Goal: Task Accomplishment & Management: Complete application form

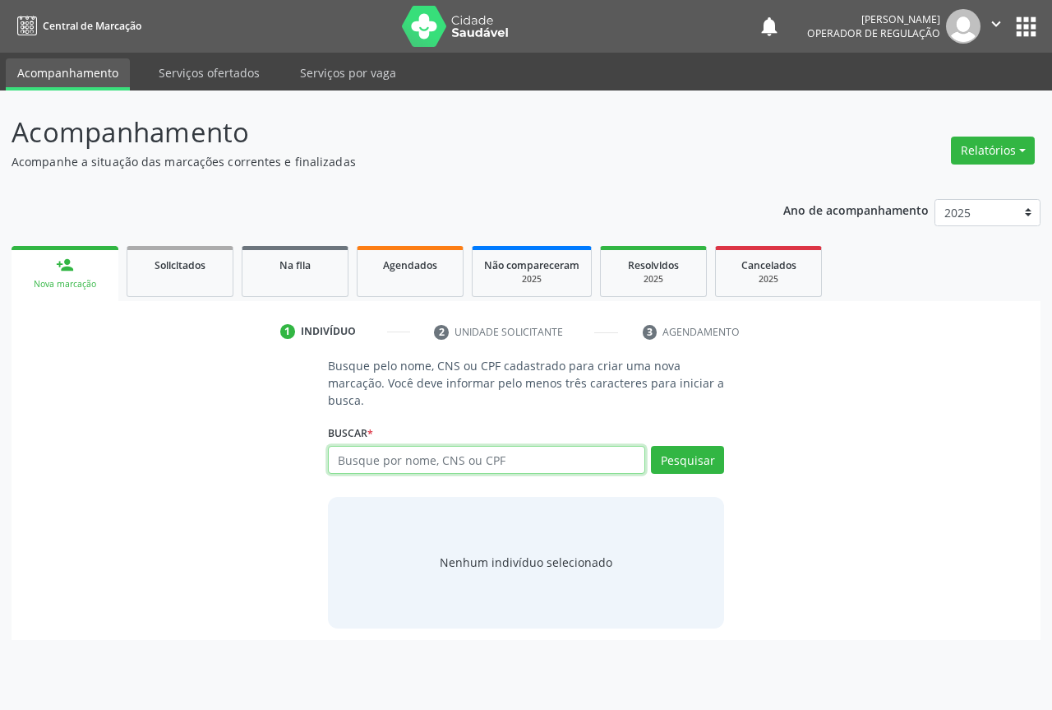
drag, startPoint x: 358, startPoint y: 449, endPoint x: 380, endPoint y: 475, distance: 33.9
click at [378, 474] on div "Busque por nome, CNS ou CPF Nenhum resultado encontrado para: " " Digite nome, …" at bounding box center [526, 465] width 396 height 39
type input "7034070420700"
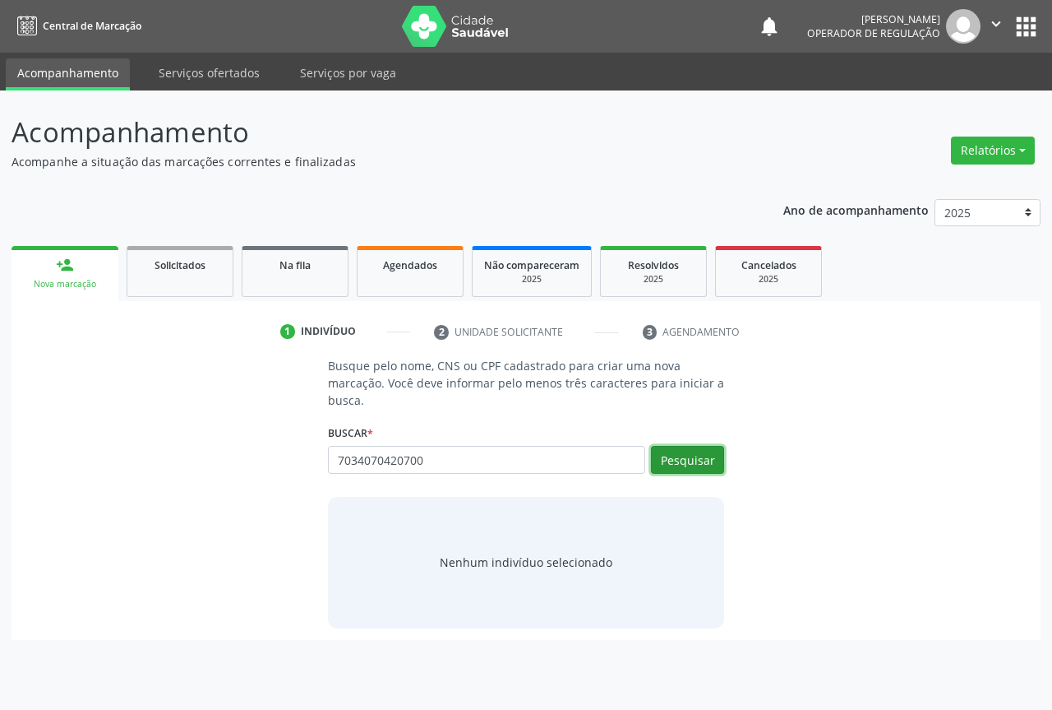
click at [683, 458] on button "Pesquisar" at bounding box center [687, 460] width 73 height 28
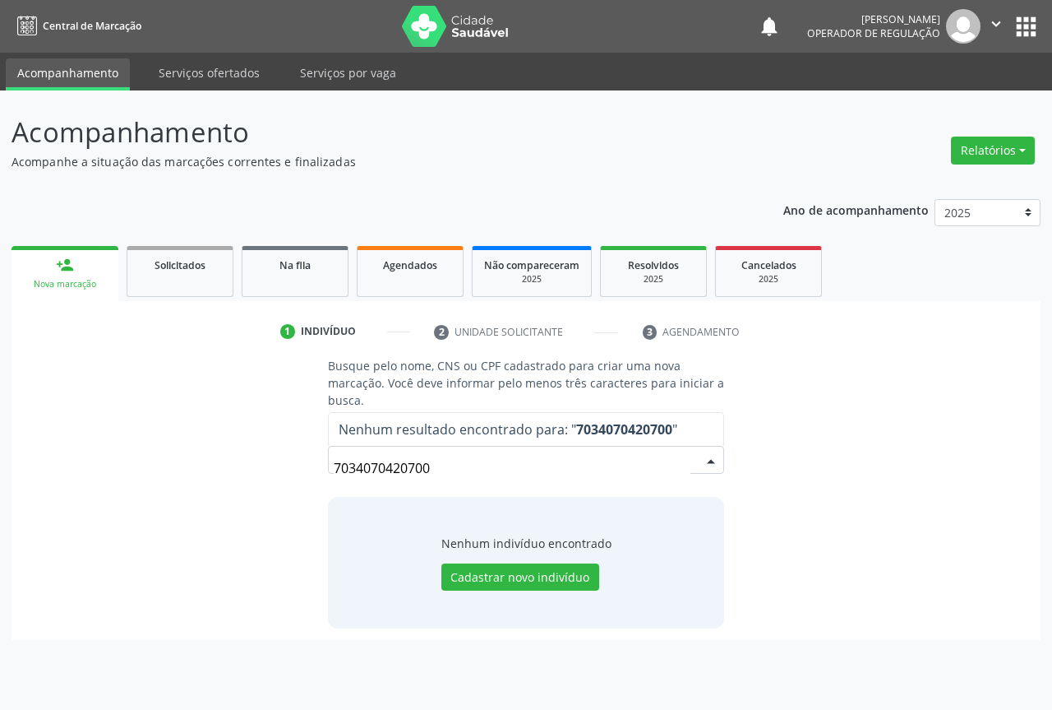
click at [438, 457] on input "7034070420700" at bounding box center [512, 467] width 357 height 33
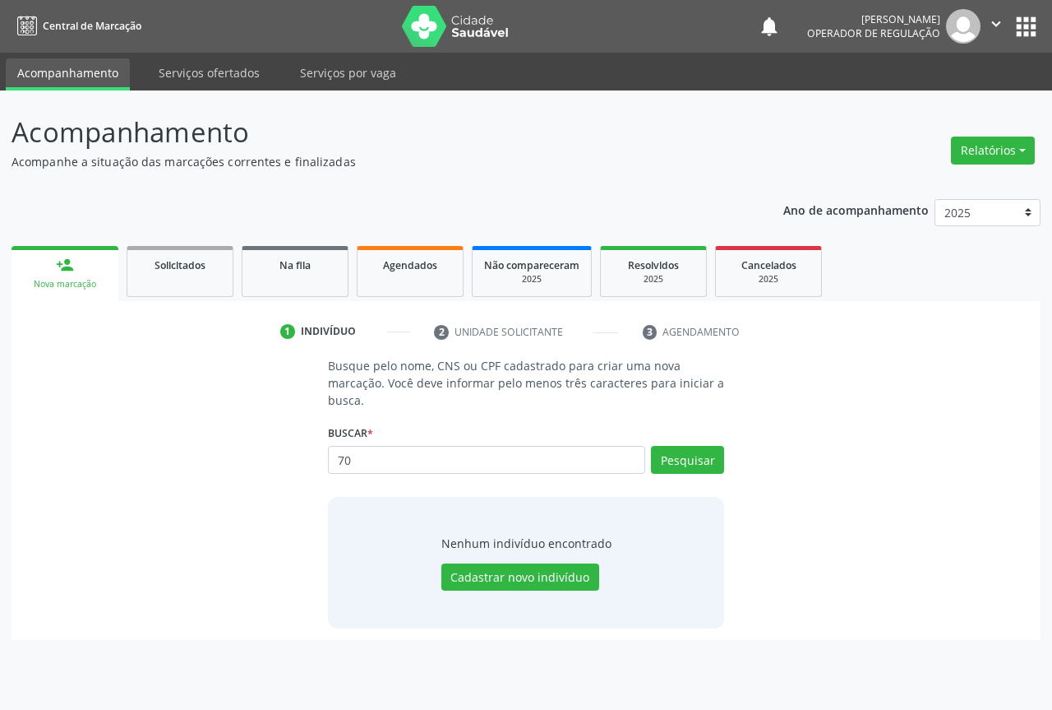
type input "7"
type input "703407042750700"
click at [683, 457] on button "Pesquisar" at bounding box center [687, 460] width 73 height 28
type input "703407042750700"
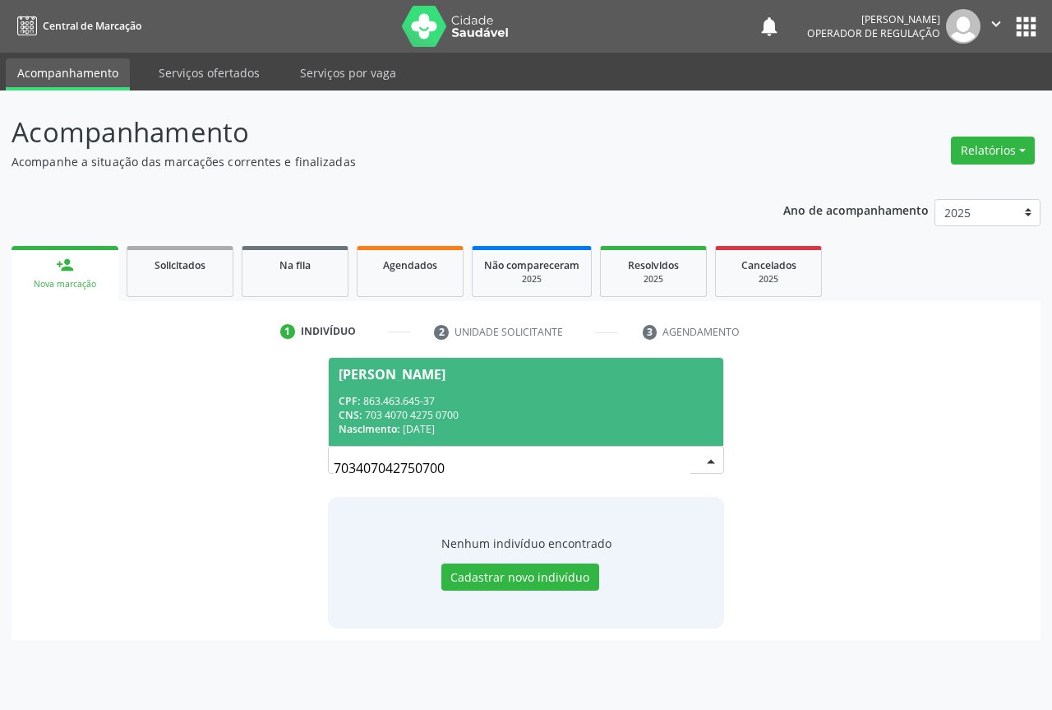
click at [424, 405] on div "CPF: 863.463.645-37" at bounding box center [526, 401] width 375 height 14
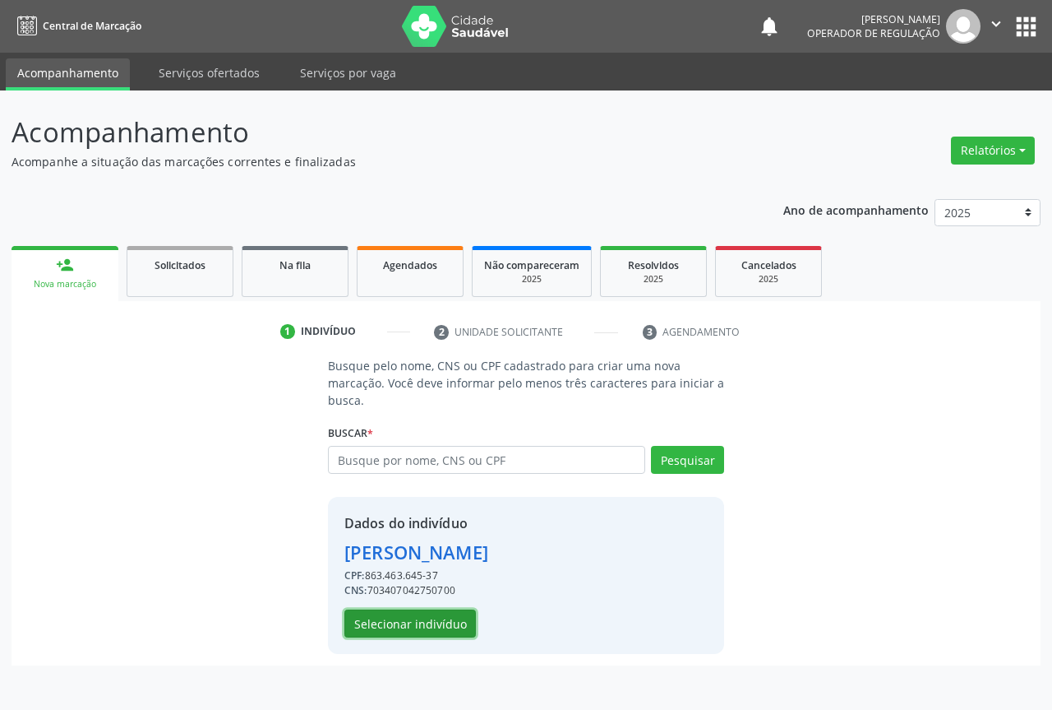
click at [385, 627] on button "Selecionar indivíduo" at bounding box center [411, 623] width 132 height 28
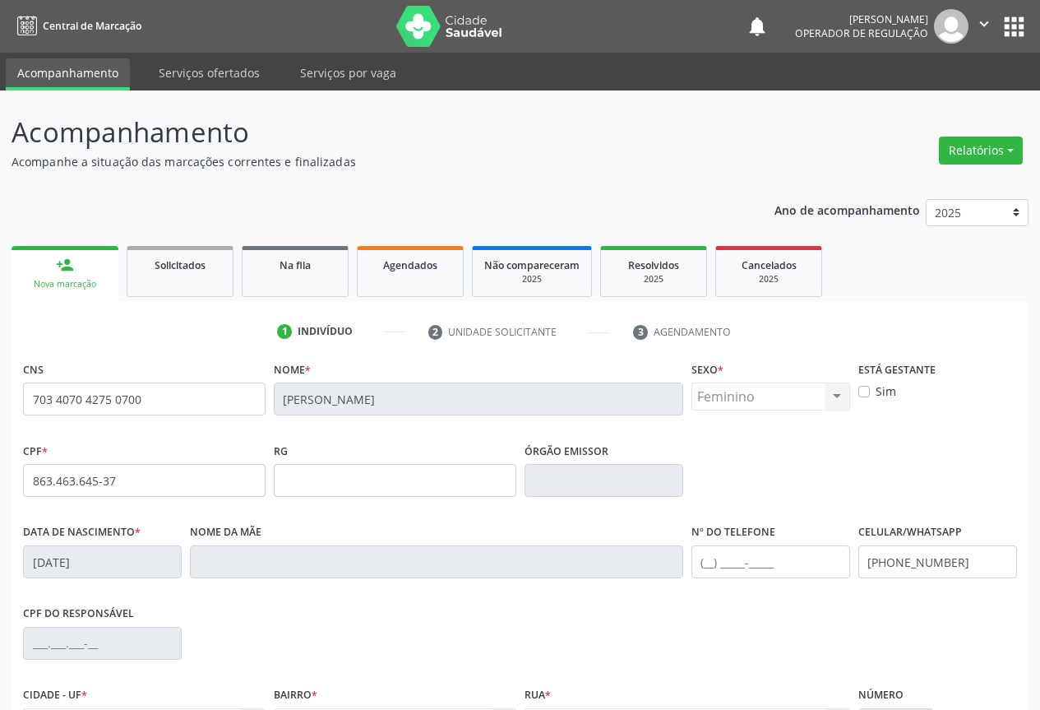
scroll to position [182, 0]
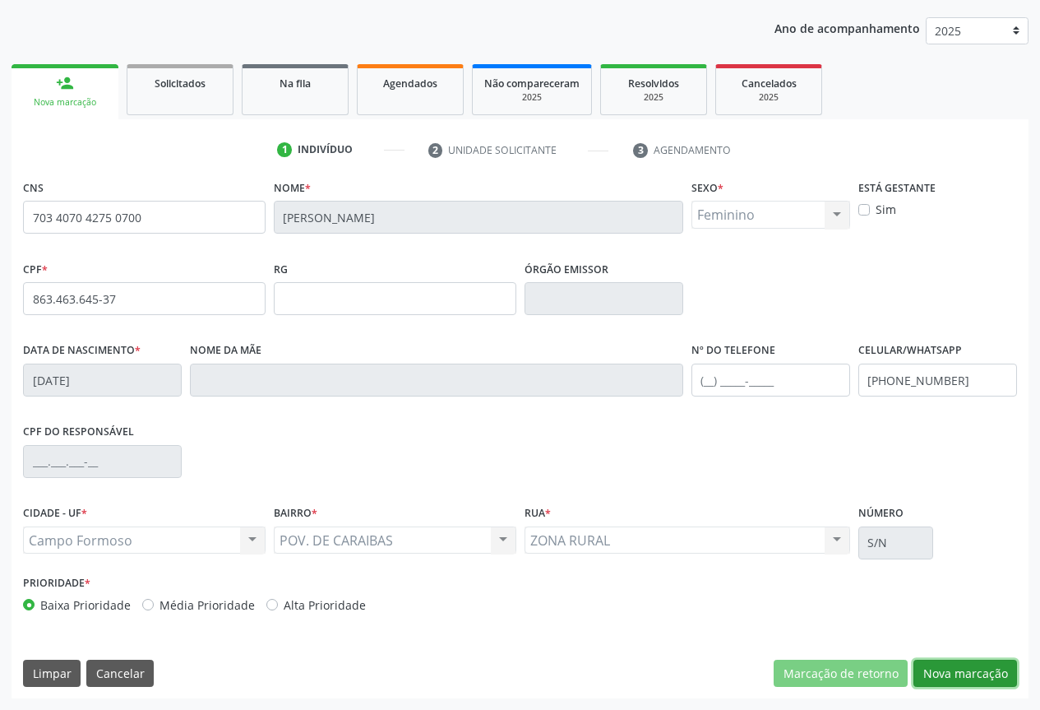
click at [956, 665] on button "Nova marcação" at bounding box center [965, 673] width 104 height 28
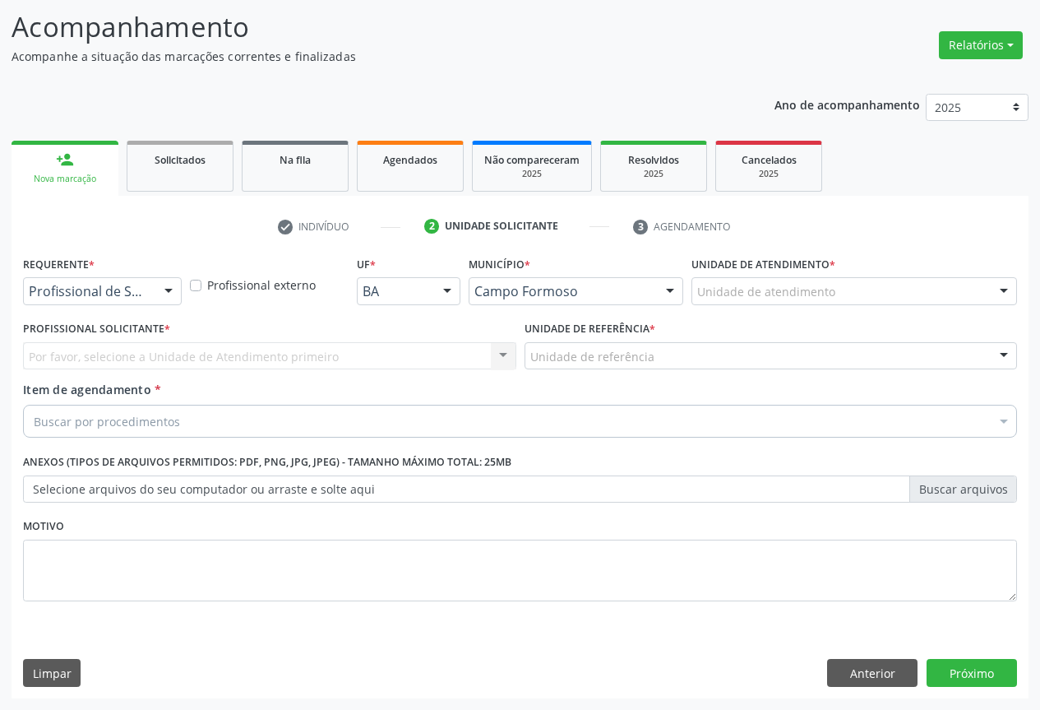
scroll to position [105, 0]
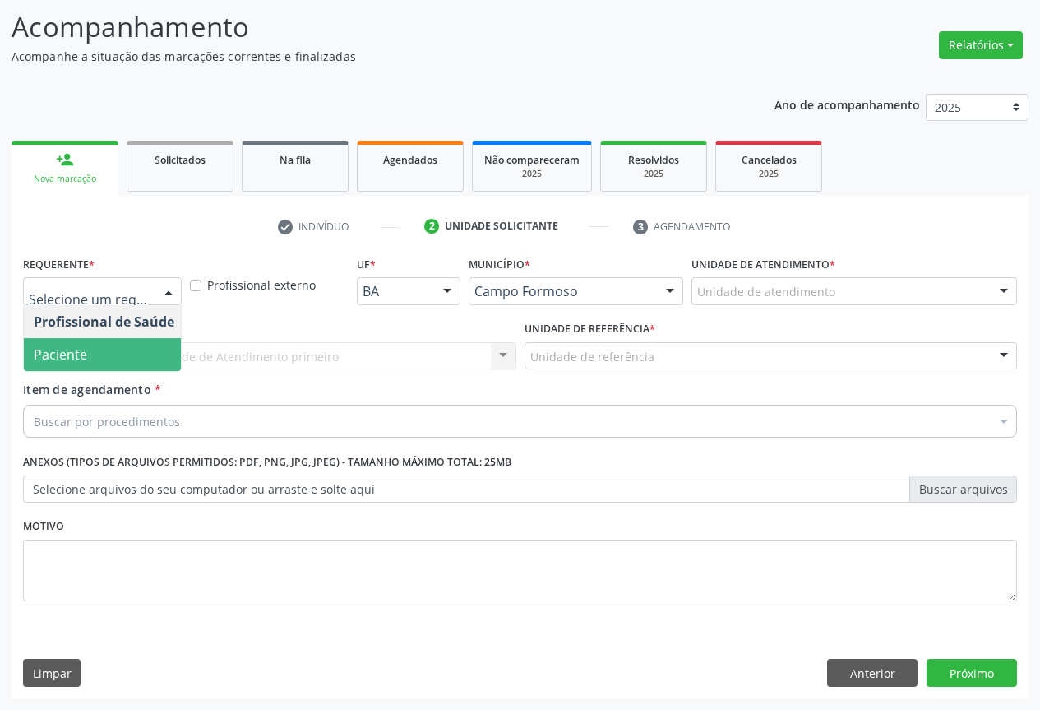
drag, startPoint x: 50, startPoint y: 354, endPoint x: 139, endPoint y: 343, distance: 89.5
click at [51, 353] on span "Paciente" at bounding box center [60, 354] width 53 height 18
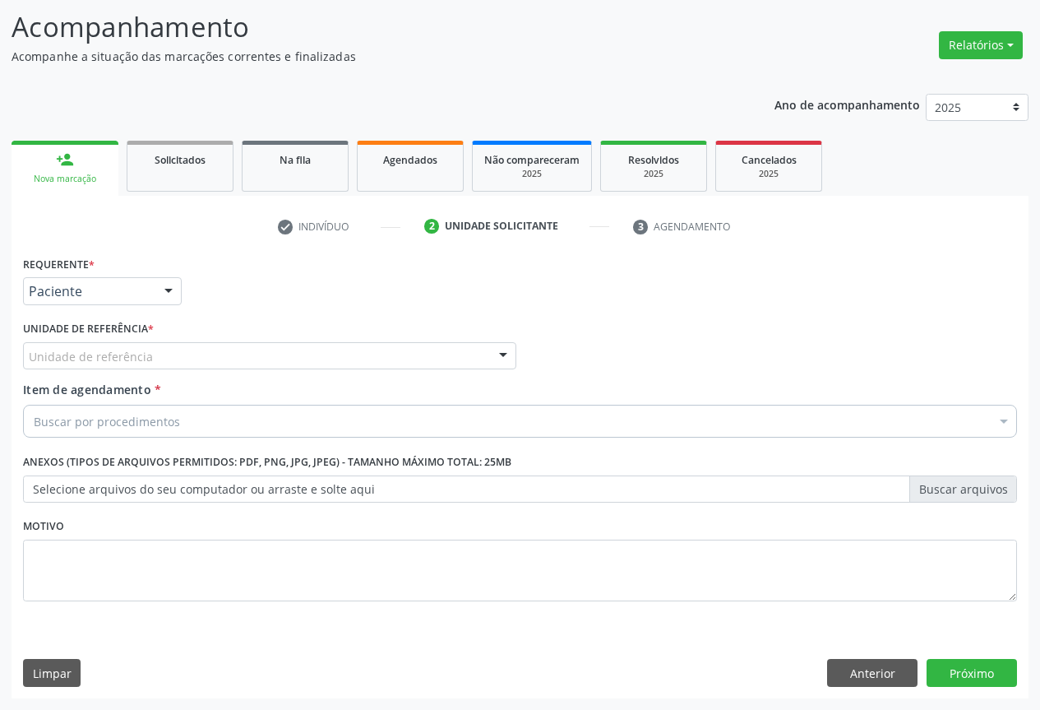
click at [175, 344] on div "Unidade de referência" at bounding box center [269, 356] width 493 height 28
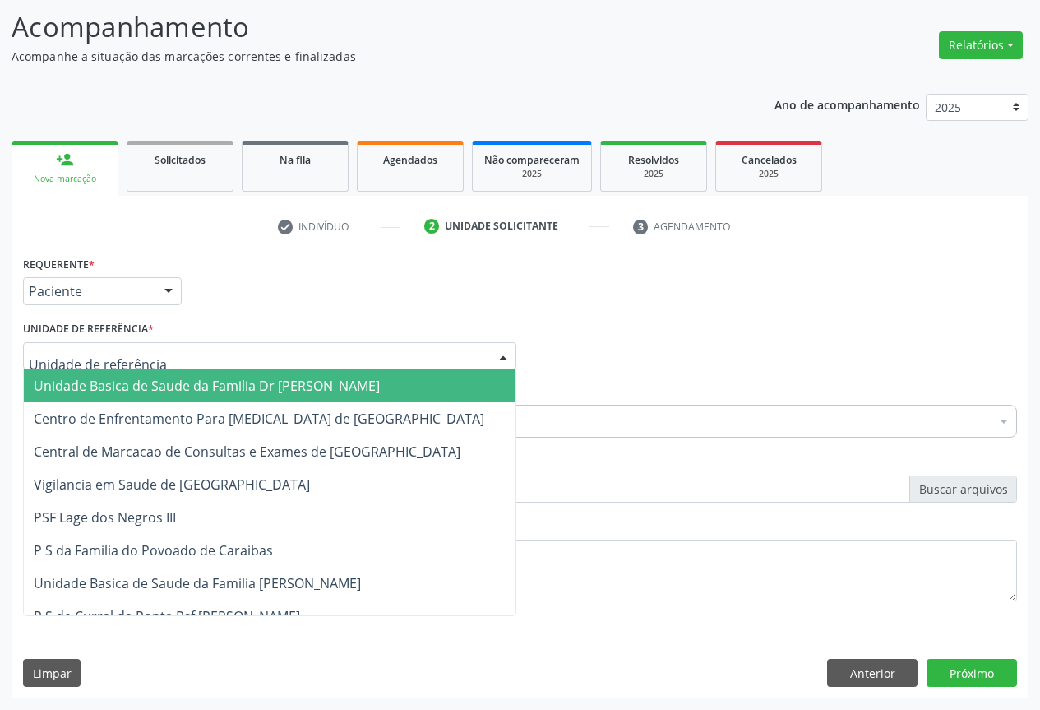
click at [136, 384] on span "Unidade Basica de Saude da Familia Dr [PERSON_NAME]" at bounding box center [207, 386] width 346 height 18
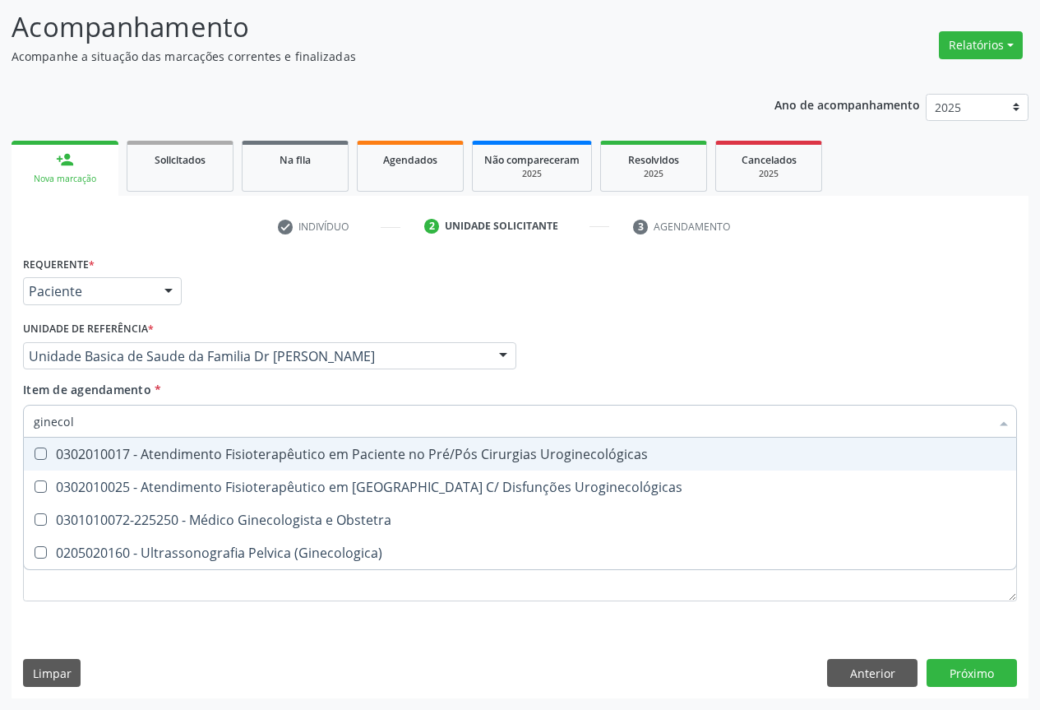
type input "ginecolo"
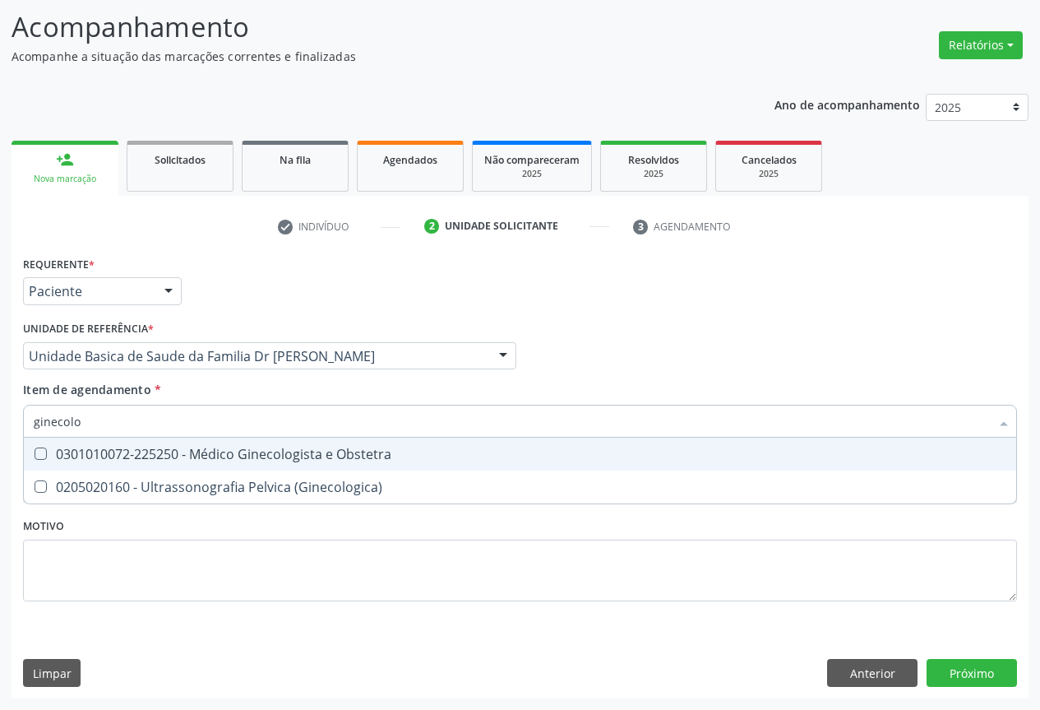
click at [219, 451] on div "0301010072-225250 - Médico Ginecologista e Obstetra" at bounding box center [520, 453] width 973 height 13
checkbox Obstetra "true"
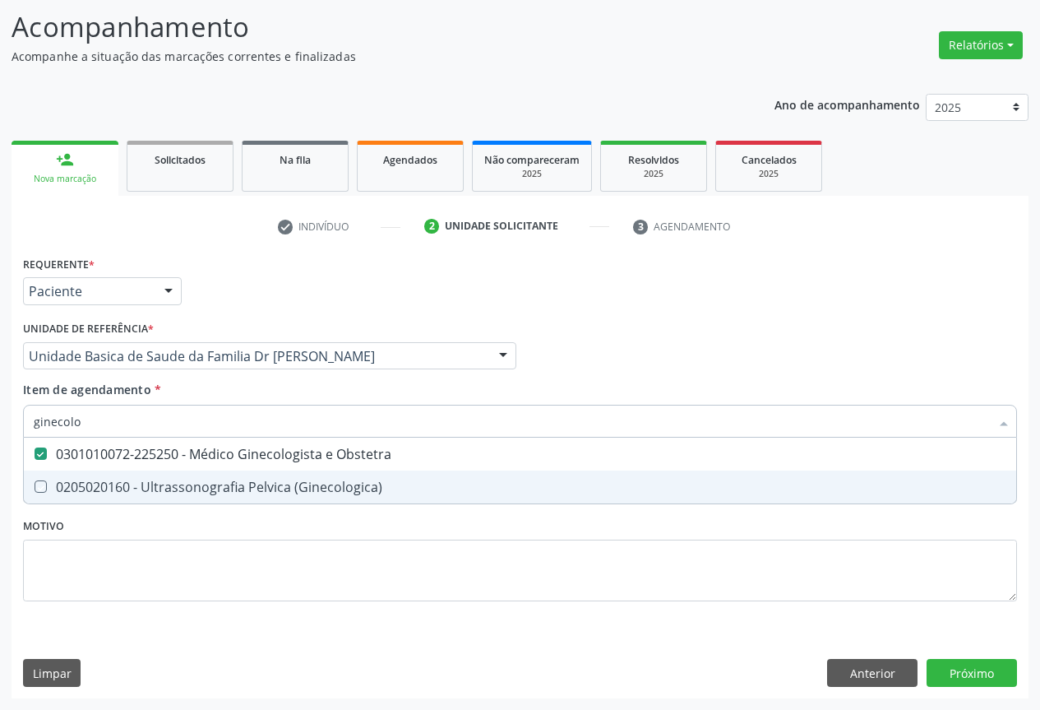
click at [241, 537] on div "Requerente * Paciente Profissional de Saúde Paciente Nenhum resultado encontrad…" at bounding box center [520, 438] width 994 height 372
checkbox \(Ginecologica\) "true"
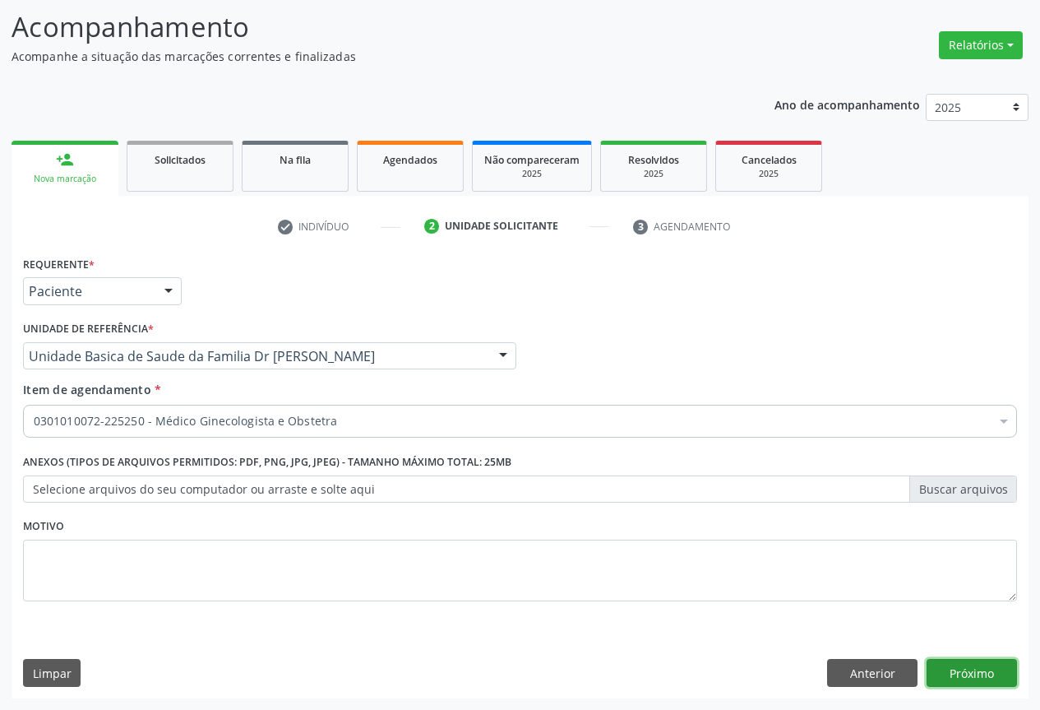
click at [976, 675] on button "Próximo" at bounding box center [972, 673] width 90 height 28
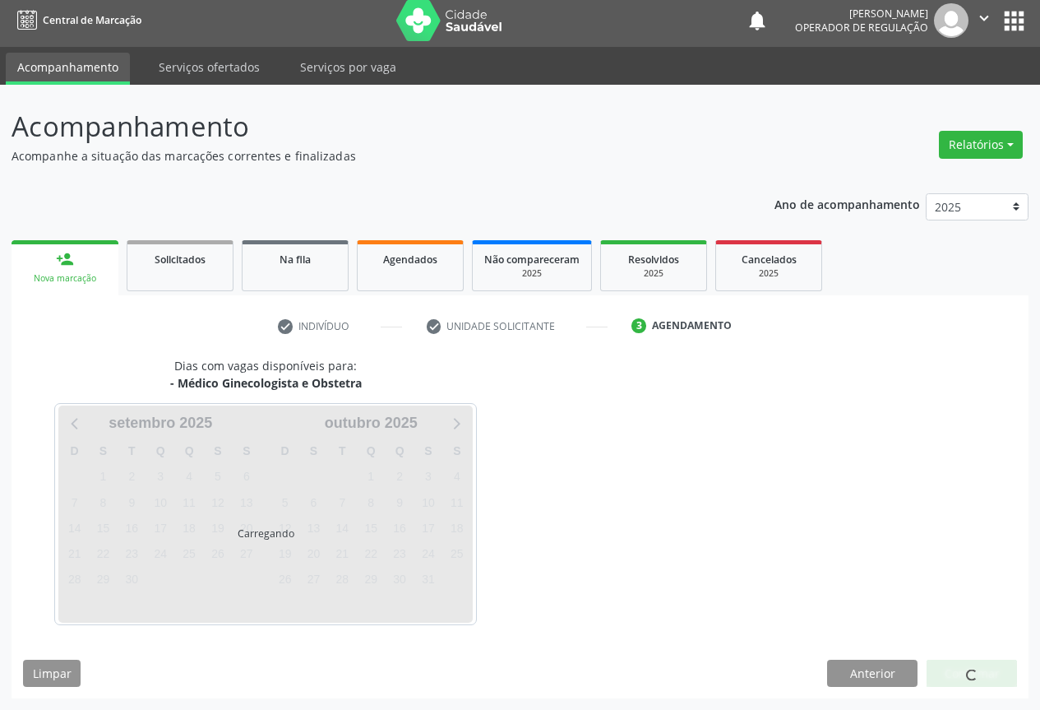
scroll to position [6, 0]
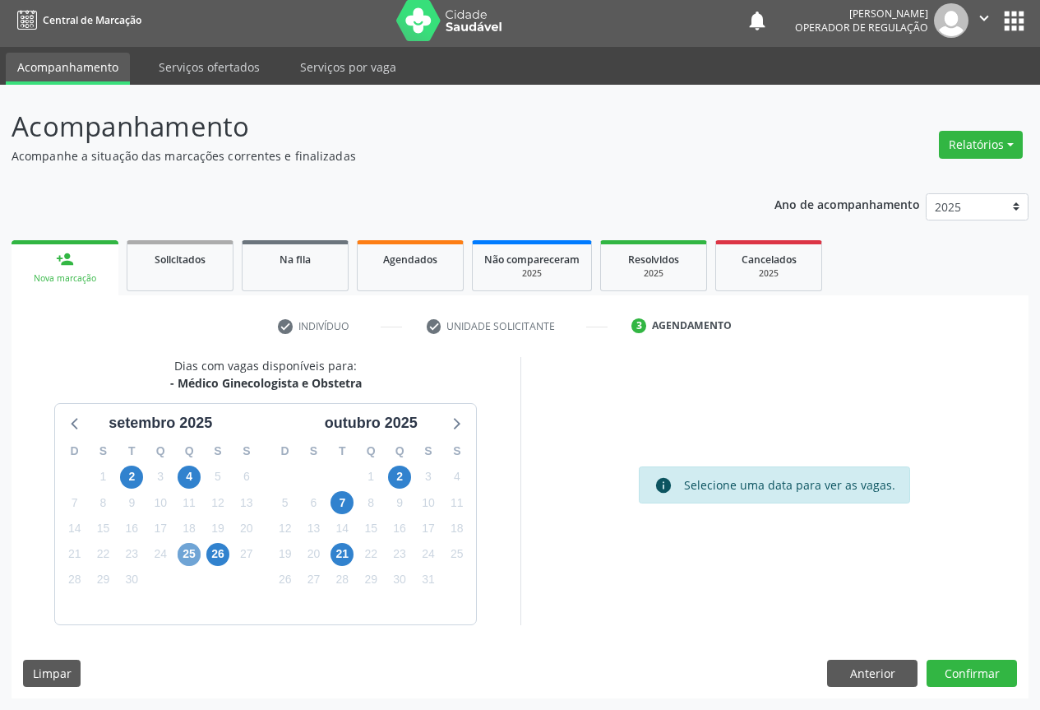
click at [190, 552] on span "25" at bounding box center [189, 554] width 23 height 23
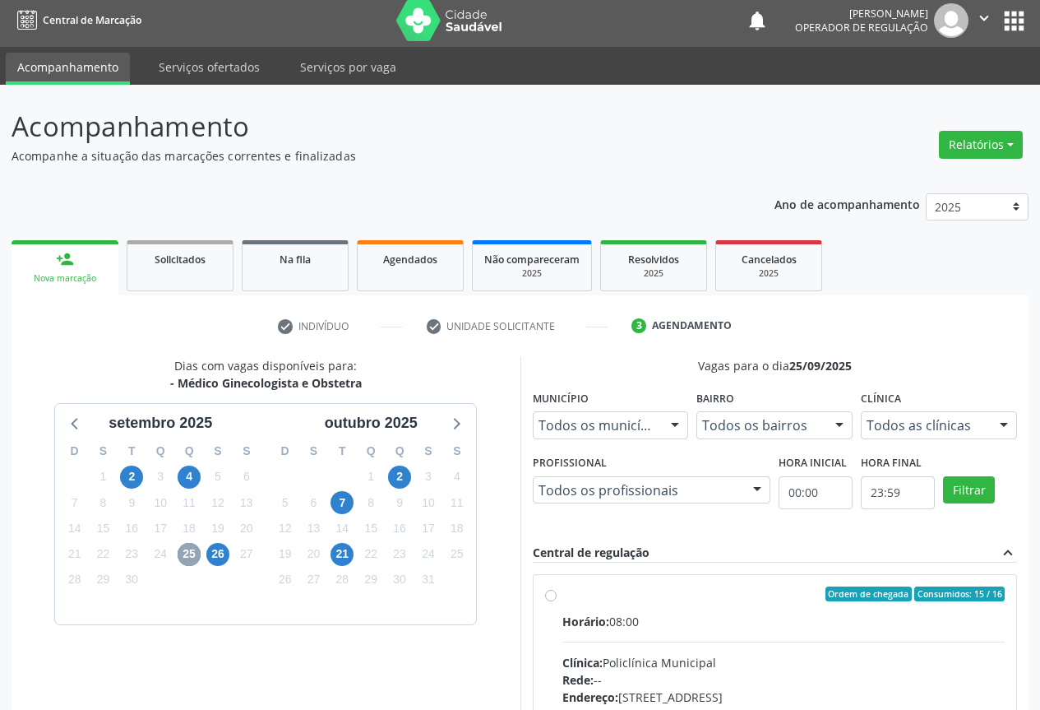
scroll to position [243, 0]
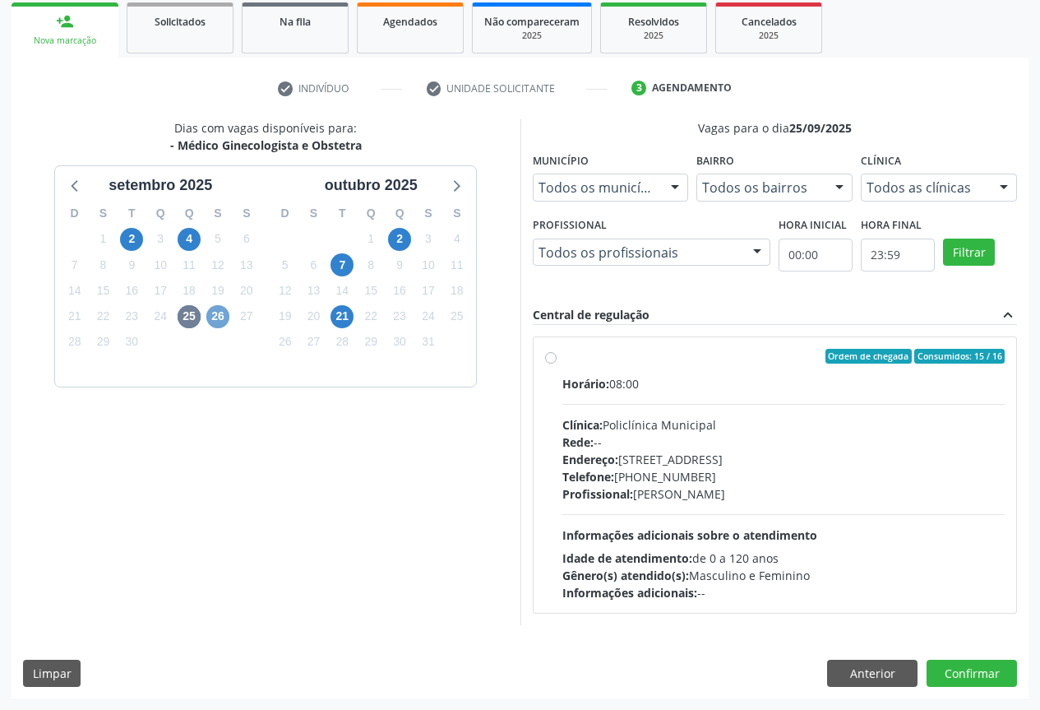
click at [229, 319] on span "26" at bounding box center [217, 316] width 23 height 23
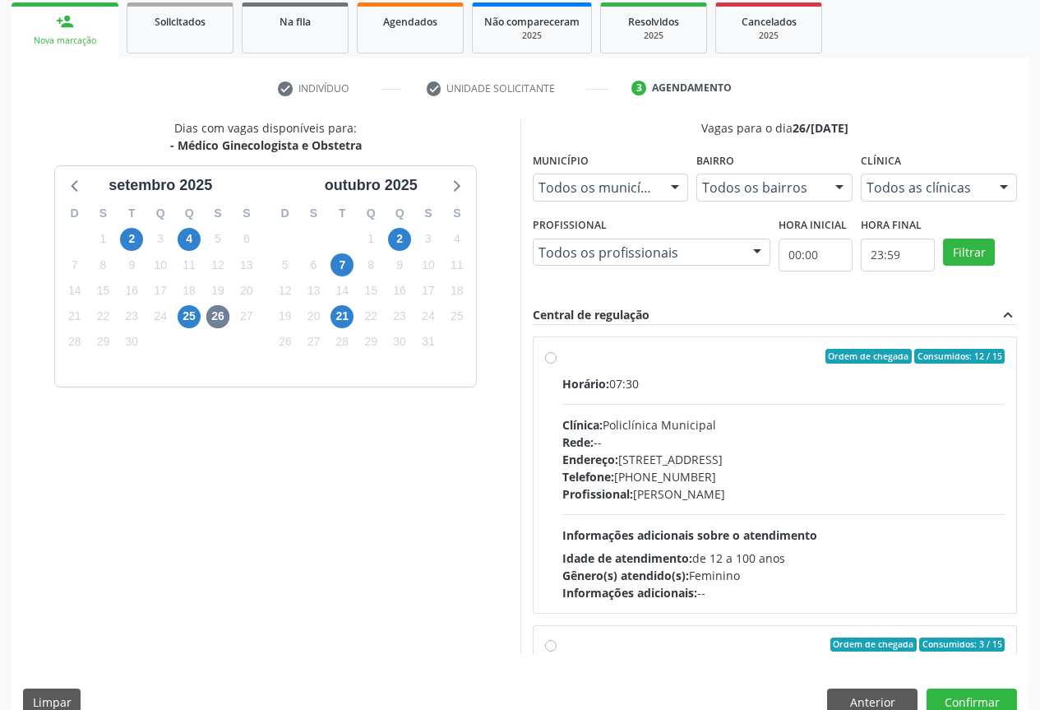
click at [588, 372] on label "Ordem de chegada Consumidos: 12 / 15 Horário: 07:30 Clínica: Policlínica Munici…" at bounding box center [783, 475] width 443 height 252
click at [557, 363] on input "Ordem de chegada Consumidos: 12 / 15 Horário: 07:30 Clínica: Policlínica Munici…" at bounding box center [551, 356] width 12 height 15
radio input "true"
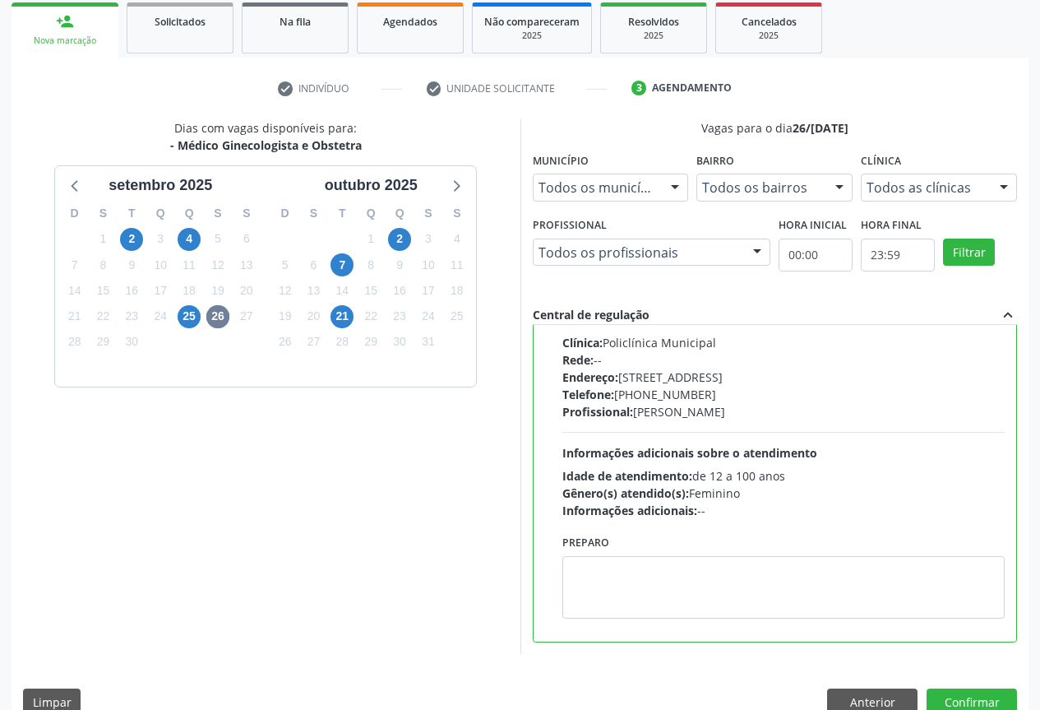
scroll to position [0, 0]
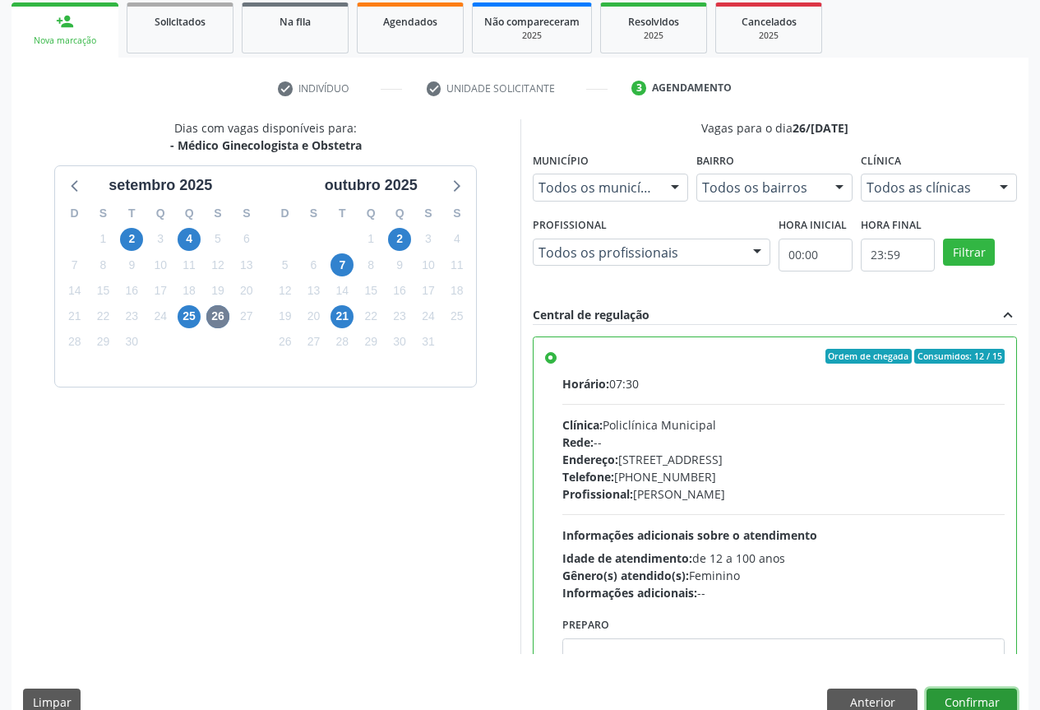
click at [966, 703] on button "Confirmar" at bounding box center [972, 702] width 90 height 28
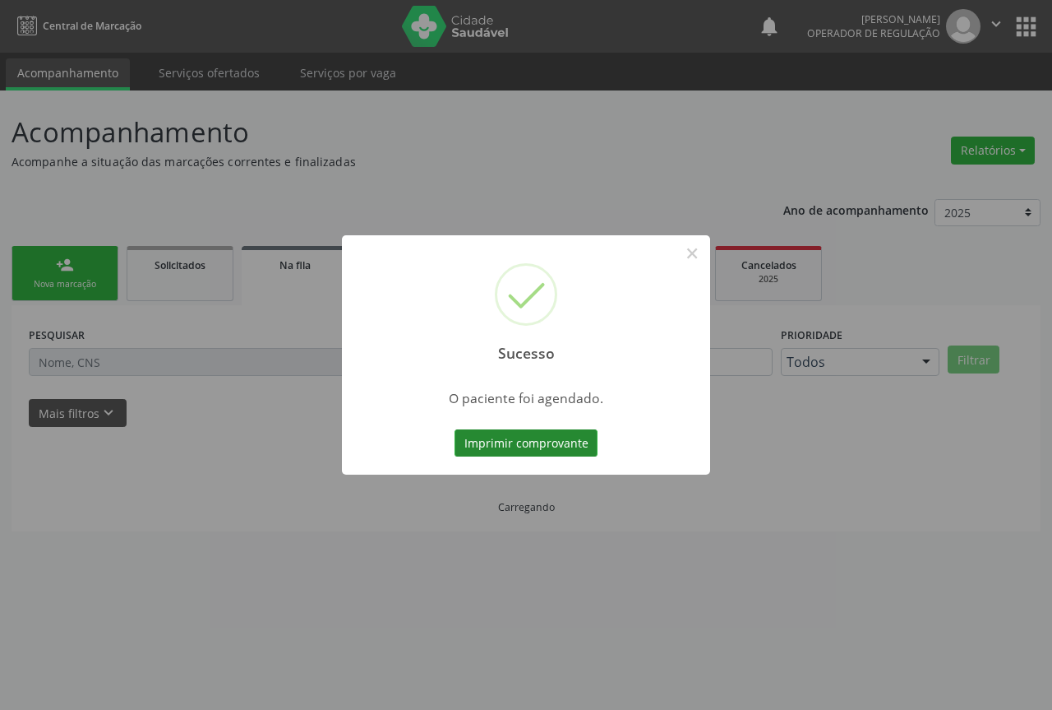
click at [530, 444] on button "Imprimir comprovante" at bounding box center [526, 443] width 143 height 28
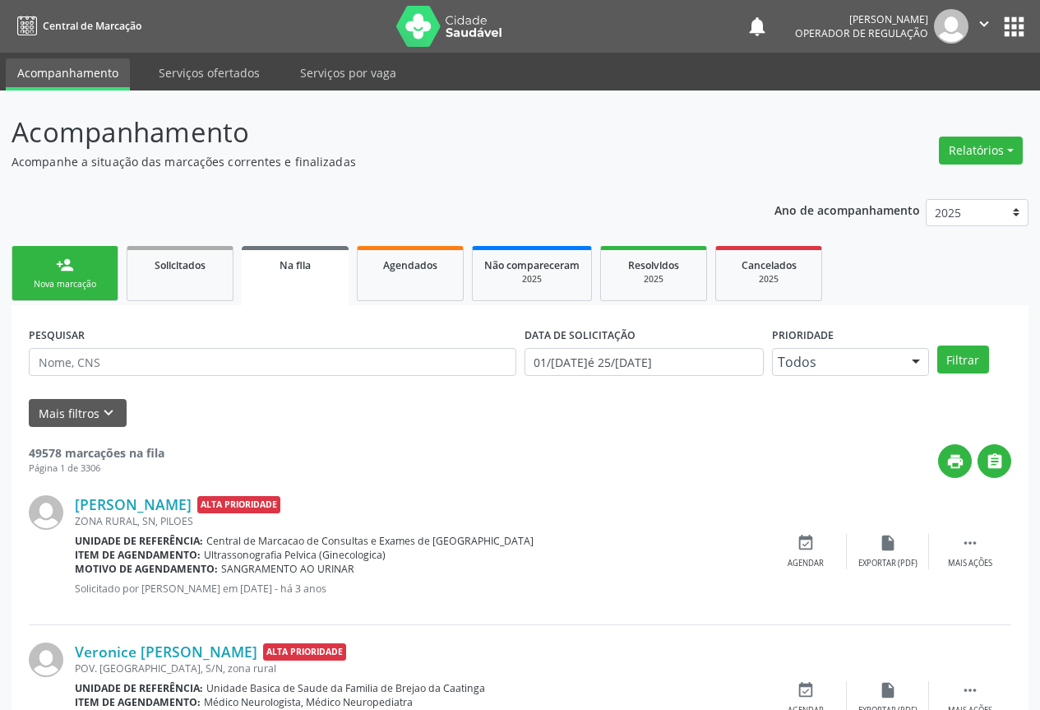
click at [76, 280] on div "Nova marcação" at bounding box center [65, 284] width 82 height 12
drag, startPoint x: 76, startPoint y: 280, endPoint x: 88, endPoint y: 277, distance: 12.0
click at [88, 277] on link "person_add Nova marcação" at bounding box center [65, 273] width 107 height 55
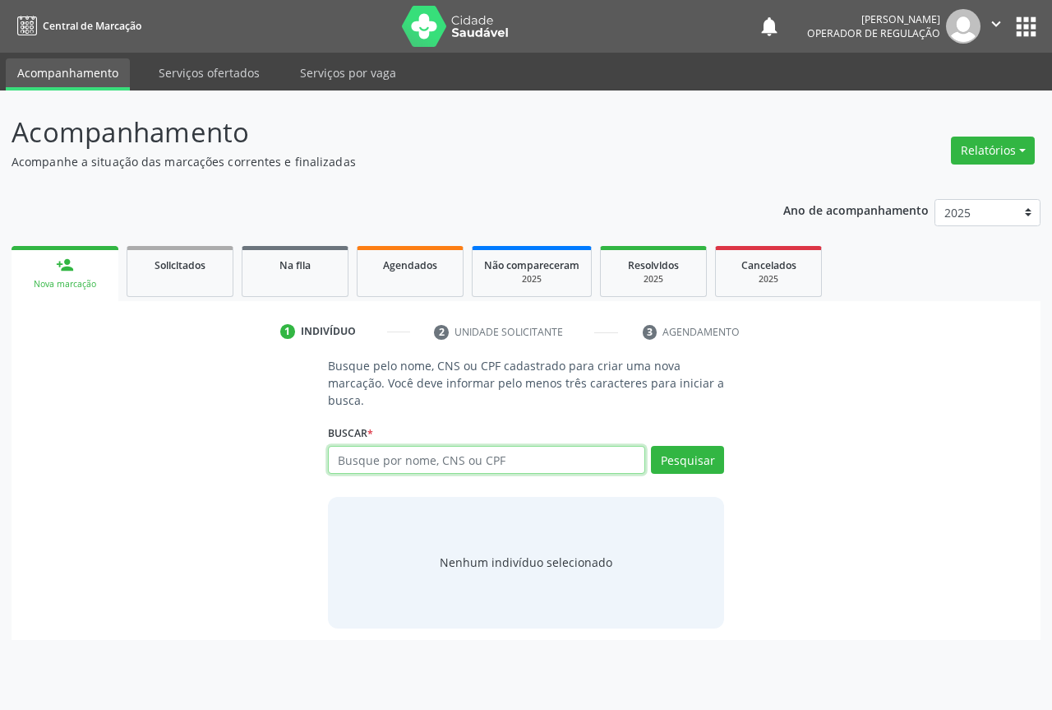
click at [477, 465] on input "text" at bounding box center [486, 460] width 317 height 28
type input "702309179962112"
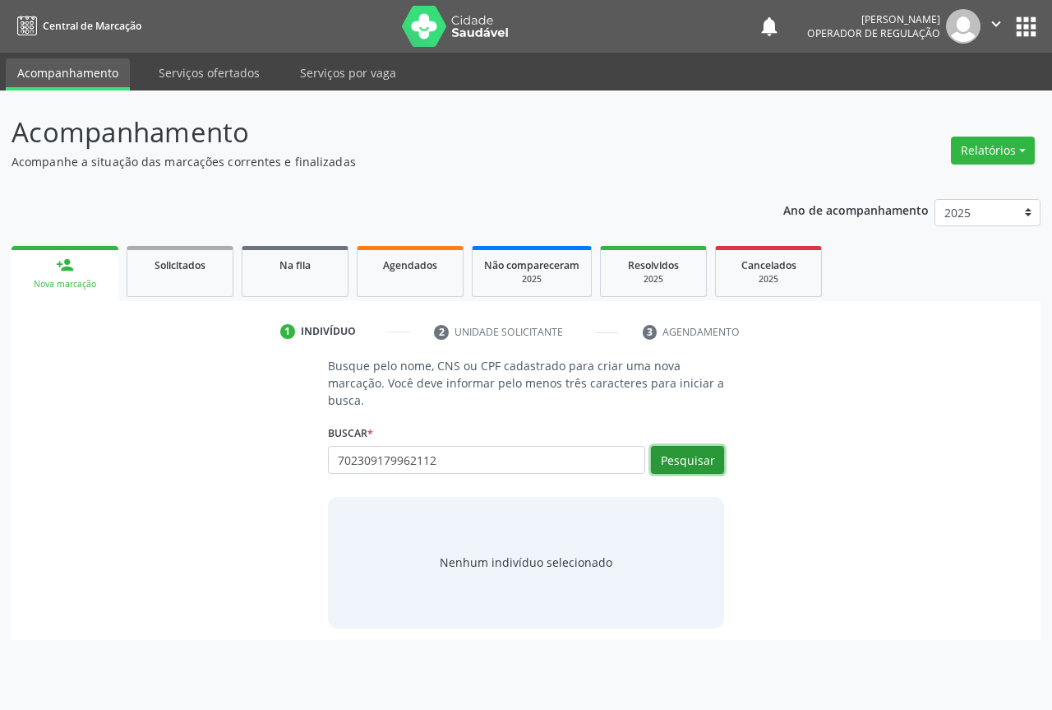
click at [684, 465] on button "Pesquisar" at bounding box center [687, 460] width 73 height 28
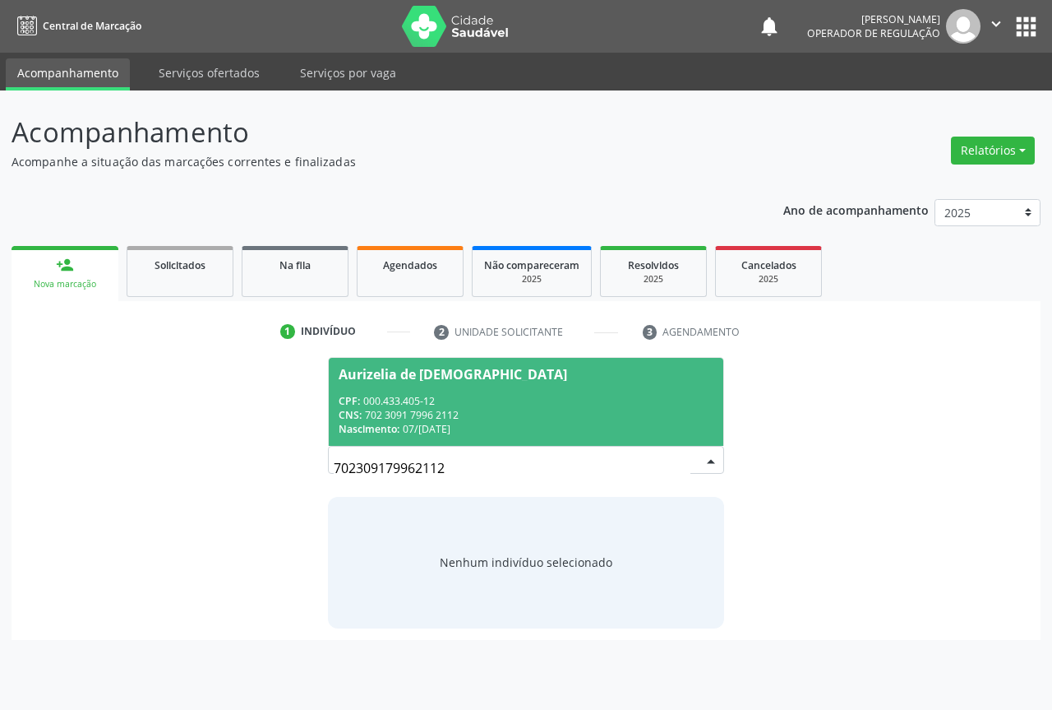
click at [488, 425] on div "Nascimento: 07/08/1976" at bounding box center [526, 429] width 375 height 14
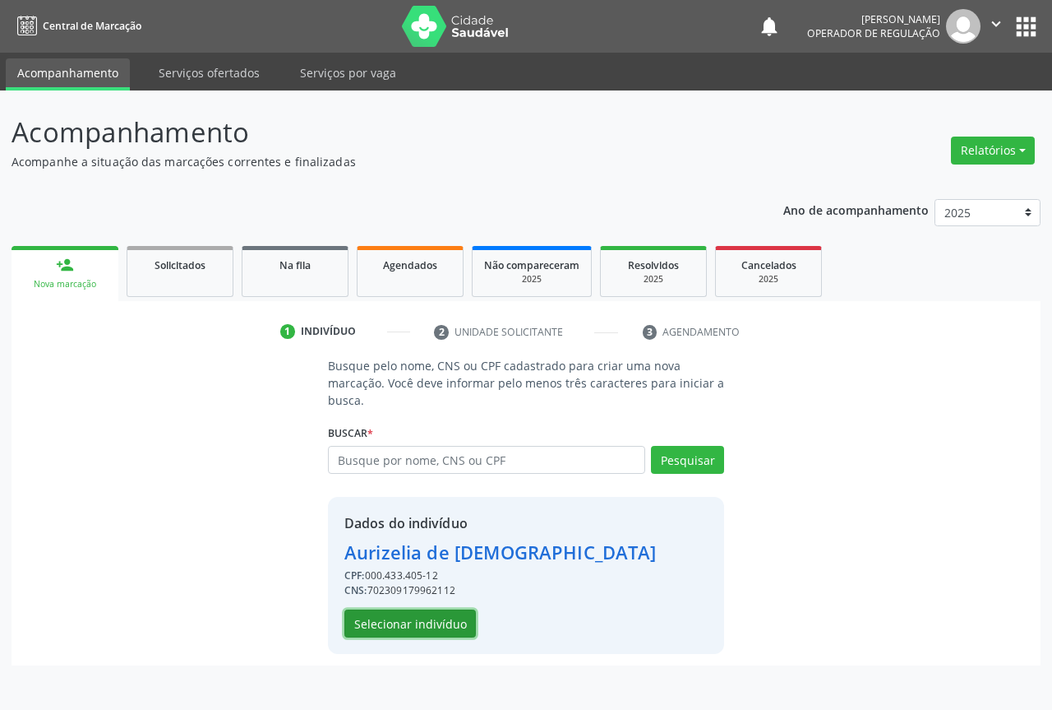
click at [411, 623] on button "Selecionar indivíduo" at bounding box center [411, 623] width 132 height 28
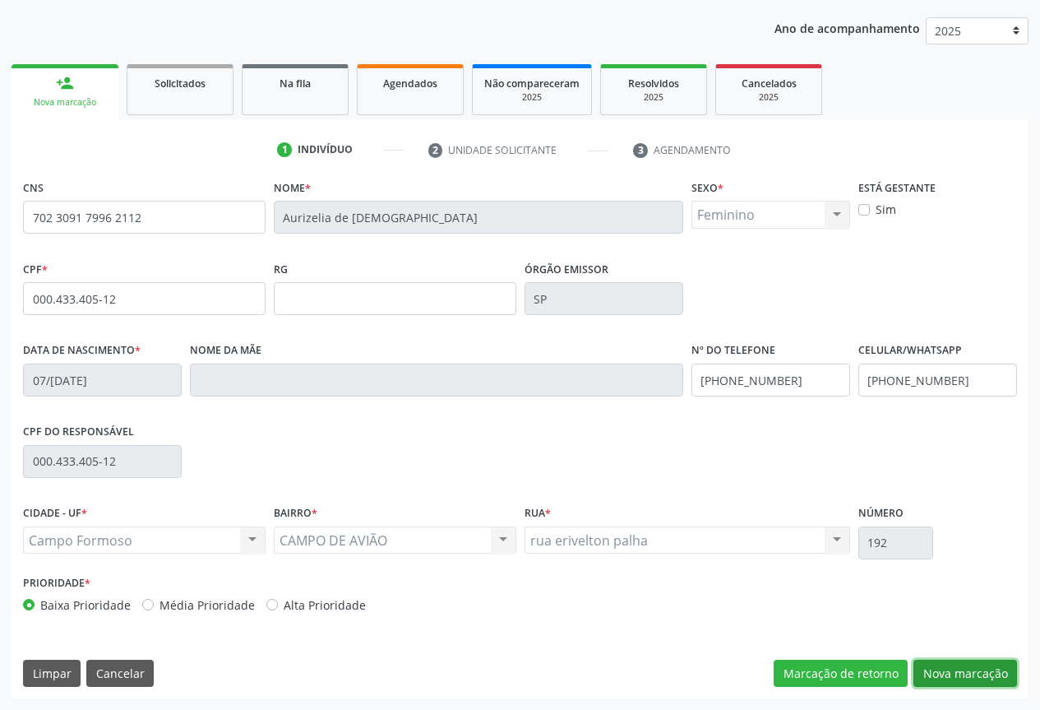
click at [964, 666] on button "Nova marcação" at bounding box center [965, 673] width 104 height 28
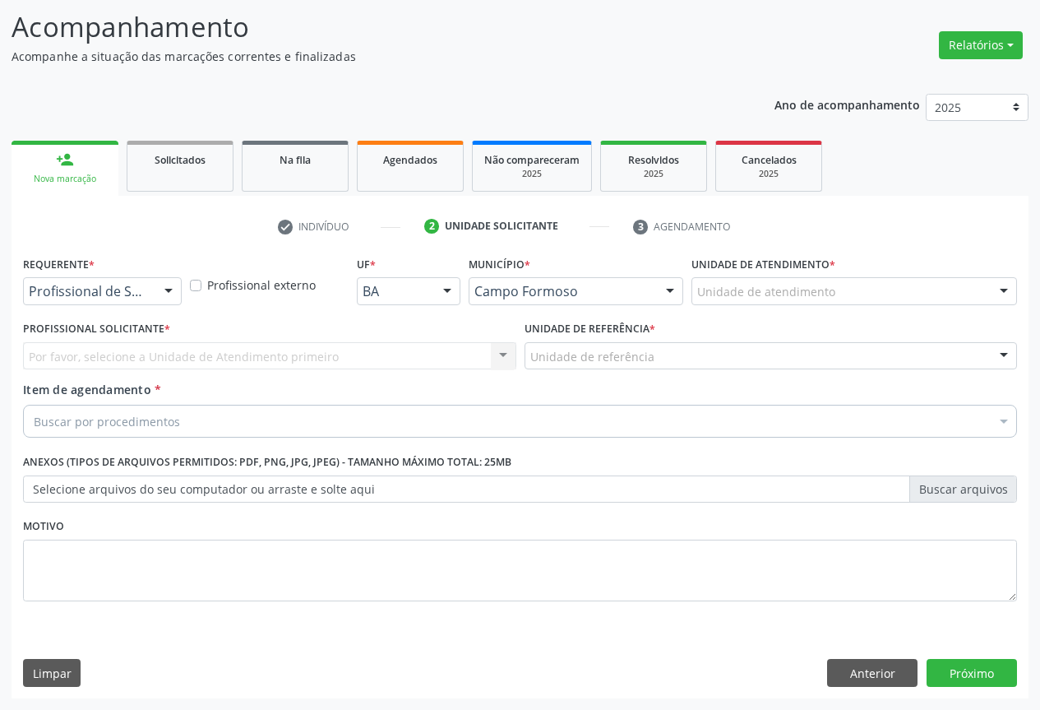
scroll to position [105, 0]
click at [103, 281] on div at bounding box center [102, 291] width 159 height 28
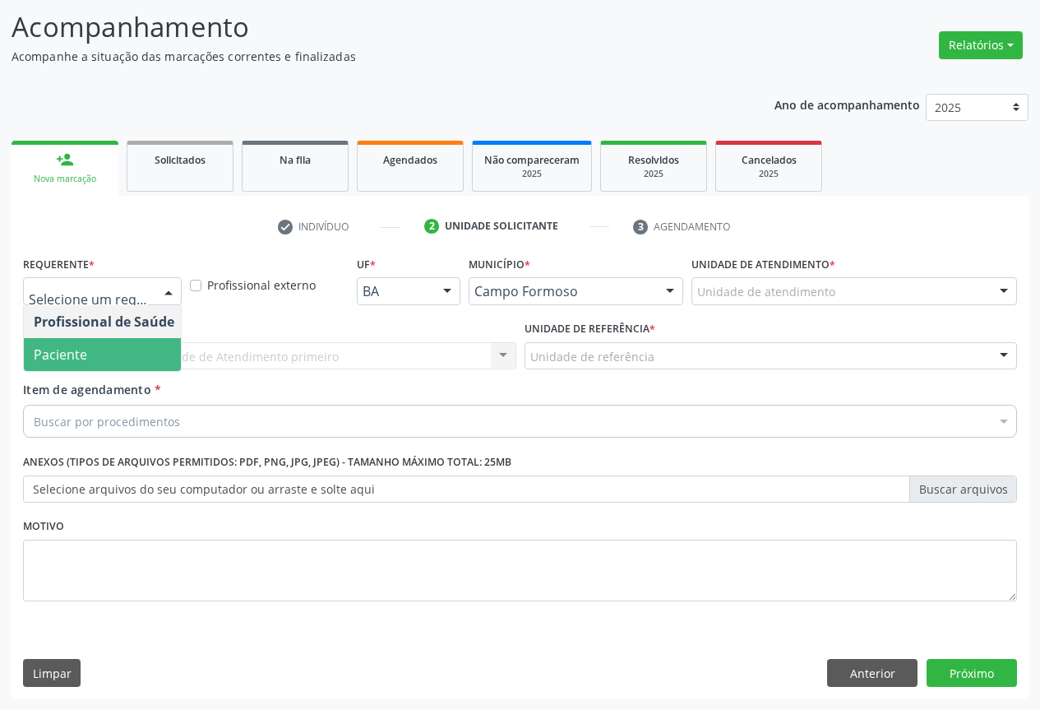
drag, startPoint x: 92, startPoint y: 358, endPoint x: 178, endPoint y: 359, distance: 85.5
click at [103, 362] on span "Paciente" at bounding box center [104, 354] width 160 height 33
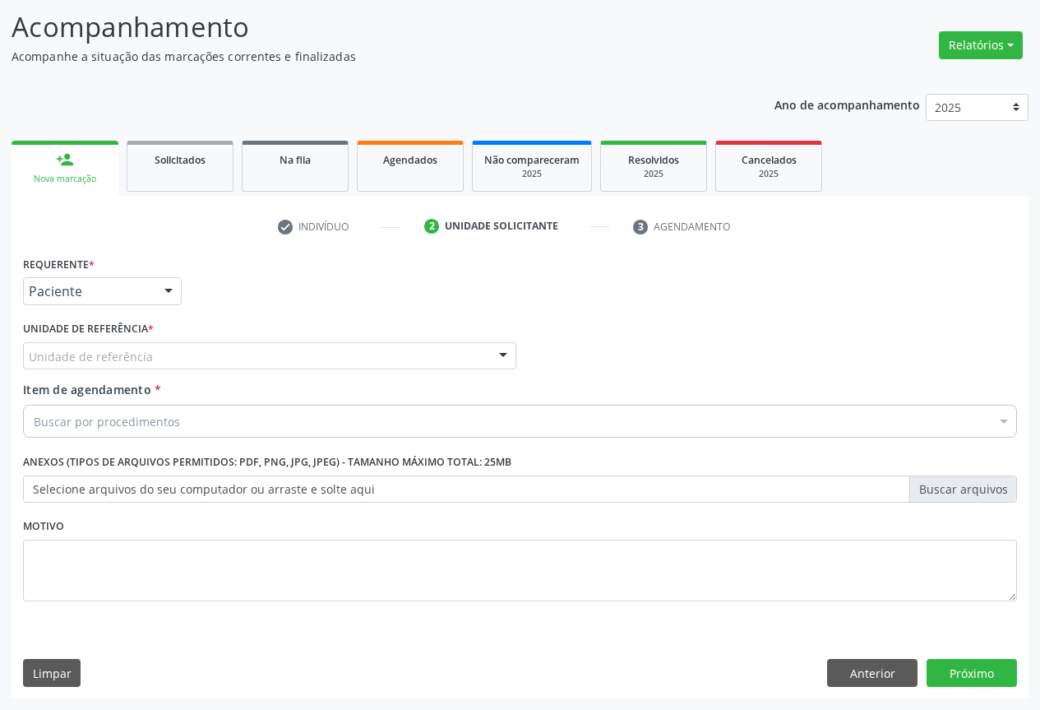
click at [185, 356] on div "Unidade de referência" at bounding box center [269, 356] width 493 height 28
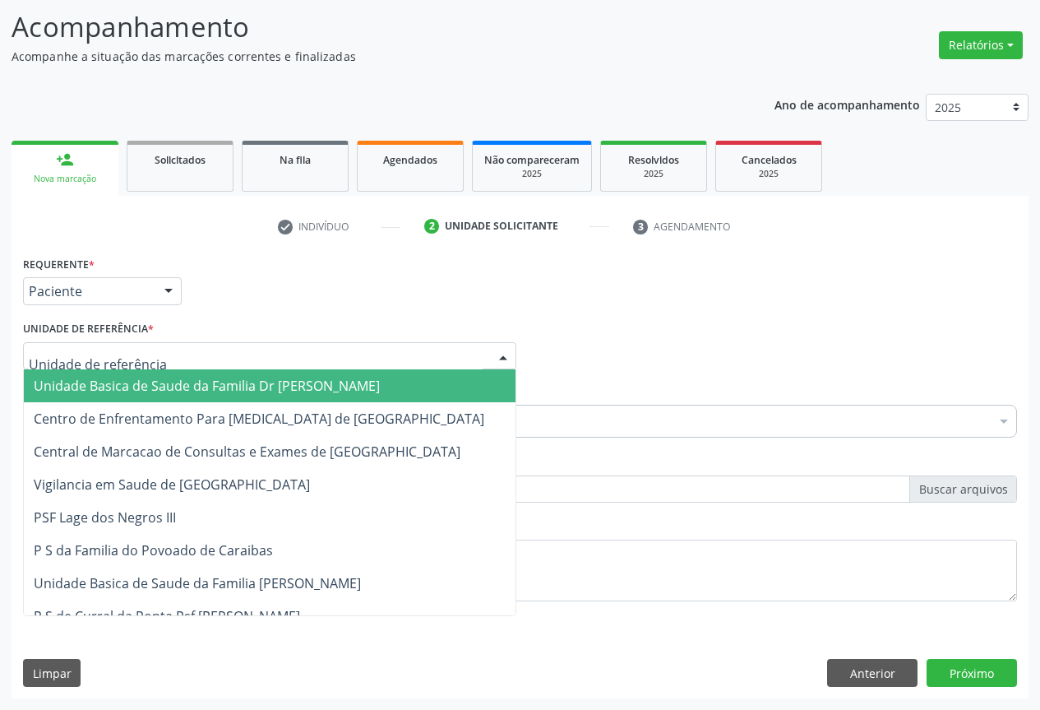
click at [164, 387] on span "Unidade Basica de Saude da Familia Dr [PERSON_NAME]" at bounding box center [207, 386] width 346 height 18
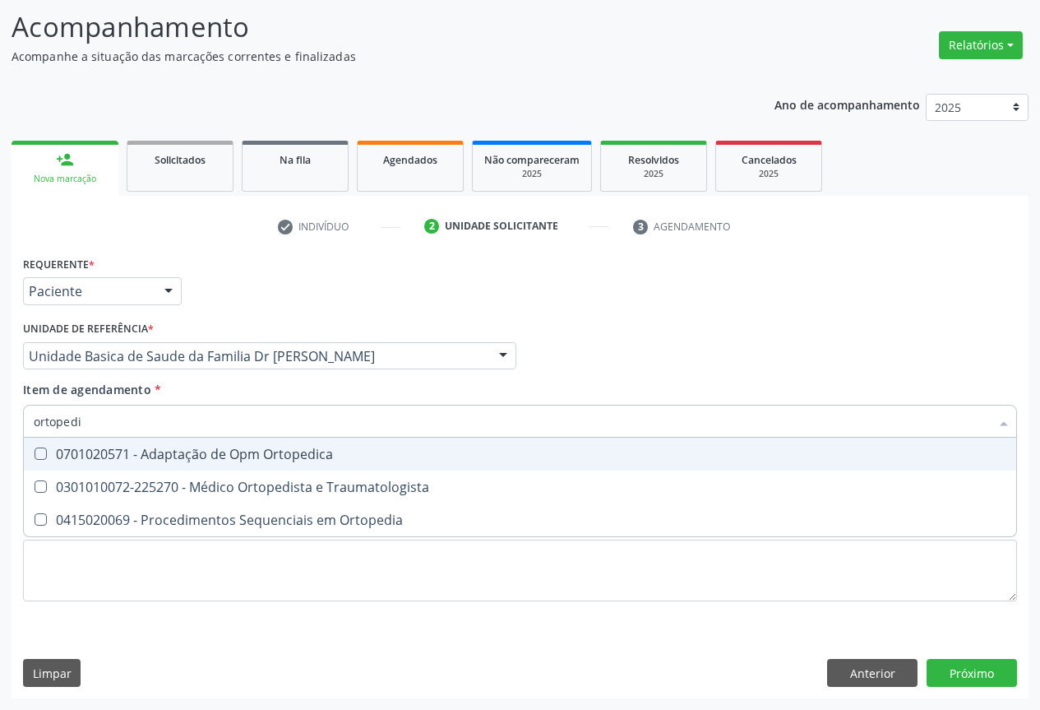
type input "ortopedis"
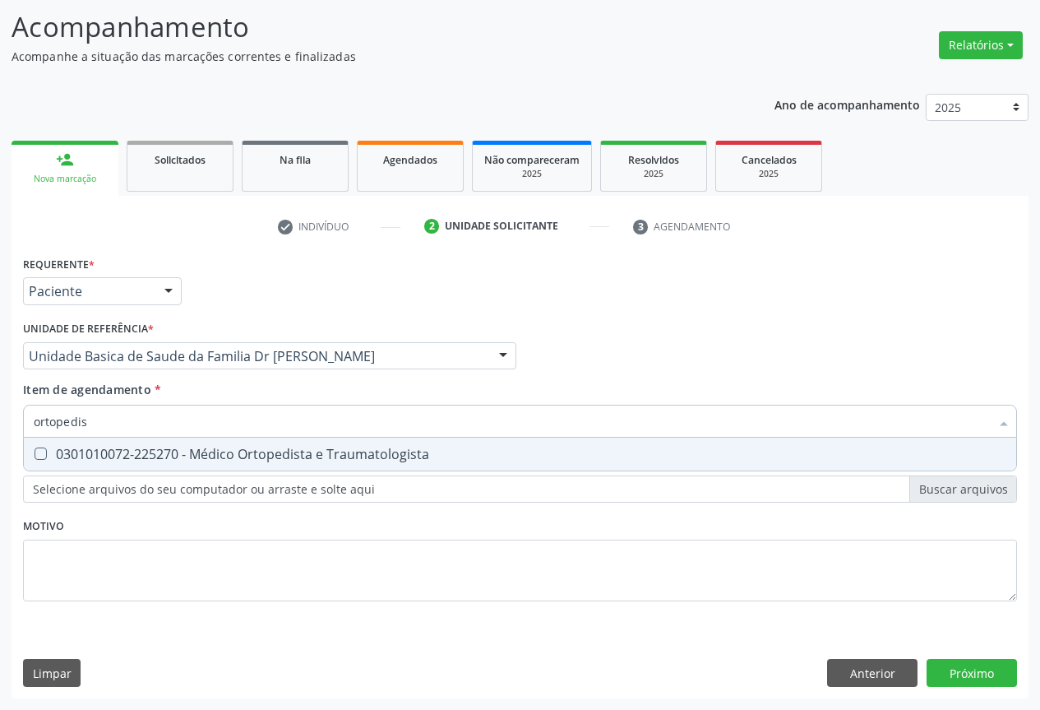
click at [236, 459] on div "0301010072-225270 - Médico Ortopedista e Traumatologista" at bounding box center [520, 453] width 973 height 13
checkbox Traumatologista "true"
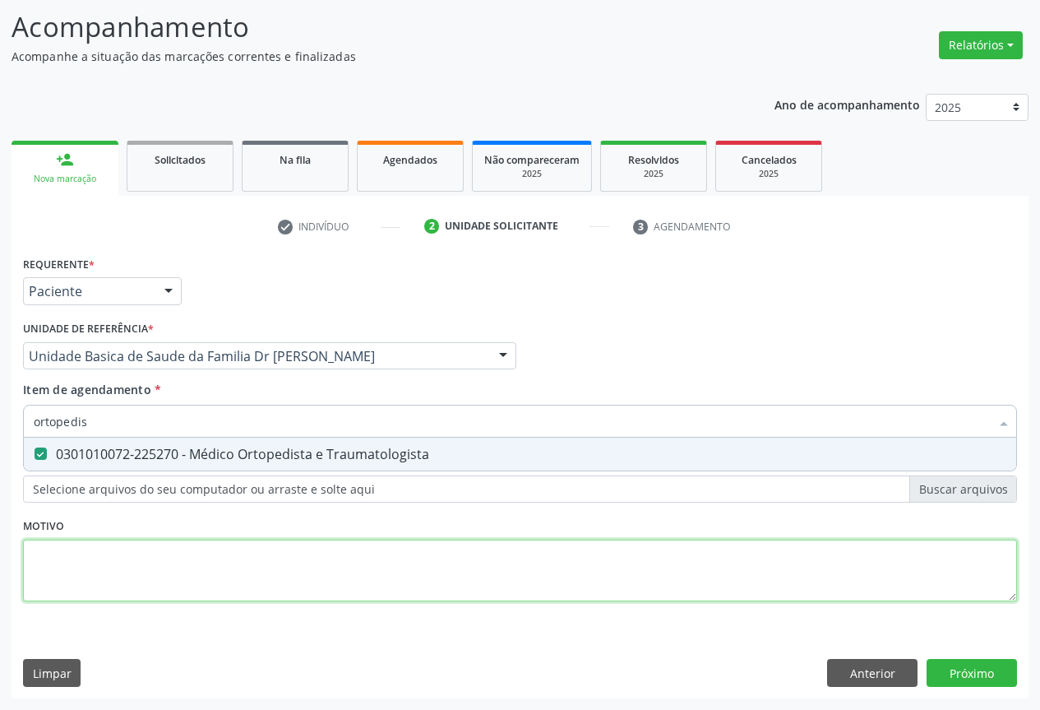
click at [234, 593] on div "Requerente * Paciente Profissional de Saúde Paciente Nenhum resultado encontrad…" at bounding box center [520, 438] width 994 height 372
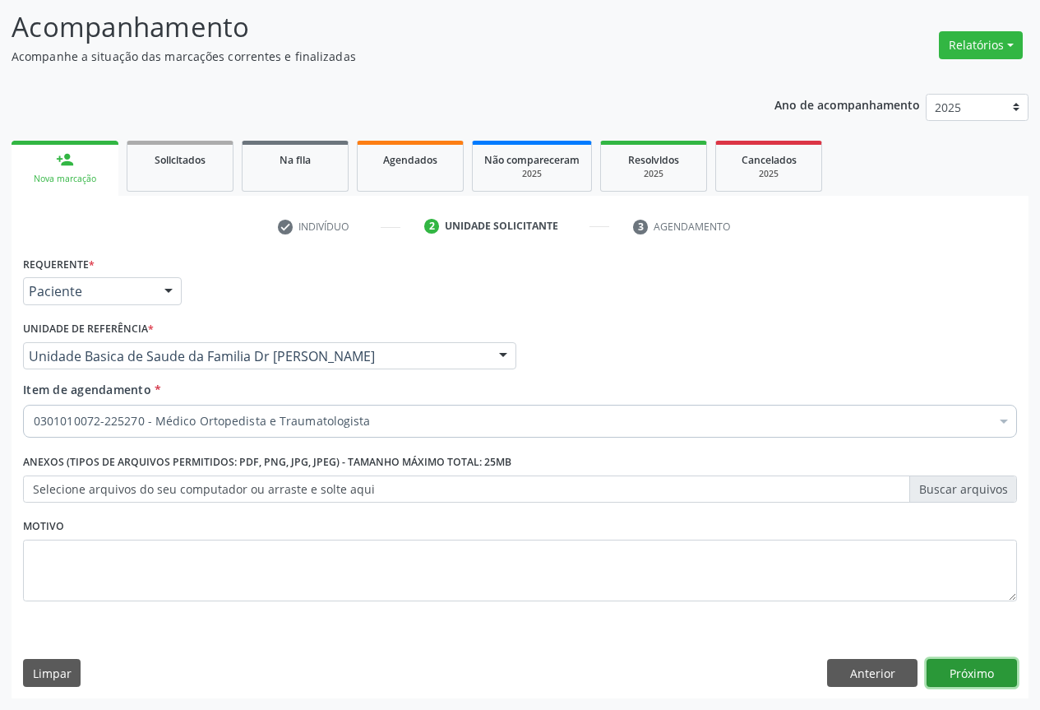
click at [983, 674] on button "Próximo" at bounding box center [972, 673] width 90 height 28
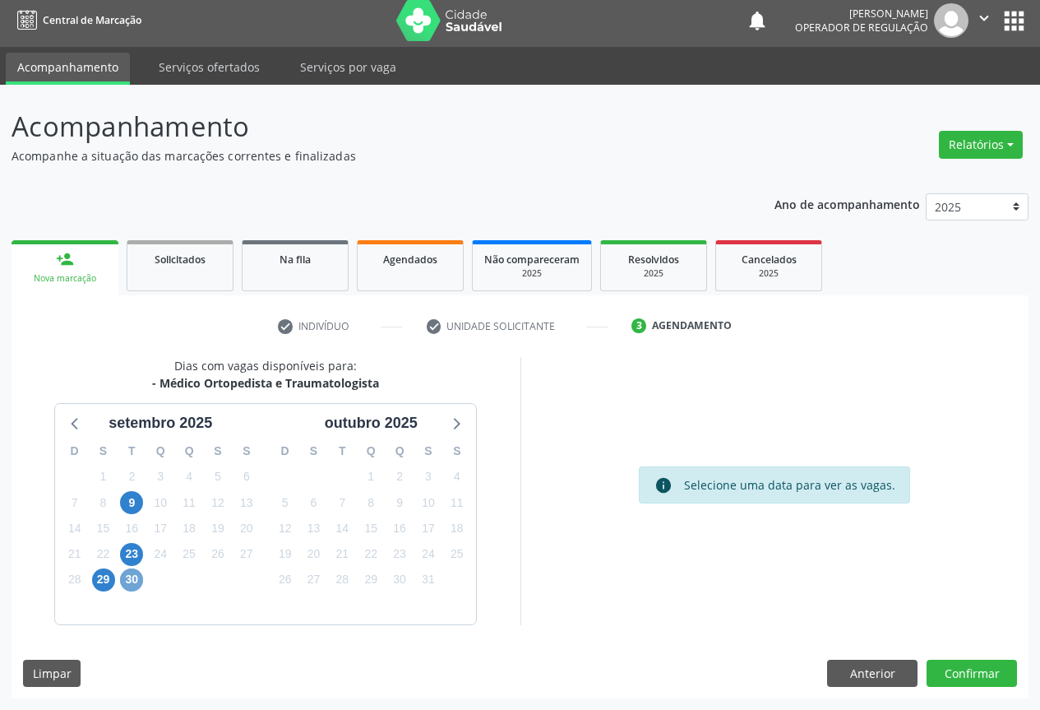
click at [141, 577] on span "30" at bounding box center [131, 579] width 23 height 23
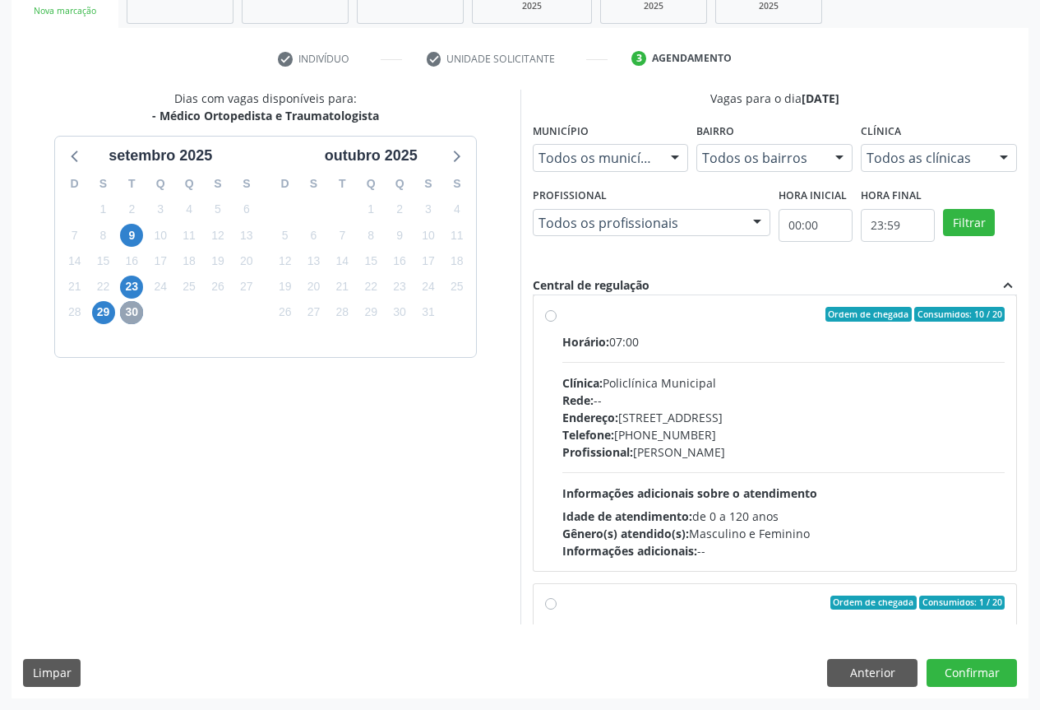
scroll to position [0, 0]
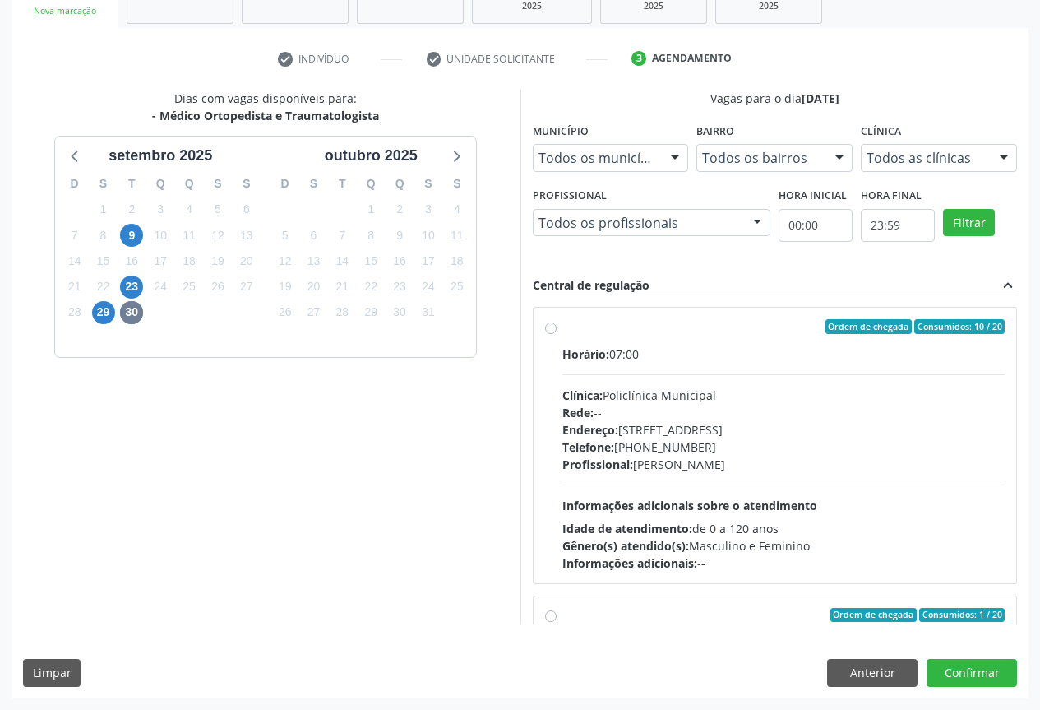
click at [604, 354] on span "Horário:" at bounding box center [585, 354] width 47 height 16
click at [557, 334] on input "Ordem de chegada Consumidos: 10 / 20 Horário: 07:00 Clínica: Policlínica Munici…" at bounding box center [551, 326] width 12 height 15
radio input "true"
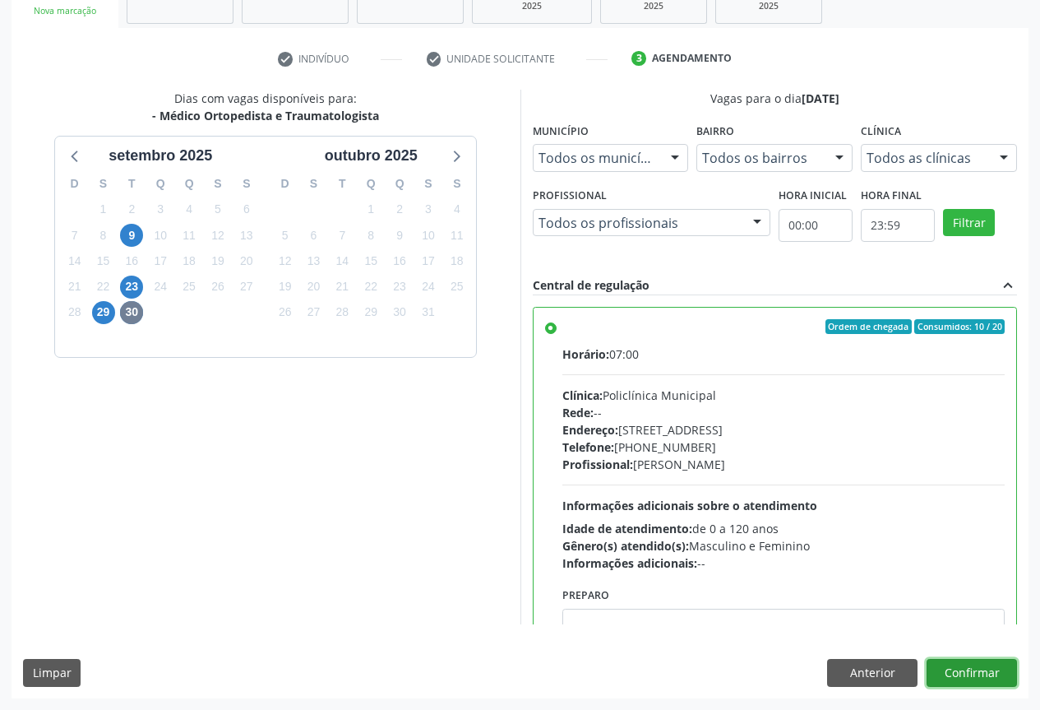
click at [969, 668] on button "Confirmar" at bounding box center [972, 673] width 90 height 28
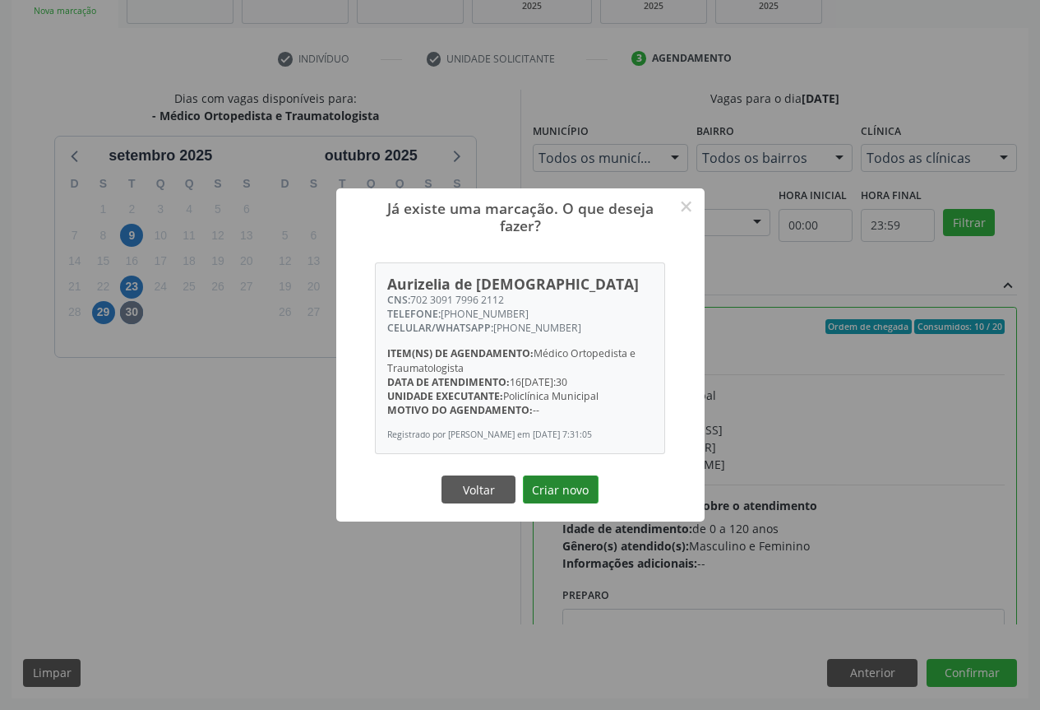
click at [559, 490] on button "Criar novo" at bounding box center [561, 489] width 76 height 28
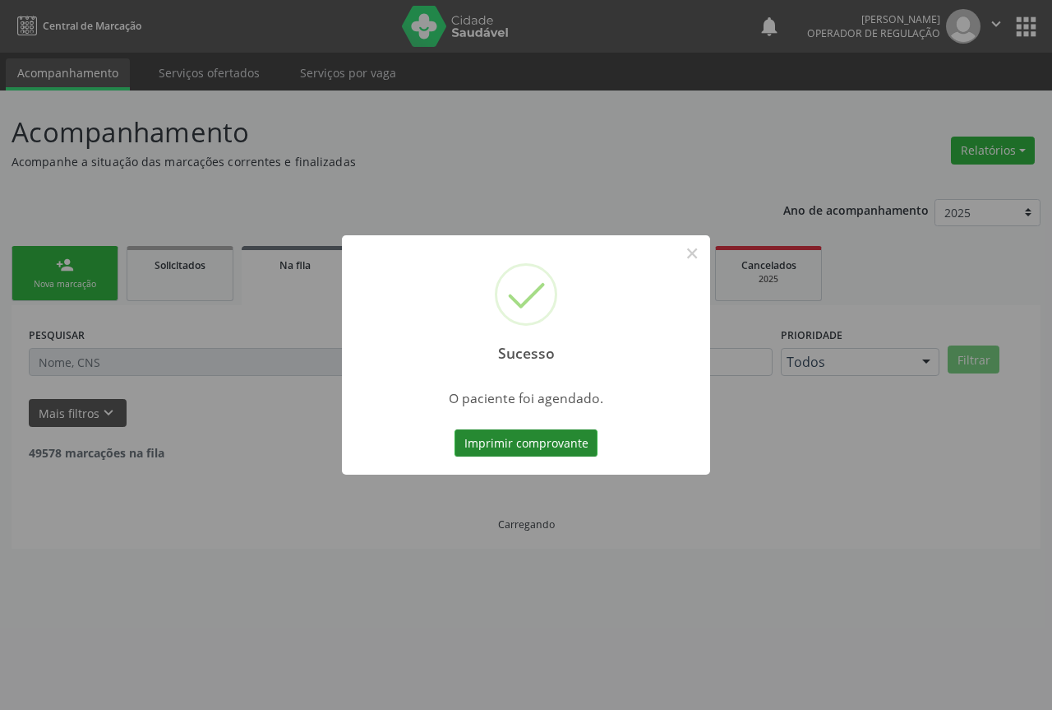
click at [544, 443] on button "Imprimir comprovante" at bounding box center [526, 443] width 143 height 28
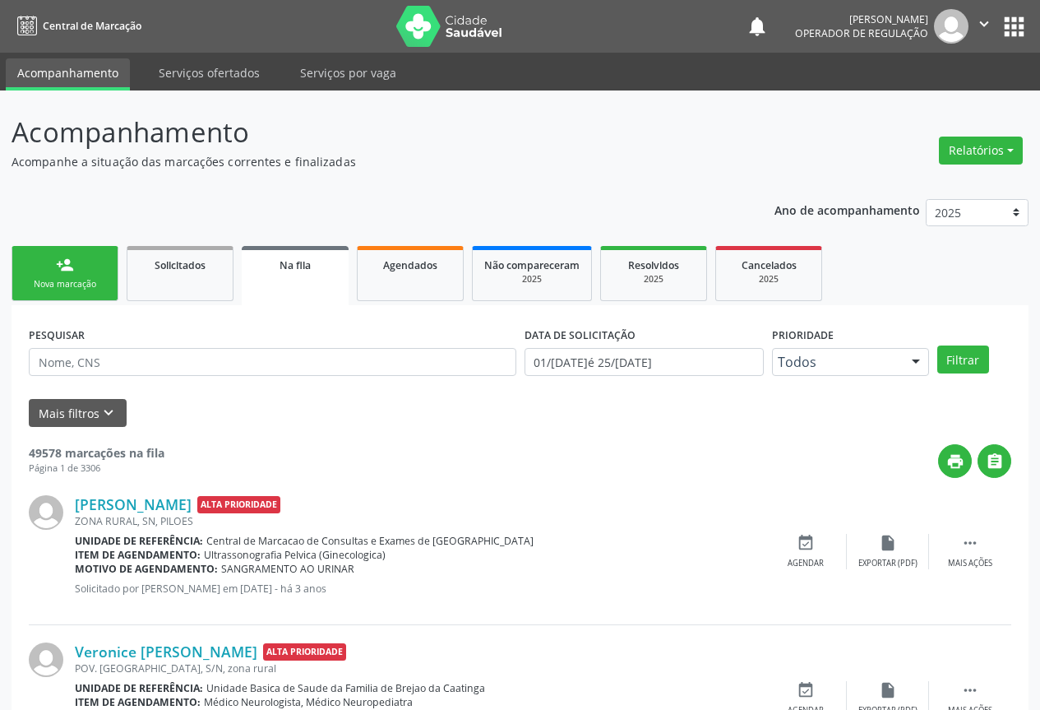
click at [100, 268] on link "person_add Nova marcação" at bounding box center [65, 273] width 107 height 55
click at [101, 268] on link "person_add Nova marcação" at bounding box center [65, 273] width 107 height 55
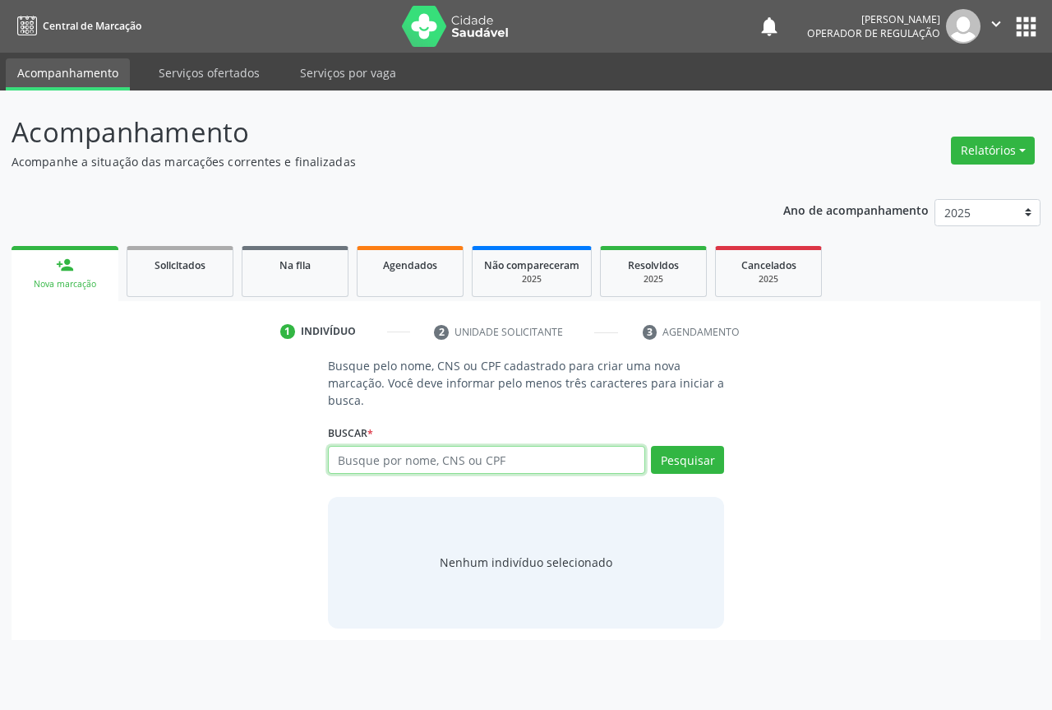
click at [385, 454] on input "text" at bounding box center [486, 460] width 317 height 28
type input "704104229207480"
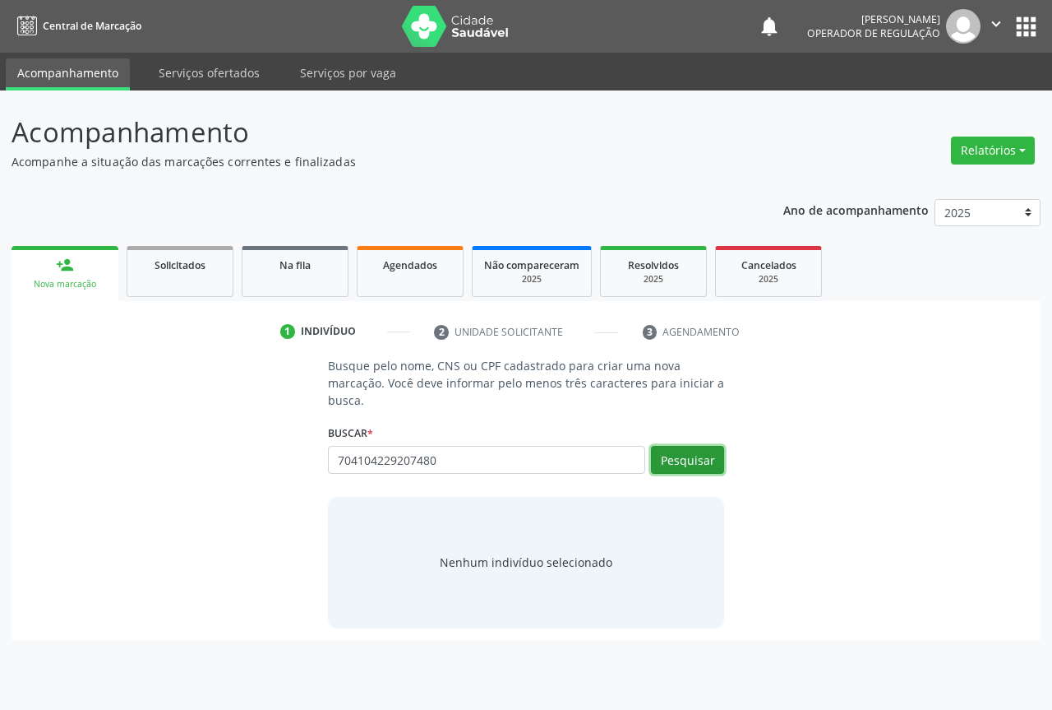
click at [706, 469] on button "Pesquisar" at bounding box center [687, 460] width 73 height 28
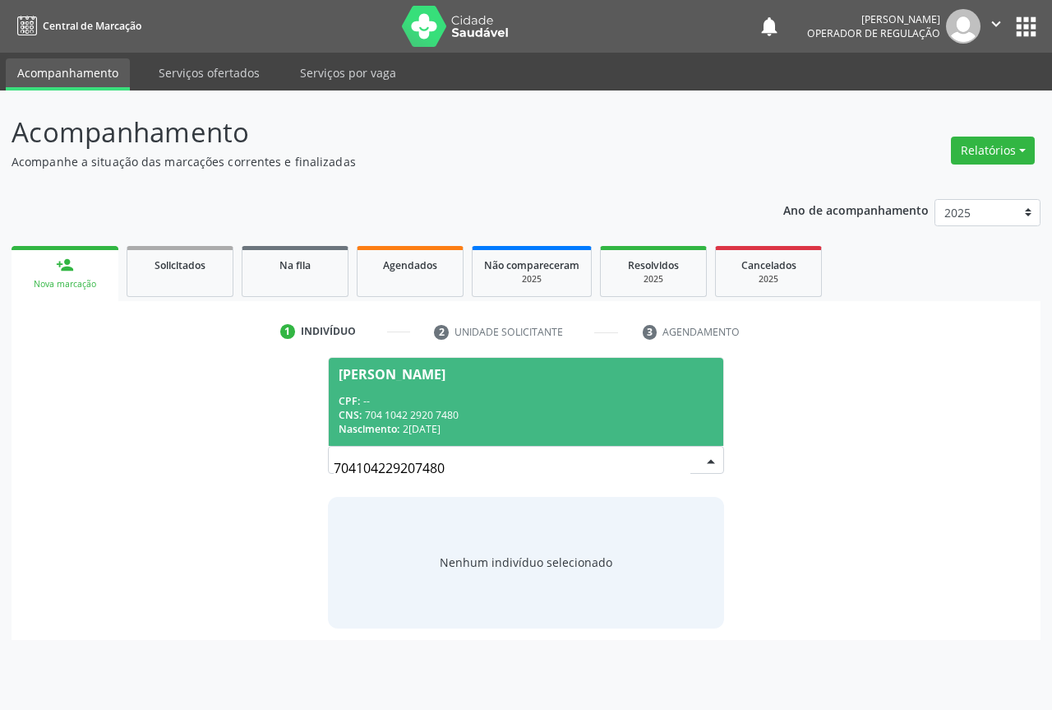
click at [396, 390] on span "Naira Santos de Souza CPF: -- CNS: 704 1042 2920 7480 Nascimento: 24/10/2006" at bounding box center [526, 402] width 395 height 88
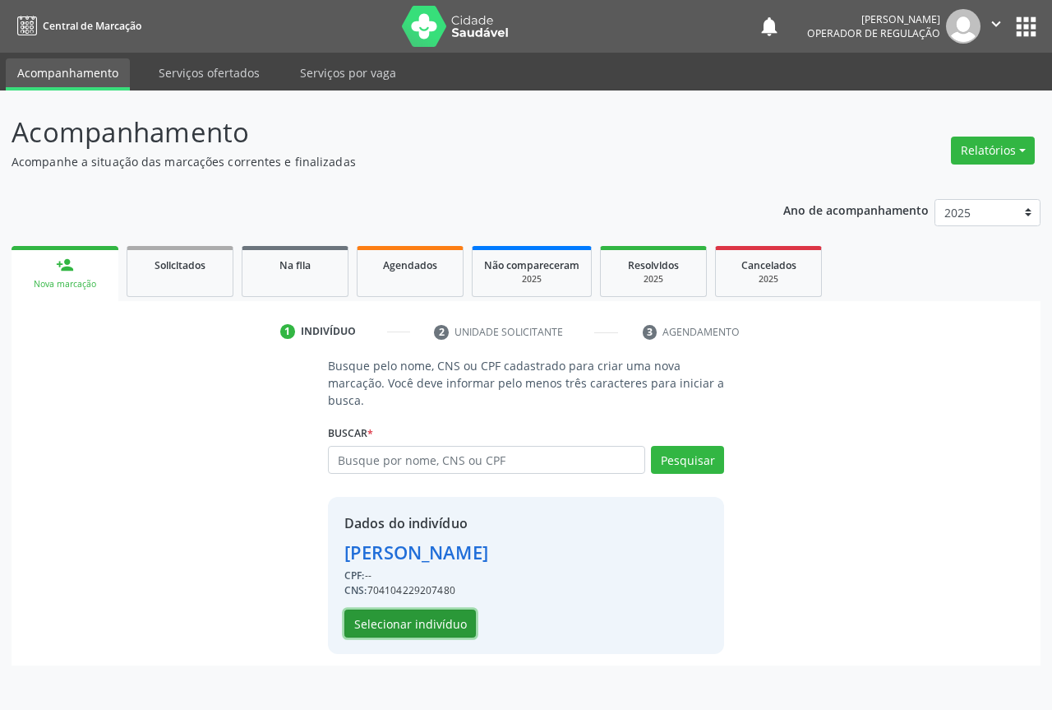
click at [408, 612] on button "Selecionar indivíduo" at bounding box center [411, 623] width 132 height 28
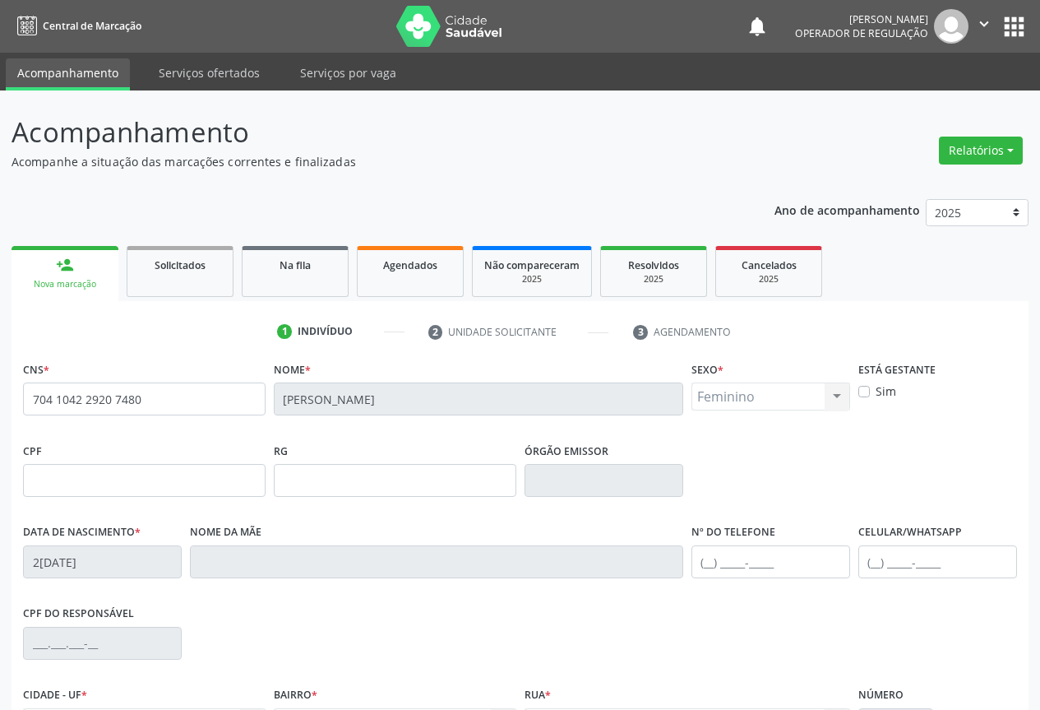
scroll to position [182, 0]
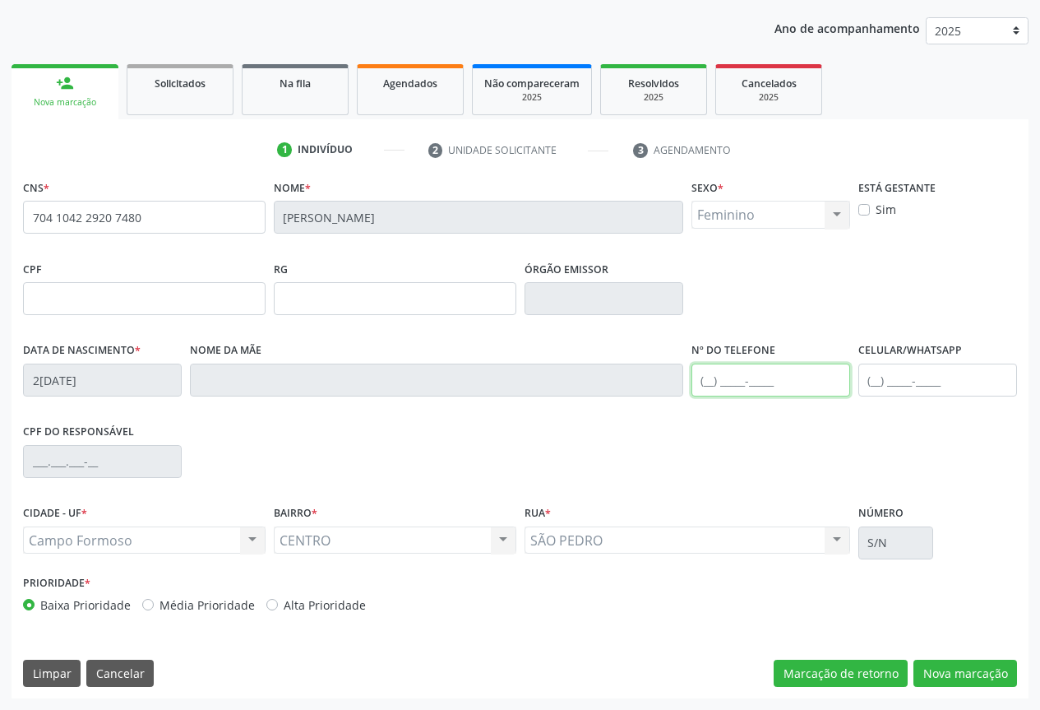
drag, startPoint x: 728, startPoint y: 382, endPoint x: 729, endPoint y: 373, distance: 9.2
click at [728, 382] on input "text" at bounding box center [770, 379] width 159 height 33
type input "(74) 99101-5563"
drag, startPoint x: 954, startPoint y: 670, endPoint x: 727, endPoint y: 533, distance: 265.2
click at [952, 671] on button "Nova marcação" at bounding box center [965, 673] width 104 height 28
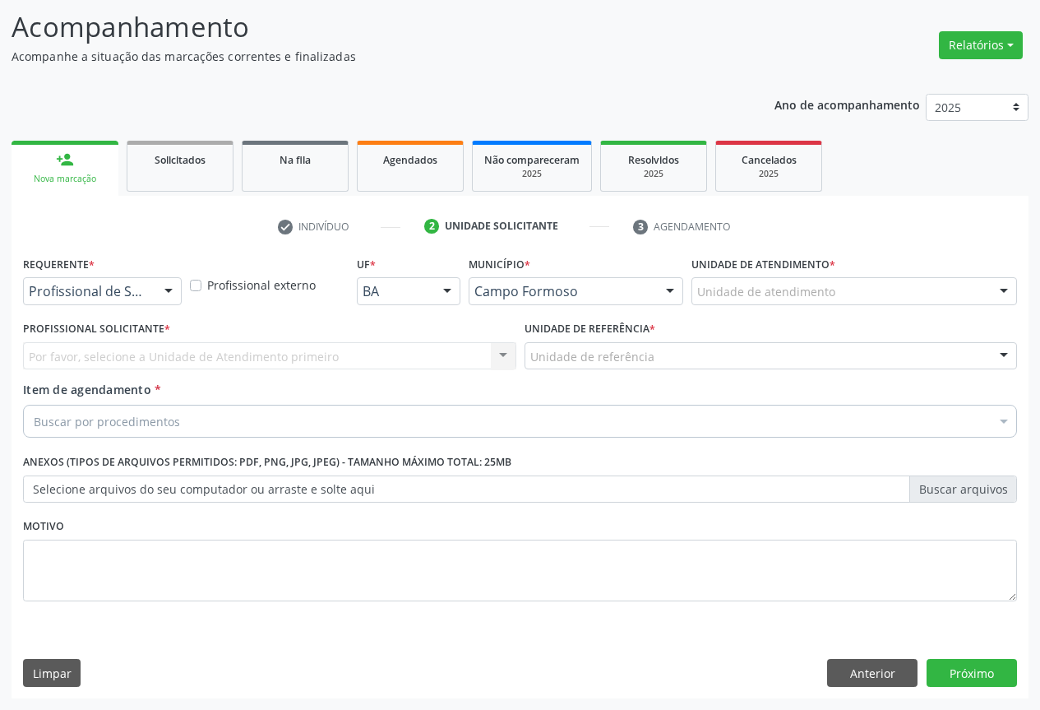
scroll to position [105, 0]
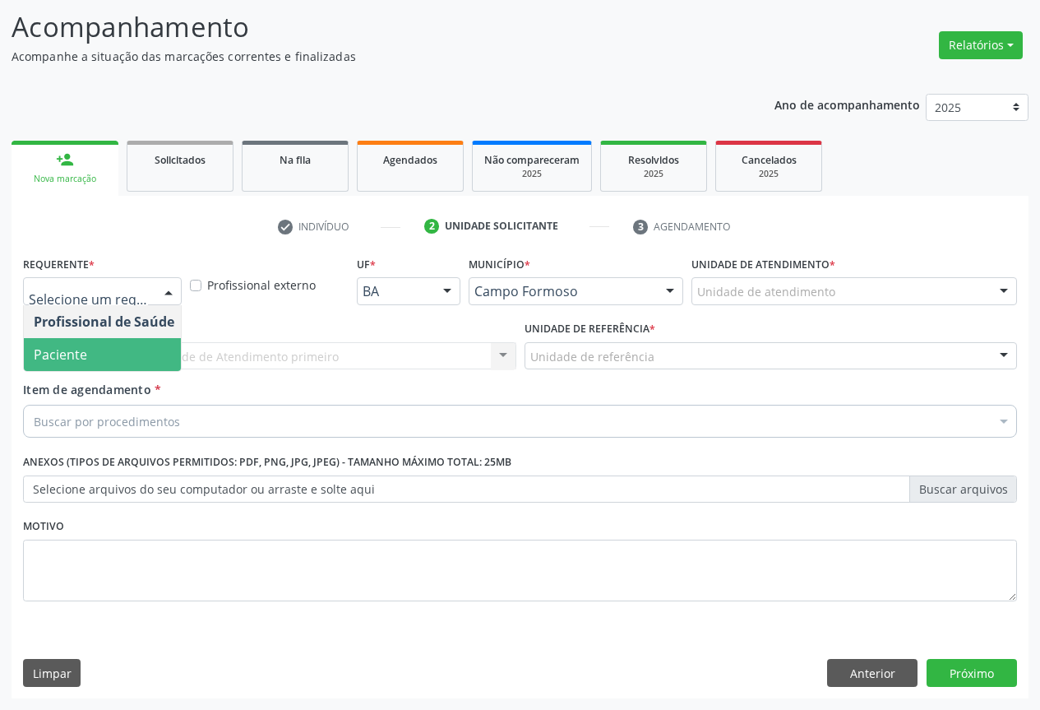
click at [66, 363] on span "Paciente" at bounding box center [60, 354] width 53 height 18
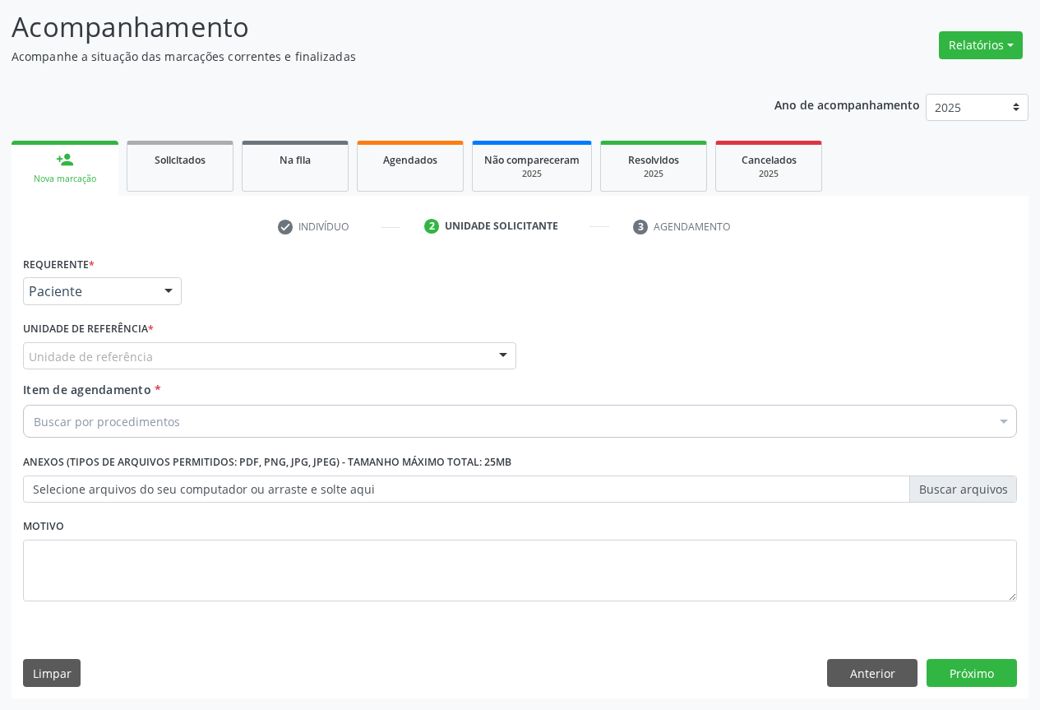
click at [189, 363] on div "Unidade de referência" at bounding box center [269, 356] width 493 height 28
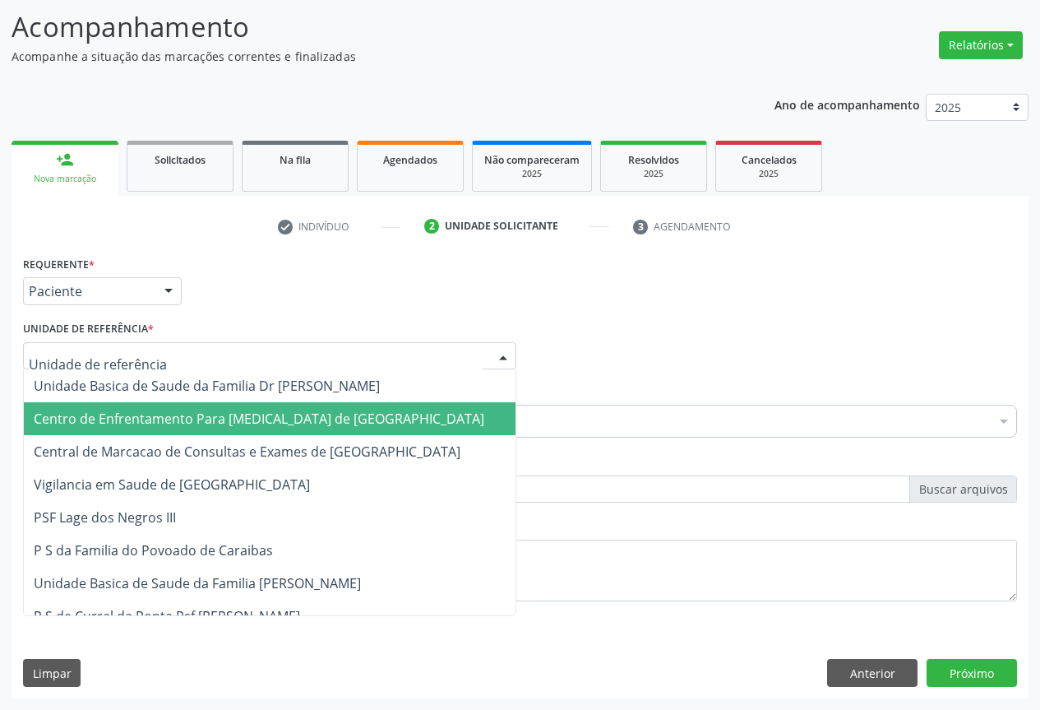
click at [135, 415] on span "Centro de Enfrentamento Para [MEDICAL_DATA] de [GEOGRAPHIC_DATA]" at bounding box center [259, 418] width 451 height 18
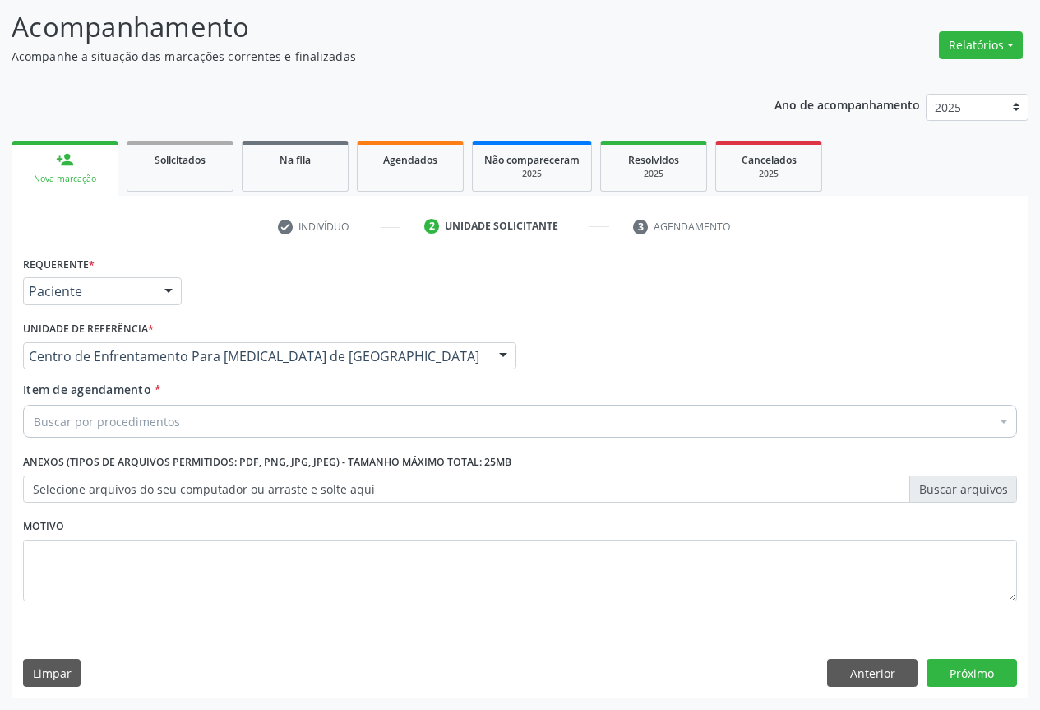
drag, startPoint x: 402, startPoint y: 349, endPoint x: 312, endPoint y: 366, distance: 91.1
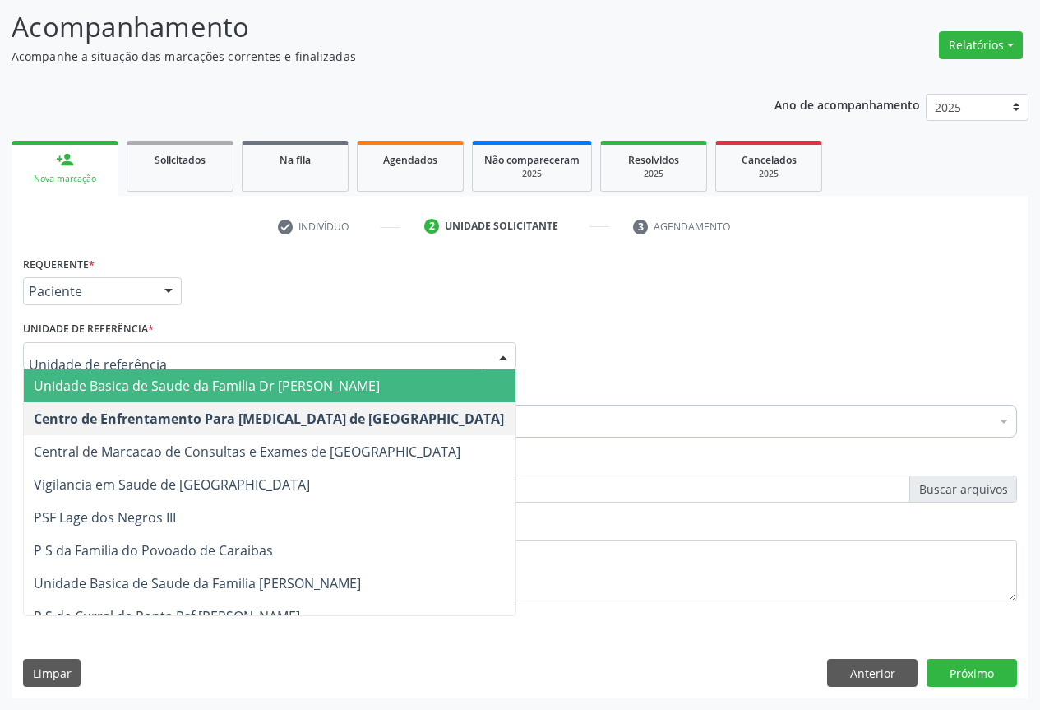
click at [143, 389] on span "Unidade Basica de Saude da Familia Dr [PERSON_NAME]" at bounding box center [207, 386] width 346 height 18
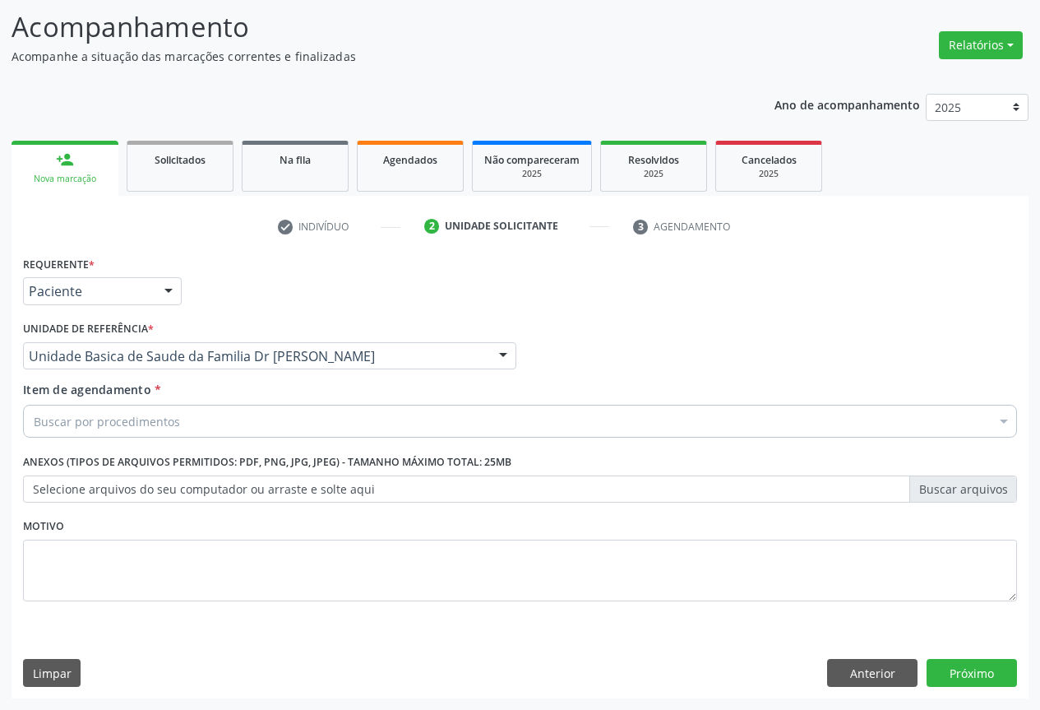
click at [192, 423] on div "Buscar por procedimentos" at bounding box center [520, 421] width 994 height 33
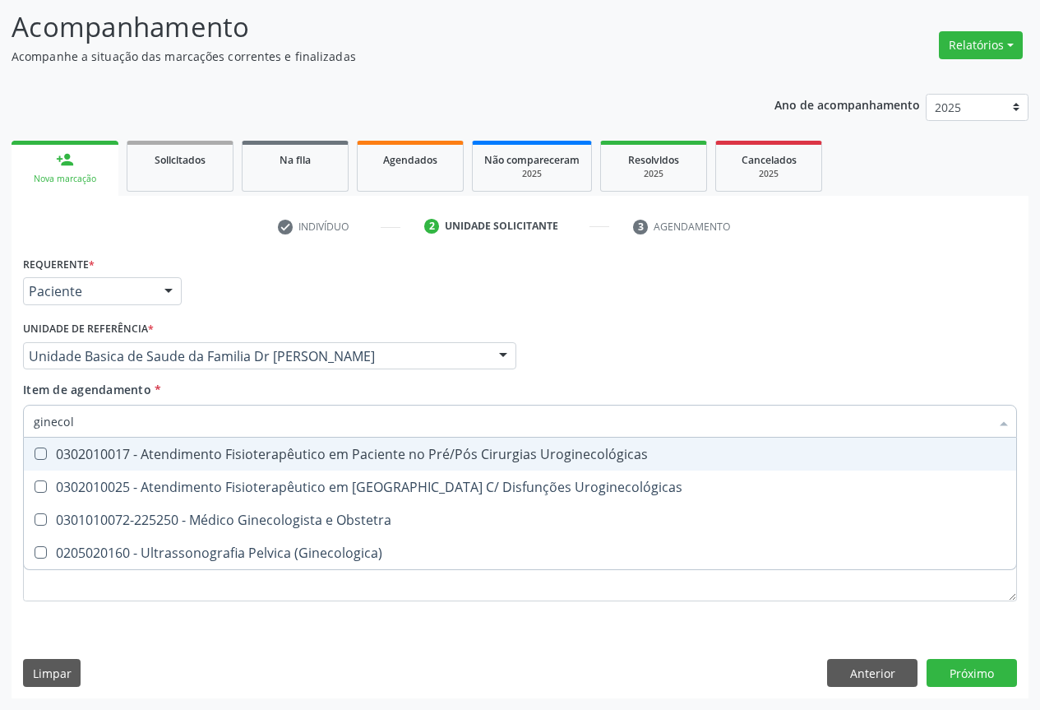
type input "ginecolo"
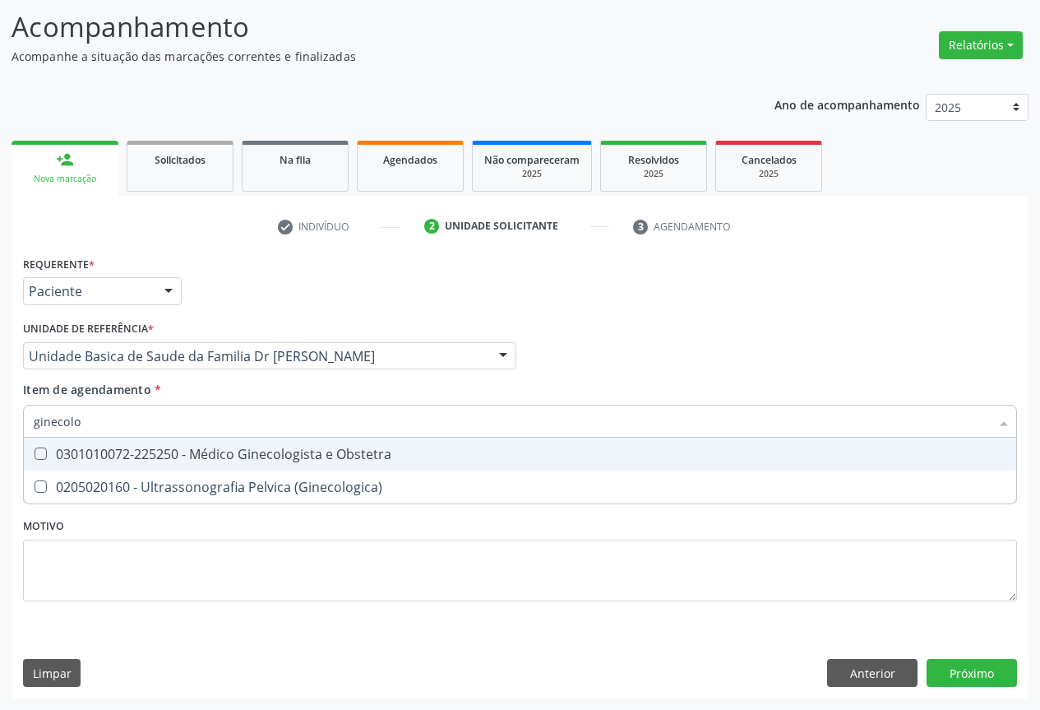
click at [210, 449] on div "0301010072-225250 - Médico Ginecologista e Obstetra" at bounding box center [520, 453] width 973 height 13
checkbox Obstetra "true"
click at [343, 380] on div "Unidade de referência * Unidade Basica de Saude da Familia Dr [PERSON_NAME] Uni…" at bounding box center [270, 349] width 502 height 64
checkbox \(Ginecologica\) "true"
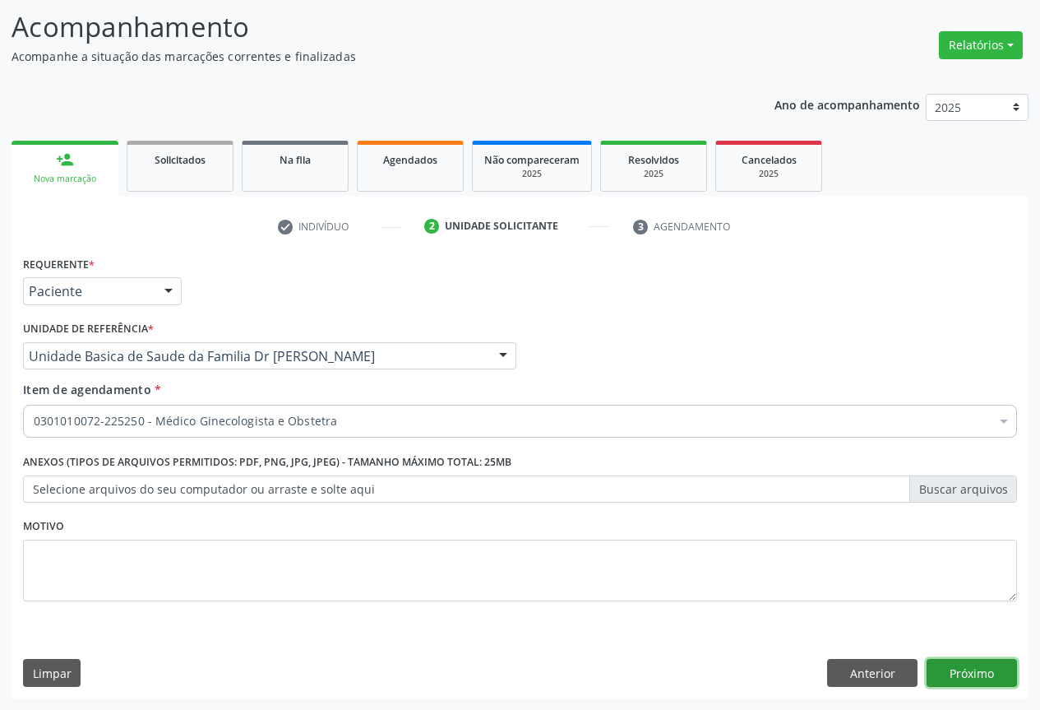
click at [941, 668] on button "Próximo" at bounding box center [972, 673] width 90 height 28
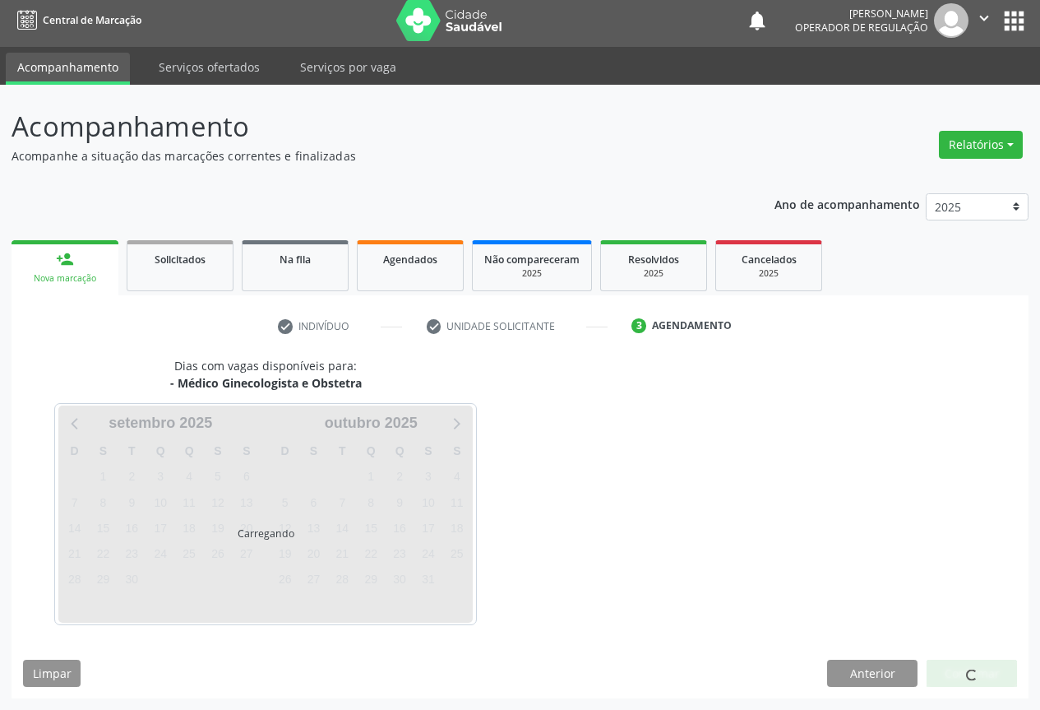
scroll to position [6, 0]
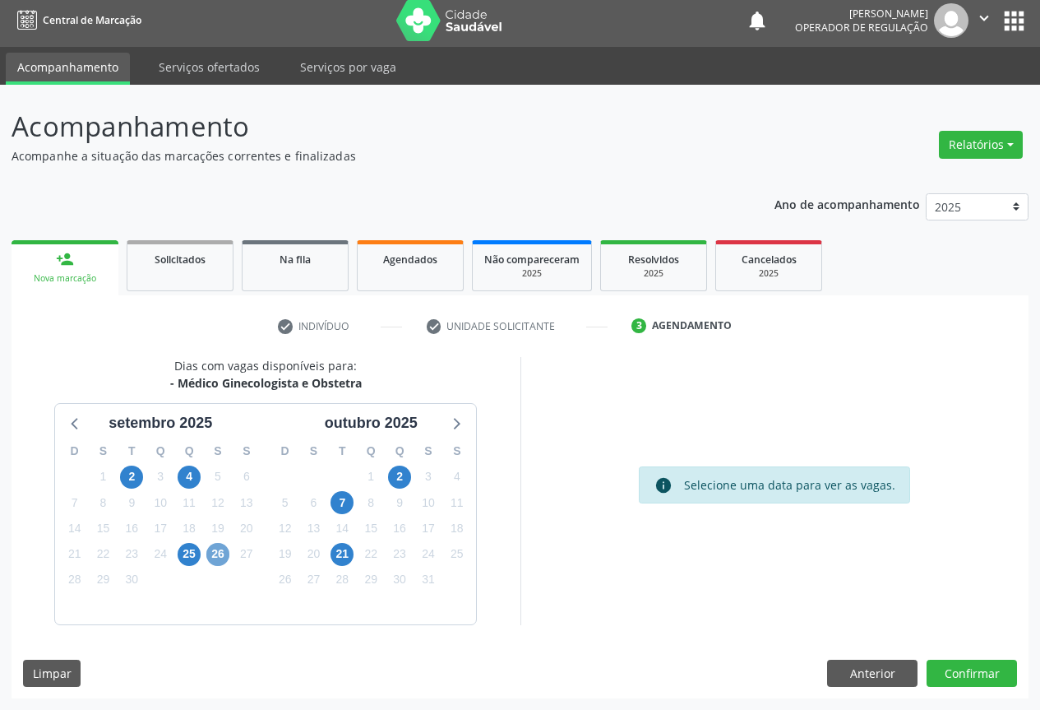
click at [224, 550] on span "26" at bounding box center [217, 554] width 23 height 23
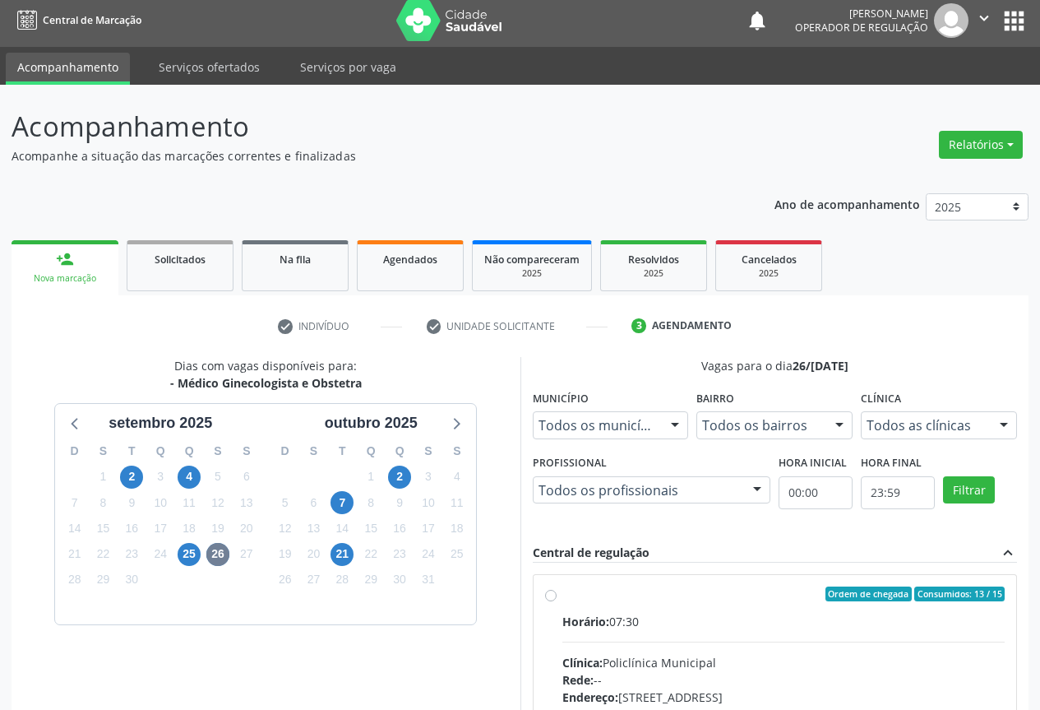
click at [594, 627] on span "Horário:" at bounding box center [585, 621] width 47 height 16
click at [557, 601] on input "Ordem de chegada Consumidos: 13 / 15 Horário: 07:30 Clínica: Policlínica Munici…" at bounding box center [551, 593] width 12 height 15
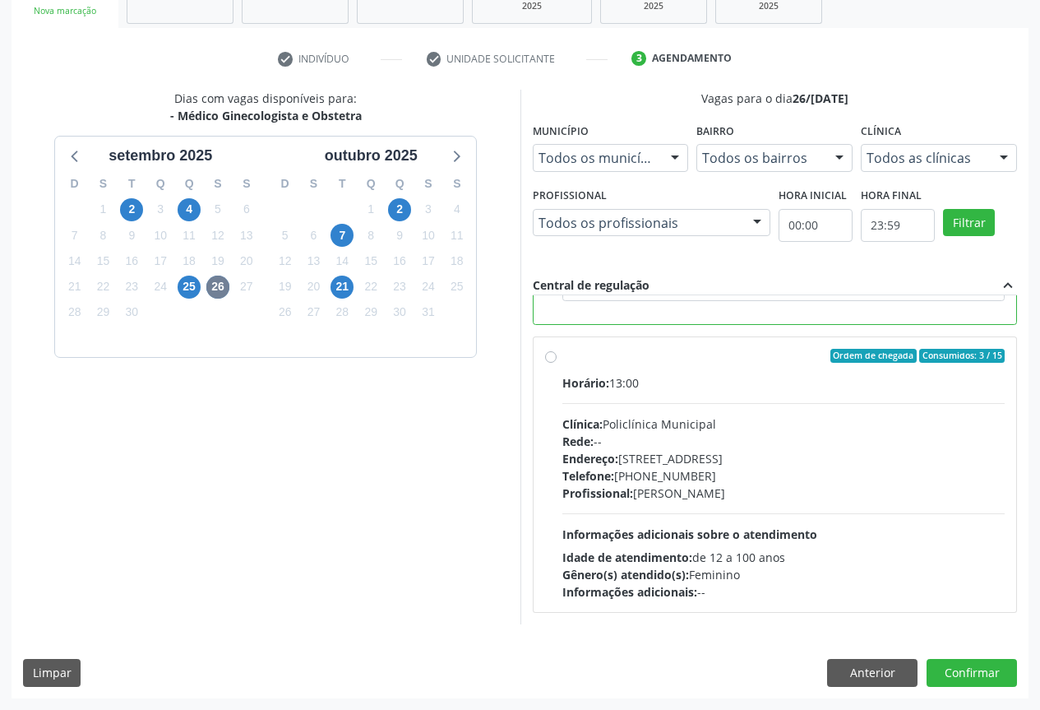
scroll to position [288, 0]
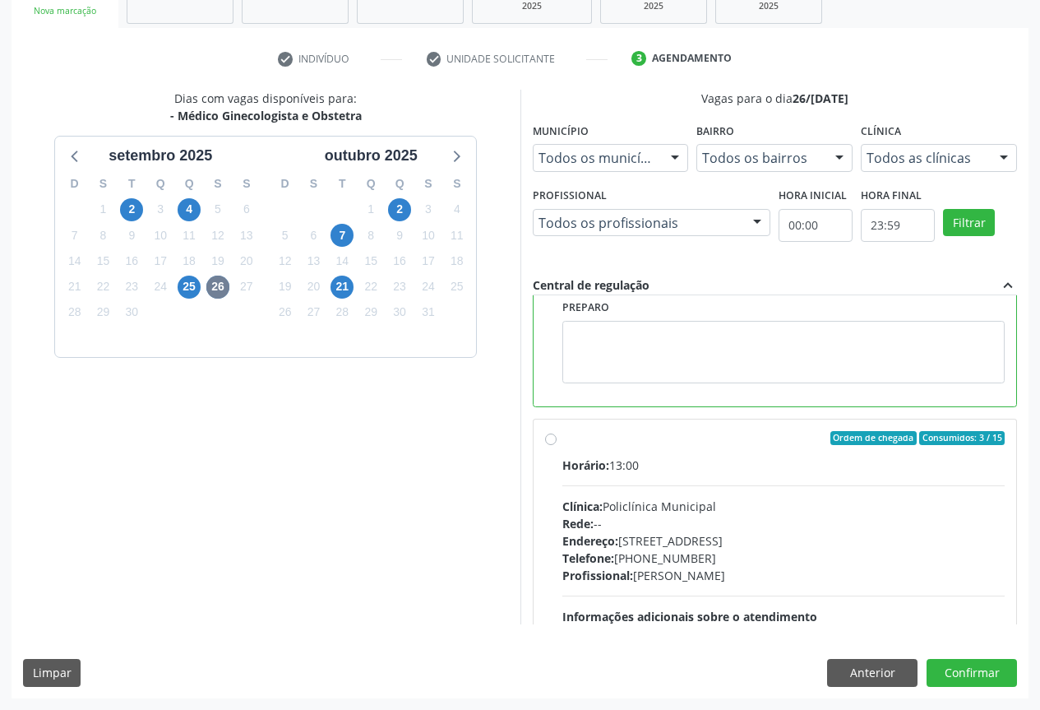
click at [560, 456] on div "Ordem de chegada Consumidos: 3 / 15 Horário: 13:00 Clínica: Policlínica Municip…" at bounding box center [775, 557] width 460 height 252
radio input "false"
radio input "true"
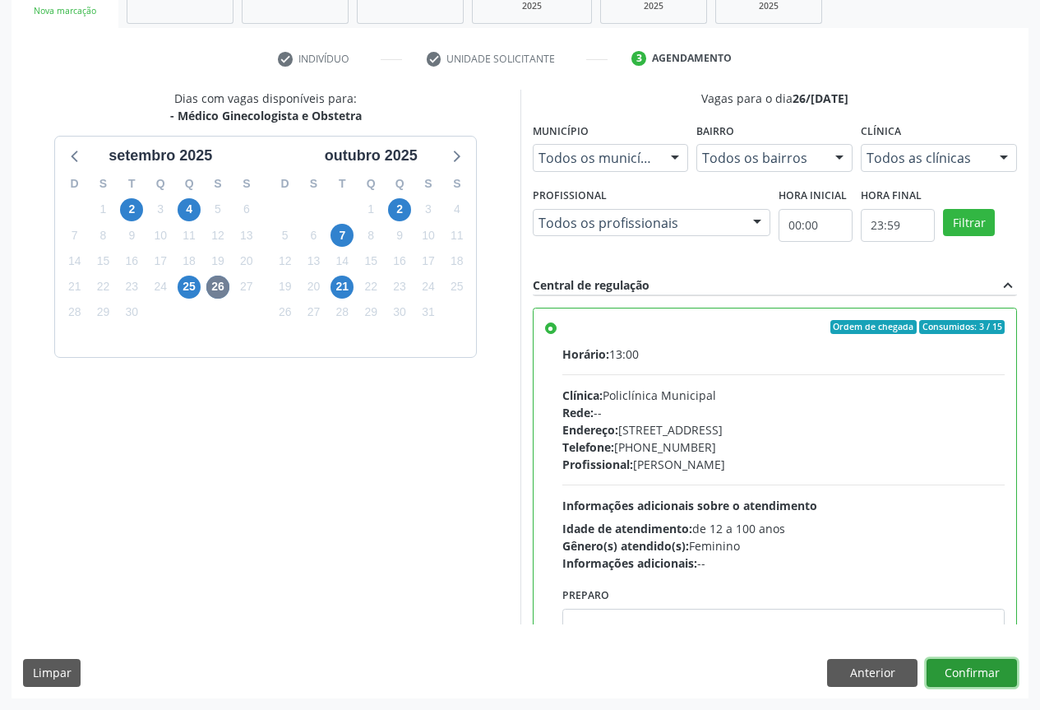
click at [965, 677] on button "Confirmar" at bounding box center [972, 673] width 90 height 28
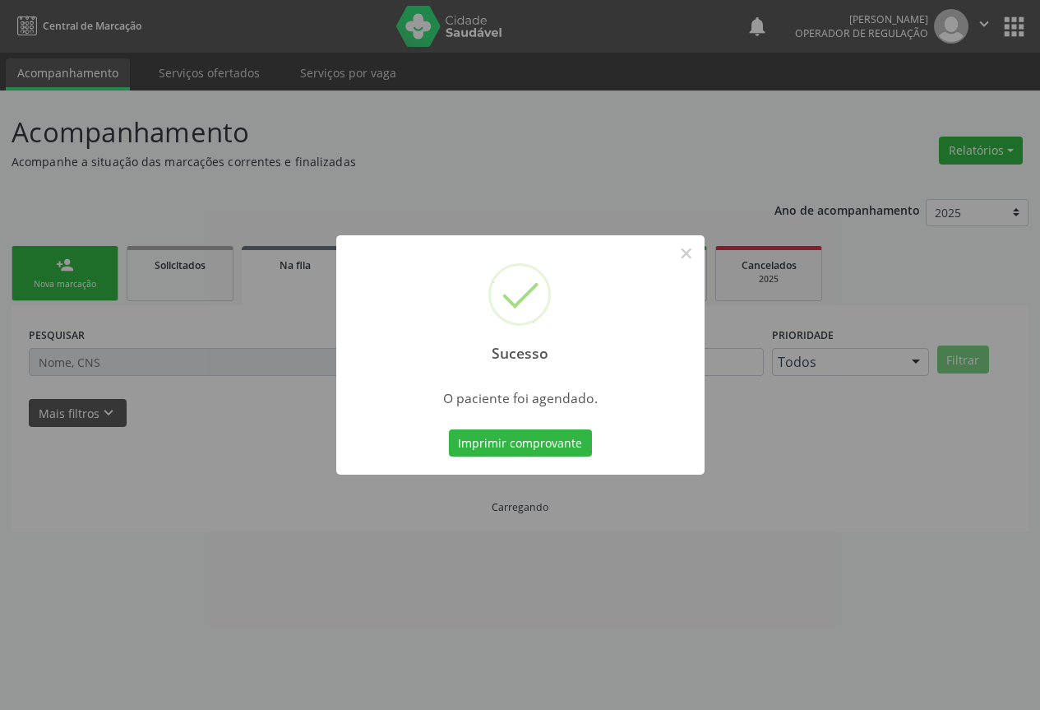
scroll to position [0, 0]
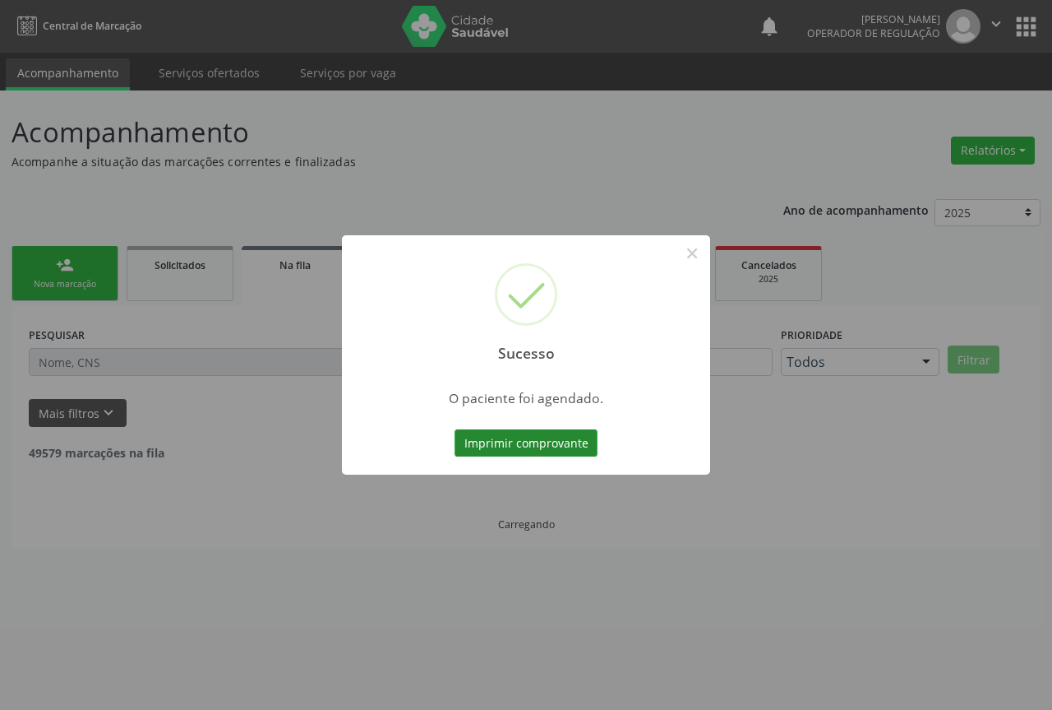
click at [513, 445] on button "Imprimir comprovante" at bounding box center [526, 443] width 143 height 28
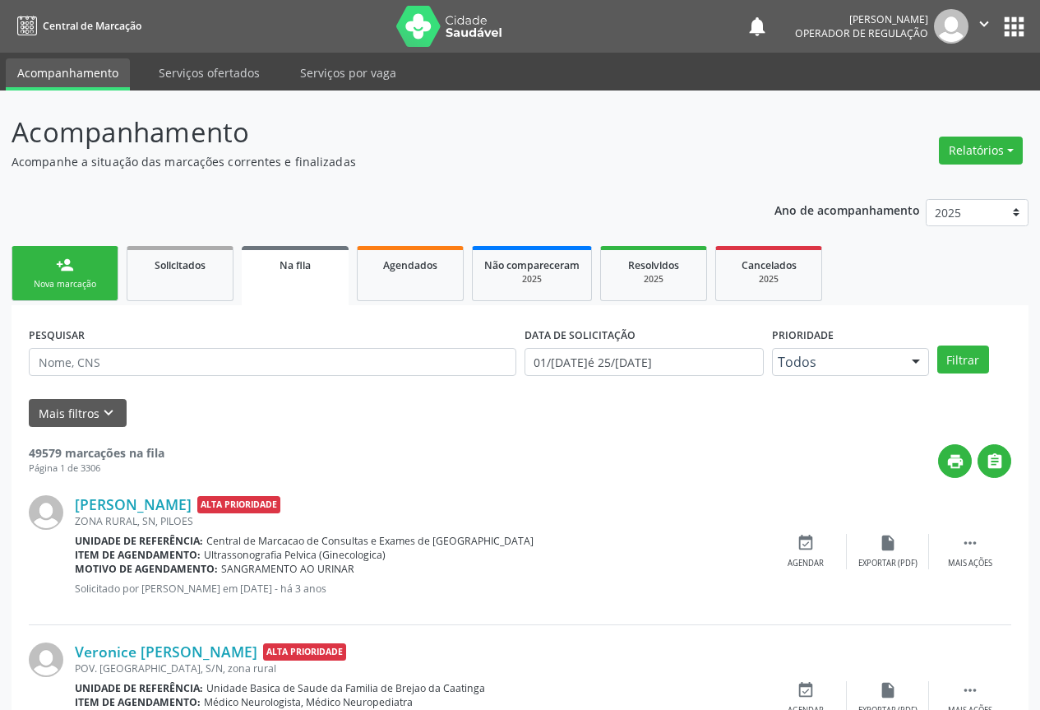
click at [76, 278] on div "Nova marcação" at bounding box center [65, 284] width 82 height 12
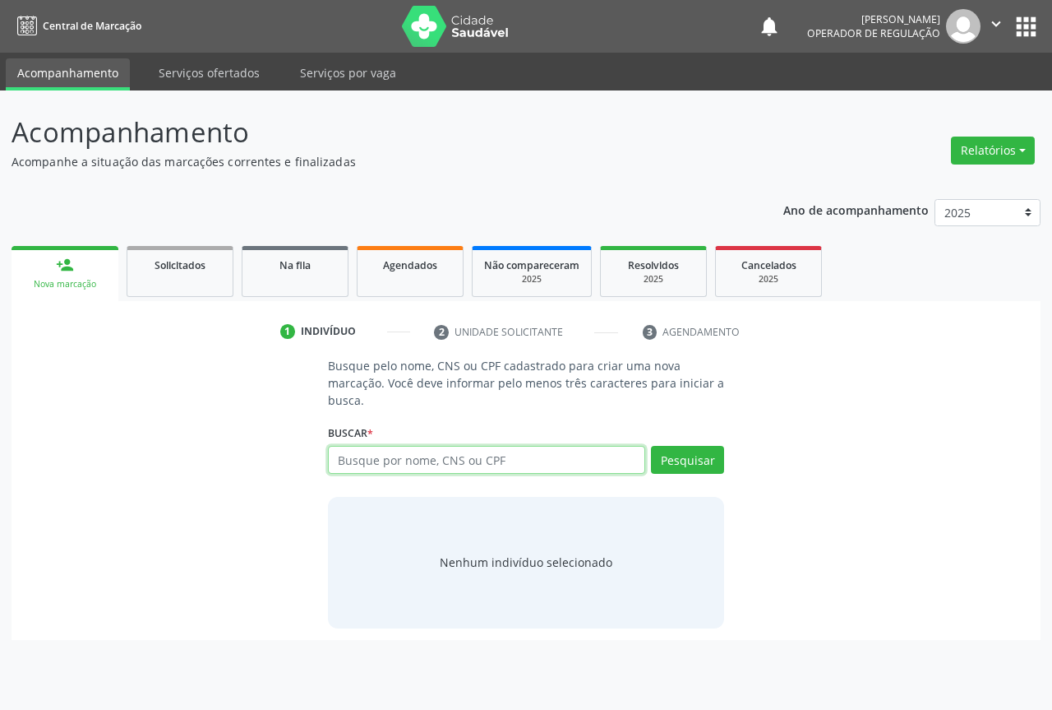
click at [437, 464] on input "text" at bounding box center [486, 460] width 317 height 28
type input "700605920751761"
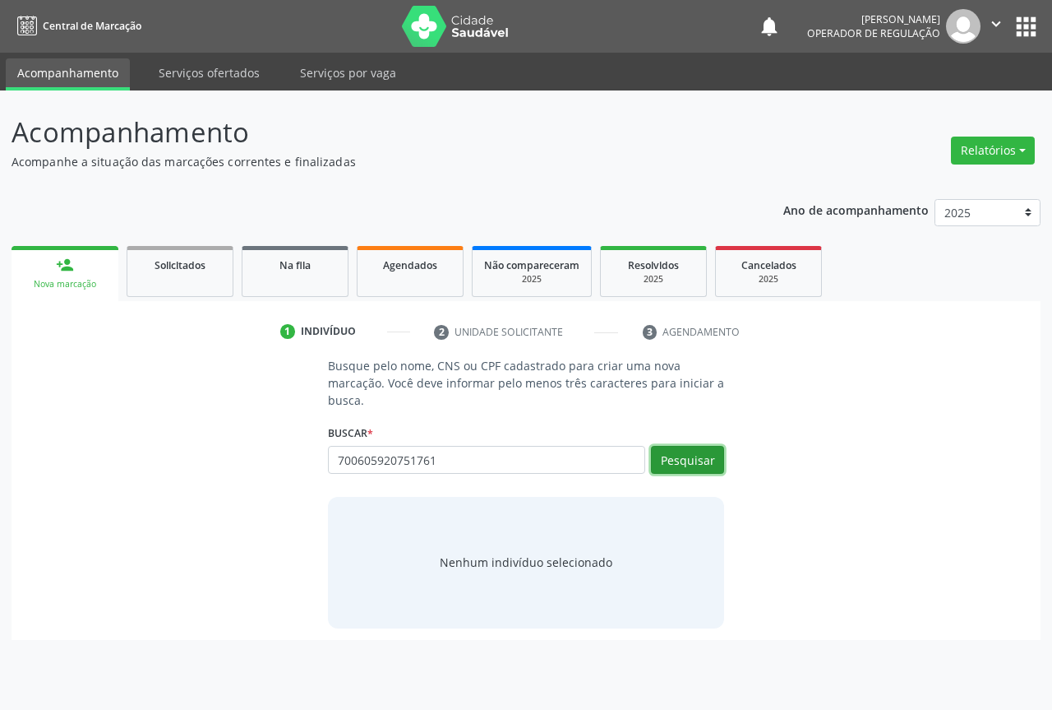
click at [669, 459] on button "Pesquisar" at bounding box center [687, 460] width 73 height 28
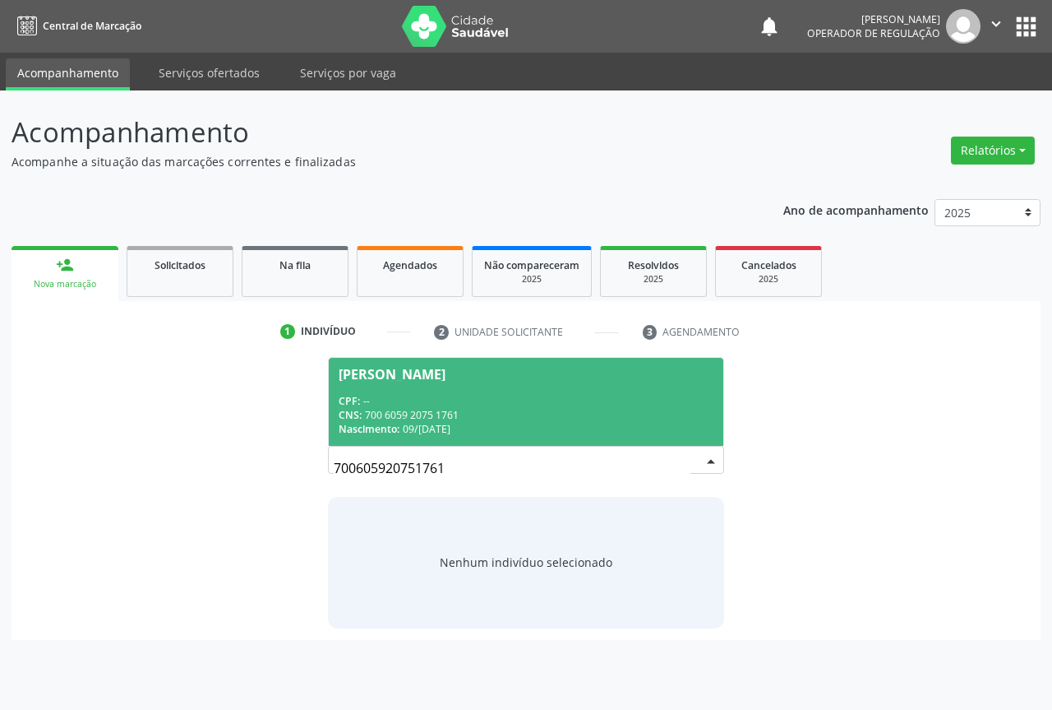
click at [444, 403] on div "CPF: --" at bounding box center [526, 401] width 375 height 14
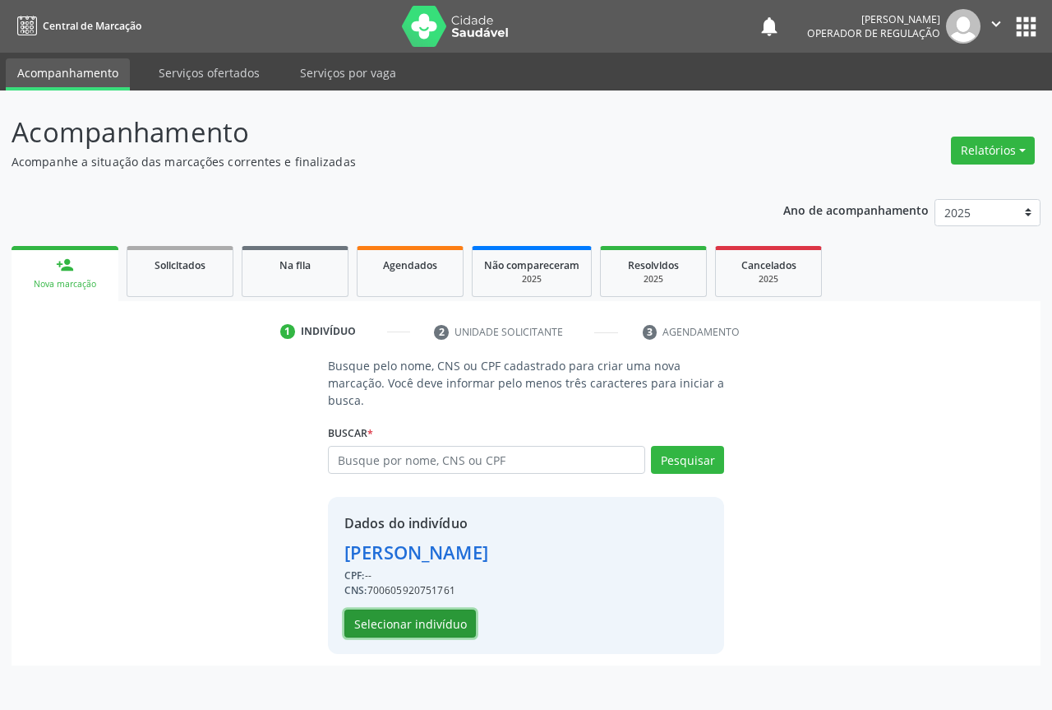
click at [408, 619] on button "Selecionar indivíduo" at bounding box center [411, 623] width 132 height 28
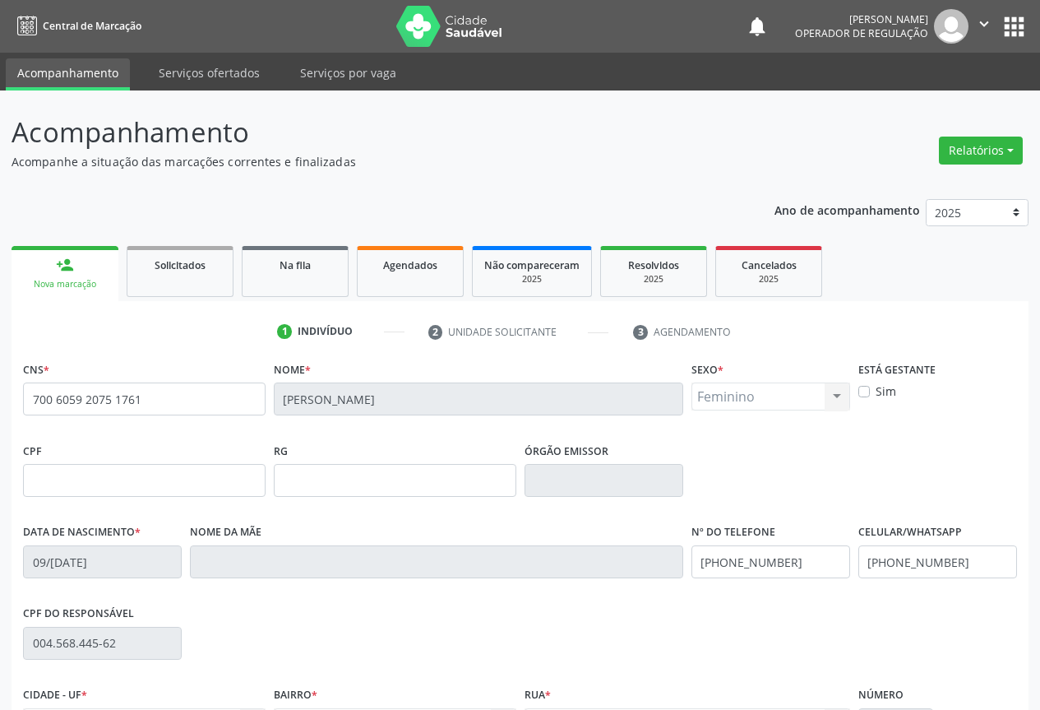
scroll to position [182, 0]
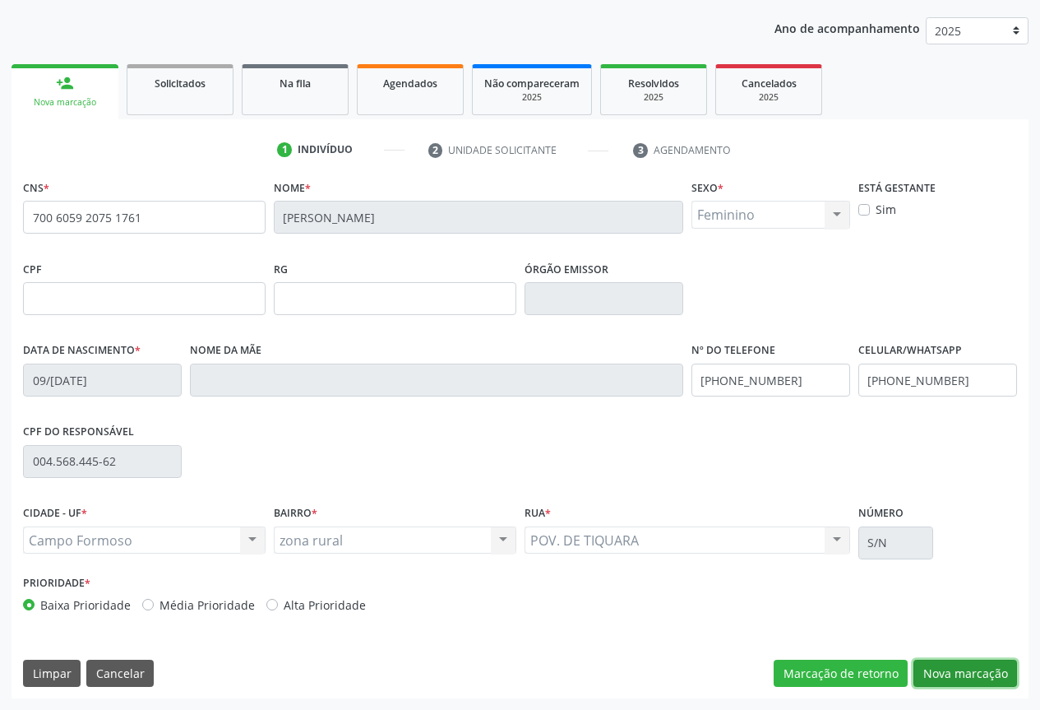
click at [941, 669] on button "Nova marcação" at bounding box center [965, 673] width 104 height 28
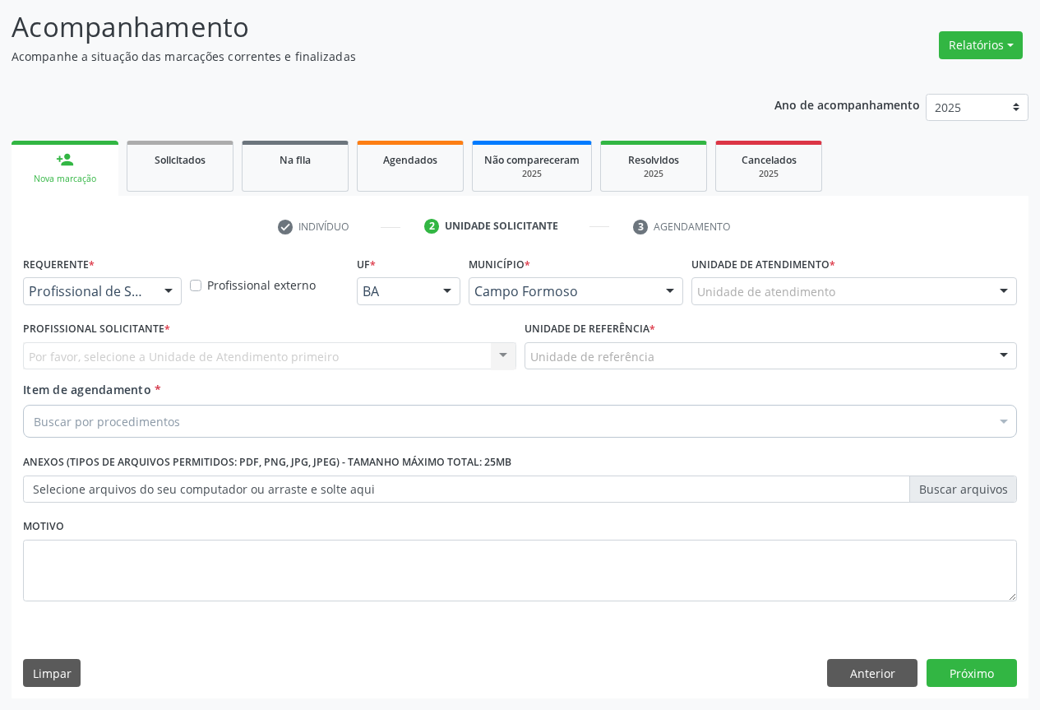
scroll to position [105, 0]
click at [168, 286] on div at bounding box center [168, 292] width 25 height 28
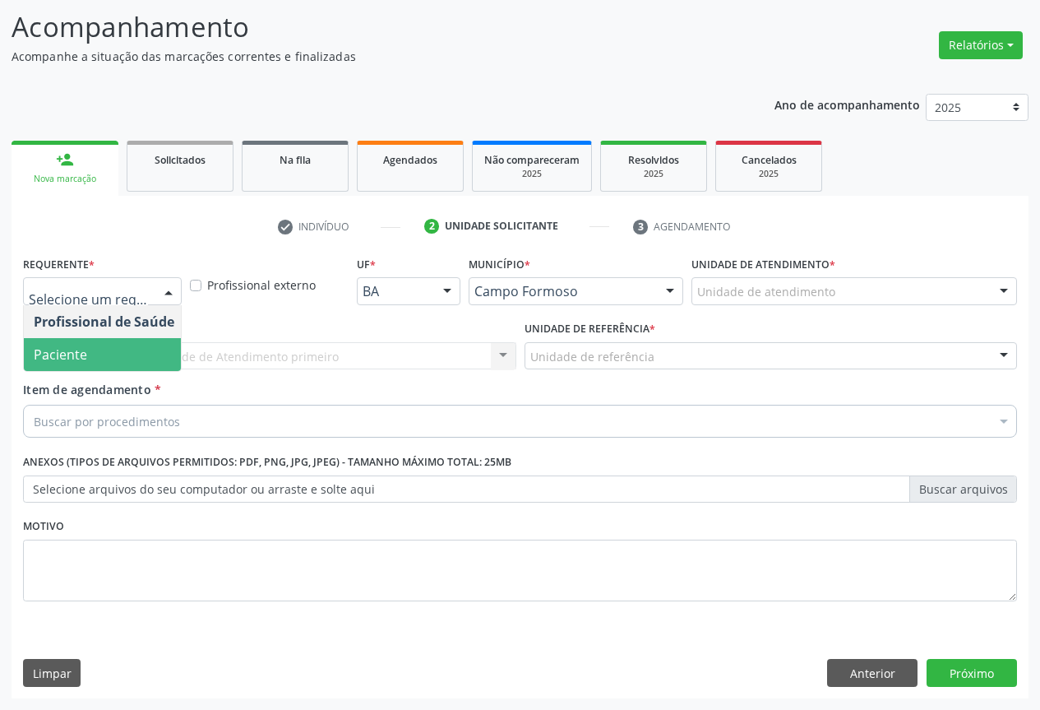
click at [151, 355] on span "Paciente" at bounding box center [104, 354] width 160 height 33
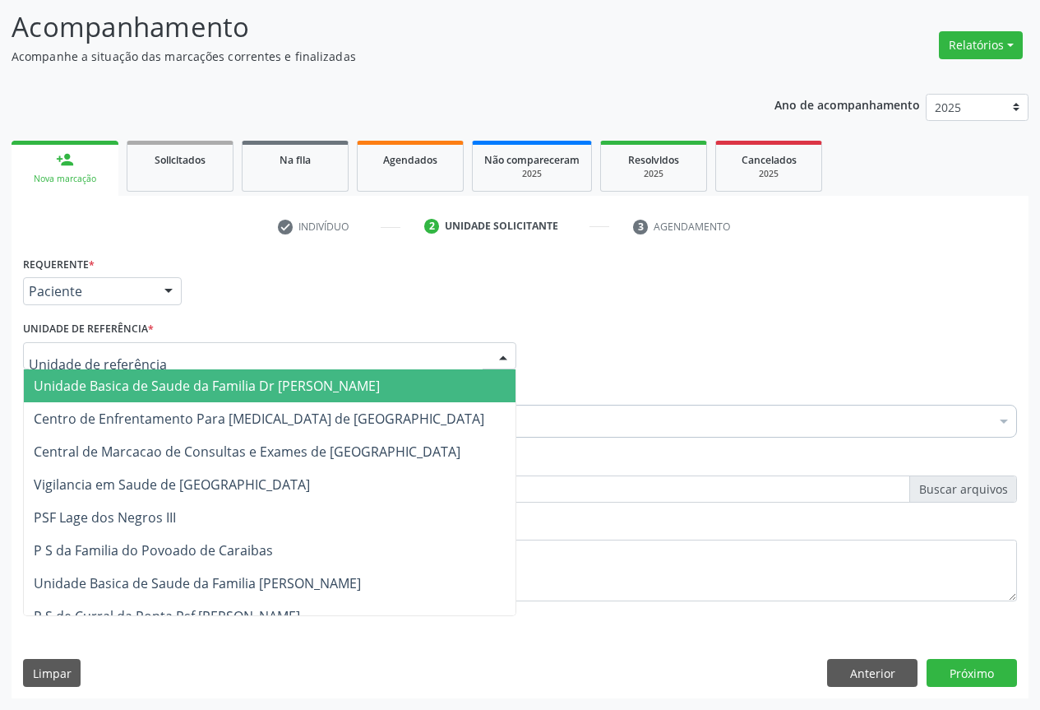
click at [498, 352] on div at bounding box center [503, 357] width 25 height 28
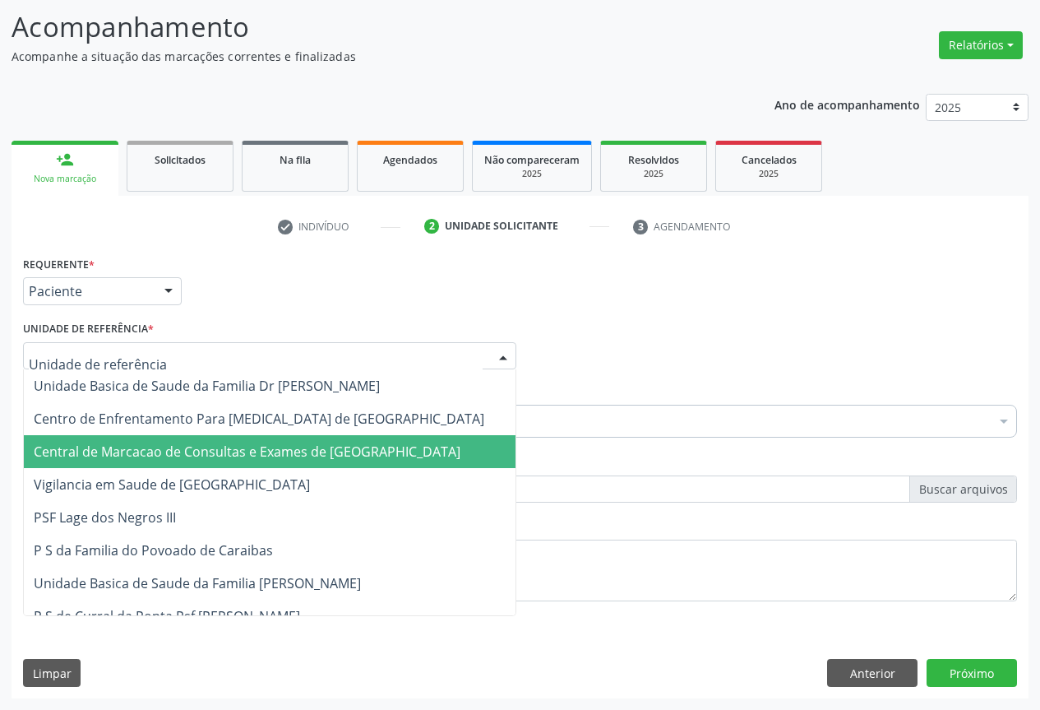
click at [472, 445] on span "Central de Marcacao de Consultas e Exames de [GEOGRAPHIC_DATA]" at bounding box center [270, 451] width 492 height 33
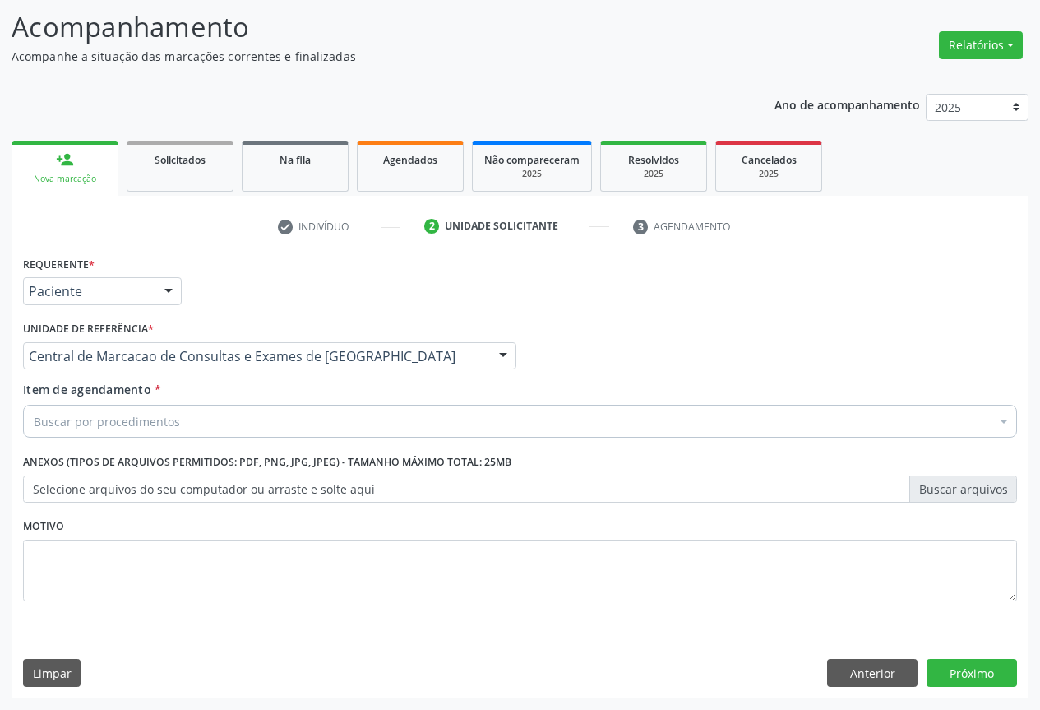
click at [472, 423] on div "Buscar por procedimentos" at bounding box center [520, 421] width 994 height 33
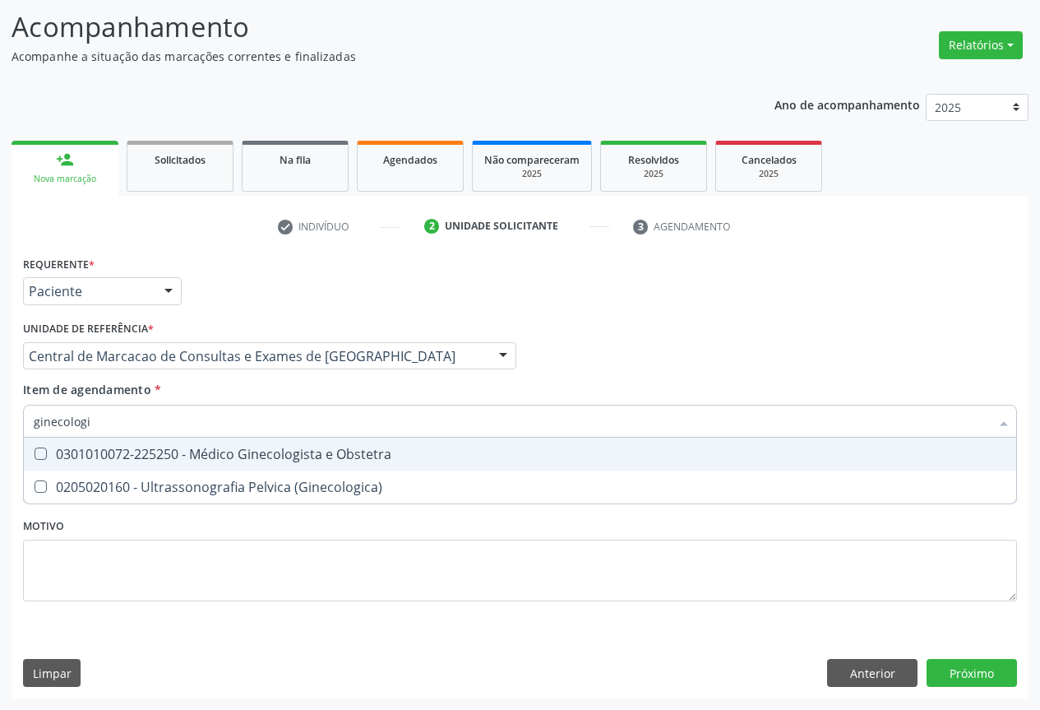
type input "ginecologis"
click at [469, 450] on div "0301010072-225250 - Médico Ginecologista e Obstetra" at bounding box center [520, 453] width 973 height 13
checkbox Obstetra "true"
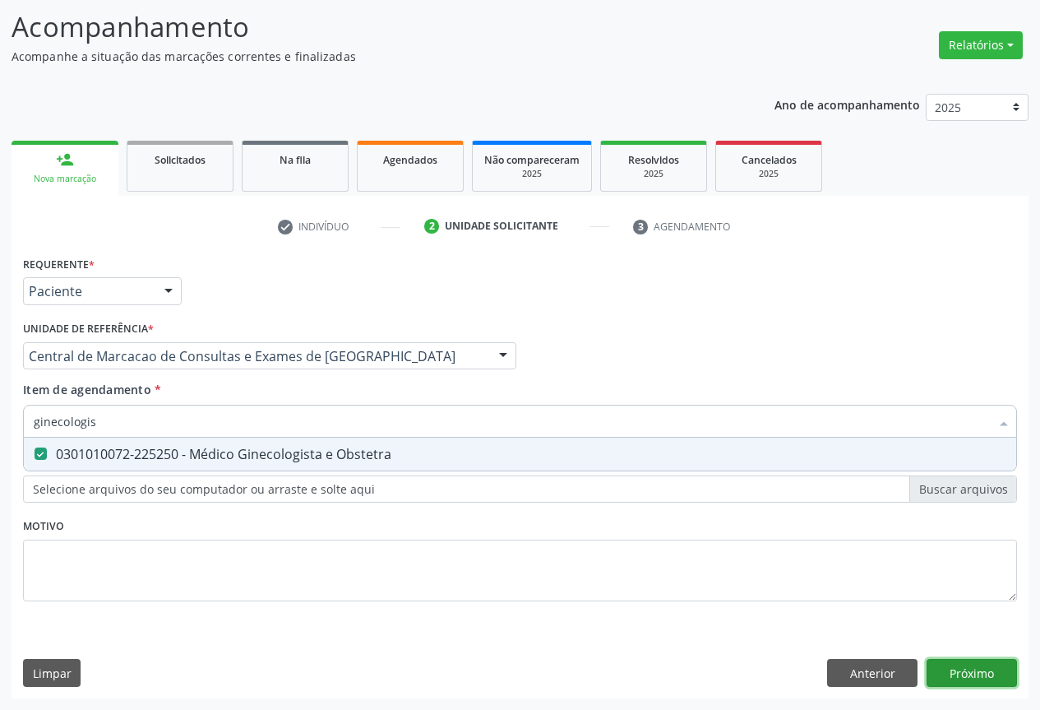
click at [980, 664] on div "Requerente * Paciente Profissional de Saúde Paciente Nenhum resultado encontrad…" at bounding box center [520, 475] width 1017 height 446
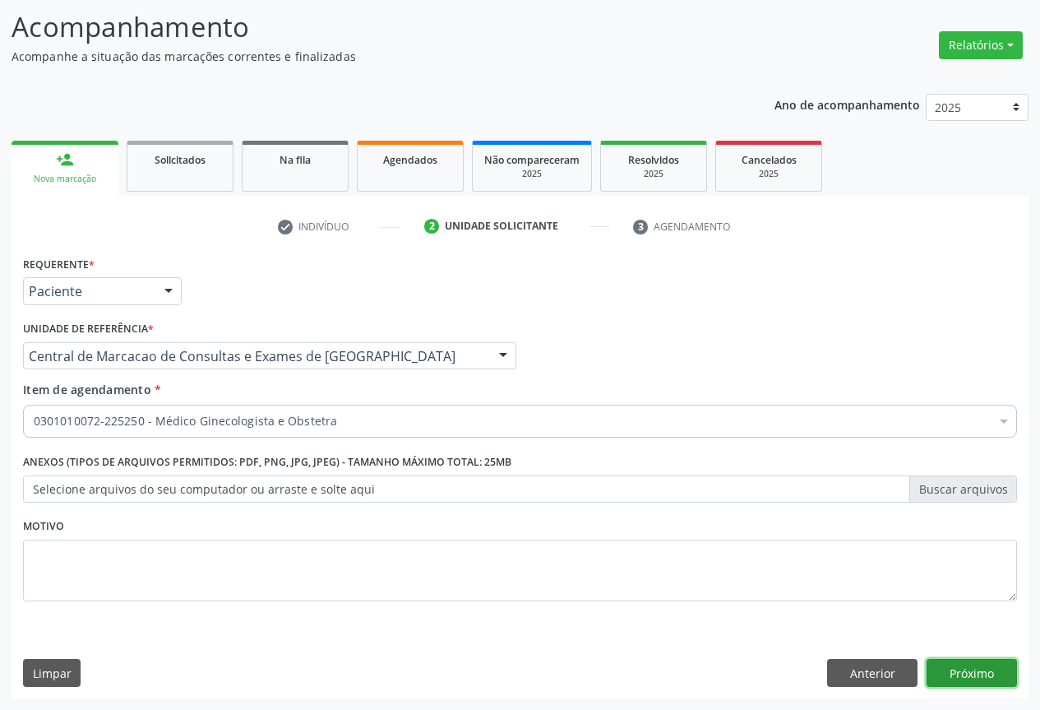
click at [981, 673] on button "Próximo" at bounding box center [972, 673] width 90 height 28
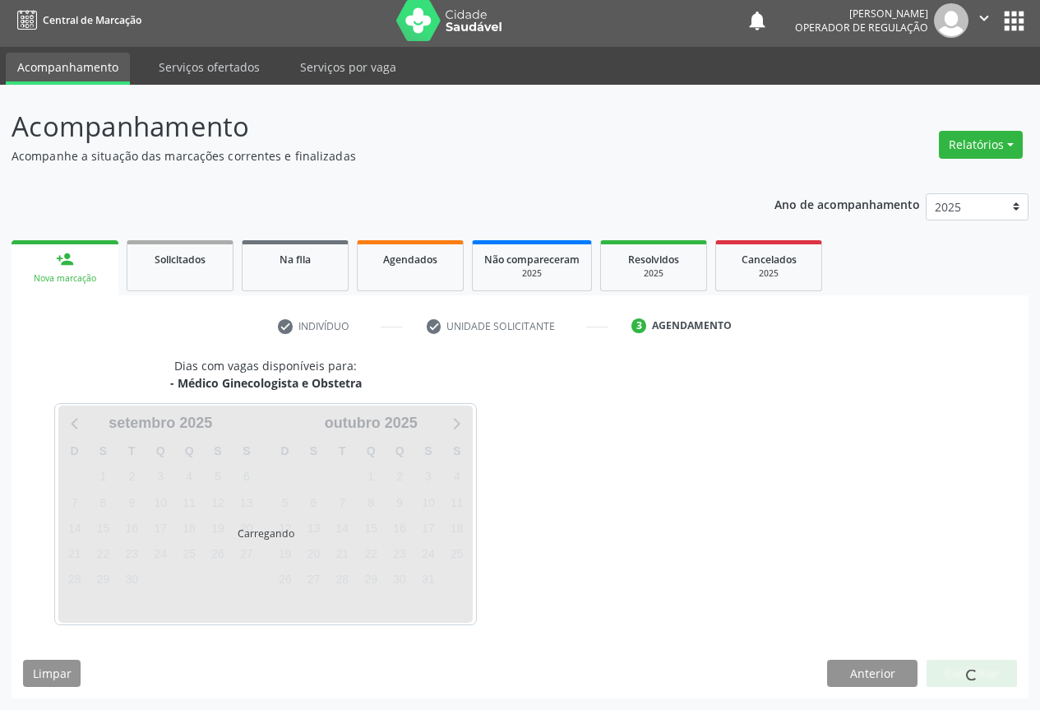
scroll to position [6, 0]
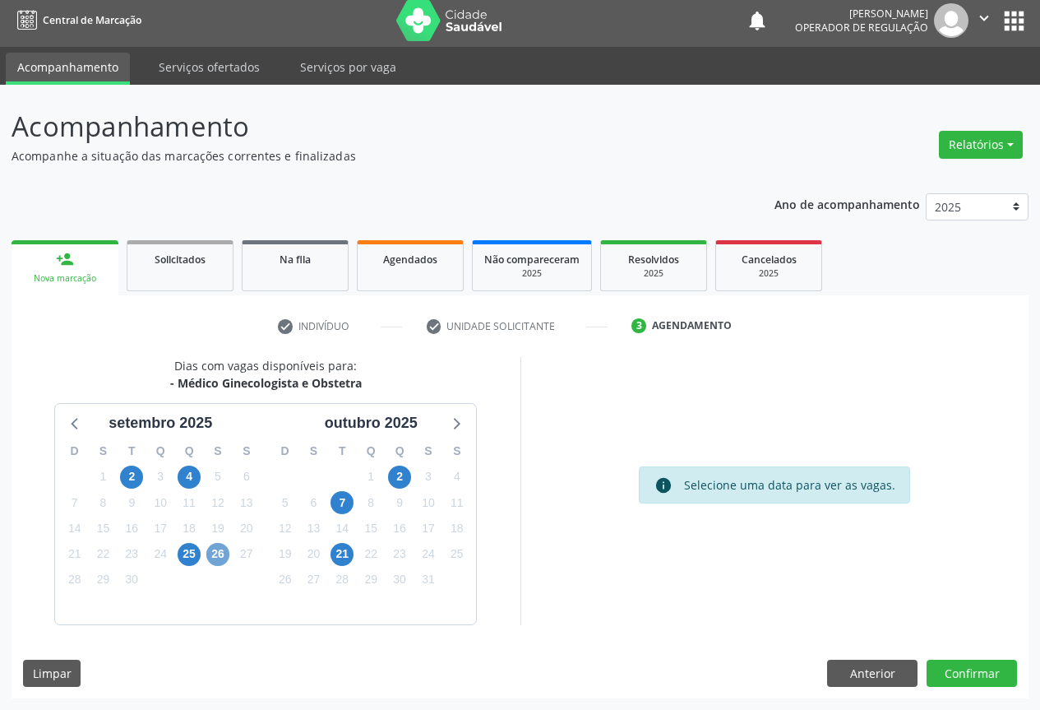
click at [220, 553] on span "26" at bounding box center [217, 554] width 23 height 23
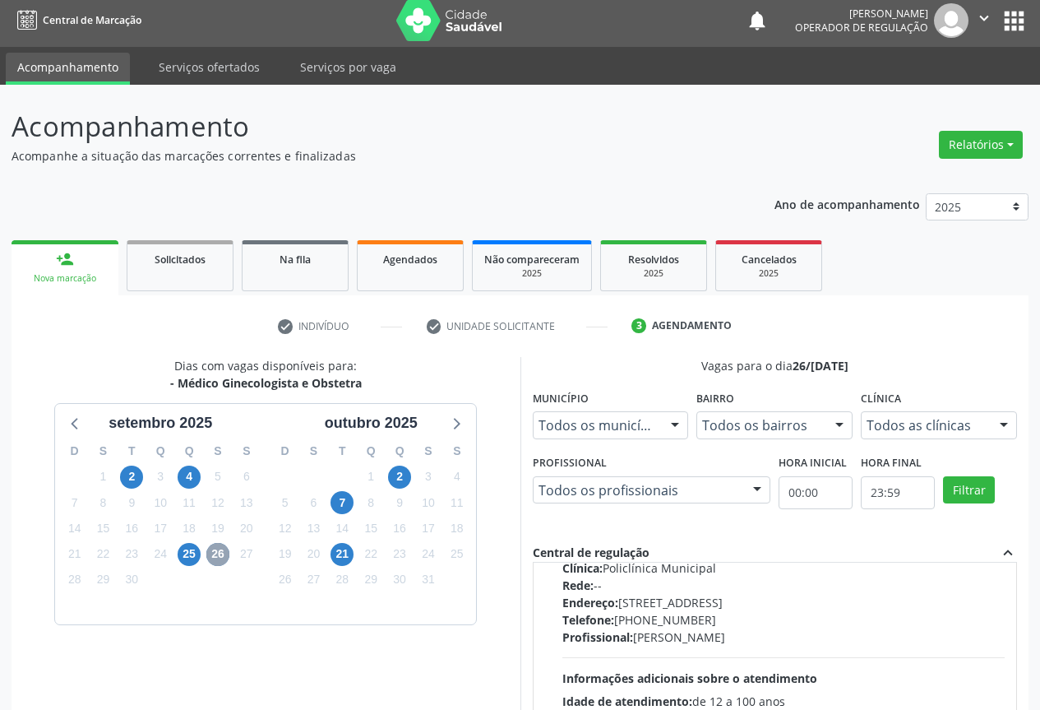
scroll to position [0, 0]
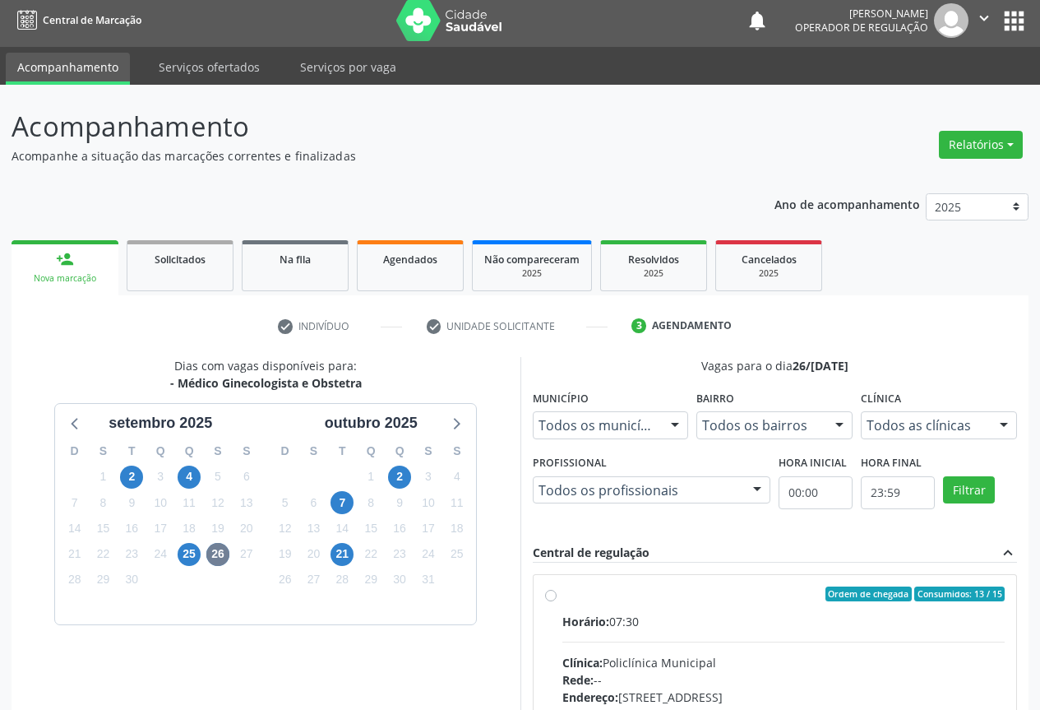
click at [562, 597] on label "Ordem de chegada Consumidos: 13 / 15 Horário: 07:30 Clínica: Policlínica Munici…" at bounding box center [783, 712] width 443 height 252
click at [548, 597] on input "Ordem de chegada Consumidos: 13 / 15 Horário: 07:30 Clínica: Policlínica Munici…" at bounding box center [551, 593] width 12 height 15
radio input "true"
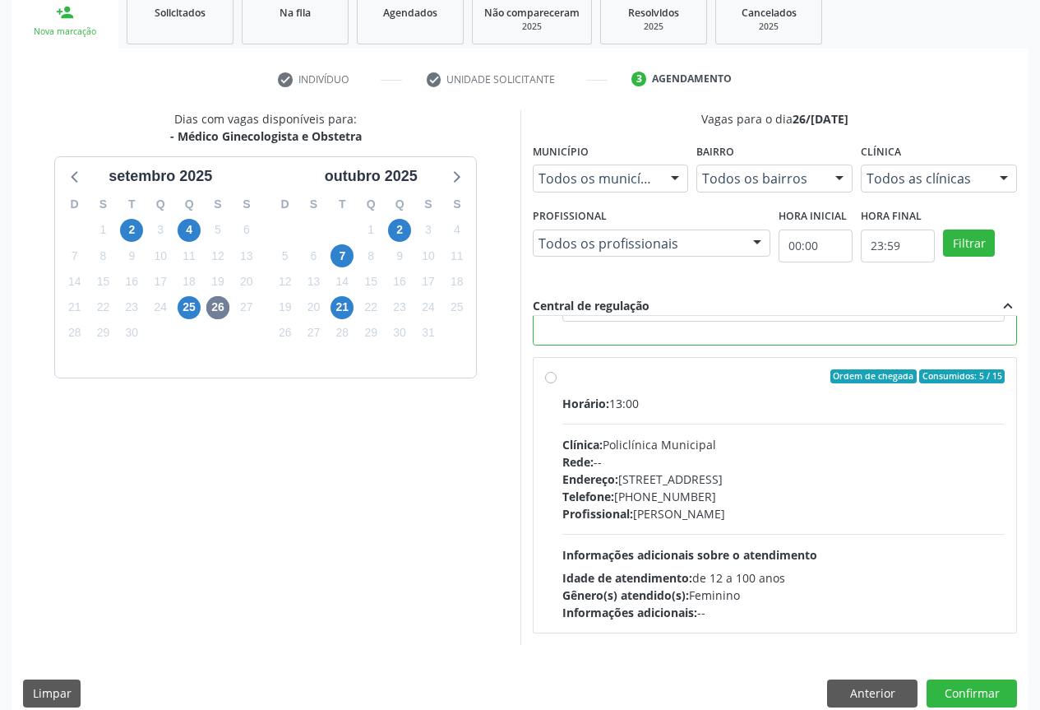
scroll to position [273, 0]
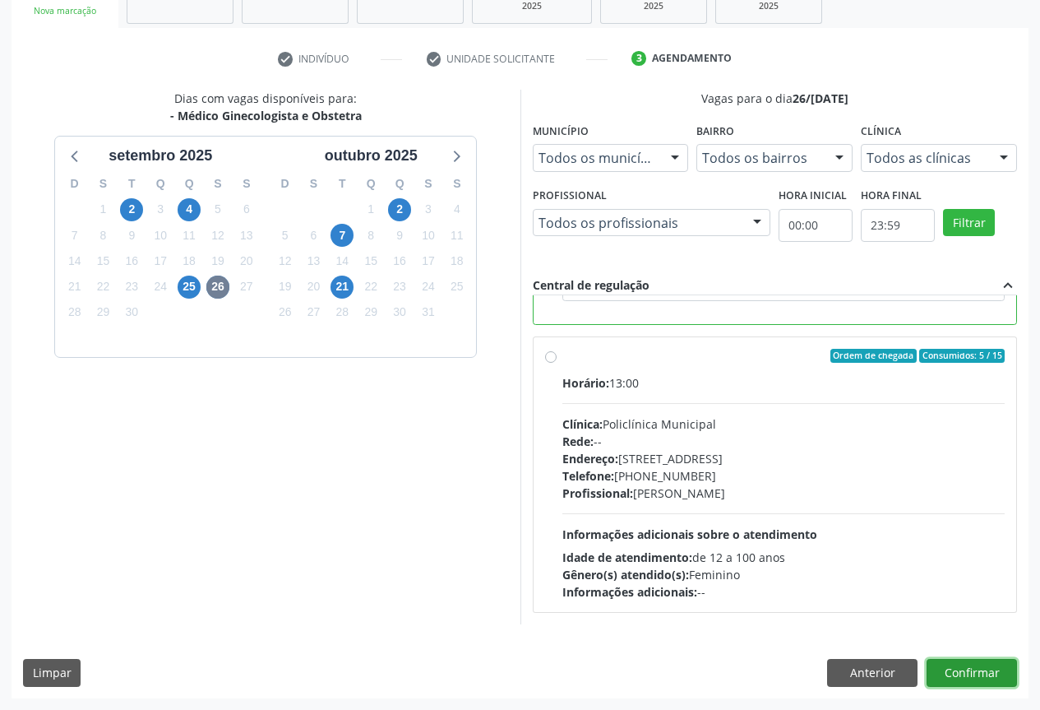
click at [974, 664] on button "Confirmar" at bounding box center [972, 673] width 90 height 28
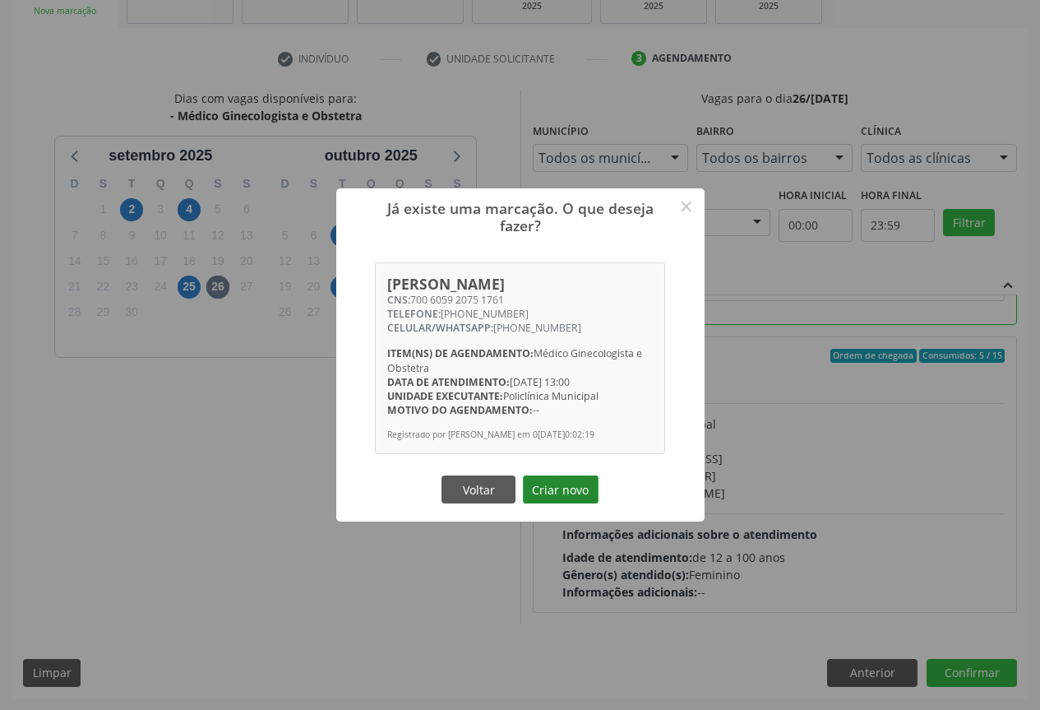
click at [557, 486] on button "Criar novo" at bounding box center [561, 489] width 76 height 28
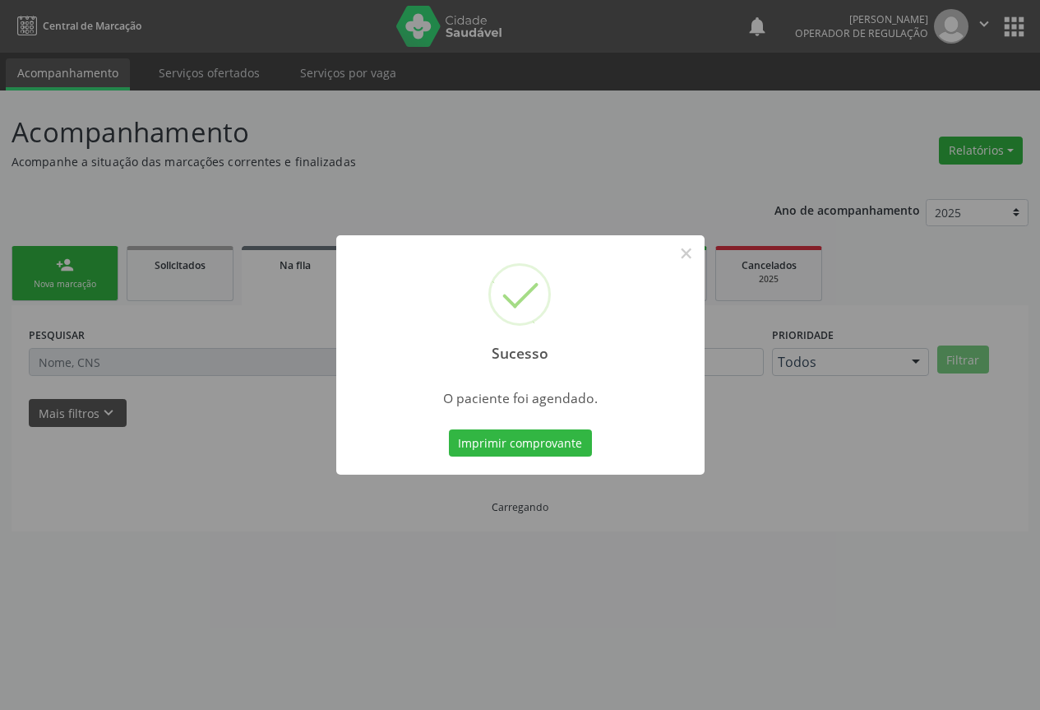
scroll to position [0, 0]
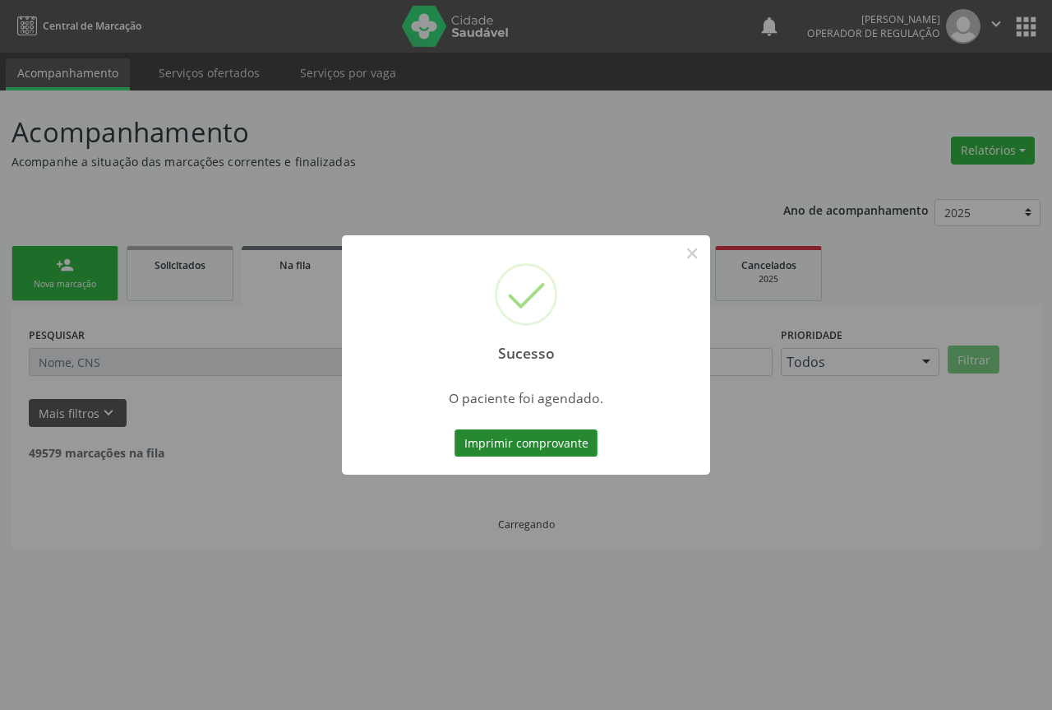
click at [543, 447] on button "Imprimir comprovante" at bounding box center [526, 443] width 143 height 28
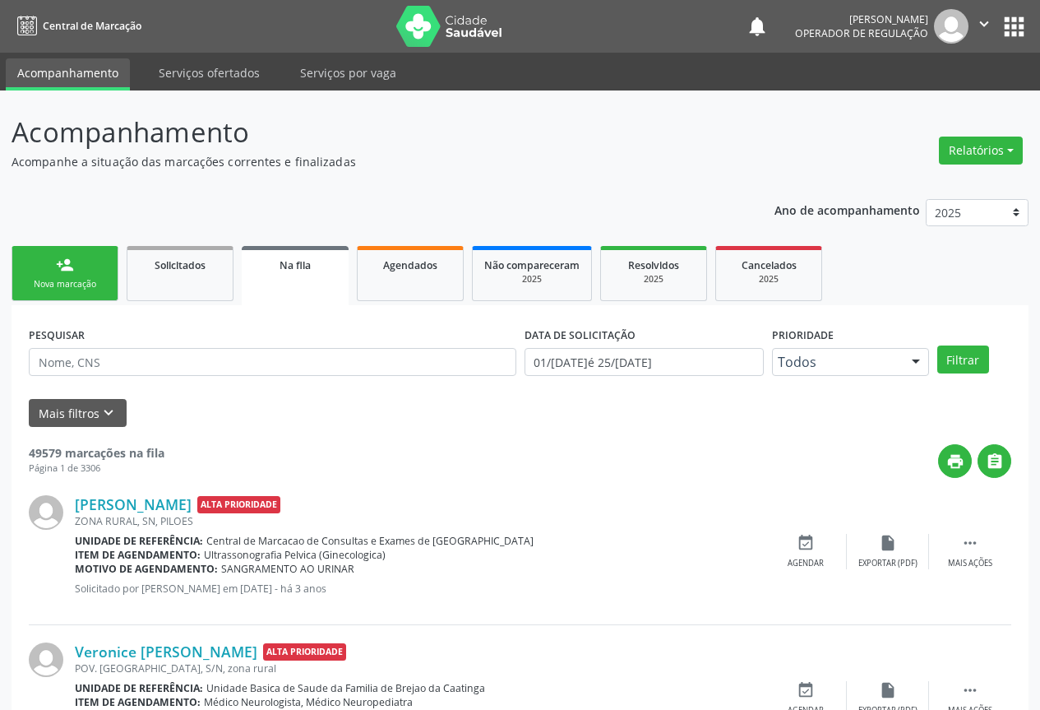
click at [41, 284] on div "Nova marcação" at bounding box center [65, 284] width 82 height 12
click at [44, 276] on link "person_add Nova marcação" at bounding box center [65, 273] width 107 height 55
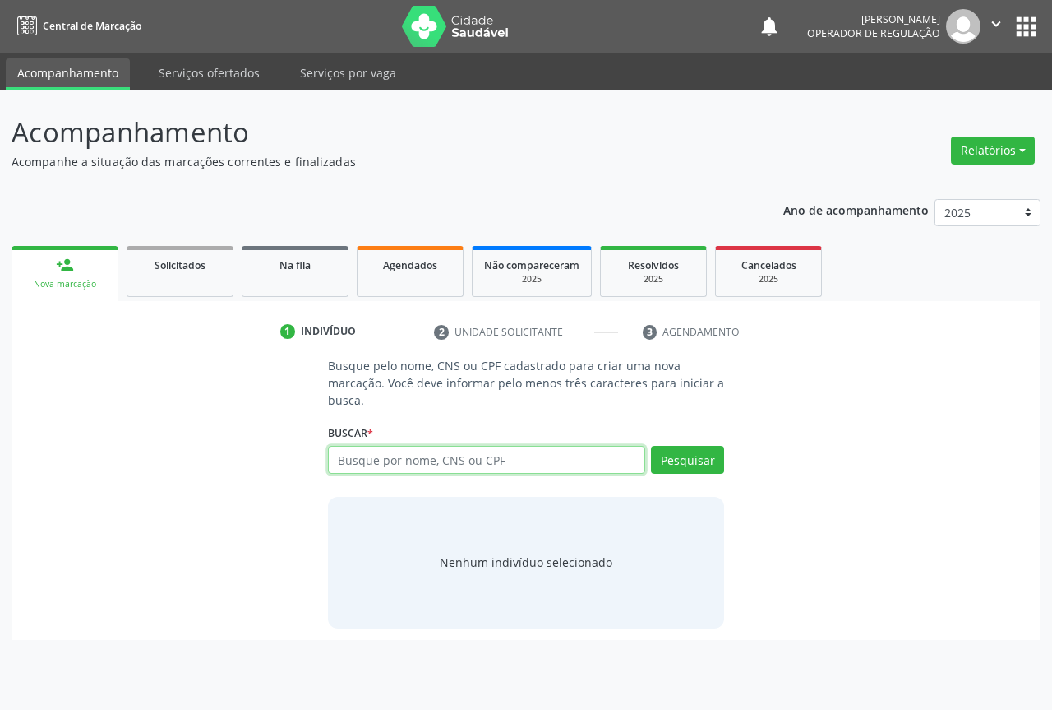
click at [401, 455] on input "text" at bounding box center [486, 460] width 317 height 28
type input "702309103435715"
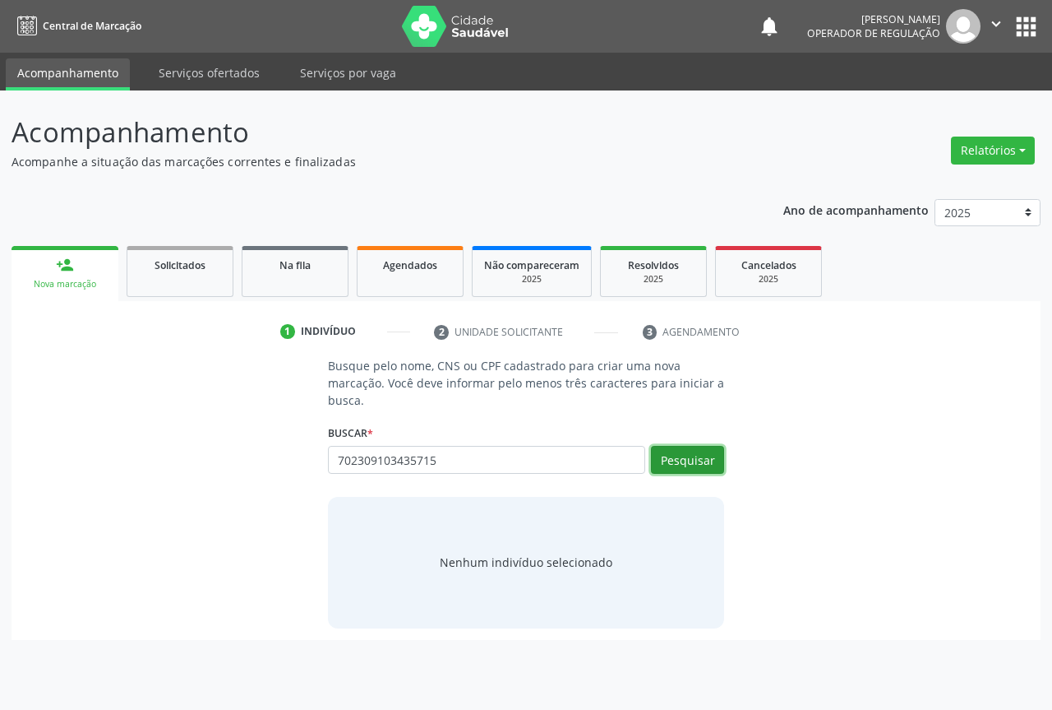
click at [676, 460] on button "Pesquisar" at bounding box center [687, 460] width 73 height 28
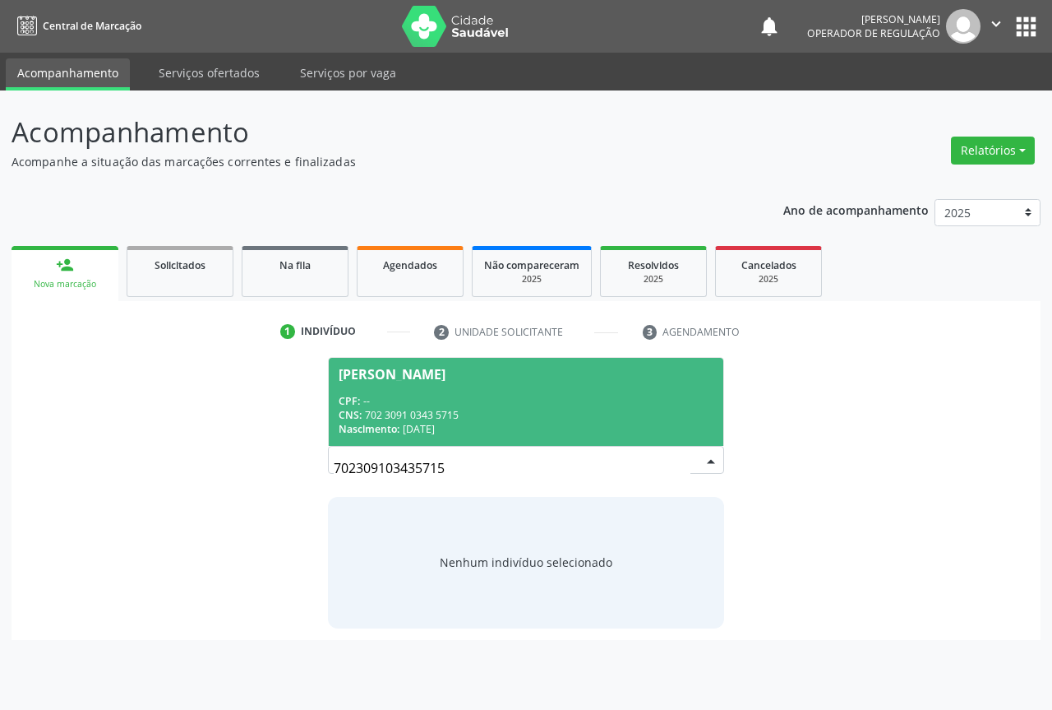
click at [419, 405] on div "CPF: --" at bounding box center [526, 401] width 375 height 14
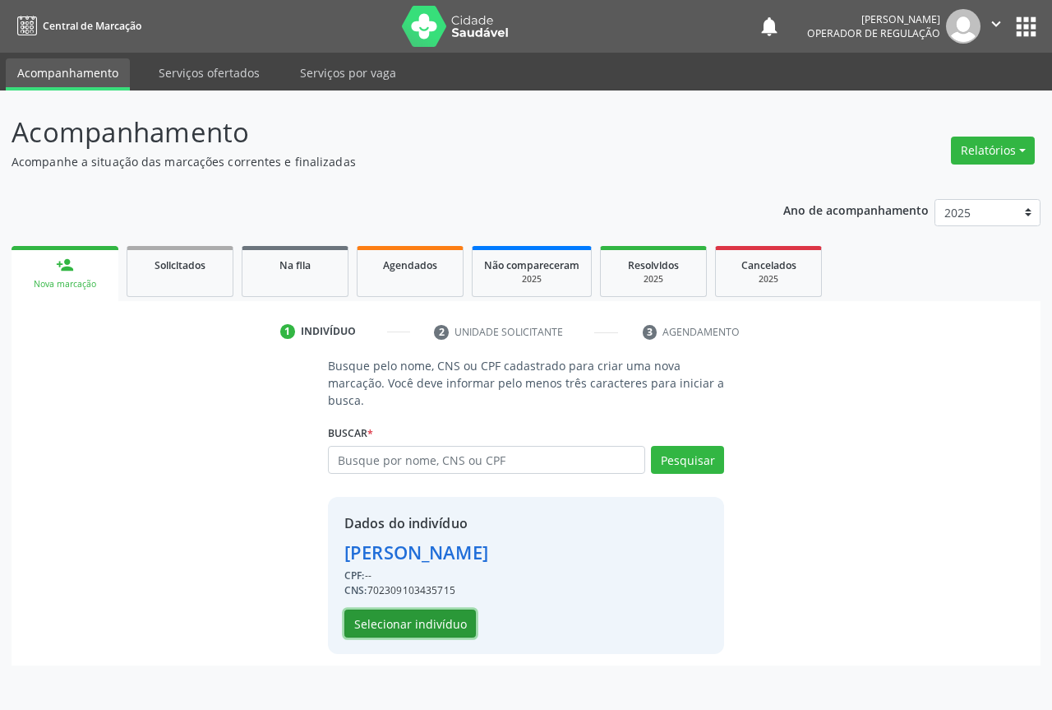
click at [395, 617] on button "Selecionar indivíduo" at bounding box center [411, 623] width 132 height 28
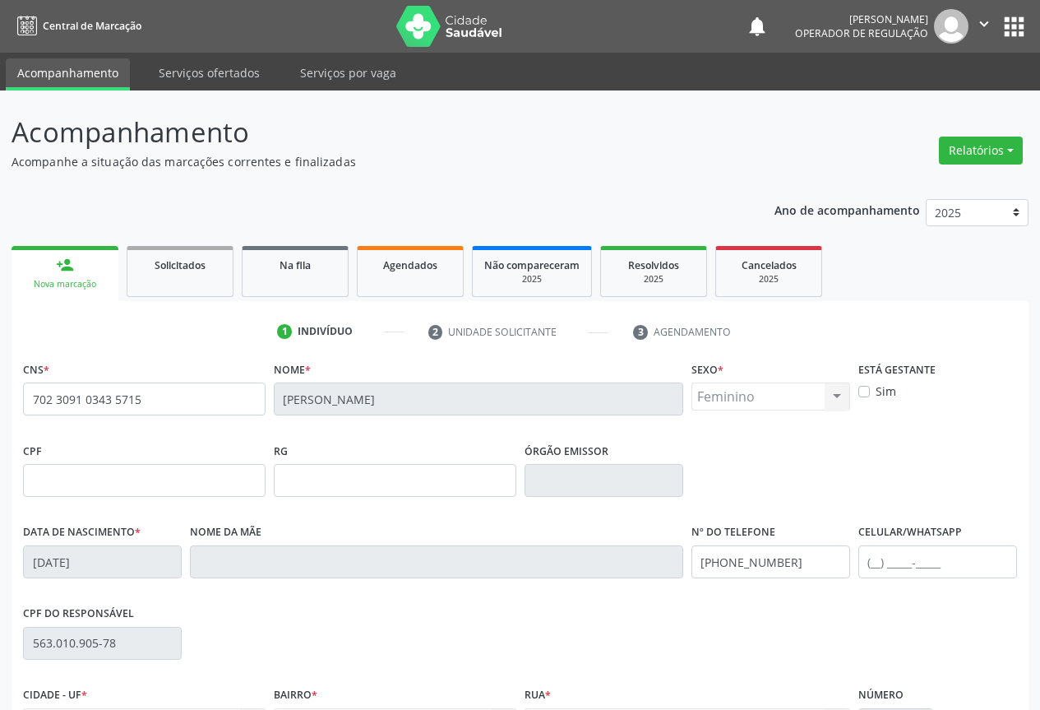
scroll to position [182, 0]
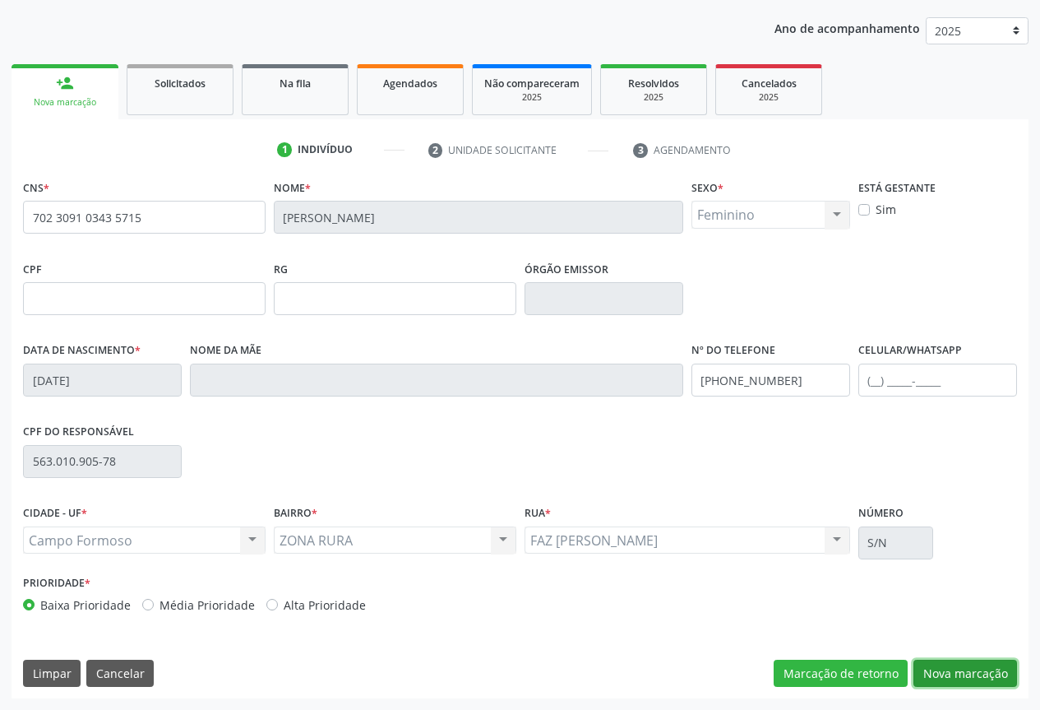
drag, startPoint x: 997, startPoint y: 661, endPoint x: 850, endPoint y: 562, distance: 177.0
click at [996, 662] on button "Nova marcação" at bounding box center [965, 673] width 104 height 28
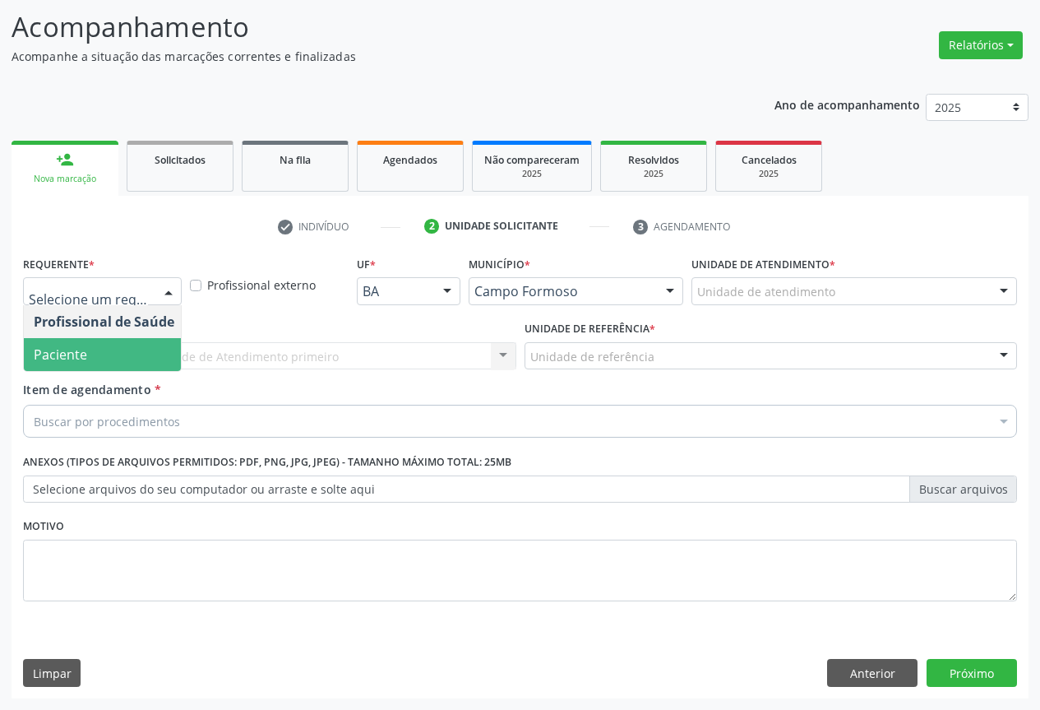
click at [93, 349] on span "Paciente" at bounding box center [104, 354] width 160 height 33
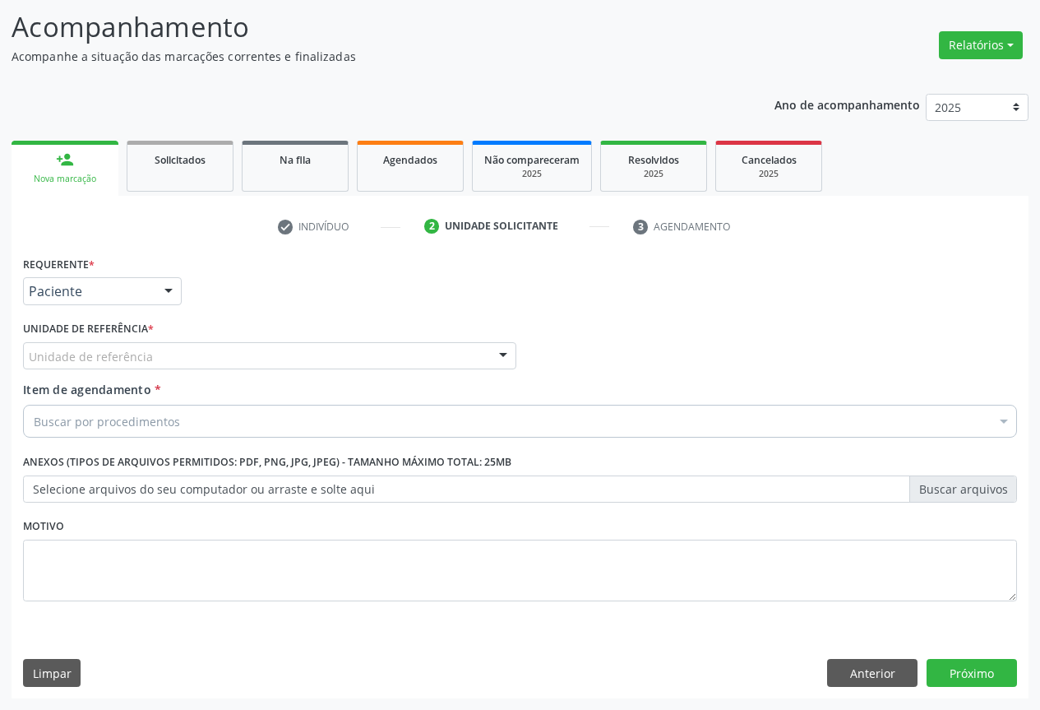
drag, startPoint x: 171, startPoint y: 357, endPoint x: 126, endPoint y: 377, distance: 49.3
click at [171, 358] on div "Unidade de referência" at bounding box center [269, 356] width 493 height 28
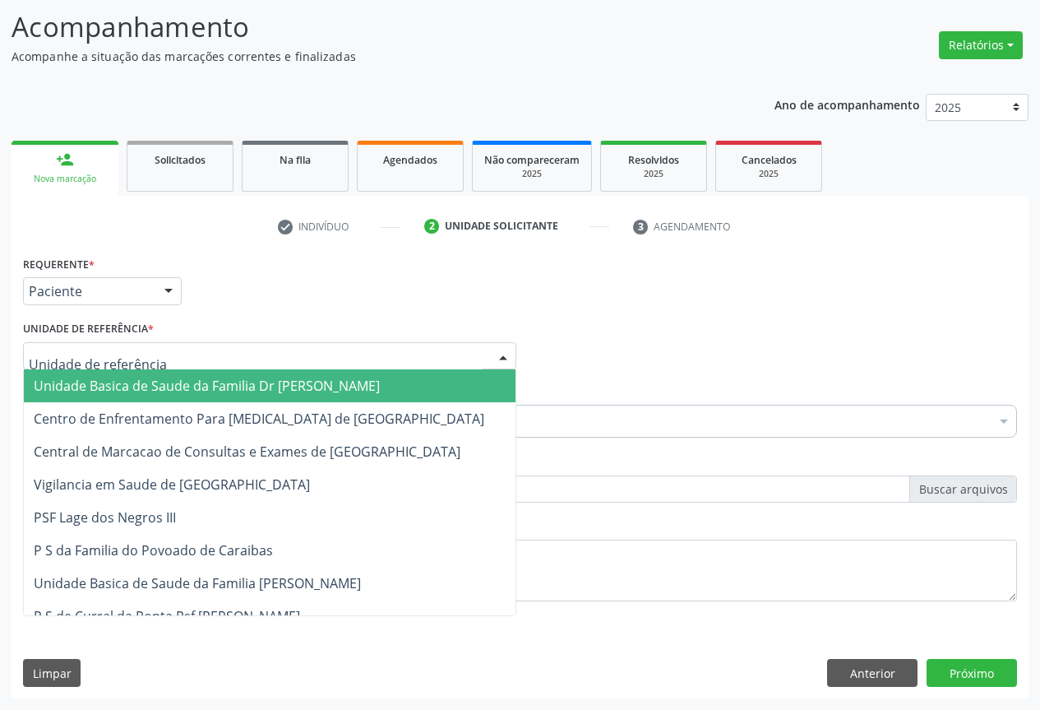
click at [117, 380] on span "Unidade Basica de Saude da Familia Dr [PERSON_NAME]" at bounding box center [207, 386] width 346 height 18
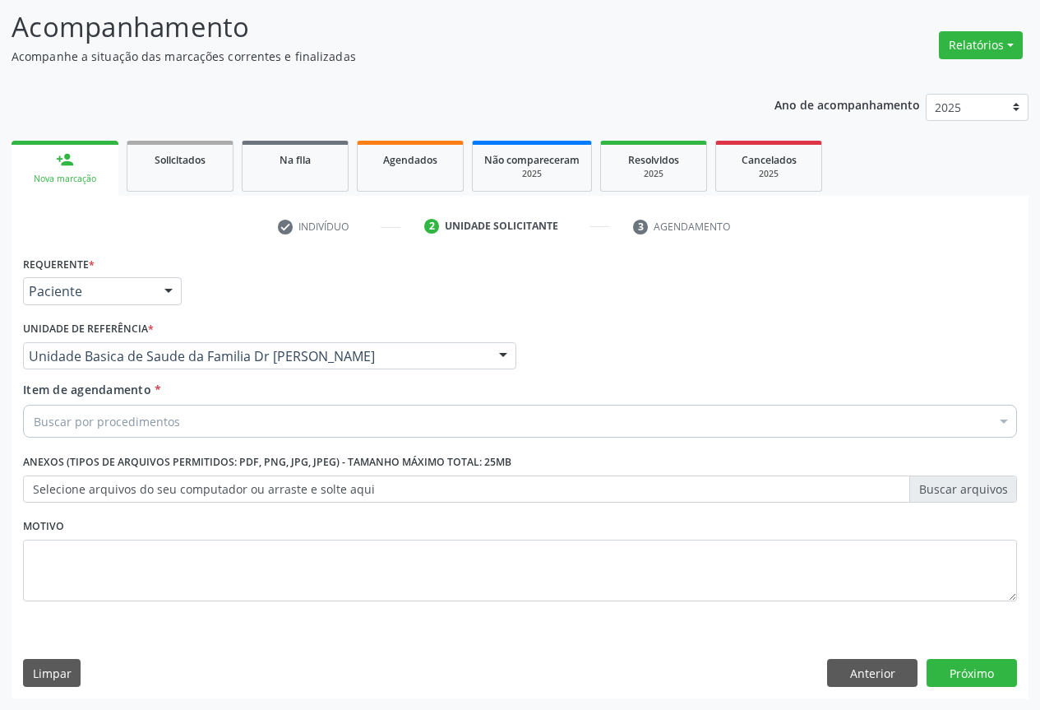
click at [136, 432] on div "Buscar por procedimentos" at bounding box center [520, 421] width 994 height 33
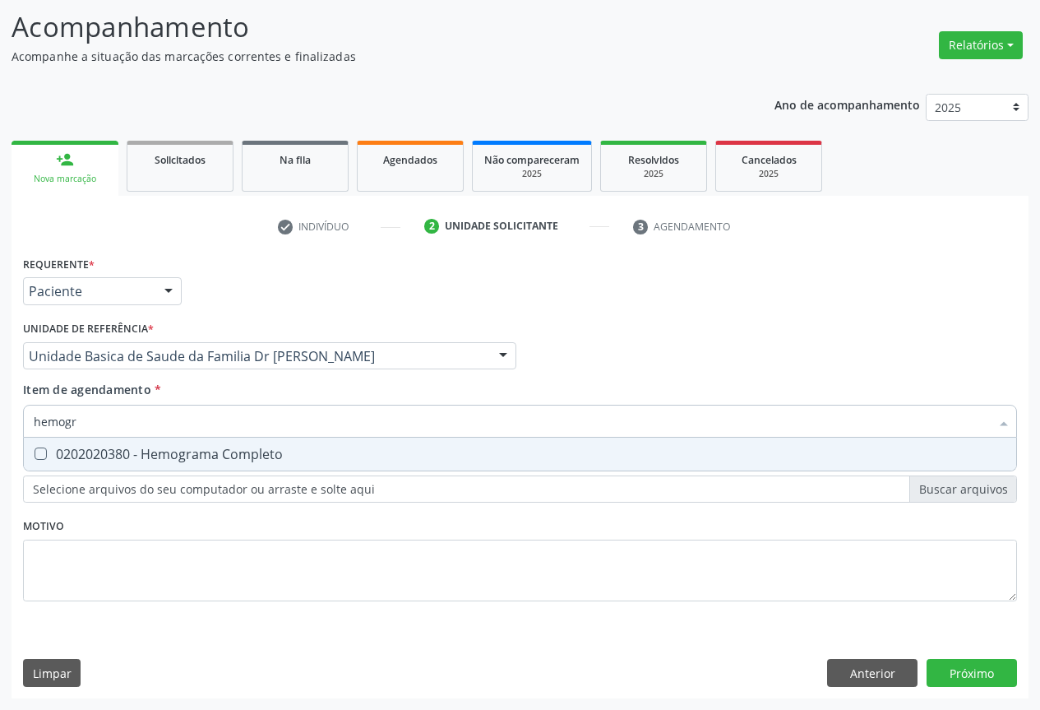
type input "hemogra"
click at [186, 456] on div "0202020380 - Hemograma Completo" at bounding box center [520, 453] width 973 height 13
checkbox Completo "true"
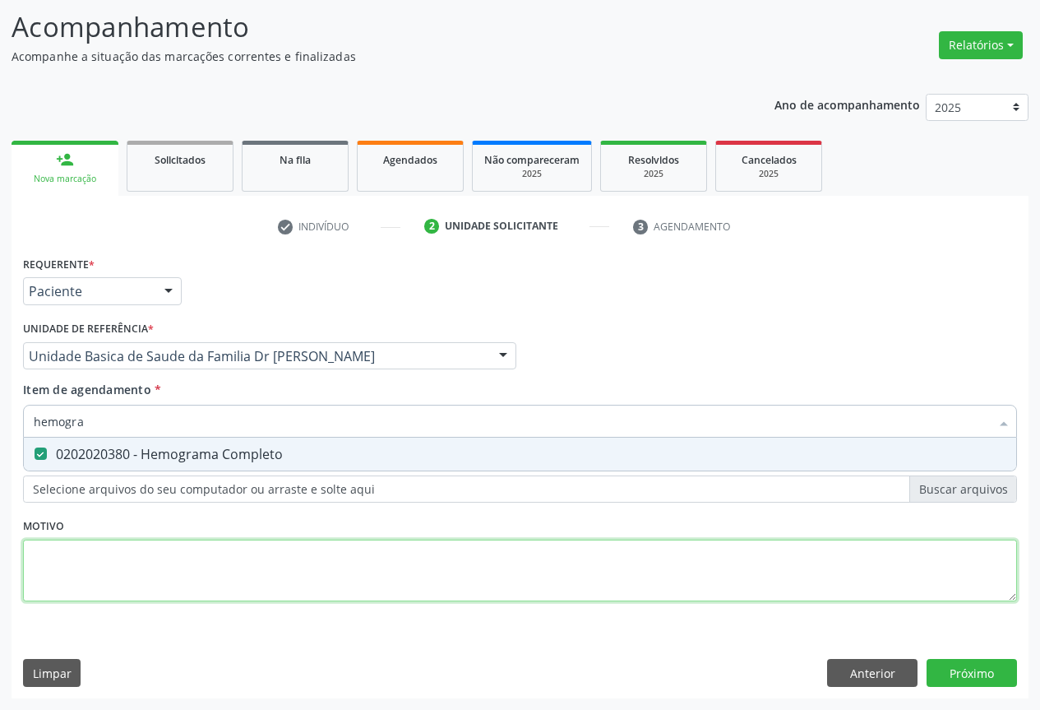
click at [173, 560] on div "Requerente * Paciente Profissional de Saúde Paciente Nenhum resultado encontrad…" at bounding box center [520, 438] width 994 height 372
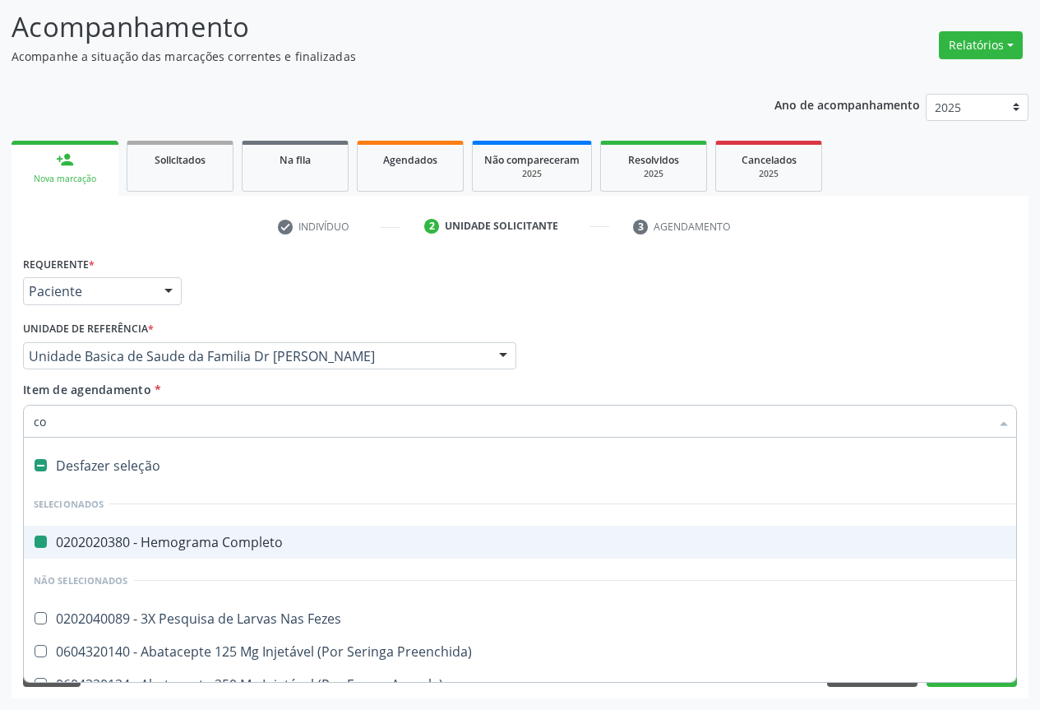
type input "col"
checkbox Completo "false"
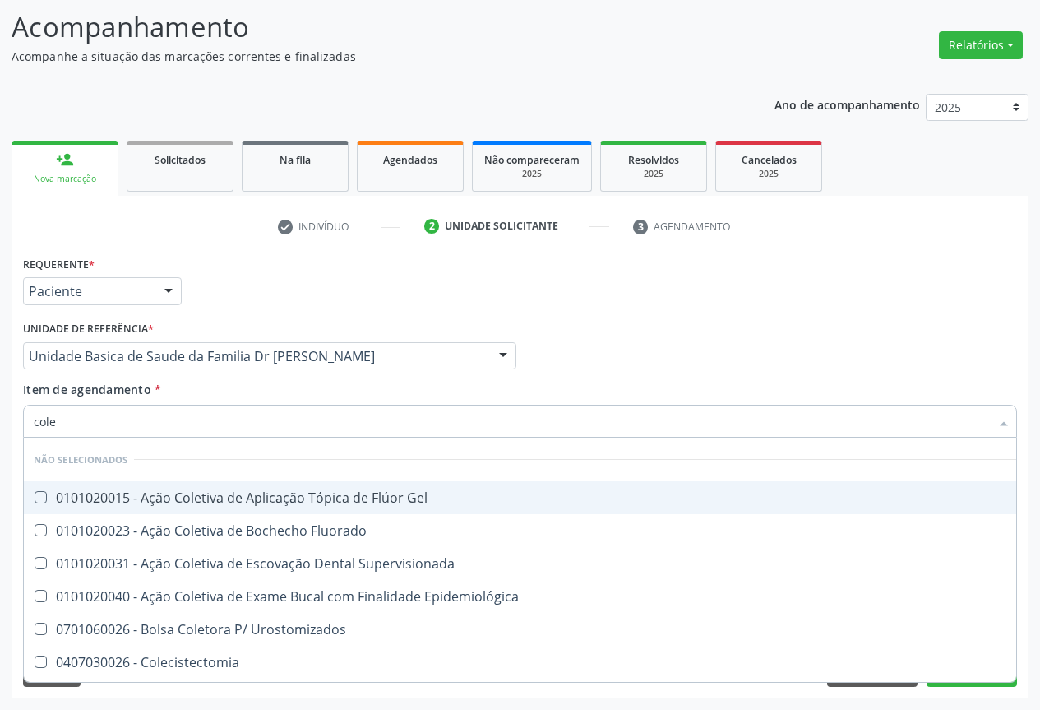
type input "coles"
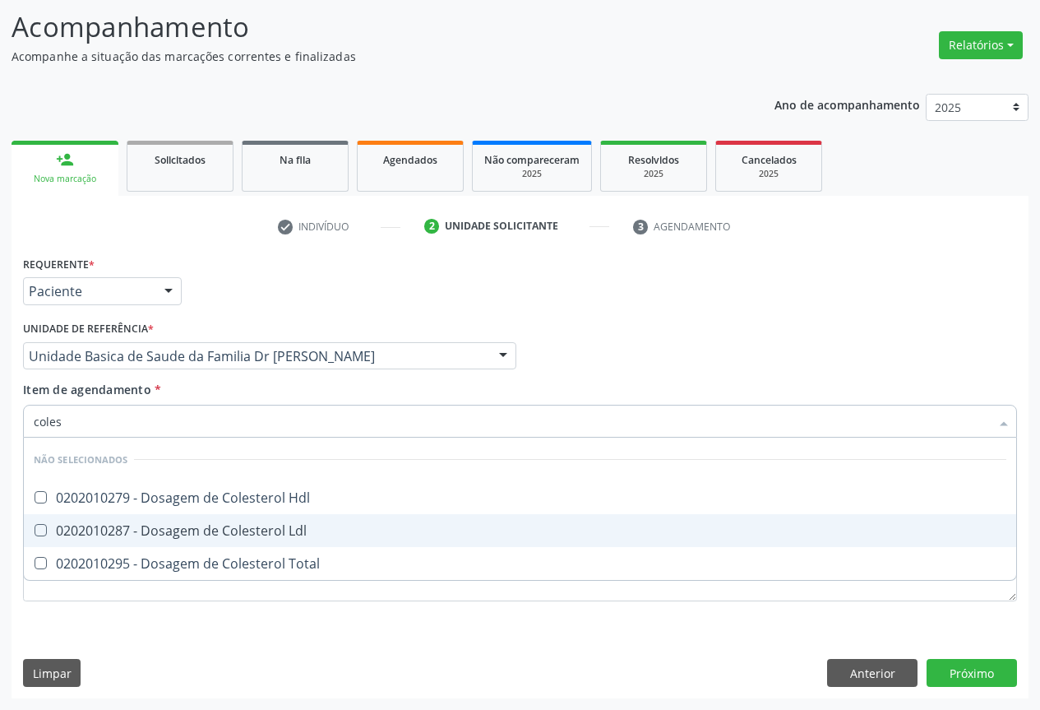
click at [235, 540] on span "0202010287 - Dosagem de Colesterol Ldl" at bounding box center [520, 530] width 992 height 33
checkbox Ldl "true"
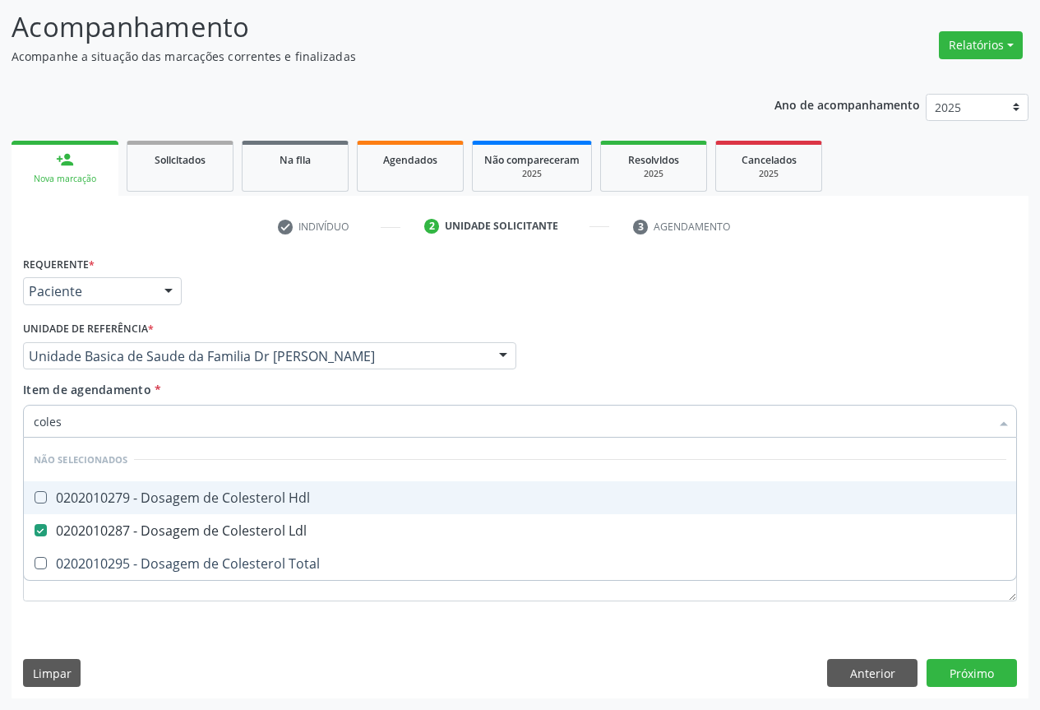
click at [210, 488] on span "0202010279 - Dosagem de Colesterol Hdl" at bounding box center [520, 497] width 992 height 33
checkbox Hdl "true"
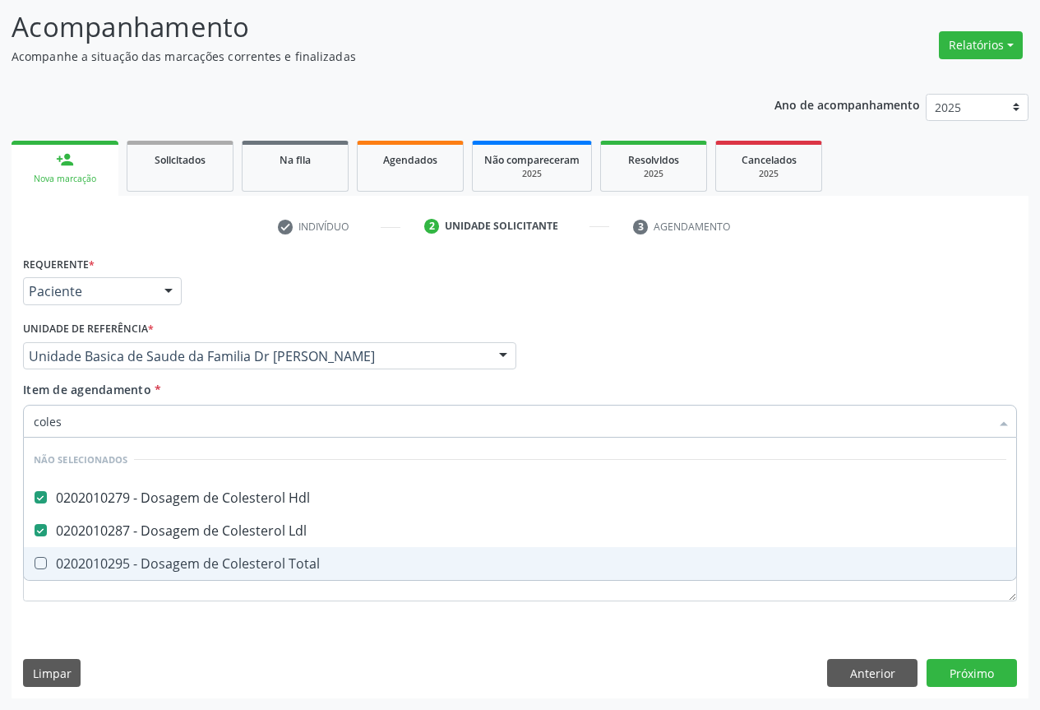
click at [200, 563] on div "0202010295 - Dosagem de Colesterol Total" at bounding box center [520, 563] width 973 height 13
checkbox Total "true"
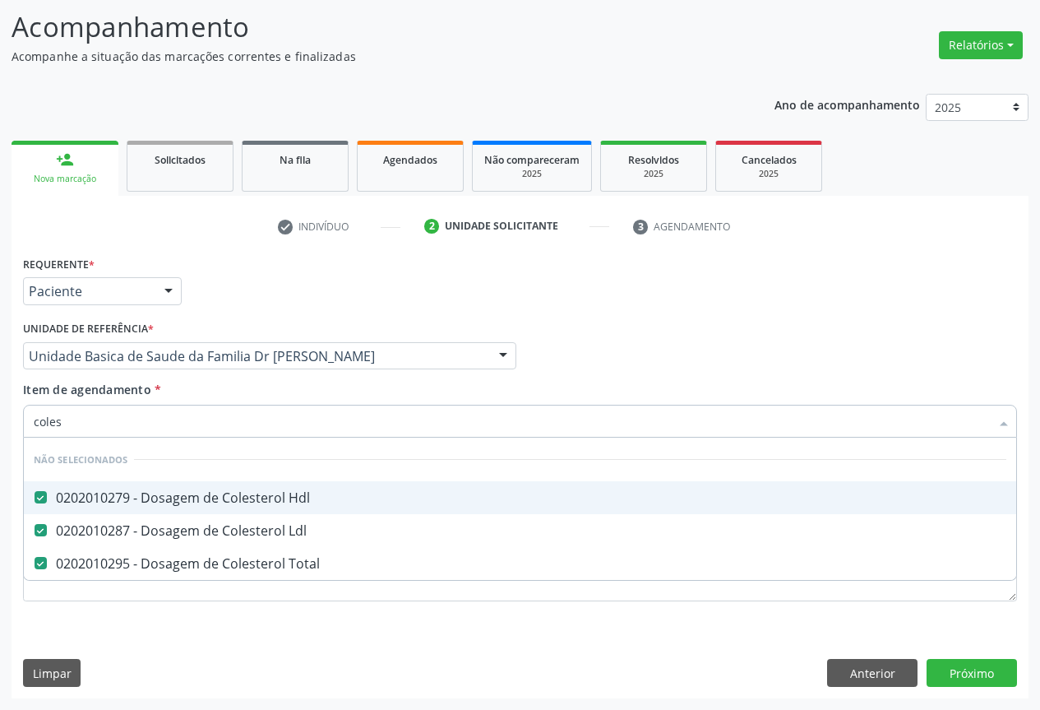
type input "coles"
click at [238, 399] on div "Item de agendamento * coles Desfazer seleção Não selecionados 0202010279 - Dosa…" at bounding box center [520, 407] width 994 height 52
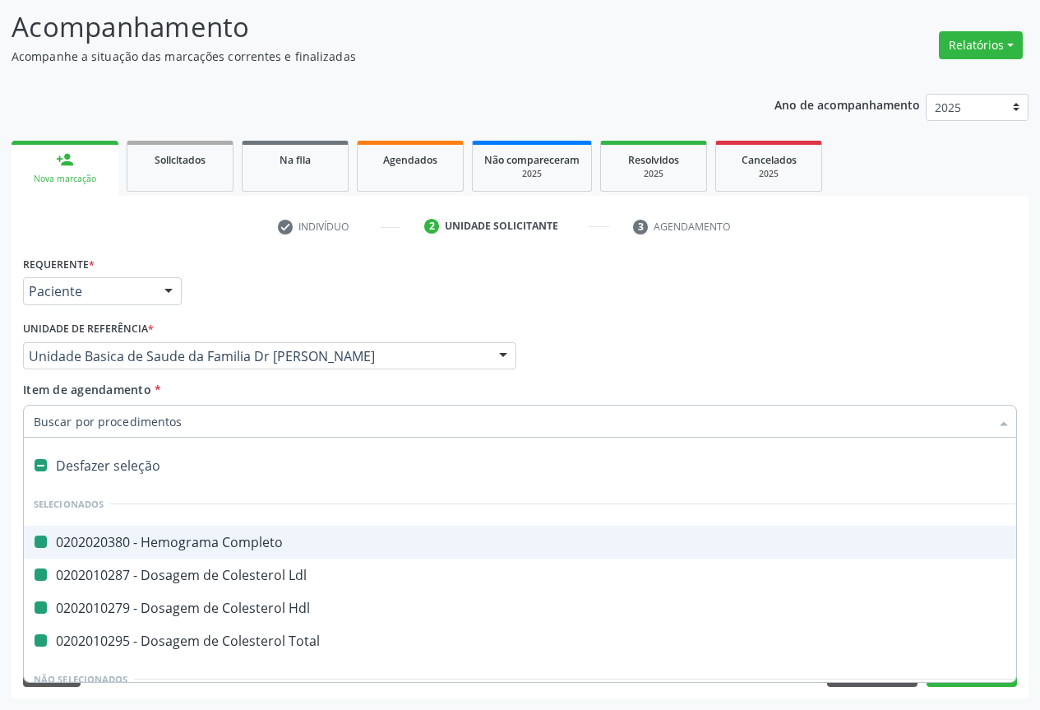
type input "u"
checkbox Completo "false"
checkbox Hdl "false"
checkbox Ldl "false"
checkbox Total "false"
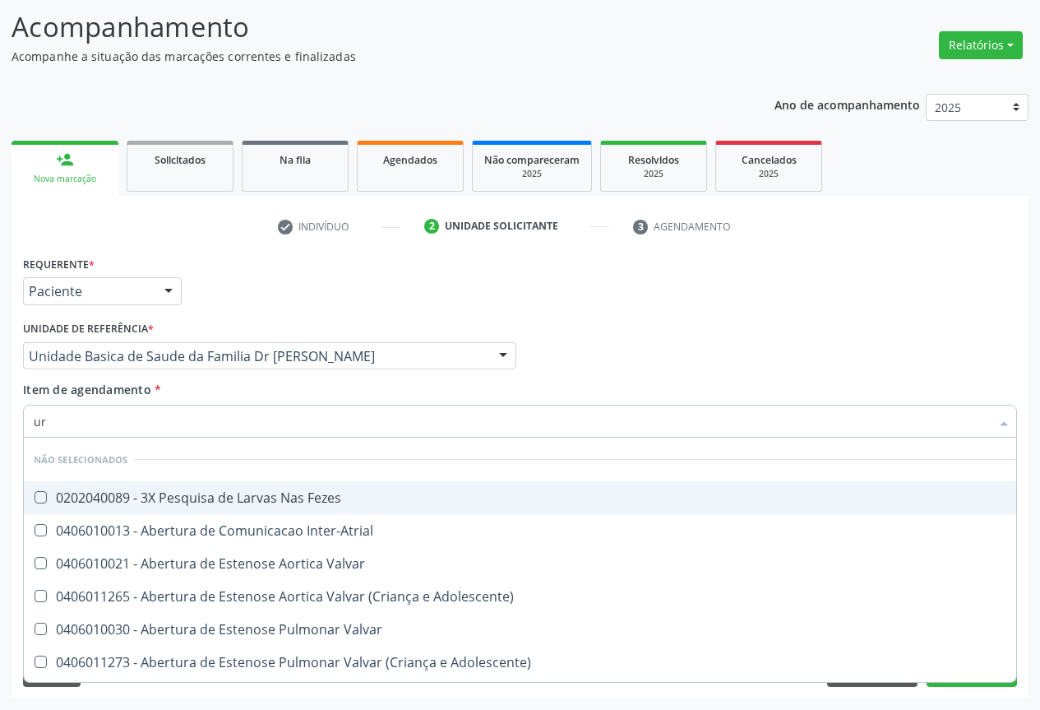
type input "ure"
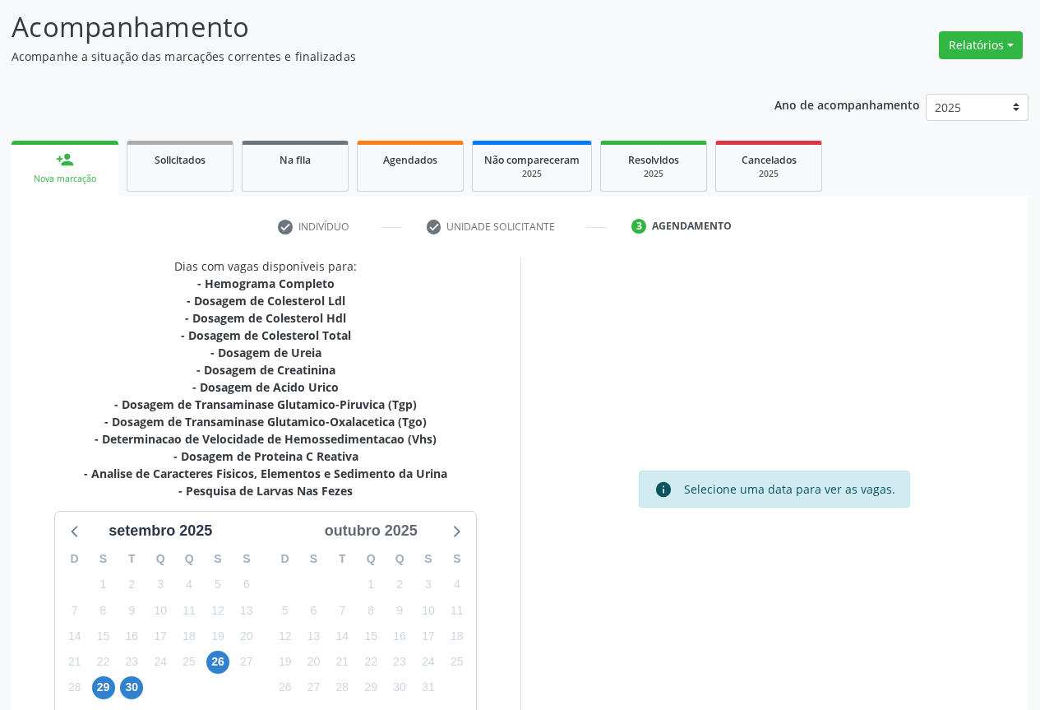
scroll to position [213, 0]
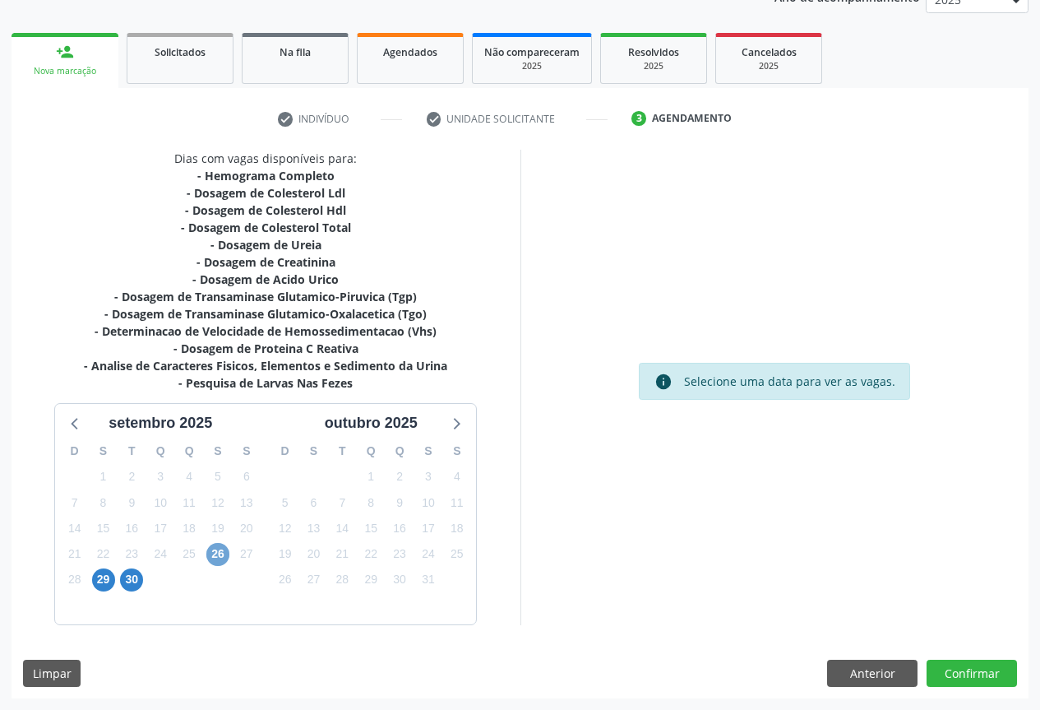
click at [215, 561] on span "26" at bounding box center [217, 554] width 23 height 23
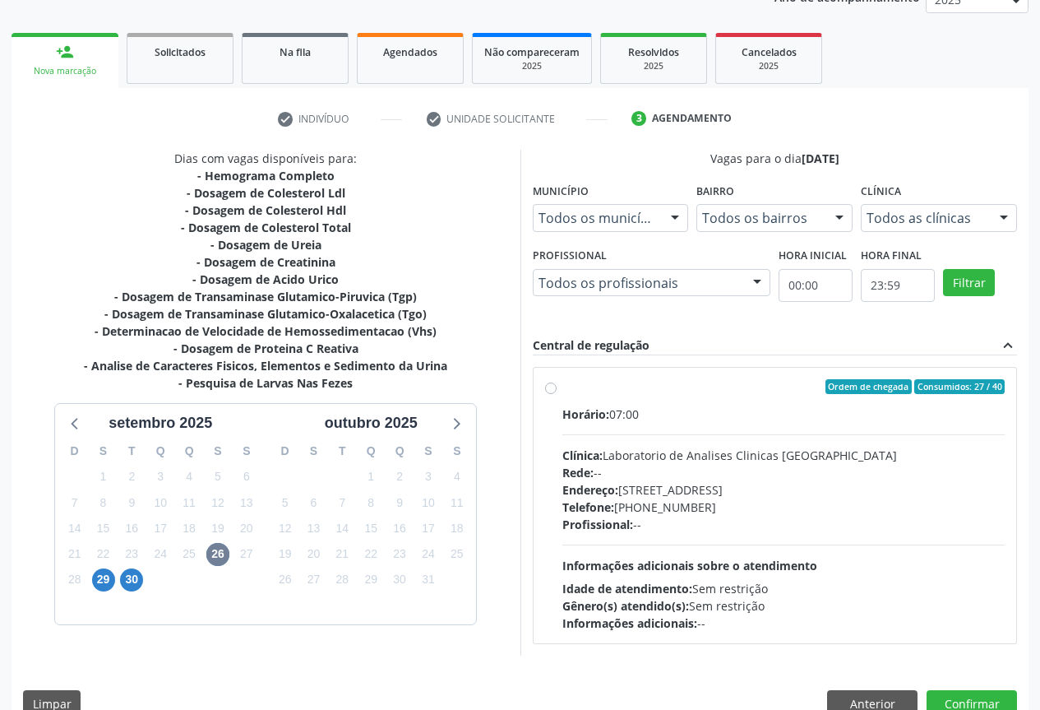
click at [587, 410] on span "Horário:" at bounding box center [585, 414] width 47 height 16
click at [557, 394] on input "Ordem de chegada Consumidos: 27 / 40 Horário: 07:00 Clínica: Laboratorio de Ana…" at bounding box center [551, 386] width 12 height 15
radio input "true"
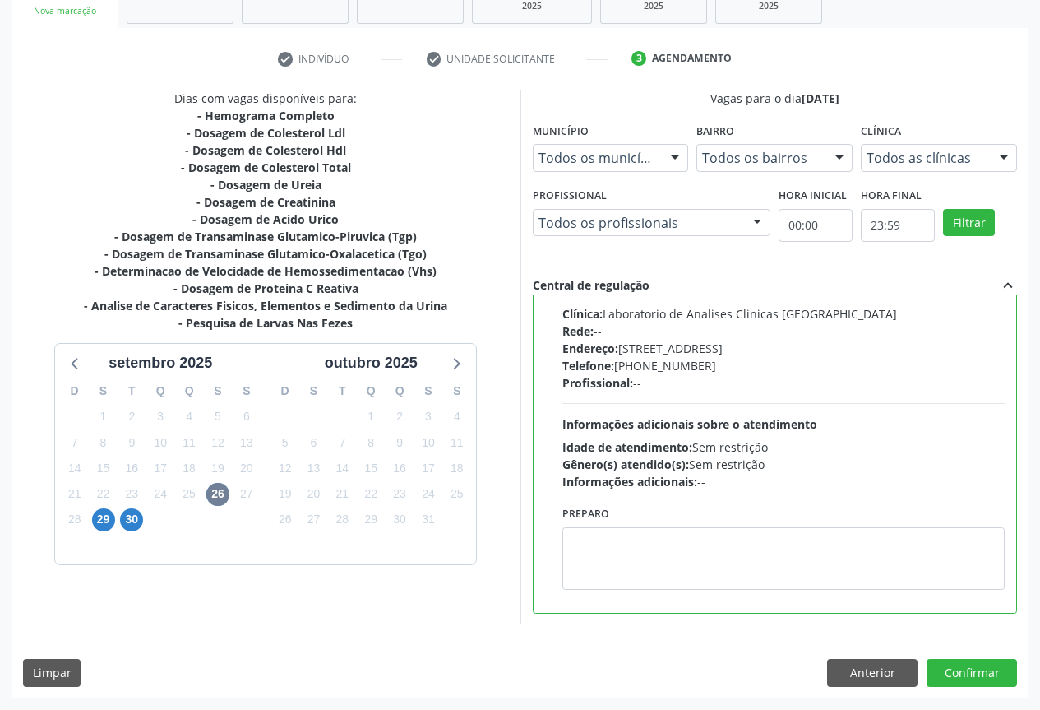
scroll to position [0, 0]
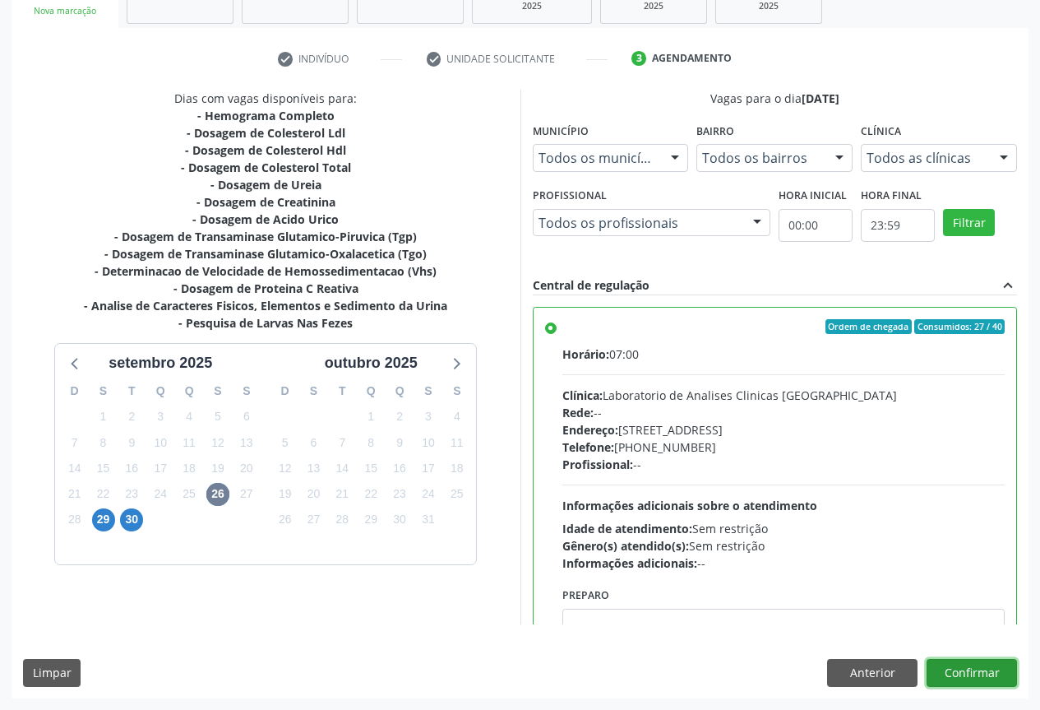
click at [965, 670] on button "Confirmar" at bounding box center [972, 673] width 90 height 28
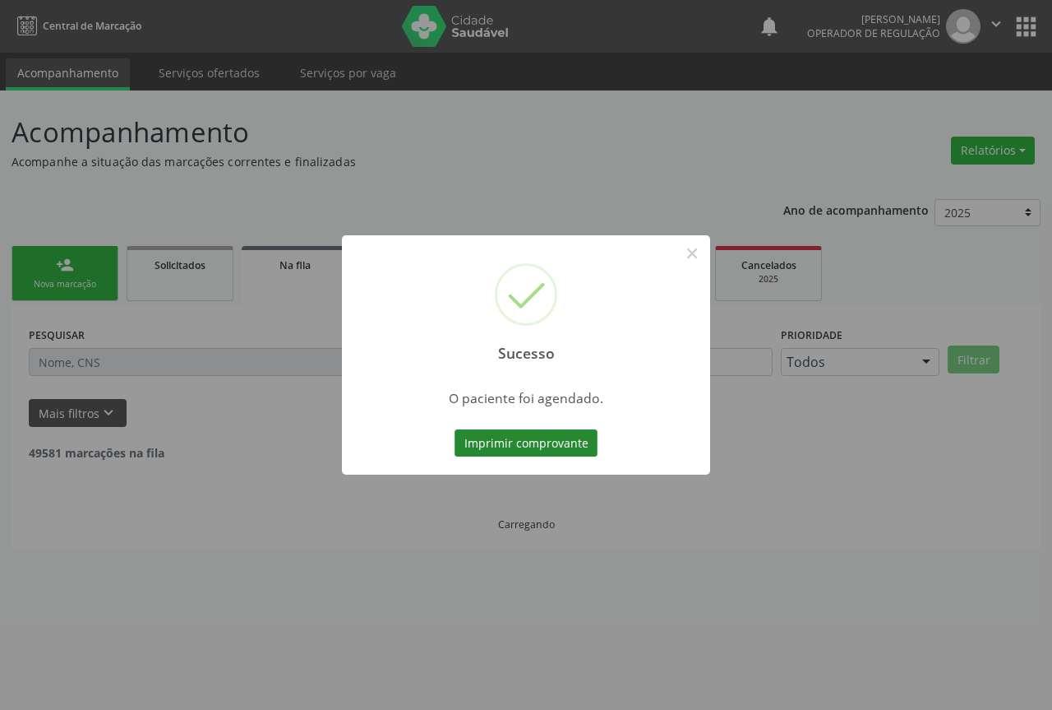
click at [544, 441] on button "Imprimir comprovante" at bounding box center [526, 443] width 143 height 28
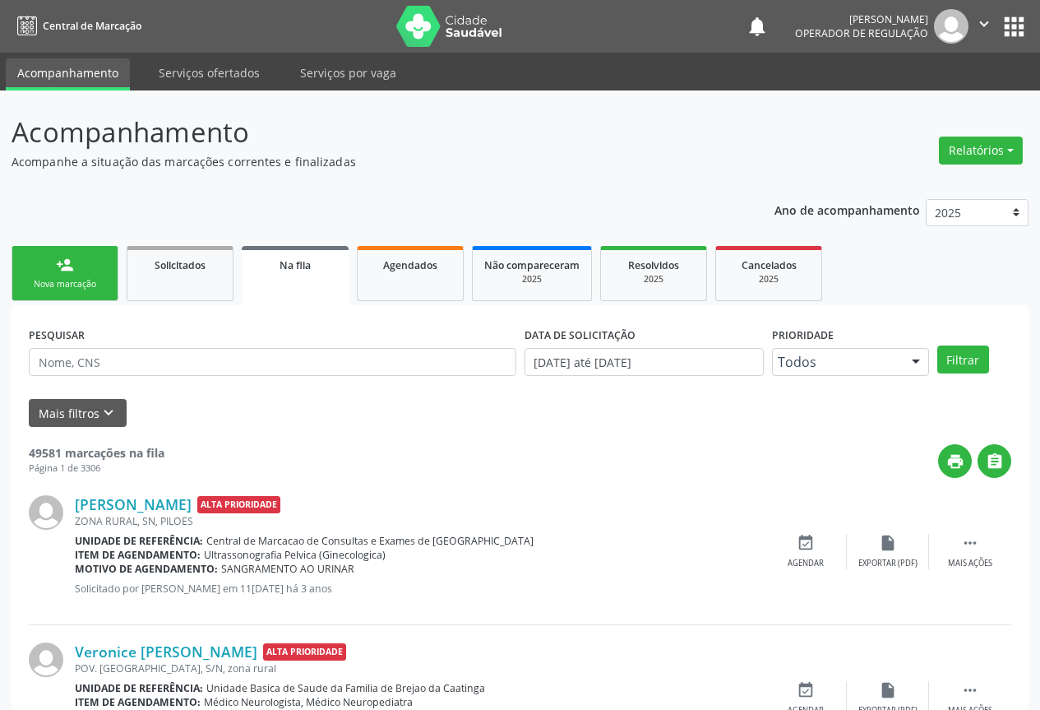
click at [104, 267] on link "person_add Nova marcação" at bounding box center [65, 273] width 107 height 55
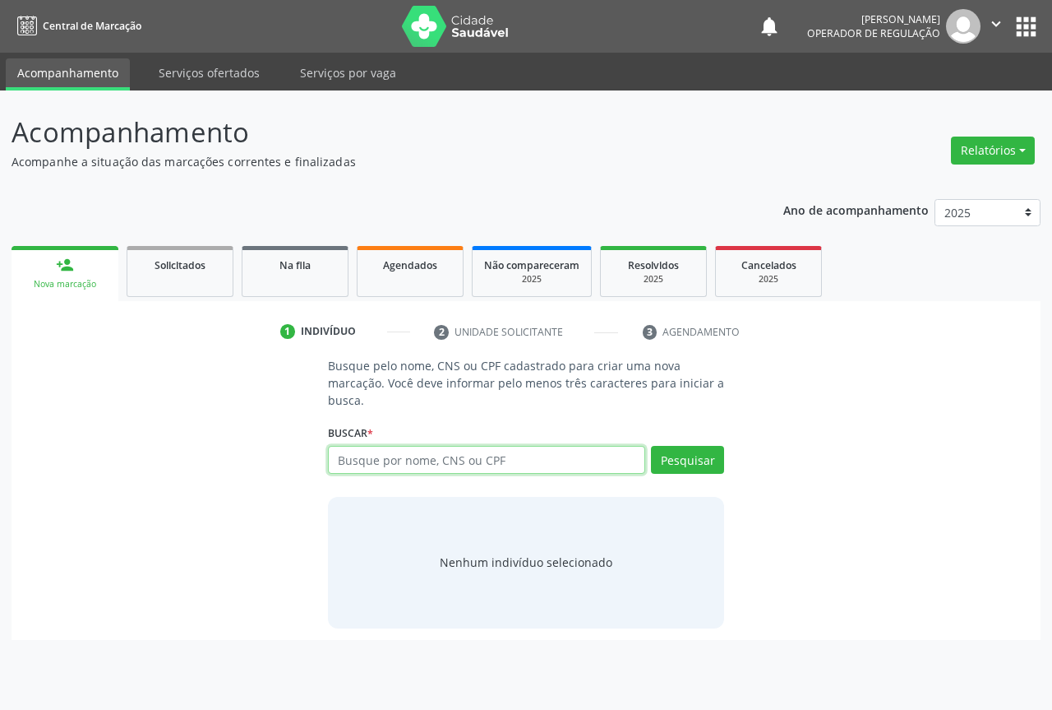
click at [456, 460] on input "text" at bounding box center [486, 460] width 317 height 28
type input "707706640720510"
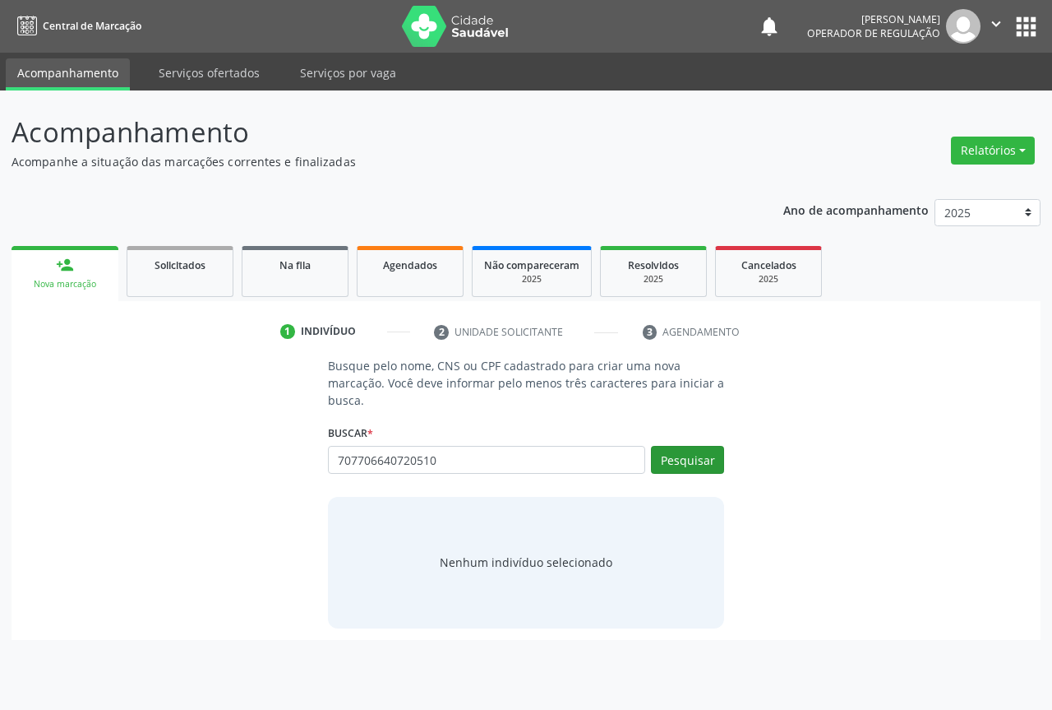
click at [723, 457] on div "Busque pelo nome, CNS ou CPF cadastrado para criar uma nova marcação. Você deve…" at bounding box center [526, 492] width 419 height 271
click at [701, 456] on button "Pesquisar" at bounding box center [687, 460] width 73 height 28
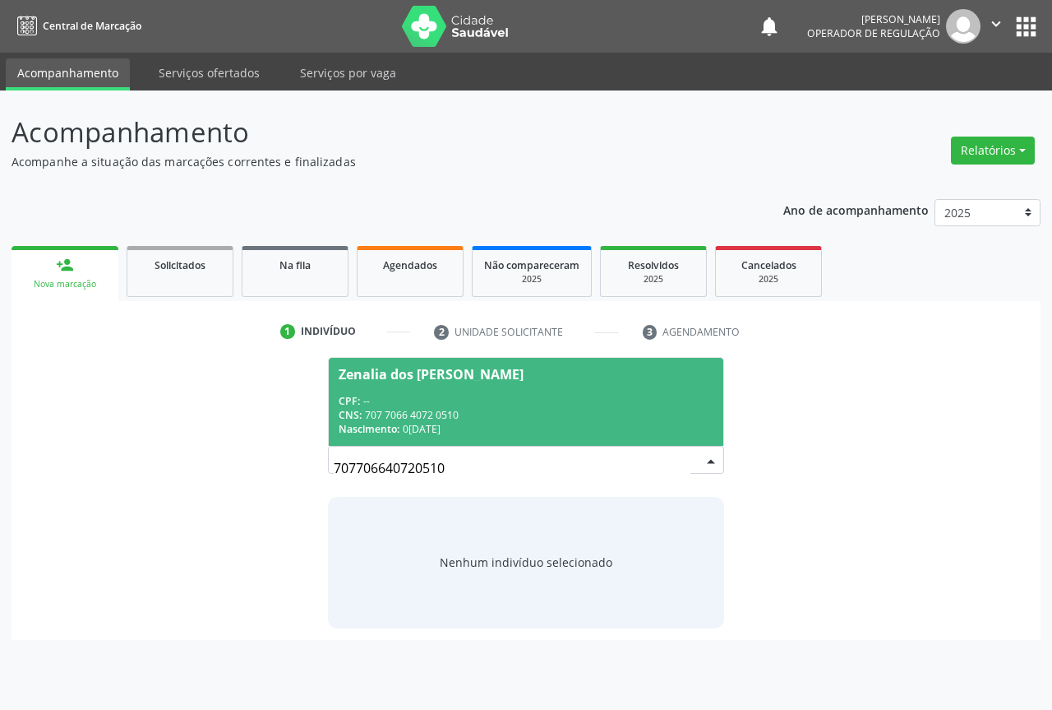
click at [506, 405] on div "CPF: --" at bounding box center [526, 401] width 375 height 14
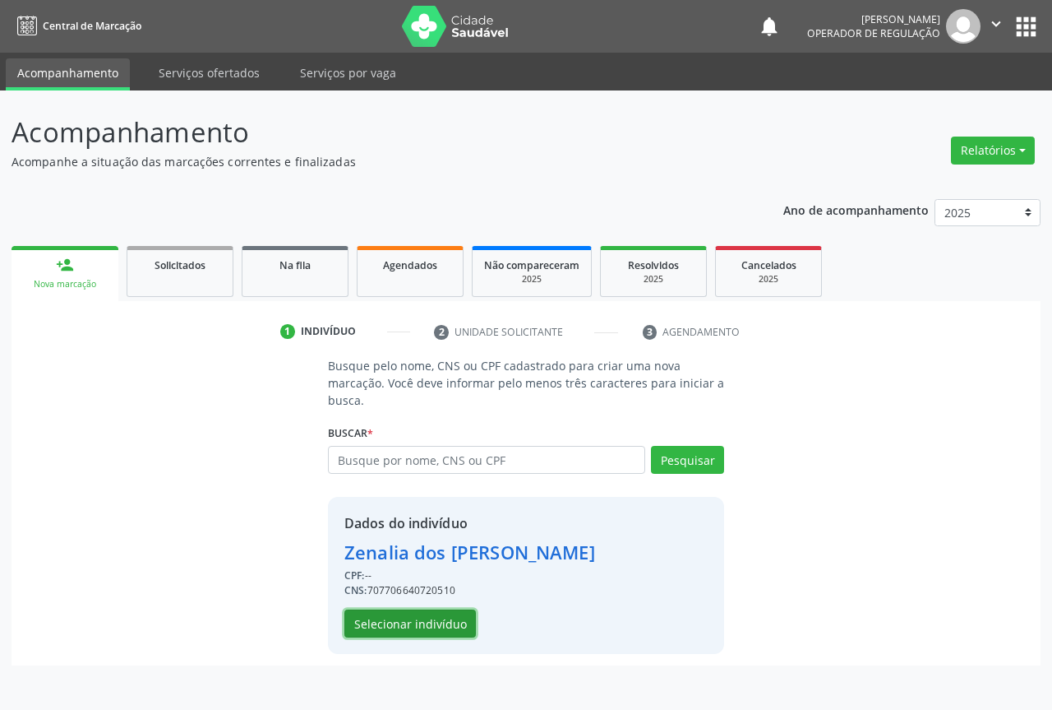
click at [412, 611] on button "Selecionar indivíduo" at bounding box center [411, 623] width 132 height 28
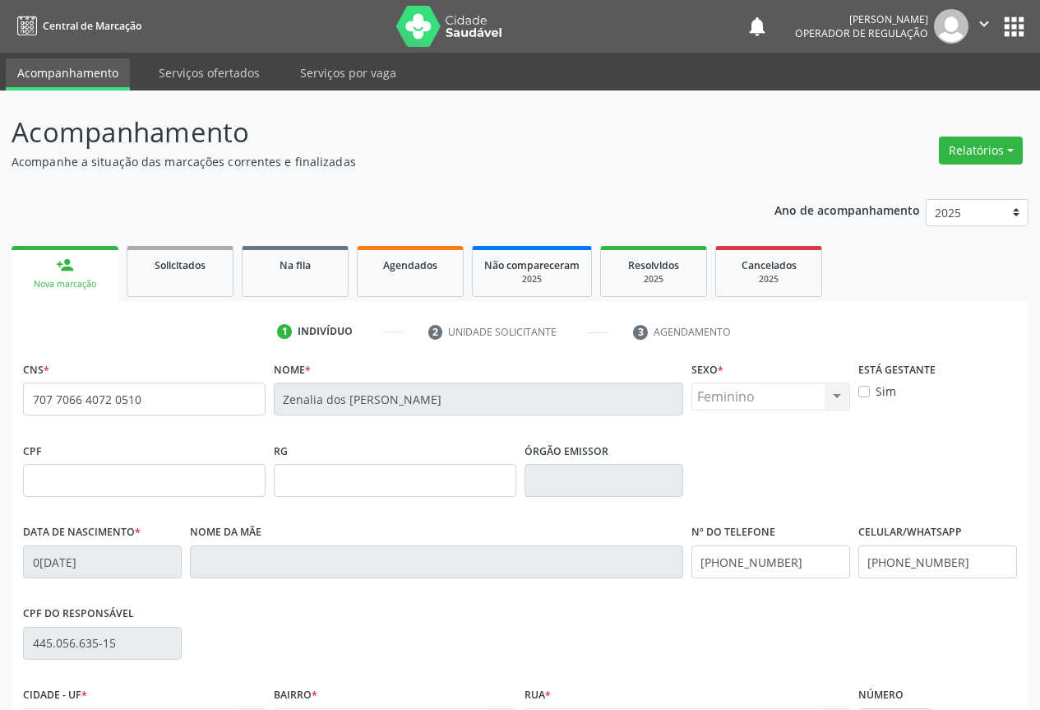
scroll to position [182, 0]
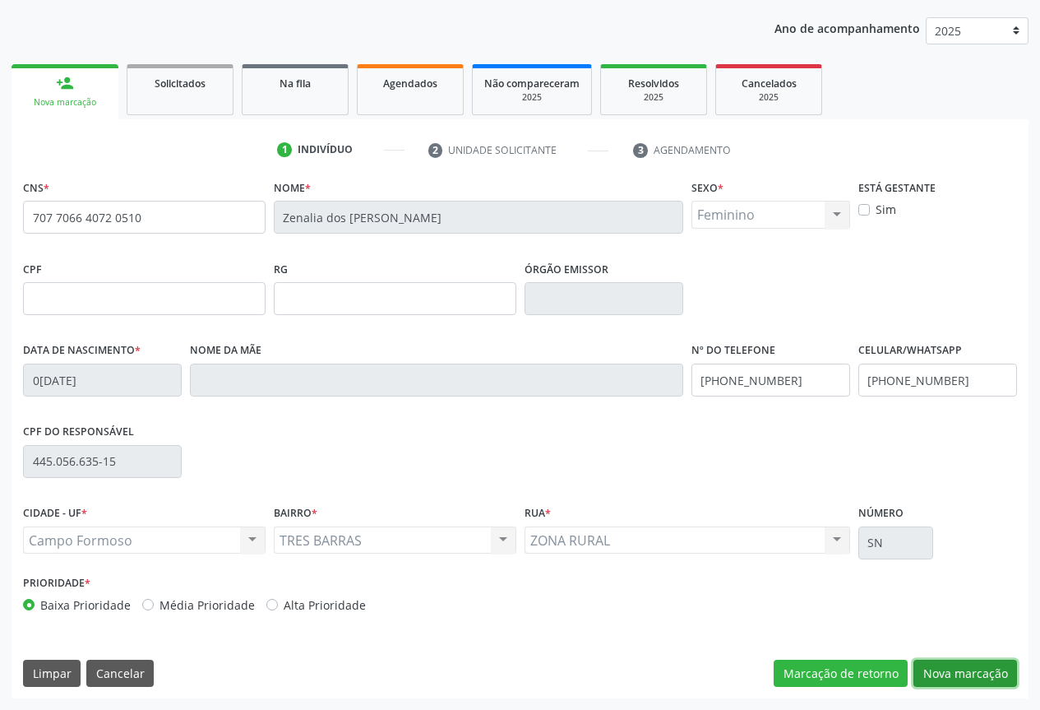
click at [947, 670] on button "Nova marcação" at bounding box center [965, 673] width 104 height 28
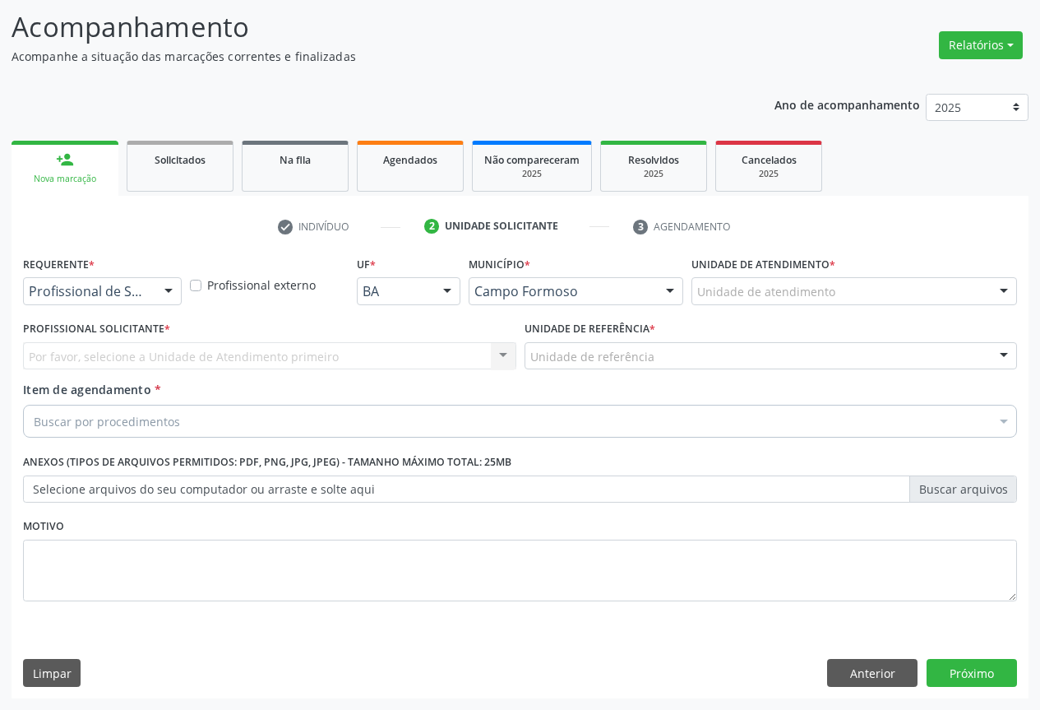
scroll to position [105, 0]
click at [150, 282] on div "Profissional de Saúde" at bounding box center [102, 291] width 159 height 28
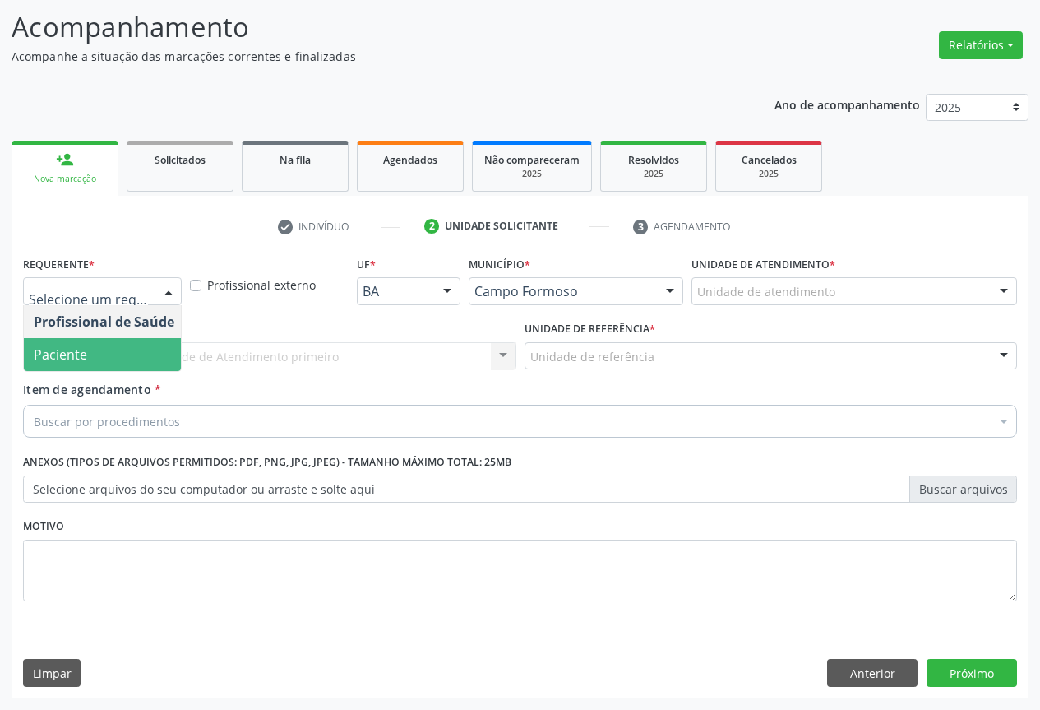
drag, startPoint x: 81, startPoint y: 356, endPoint x: 121, endPoint y: 363, distance: 40.2
click at [85, 355] on span "Paciente" at bounding box center [60, 354] width 53 height 18
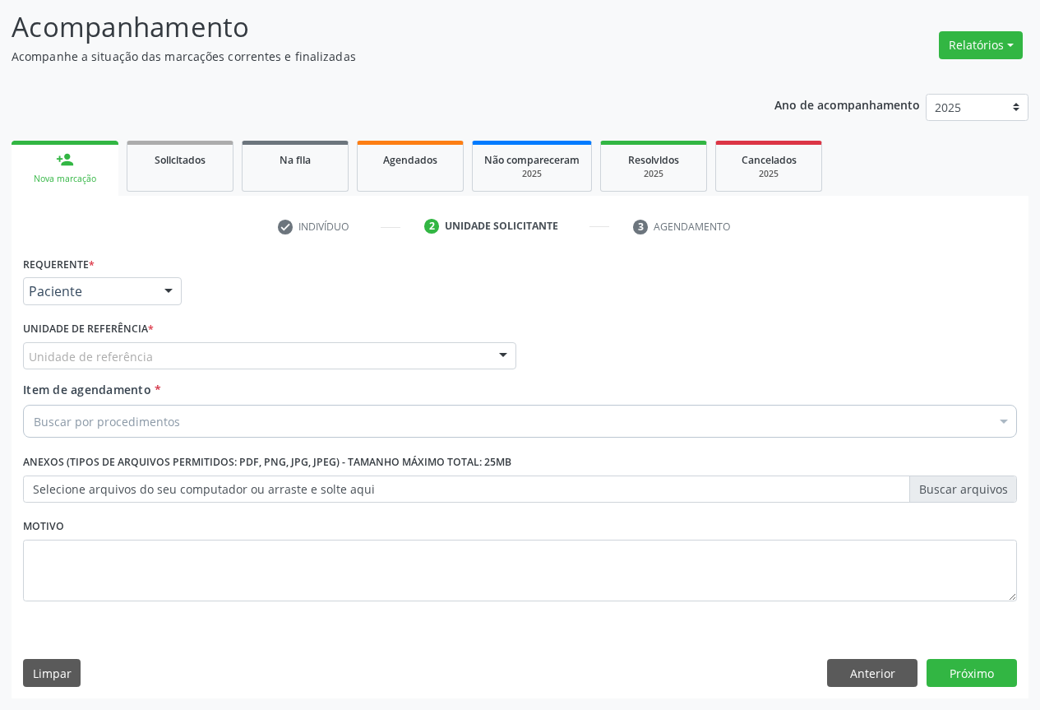
click at [173, 358] on div "Unidade de referência" at bounding box center [269, 356] width 493 height 28
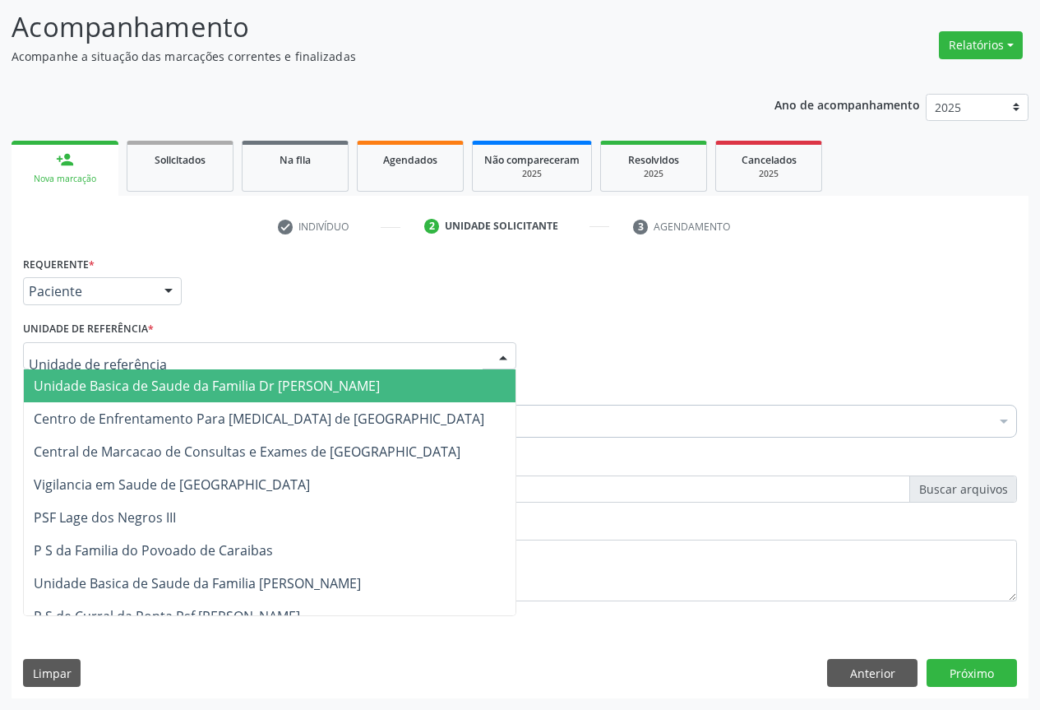
click at [104, 381] on span "Unidade Basica de Saude da Familia Dr [PERSON_NAME]" at bounding box center [207, 386] width 346 height 18
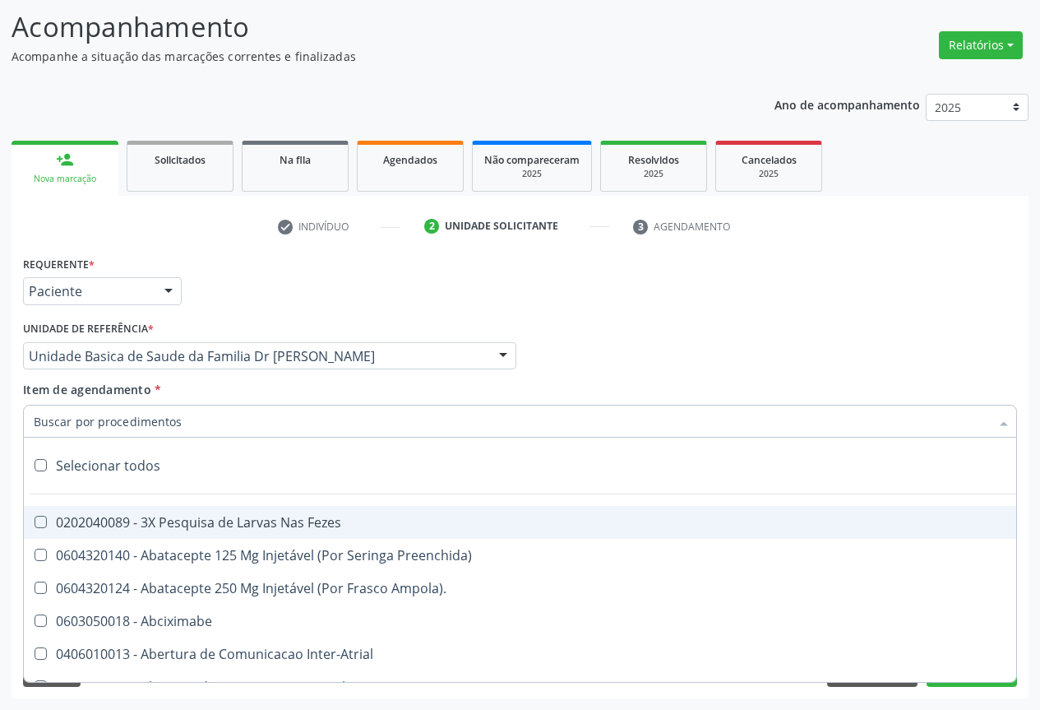
type input "b"
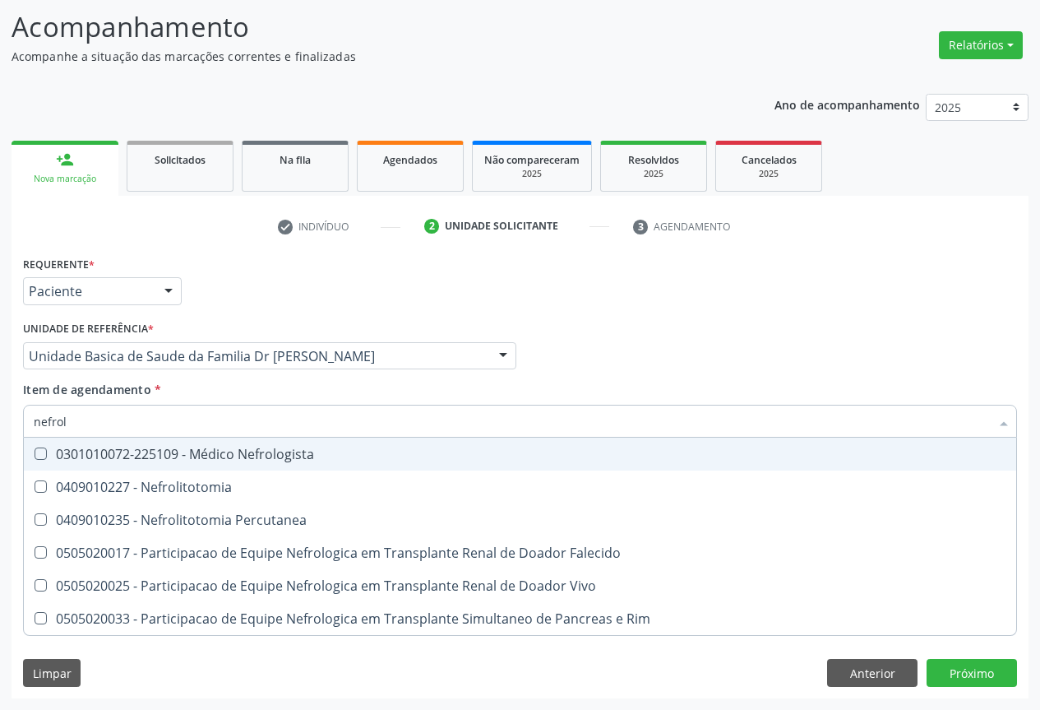
type input "nefrolo"
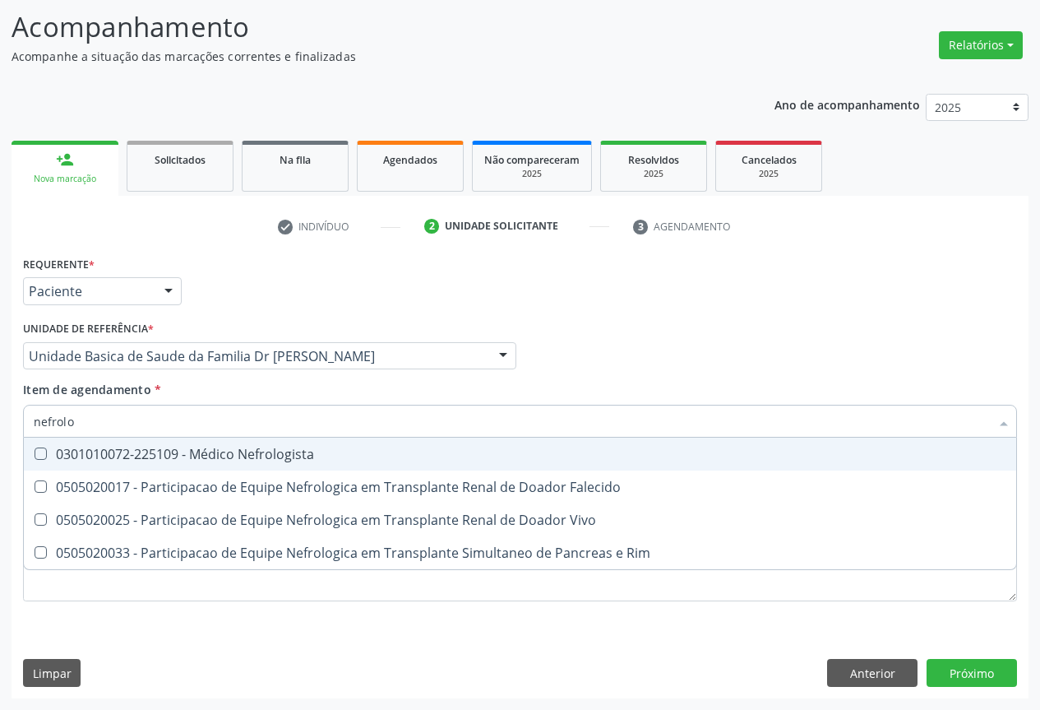
click at [222, 463] on span "0301010072-225109 - Médico Nefrologista" at bounding box center [520, 453] width 992 height 33
checkbox Nefrologista "true"
click at [314, 391] on div "Item de agendamento * nefrolo Desfazer seleção 0301010072-225109 - Médico Nefro…" at bounding box center [520, 407] width 994 height 52
checkbox Falecido "true"
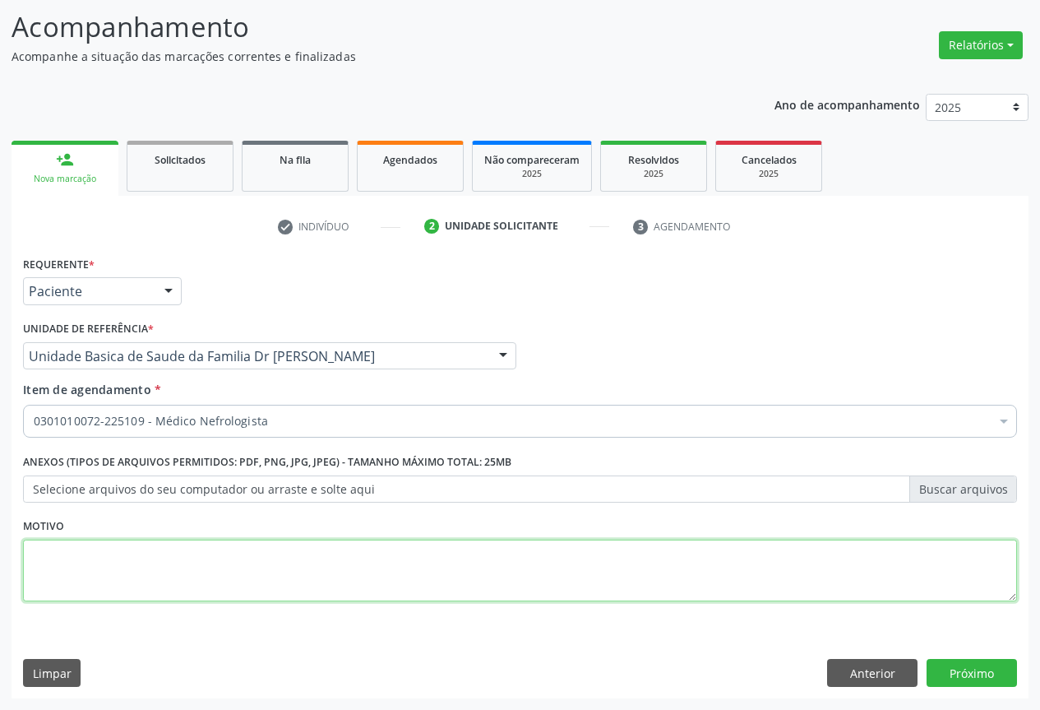
drag, startPoint x: 707, startPoint y: 559, endPoint x: 792, endPoint y: 565, distance: 84.9
click at [708, 558] on textarea at bounding box center [520, 570] width 994 height 62
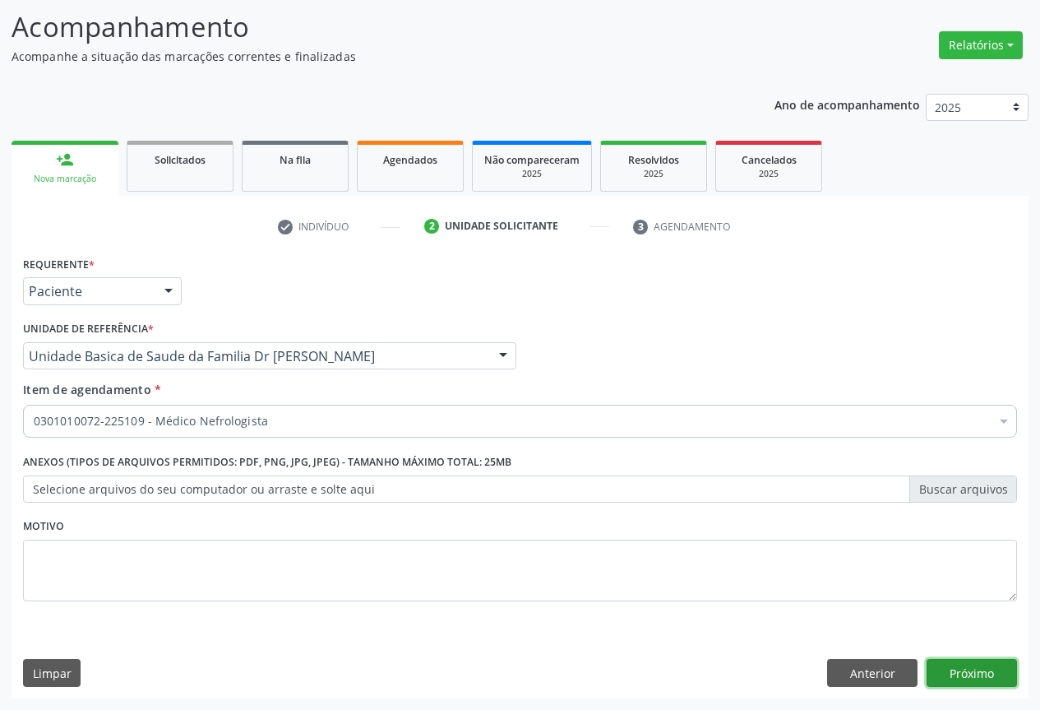
click at [974, 674] on button "Próximo" at bounding box center [972, 673] width 90 height 28
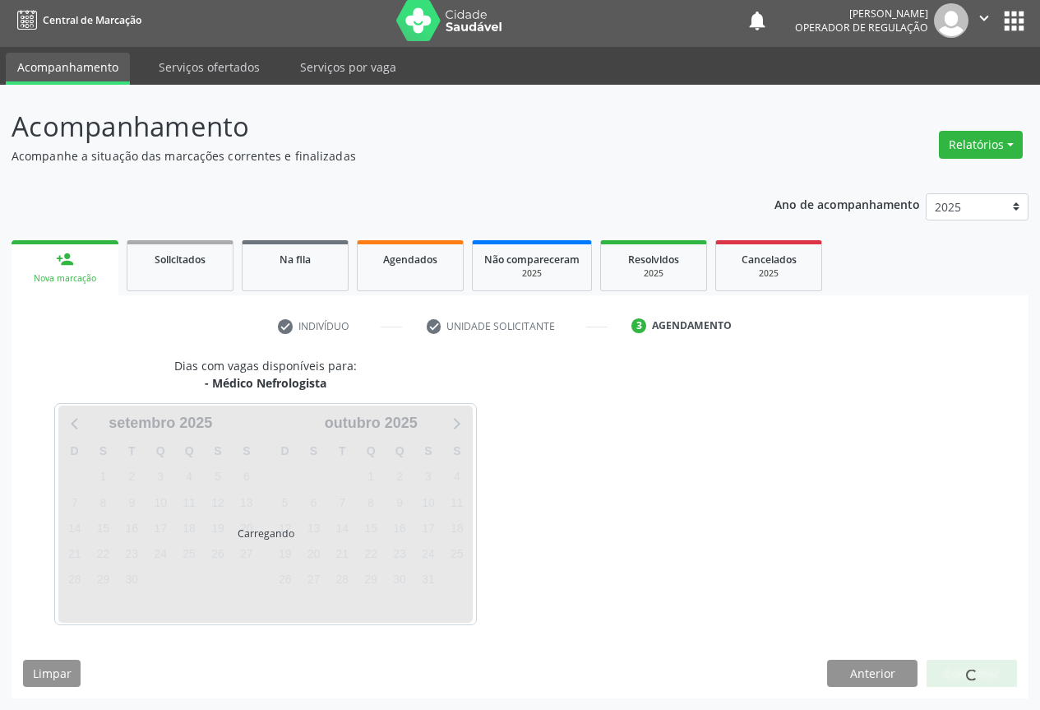
scroll to position [6, 0]
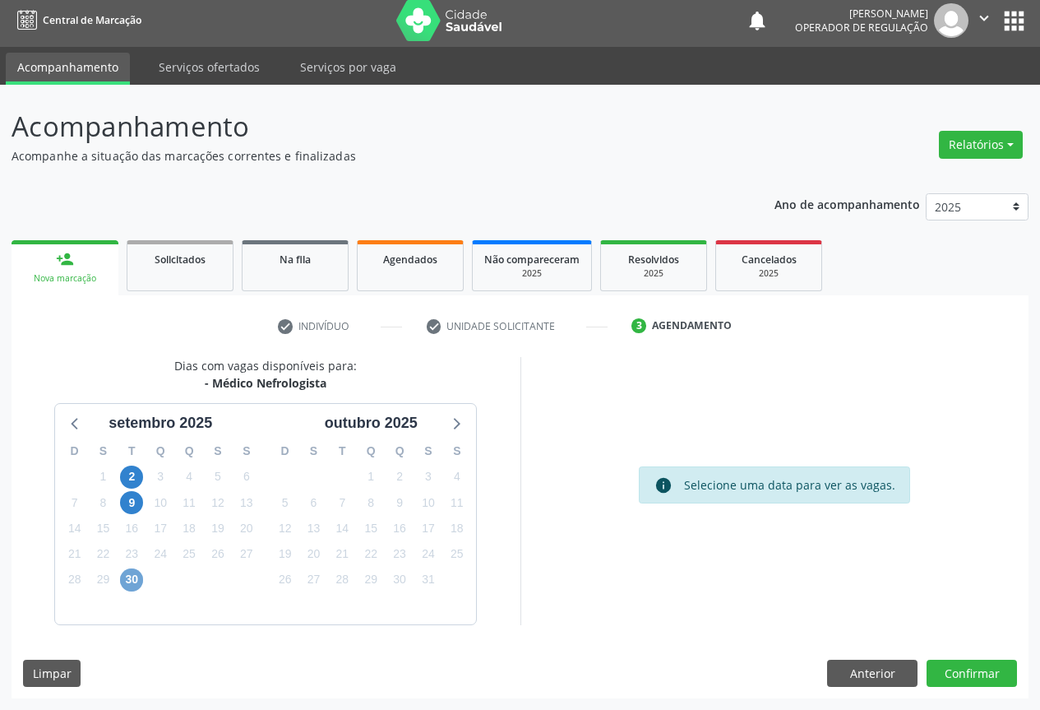
click at [135, 576] on span "30" at bounding box center [131, 579] width 23 height 23
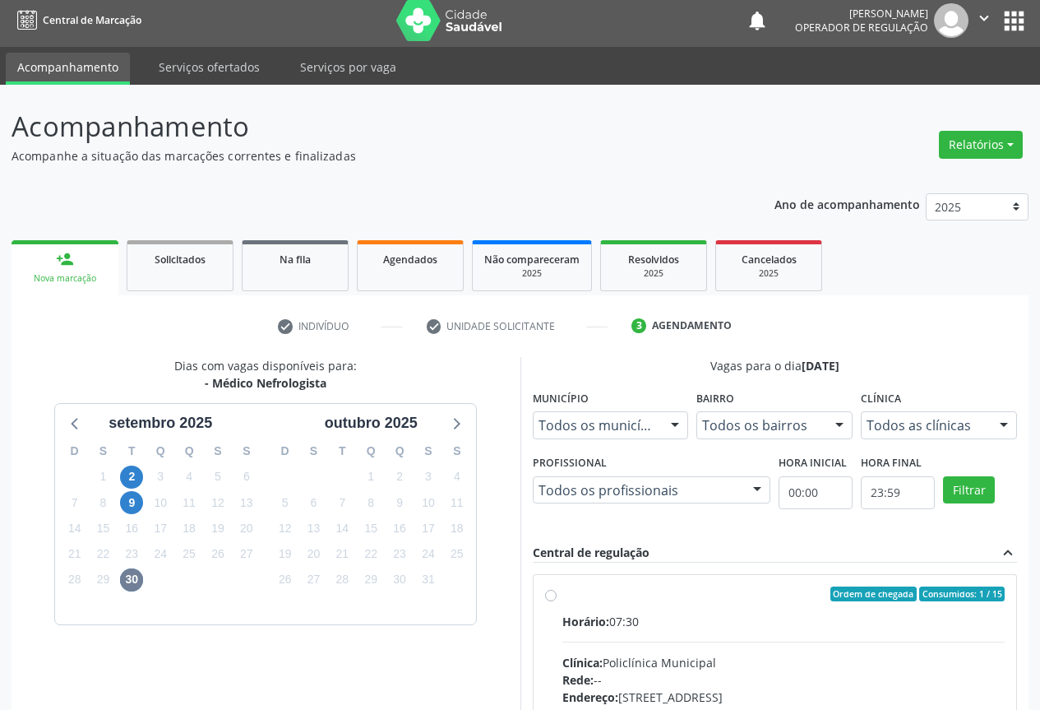
click at [694, 608] on label "Ordem de chegada Consumidos: 1 / 15 Horário: 07:30 Clínica: Policlínica Municip…" at bounding box center [783, 712] width 443 height 252
click at [557, 601] on input "Ordem de chegada Consumidos: 1 / 15 Horário: 07:30 Clínica: Policlínica Municip…" at bounding box center [551, 593] width 12 height 15
radio input "true"
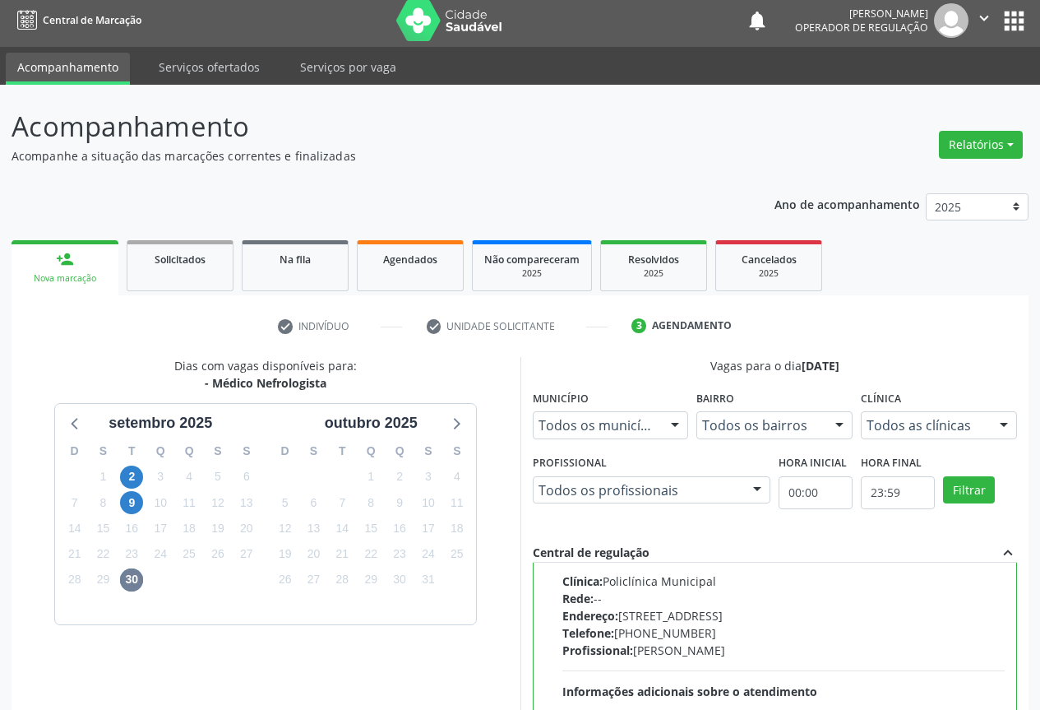
scroll to position [273, 0]
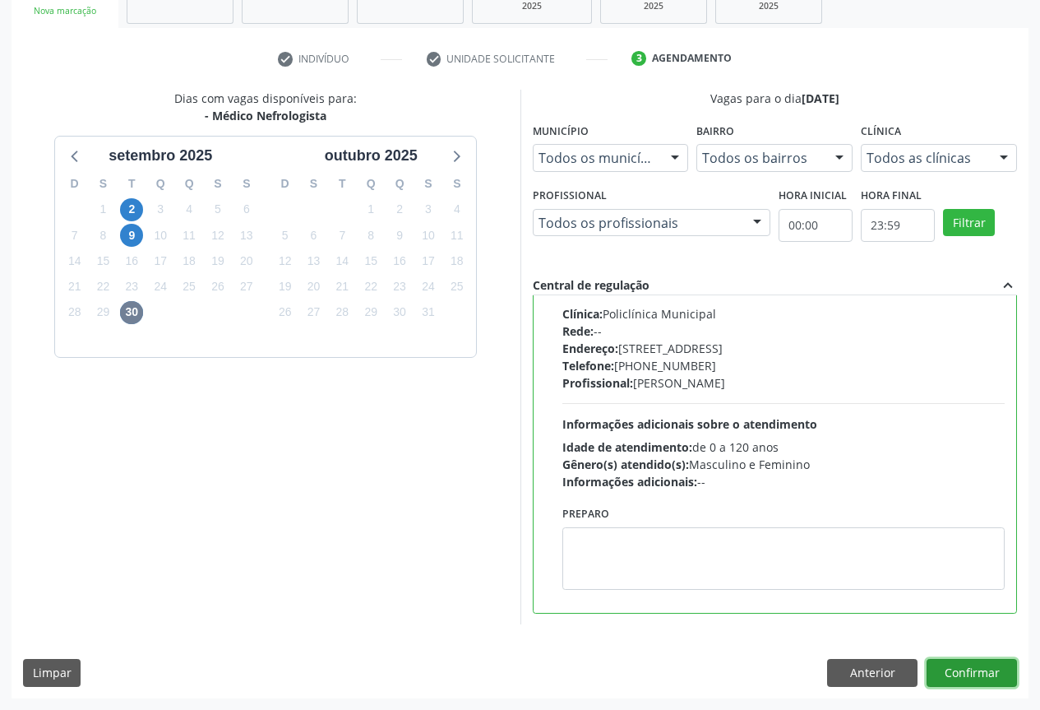
click at [971, 673] on button "Confirmar" at bounding box center [972, 673] width 90 height 28
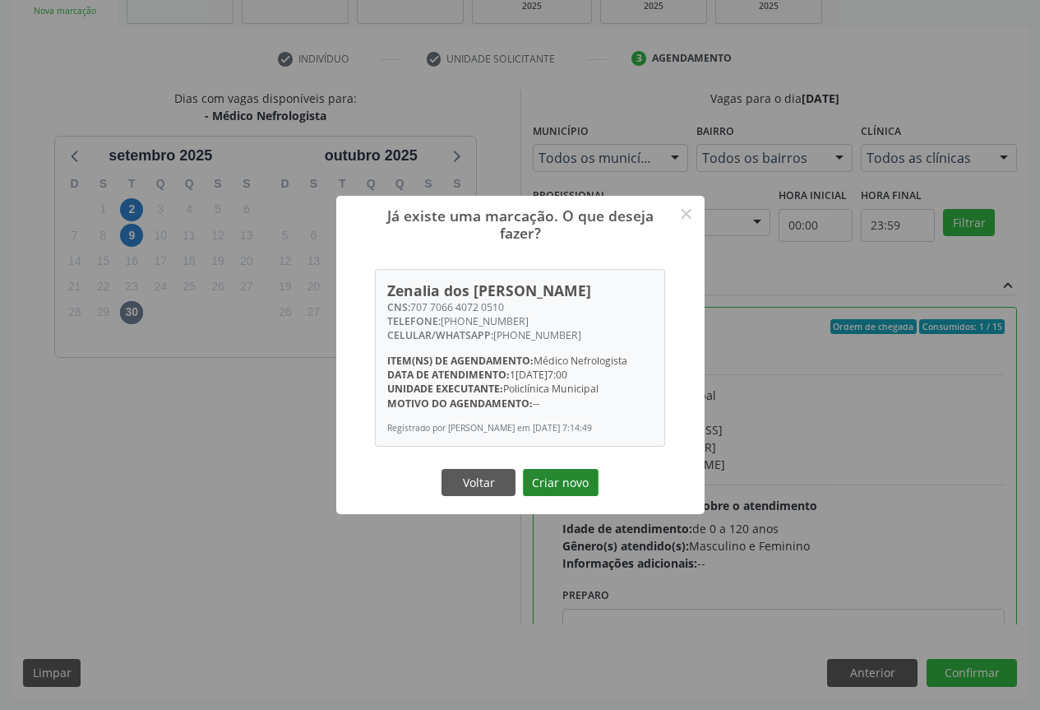
click at [572, 483] on button "Criar novo" at bounding box center [561, 483] width 76 height 28
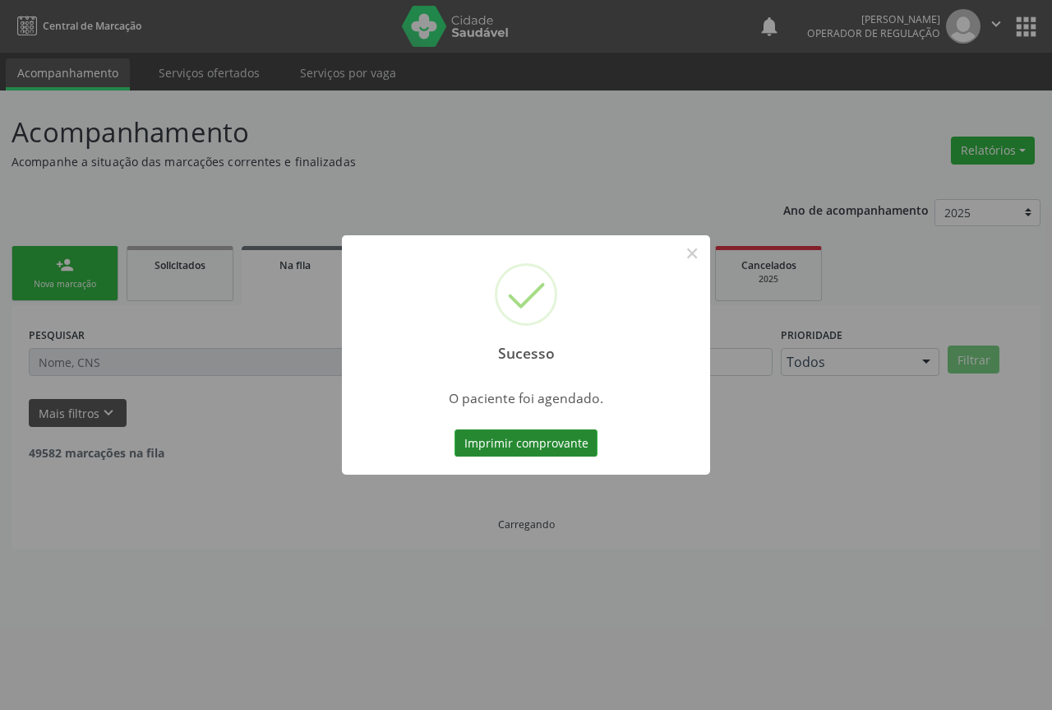
click at [544, 442] on button "Imprimir comprovante" at bounding box center [526, 443] width 143 height 28
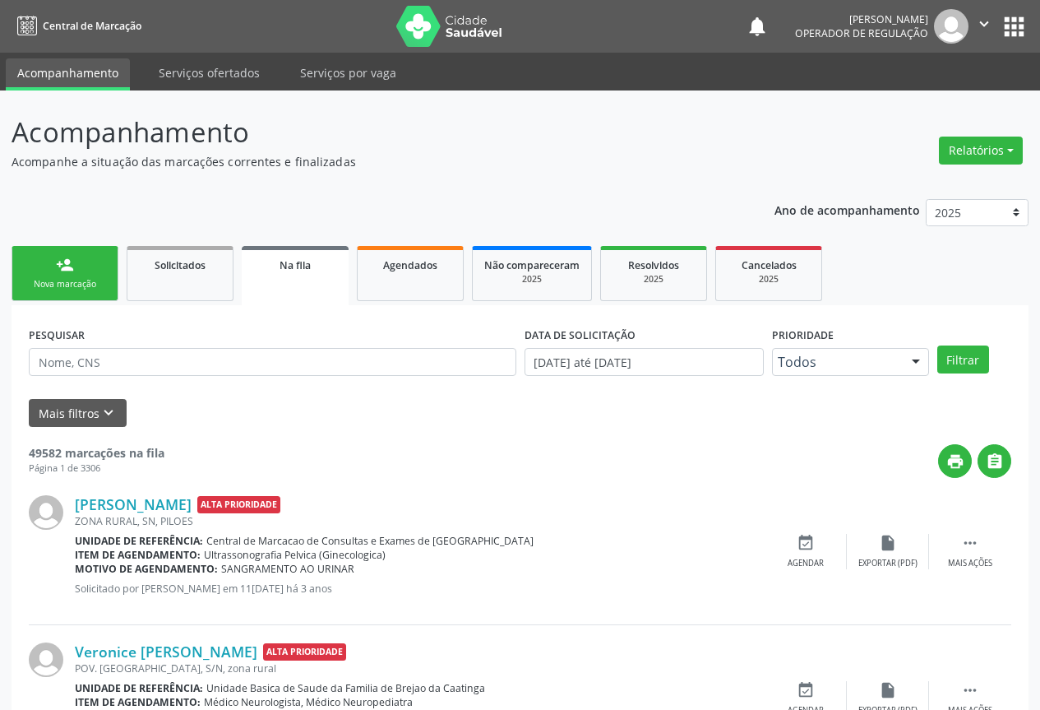
click at [60, 271] on div "person_add" at bounding box center [65, 265] width 18 height 18
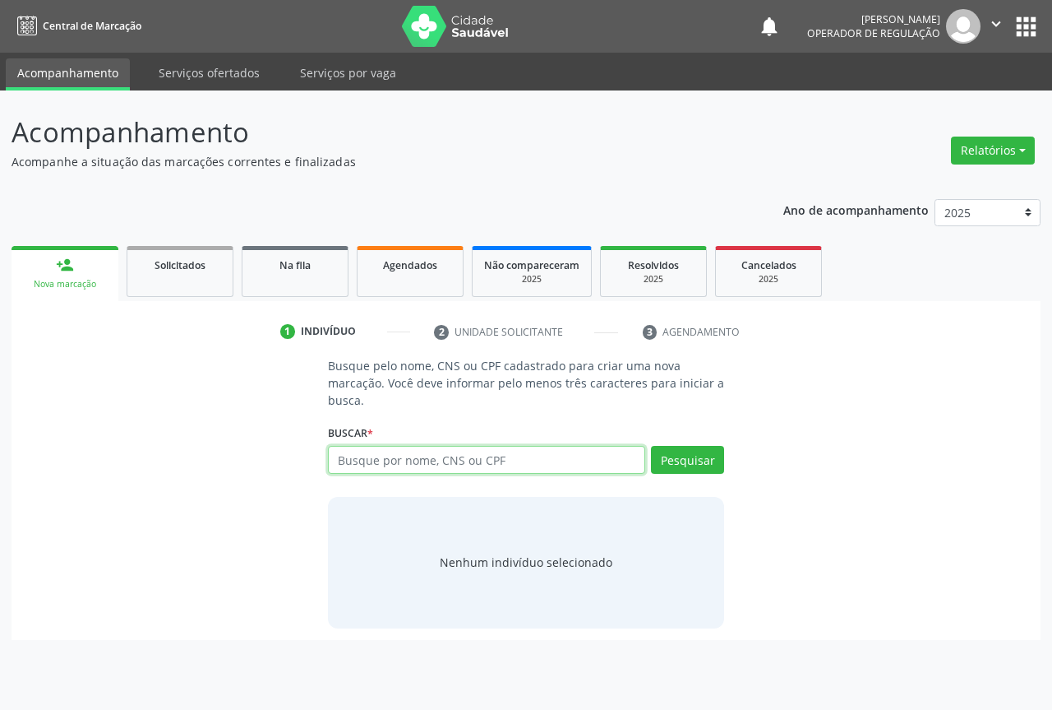
click at [428, 457] on input "text" at bounding box center [486, 460] width 317 height 28
type input "700007302701002"
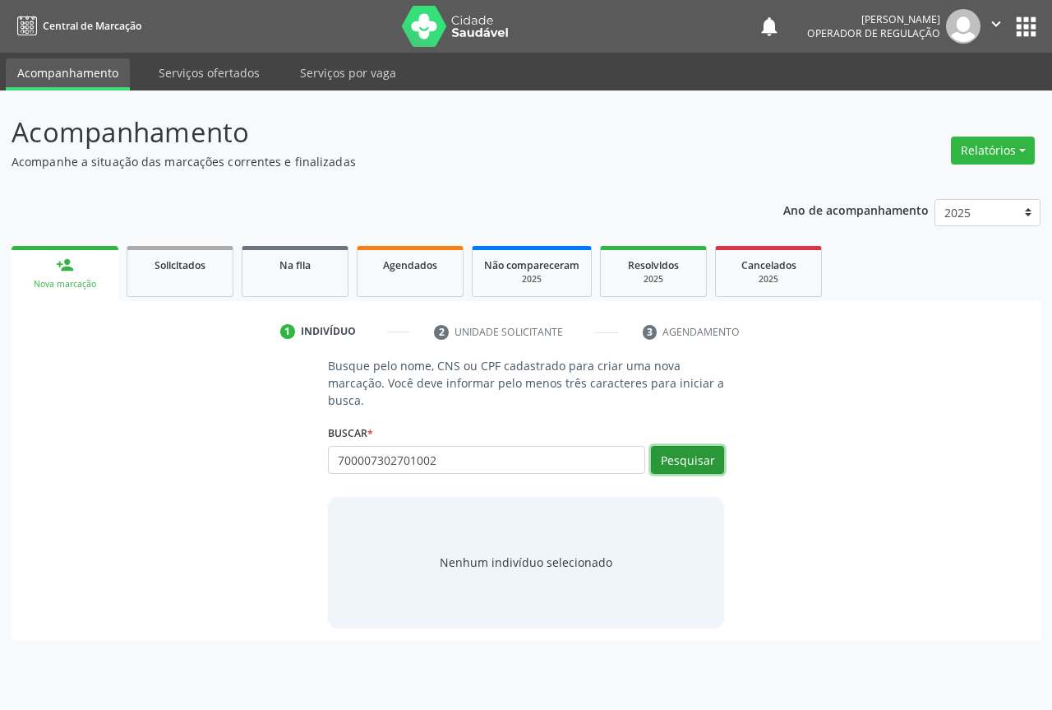
click at [690, 466] on button "Pesquisar" at bounding box center [687, 460] width 73 height 28
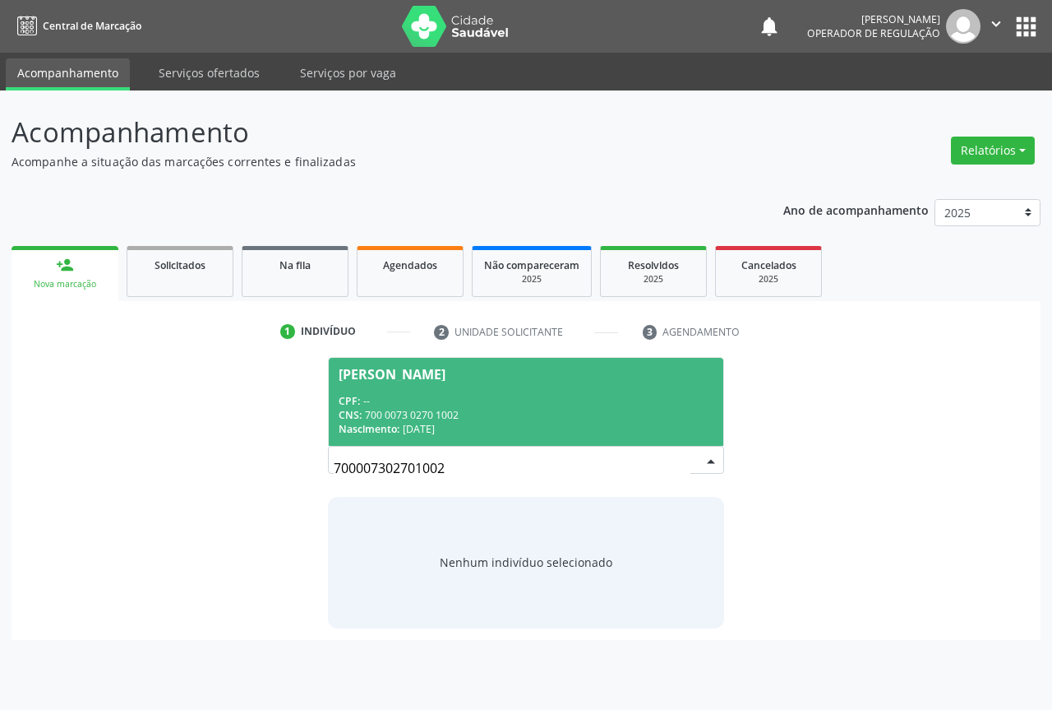
click at [399, 395] on div "CPF: --" at bounding box center [526, 401] width 375 height 14
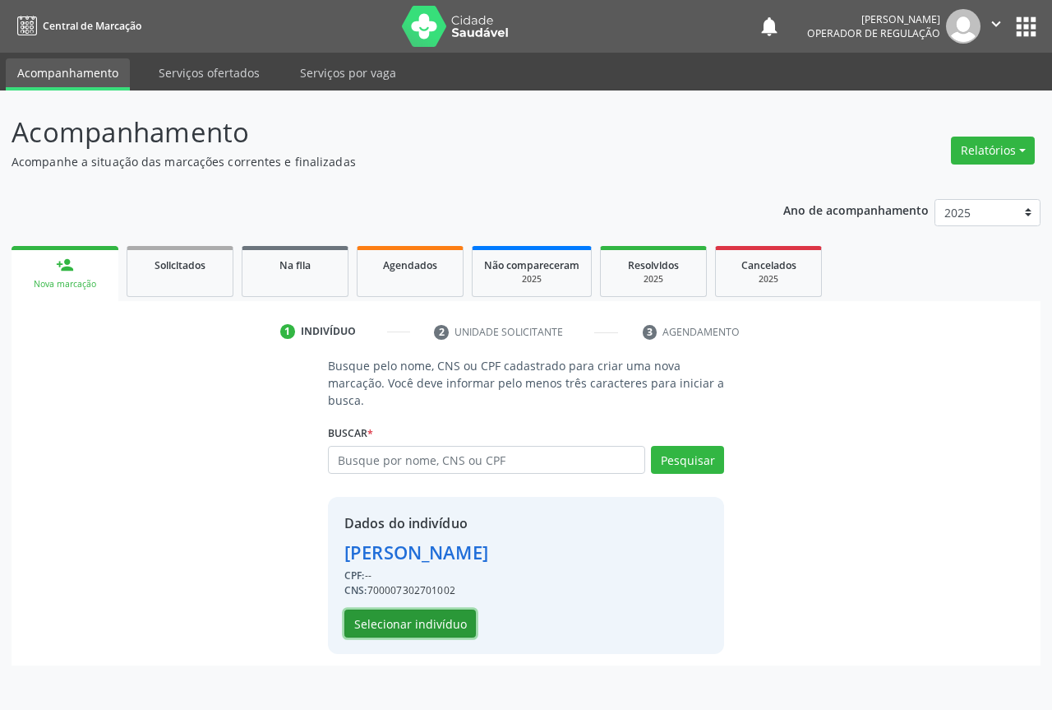
click at [407, 619] on button "Selecionar indivíduo" at bounding box center [411, 623] width 132 height 28
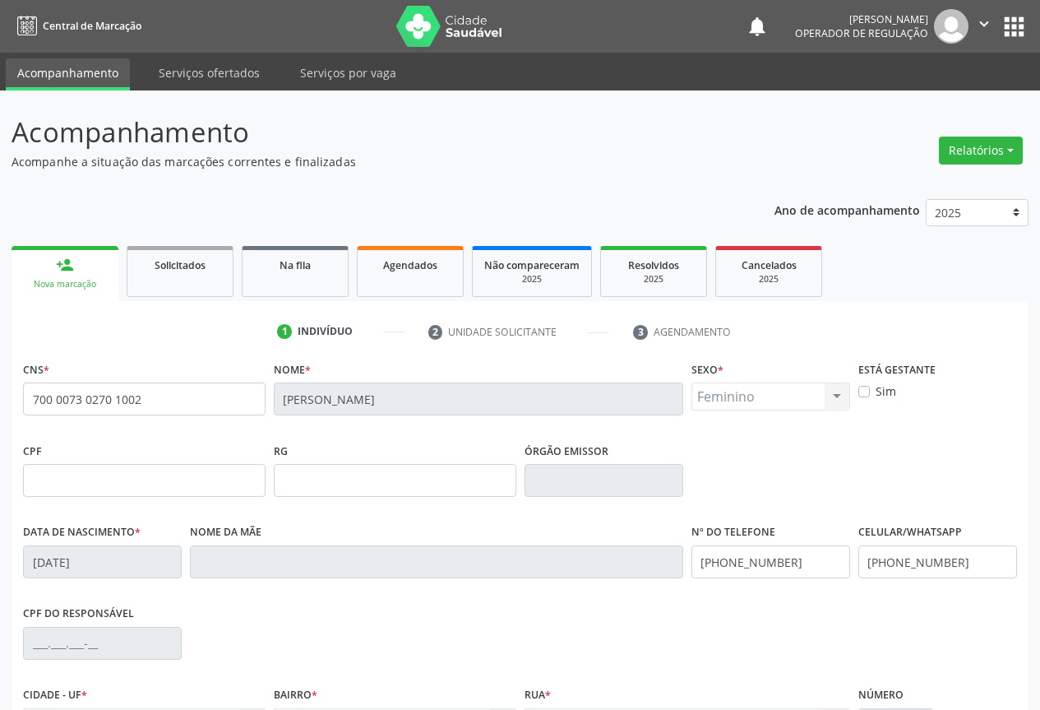
scroll to position [182, 0]
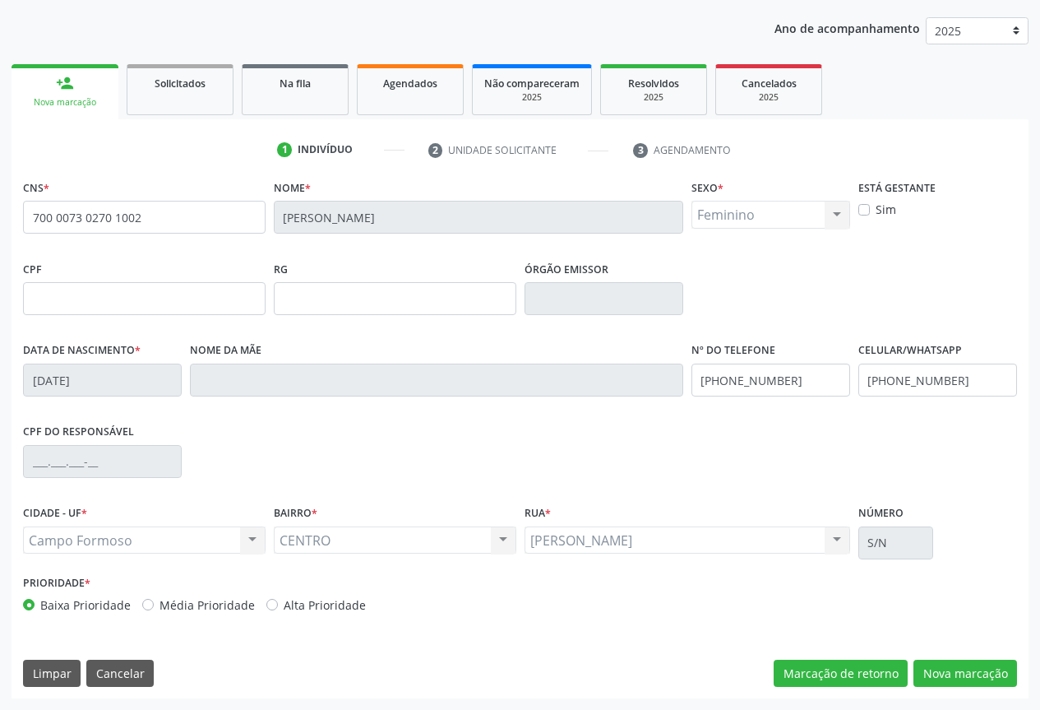
click at [941, 651] on div "CNS * 700 0073 0270 1002 Nome * [PERSON_NAME] * Feminino Masculino Feminino Nen…" at bounding box center [520, 436] width 1017 height 523
click at [959, 682] on button "Nova marcação" at bounding box center [965, 673] width 104 height 28
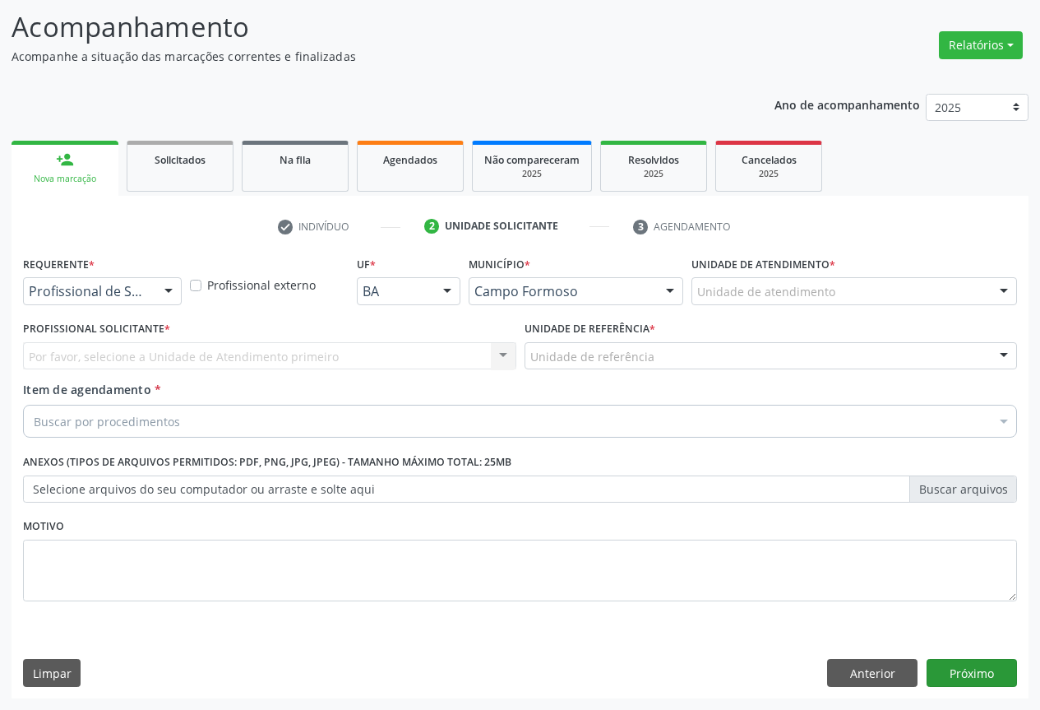
scroll to position [105, 0]
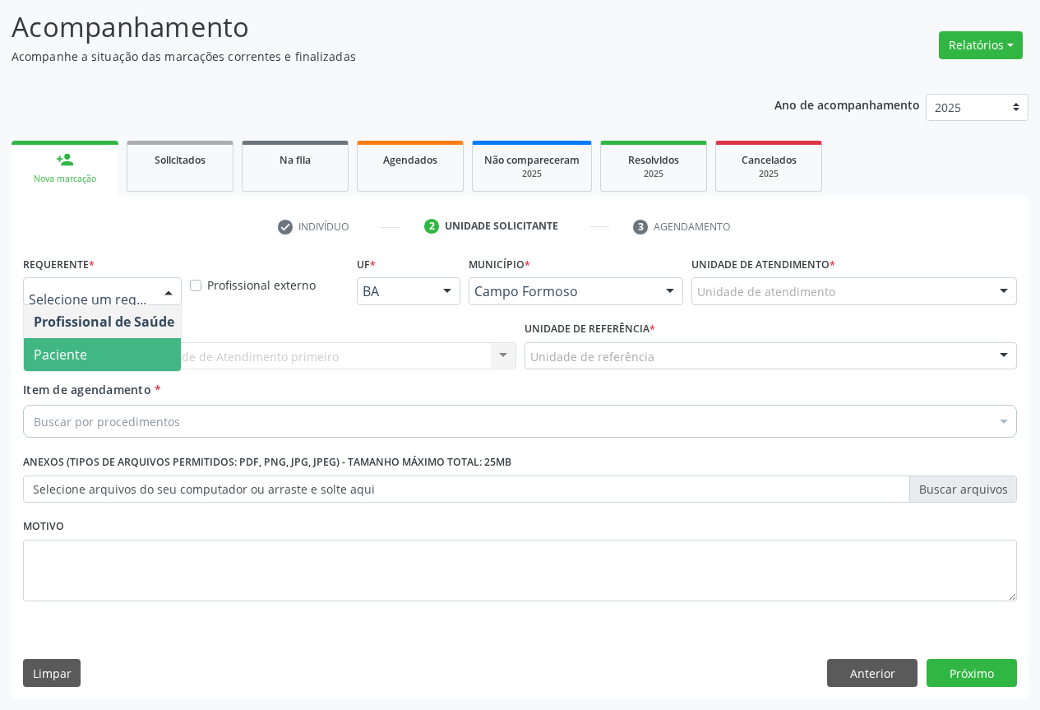
click at [88, 358] on span "Paciente" at bounding box center [104, 354] width 160 height 33
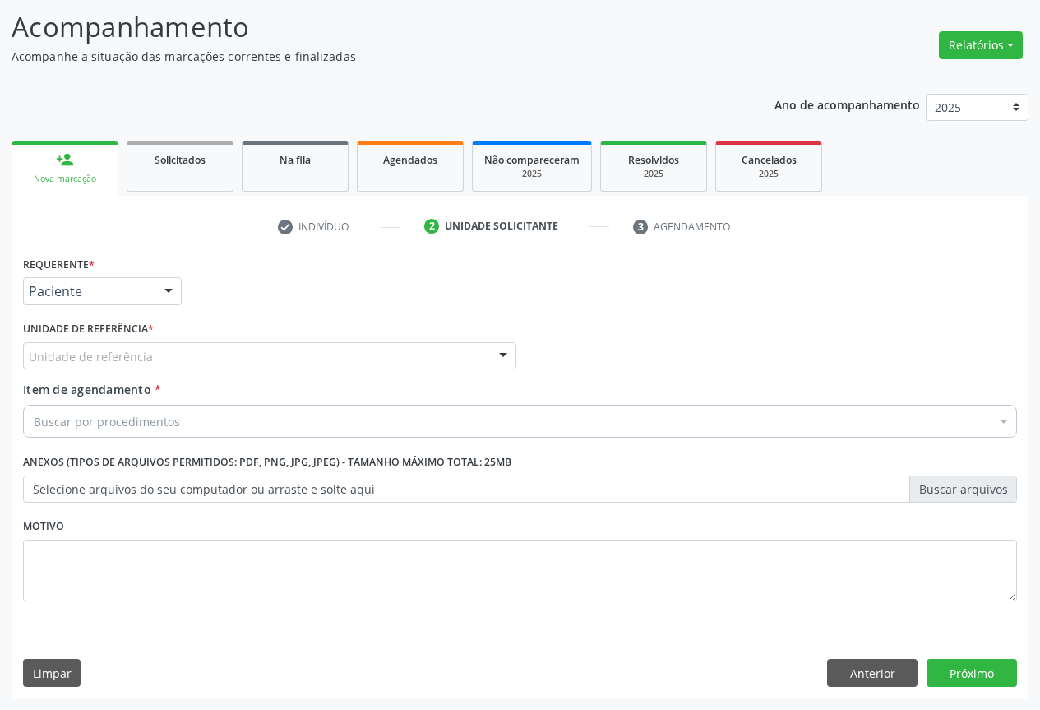
drag, startPoint x: 220, startPoint y: 330, endPoint x: 215, endPoint y: 354, distance: 24.2
click at [220, 333] on div "Unidade de referência * Unidade de referência Unidade Basica de Saude da Famili…" at bounding box center [269, 343] width 493 height 53
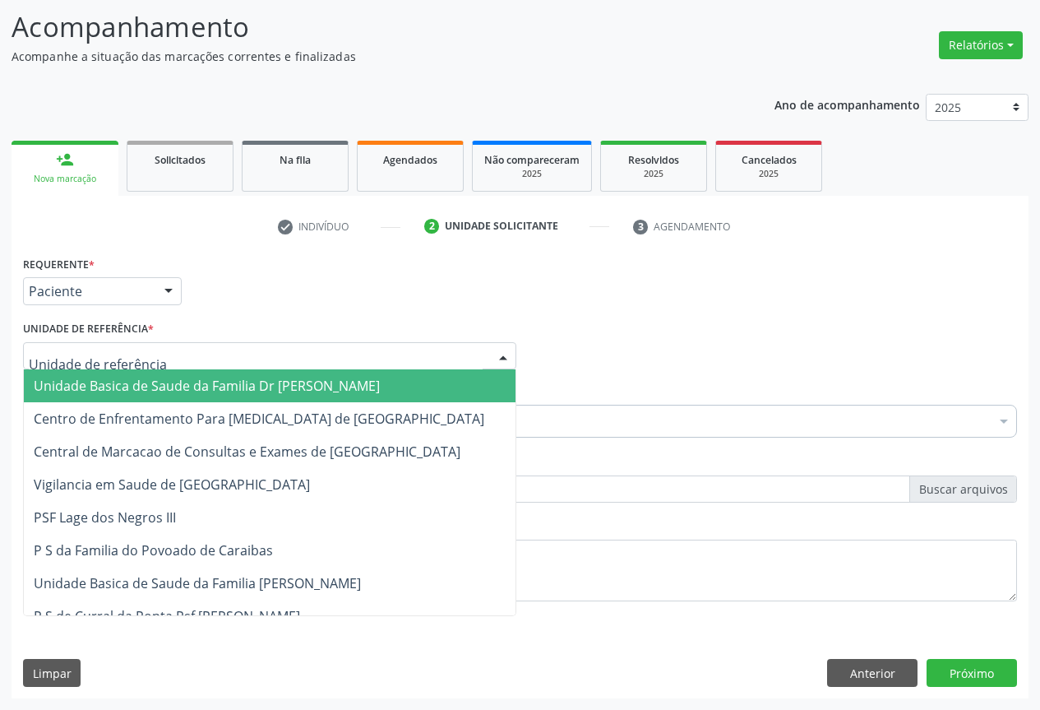
click at [215, 354] on div at bounding box center [269, 356] width 493 height 28
click at [163, 383] on span "Unidade Basica de Saude da Familia Dr [PERSON_NAME]" at bounding box center [207, 386] width 346 height 18
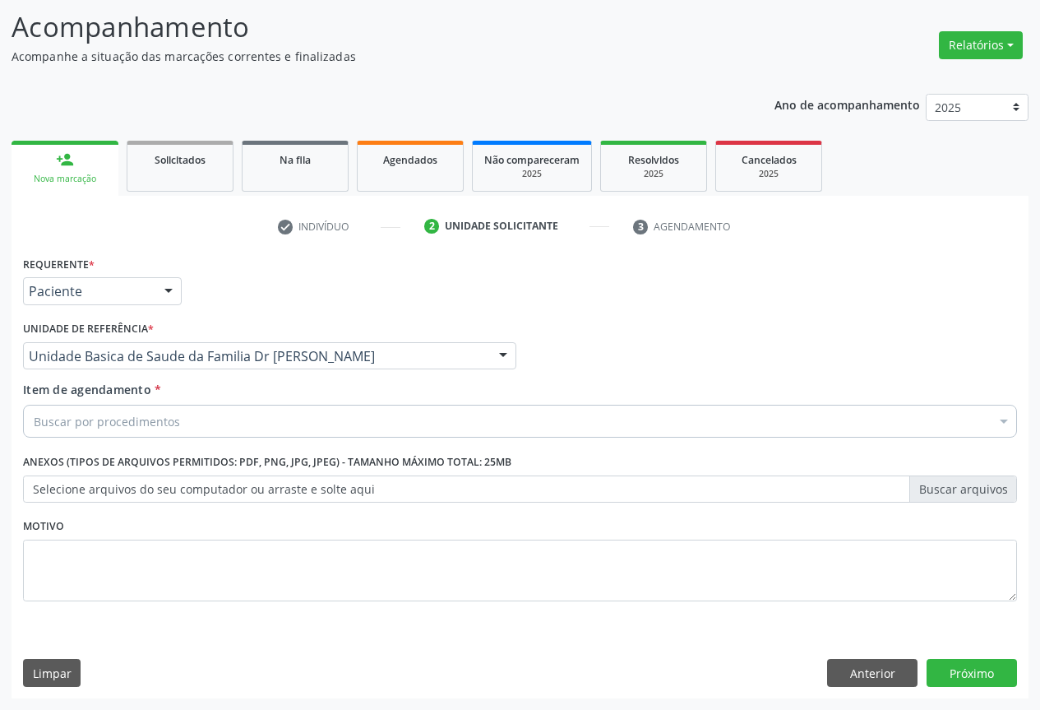
click at [131, 436] on div "Buscar por procedimentos" at bounding box center [520, 421] width 994 height 33
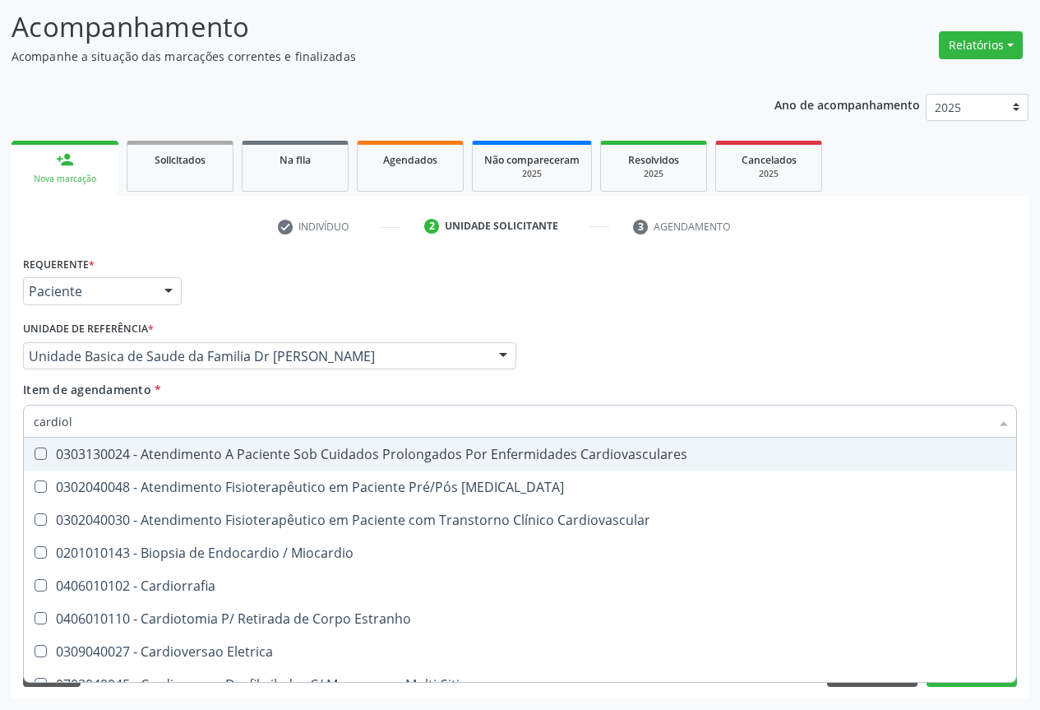
type input "cardiolo"
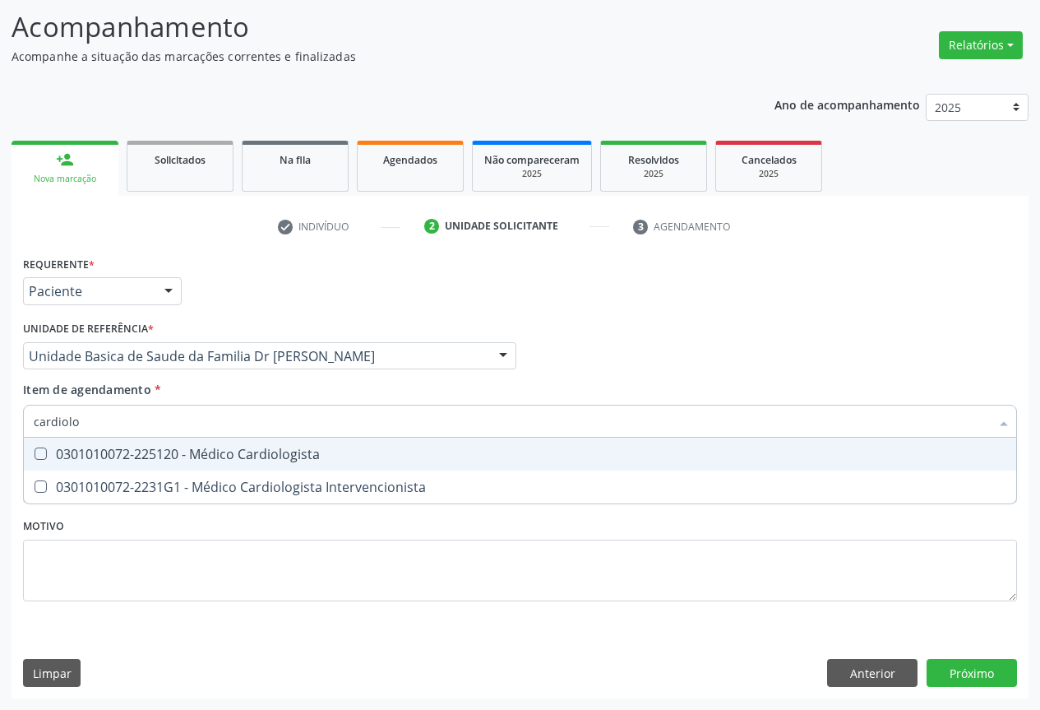
click at [257, 456] on div "0301010072-225120 - Médico Cardiologista" at bounding box center [520, 453] width 973 height 13
checkbox Cardiologista "true"
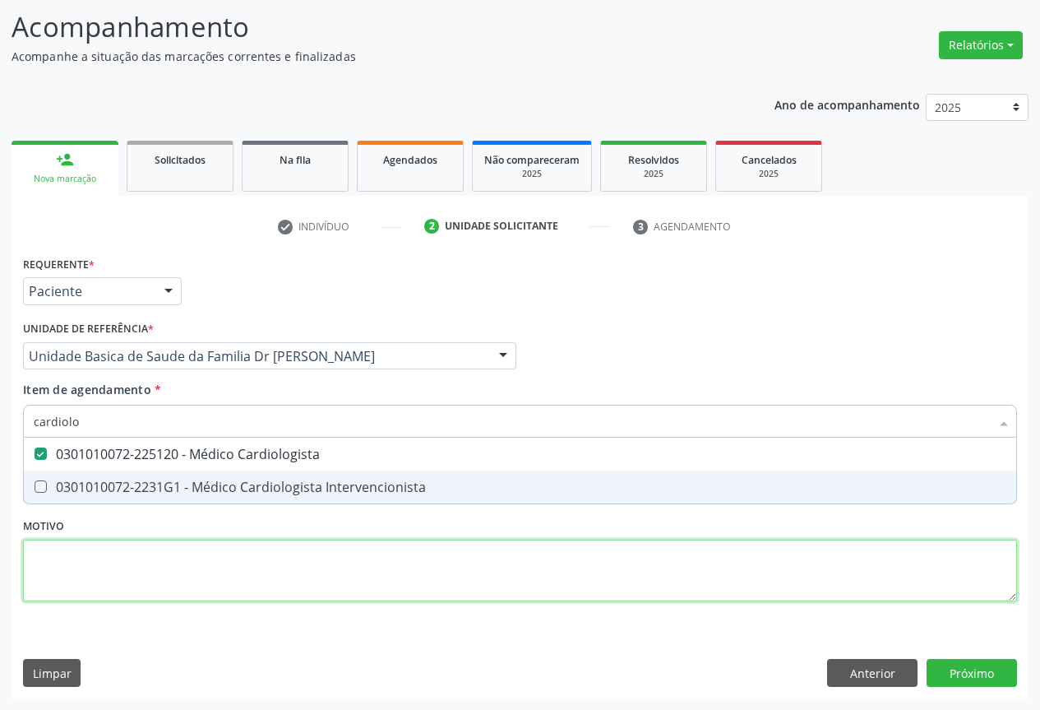
click at [384, 580] on div "Requerente * Paciente Profissional de Saúde Paciente Nenhum resultado encontrad…" at bounding box center [520, 438] width 994 height 372
checkbox Intervencionista "true"
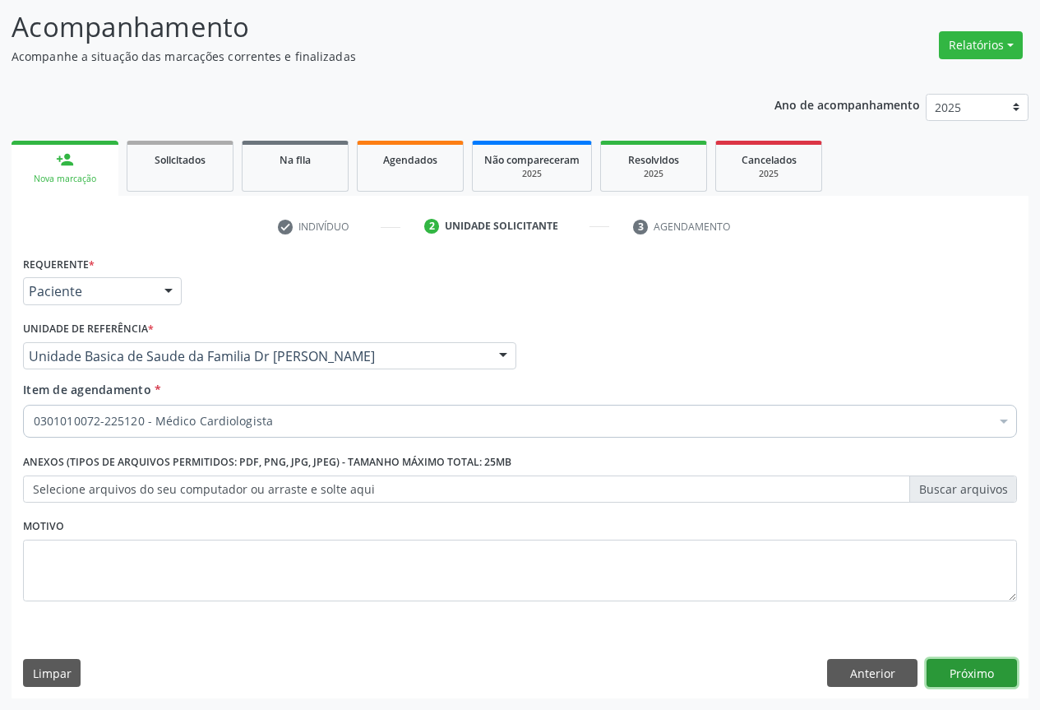
click at [976, 676] on button "Próximo" at bounding box center [972, 673] width 90 height 28
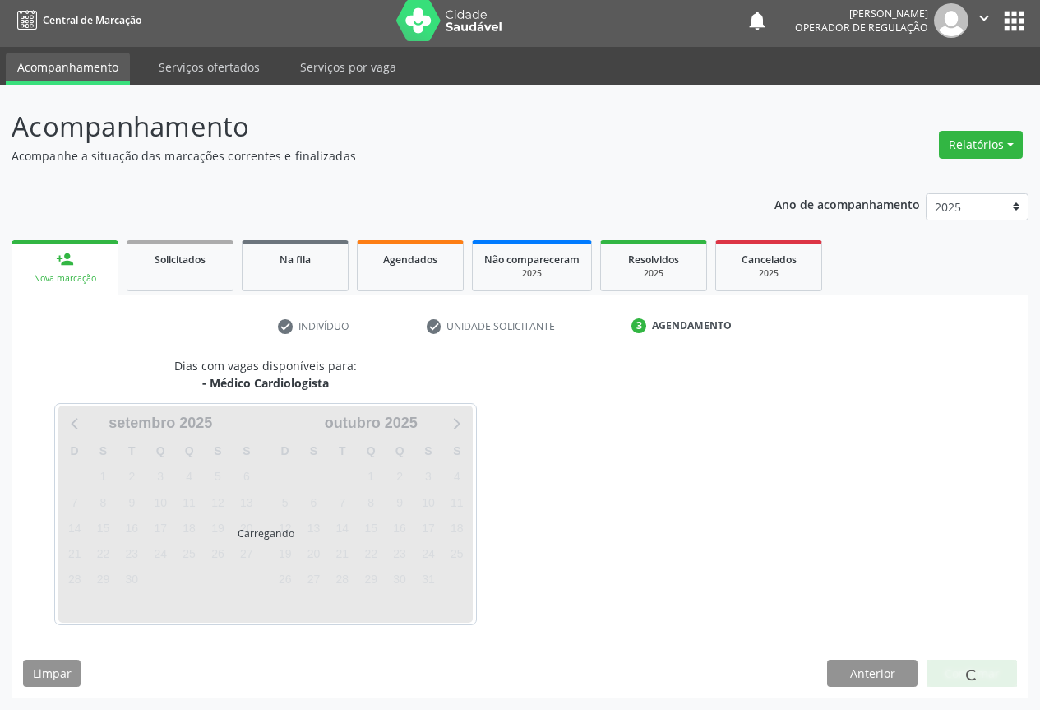
scroll to position [6, 0]
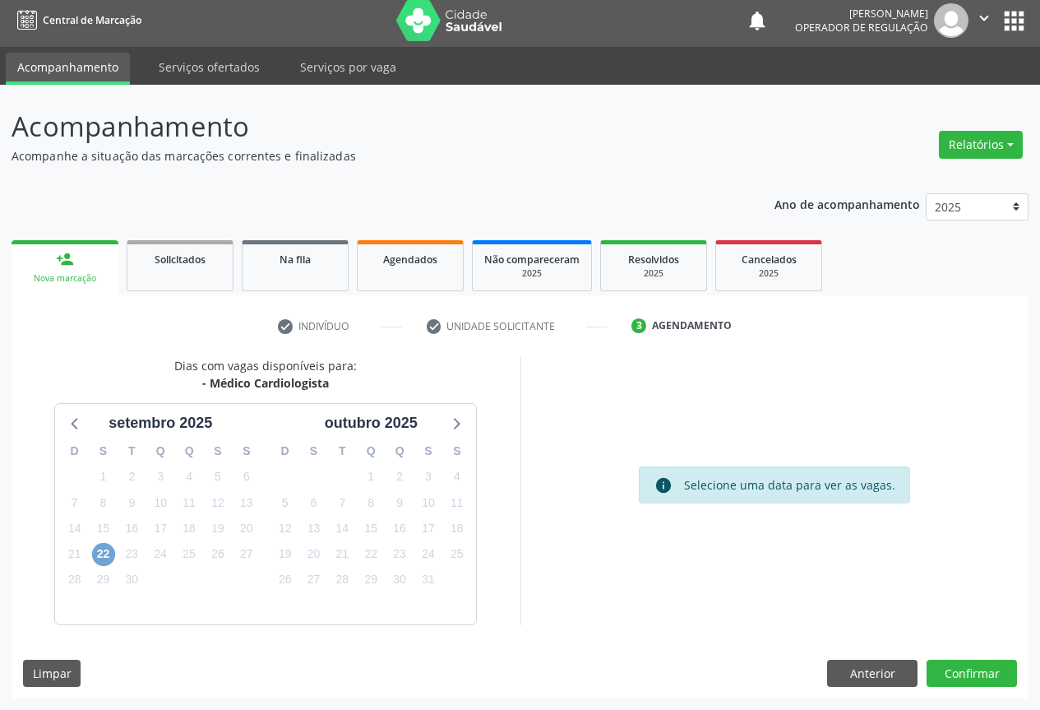
click at [103, 552] on span "22" at bounding box center [103, 554] width 23 height 23
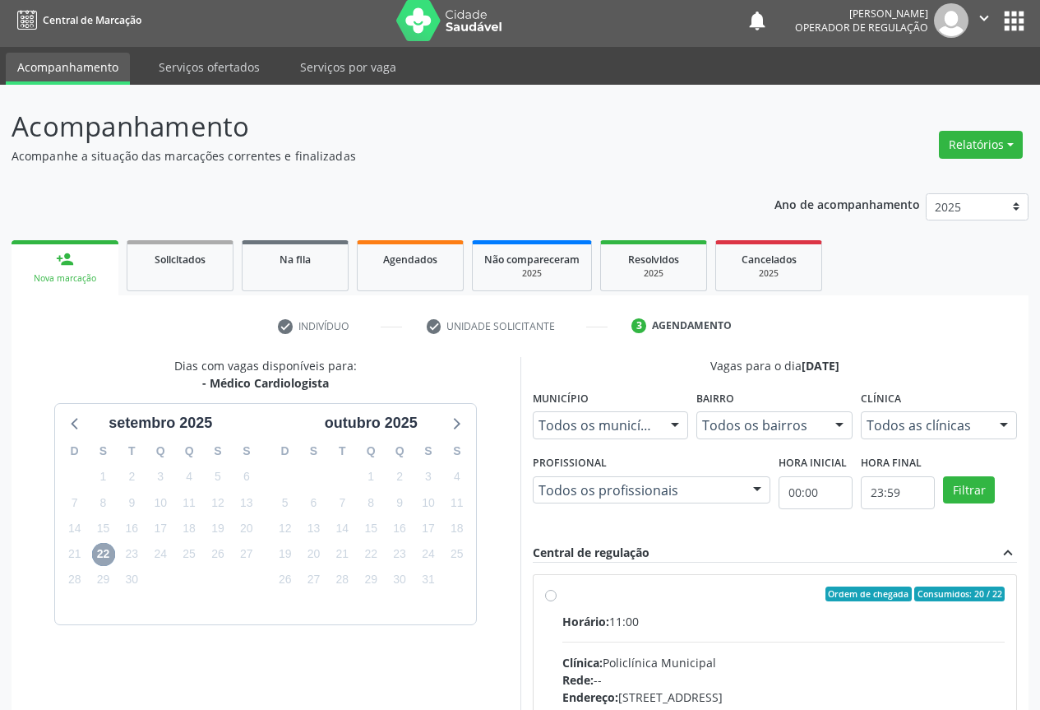
scroll to position [243, 0]
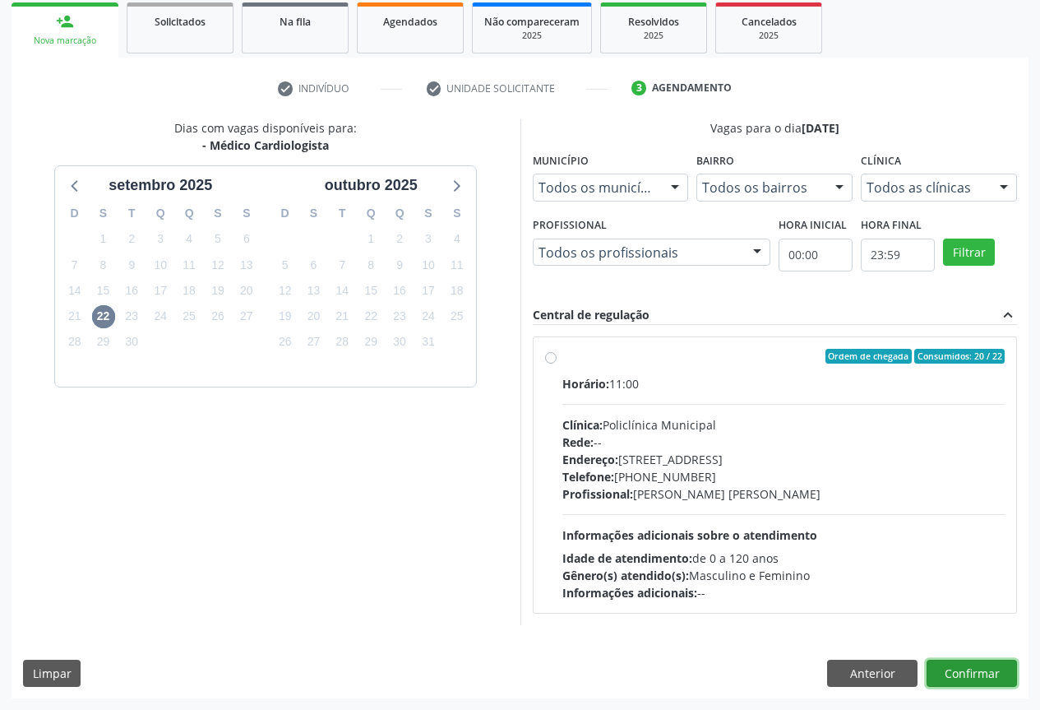
click at [970, 679] on button "Confirmar" at bounding box center [972, 673] width 90 height 28
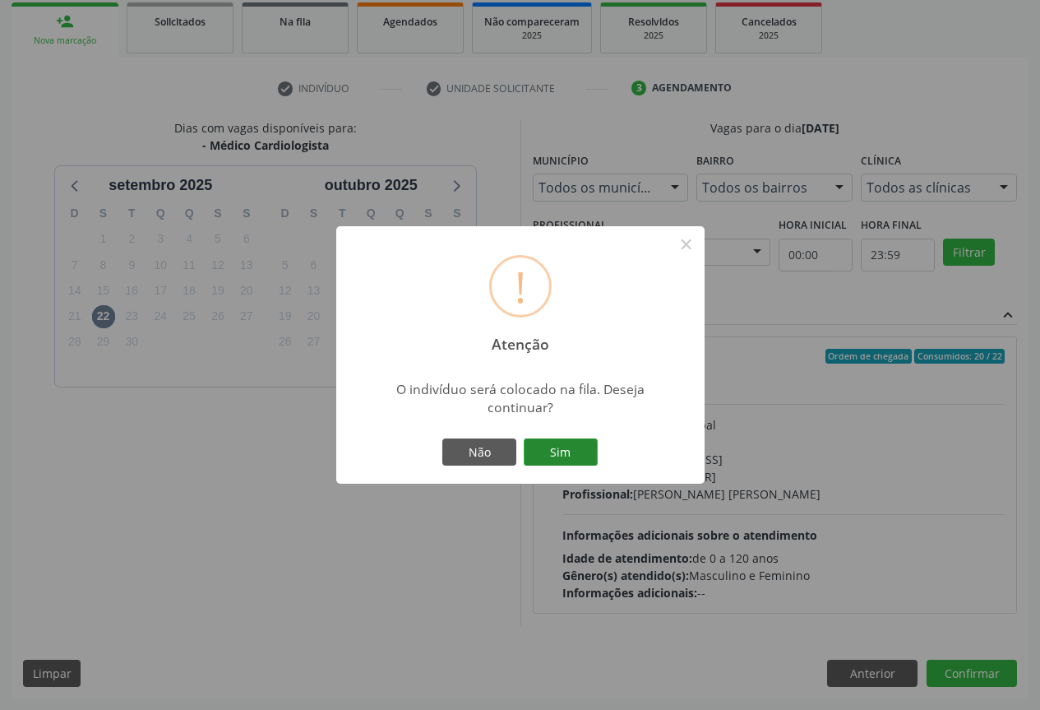
click at [576, 451] on button "Sim" at bounding box center [561, 452] width 74 height 28
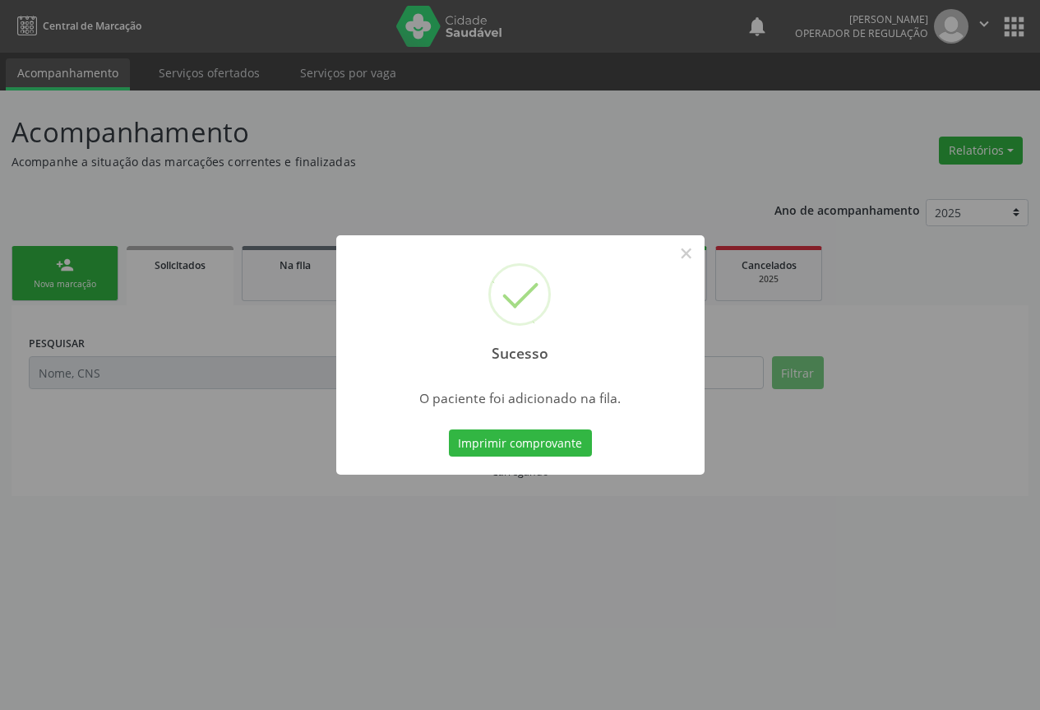
scroll to position [0, 0]
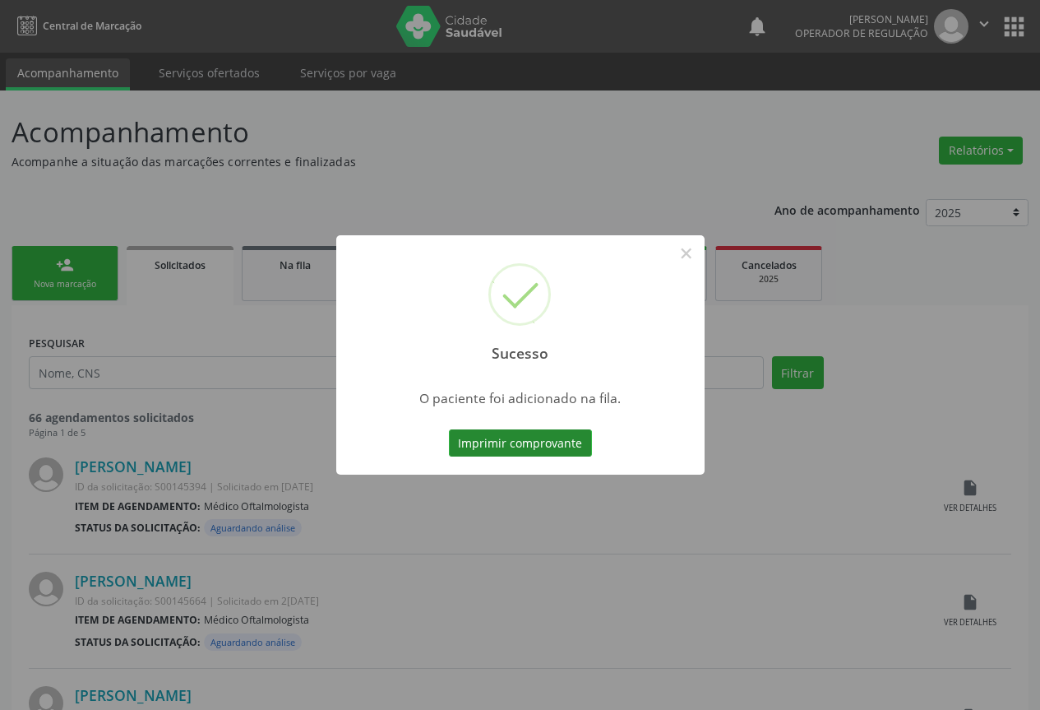
click at [534, 443] on button "Imprimir comprovante" at bounding box center [520, 443] width 143 height 28
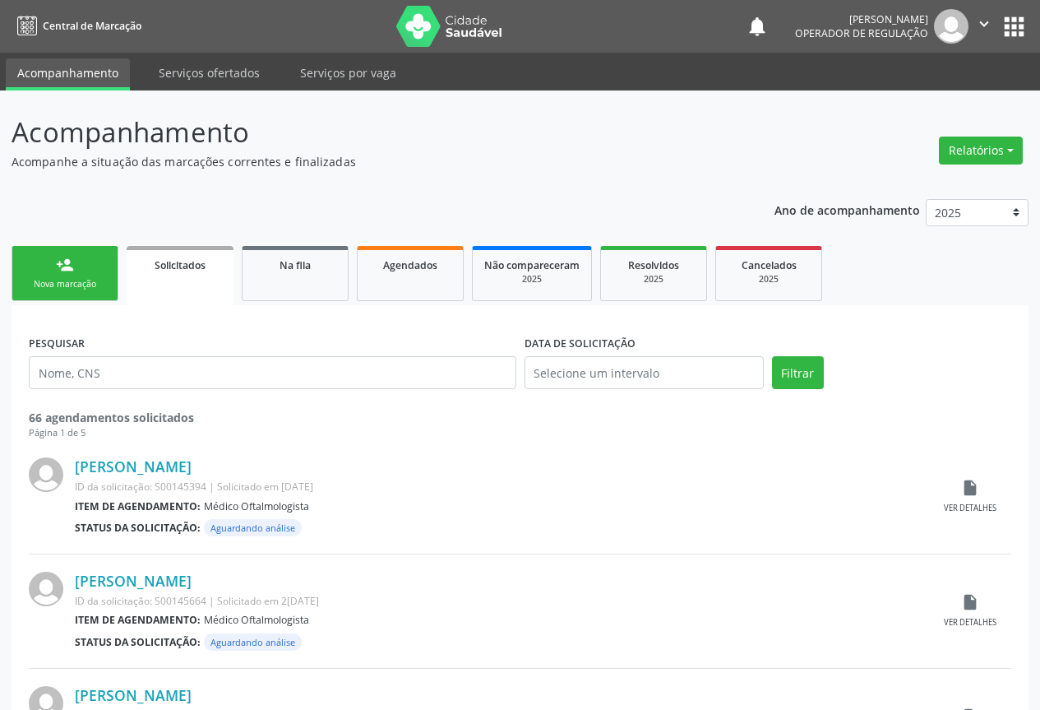
click at [72, 283] on div "Nova marcação" at bounding box center [65, 284] width 82 height 12
click at [73, 283] on div "Nova marcação" at bounding box center [65, 284] width 82 height 12
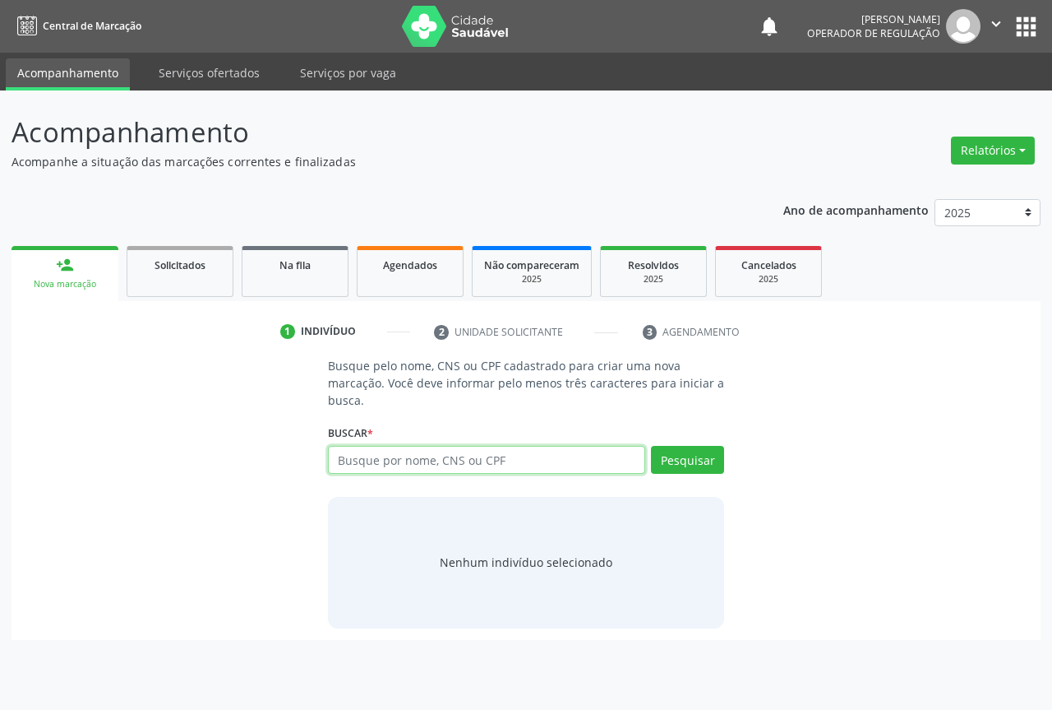
click at [379, 460] on input "text" at bounding box center [486, 460] width 317 height 28
type input "700508464985460"
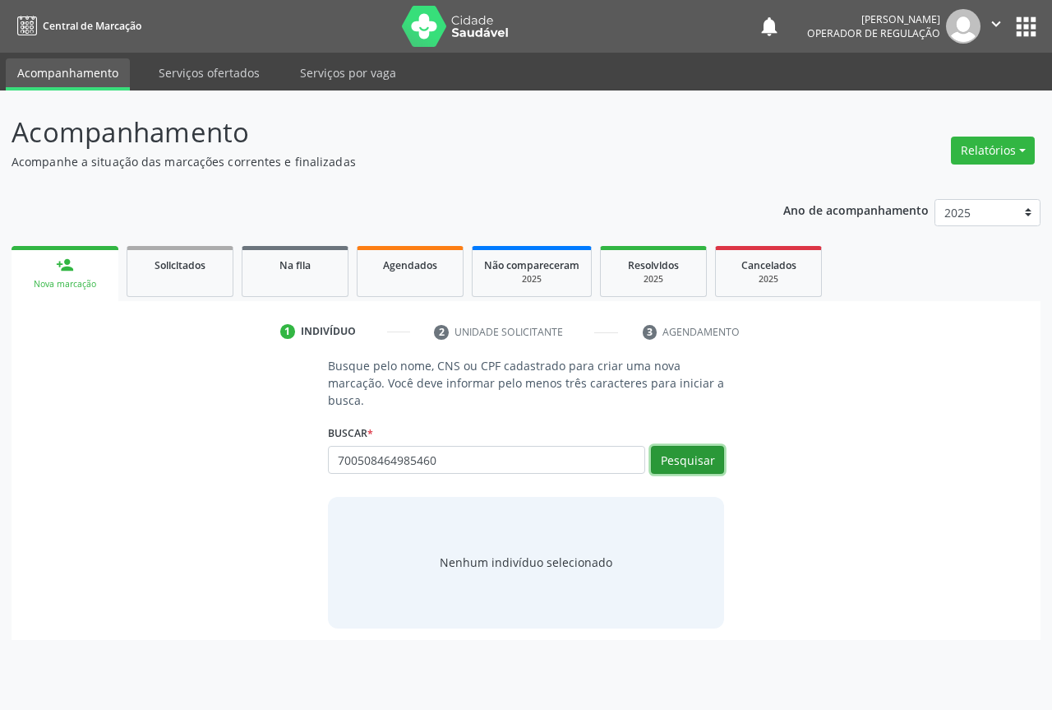
click at [681, 465] on button "Pesquisar" at bounding box center [687, 460] width 73 height 28
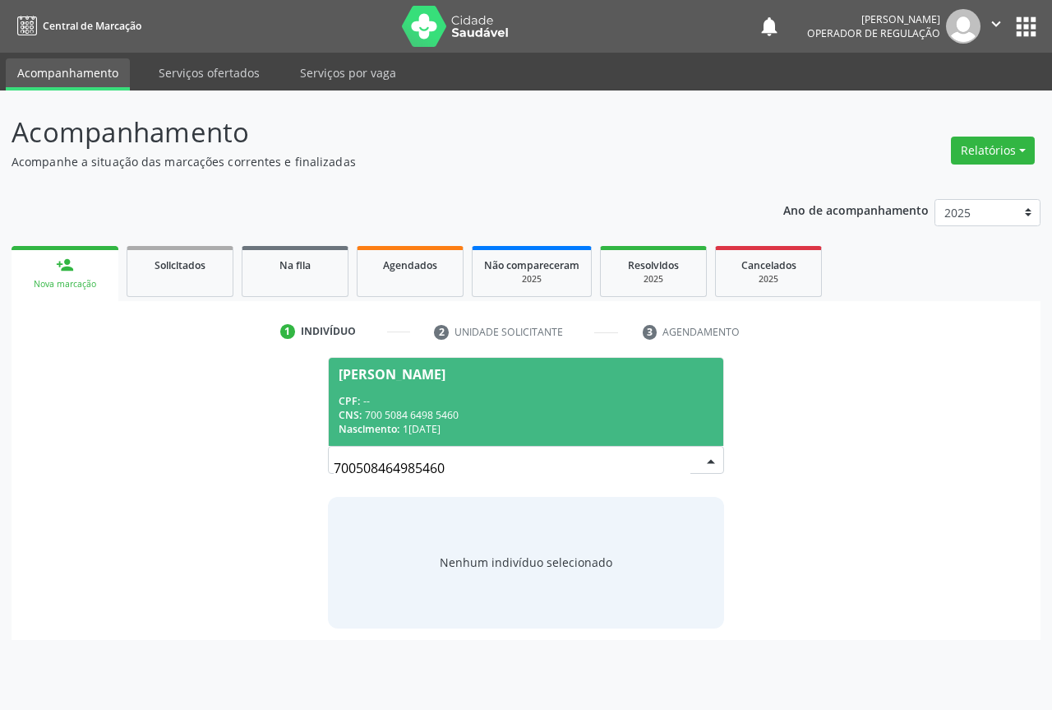
click at [459, 415] on div "CNS: 700 5084 6498 5460" at bounding box center [526, 415] width 375 height 14
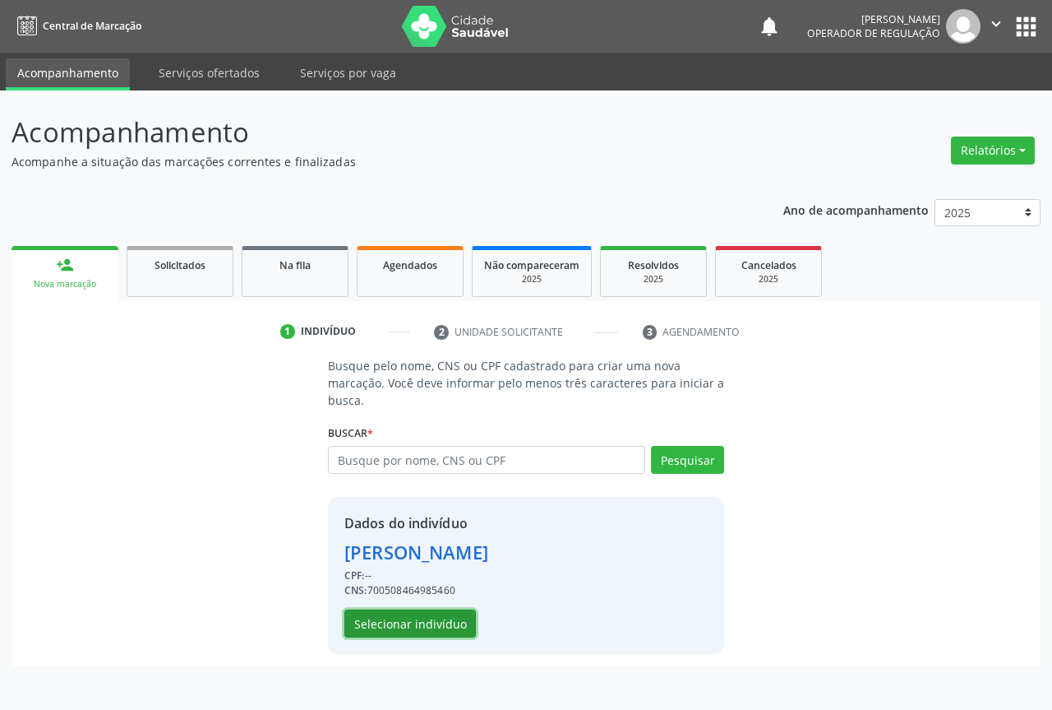
click at [403, 625] on button "Selecionar indivíduo" at bounding box center [411, 623] width 132 height 28
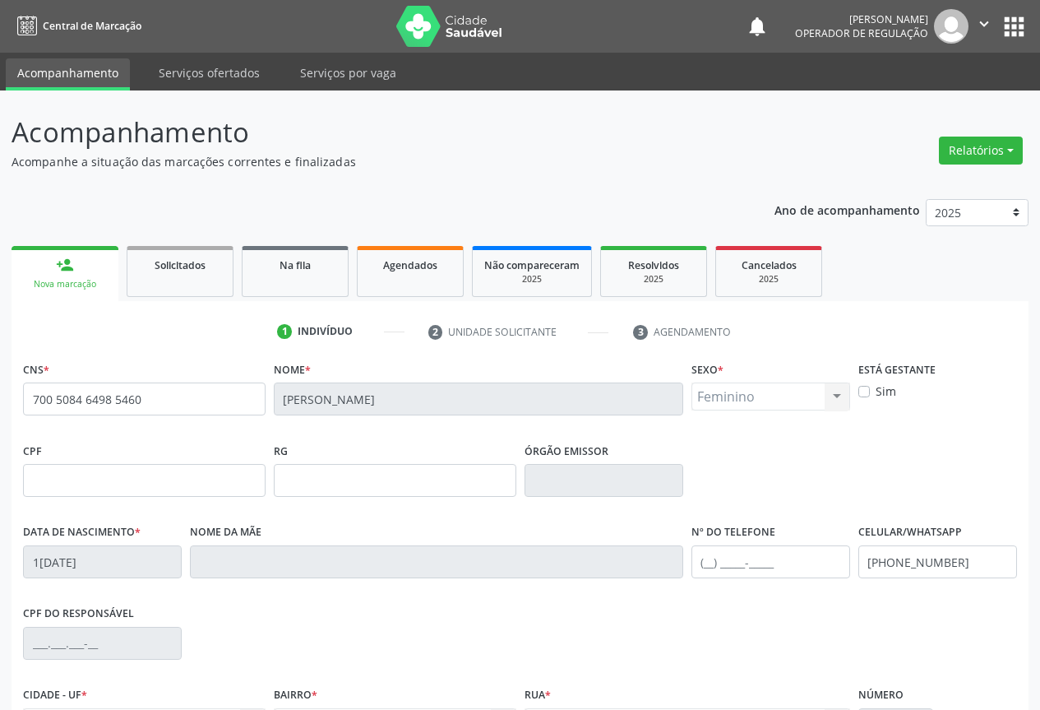
scroll to position [182, 0]
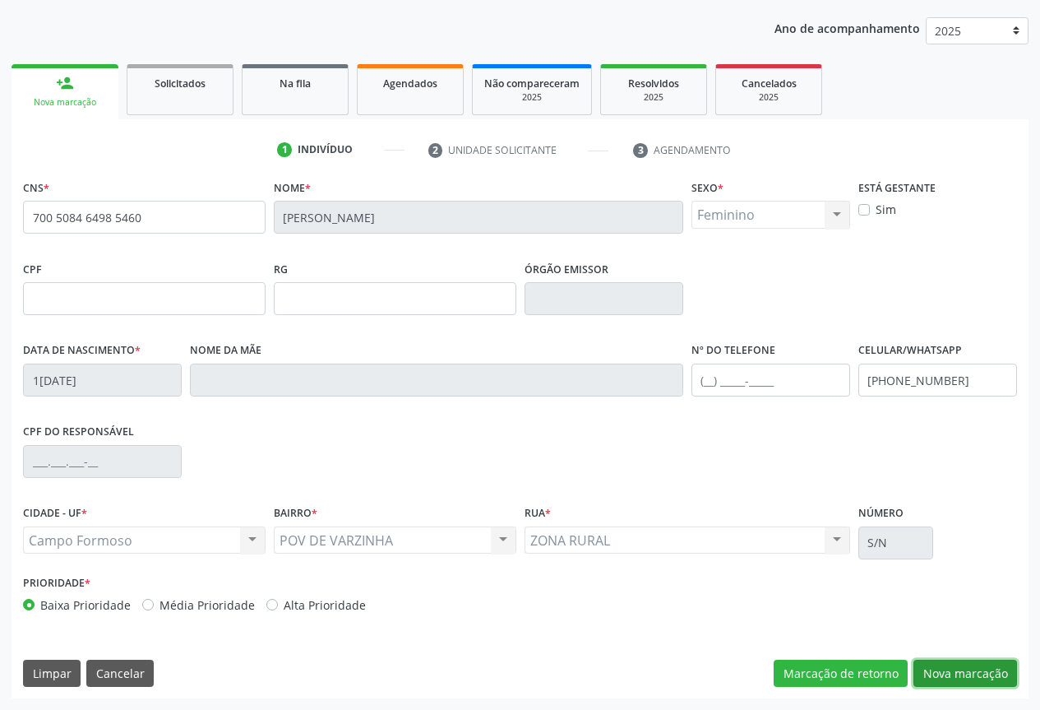
click at [960, 671] on button "Nova marcação" at bounding box center [965, 673] width 104 height 28
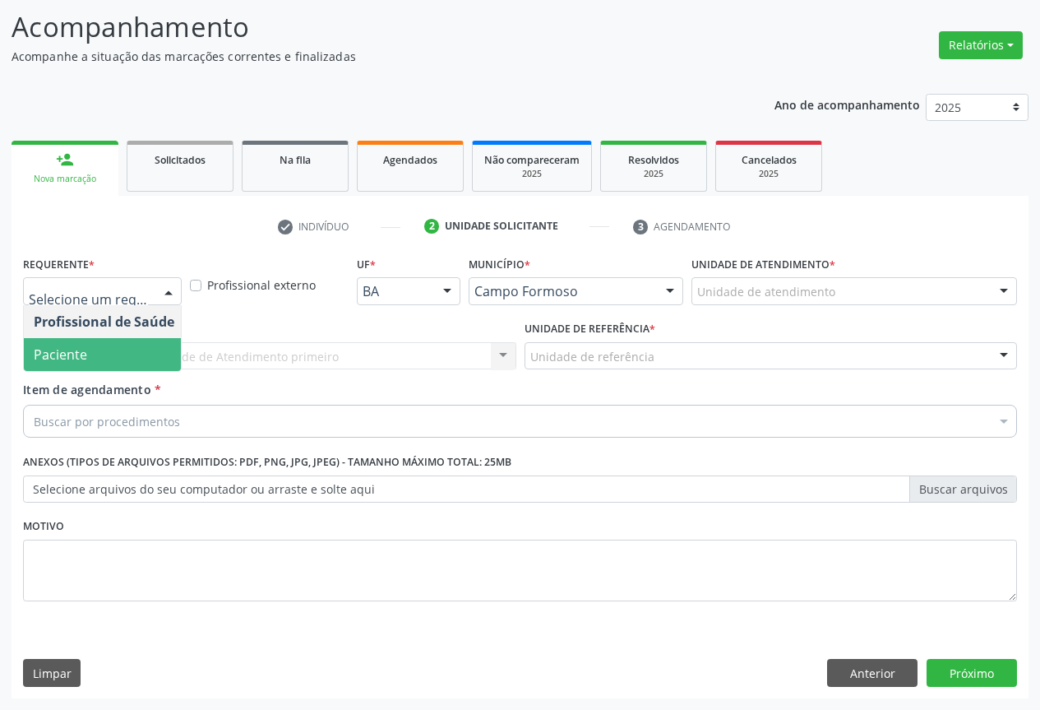
drag, startPoint x: 93, startPoint y: 348, endPoint x: 190, endPoint y: 354, distance: 97.2
click at [95, 345] on span "Paciente" at bounding box center [104, 354] width 160 height 33
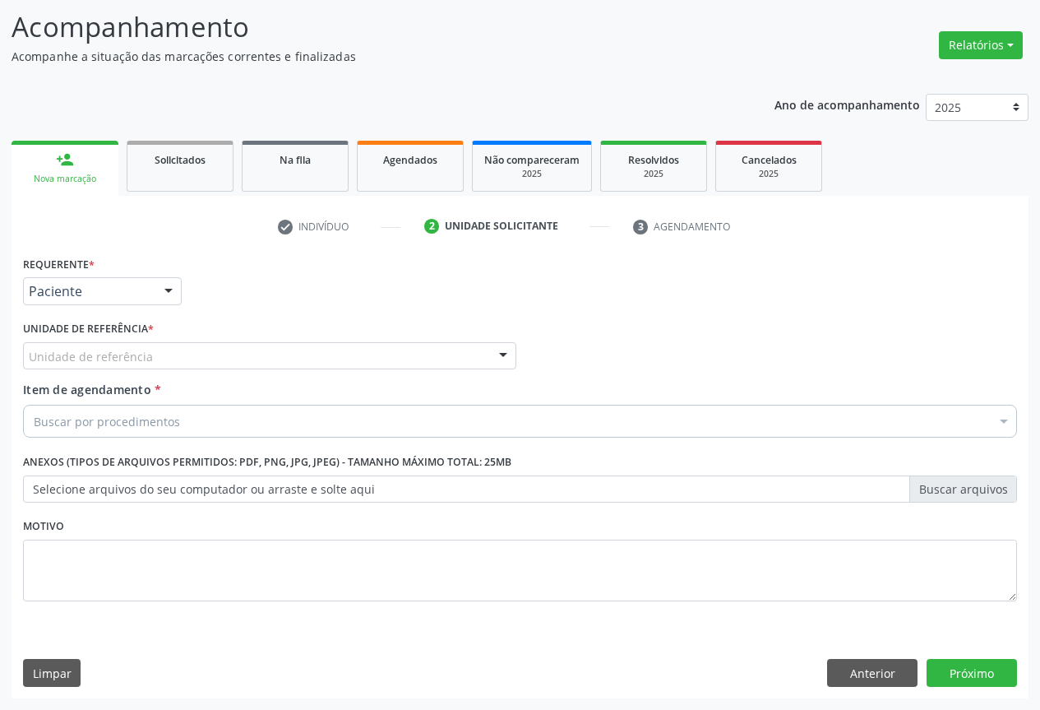
drag, startPoint x: 201, startPoint y: 359, endPoint x: 164, endPoint y: 374, distance: 39.9
click at [202, 360] on div "Unidade de referência" at bounding box center [269, 356] width 493 height 28
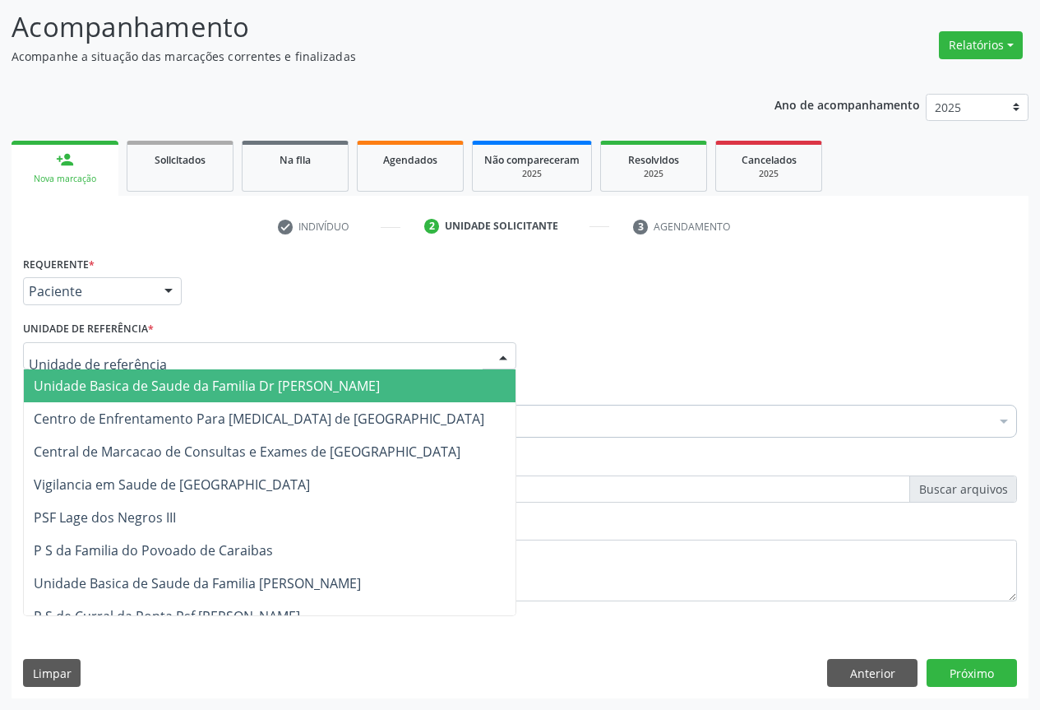
click at [157, 377] on span "Unidade Basica de Saude da Familia Dr [PERSON_NAME]" at bounding box center [207, 386] width 346 height 18
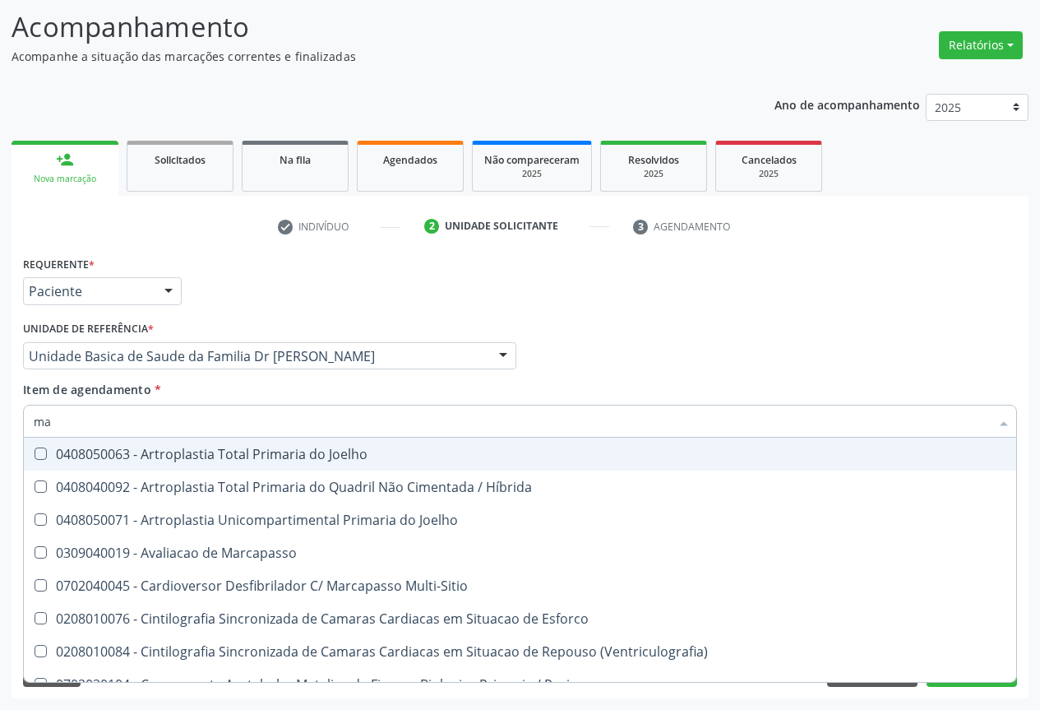
type input "m"
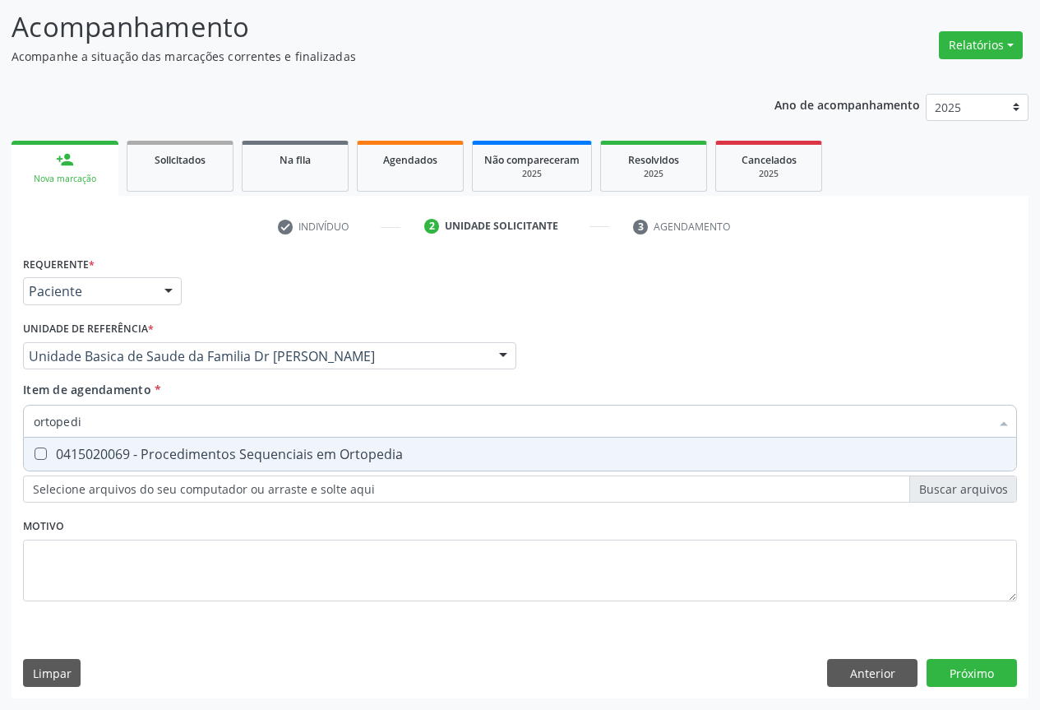
type input "ortoped"
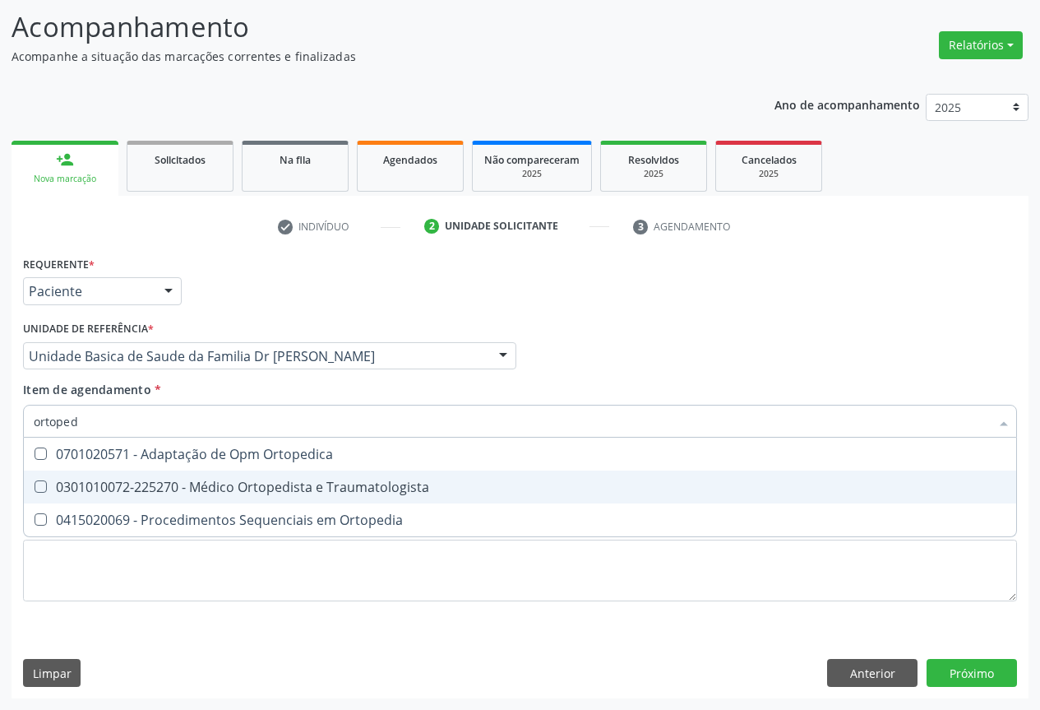
click at [272, 485] on div "0301010072-225270 - Médico Ortopedista e Traumatologista" at bounding box center [520, 486] width 973 height 13
checkbox Traumatologista "true"
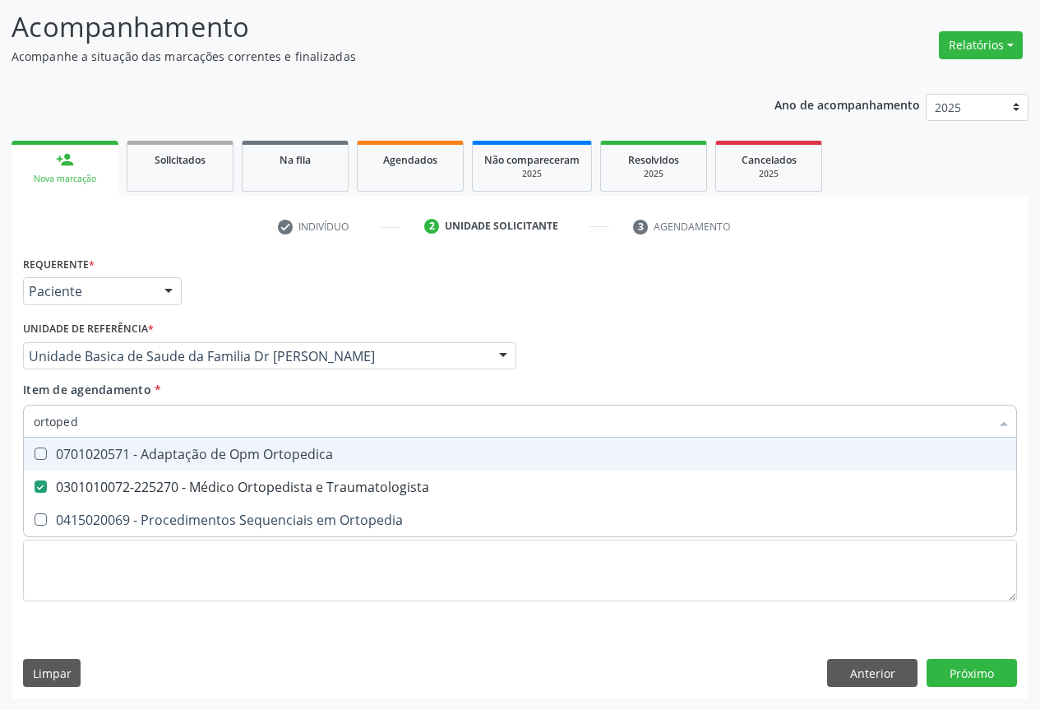
click at [390, 388] on div "Item de agendamento * ortoped Desfazer seleção 0701020571 - Adaptação de Opm Or…" at bounding box center [520, 407] width 994 height 52
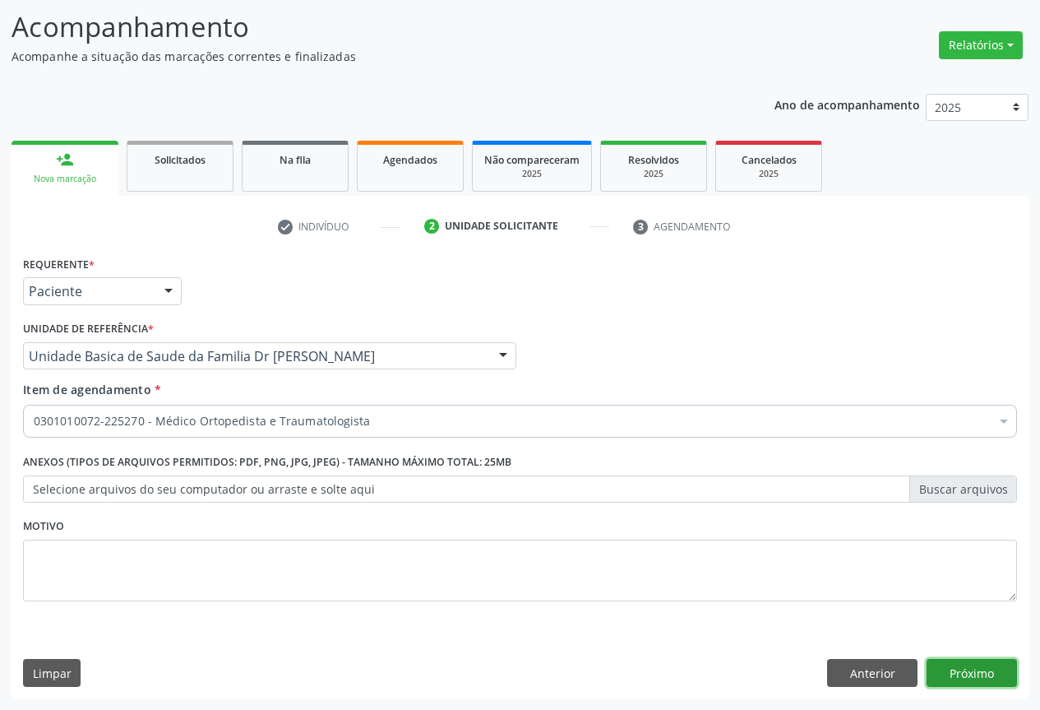
click at [961, 668] on button "Próximo" at bounding box center [972, 673] width 90 height 28
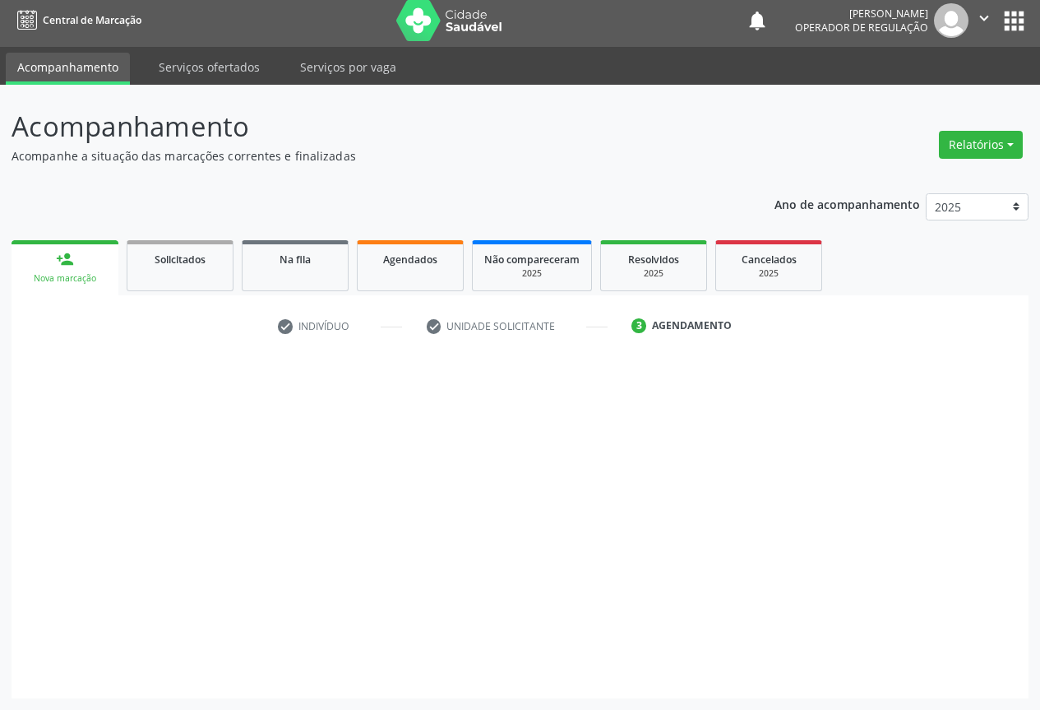
scroll to position [6, 0]
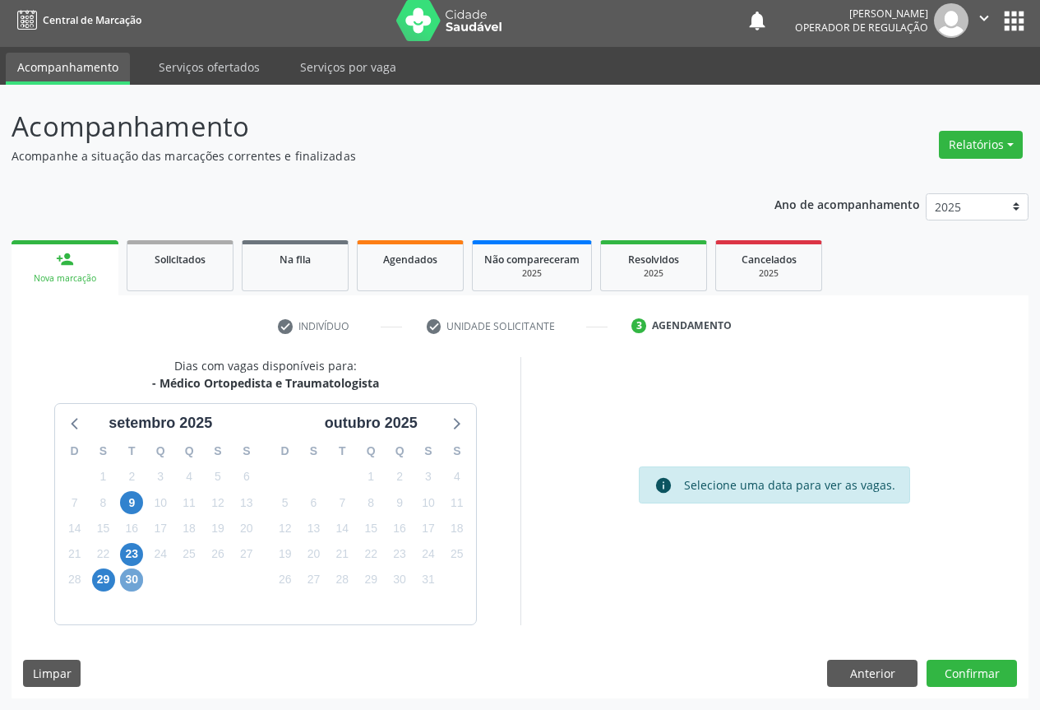
click at [129, 578] on span "30" at bounding box center [131, 579] width 23 height 23
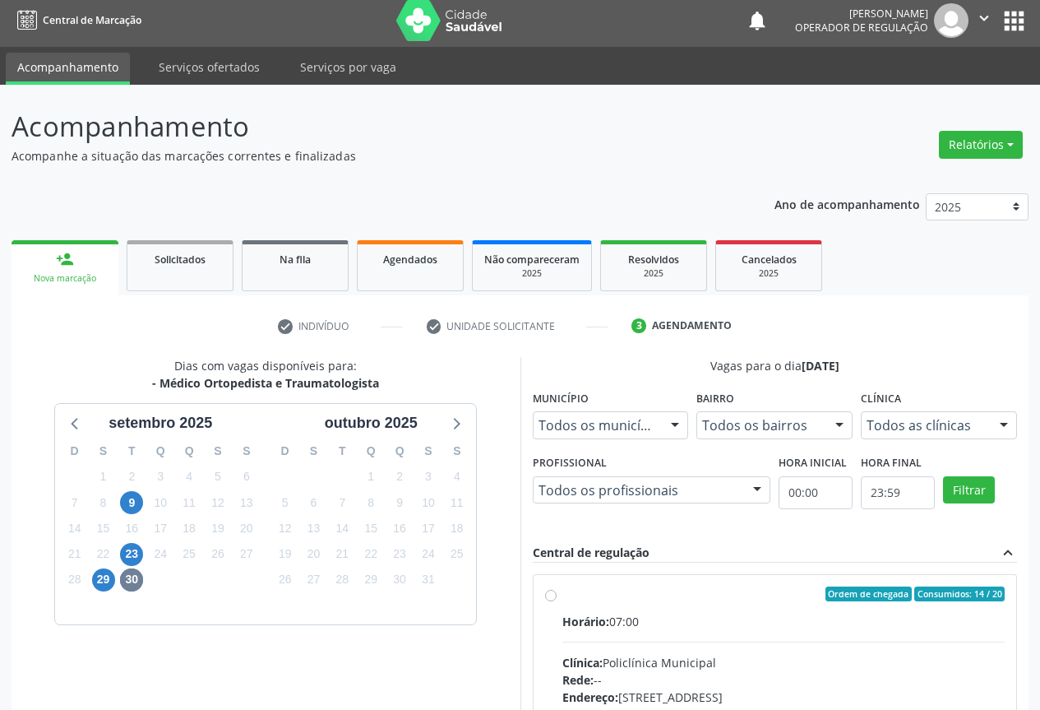
click at [707, 627] on div "Horário: 07:00" at bounding box center [783, 621] width 443 height 17
click at [557, 601] on input "Ordem de chegada Consumidos: 14 / 20 Horário: 07:00 Clínica: Policlínica Munici…" at bounding box center [551, 593] width 12 height 15
radio input "true"
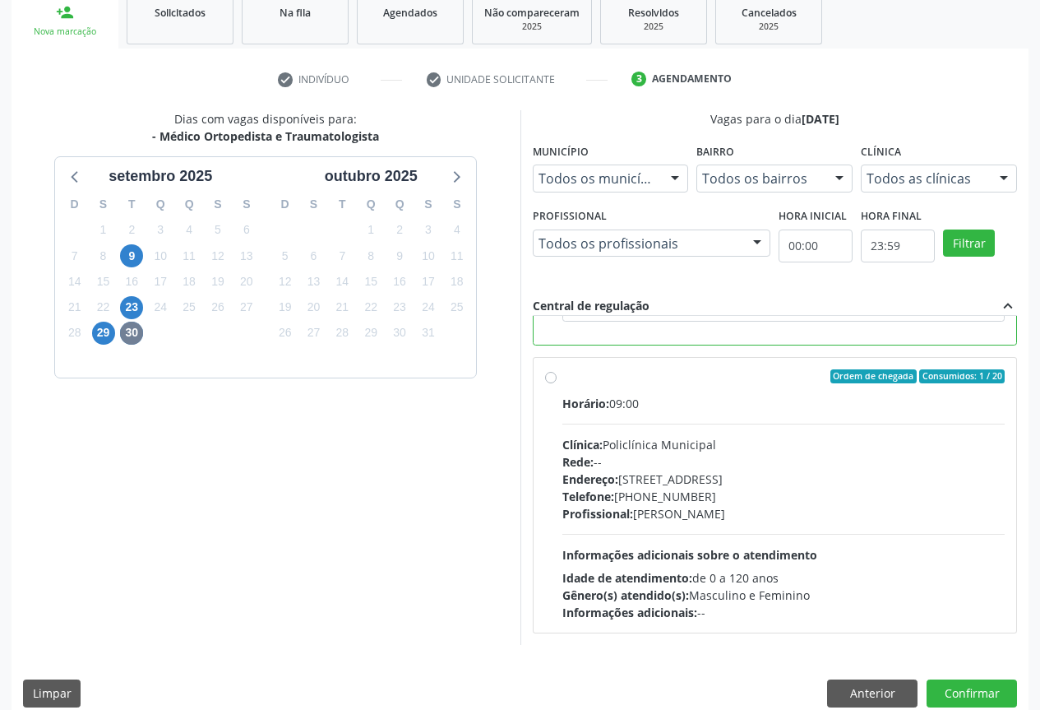
scroll to position [273, 0]
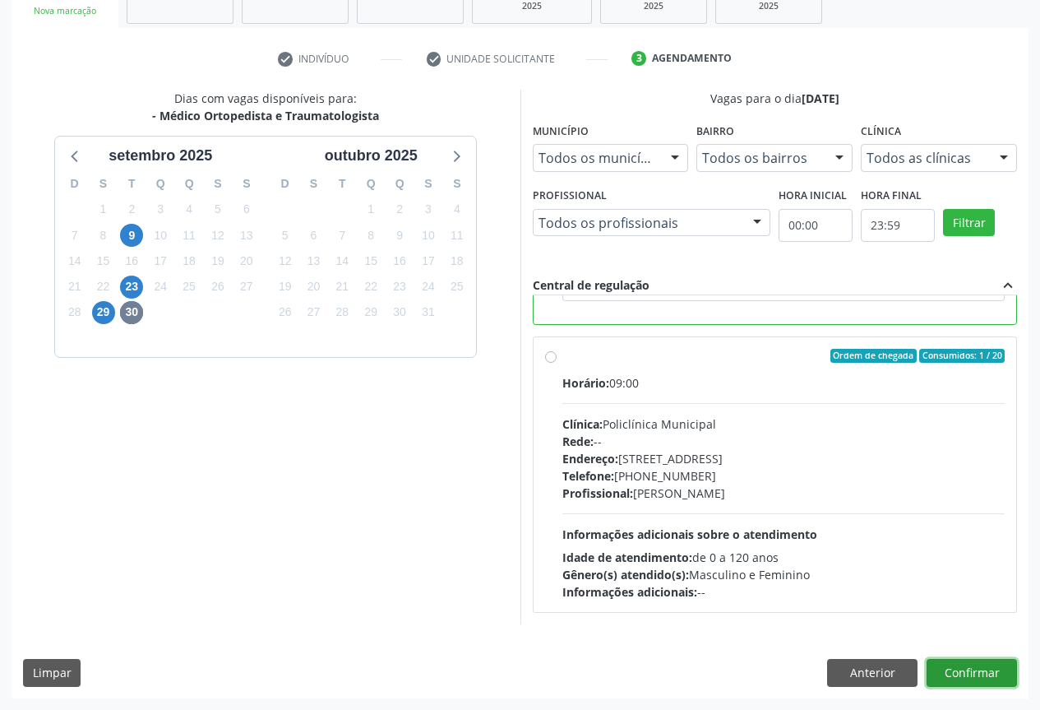
click at [960, 670] on button "Confirmar" at bounding box center [972, 673] width 90 height 28
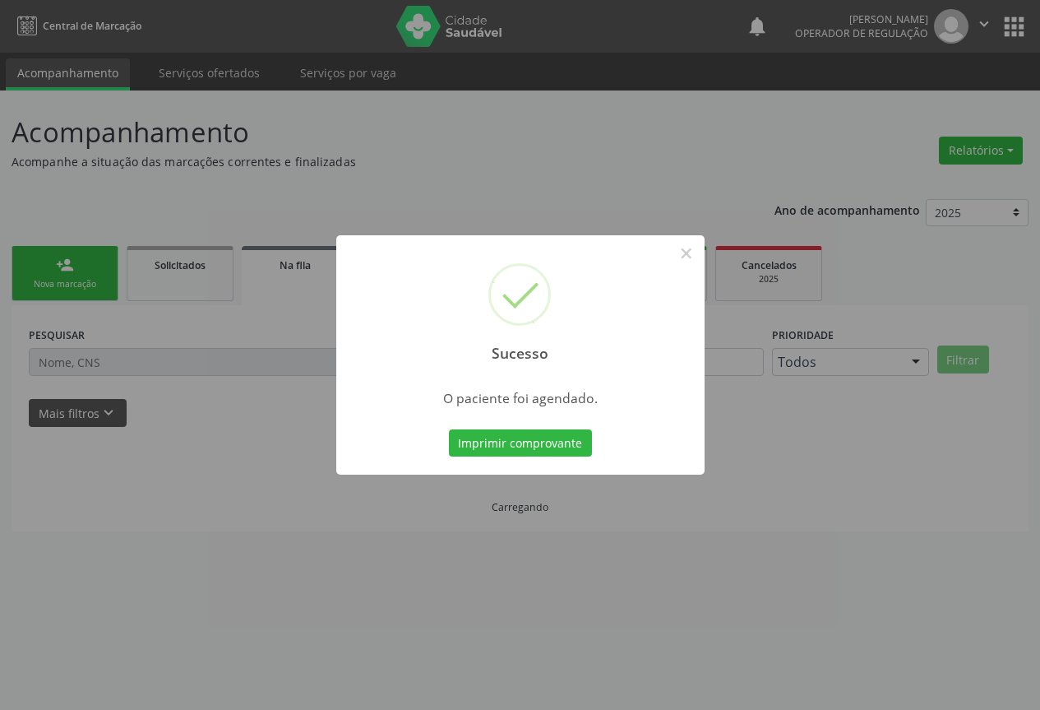
scroll to position [0, 0]
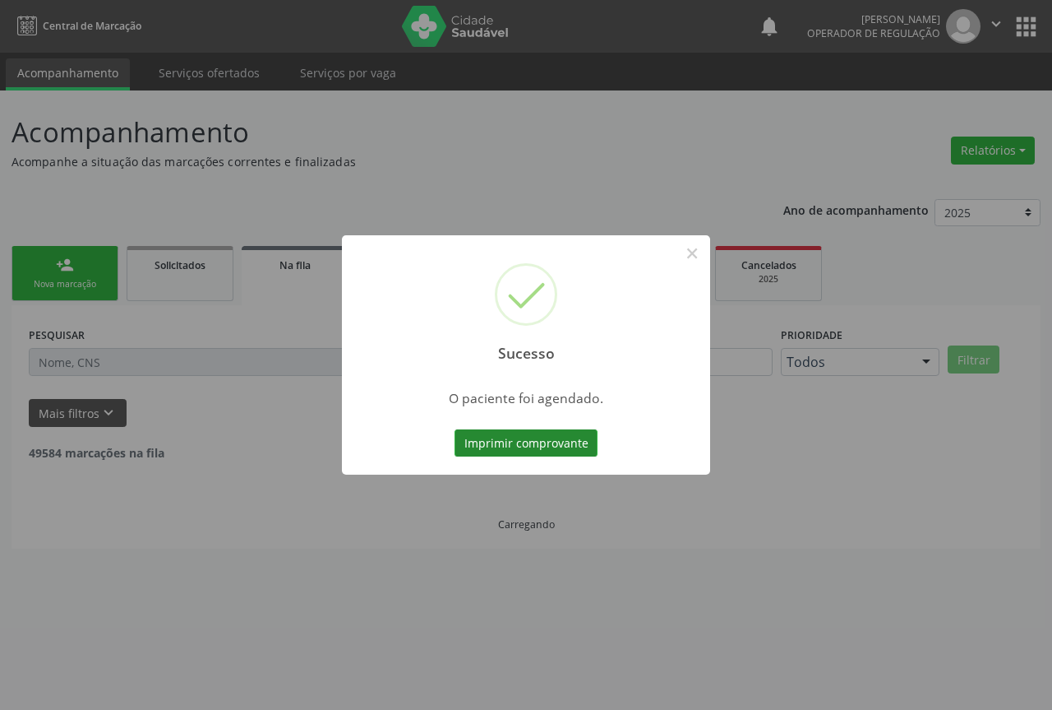
click at [524, 430] on button "Imprimir comprovante" at bounding box center [526, 443] width 143 height 28
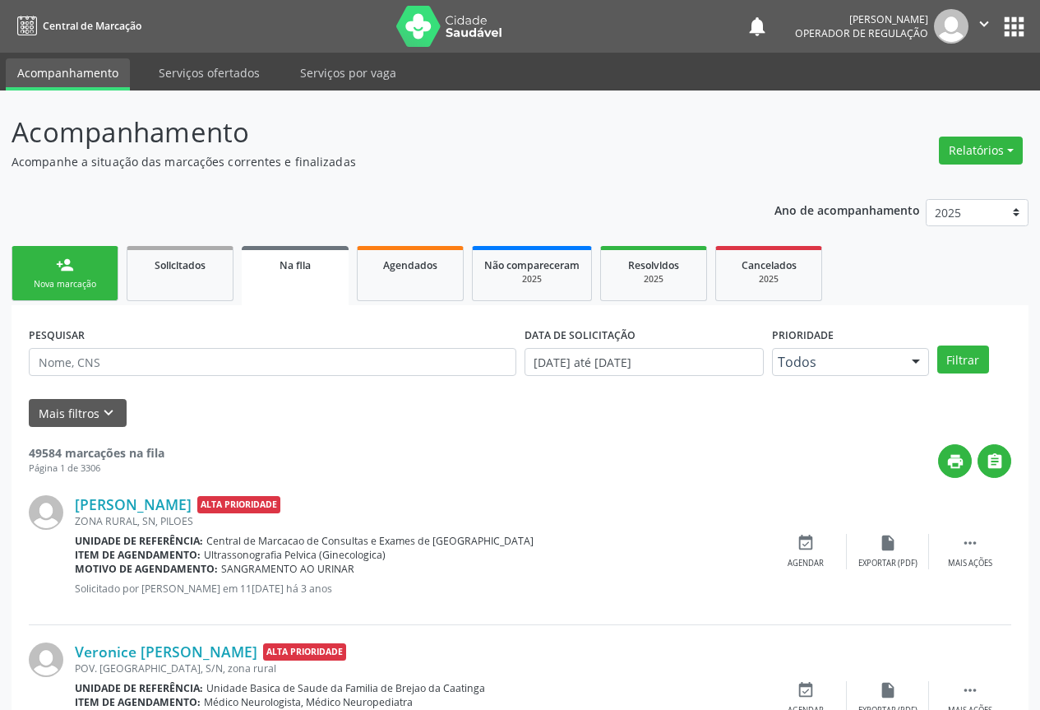
click at [78, 290] on div "Nova marcação" at bounding box center [65, 284] width 82 height 12
click at [80, 289] on div "Nova marcação" at bounding box center [65, 284] width 82 height 12
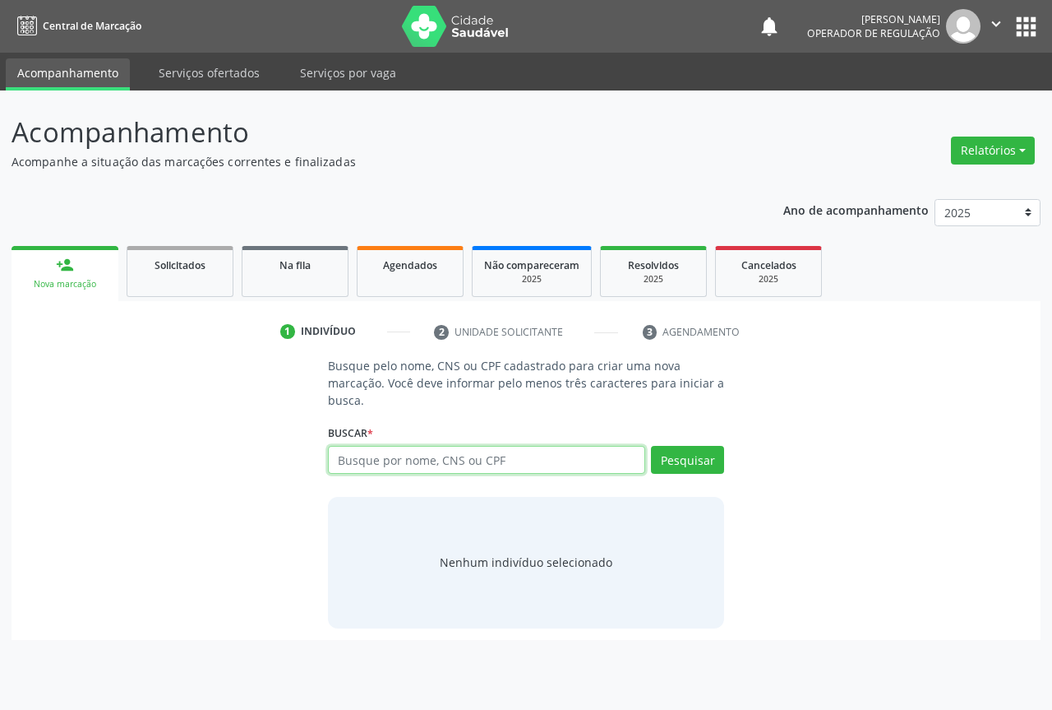
click at [385, 451] on input "text" at bounding box center [486, 460] width 317 height 28
type input "705402452931898"
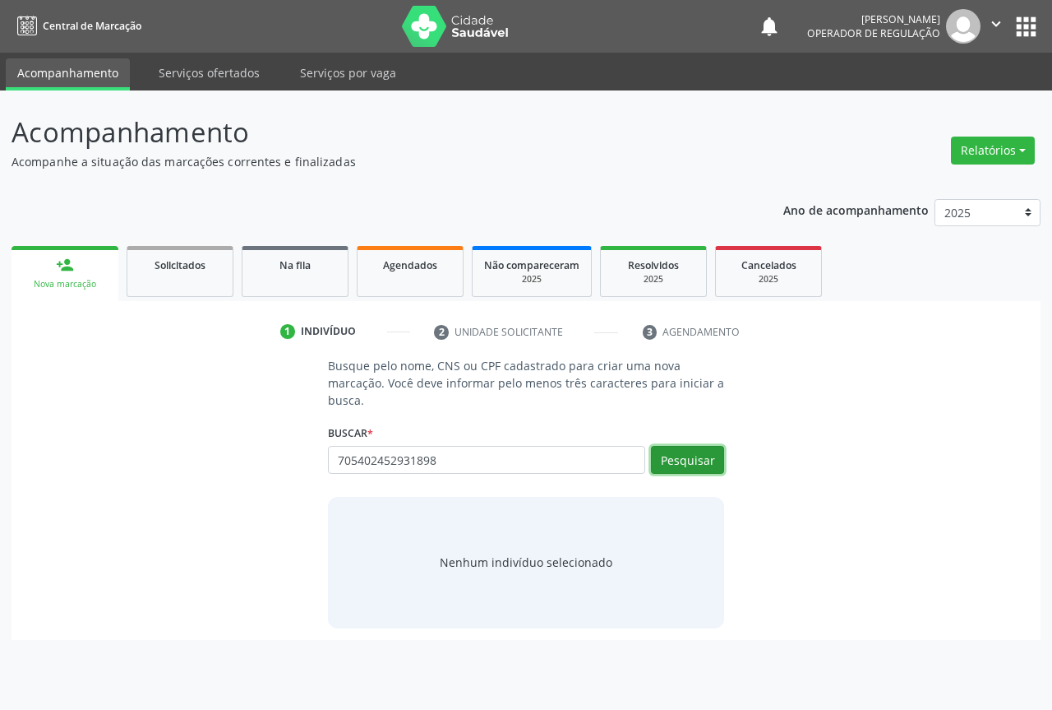
click at [678, 464] on button "Pesquisar" at bounding box center [687, 460] width 73 height 28
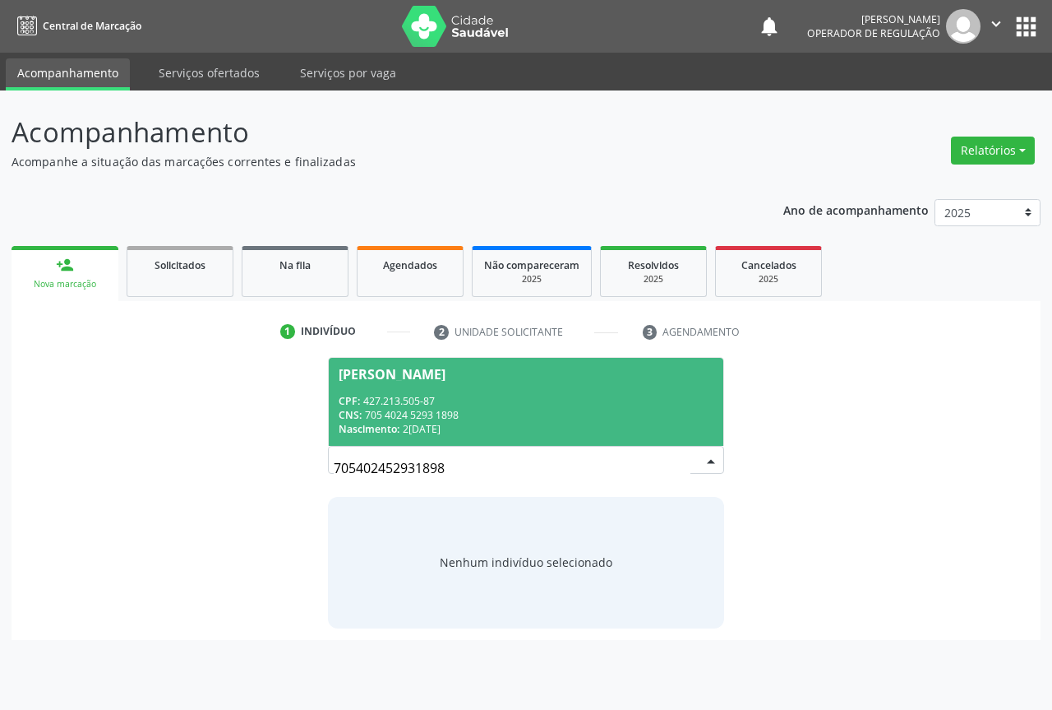
click at [400, 391] on span "[PERSON_NAME] CPF: 427.213.505-87 CNS: 705 4024 5293 1898 Nascimento: [DATE]" at bounding box center [526, 402] width 395 height 88
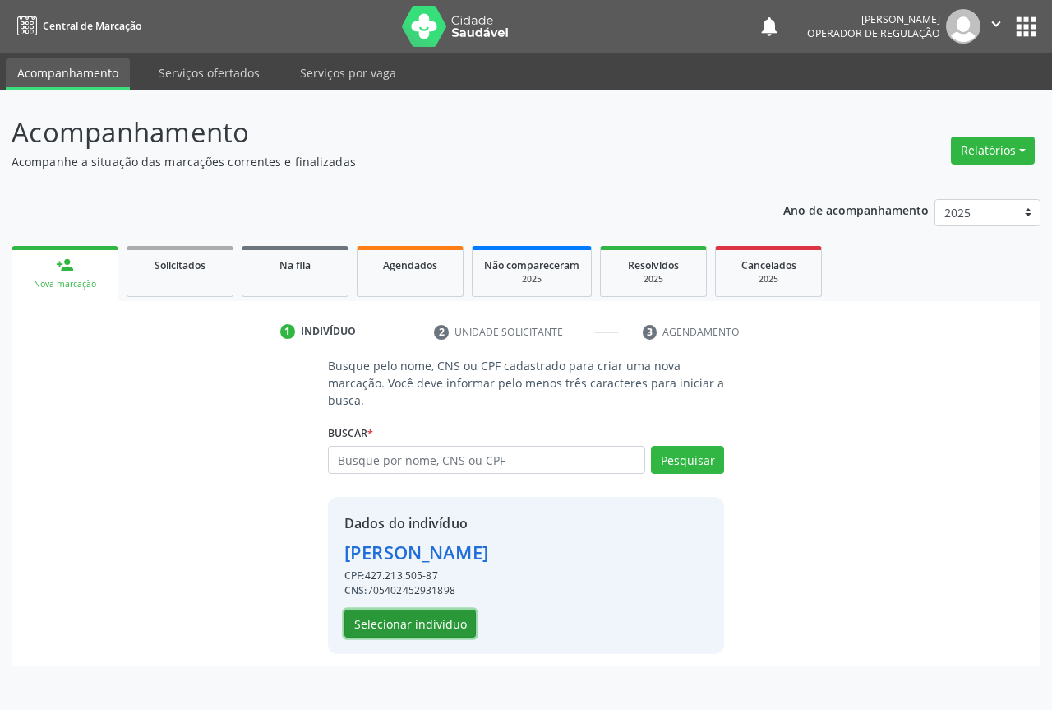
click at [391, 632] on button "Selecionar indivíduo" at bounding box center [411, 623] width 132 height 28
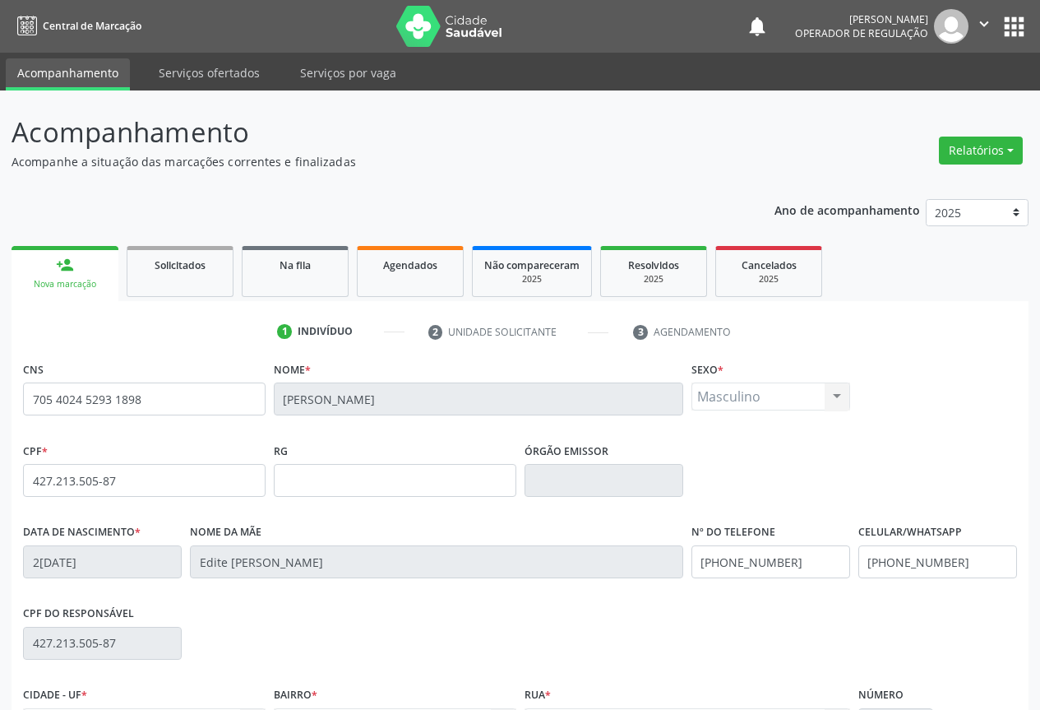
scroll to position [182, 0]
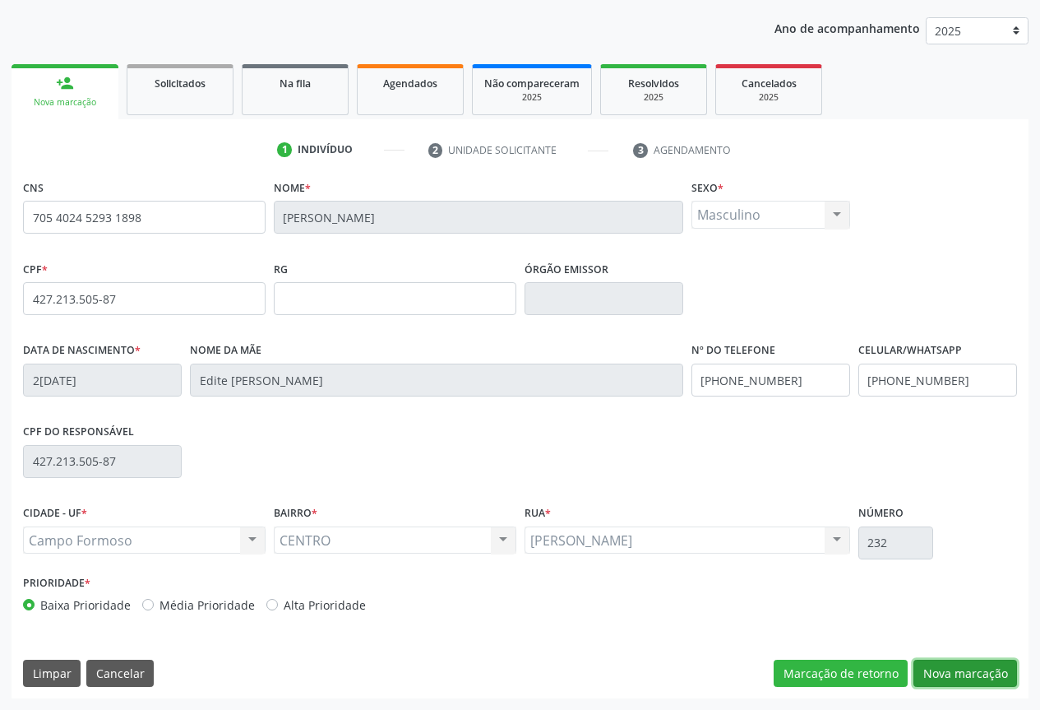
click at [953, 670] on button "Nova marcação" at bounding box center [965, 673] width 104 height 28
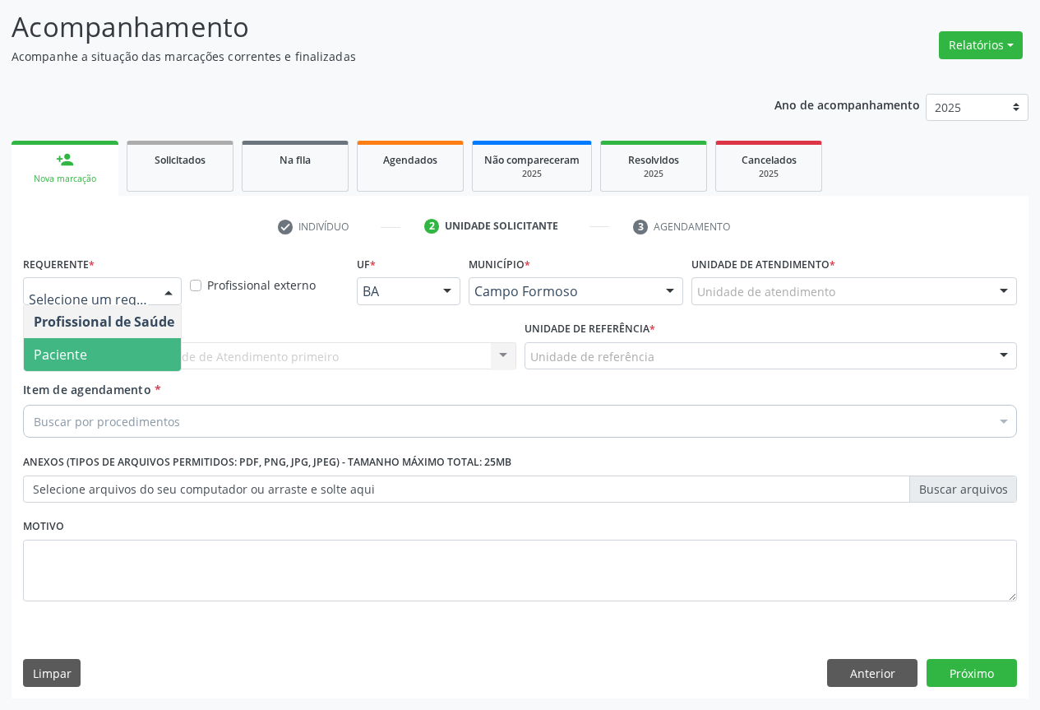
click at [77, 356] on span "Paciente" at bounding box center [60, 354] width 53 height 18
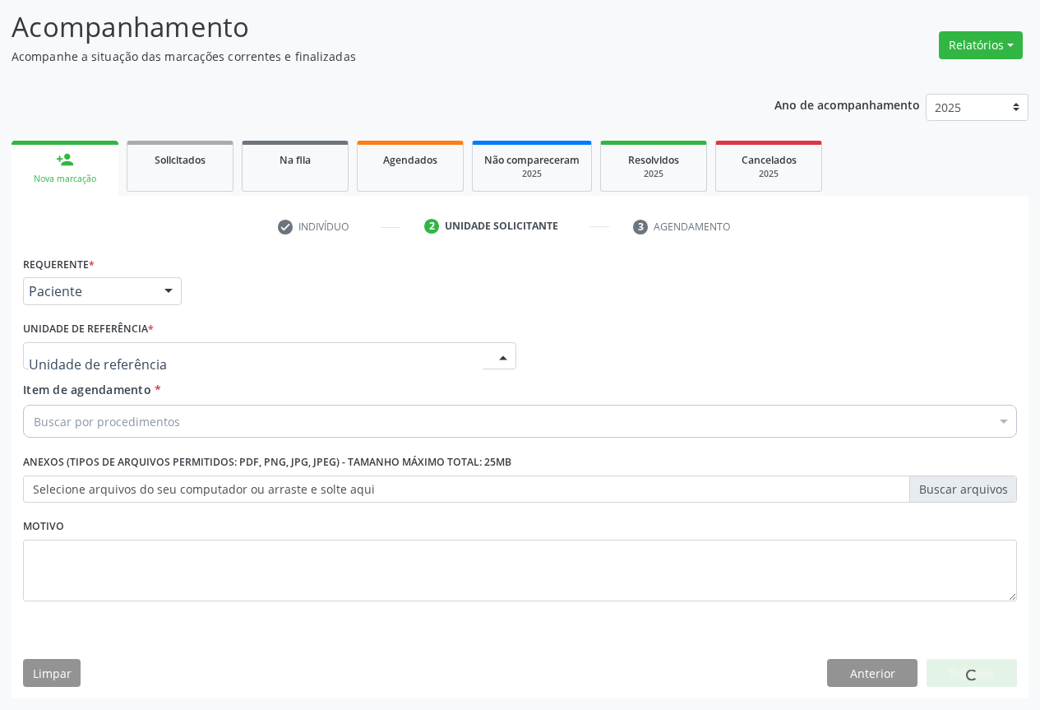
drag, startPoint x: 173, startPoint y: 351, endPoint x: 119, endPoint y: 386, distance: 63.6
click at [172, 351] on div at bounding box center [269, 356] width 493 height 28
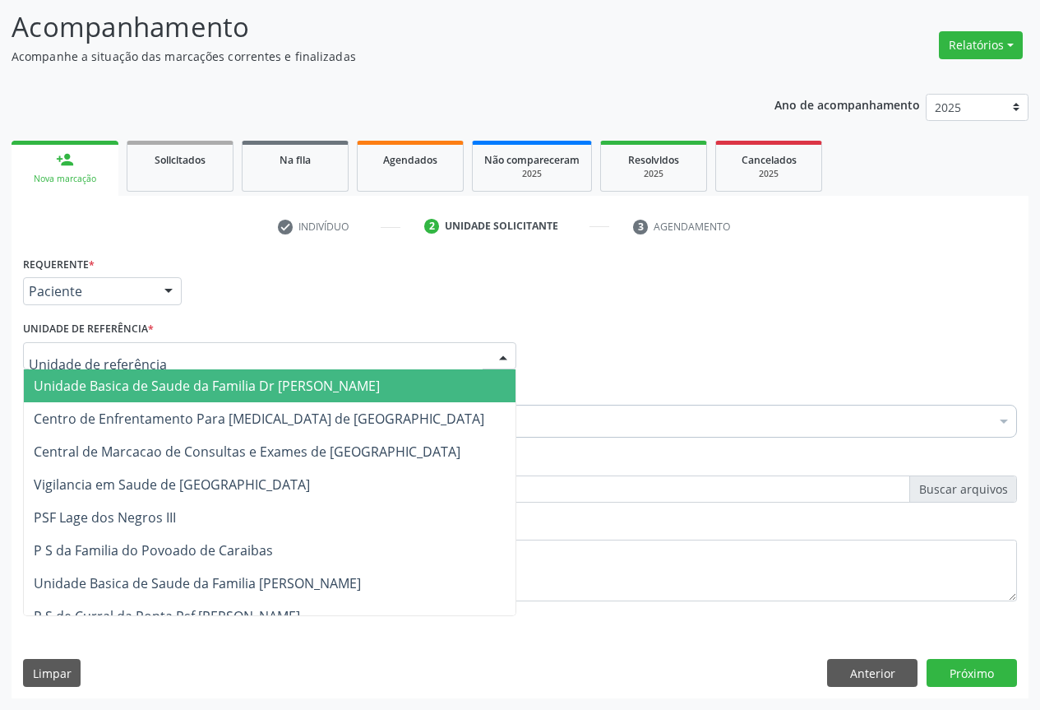
click at [118, 388] on span "Unidade Basica de Saude da Familia Dr [PERSON_NAME]" at bounding box center [207, 386] width 346 height 18
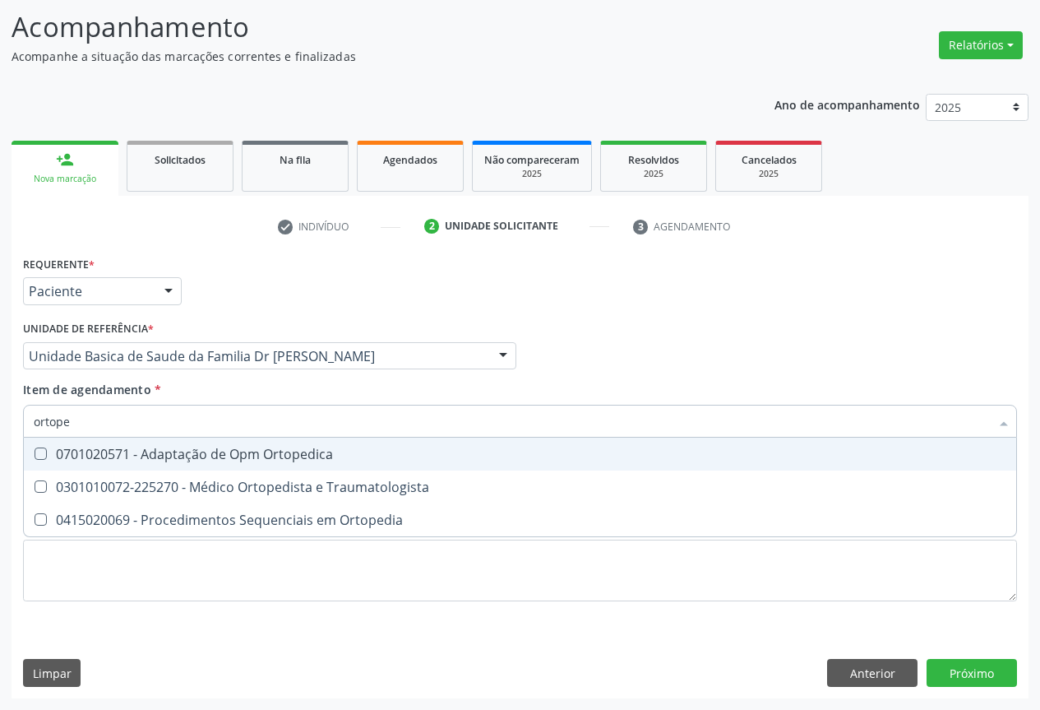
type input "ortoped"
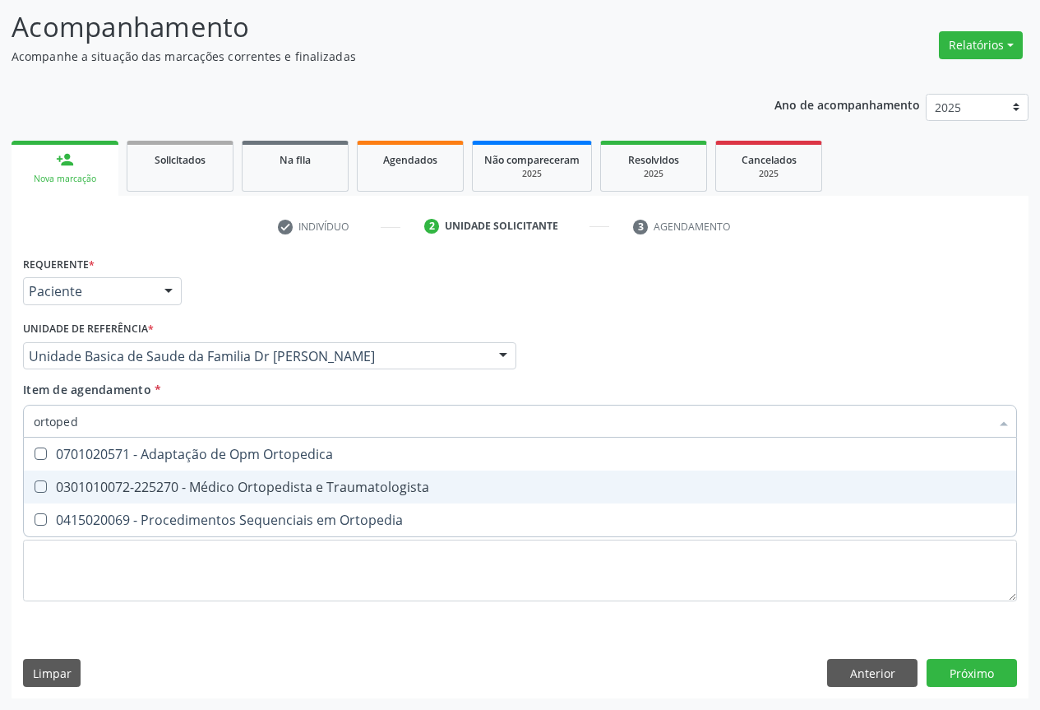
click at [205, 488] on div "0301010072-225270 - Médico Ortopedista e Traumatologista" at bounding box center [520, 486] width 973 height 13
checkbox Traumatologista "true"
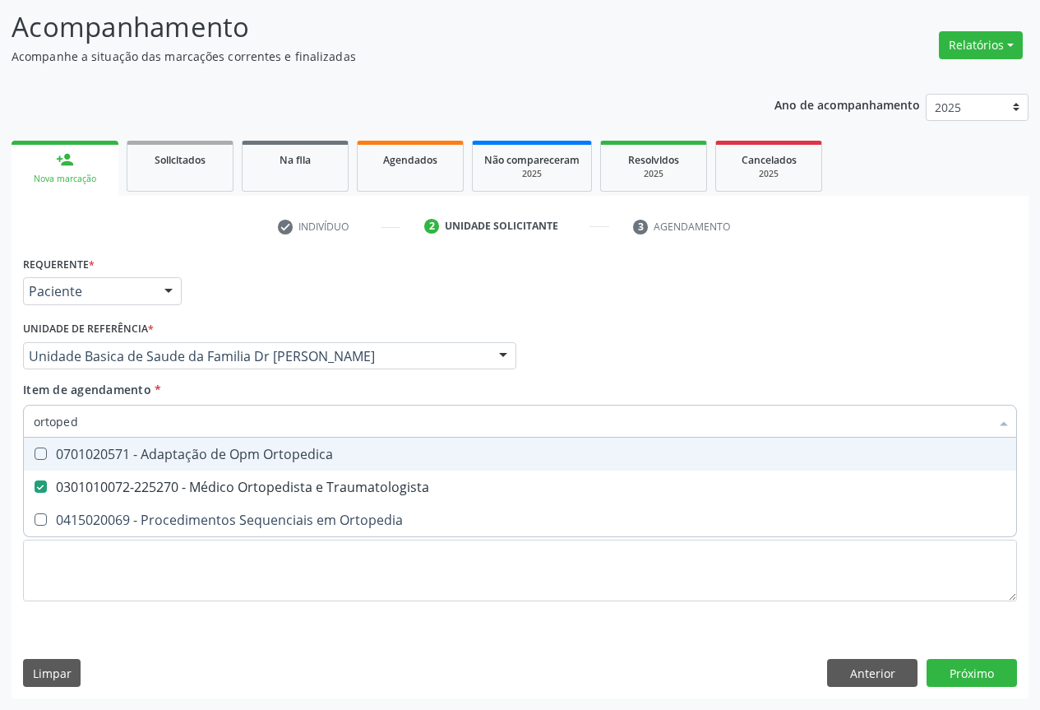
click at [474, 324] on div "Unidade de referência * Unidade Basica de Saude da Familia Dr [PERSON_NAME] Uni…" at bounding box center [269, 343] width 493 height 53
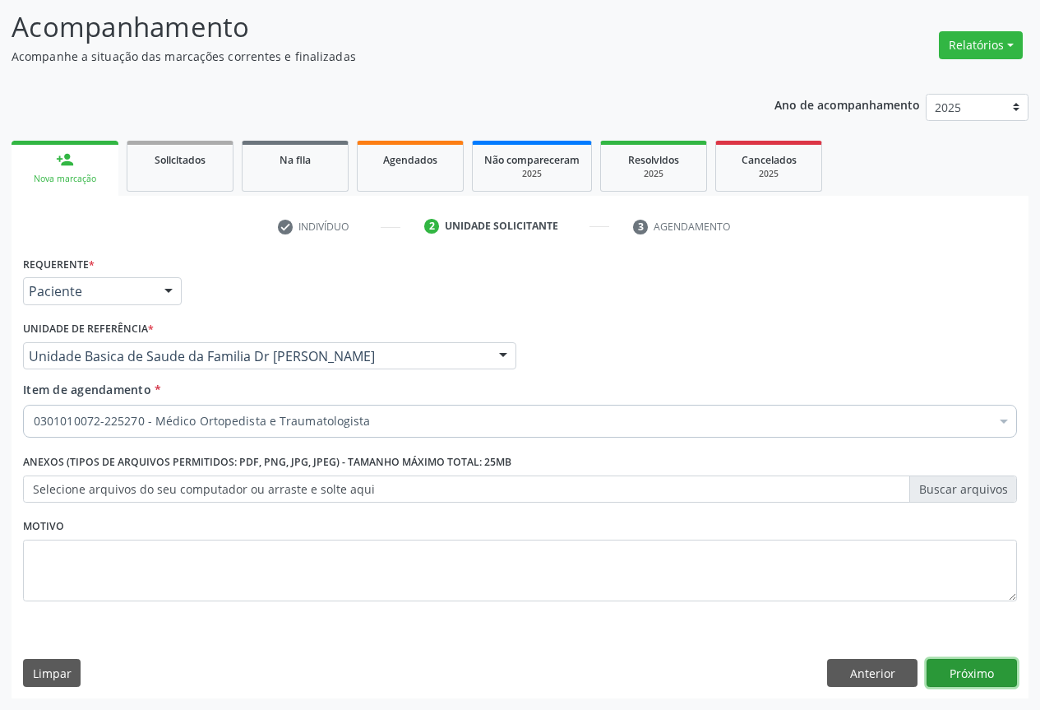
click at [963, 672] on button "Próximo" at bounding box center [972, 673] width 90 height 28
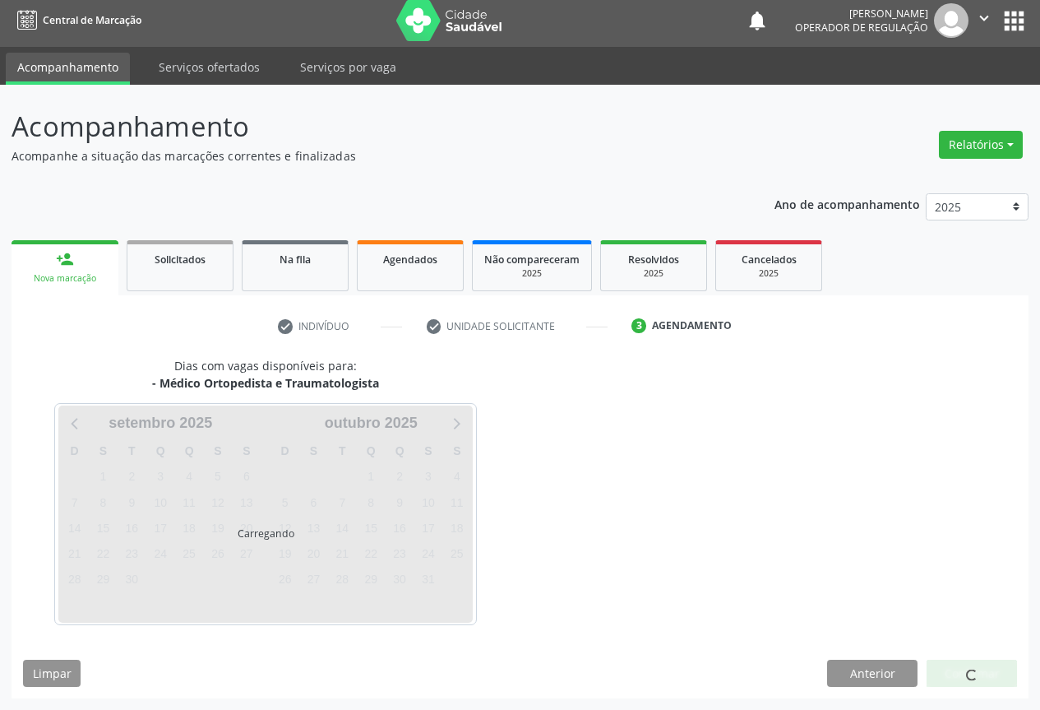
scroll to position [6, 0]
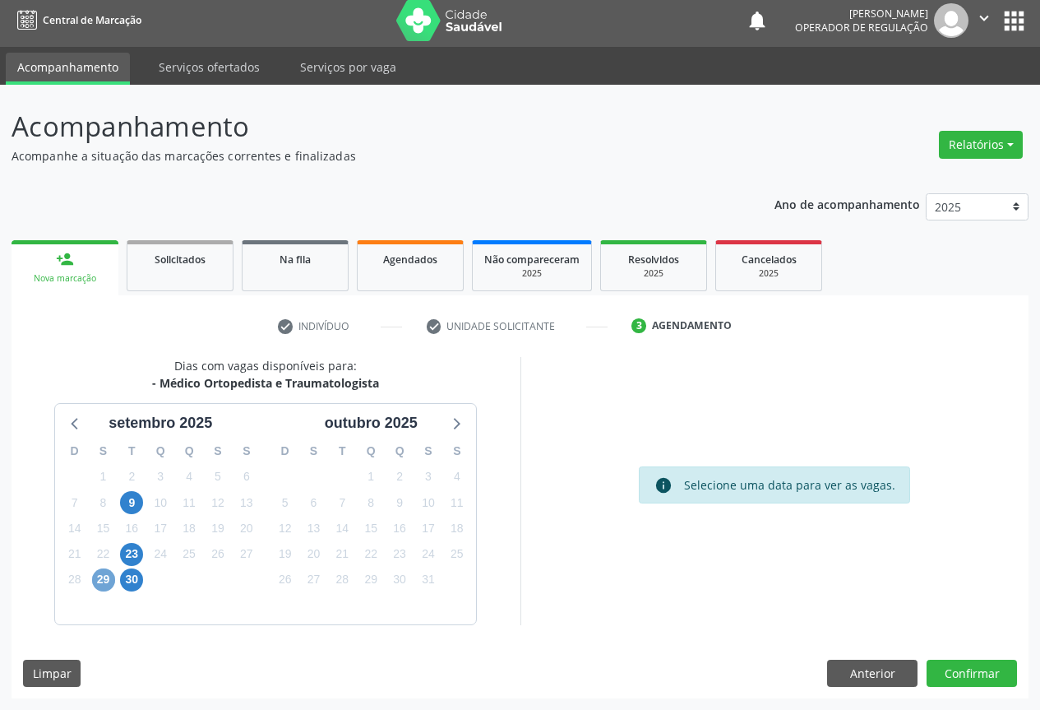
click at [101, 582] on span "29" at bounding box center [103, 579] width 23 height 23
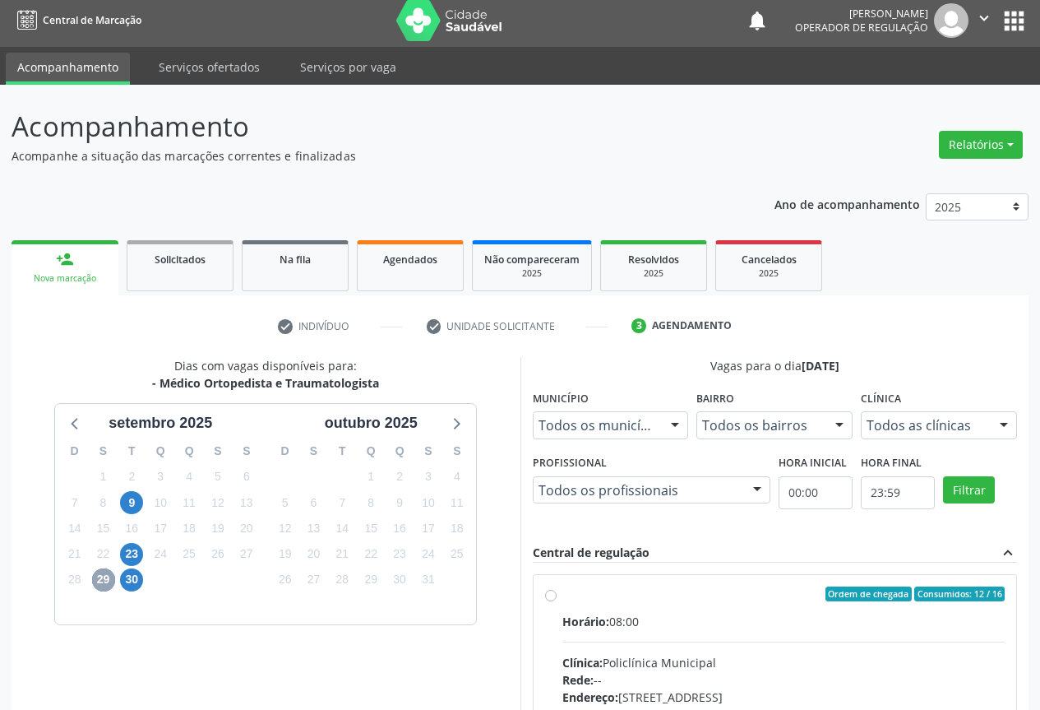
scroll to position [234, 0]
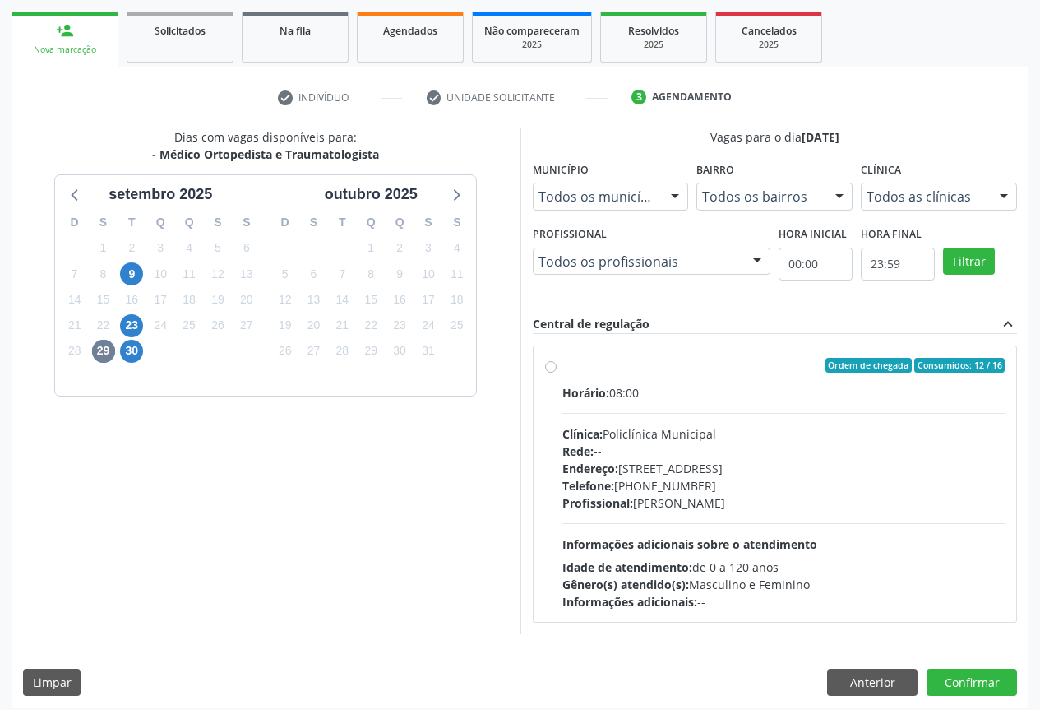
drag, startPoint x: 677, startPoint y: 389, endPoint x: 842, endPoint y: 428, distance: 169.7
click at [678, 388] on div "Horário: 08:00" at bounding box center [783, 392] width 443 height 17
click at [557, 372] on input "Ordem de chegada Consumidos: 12 / 16 Horário: 08:00 Clínica: Policlínica Munici…" at bounding box center [551, 365] width 12 height 15
radio input "true"
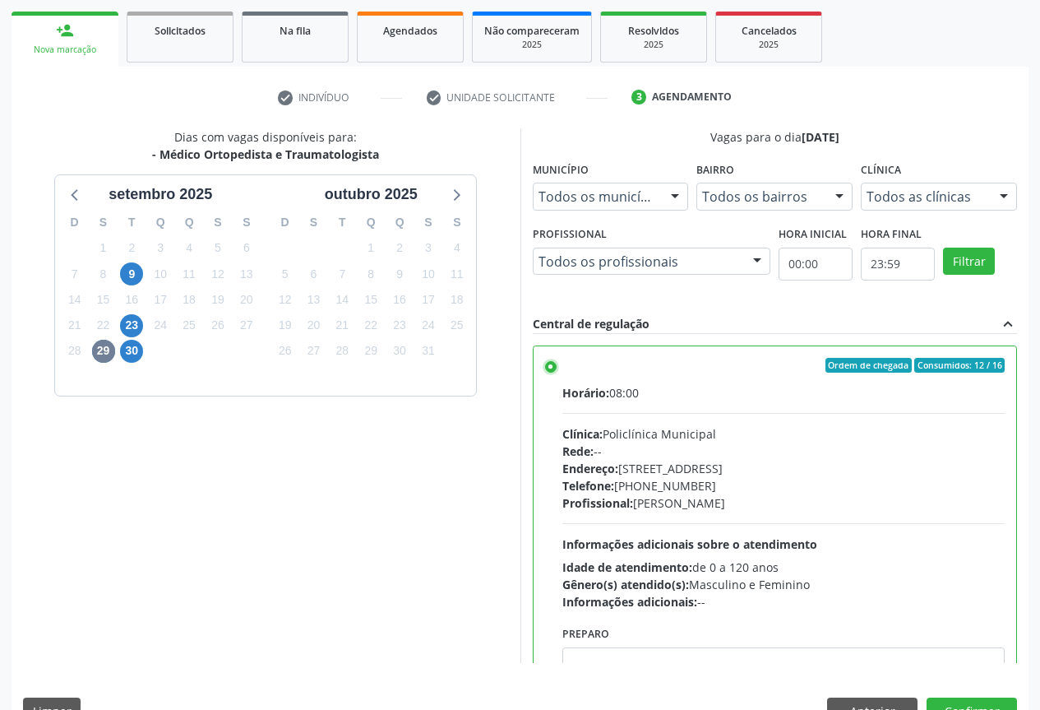
scroll to position [81, 0]
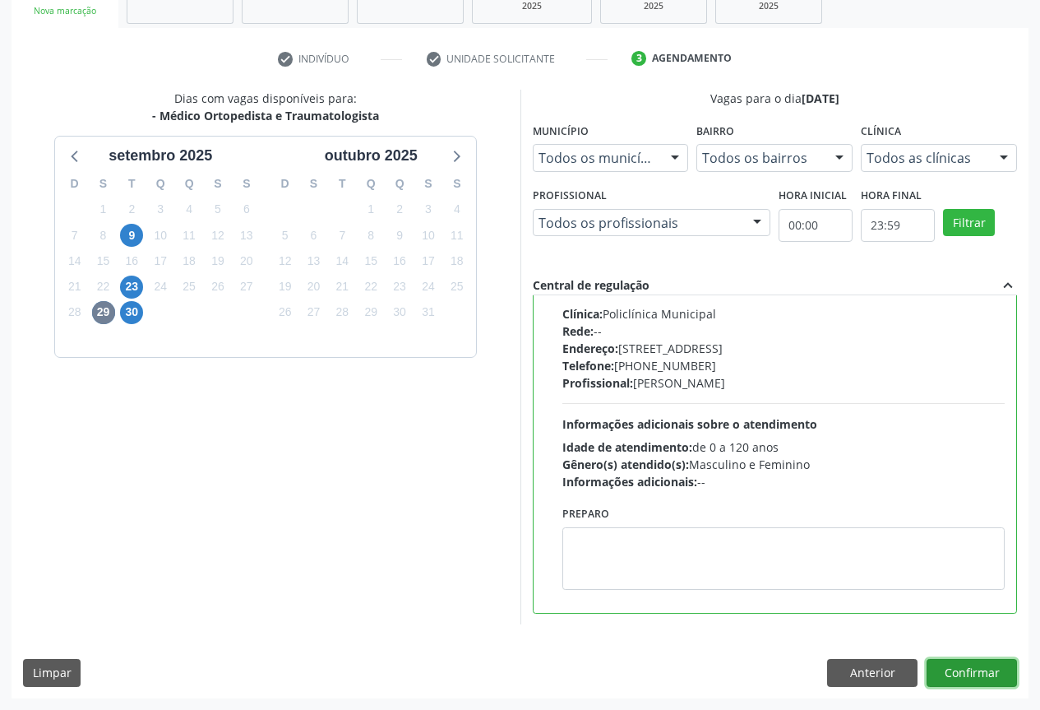
click at [960, 660] on button "Confirmar" at bounding box center [972, 673] width 90 height 28
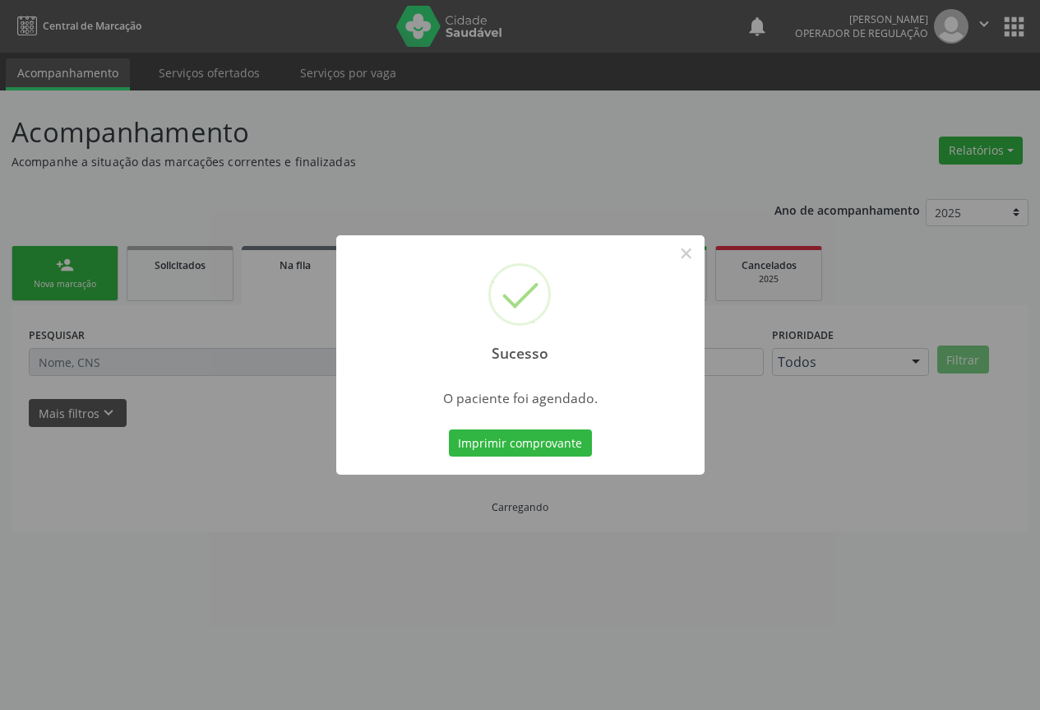
scroll to position [0, 0]
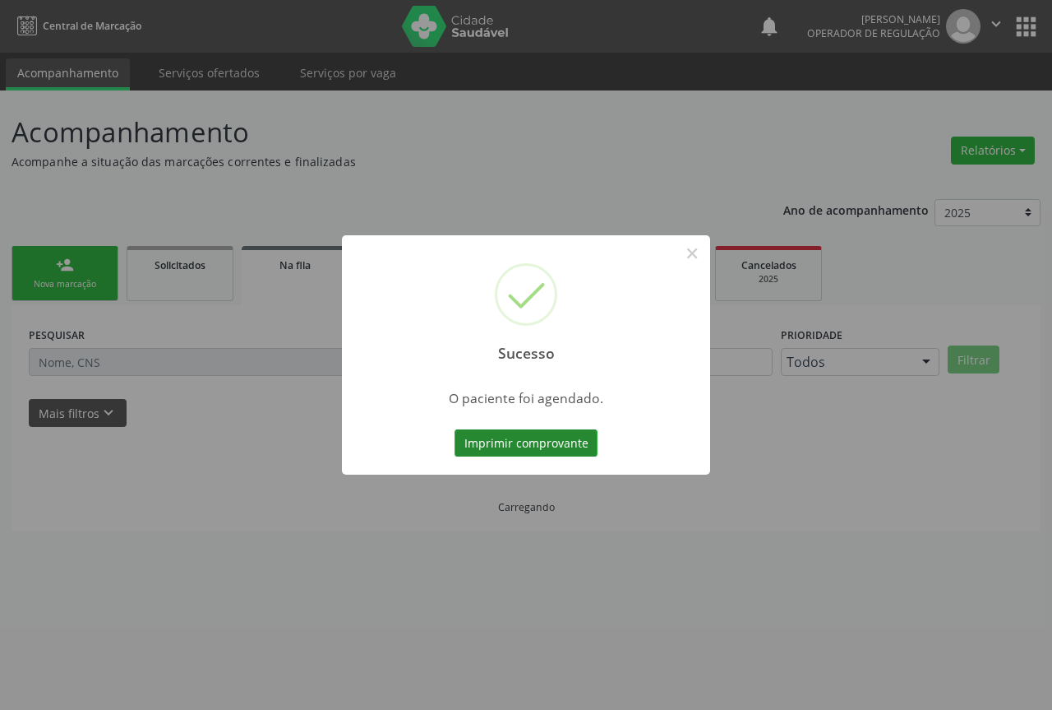
click at [520, 441] on button "Imprimir comprovante" at bounding box center [526, 443] width 143 height 28
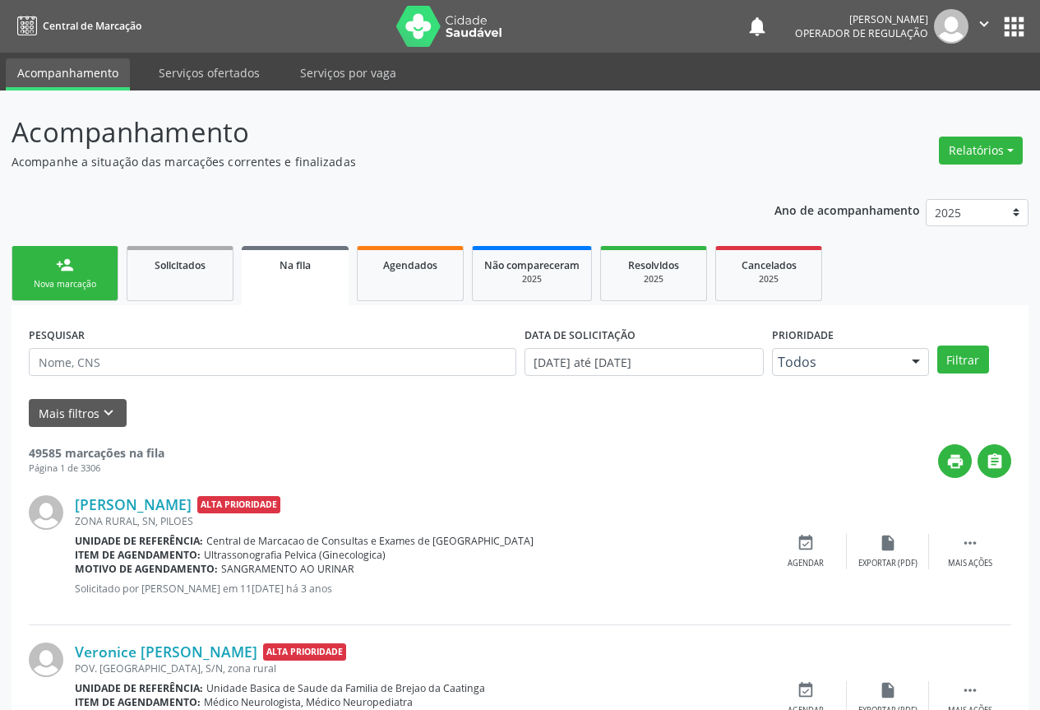
click at [84, 280] on div "Nova marcação" at bounding box center [65, 284] width 82 height 12
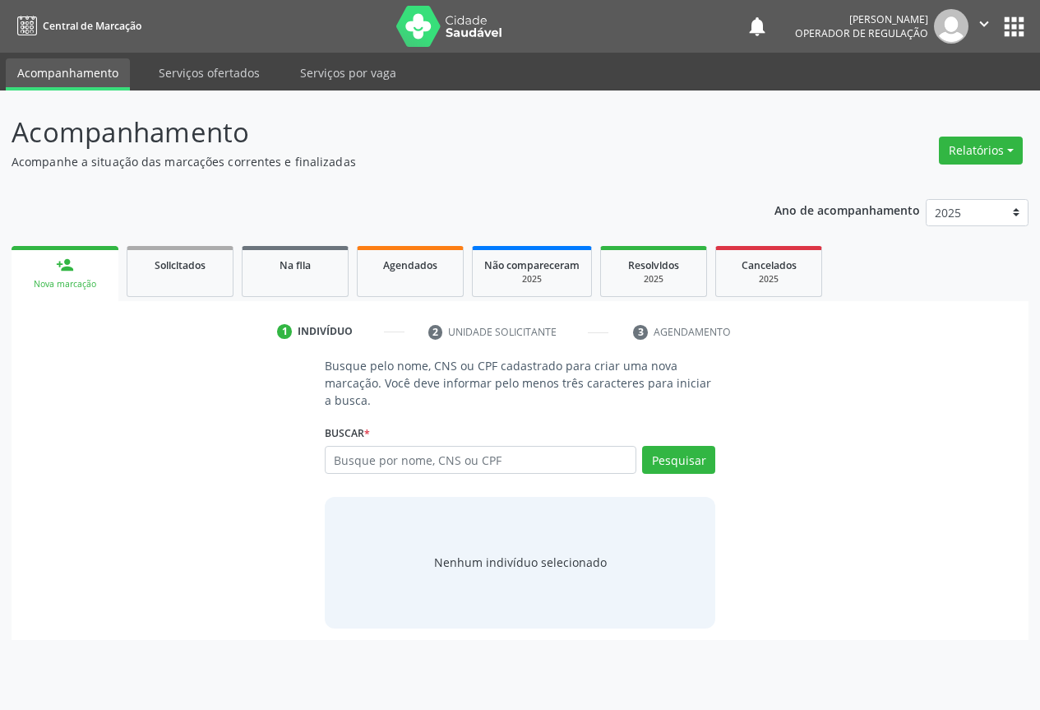
click at [84, 280] on div "Nova marcação" at bounding box center [65, 284] width 84 height 12
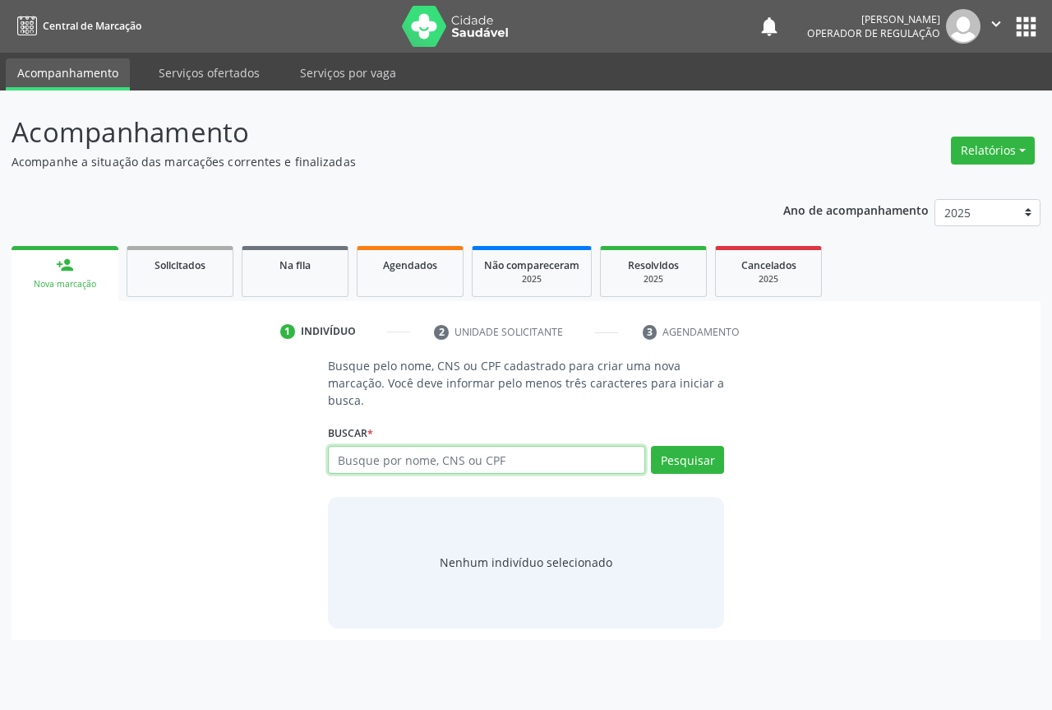
click at [406, 454] on input "text" at bounding box center [486, 460] width 317 height 28
type input "704007359373465"
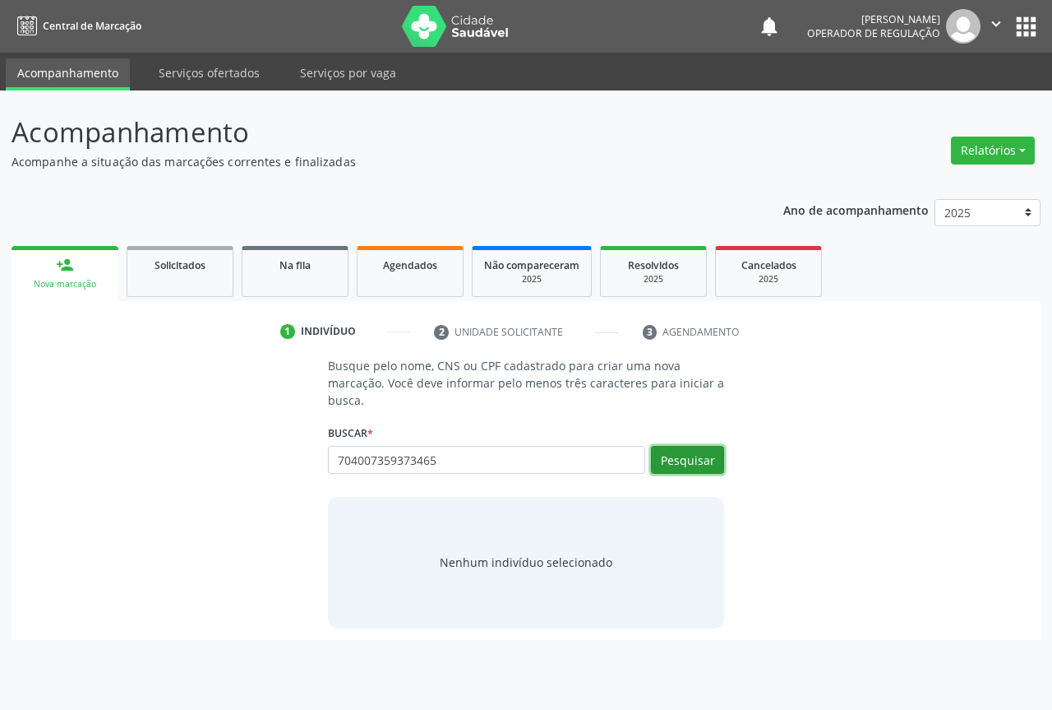
click at [673, 467] on button "Pesquisar" at bounding box center [687, 460] width 73 height 28
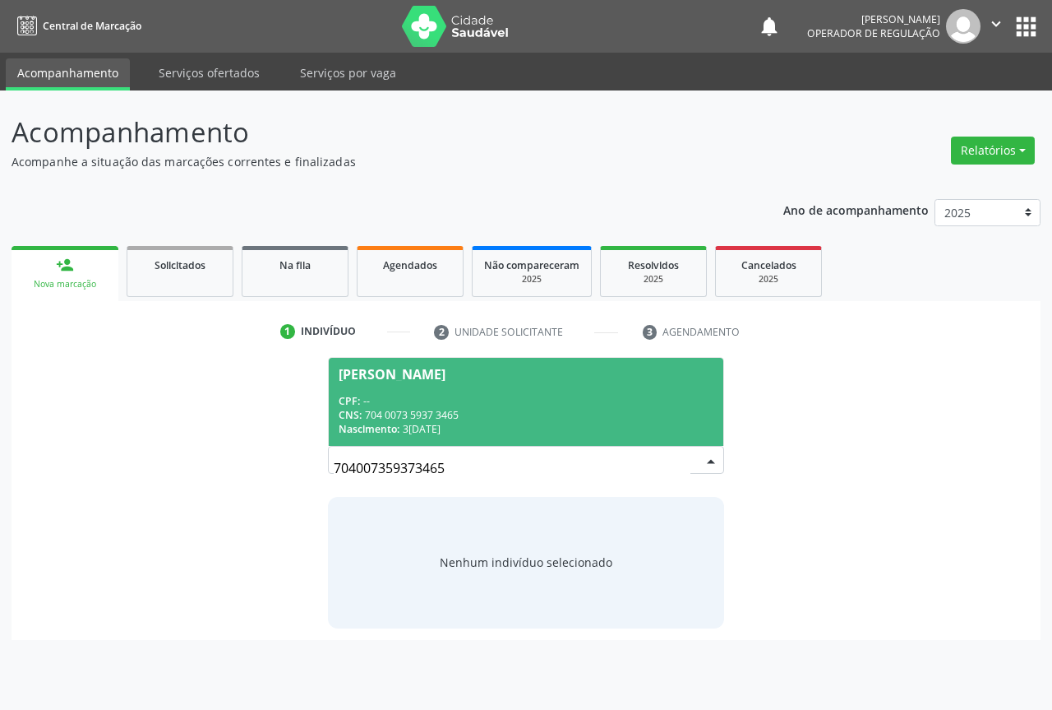
drag, startPoint x: 407, startPoint y: 395, endPoint x: 431, endPoint y: 380, distance: 28.5
click at [409, 395] on div "CPF: --" at bounding box center [526, 401] width 375 height 14
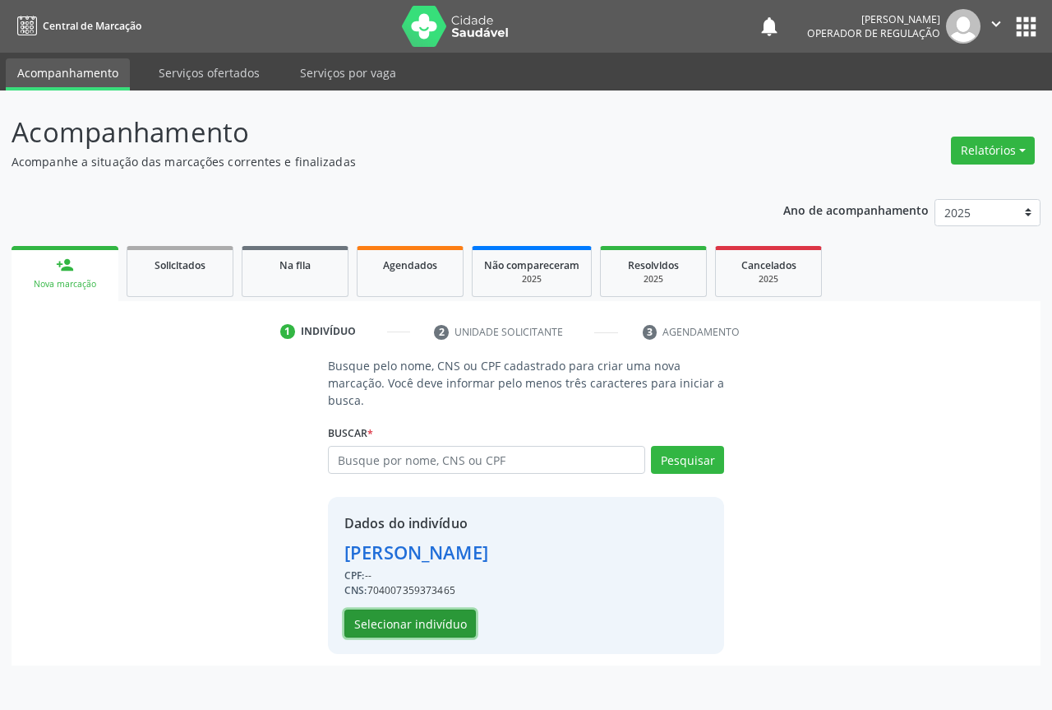
click at [399, 628] on button "Selecionar indivíduo" at bounding box center [411, 623] width 132 height 28
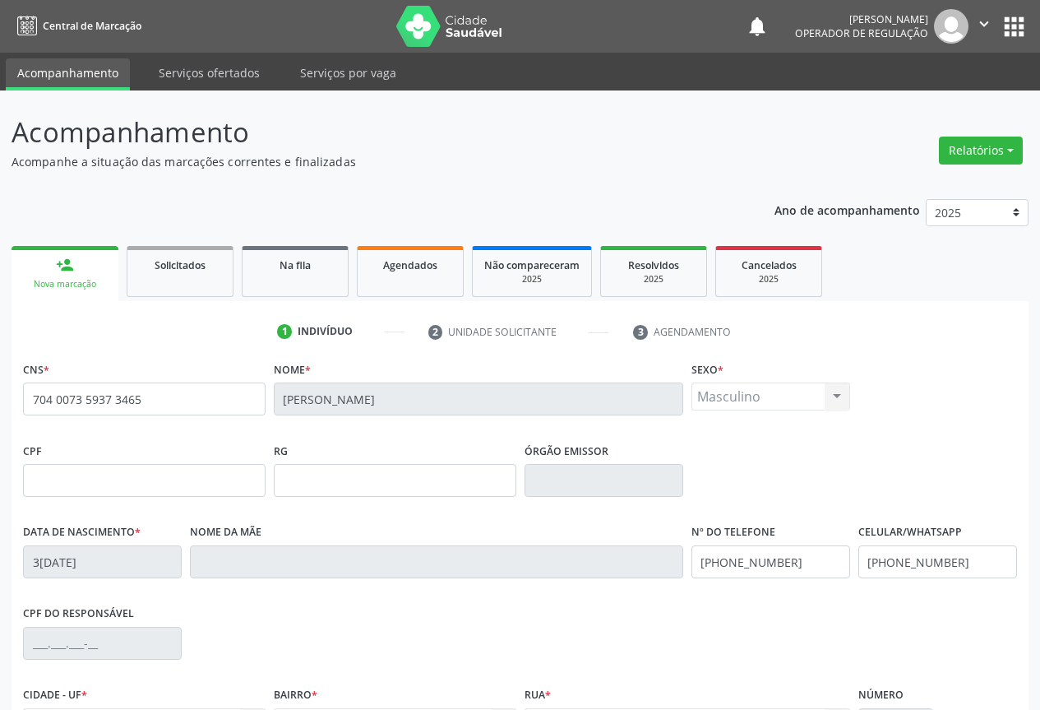
scroll to position [182, 0]
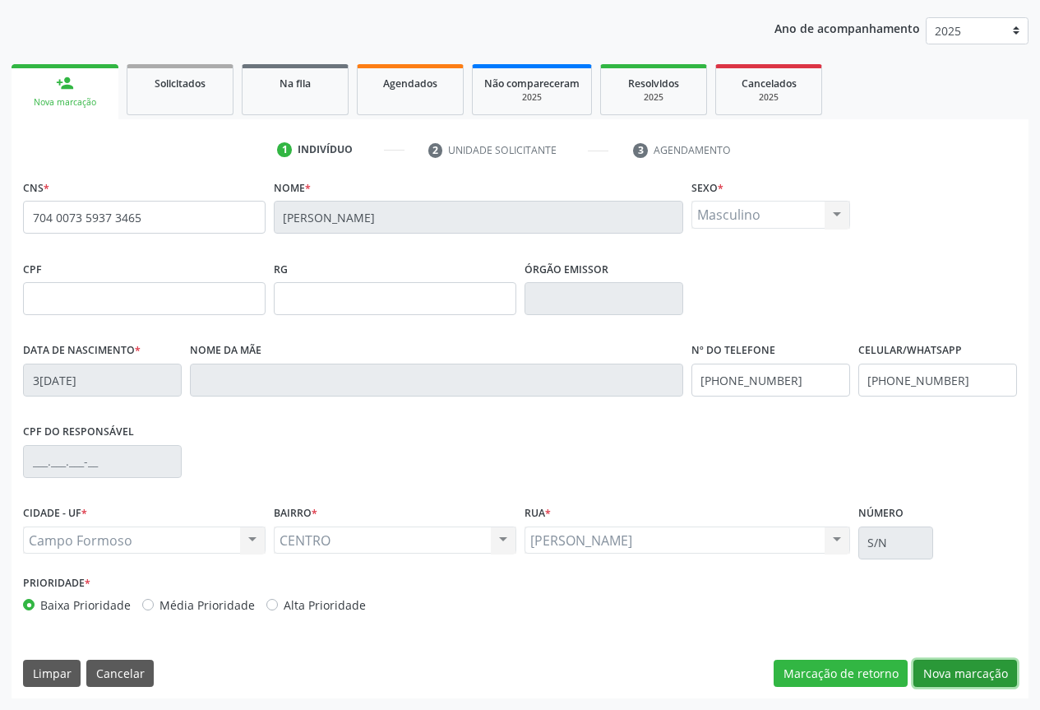
click at [937, 668] on button "Nova marcação" at bounding box center [965, 673] width 104 height 28
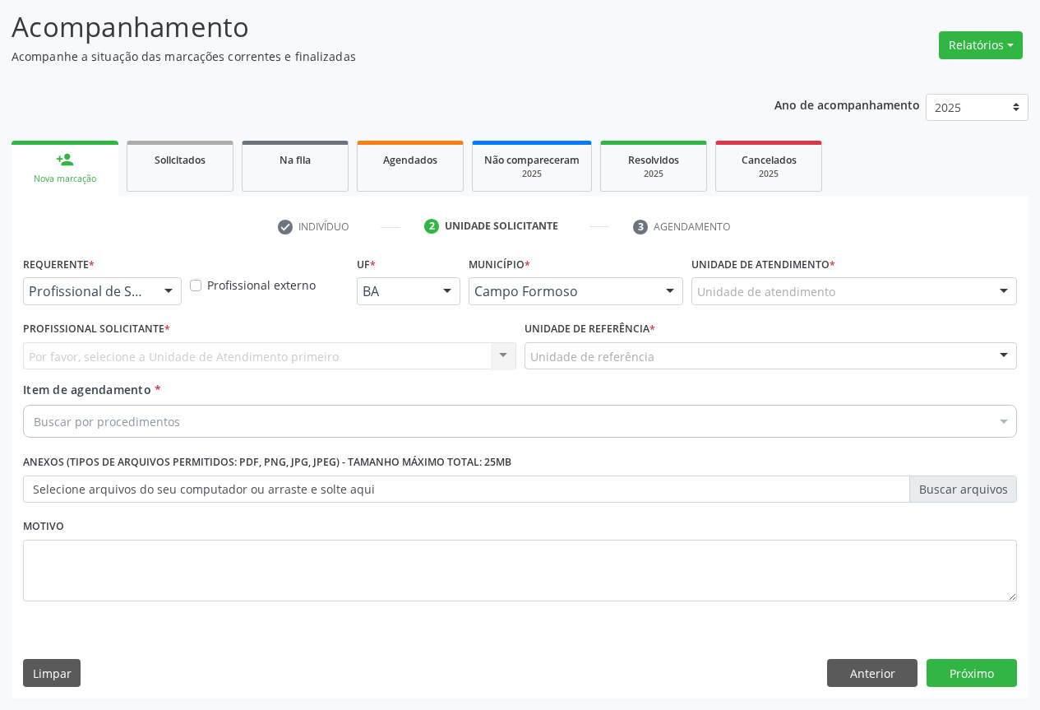
scroll to position [105, 0]
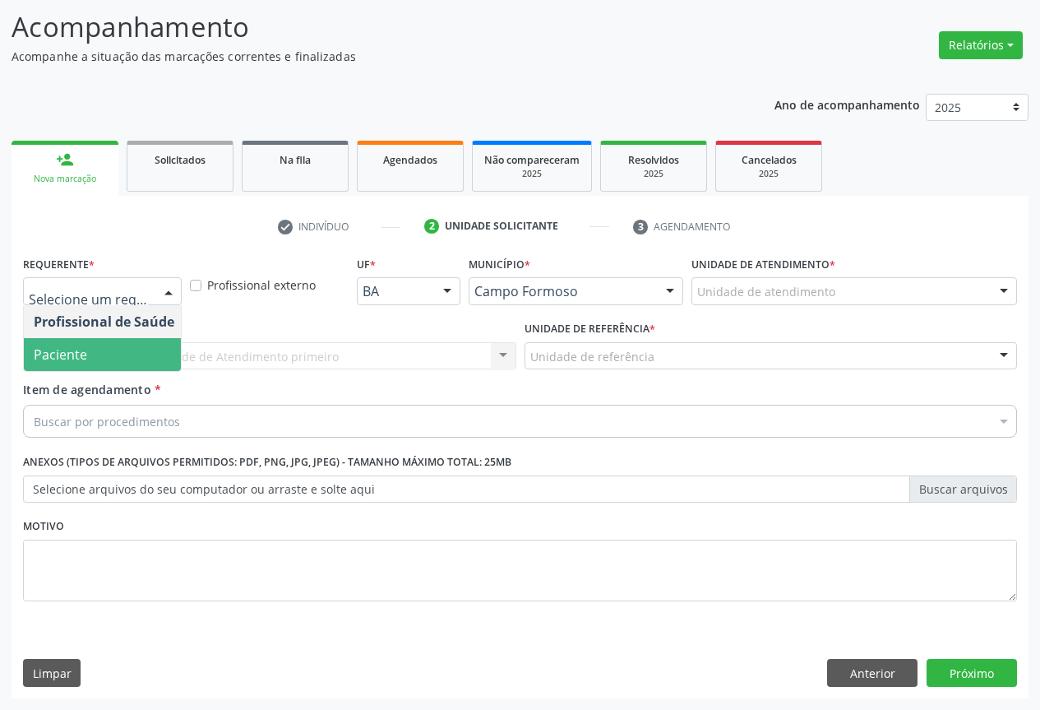
drag, startPoint x: 94, startPoint y: 347, endPoint x: 173, endPoint y: 331, distance: 80.5
click at [95, 347] on span "Paciente" at bounding box center [104, 354] width 160 height 33
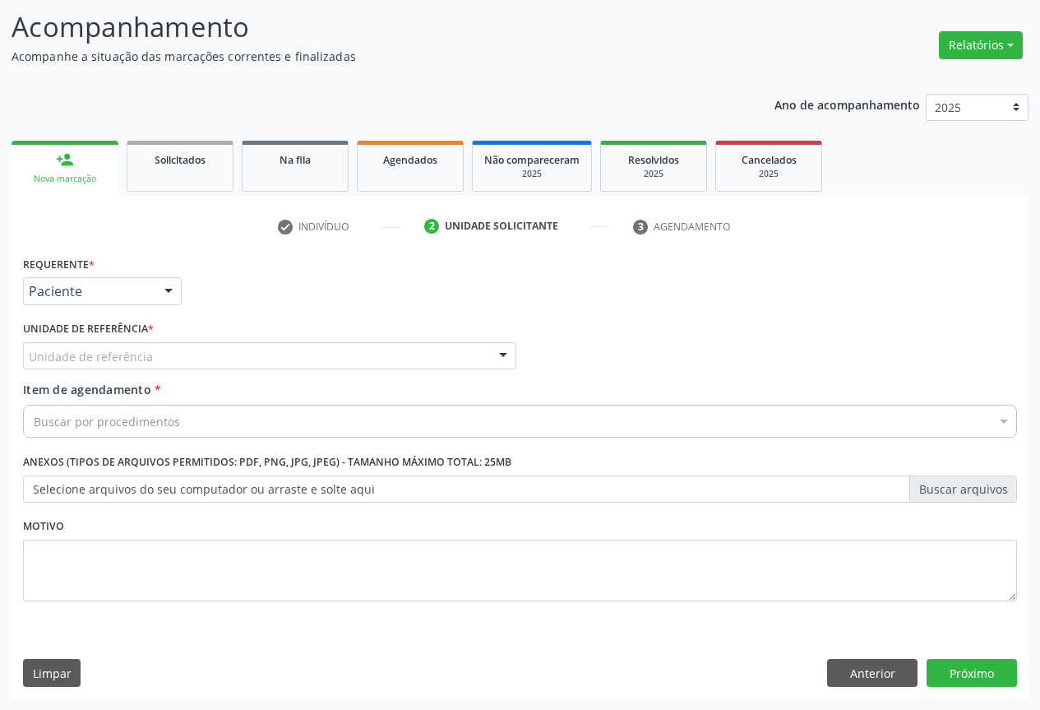
click at [212, 363] on div "Unidade de referência" at bounding box center [269, 356] width 493 height 28
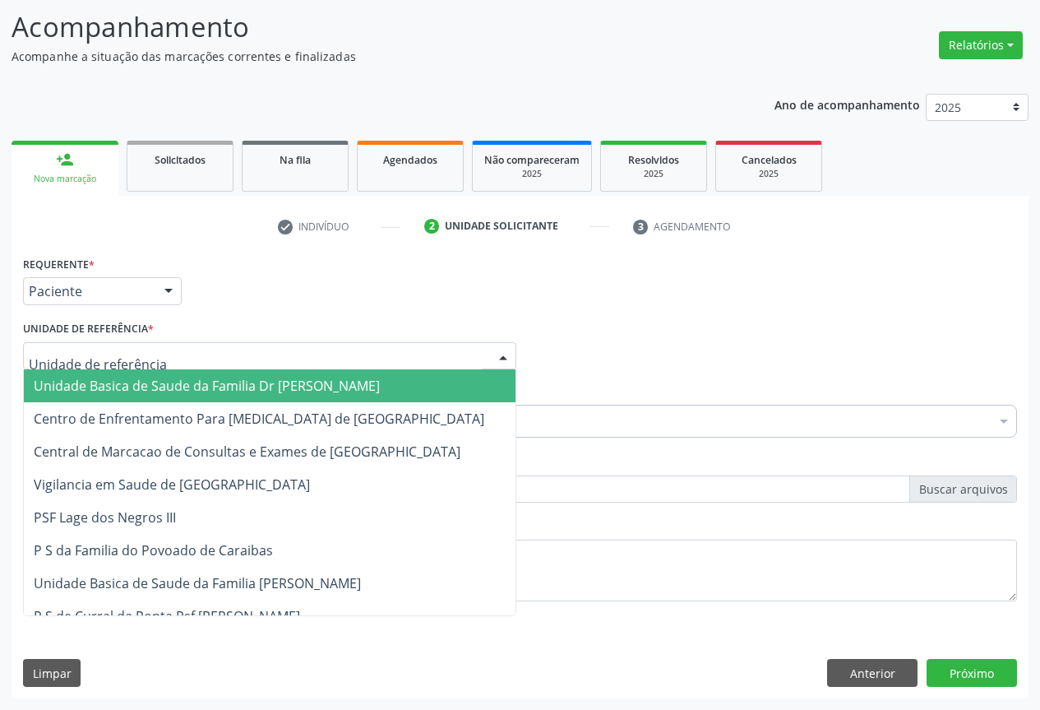
click at [107, 388] on span "Unidade Basica de Saude da Familia Dr [PERSON_NAME]" at bounding box center [207, 386] width 346 height 18
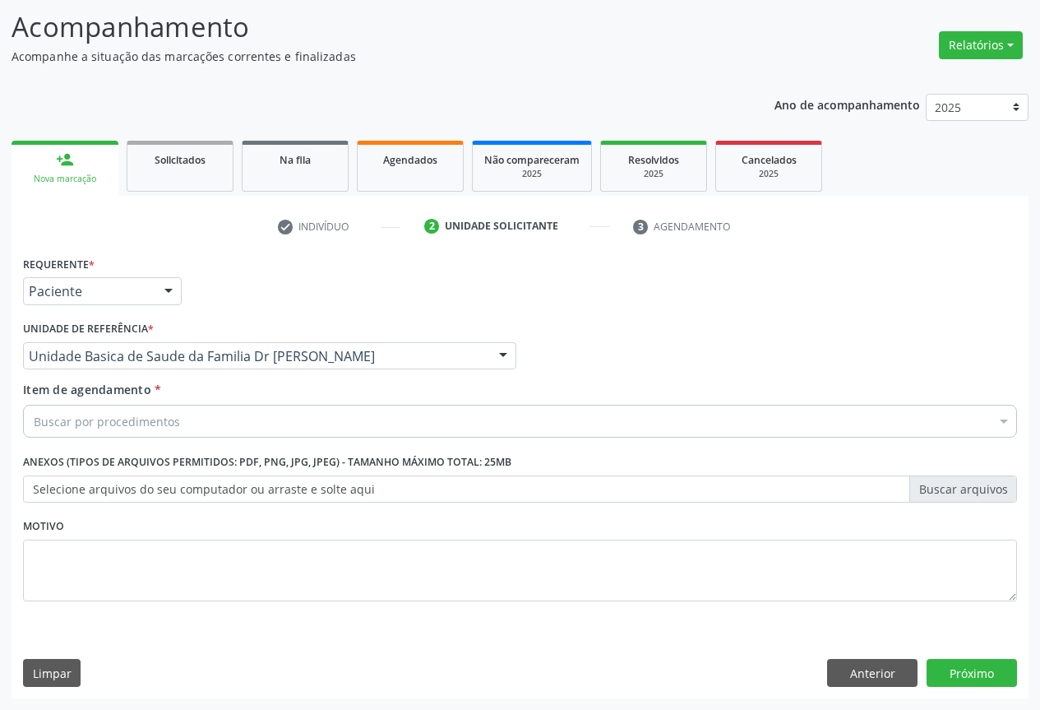
click at [91, 409] on div "Buscar por procedimentos" at bounding box center [520, 421] width 994 height 33
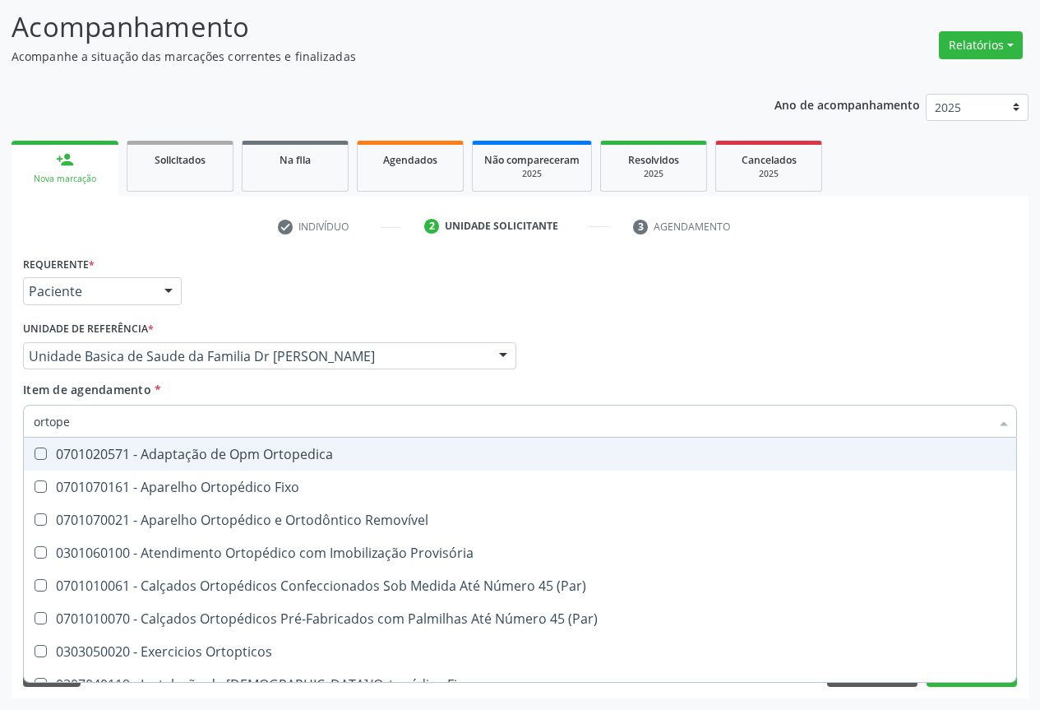
type input "ortoped"
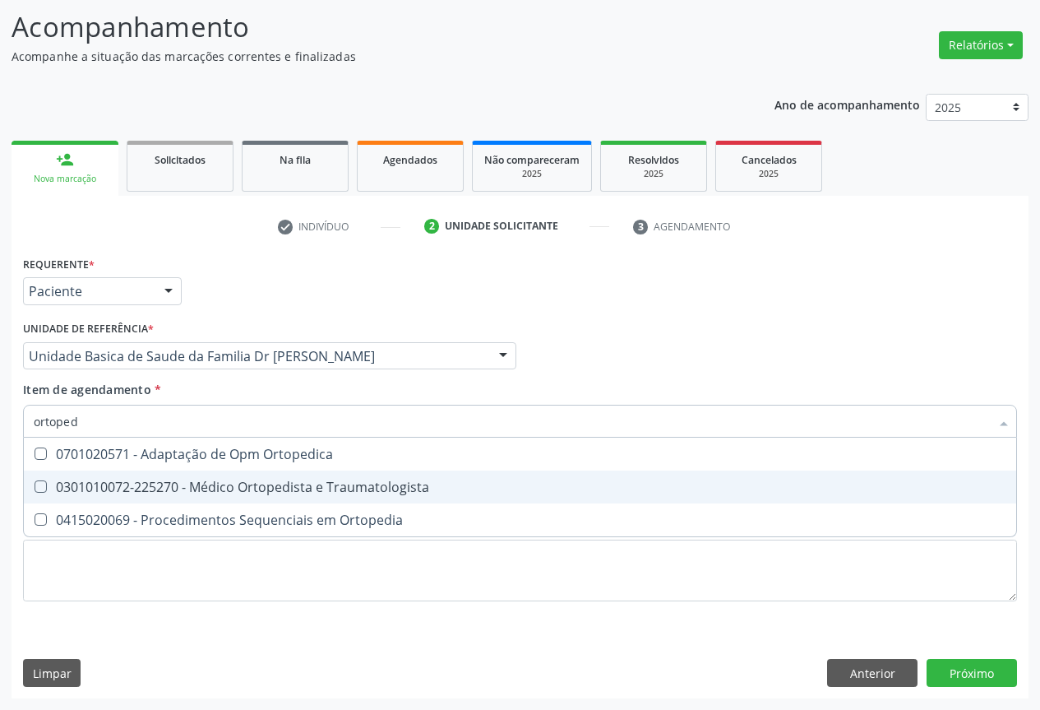
click at [251, 482] on div "0301010072-225270 - Médico Ortopedista e Traumatologista" at bounding box center [520, 486] width 973 height 13
checkbox Traumatologista "true"
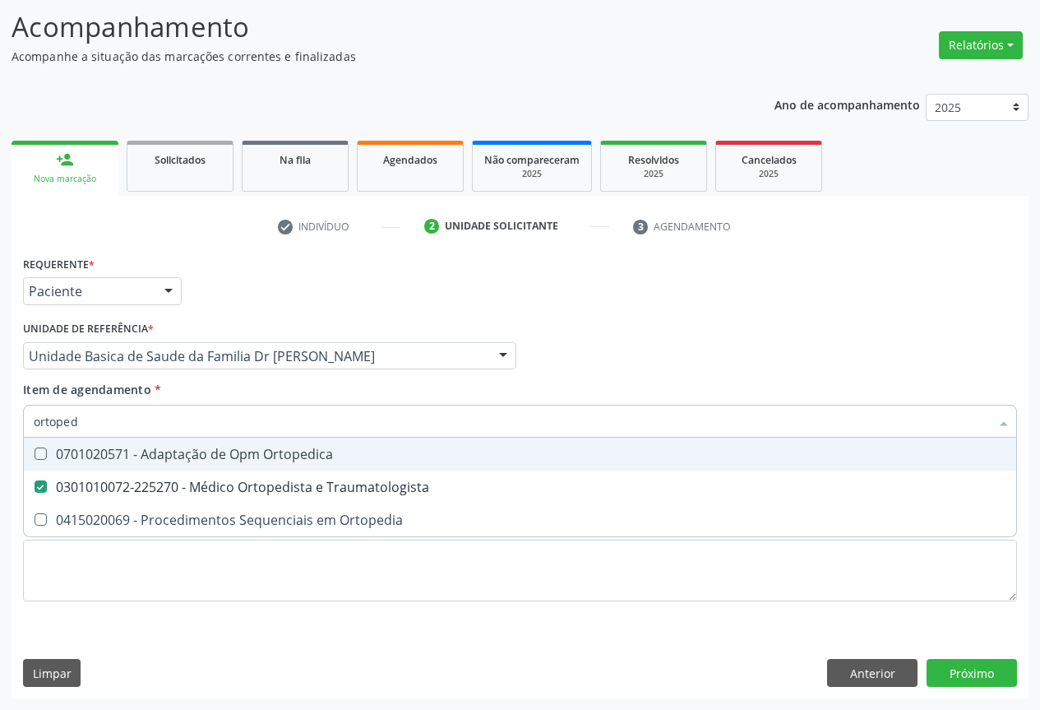
drag, startPoint x: 466, startPoint y: 386, endPoint x: 444, endPoint y: 375, distance: 25.0
click at [465, 385] on div "Item de agendamento * ortoped Desfazer seleção 0701020571 - Adaptação de Opm Or…" at bounding box center [520, 407] width 994 height 52
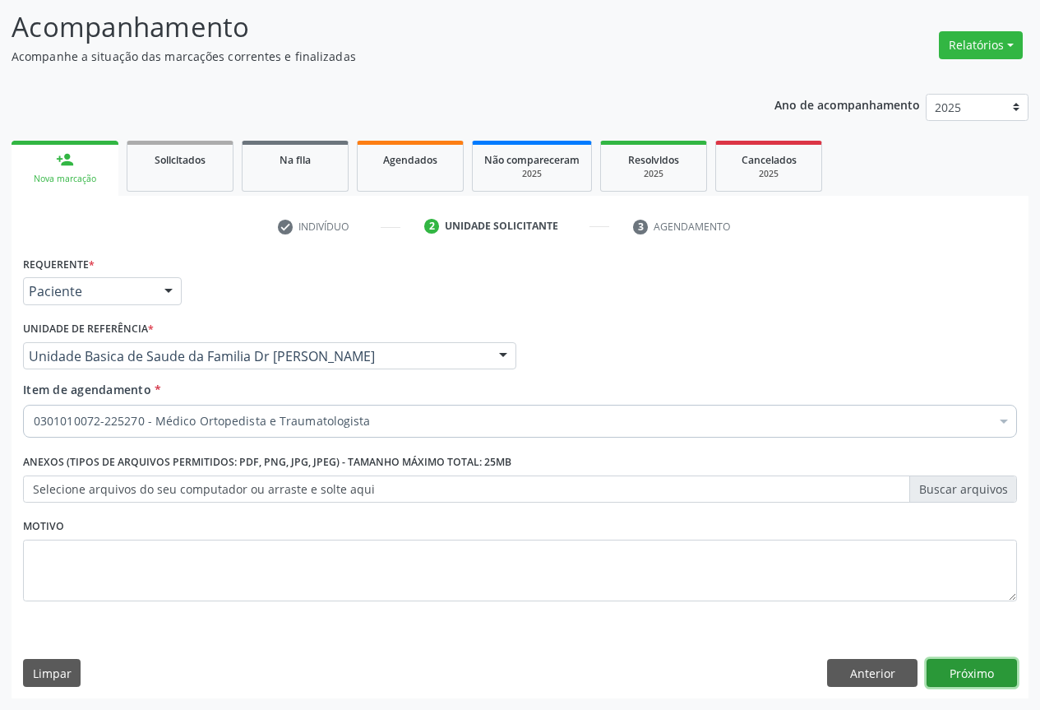
click at [979, 672] on button "Próximo" at bounding box center [972, 673] width 90 height 28
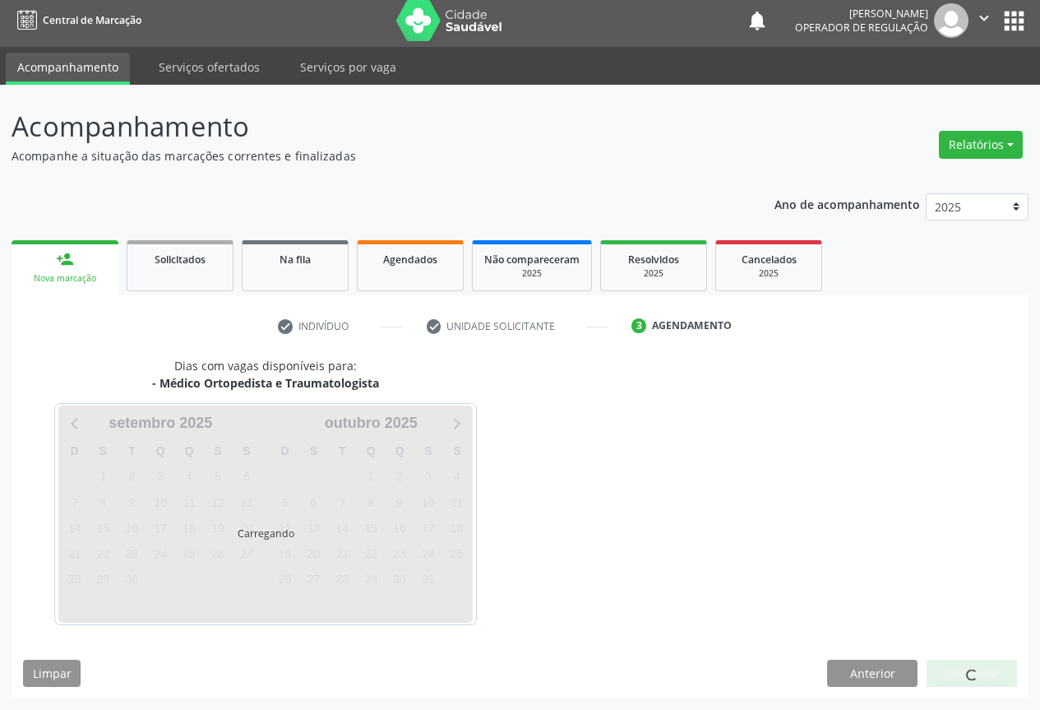
scroll to position [6, 0]
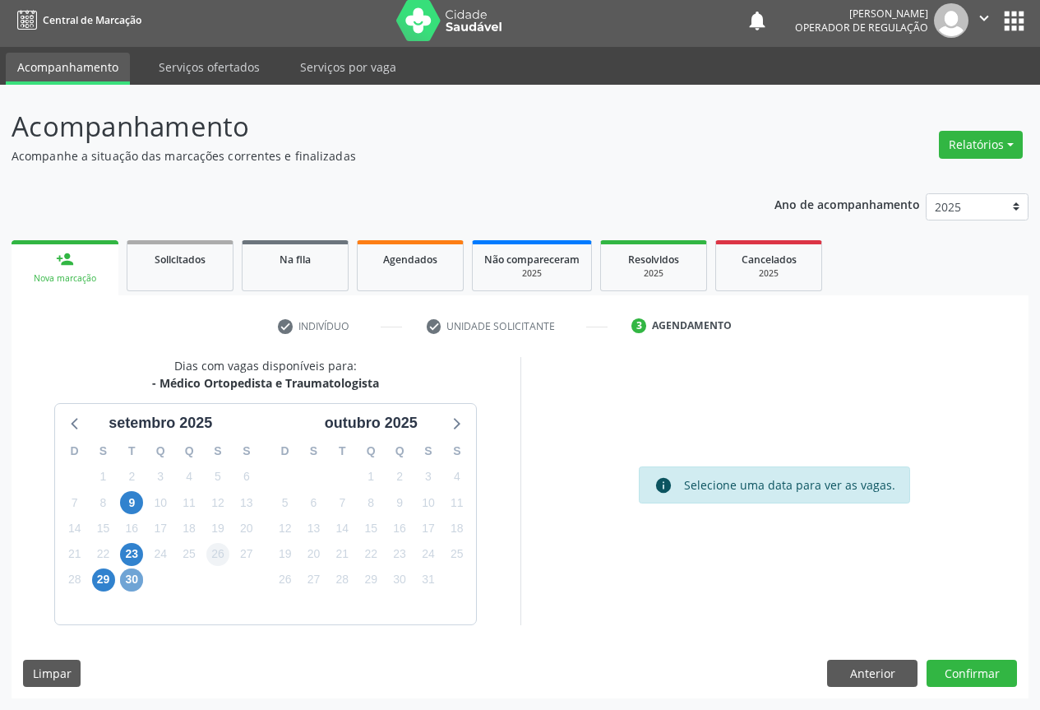
drag, startPoint x: 130, startPoint y: 577, endPoint x: 213, endPoint y: 553, distance: 86.4
click at [132, 576] on span "30" at bounding box center [131, 579] width 23 height 23
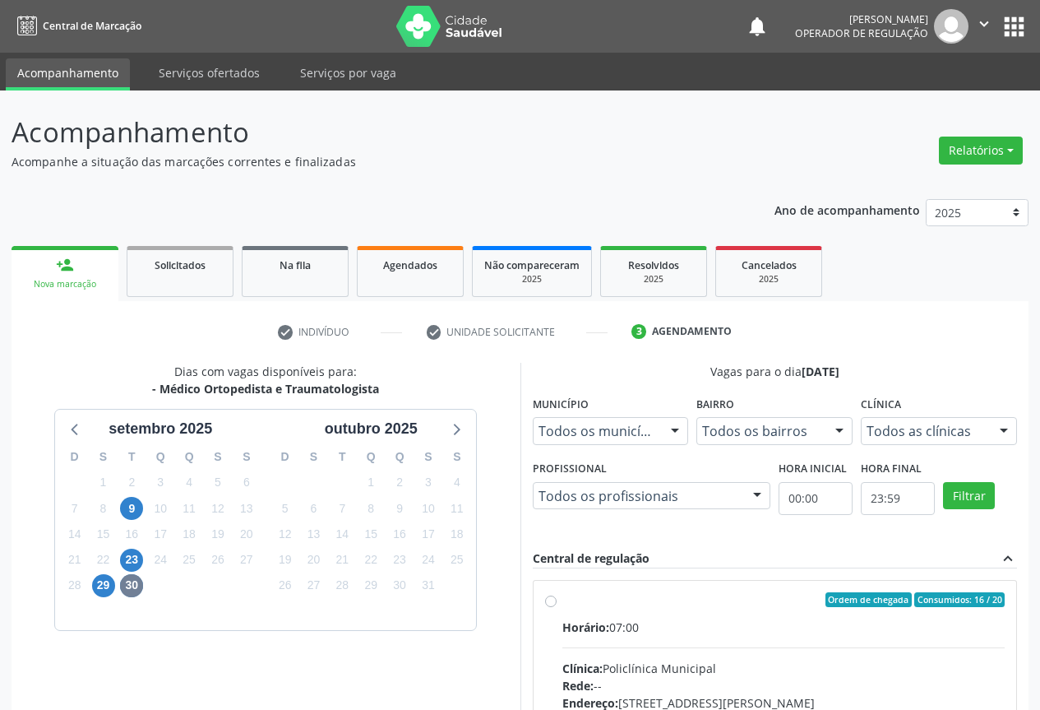
scroll to position [6, 0]
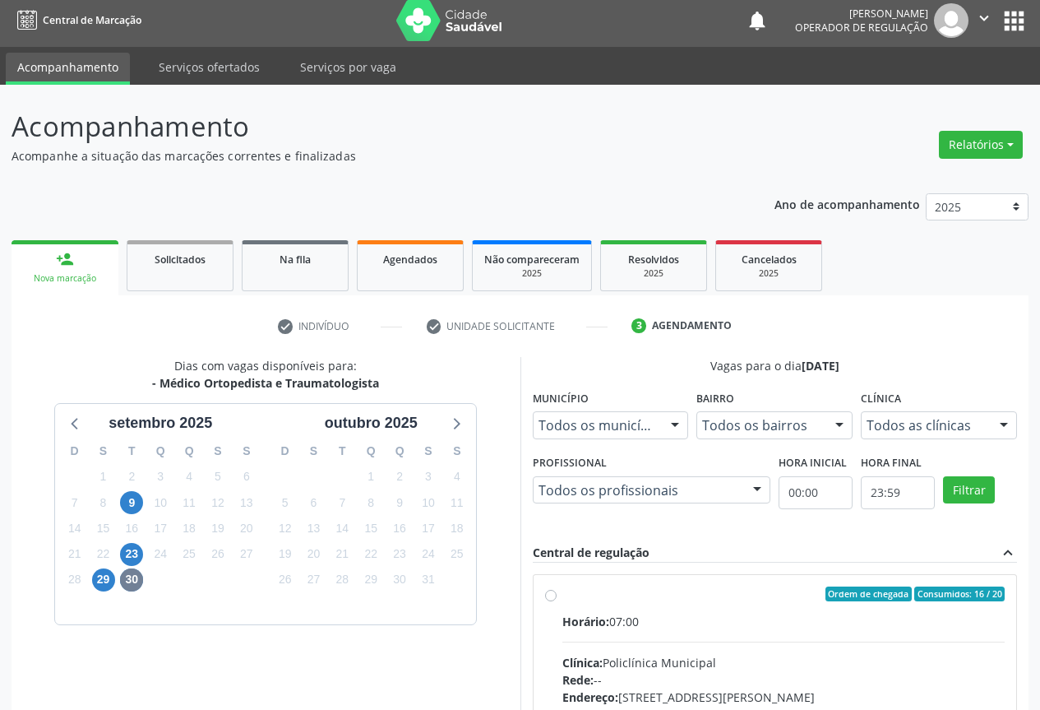
click at [599, 617] on span "Horário:" at bounding box center [585, 621] width 47 height 16
click at [557, 601] on input "Ordem de chegada Consumidos: 16 / 20 Horário: 07:00 Clínica: Policlínica Munici…" at bounding box center [551, 593] width 12 height 15
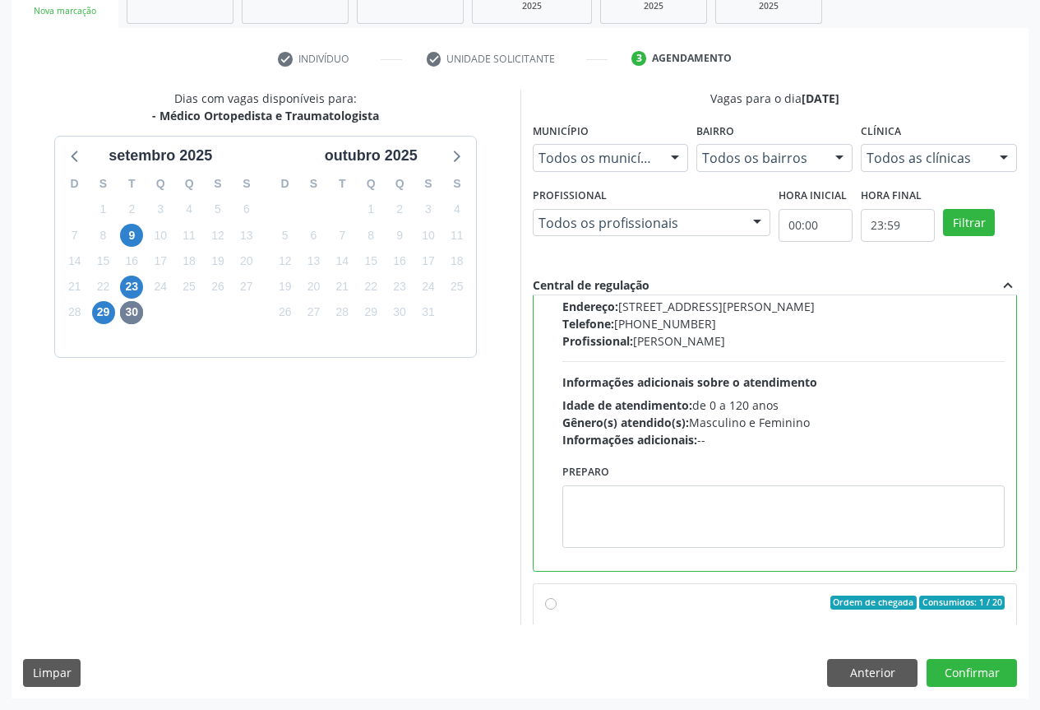
scroll to position [0, 0]
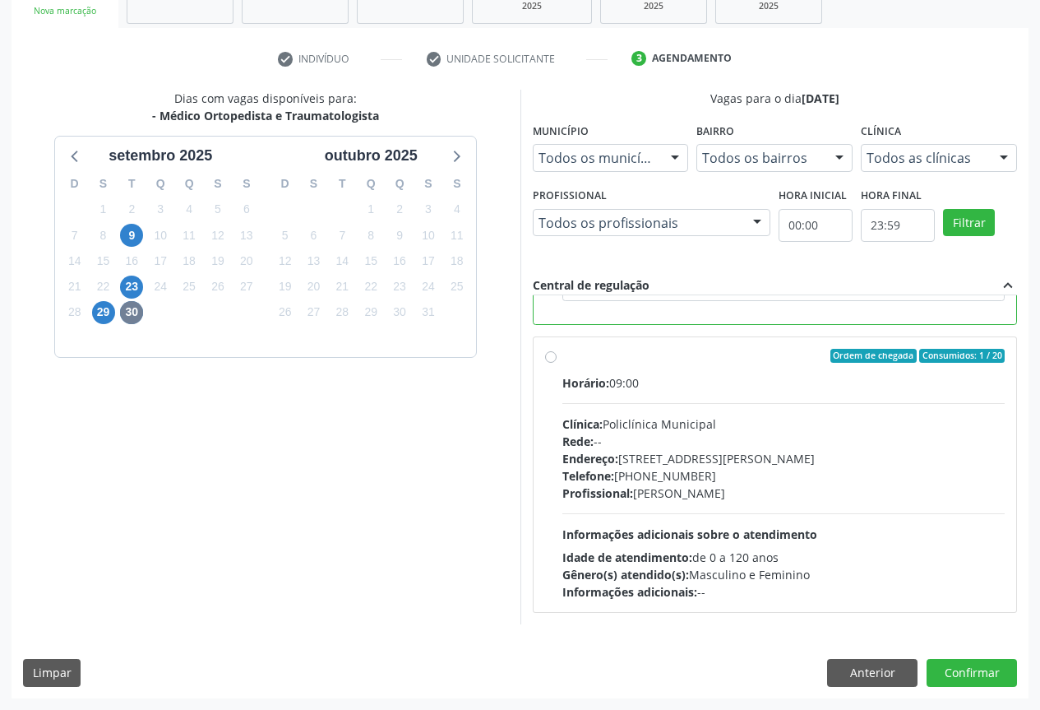
click at [617, 414] on div "Horário: 09:00 Clínica: Policlínica Municipal Rede: -- Endereço: Predio, nº 386…" at bounding box center [783, 487] width 443 height 226
click at [557, 363] on input "Ordem de chegada Consumidos: 1 / 20 Horário: 09:00 Clínica: Policlínica Municip…" at bounding box center [551, 356] width 12 height 15
radio input "false"
radio input "true"
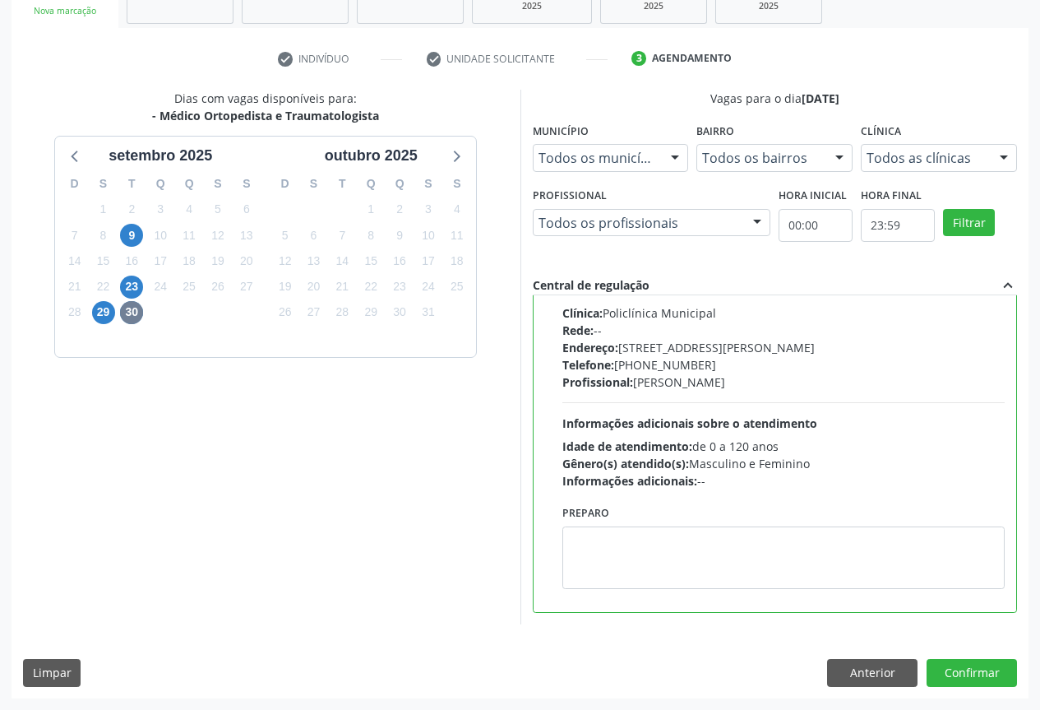
scroll to position [155, 0]
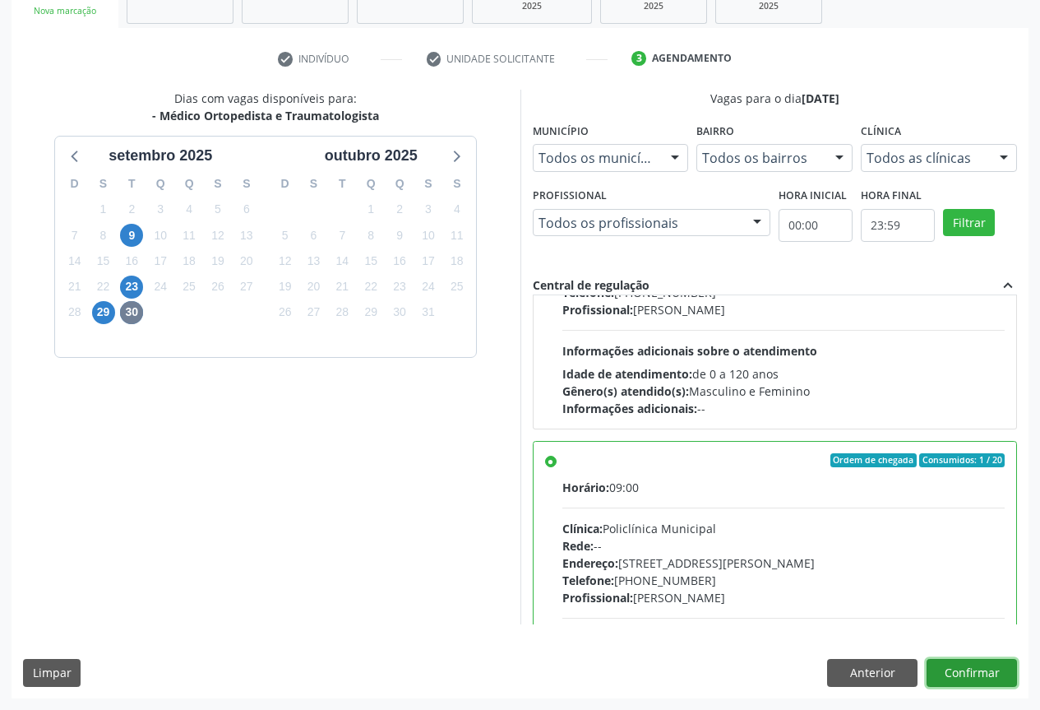
click at [958, 674] on button "Confirmar" at bounding box center [972, 673] width 90 height 28
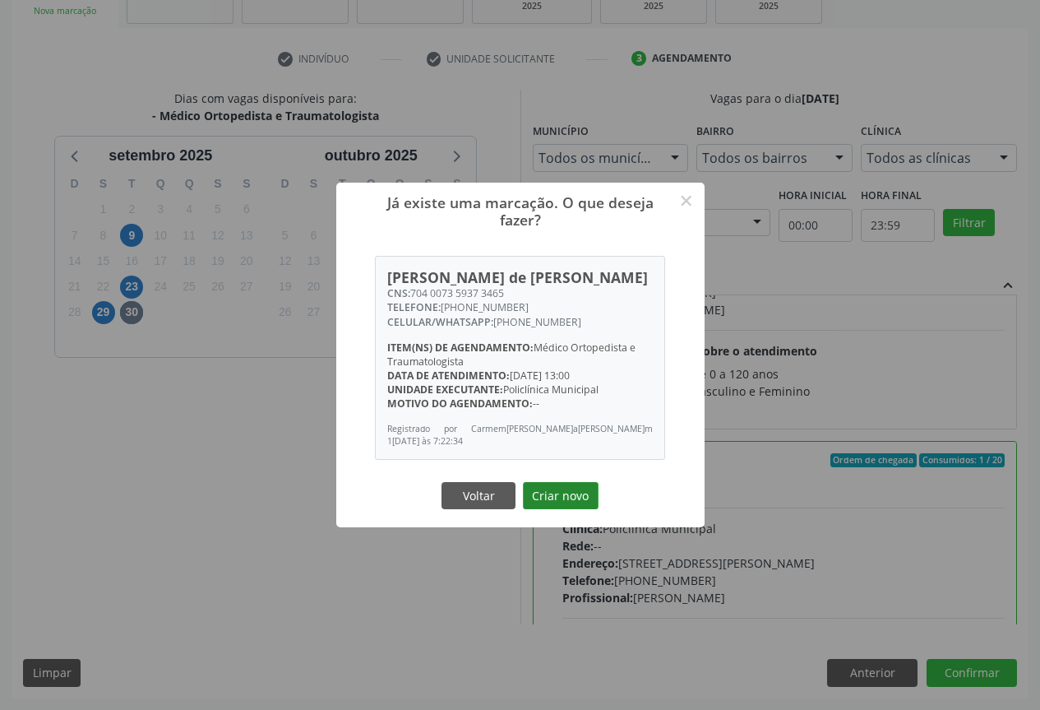
click at [562, 486] on button "Criar novo" at bounding box center [561, 496] width 76 height 28
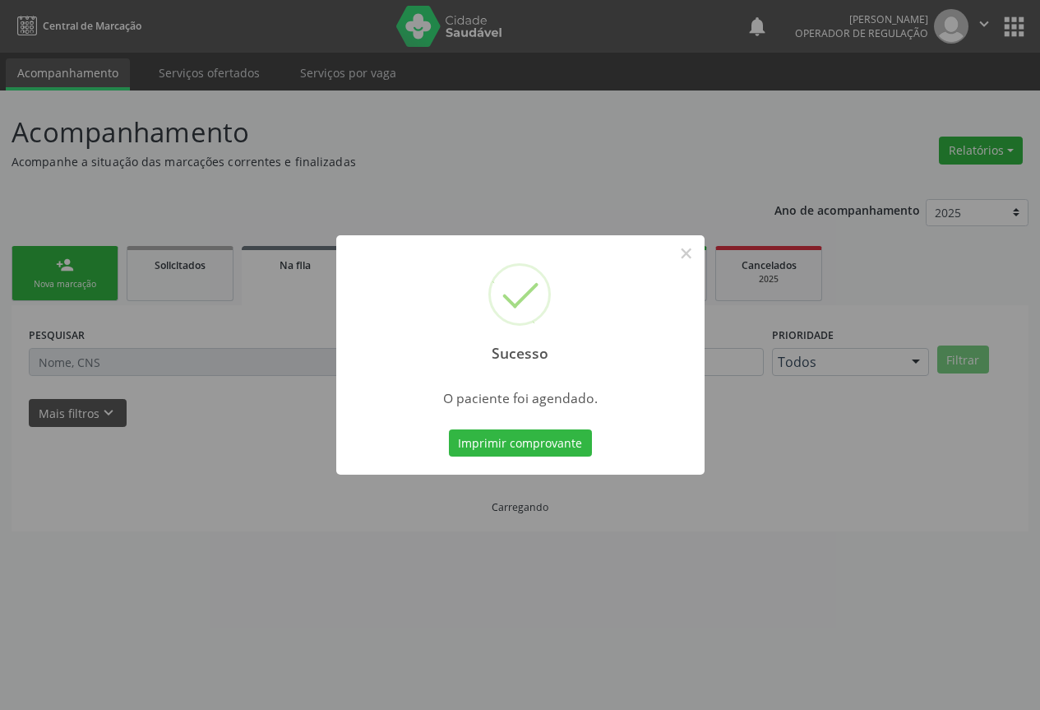
scroll to position [0, 0]
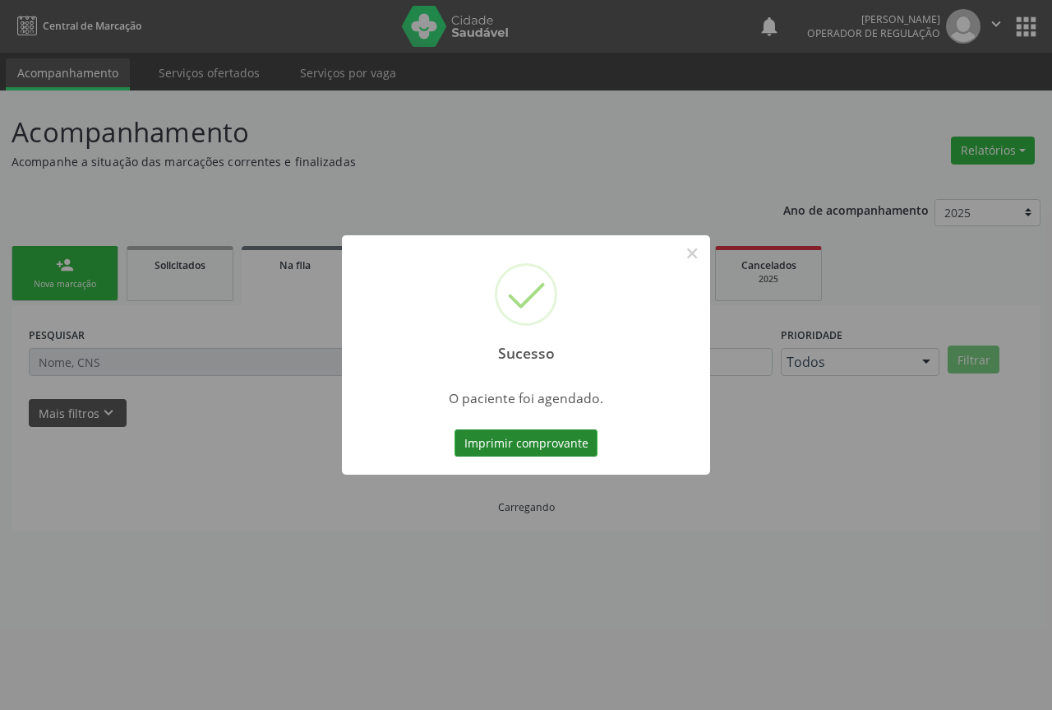
click at [522, 438] on button "Imprimir comprovante" at bounding box center [526, 443] width 143 height 28
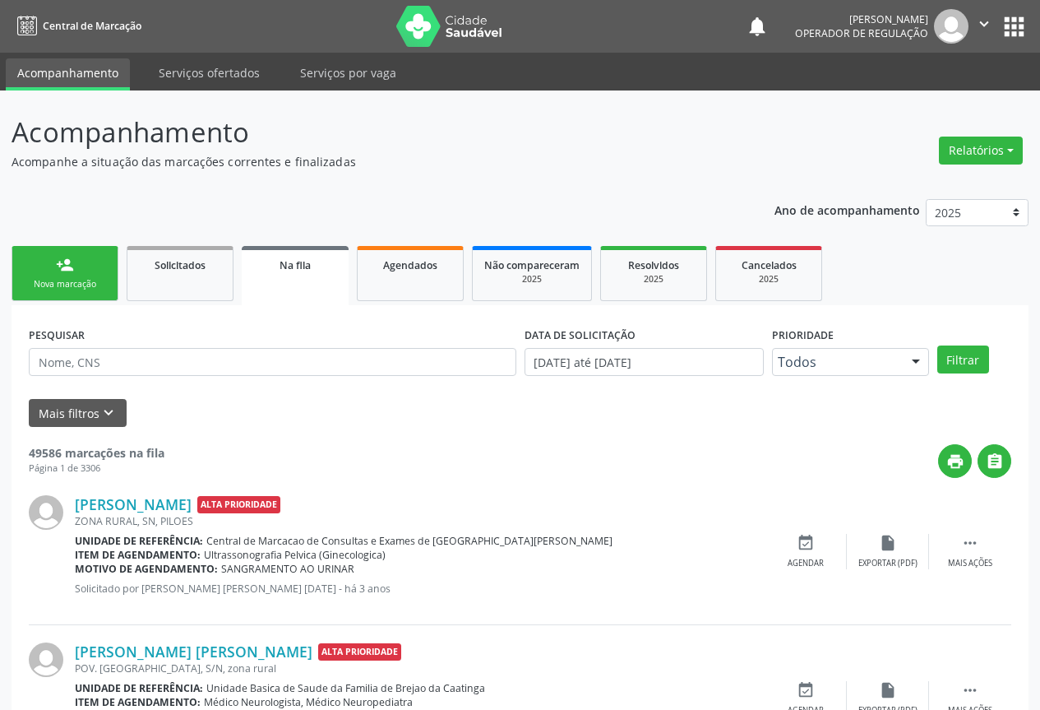
click at [74, 264] on link "person_add Nova marcação" at bounding box center [65, 273] width 107 height 55
drag, startPoint x: 74, startPoint y: 264, endPoint x: 349, endPoint y: 16, distance: 370.9
click at [75, 264] on link "person_add Nova marcação" at bounding box center [65, 273] width 107 height 55
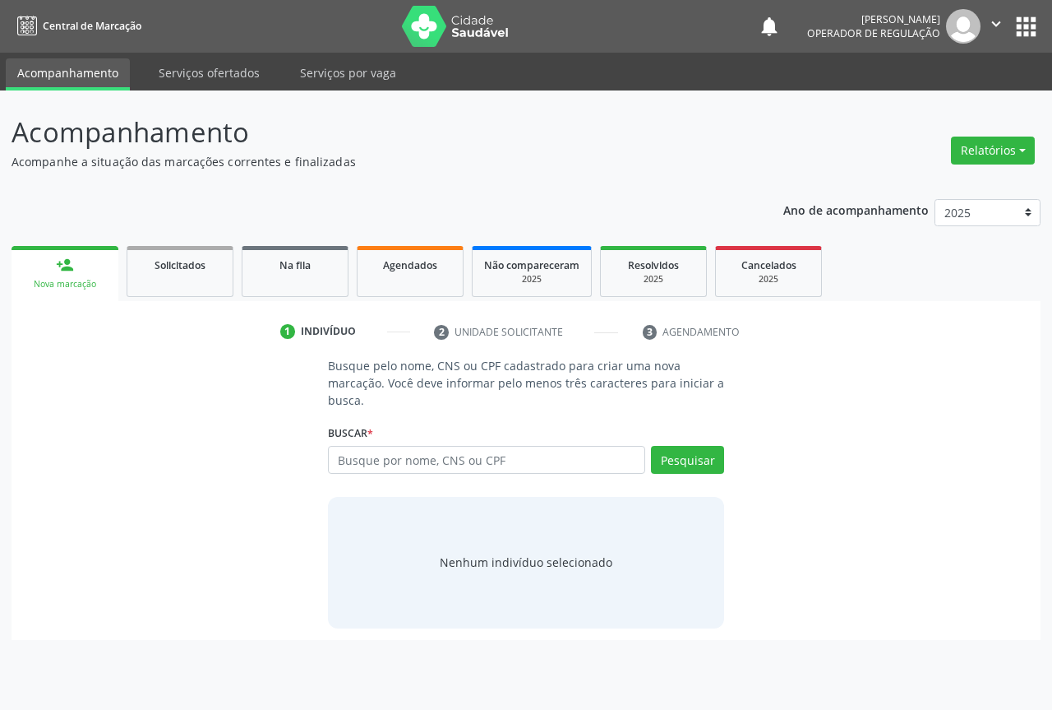
click at [377, 460] on input "text" at bounding box center [486, 460] width 317 height 28
click at [411, 458] on input "text" at bounding box center [486, 460] width 317 height 28
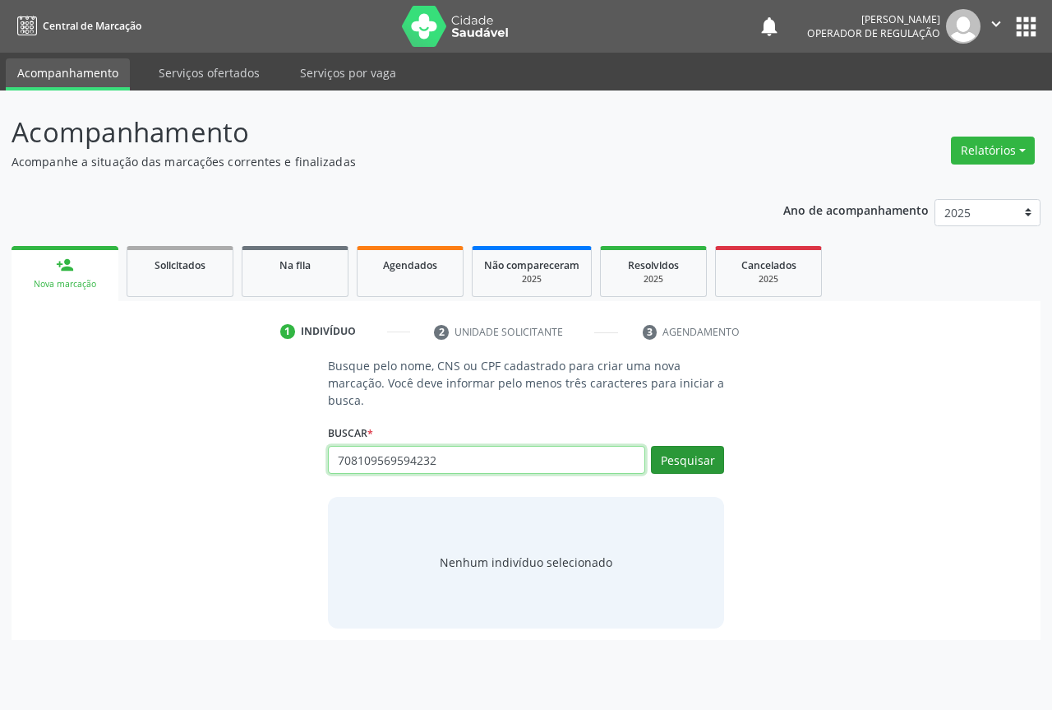
type input "708109569594232"
click at [661, 456] on button "Pesquisar" at bounding box center [687, 460] width 73 height 28
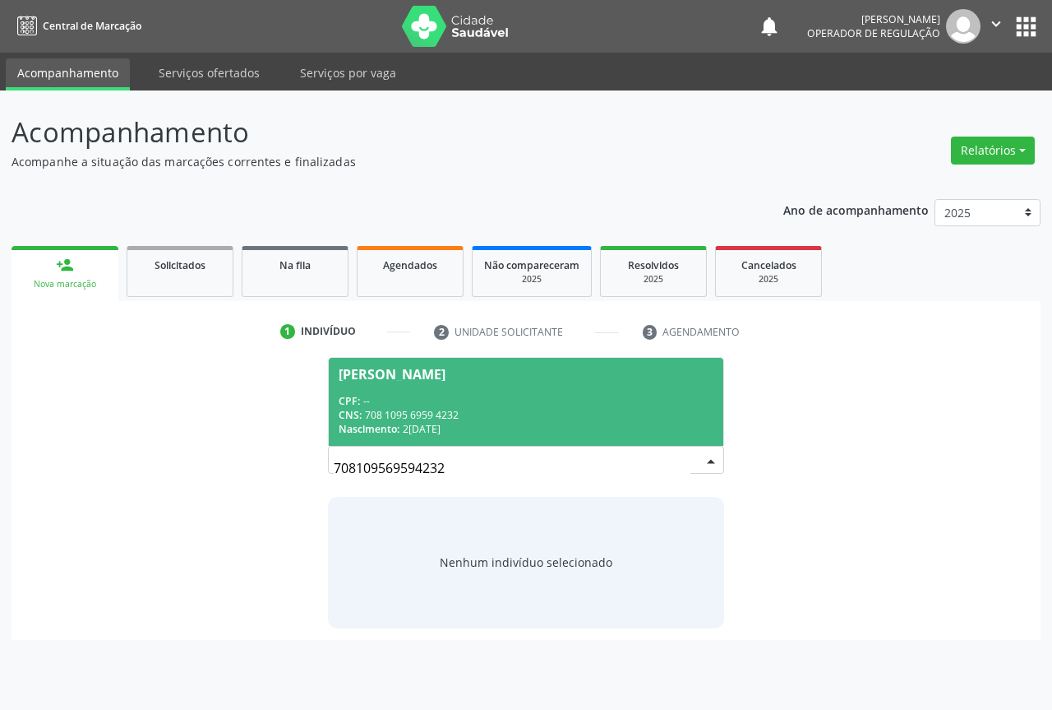
click at [405, 384] on span "Silene dos Santos CPF: -- CNS: 708 1095 6959 4232 Nascimento: 21/12/1959" at bounding box center [526, 402] width 395 height 88
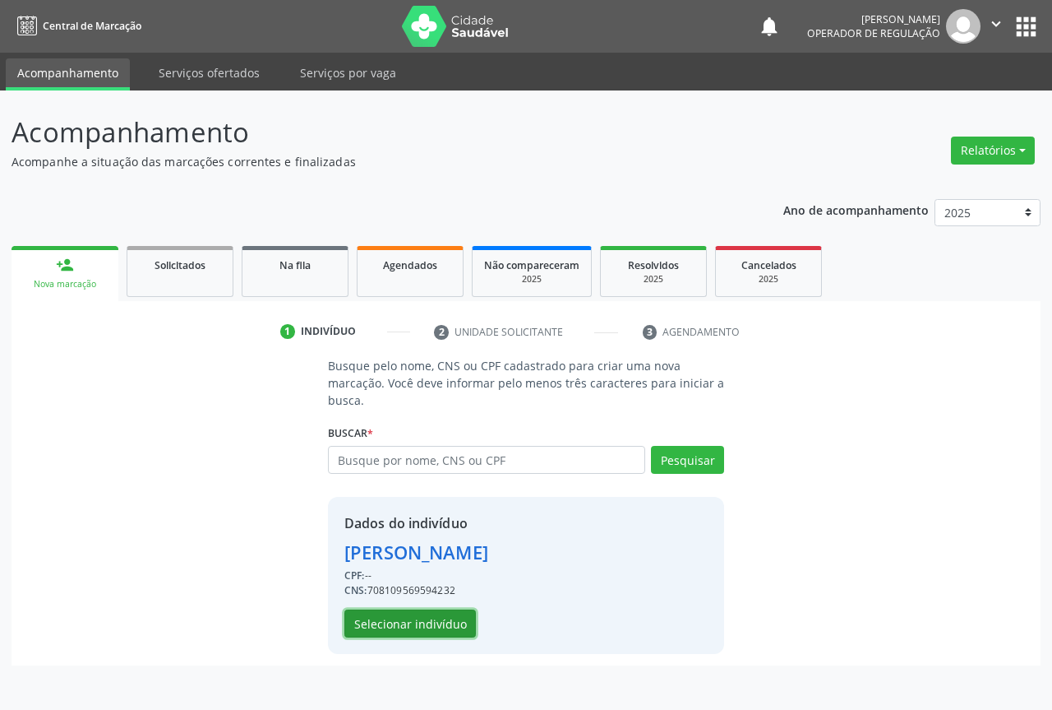
click at [400, 626] on button "Selecionar indivíduo" at bounding box center [411, 623] width 132 height 28
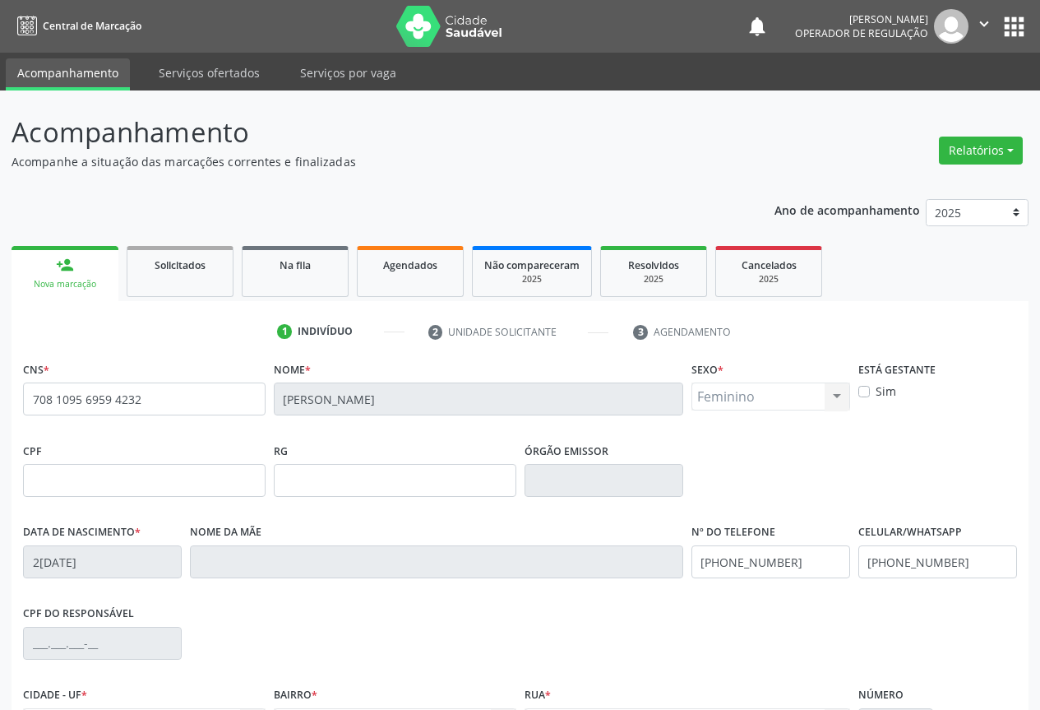
scroll to position [182, 0]
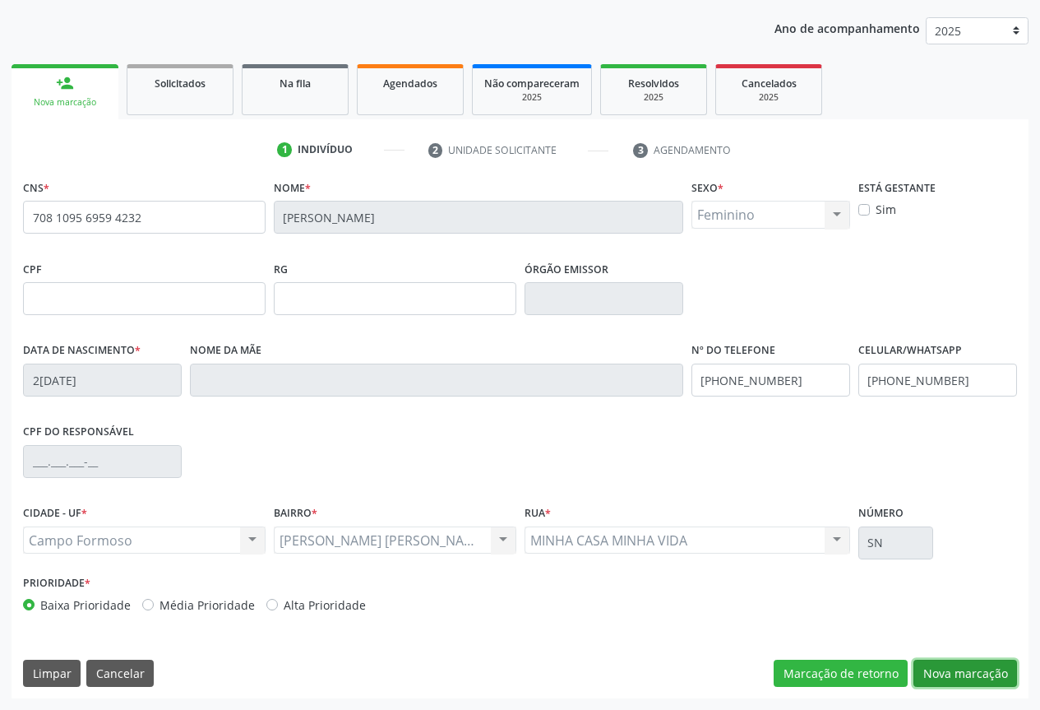
click at [949, 664] on button "Nova marcação" at bounding box center [965, 673] width 104 height 28
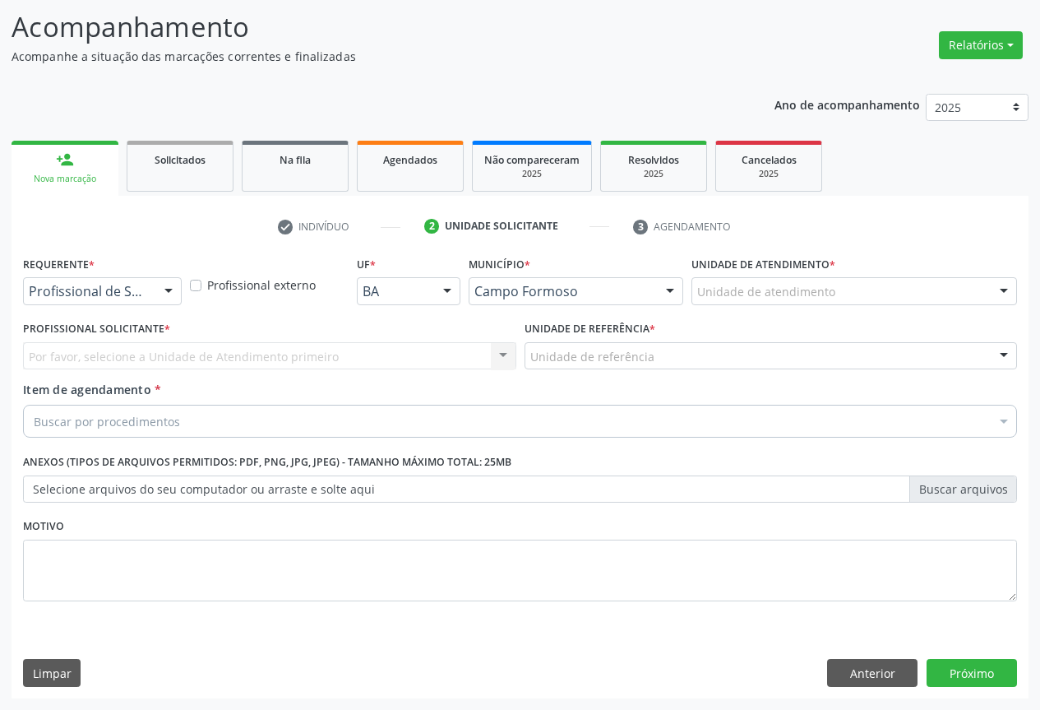
scroll to position [105, 0]
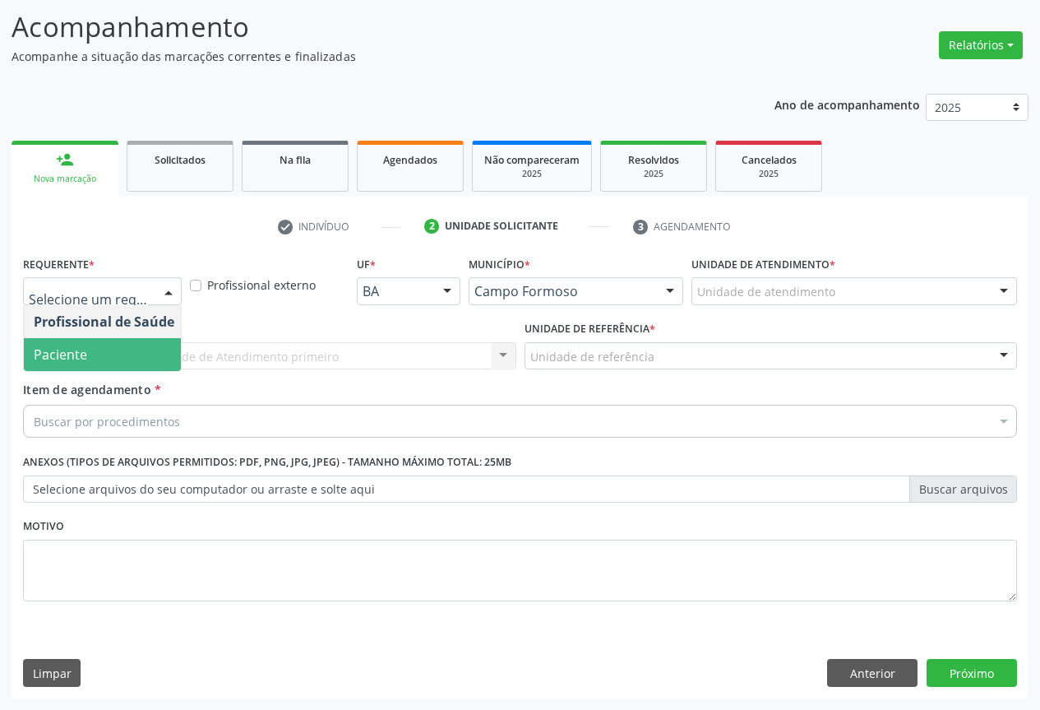
click at [82, 360] on span "Paciente" at bounding box center [60, 354] width 53 height 18
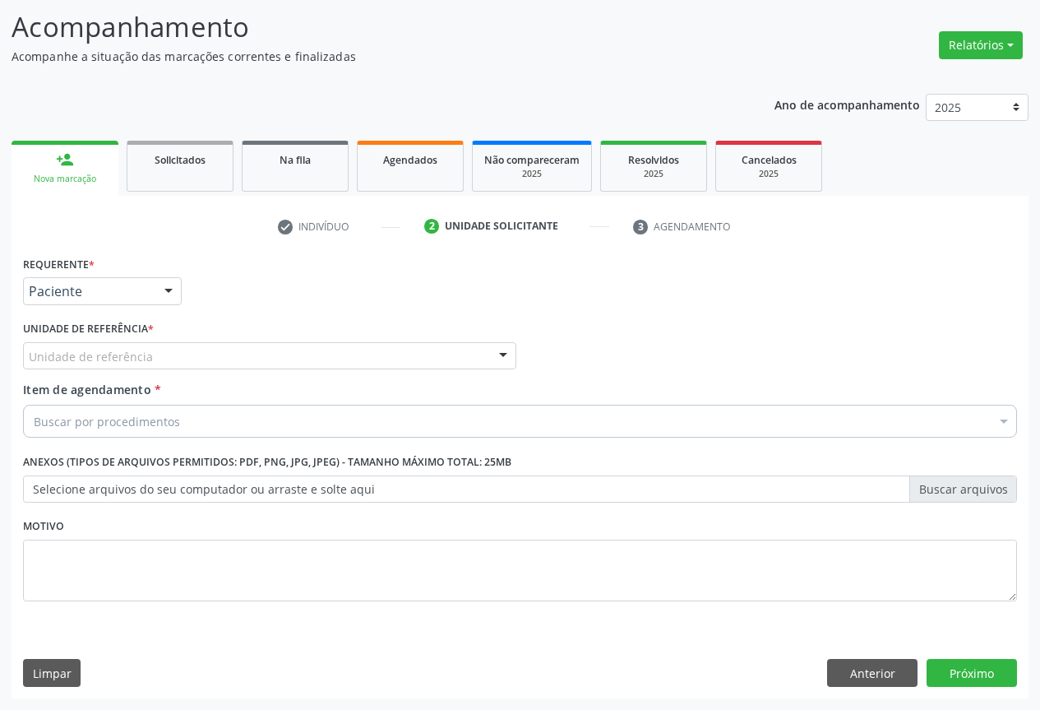
click at [183, 366] on div "Unidade de referência" at bounding box center [269, 356] width 493 height 28
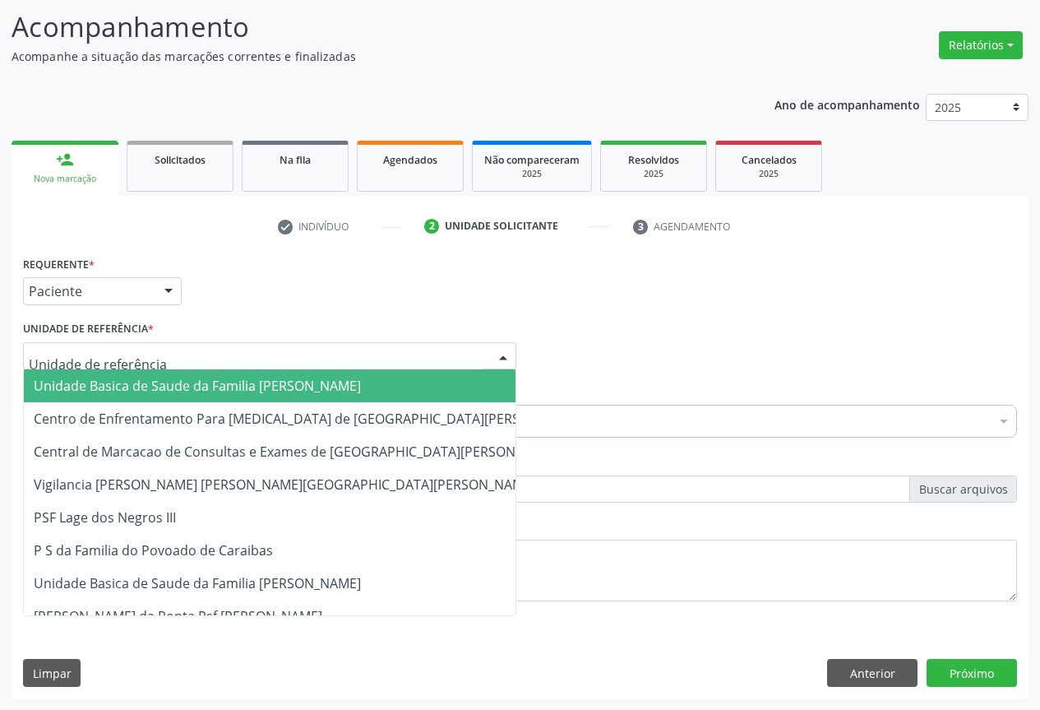
click at [140, 386] on span "Unidade Basica de Saude da Familia Dr [PERSON_NAME]" at bounding box center [197, 386] width 327 height 18
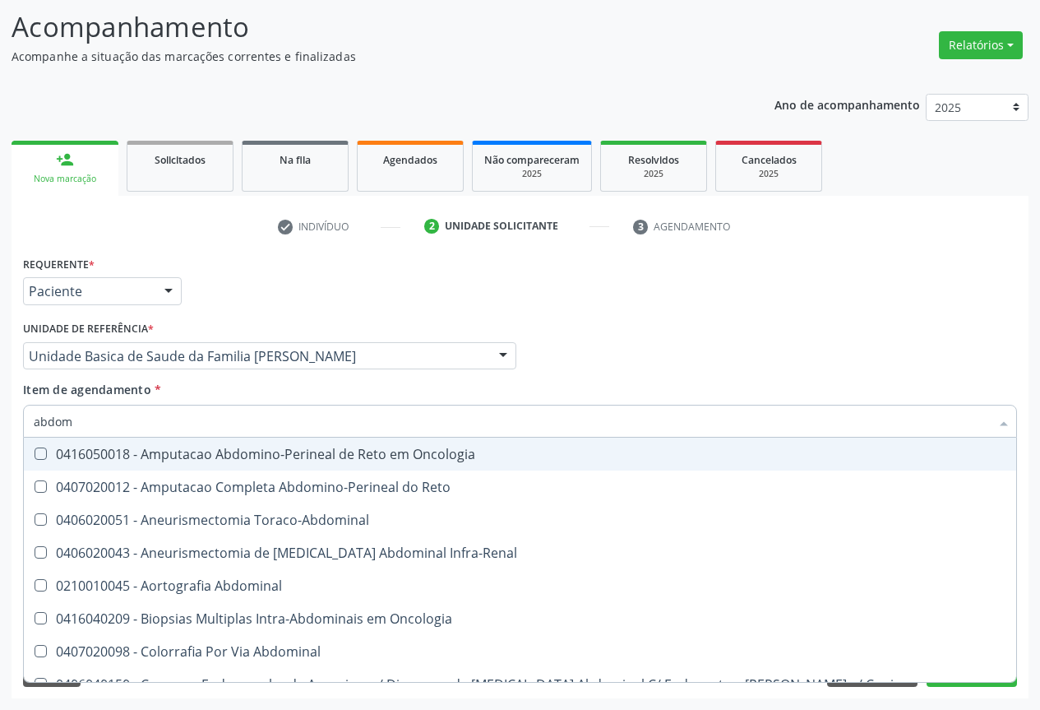
type input "abdome"
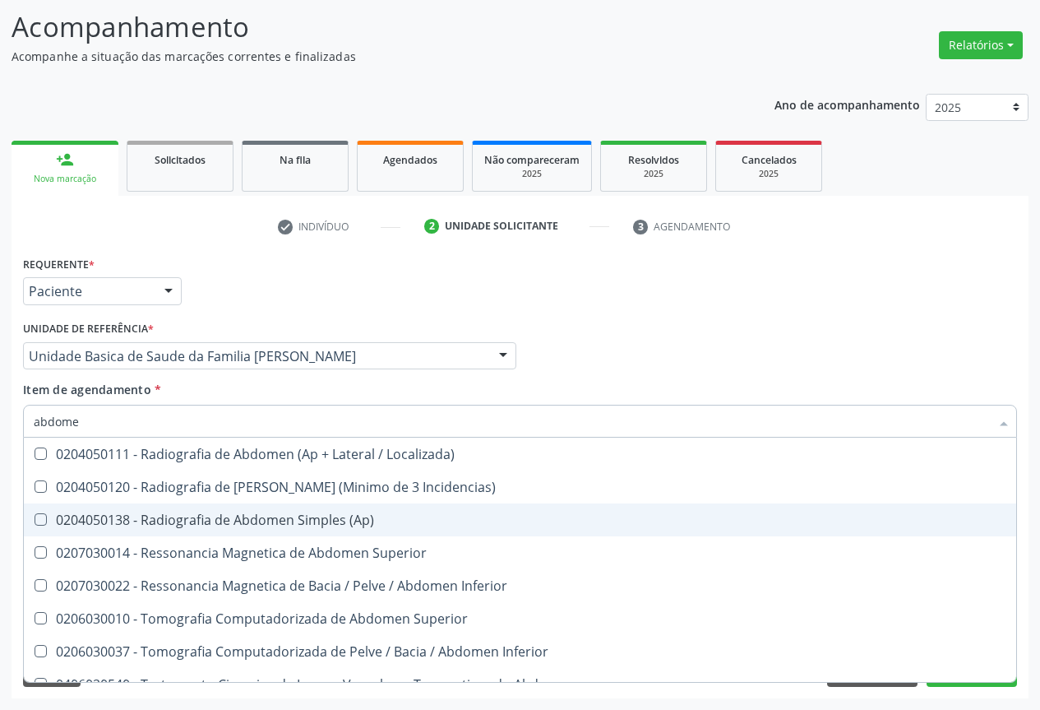
scroll to position [85, 0]
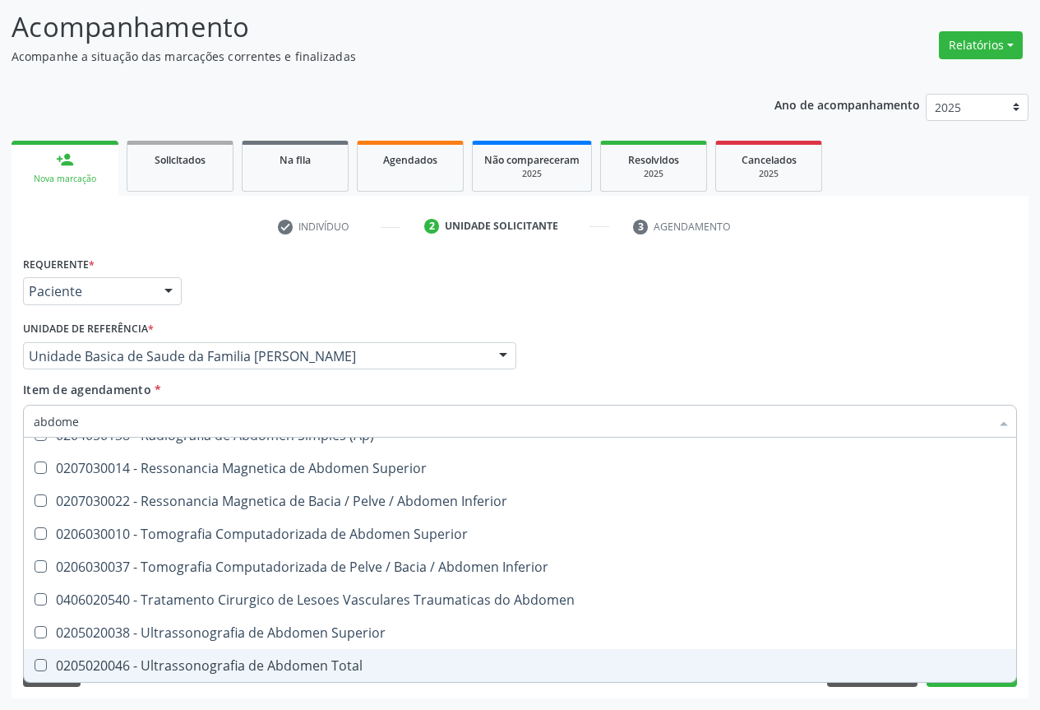
click at [239, 664] on div "0205020046 - Ultrassonografia de Abdomen Total" at bounding box center [520, 665] width 973 height 13
checkbox Total "true"
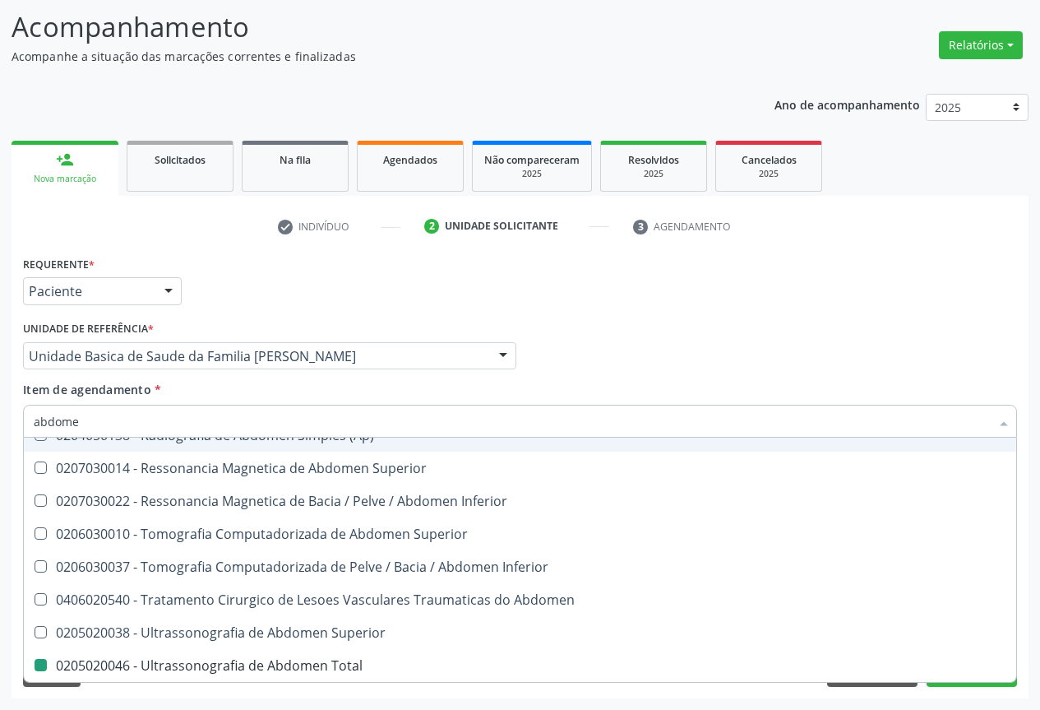
click at [594, 366] on div "Profissional Solicitante Por favor, selecione a Unidade de Atendimento primeiro…" at bounding box center [520, 349] width 1002 height 64
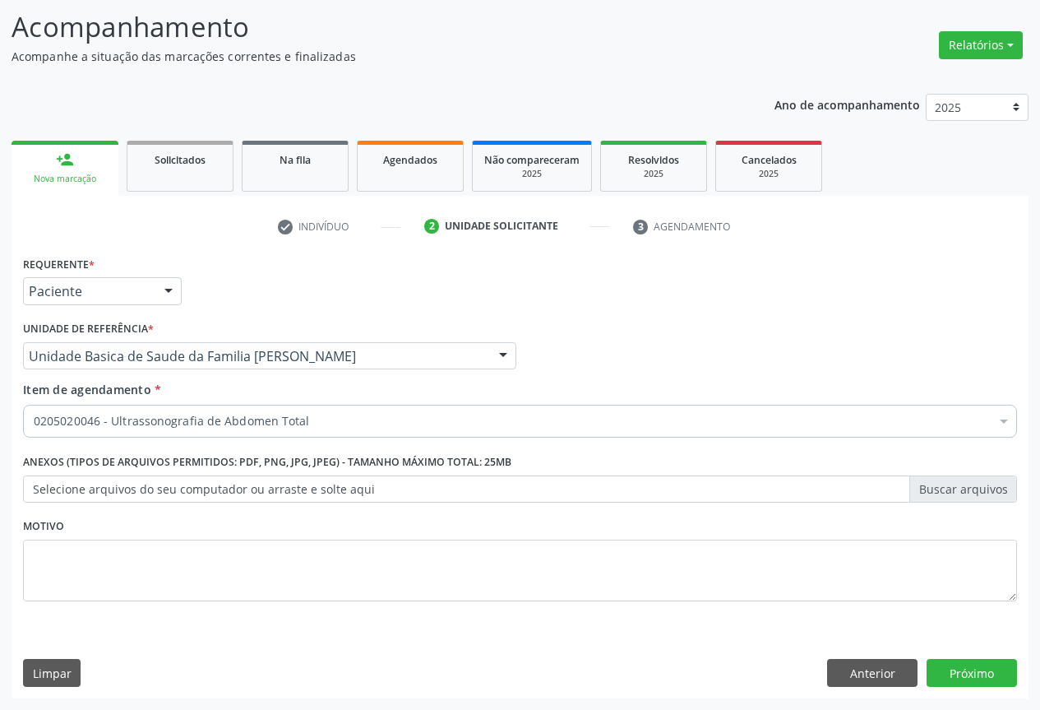
checkbox Total "true"
checkbox Adolescente\) "false"
click at [982, 674] on button "Próximo" at bounding box center [972, 673] width 90 height 28
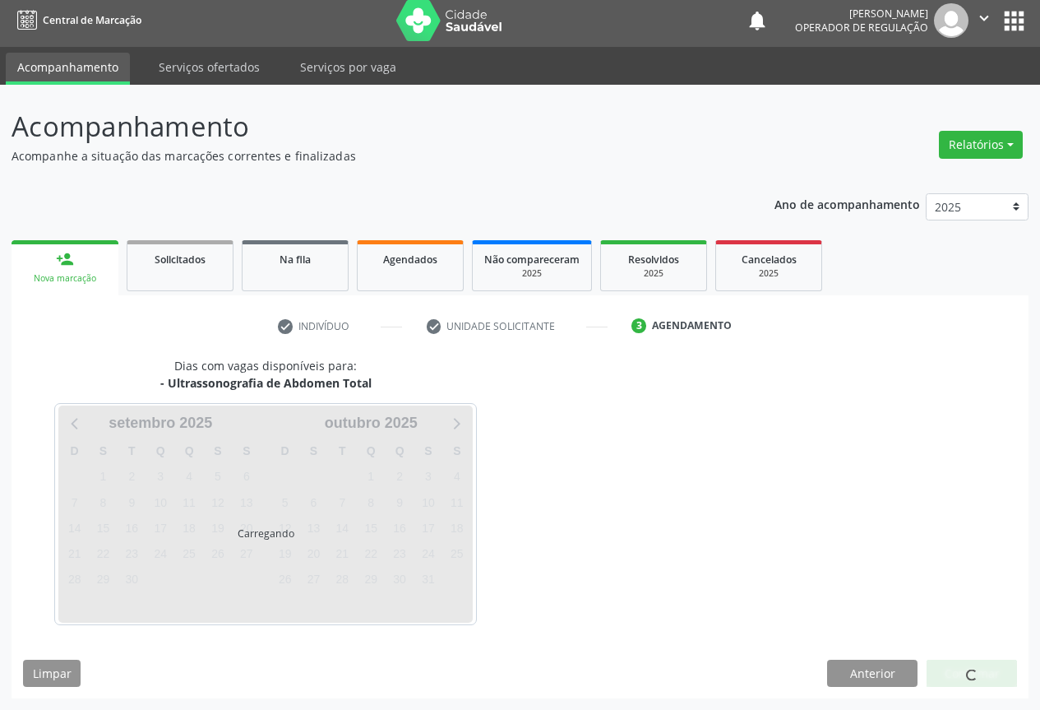
scroll to position [6, 0]
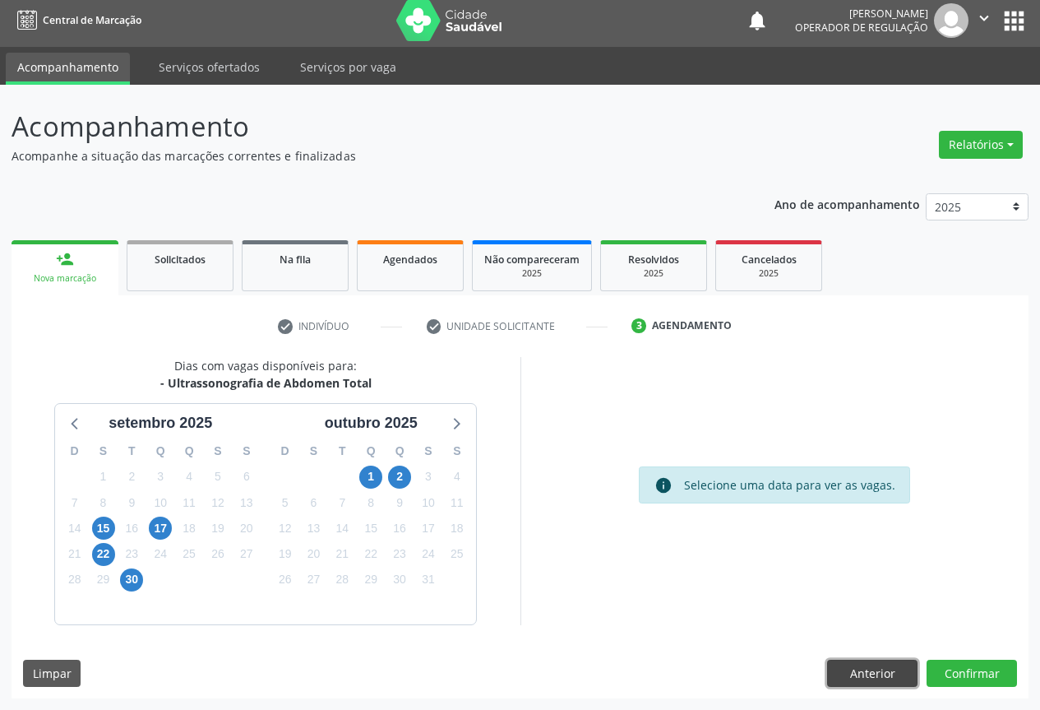
drag, startPoint x: 864, startPoint y: 668, endPoint x: 829, endPoint y: 651, distance: 39.3
click at [865, 668] on button "Anterior" at bounding box center [872, 673] width 90 height 28
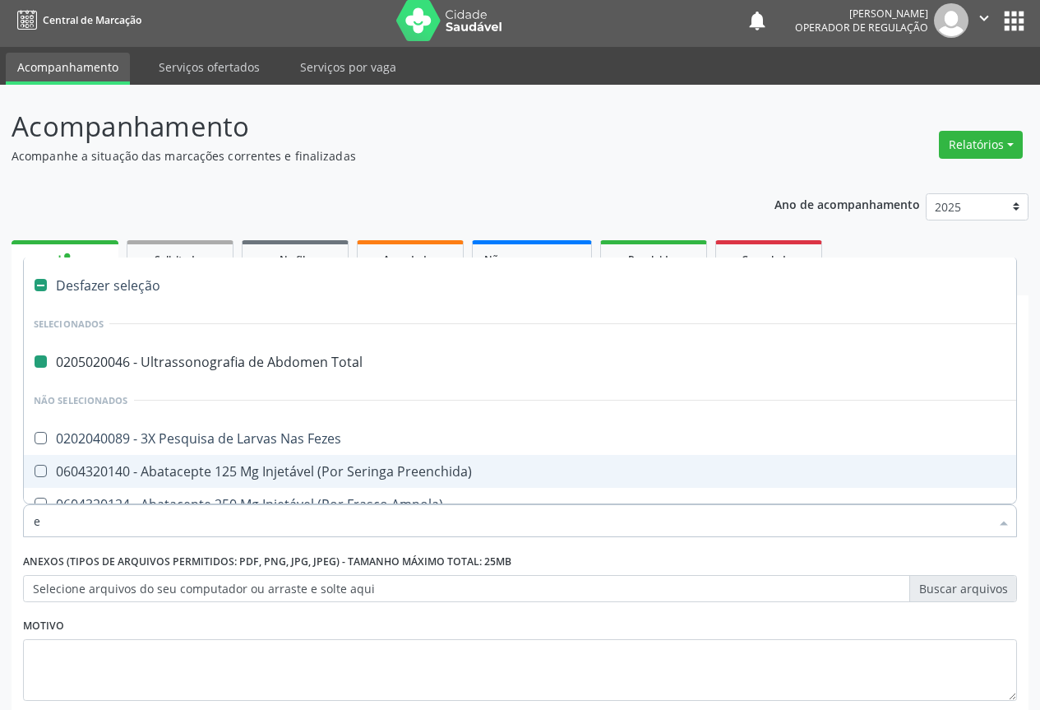
type input "ec"
checkbox Total "false"
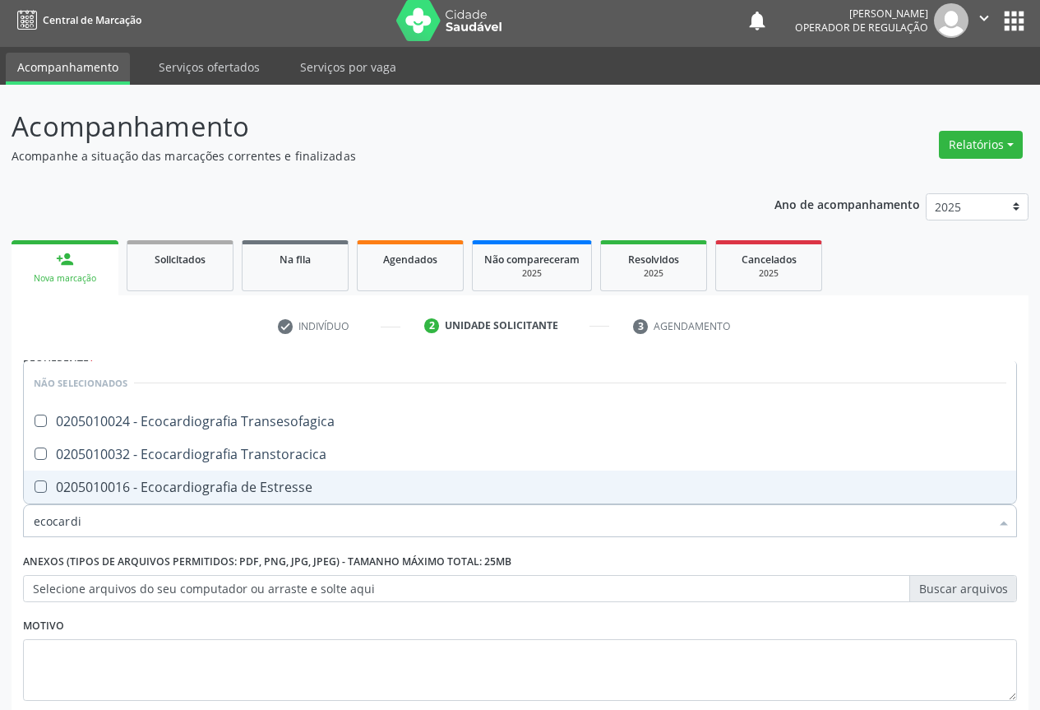
type input "ecocardio"
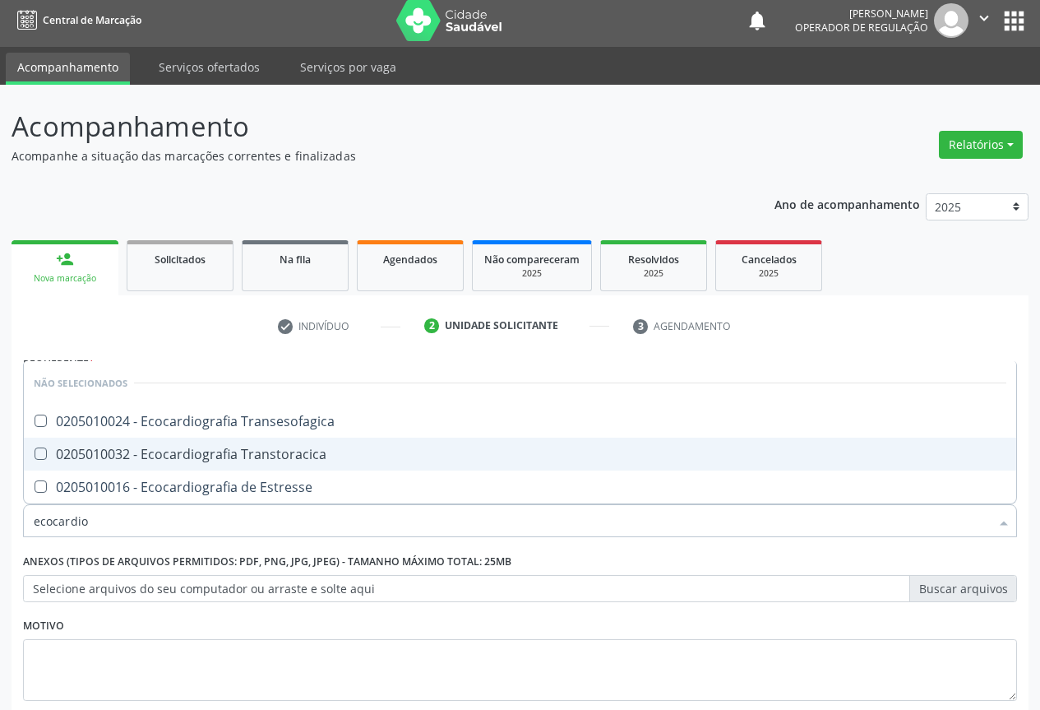
click at [255, 449] on div "0205010032 - Ecocardiografia Transtoracica" at bounding box center [520, 453] width 973 height 13
checkbox Transtoracica "true"
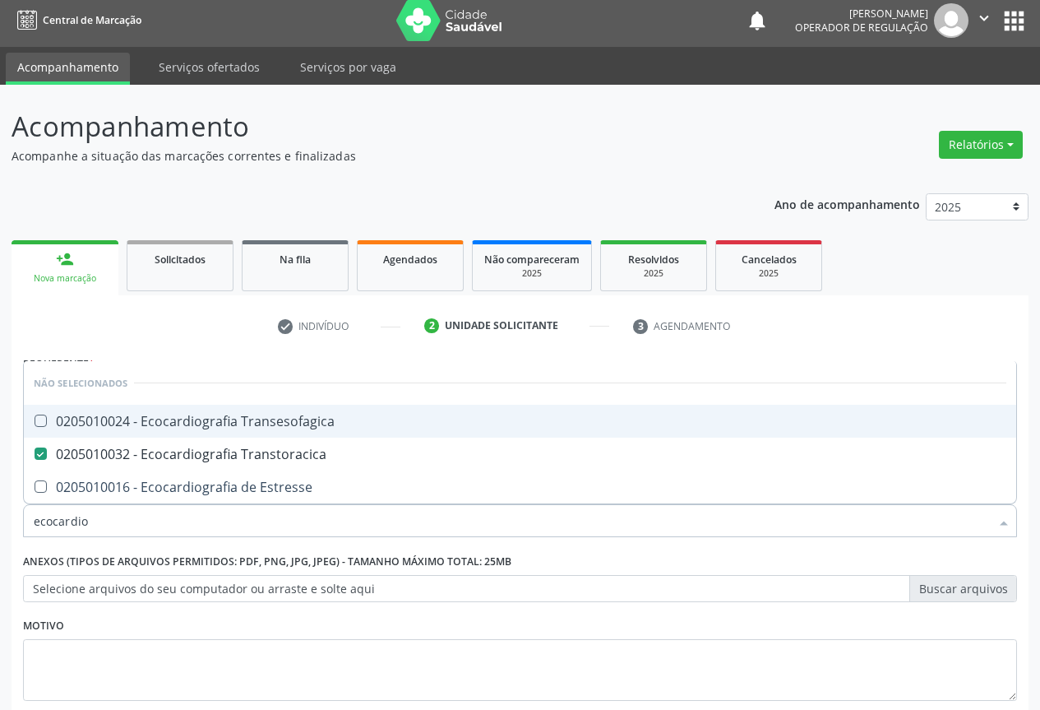
click at [462, 368] on li "Não selecionados" at bounding box center [520, 383] width 992 height 44
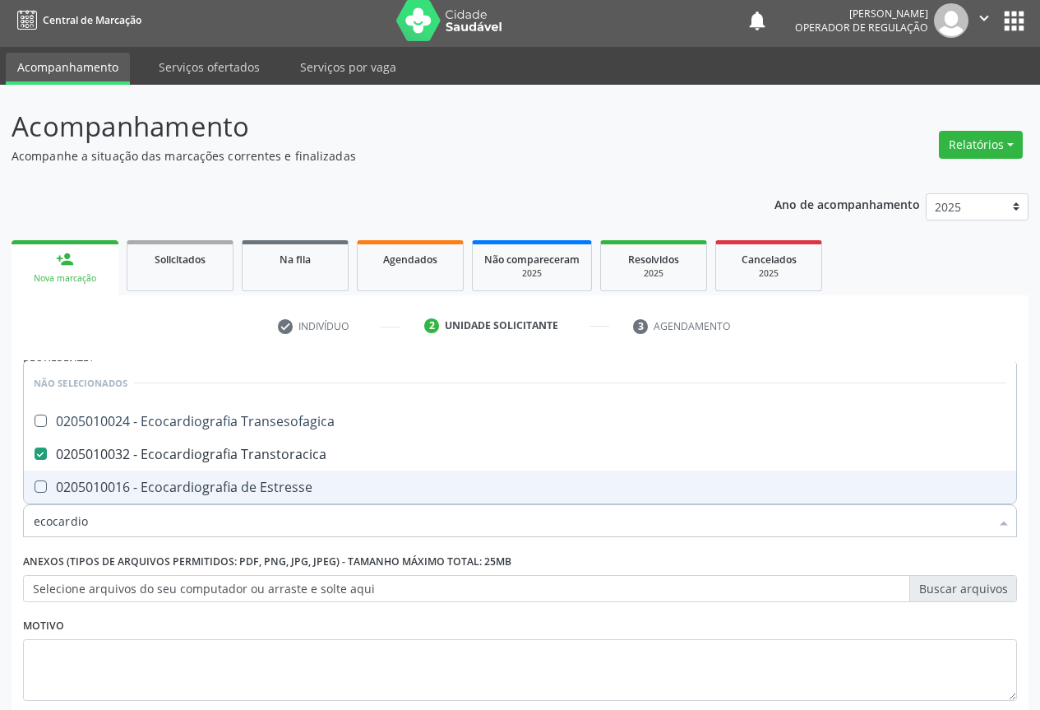
scroll to position [105, 0]
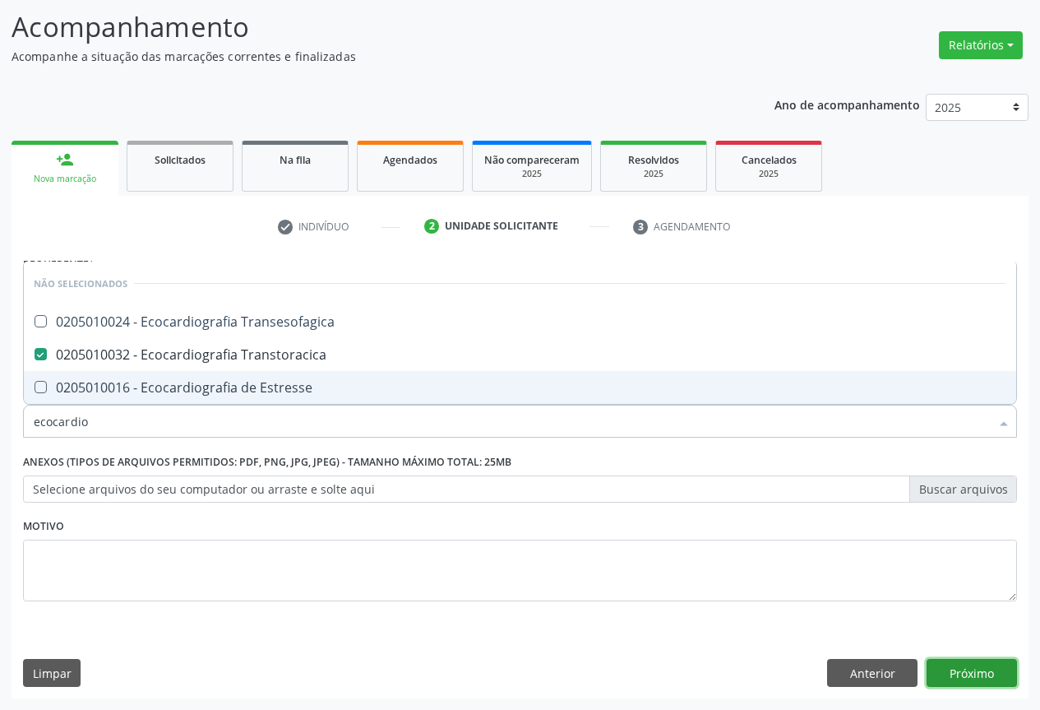
click at [967, 673] on button "Próximo" at bounding box center [972, 673] width 90 height 28
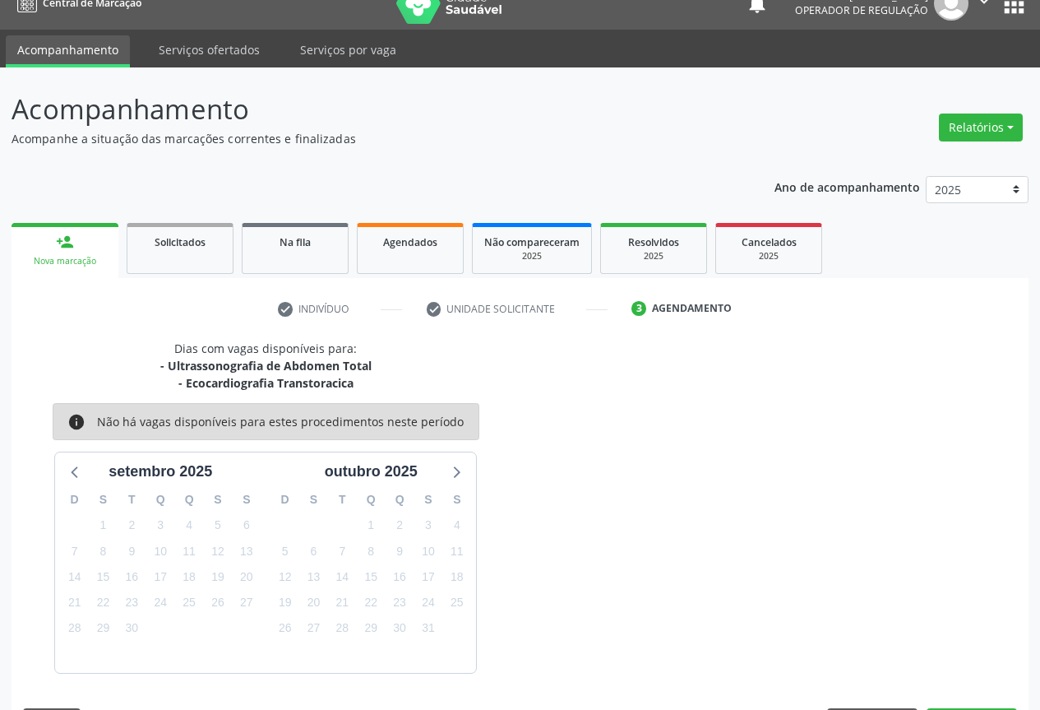
scroll to position [72, 0]
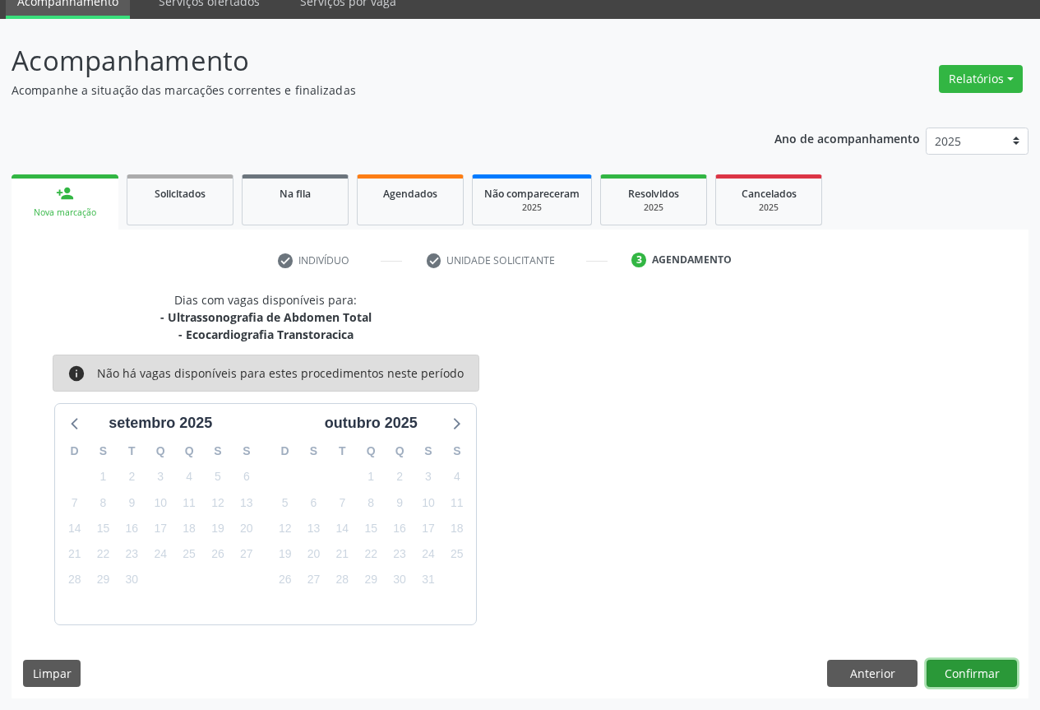
click at [976, 665] on button "Confirmar" at bounding box center [972, 673] width 90 height 28
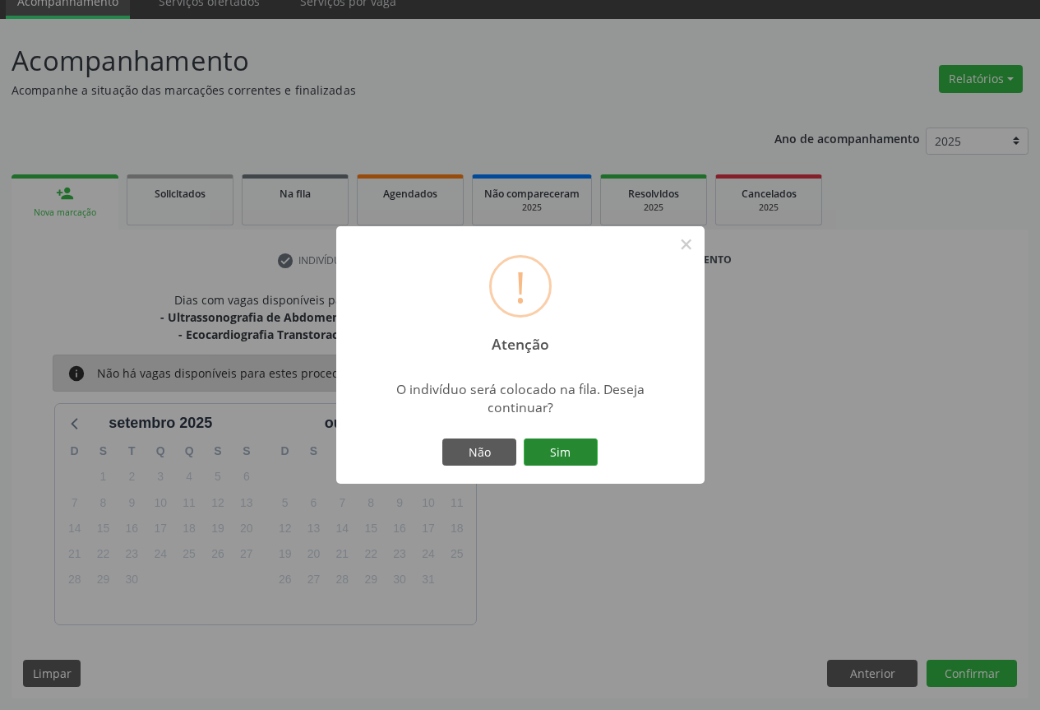
click at [566, 438] on button "Sim" at bounding box center [561, 452] width 74 height 28
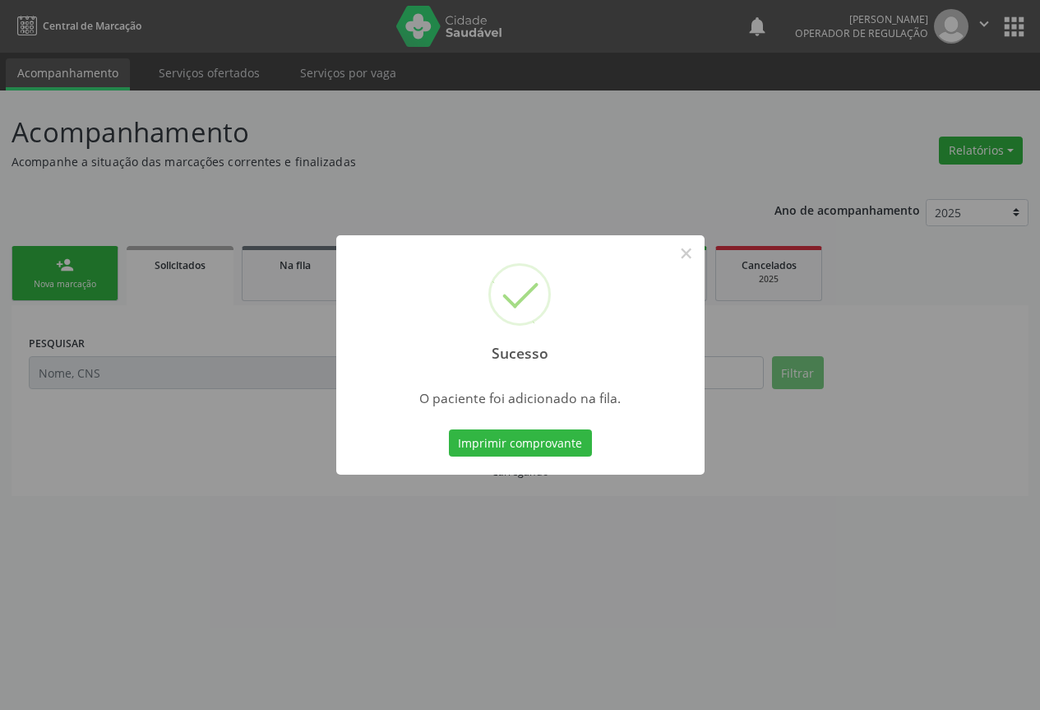
scroll to position [0, 0]
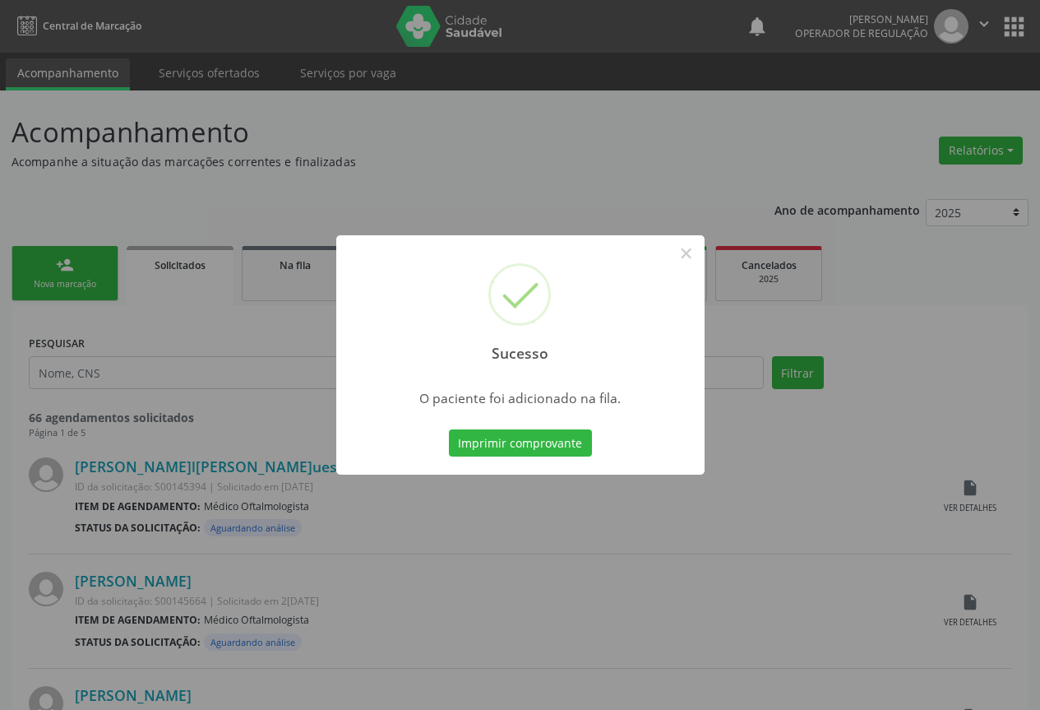
click at [567, 436] on button "Imprimir comprovante" at bounding box center [520, 443] width 143 height 28
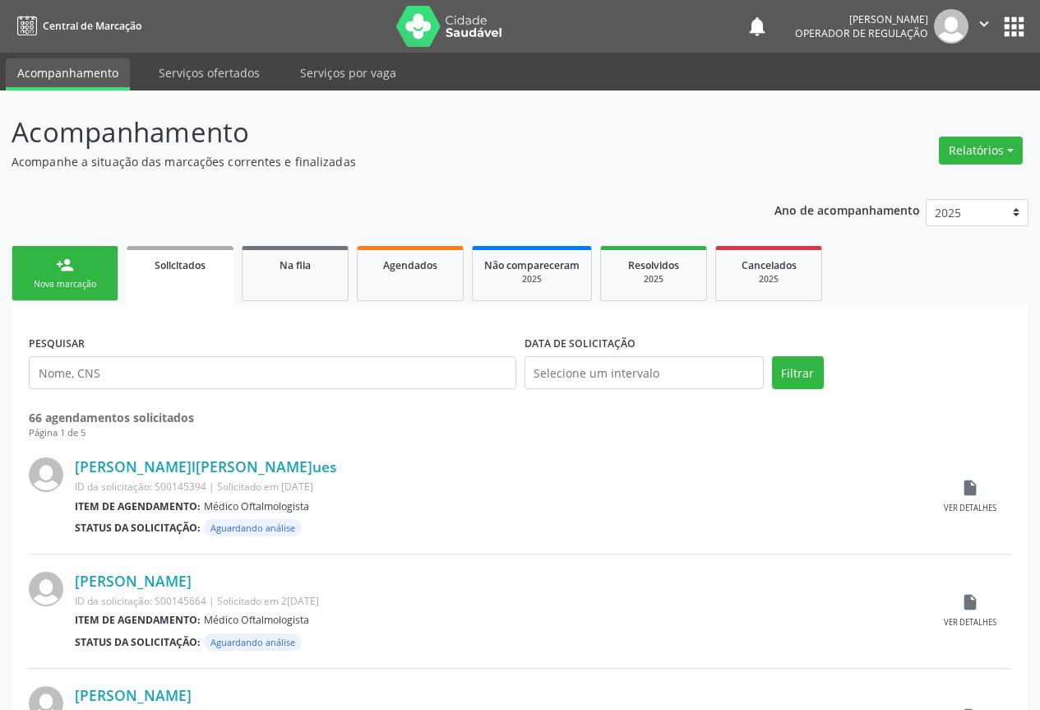
click at [72, 281] on div "Nova marcação" at bounding box center [65, 284] width 82 height 12
click at [89, 275] on link "person_add Nova marcação" at bounding box center [65, 273] width 107 height 55
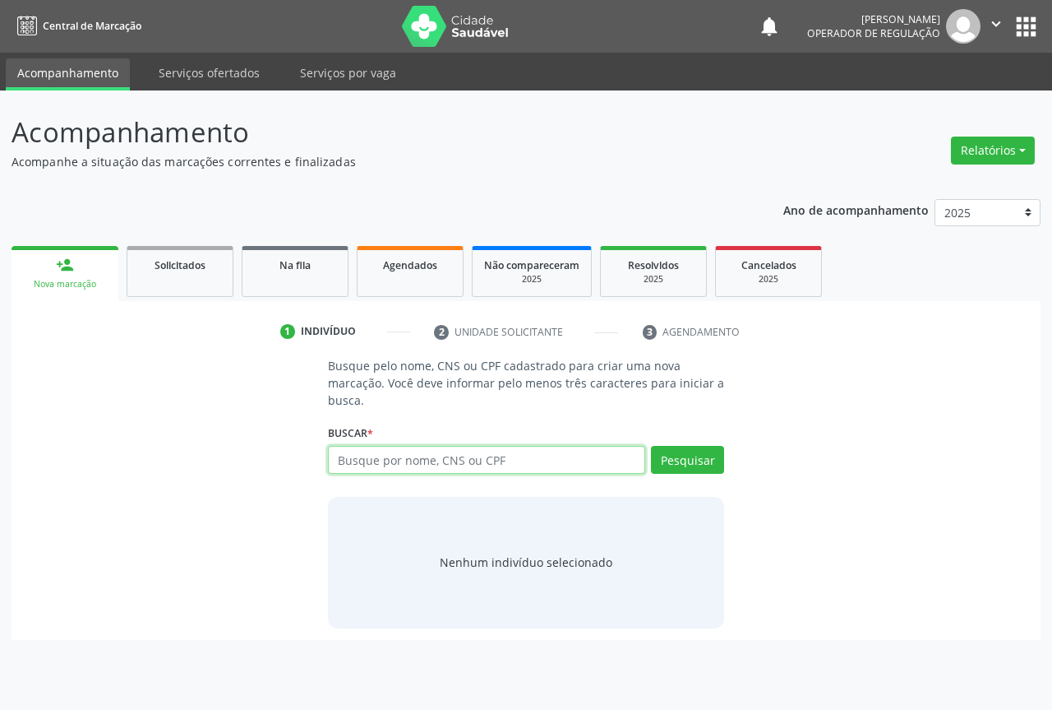
click at [418, 456] on input "text" at bounding box center [486, 460] width 317 height 28
drag, startPoint x: 363, startPoint y: 466, endPoint x: 385, endPoint y: 452, distance: 25.5
click at [365, 465] on input "text" at bounding box center [486, 460] width 317 height 28
type input "704605623617729"
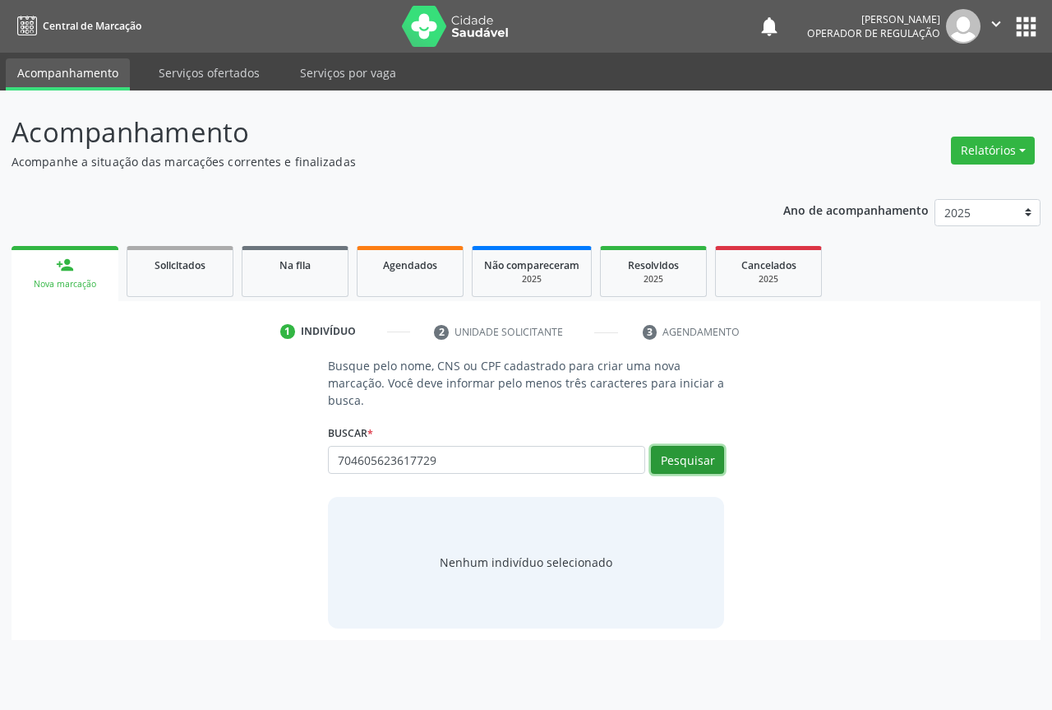
click at [688, 461] on button "Pesquisar" at bounding box center [687, 460] width 73 height 28
type input "704605623617729"
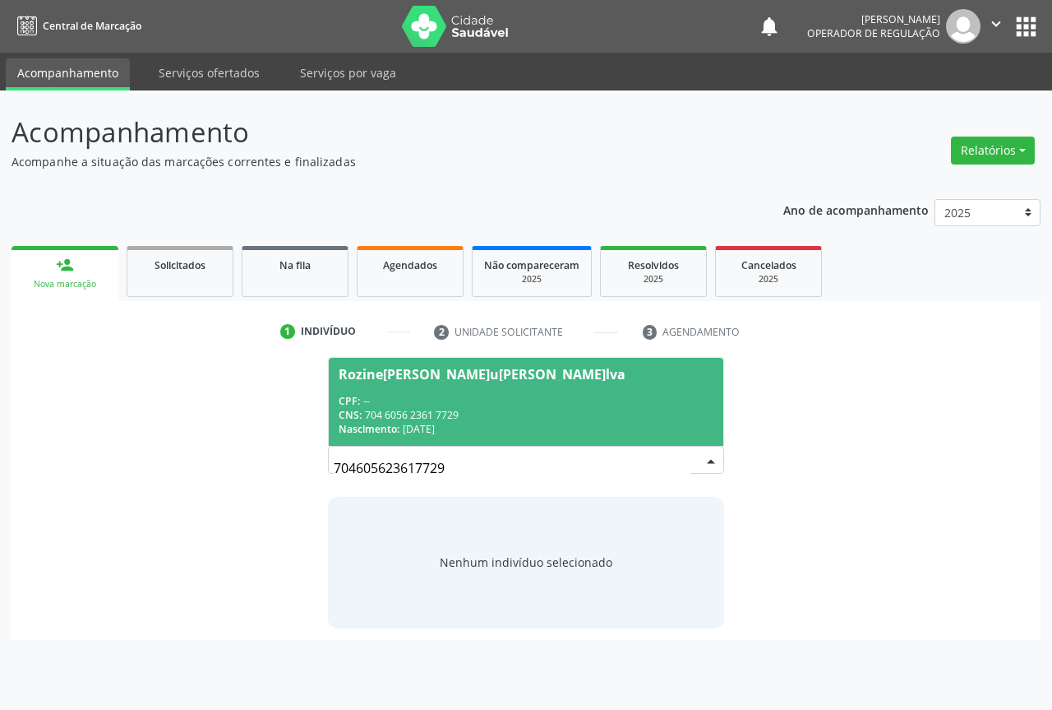
drag, startPoint x: 440, startPoint y: 406, endPoint x: 467, endPoint y: 414, distance: 28.4
click at [441, 405] on div "CPF: --" at bounding box center [526, 401] width 375 height 14
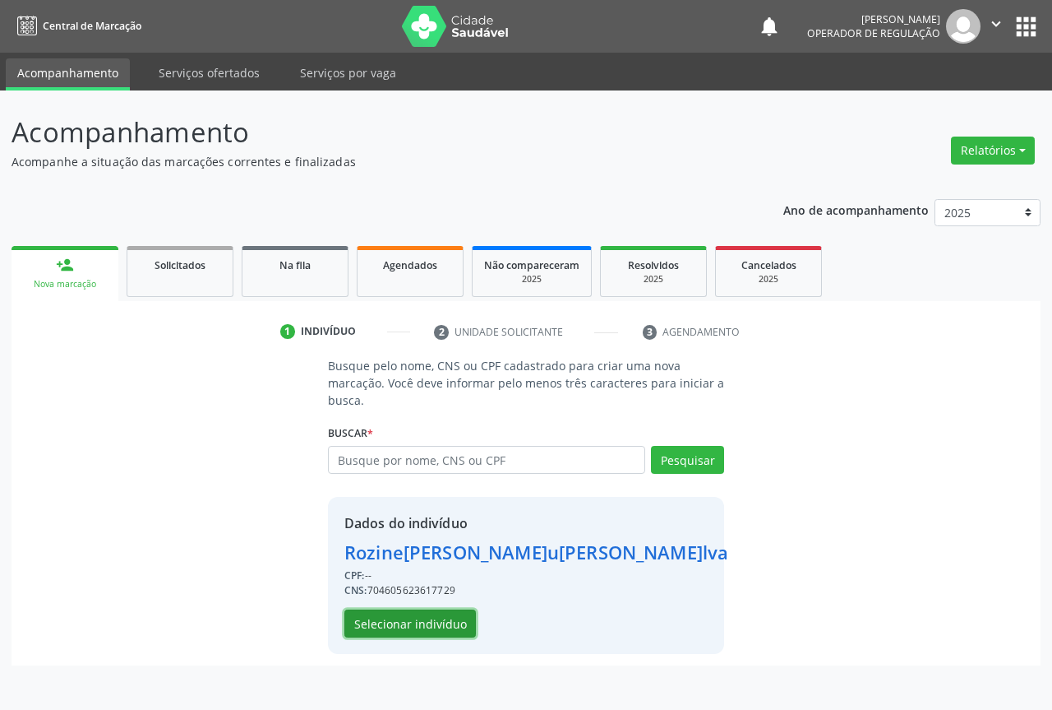
click at [408, 623] on button "Selecionar indivíduo" at bounding box center [411, 623] width 132 height 28
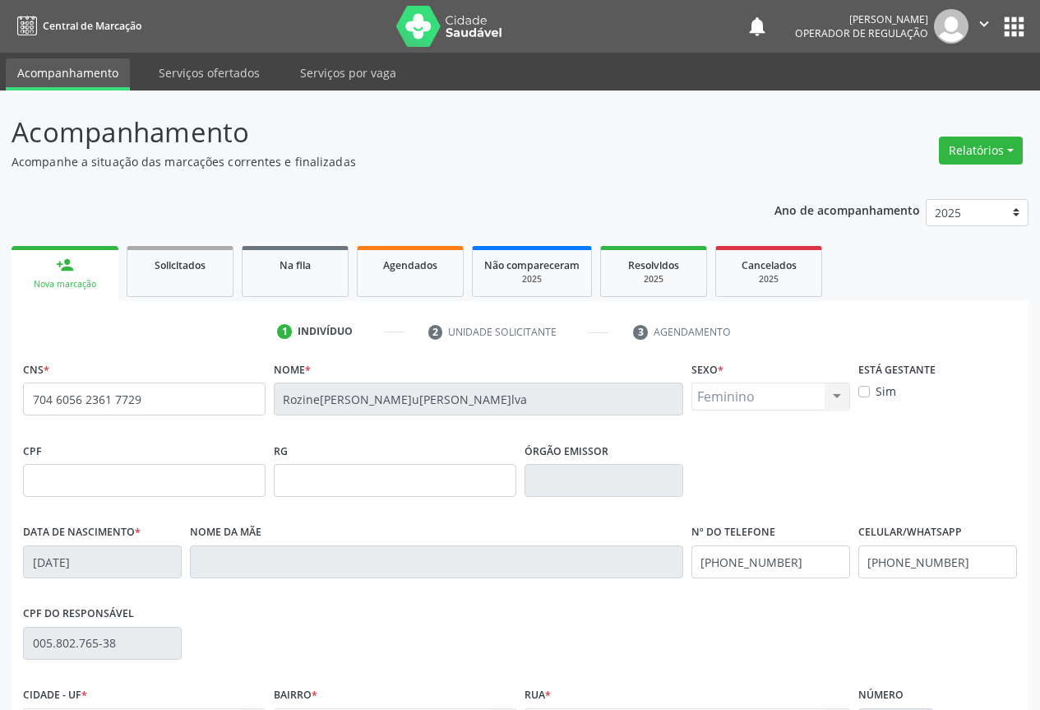
scroll to position [182, 0]
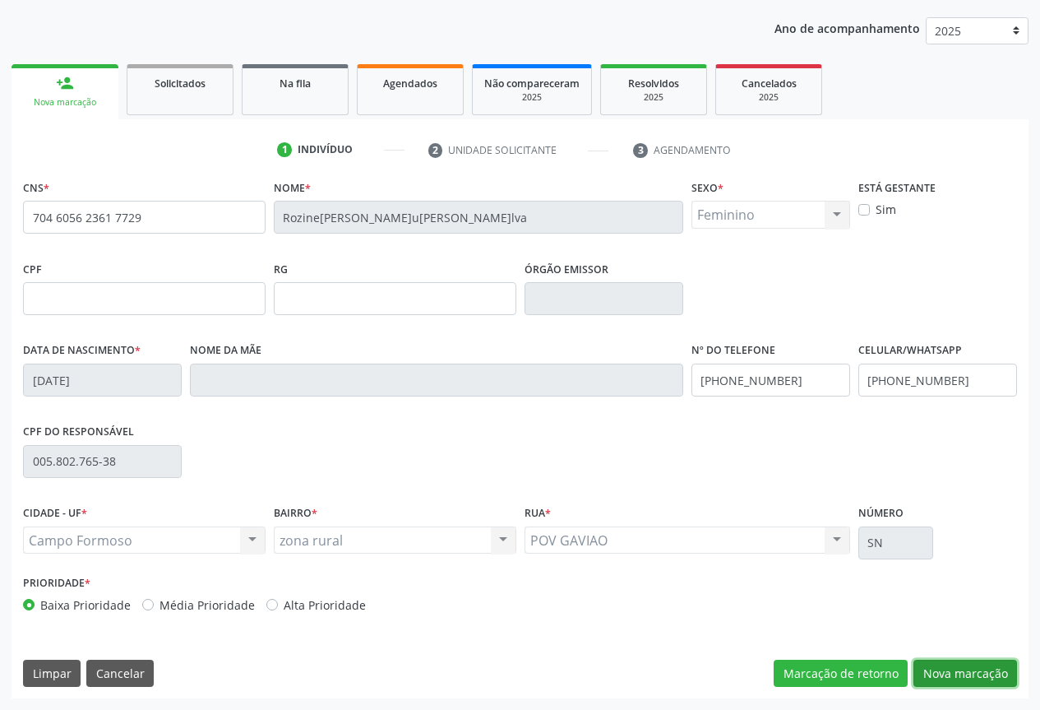
click at [959, 671] on button "Nova marcação" at bounding box center [965, 673] width 104 height 28
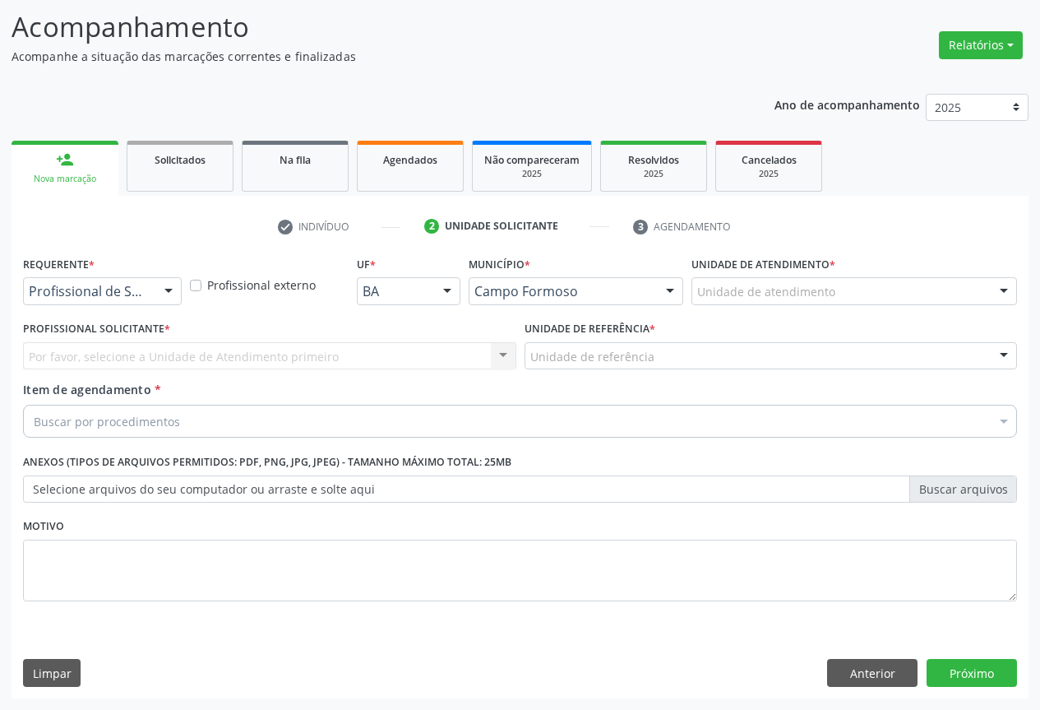
scroll to position [105, 0]
click at [149, 292] on div "Profissional de Saúde" at bounding box center [102, 291] width 159 height 28
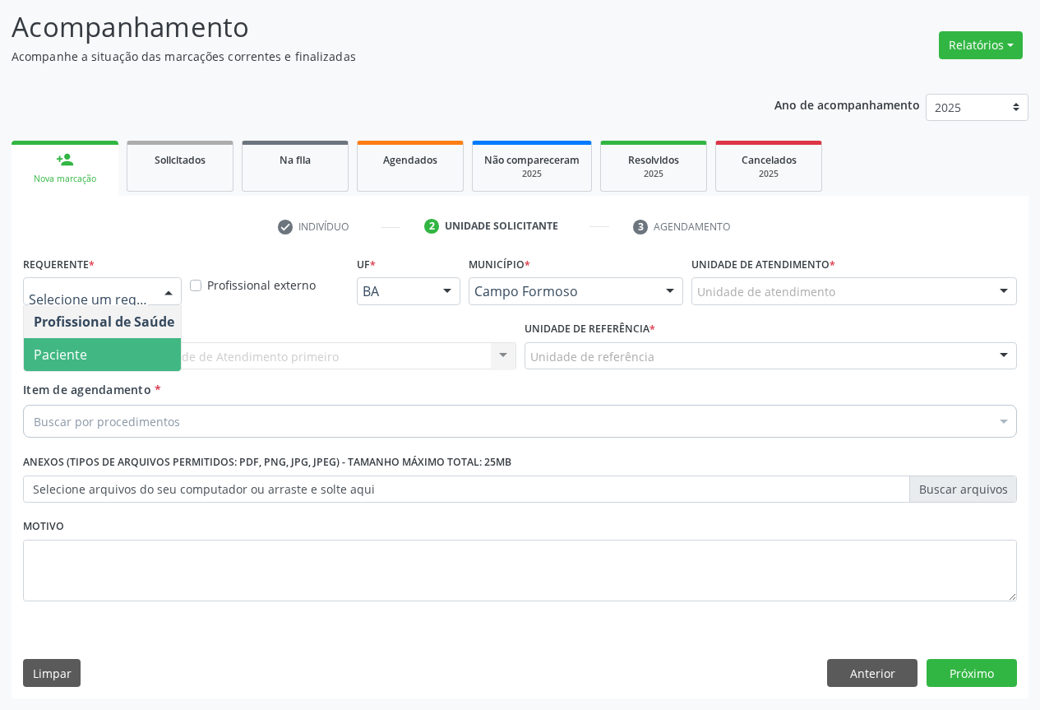
click at [88, 363] on span "Paciente" at bounding box center [104, 354] width 160 height 33
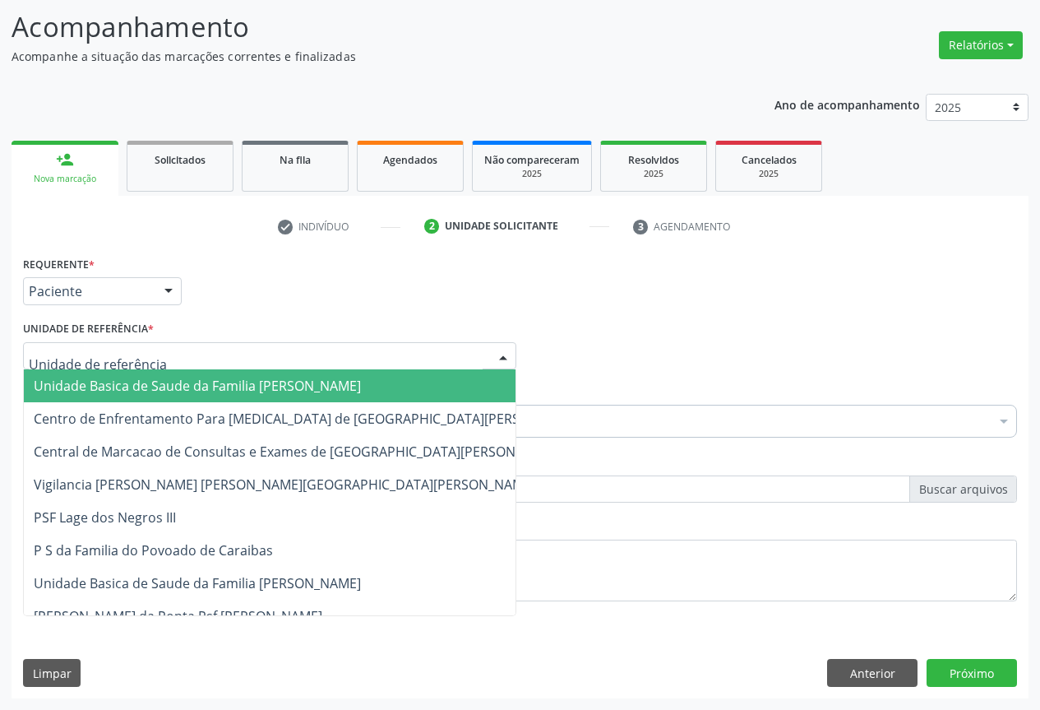
drag, startPoint x: 104, startPoint y: 383, endPoint x: 111, endPoint y: 415, distance: 32.7
click at [106, 384] on span "Unidade Basica de Saude da Familia Dr [PERSON_NAME]" at bounding box center [197, 386] width 327 height 18
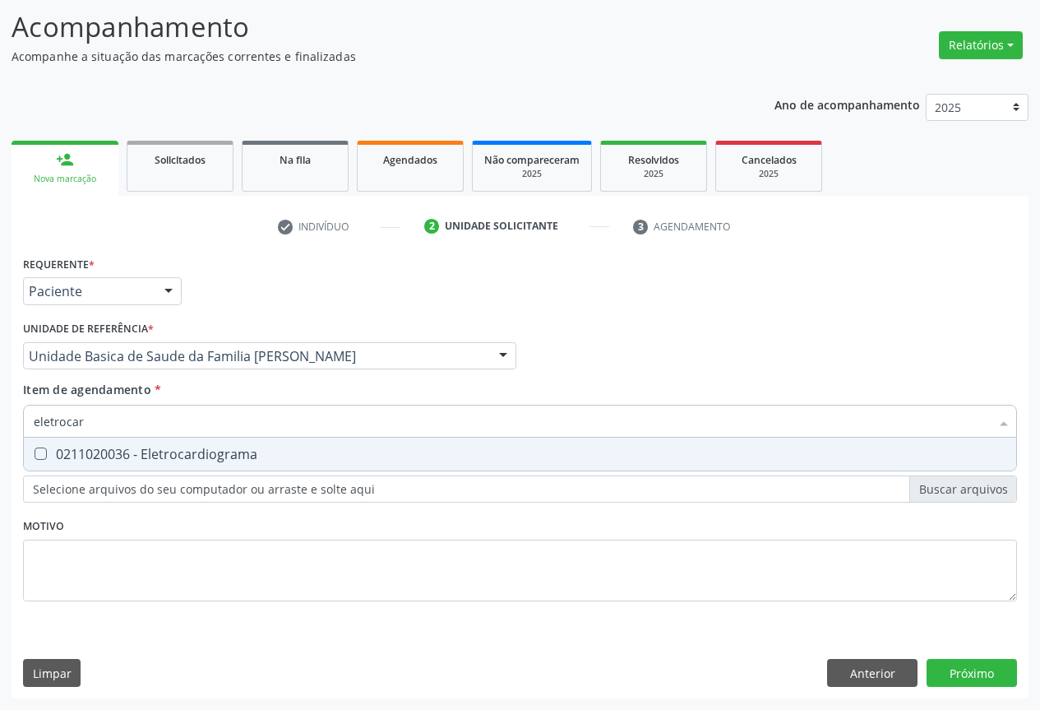
type input "eletrocard"
click at [169, 448] on div "0211020036 - Eletrocardiograma" at bounding box center [520, 453] width 973 height 13
checkbox Eletrocardiograma "true"
click at [232, 305] on div "Requerente * Paciente Profissional de Saúde Paciente Nenhum resultado encontrad…" at bounding box center [520, 284] width 1002 height 64
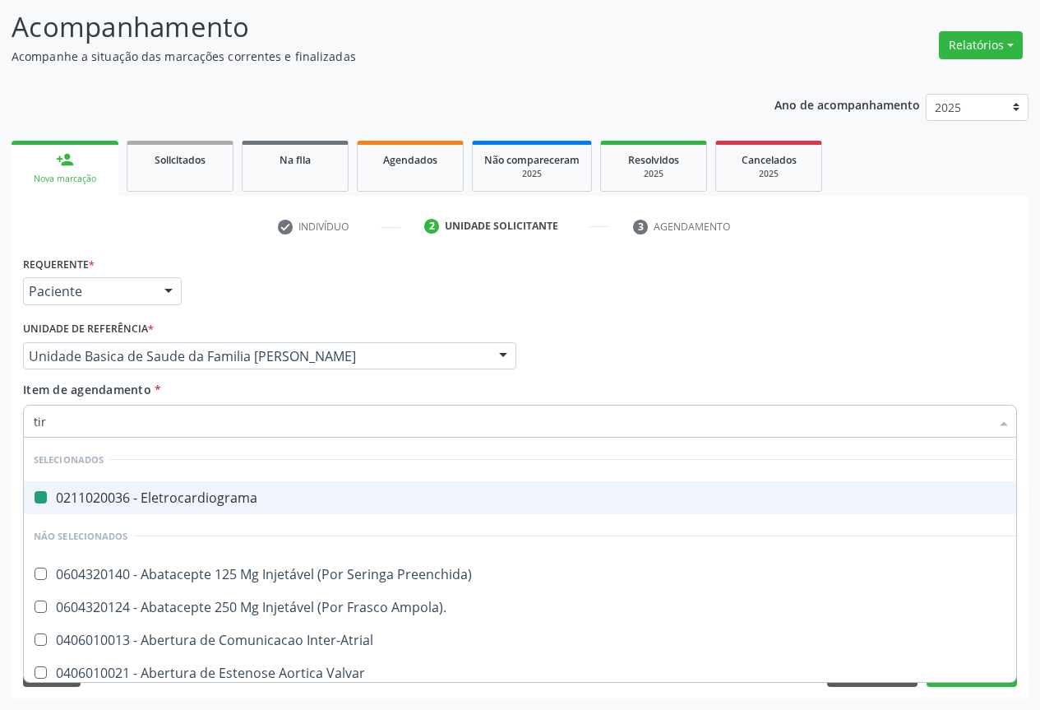
type input "tire"
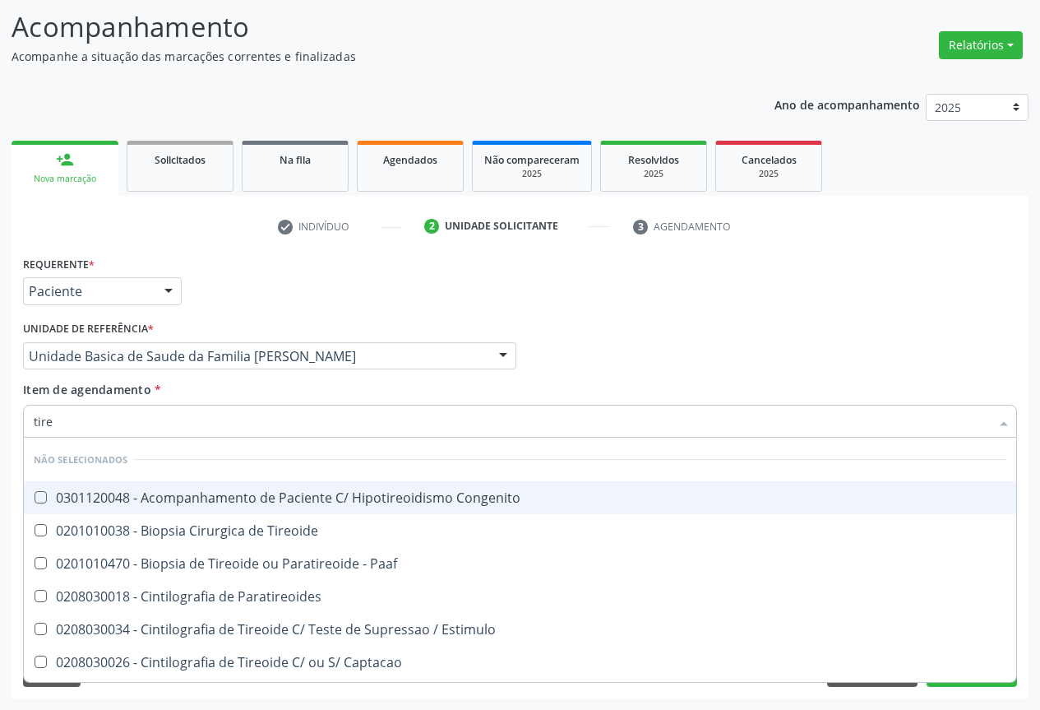
checkbox Congenito "false"
type input "tireoide"
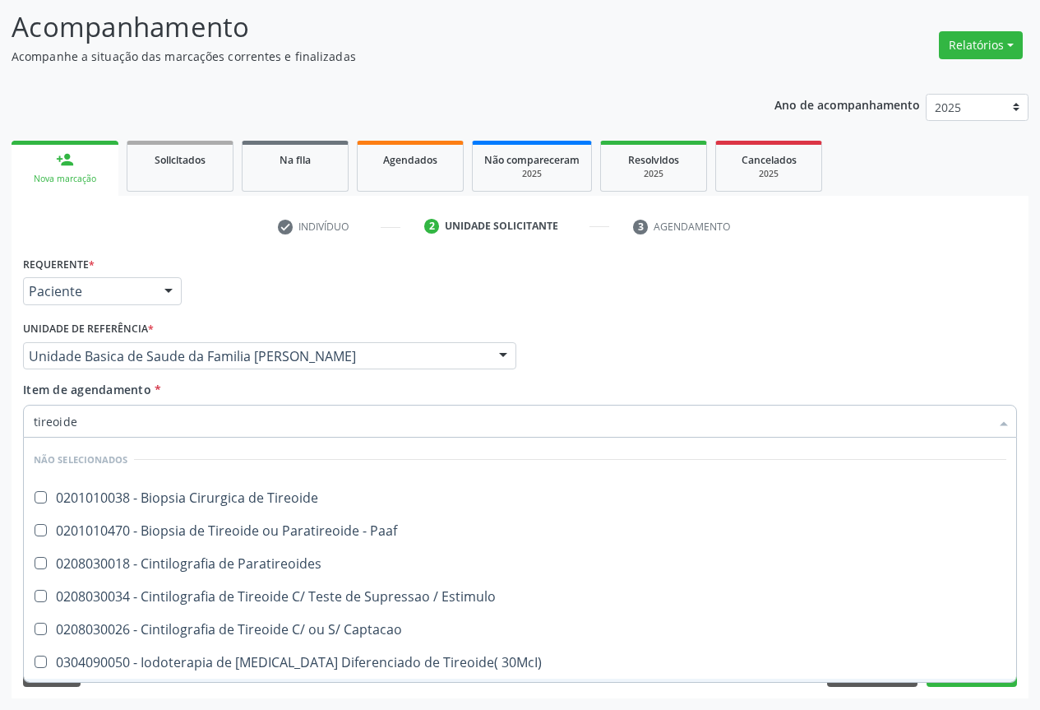
scroll to position [358, 0]
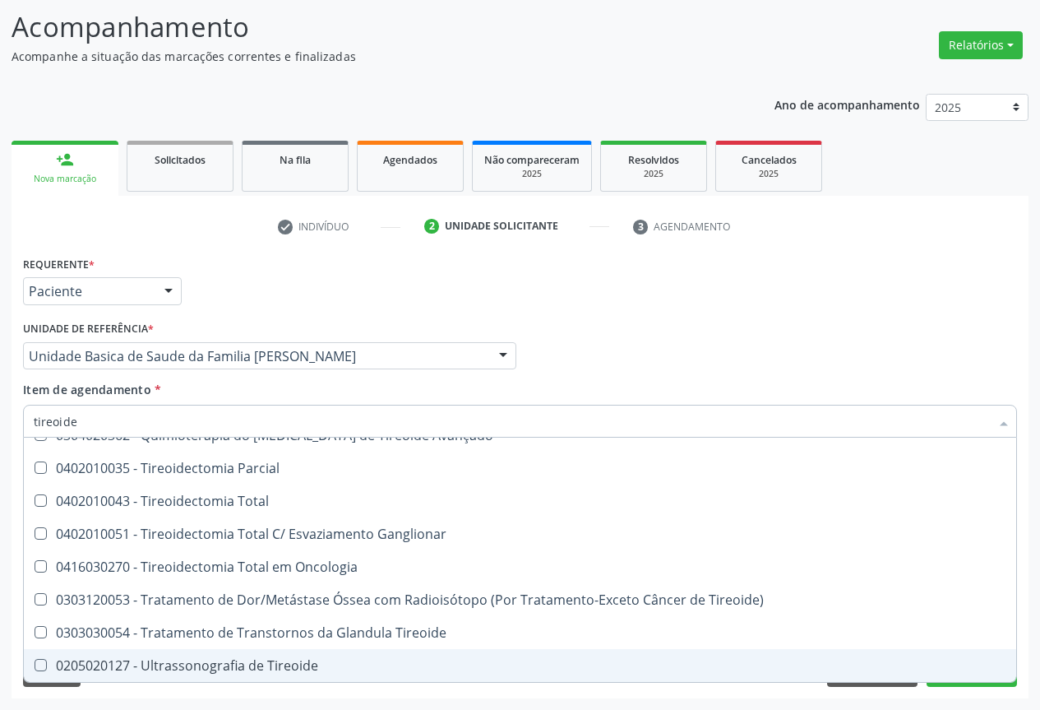
drag, startPoint x: 276, startPoint y: 663, endPoint x: 343, endPoint y: 591, distance: 97.7
click at [289, 648] on ul "Desfazer seleção Não selecionados 0201010038 - Biopsia Cirurgica de Tireoide 02…" at bounding box center [520, 380] width 992 height 603
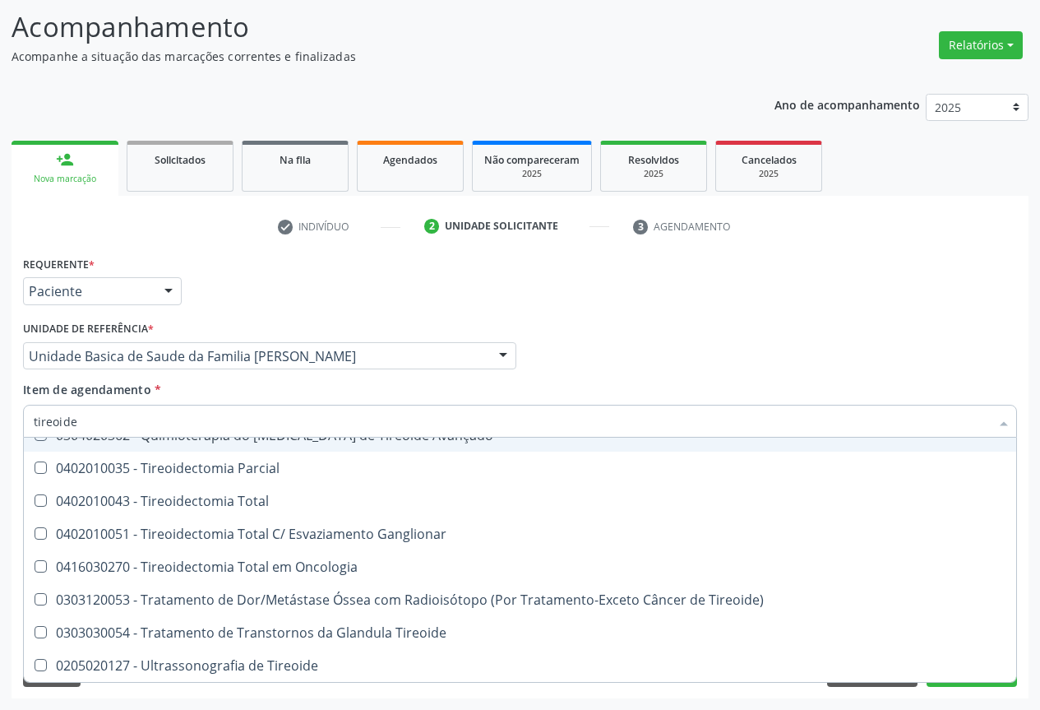
click at [613, 370] on div "Profissional Solicitante Por favor, selecione a Unidade de Atendimento primeiro…" at bounding box center [520, 349] width 1002 height 64
checkbox Tireoide "true"
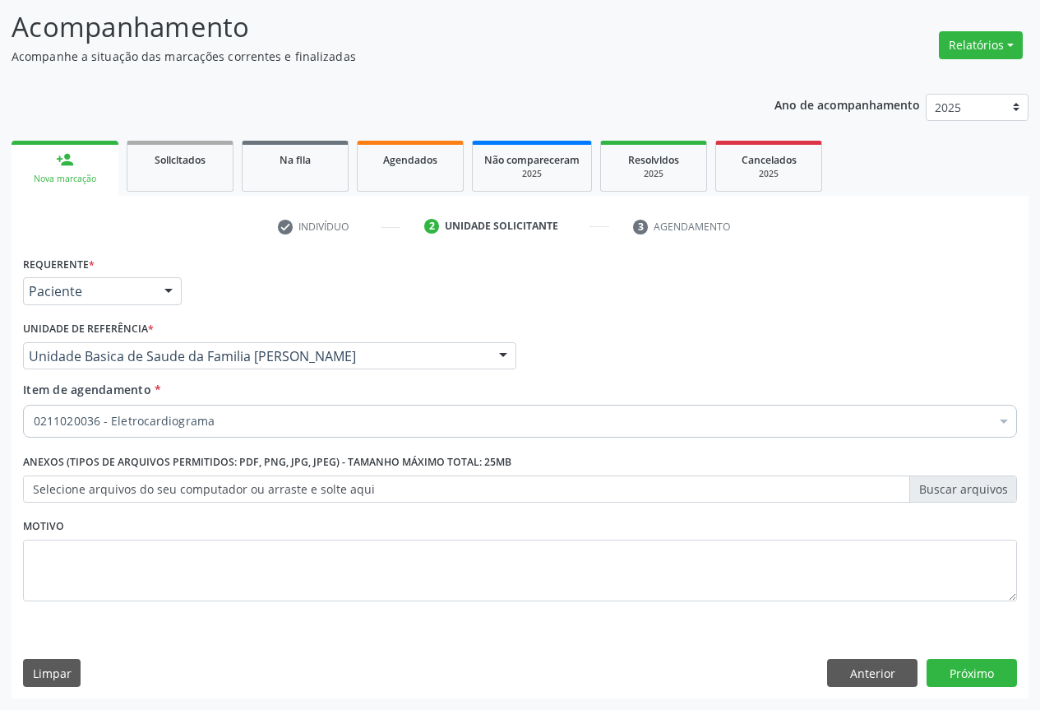
scroll to position [0, 0]
click at [958, 662] on button "Próximo" at bounding box center [972, 673] width 90 height 28
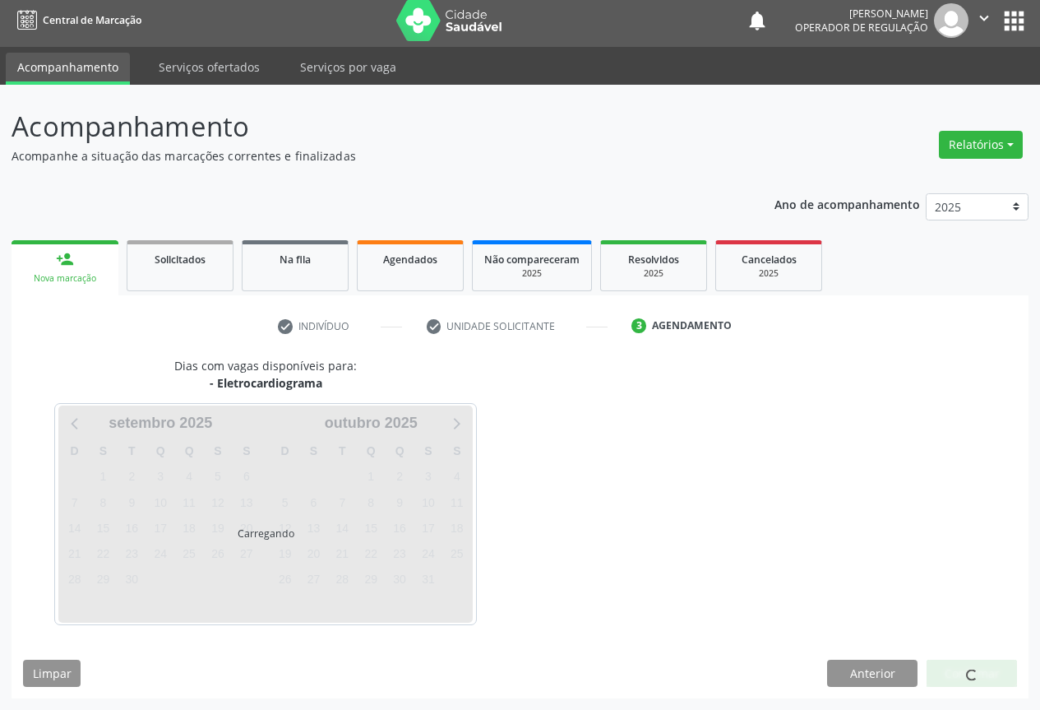
scroll to position [54, 0]
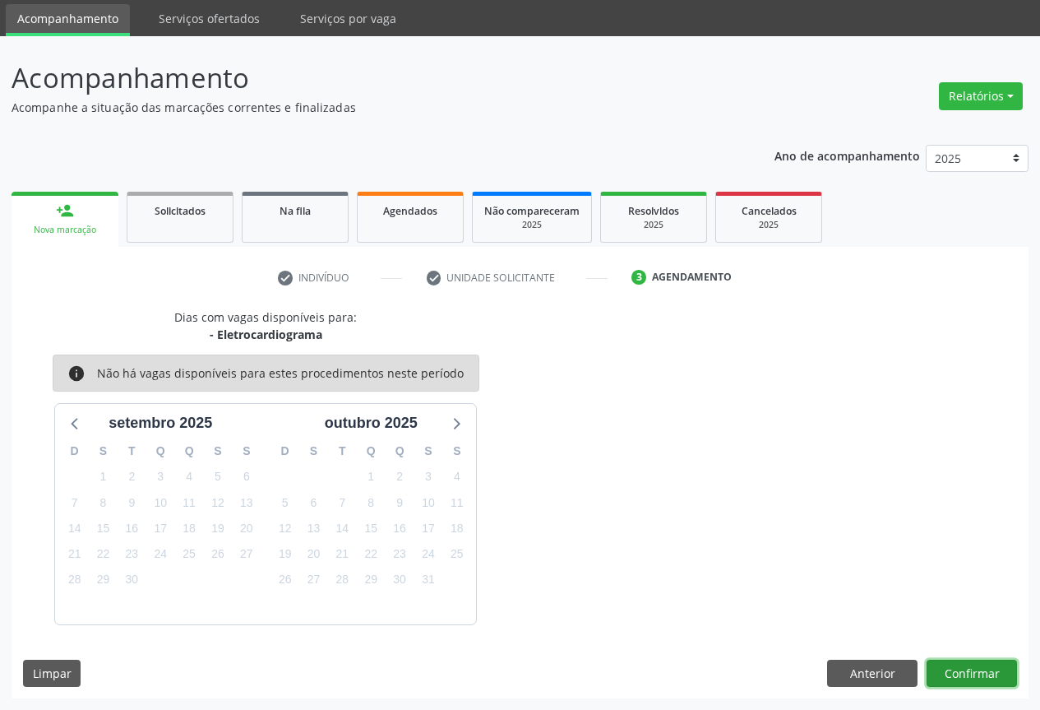
click at [964, 665] on button "Confirmar" at bounding box center [972, 673] width 90 height 28
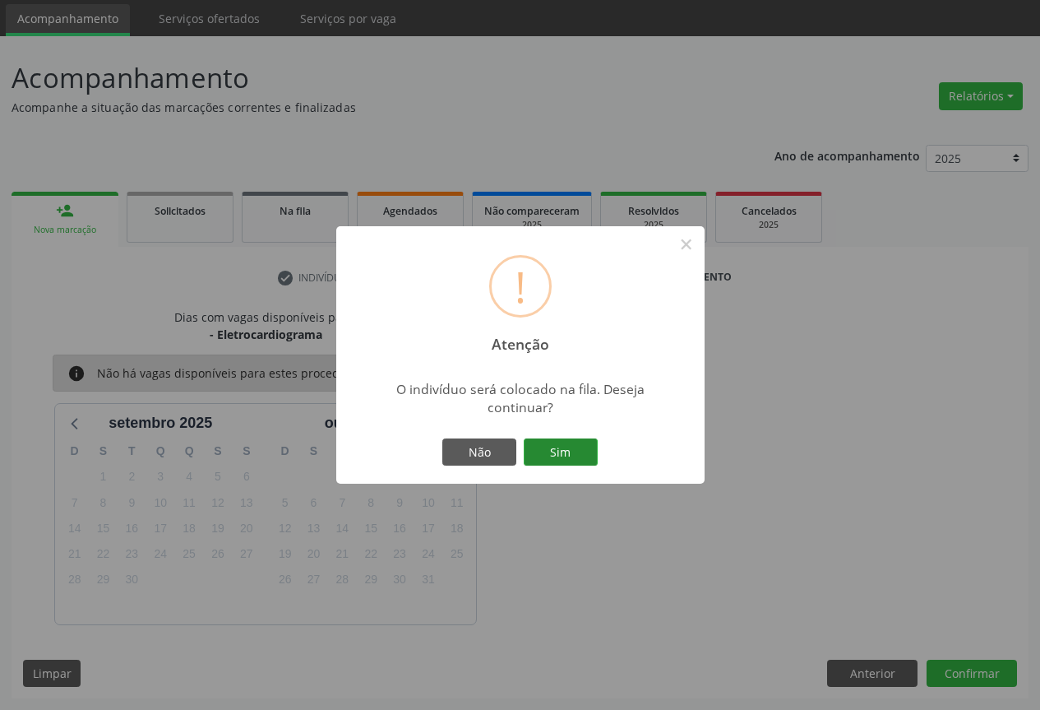
click at [555, 451] on button "Sim" at bounding box center [561, 452] width 74 height 28
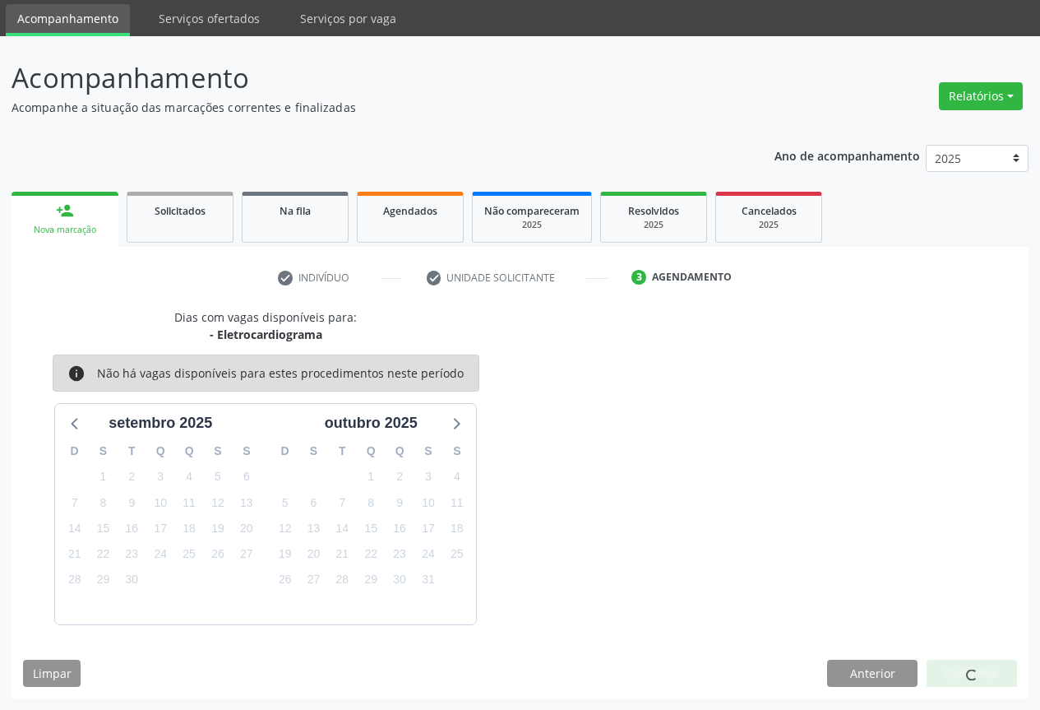
scroll to position [0, 0]
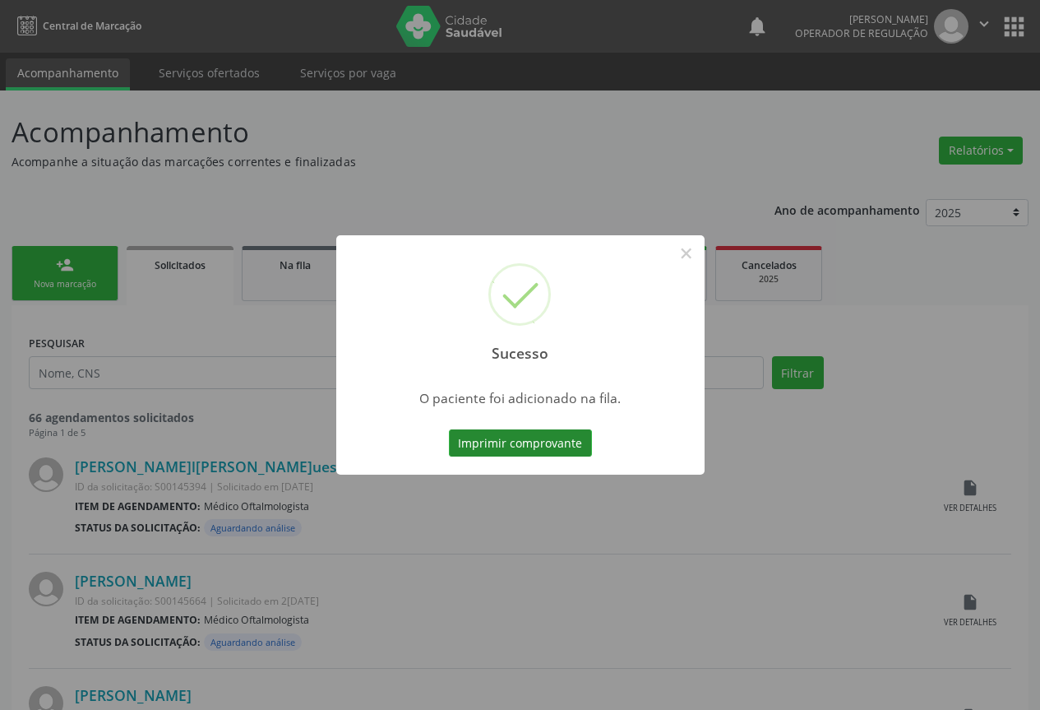
click at [543, 442] on button "Imprimir comprovante" at bounding box center [520, 443] width 143 height 28
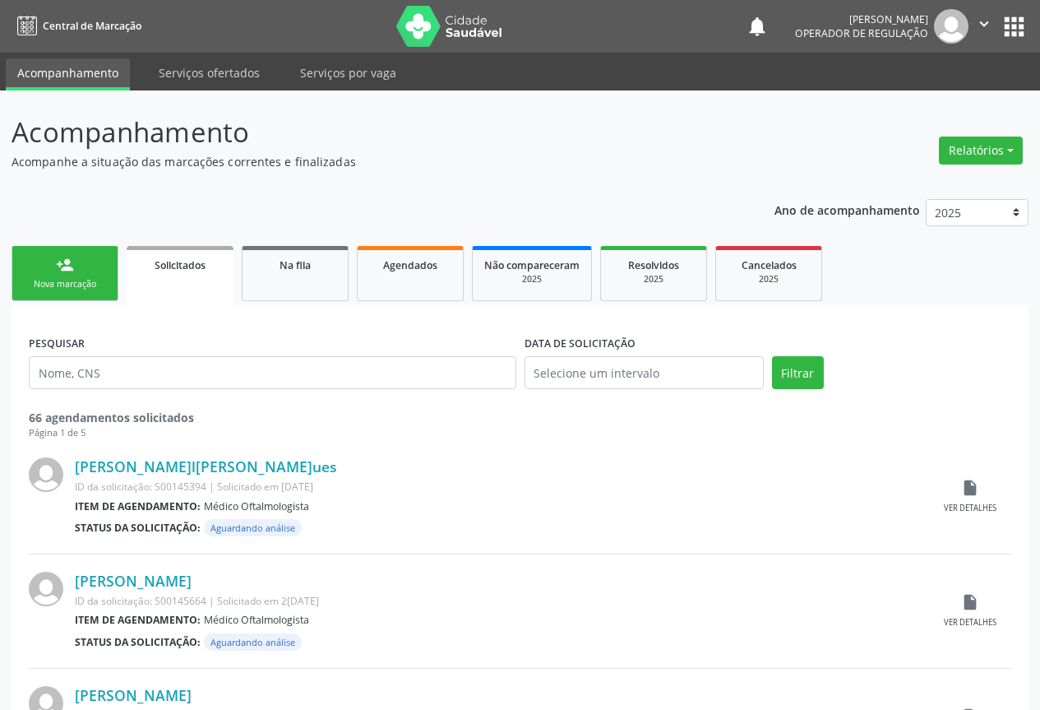
click at [67, 274] on link "person_add Nova marcação" at bounding box center [65, 273] width 107 height 55
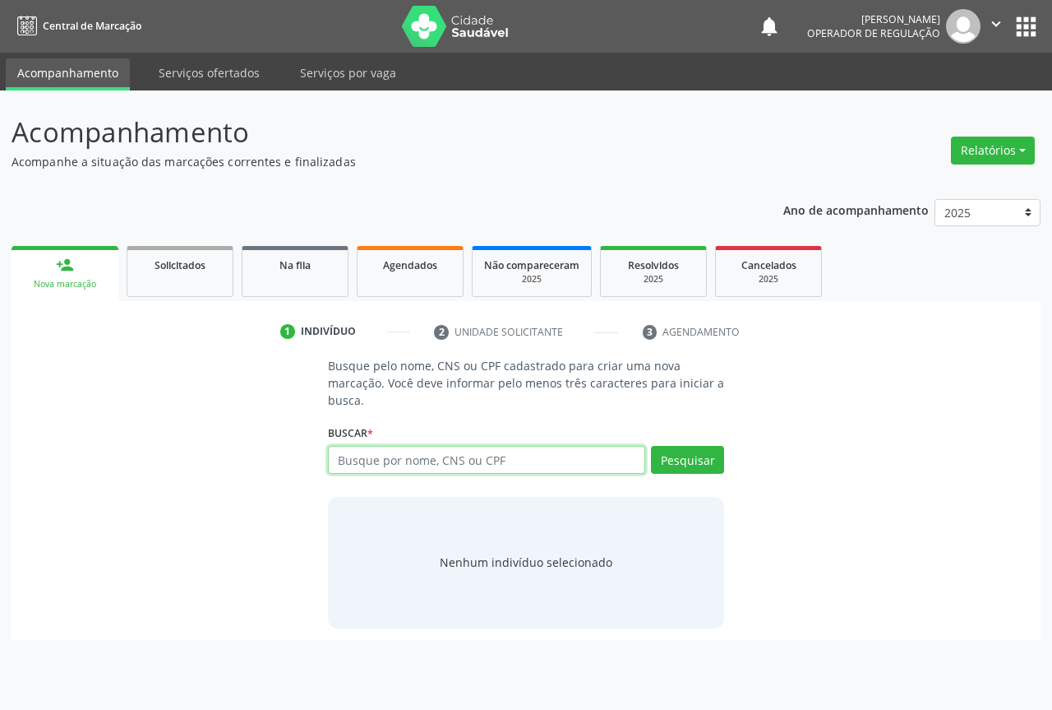
click at [445, 460] on input "text" at bounding box center [486, 460] width 317 height 28
click at [460, 457] on input "text" at bounding box center [486, 460] width 317 height 28
type input "706908167943831"
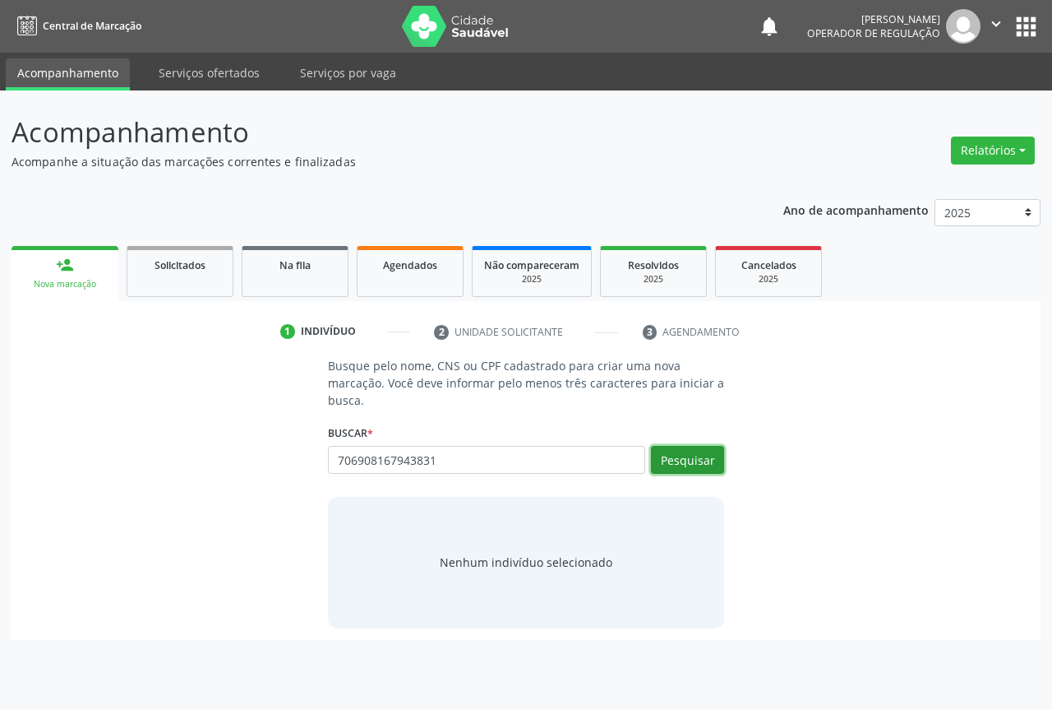
click at [695, 462] on button "Pesquisar" at bounding box center [687, 460] width 73 height 28
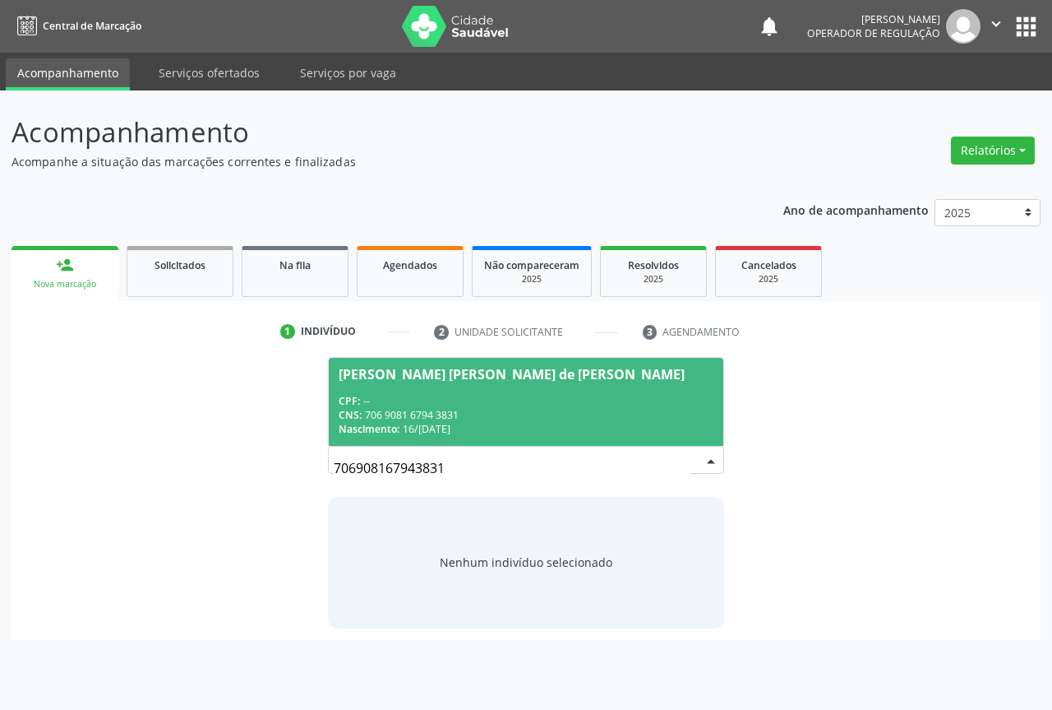
click at [421, 391] on span "Norma Maria de Jesus Santos CPF: -- CNS: 706 9081 6794 3831 Nascimento: 16/04/1…" at bounding box center [526, 402] width 395 height 88
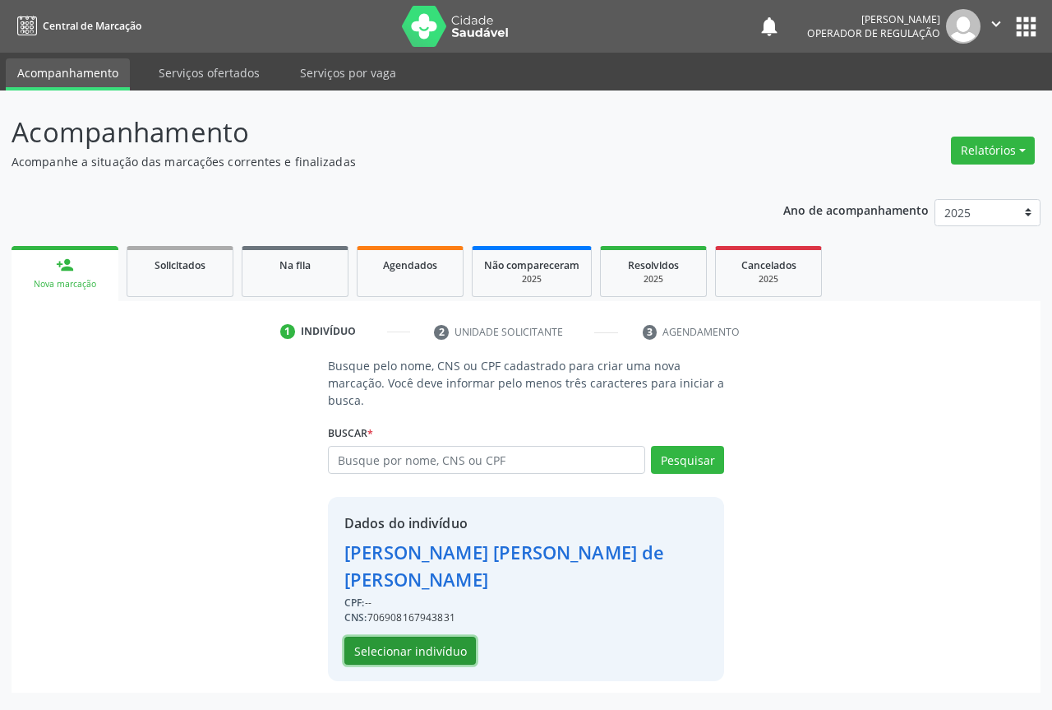
click at [415, 636] on button "Selecionar indivíduo" at bounding box center [411, 650] width 132 height 28
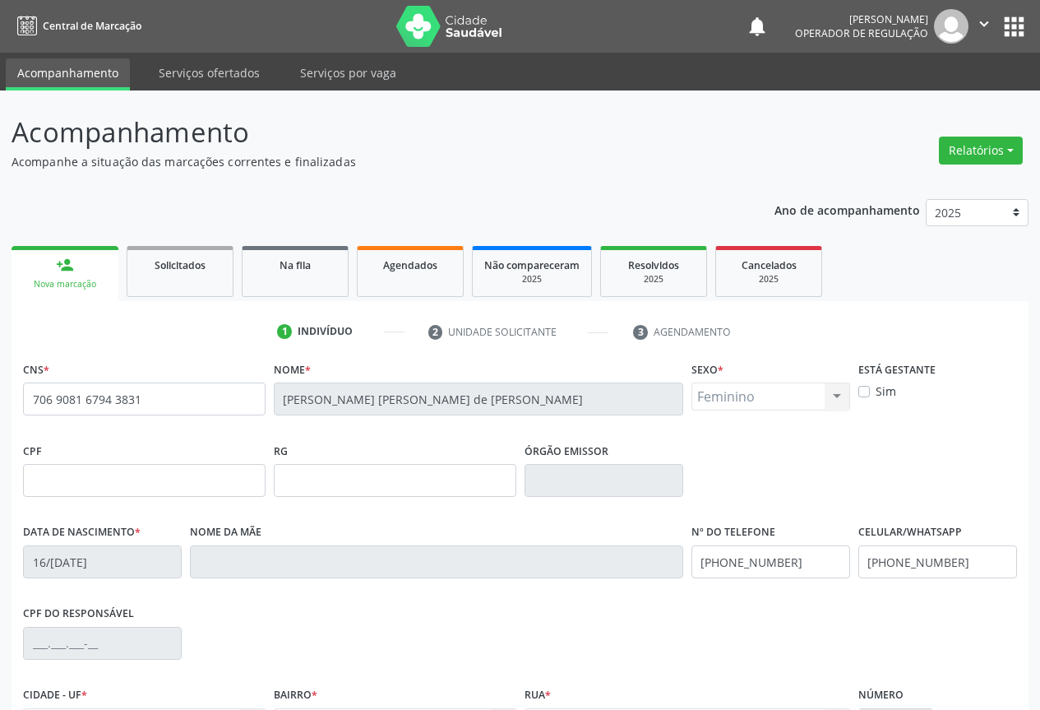
scroll to position [182, 0]
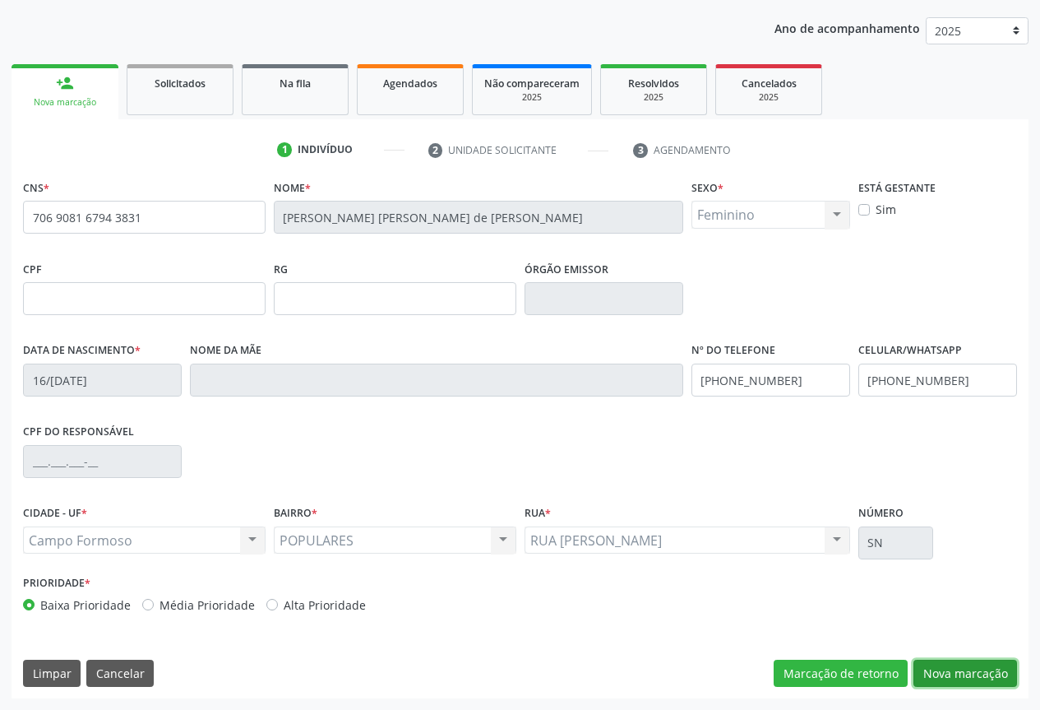
click at [950, 665] on button "Nova marcação" at bounding box center [965, 673] width 104 height 28
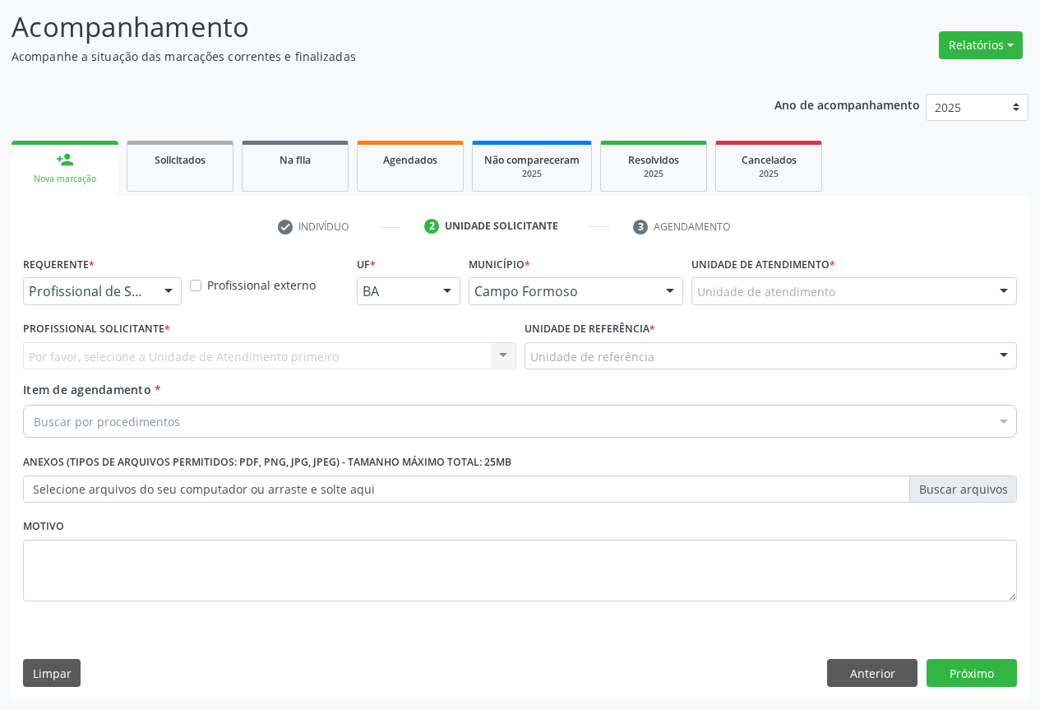
scroll to position [105, 0]
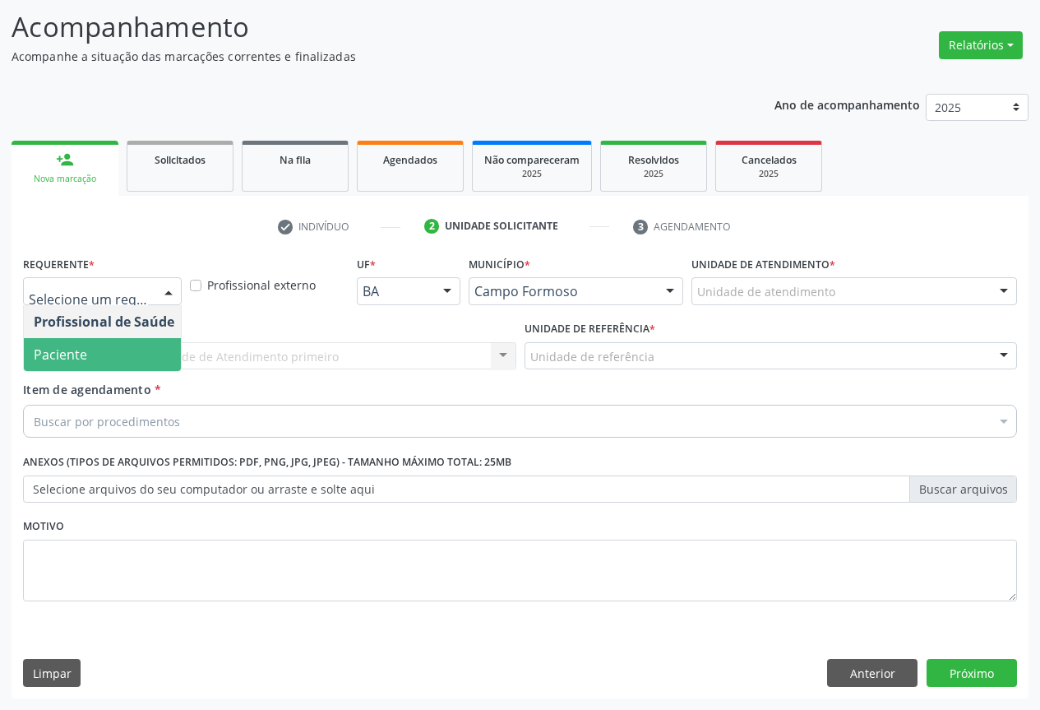
drag, startPoint x: 68, startPoint y: 346, endPoint x: 211, endPoint y: 360, distance: 143.7
click at [69, 345] on span "Paciente" at bounding box center [60, 354] width 53 height 18
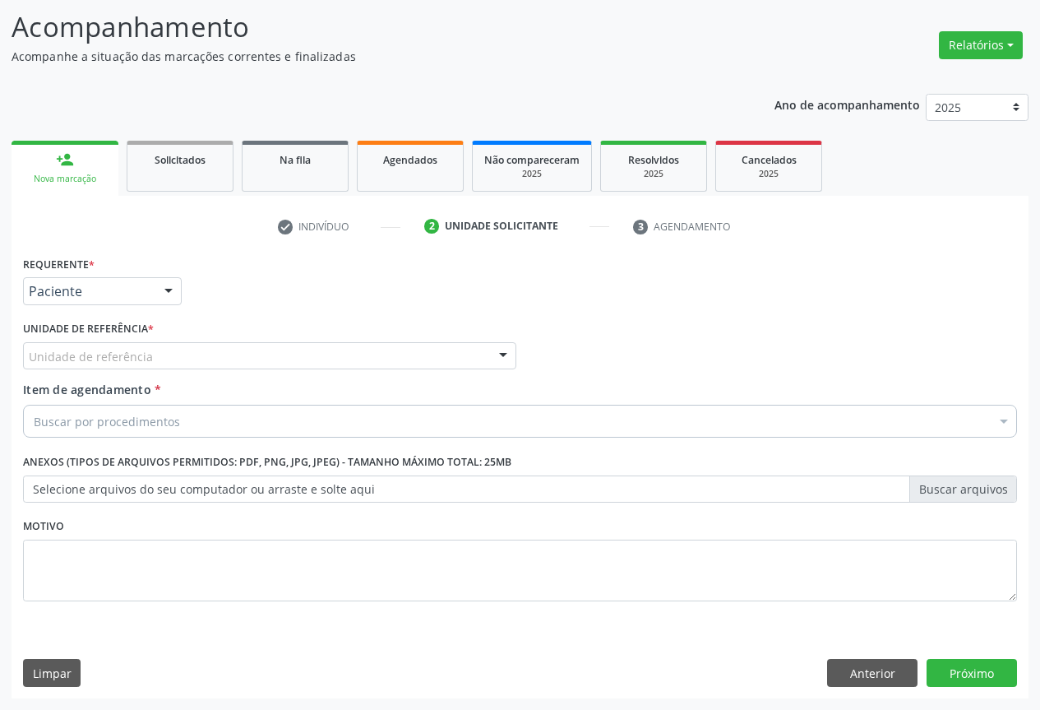
click at [279, 355] on div "Unidade de referência" at bounding box center [269, 356] width 493 height 28
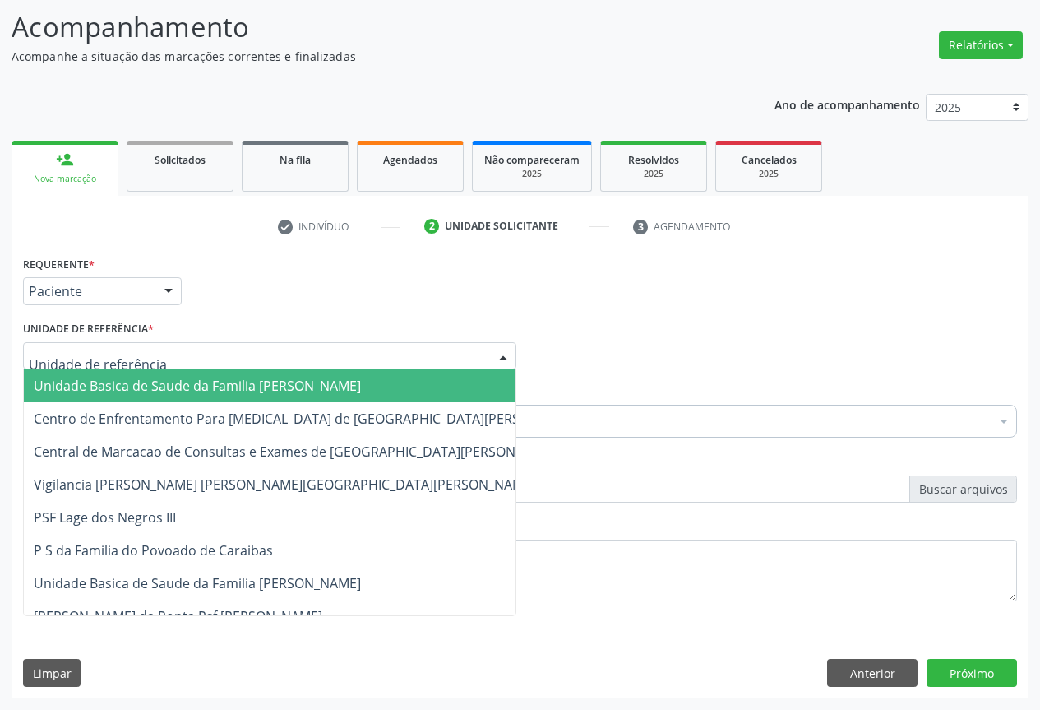
click at [209, 376] on span "Unidade Basica de Saude da Familia Dr [PERSON_NAME]" at bounding box center [310, 385] width 572 height 33
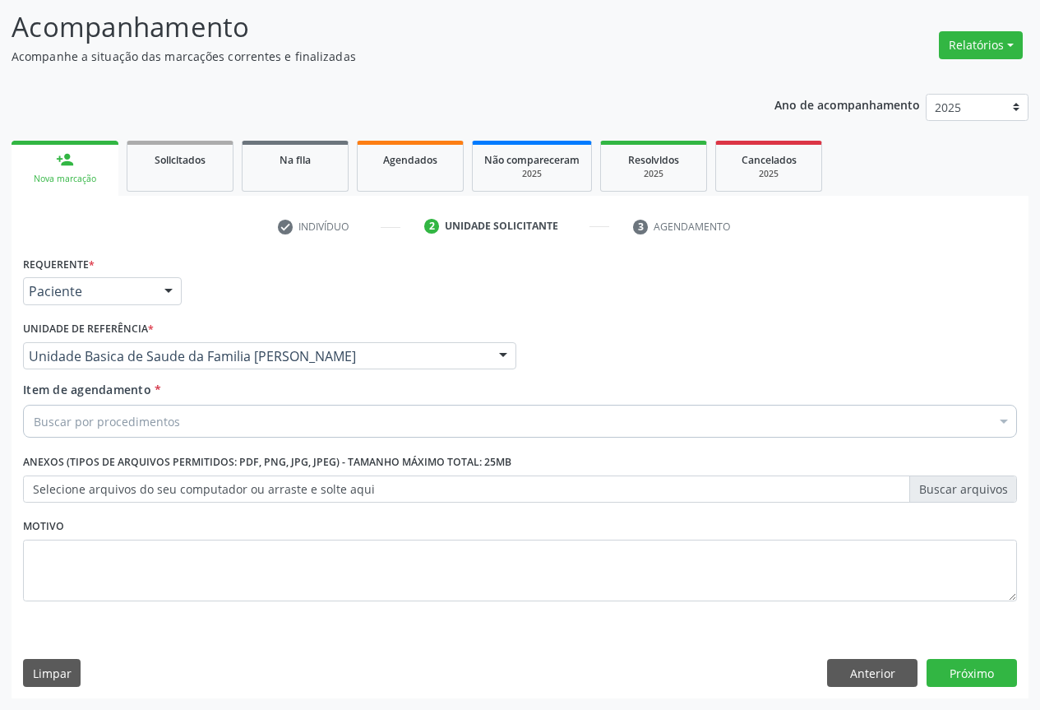
click at [199, 419] on div "Buscar por procedimentos" at bounding box center [520, 421] width 994 height 33
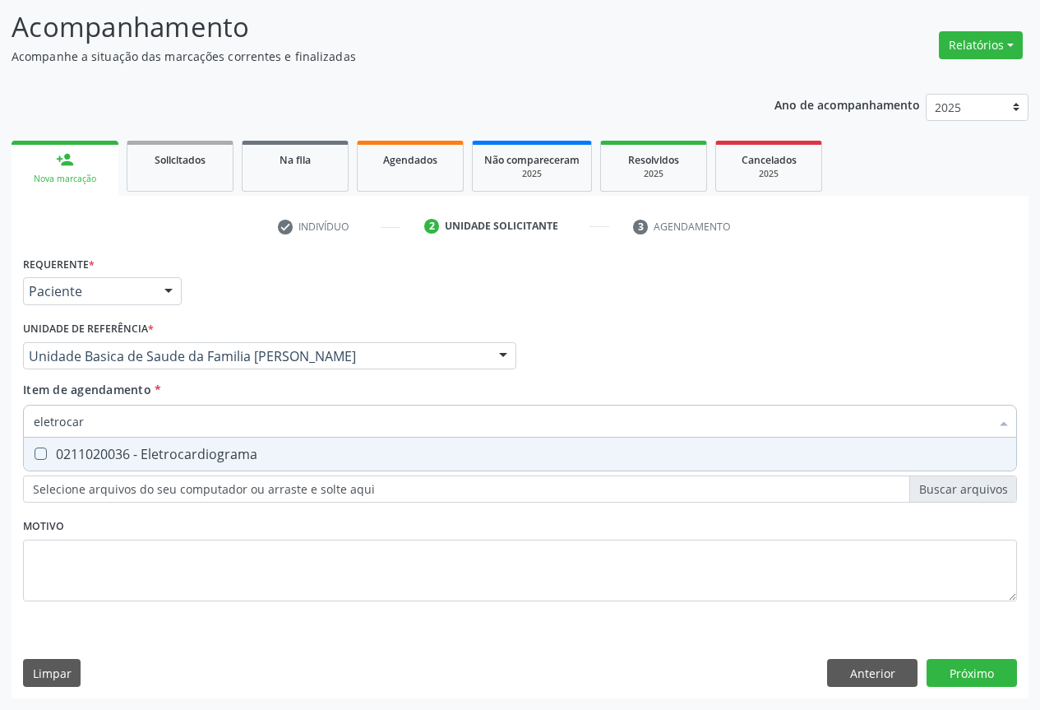
type input "eletrocard"
click at [204, 456] on div "0211020036 - Eletrocardiograma" at bounding box center [520, 453] width 973 height 13
checkbox Eletrocardiograma "true"
click at [280, 392] on div "Item de agendamento * eletrocard Desfazer seleção 0211020036 - Eletrocardiogram…" at bounding box center [520, 407] width 994 height 52
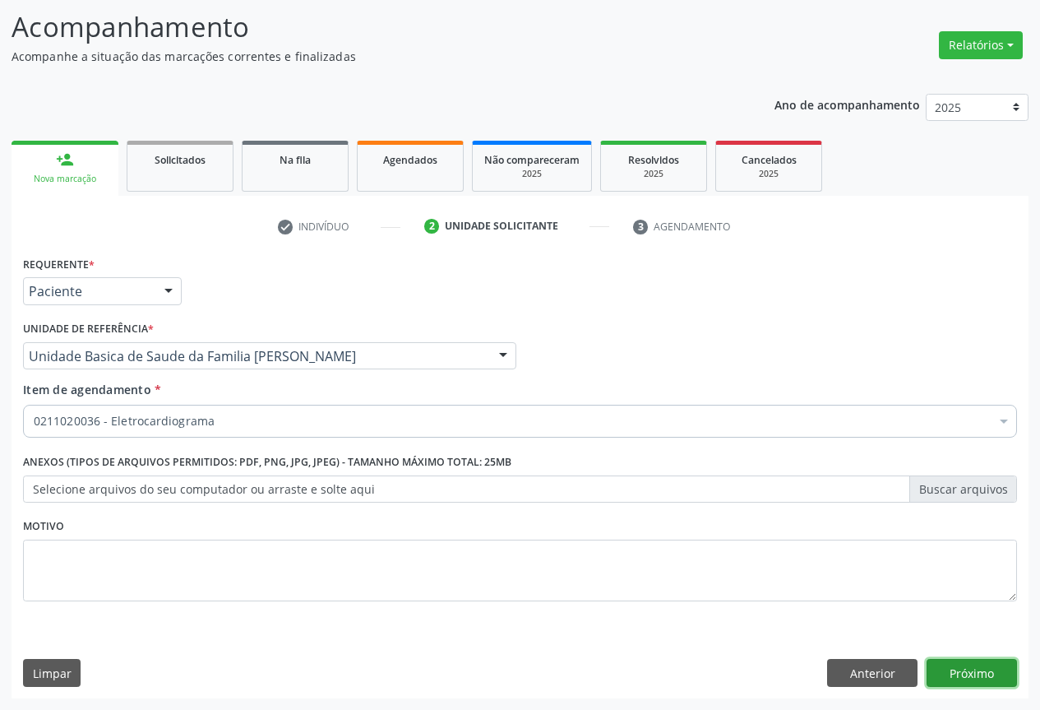
click at [986, 670] on button "Próximo" at bounding box center [972, 673] width 90 height 28
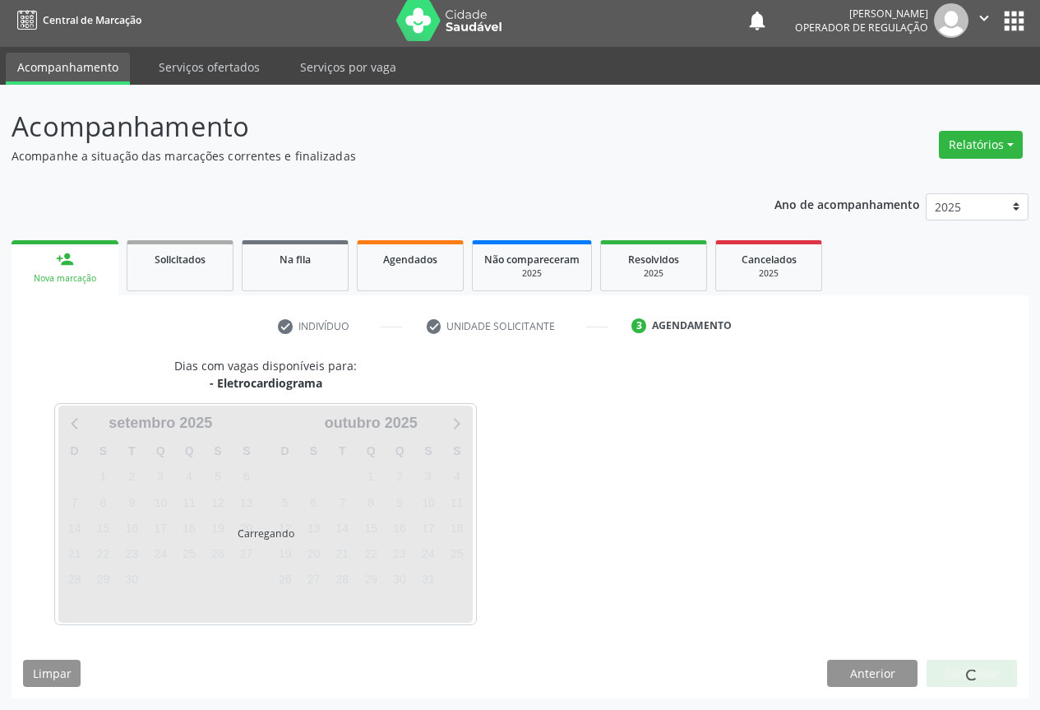
scroll to position [54, 0]
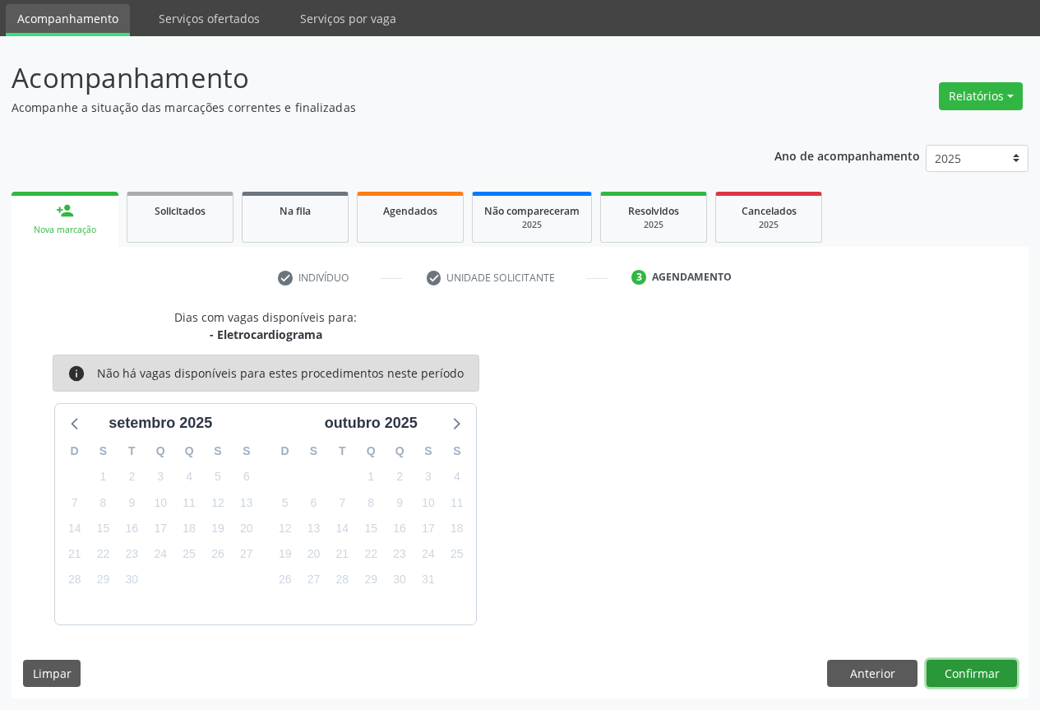
click at [958, 667] on button "Confirmar" at bounding box center [972, 673] width 90 height 28
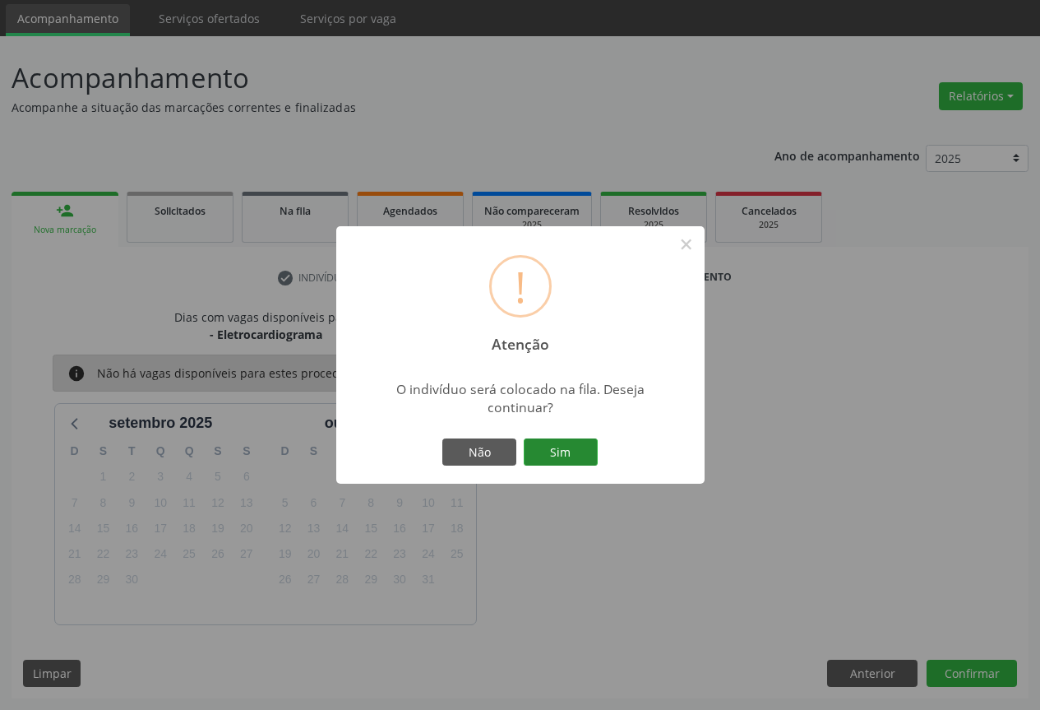
click at [567, 451] on button "Sim" at bounding box center [561, 452] width 74 height 28
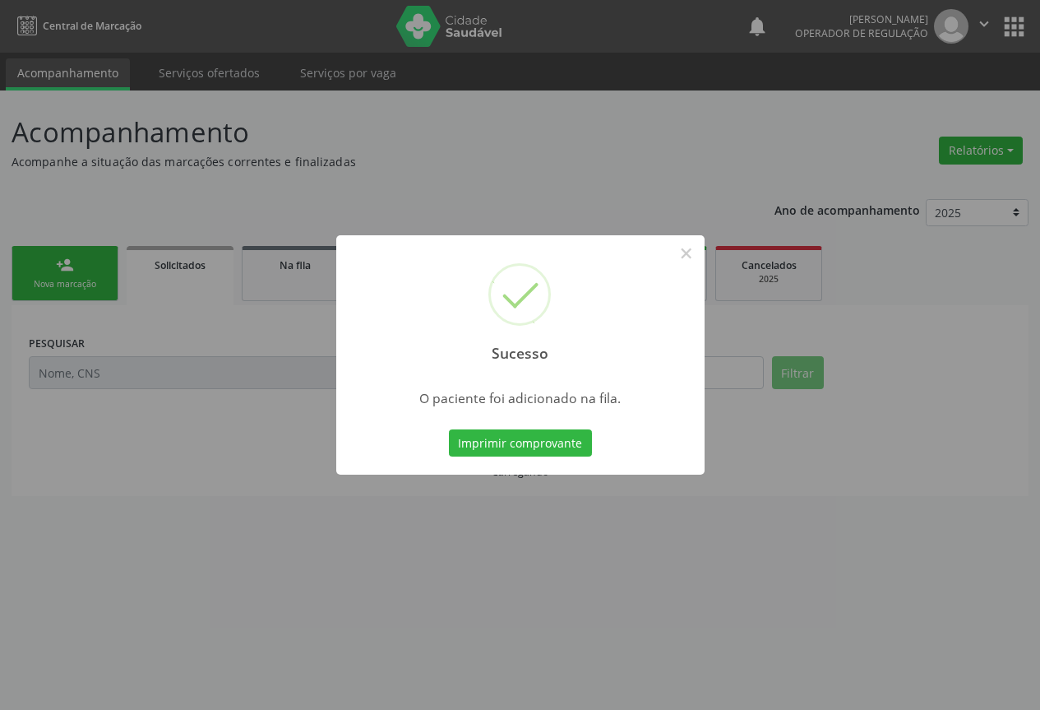
scroll to position [0, 0]
click at [540, 445] on button "Imprimir comprovante" at bounding box center [520, 443] width 143 height 28
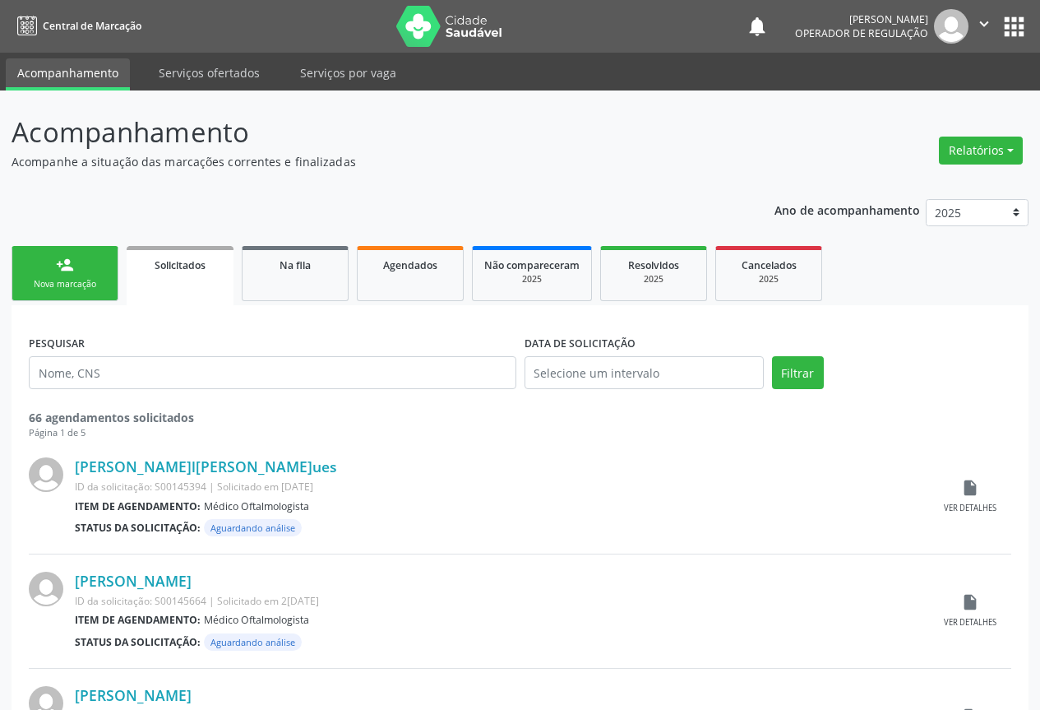
click at [81, 275] on link "person_add Nova marcação" at bounding box center [65, 273] width 107 height 55
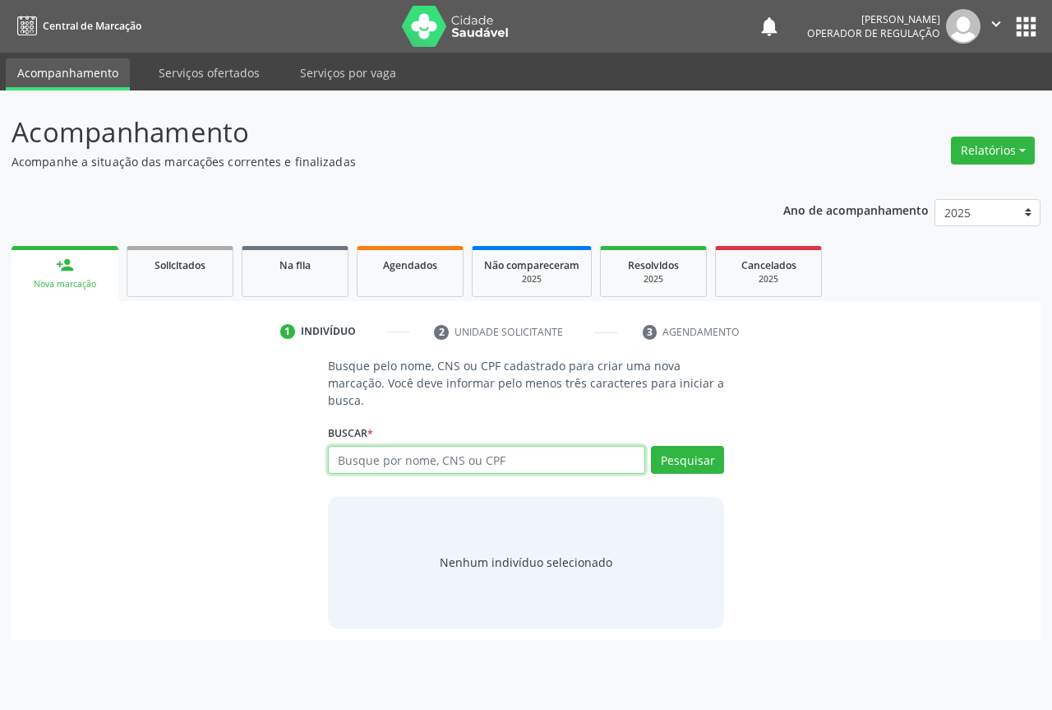
click at [494, 460] on input "text" at bounding box center [486, 460] width 317 height 28
paste input "706 9081 6794 3831"
type input "706 9081 6794 3831"
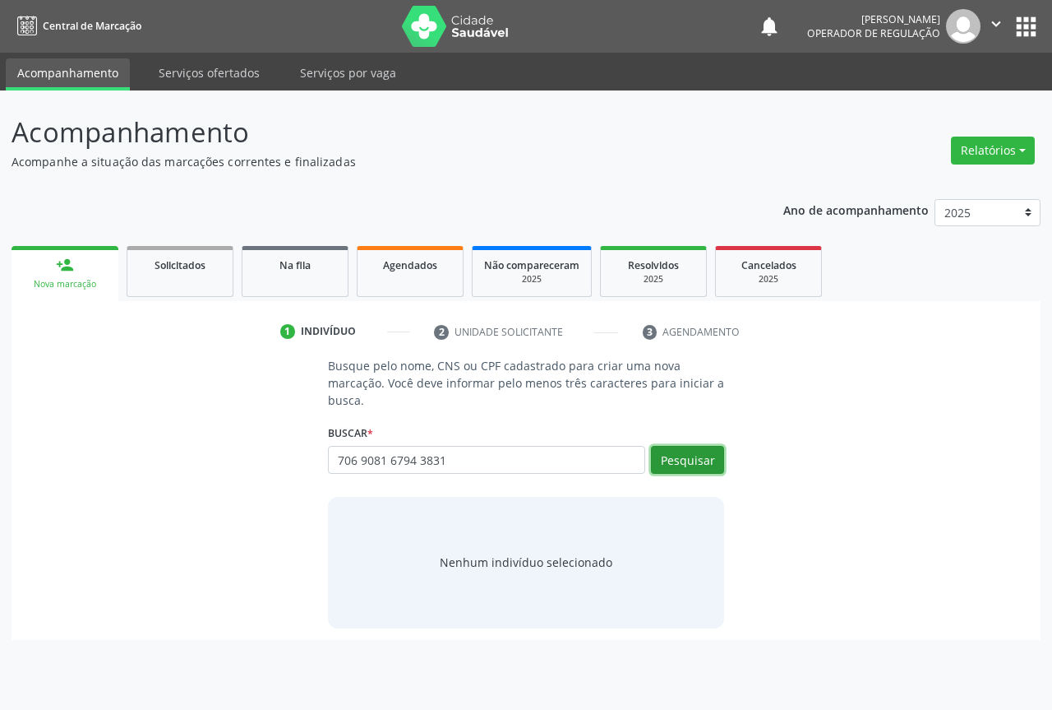
click at [710, 460] on button "Pesquisar" at bounding box center [687, 460] width 73 height 28
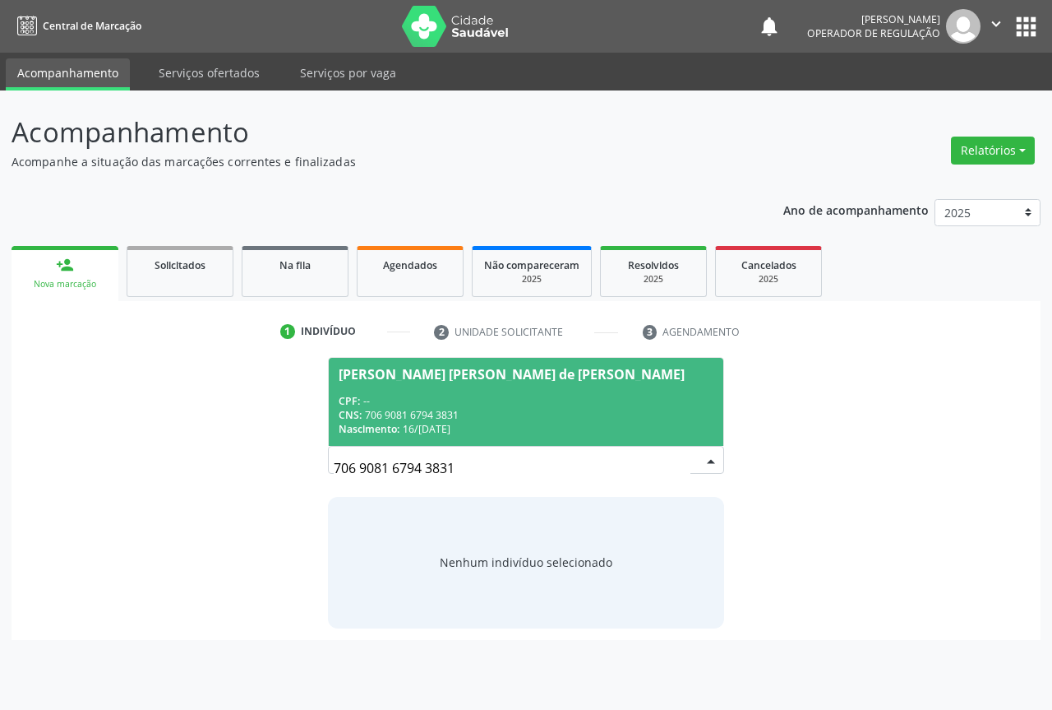
drag, startPoint x: 403, startPoint y: 389, endPoint x: 442, endPoint y: 358, distance: 50.3
click at [402, 389] on span "Norma Maria de Jesus Santos CPF: -- CNS: 706 9081 6794 3831 Nascimento: 16/04/1…" at bounding box center [526, 402] width 395 height 88
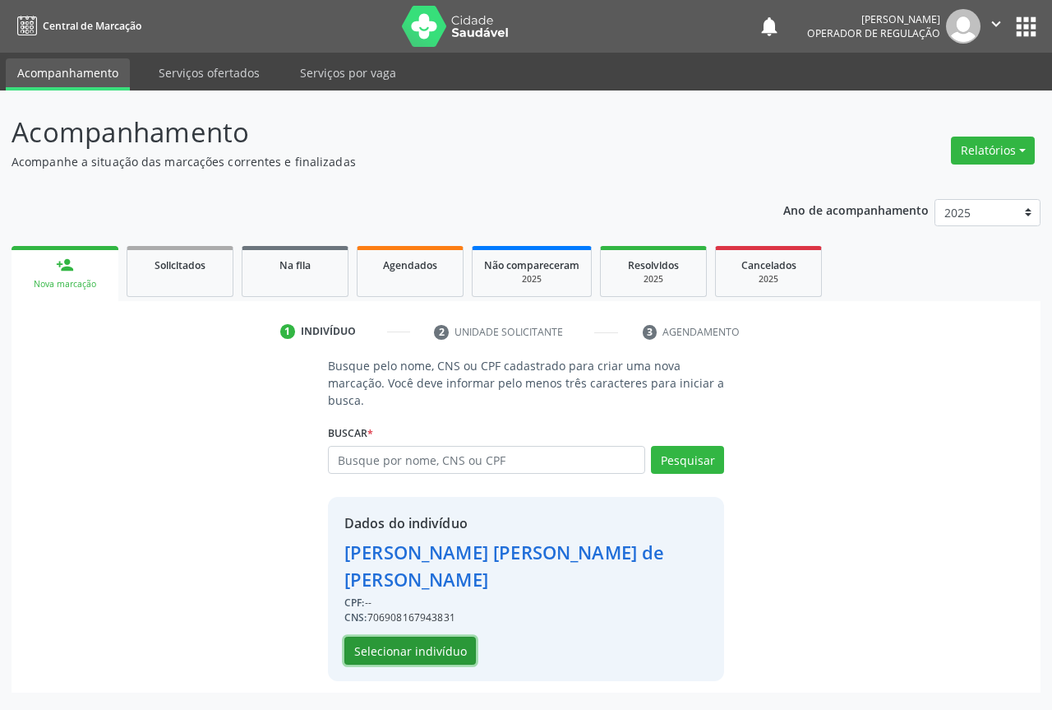
click at [409, 636] on button "Selecionar indivíduo" at bounding box center [411, 650] width 132 height 28
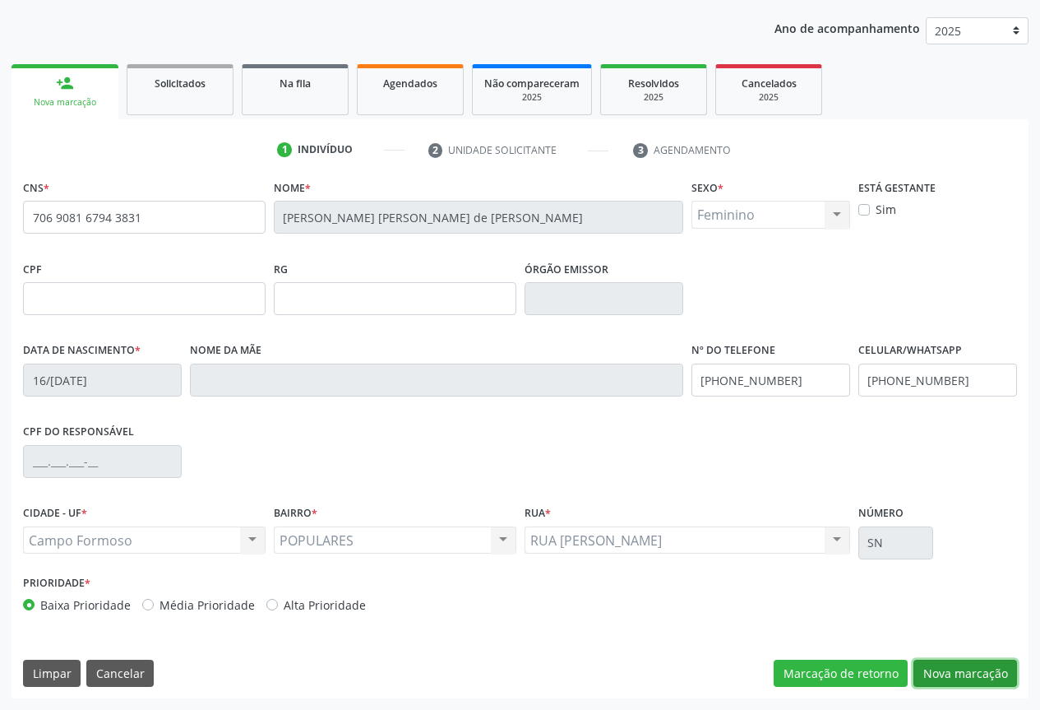
click at [935, 671] on button "Nova marcação" at bounding box center [965, 673] width 104 height 28
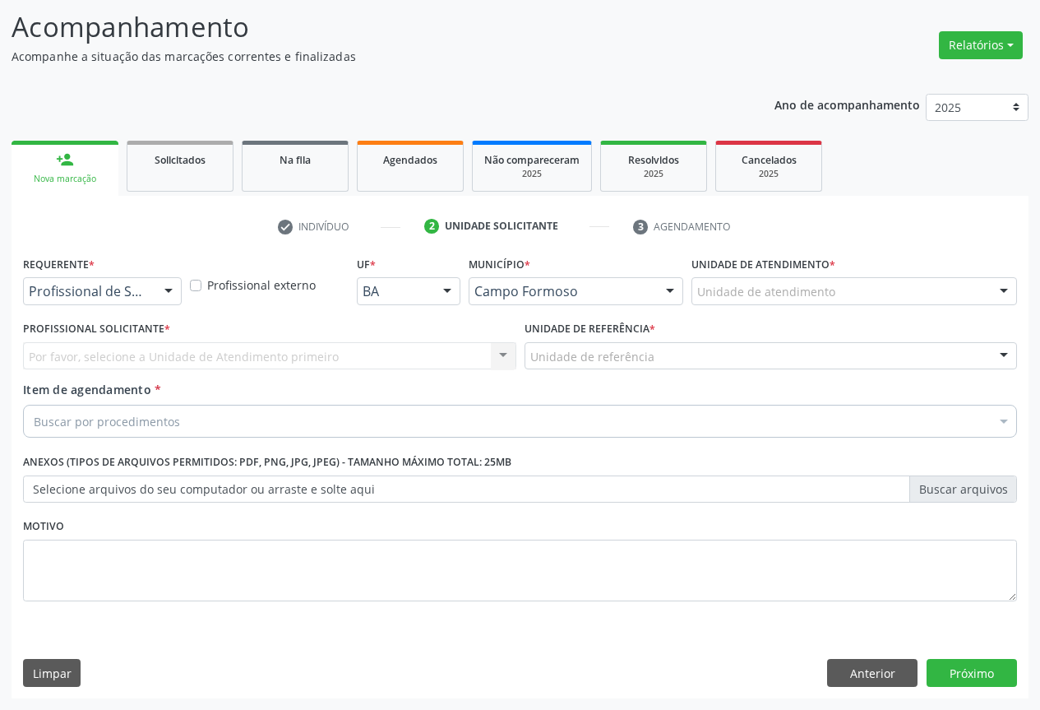
scroll to position [105, 0]
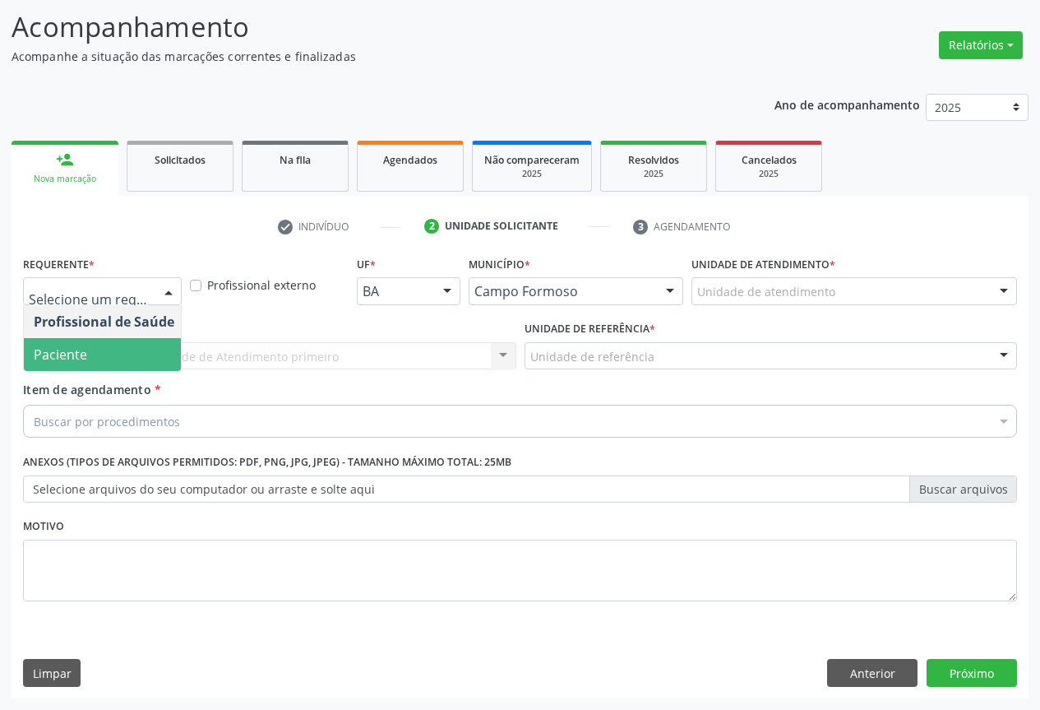
drag, startPoint x: 83, startPoint y: 349, endPoint x: 193, endPoint y: 339, distance: 110.6
click at [87, 348] on span "Paciente" at bounding box center [104, 354] width 160 height 33
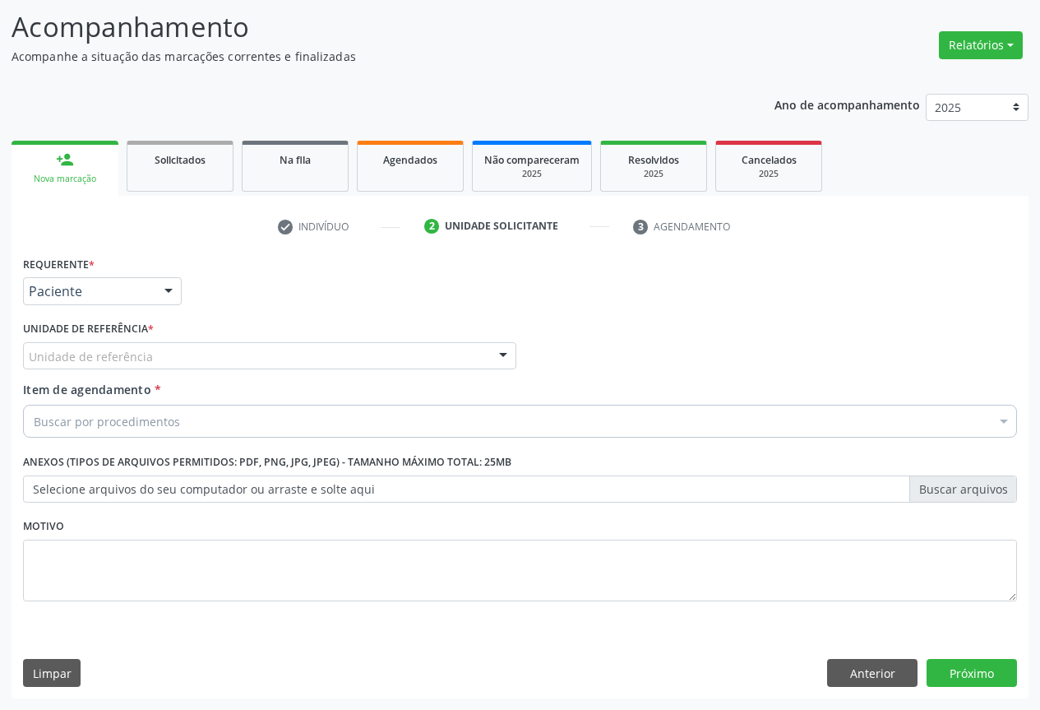
click at [197, 340] on div "Unidade de referência * Unidade de referência Unidade Basica de Saude da Famili…" at bounding box center [269, 343] width 493 height 53
click at [183, 351] on div "Unidade de referência" at bounding box center [269, 356] width 493 height 28
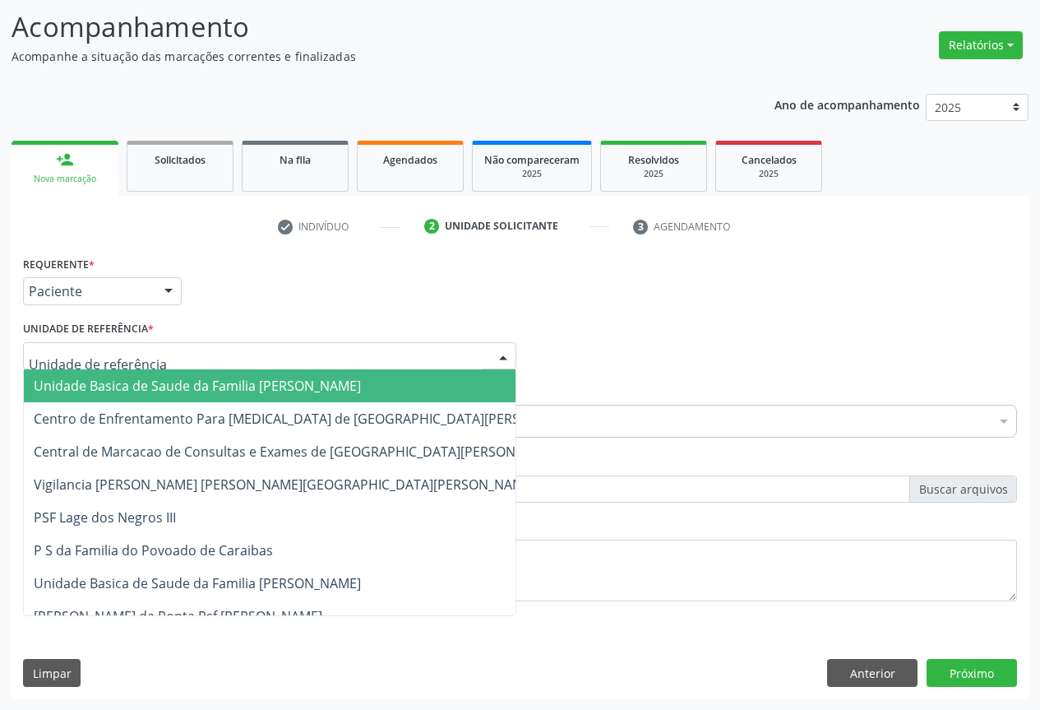
click at [141, 382] on span "Unidade Basica de Saude da Familia Dr [PERSON_NAME]" at bounding box center [197, 386] width 327 height 18
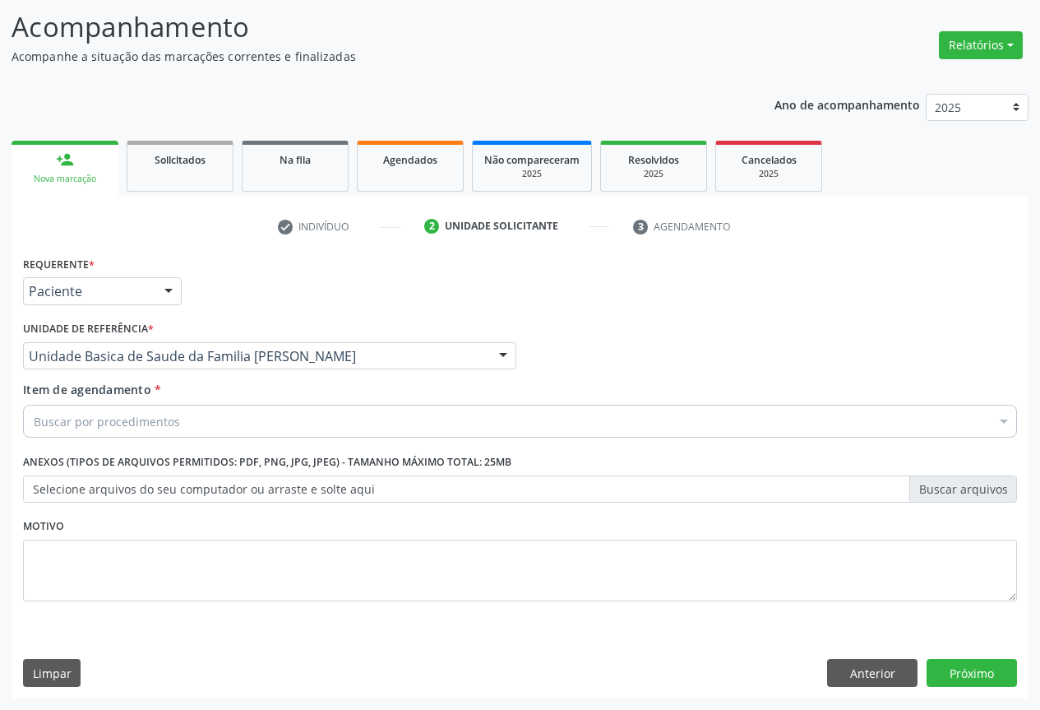
click at [113, 410] on div "Buscar por procedimentos" at bounding box center [520, 421] width 994 height 33
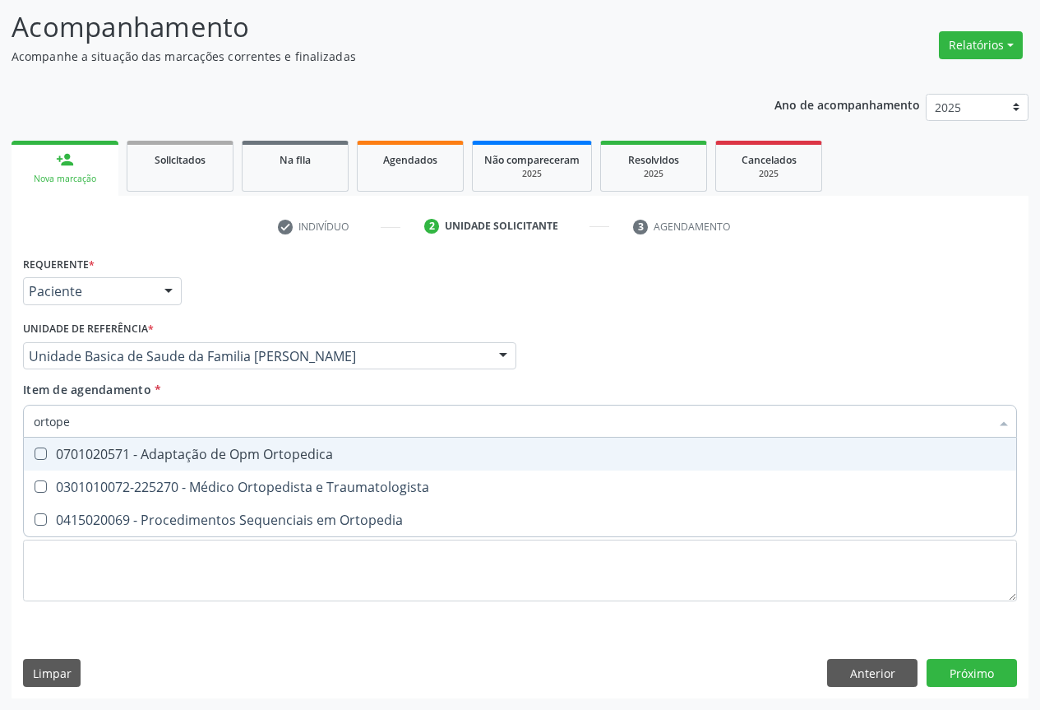
type input "ortoped"
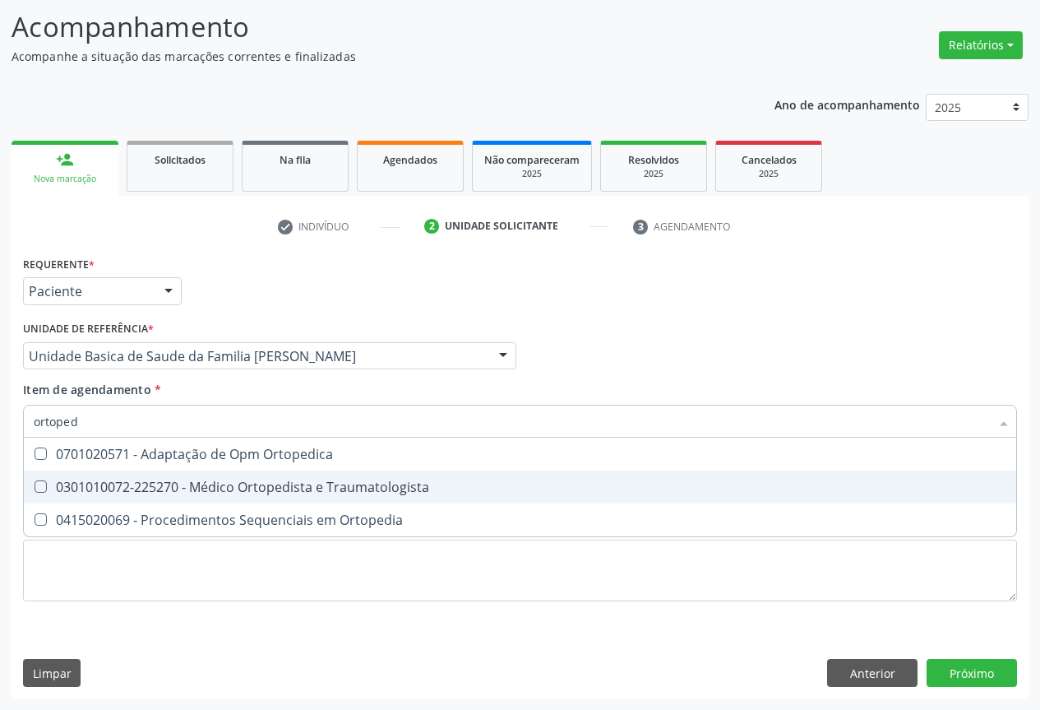
click at [194, 487] on div "0301010072-225270 - Médico Ortopedista e Traumatologista" at bounding box center [520, 486] width 973 height 13
checkbox Traumatologista "true"
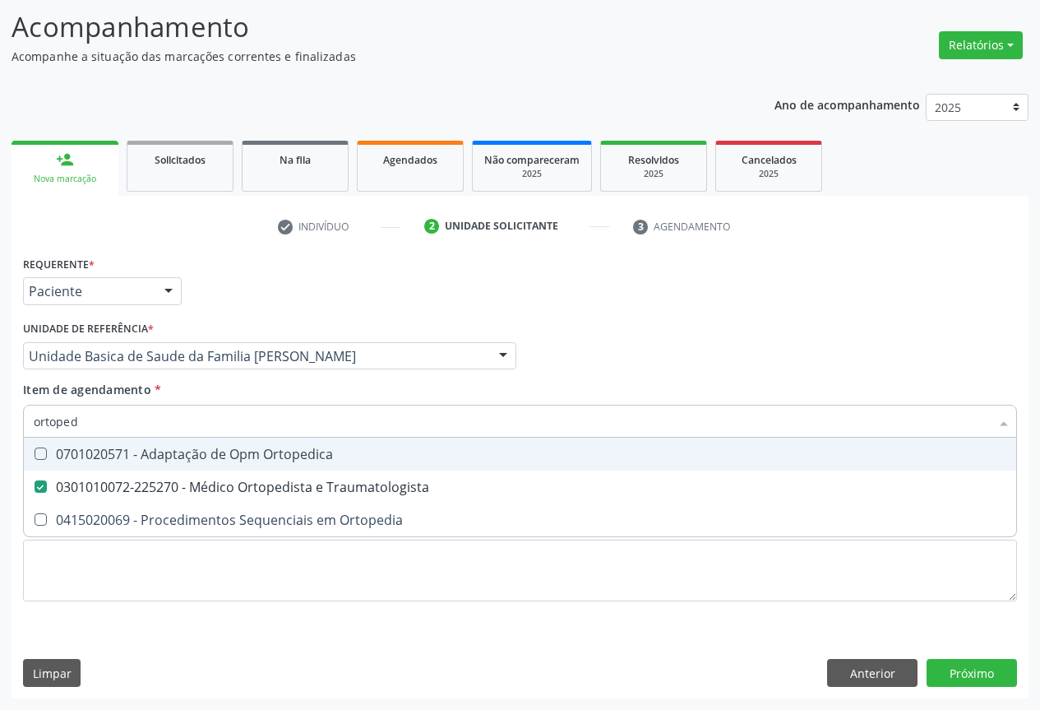
click at [401, 391] on div "Item de agendamento * ortoped Desfazer seleção 0701020571 - Adaptação de Opm Or…" at bounding box center [520, 407] width 994 height 52
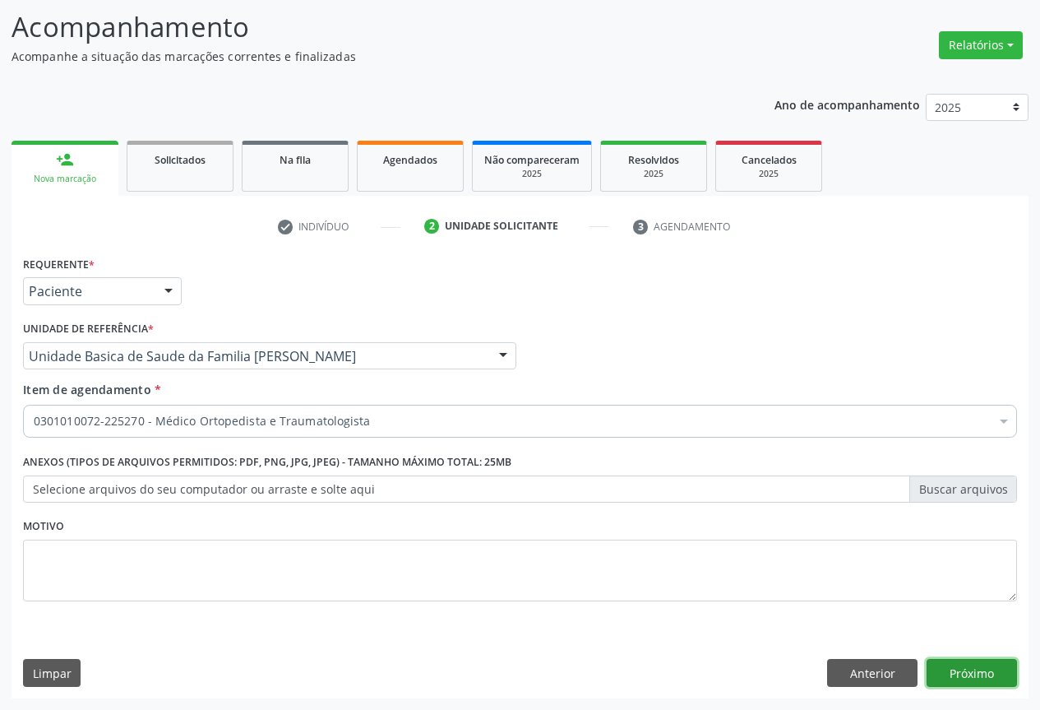
click at [962, 667] on button "Próximo" at bounding box center [972, 673] width 90 height 28
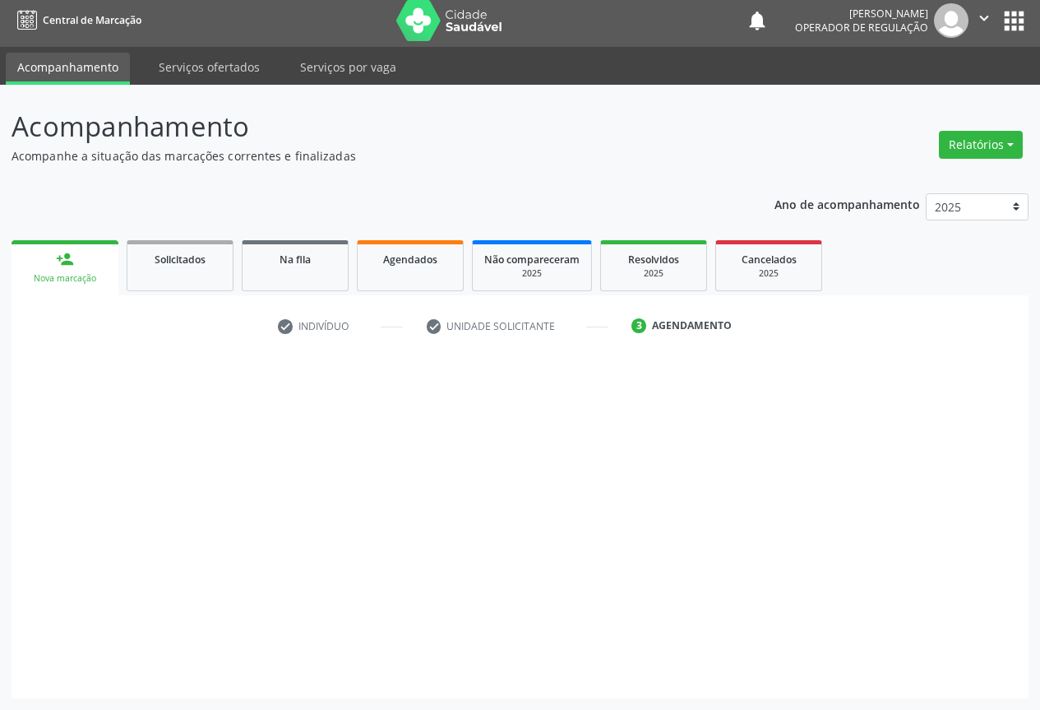
scroll to position [6, 0]
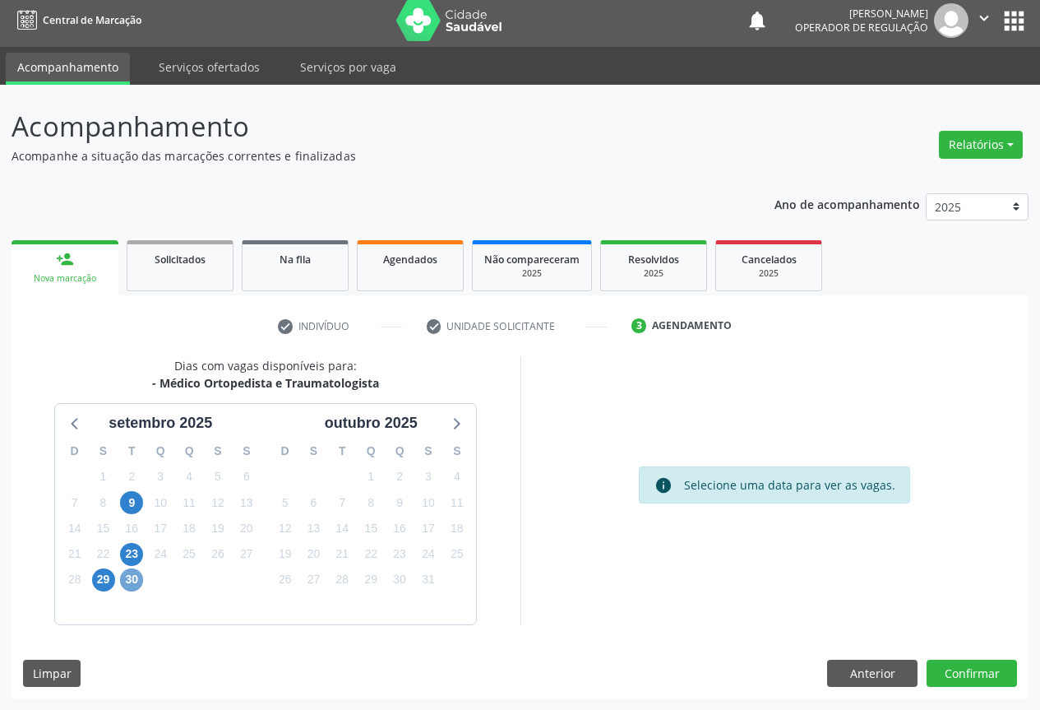
click at [139, 578] on span "30" at bounding box center [131, 579] width 23 height 23
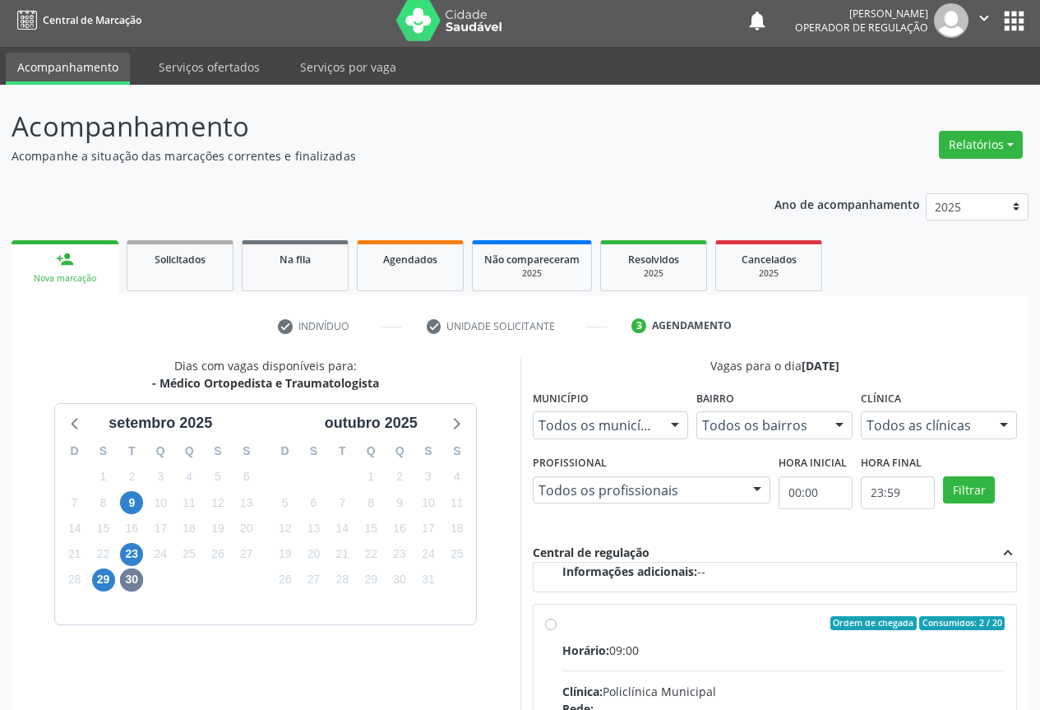
click at [557, 631] on input "Ordem de chegada Consumidos: 2 / 20 Horário: 09:00 Clínica: Policlínica Municip…" at bounding box center [551, 623] width 12 height 15
radio input "true"
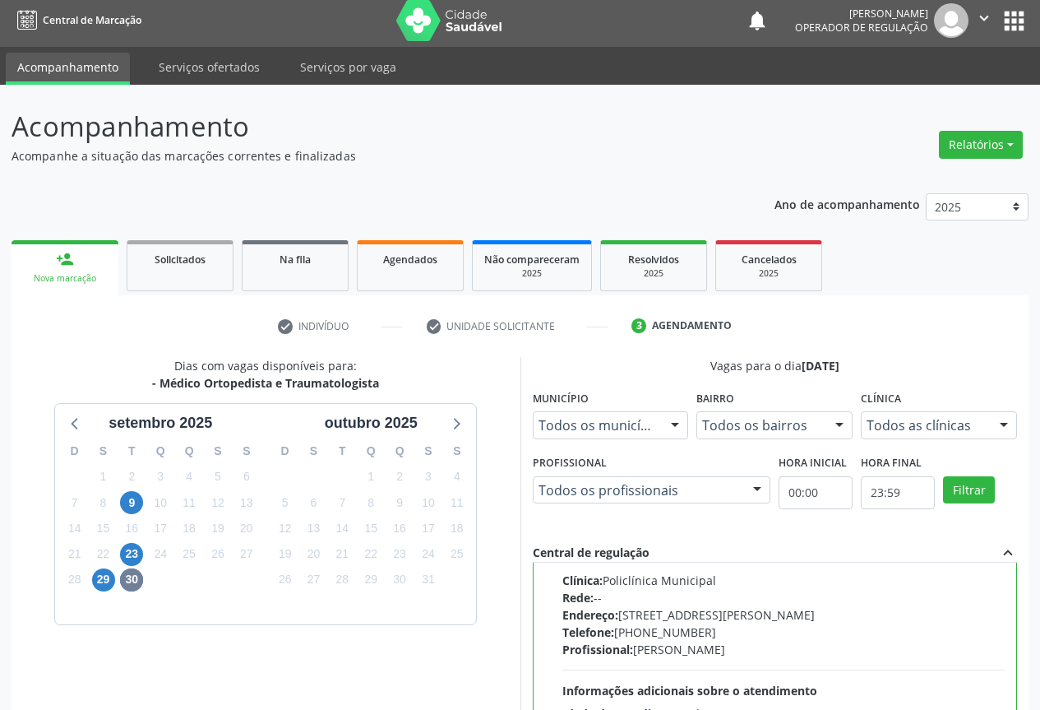
scroll to position [273, 0]
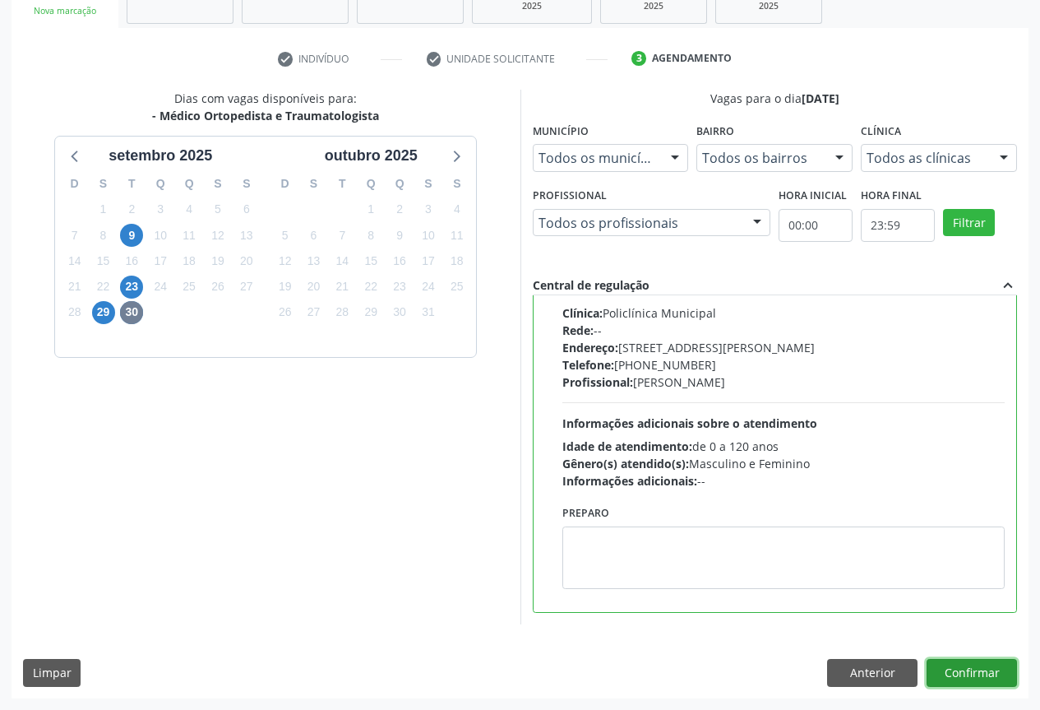
click at [955, 670] on button "Confirmar" at bounding box center [972, 673] width 90 height 28
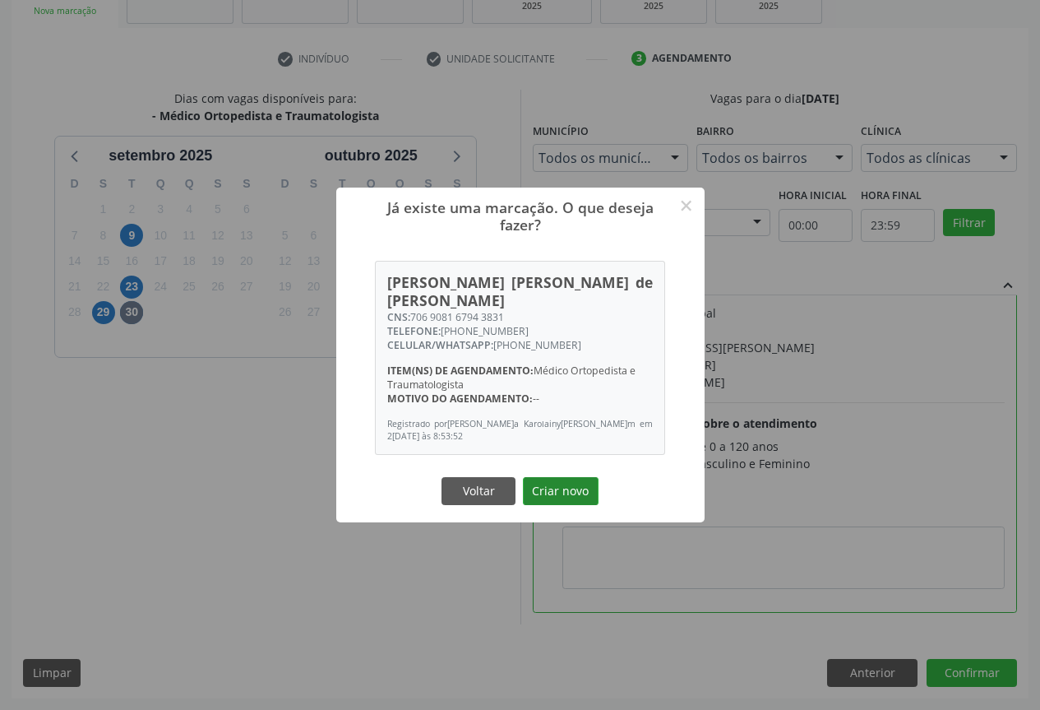
click at [557, 477] on button "Criar novo" at bounding box center [561, 491] width 76 height 28
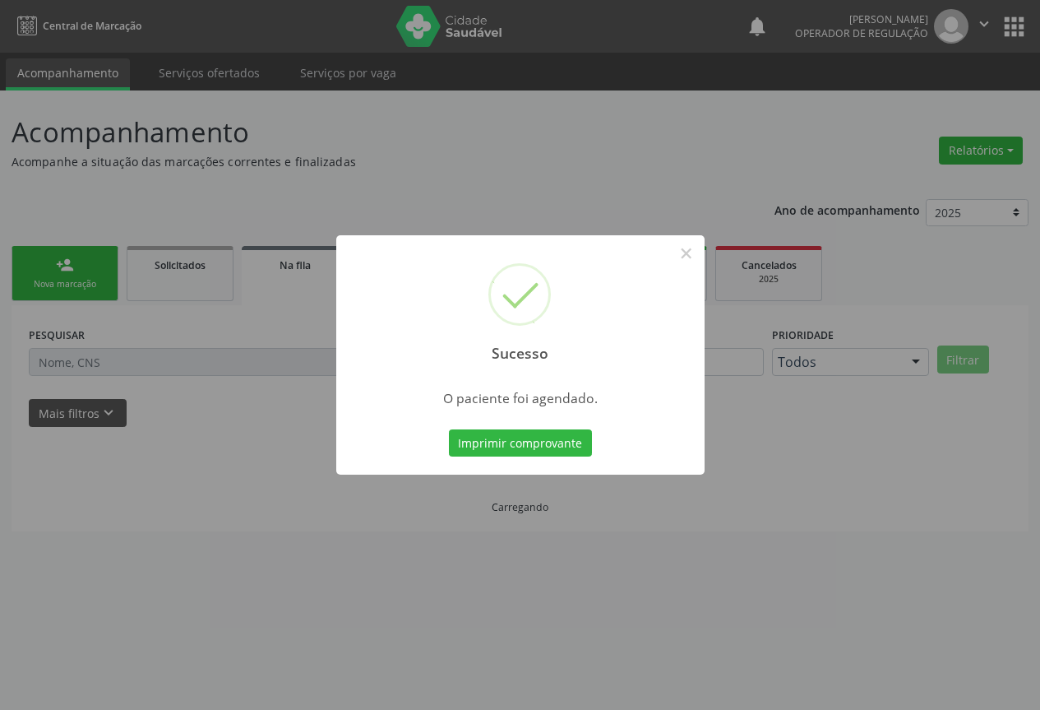
scroll to position [0, 0]
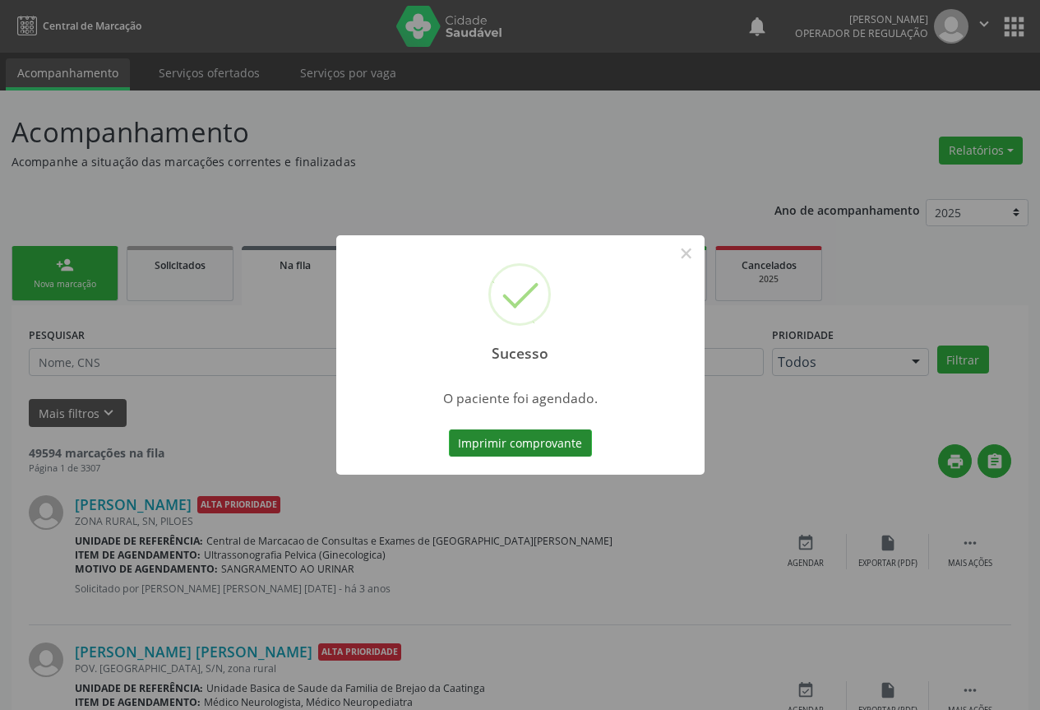
click at [527, 438] on button "Imprimir comprovante" at bounding box center [520, 443] width 143 height 28
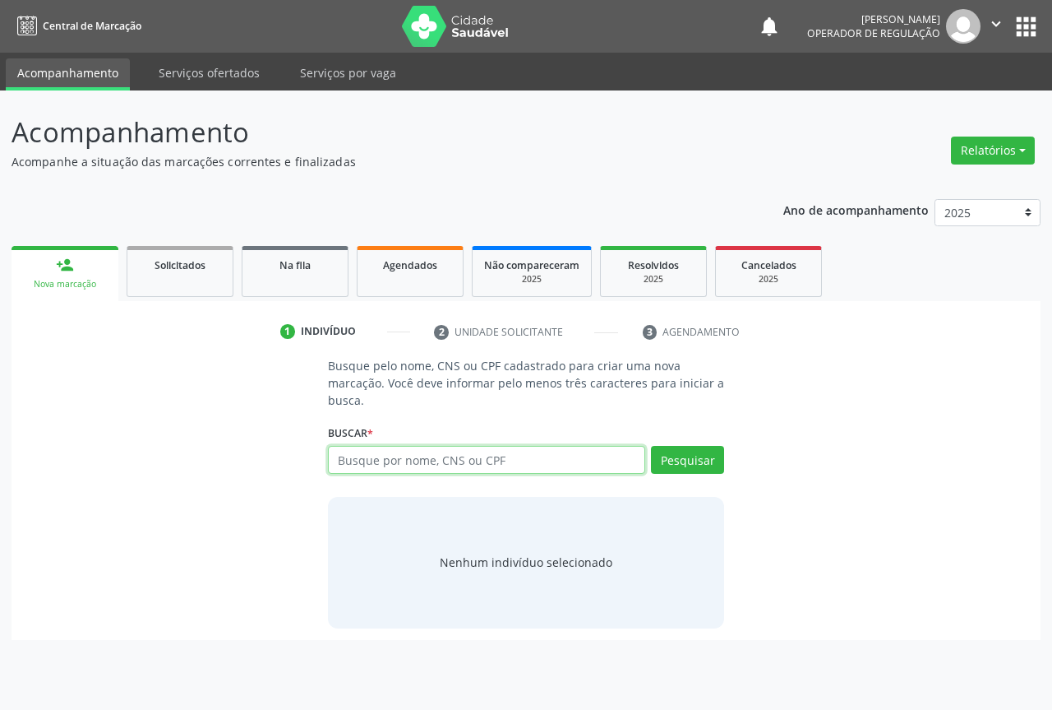
click at [516, 452] on input "text" at bounding box center [486, 460] width 317 height 28
type input "700505156248551"
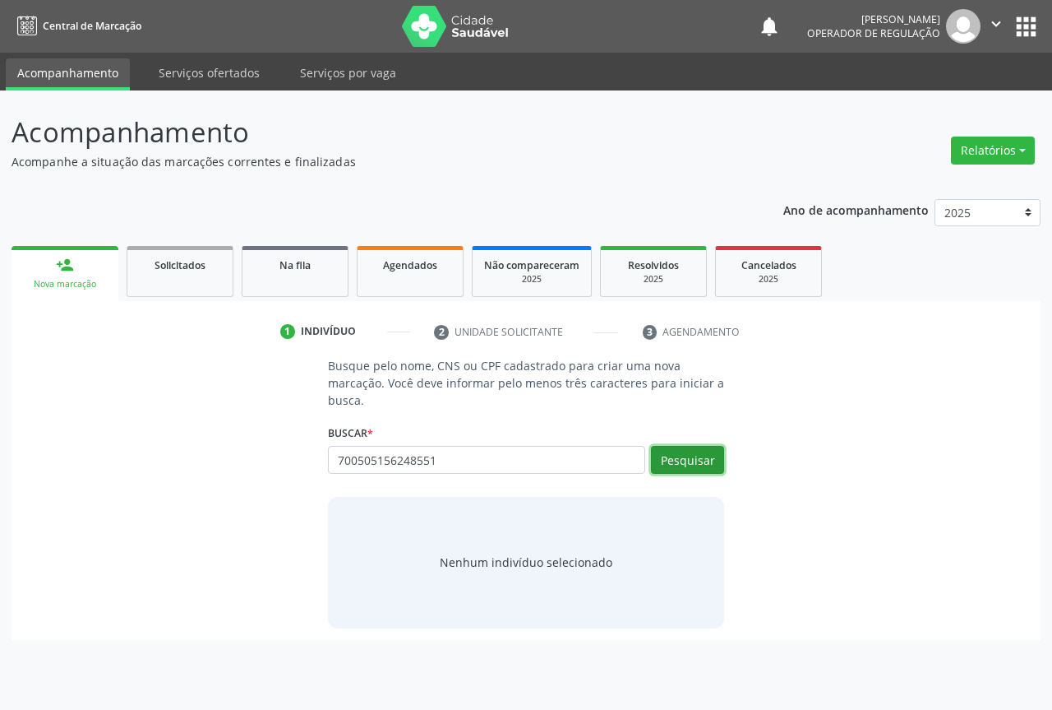
click at [681, 451] on button "Pesquisar" at bounding box center [687, 460] width 73 height 28
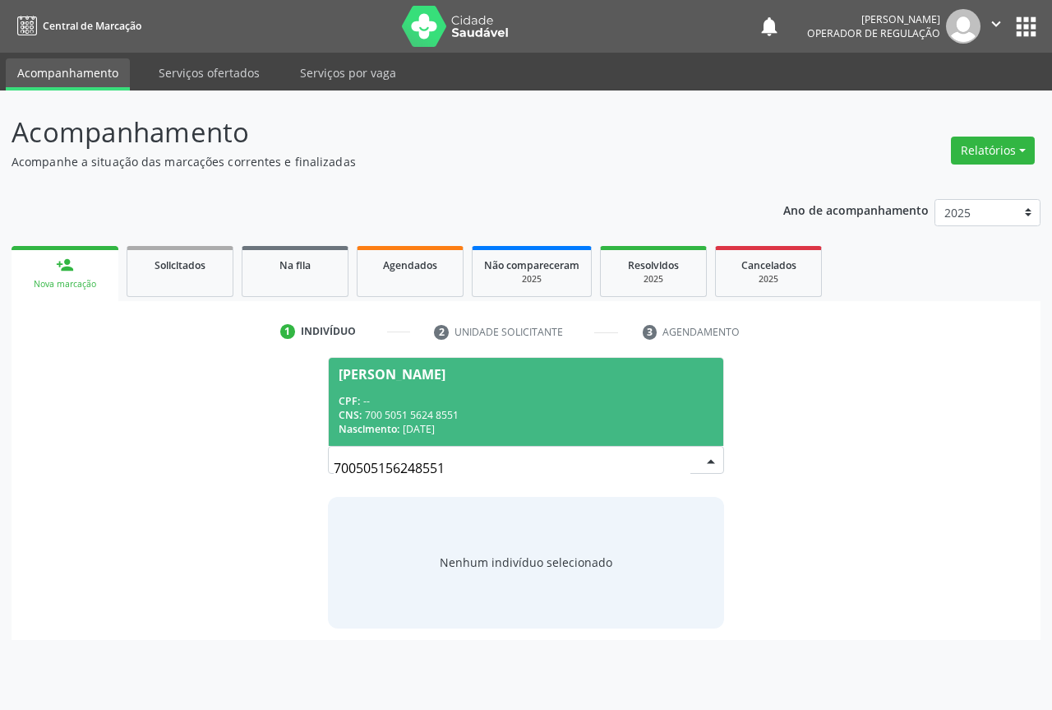
click at [377, 400] on div "CPF: --" at bounding box center [526, 401] width 375 height 14
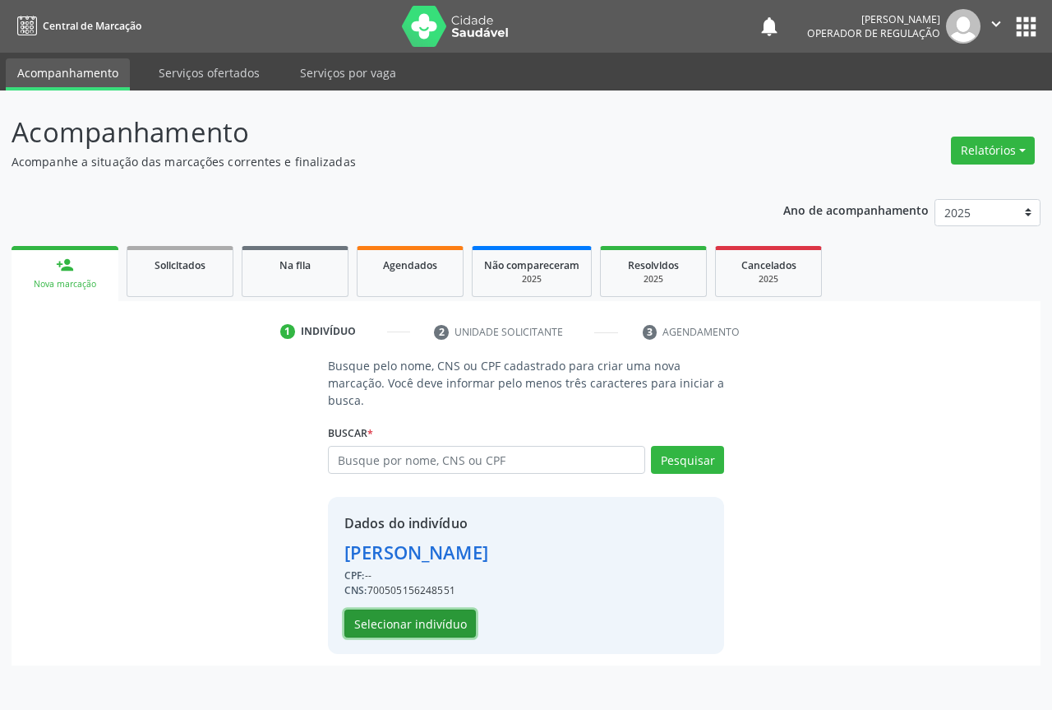
click at [391, 626] on button "Selecionar indivíduo" at bounding box center [411, 623] width 132 height 28
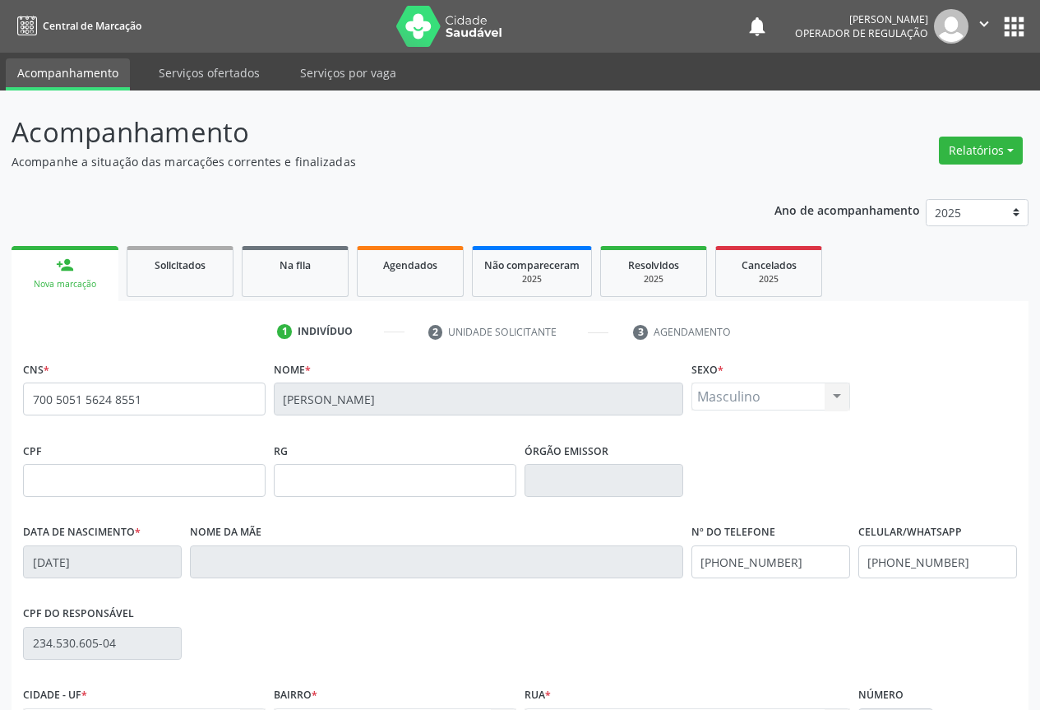
scroll to position [182, 0]
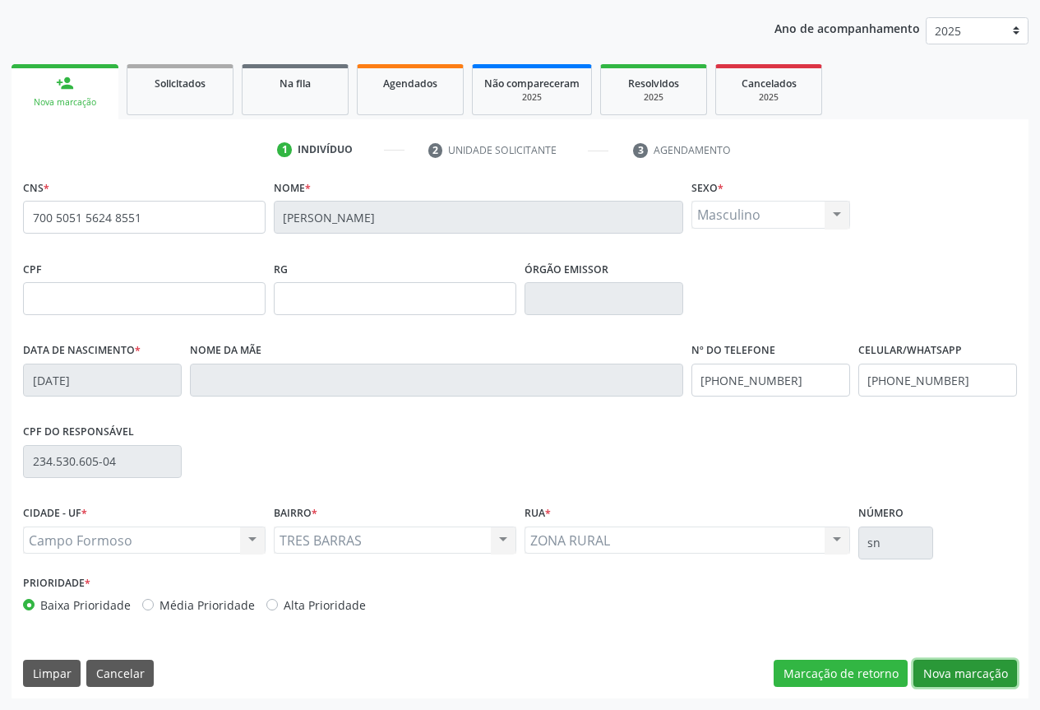
click at [953, 672] on button "Nova marcação" at bounding box center [965, 673] width 104 height 28
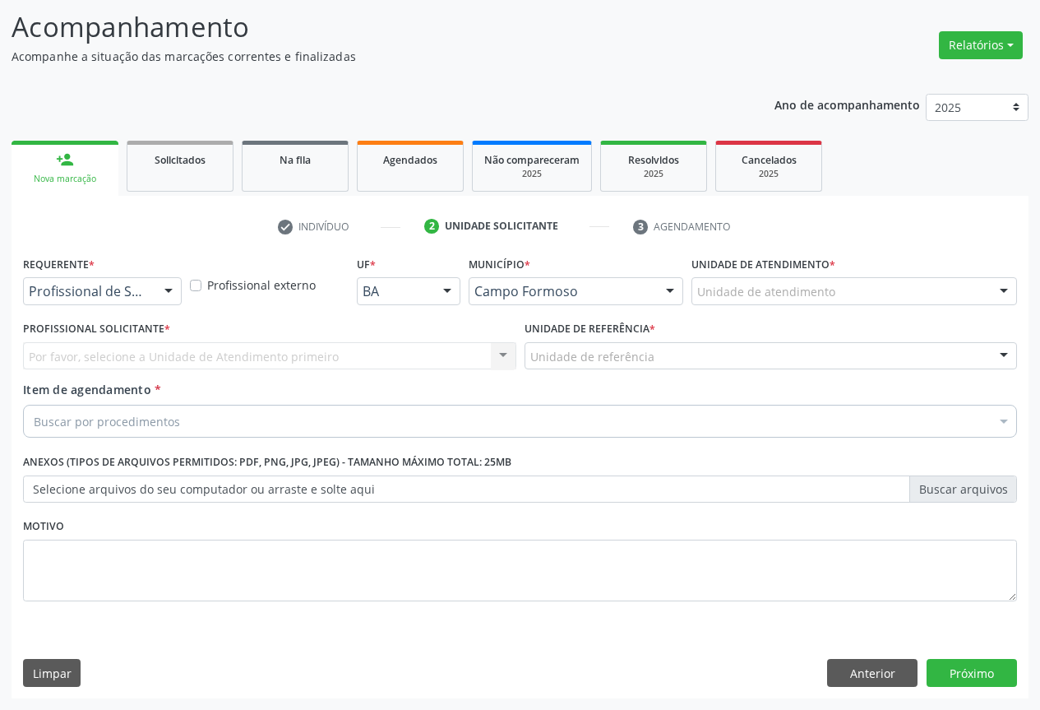
scroll to position [105, 0]
click at [90, 281] on div "Profissional de Saúde" at bounding box center [102, 291] width 159 height 28
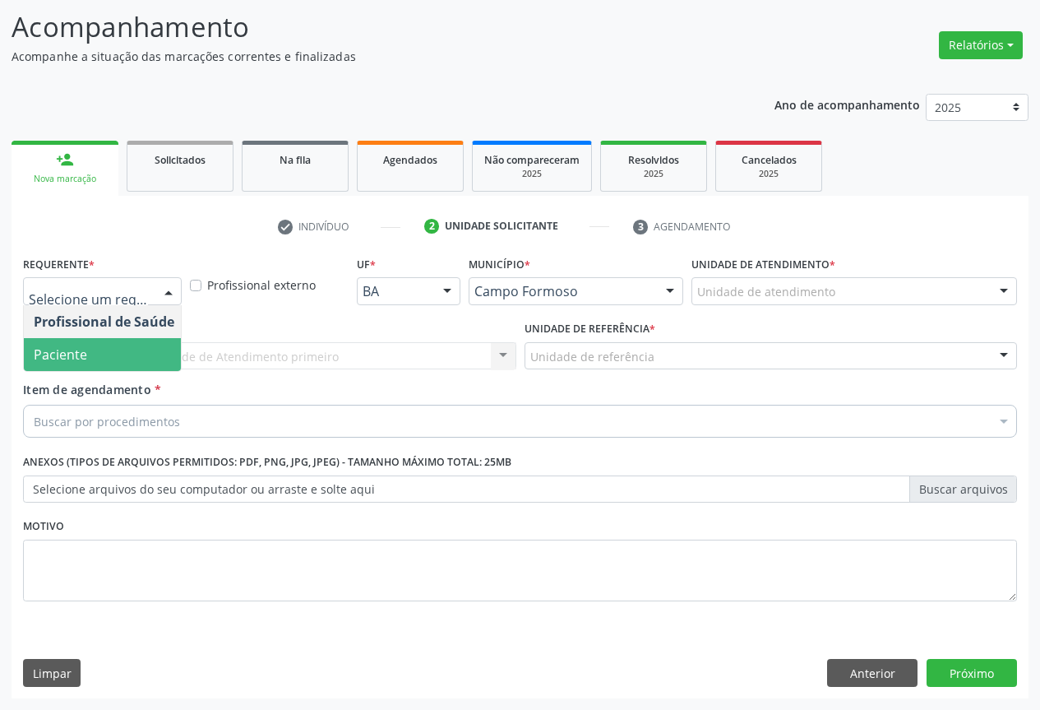
click at [62, 354] on span "Paciente" at bounding box center [60, 354] width 53 height 18
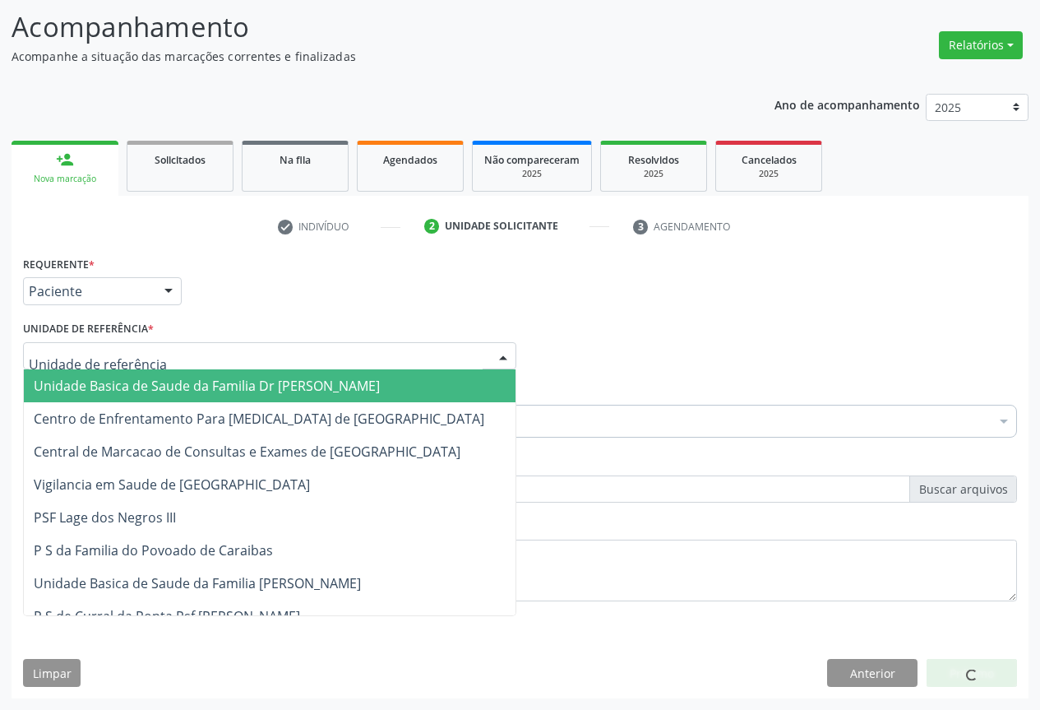
click at [210, 352] on div at bounding box center [269, 356] width 493 height 28
click at [159, 389] on span "Unidade Basica de Saude da Familia Dr [PERSON_NAME]" at bounding box center [207, 386] width 346 height 18
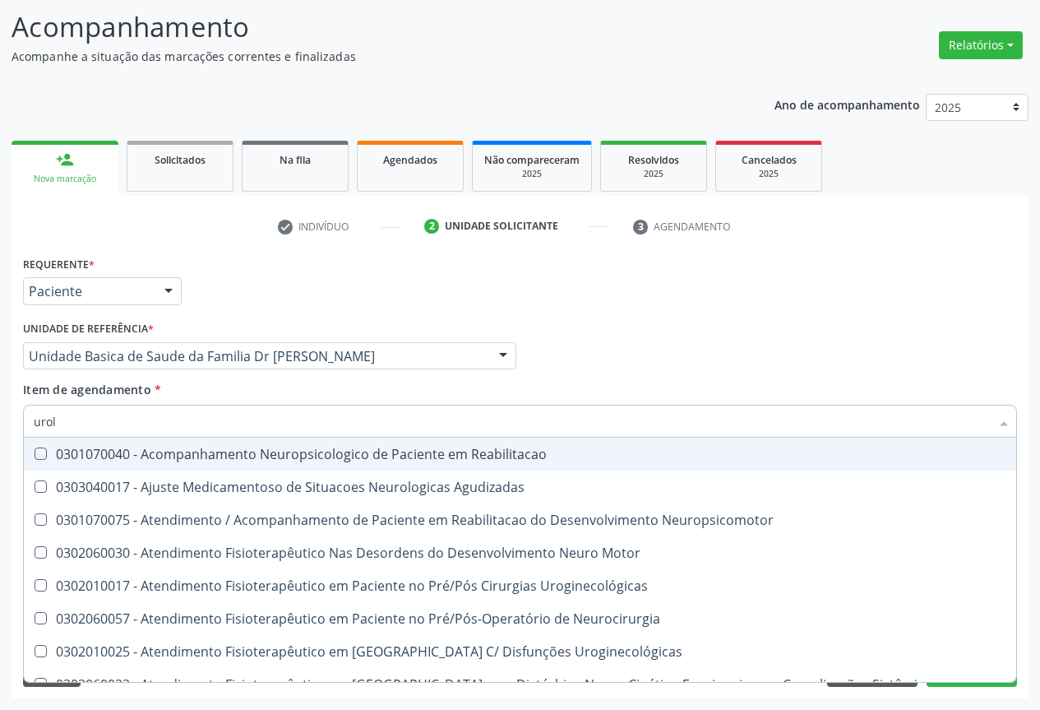
type input "urolo"
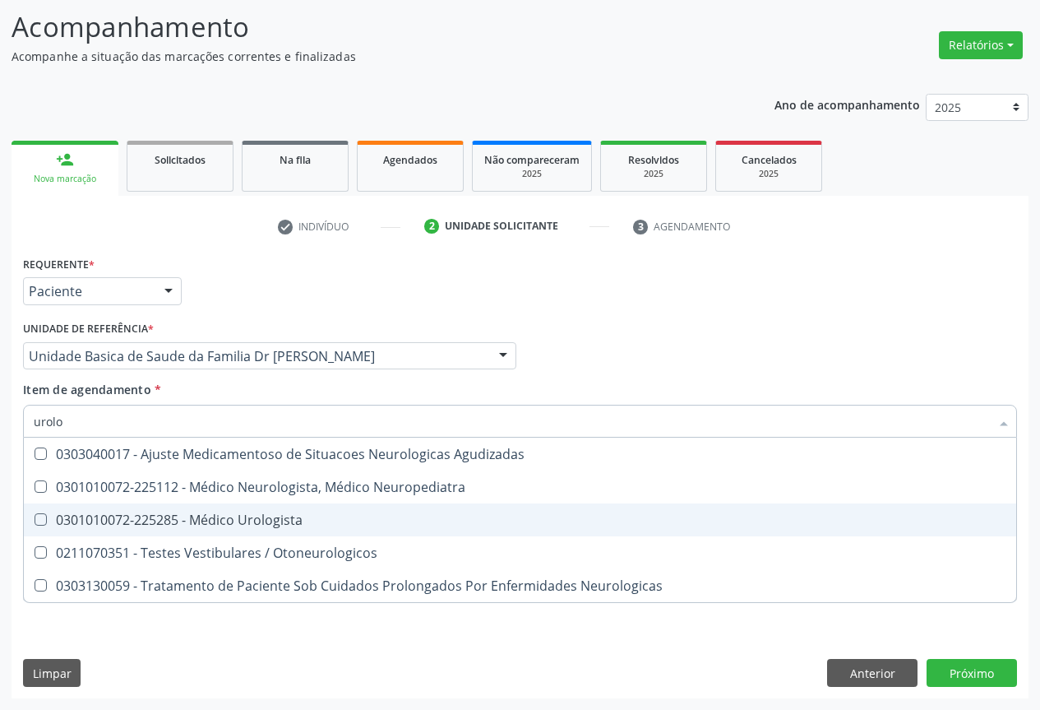
click at [218, 517] on div "0301010072-225285 - Médico Urologista" at bounding box center [520, 519] width 973 height 13
checkbox Urologista "true"
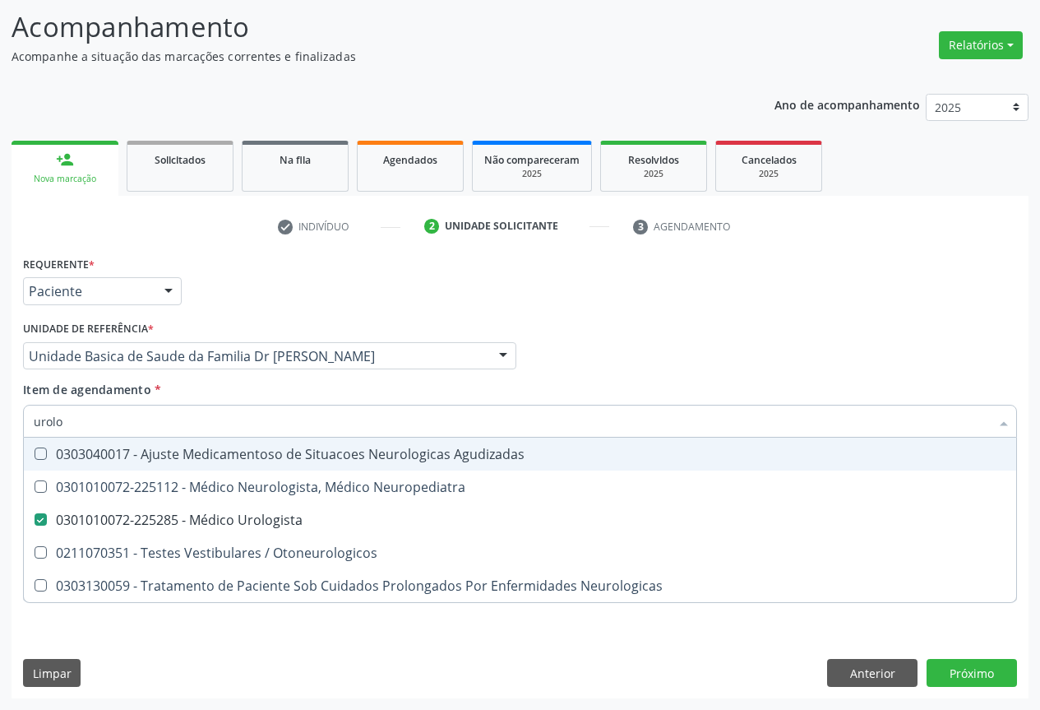
click at [266, 422] on input "urolo" at bounding box center [512, 421] width 956 height 33
type input "urolo"
click at [252, 395] on div "Item de agendamento * urolo Desfazer seleção 0303040017 - Ajuste Medicamentoso …" at bounding box center [520, 407] width 994 height 52
checkbox Neuropediatra "true"
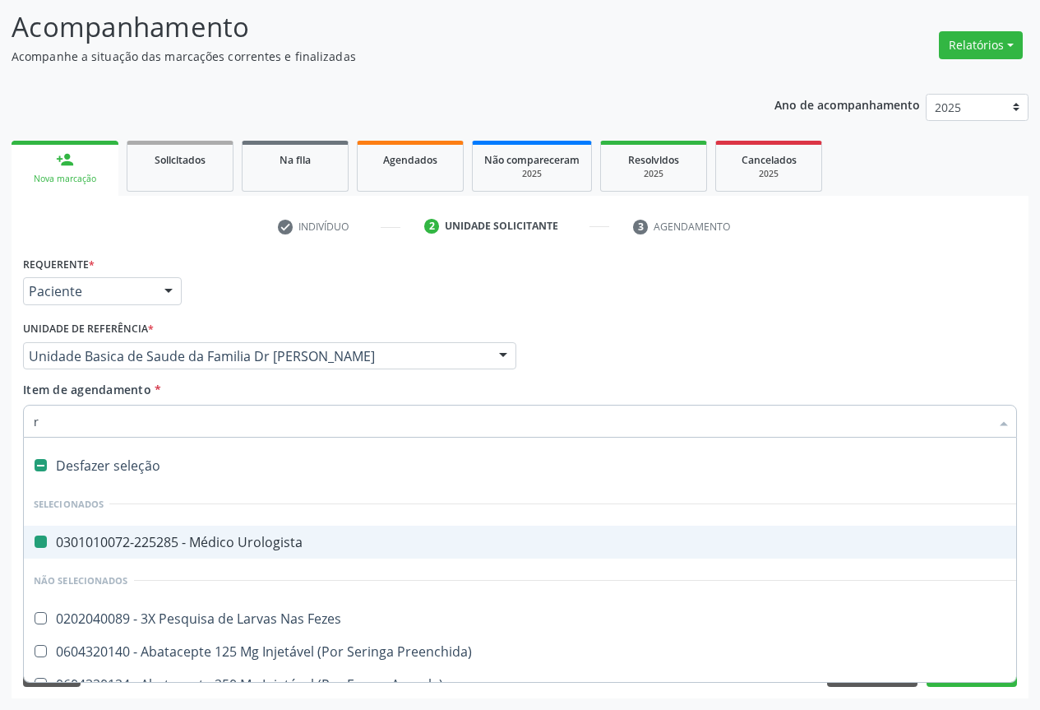
type input "re"
checkbox Urologista "false"
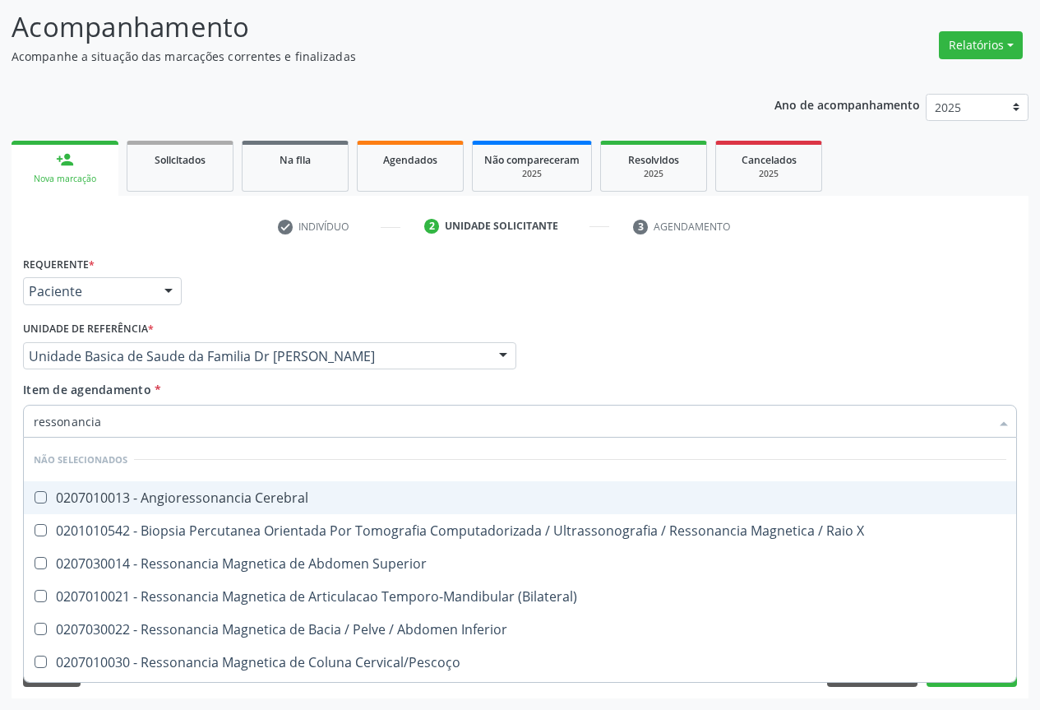
type input "ressonancia"
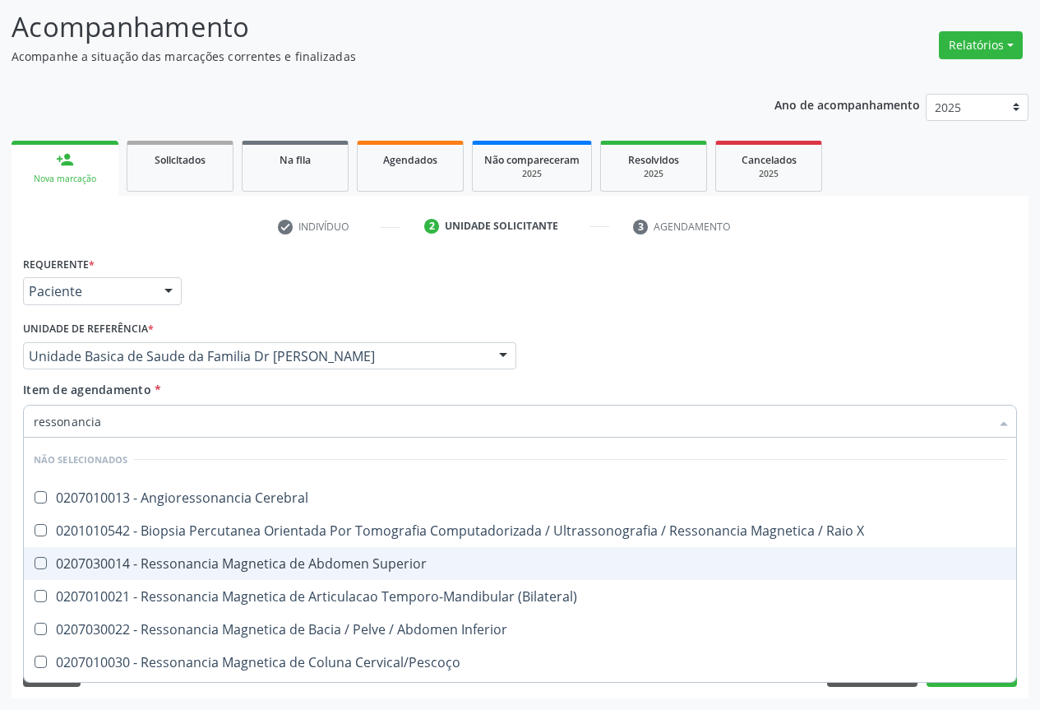
scroll to position [293, 0]
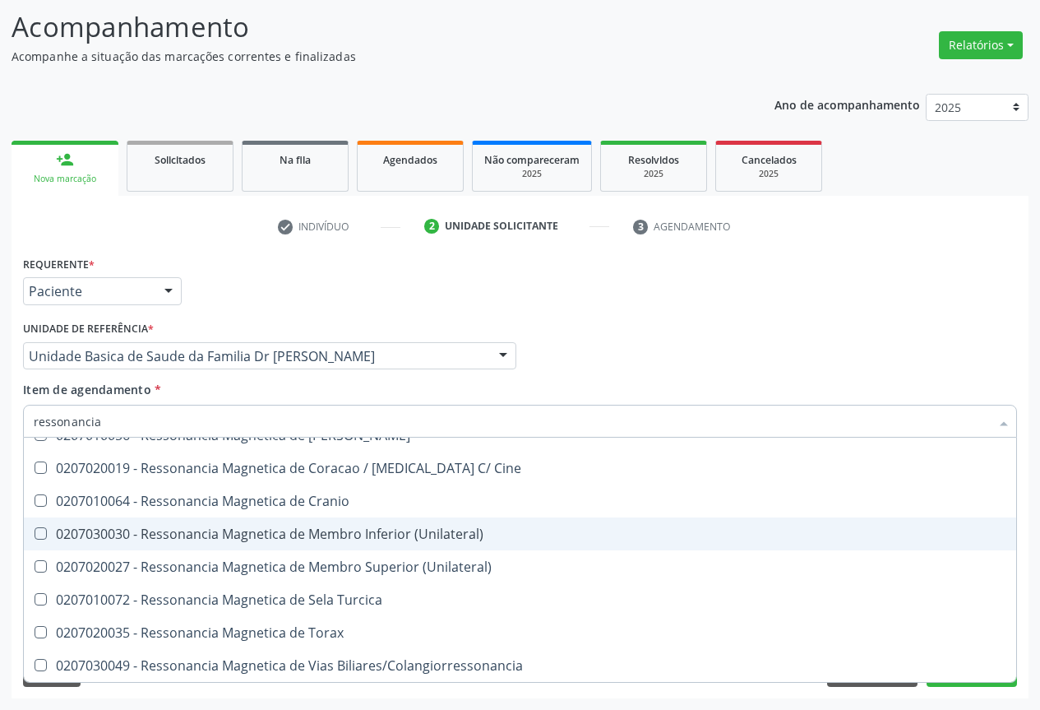
click at [252, 537] on div "0207030030 - Ressonancia Magnetica de Membro Inferior (Unilateral)" at bounding box center [520, 533] width 973 height 13
checkbox \(Unilateral\) "true"
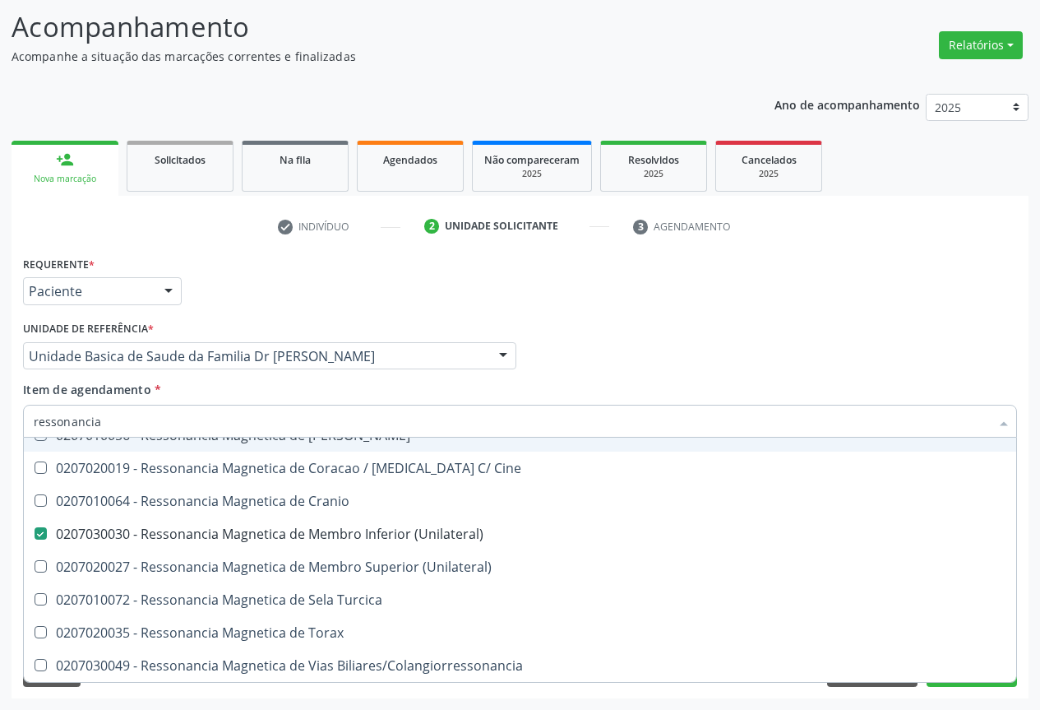
type input "ressonancia"
click at [183, 383] on div "Item de agendamento * ressonancia Desfazer seleção Não selecionados 0207010013 …" at bounding box center [520, 407] width 994 height 52
checkbox Cerebral "true"
checkbox \(Unilateral\) "false"
checkbox X "true"
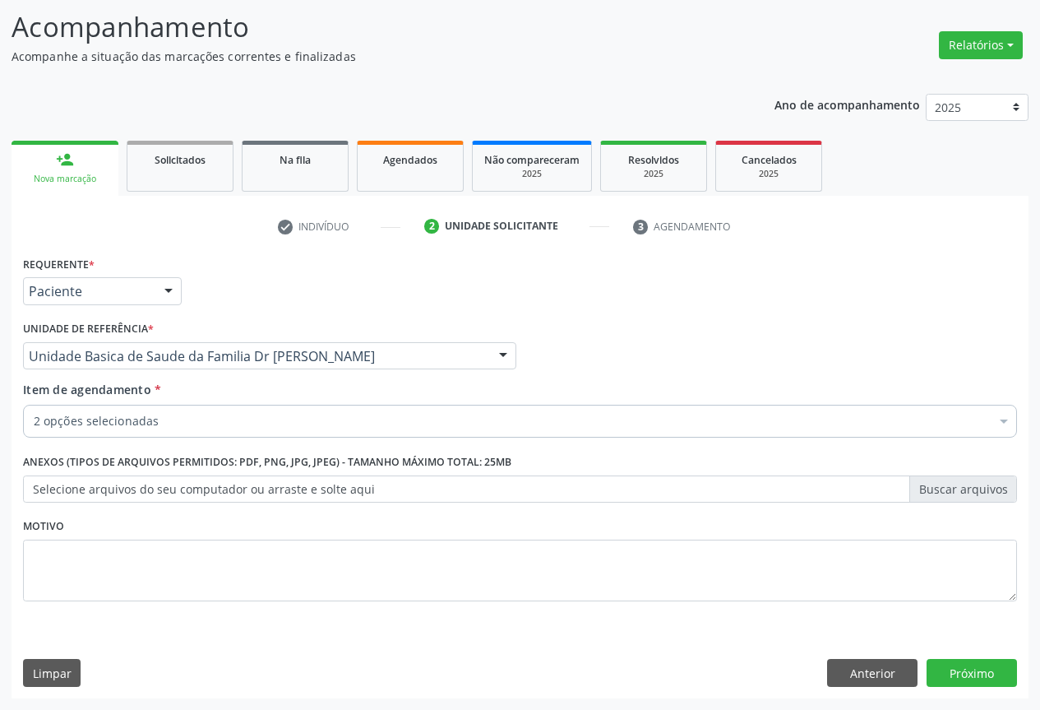
scroll to position [0, 0]
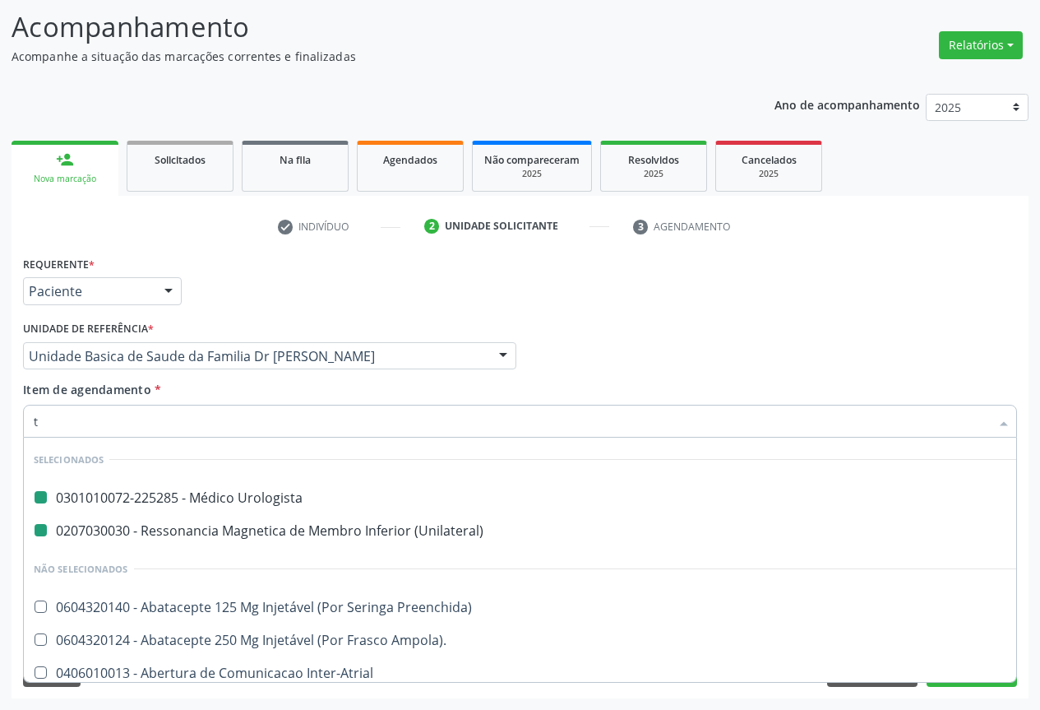
type input "to"
checkbox Urologista "false"
checkbox \(Unilateral\) "false"
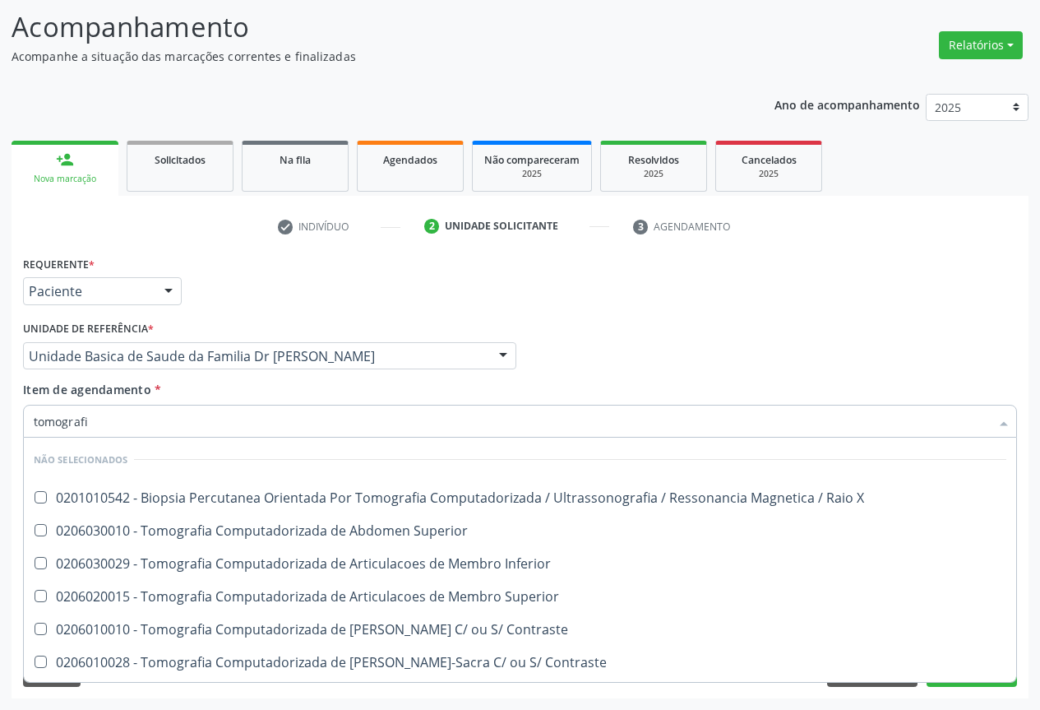
type input "tomografia"
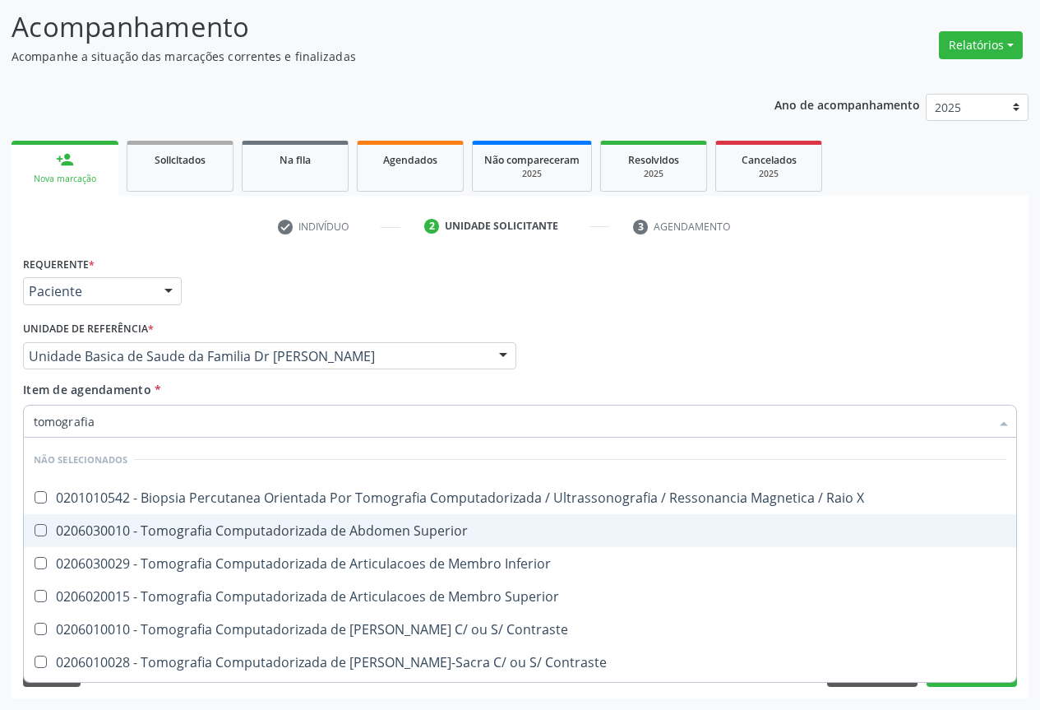
click at [282, 532] on div "0206030010 - Tomografia Computadorizada de Abdomen Superior" at bounding box center [520, 530] width 973 height 13
checkbox Superior "true"
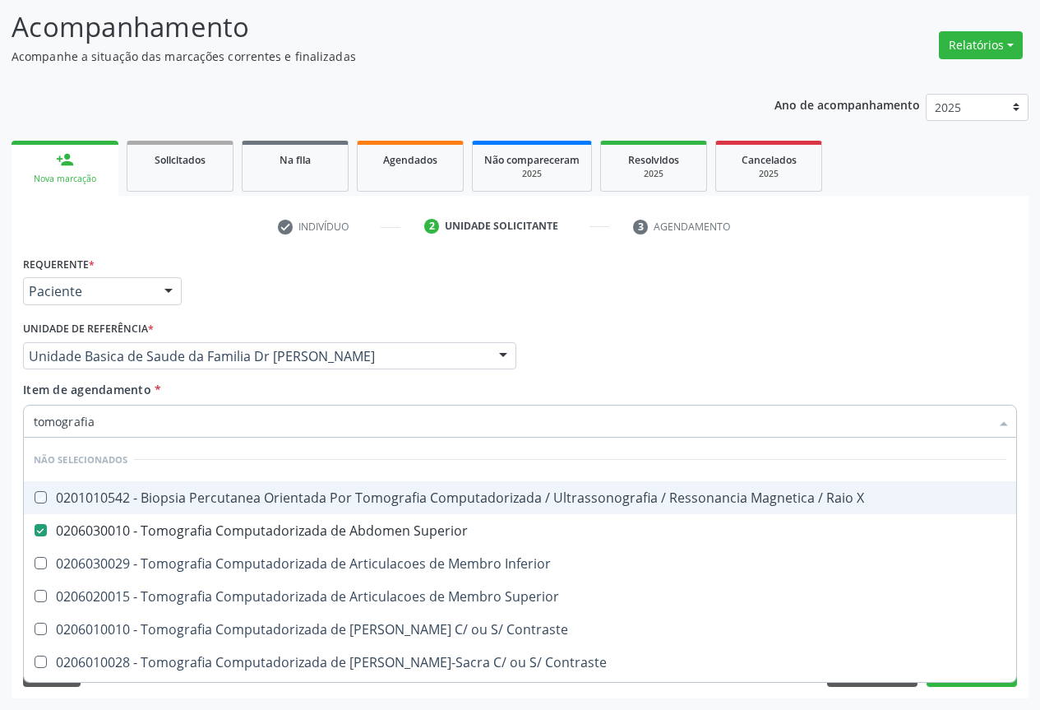
click at [368, 371] on div "Unidade de referência * Unidade Basica de Saude da Familia Dr [PERSON_NAME] Uni…" at bounding box center [270, 349] width 502 height 64
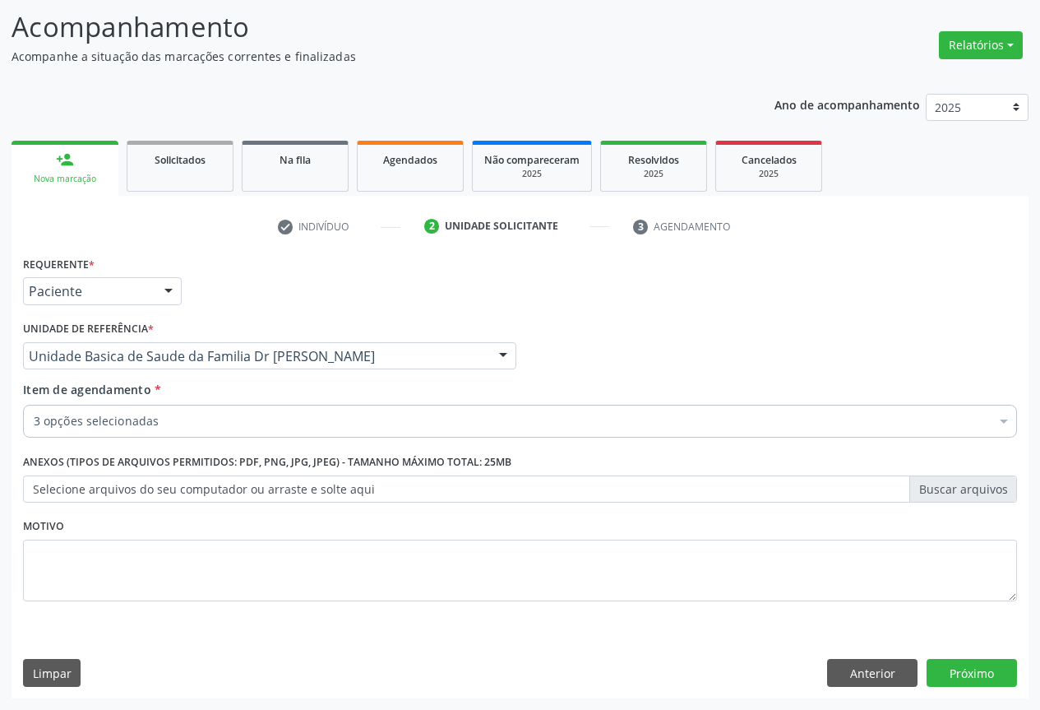
checkbox Urologista "true"
checkbox Superior "true"
click at [978, 677] on button "Próximo" at bounding box center [972, 673] width 90 height 28
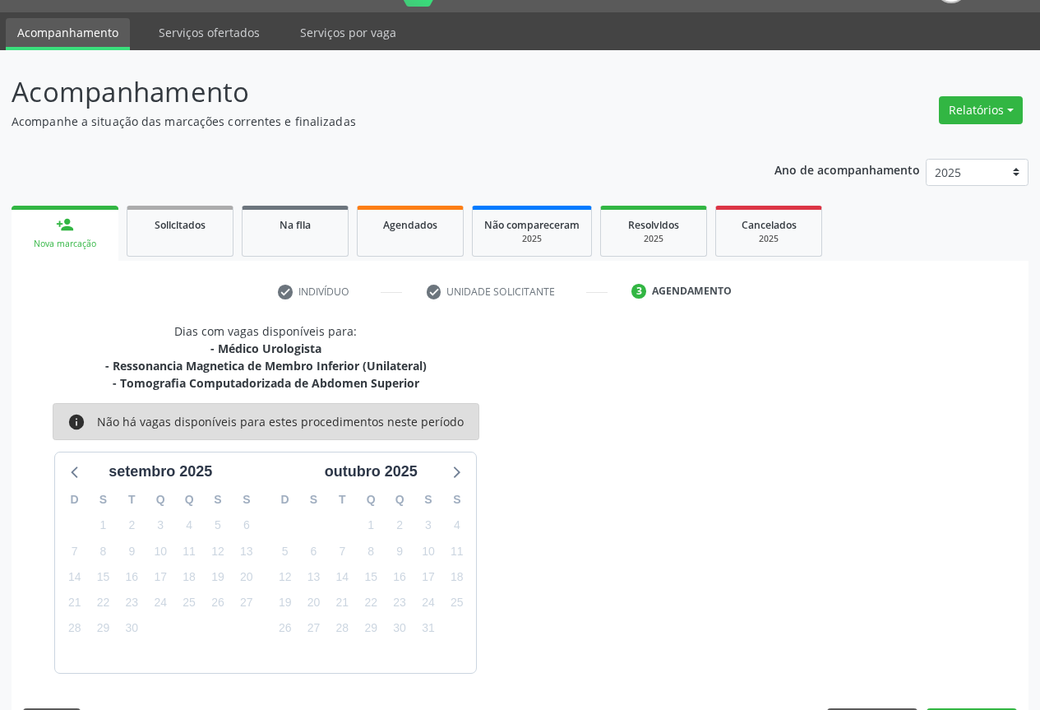
scroll to position [89, 0]
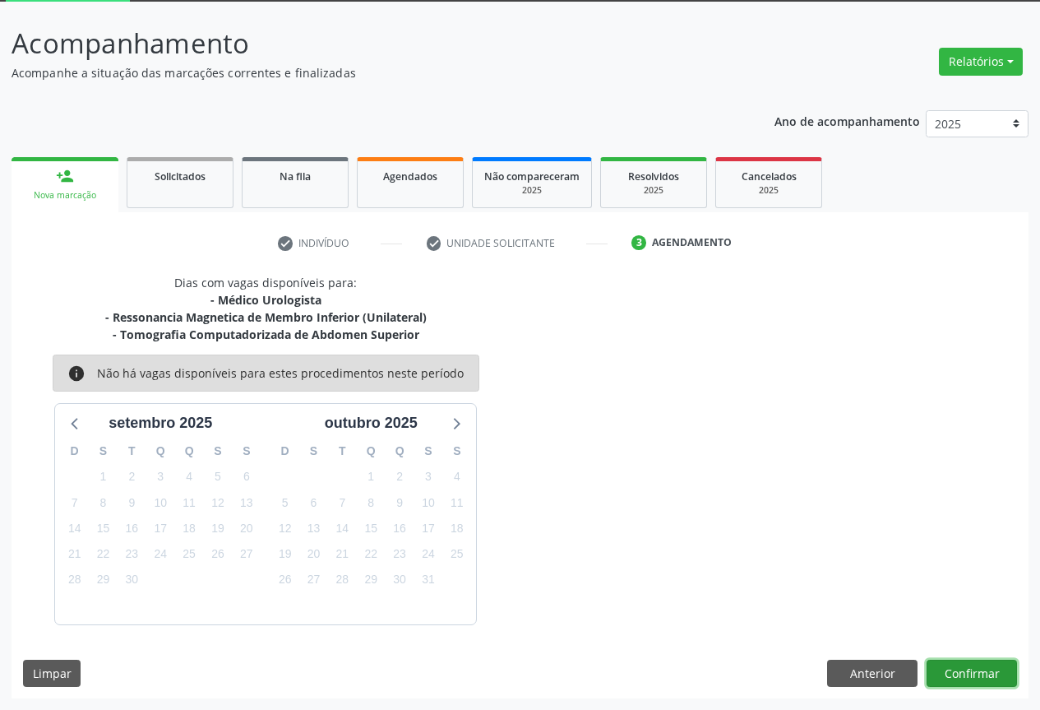
click at [957, 671] on button "Confirmar" at bounding box center [972, 673] width 90 height 28
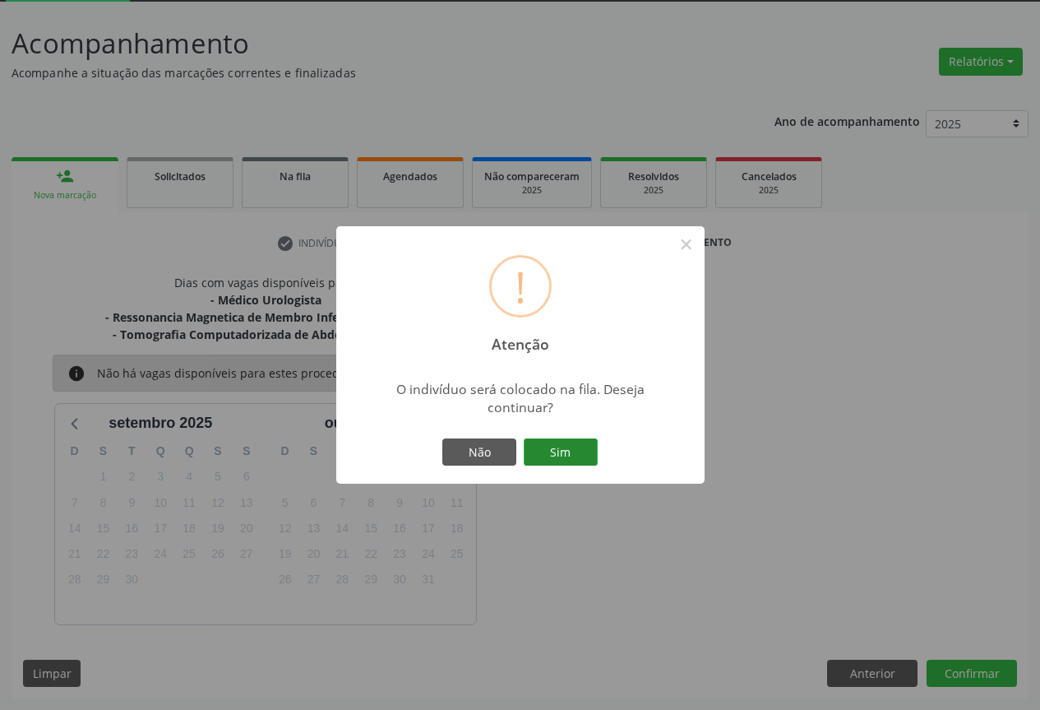
click at [594, 458] on button "Sim" at bounding box center [561, 452] width 74 height 28
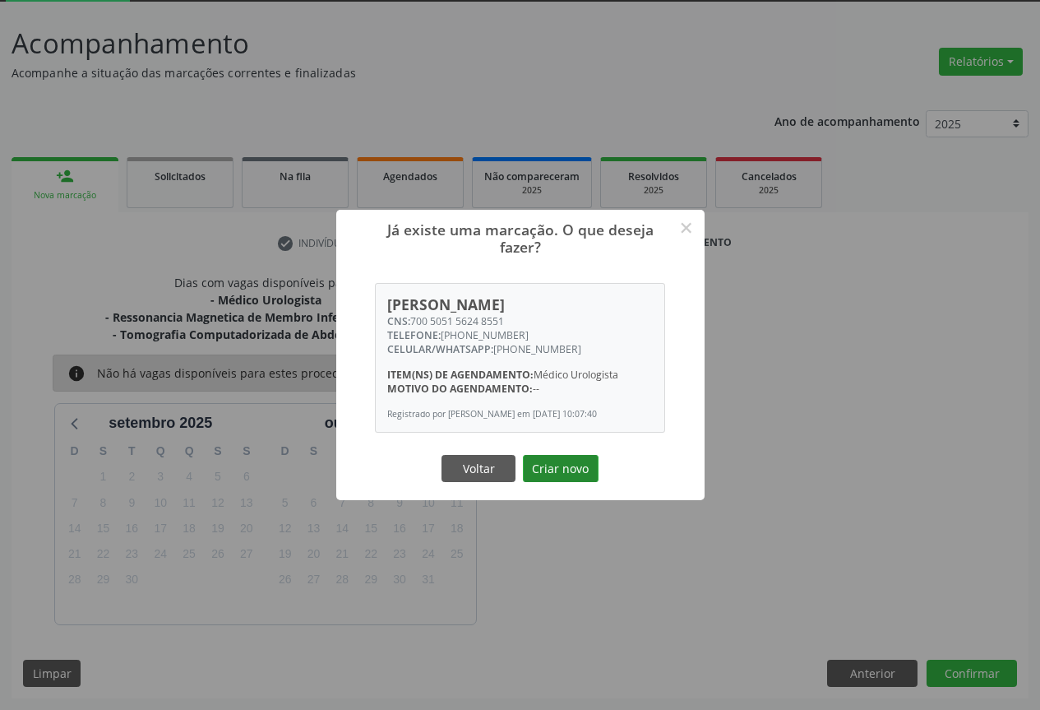
click at [539, 456] on button "Criar novo" at bounding box center [561, 469] width 76 height 28
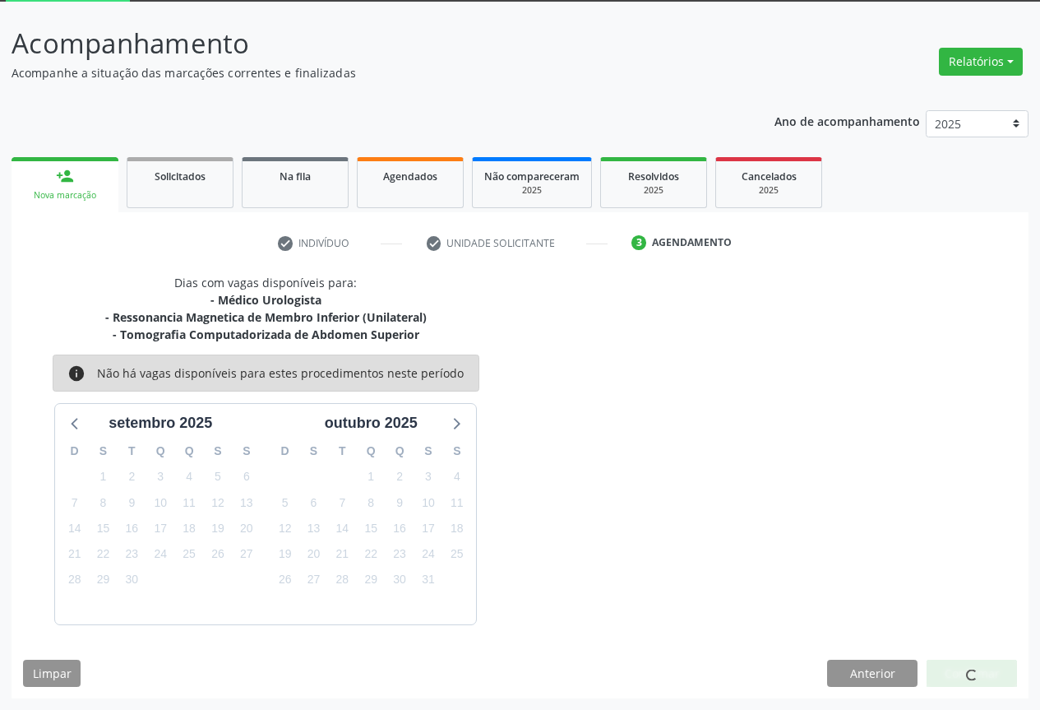
scroll to position [0, 0]
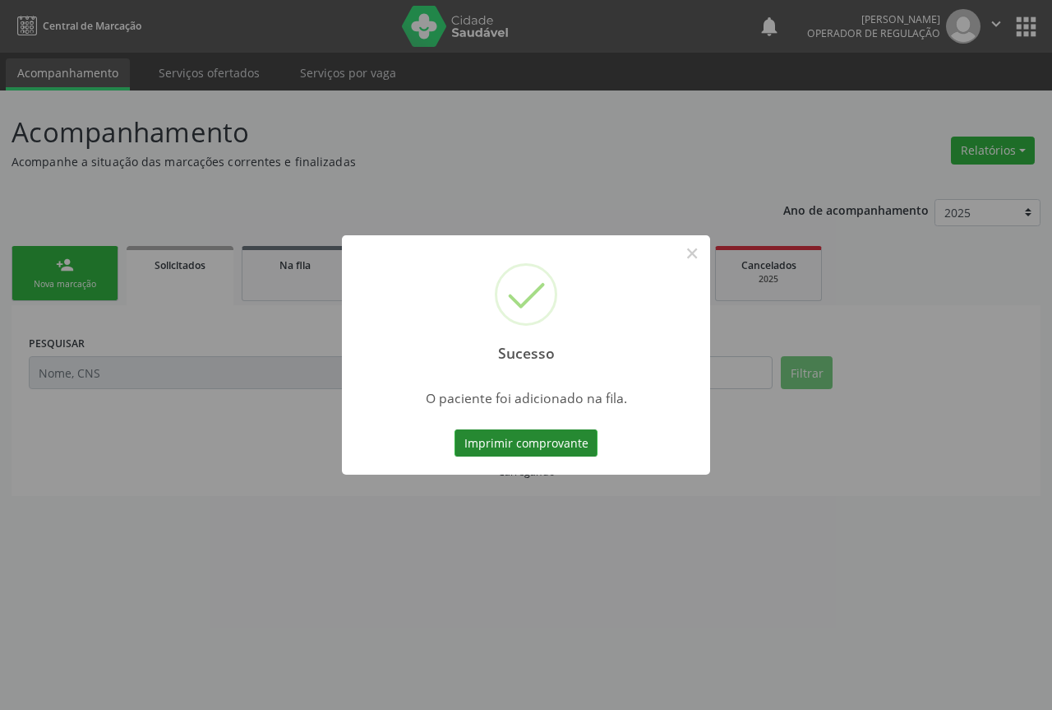
click at [549, 449] on button "Imprimir comprovante" at bounding box center [526, 443] width 143 height 28
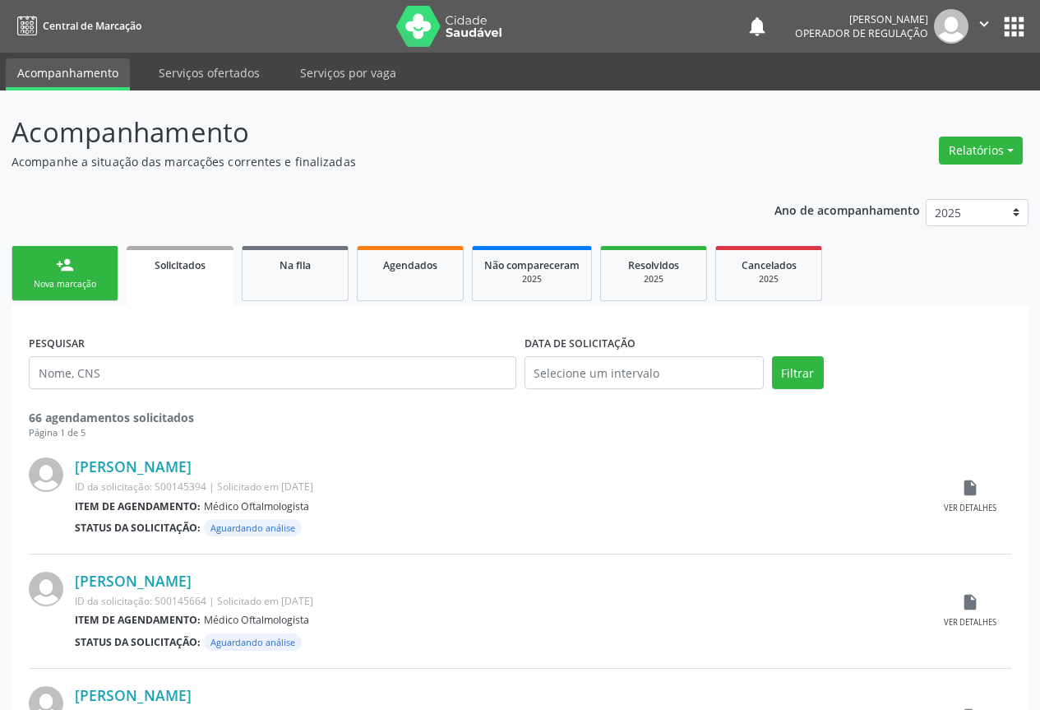
click at [58, 275] on link "person_add Nova marcação" at bounding box center [65, 273] width 107 height 55
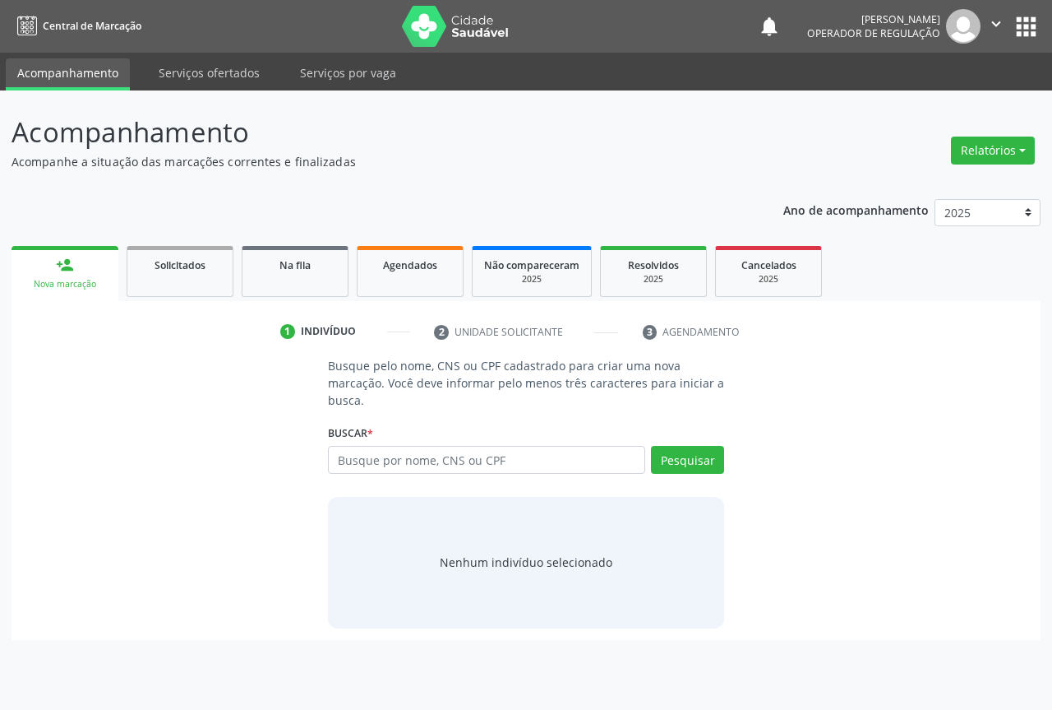
click at [58, 275] on link "person_add Nova marcação" at bounding box center [65, 273] width 107 height 55
click at [365, 460] on input "text" at bounding box center [486, 460] width 317 height 28
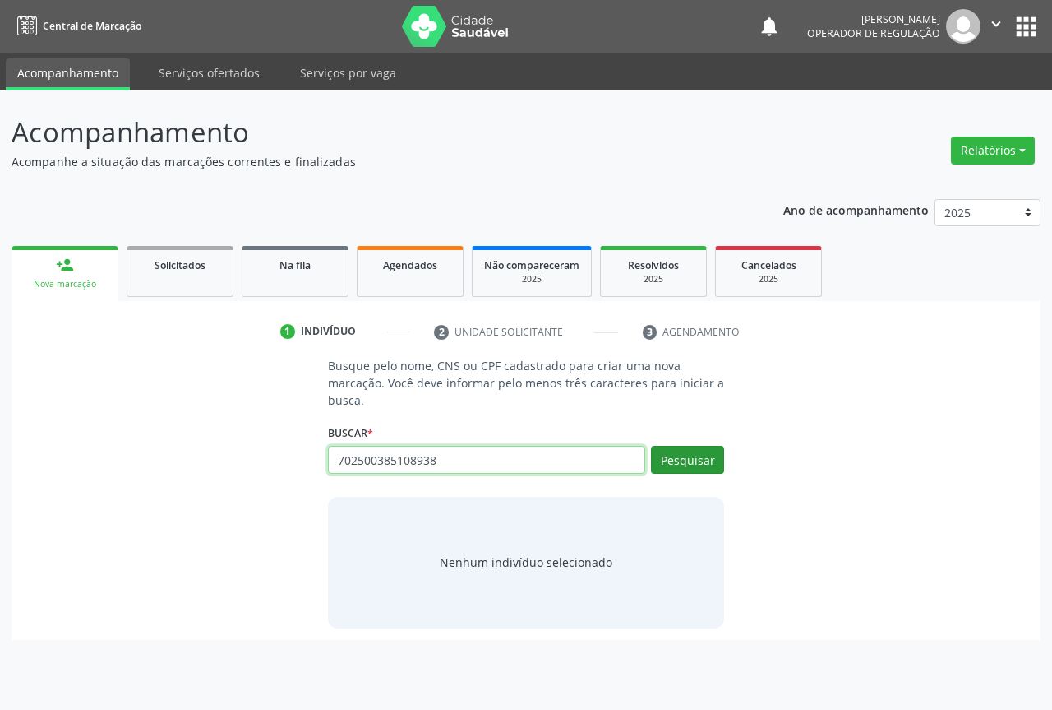
type input "702500385108938"
click at [668, 460] on button "Pesquisar" at bounding box center [687, 460] width 73 height 28
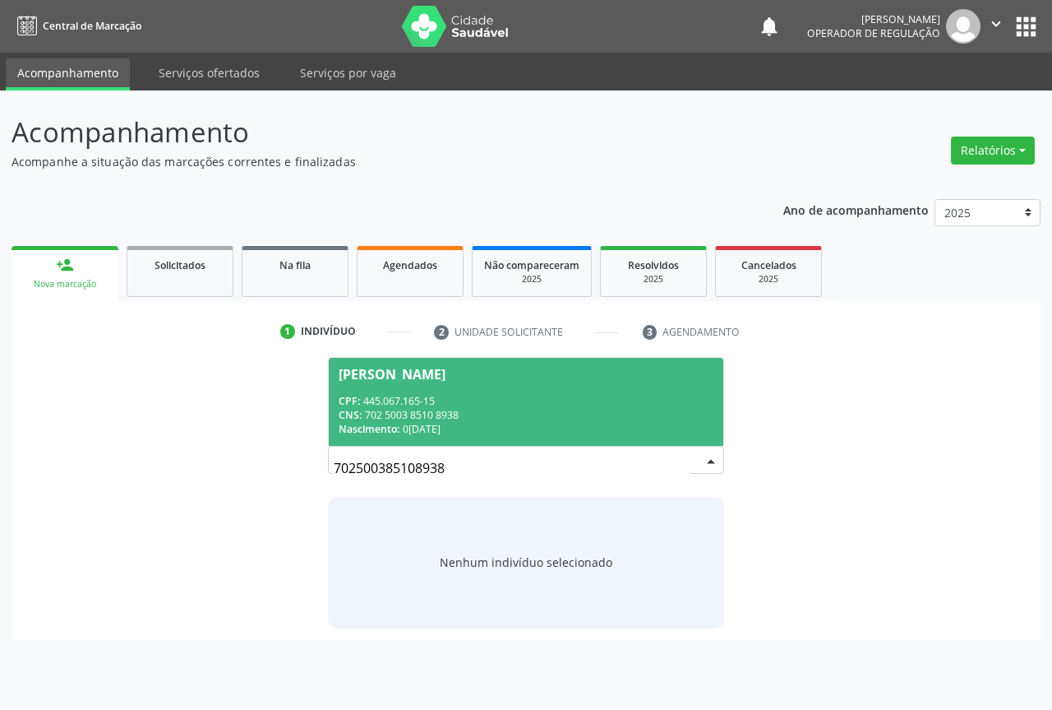
click at [408, 400] on div "CPF: 445.067.165-15" at bounding box center [526, 401] width 375 height 14
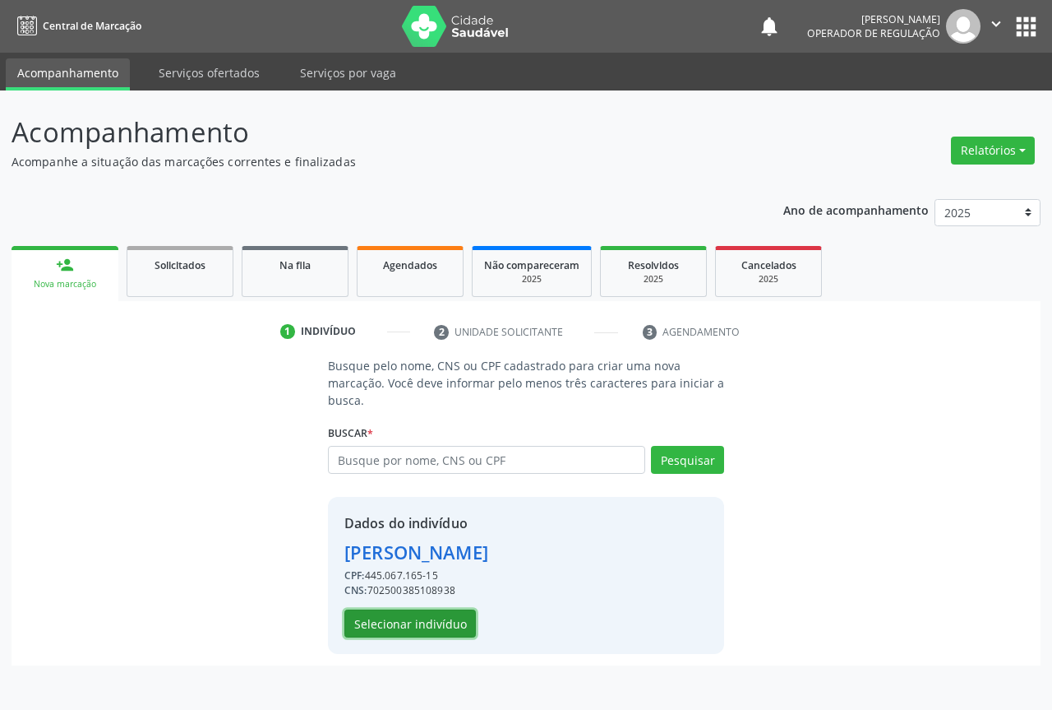
click at [423, 624] on button "Selecionar indivíduo" at bounding box center [411, 623] width 132 height 28
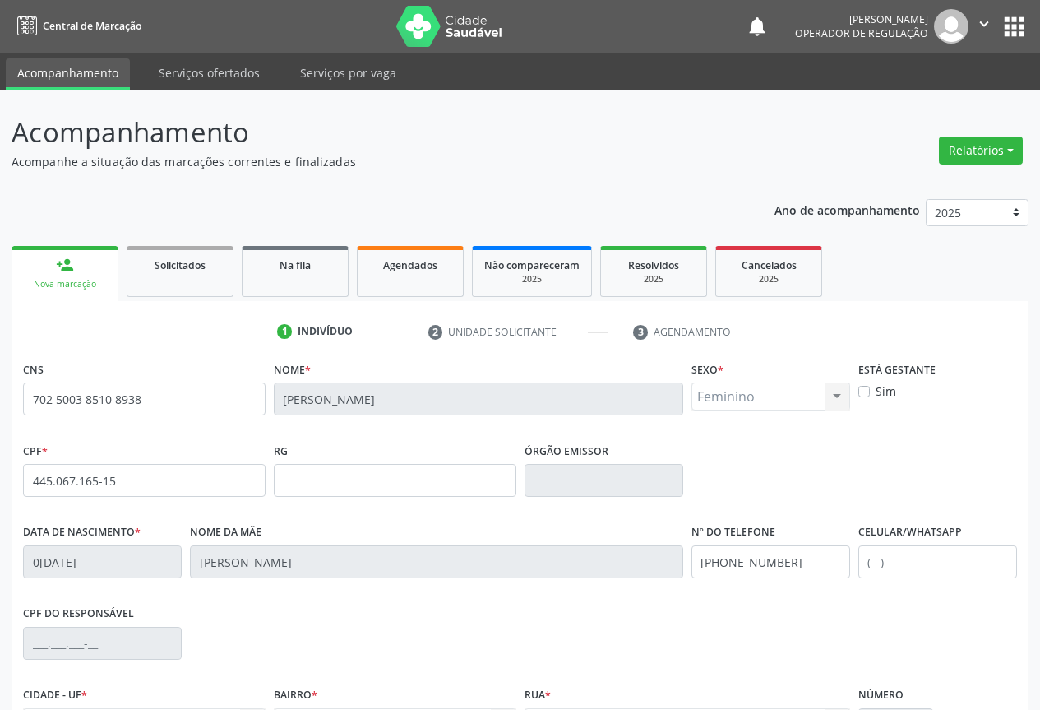
scroll to position [182, 0]
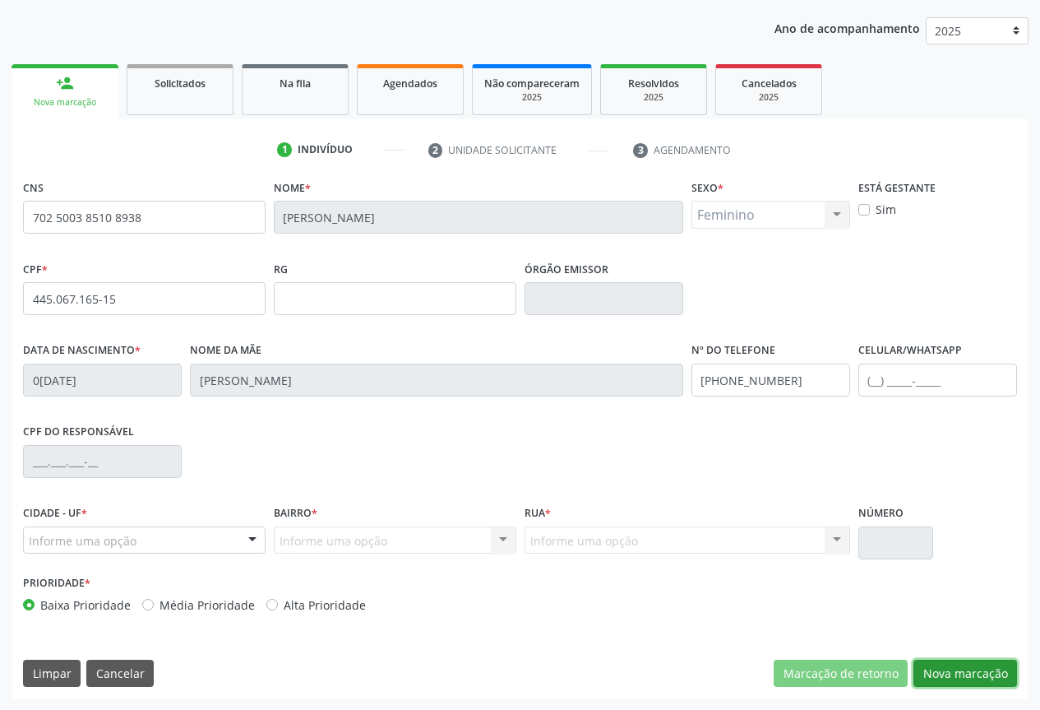
click at [967, 664] on button "Nova marcação" at bounding box center [965, 673] width 104 height 28
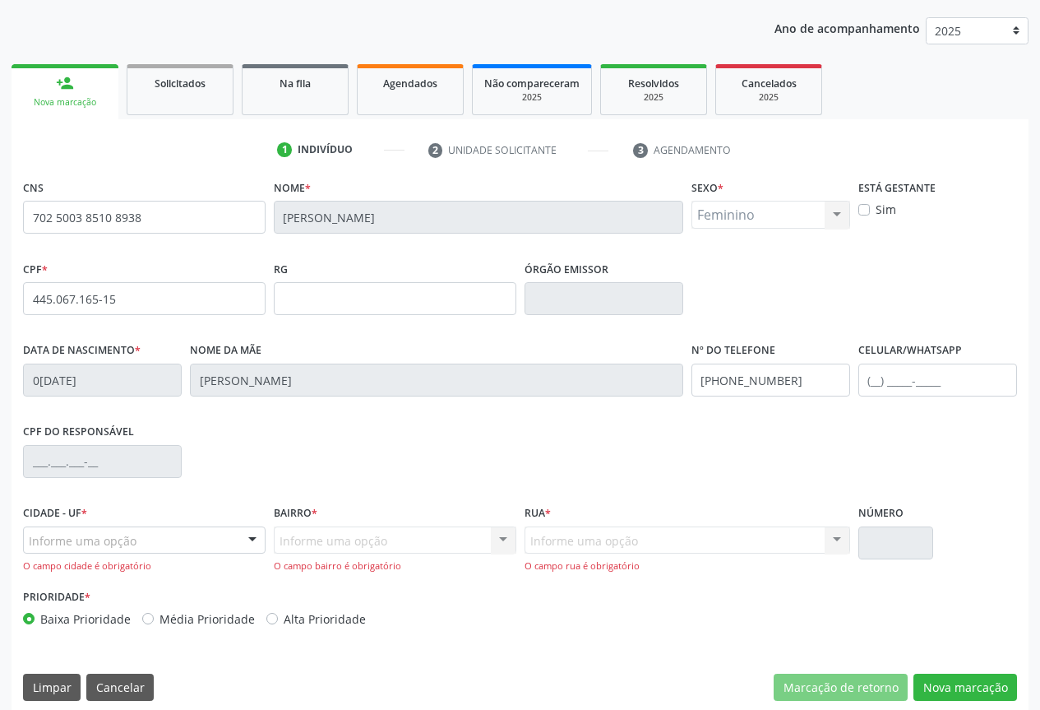
click at [252, 534] on div at bounding box center [252, 541] width 25 height 28
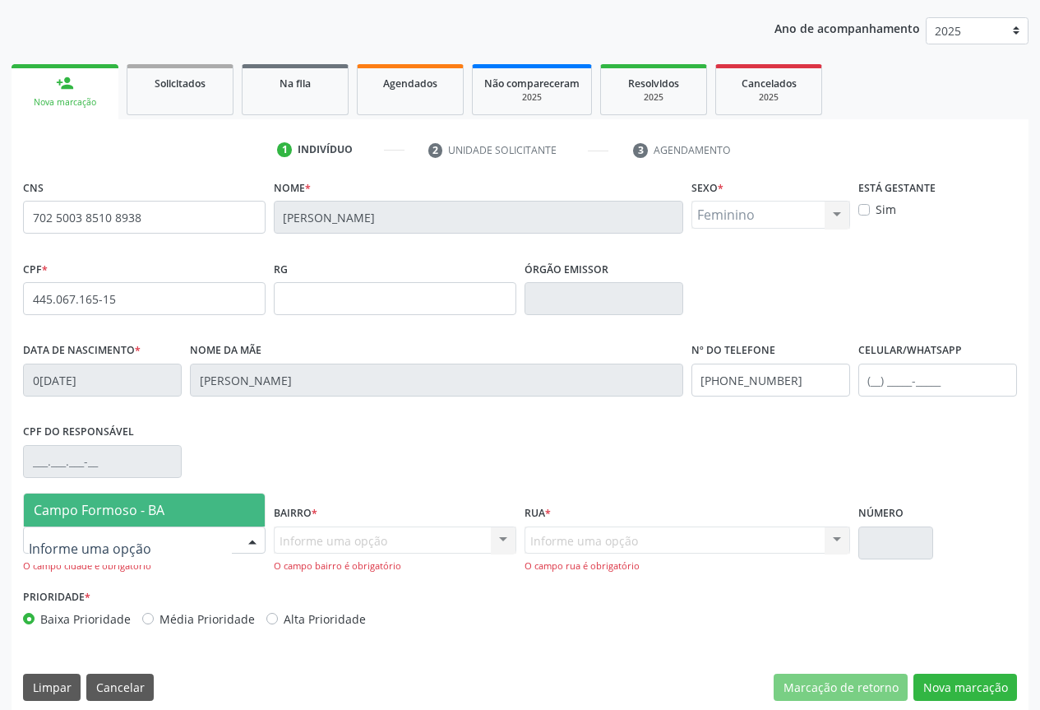
click at [391, 263] on div "RG" at bounding box center [395, 286] width 243 height 58
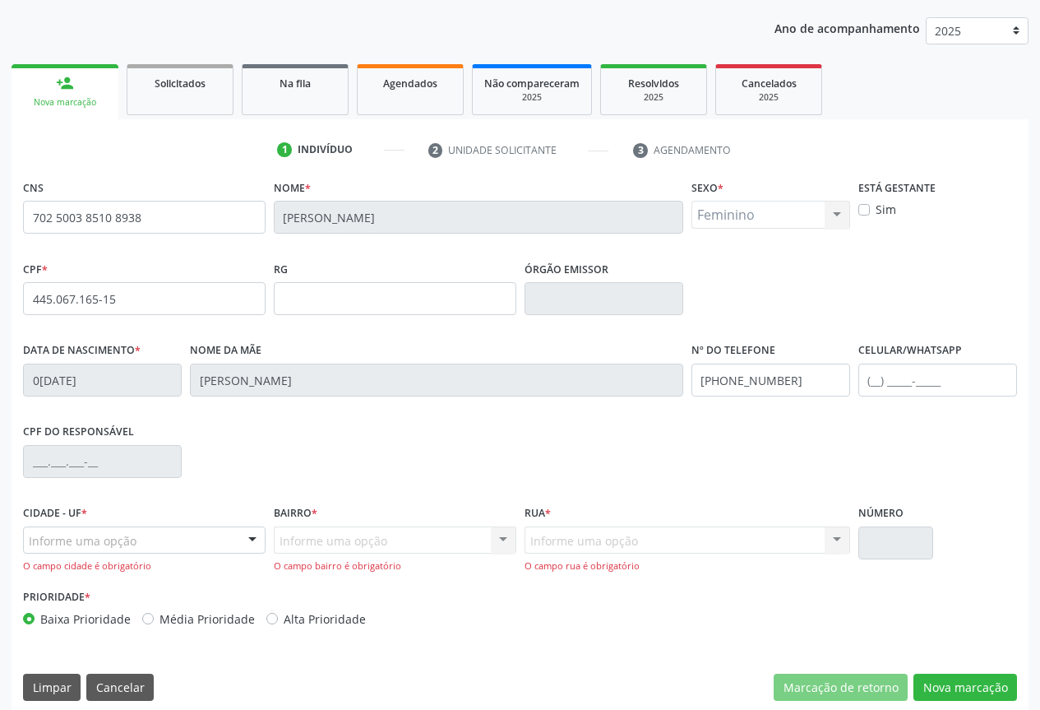
click at [834, 208] on div "Feminino Masculino Feminino Nenhum resultado encontrado para: " " Não há nenhum…" at bounding box center [770, 215] width 159 height 28
click at [839, 218] on div "Feminino Masculino Feminino Nenhum resultado encontrado para: " " Não há nenhum…" at bounding box center [770, 215] width 159 height 28
click at [837, 214] on div "Feminino Masculino Feminino Nenhum resultado encontrado para: " " Não há nenhum…" at bounding box center [770, 215] width 159 height 28
click at [753, 217] on div "Feminino Masculino Feminino Nenhum resultado encontrado para: " " Não há nenhum…" at bounding box center [770, 215] width 159 height 28
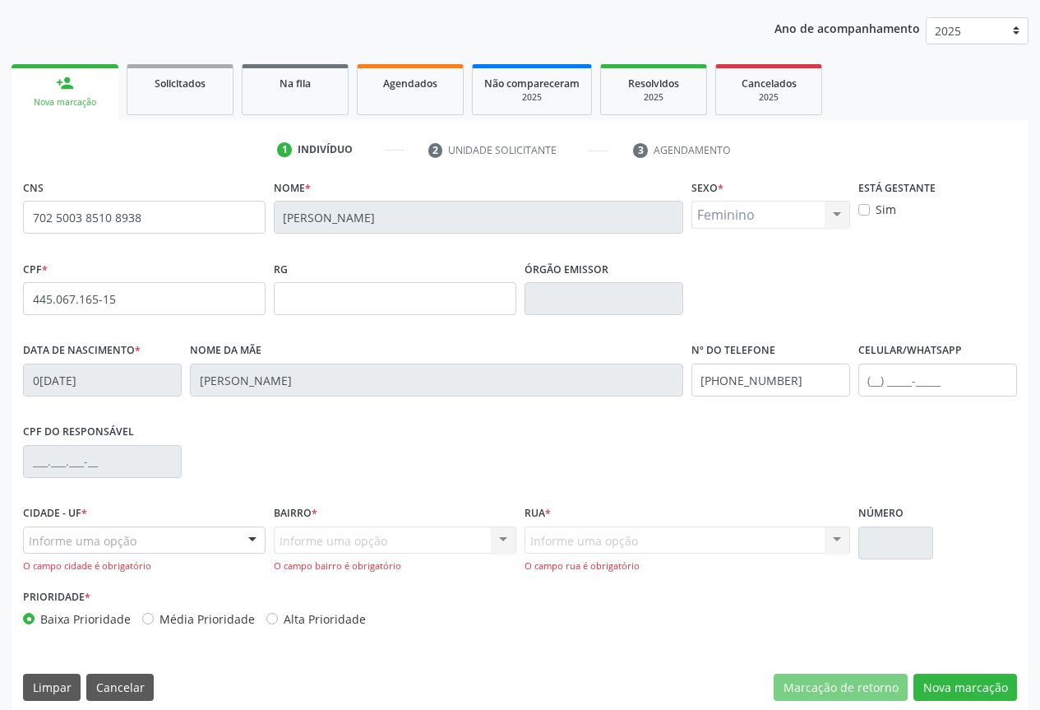
click at [753, 217] on div "Feminino Masculino Feminino Nenhum resultado encontrado para: " " Não há nenhum…" at bounding box center [770, 215] width 159 height 28
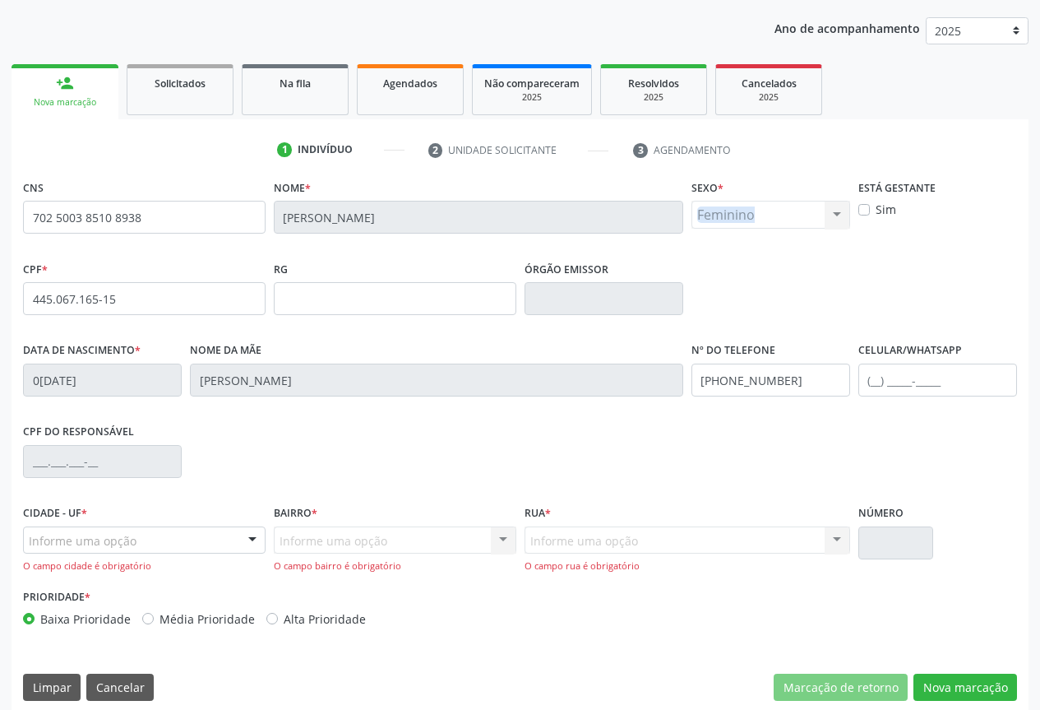
click at [752, 216] on div "Feminino Masculino Feminino Nenhum resultado encontrado para: " " Não há nenhum…" at bounding box center [770, 215] width 159 height 28
click at [751, 216] on div "Feminino Masculino Feminino Nenhum resultado encontrado para: " " Não há nenhum…" at bounding box center [770, 215] width 159 height 28
click at [359, 259] on div "RG" at bounding box center [395, 286] width 243 height 58
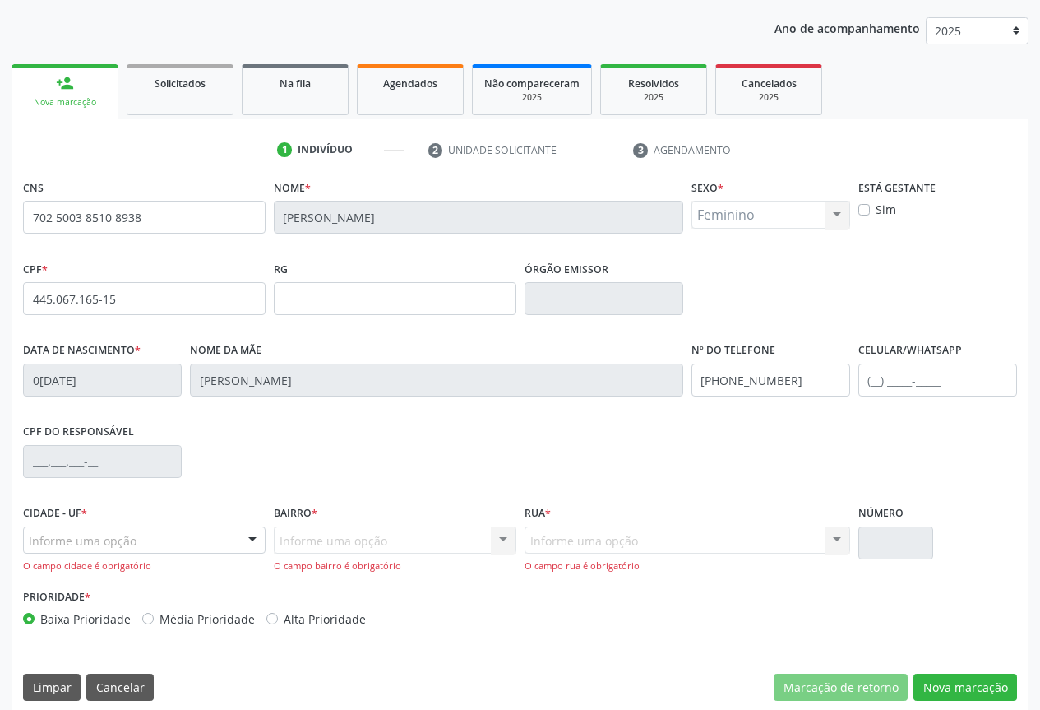
click at [359, 259] on div "RG" at bounding box center [395, 286] width 243 height 58
click at [144, 94] on link "Solicitados" at bounding box center [180, 89] width 107 height 51
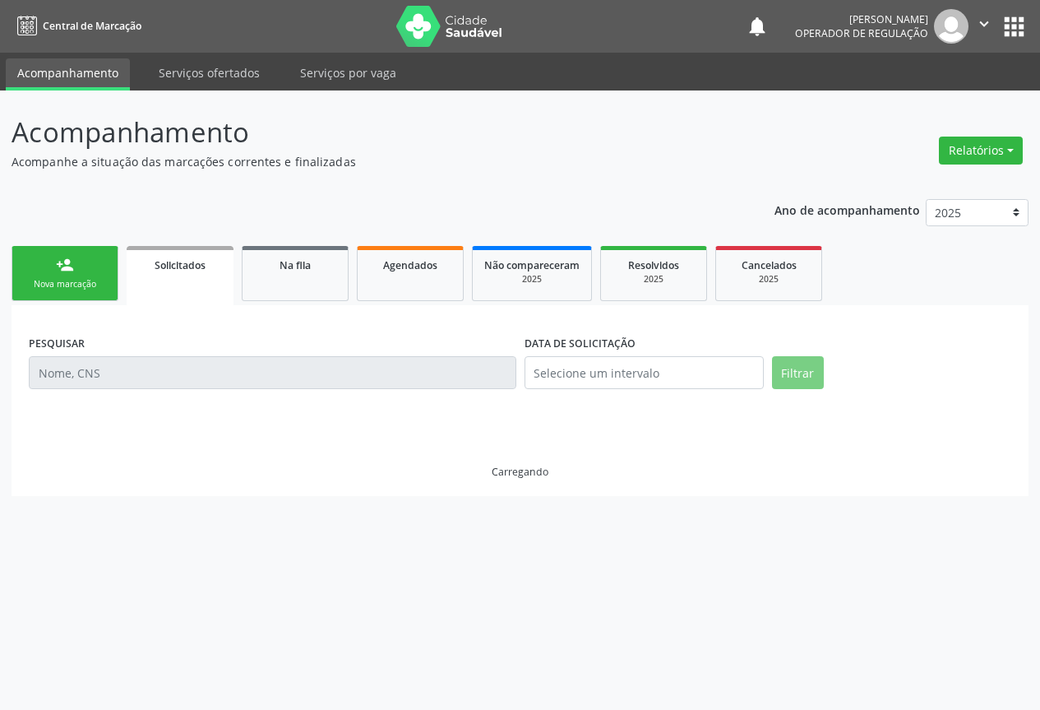
scroll to position [0, 0]
click at [76, 292] on link "person_add Nova marcação" at bounding box center [65, 273] width 107 height 55
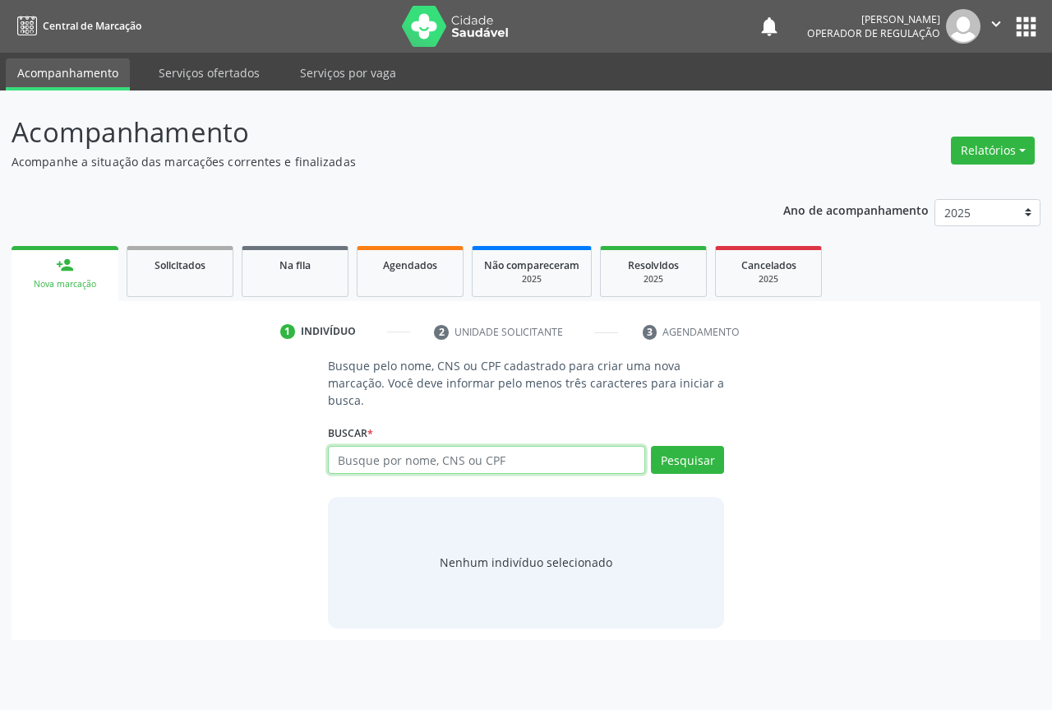
click at [405, 470] on input "text" at bounding box center [486, 460] width 317 height 28
type input "702500385108938"
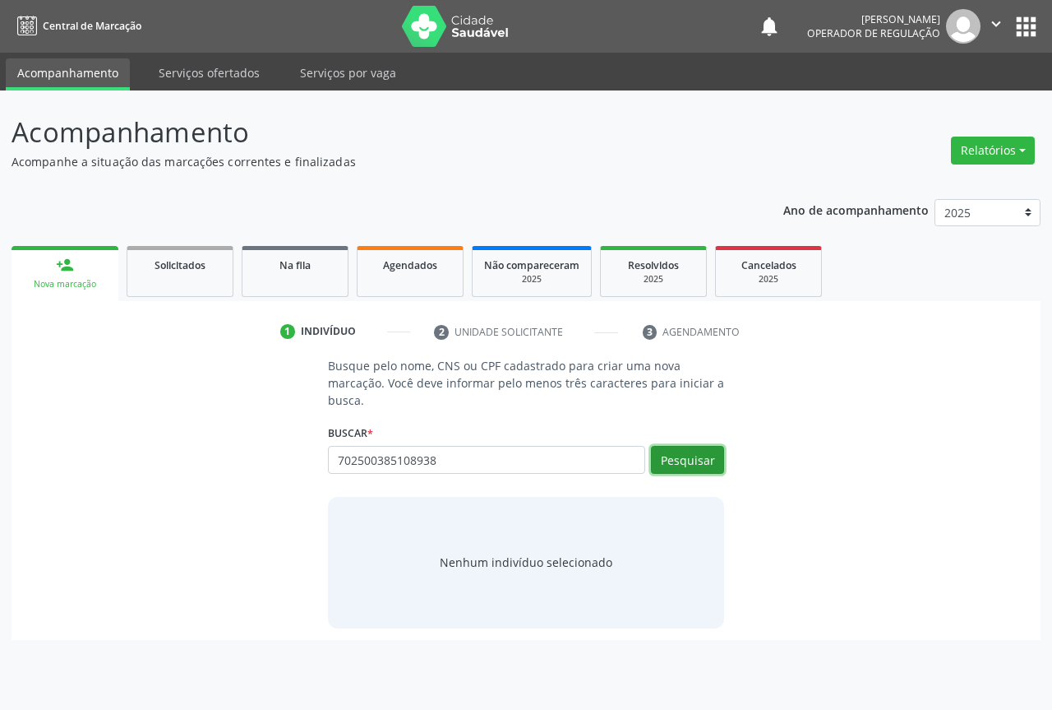
click at [673, 466] on button "Pesquisar" at bounding box center [687, 460] width 73 height 28
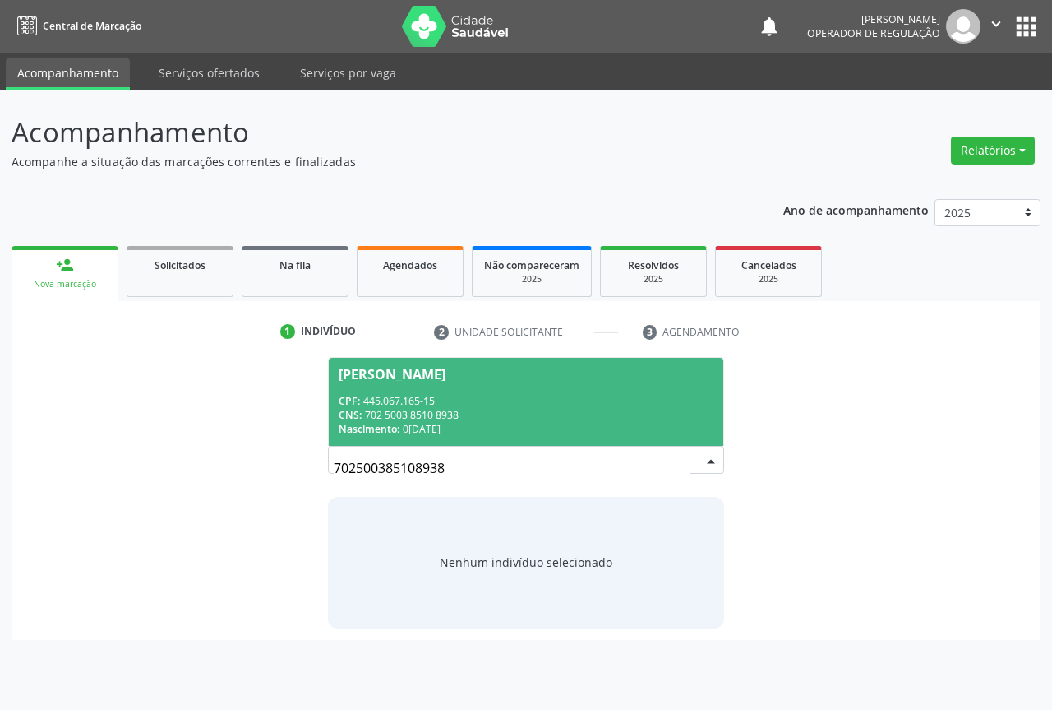
click at [382, 399] on div "CPF: 445.067.165-15" at bounding box center [526, 401] width 375 height 14
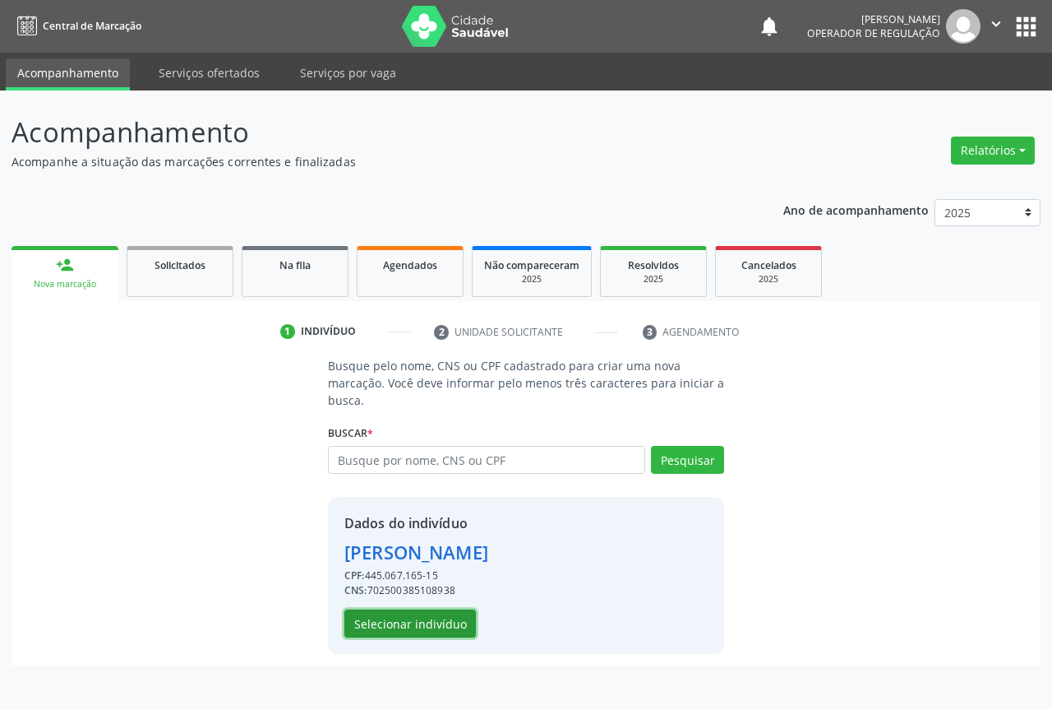
click at [402, 619] on button "Selecionar indivíduo" at bounding box center [411, 623] width 132 height 28
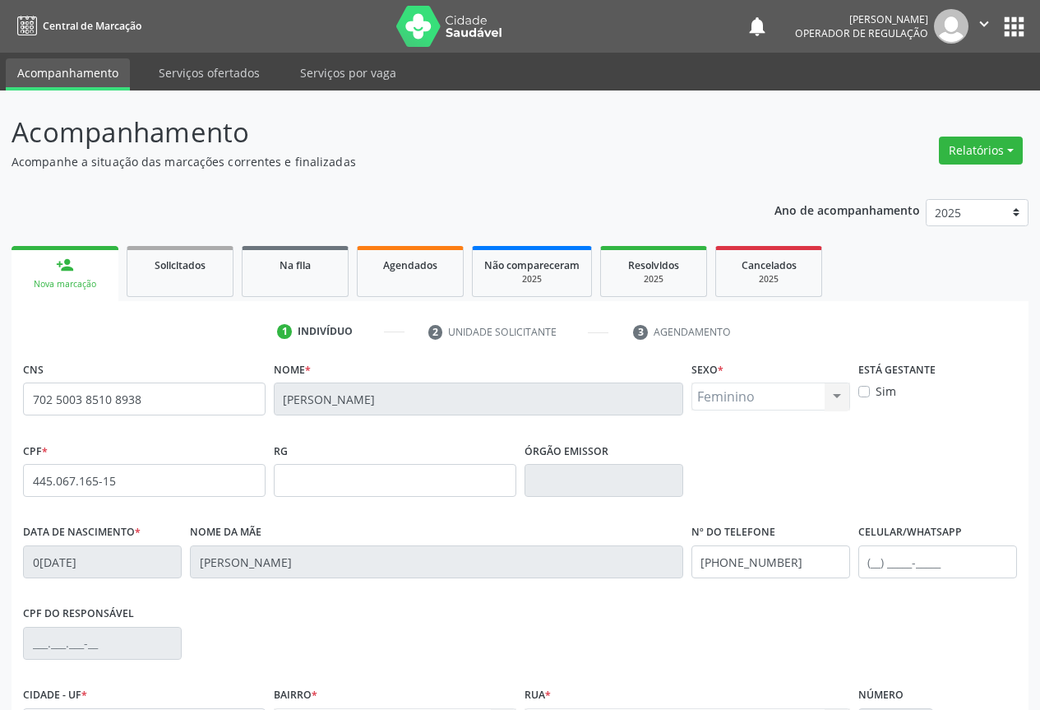
click at [834, 395] on div "Feminino Masculino Feminino Nenhum resultado encontrado para: " " Não há nenhum…" at bounding box center [770, 396] width 159 height 28
click at [834, 388] on div "Feminino Masculino Feminino Nenhum resultado encontrado para: " " Não há nenhum…" at bounding box center [770, 396] width 159 height 28
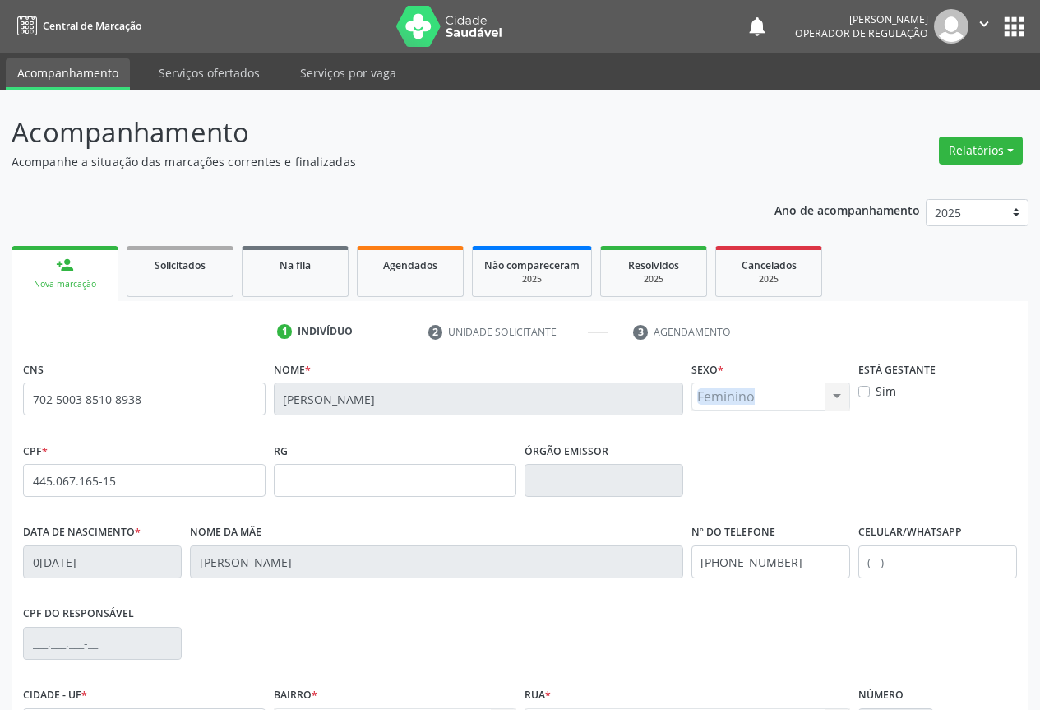
click at [834, 388] on div "Feminino Masculino Feminino Nenhum resultado encontrado para: " " Não há nenhum…" at bounding box center [770, 396] width 159 height 28
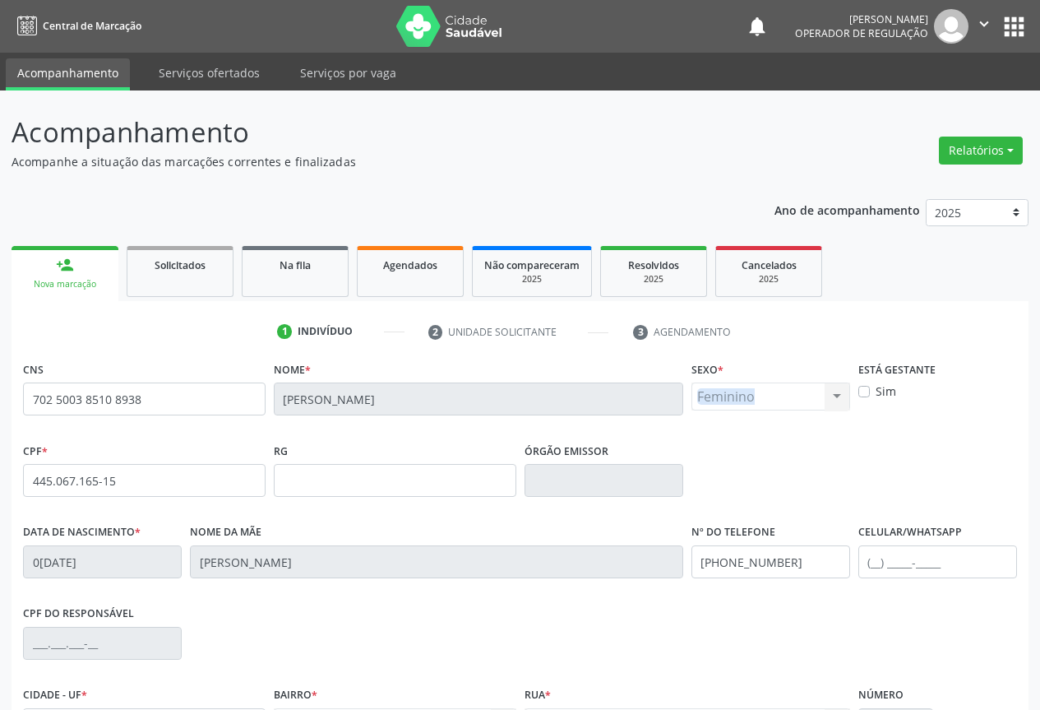
click at [834, 388] on div "Feminino Masculino Feminino Nenhum resultado encontrado para: " " Não há nenhum…" at bounding box center [770, 396] width 159 height 28
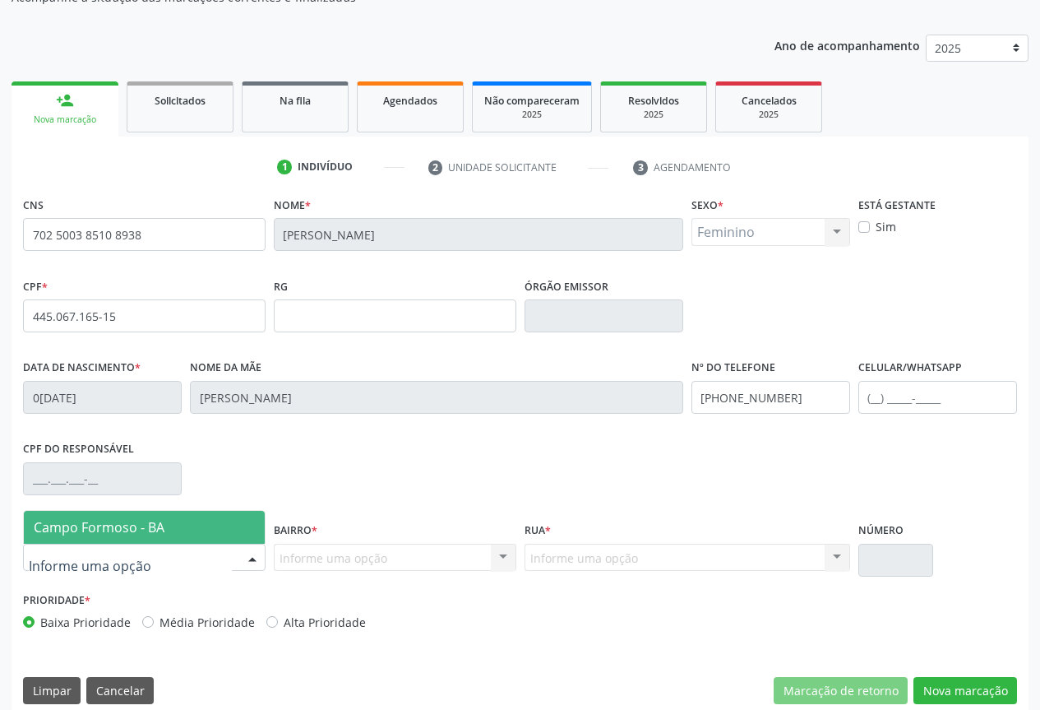
click at [254, 557] on div at bounding box center [252, 558] width 25 height 28
click at [138, 532] on span "Campo Formoso - BA" at bounding box center [99, 527] width 131 height 18
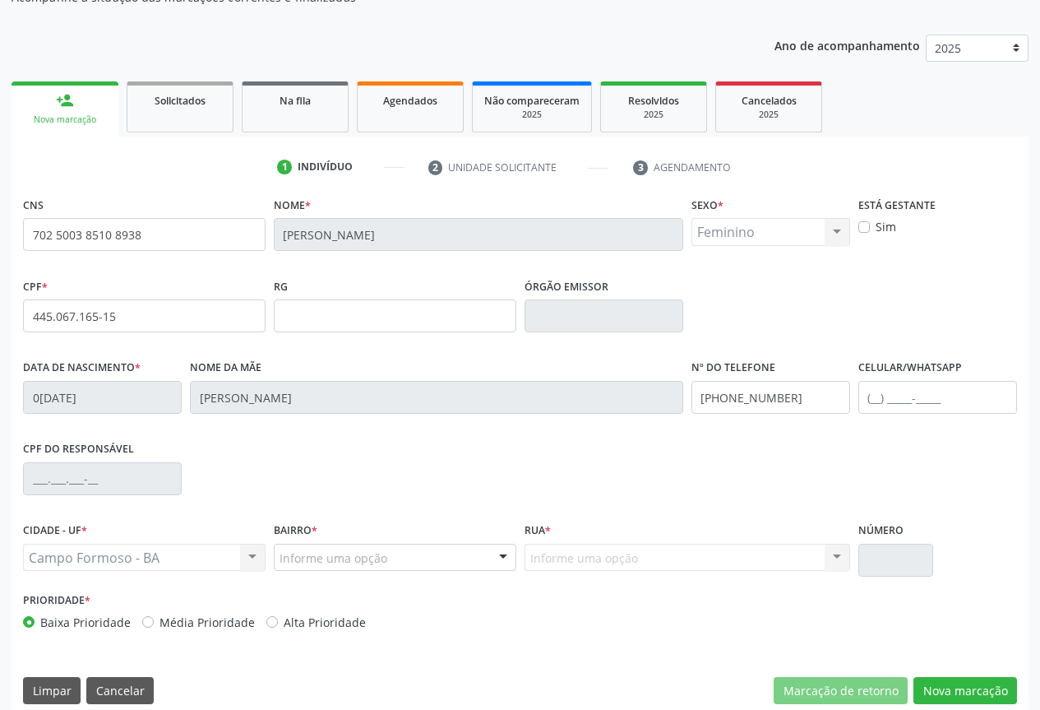
click at [497, 556] on div at bounding box center [503, 558] width 25 height 28
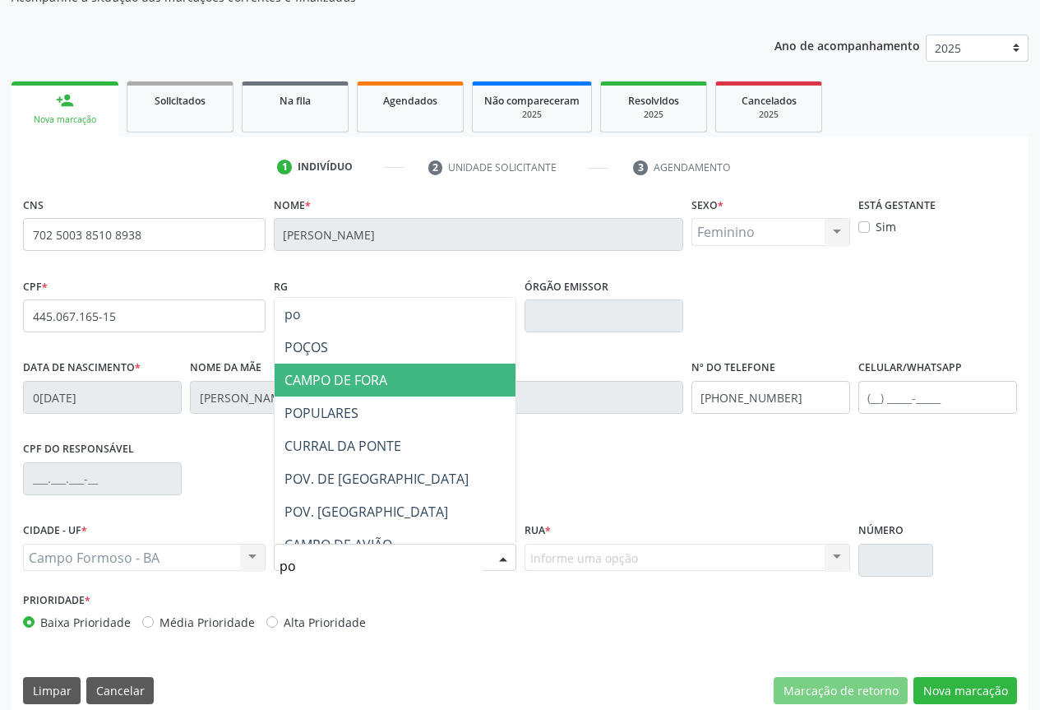
type input "p"
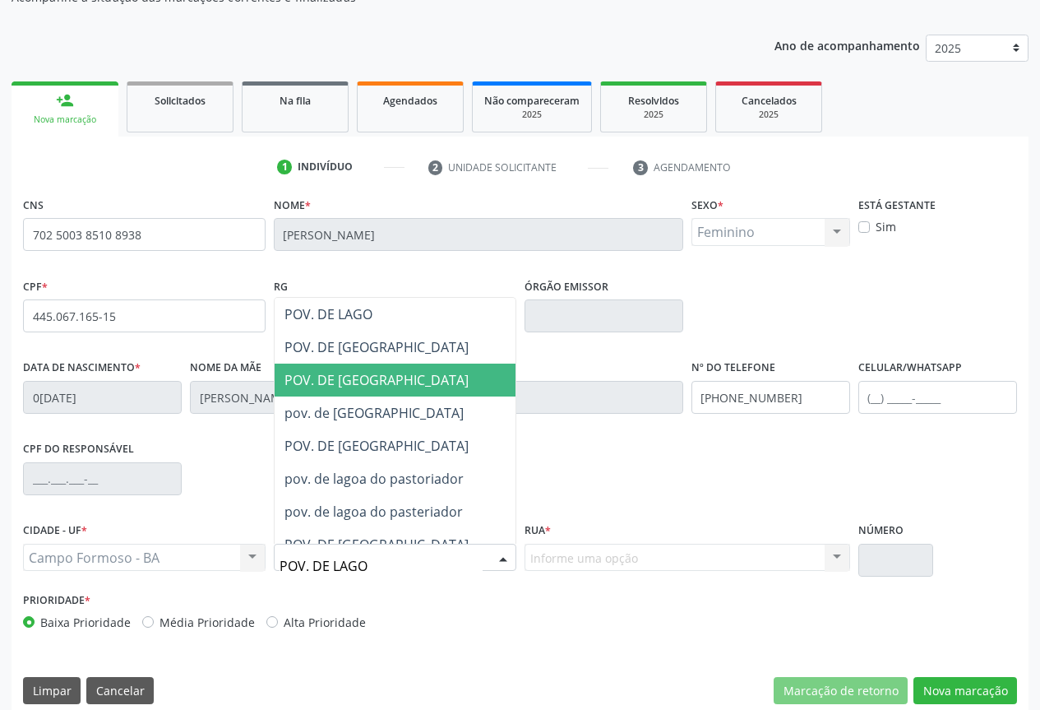
type input "POV. DE LAGOA"
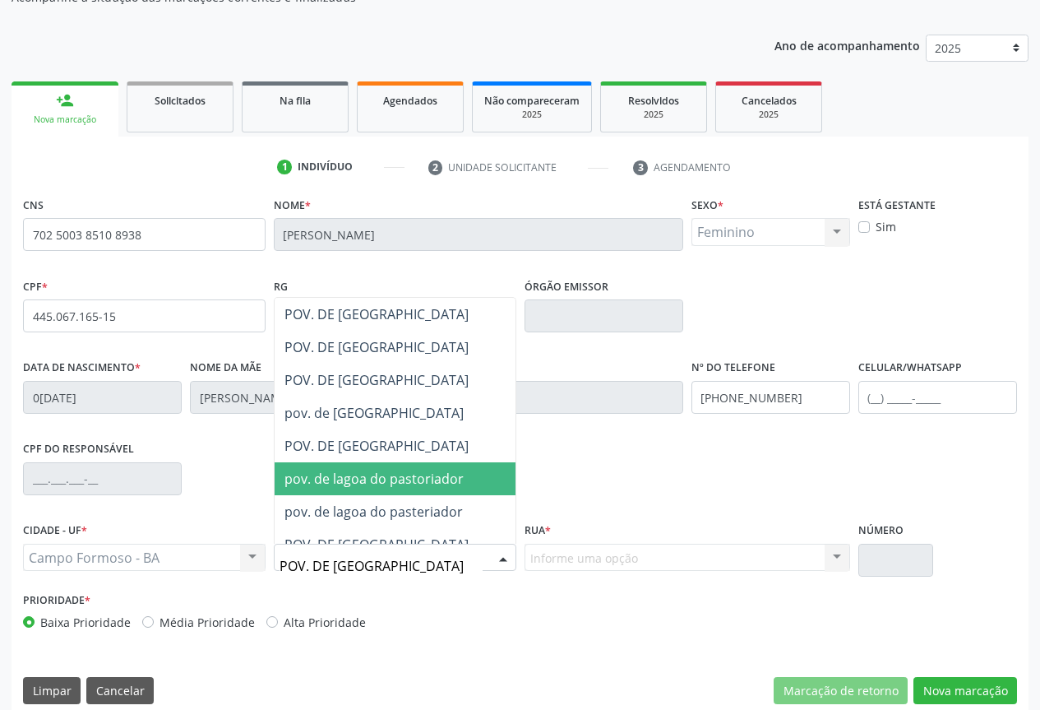
click at [377, 483] on span "pov. de lagoa do pastoriador" at bounding box center [373, 478] width 179 height 18
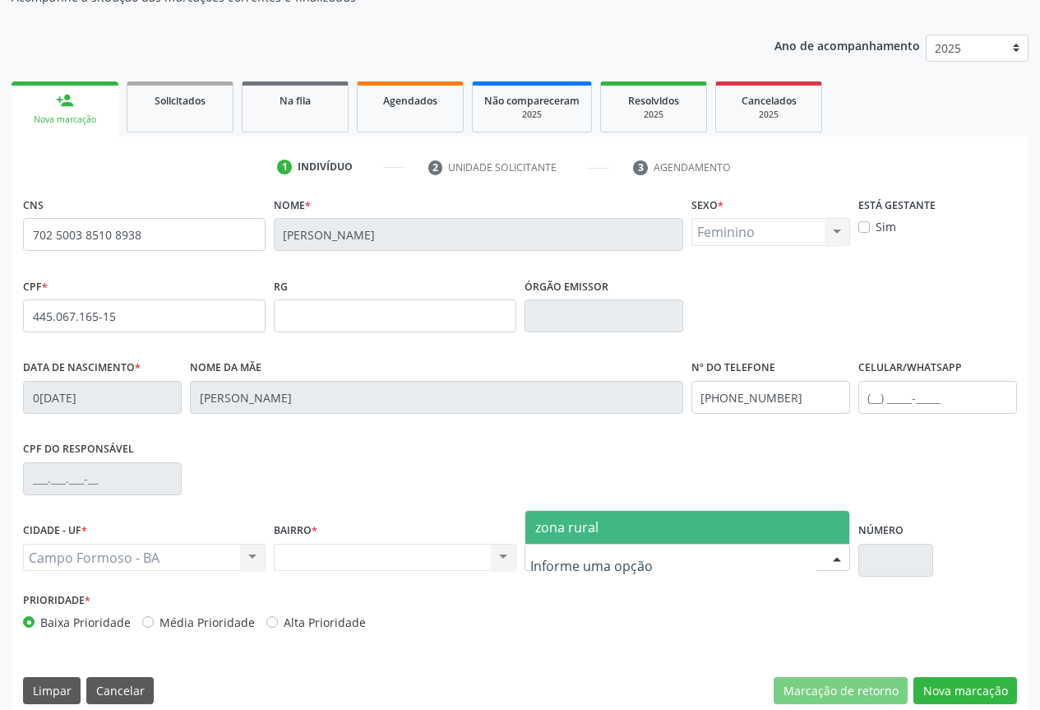
click at [834, 553] on div at bounding box center [837, 558] width 25 height 28
click at [590, 530] on span "zona rural" at bounding box center [566, 527] width 63 height 18
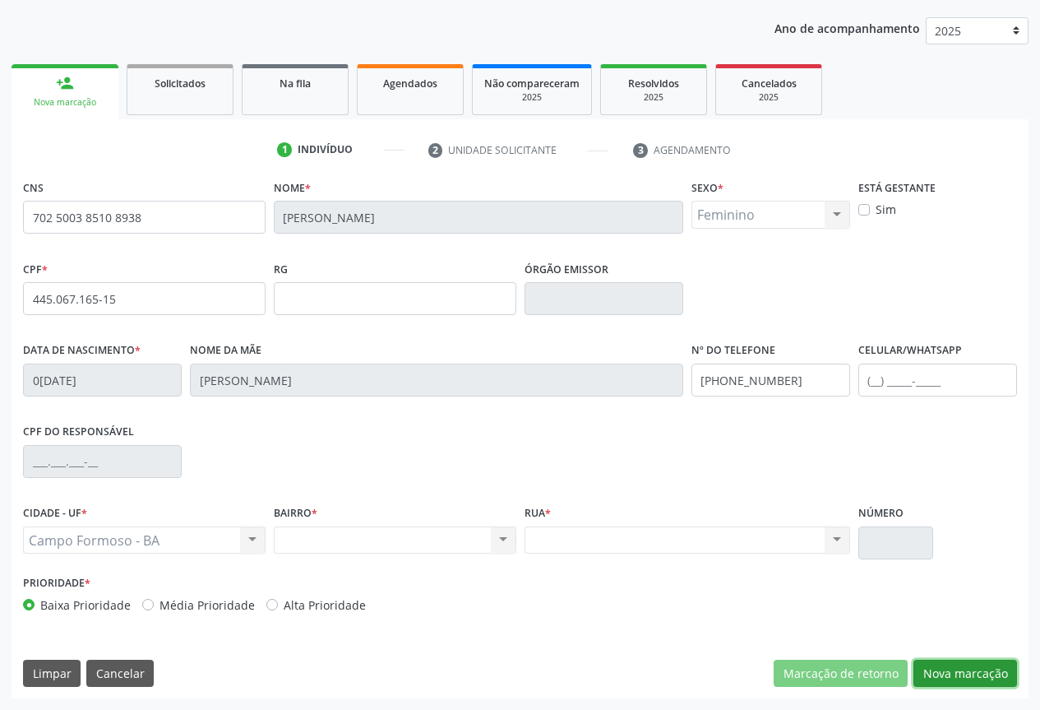
click at [969, 672] on button "Nova marcação" at bounding box center [965, 673] width 104 height 28
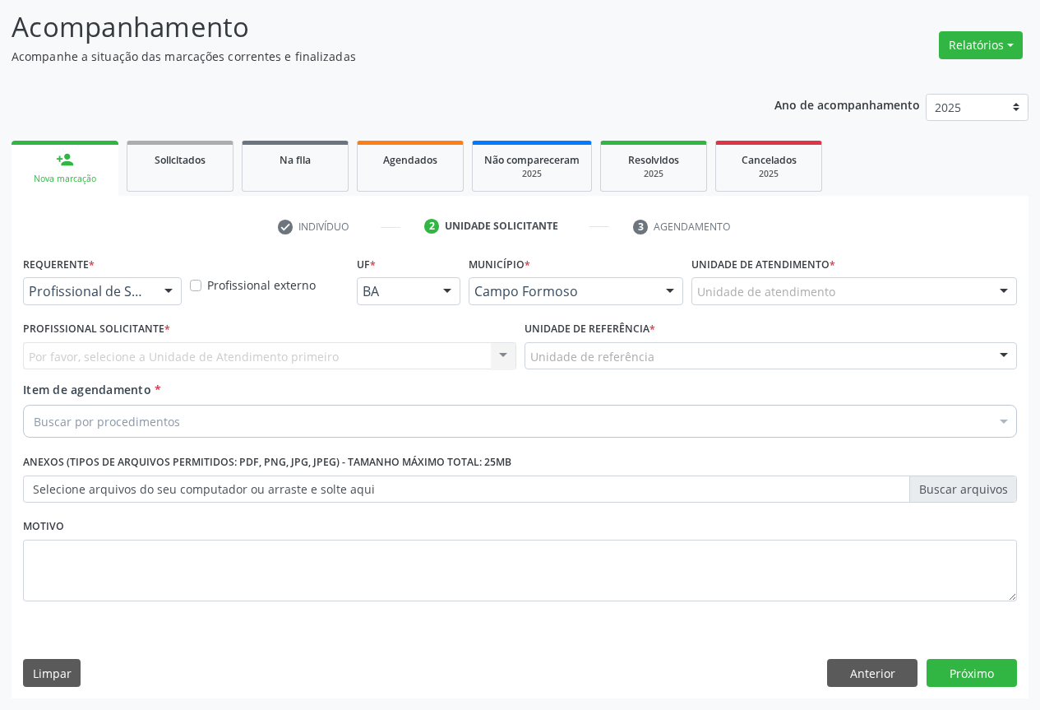
scroll to position [105, 0]
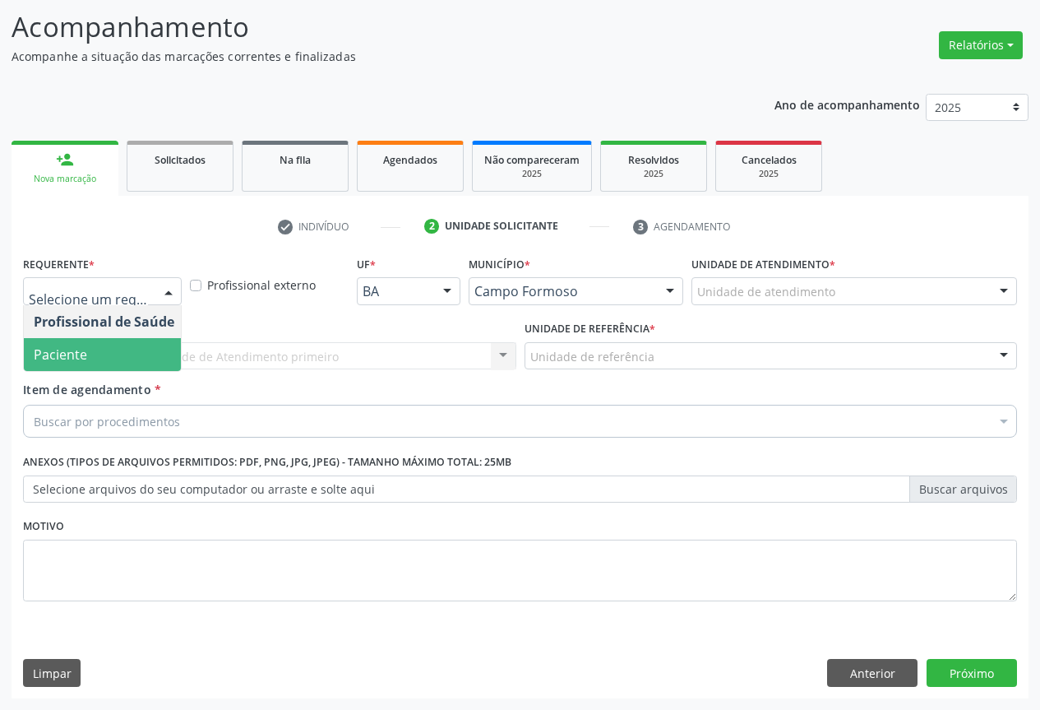
click at [43, 352] on span "Paciente" at bounding box center [60, 354] width 53 height 18
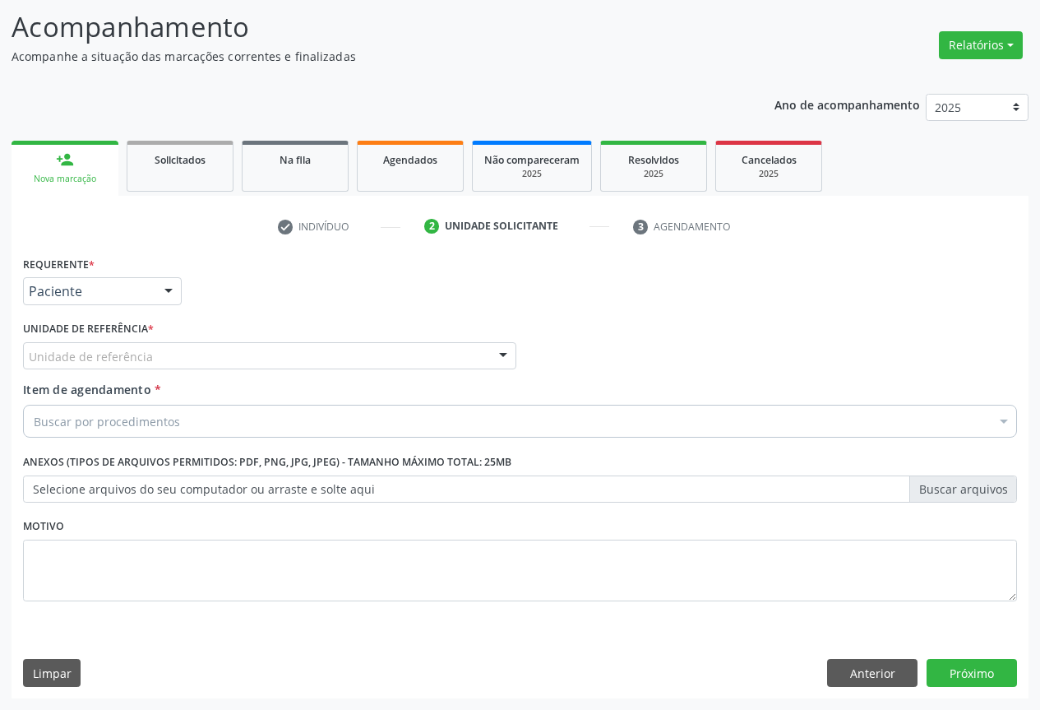
click at [260, 354] on div "Unidade de referência" at bounding box center [269, 356] width 493 height 28
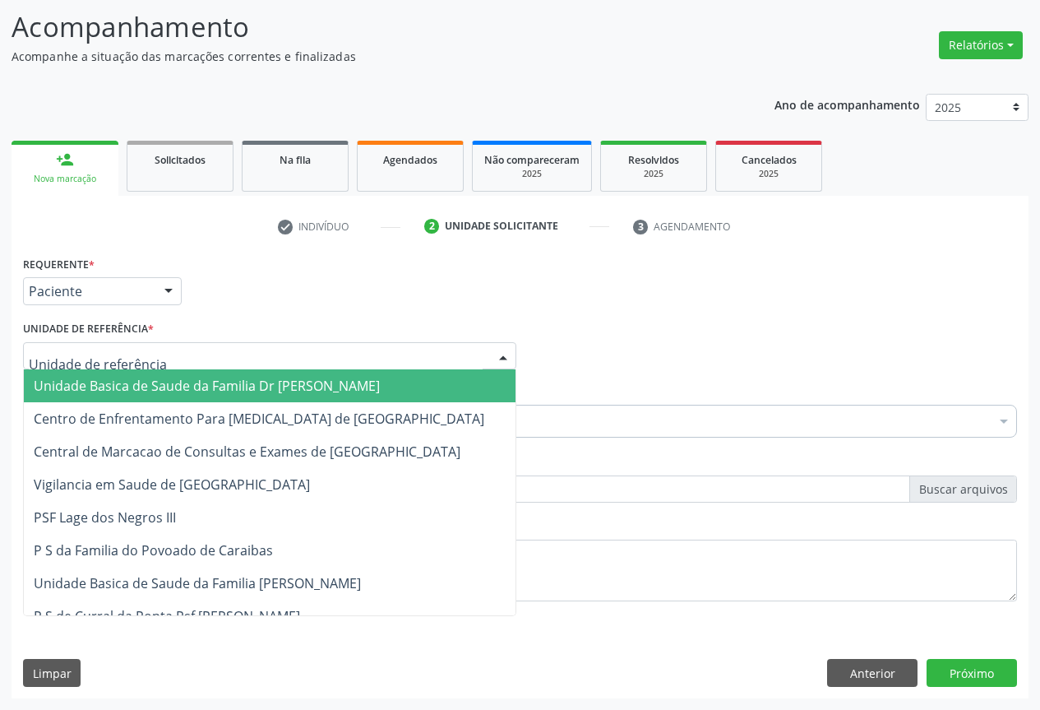
click at [112, 390] on span "Unidade Basica de Saude da Familia Dr [PERSON_NAME]" at bounding box center [207, 386] width 346 height 18
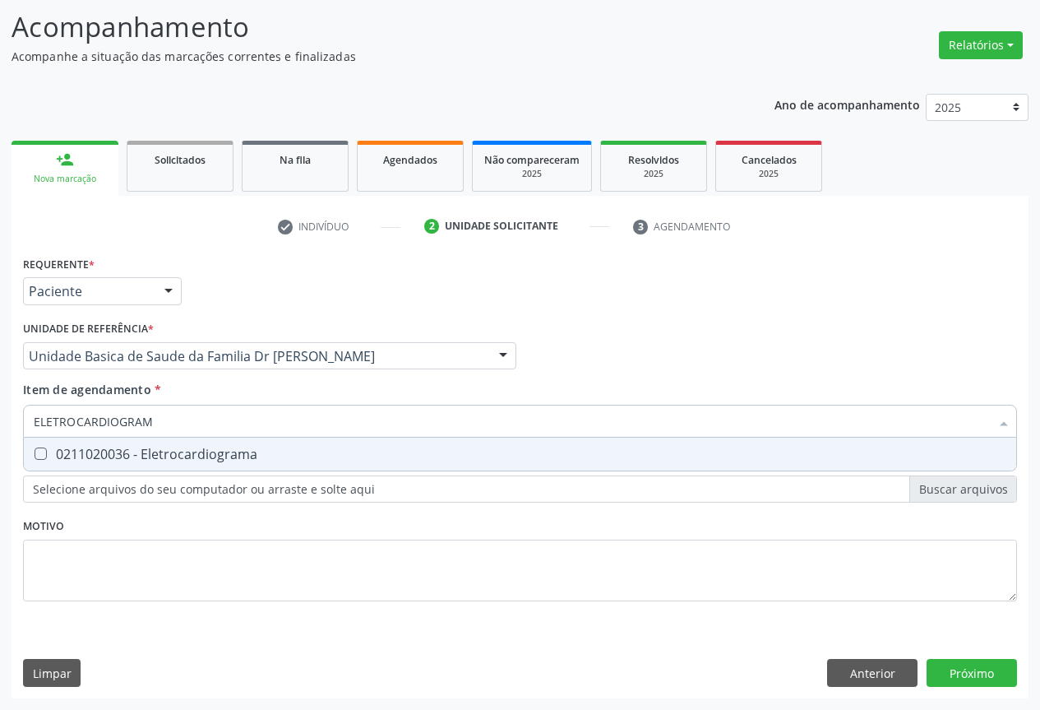
type input "ELETROCARDIOGRAMA"
click at [141, 449] on div "0211020036 - Eletrocardiograma" at bounding box center [520, 453] width 973 height 13
checkbox Eletrocardiograma "true"
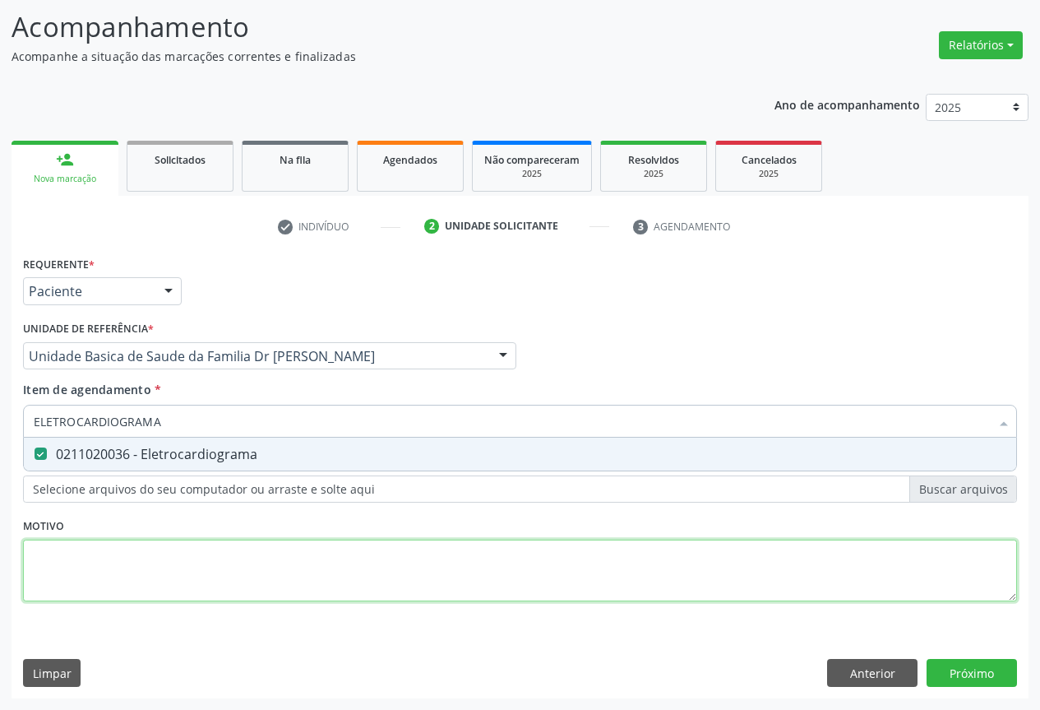
click at [129, 580] on div "Requerente * Paciente Profissional de Saúde Paciente Nenhum resultado encontrad…" at bounding box center [520, 438] width 994 height 372
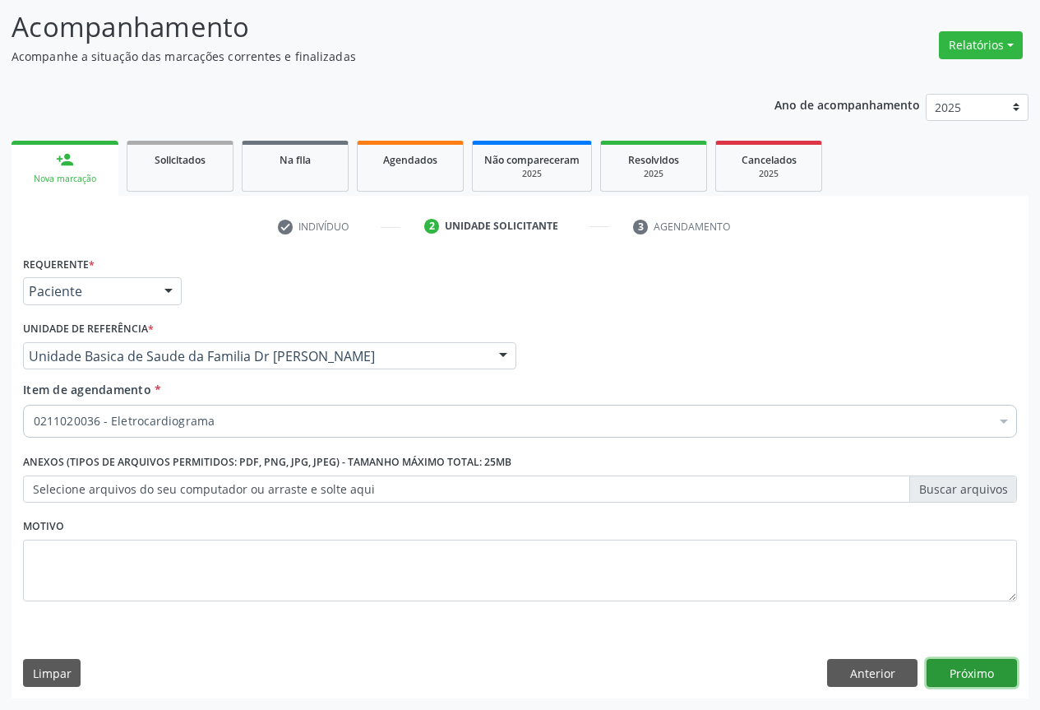
click at [980, 670] on button "Próximo" at bounding box center [972, 673] width 90 height 28
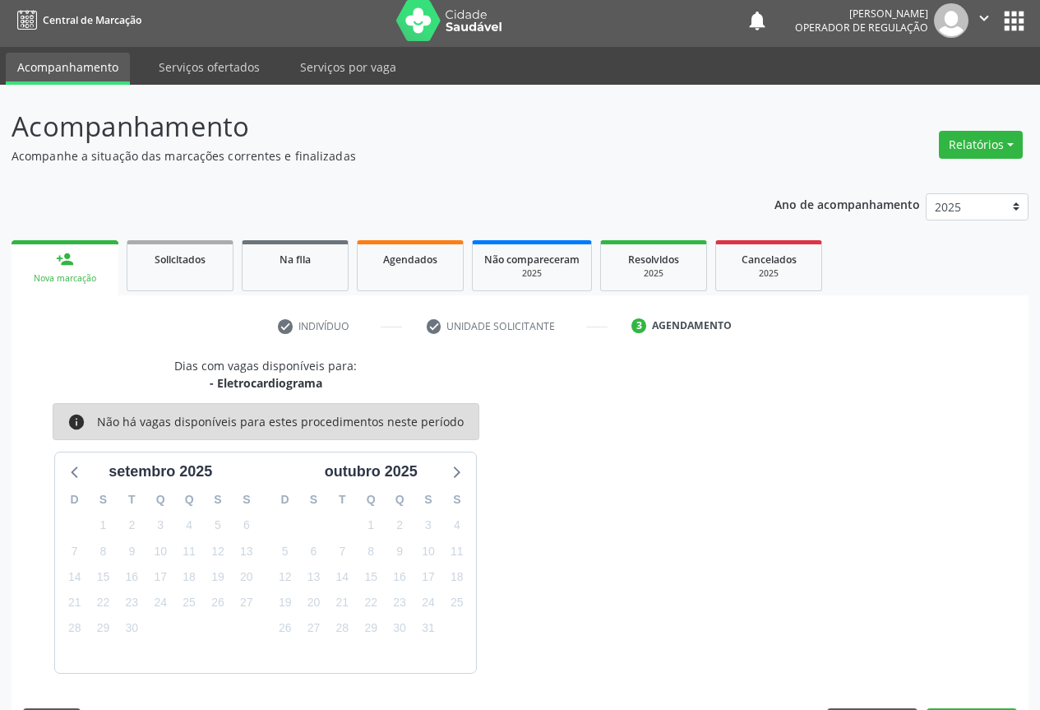
scroll to position [54, 0]
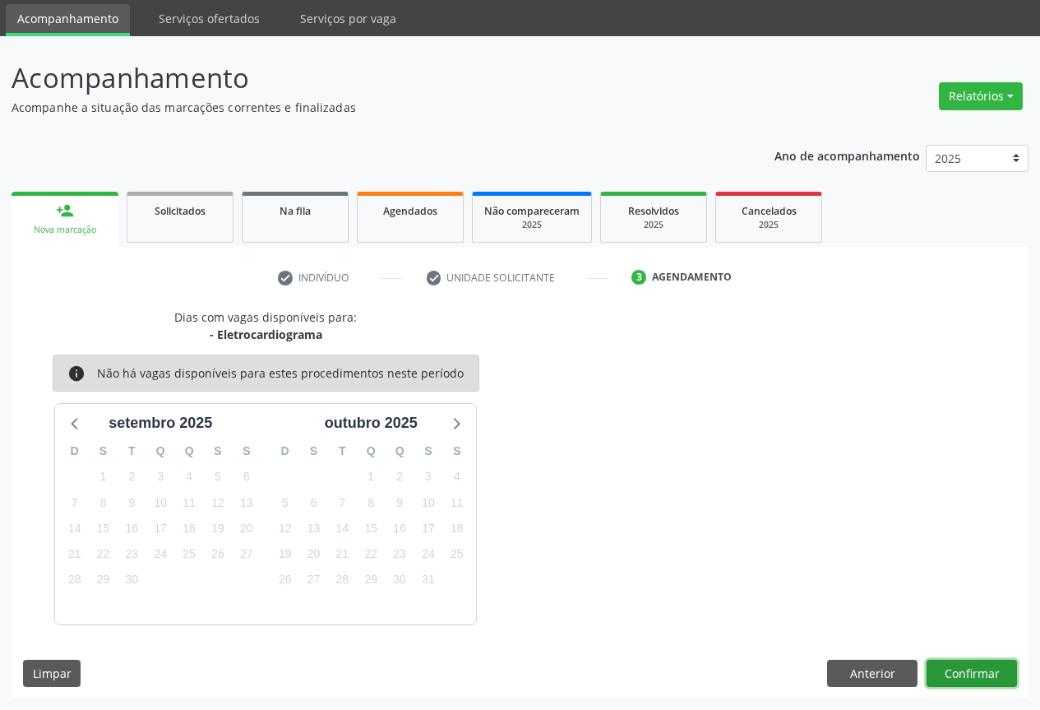
click at [970, 674] on button "Confirmar" at bounding box center [972, 673] width 90 height 28
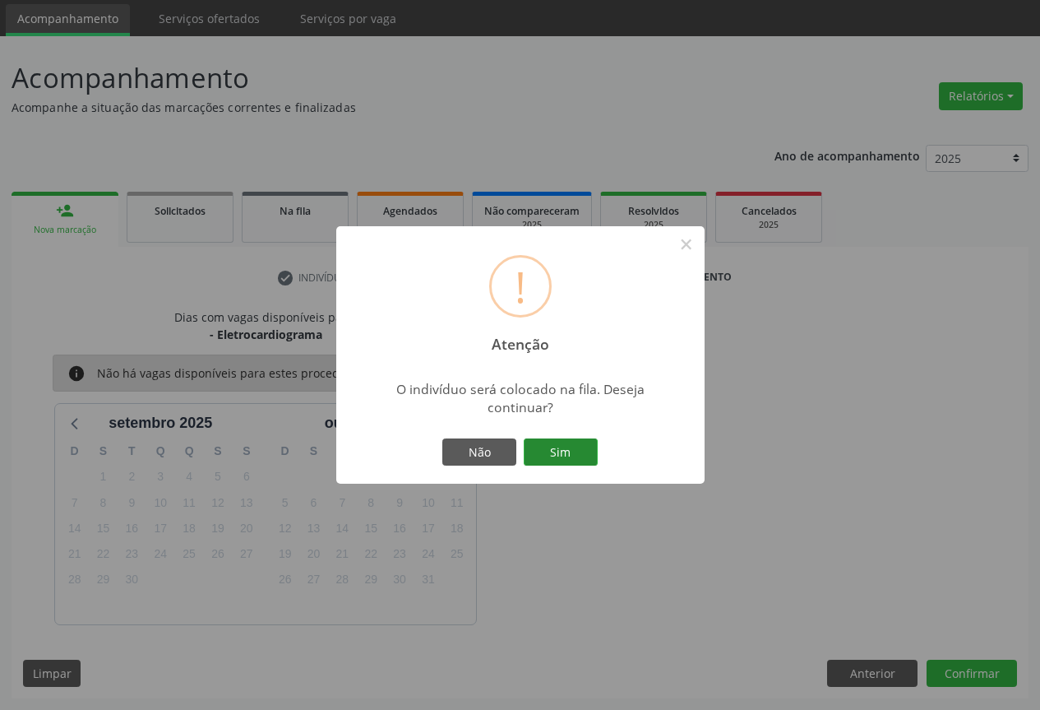
click at [563, 454] on button "Sim" at bounding box center [561, 452] width 74 height 28
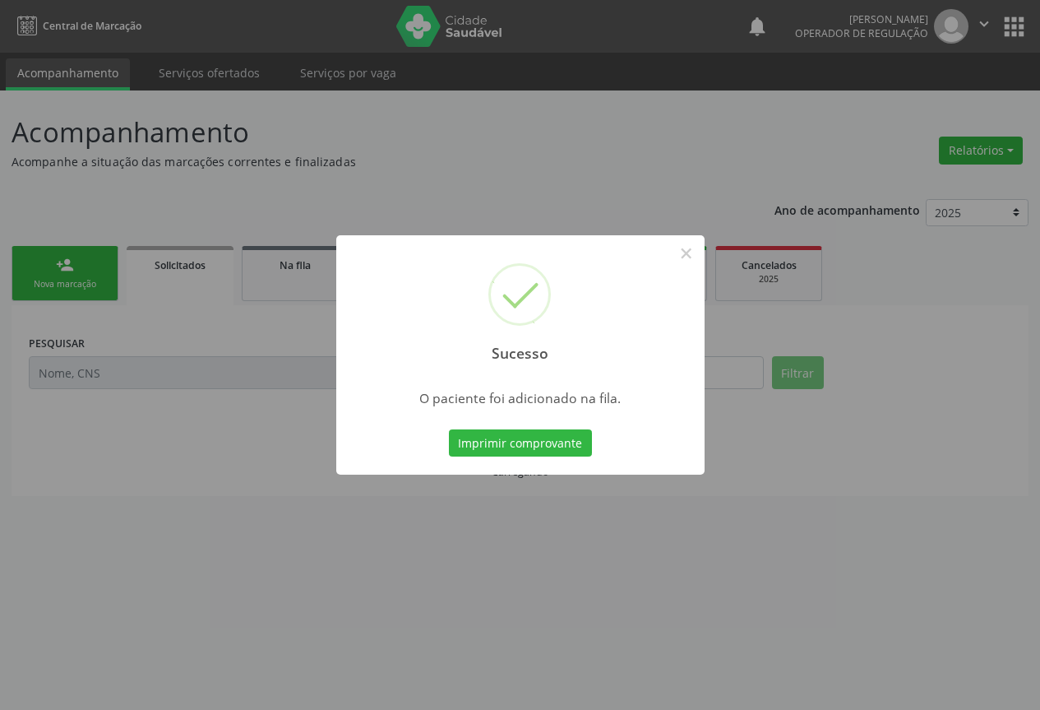
scroll to position [0, 0]
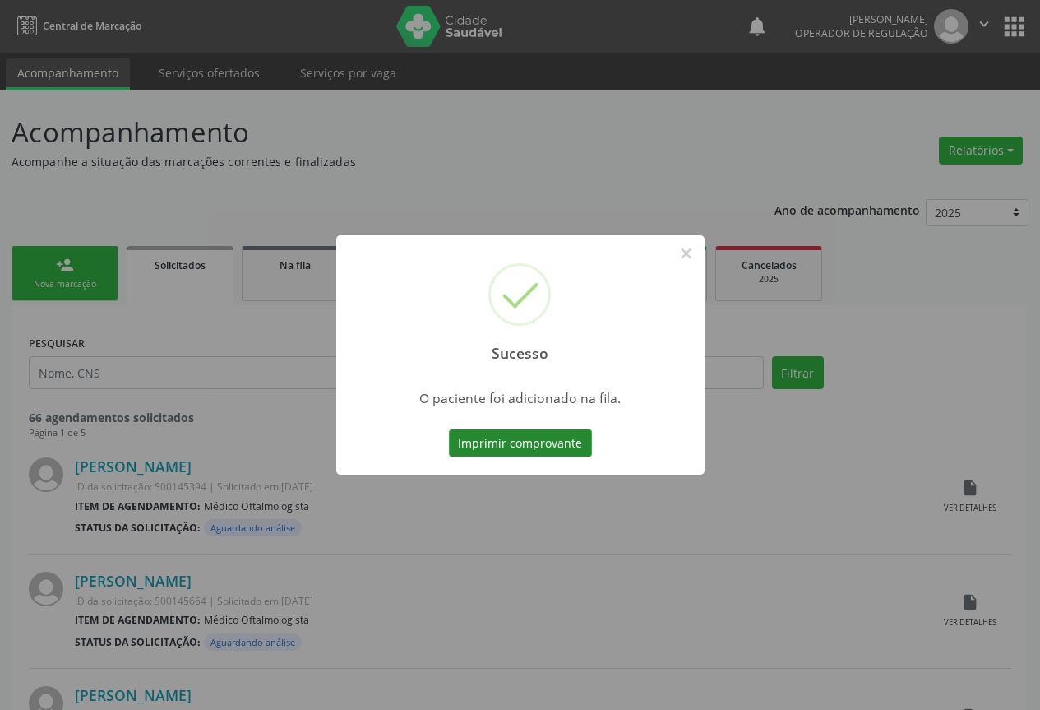
click at [522, 438] on button "Imprimir comprovante" at bounding box center [520, 443] width 143 height 28
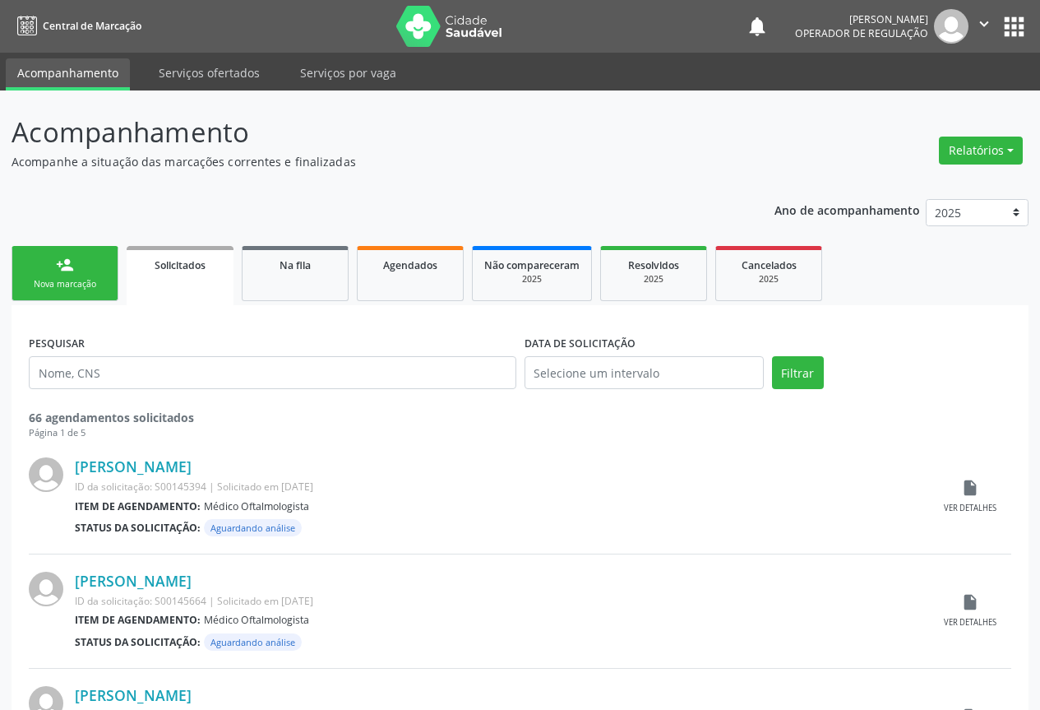
click at [48, 270] on link "person_add Nova marcação" at bounding box center [65, 273] width 107 height 55
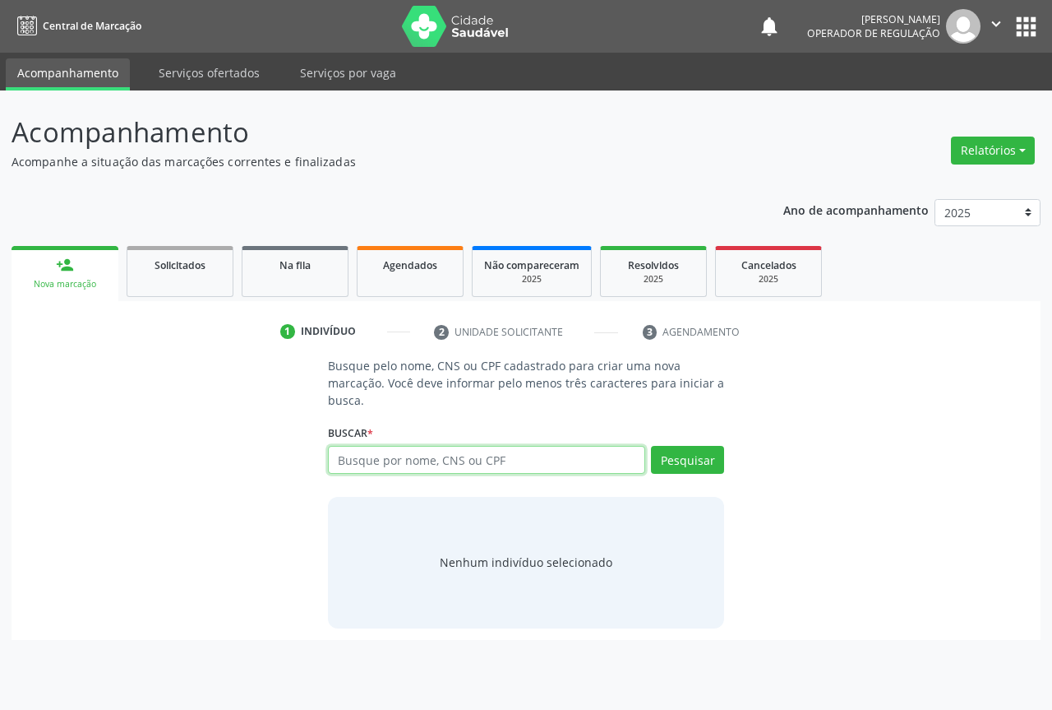
click at [433, 465] on input "text" at bounding box center [486, 460] width 317 height 28
click at [426, 468] on input "text" at bounding box center [486, 460] width 317 height 28
type input "702308145952016"
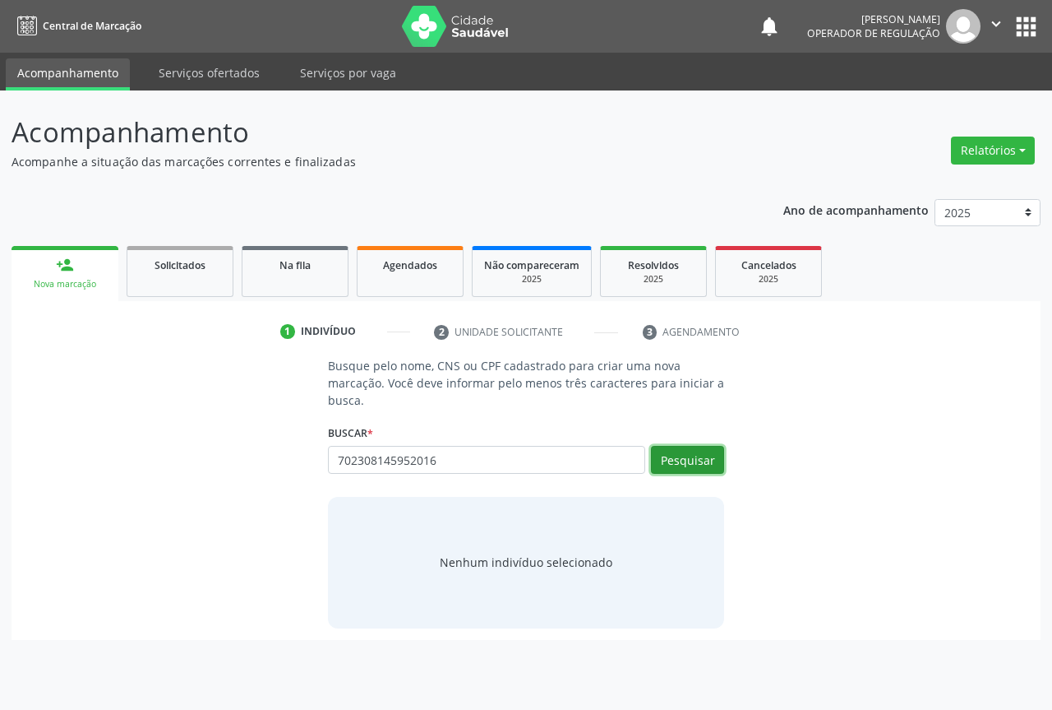
click at [687, 465] on button "Pesquisar" at bounding box center [687, 460] width 73 height 28
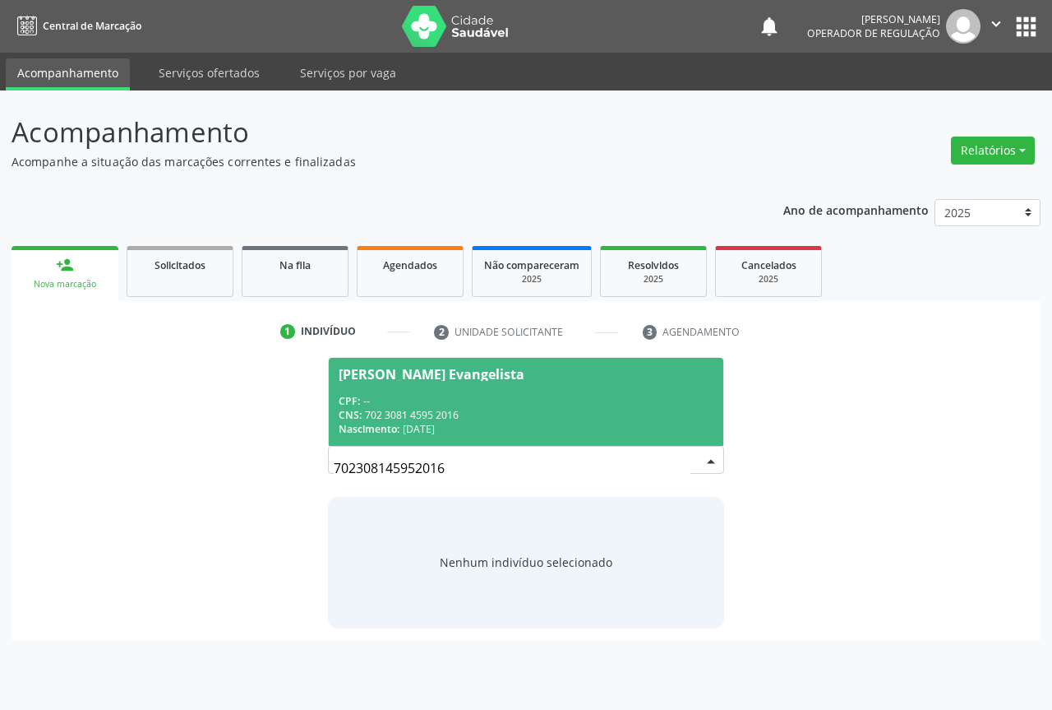
click at [442, 408] on div "CNS: 702 3081 4595 2016" at bounding box center [526, 415] width 375 height 14
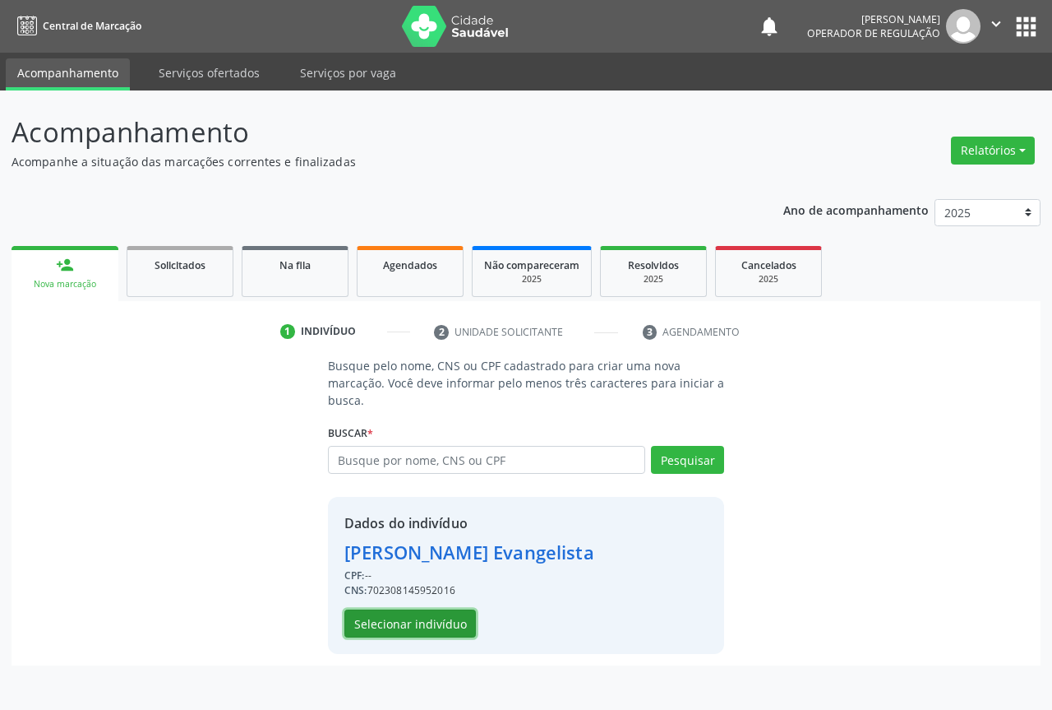
click at [400, 621] on button "Selecionar indivíduo" at bounding box center [411, 623] width 132 height 28
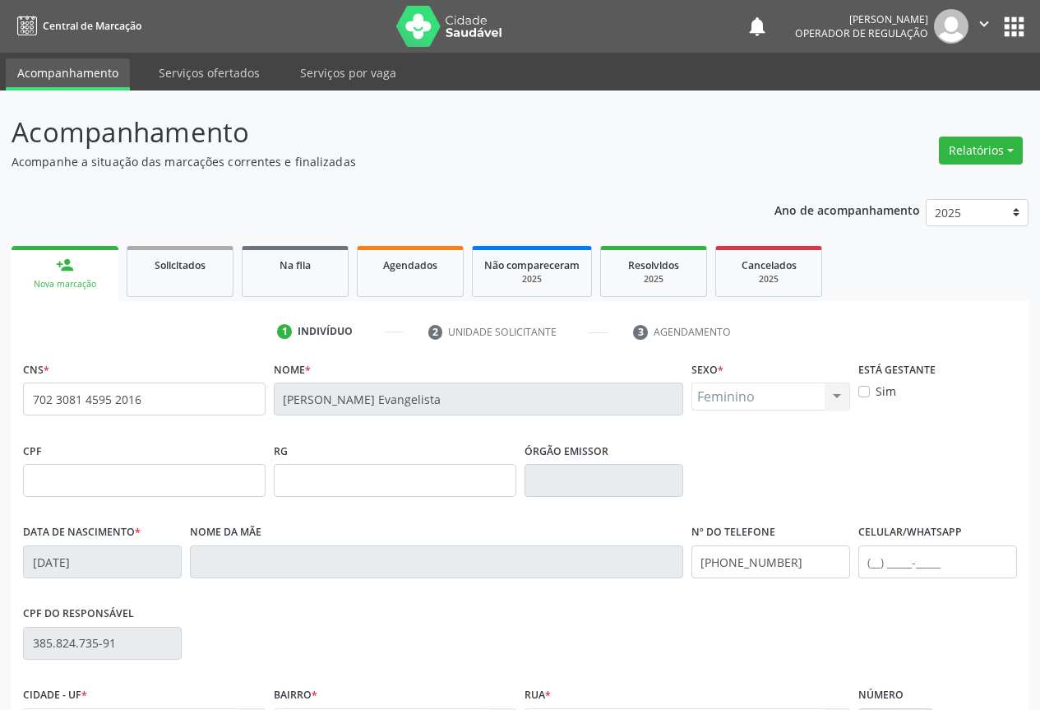
scroll to position [182, 0]
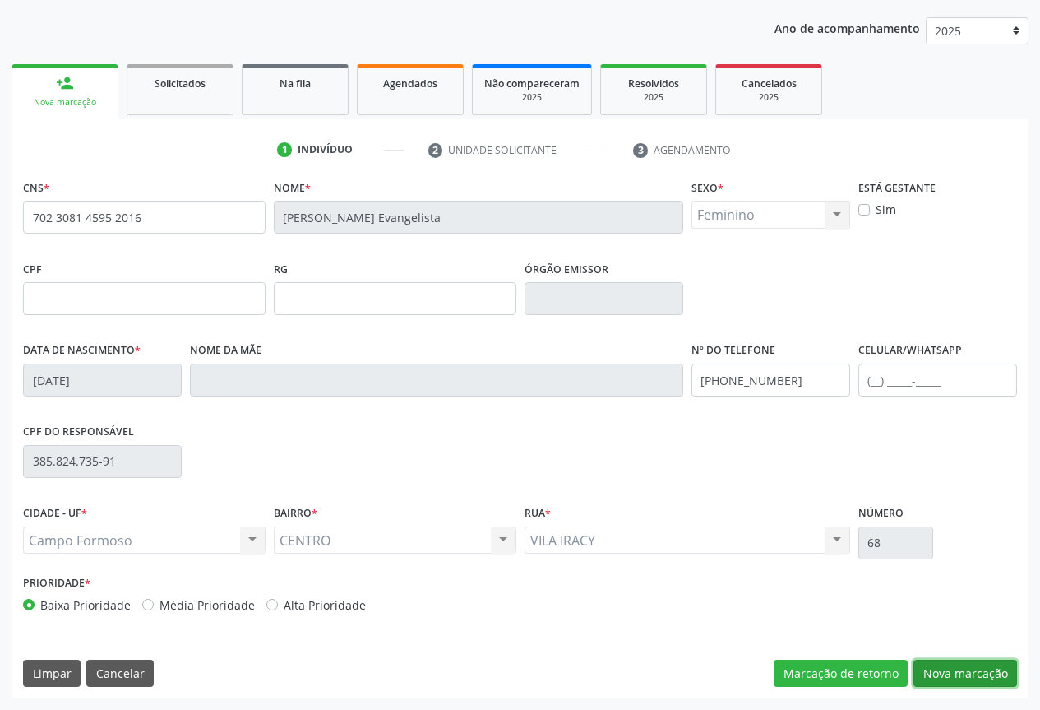
click at [965, 664] on button "Nova marcação" at bounding box center [965, 673] width 104 height 28
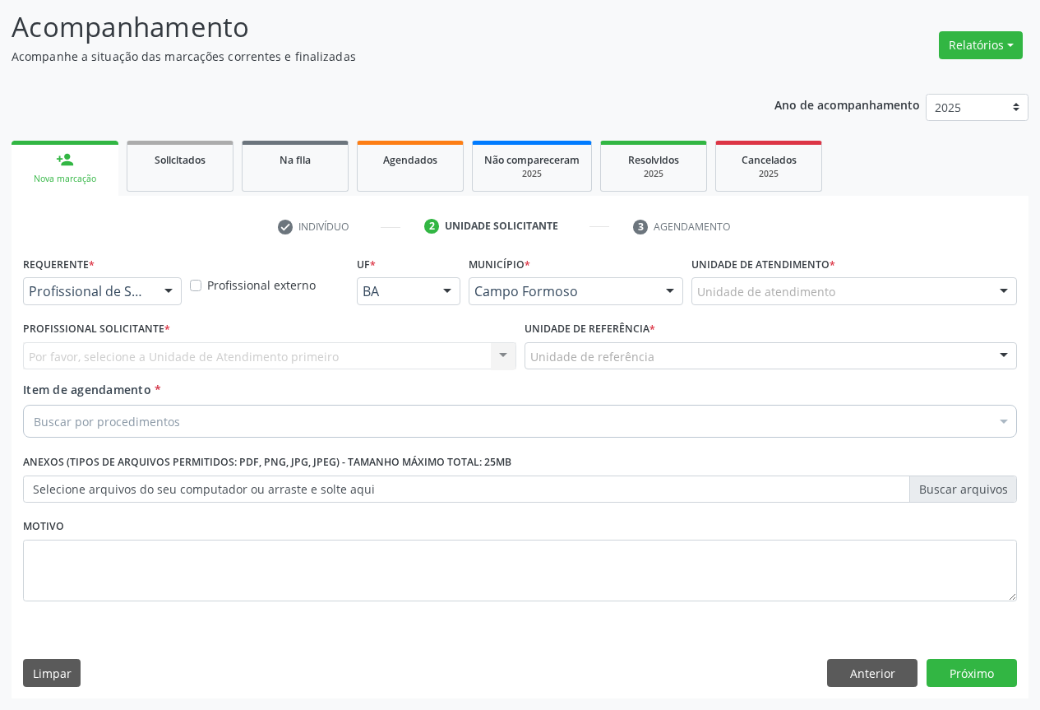
scroll to position [105, 0]
click at [156, 297] on div at bounding box center [168, 292] width 25 height 28
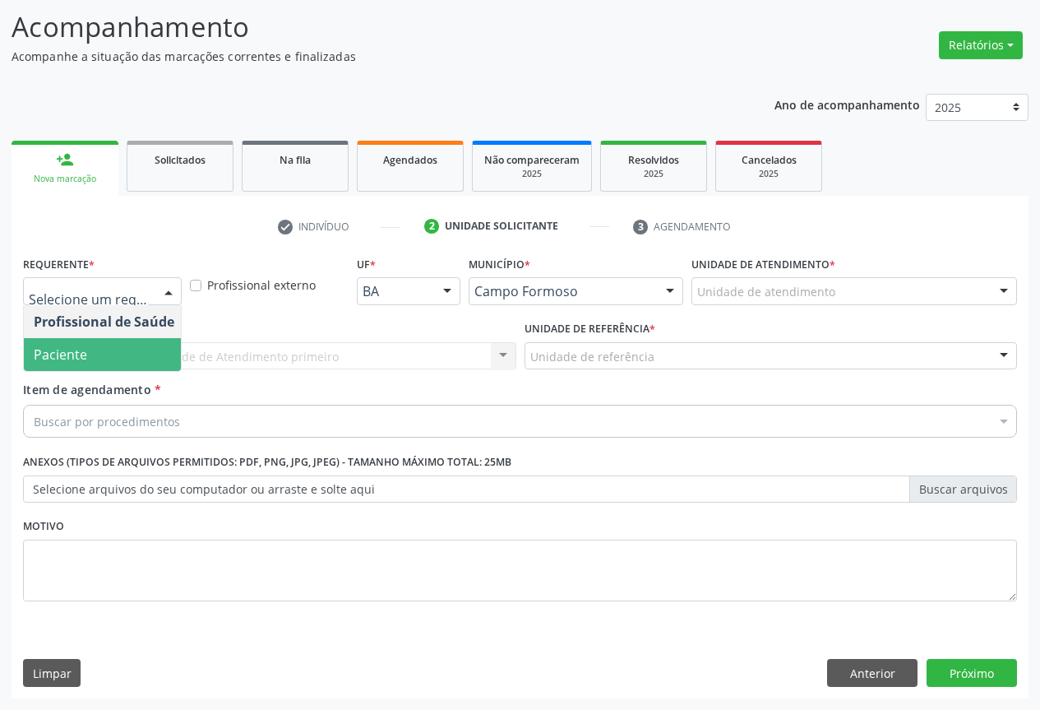
click at [68, 351] on span "Paciente" at bounding box center [60, 354] width 53 height 18
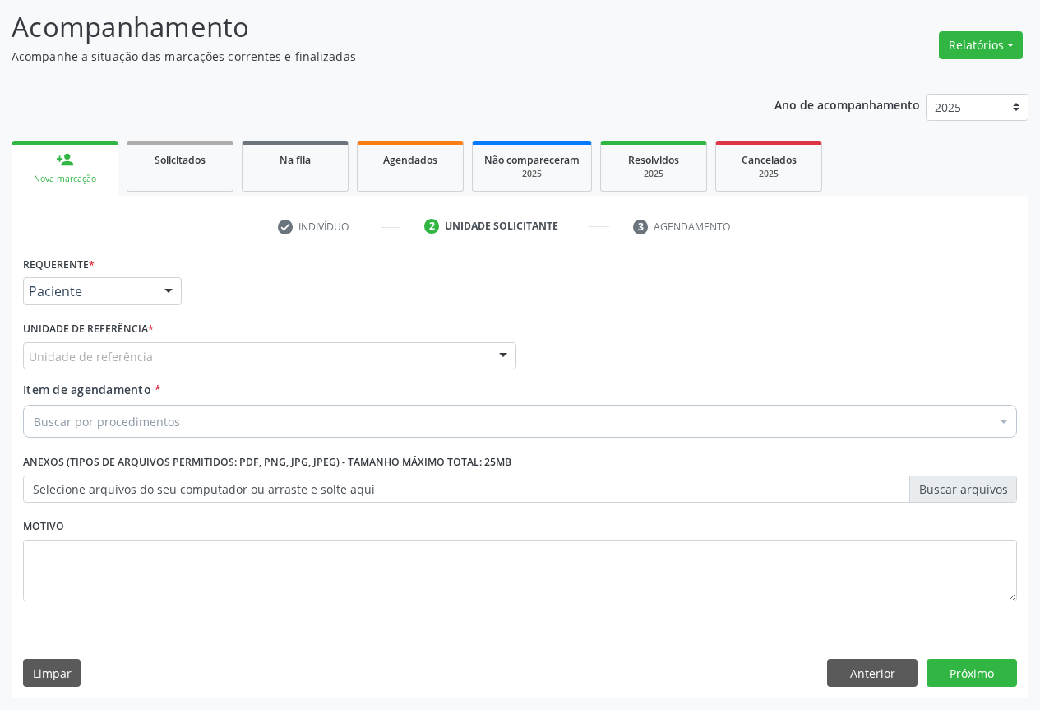
click at [186, 347] on div "Unidade de referência" at bounding box center [269, 356] width 493 height 28
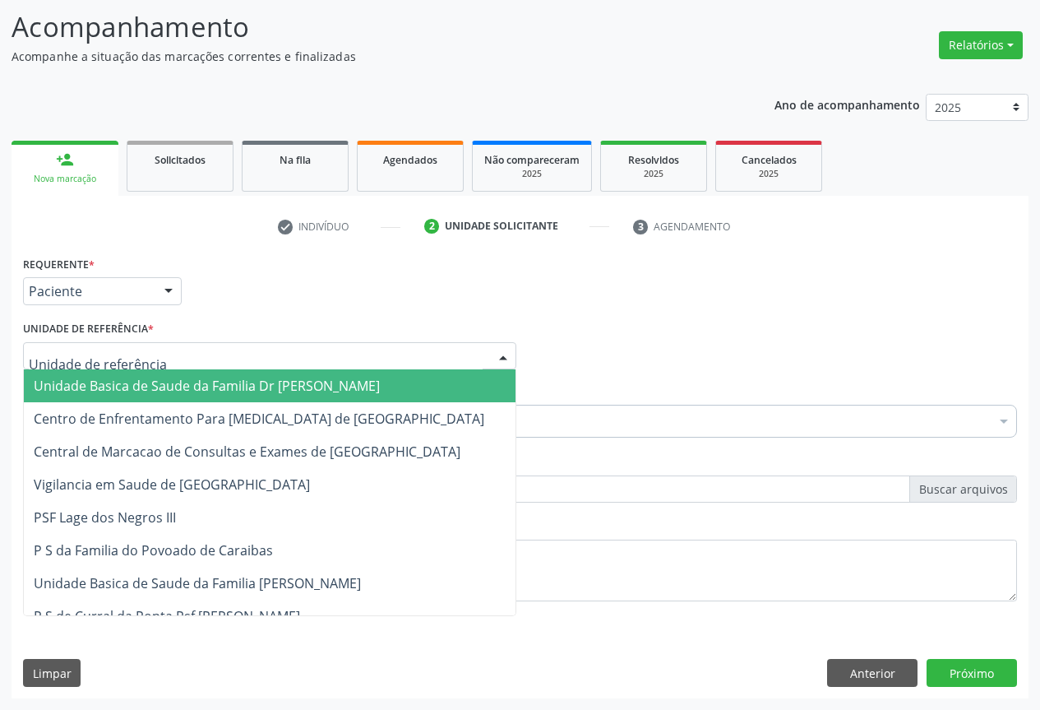
click at [110, 386] on span "Unidade Basica de Saude da Familia Dr [PERSON_NAME]" at bounding box center [207, 386] width 346 height 18
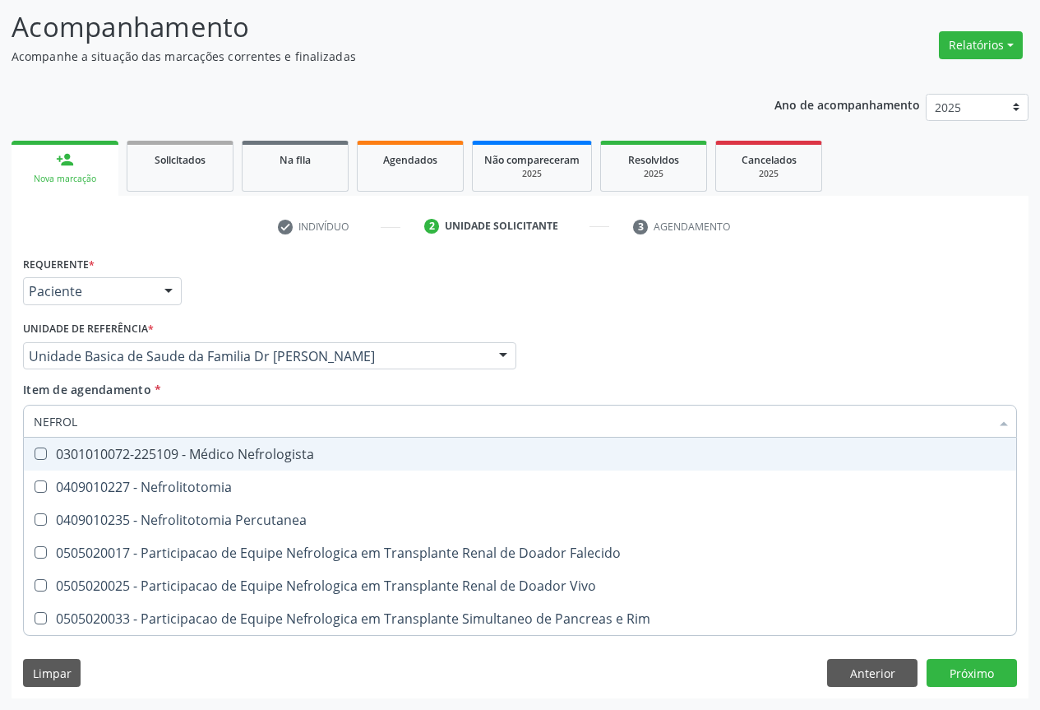
type input "NEFROLO"
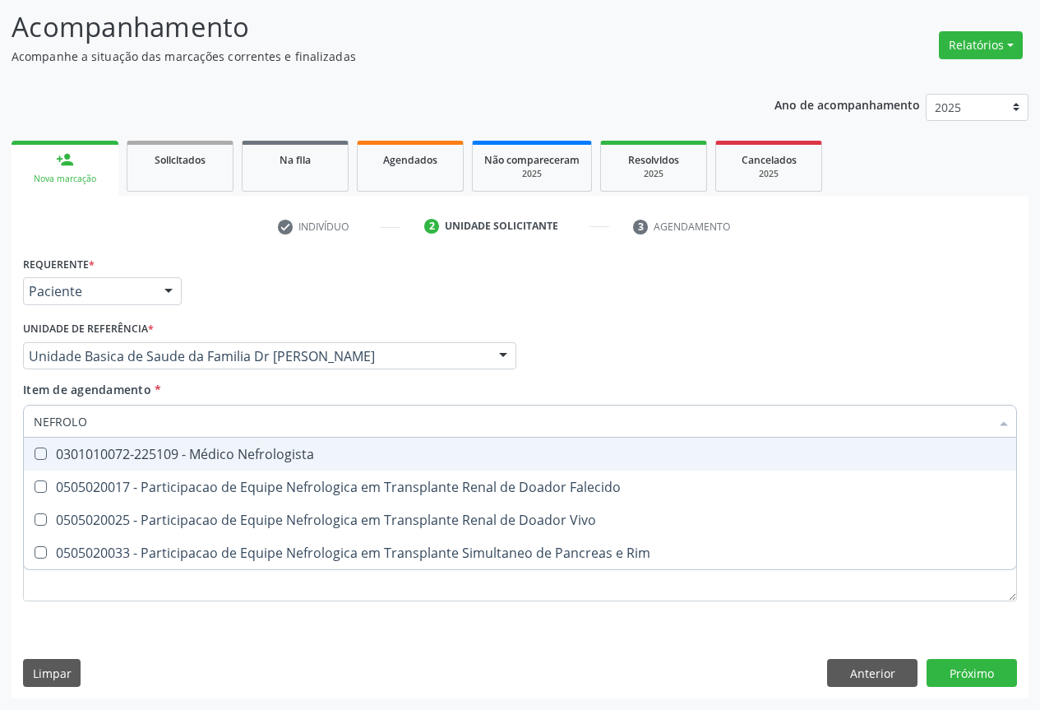
click at [193, 455] on div "0301010072-225109 - Médico Nefrologista" at bounding box center [520, 453] width 973 height 13
checkbox Nefrologista "true"
drag, startPoint x: 611, startPoint y: 377, endPoint x: 585, endPoint y: 369, distance: 26.5
click at [608, 374] on div "Profissional Solicitante Por favor, selecione a Unidade de Atendimento primeiro…" at bounding box center [520, 349] width 1002 height 64
checkbox Falecido "true"
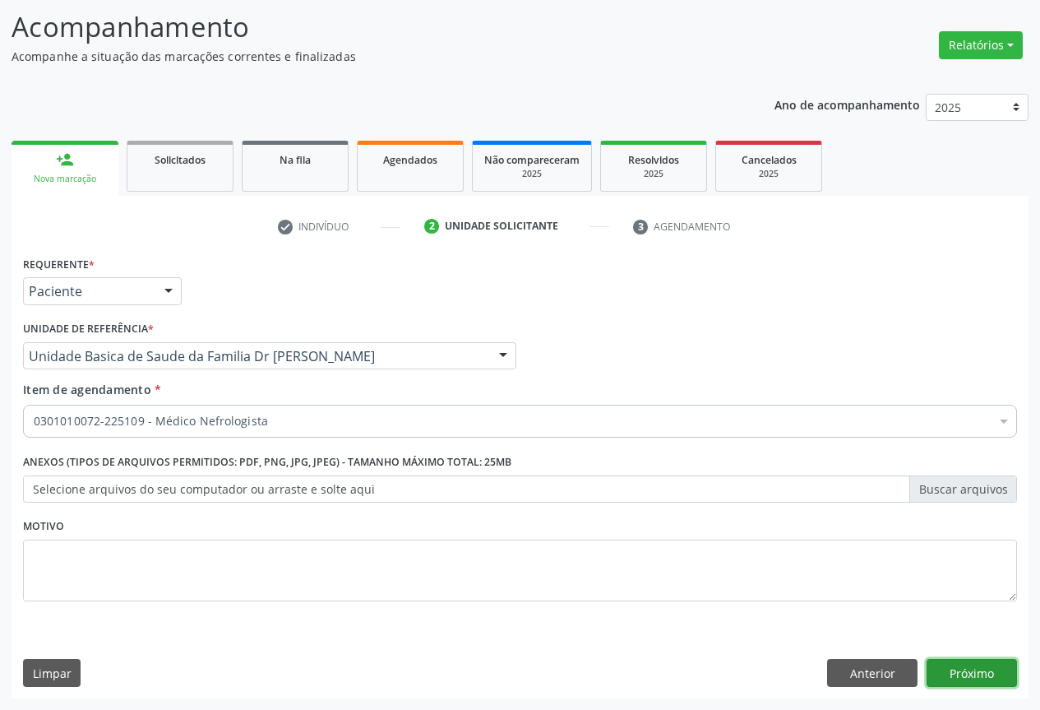
click at [968, 668] on button "Próximo" at bounding box center [972, 673] width 90 height 28
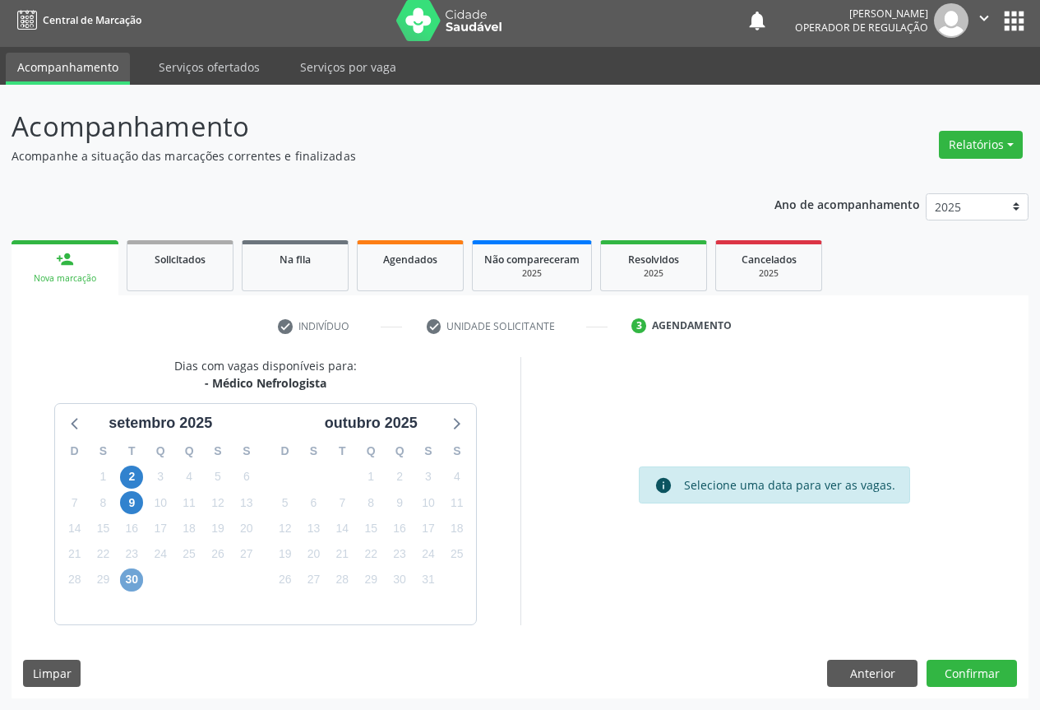
click at [127, 580] on span "30" at bounding box center [131, 579] width 23 height 23
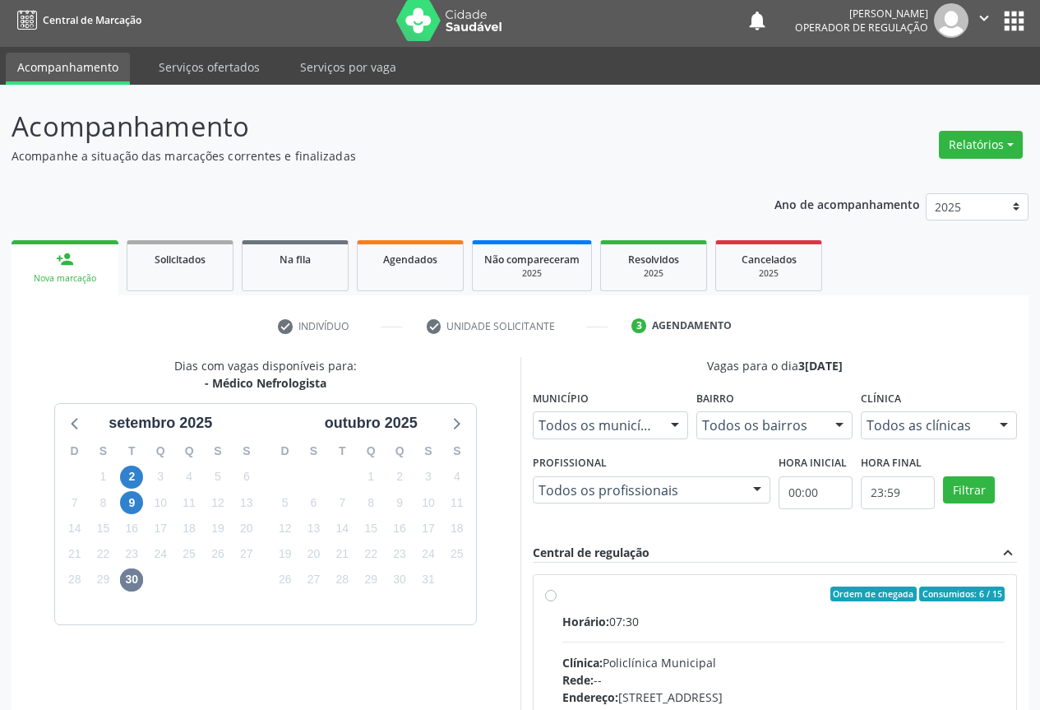
click at [625, 602] on label "Ordem de chegada Consumidos: 6 / 15 Horário: 07:30 Clínica: Policlínica Municip…" at bounding box center [783, 712] width 443 height 252
click at [557, 601] on input "Ordem de chegada Consumidos: 6 / 15 Horário: 07:30 Clínica: Policlínica Municip…" at bounding box center [551, 593] width 12 height 15
radio input "true"
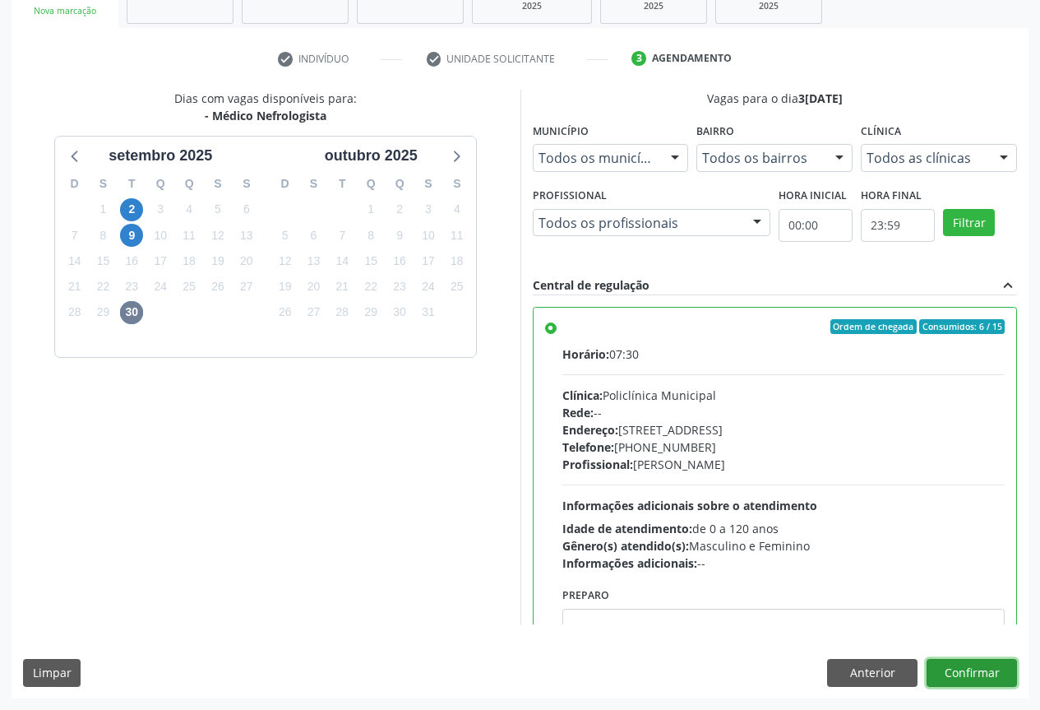
click at [982, 666] on button "Confirmar" at bounding box center [972, 673] width 90 height 28
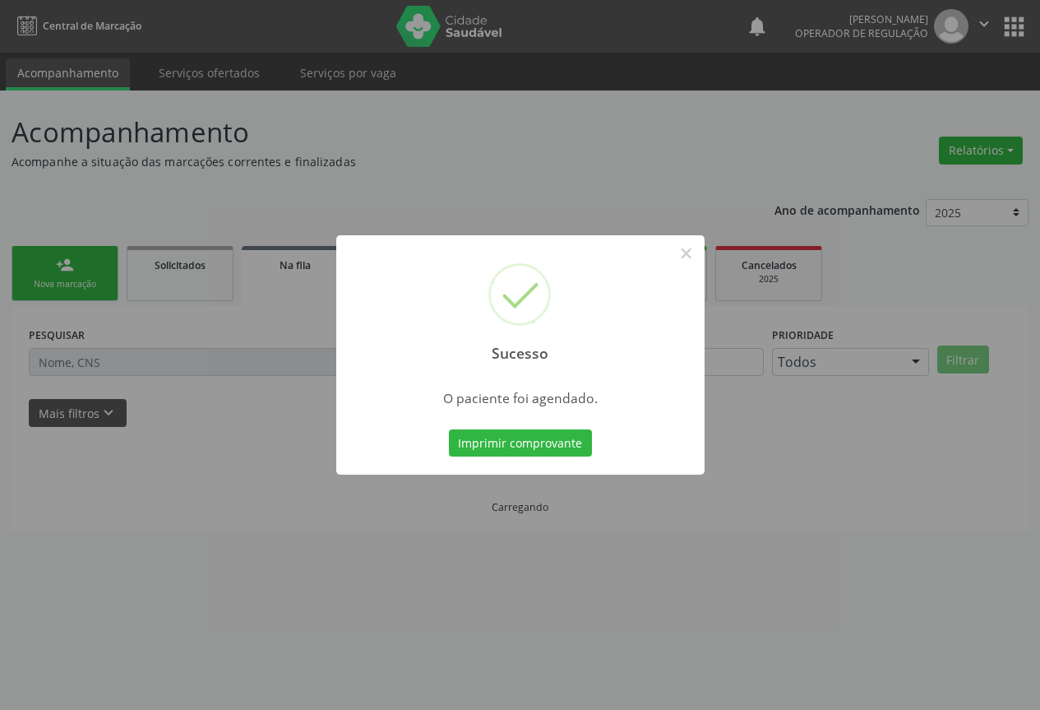
scroll to position [0, 0]
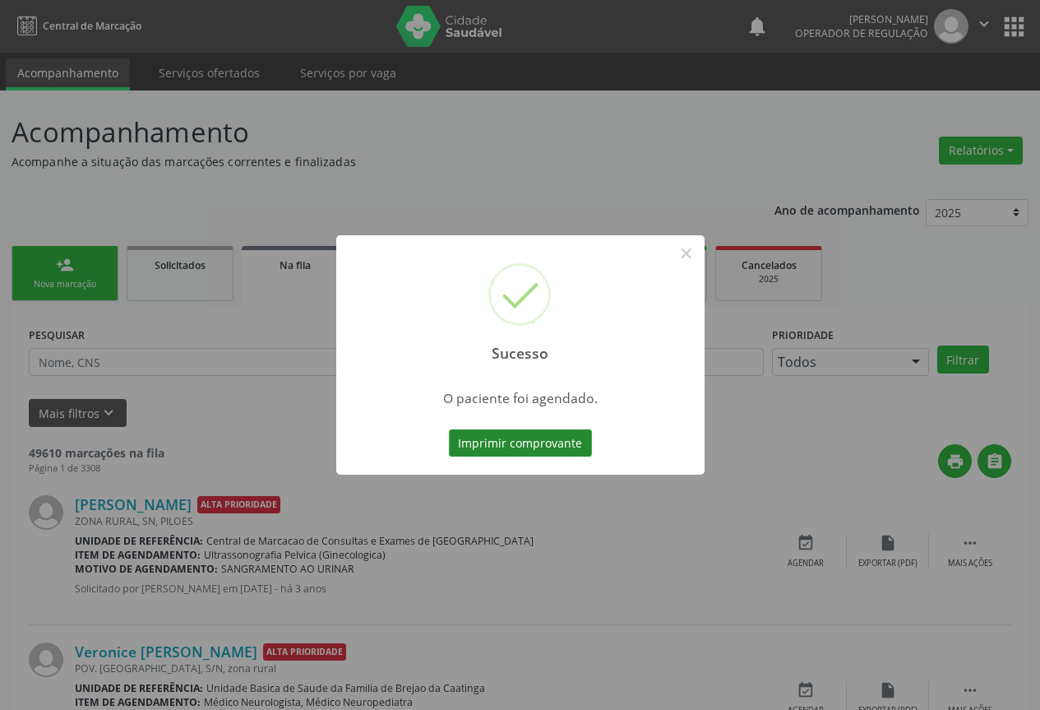
click at [533, 432] on button "Imprimir comprovante" at bounding box center [520, 443] width 143 height 28
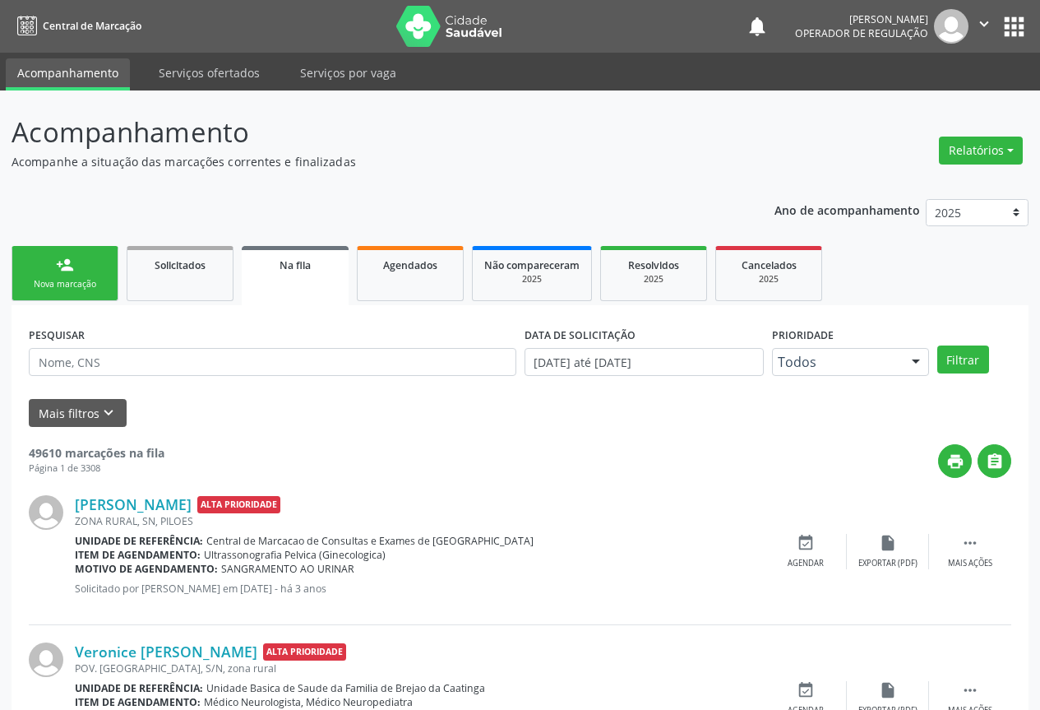
drag, startPoint x: 64, startPoint y: 287, endPoint x: 0, endPoint y: 294, distance: 64.5
click at [65, 287] on div "Nova marcação" at bounding box center [65, 284] width 82 height 12
click at [75, 284] on div "Nova marcação" at bounding box center [65, 284] width 82 height 12
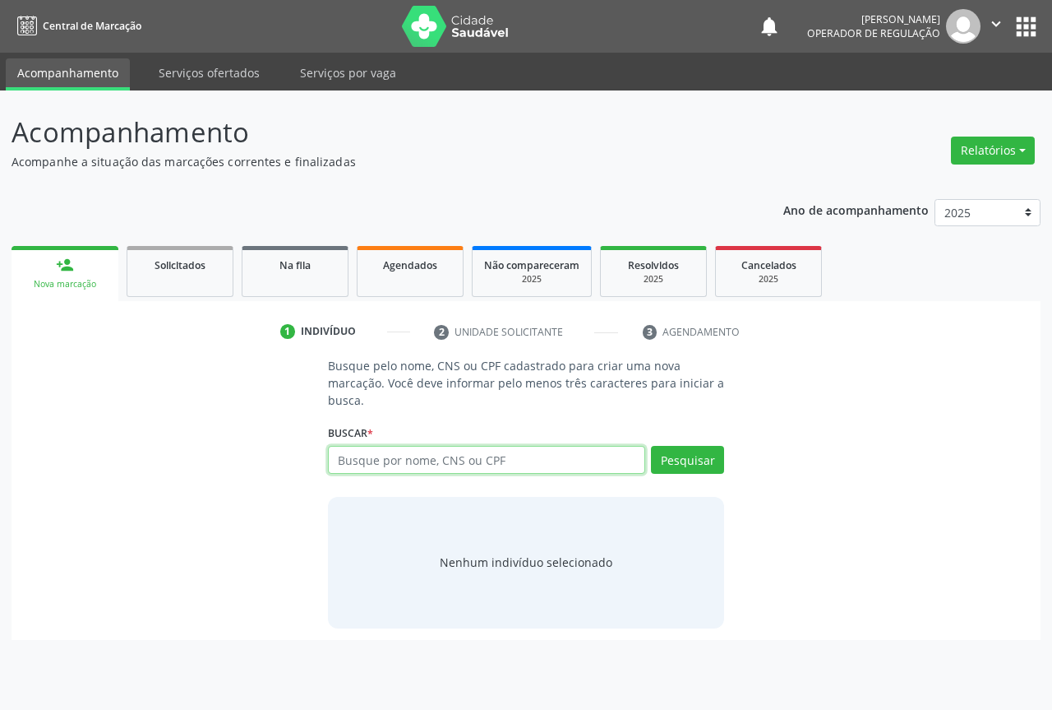
click at [356, 458] on input "text" at bounding box center [486, 460] width 317 height 28
type input "700605961805963"
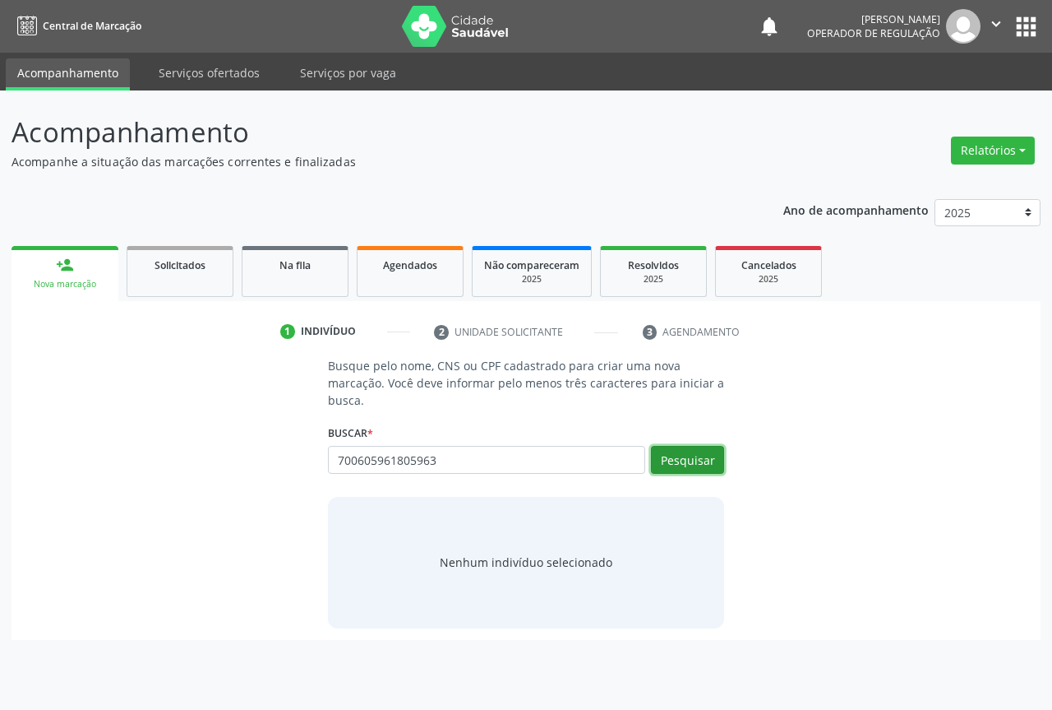
click at [695, 460] on button "Pesquisar" at bounding box center [687, 460] width 73 height 28
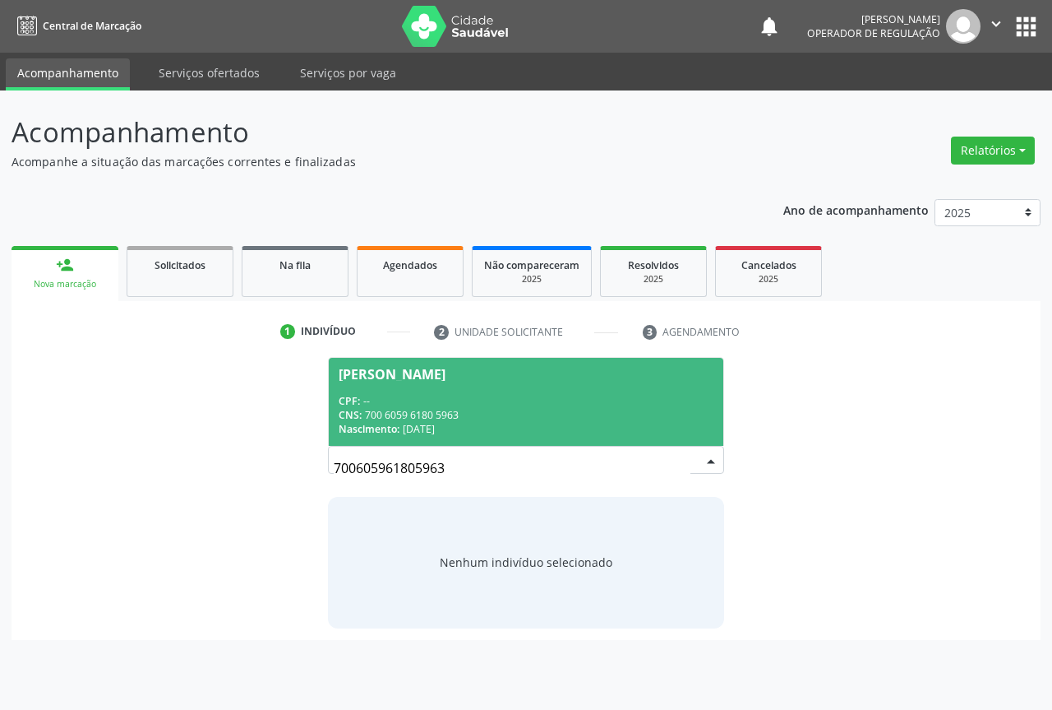
click at [422, 422] on div "Nascimento: 10/09/2011" at bounding box center [526, 429] width 375 height 14
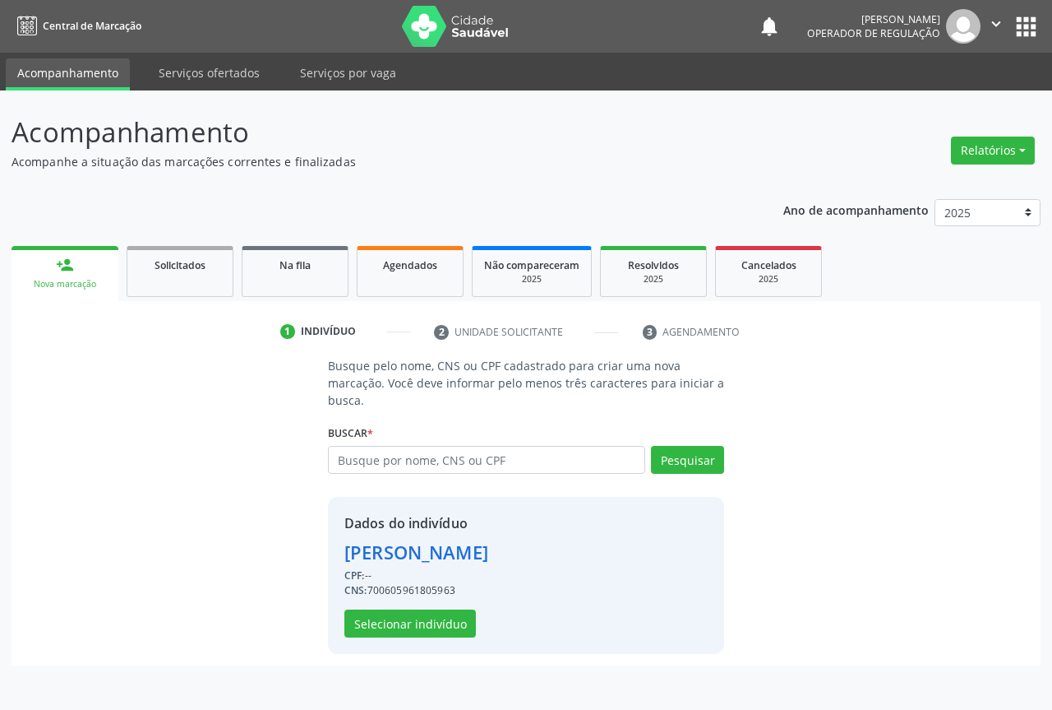
click at [363, 606] on div "Dados do indivíduo Lorenzo Kaua Dantas de Souza CPF: -- CNS: 700605961805963 Se…" at bounding box center [417, 575] width 144 height 124
click at [414, 617] on button "Selecionar indivíduo" at bounding box center [411, 623] width 132 height 28
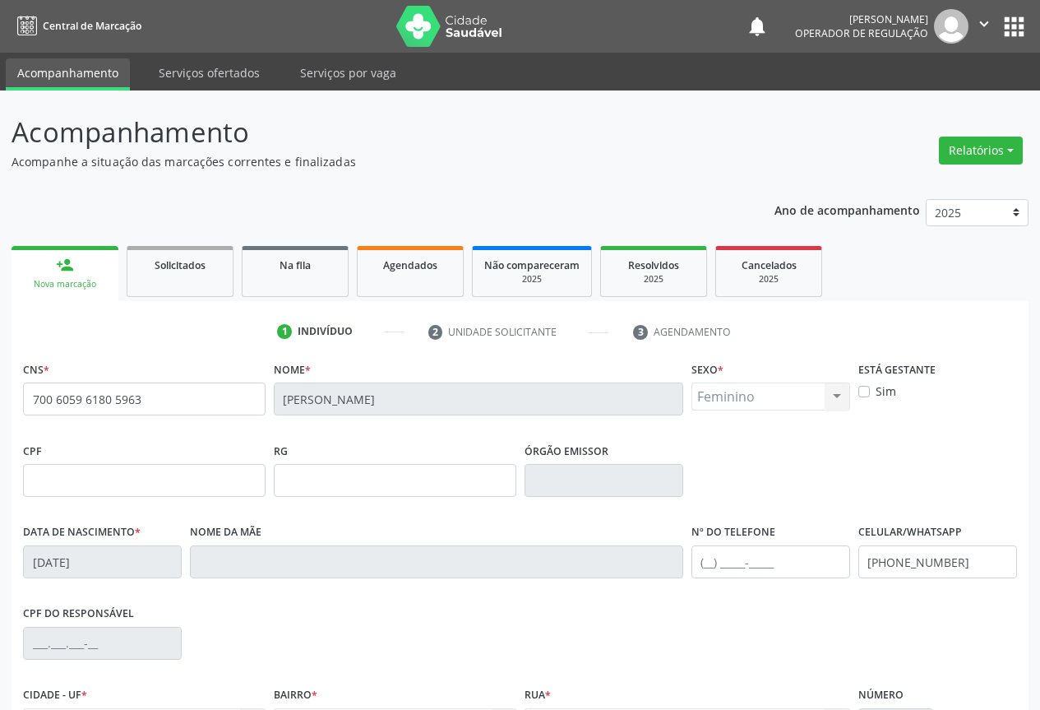
scroll to position [182, 0]
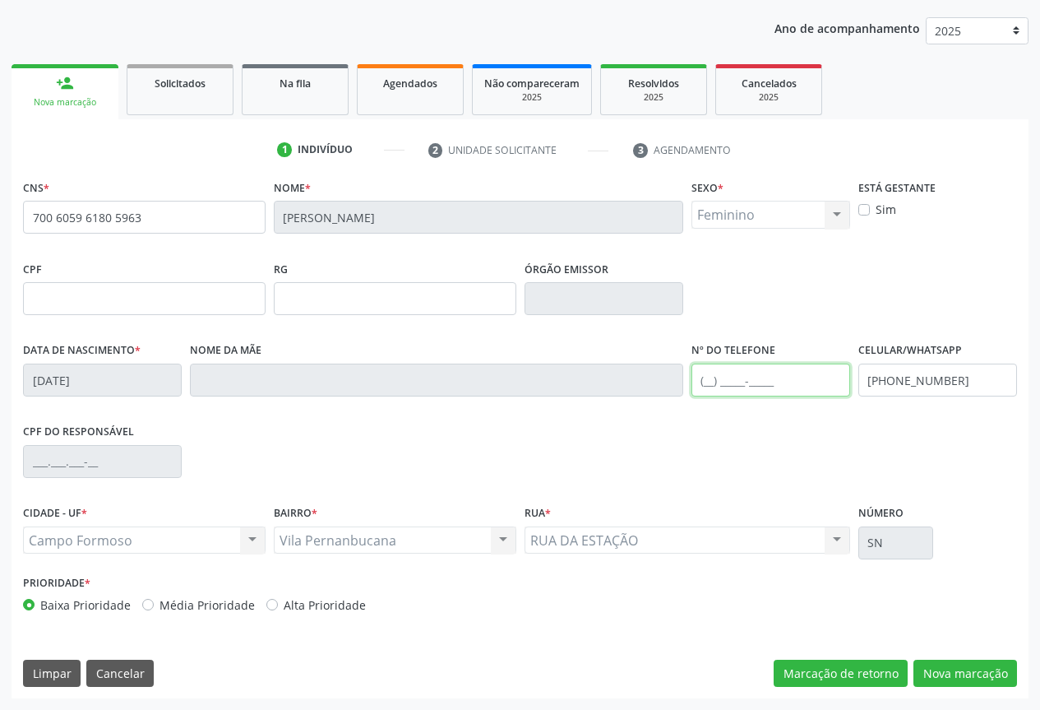
click at [764, 377] on input "text" at bounding box center [770, 379] width 159 height 33
click at [987, 516] on div "CIDADE - UF * Campo Formoso Campo Formoso Nenhum resultado encontrado para: " "…" at bounding box center [520, 536] width 1002 height 70
click at [930, 655] on div "CNS * 700 6059 6180 5963 Nome * Lorenzo Kaua Dantas de Souza Sexo * Feminino Ma…" at bounding box center [520, 436] width 1017 height 523
click at [954, 668] on button "Nova marcação" at bounding box center [965, 673] width 104 height 28
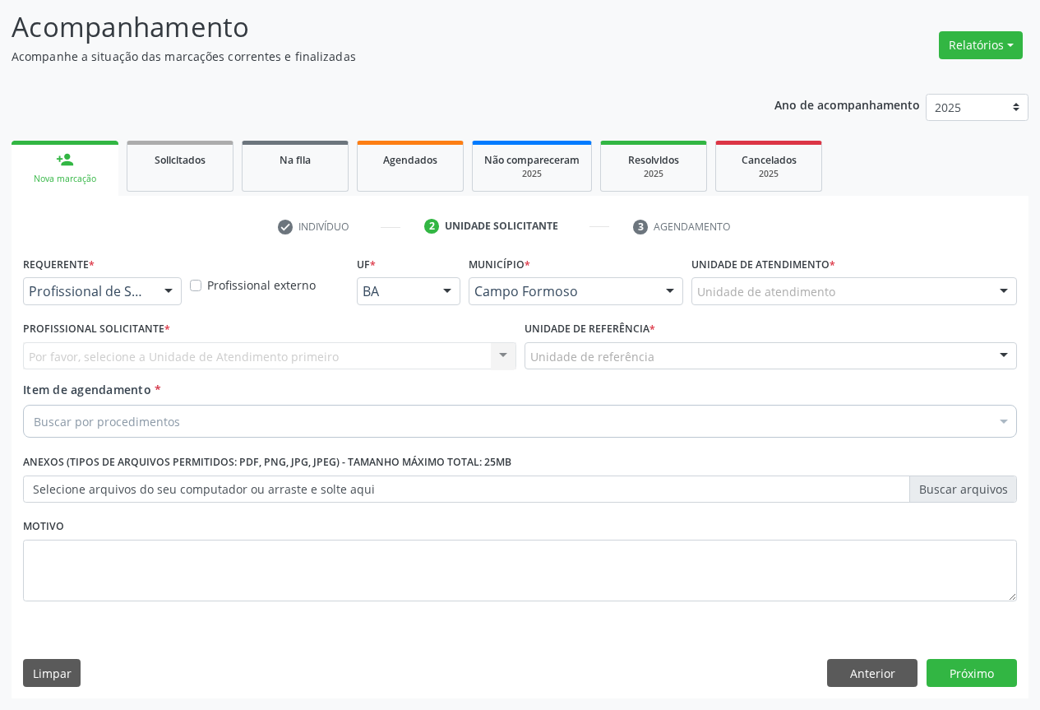
scroll to position [105, 0]
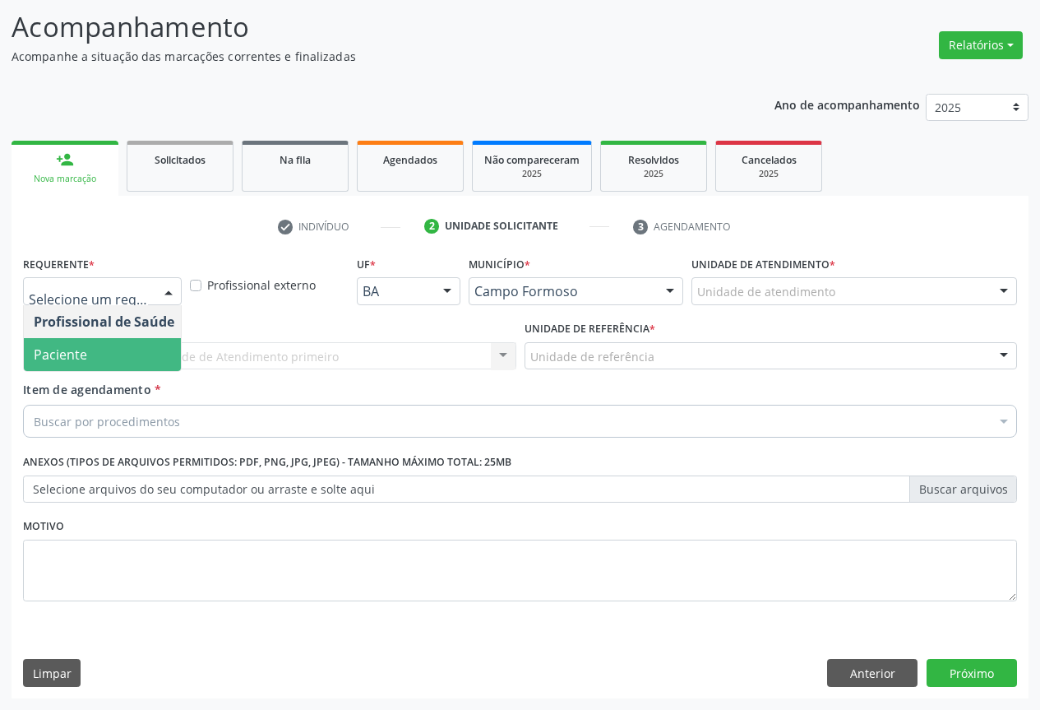
click at [101, 349] on span "Paciente" at bounding box center [104, 354] width 160 height 33
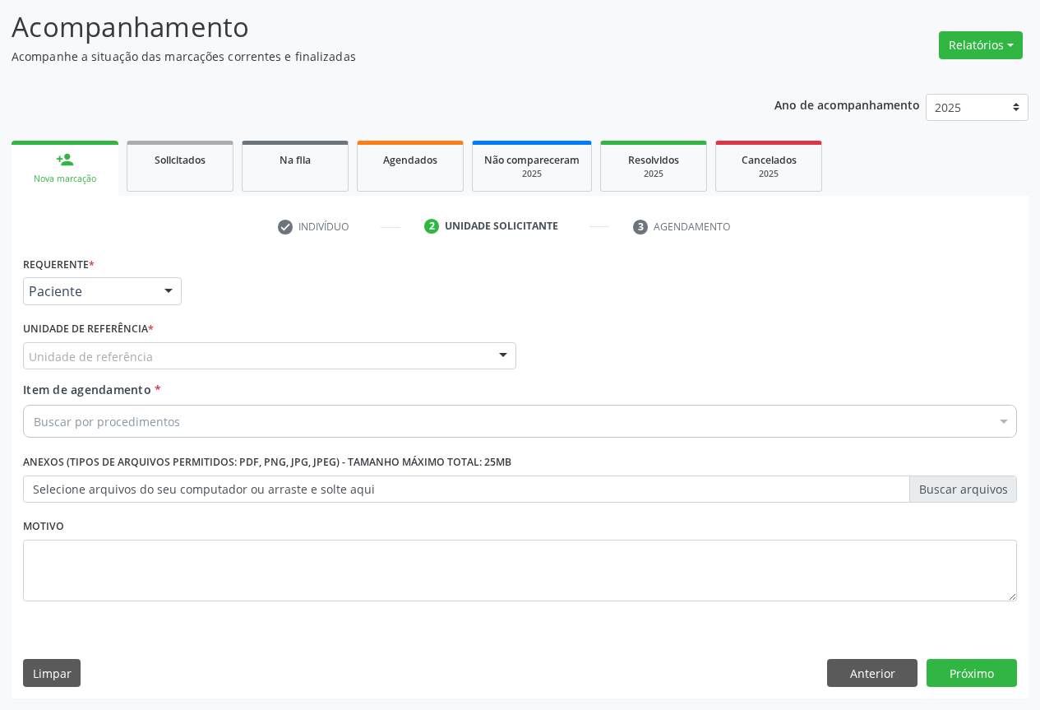
click at [252, 358] on div "Unidade de referência" at bounding box center [269, 356] width 493 height 28
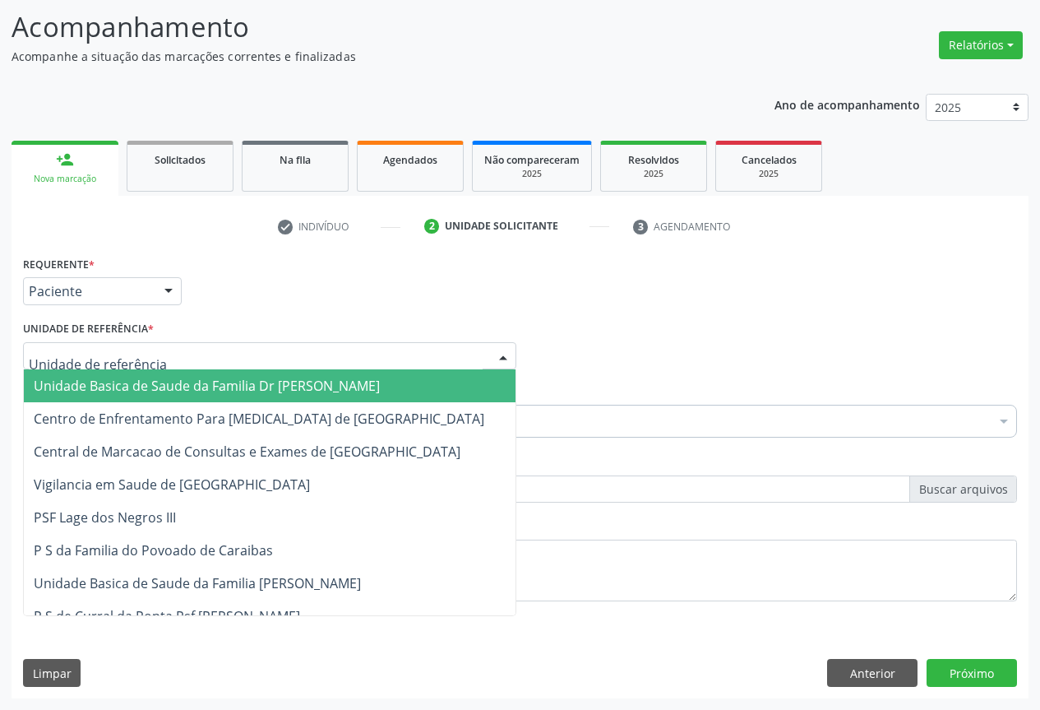
click at [168, 386] on span "Unidade Basica de Saude da Familia Dr [PERSON_NAME]" at bounding box center [207, 386] width 346 height 18
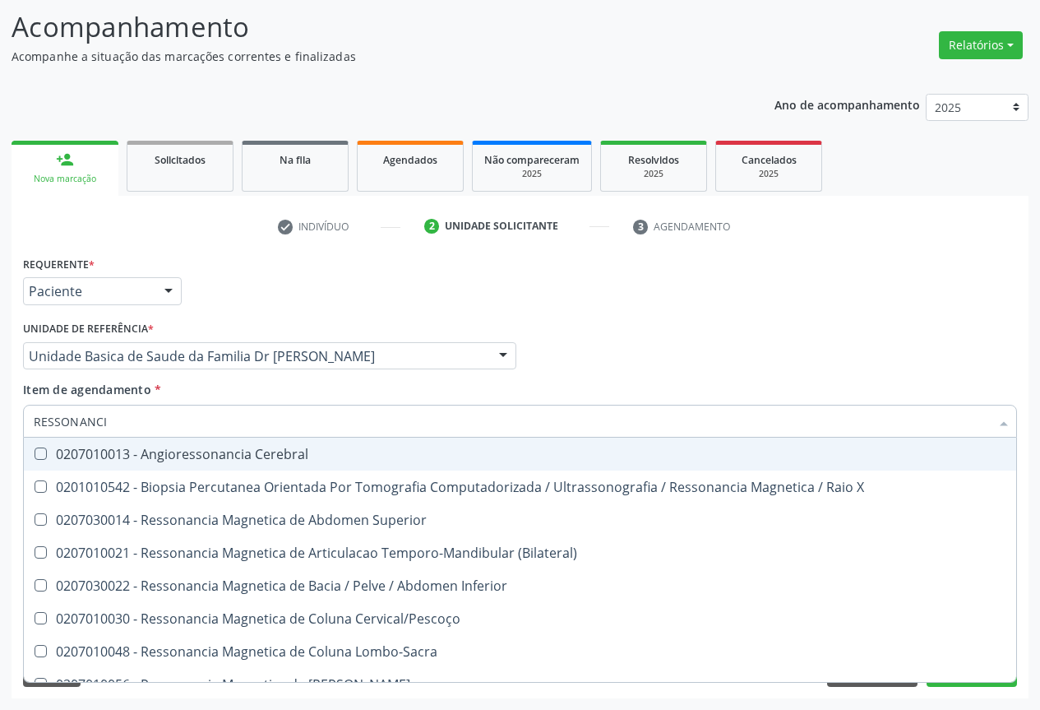
type input "RESSONANCIA"
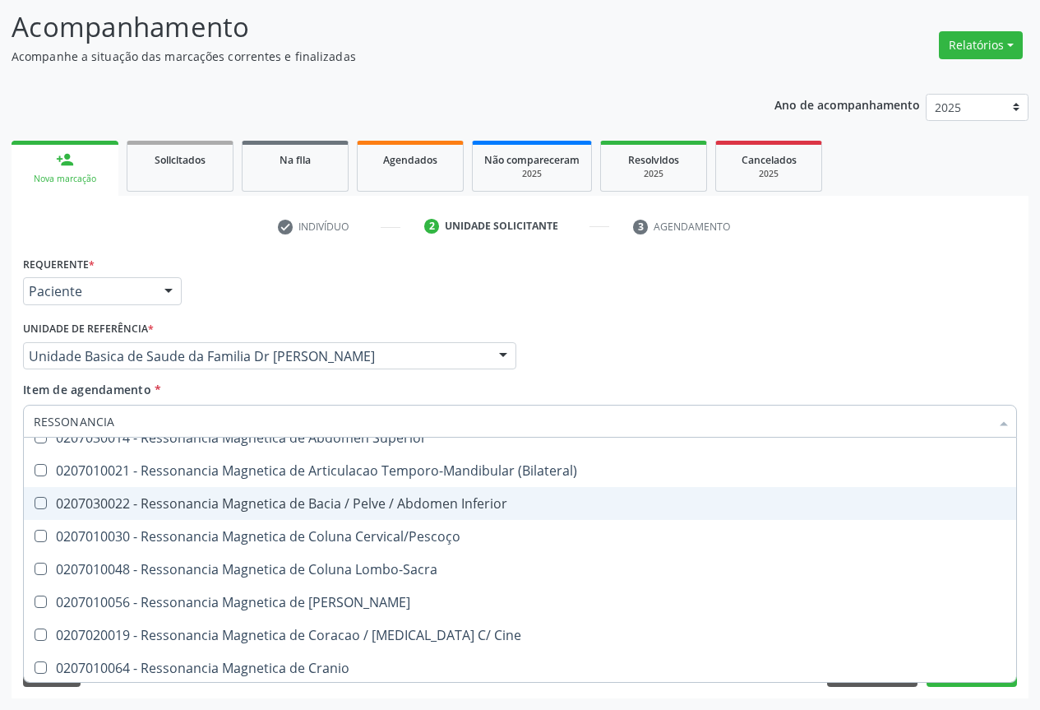
scroll to position [247, 0]
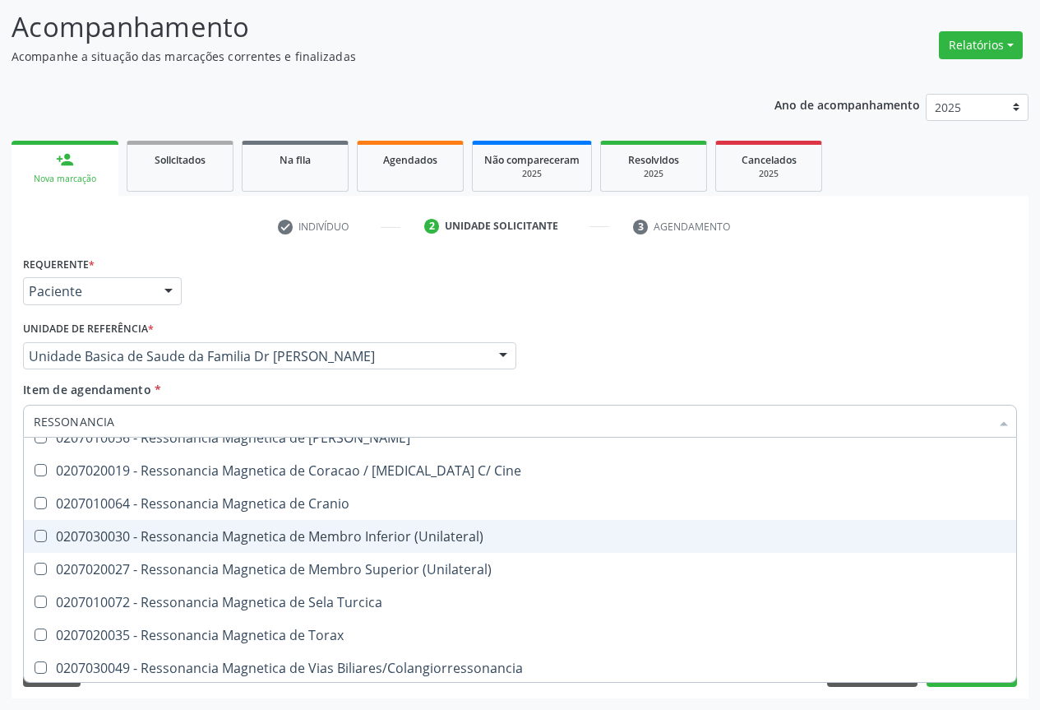
click at [296, 532] on div "0207030030 - Ressonancia Magnetica de Membro Inferior (Unilateral)" at bounding box center [520, 536] width 973 height 13
checkbox \(Unilateral\) "true"
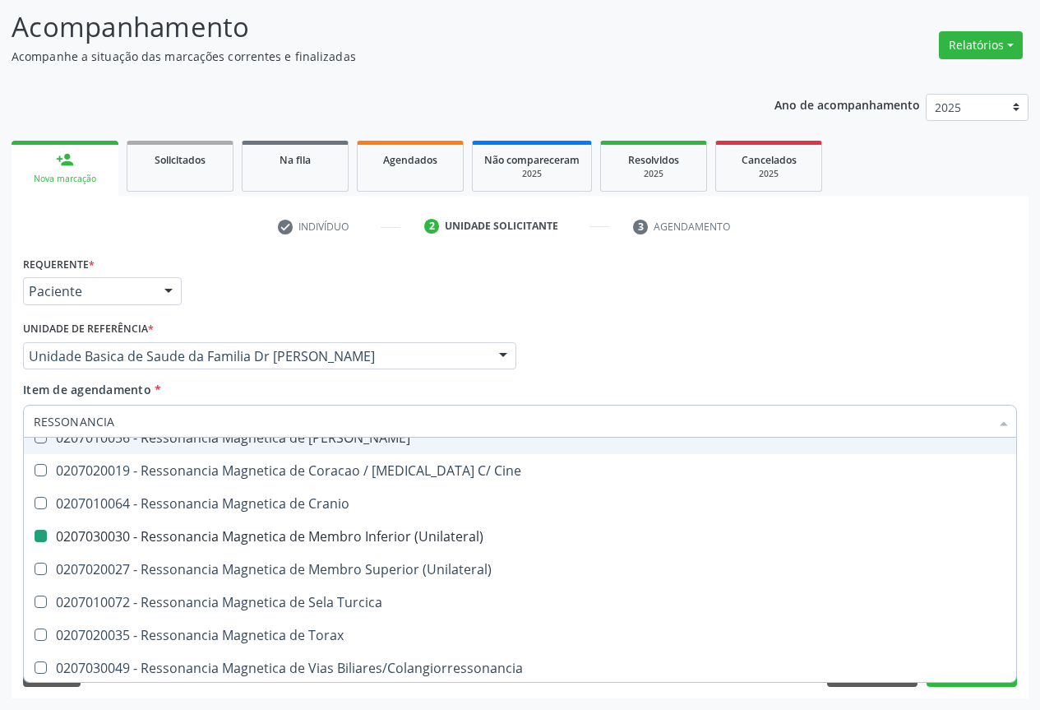
click at [617, 373] on div "Profissional Solicitante Por favor, selecione a Unidade de Atendimento primeiro…" at bounding box center [520, 349] width 1002 height 64
checkbox X "true"
checkbox \(Unilateral\) "false"
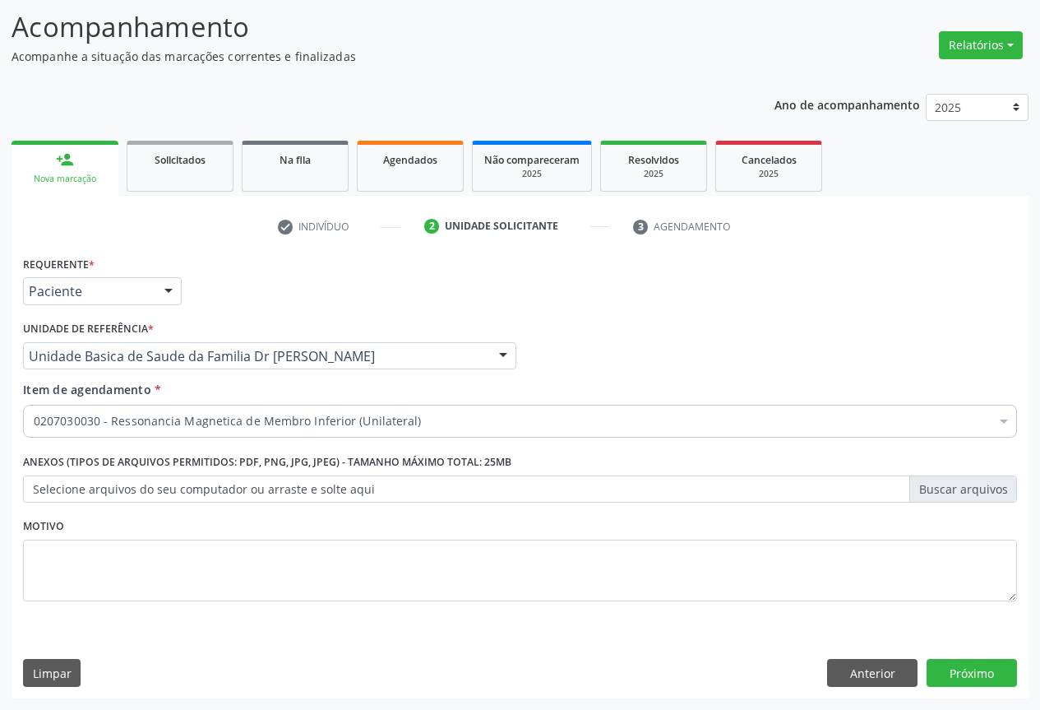
scroll to position [0, 0]
click at [968, 668] on button "Próximo" at bounding box center [972, 673] width 90 height 28
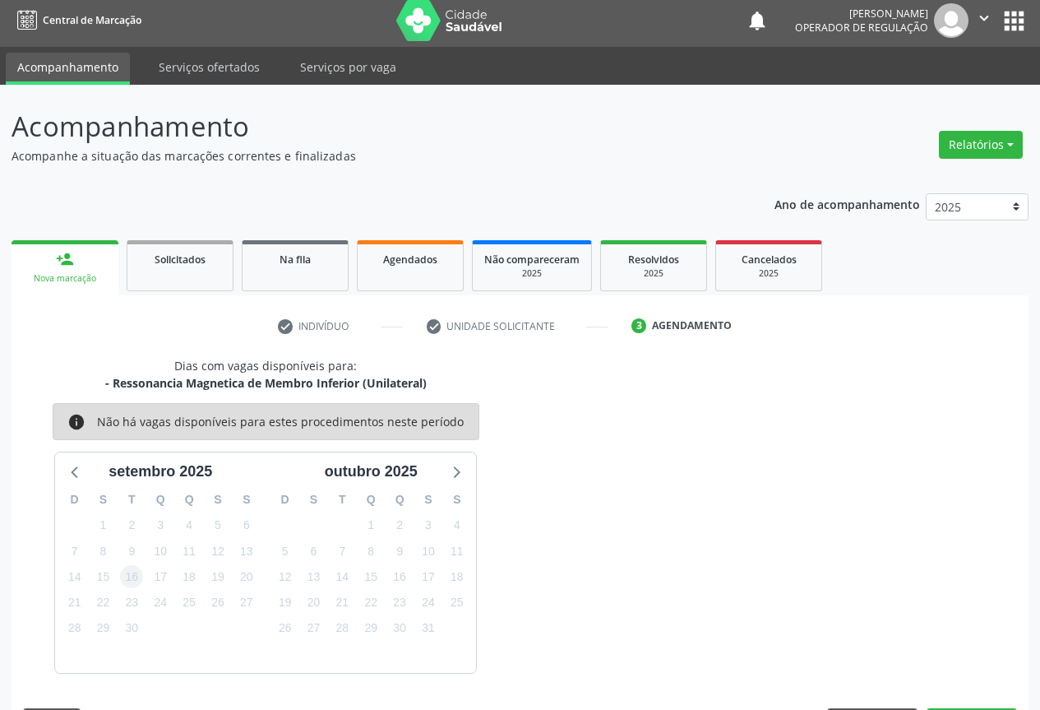
scroll to position [54, 0]
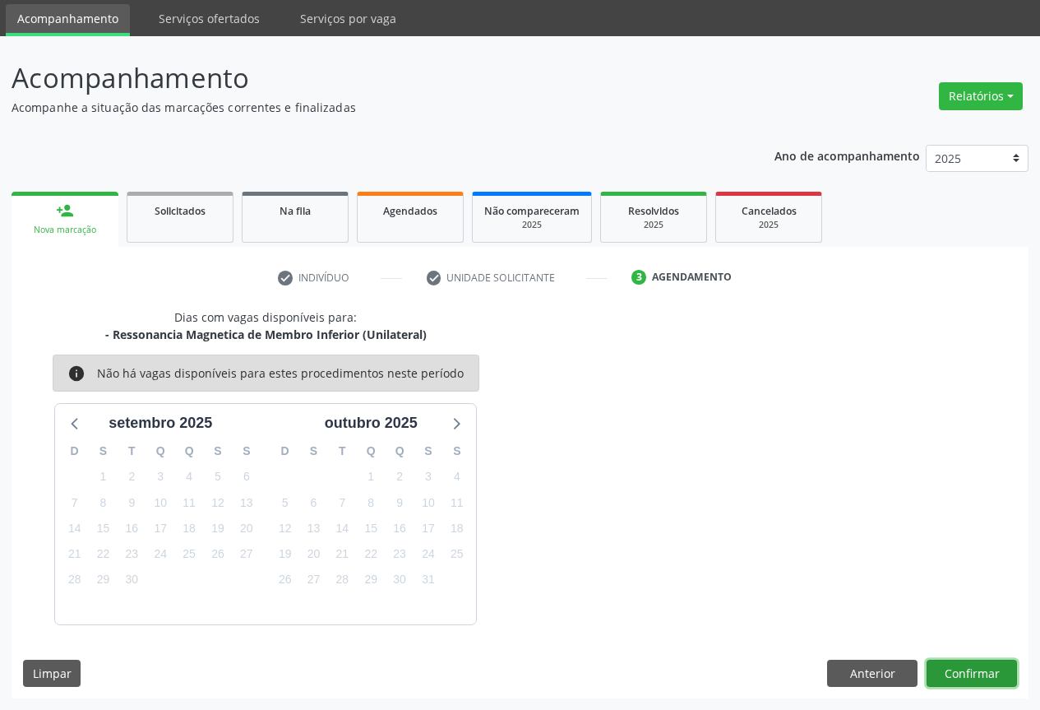
click at [969, 664] on button "Confirmar" at bounding box center [972, 673] width 90 height 28
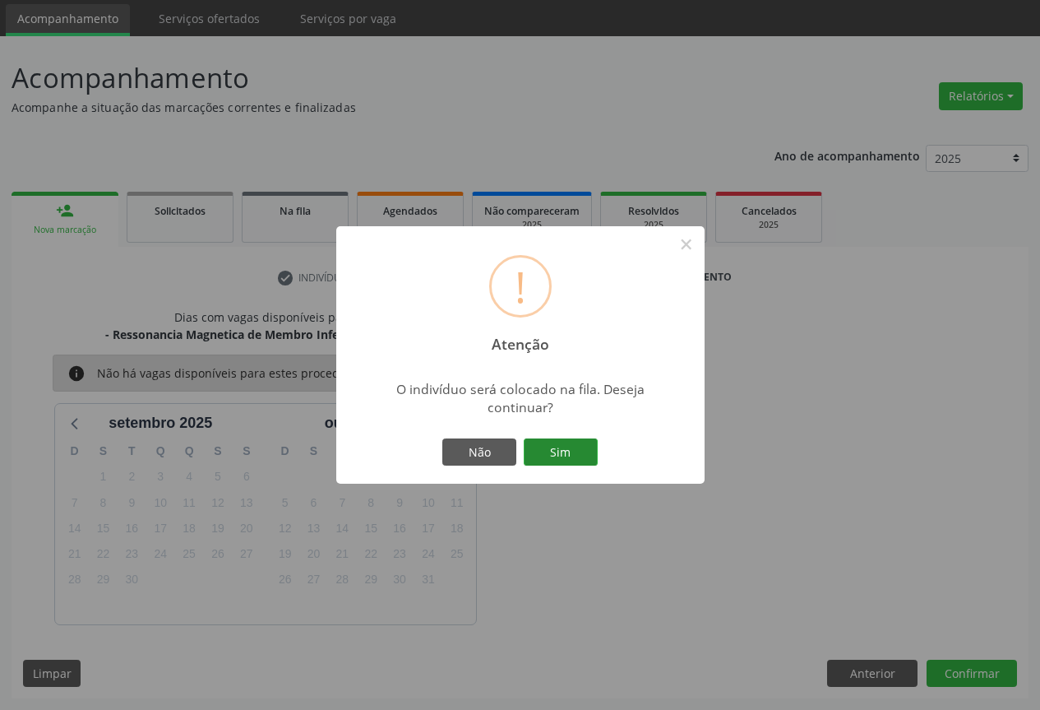
click at [560, 451] on button "Sim" at bounding box center [561, 452] width 74 height 28
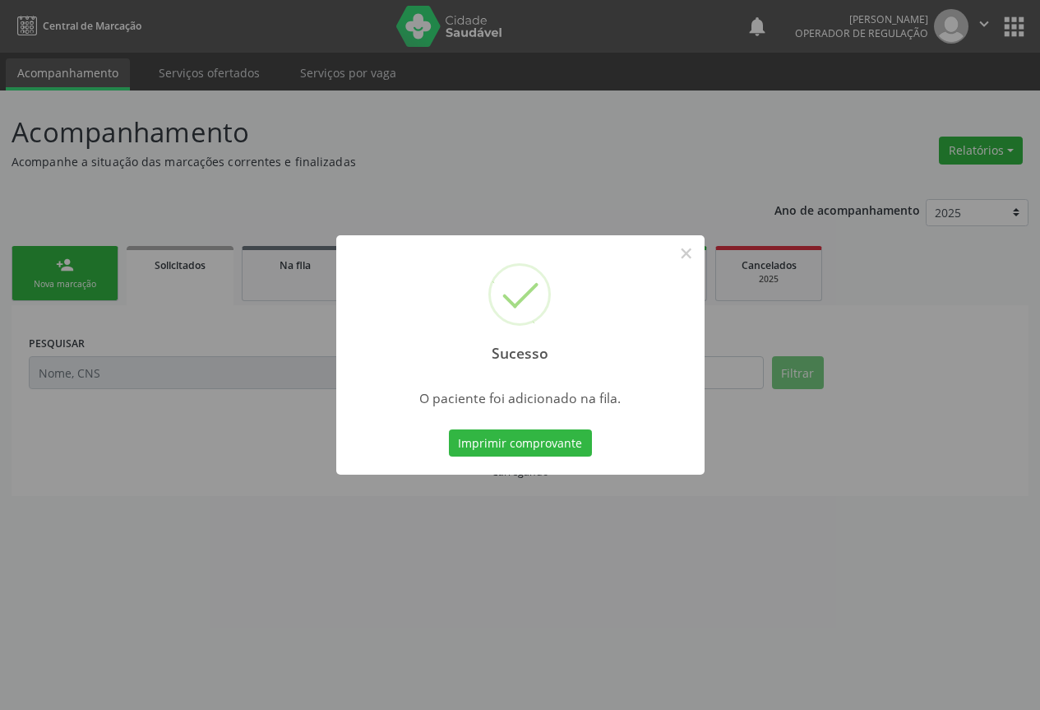
scroll to position [0, 0]
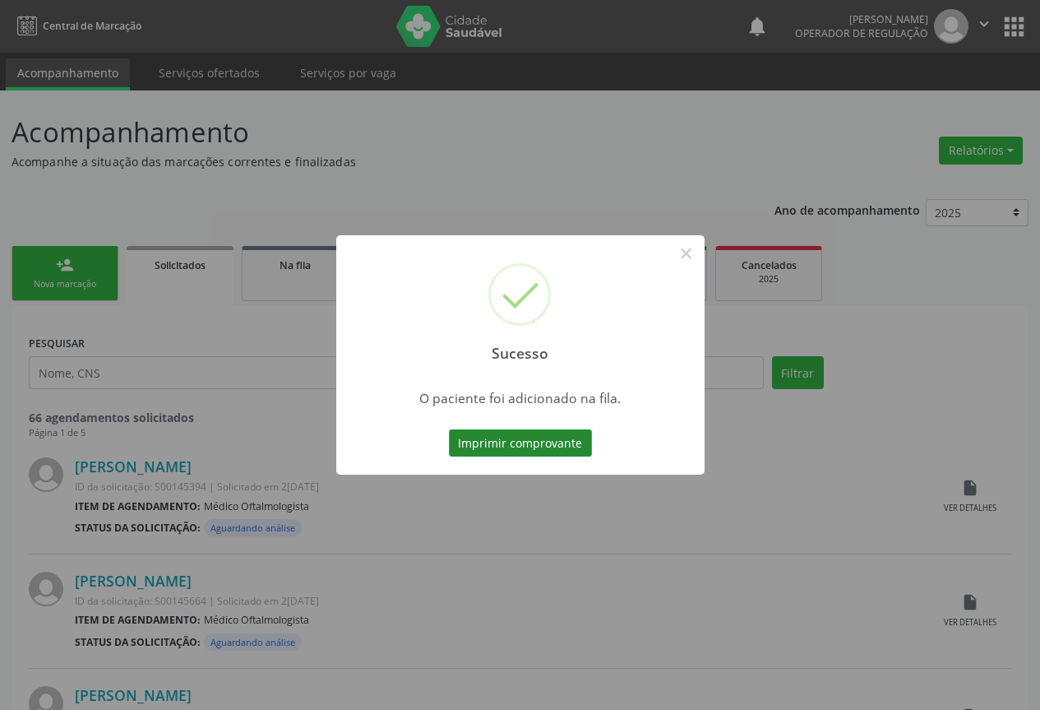
click at [553, 444] on button "Imprimir comprovante" at bounding box center [520, 443] width 143 height 28
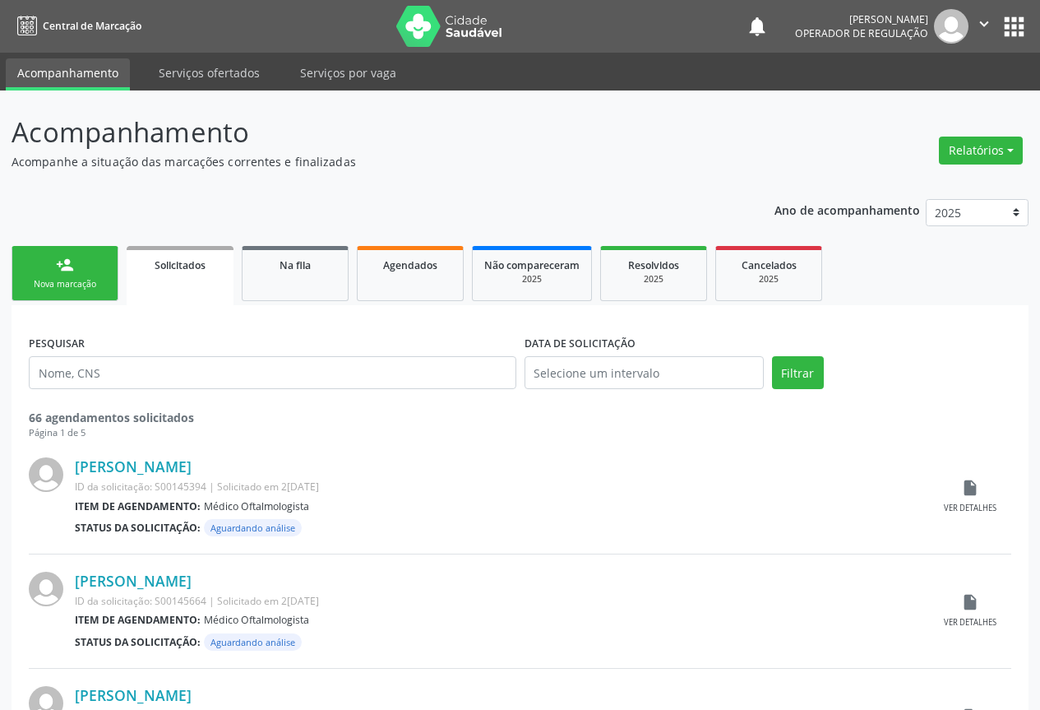
click at [89, 287] on div "Nova marcação" at bounding box center [65, 284] width 82 height 12
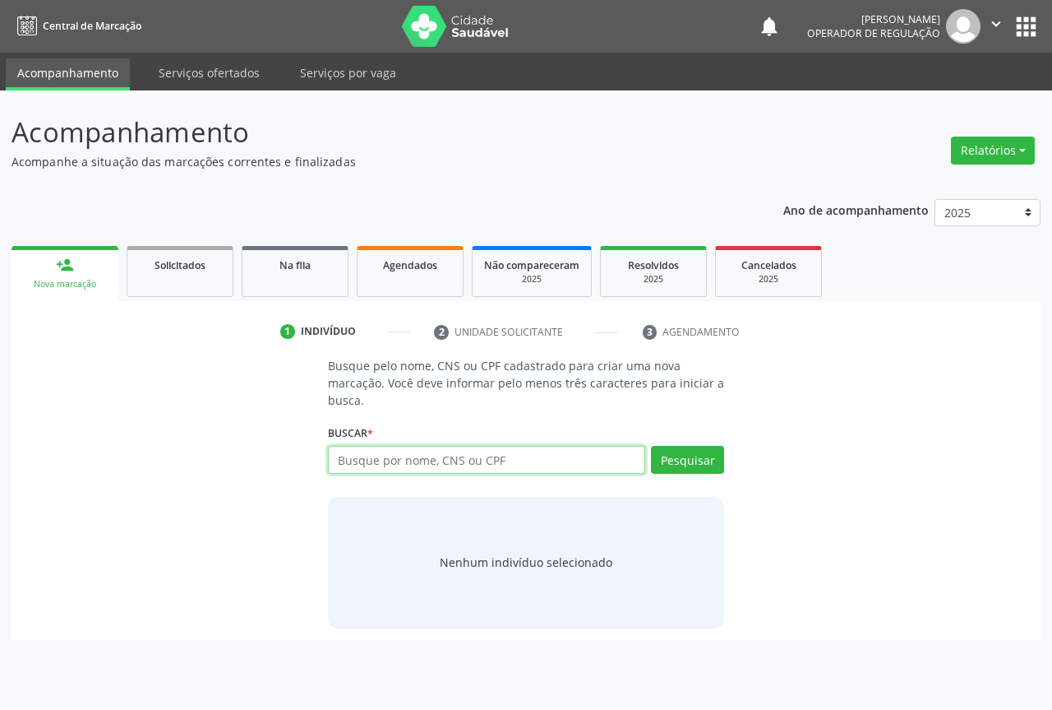
paste input "700 6059 6180 5963"
type input "700 6059 6180 5963"
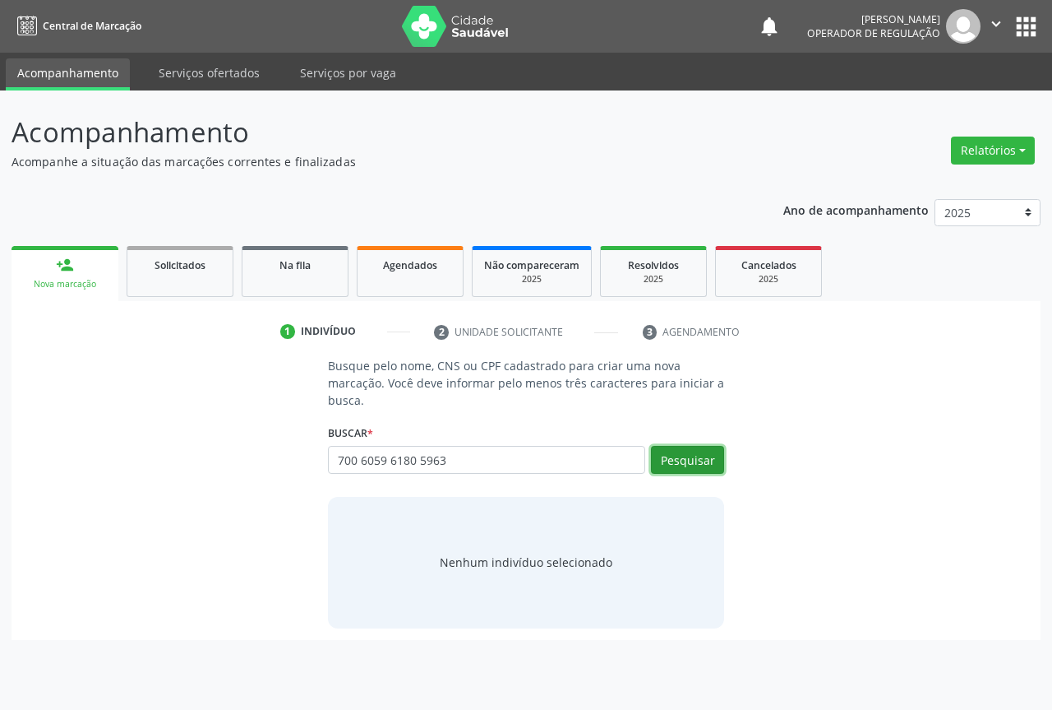
click at [701, 459] on button "Pesquisar" at bounding box center [687, 460] width 73 height 28
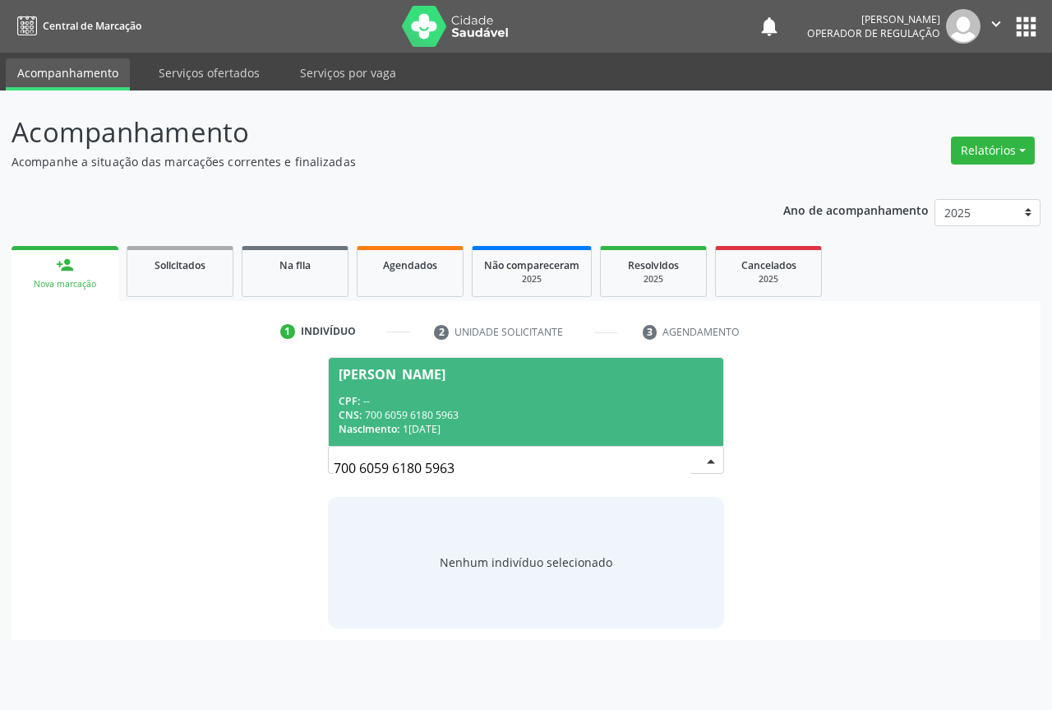
click at [423, 385] on span "[PERSON_NAME] CPF: -- CNS: 700 6059 6180 5963 Nascimento: 1[DATE]" at bounding box center [526, 402] width 395 height 88
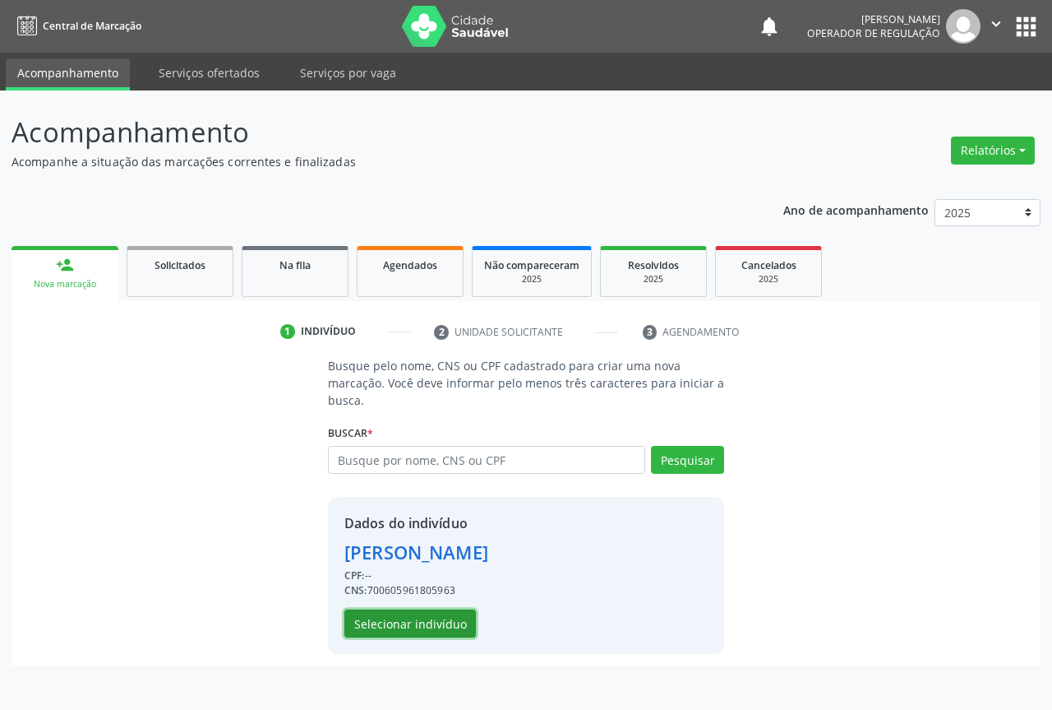
click at [394, 622] on button "Selecionar indivíduo" at bounding box center [411, 623] width 132 height 28
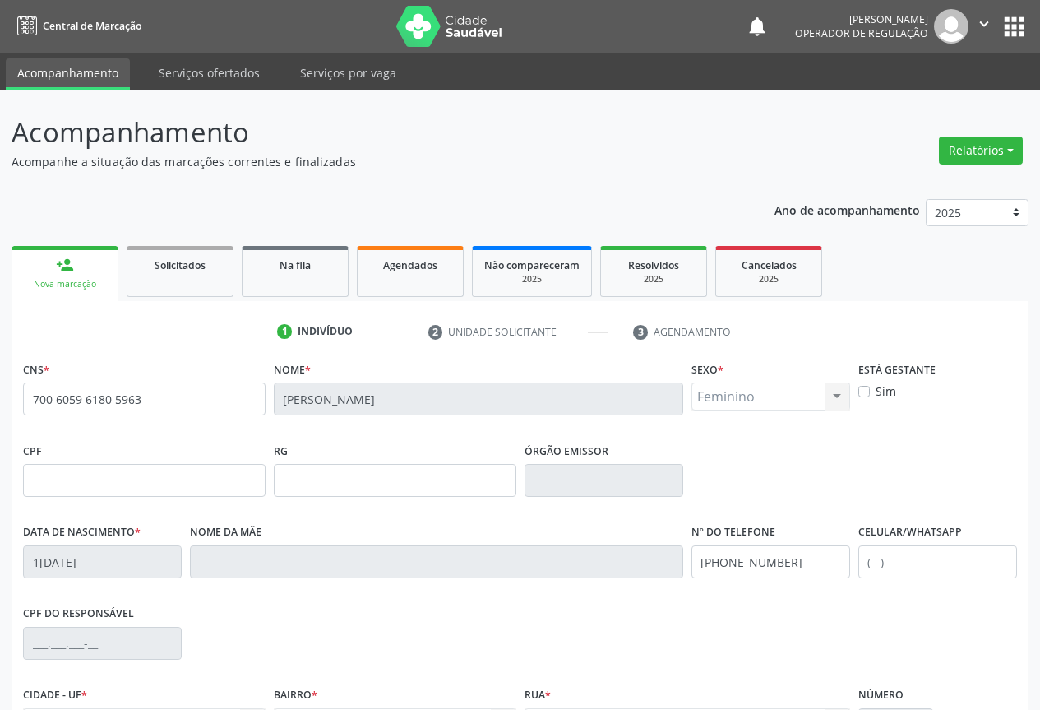
click at [836, 389] on div "Feminino Masculino Feminino Nenhum resultado encontrado para: " " Não há nenhum…" at bounding box center [770, 396] width 159 height 28
click at [835, 394] on div "Feminino Masculino Feminino Nenhum resultado encontrado para: " " Não há nenhum…" at bounding box center [770, 396] width 159 height 28
click at [835, 395] on div "Feminino Masculino Feminino Nenhum resultado encontrado para: " " Não há nenhum…" at bounding box center [770, 396] width 159 height 28
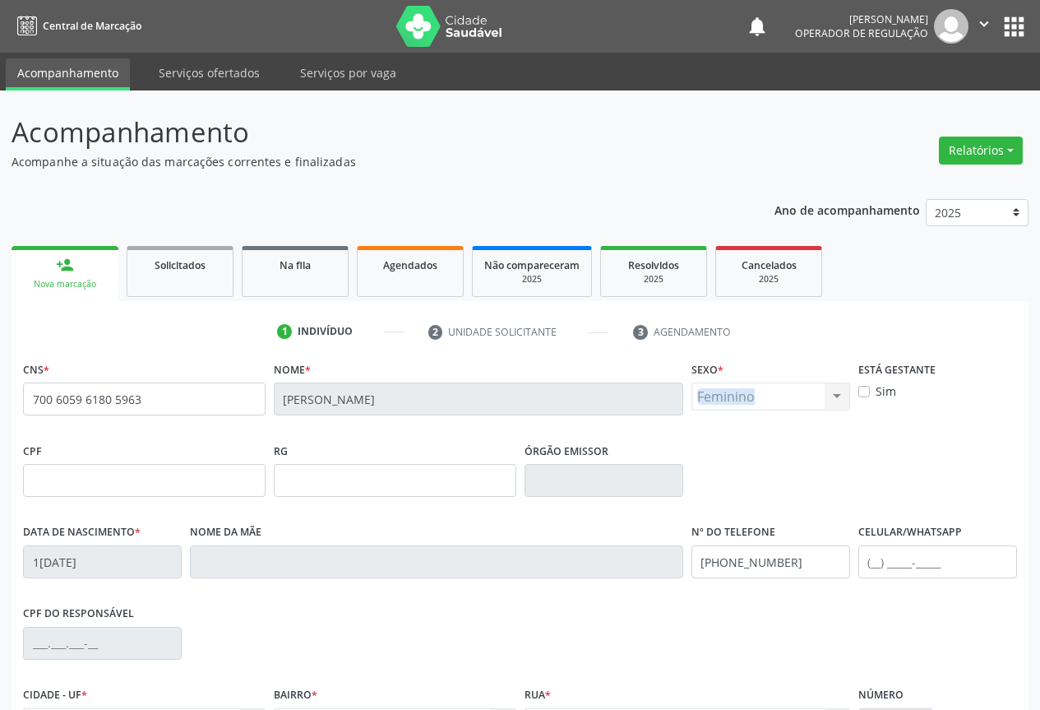
click at [835, 395] on div "Feminino Masculino Feminino Nenhum resultado encontrado para: " " Não há nenhum…" at bounding box center [770, 396] width 159 height 28
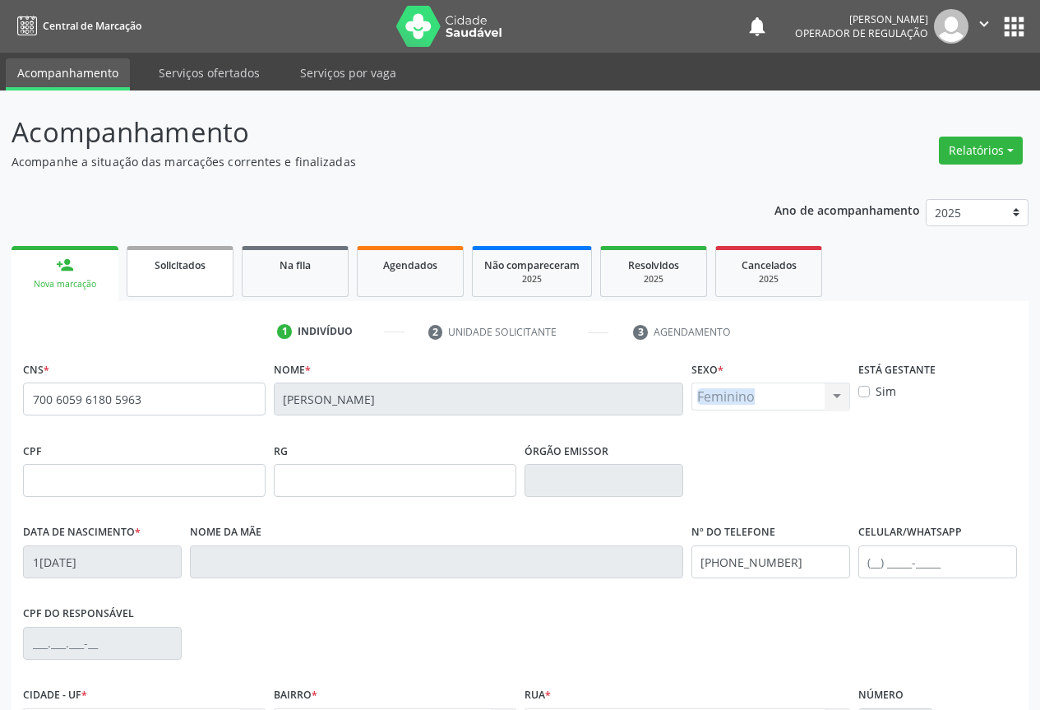
click at [179, 284] on link "Solicitados" at bounding box center [180, 271] width 107 height 51
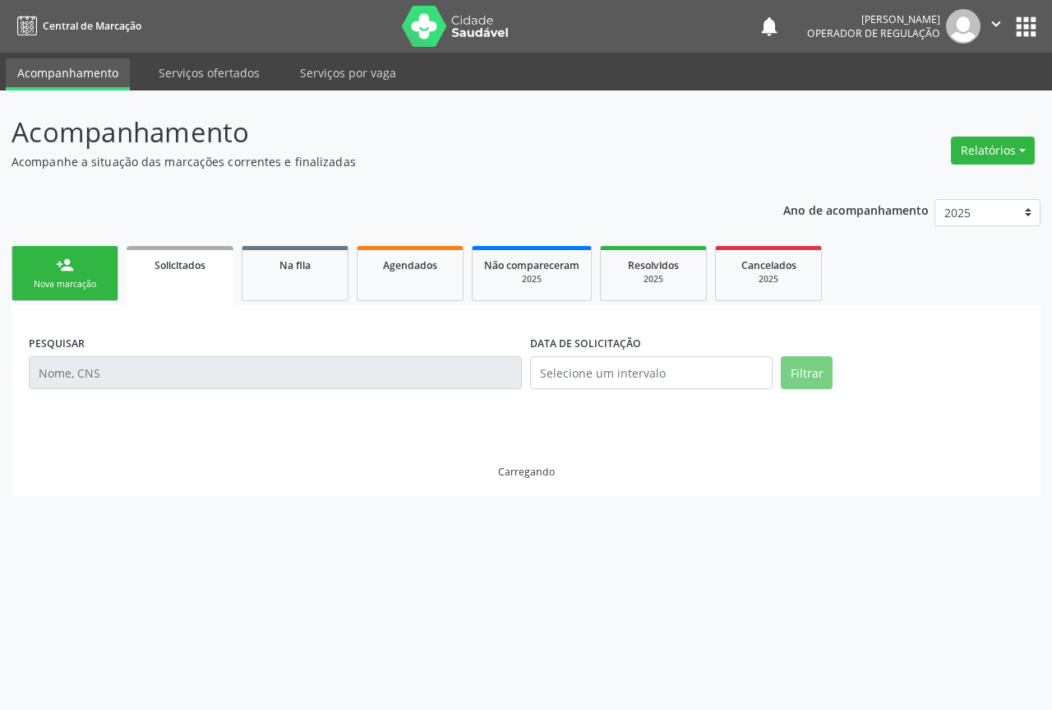
click at [179, 284] on link "Solicitados" at bounding box center [180, 275] width 107 height 59
click at [82, 276] on link "person_add Nova marcação" at bounding box center [65, 273] width 107 height 55
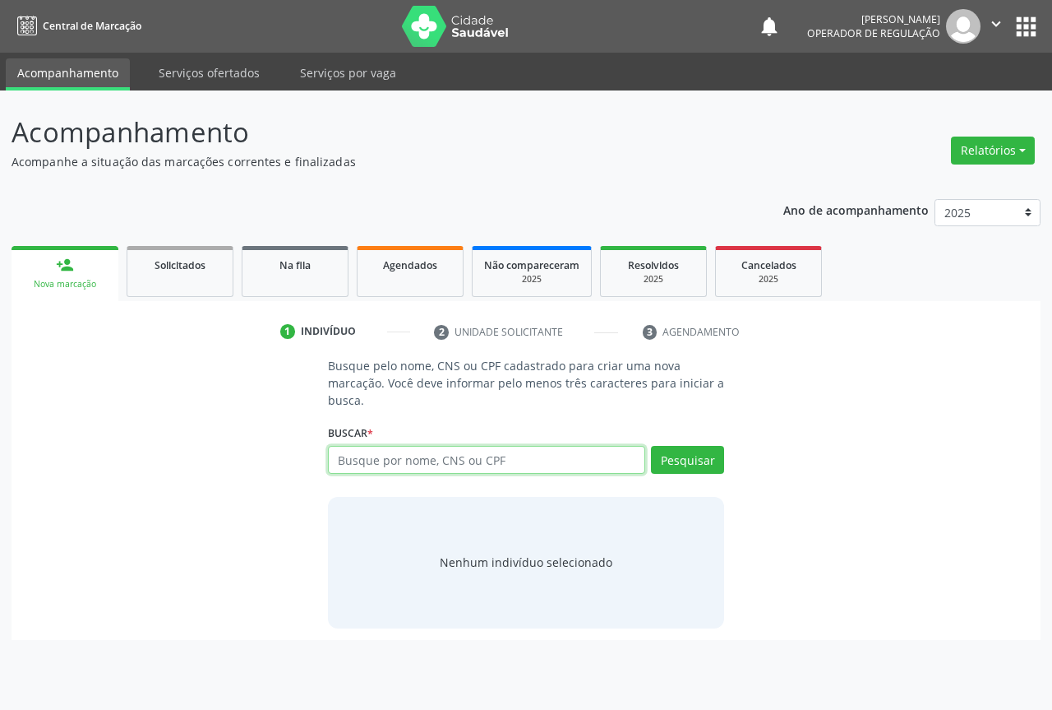
click at [385, 465] on input "text" at bounding box center [486, 460] width 317 height 28
click at [366, 458] on input "text" at bounding box center [486, 460] width 317 height 28
type input "700606927783764"
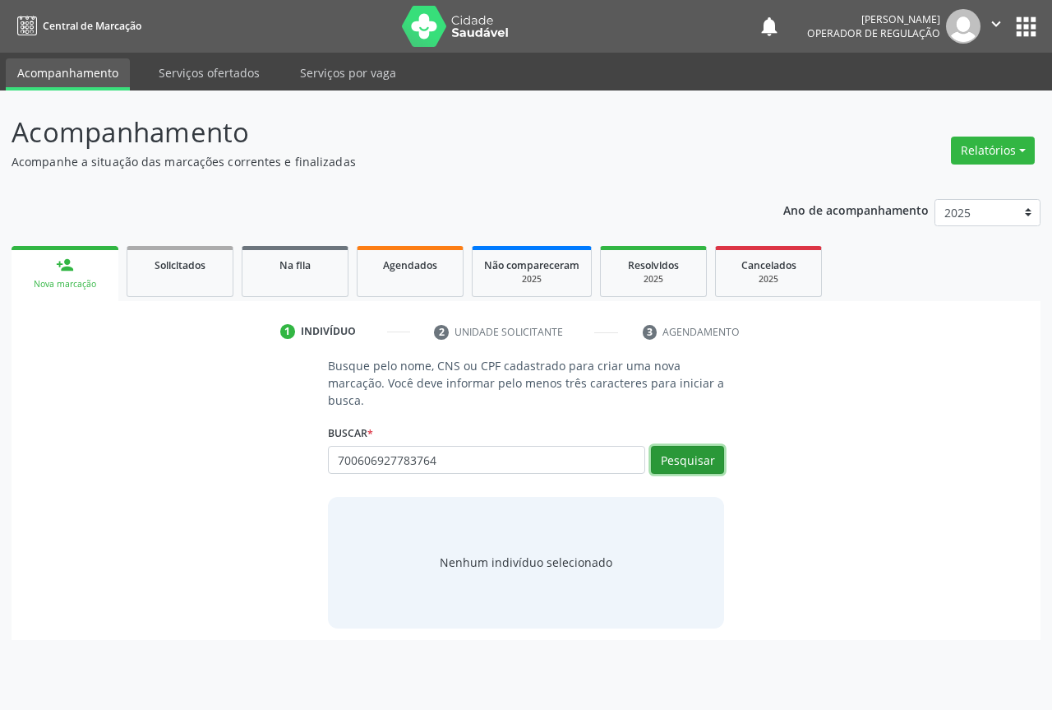
click at [686, 463] on button "Pesquisar" at bounding box center [687, 460] width 73 height 28
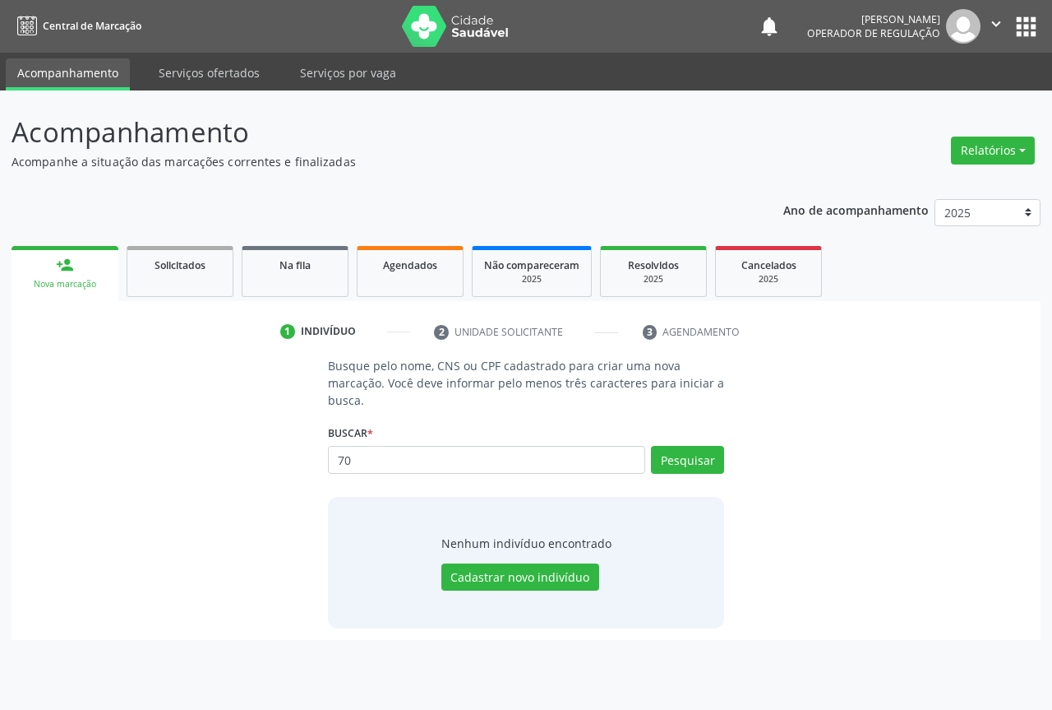
type input "7"
type input "700606929783764"
click at [511, 575] on button "Cadastrar novo indivíduo" at bounding box center [521, 577] width 158 height 28
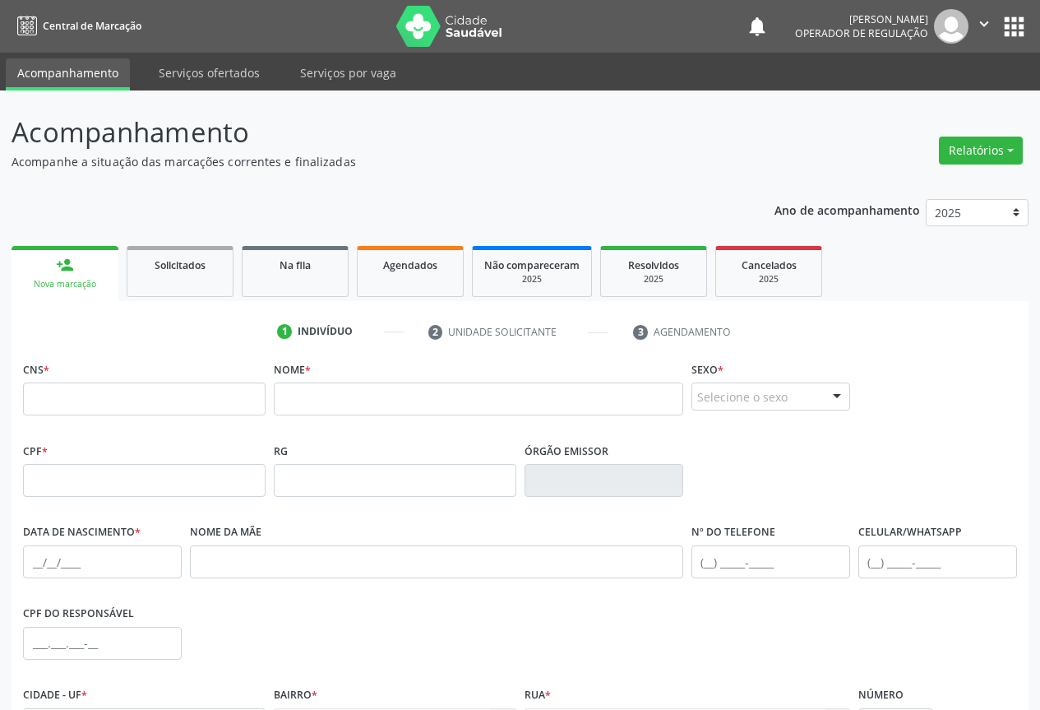
click at [65, 280] on div "Nova marcação" at bounding box center [65, 284] width 84 height 12
click at [66, 280] on div "Nova marcação" at bounding box center [65, 284] width 84 height 12
click at [196, 288] on link "Solicitados" at bounding box center [180, 271] width 107 height 51
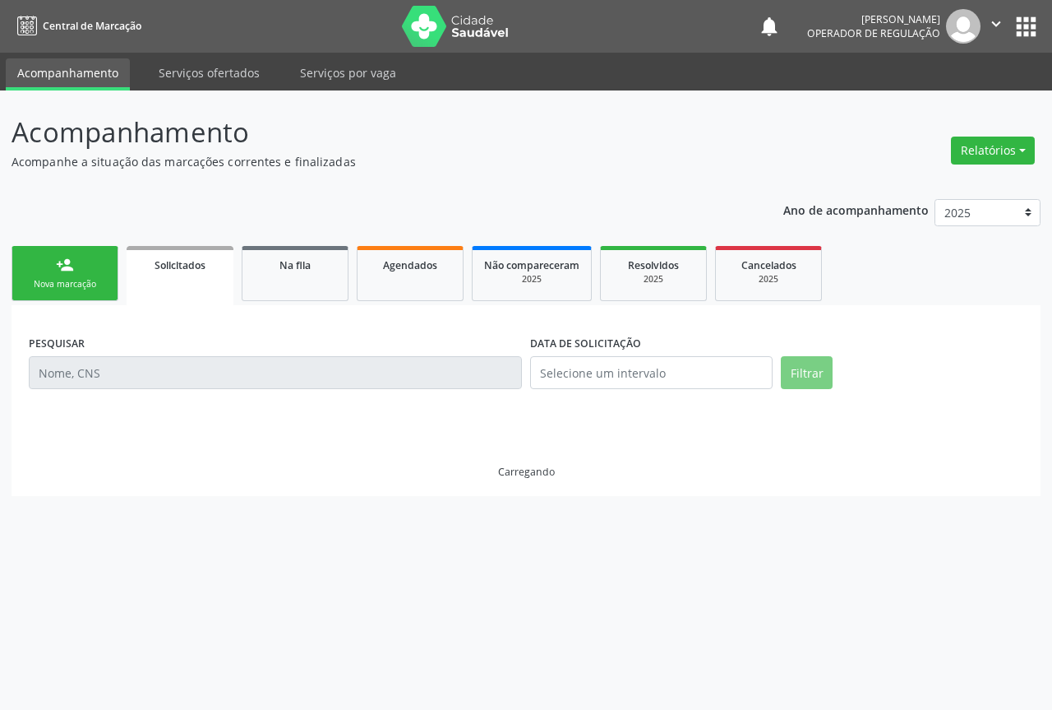
drag, startPoint x: 196, startPoint y: 288, endPoint x: 214, endPoint y: 271, distance: 24.4
click at [197, 287] on link "Solicitados" at bounding box center [180, 275] width 107 height 59
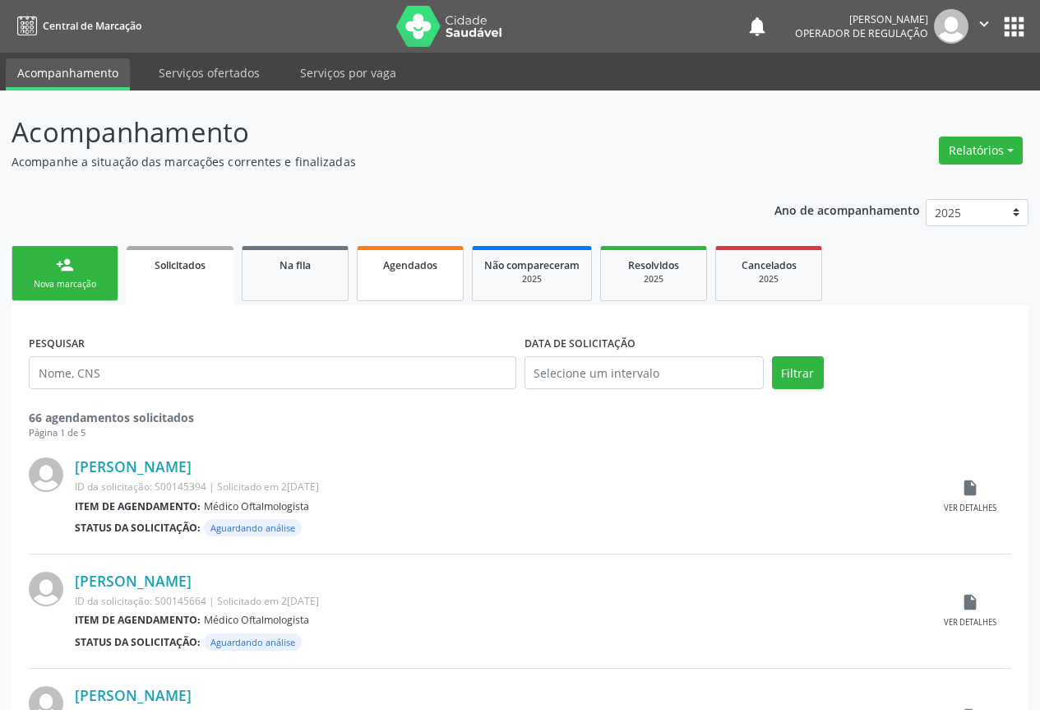
click at [381, 263] on div "Agendados" at bounding box center [410, 264] width 82 height 17
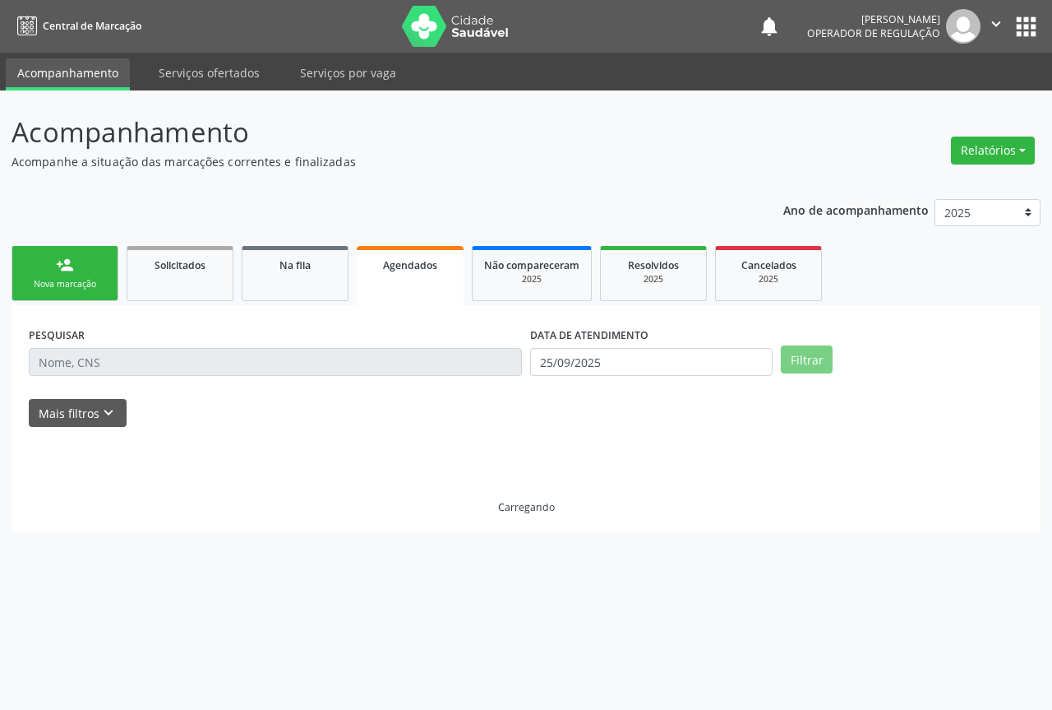
click at [69, 277] on link "person_add Nova marcação" at bounding box center [65, 273] width 107 height 55
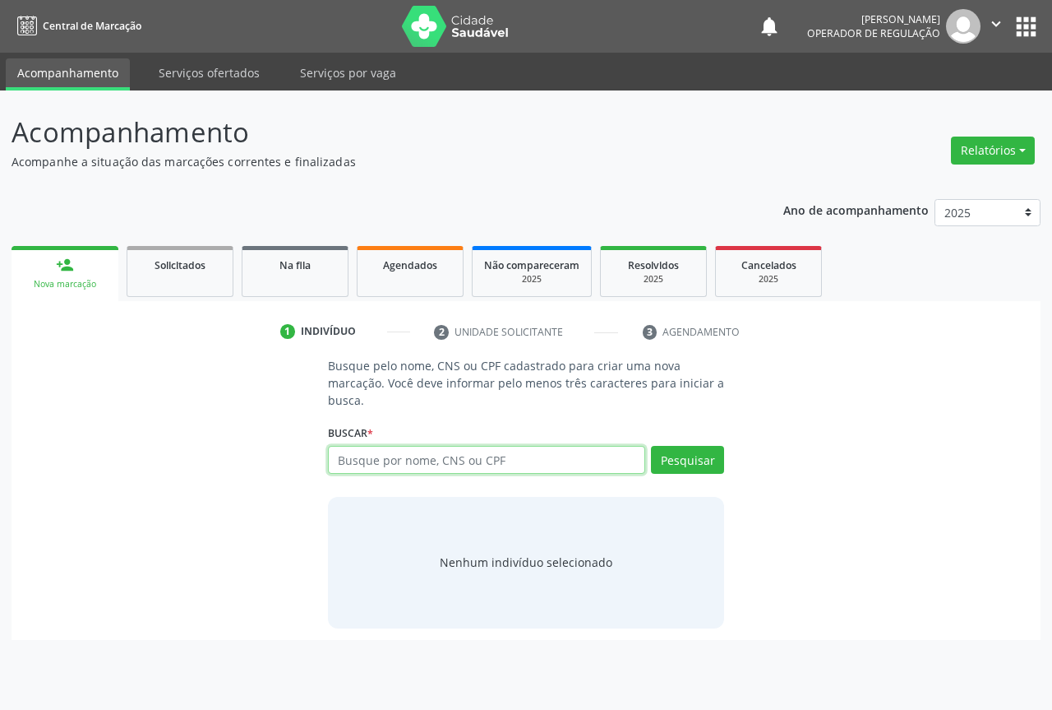
click at [399, 465] on input "text" at bounding box center [486, 460] width 317 height 28
type input "7"
type input "700606929783764"
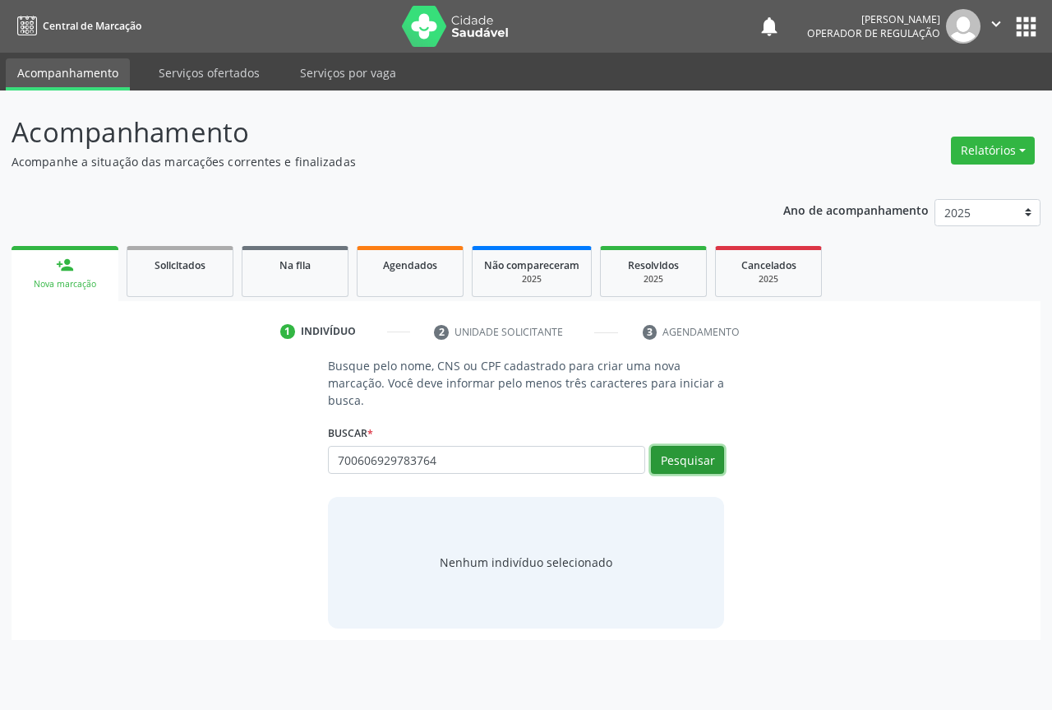
click at [664, 451] on button "Pesquisar" at bounding box center [687, 460] width 73 height 28
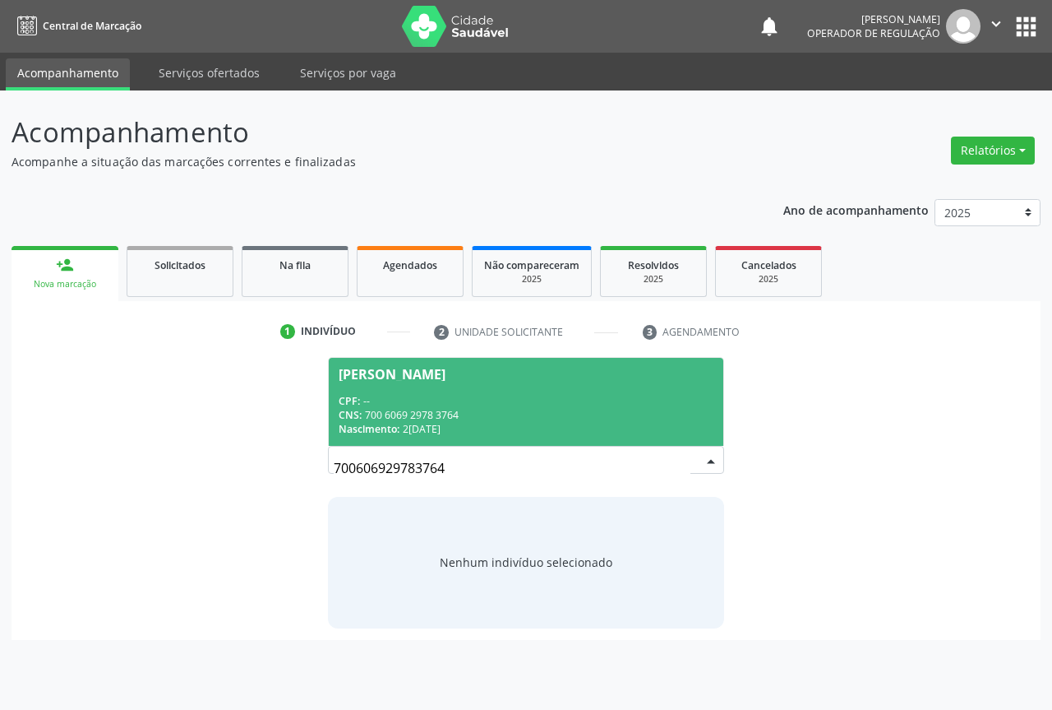
click at [465, 408] on div "CNS: 700 6069 2978 3764" at bounding box center [526, 415] width 375 height 14
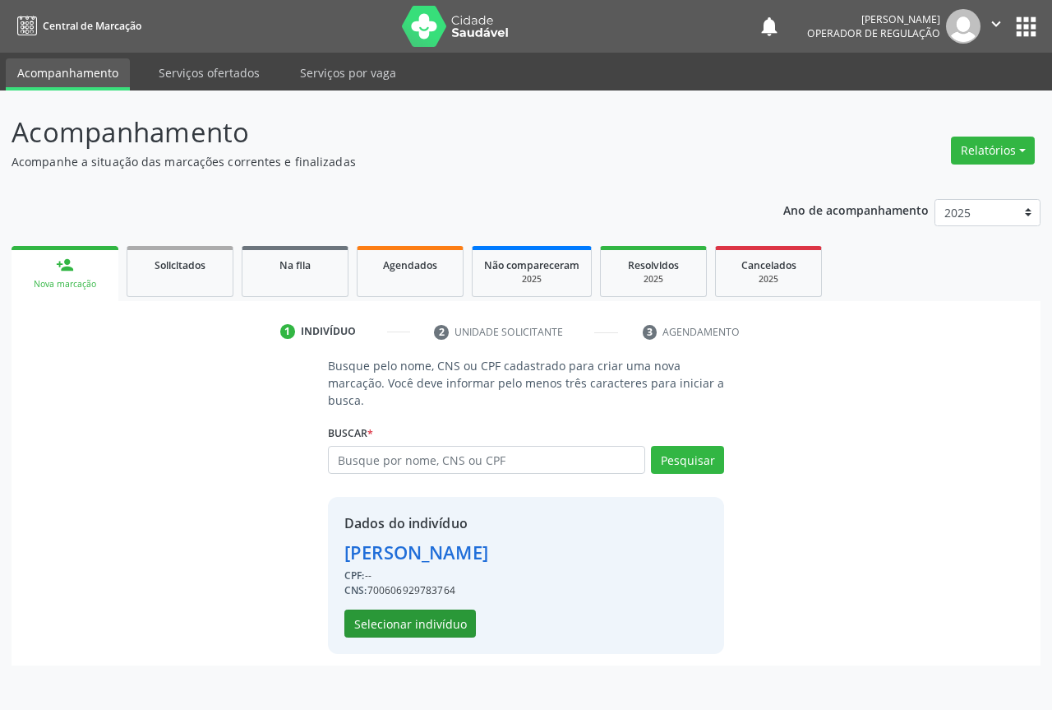
drag, startPoint x: 413, startPoint y: 606, endPoint x: 410, endPoint y: 616, distance: 10.2
click at [412, 607] on div "Dados do indivíduo Maria Julia de Souza Menezes CPF: -- CNS: 700606929783764 Se…" at bounding box center [417, 575] width 144 height 124
click at [410, 617] on button "Selecionar indivíduo" at bounding box center [411, 623] width 132 height 28
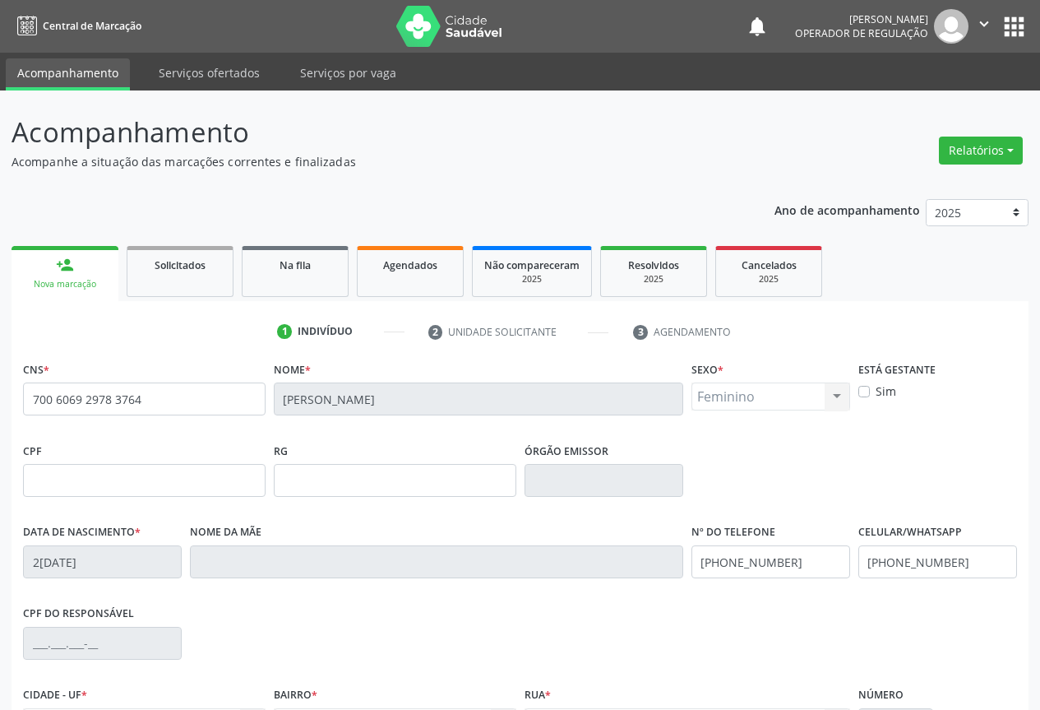
scroll to position [182, 0]
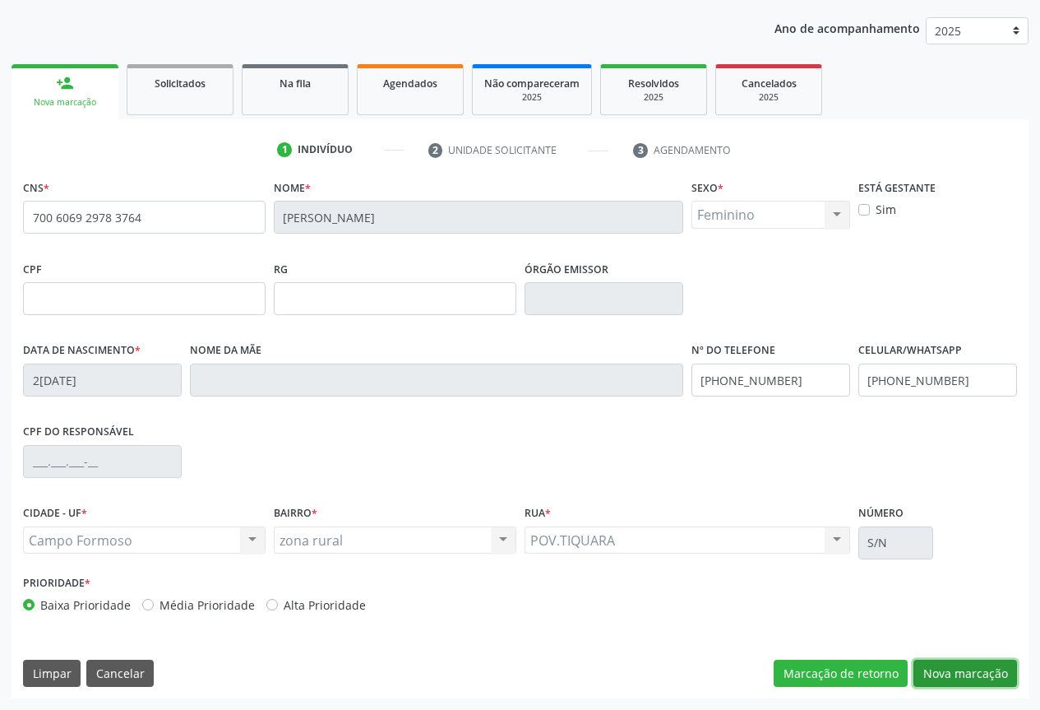
click at [970, 676] on button "Nova marcação" at bounding box center [965, 673] width 104 height 28
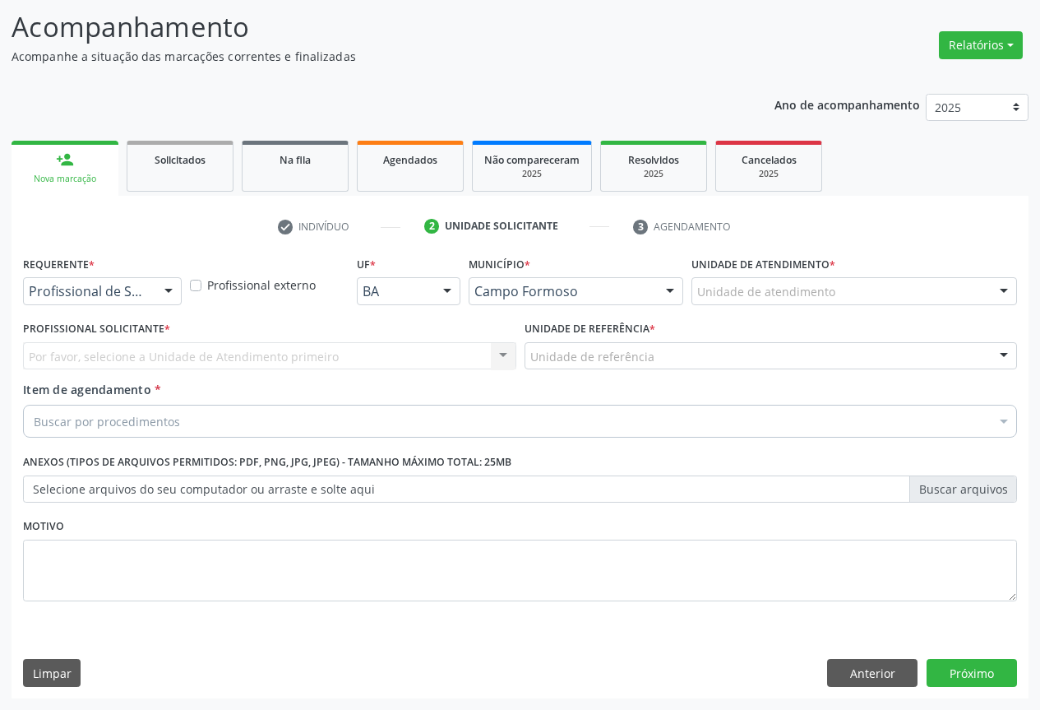
scroll to position [105, 0]
click at [85, 282] on div "Profissional de Saúde" at bounding box center [102, 291] width 159 height 28
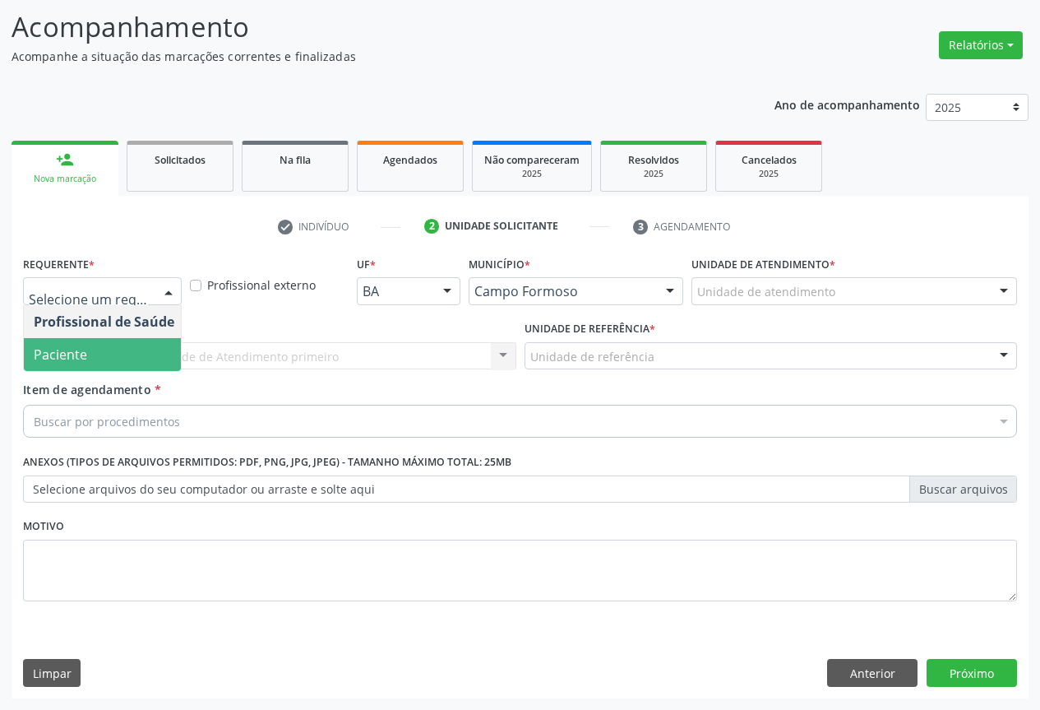
click at [67, 349] on span "Paciente" at bounding box center [60, 354] width 53 height 18
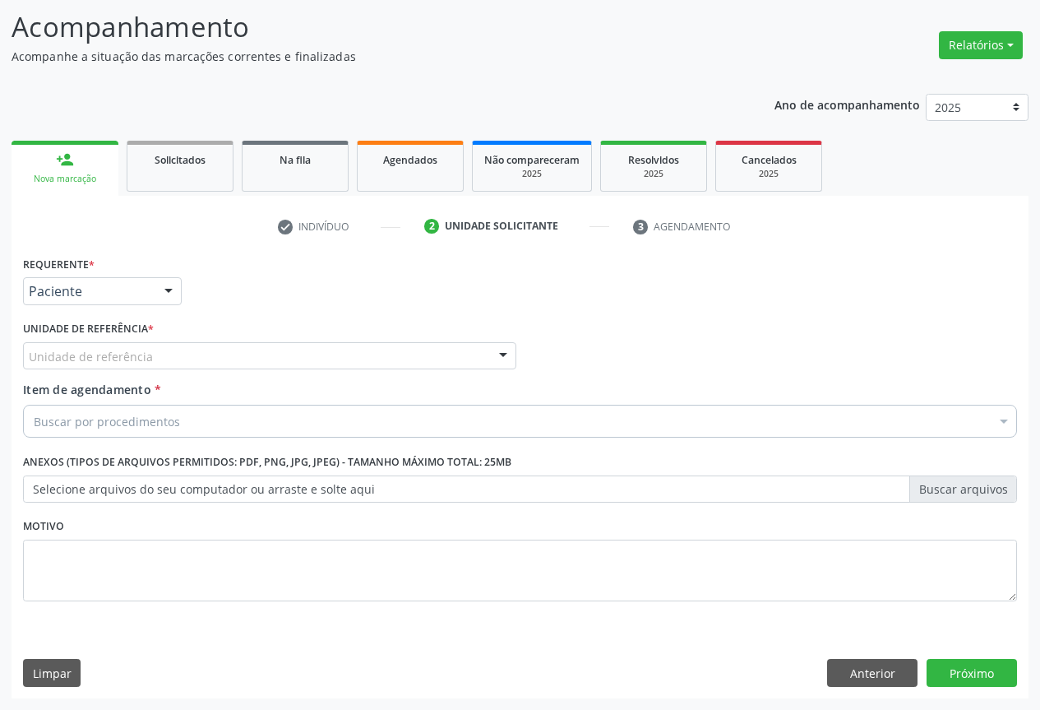
click at [189, 349] on div "Unidade de referência" at bounding box center [269, 356] width 493 height 28
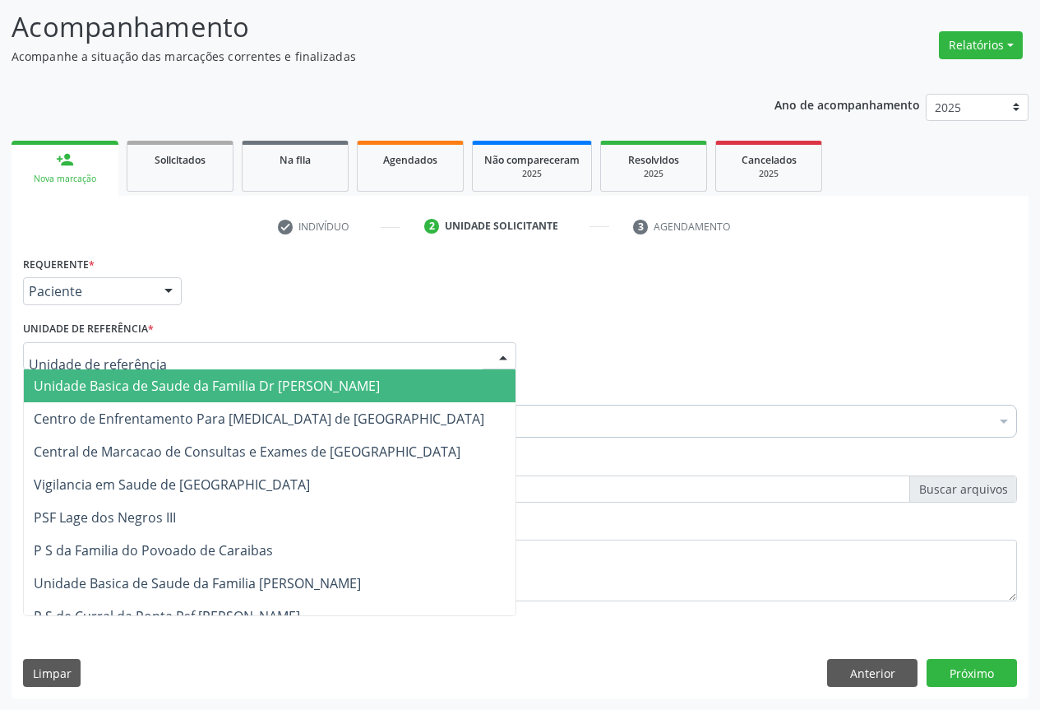
click at [138, 386] on span "Unidade Basica de Saude da Familia Dr [PERSON_NAME]" at bounding box center [207, 386] width 346 height 18
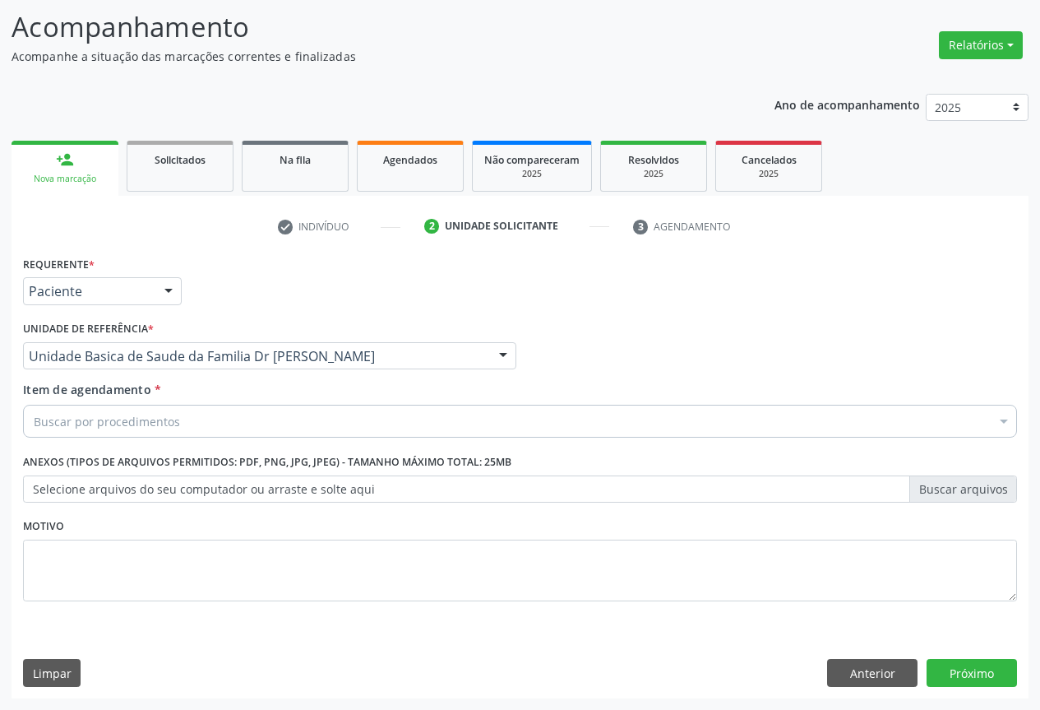
click at [126, 430] on span "Centro de Enfrentamento Para [MEDICAL_DATA] de [GEOGRAPHIC_DATA]" at bounding box center [270, 418] width 492 height 33
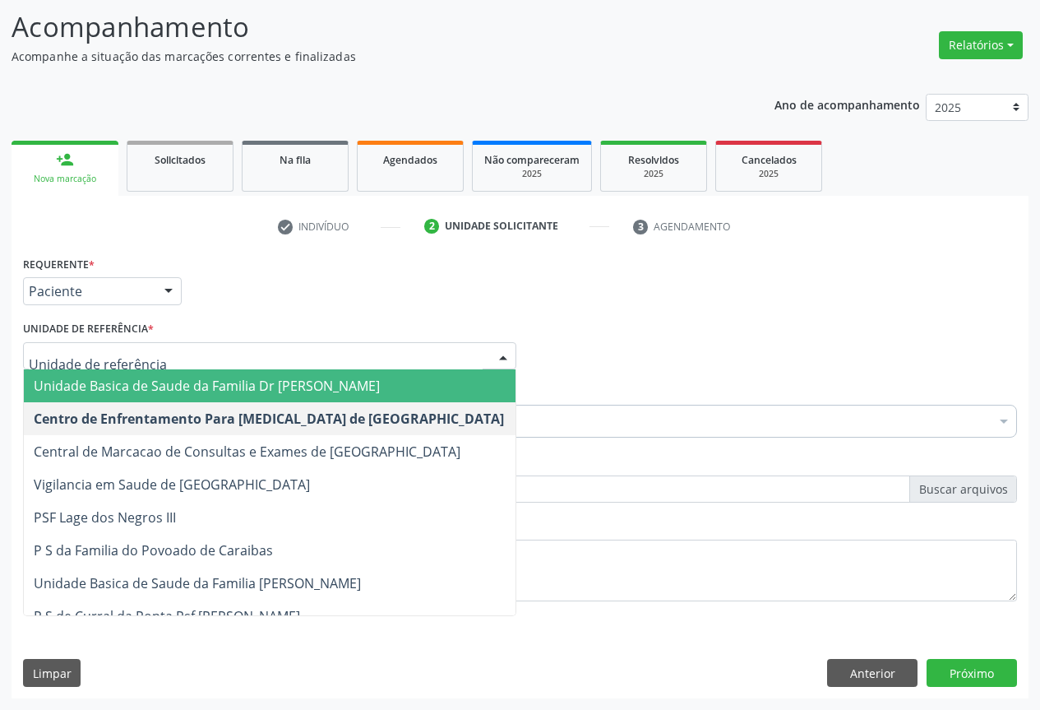
click at [209, 385] on span "Unidade Basica de Saude da Familia Dr [PERSON_NAME]" at bounding box center [207, 386] width 346 height 18
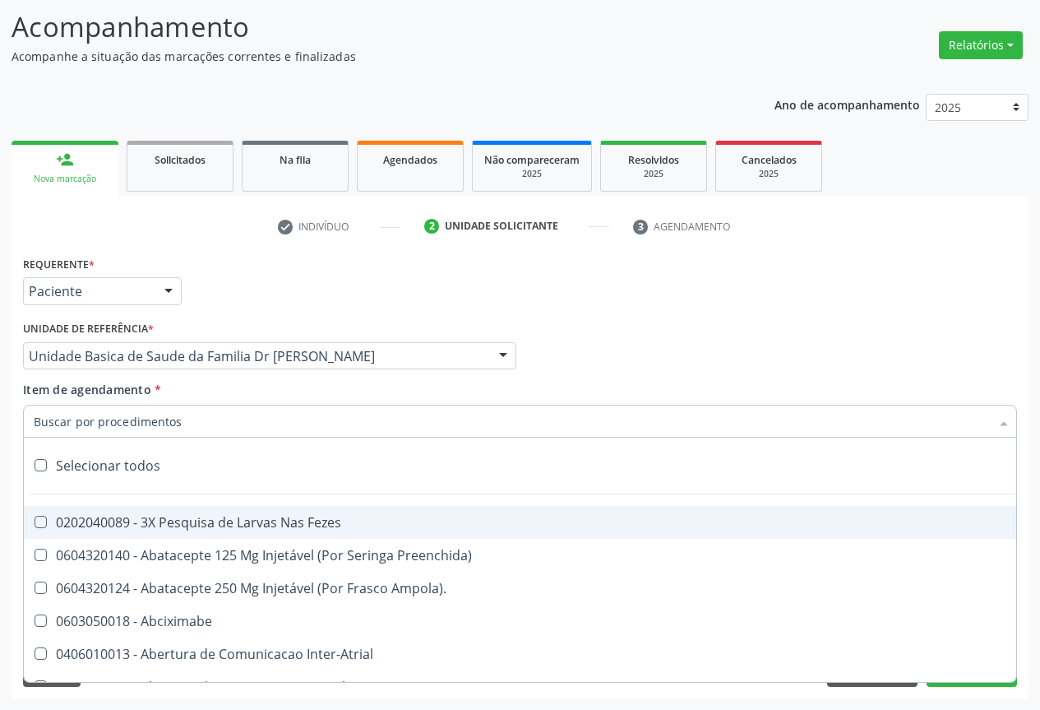
type input "P"
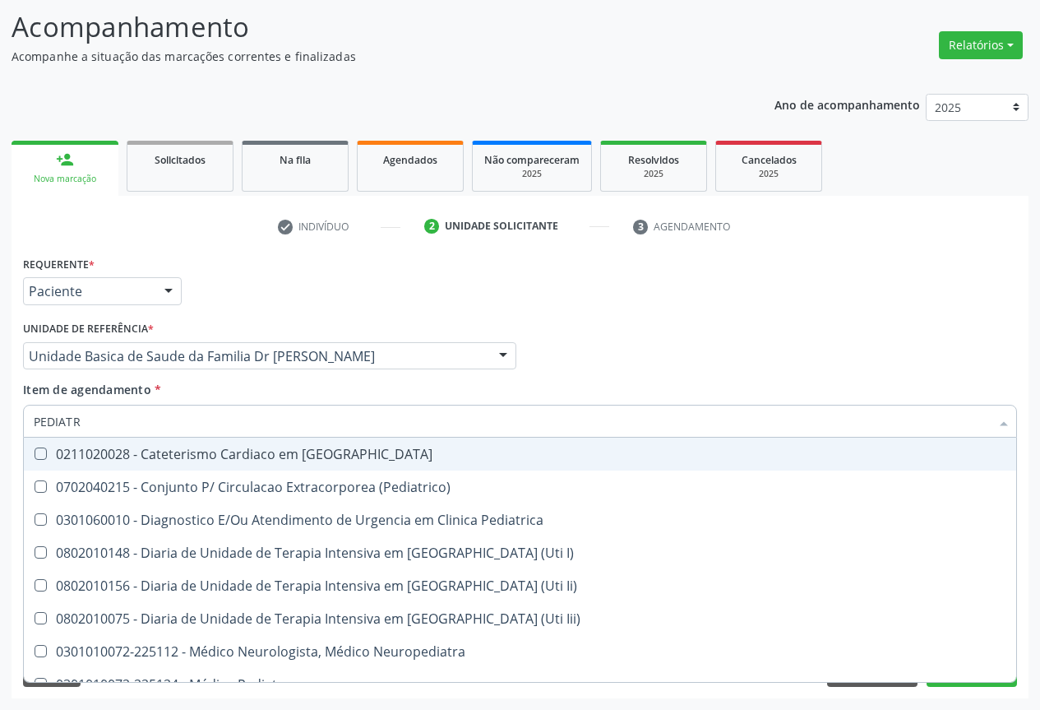
type input "PEDIATRA"
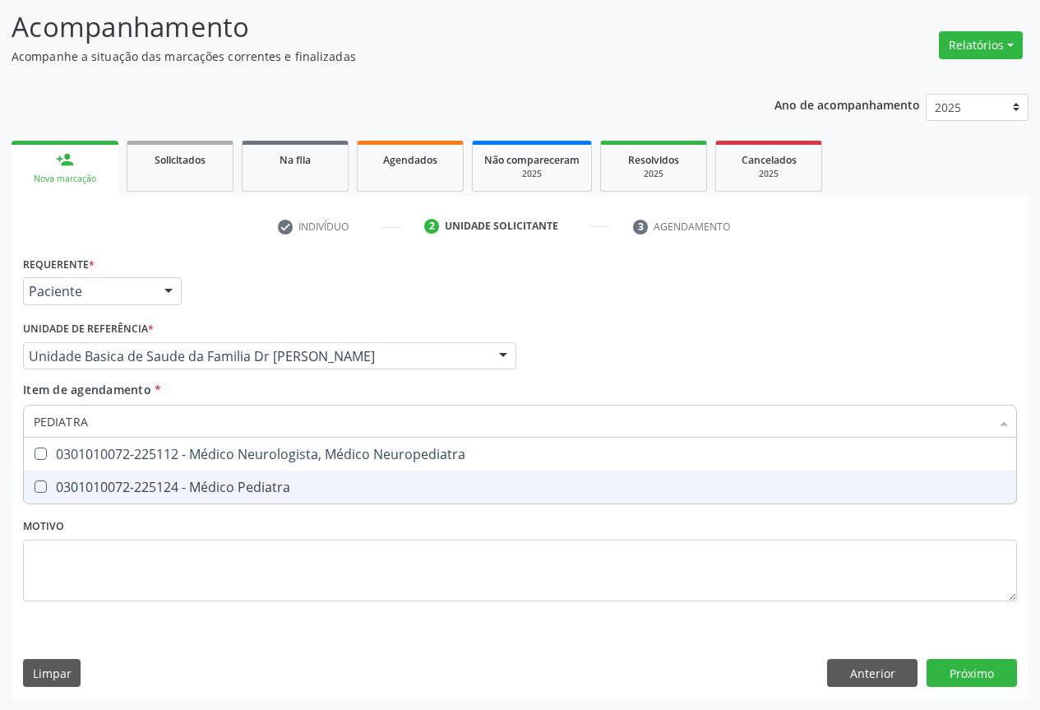
click at [158, 480] on div "0301010072-225124 - Médico Pediatra" at bounding box center [520, 486] width 973 height 13
checkbox Pediatra "true"
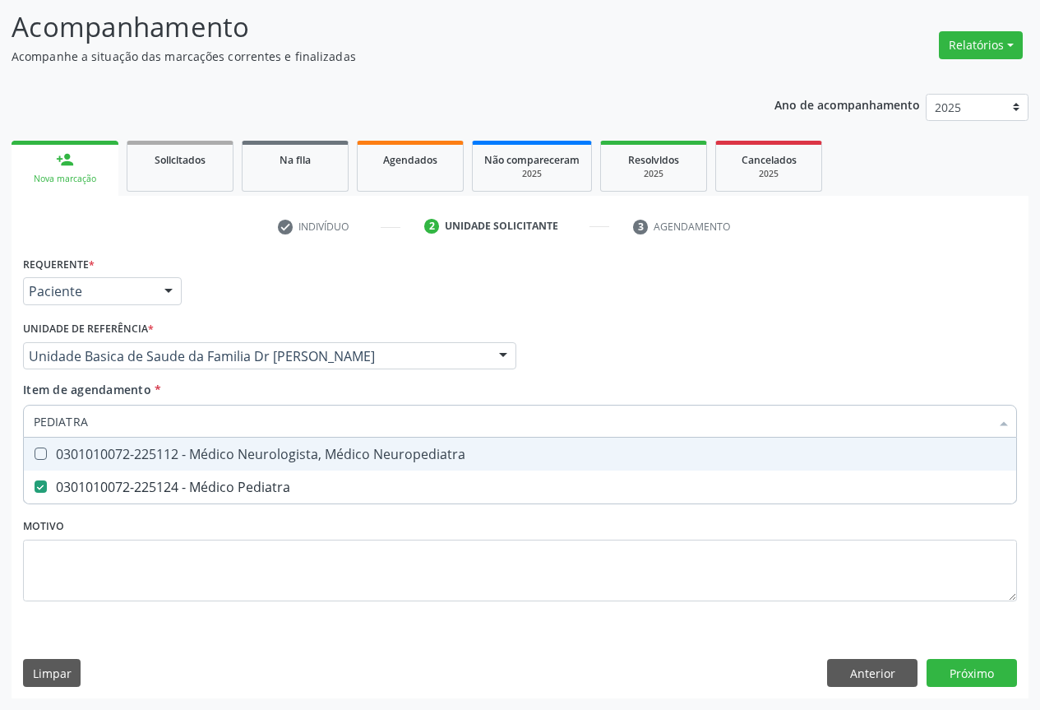
click at [325, 390] on div "Item de agendamento * PEDIATRA Desfazer seleção 0301010072-225112 - Médico Neur…" at bounding box center [520, 407] width 994 height 52
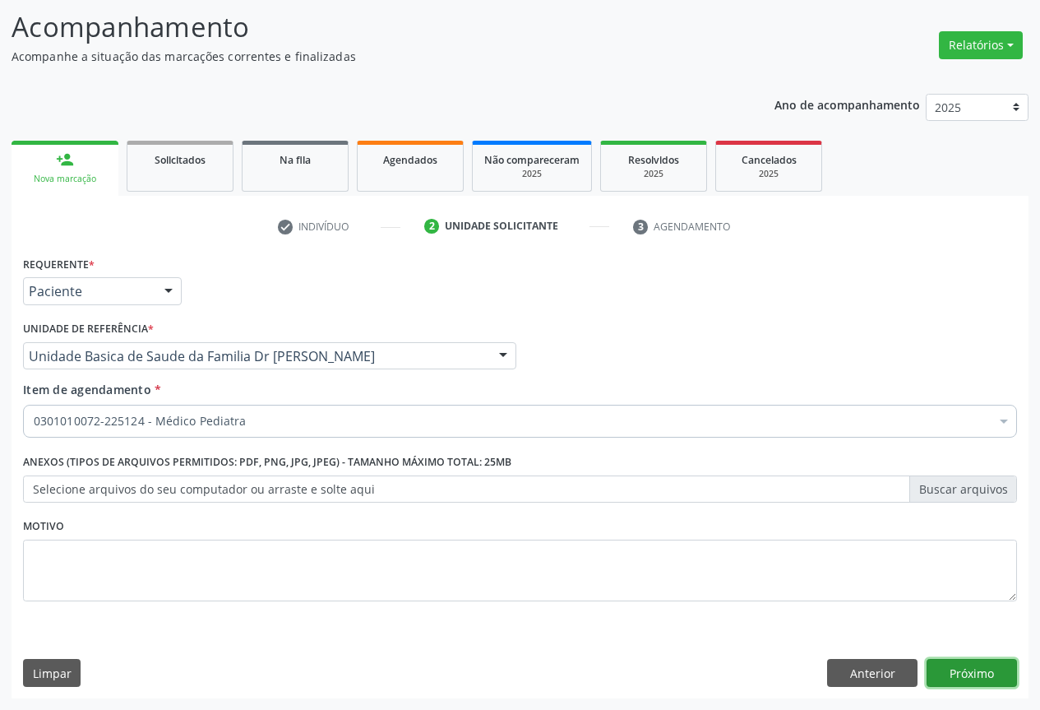
click at [967, 664] on button "Próximo" at bounding box center [972, 673] width 90 height 28
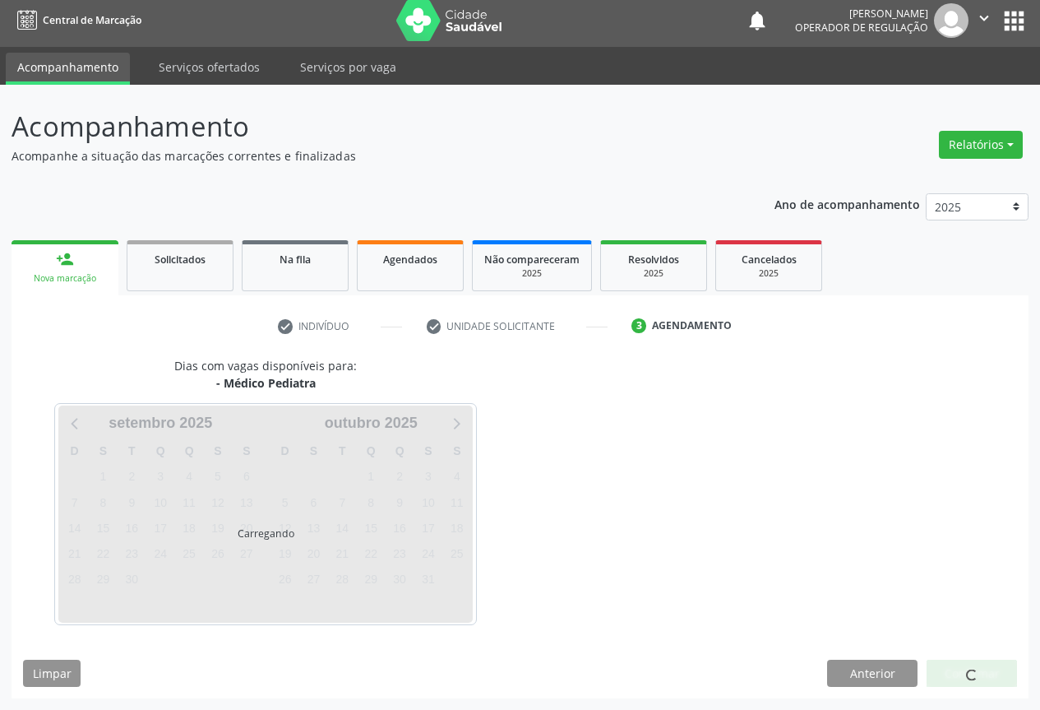
scroll to position [6, 0]
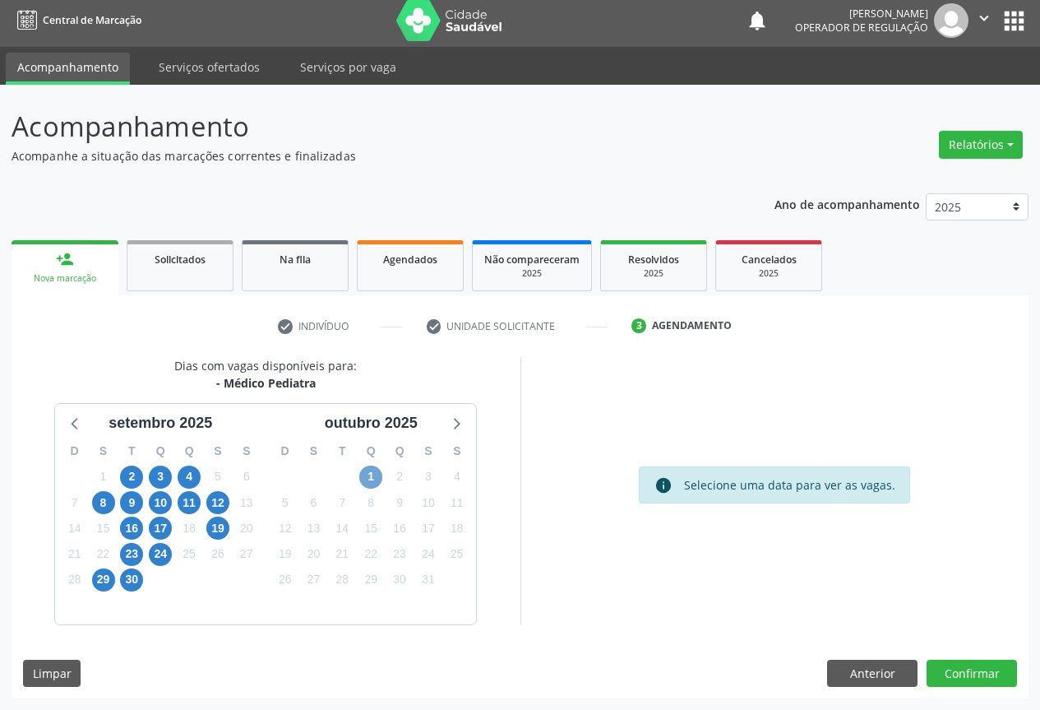
click at [363, 476] on span "1" at bounding box center [370, 476] width 23 height 23
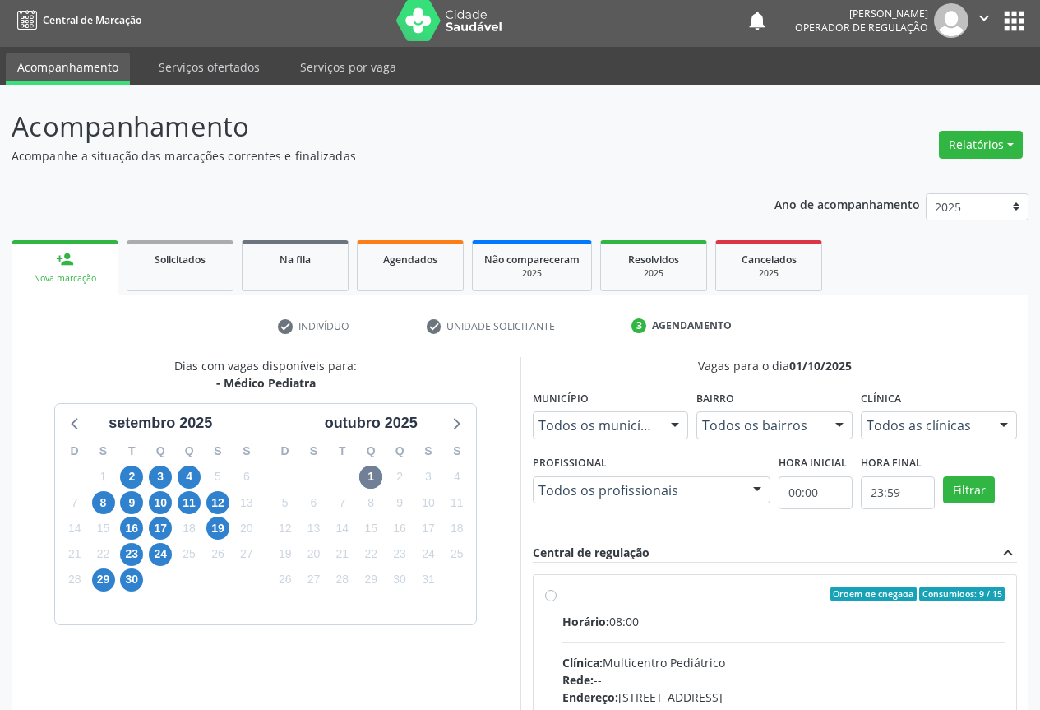
click at [586, 600] on div "Ordem de chegada Consumidos: 9 / 15" at bounding box center [783, 593] width 443 height 15
click at [557, 600] on input "Ordem de chegada Consumidos: 9 / 15 Horário: 08:00 Clínica: Multicentro Pediátr…" at bounding box center [551, 593] width 12 height 15
radio input "true"
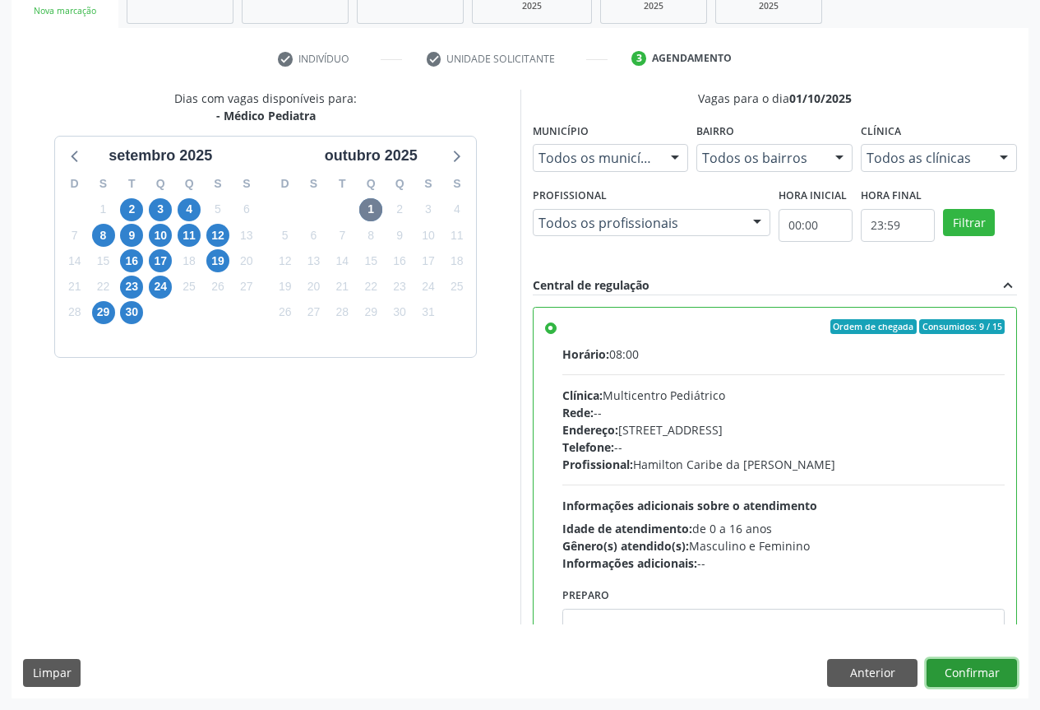
click at [966, 667] on button "Confirmar" at bounding box center [972, 673] width 90 height 28
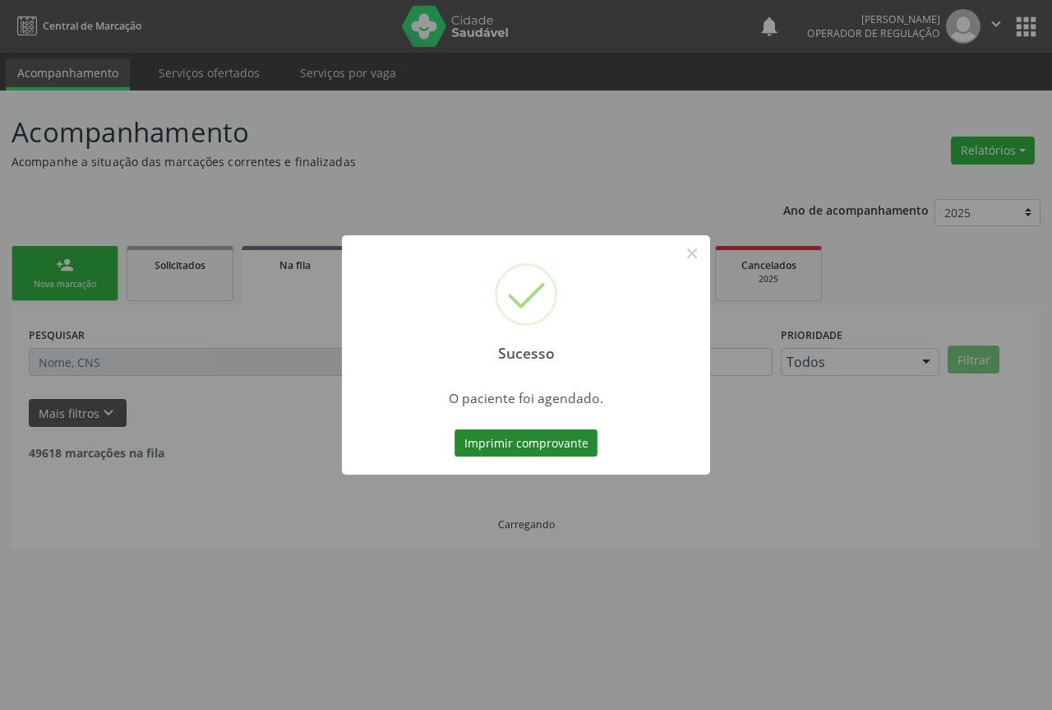
click at [503, 451] on button "Imprimir comprovante" at bounding box center [526, 443] width 143 height 28
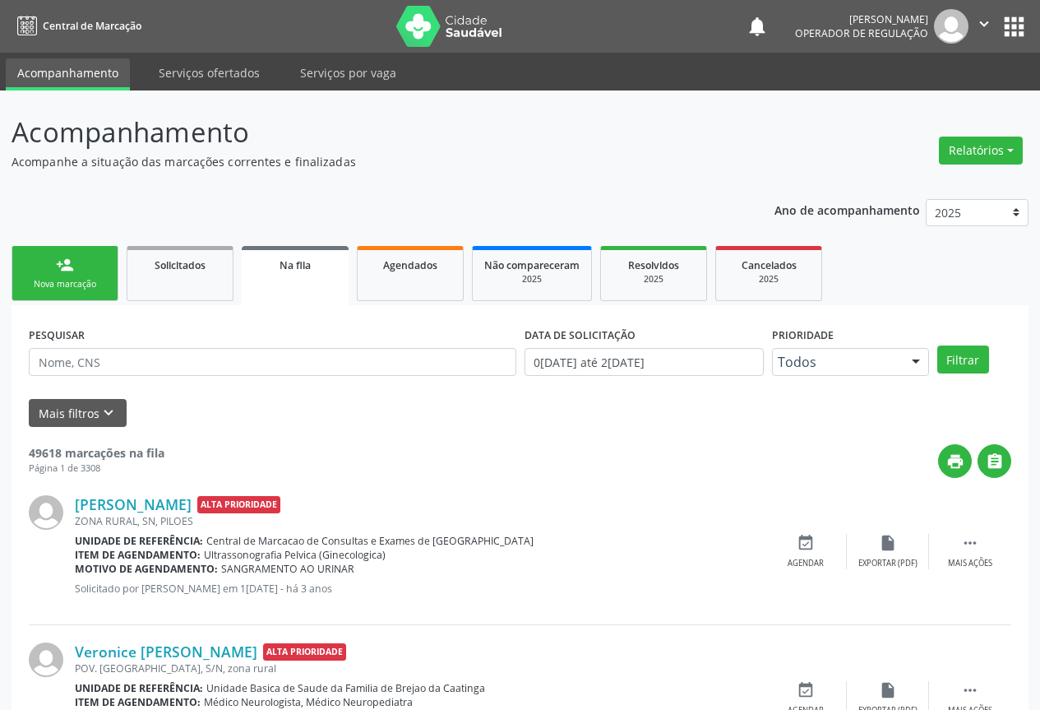
click at [83, 257] on link "person_add Nova marcação" at bounding box center [65, 273] width 107 height 55
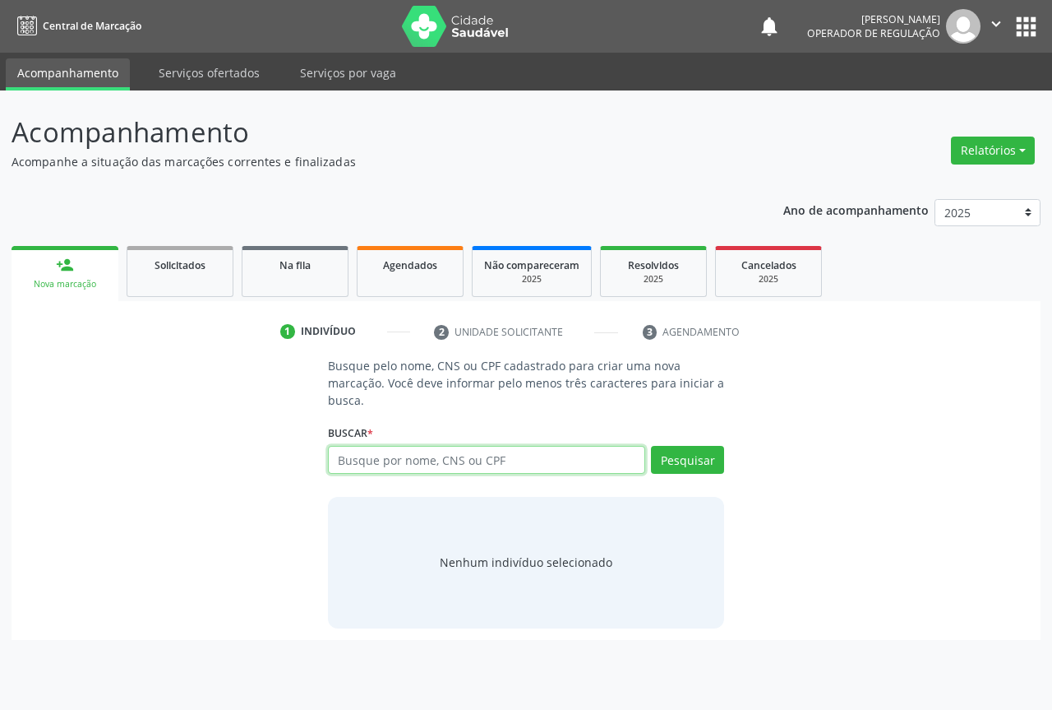
click at [431, 455] on input "text" at bounding box center [486, 460] width 317 height 28
type input "705802484775030"
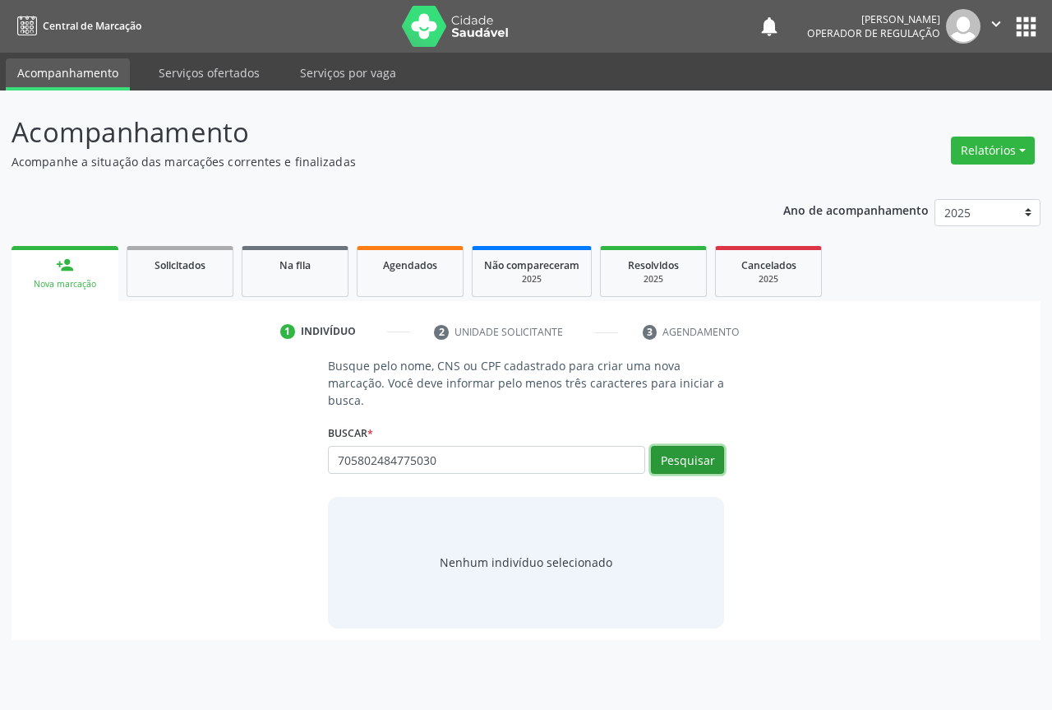
click at [695, 458] on button "Pesquisar" at bounding box center [687, 460] width 73 height 28
type input "705802484775030"
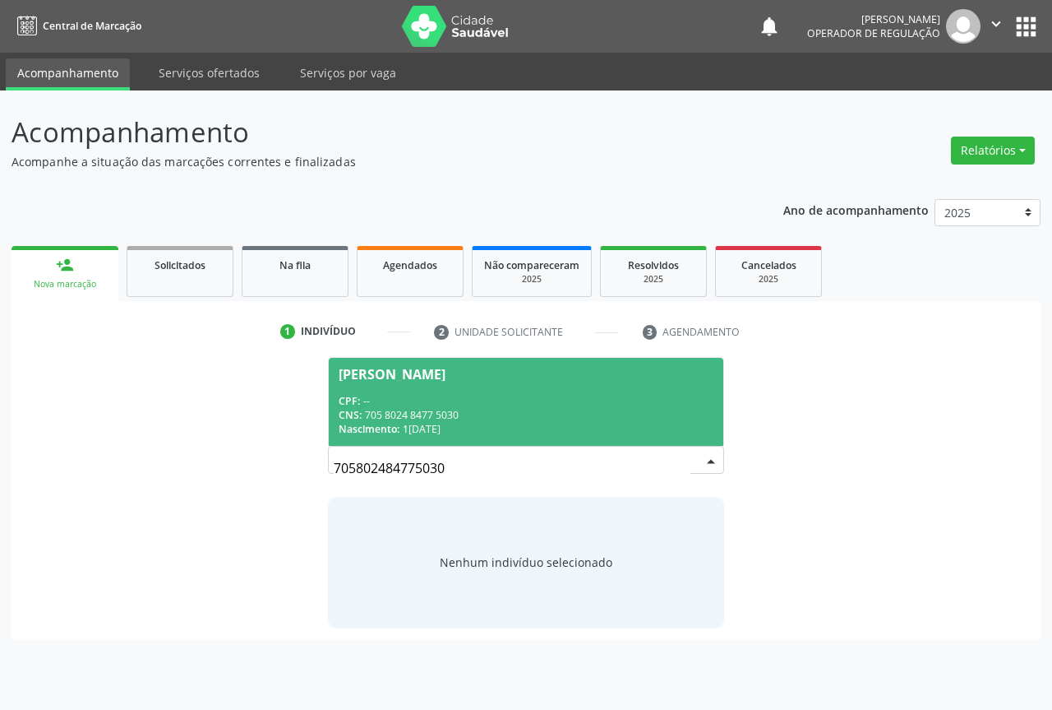
click at [478, 389] on span "Samuel Venancio da Silva CPF: -- CNS: 705 8024 8477 5030 Nascimento: 15/02/1993" at bounding box center [526, 402] width 395 height 88
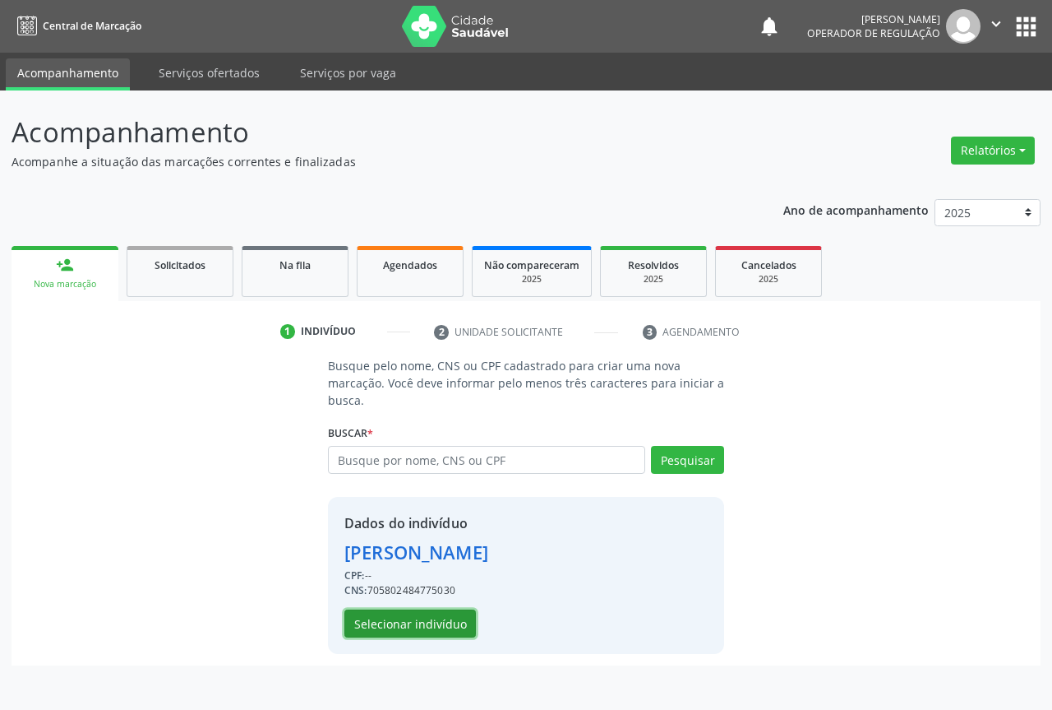
click at [391, 619] on button "Selecionar indivíduo" at bounding box center [411, 623] width 132 height 28
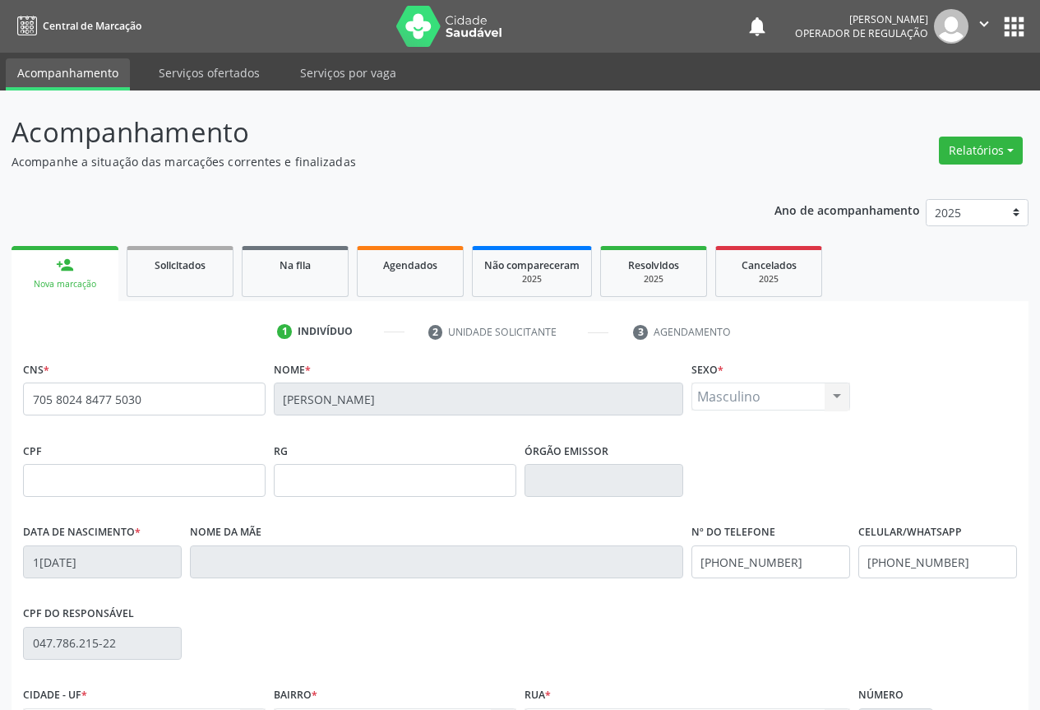
scroll to position [182, 0]
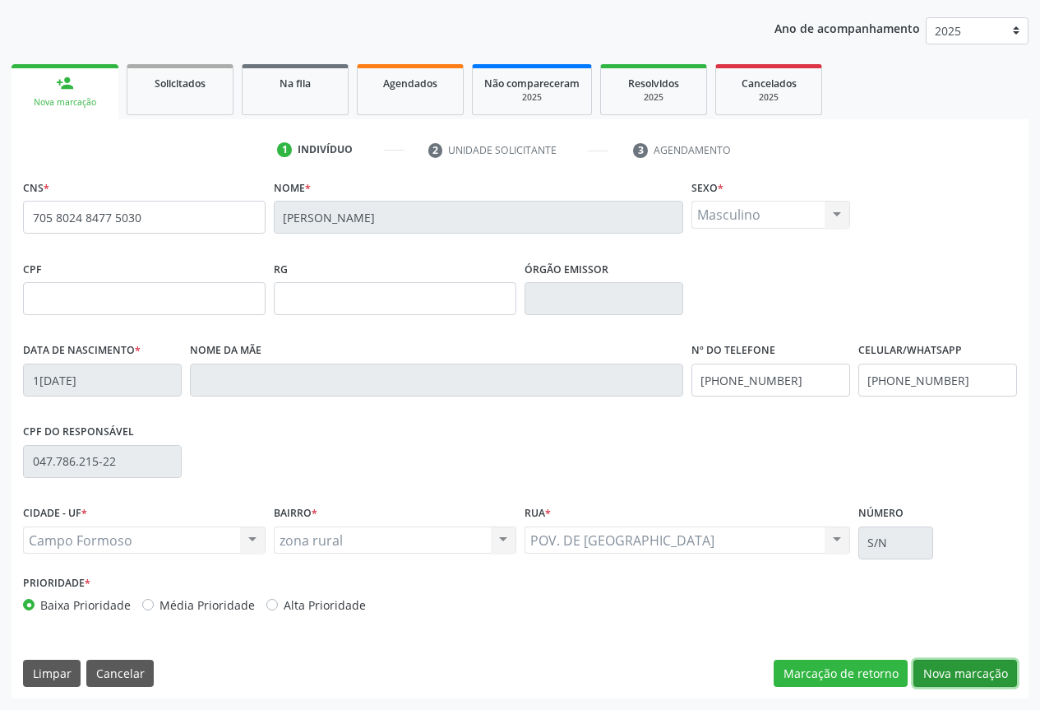
click at [973, 673] on button "Nova marcação" at bounding box center [965, 673] width 104 height 28
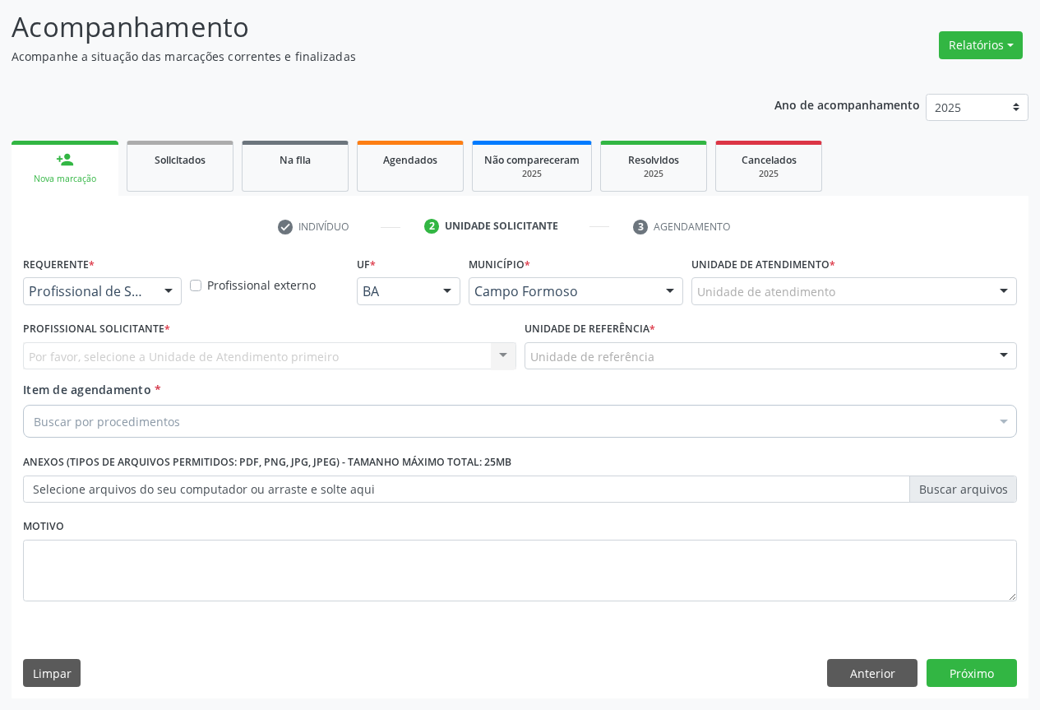
scroll to position [105, 0]
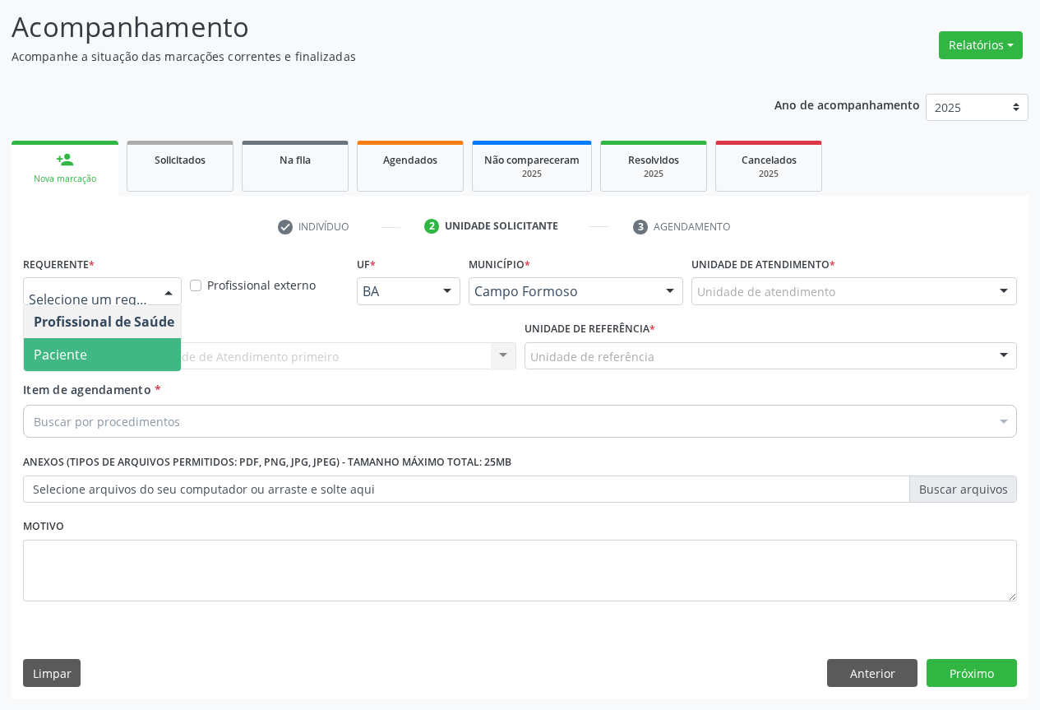
click at [81, 356] on span "Paciente" at bounding box center [60, 354] width 53 height 18
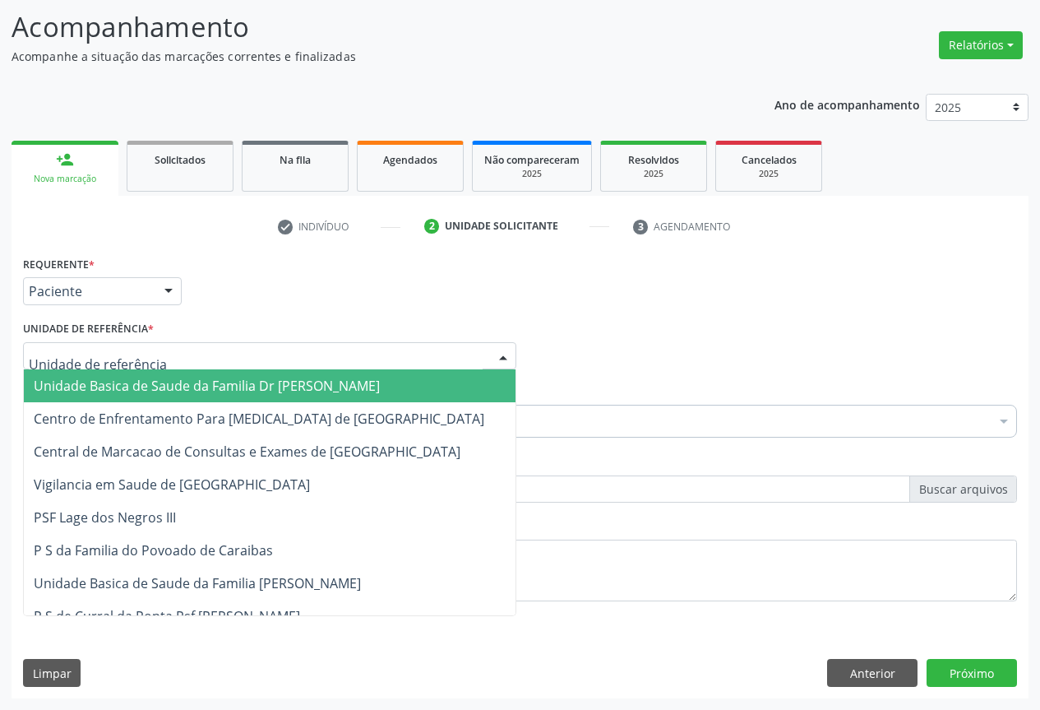
click at [370, 359] on div at bounding box center [269, 356] width 493 height 28
click at [173, 393] on span "Unidade Basica de Saude da Familia Dr [PERSON_NAME]" at bounding box center [207, 386] width 346 height 18
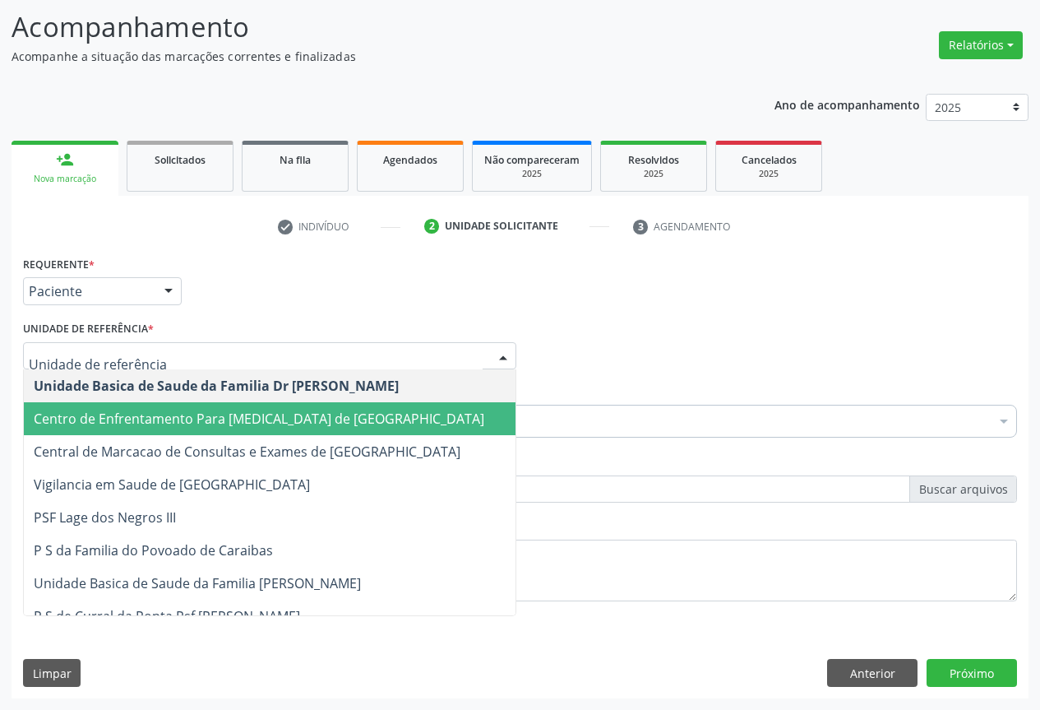
click at [473, 353] on input "text" at bounding box center [256, 364] width 454 height 33
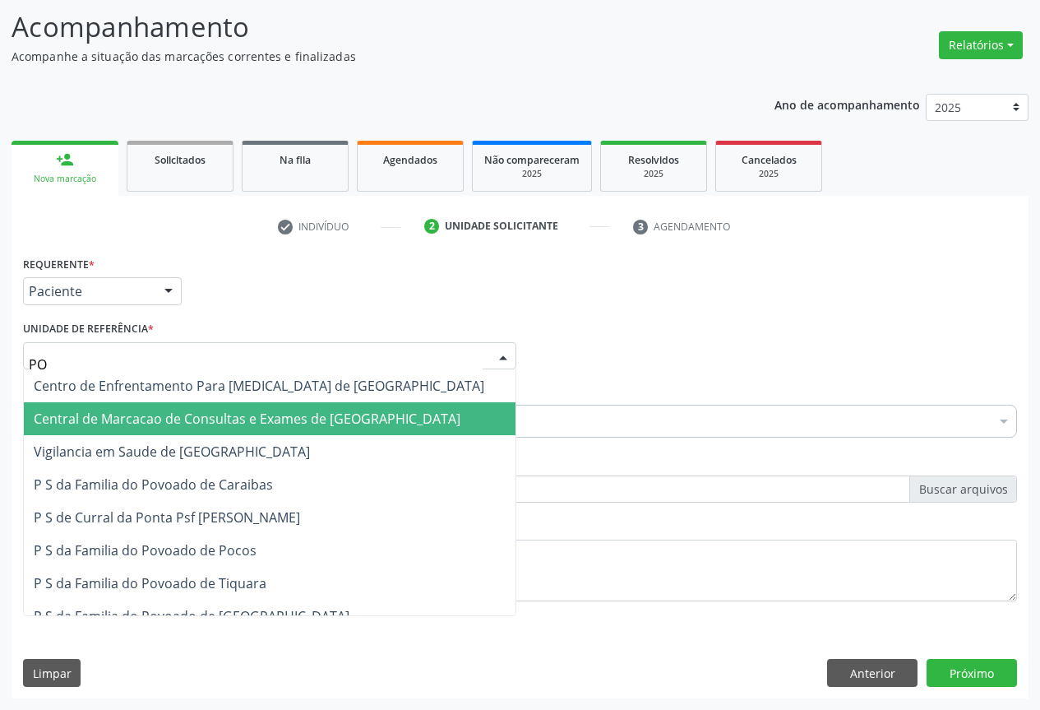
type input "POC"
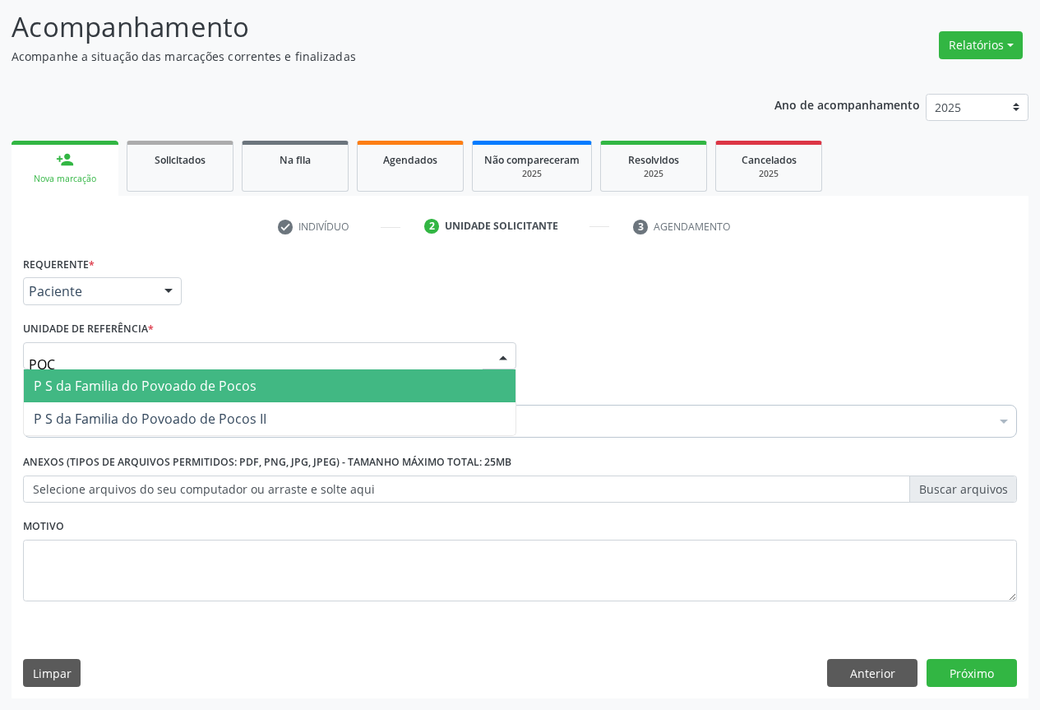
click at [178, 389] on span "P S da Familia do Povoado de Pocos" at bounding box center [145, 386] width 223 height 18
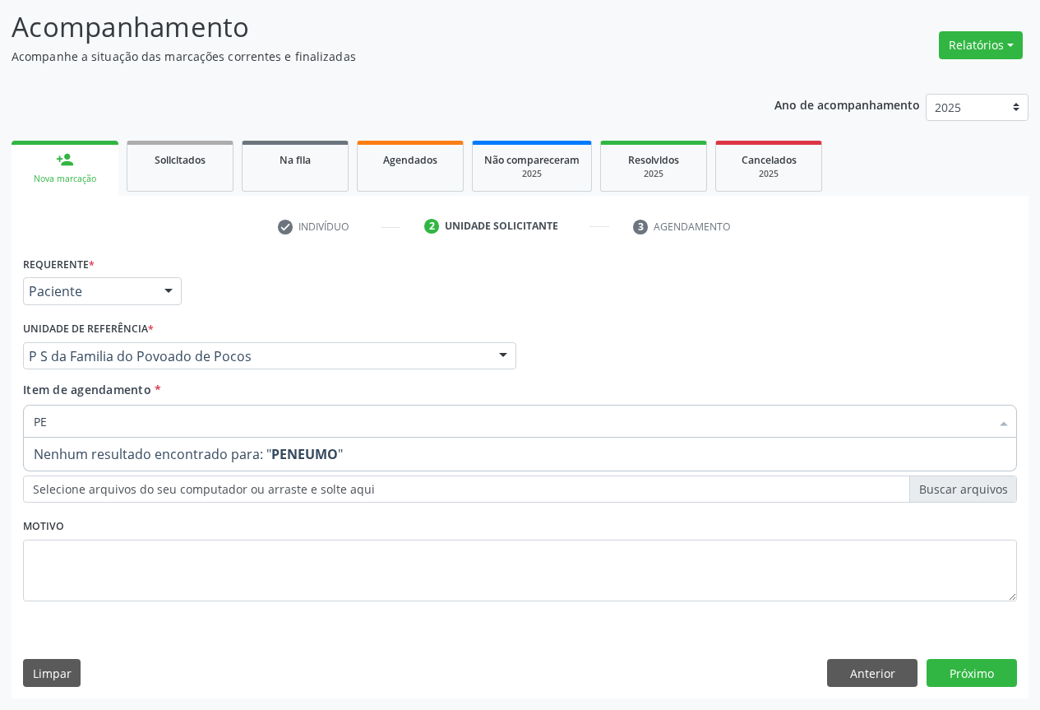
type input "P"
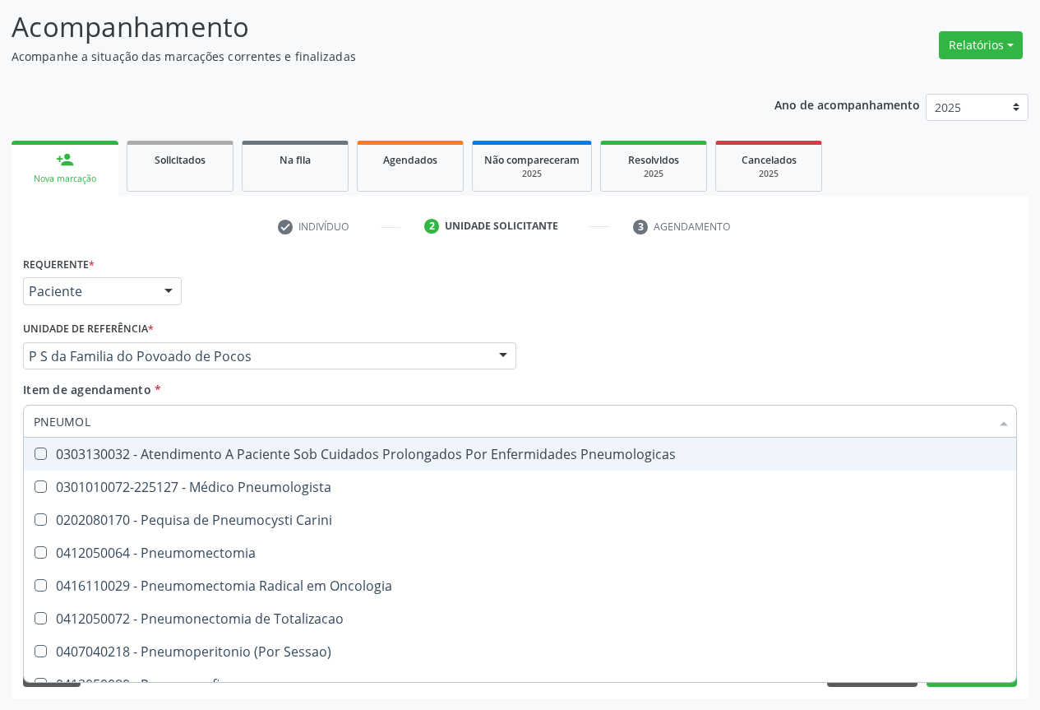
type input "PNEUMOLO"
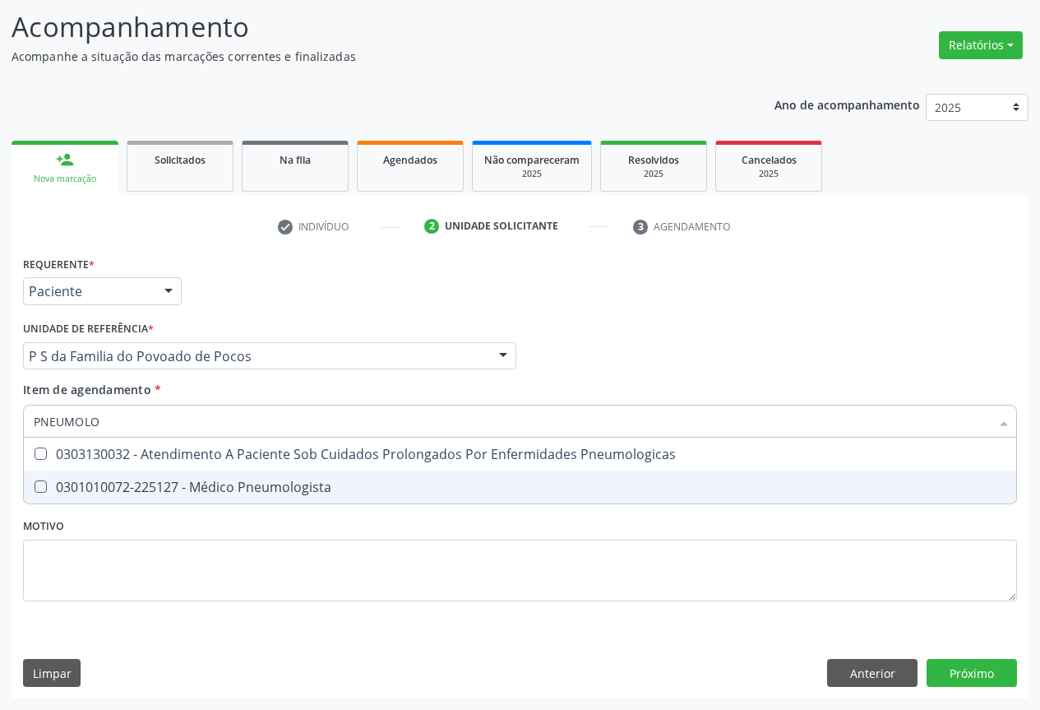
click at [238, 491] on div "0301010072-225127 - Médico Pneumologista" at bounding box center [520, 486] width 973 height 13
checkbox Pneumologista "true"
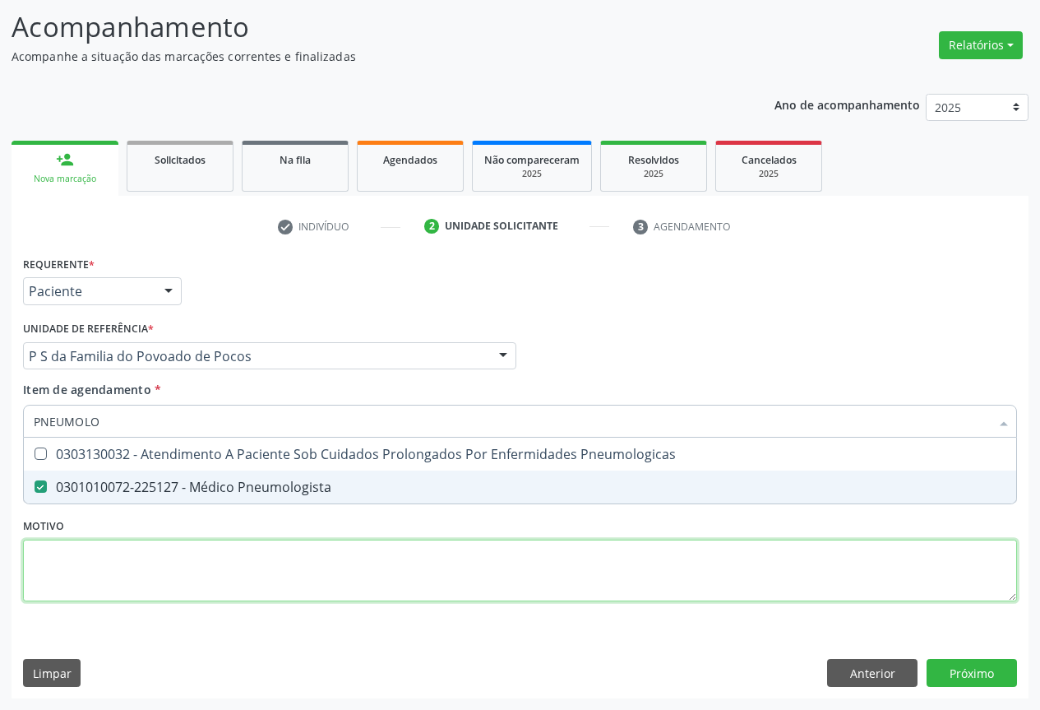
click at [249, 567] on div "Requerente * Paciente Profissional de Saúde Paciente Nenhum resultado encontrad…" at bounding box center [520, 438] width 994 height 372
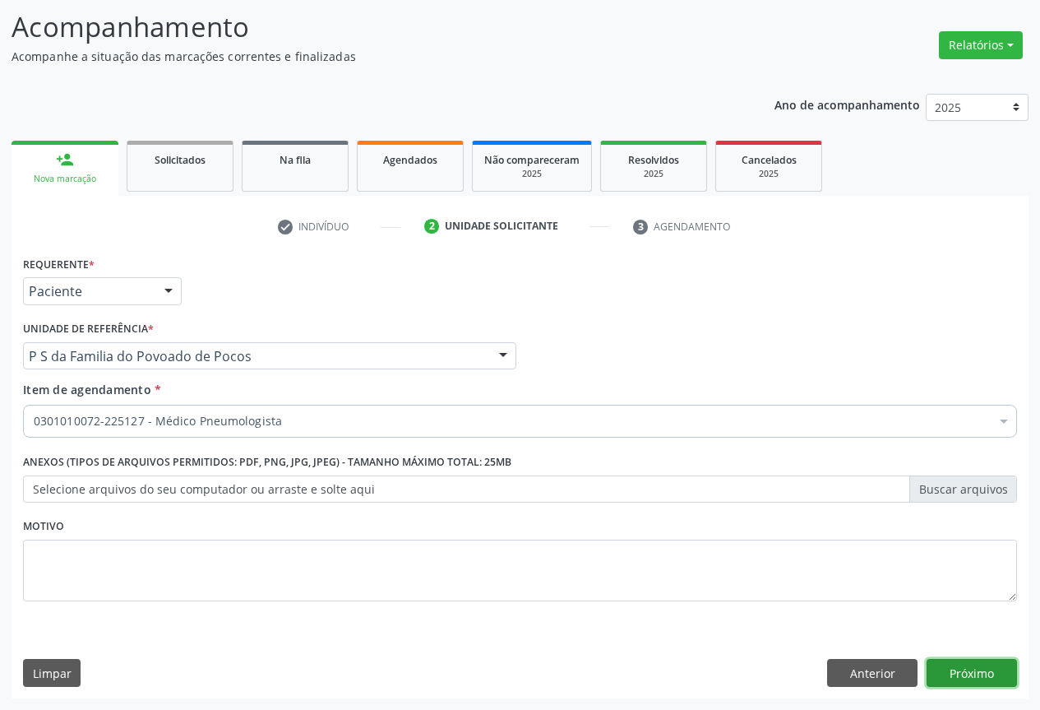
click at [963, 667] on button "Próximo" at bounding box center [972, 673] width 90 height 28
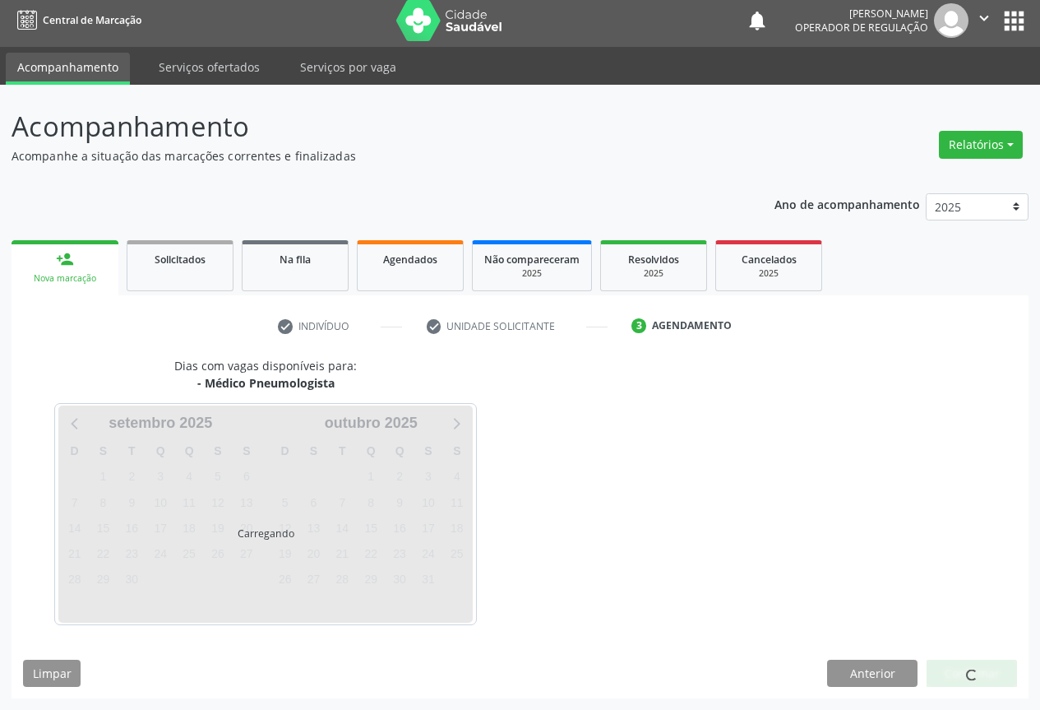
scroll to position [54, 0]
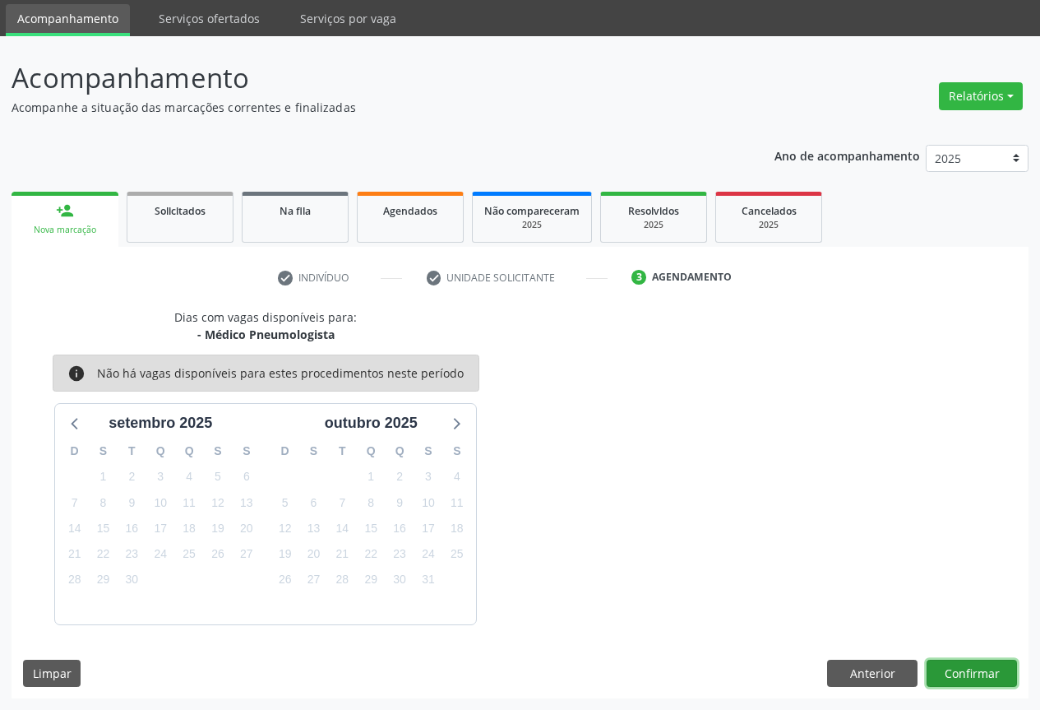
click at [987, 672] on button "Confirmar" at bounding box center [972, 673] width 90 height 28
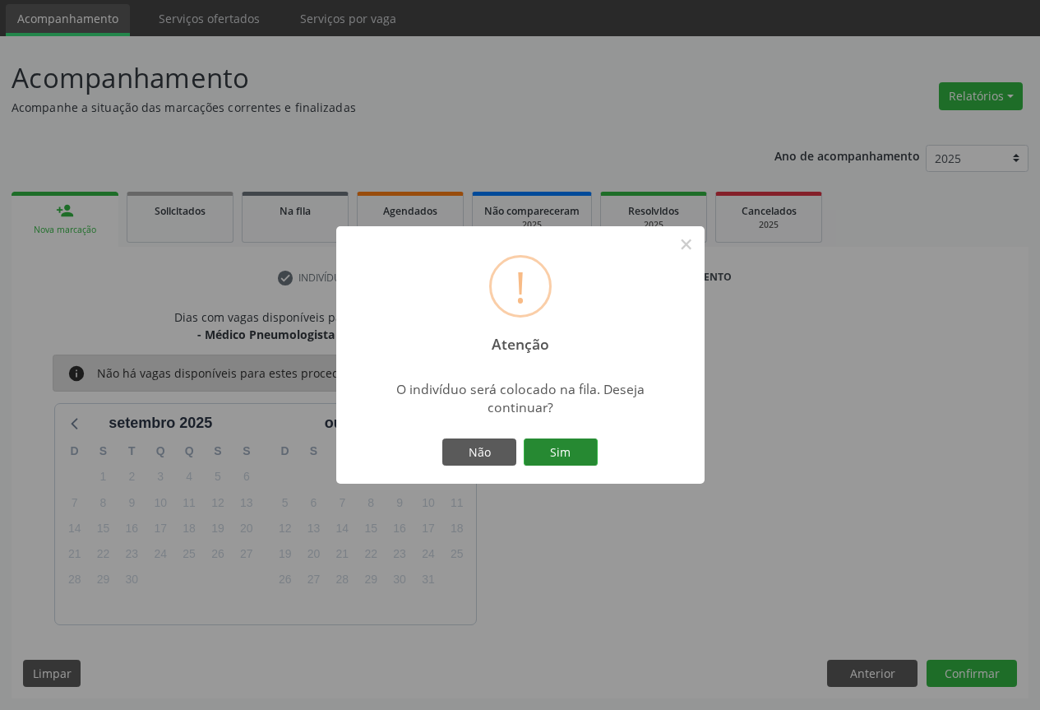
click at [554, 449] on button "Sim" at bounding box center [561, 452] width 74 height 28
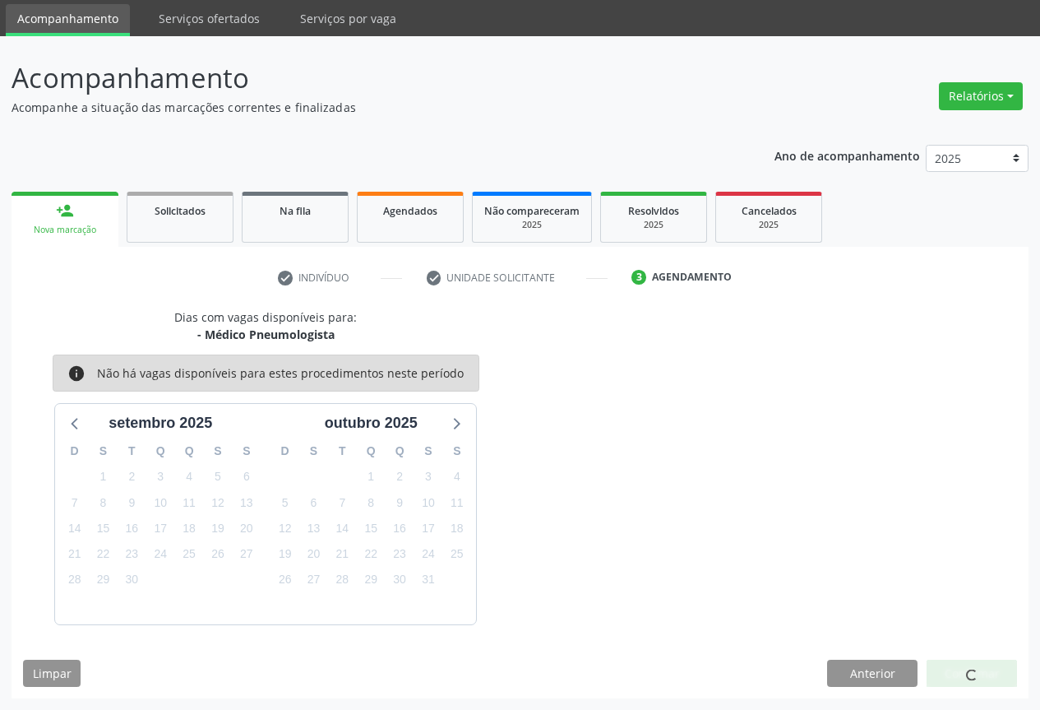
scroll to position [0, 0]
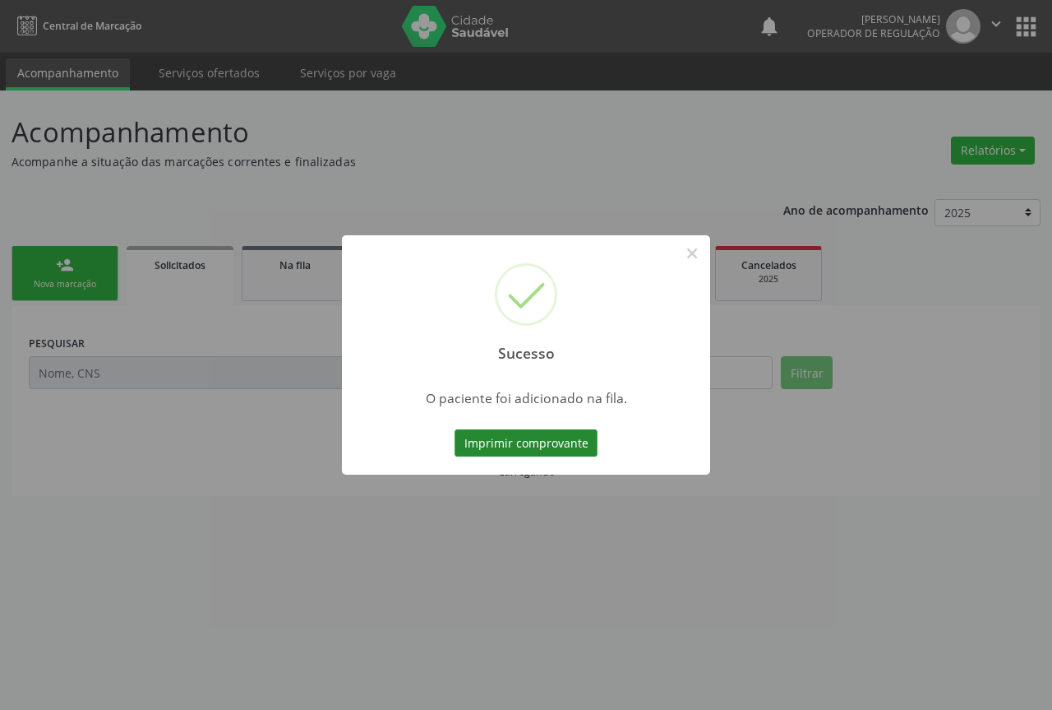
click at [553, 442] on button "Imprimir comprovante" at bounding box center [526, 443] width 143 height 28
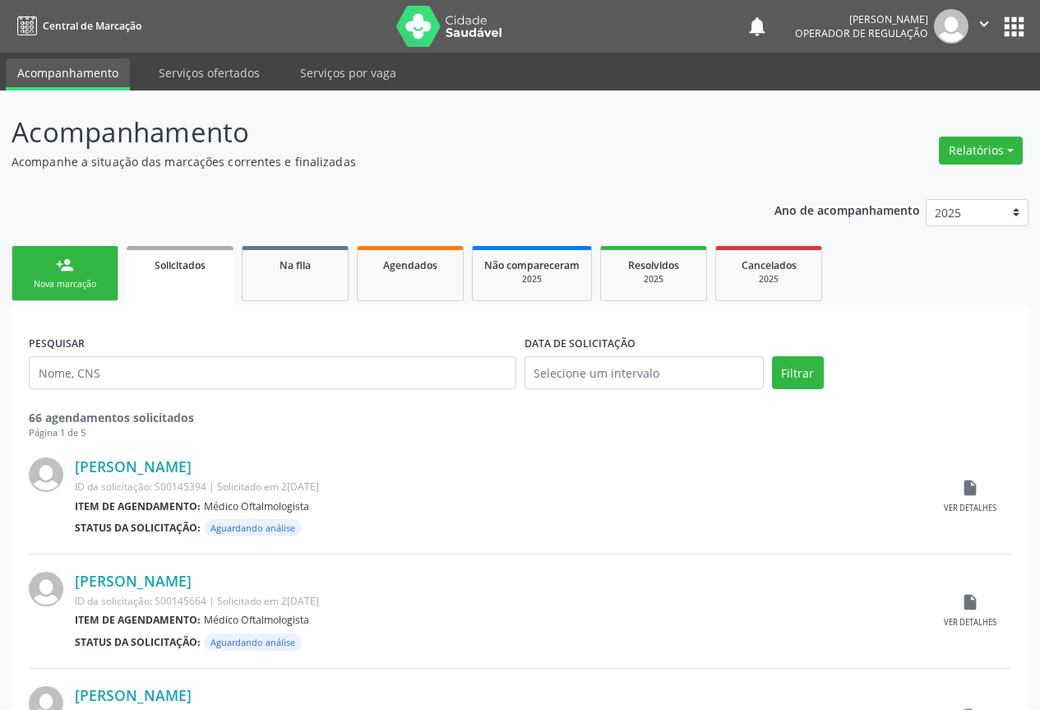
click at [78, 274] on link "person_add Nova marcação" at bounding box center [65, 273] width 107 height 55
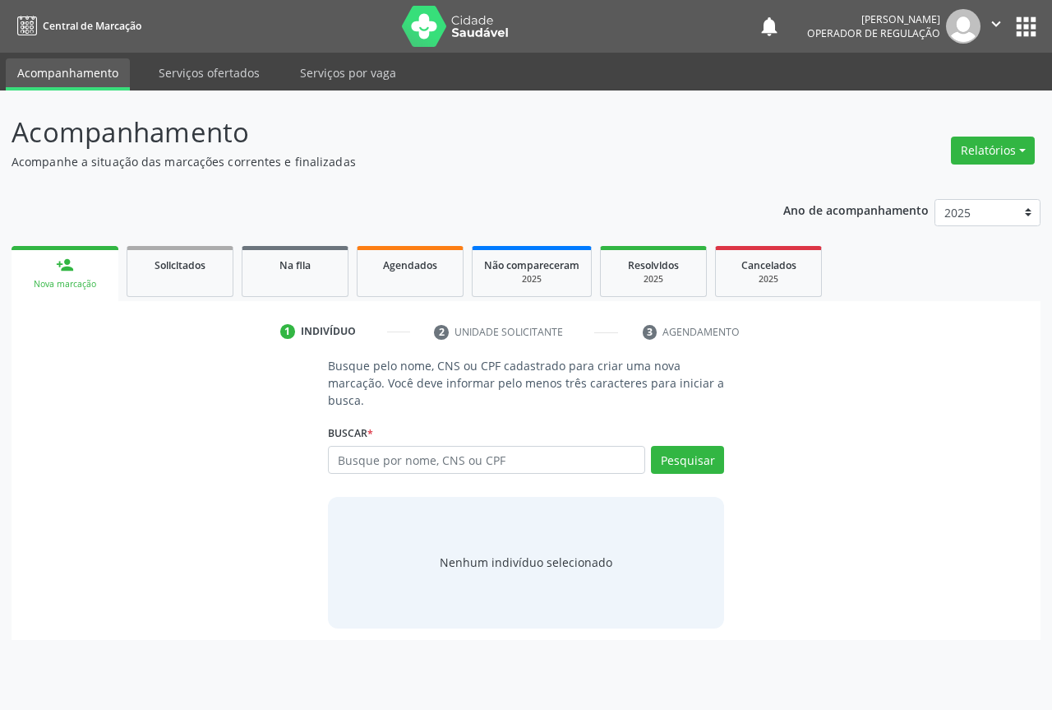
click at [78, 274] on link "person_add Nova marcação" at bounding box center [65, 273] width 107 height 55
click at [412, 458] on input "text" at bounding box center [486, 460] width 317 height 28
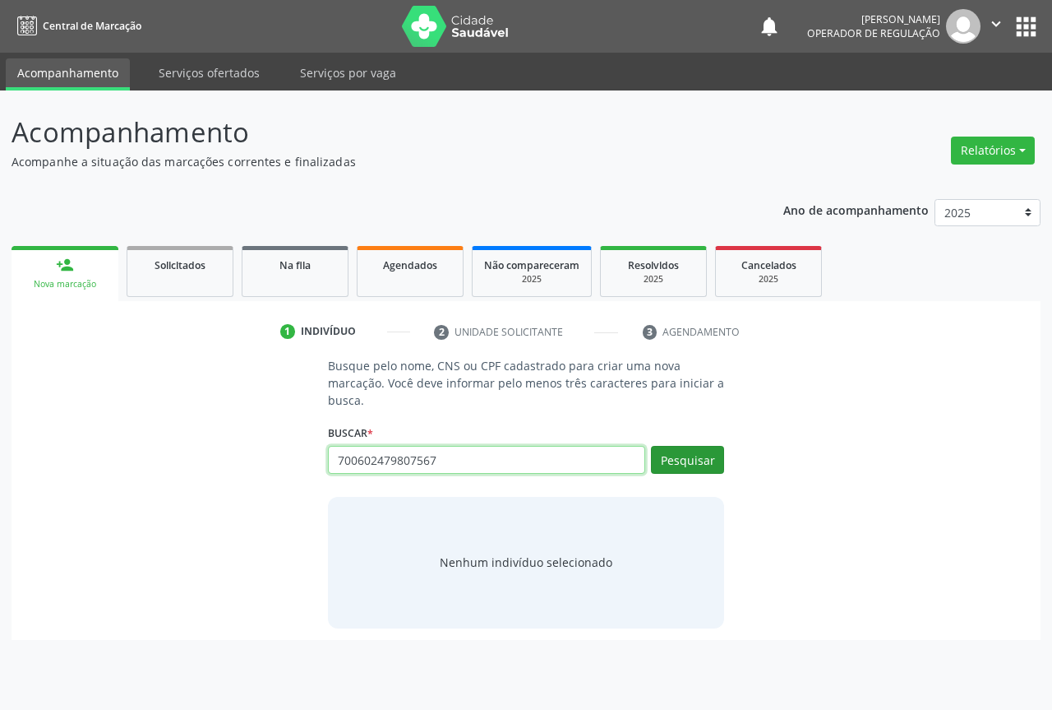
type input "700602479807567"
click at [662, 458] on button "Pesquisar" at bounding box center [687, 460] width 73 height 28
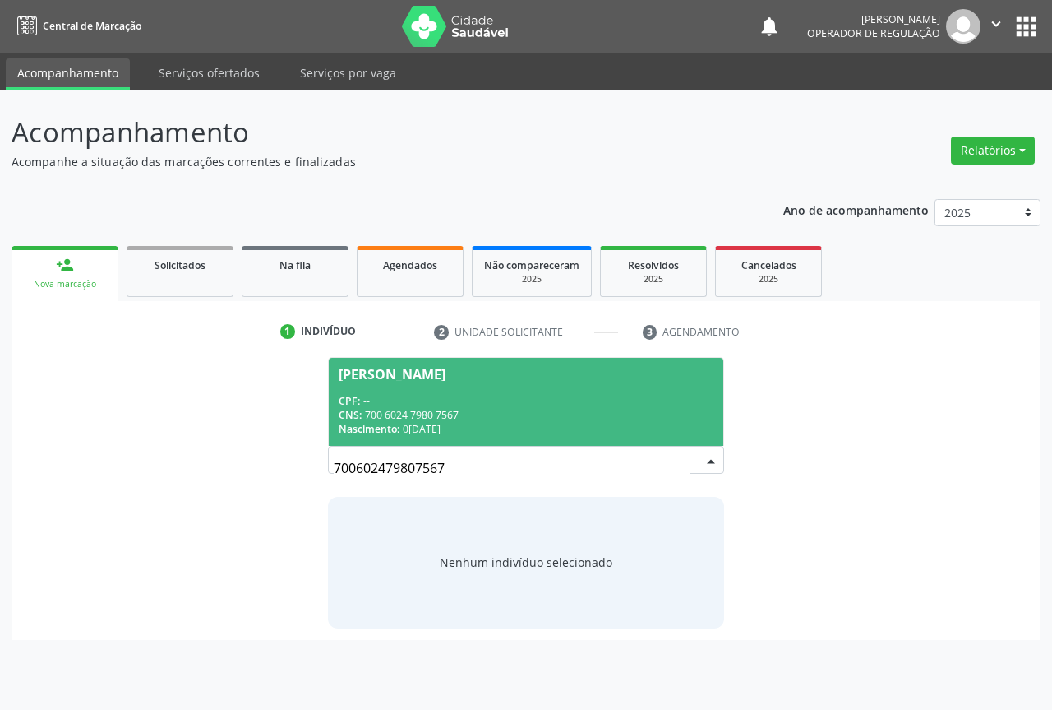
click at [392, 399] on div "CPF: --" at bounding box center [526, 401] width 375 height 14
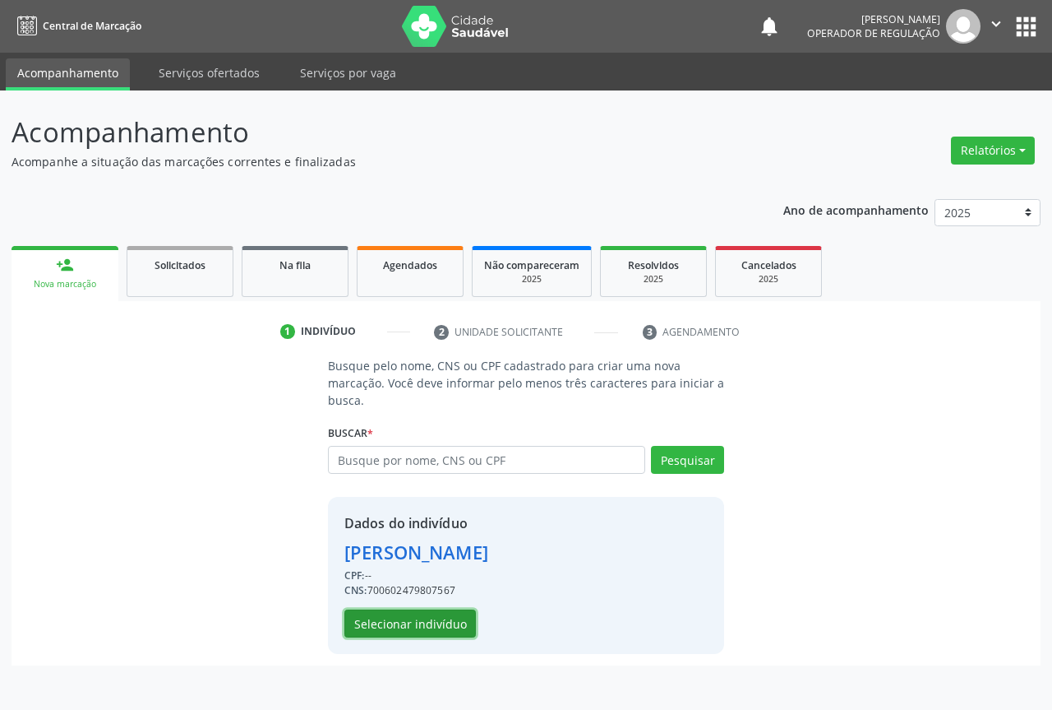
click at [393, 623] on button "Selecionar indivíduo" at bounding box center [411, 623] width 132 height 28
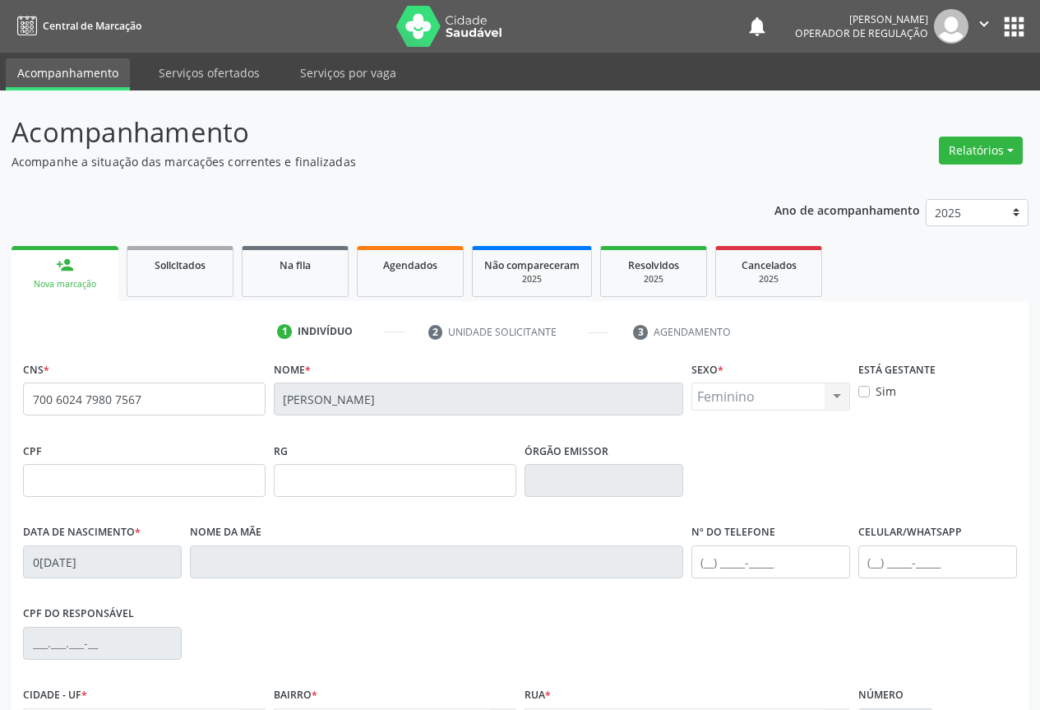
scroll to position [182, 0]
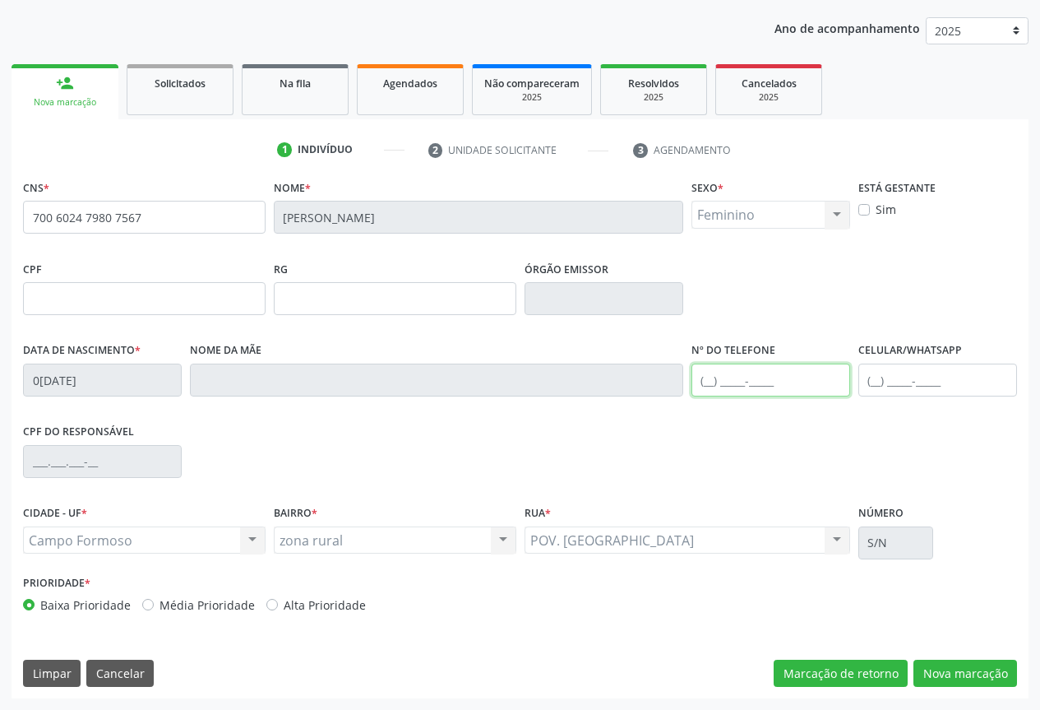
click at [732, 368] on input "text" at bounding box center [770, 379] width 159 height 33
type input "(74) 99918-9835"
click at [969, 669] on button "Nova marcação" at bounding box center [965, 673] width 104 height 28
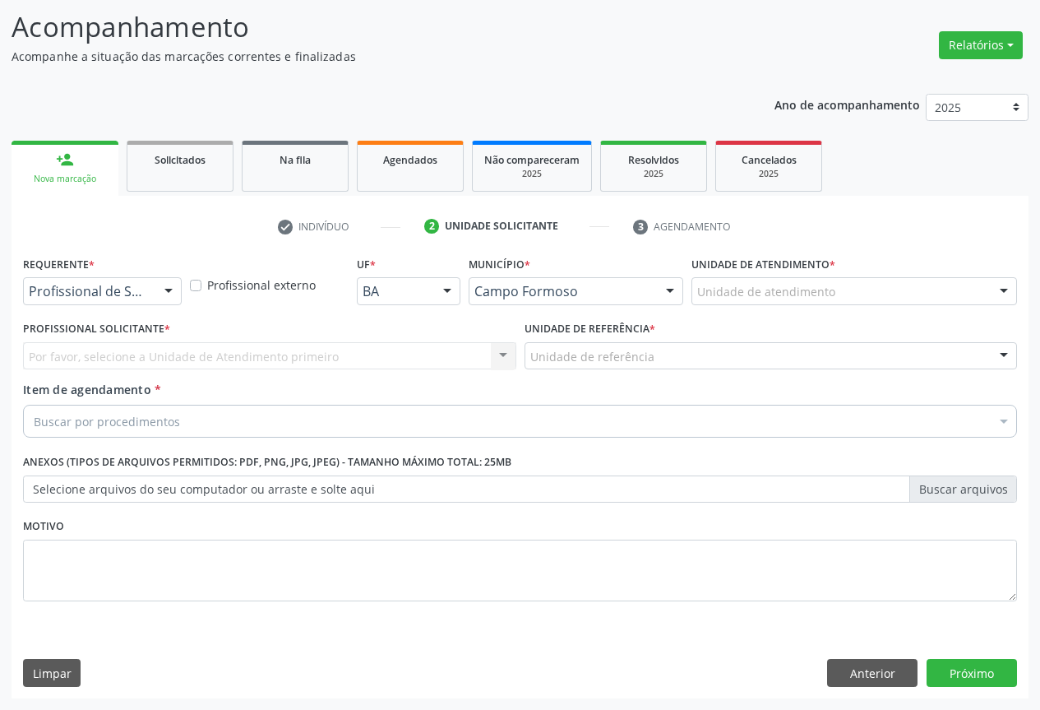
scroll to position [105, 0]
click at [160, 290] on div at bounding box center [168, 292] width 25 height 28
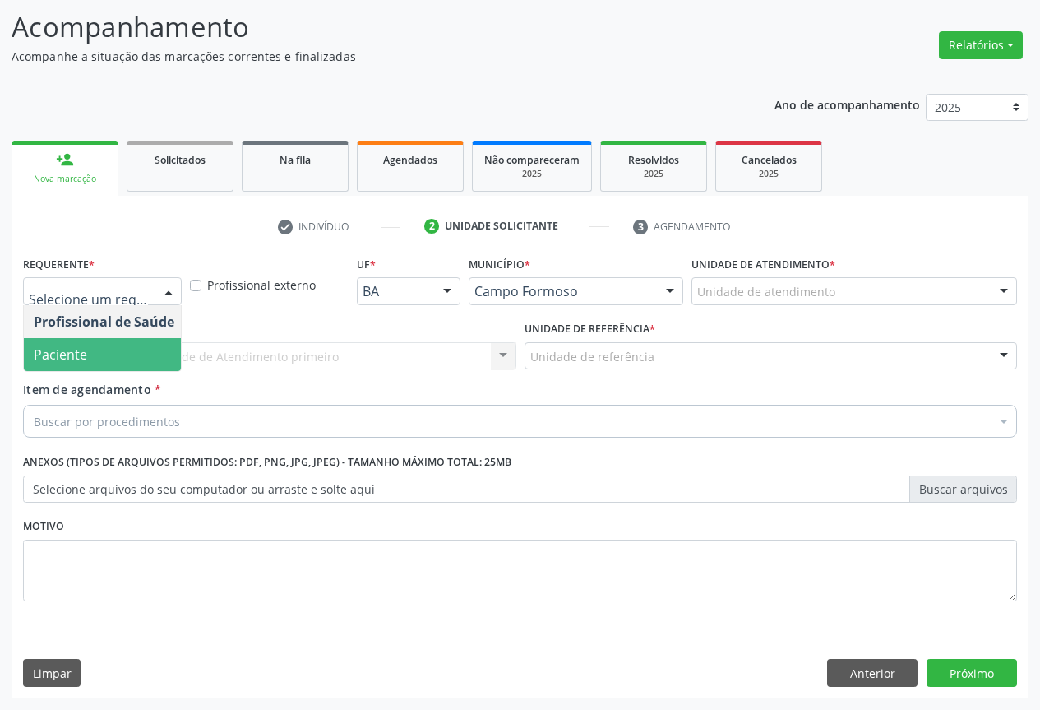
click at [109, 354] on span "Paciente" at bounding box center [104, 354] width 160 height 33
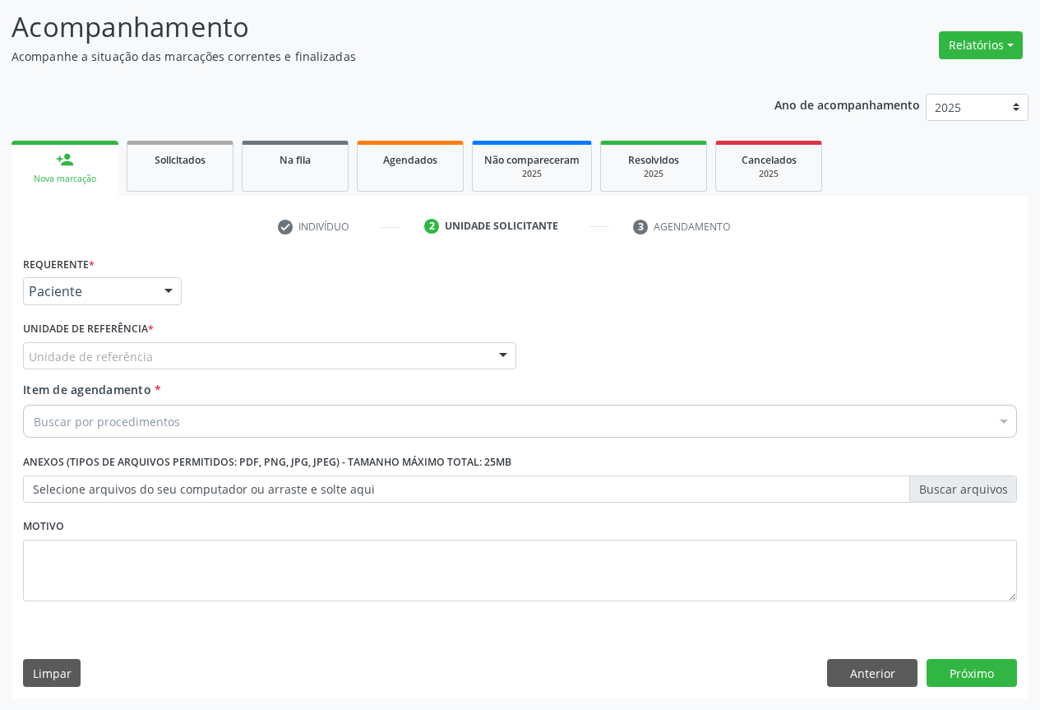
click at [174, 353] on div "Unidade de referência" at bounding box center [269, 356] width 493 height 28
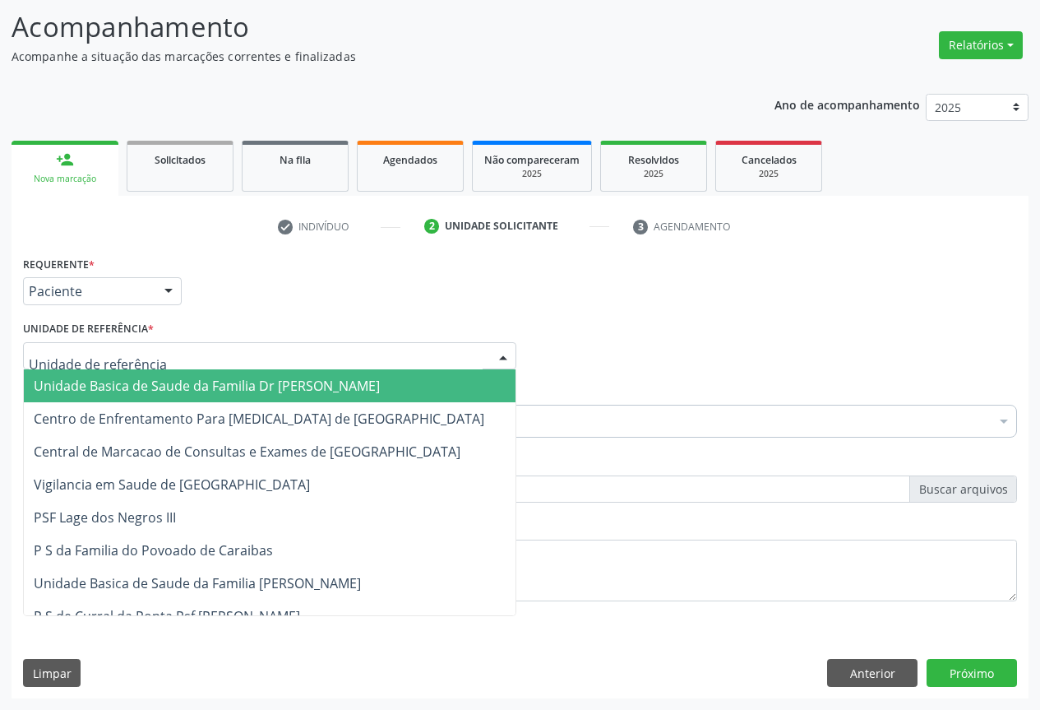
click at [147, 385] on span "Unidade Basica de Saude da Familia Dr [PERSON_NAME]" at bounding box center [207, 386] width 346 height 18
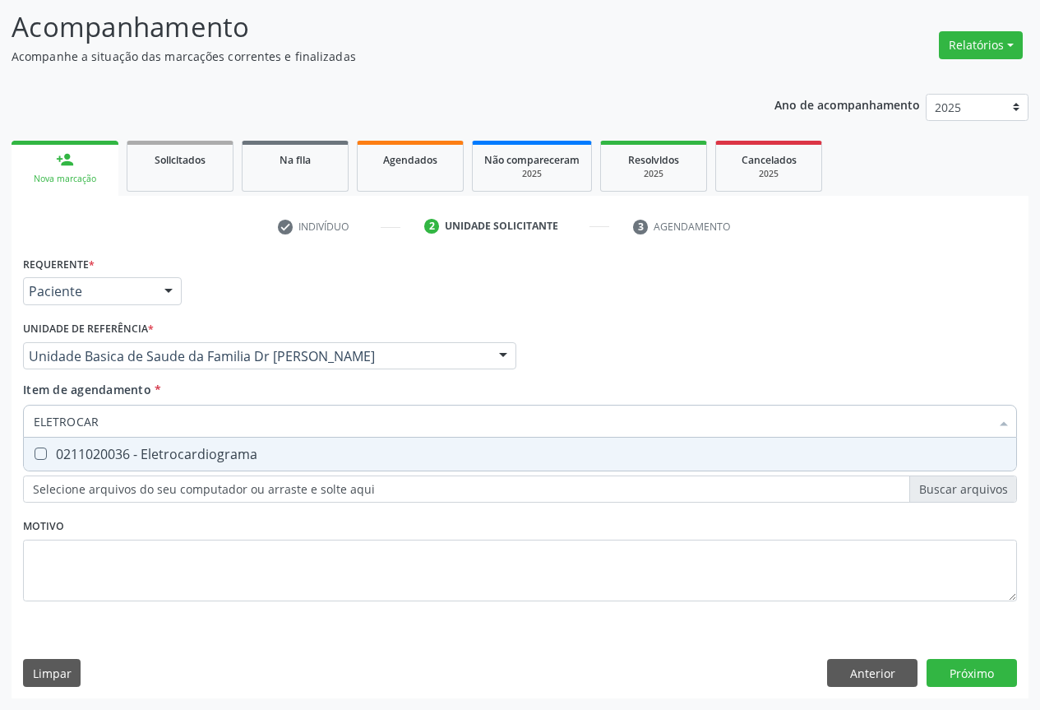
type input "ELETROCARD"
click at [175, 457] on div "0211020036 - Eletrocardiograma" at bounding box center [520, 453] width 973 height 13
checkbox Eletrocardiograma "true"
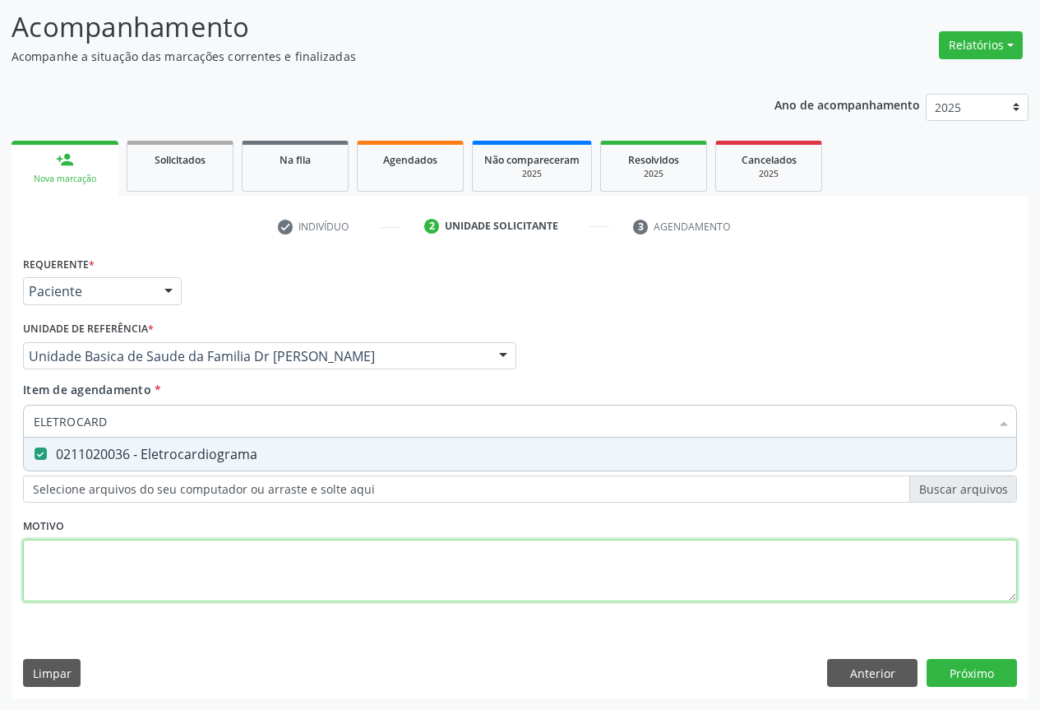
click at [255, 589] on div "Requerente * Paciente Profissional de Saúde Paciente Nenhum resultado encontrad…" at bounding box center [520, 438] width 994 height 372
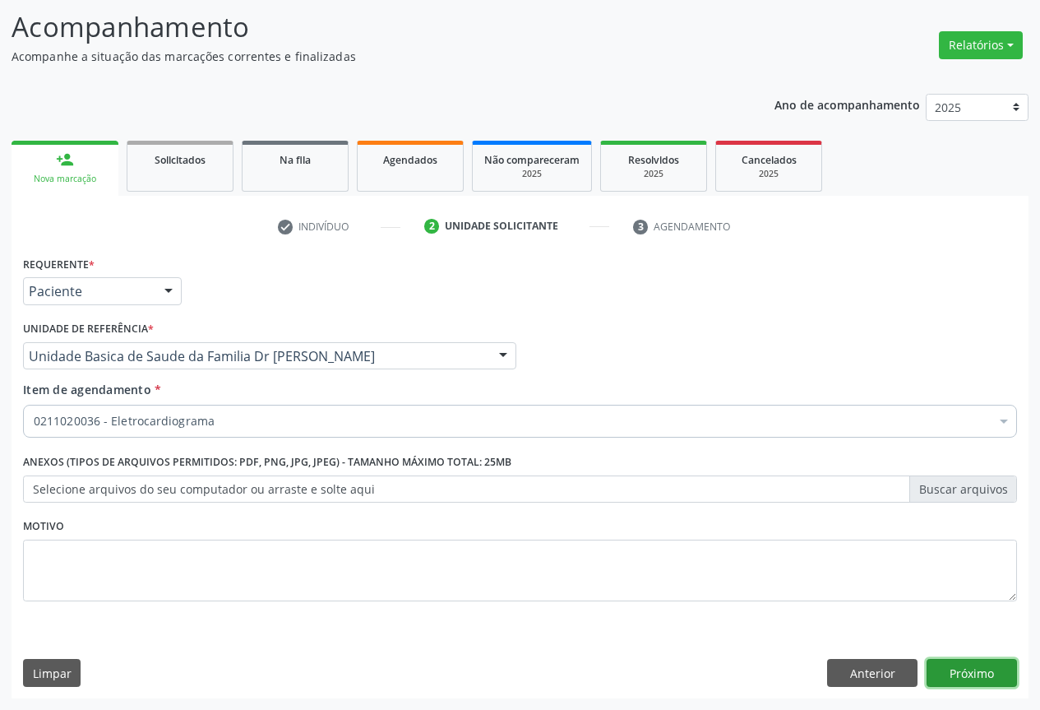
click at [975, 668] on button "Próximo" at bounding box center [972, 673] width 90 height 28
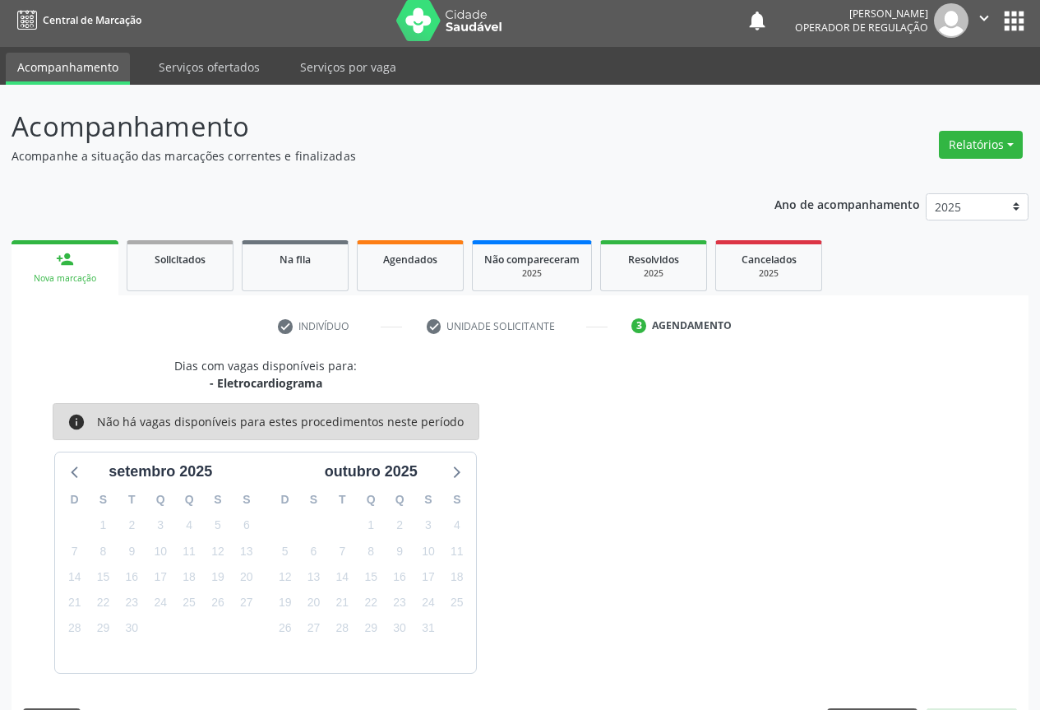
scroll to position [54, 0]
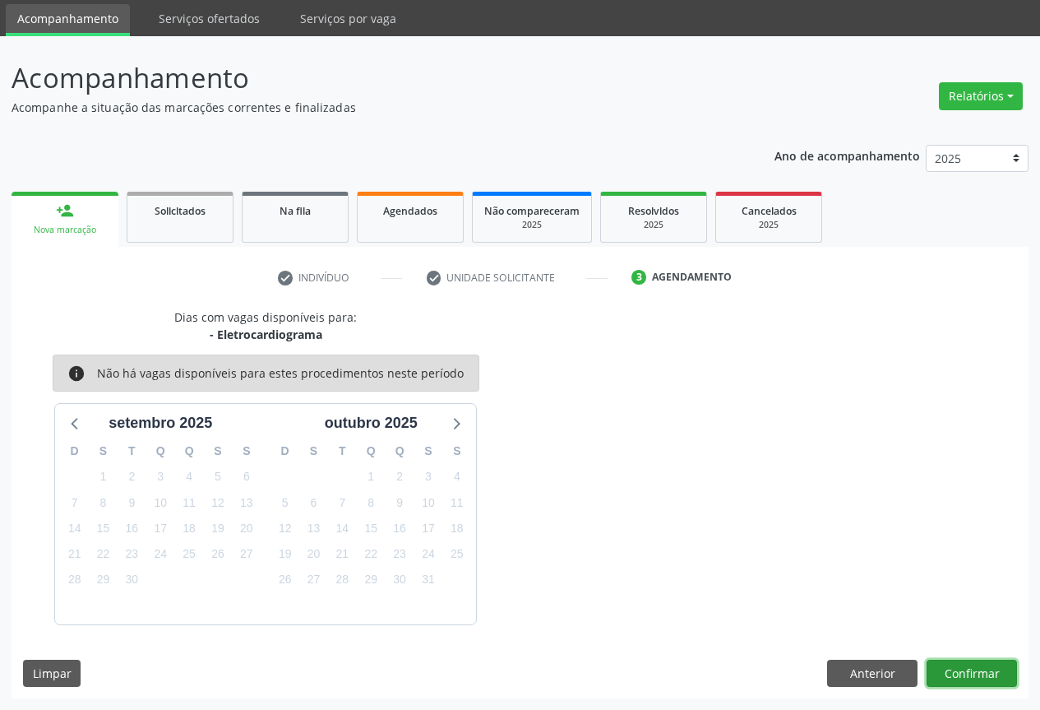
click at [969, 666] on button "Confirmar" at bounding box center [972, 673] width 90 height 28
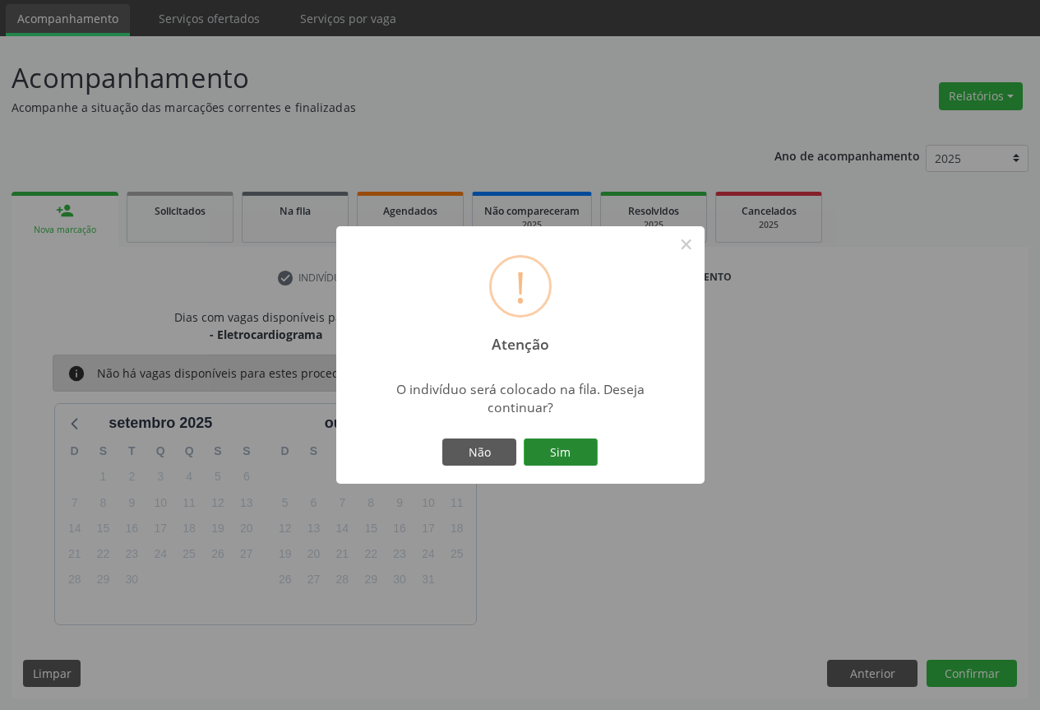
click at [548, 450] on button "Sim" at bounding box center [561, 452] width 74 height 28
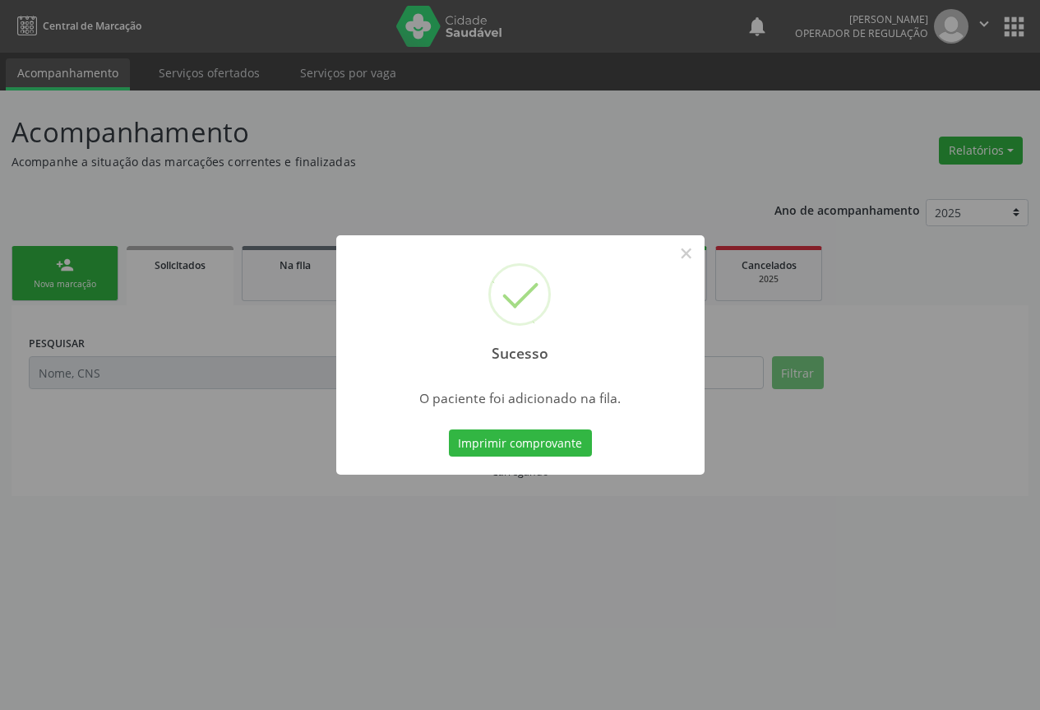
scroll to position [0, 0]
click at [528, 449] on button "Imprimir comprovante" at bounding box center [520, 443] width 143 height 28
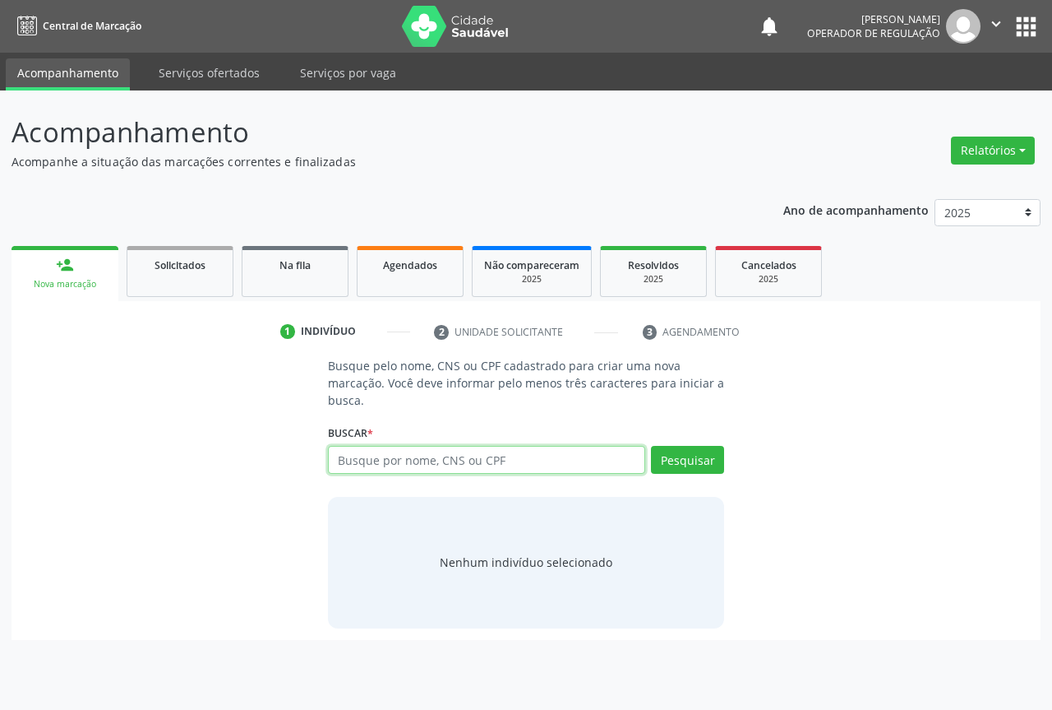
click at [415, 466] on input "text" at bounding box center [486, 460] width 317 height 28
type input "706703500963819"
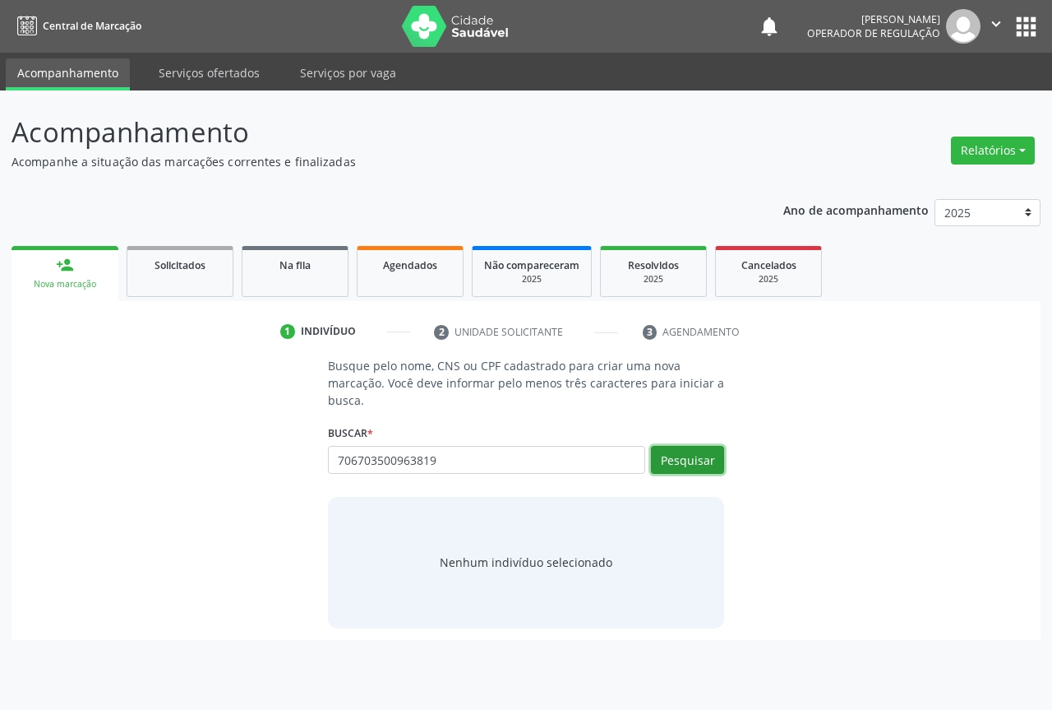
drag, startPoint x: 678, startPoint y: 451, endPoint x: 682, endPoint y: 483, distance: 32.3
click at [678, 451] on button "Pesquisar" at bounding box center [687, 460] width 73 height 28
type input "706703500963819"
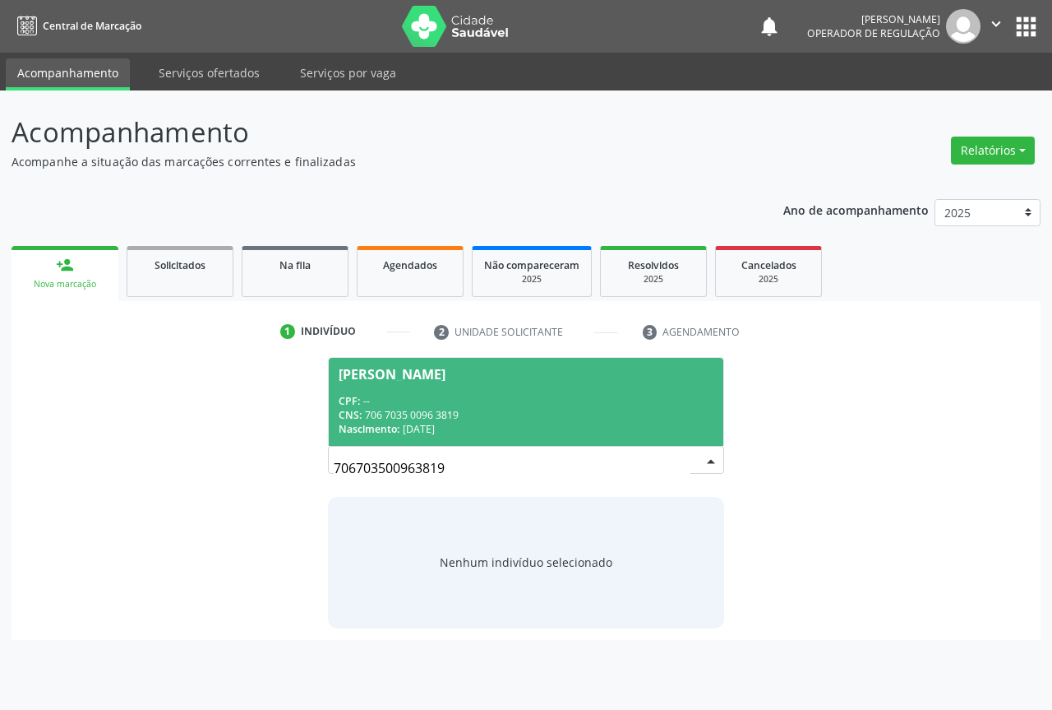
click at [399, 413] on div "CNS: 706 7035 0096 3819" at bounding box center [526, 415] width 375 height 14
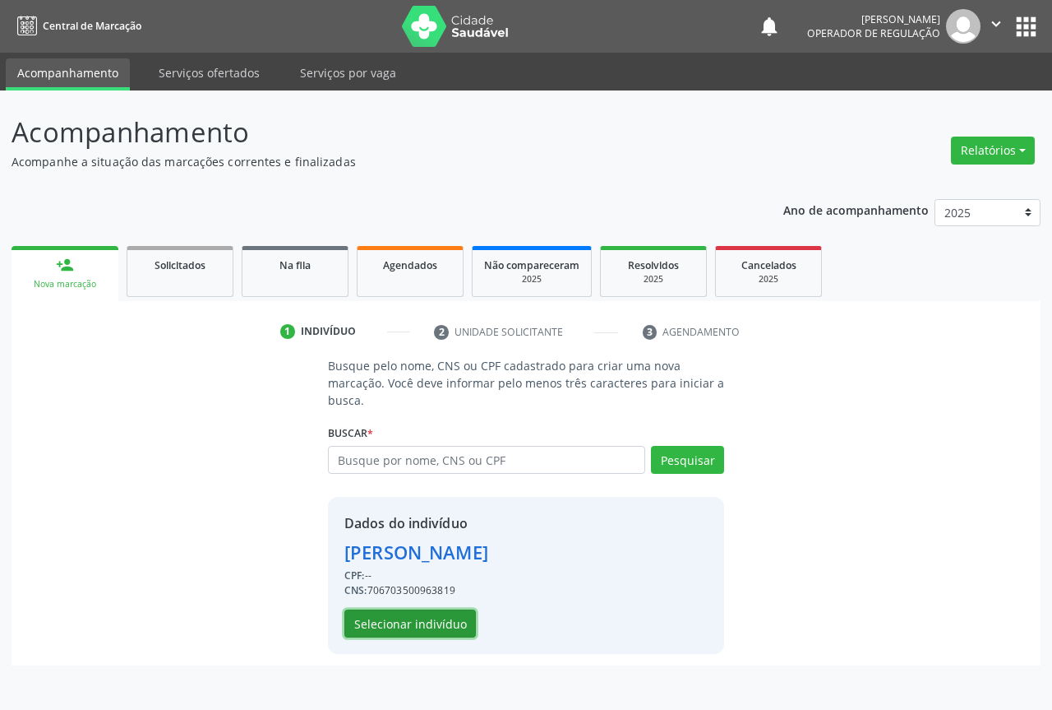
click at [410, 619] on button "Selecionar indivíduo" at bounding box center [411, 623] width 132 height 28
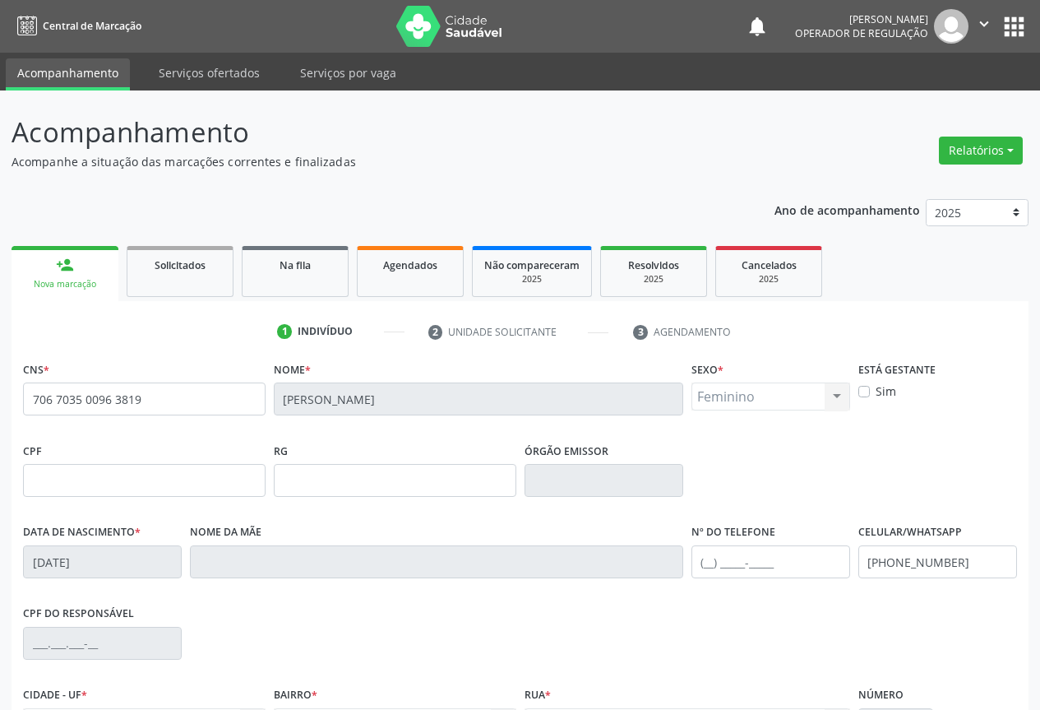
scroll to position [182, 0]
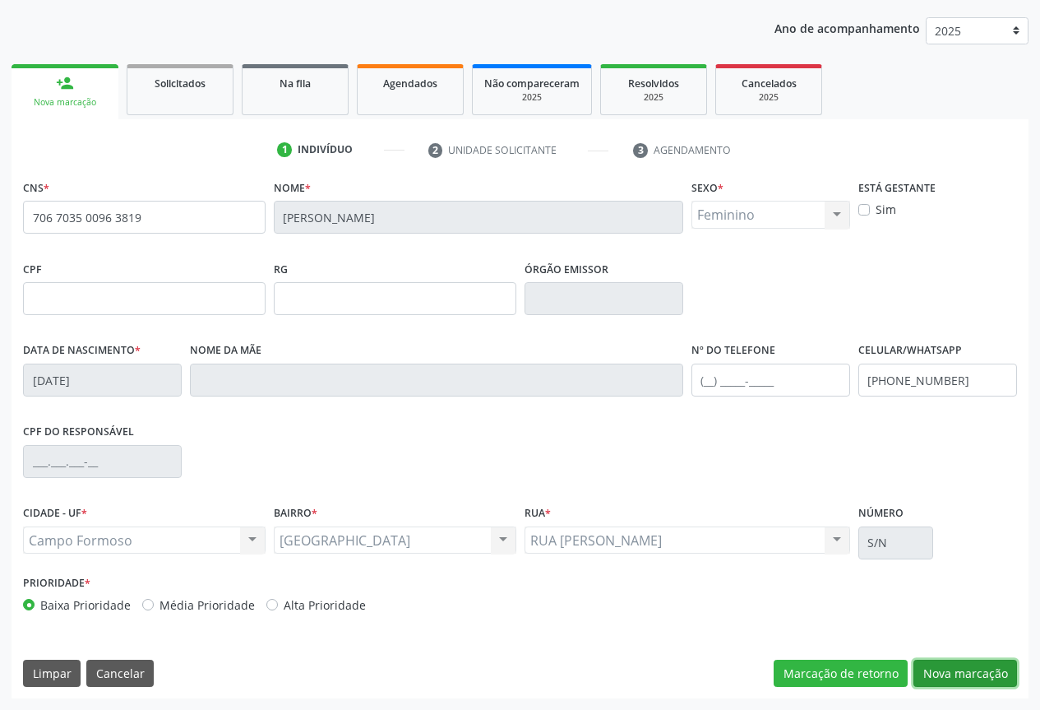
click at [967, 673] on button "Nova marcação" at bounding box center [965, 673] width 104 height 28
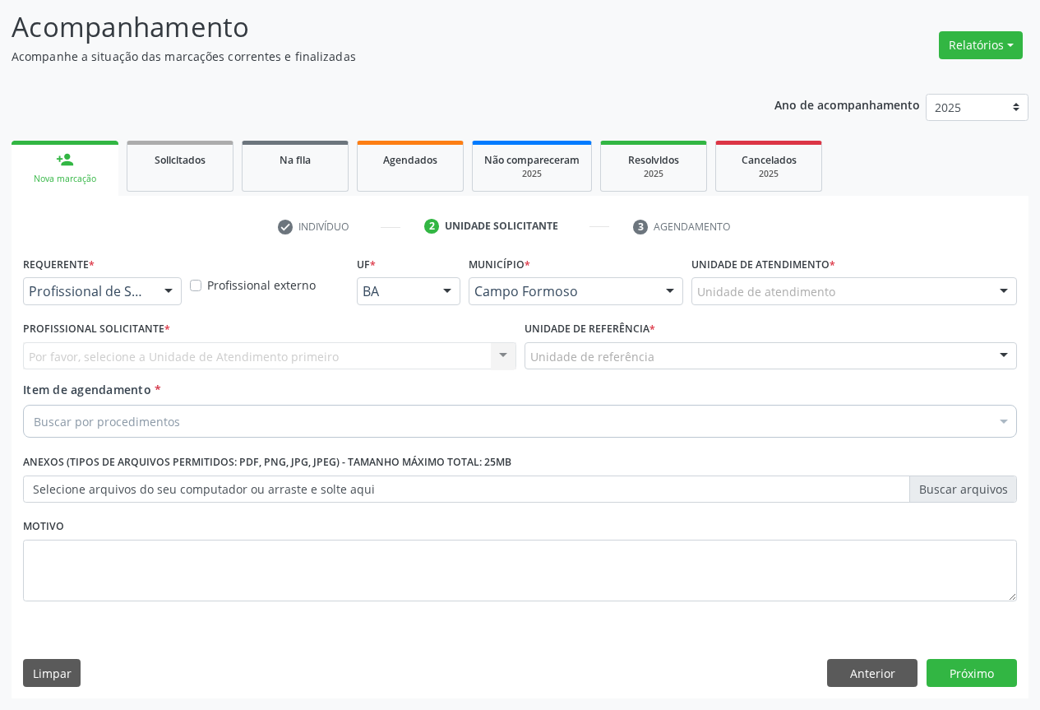
scroll to position [105, 0]
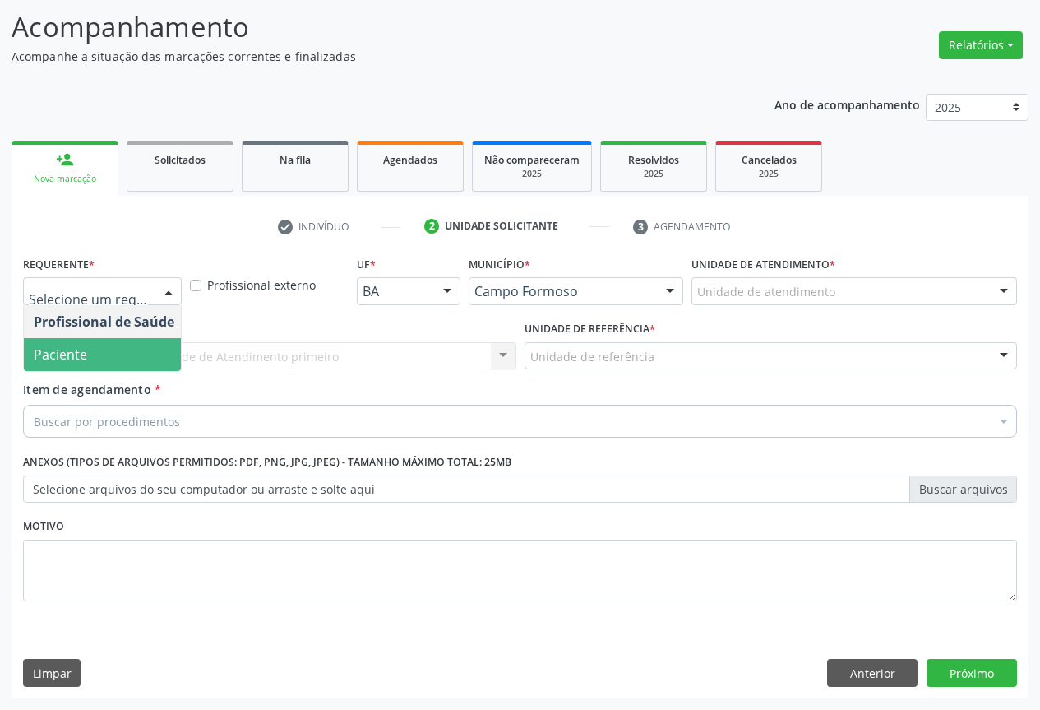
click at [53, 358] on span "Paciente" at bounding box center [60, 354] width 53 height 18
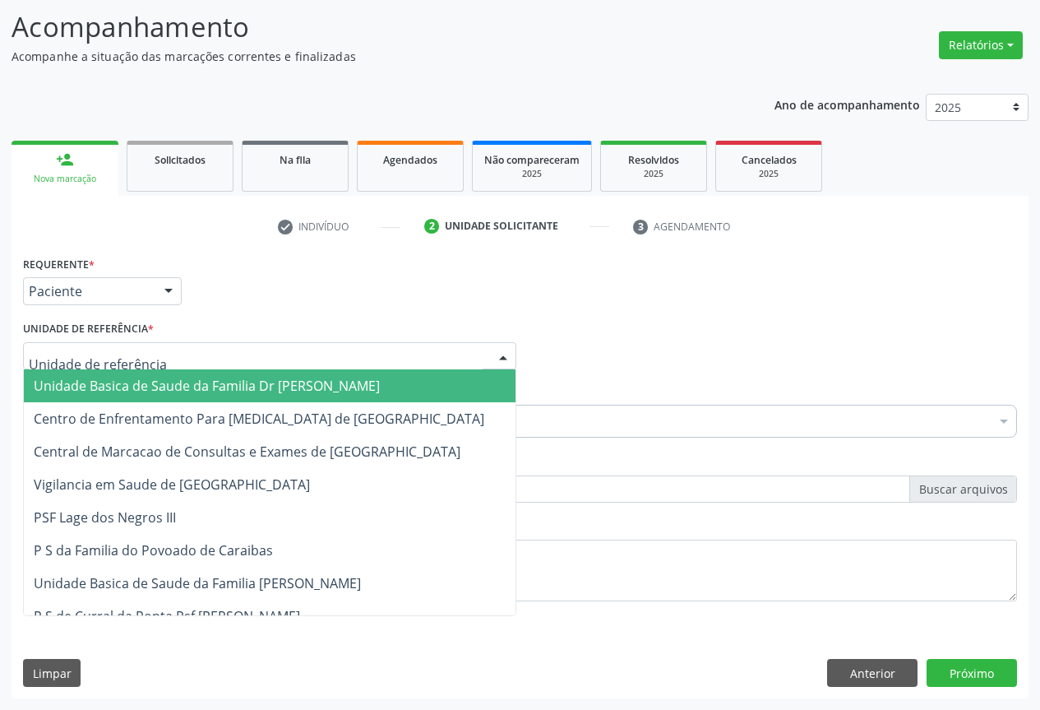
click at [200, 347] on div at bounding box center [269, 356] width 493 height 28
click at [155, 389] on span "Unidade Basica de Saude da Familia Dr [PERSON_NAME]" at bounding box center [207, 386] width 346 height 18
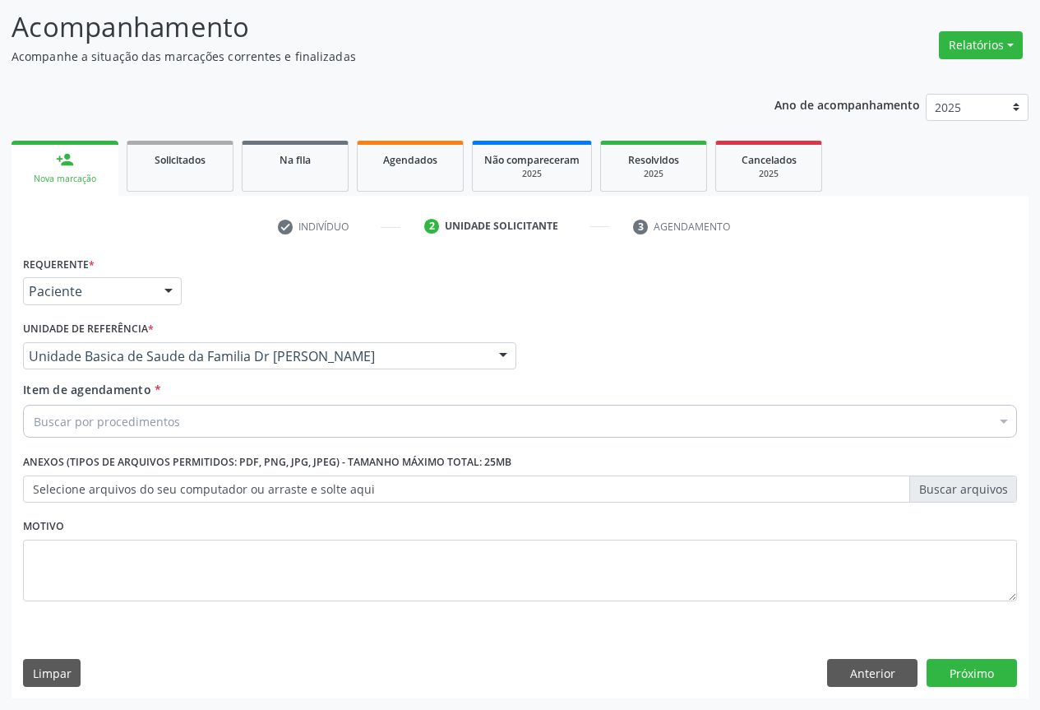
click at [245, 426] on div "Buscar por procedimentos" at bounding box center [520, 421] width 994 height 33
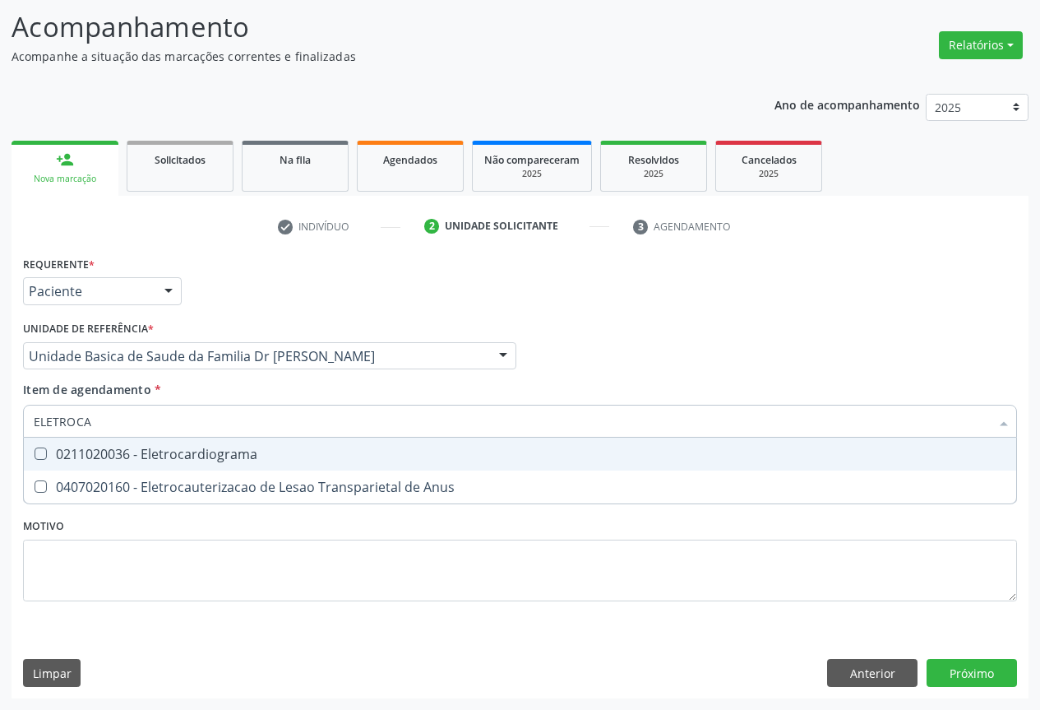
type input "ELETROCAR"
drag, startPoint x: 197, startPoint y: 448, endPoint x: 205, endPoint y: 411, distance: 37.7
click at [197, 448] on div "0211020036 - Eletrocardiograma" at bounding box center [520, 453] width 973 height 13
checkbox Eletrocardiograma "true"
click at [201, 383] on div "Item de agendamento * ELETROCAR Desfazer seleção 0211020036 - Eletrocardiograma…" at bounding box center [520, 407] width 994 height 52
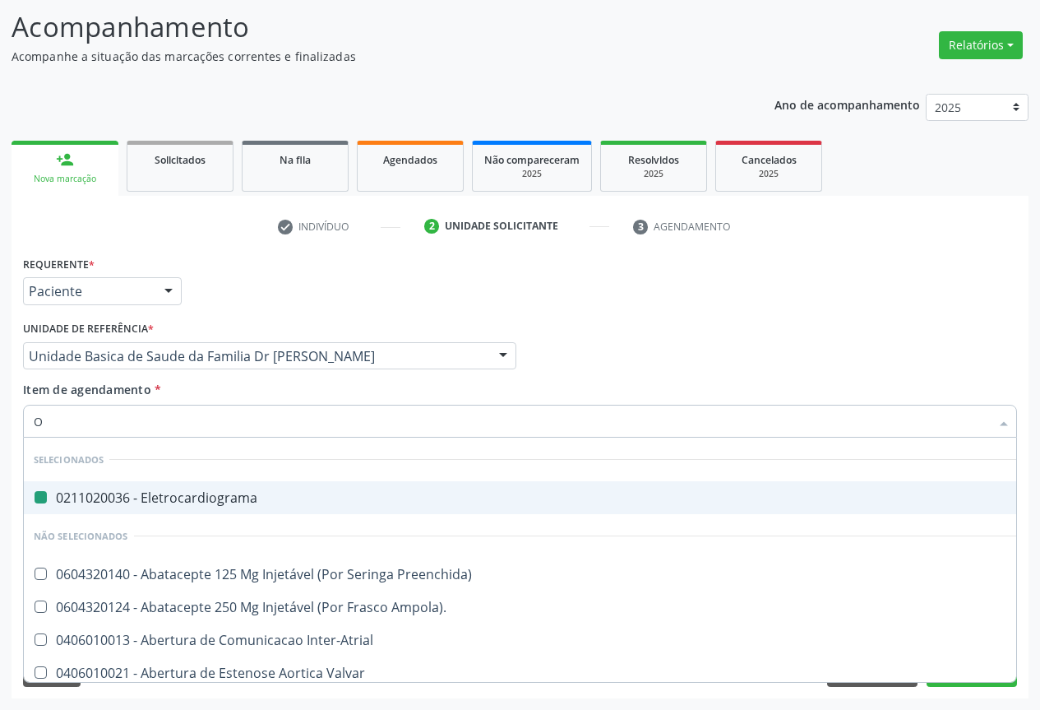
type input "OB"
checkbox Eletrocardiograma "false"
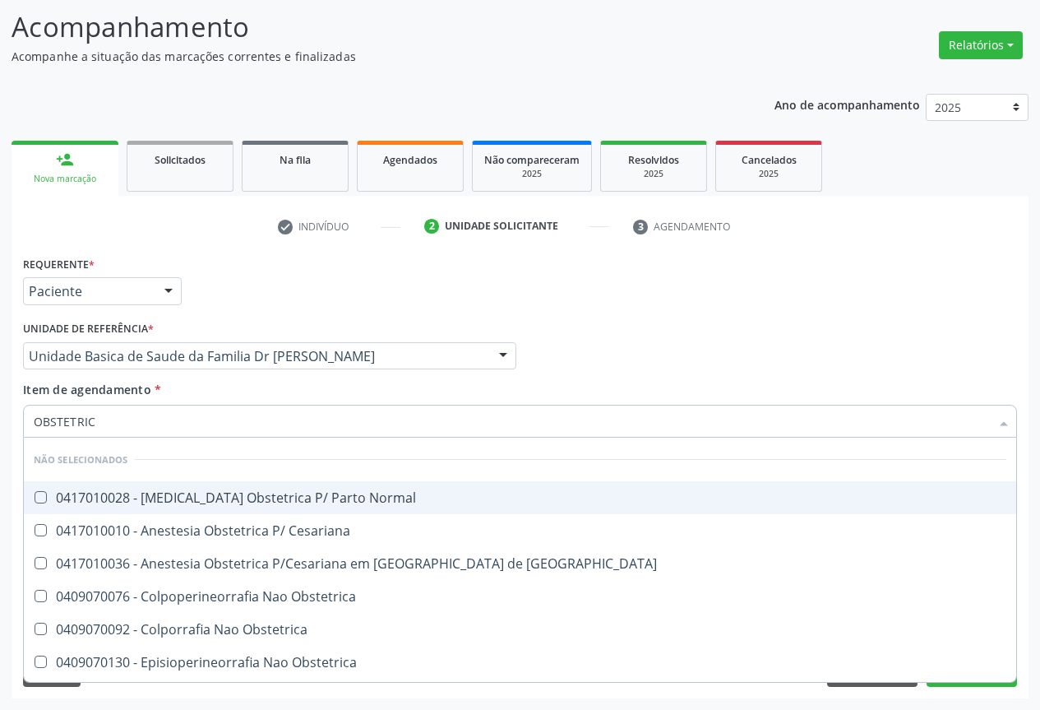
type input "OBSTETRICA"
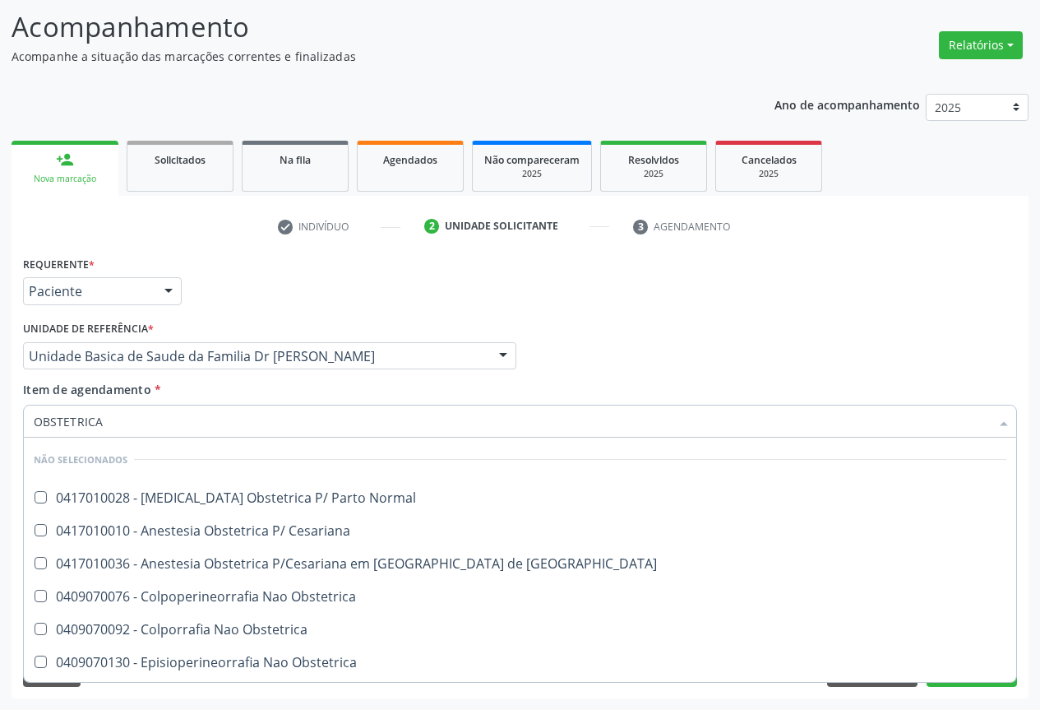
scroll to position [62, 0]
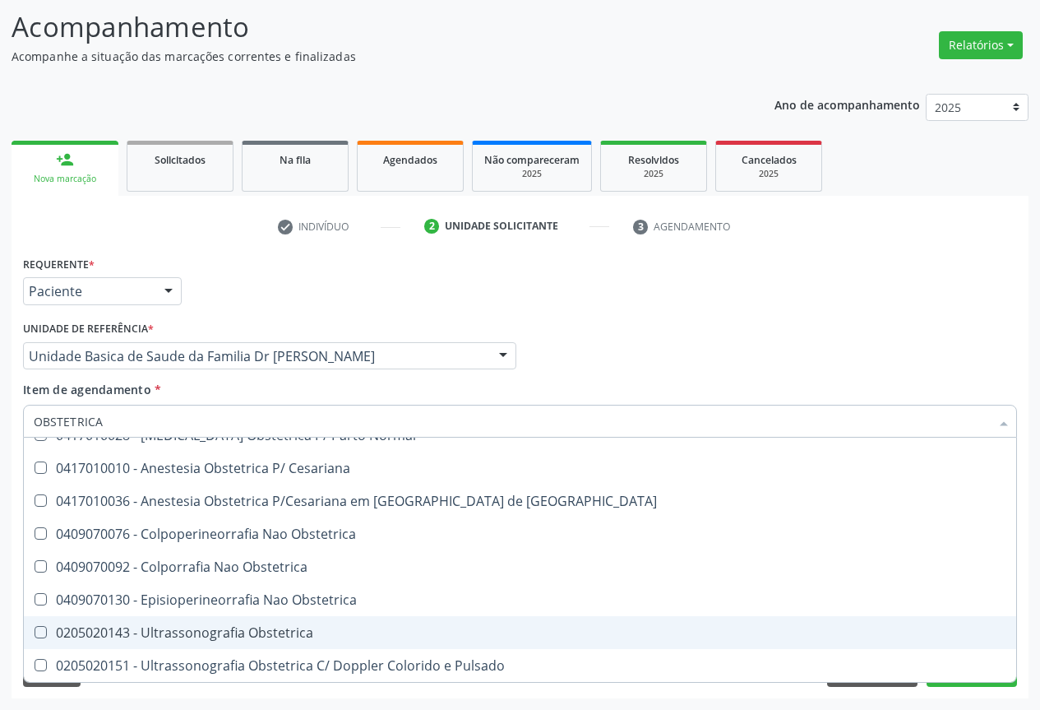
click at [191, 634] on div "0205020143 - Ultrassonografia Obstetrica" at bounding box center [520, 632] width 973 height 13
checkbox Obstetrica "true"
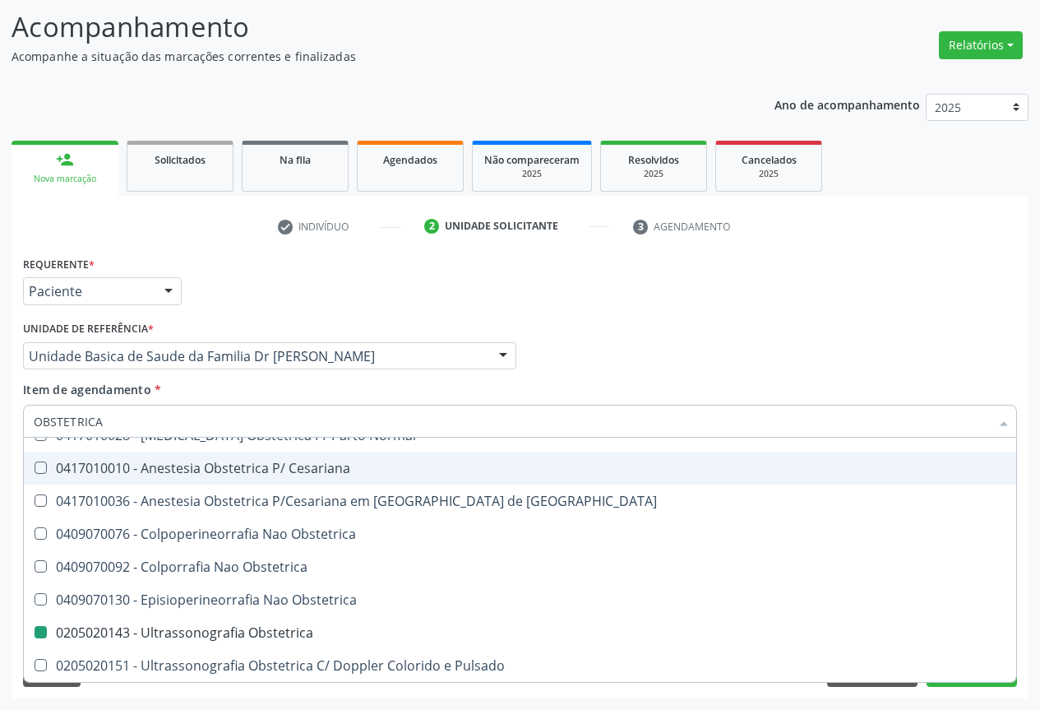
click at [479, 331] on div "Unidade de referência * Unidade Basica de Saude da Familia Dr Paulo Sudre Unida…" at bounding box center [269, 343] width 493 height 53
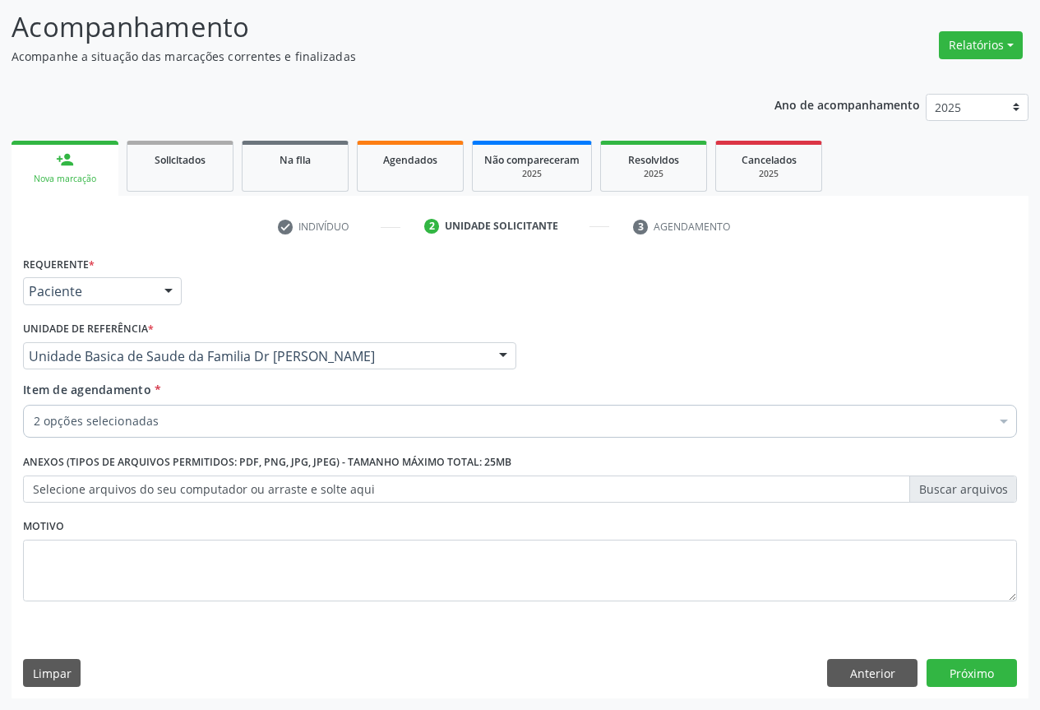
scroll to position [0, 0]
click at [955, 660] on button "Próximo" at bounding box center [972, 673] width 90 height 28
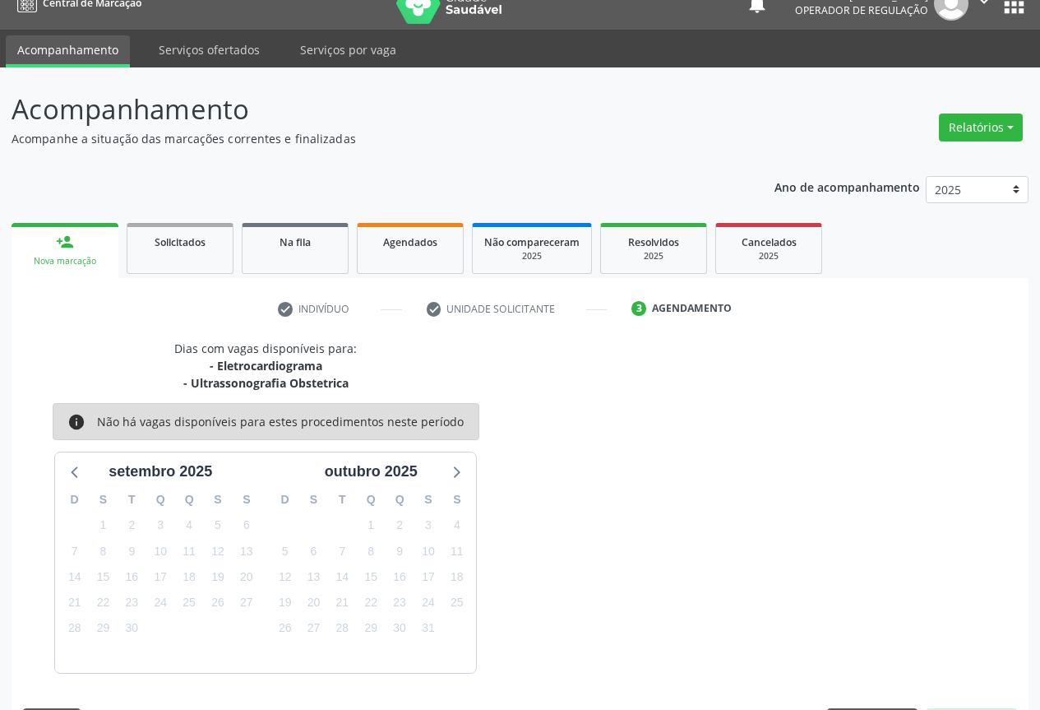
scroll to position [72, 0]
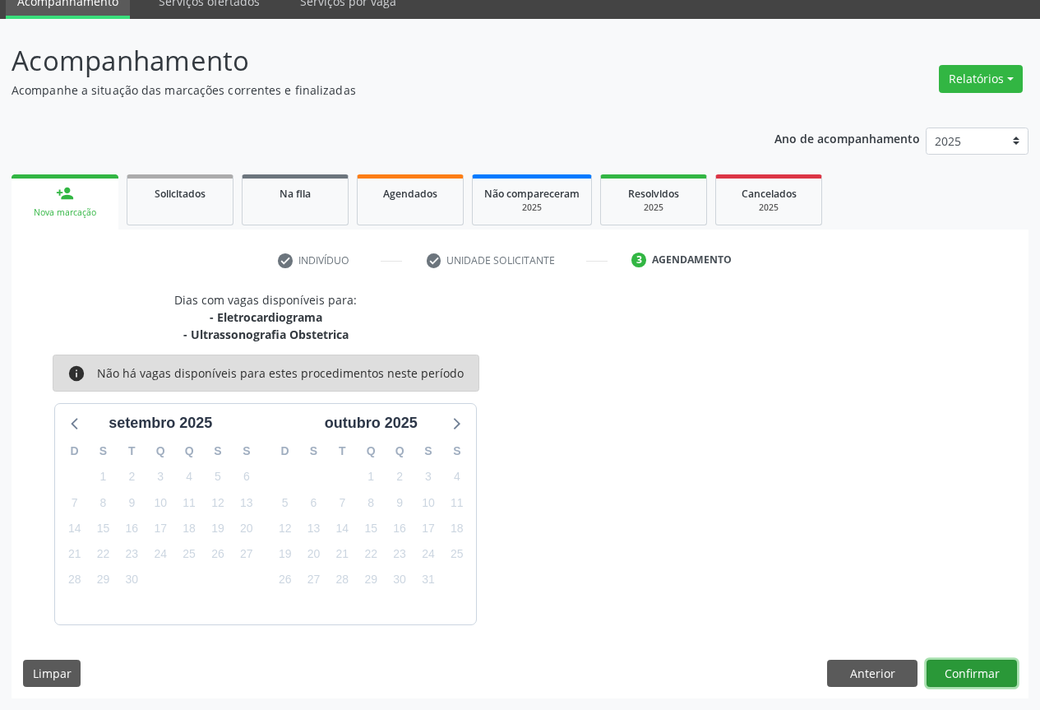
click at [939, 661] on button "Confirmar" at bounding box center [972, 673] width 90 height 28
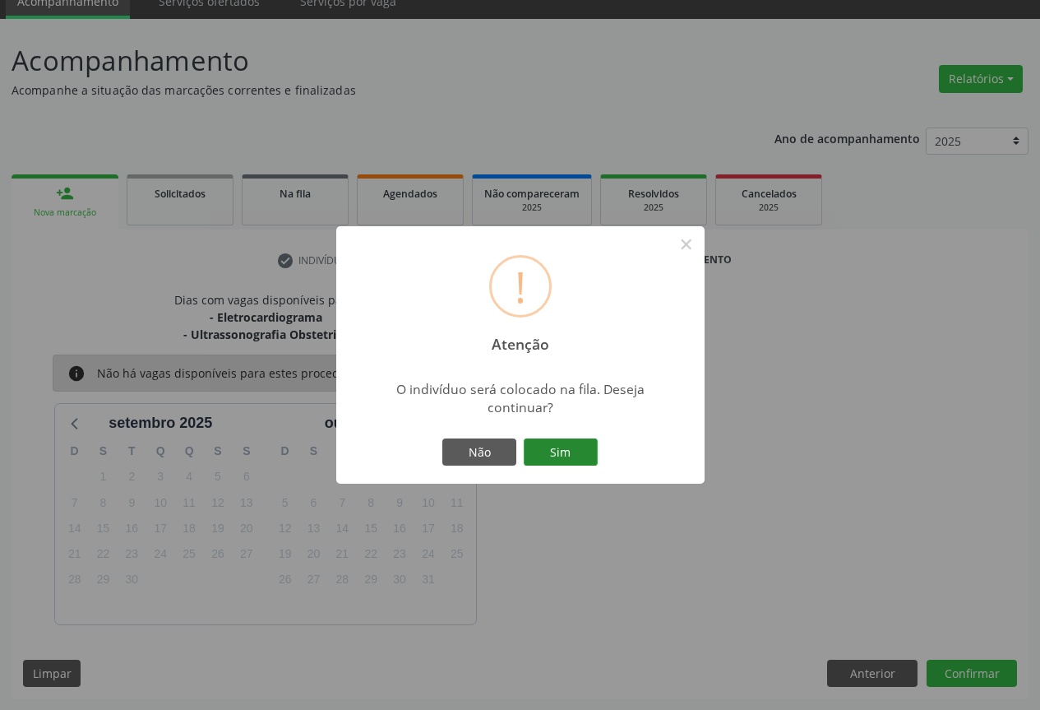
click at [569, 459] on button "Sim" at bounding box center [561, 452] width 74 height 28
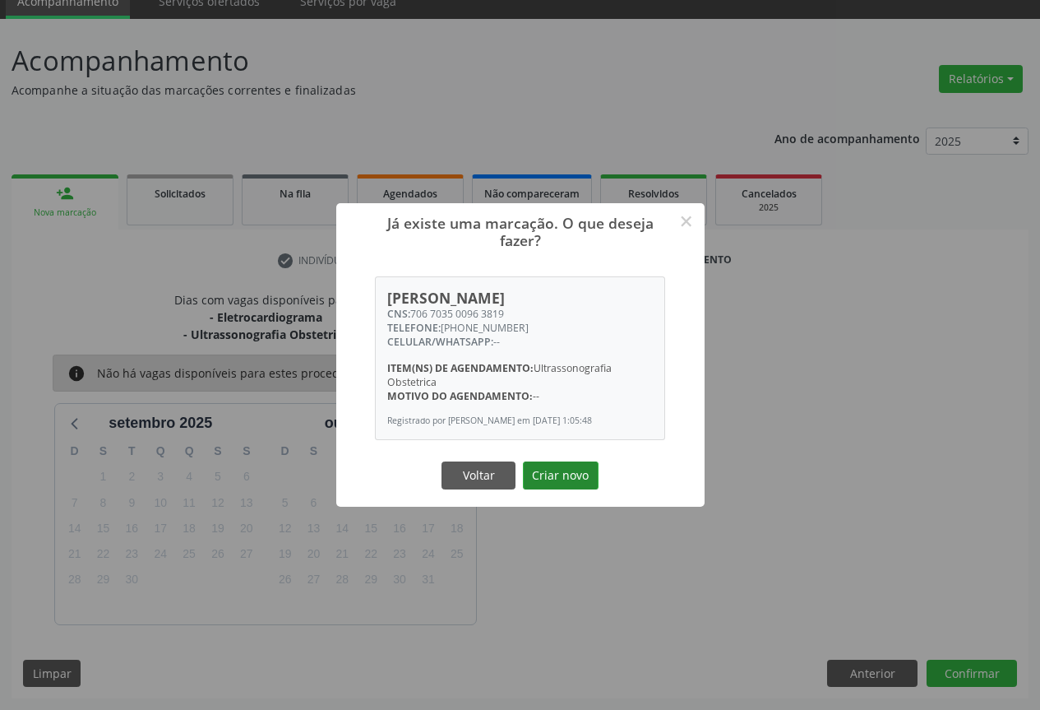
click at [558, 469] on button "Criar novo" at bounding box center [561, 475] width 76 height 28
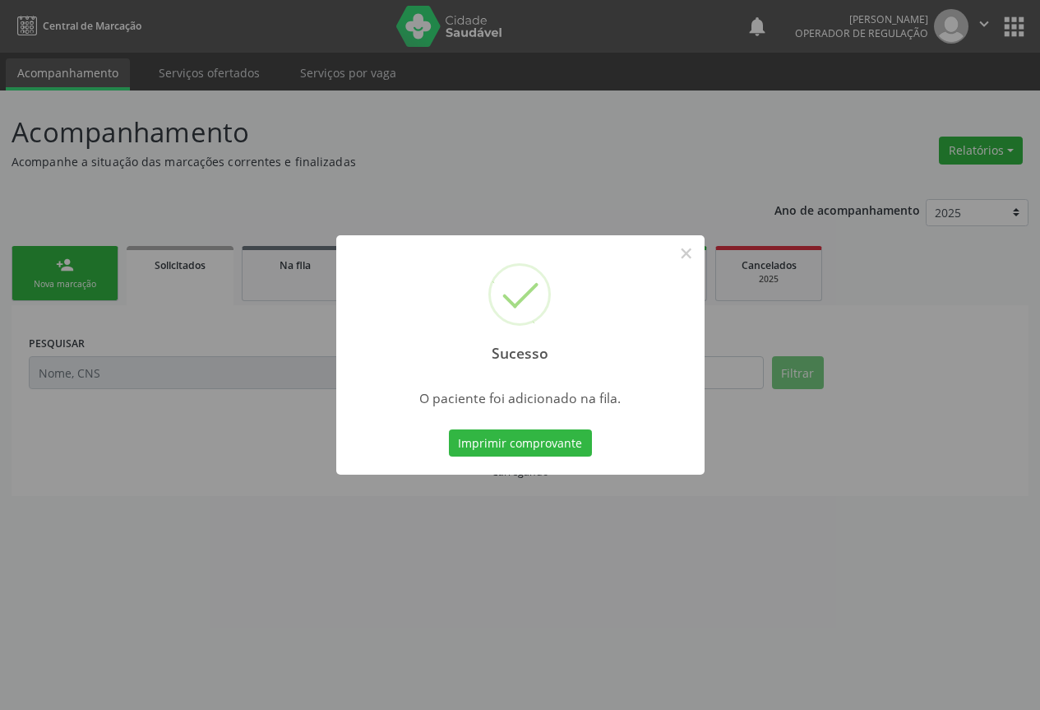
scroll to position [0, 0]
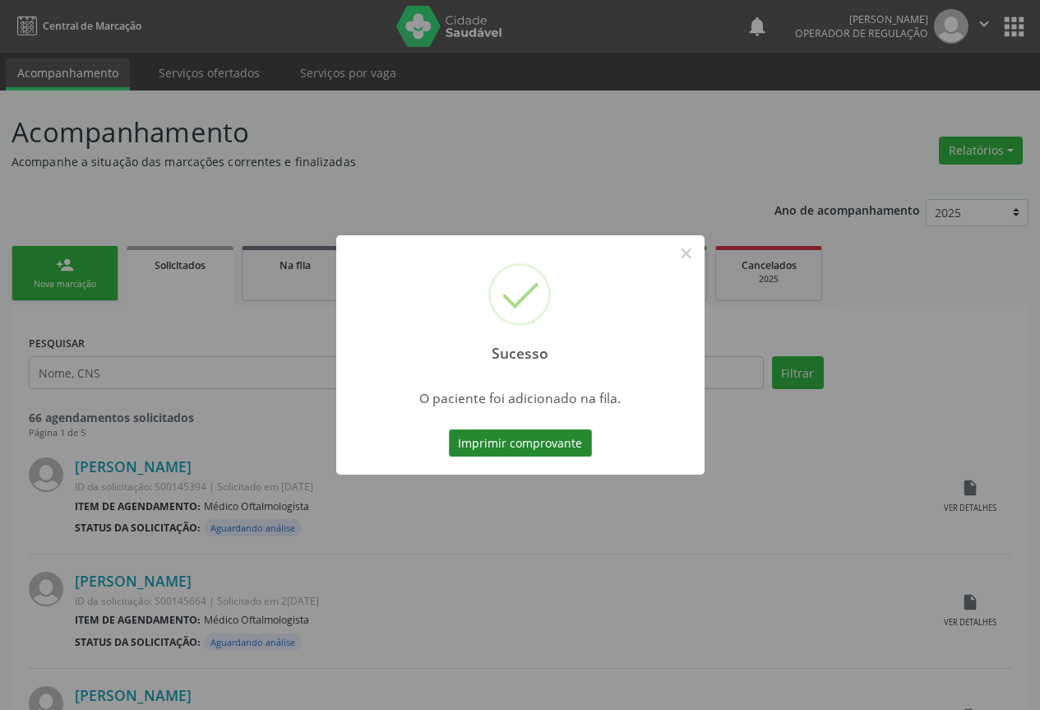
click at [557, 442] on button "Imprimir comprovante" at bounding box center [520, 443] width 143 height 28
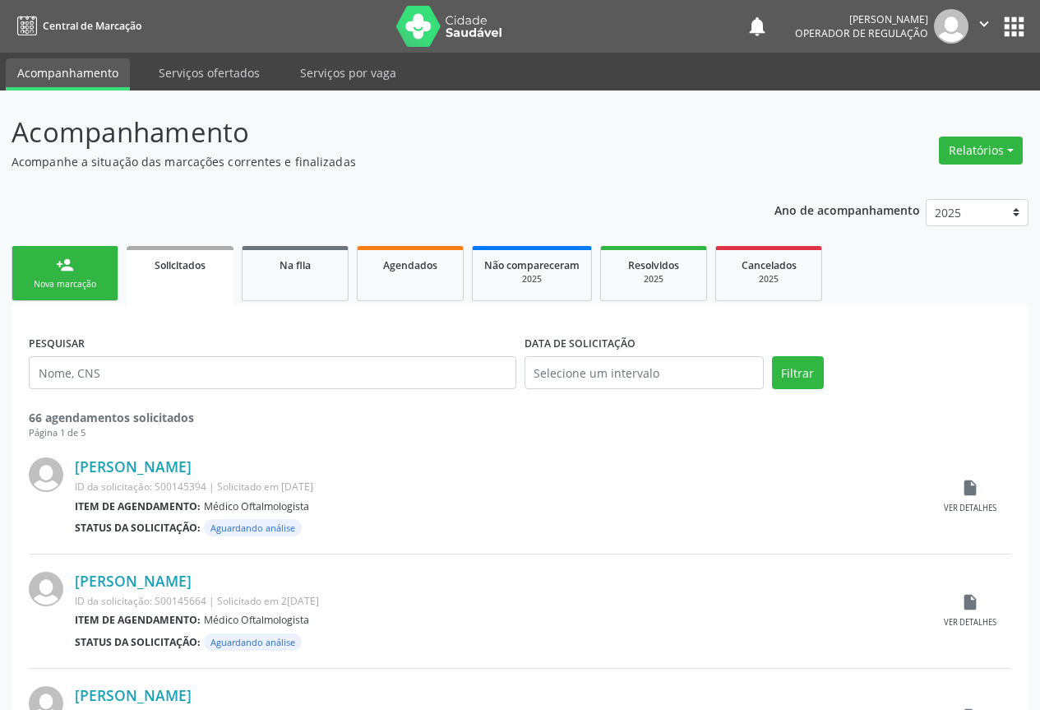
click at [100, 274] on link "person_add Nova marcação" at bounding box center [65, 273] width 107 height 55
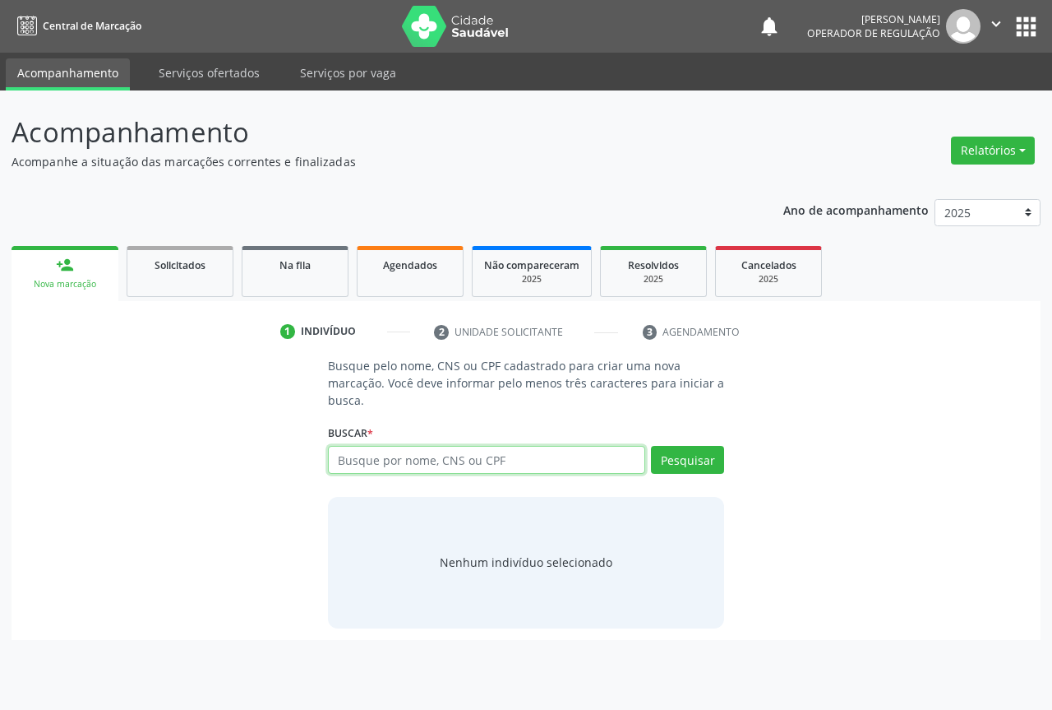
click at [413, 451] on input "text" at bounding box center [486, 460] width 317 height 28
type input "702008867083482"
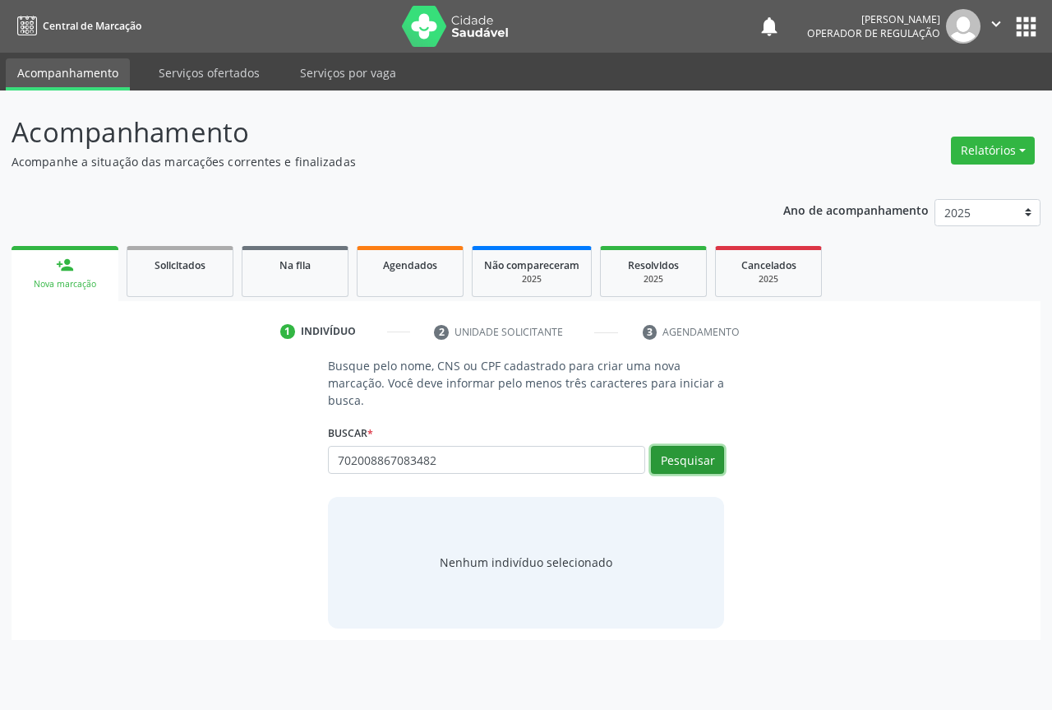
click at [687, 460] on button "Pesquisar" at bounding box center [687, 460] width 73 height 28
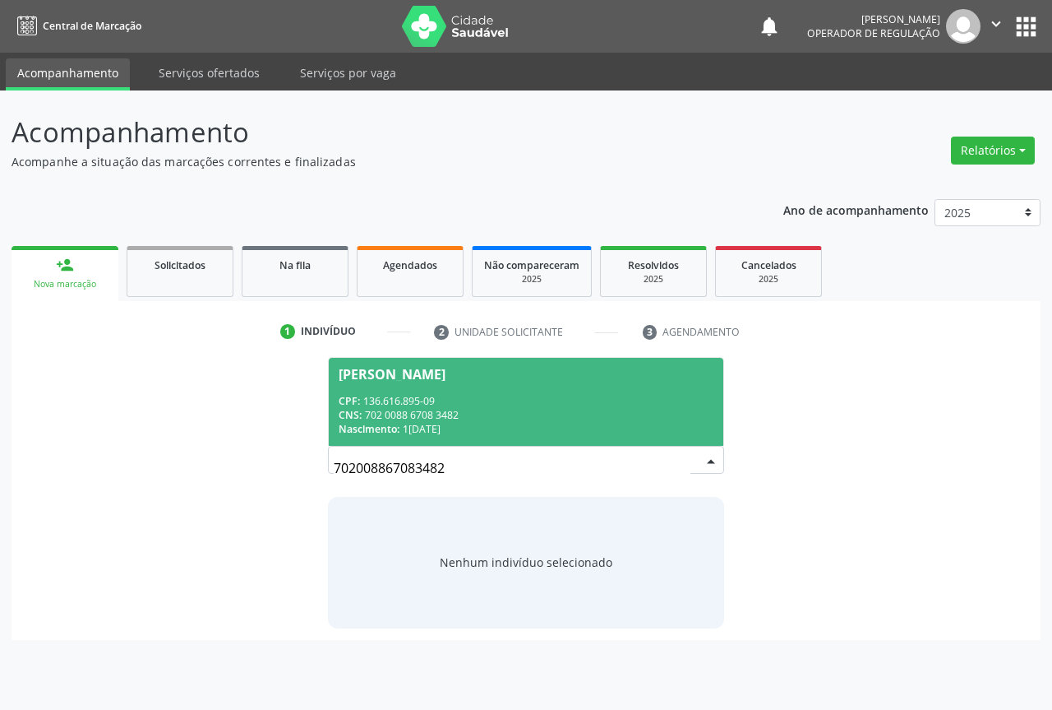
click at [401, 389] on span "Sofia de Jesus Santos CPF: 136.616.895-09 CNS: 702 0088 6708 3482 Nascimento: 1…" at bounding box center [526, 402] width 395 height 88
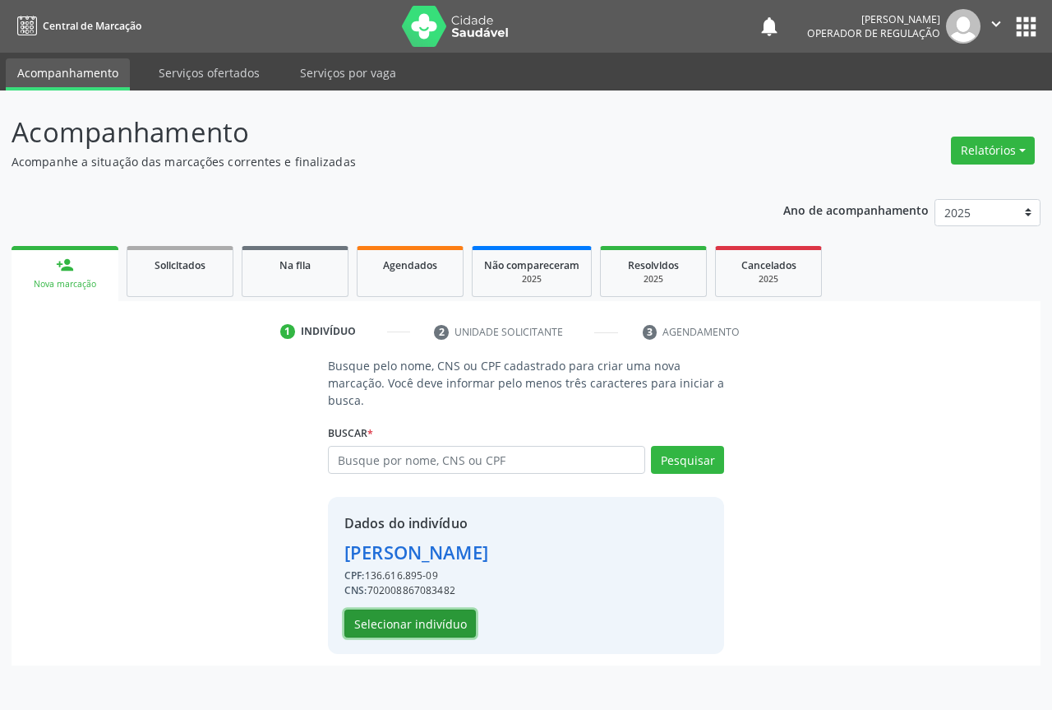
click at [385, 614] on button "Selecionar indivíduo" at bounding box center [411, 623] width 132 height 28
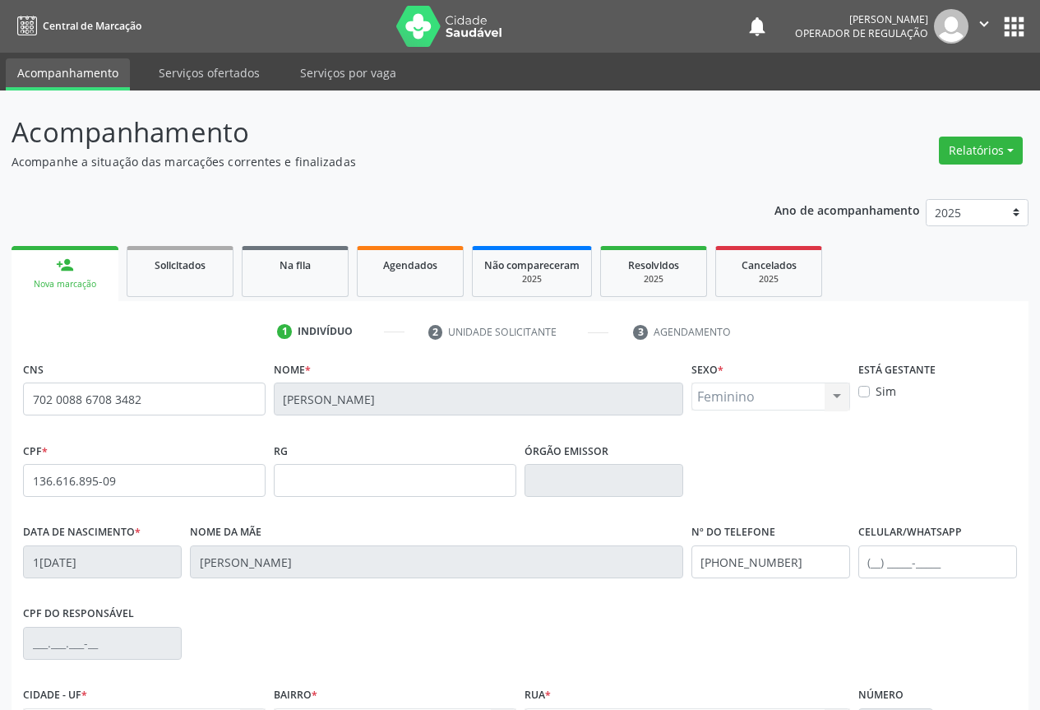
scroll to position [182, 0]
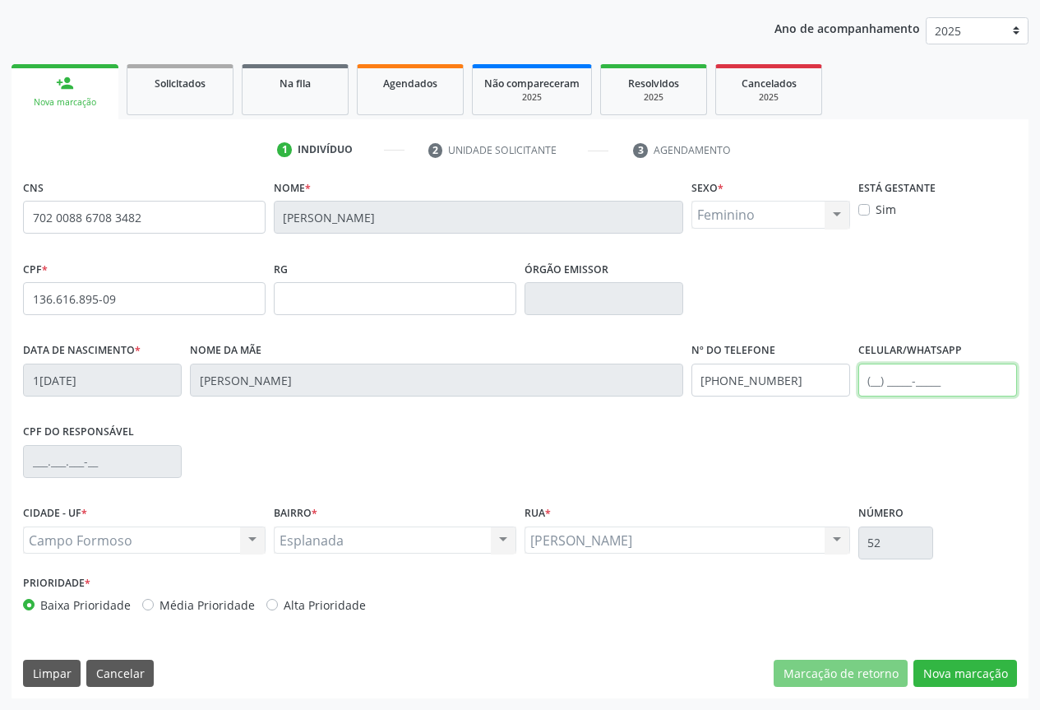
click at [946, 366] on input "text" at bounding box center [937, 379] width 159 height 33
type input "(74) 99947-2932"
click at [964, 674] on button "Nova marcação" at bounding box center [965, 673] width 104 height 28
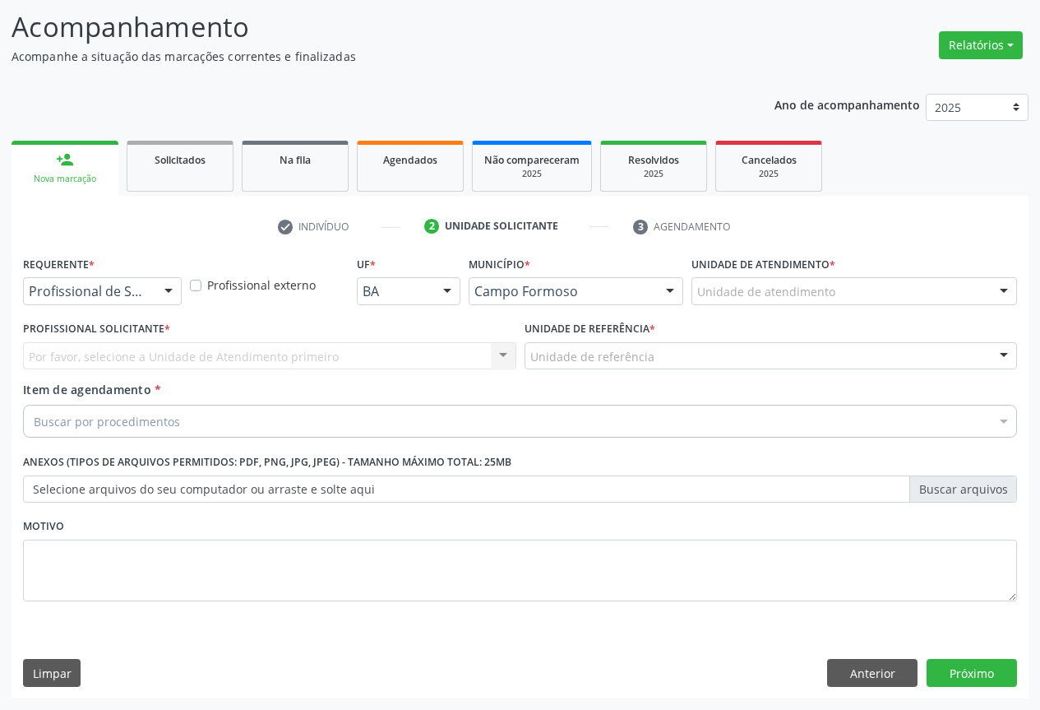
click at [174, 288] on div at bounding box center [168, 292] width 25 height 28
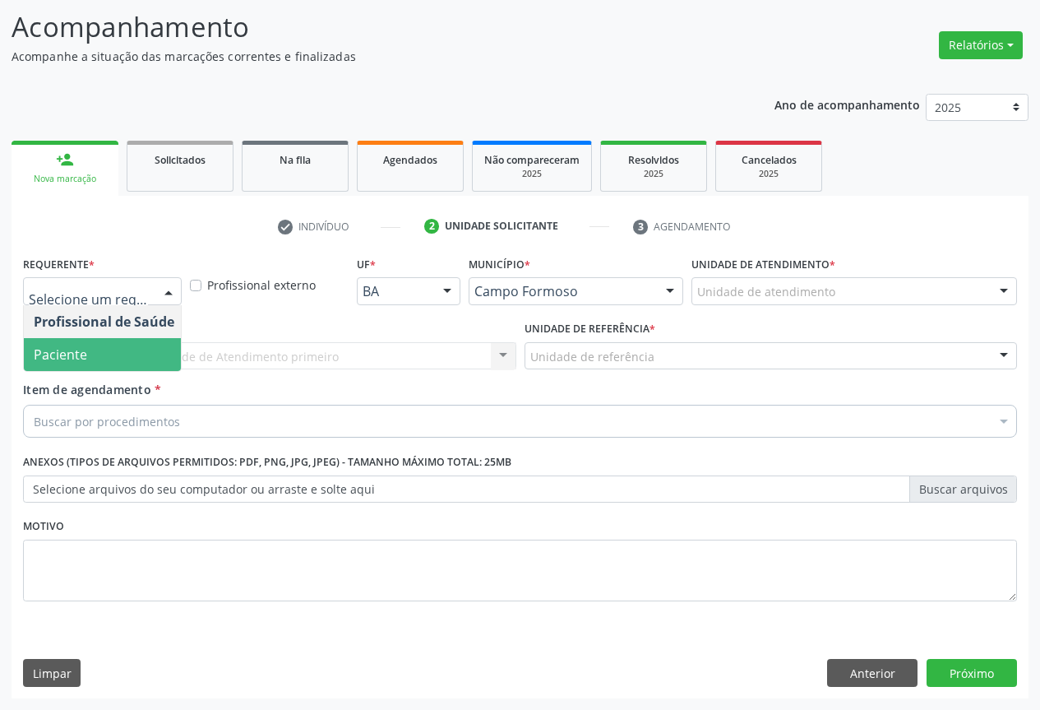
click at [69, 358] on span "Paciente" at bounding box center [60, 354] width 53 height 18
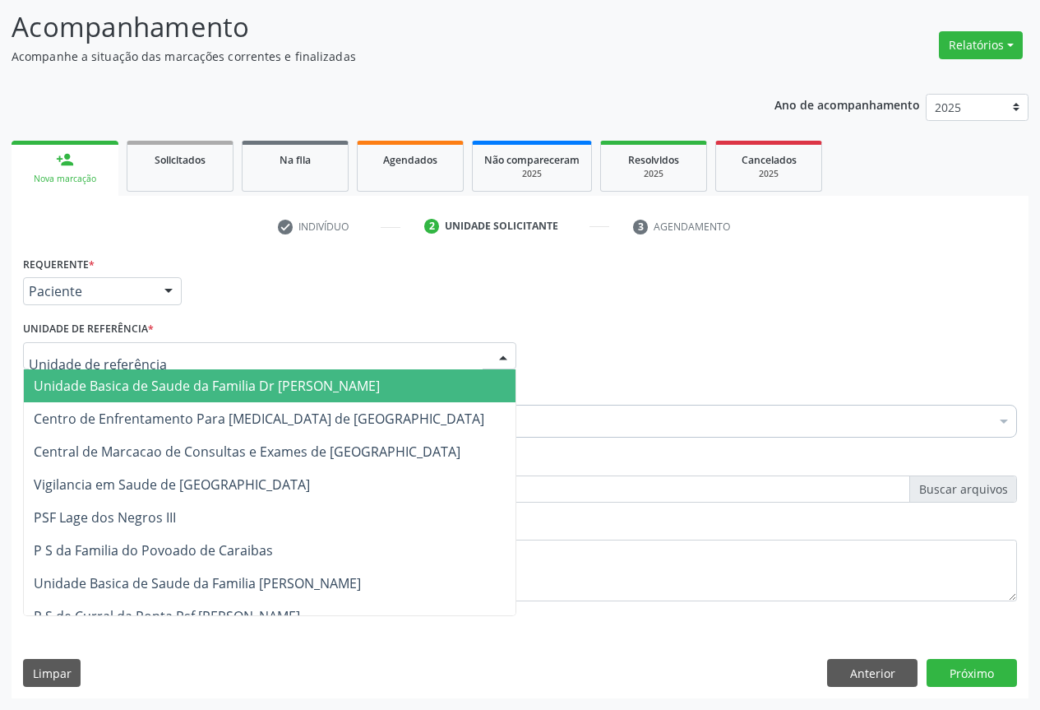
click at [509, 359] on div at bounding box center [503, 357] width 25 height 28
click at [127, 384] on span "Unidade Basica de Saude da Familia Dr [PERSON_NAME]" at bounding box center [207, 386] width 346 height 18
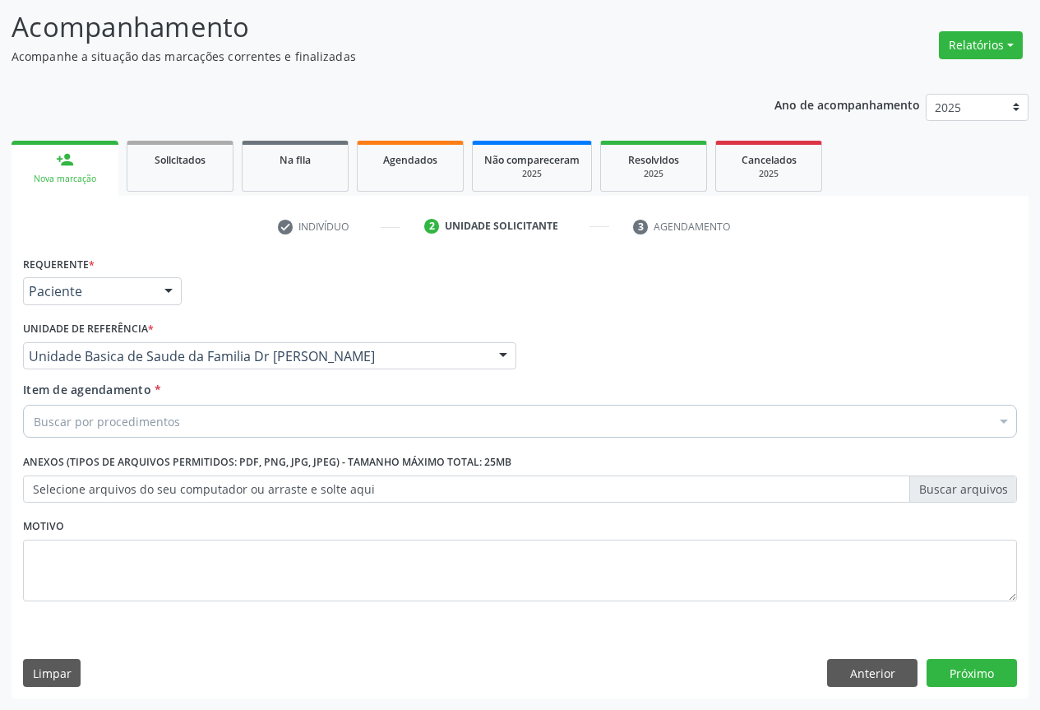
click at [985, 420] on div "Buscar por procedimentos" at bounding box center [520, 421] width 994 height 33
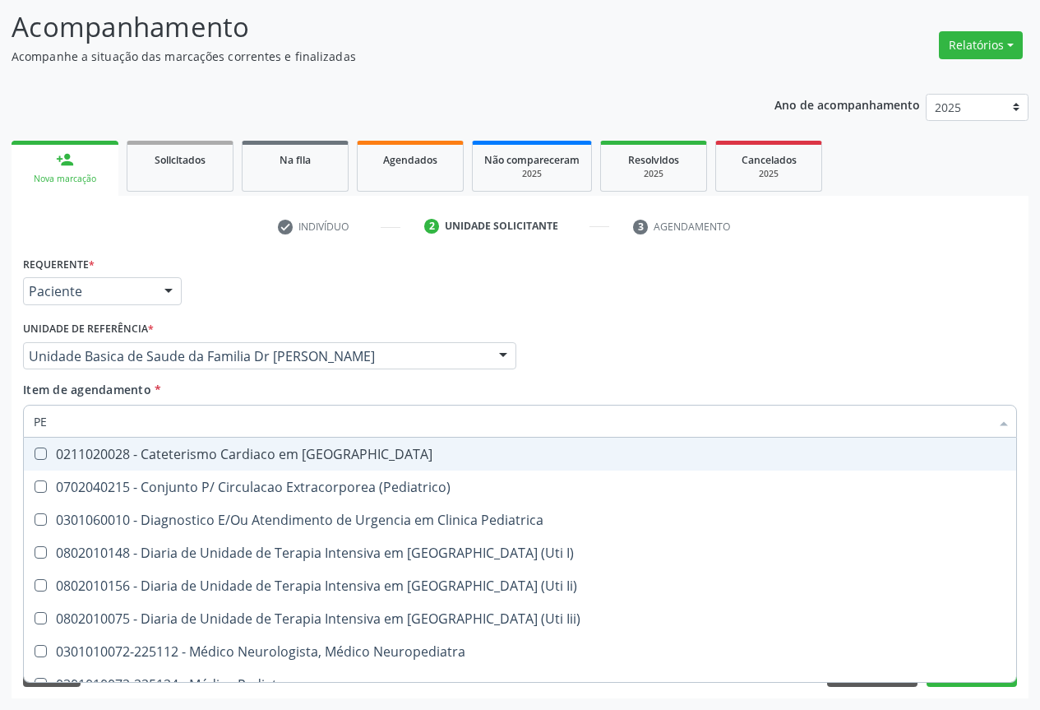
type input "P"
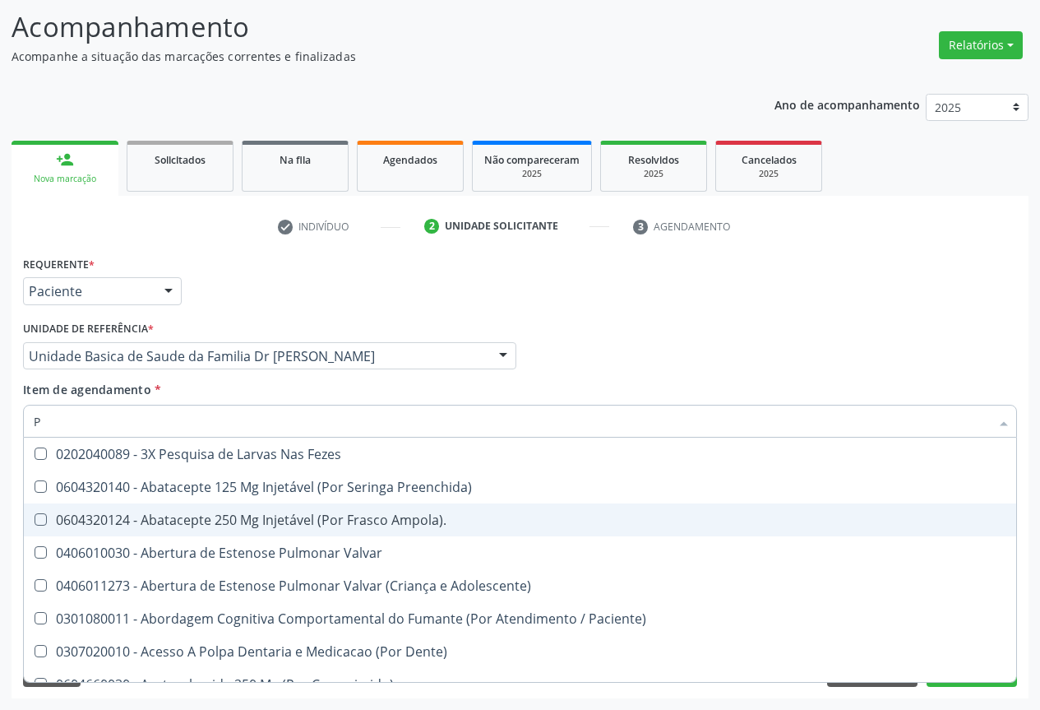
scroll to position [858, 0]
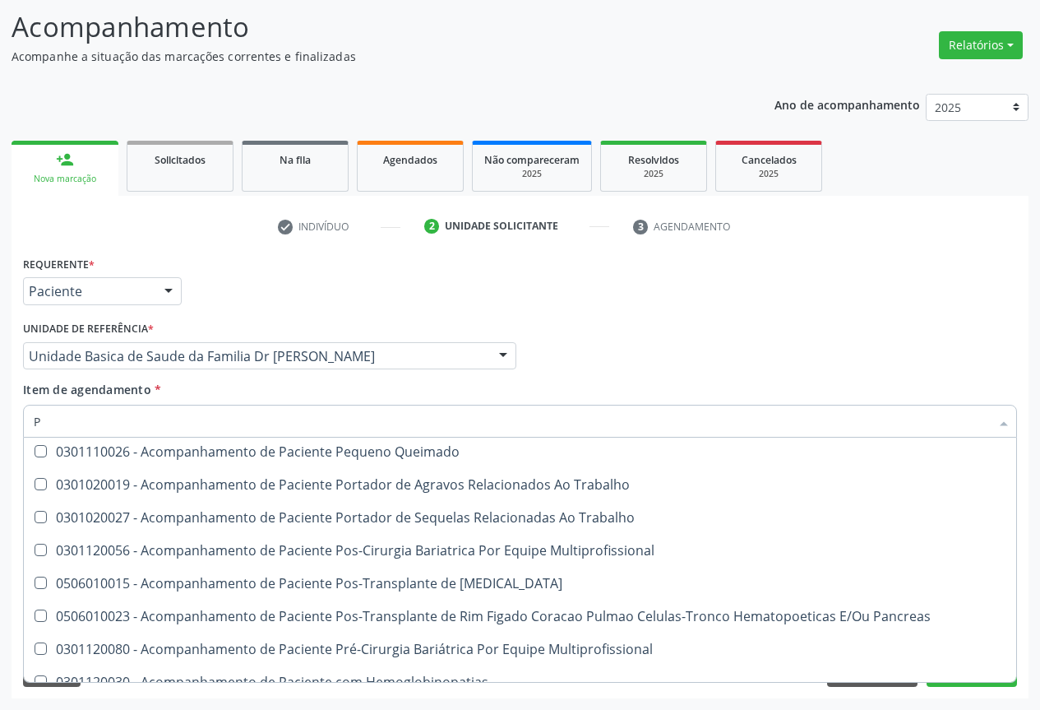
click at [80, 423] on input "P" at bounding box center [512, 421] width 956 height 33
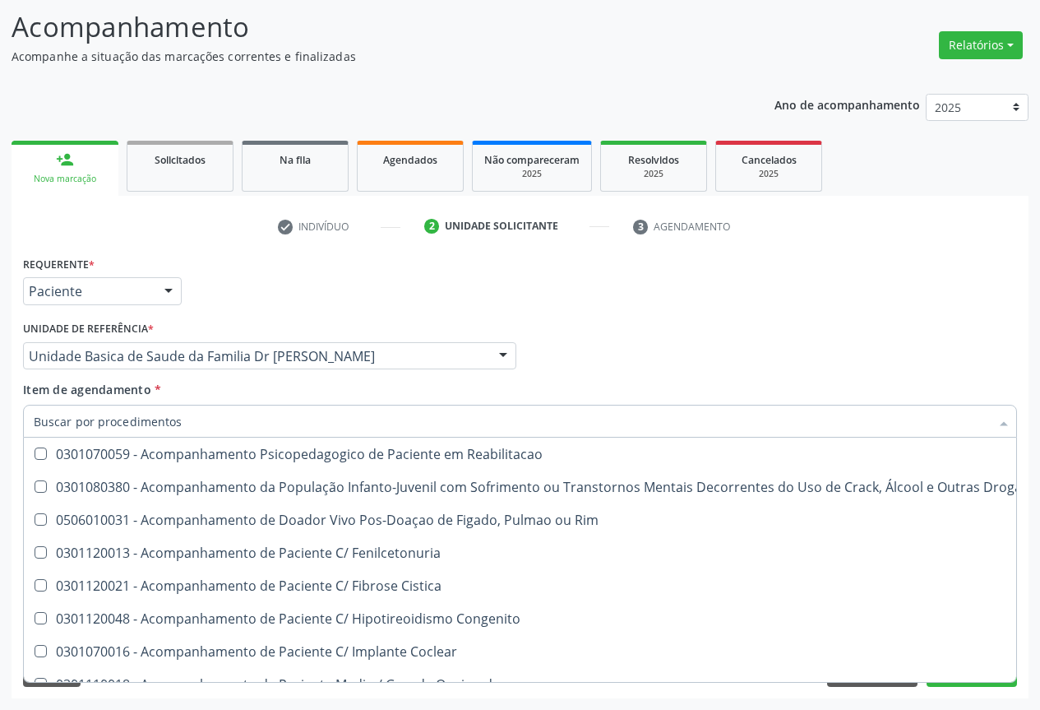
scroll to position [926, 0]
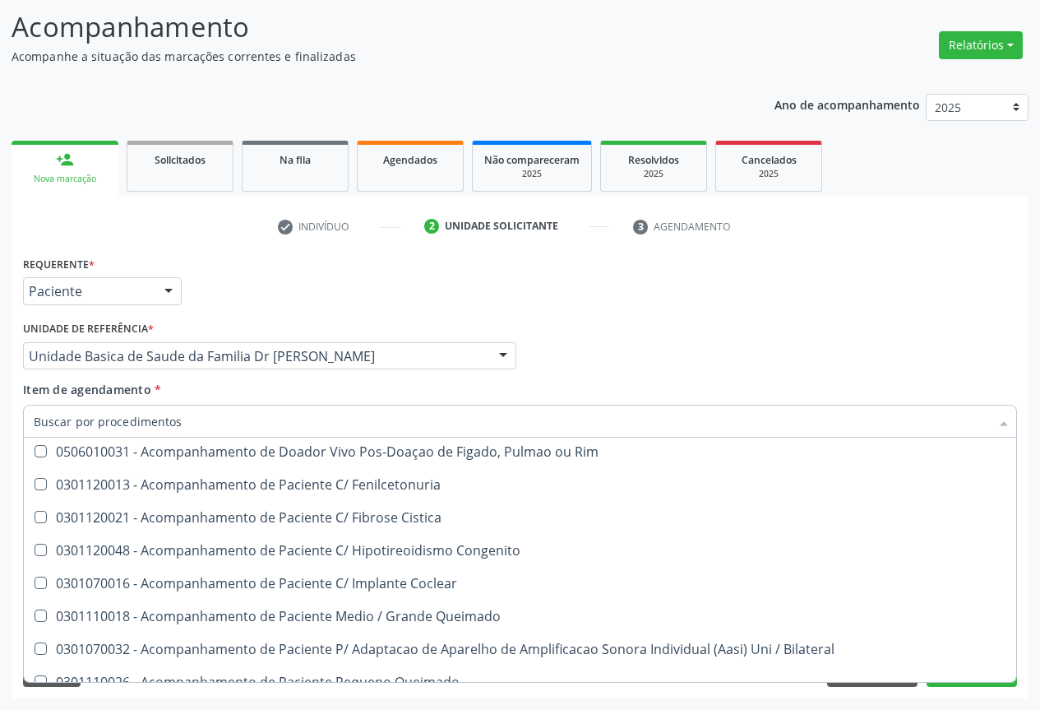
click at [62, 412] on input "Item de agendamento *" at bounding box center [512, 421] width 956 height 33
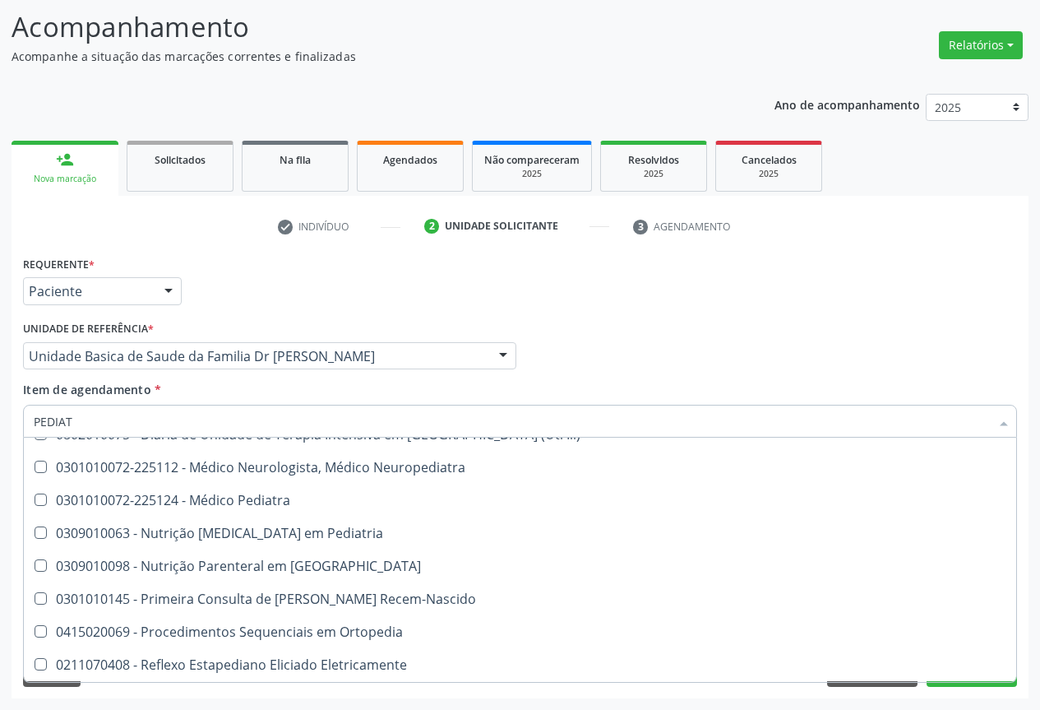
scroll to position [118, 0]
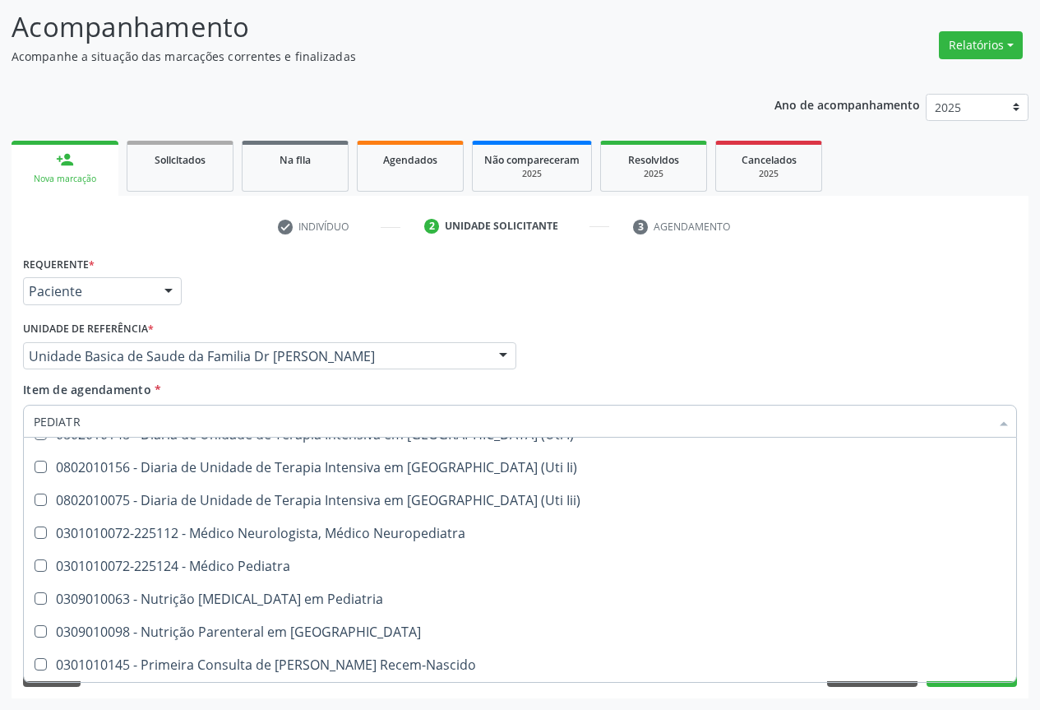
type input "PEDIATRA"
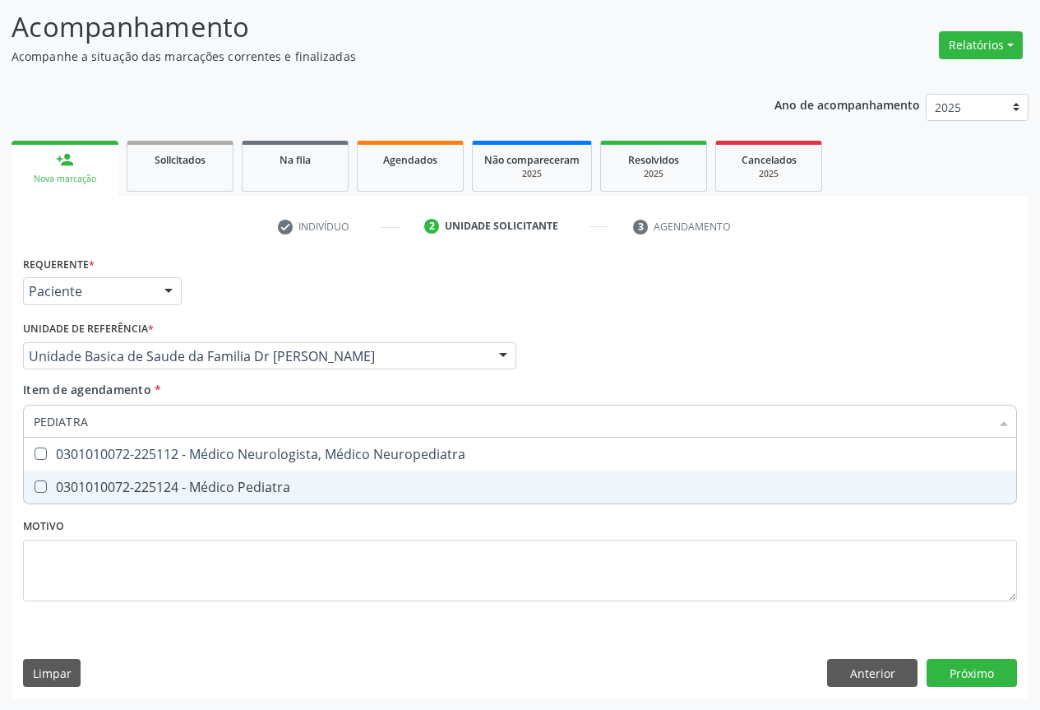
click at [229, 490] on div "0301010072-225124 - Médico Pediatra" at bounding box center [520, 486] width 973 height 13
checkbox Pediatra "true"
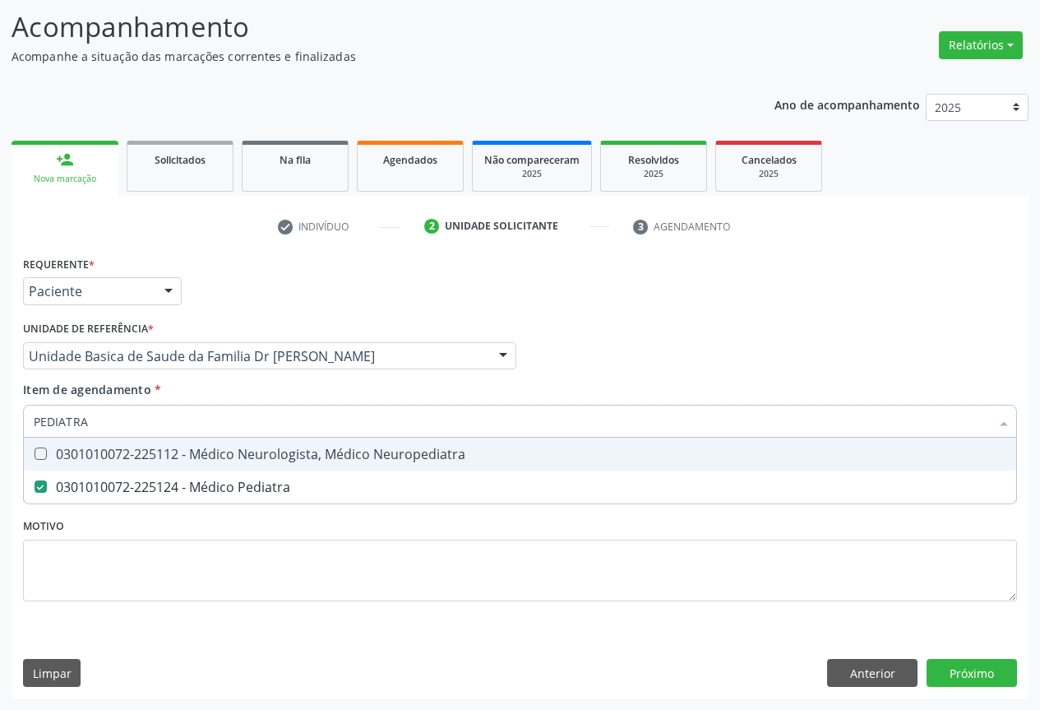
click at [560, 401] on div "Item de agendamento * PEDIATRA Desfazer seleção 0301010072-225112 - Médico Neur…" at bounding box center [520, 407] width 994 height 52
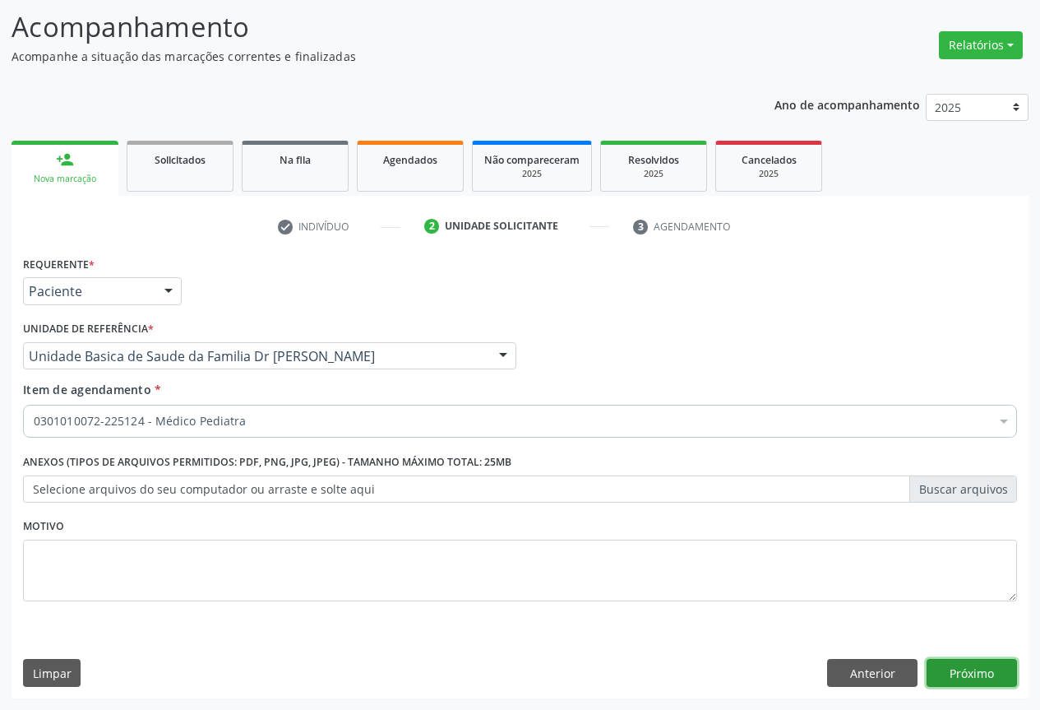
click at [945, 667] on button "Próximo" at bounding box center [972, 673] width 90 height 28
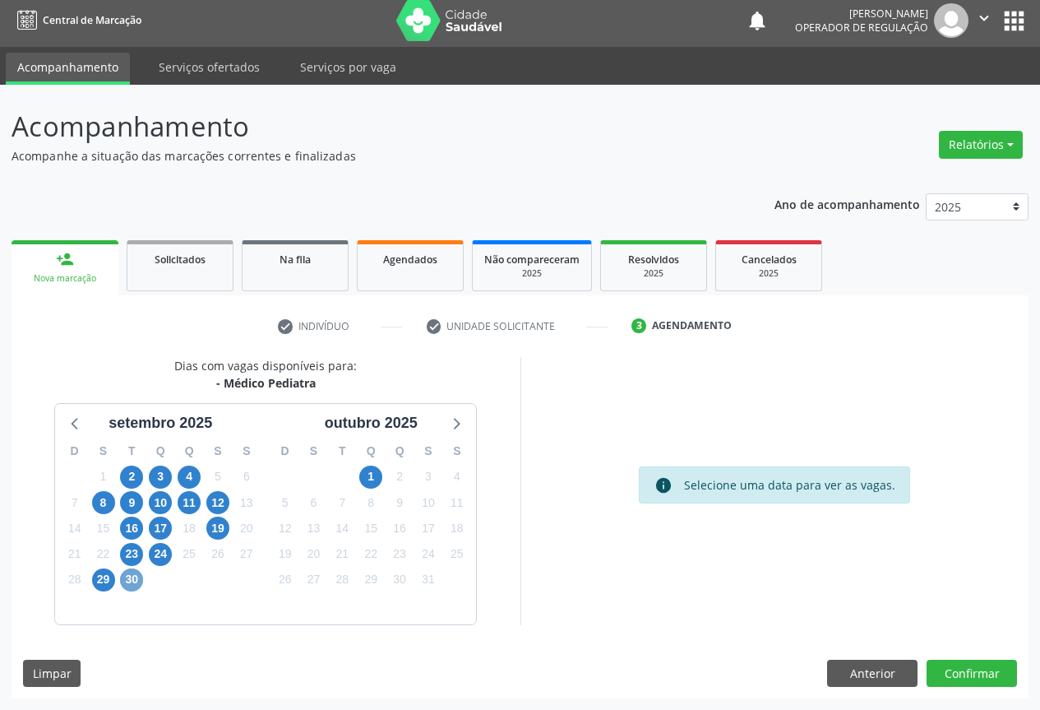
click at [132, 578] on span "30" at bounding box center [131, 579] width 23 height 23
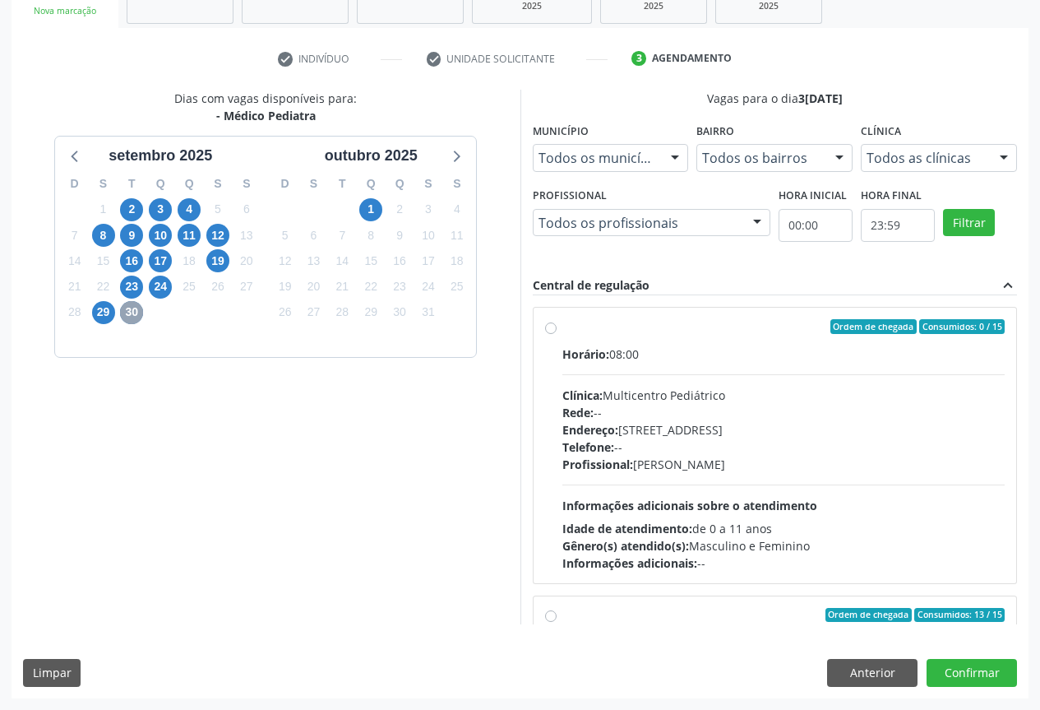
scroll to position [259, 0]
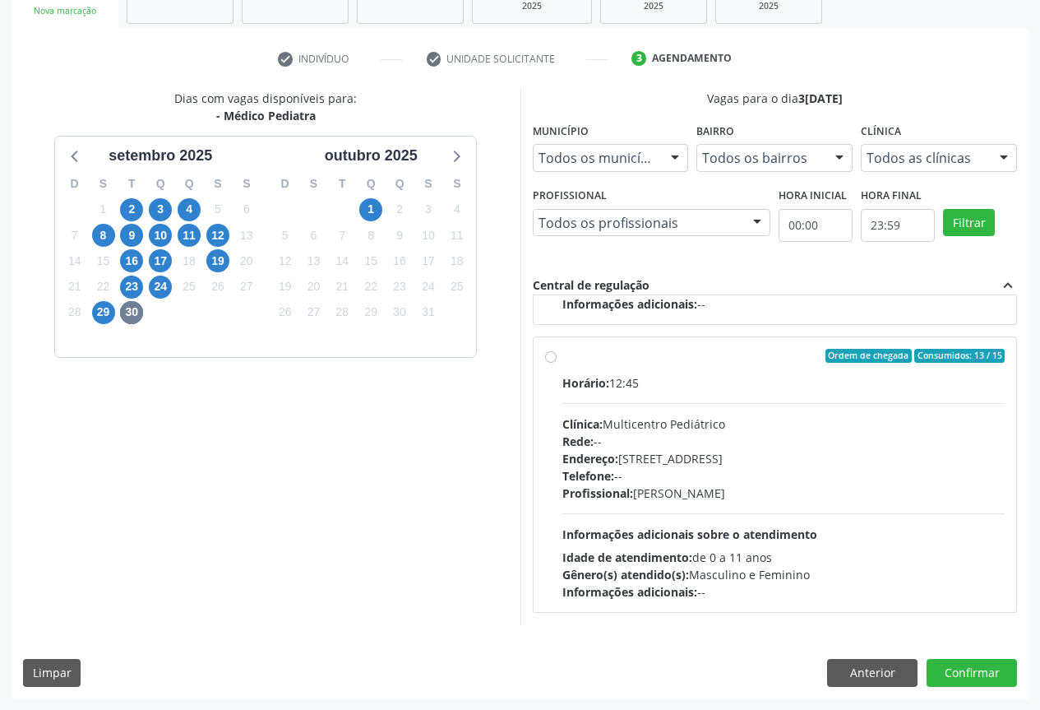
click at [578, 367] on label "Ordem de chegada Consumidos: 13 / 15 Horário: 12:45 Clínica: Multicentro Pediát…" at bounding box center [783, 475] width 443 height 252
click at [557, 363] on input "Ordem de chegada Consumidos: 13 / 15 Horário: 12:45 Clínica: Multicentro Pediát…" at bounding box center [551, 356] width 12 height 15
radio input "true"
click at [970, 677] on button "Confirmar" at bounding box center [972, 673] width 90 height 28
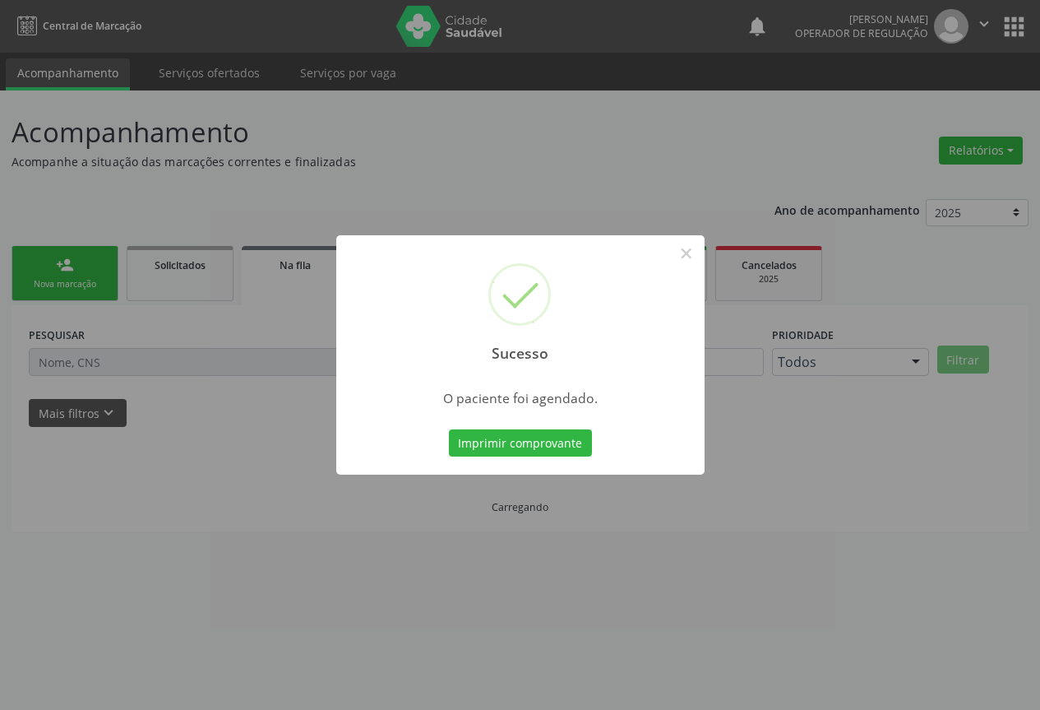
scroll to position [0, 0]
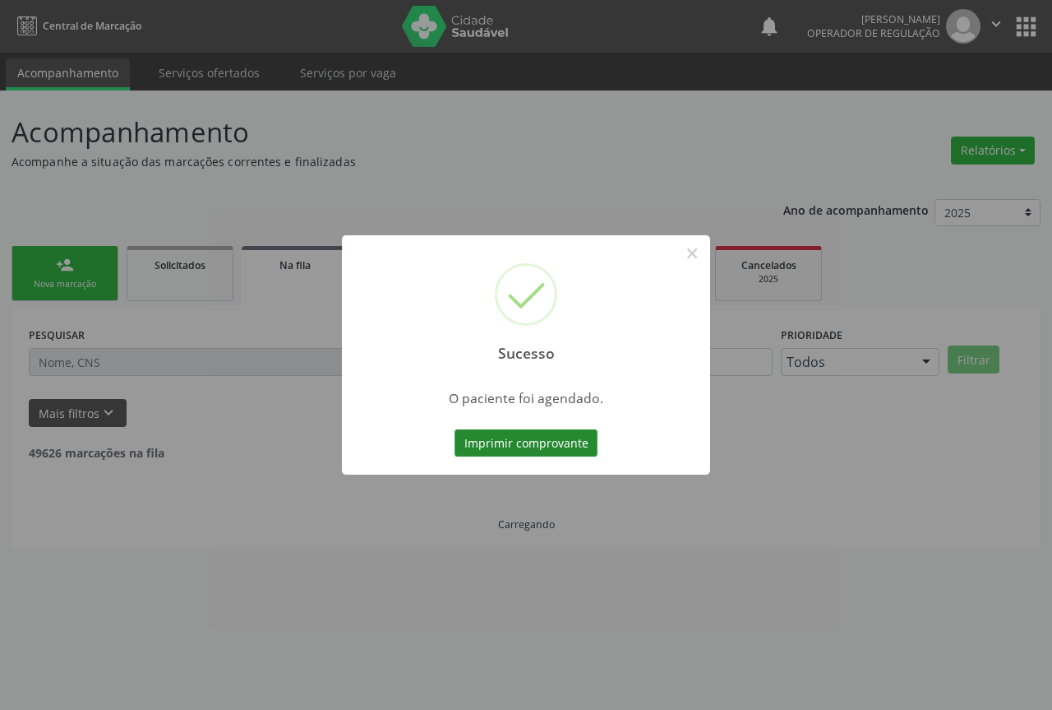
click at [521, 442] on button "Imprimir comprovante" at bounding box center [526, 443] width 143 height 28
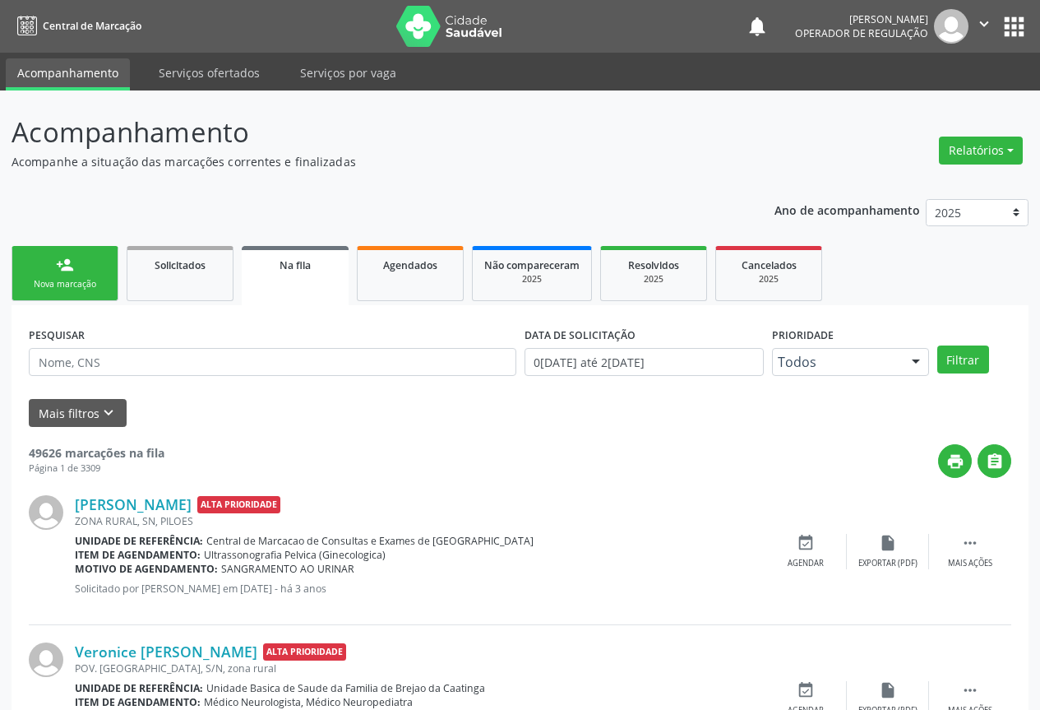
click at [73, 286] on div "Nova marcação" at bounding box center [65, 284] width 82 height 12
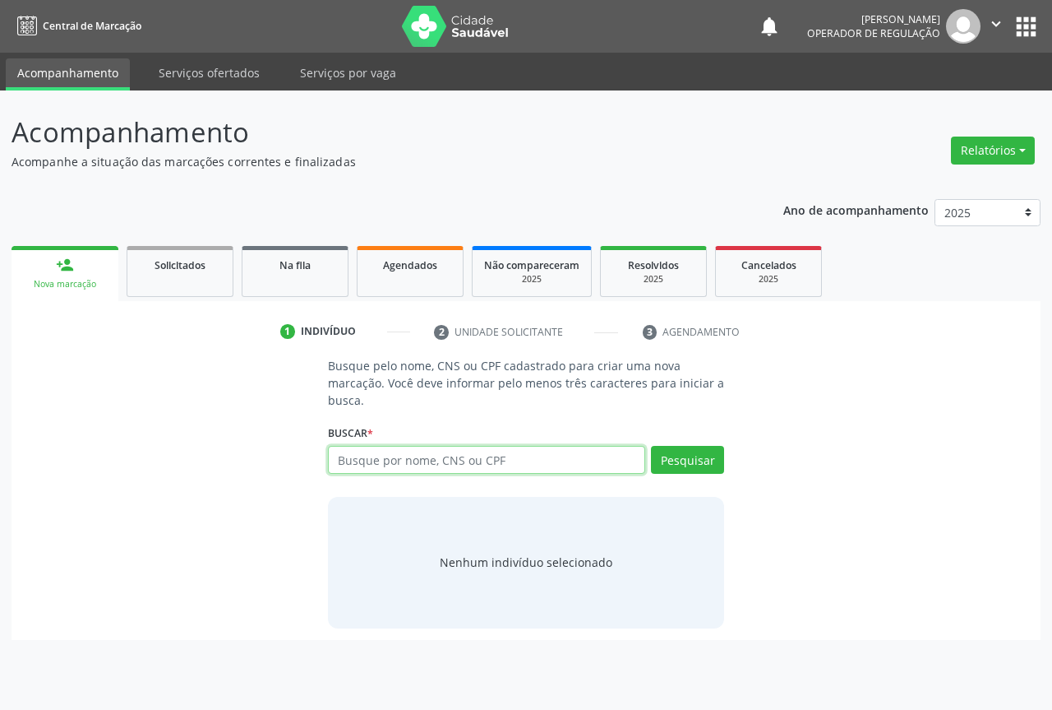
click at [358, 459] on input "text" at bounding box center [486, 460] width 317 height 28
type input "704108104637475"
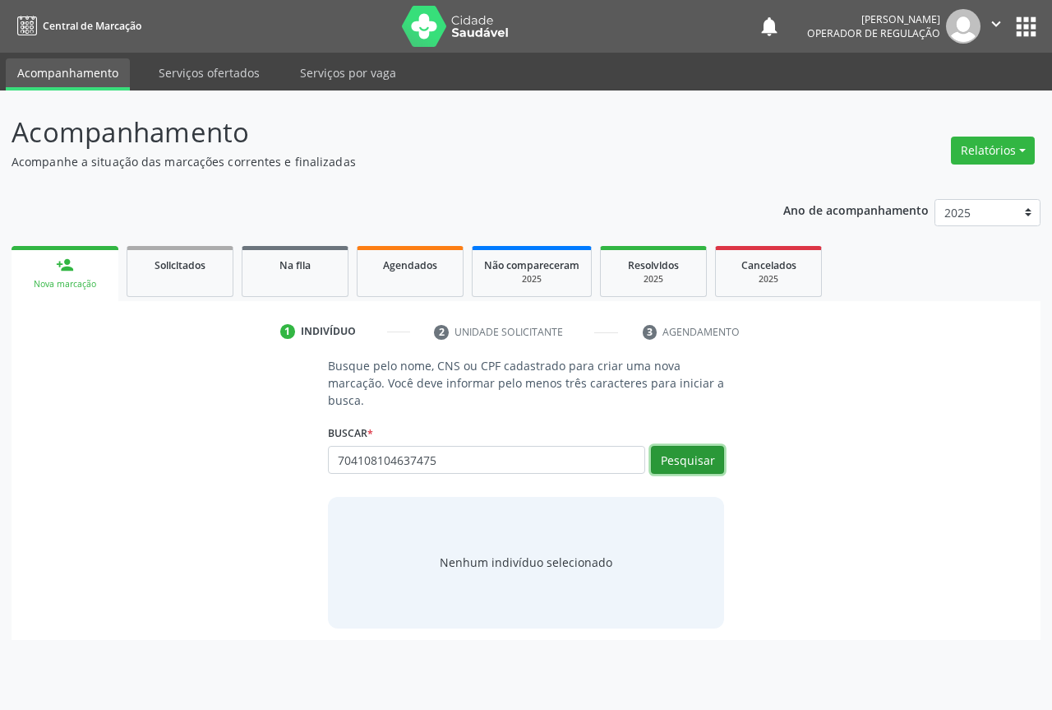
click at [707, 458] on button "Pesquisar" at bounding box center [687, 460] width 73 height 28
type input "704108104637475"
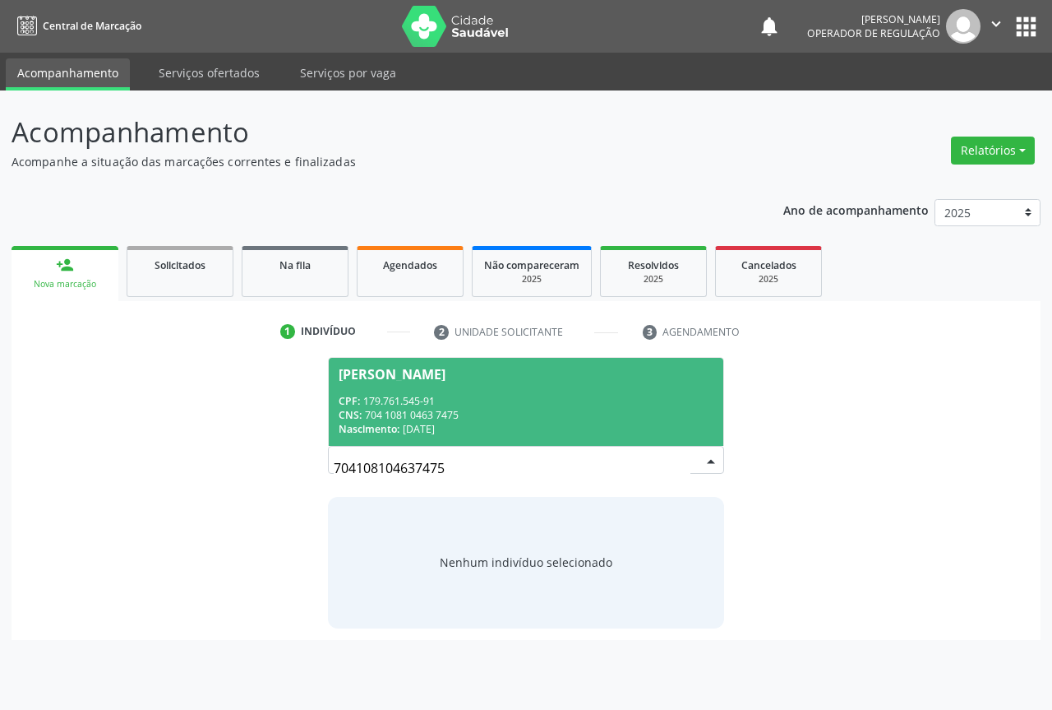
click at [396, 409] on div "CNS: 704 1081 0463 7475" at bounding box center [526, 415] width 375 height 14
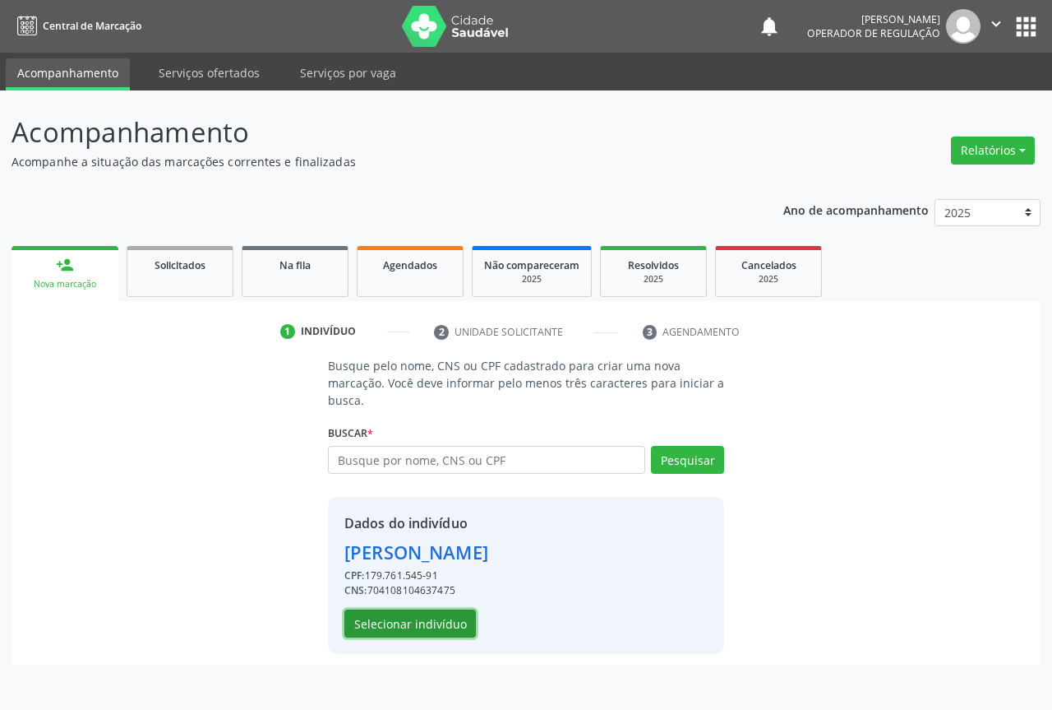
click at [400, 617] on button "Selecionar indivíduo" at bounding box center [411, 623] width 132 height 28
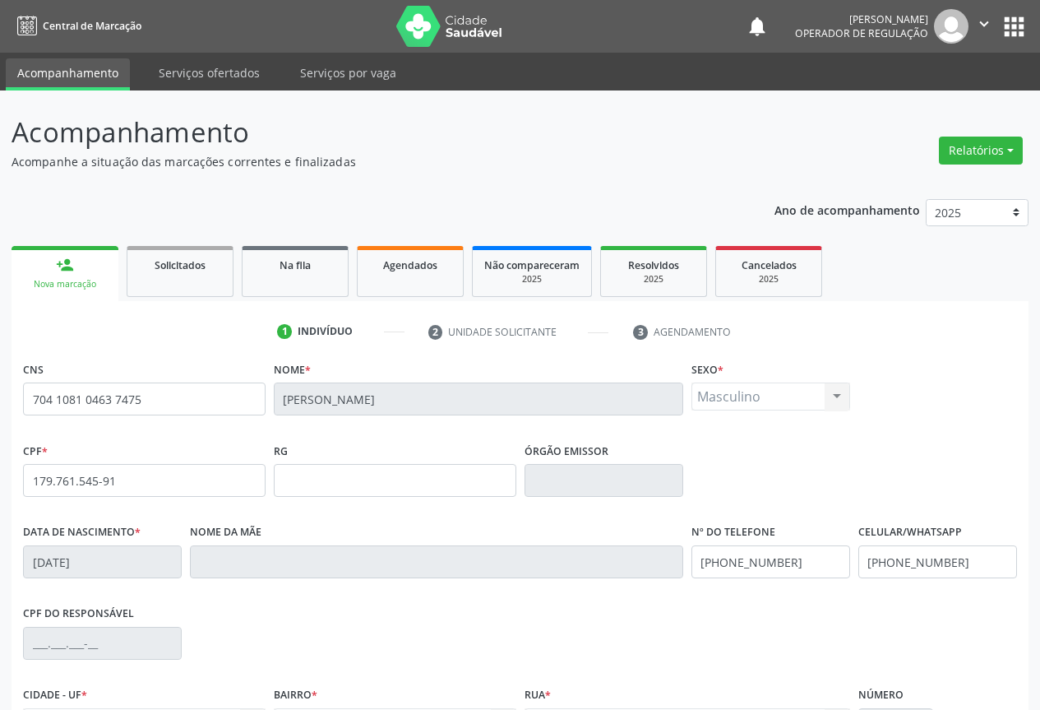
scroll to position [182, 0]
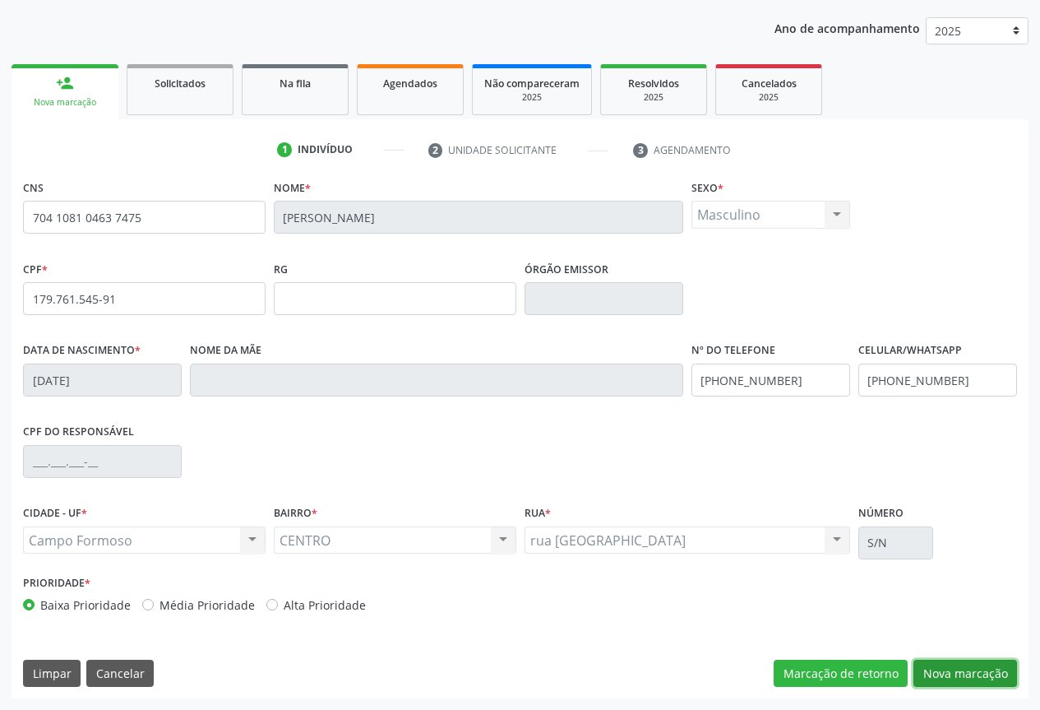
click at [966, 668] on button "Nova marcação" at bounding box center [965, 673] width 104 height 28
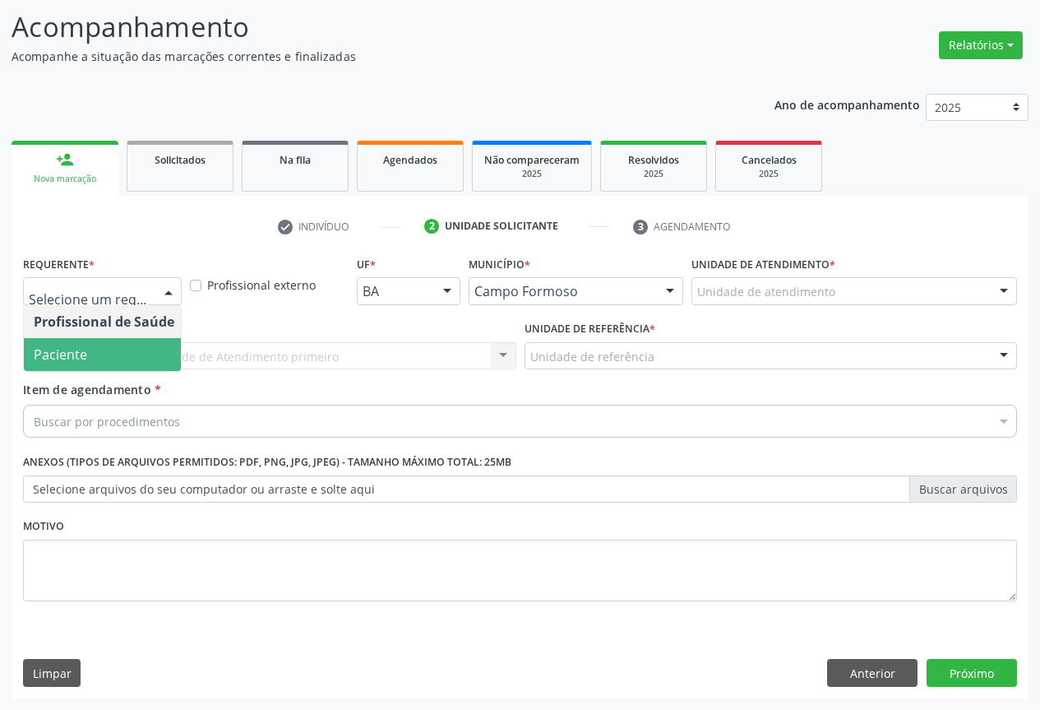
click at [77, 352] on span "Paciente" at bounding box center [60, 354] width 53 height 18
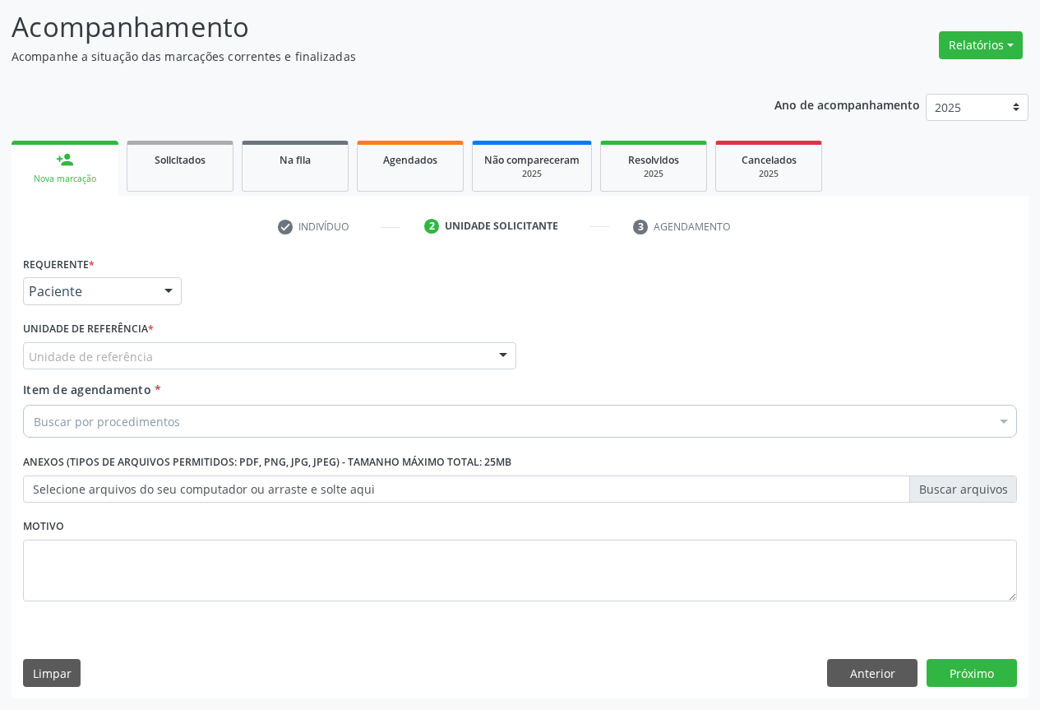
drag, startPoint x: 321, startPoint y: 354, endPoint x: 231, endPoint y: 377, distance: 92.3
click at [314, 356] on div "Unidade de referência" at bounding box center [269, 356] width 493 height 28
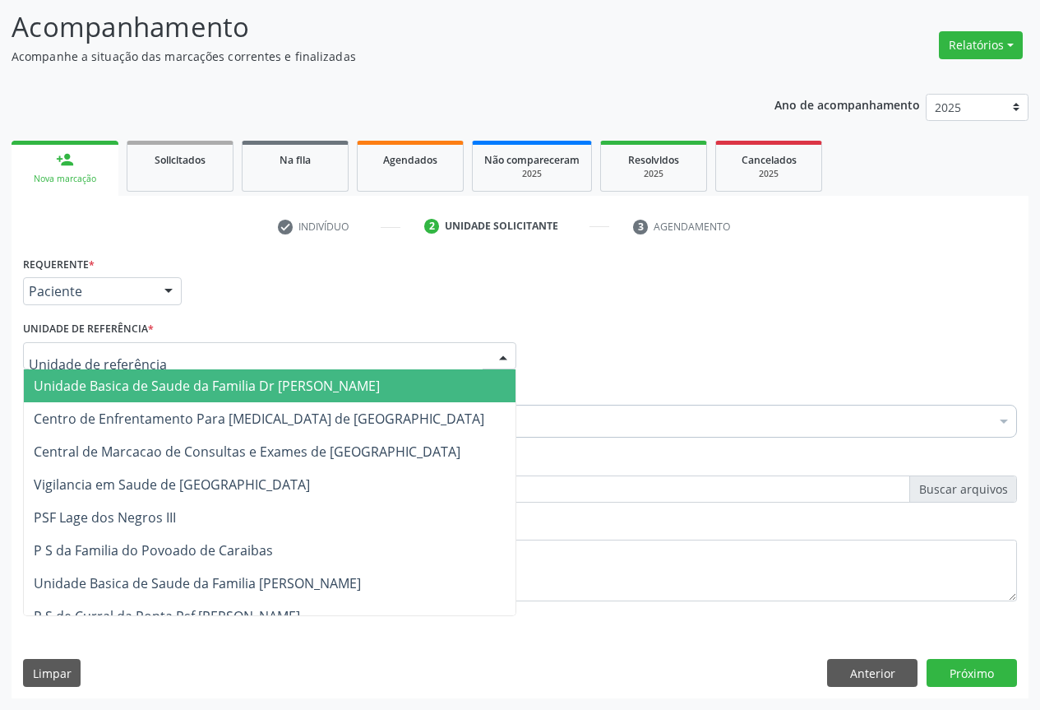
click at [213, 379] on span "Unidade Basica de Saude da Familia Dr [PERSON_NAME]" at bounding box center [207, 386] width 346 height 18
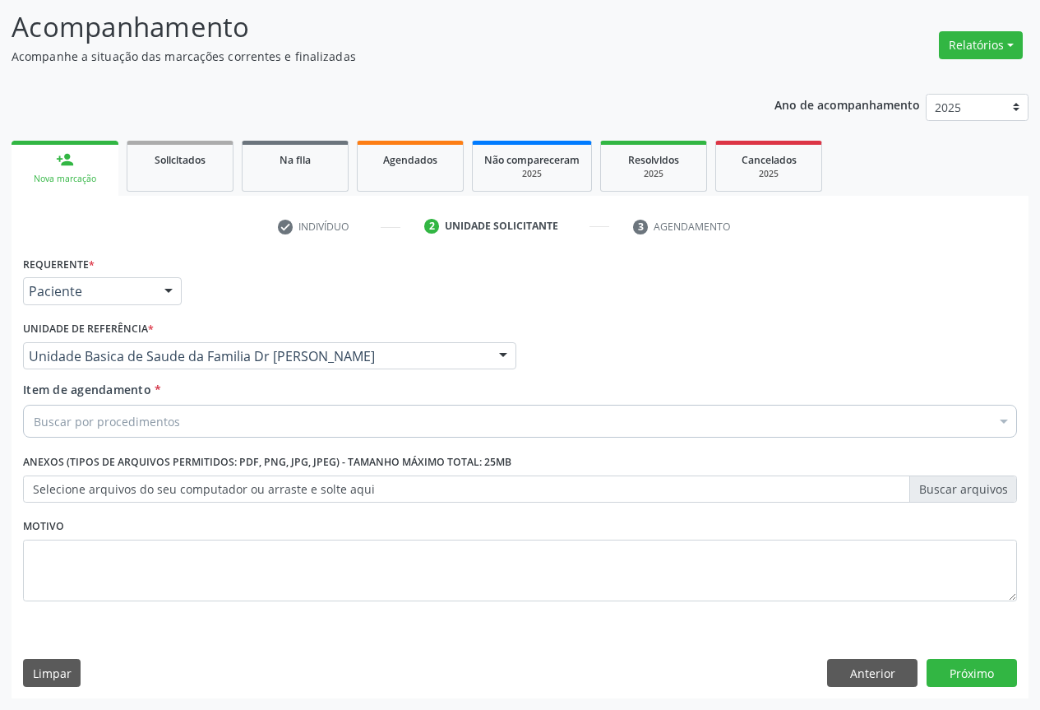
drag, startPoint x: 152, startPoint y: 411, endPoint x: 171, endPoint y: 405, distance: 20.0
click at [151, 412] on div "Buscar por procedimentos" at bounding box center [520, 421] width 994 height 33
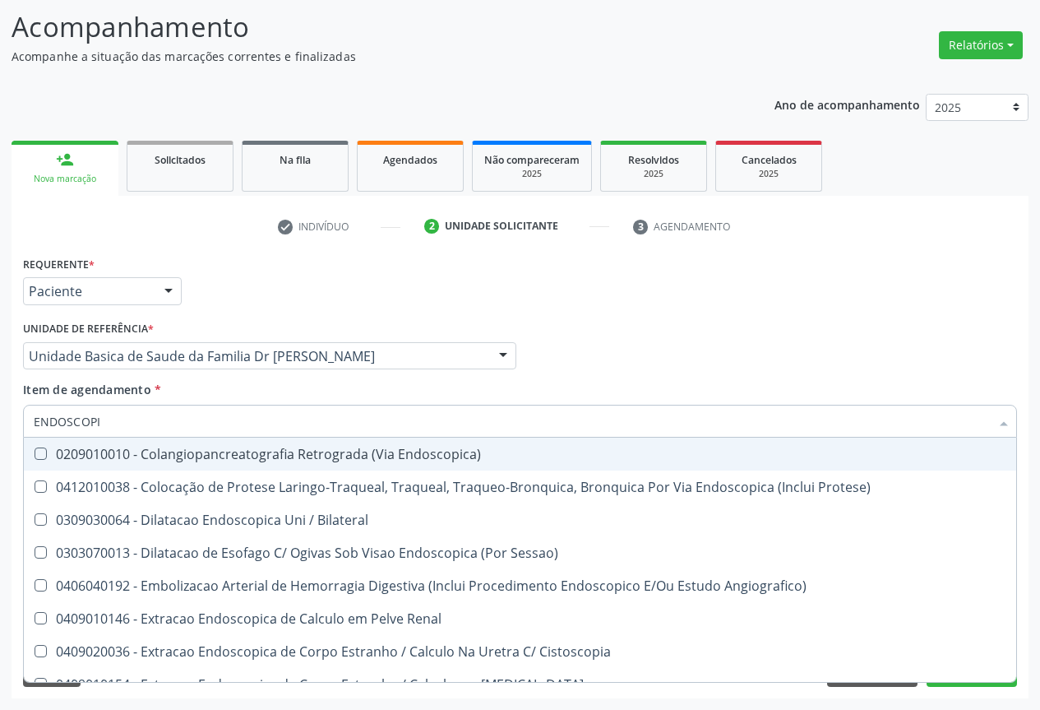
type input "ENDOSCOPIA"
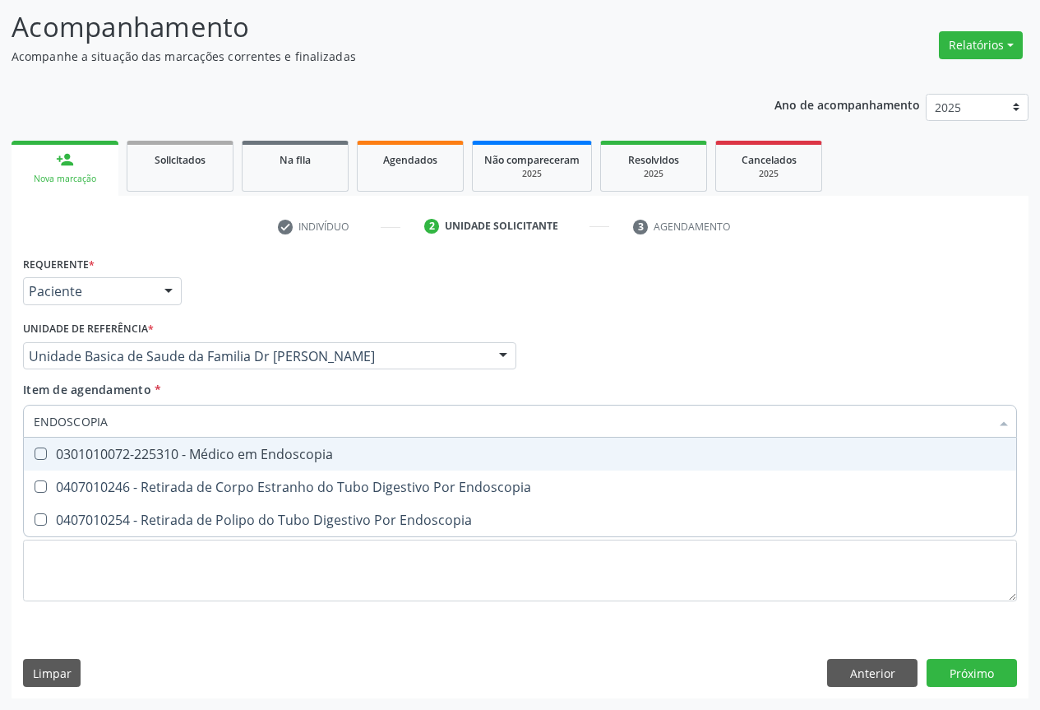
click at [231, 456] on div "0301010072-225310 - Médico em Endoscopia" at bounding box center [520, 453] width 973 height 13
checkbox Endoscopia "true"
click at [372, 391] on div "Item de agendamento * ENDOSCOPIA Desfazer seleção 0301010072-225310 - Médico em…" at bounding box center [520, 407] width 994 height 52
checkbox Endoscopia "true"
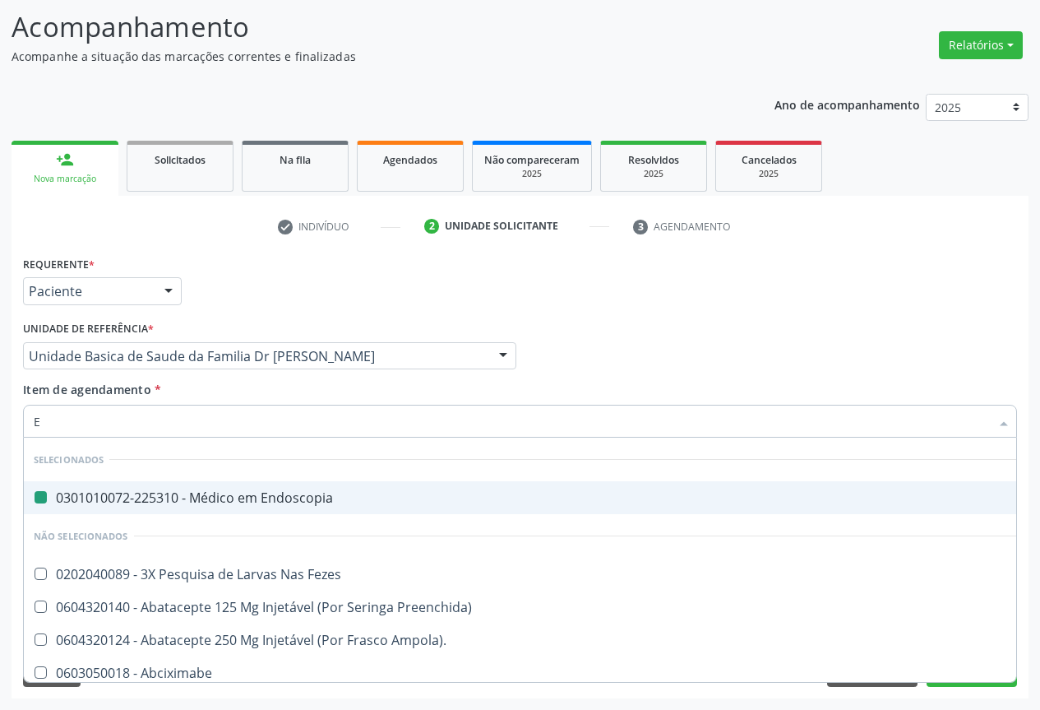
type input "EL"
checkbox Endoscopia "false"
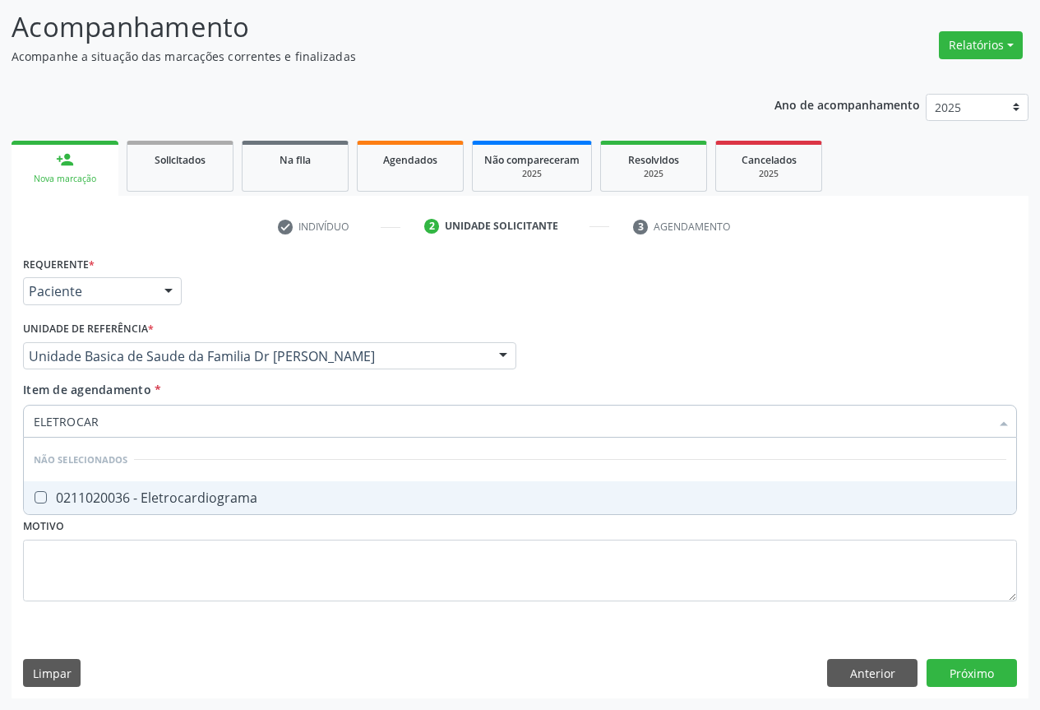
type input "ELETROCARD"
click at [147, 492] on div "0211020036 - Eletrocardiograma" at bounding box center [520, 497] width 973 height 13
checkbox Eletrocardiograma "true"
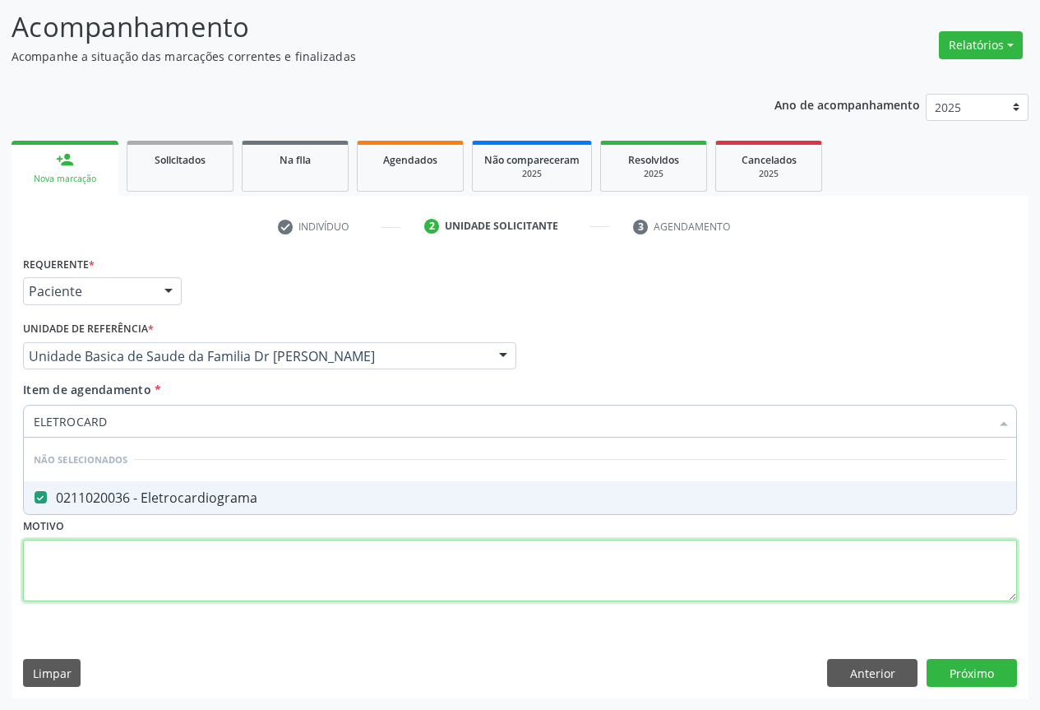
click at [160, 557] on div "Requerente * Paciente Profissional de Saúde Paciente Nenhum resultado encontrad…" at bounding box center [520, 438] width 994 height 372
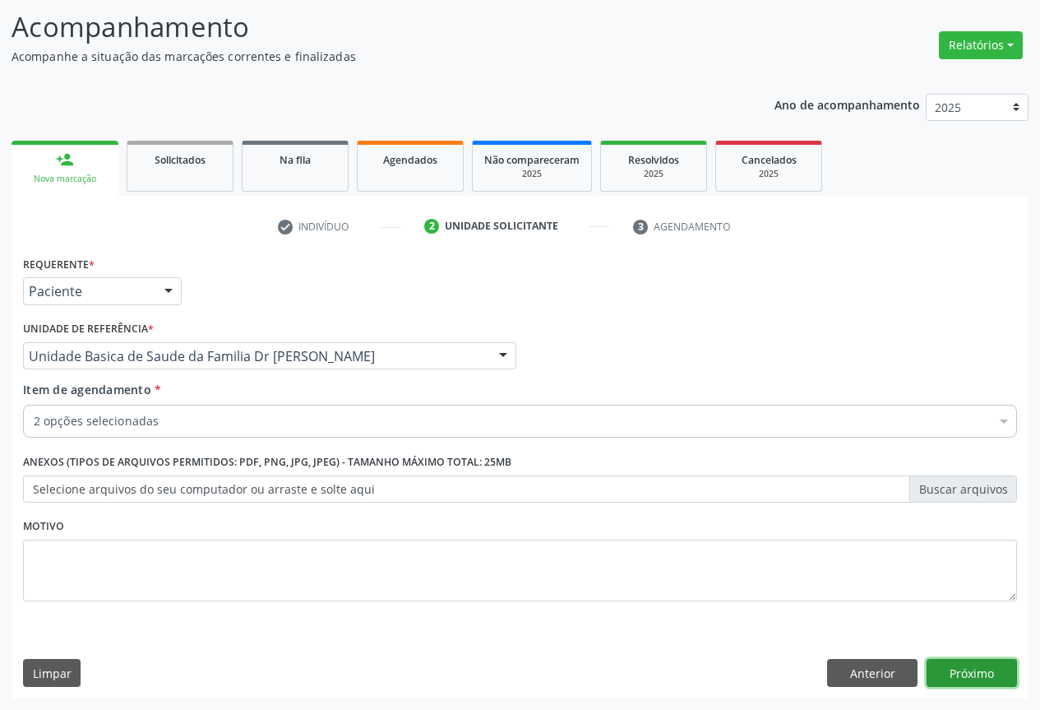
click at [963, 664] on button "Próximo" at bounding box center [972, 673] width 90 height 28
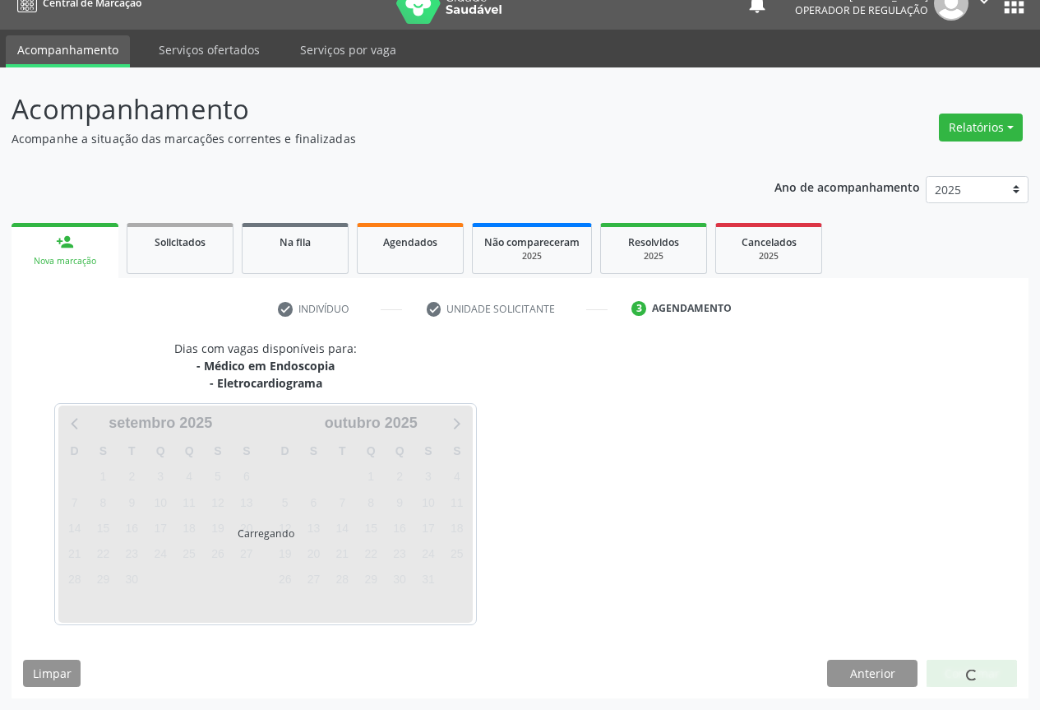
scroll to position [72, 0]
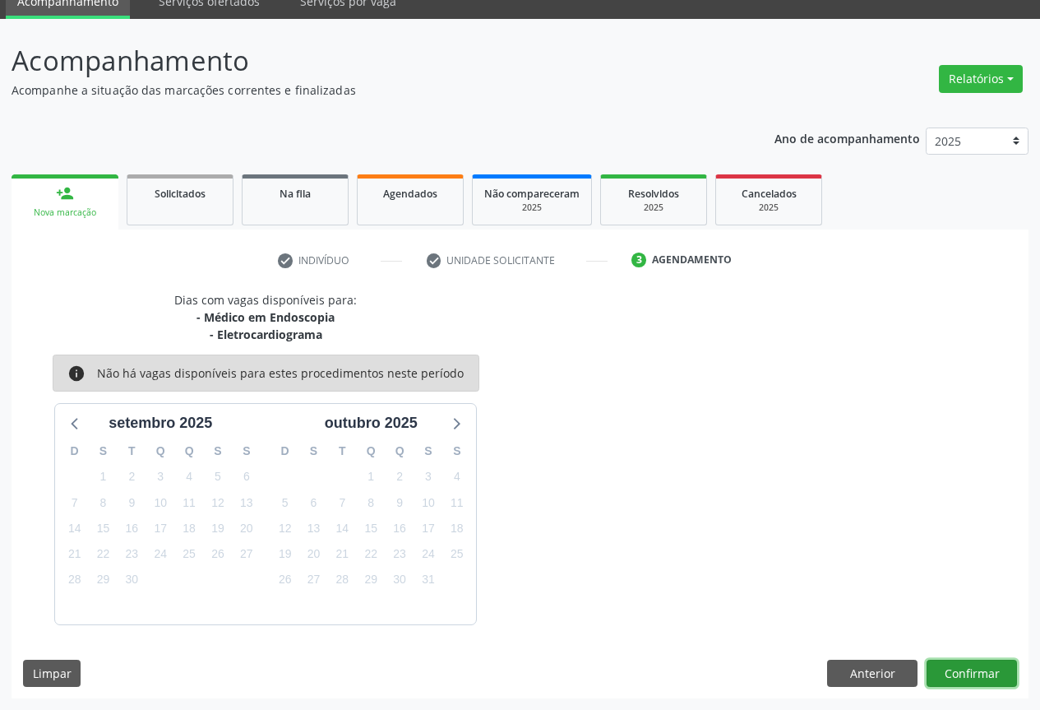
click at [967, 664] on button "Confirmar" at bounding box center [972, 673] width 90 height 28
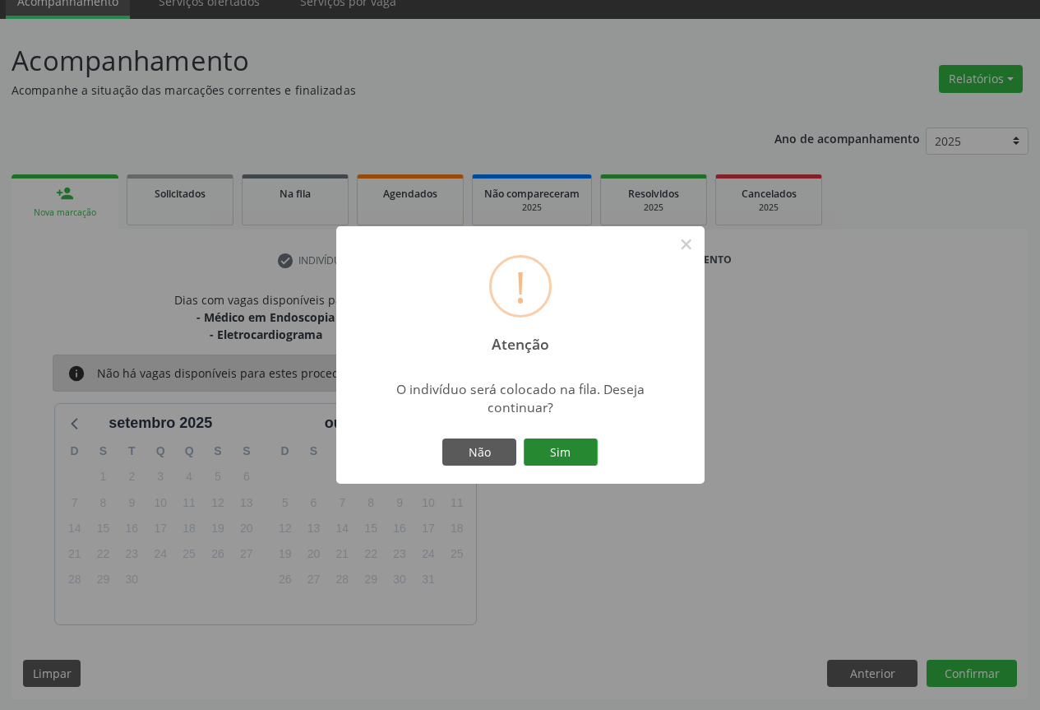
drag, startPoint x: 539, startPoint y: 447, endPoint x: 548, endPoint y: 446, distance: 9.9
click at [539, 447] on button "Sim" at bounding box center [561, 452] width 74 height 28
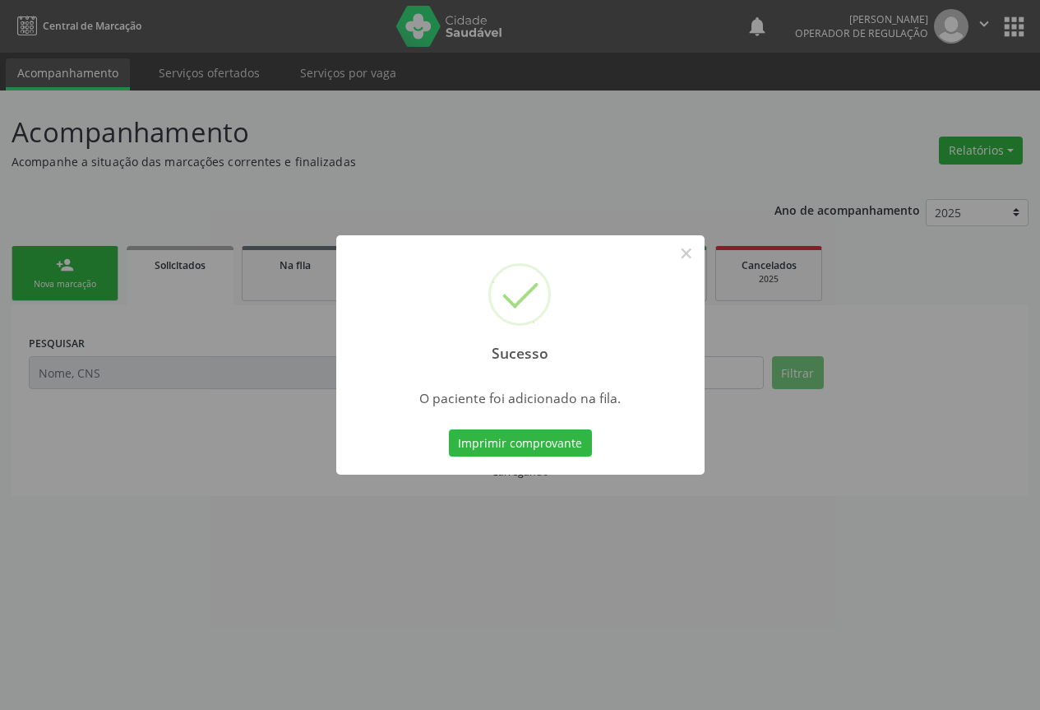
scroll to position [0, 0]
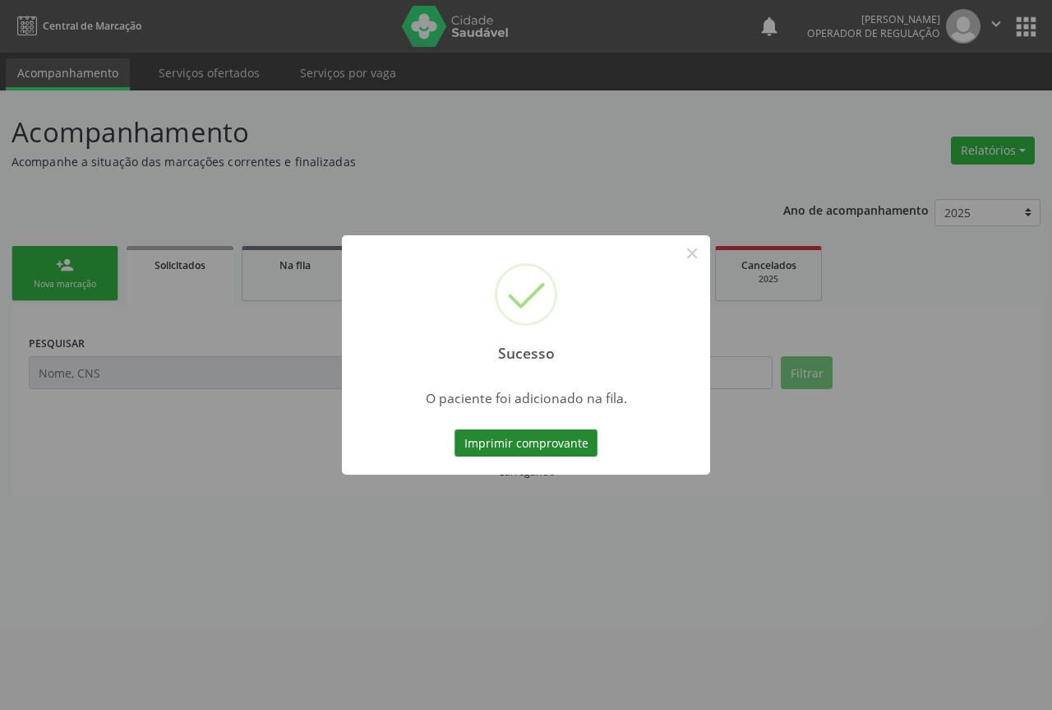
click at [540, 442] on button "Imprimir comprovante" at bounding box center [526, 443] width 143 height 28
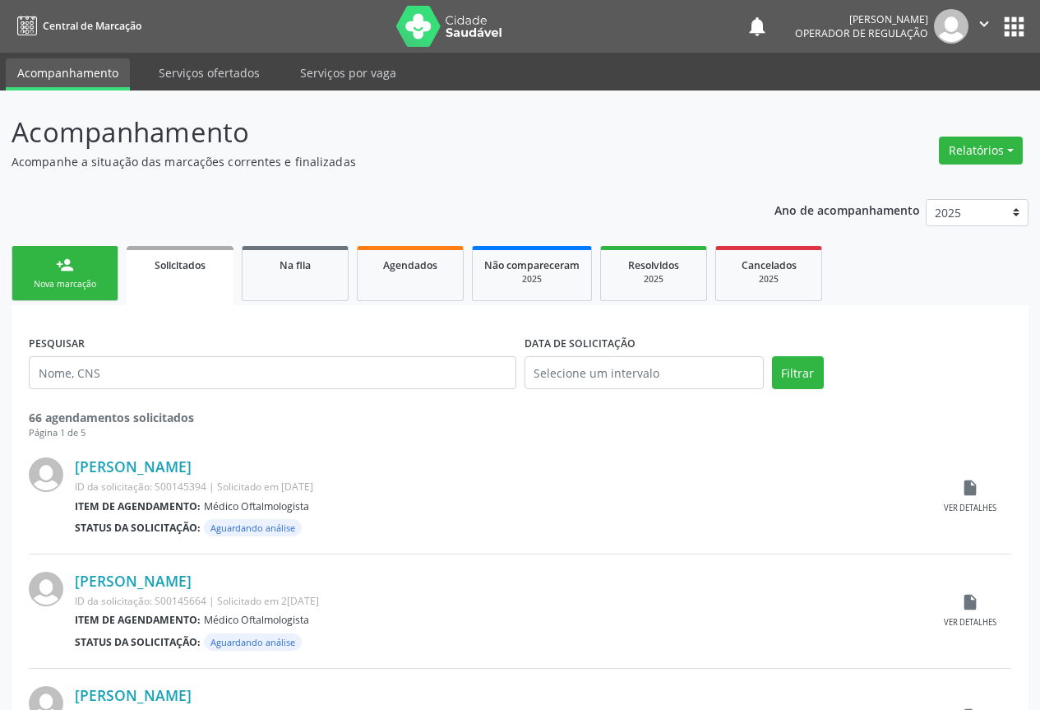
click at [70, 271] on div "person_add" at bounding box center [65, 265] width 18 height 18
drag, startPoint x: 70, startPoint y: 271, endPoint x: 543, endPoint y: 1, distance: 544.7
click at [71, 271] on div "person_add" at bounding box center [65, 265] width 18 height 18
click at [66, 287] on div "Nova marcação" at bounding box center [65, 284] width 82 height 12
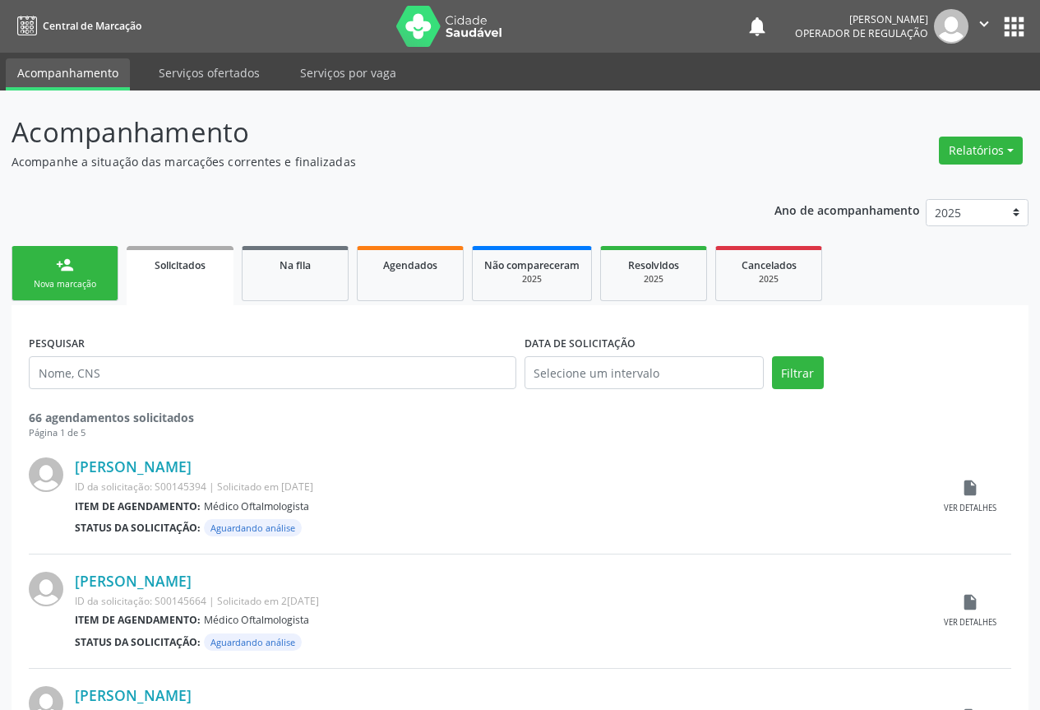
click at [85, 284] on div "Nova marcação" at bounding box center [65, 284] width 82 height 12
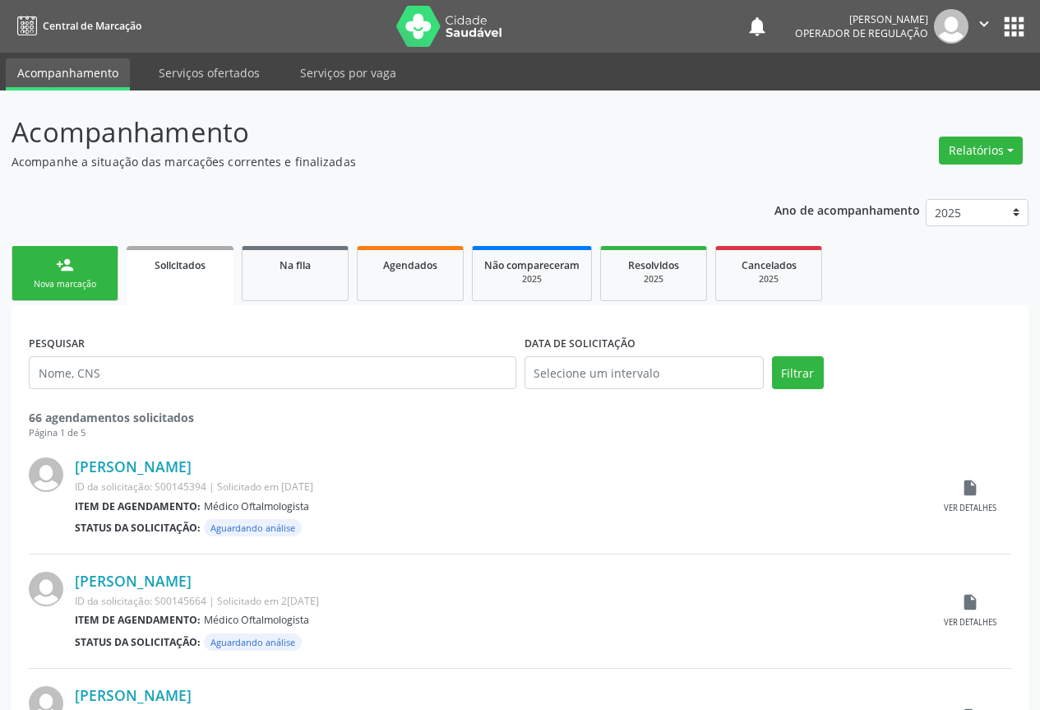
click at [85, 284] on div "Nova marcação" at bounding box center [65, 284] width 82 height 12
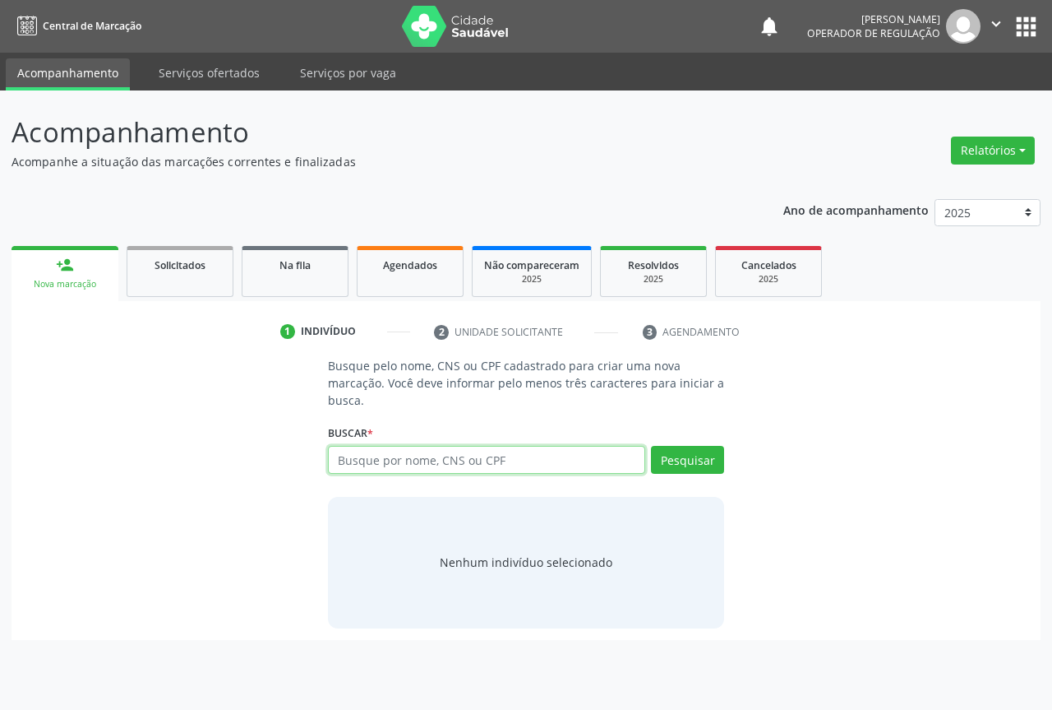
click at [386, 464] on input "text" at bounding box center [486, 460] width 317 height 28
click at [394, 456] on input "text" at bounding box center [486, 460] width 317 height 28
type input "7003064518251840"
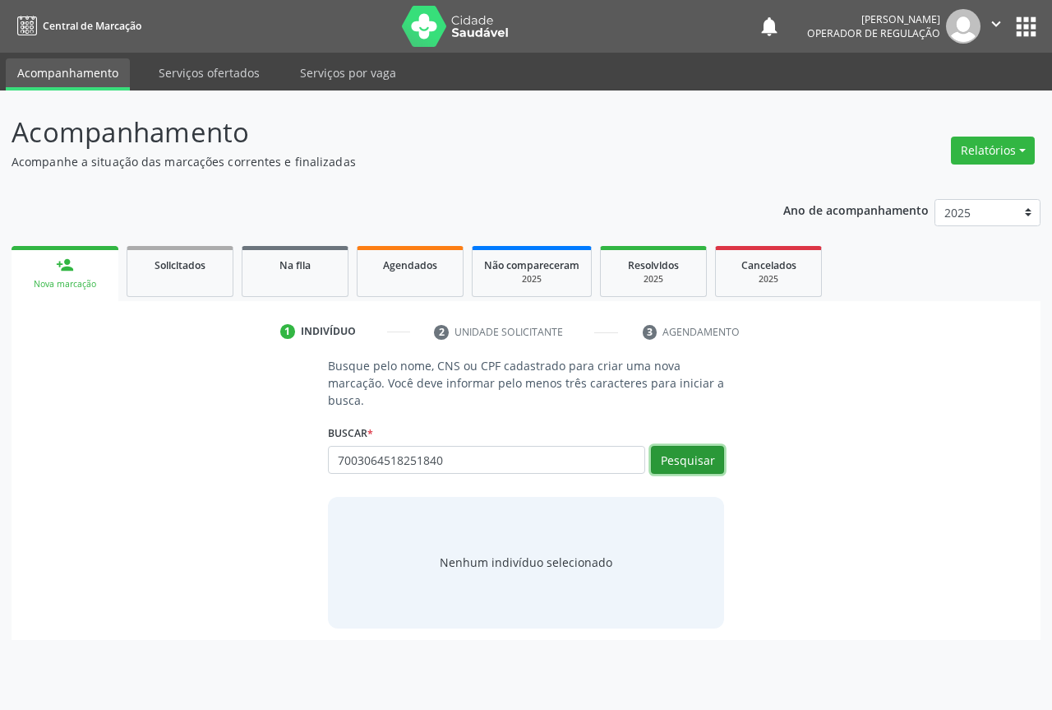
click at [686, 456] on button "Pesquisar" at bounding box center [687, 460] width 73 height 28
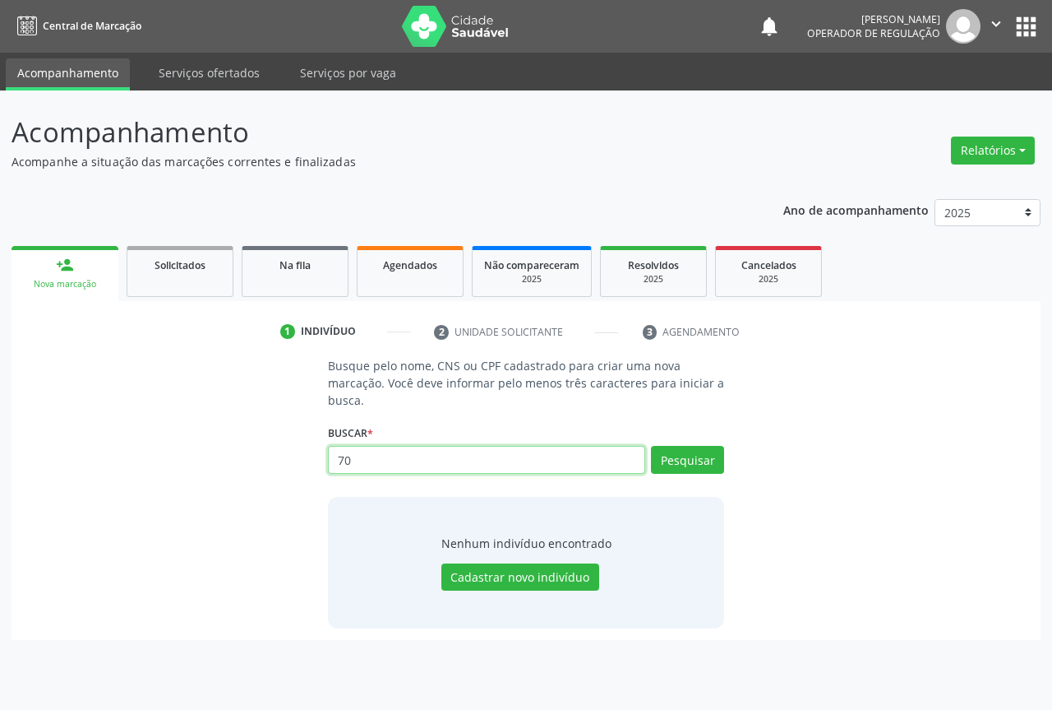
type input "7"
type input "700306418251840"
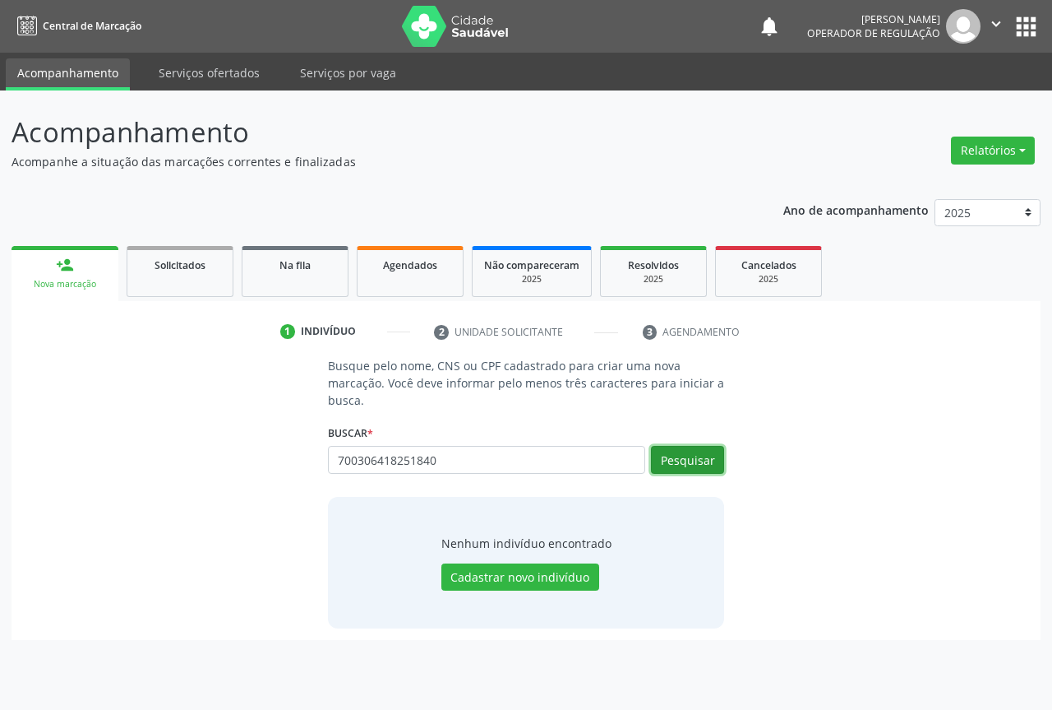
click at [708, 449] on button "Pesquisar" at bounding box center [687, 460] width 73 height 28
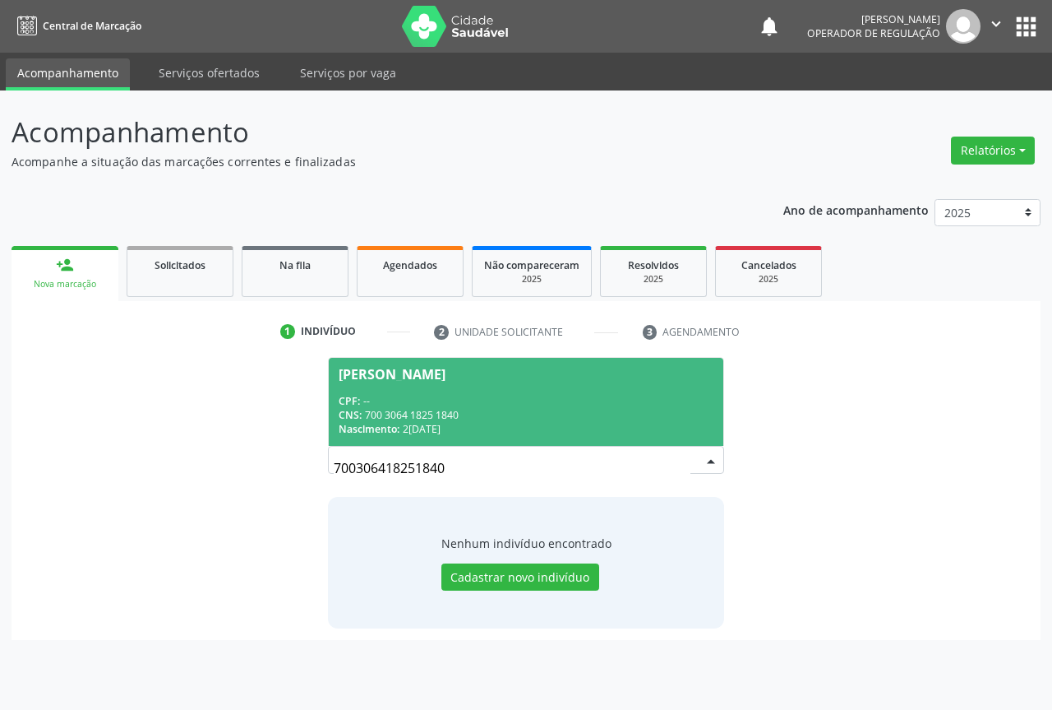
click at [349, 389] on span "Leticia Pimentel de Araujo CPF: -- CNS: 700 3064 1825 1840 Nascimento: 22/01/20…" at bounding box center [526, 402] width 395 height 88
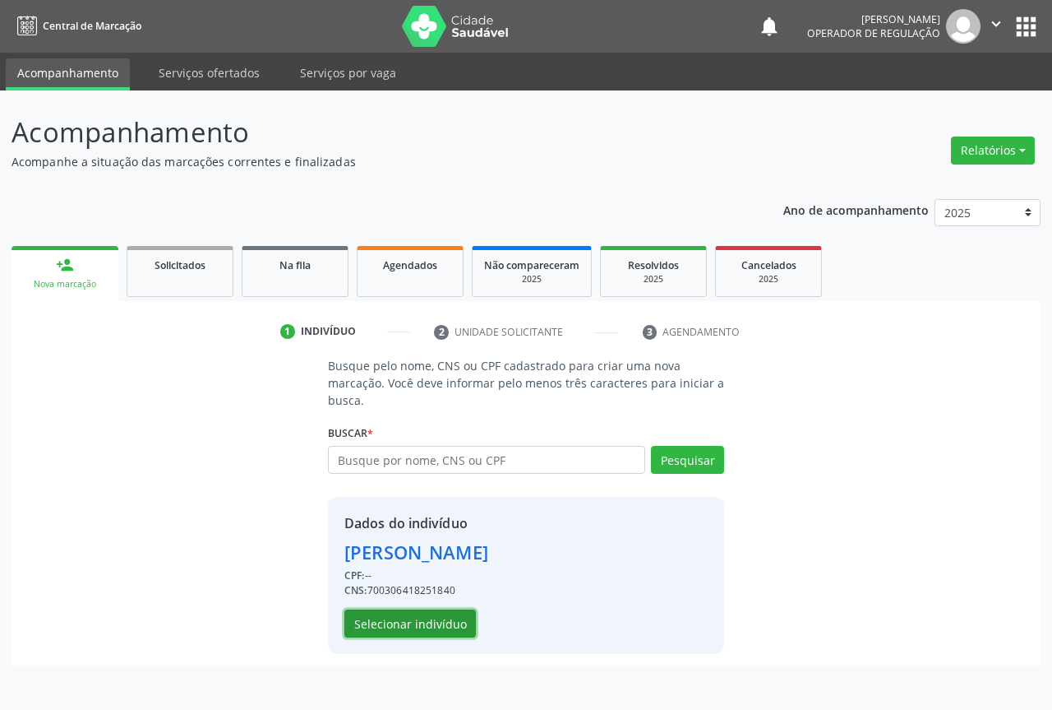
click at [411, 617] on button "Selecionar indivíduo" at bounding box center [411, 623] width 132 height 28
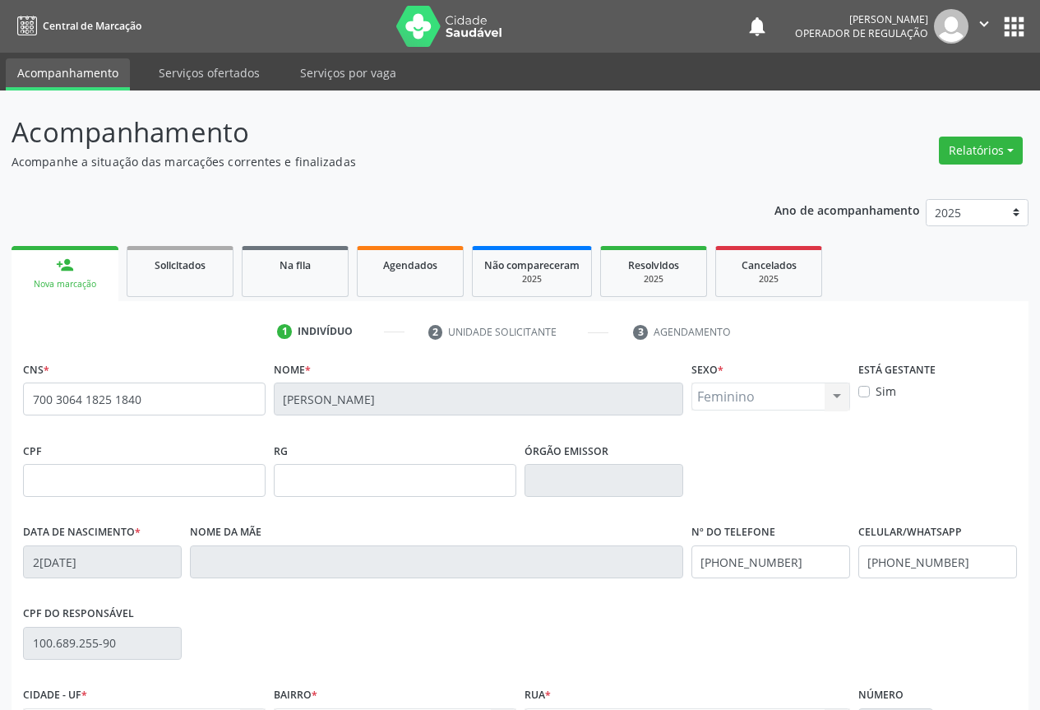
scroll to position [182, 0]
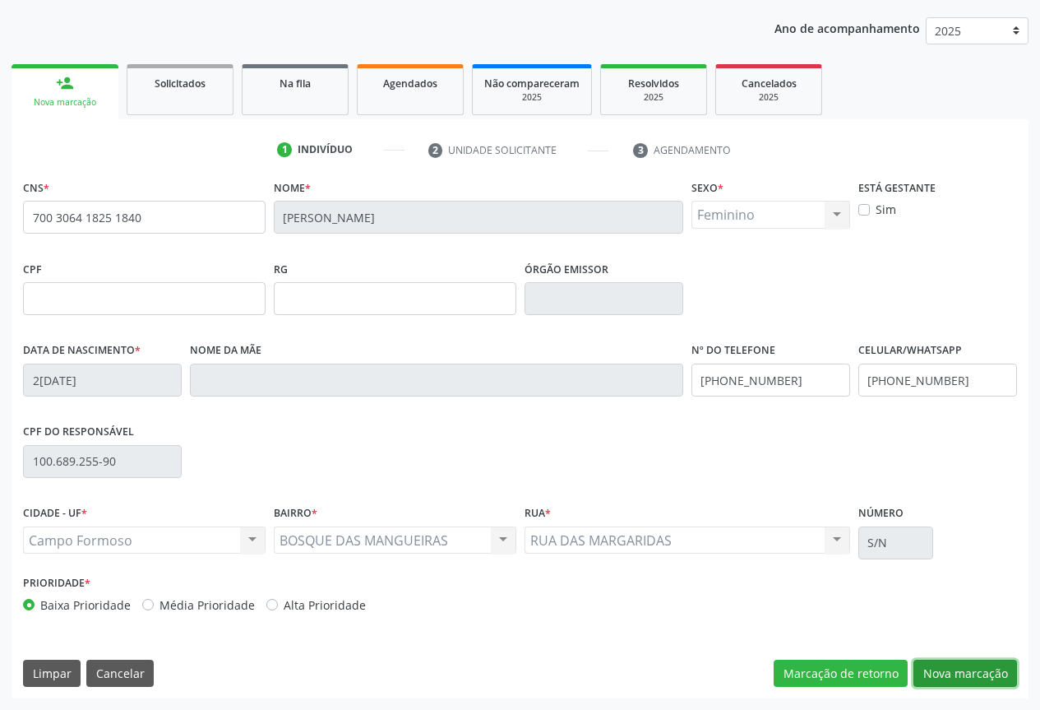
click at [950, 663] on button "Nova marcação" at bounding box center [965, 673] width 104 height 28
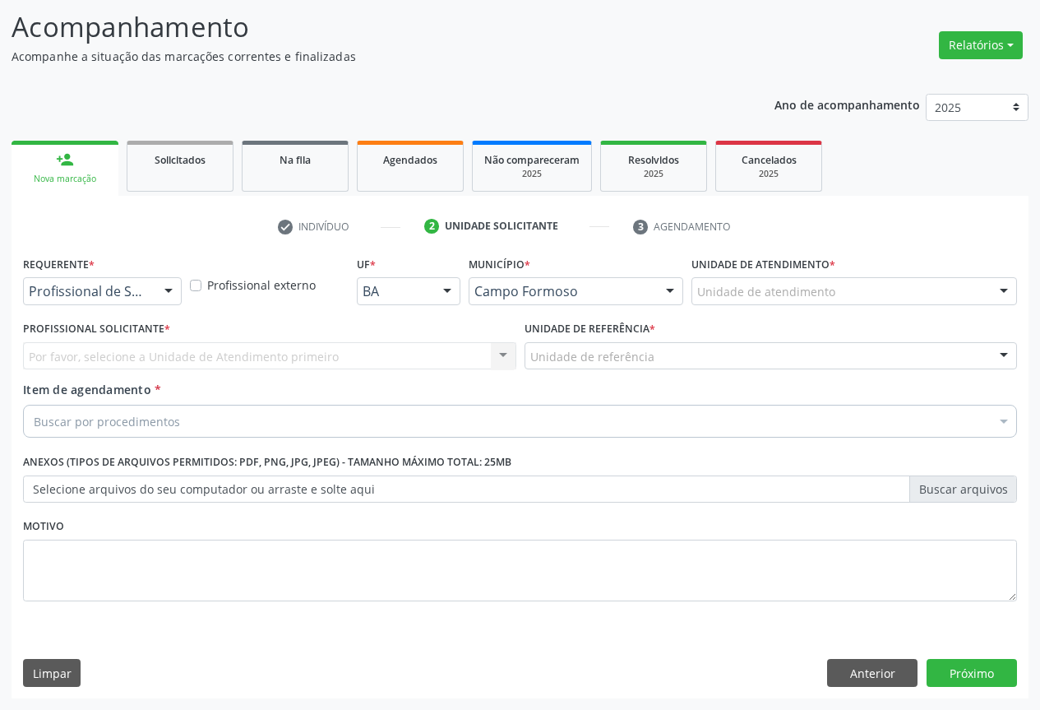
scroll to position [105, 0]
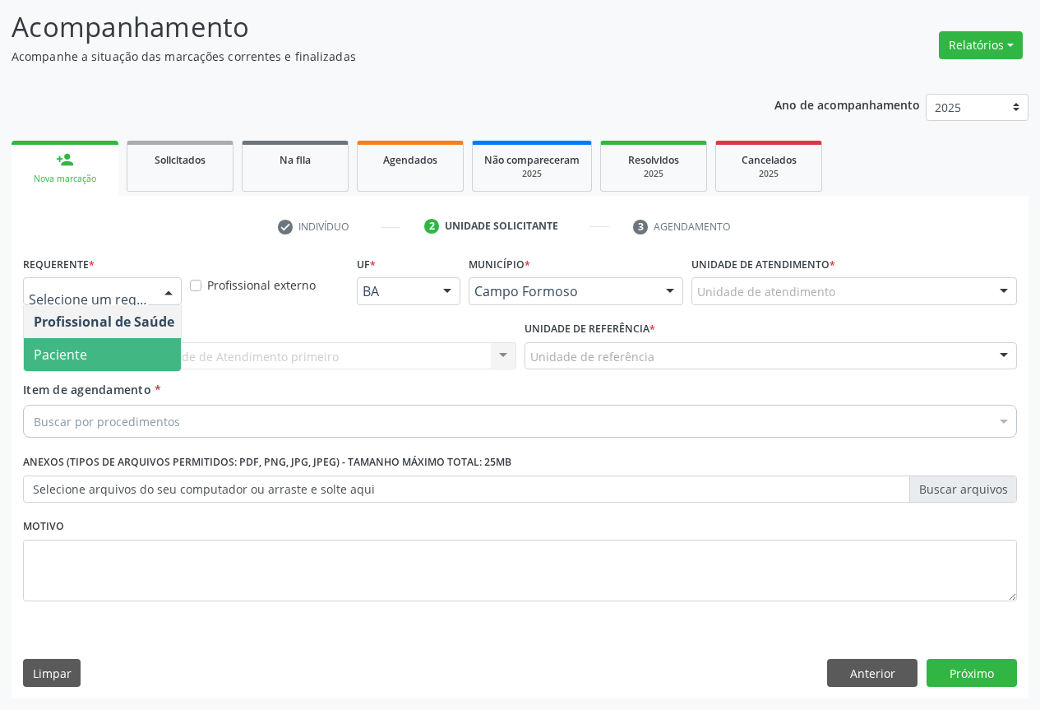
click at [109, 352] on span "Paciente" at bounding box center [104, 354] width 160 height 33
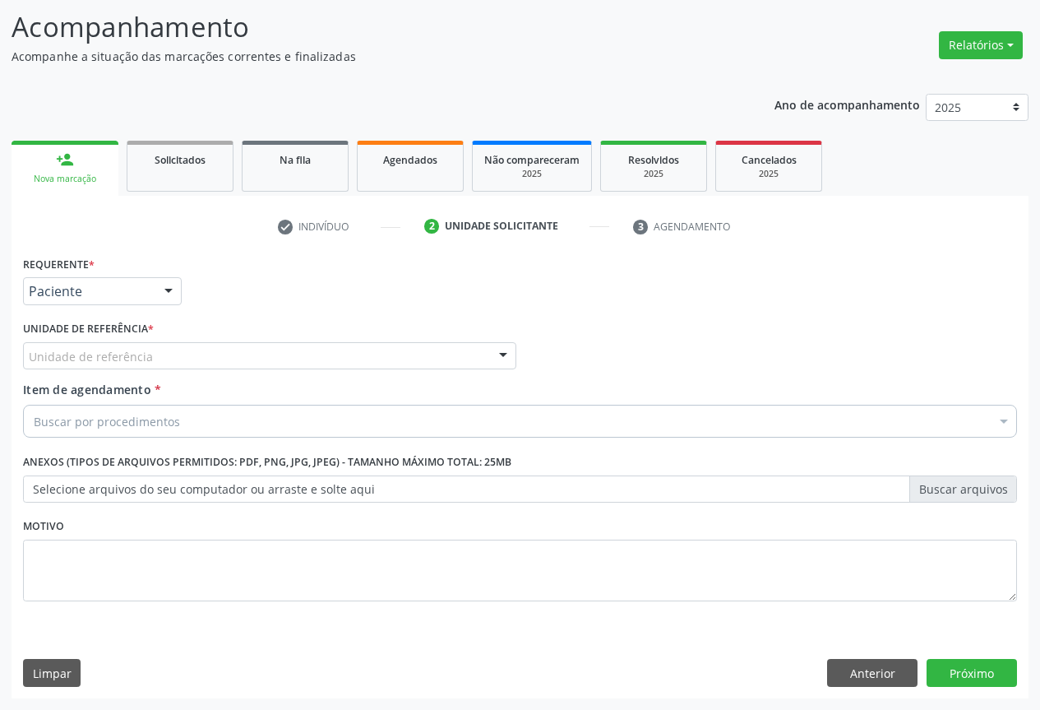
click at [208, 351] on div "Unidade de referência" at bounding box center [269, 356] width 493 height 28
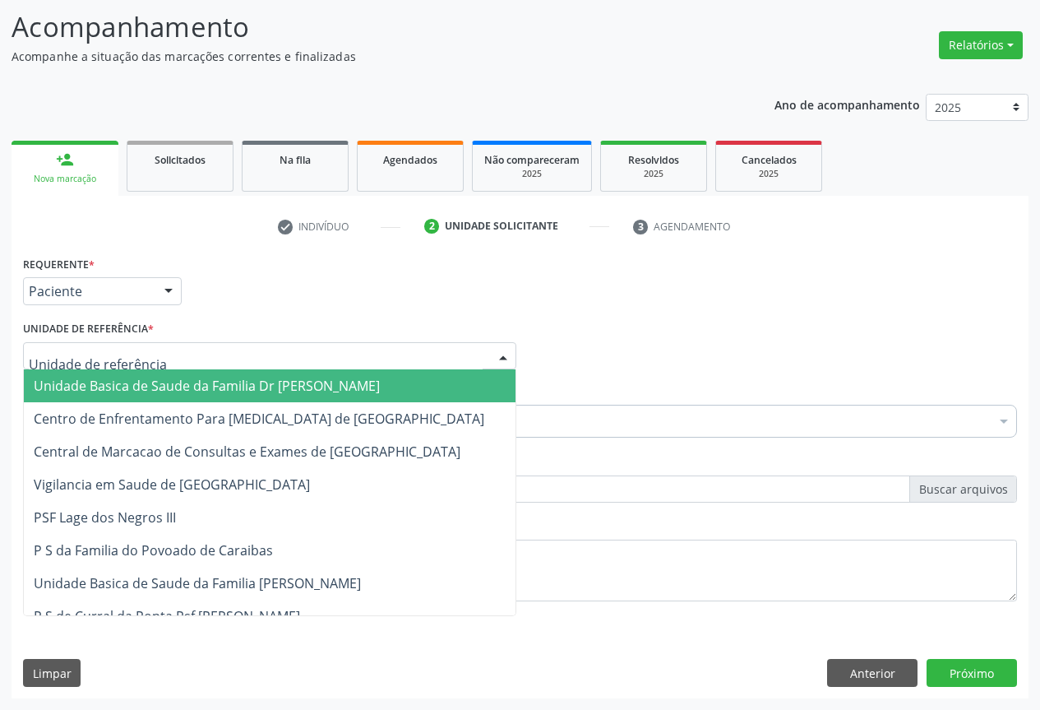
click at [174, 381] on span "Unidade Basica de Saude da Familia Dr [PERSON_NAME]" at bounding box center [207, 386] width 346 height 18
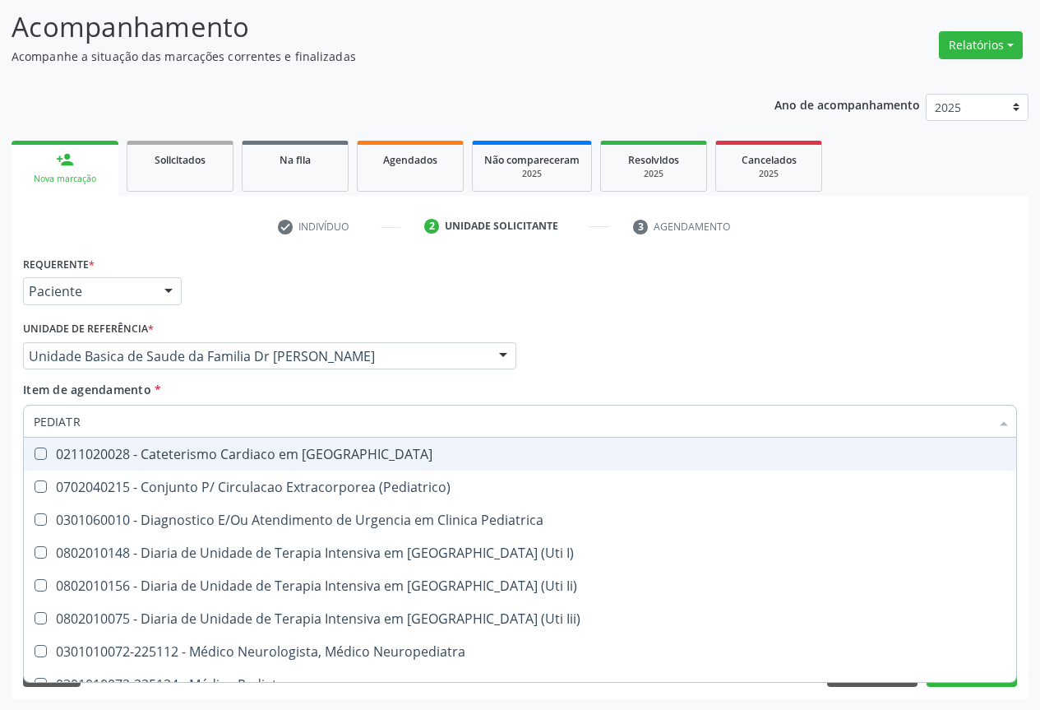
type input "PEDIATRA"
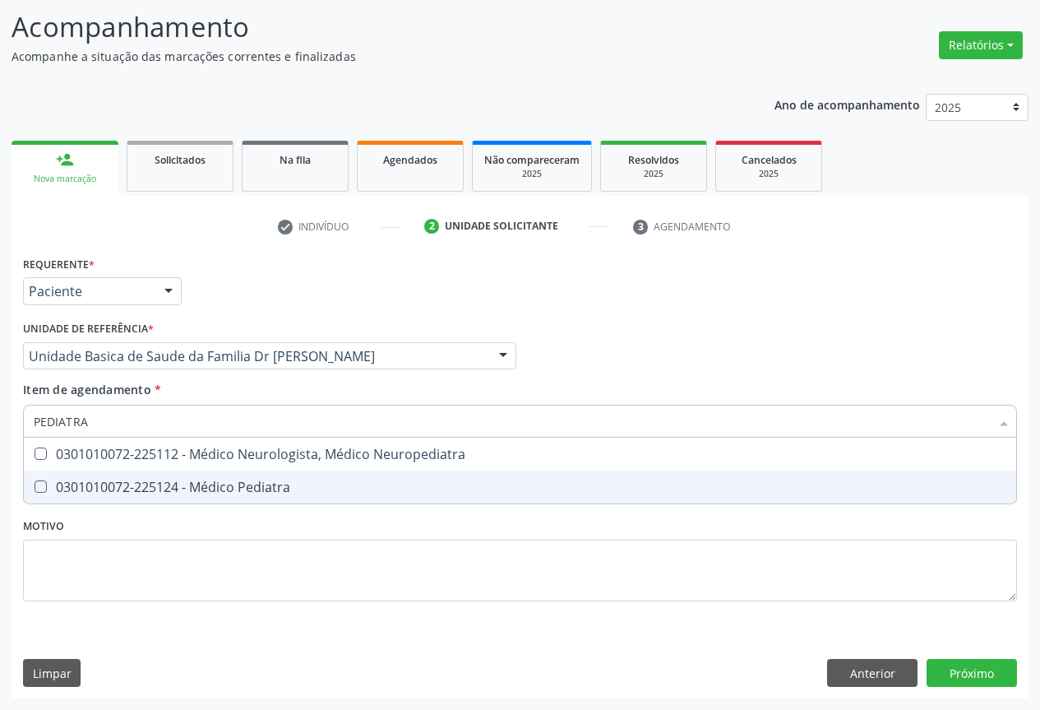
click at [168, 501] on span "0301010072-225124 - Médico Pediatra" at bounding box center [520, 486] width 992 height 33
checkbox Pediatra "true"
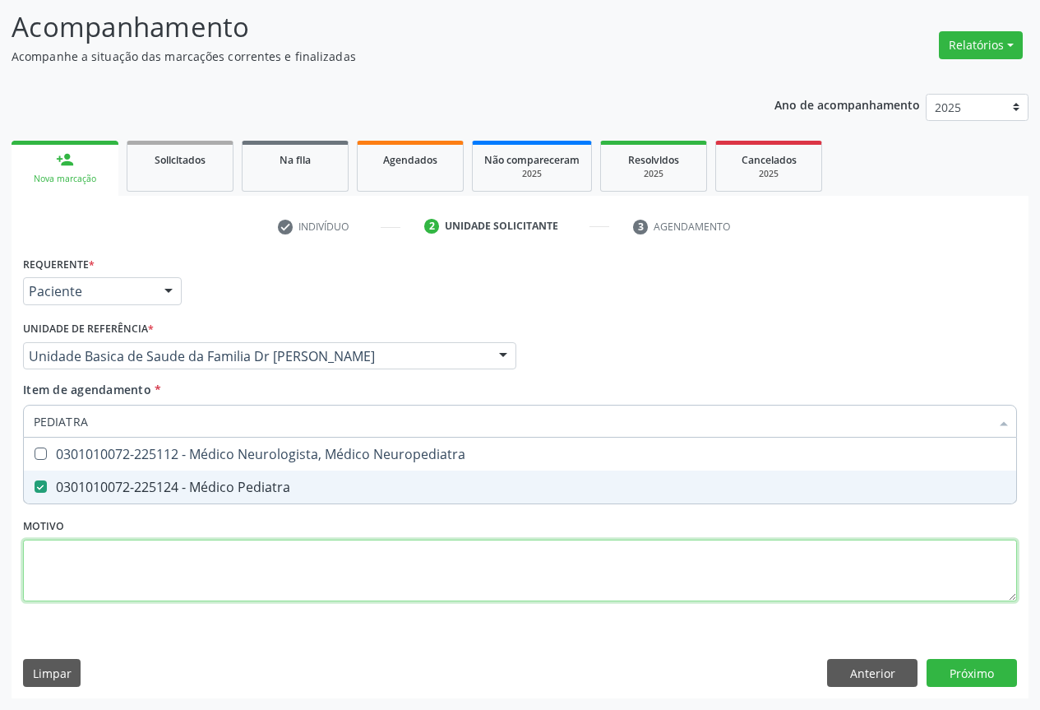
click at [221, 580] on div "Requerente * Paciente Profissional de Saúde Paciente Nenhum resultado encontrad…" at bounding box center [520, 438] width 994 height 372
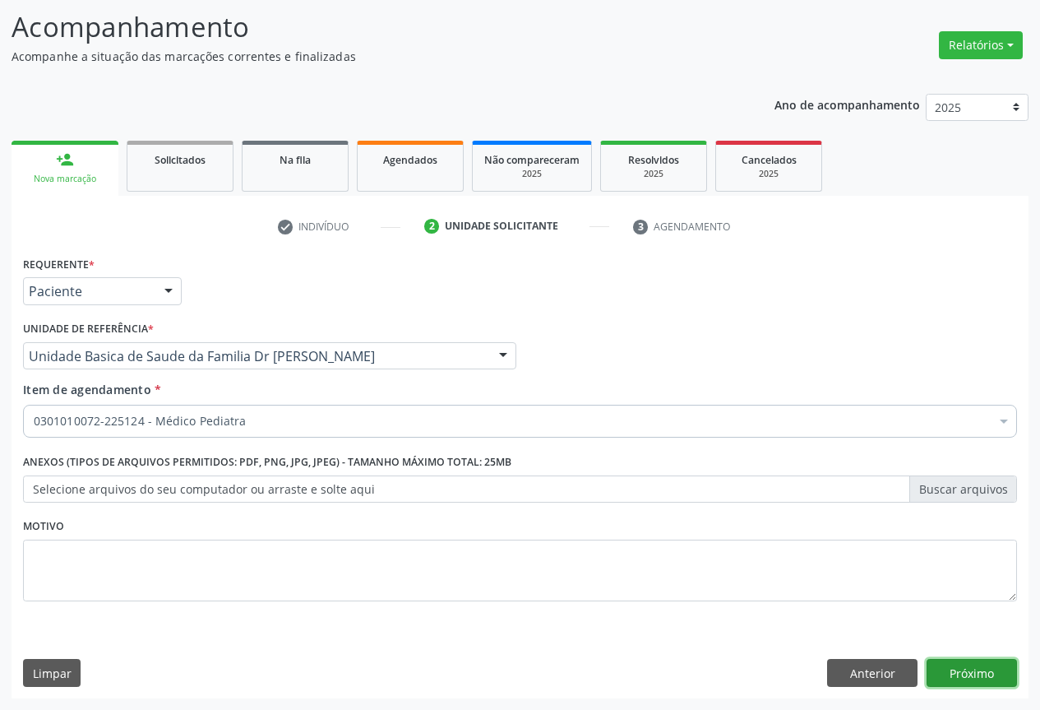
click at [943, 666] on button "Próximo" at bounding box center [972, 673] width 90 height 28
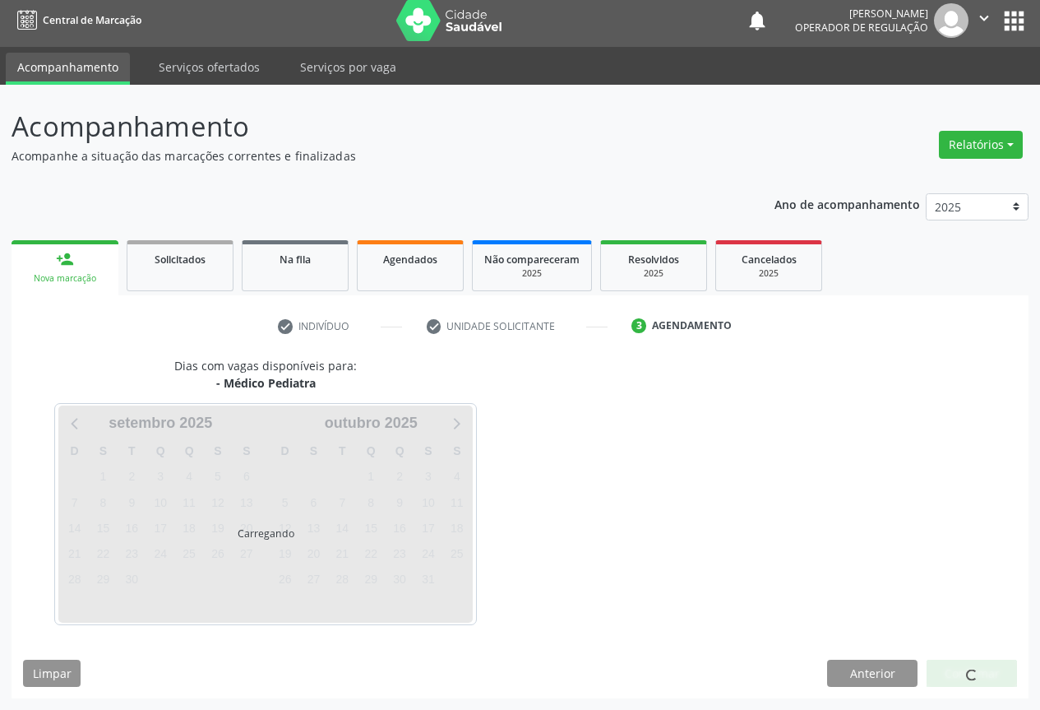
scroll to position [6, 0]
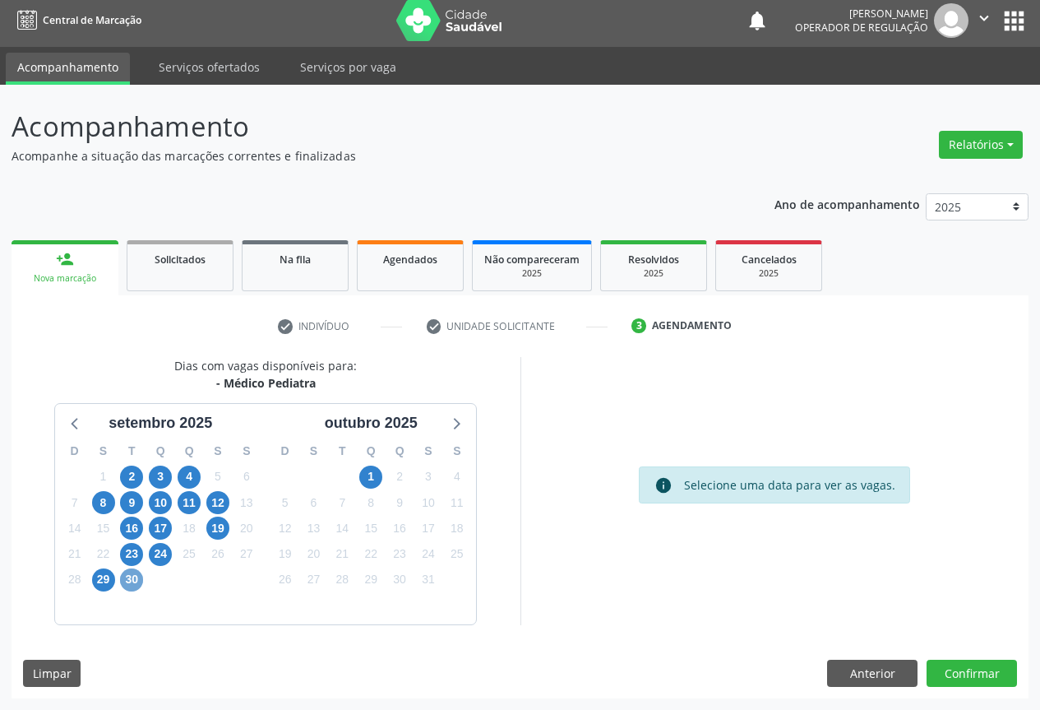
click at [132, 579] on span "30" at bounding box center [131, 579] width 23 height 23
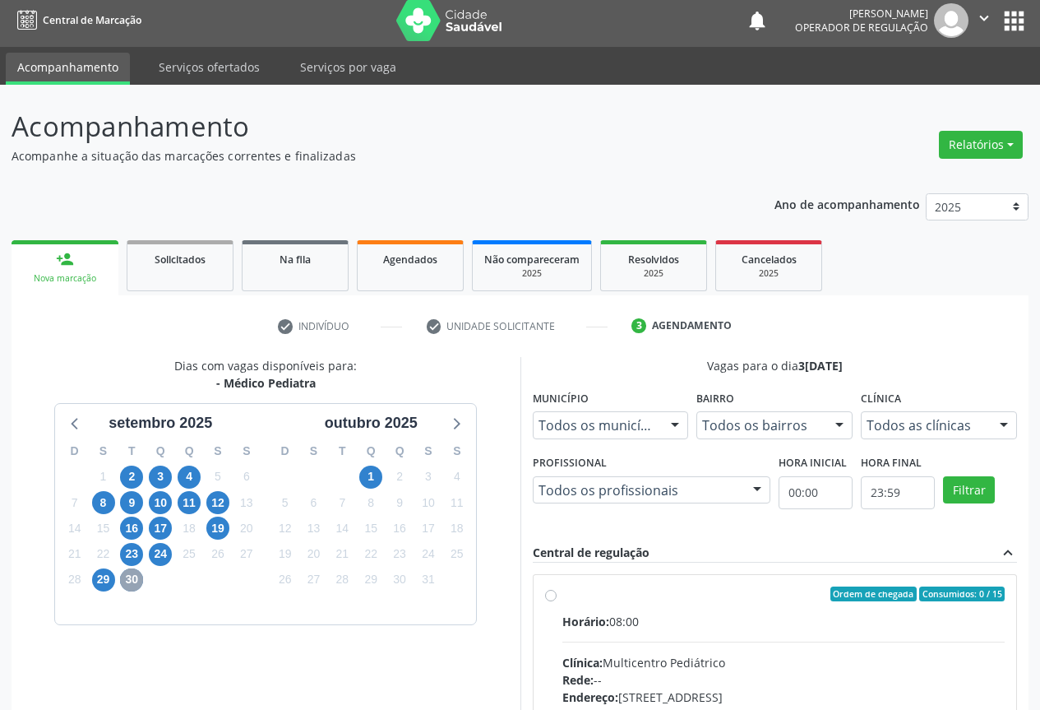
scroll to position [243, 0]
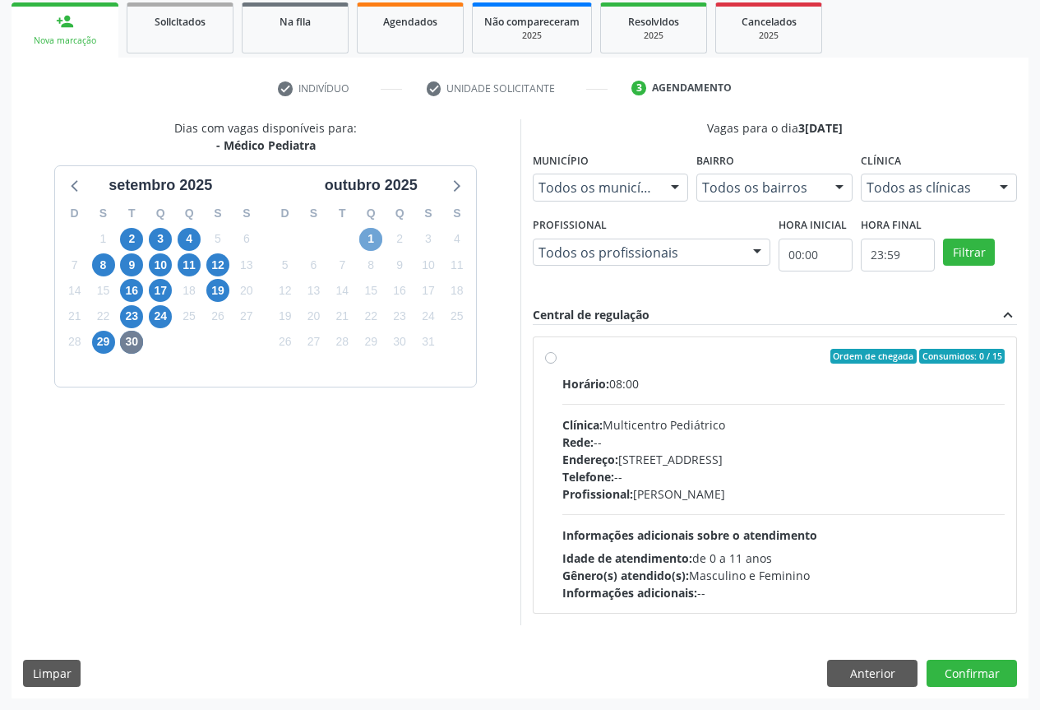
click at [367, 236] on span "1" at bounding box center [370, 239] width 23 height 23
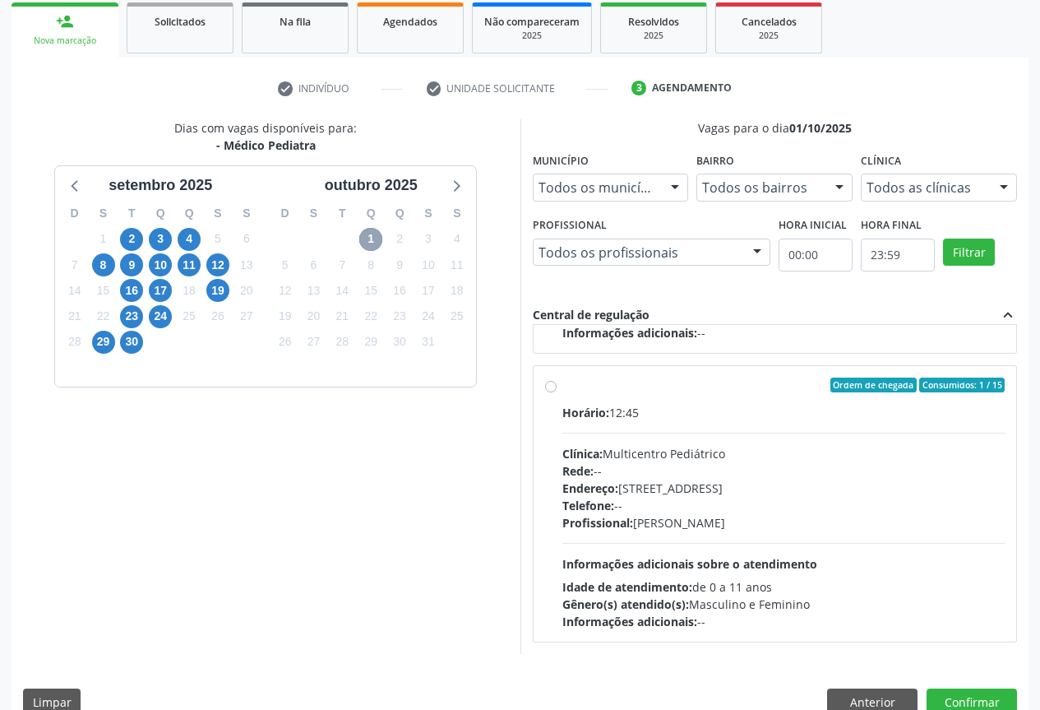
scroll to position [273, 0]
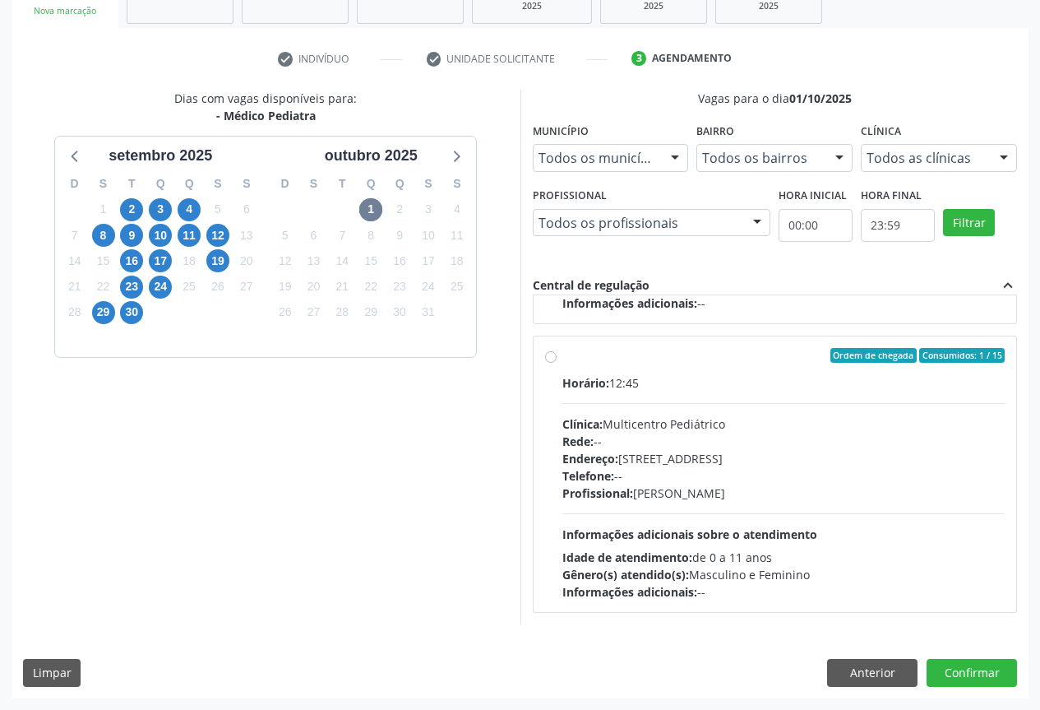
click at [605, 362] on div "Ordem de chegada Consumidos: 1 / 15" at bounding box center [783, 355] width 443 height 15
click at [557, 362] on input "Ordem de chegada Consumidos: 1 / 15 Horário: 12:45 Clínica: Multicentro Pediátr…" at bounding box center [551, 355] width 12 height 15
radio input "true"
click at [102, 312] on span "29" at bounding box center [103, 312] width 23 height 23
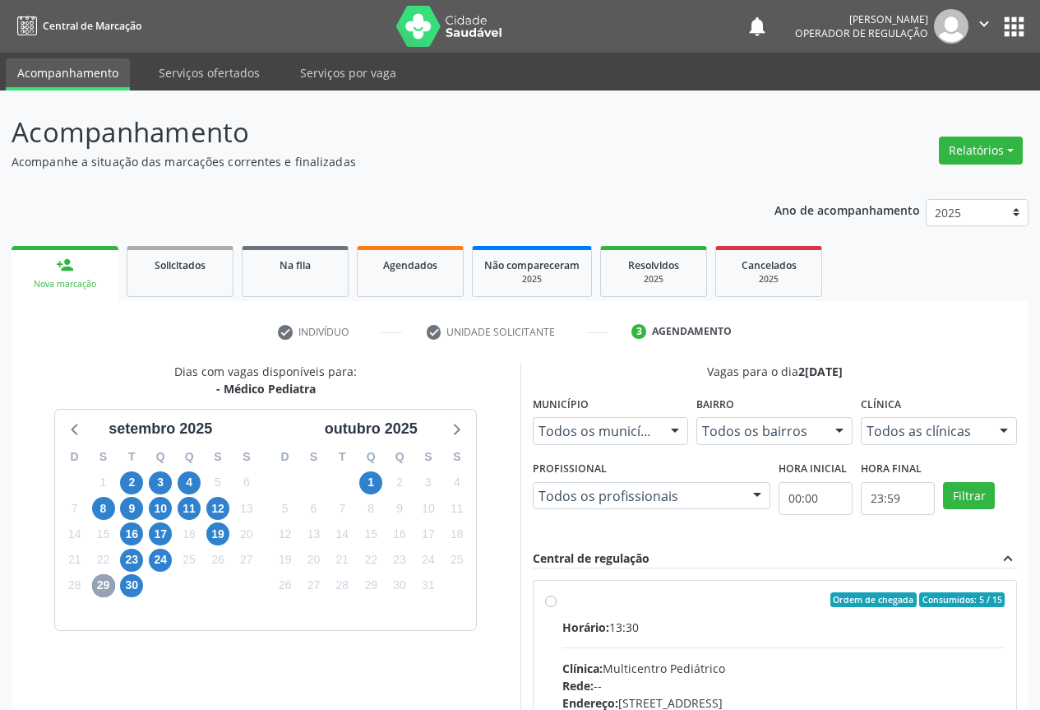
scroll to position [243, 0]
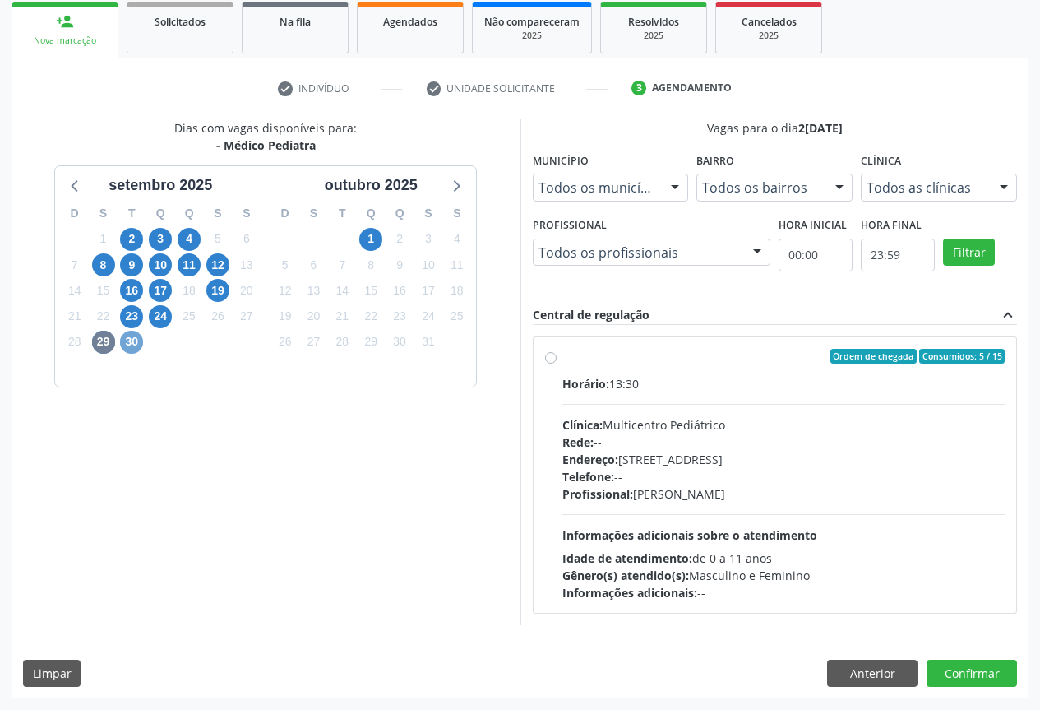
click at [132, 335] on span "30" at bounding box center [131, 342] width 23 height 23
click at [375, 242] on span "1" at bounding box center [370, 239] width 23 height 23
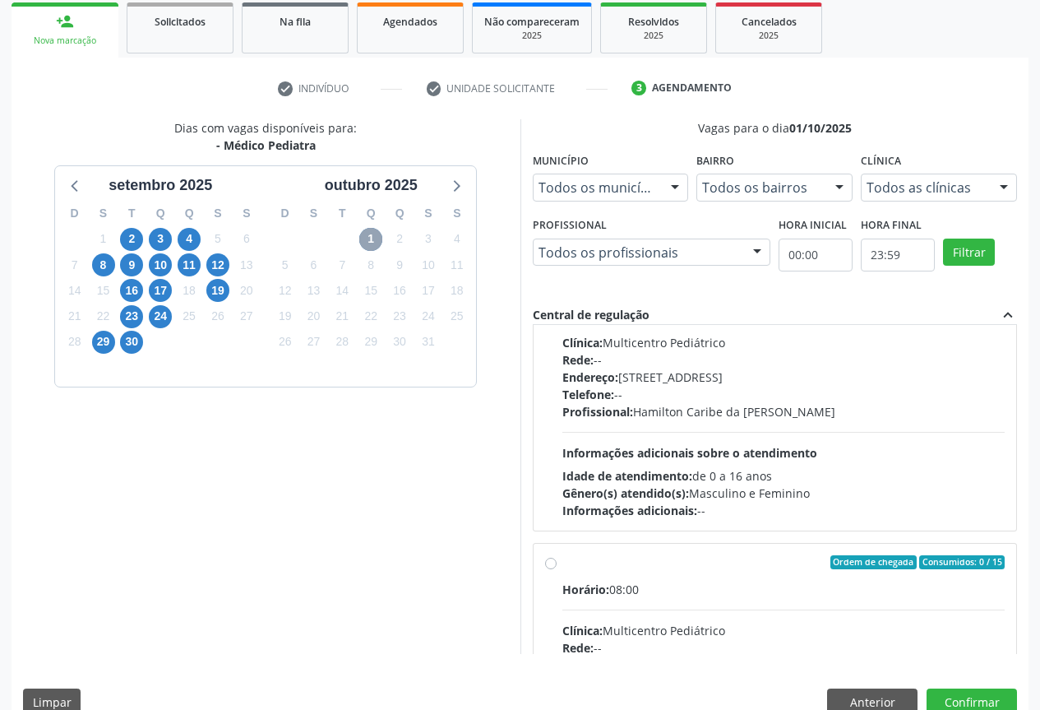
scroll to position [164, 0]
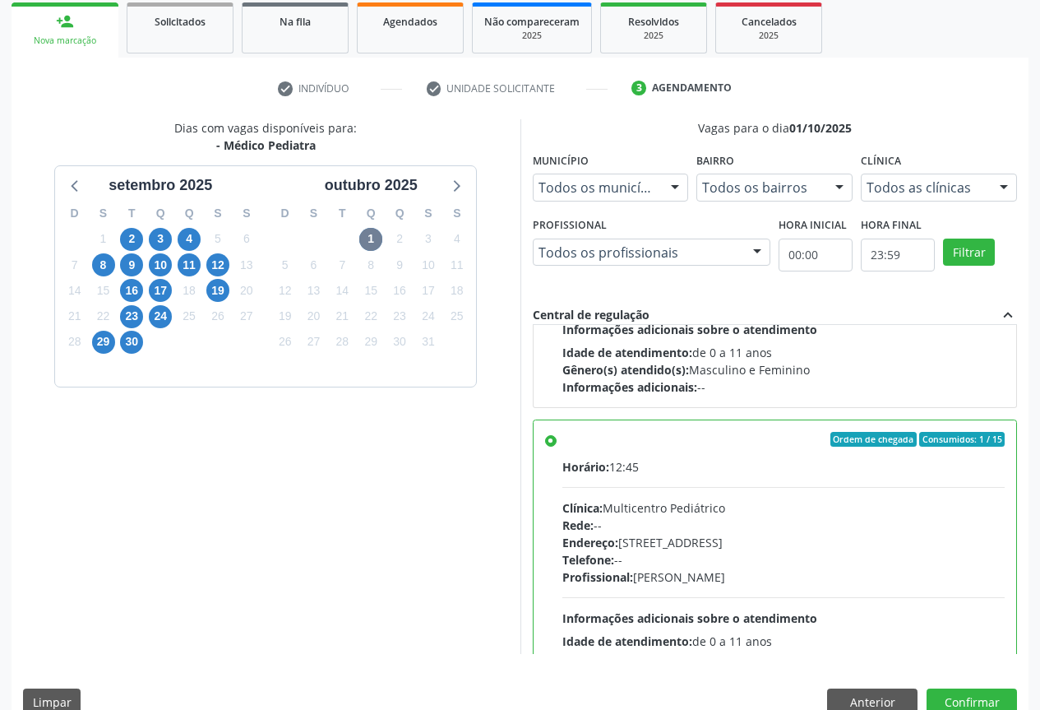
scroll to position [658, 0]
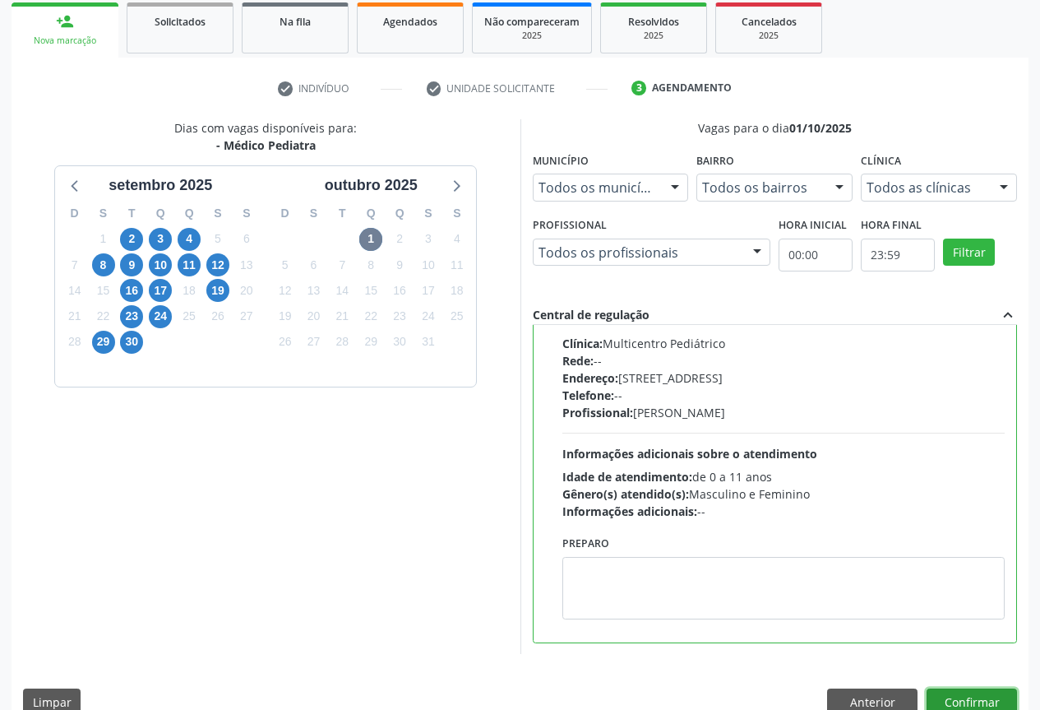
click at [971, 698] on button "Confirmar" at bounding box center [972, 702] width 90 height 28
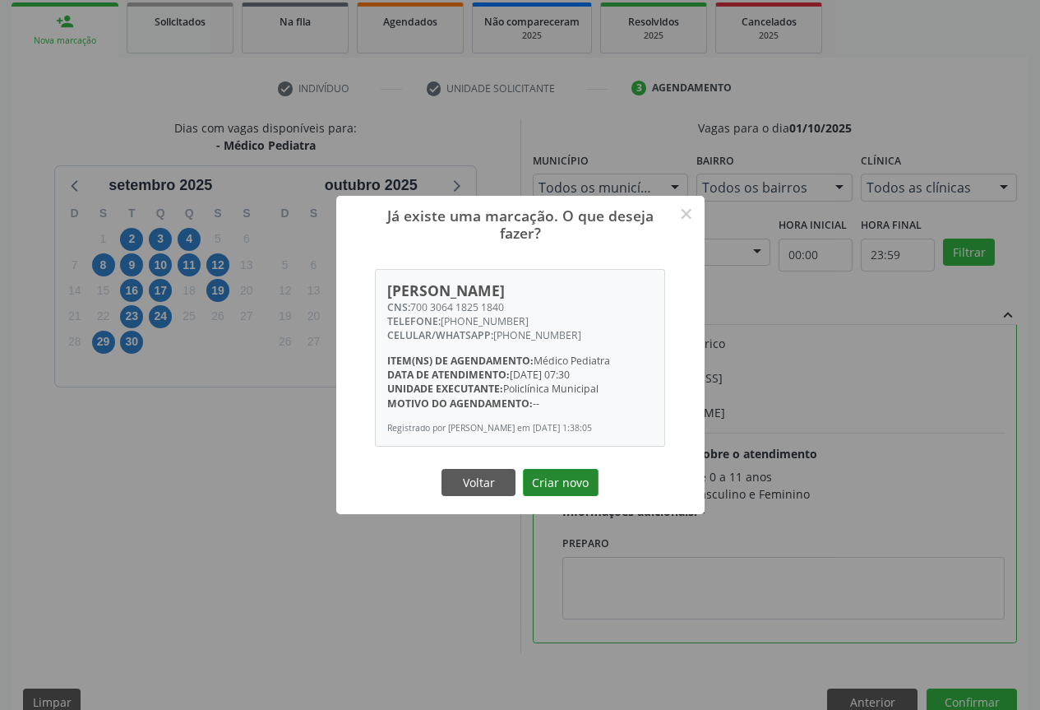
click at [559, 485] on button "Criar novo" at bounding box center [561, 483] width 76 height 28
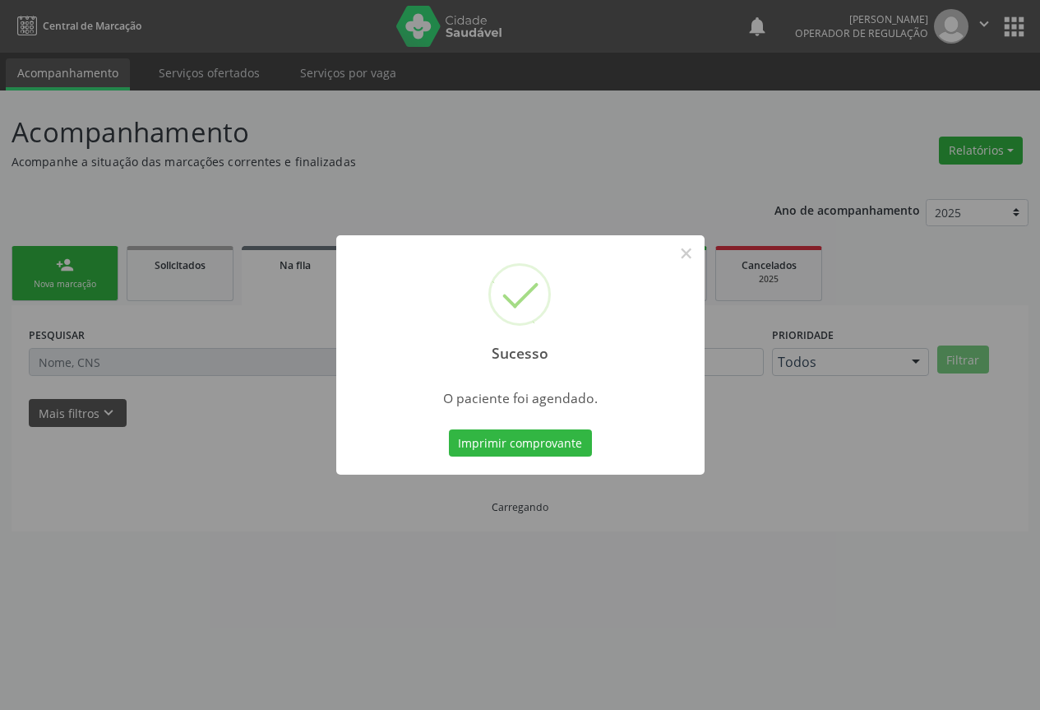
scroll to position [0, 0]
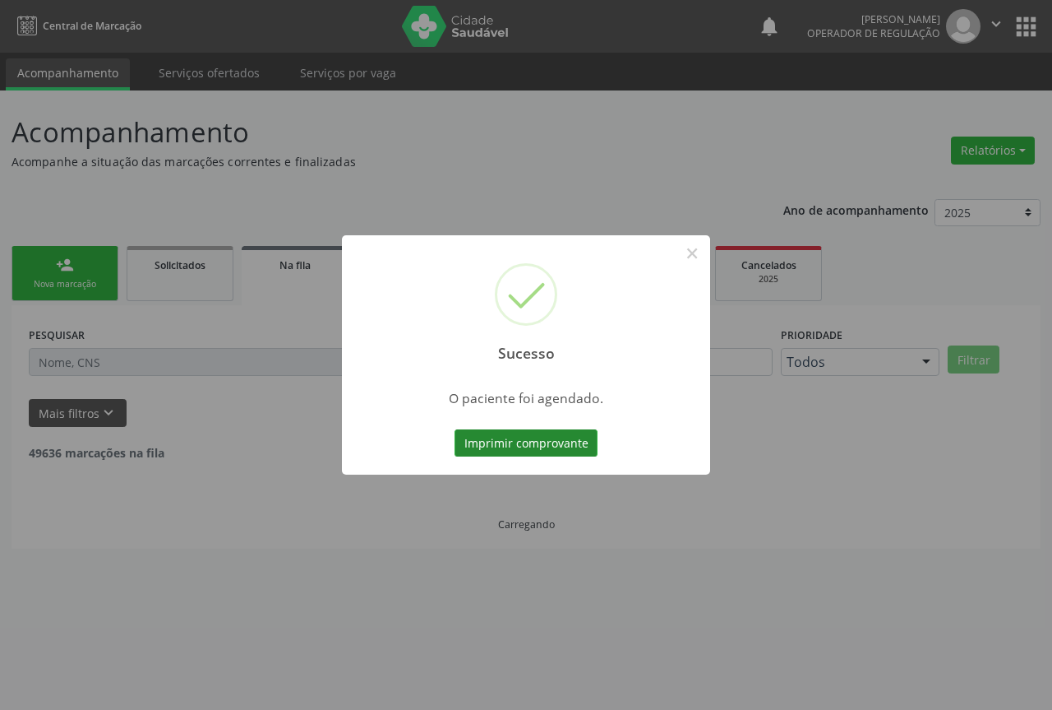
click at [505, 447] on button "Imprimir comprovante" at bounding box center [526, 443] width 143 height 28
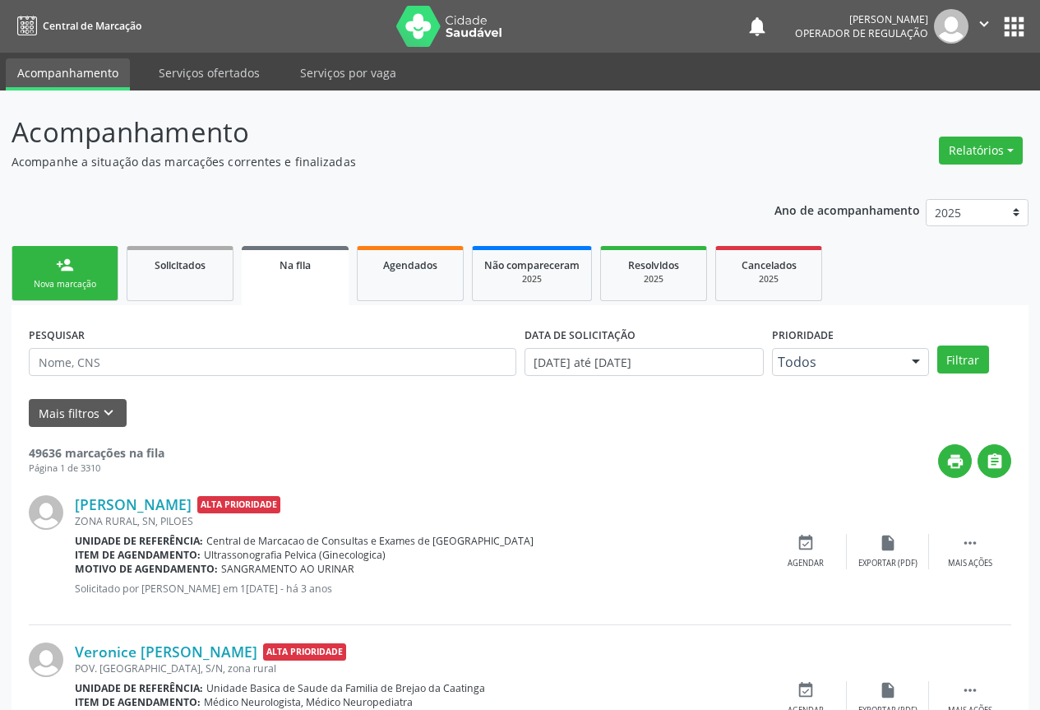
click at [67, 265] on div "person_add" at bounding box center [65, 265] width 18 height 18
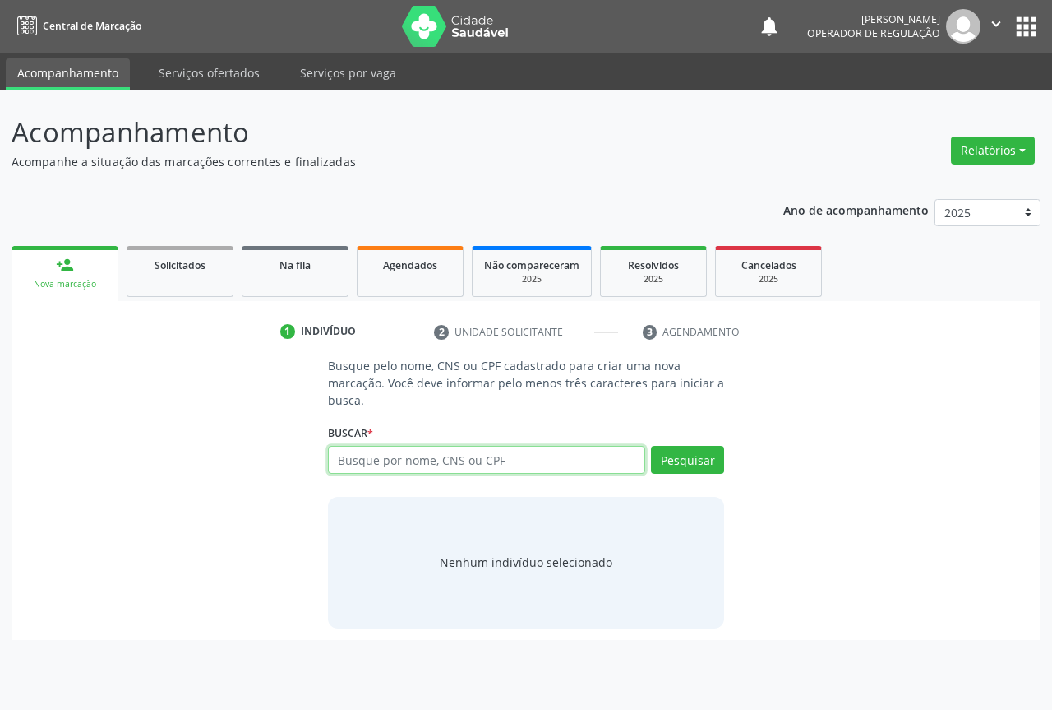
click at [391, 463] on input "text" at bounding box center [486, 460] width 317 height 28
type input "GEOVANA SILVA NEVES"
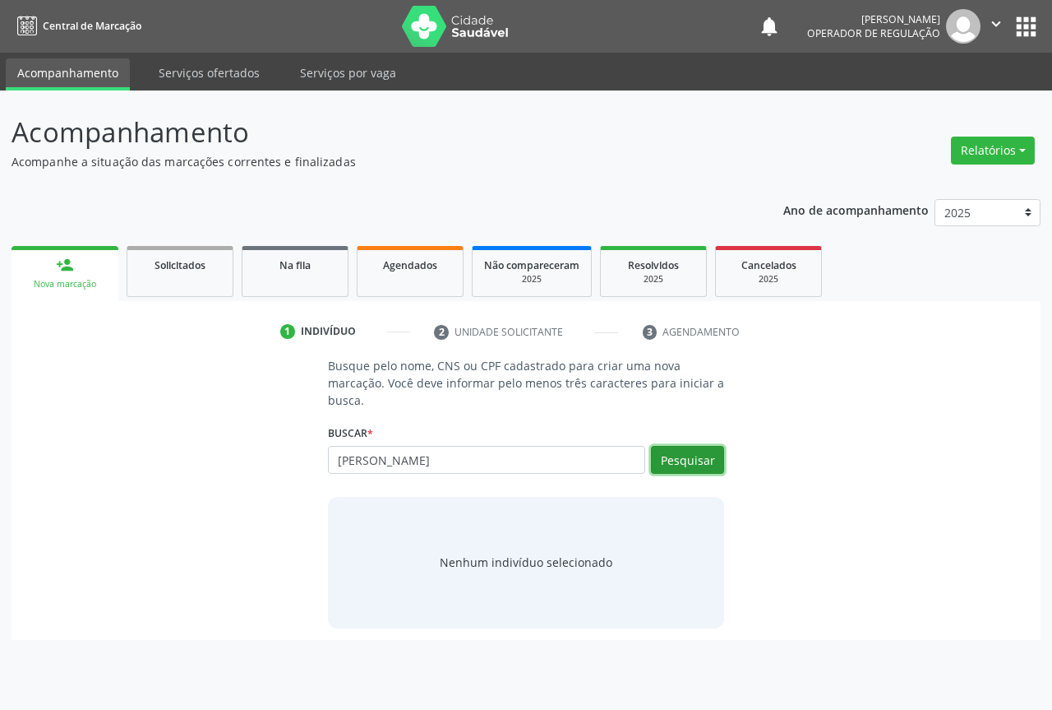
click at [670, 448] on button "Pesquisar" at bounding box center [687, 460] width 73 height 28
type input "GEOVANA SILVA NEVES"
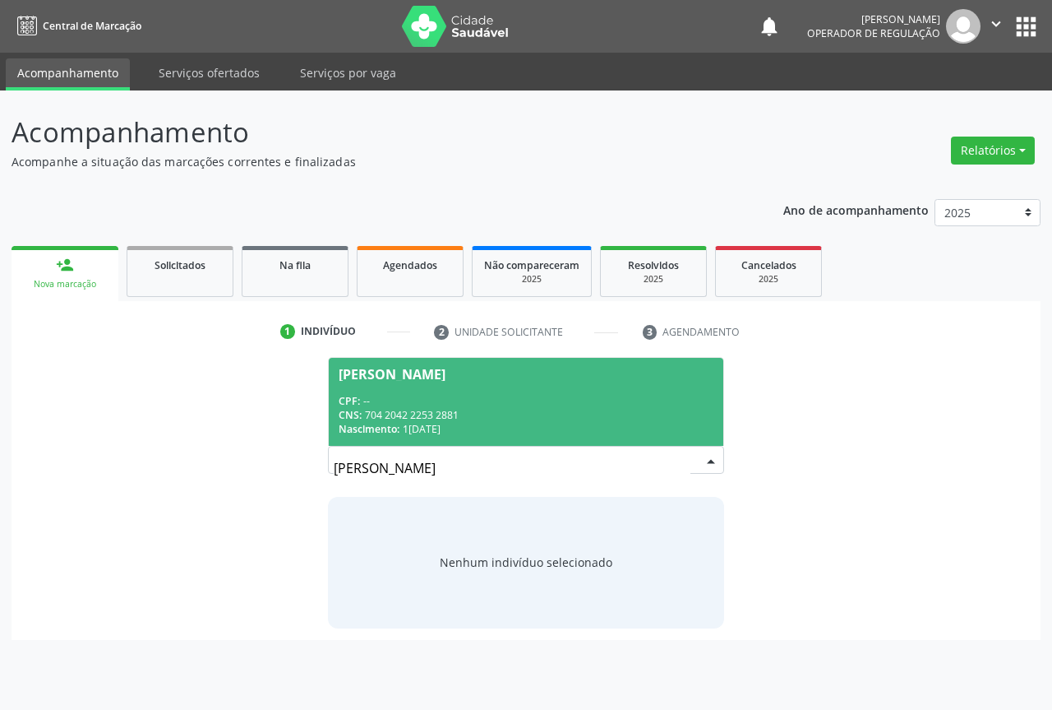
click at [455, 418] on div "CNS: 704 2042 2253 2881" at bounding box center [526, 415] width 375 height 14
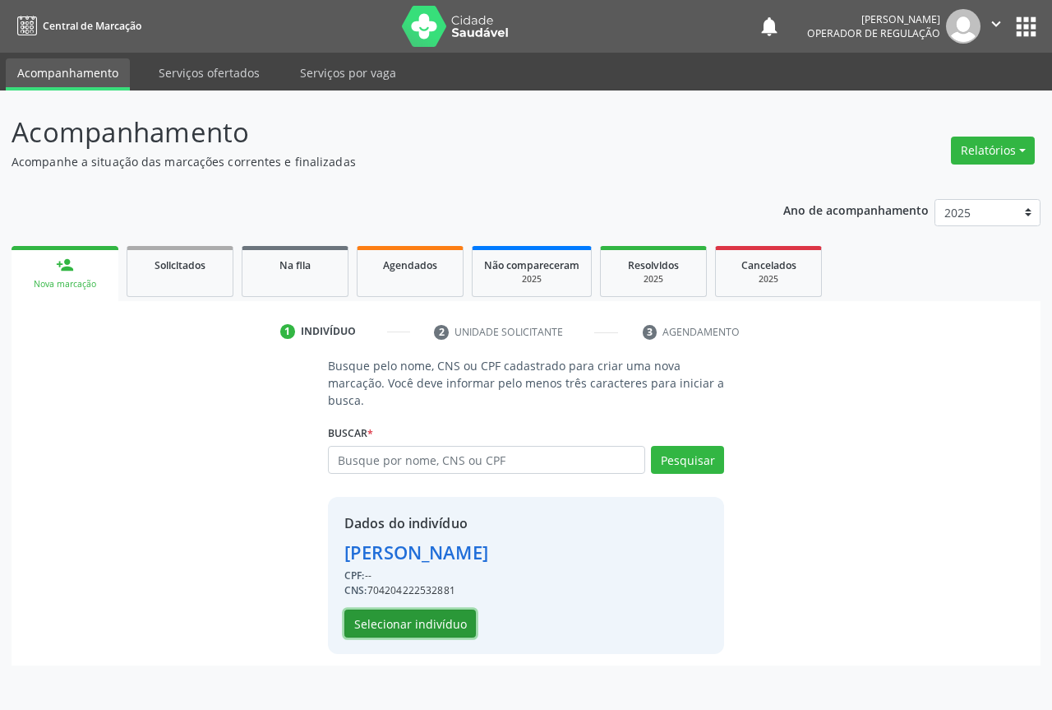
click at [412, 620] on button "Selecionar indivíduo" at bounding box center [411, 623] width 132 height 28
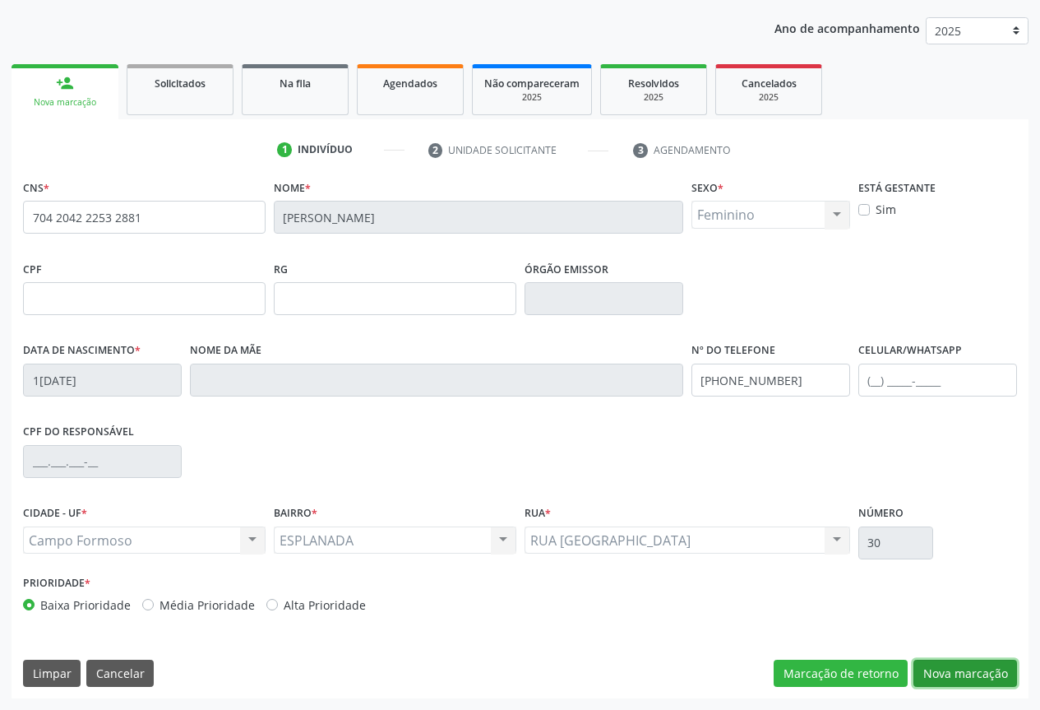
click at [978, 673] on button "Nova marcação" at bounding box center [965, 673] width 104 height 28
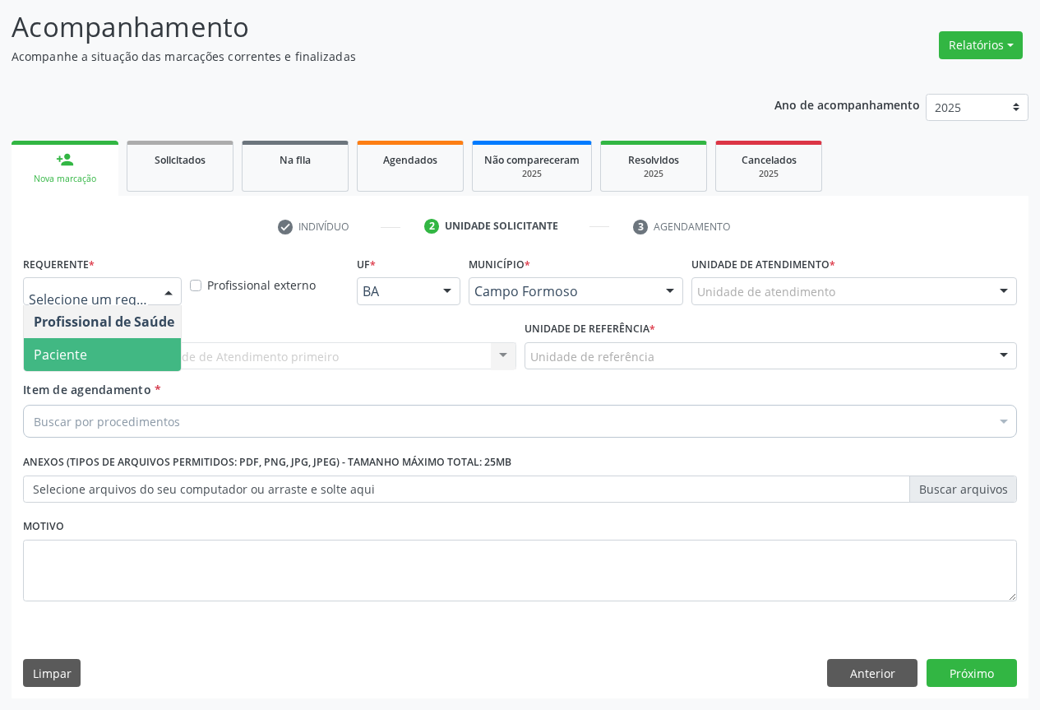
click at [98, 354] on span "Paciente" at bounding box center [104, 354] width 160 height 33
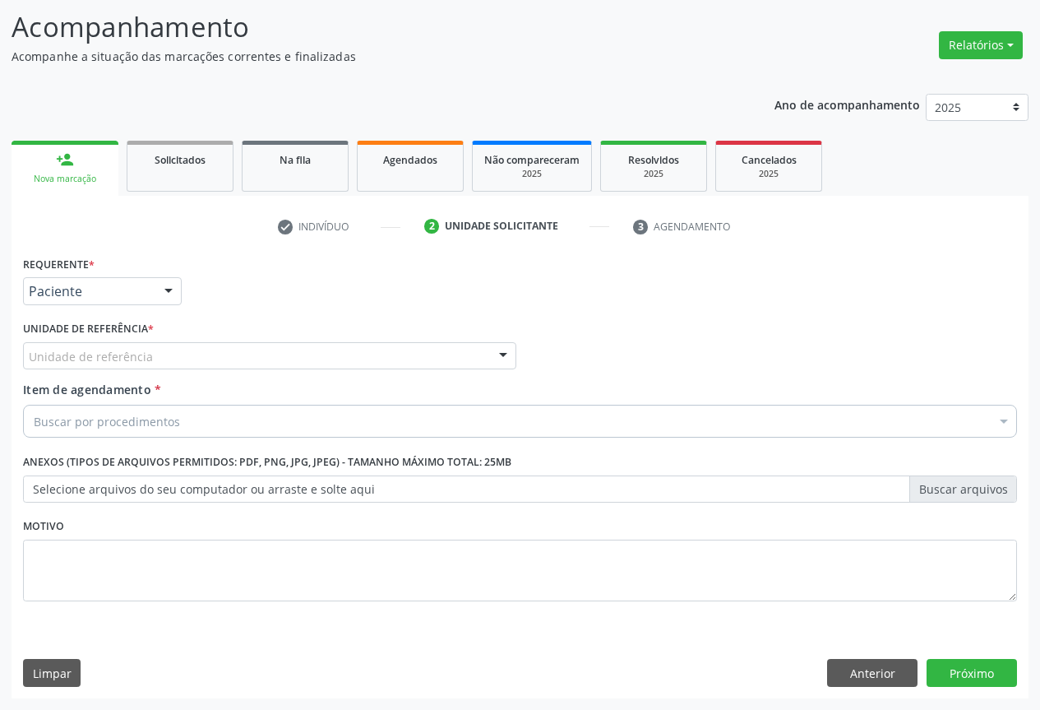
click at [149, 365] on div "Unidade de referência" at bounding box center [269, 356] width 493 height 28
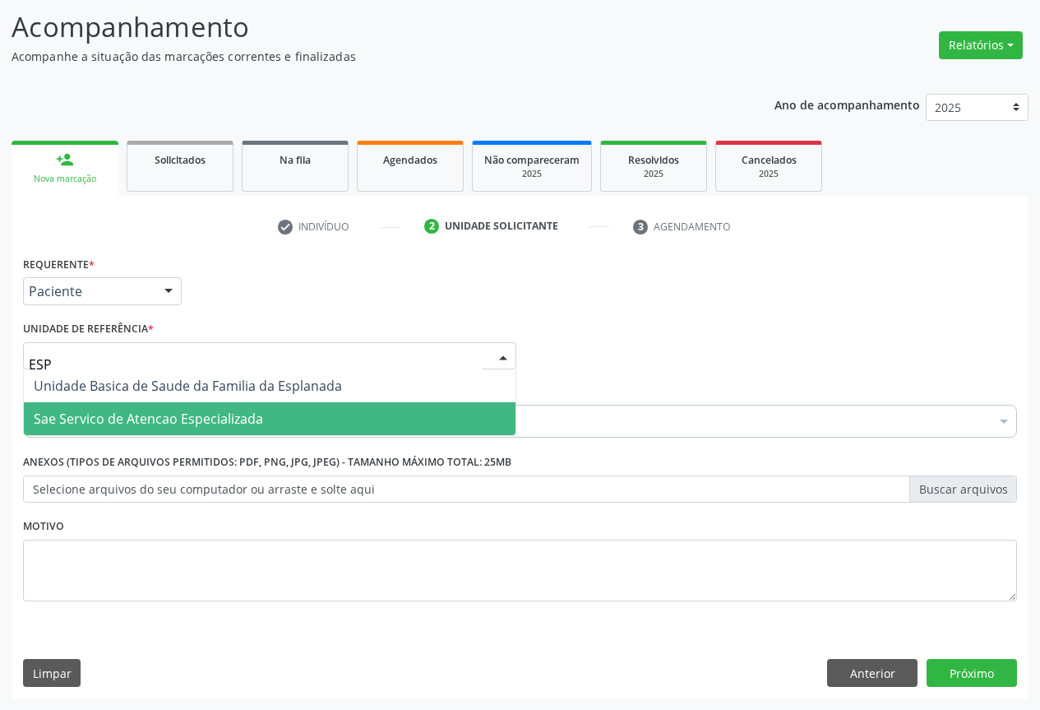
type input "ESPL"
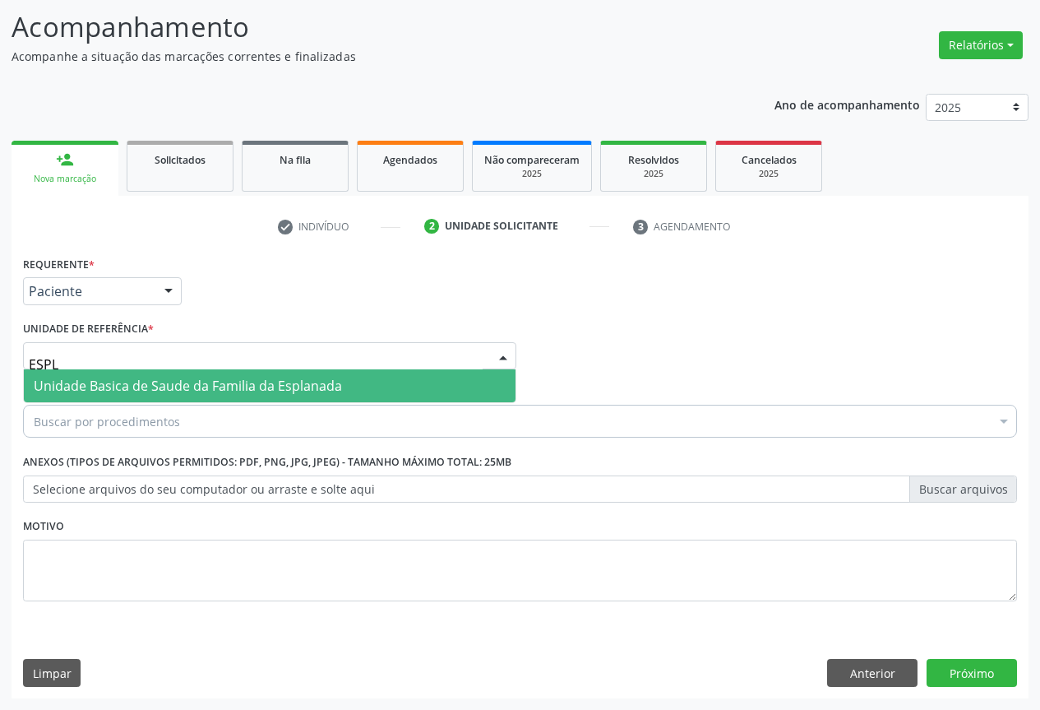
click at [230, 393] on span "Unidade Basica de Saude da Familia da Esplanada" at bounding box center [188, 386] width 308 height 18
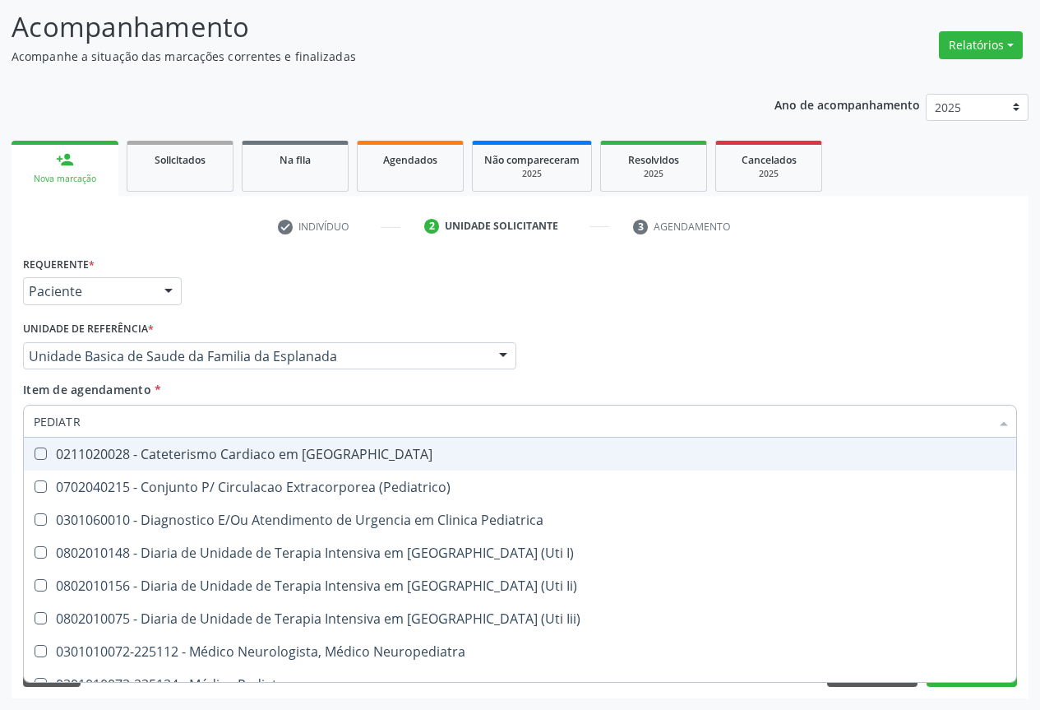
type input "PEDIATRA"
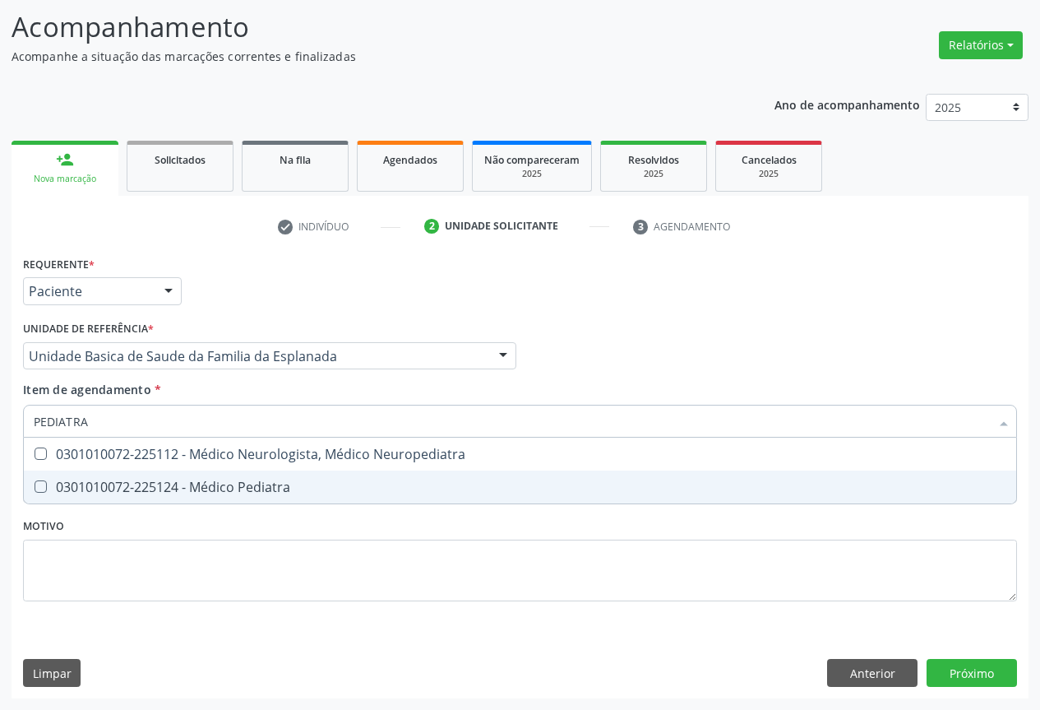
click at [184, 487] on div "0301010072-225124 - Médico Pediatra" at bounding box center [520, 486] width 973 height 13
checkbox Pediatra "true"
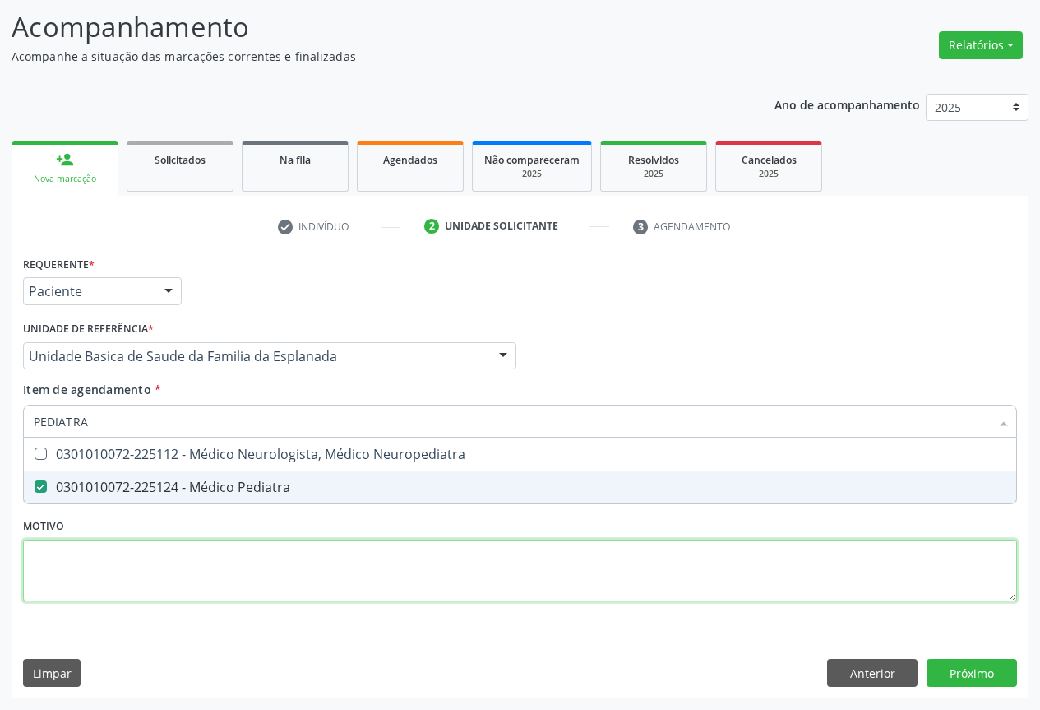
drag, startPoint x: 201, startPoint y: 553, endPoint x: 196, endPoint y: 534, distance: 20.3
click at [200, 554] on div "Requerente * Paciente Profissional de Saúde Paciente Nenhum resultado encontrad…" at bounding box center [520, 438] width 994 height 372
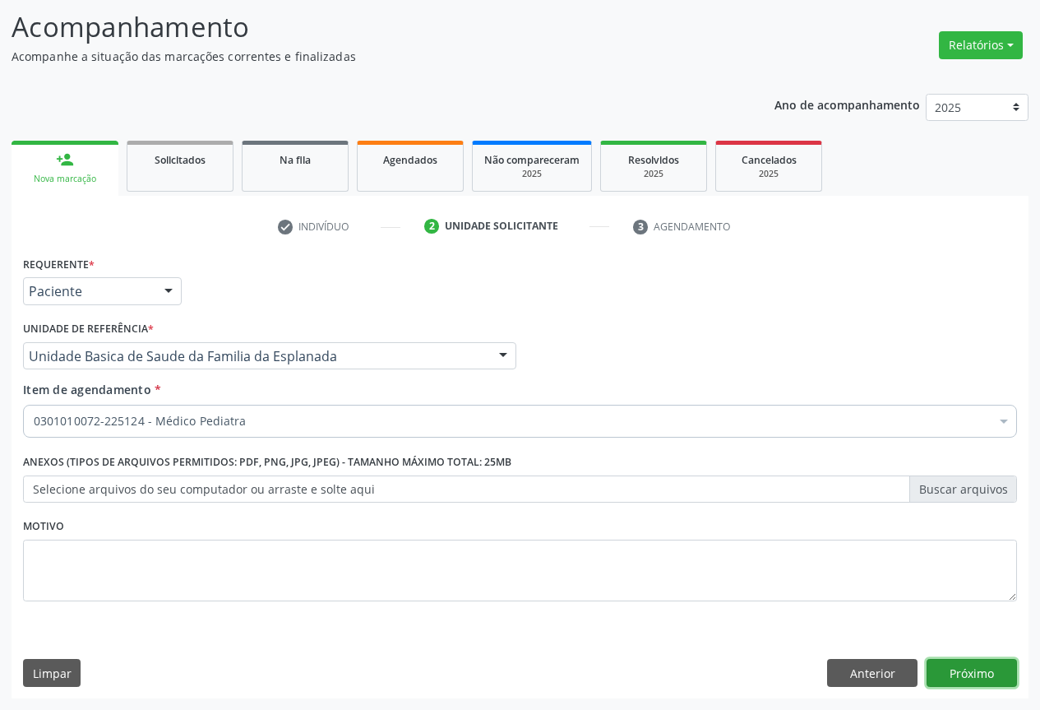
click at [960, 673] on button "Próximo" at bounding box center [972, 673] width 90 height 28
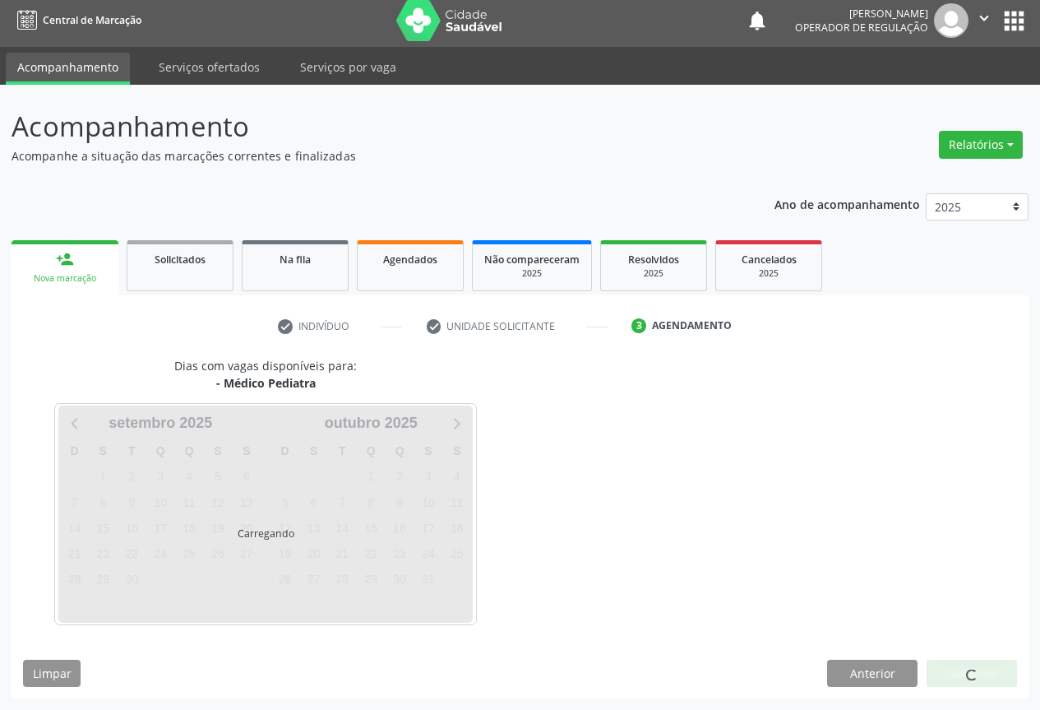
scroll to position [6, 0]
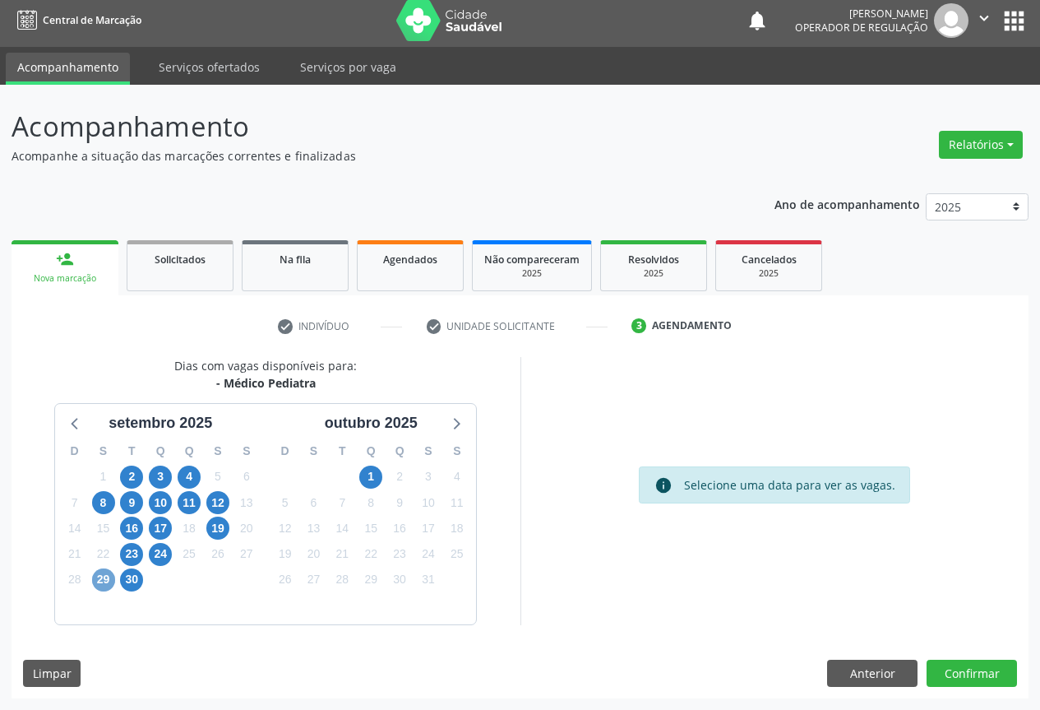
click at [102, 579] on span "29" at bounding box center [103, 579] width 23 height 23
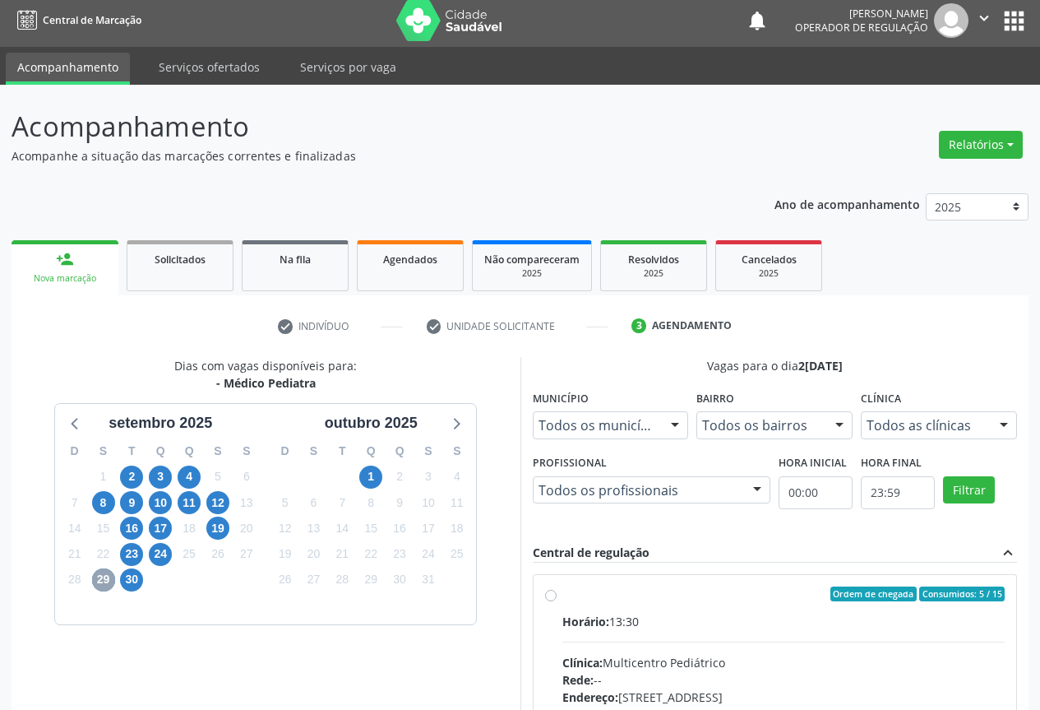
scroll to position [243, 0]
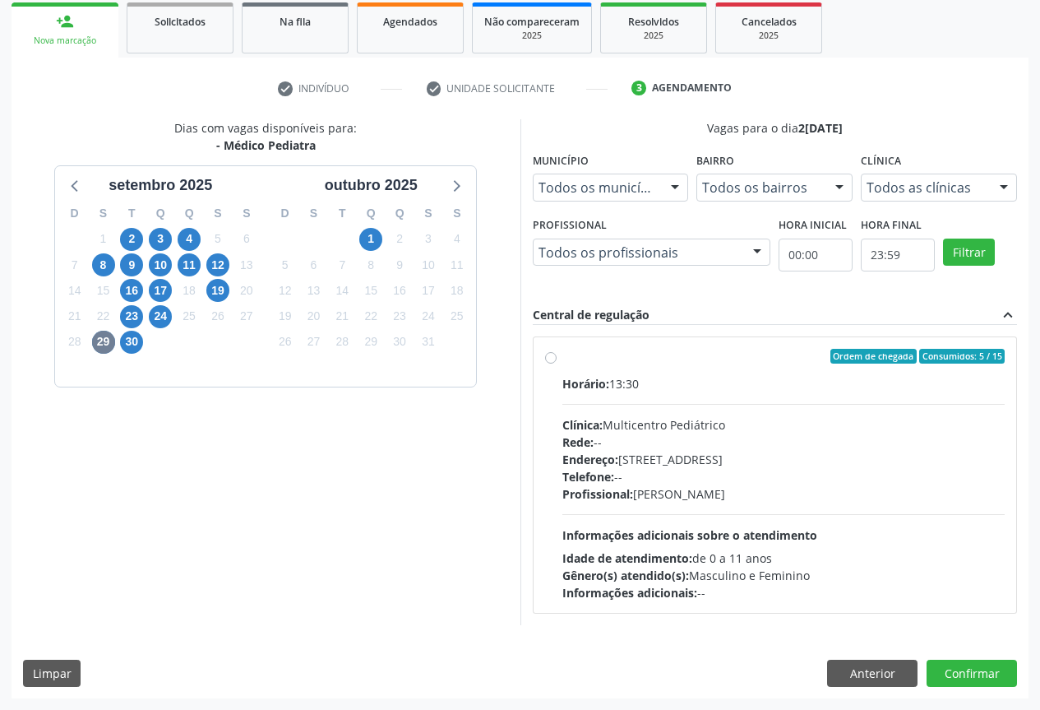
click at [553, 335] on div "Ordem de chegada Consumidos: 5 / 15 Horário: 13:30 Clínica: Multicentro Pediátr…" at bounding box center [775, 475] width 485 height 300
click at [561, 349] on div "Ordem de chegada Consumidos: 5 / 15 Horário: 13:30 Clínica: Multicentro Pediátr…" at bounding box center [775, 475] width 460 height 252
radio input "true"
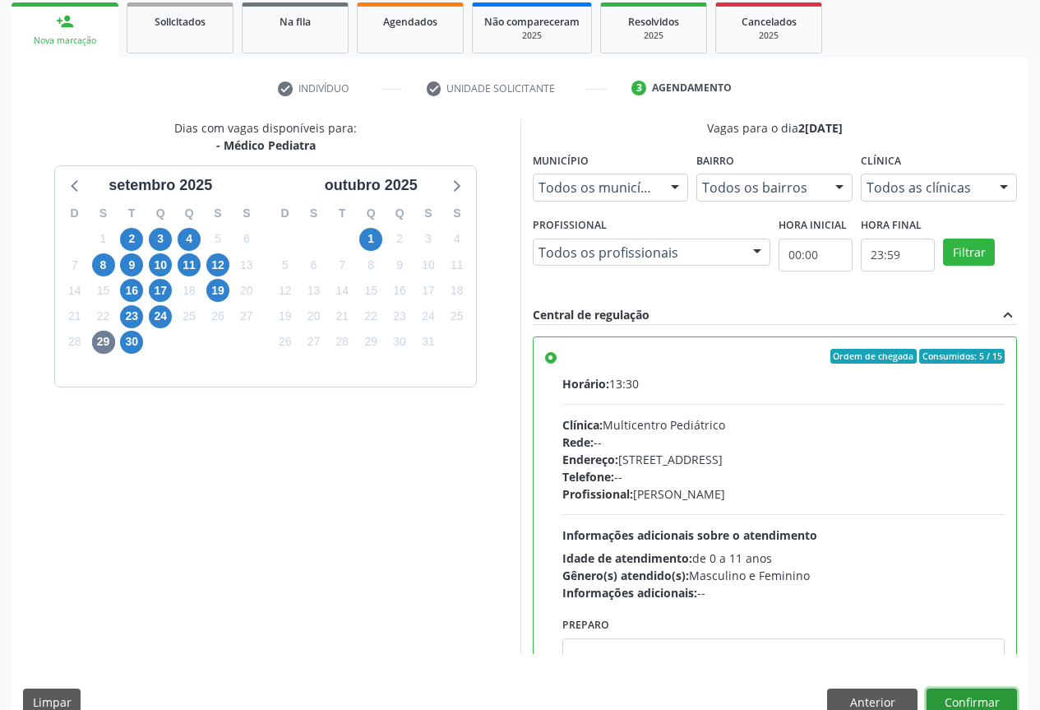
click at [971, 694] on button "Confirmar" at bounding box center [972, 702] width 90 height 28
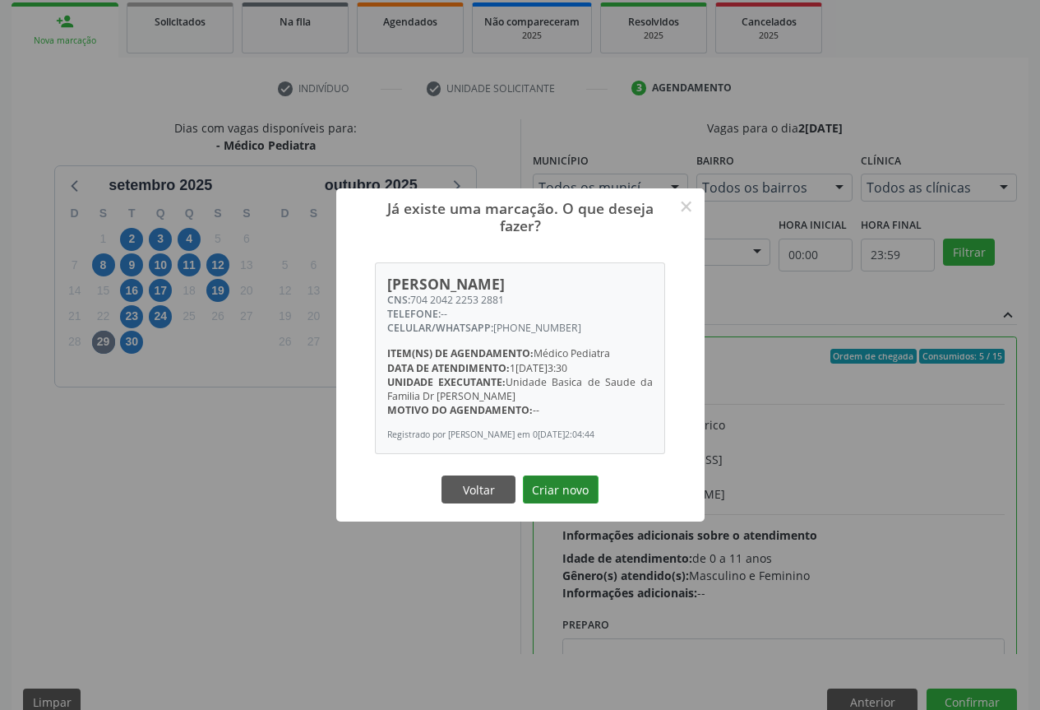
click at [552, 481] on button "Criar novo" at bounding box center [561, 489] width 76 height 28
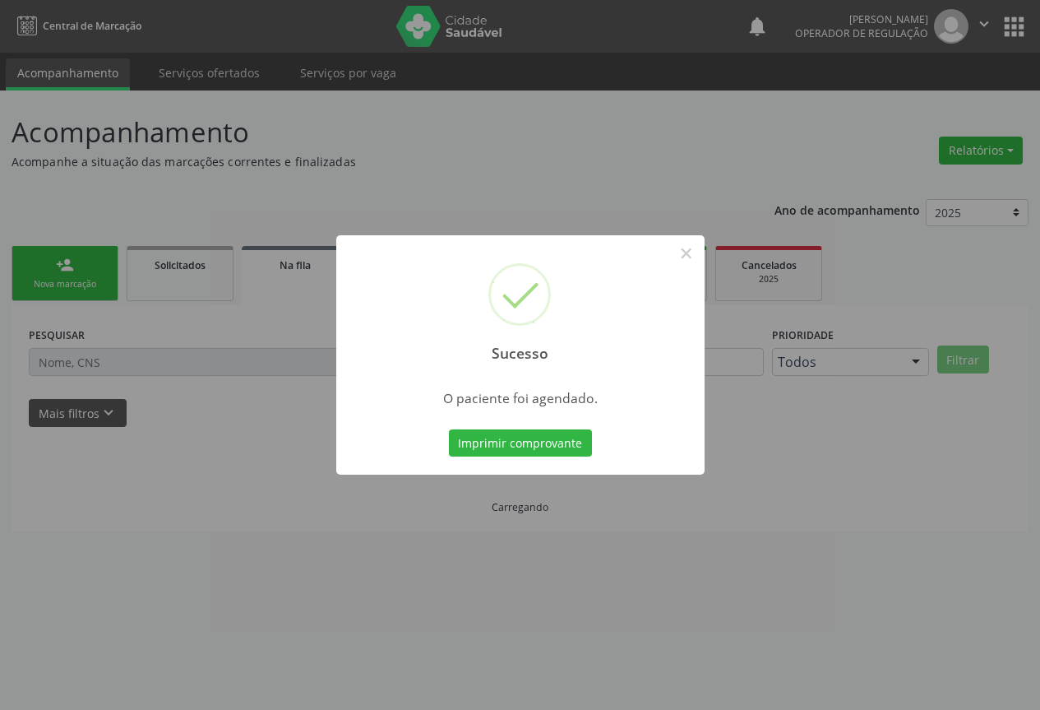
scroll to position [0, 0]
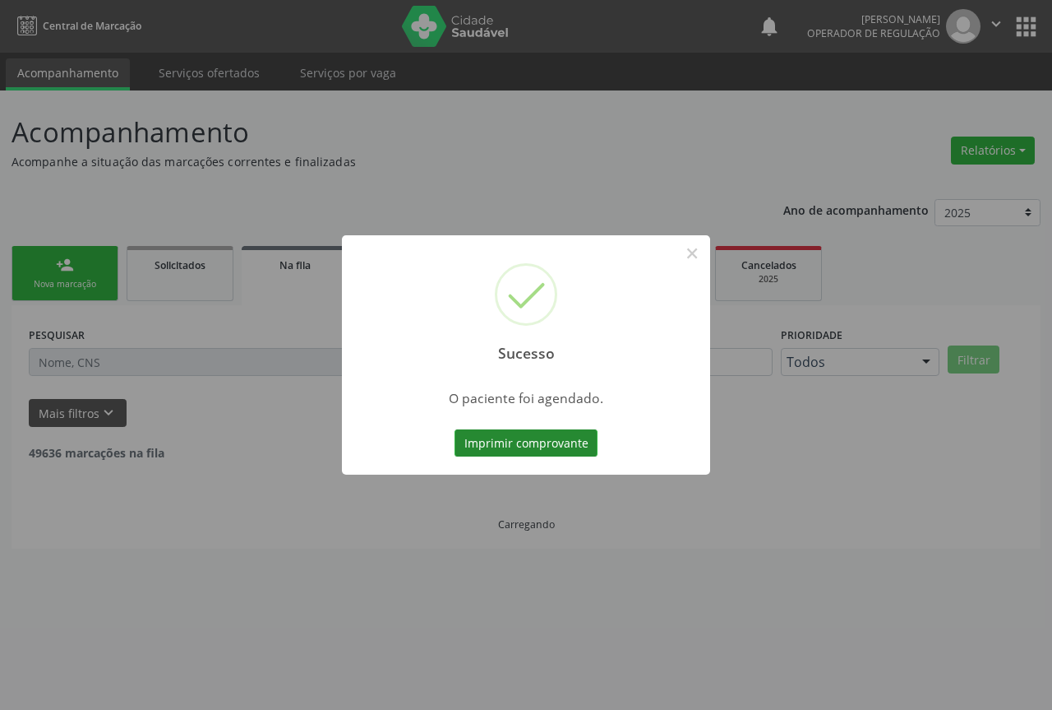
click at [514, 450] on button "Imprimir comprovante" at bounding box center [526, 443] width 143 height 28
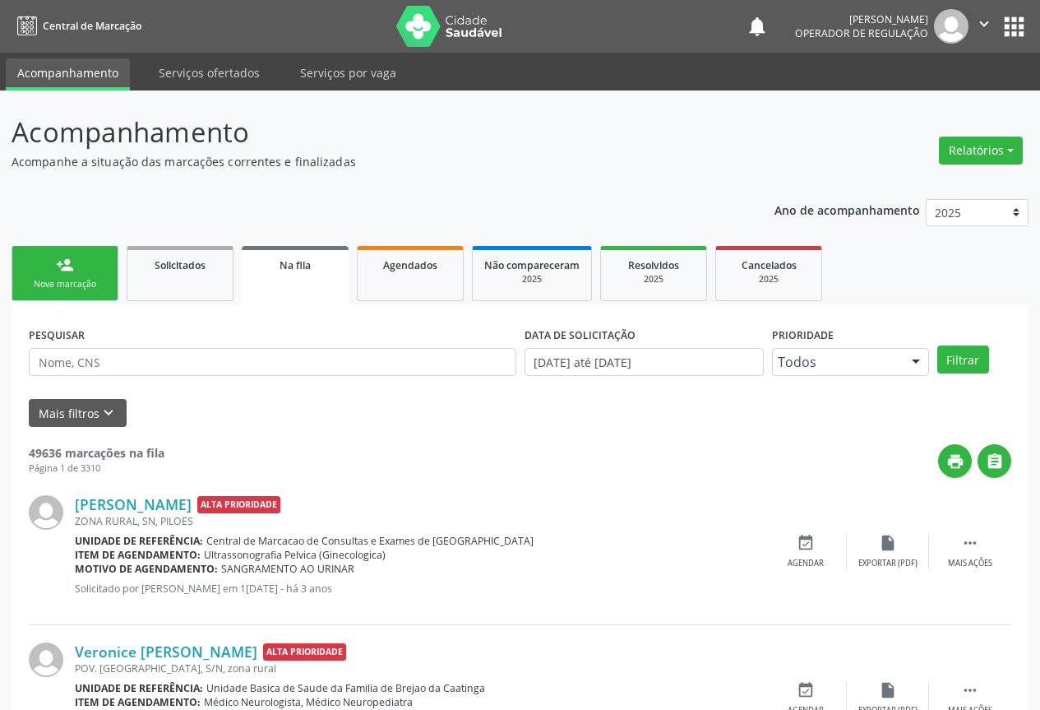
click at [985, 26] on div "Sucesso × O paciente foi agendado. Imprimir comprovante Cancel" at bounding box center [520, 355] width 1040 height 710
click at [981, 21] on div "Sucesso × O paciente foi agendado. Imprimir comprovante Cancel" at bounding box center [520, 355] width 1040 height 710
click at [88, 365] on div "Sucesso × O paciente foi agendado. Imprimir comprovante Cancel" at bounding box center [520, 355] width 1040 height 710
click at [86, 269] on div "Sucesso × O paciente foi agendado. Imprimir comprovante Cancel" at bounding box center [520, 355] width 1040 height 710
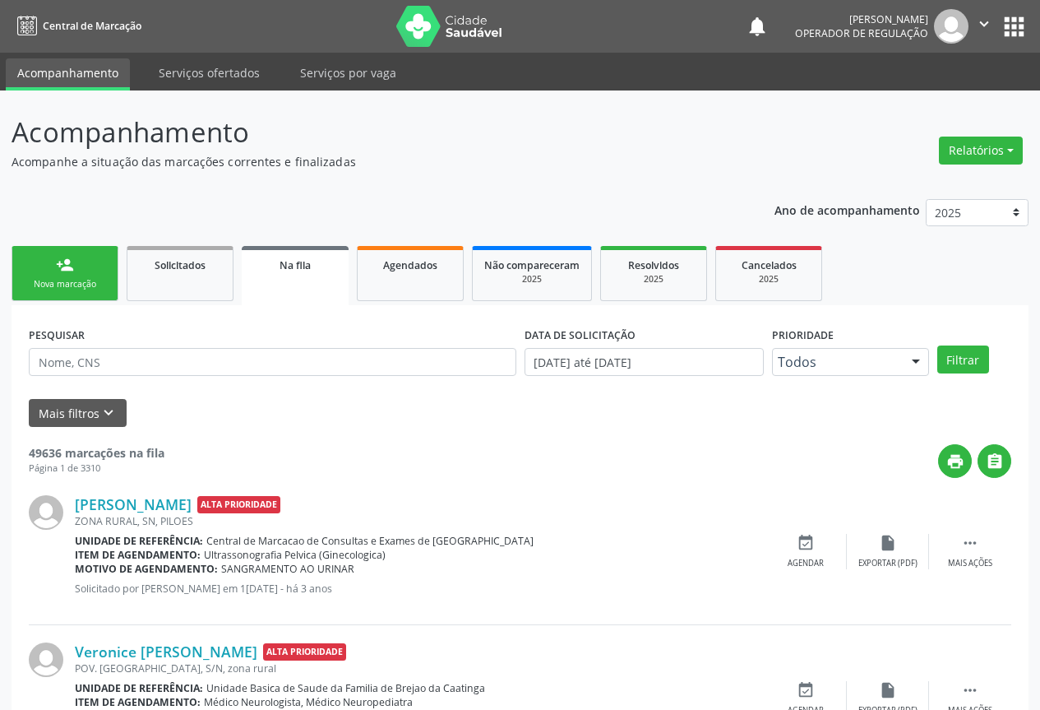
click at [86, 269] on div "Sucesso × O paciente foi agendado. Imprimir comprovante Cancel" at bounding box center [520, 355] width 1040 height 710
click at [80, 277] on div "Sucesso × O paciente foi agendado. Imprimir comprovante Cancel" at bounding box center [520, 355] width 1040 height 710
click at [95, 271] on div "Sucesso × O paciente foi agendado. Imprimir comprovante Cancel" at bounding box center [520, 355] width 1040 height 710
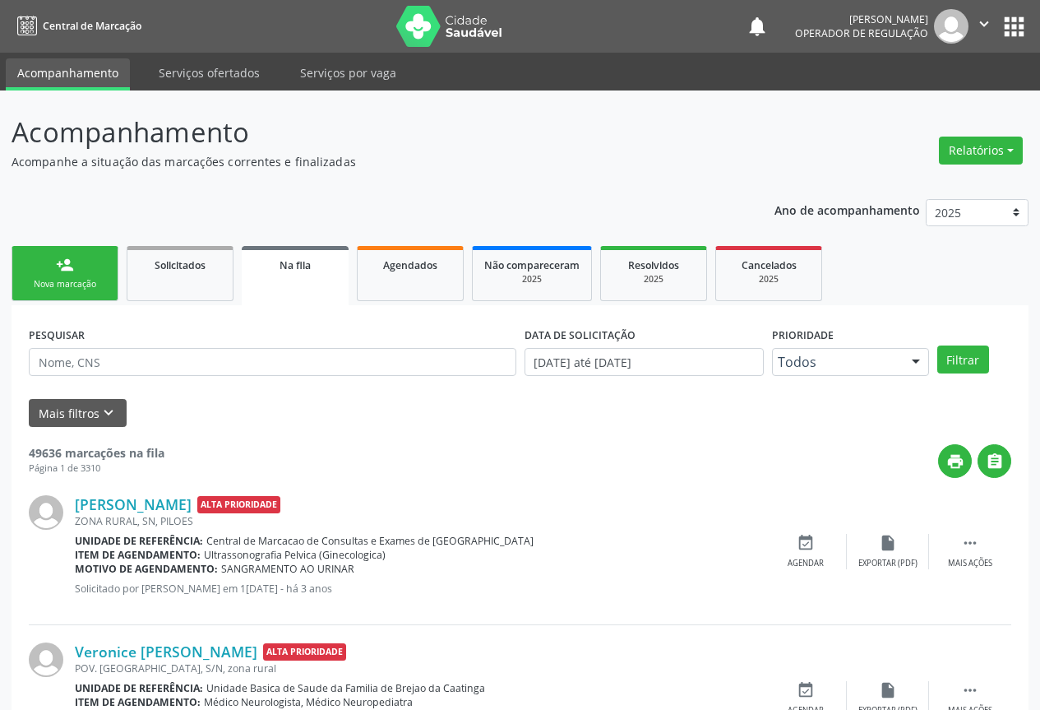
click at [75, 284] on div "Sucesso × O paciente foi agendado. Imprimir comprovante Cancel" at bounding box center [520, 355] width 1040 height 710
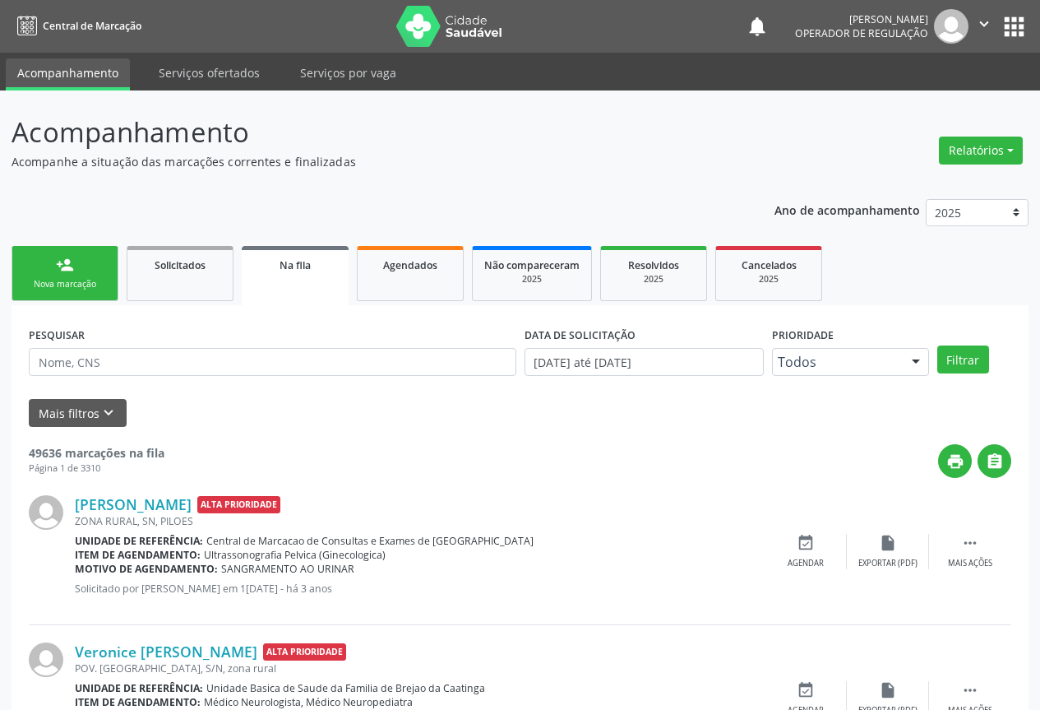
click at [75, 284] on div "Sucesso × O paciente foi agendado. Imprimir comprovante Cancel" at bounding box center [520, 355] width 1040 height 710
click at [59, 289] on div "Sucesso × O paciente foi agendado. Imprimir comprovante Cancel" at bounding box center [520, 355] width 1040 height 710
click at [65, 275] on div "Sucesso × O paciente foi agendado. Imprimir comprovante Cancel" at bounding box center [520, 355] width 1040 height 710
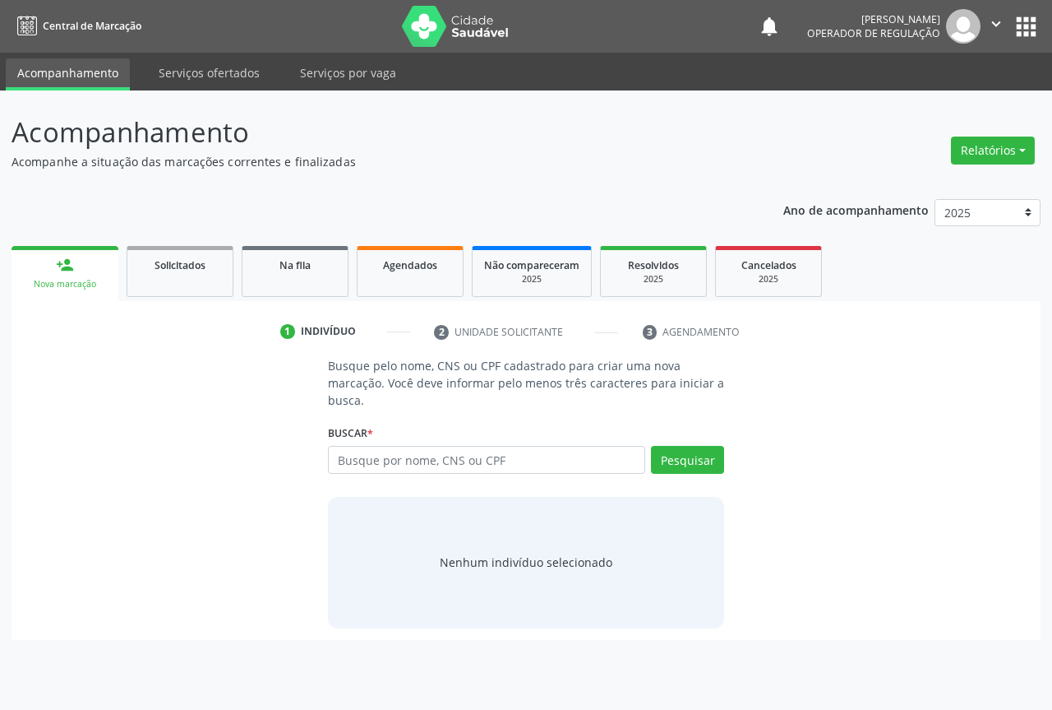
click at [395, 456] on input "text" at bounding box center [486, 460] width 317 height 28
type input "703004845788178"
click at [691, 460] on button "Pesquisar" at bounding box center [687, 460] width 73 height 28
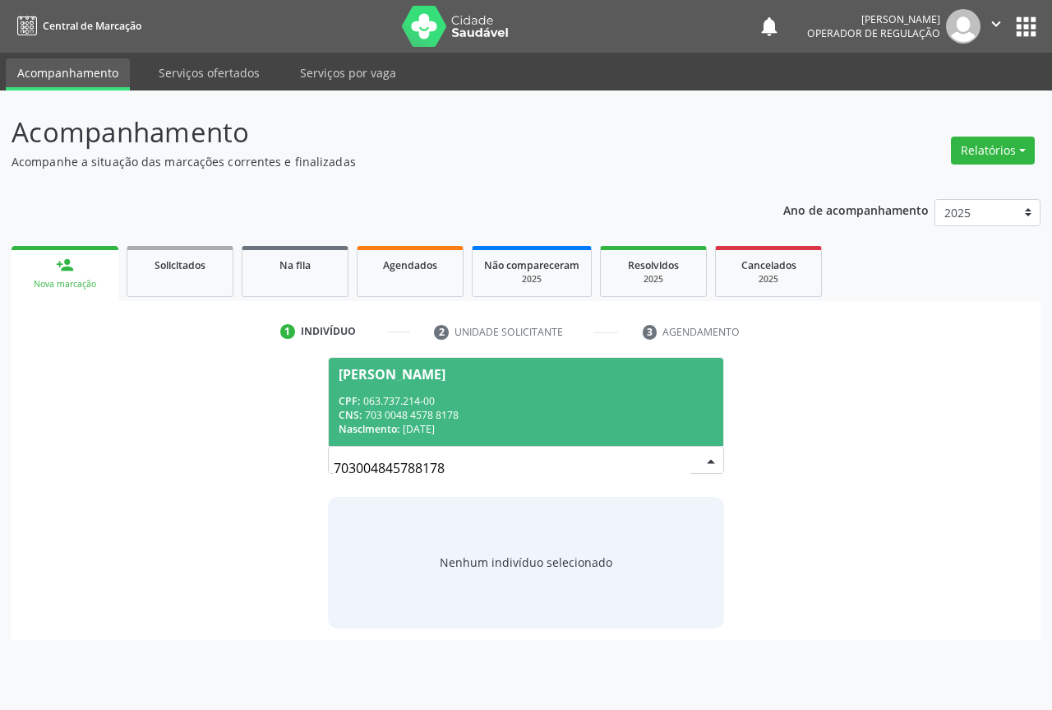
click at [388, 400] on div "CPF: 063.737.214-00" at bounding box center [526, 401] width 375 height 14
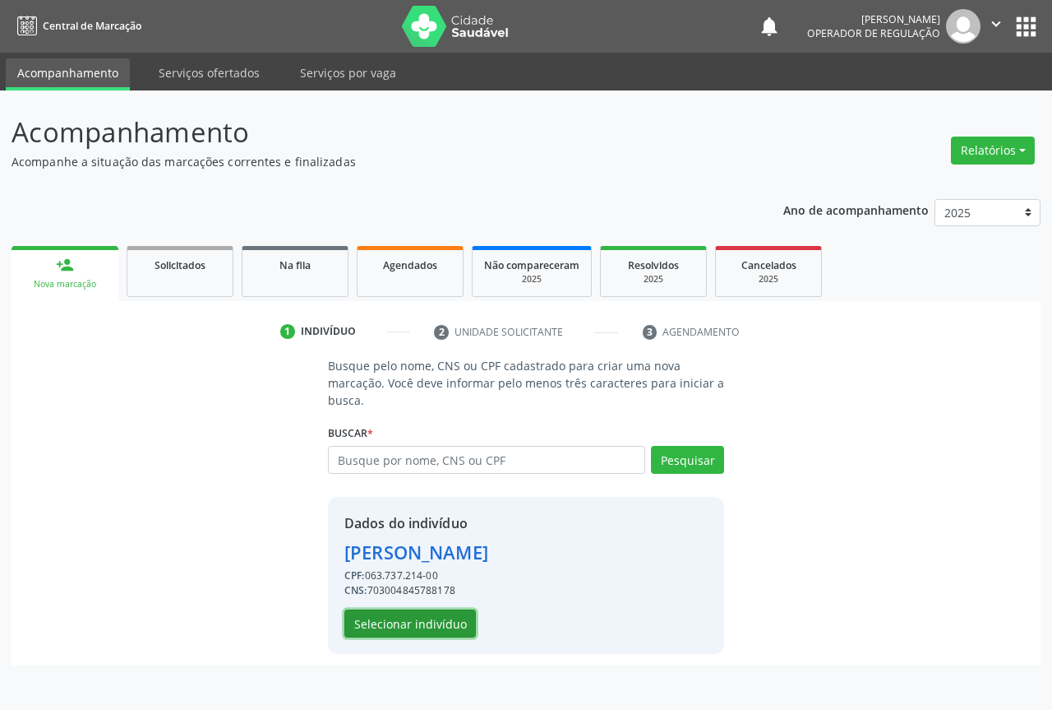
click at [406, 621] on button "Selecionar indivíduo" at bounding box center [411, 623] width 132 height 28
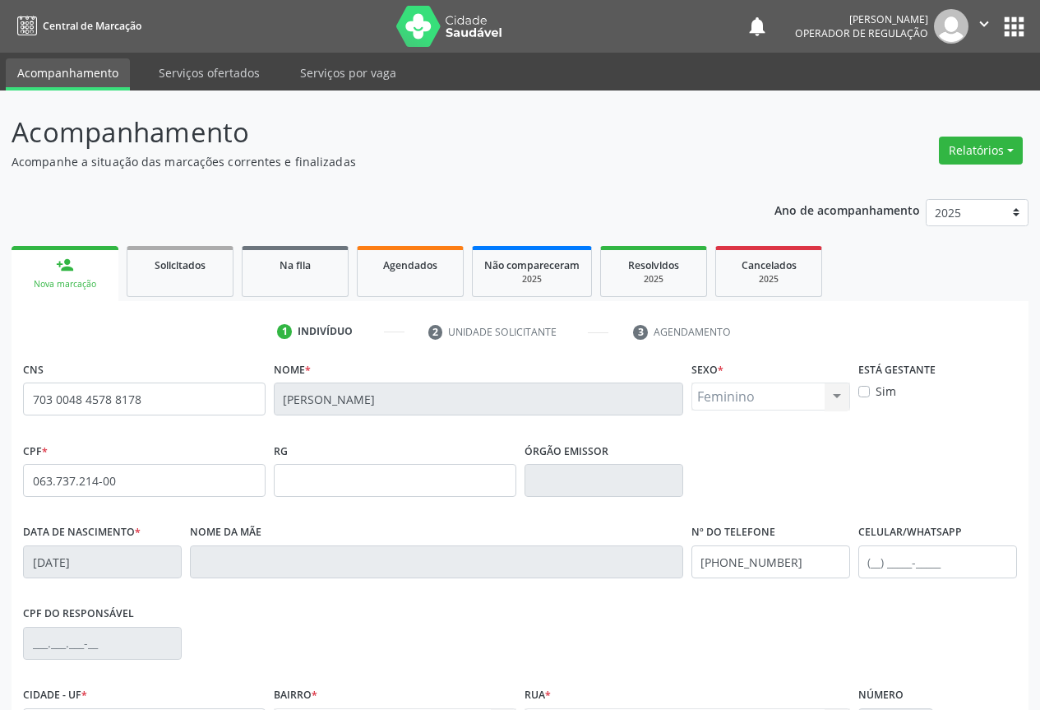
scroll to position [182, 0]
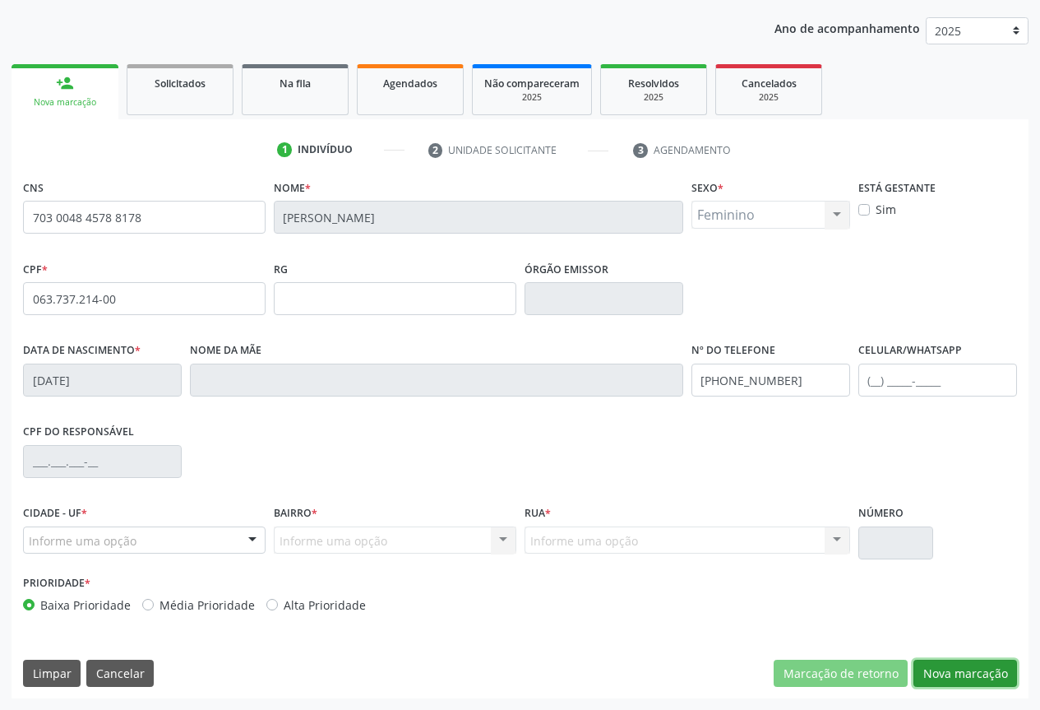
click at [947, 667] on button "Nova marcação" at bounding box center [965, 673] width 104 height 28
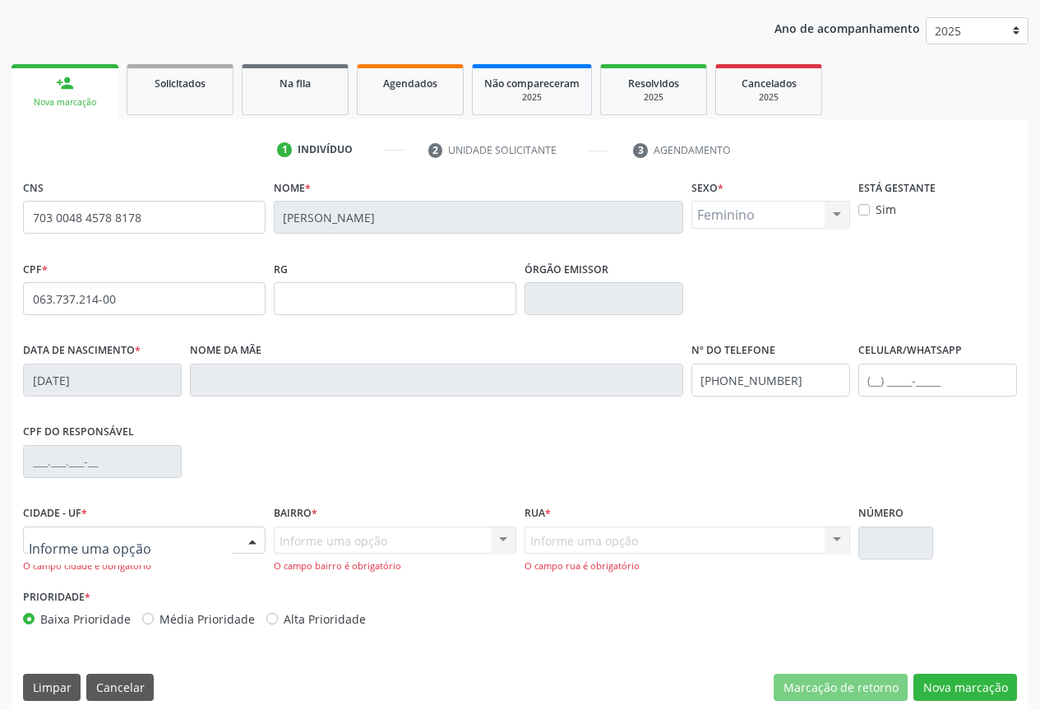
click at [243, 536] on div at bounding box center [252, 541] width 25 height 28
click at [104, 506] on span "Campo Formoso - BA" at bounding box center [99, 510] width 131 height 18
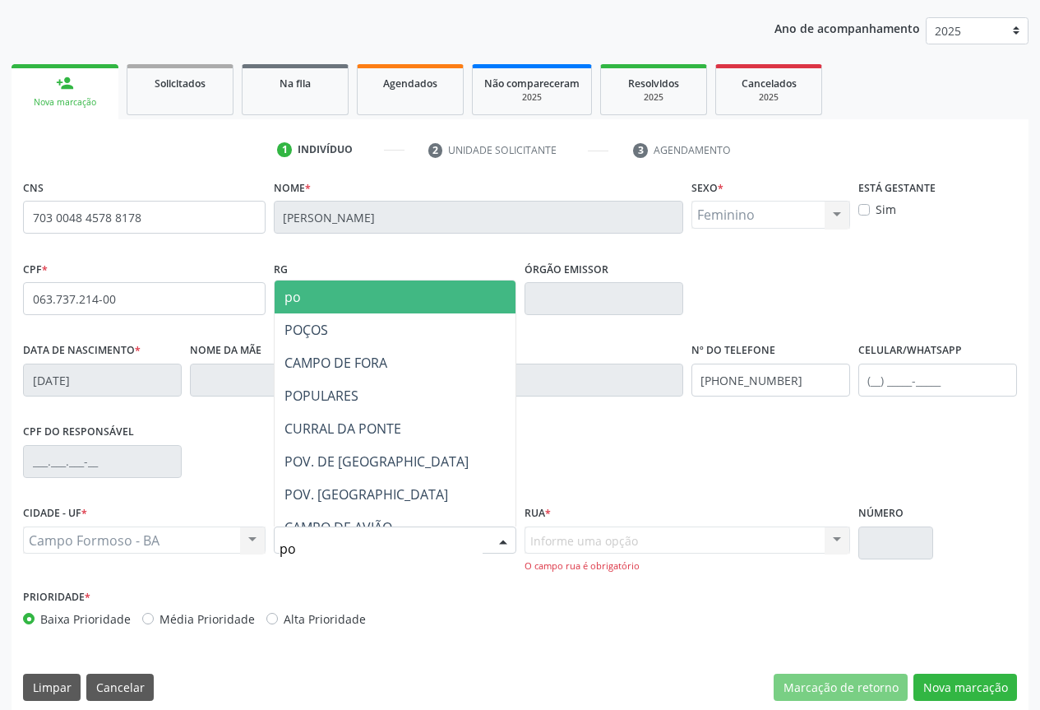
type input "p"
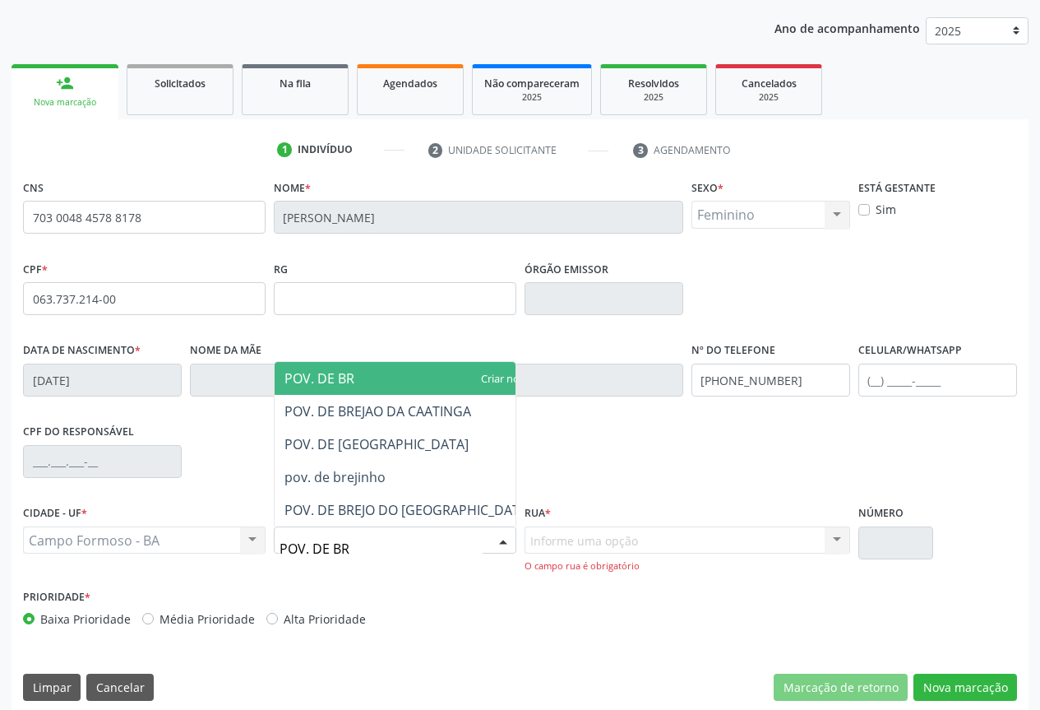
type input "POV. DE BRE"
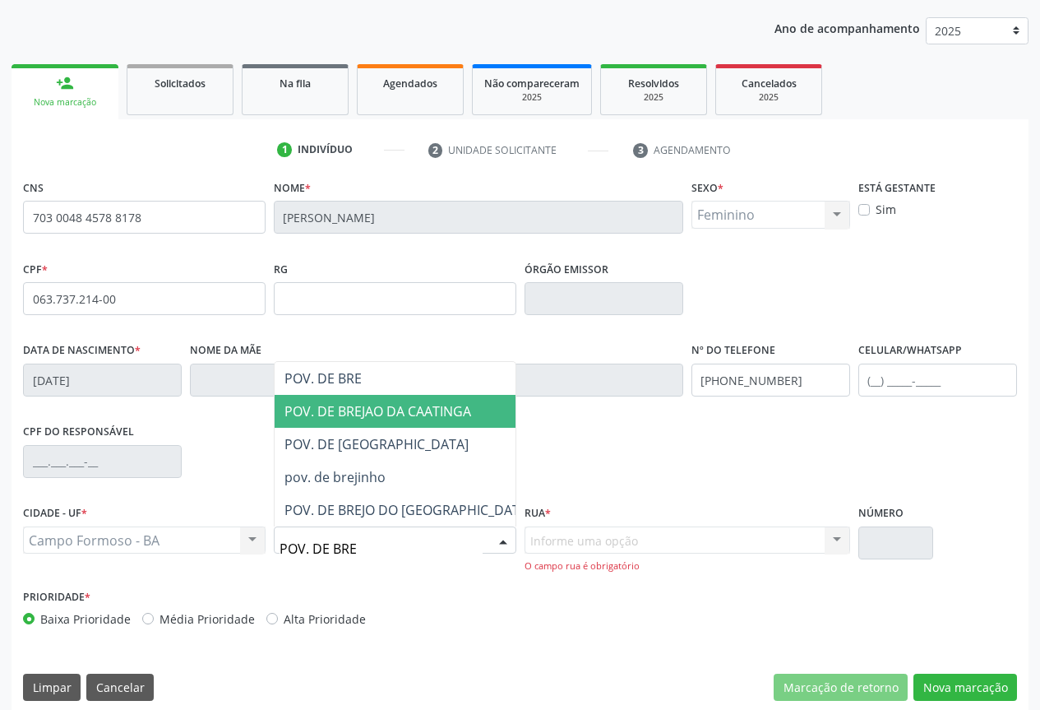
click at [364, 406] on span "POV. DE BREJAO DA CAATINGA" at bounding box center [377, 411] width 187 height 18
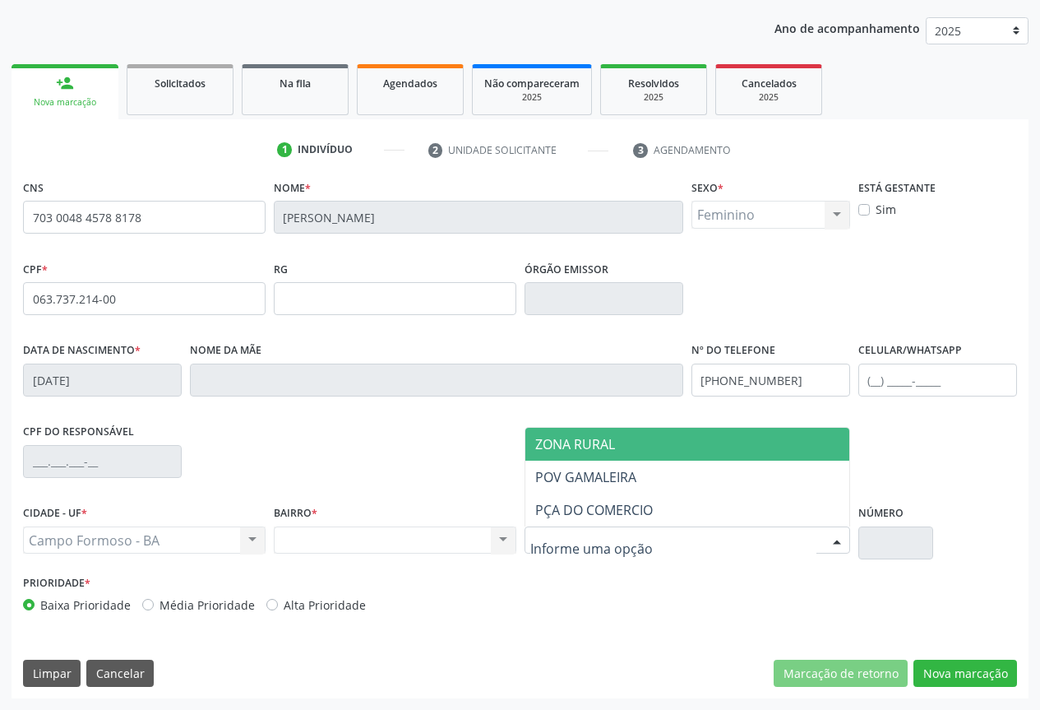
click at [821, 542] on div "ZONA RURAL POV GAMALEIRA PÇA DO COMERCIO Nenhum resultado encontrado para: " " …" at bounding box center [688, 540] width 326 height 28
drag, startPoint x: 549, startPoint y: 440, endPoint x: 621, endPoint y: 446, distance: 71.8
click at [552, 440] on span "ZONA RURAL" at bounding box center [575, 444] width 80 height 18
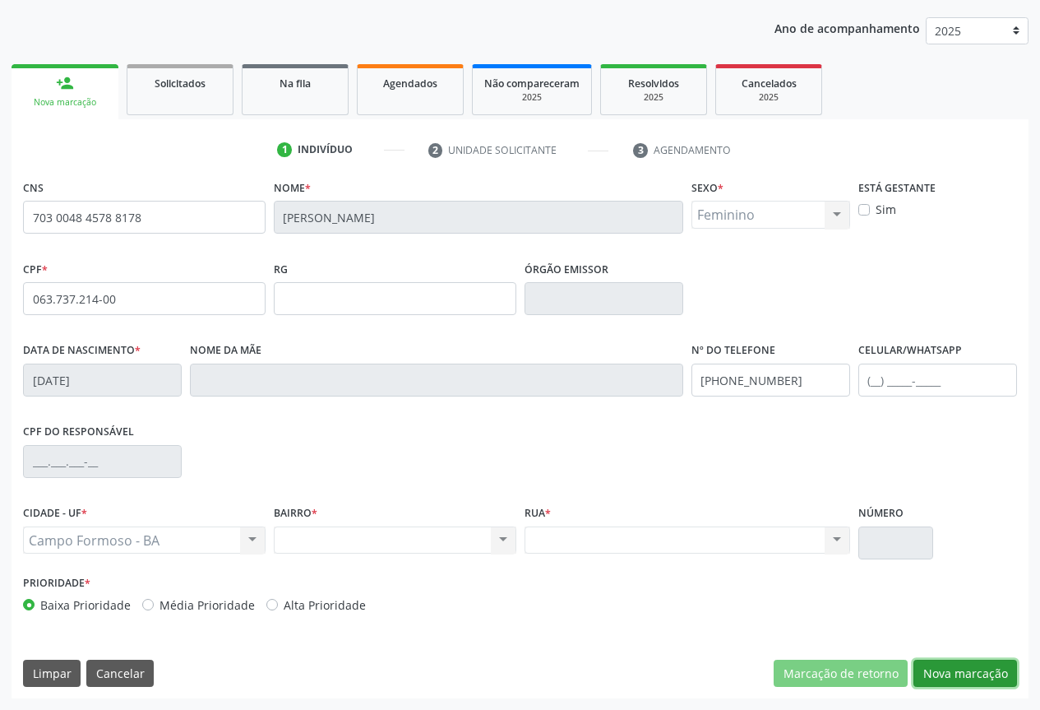
click at [964, 674] on button "Nova marcação" at bounding box center [965, 673] width 104 height 28
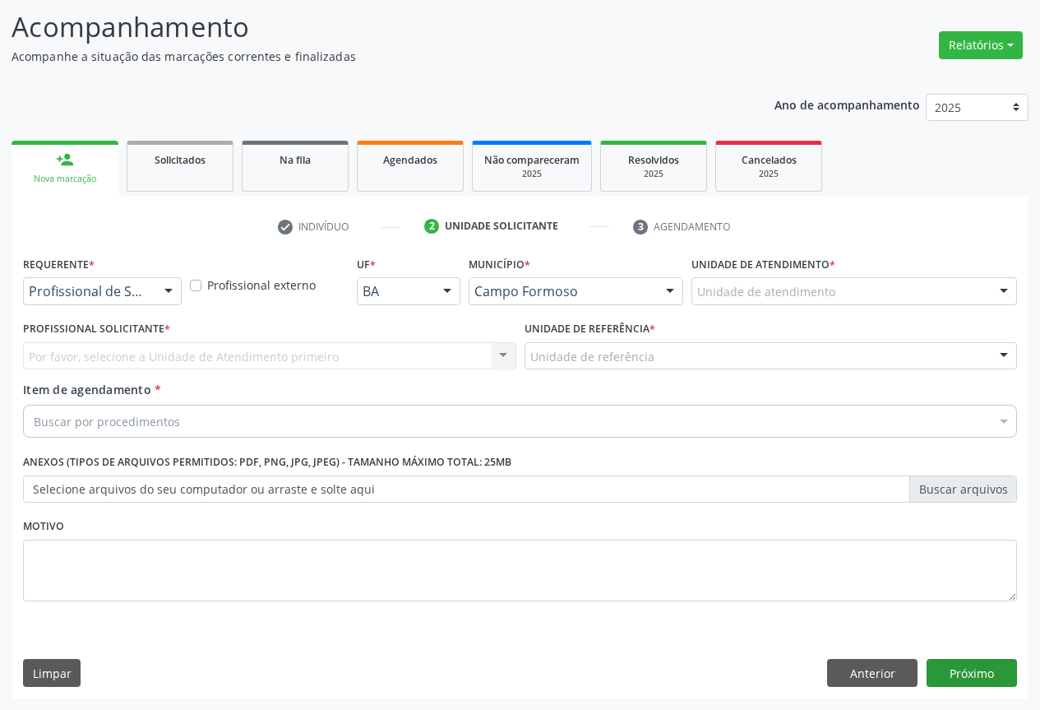
scroll to position [105, 0]
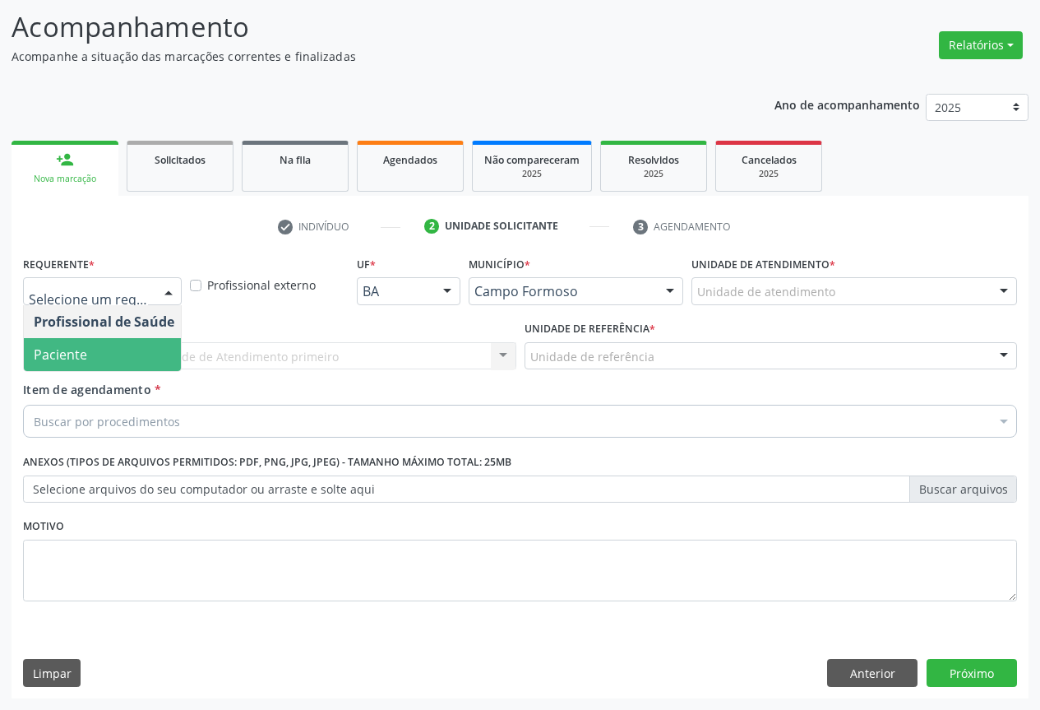
click at [109, 356] on span "Paciente" at bounding box center [104, 354] width 160 height 33
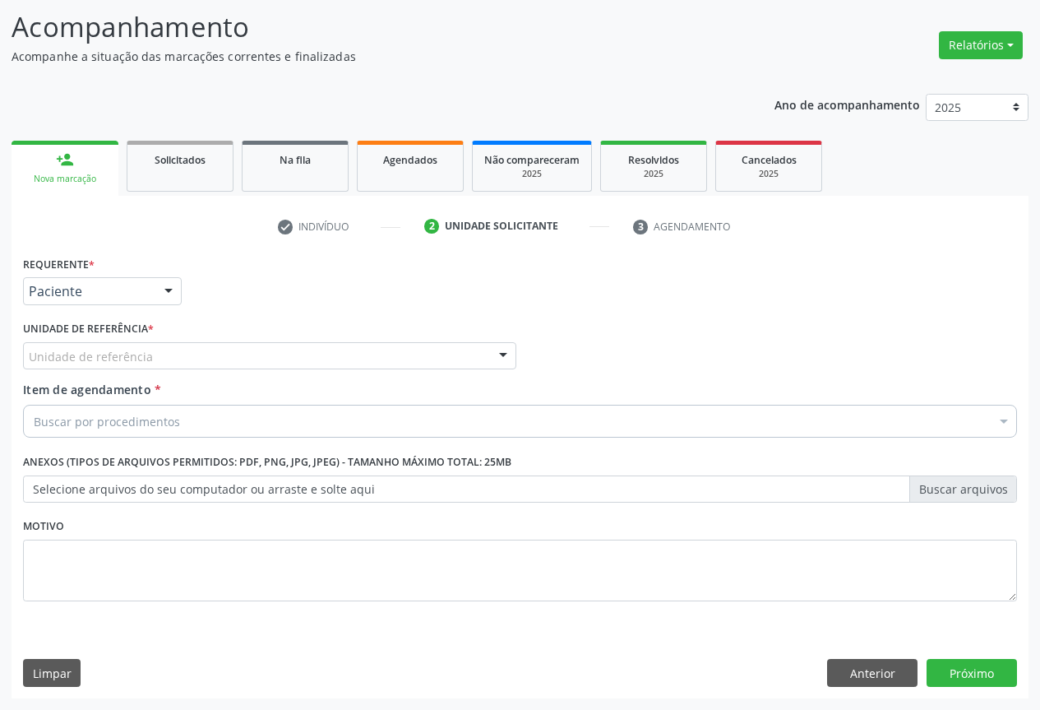
drag, startPoint x: 210, startPoint y: 354, endPoint x: 187, endPoint y: 368, distance: 26.2
click at [209, 353] on div "Unidade de referência" at bounding box center [269, 356] width 493 height 28
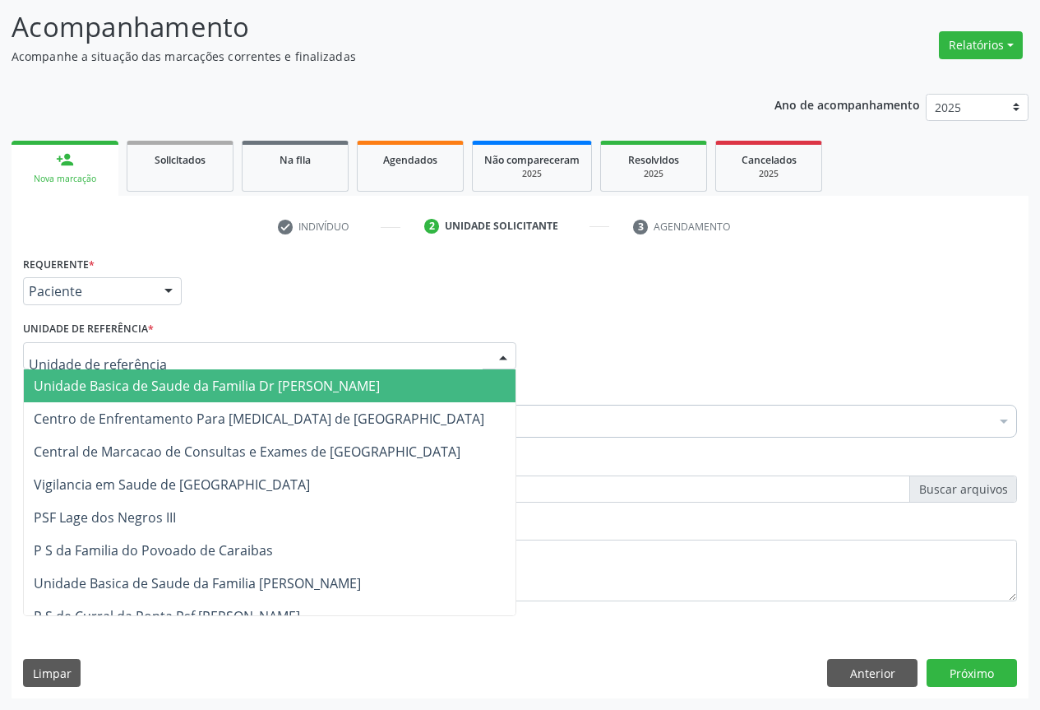
click at [155, 386] on span "Unidade Basica de Saude da Familia Dr [PERSON_NAME]" at bounding box center [207, 386] width 346 height 18
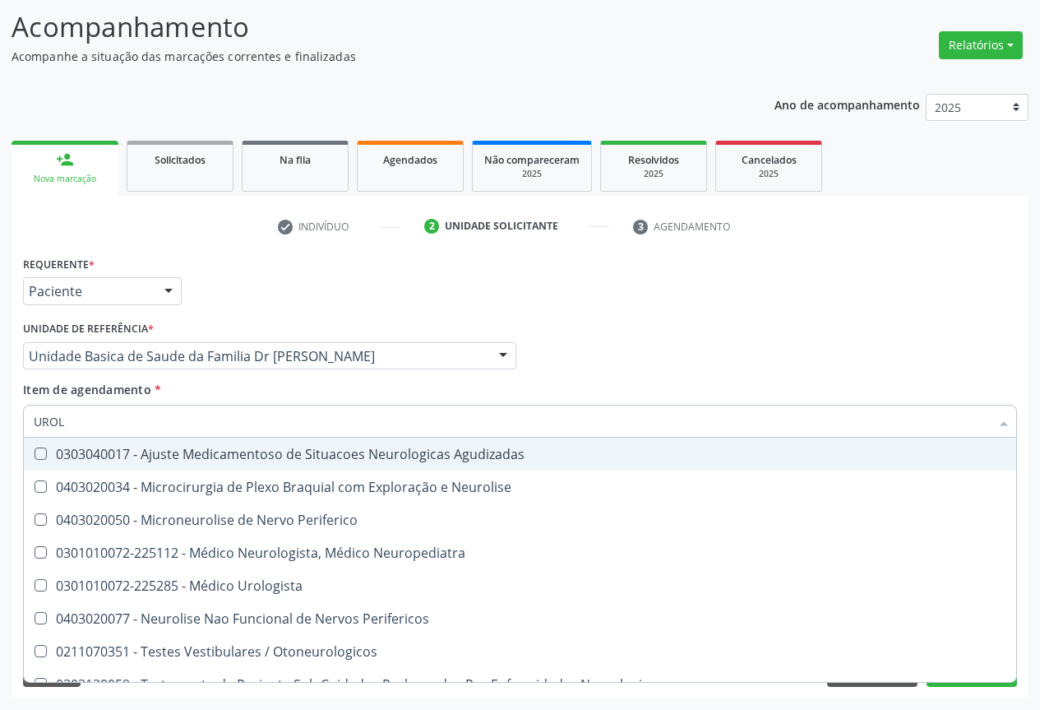
type input "UROLO"
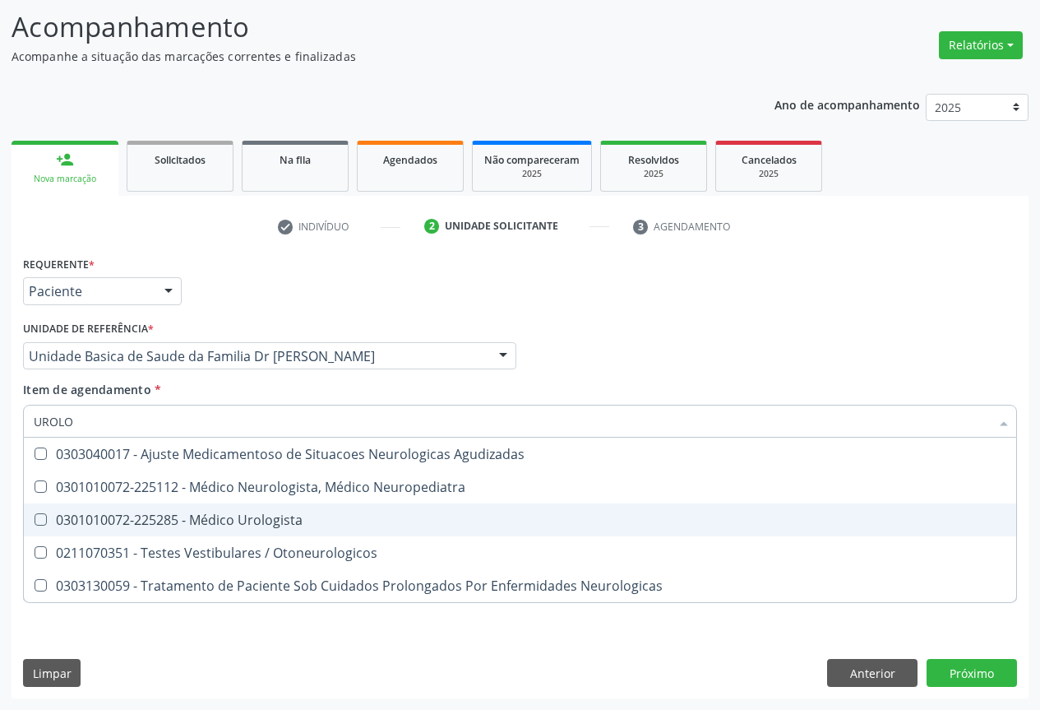
click at [204, 520] on div "0301010072-225285 - Médico Urologista" at bounding box center [520, 519] width 973 height 13
checkbox Urologista "true"
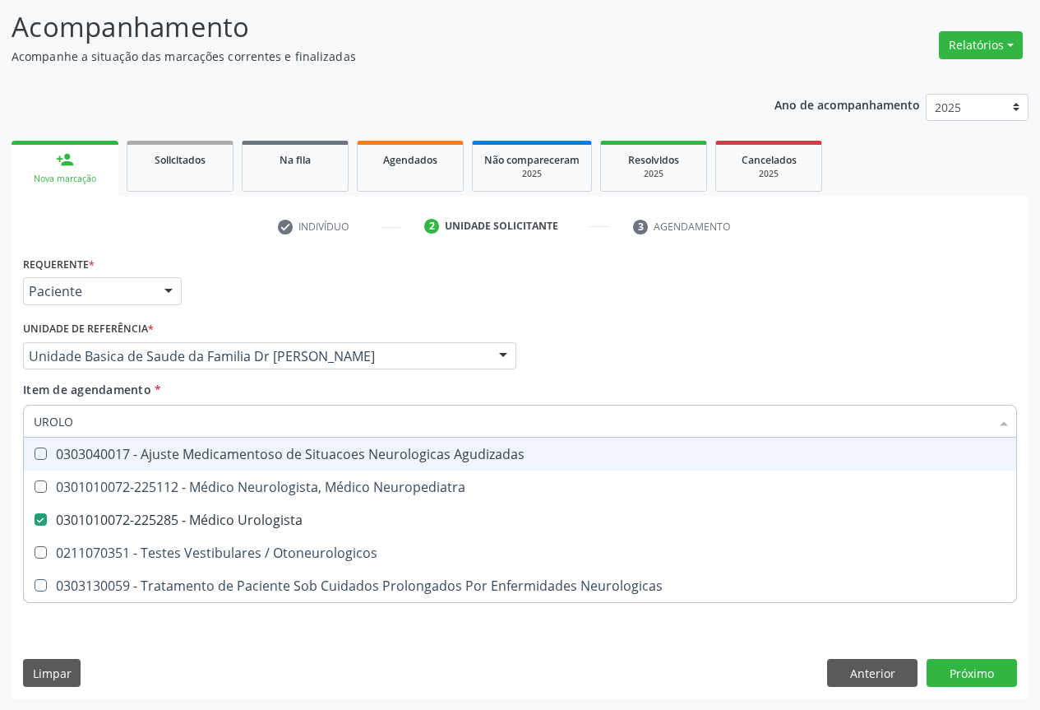
click at [386, 298] on div "Requerente * Paciente Profissional de Saúde Paciente Nenhum resultado encontrad…" at bounding box center [520, 284] width 1002 height 64
checkbox Neuropediatra "true"
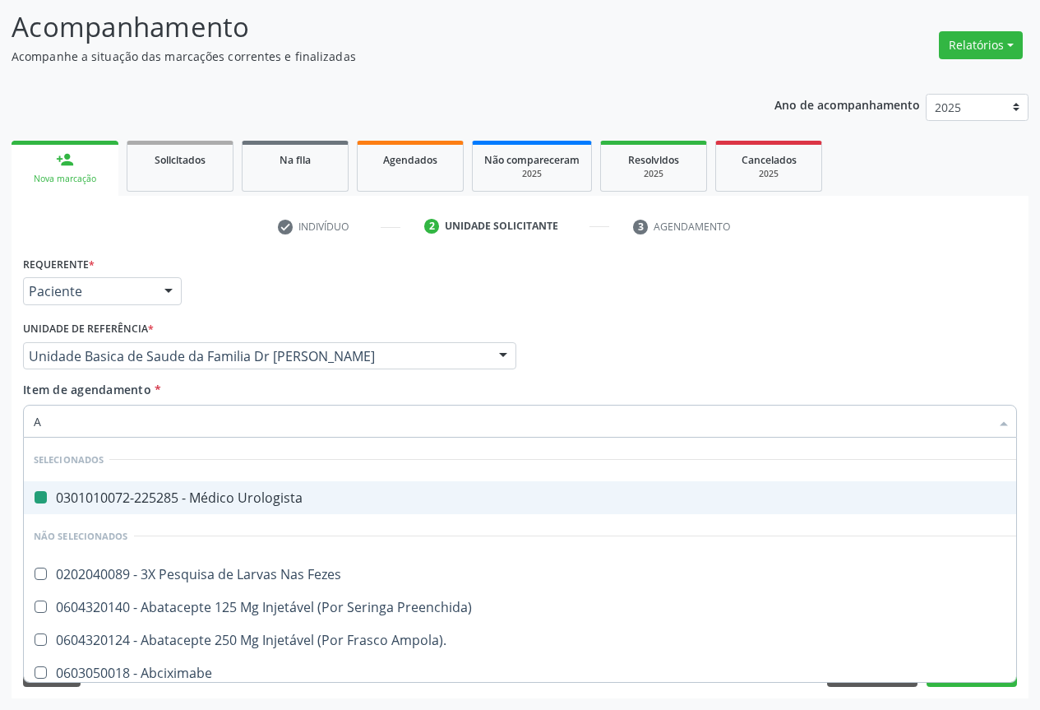
type input "AB"
checkbox Urologista "false"
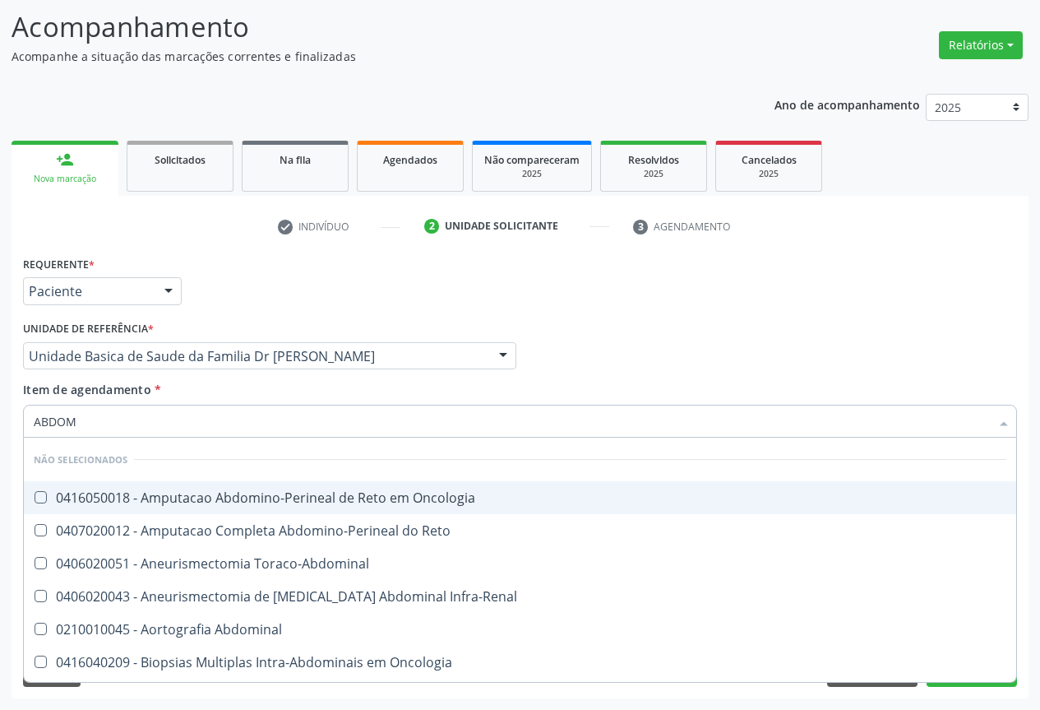
type input "ABDOME"
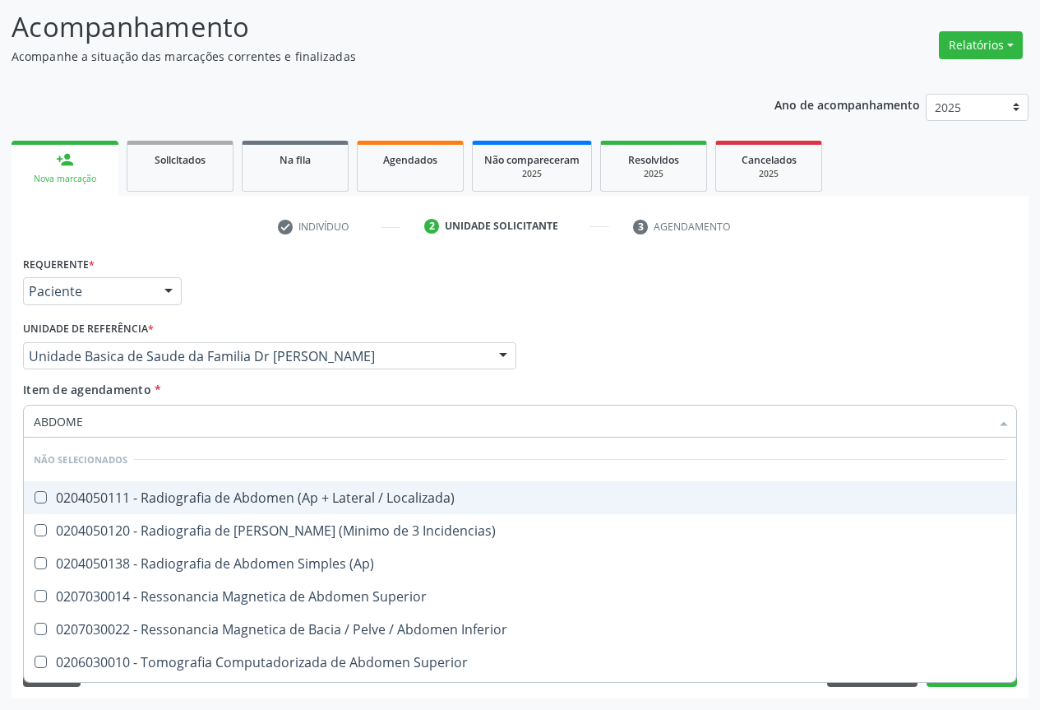
scroll to position [128, 0]
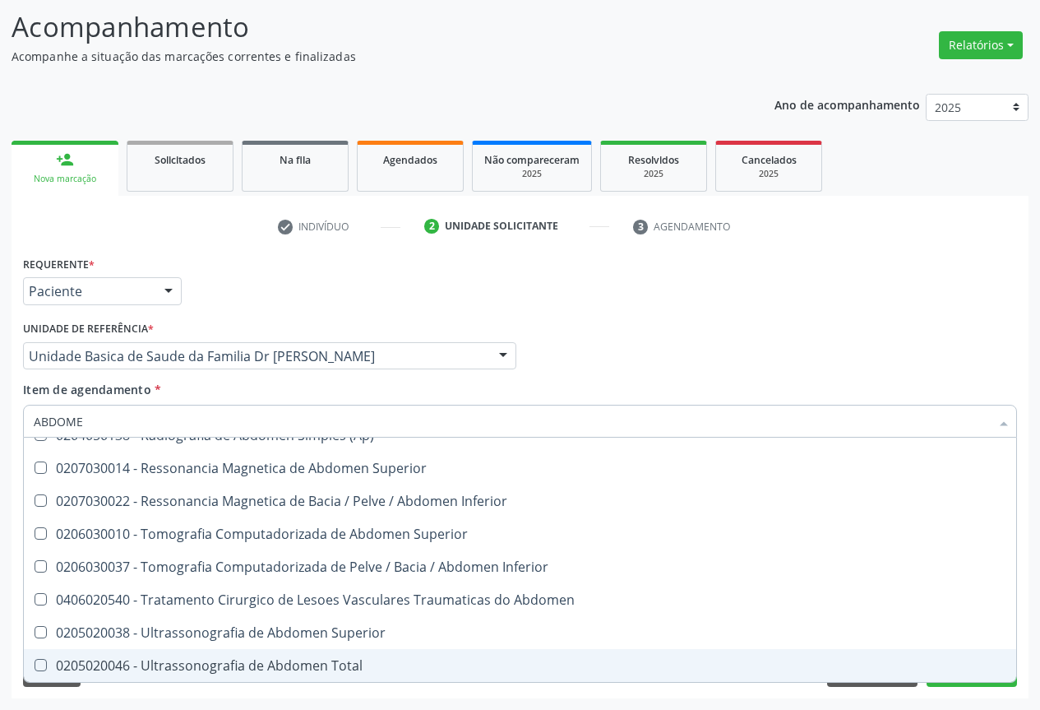
click at [181, 663] on div "0205020046 - Ultrassonografia de Abdomen Total" at bounding box center [520, 665] width 973 height 13
checkbox Total "true"
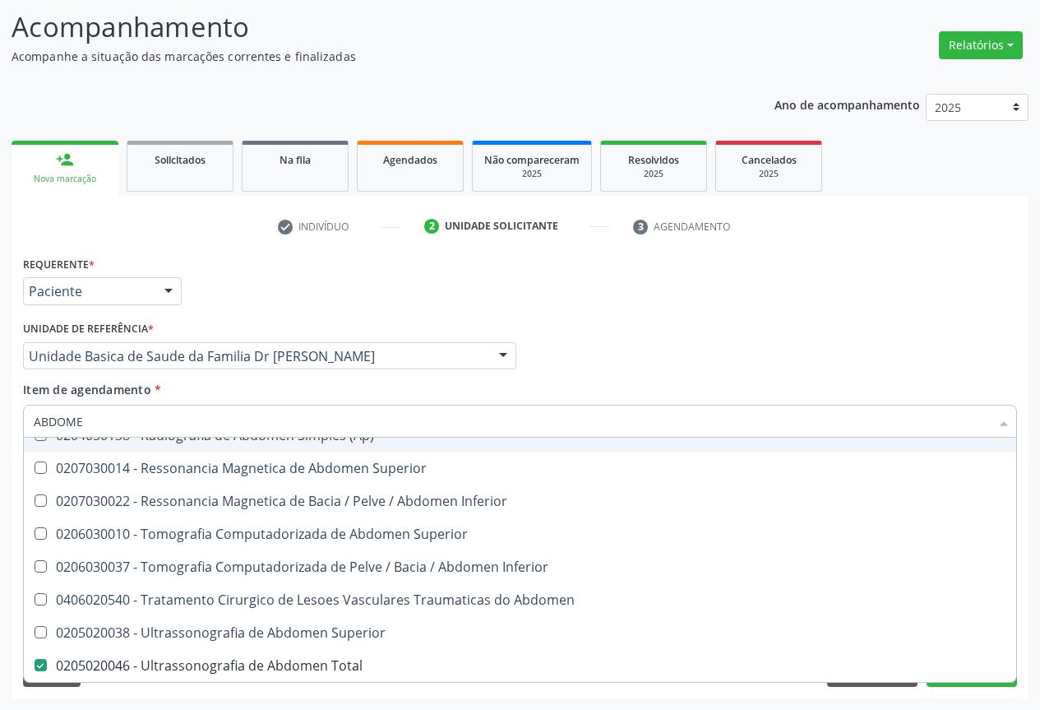
click at [298, 312] on div "Requerente * Paciente Profissional de Saúde Paciente Nenhum resultado encontrad…" at bounding box center [520, 284] width 1002 height 64
checkbox Localizada\) "true"
checkbox Total "false"
checkbox Incidencias\) "true"
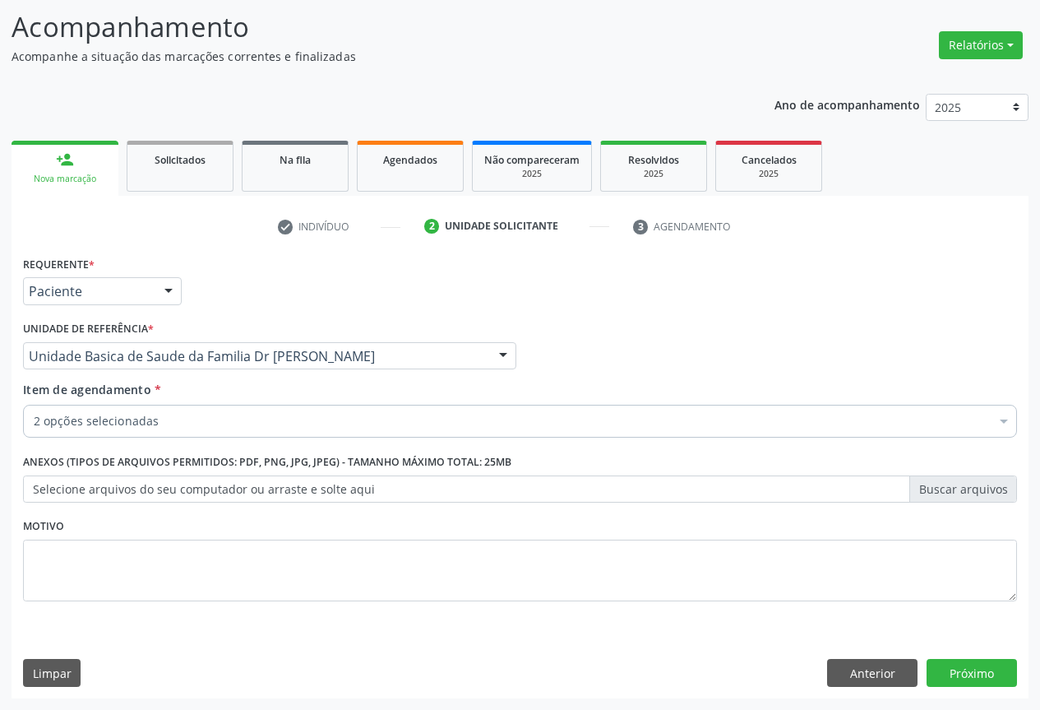
scroll to position [0, 0]
click at [987, 673] on button "Próximo" at bounding box center [972, 673] width 90 height 28
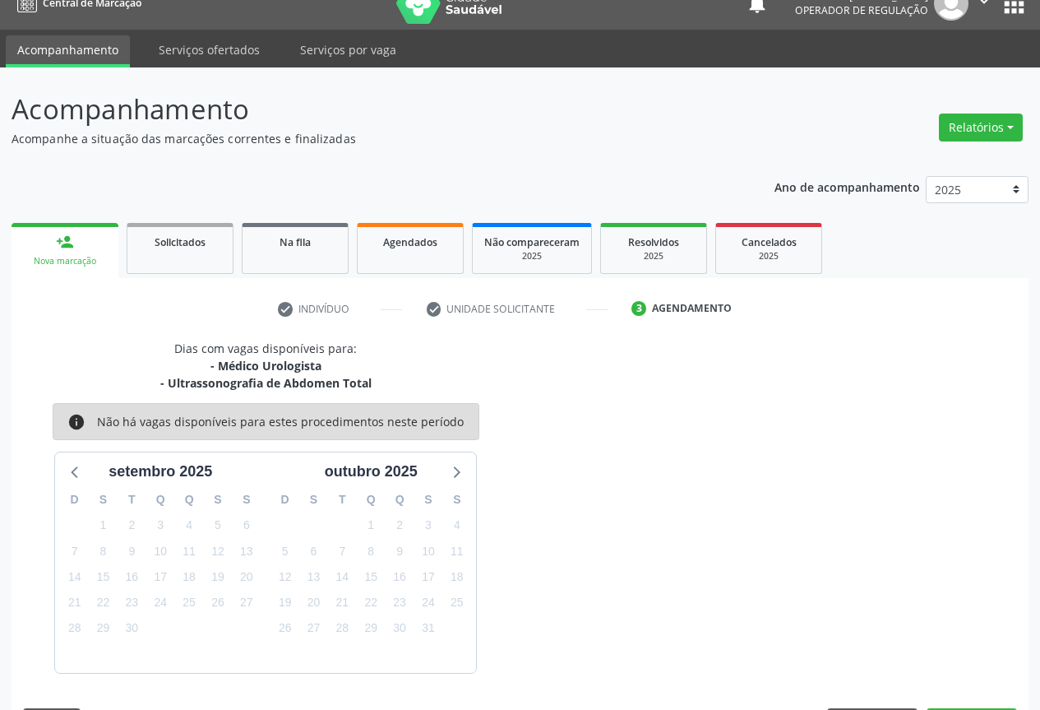
scroll to position [72, 0]
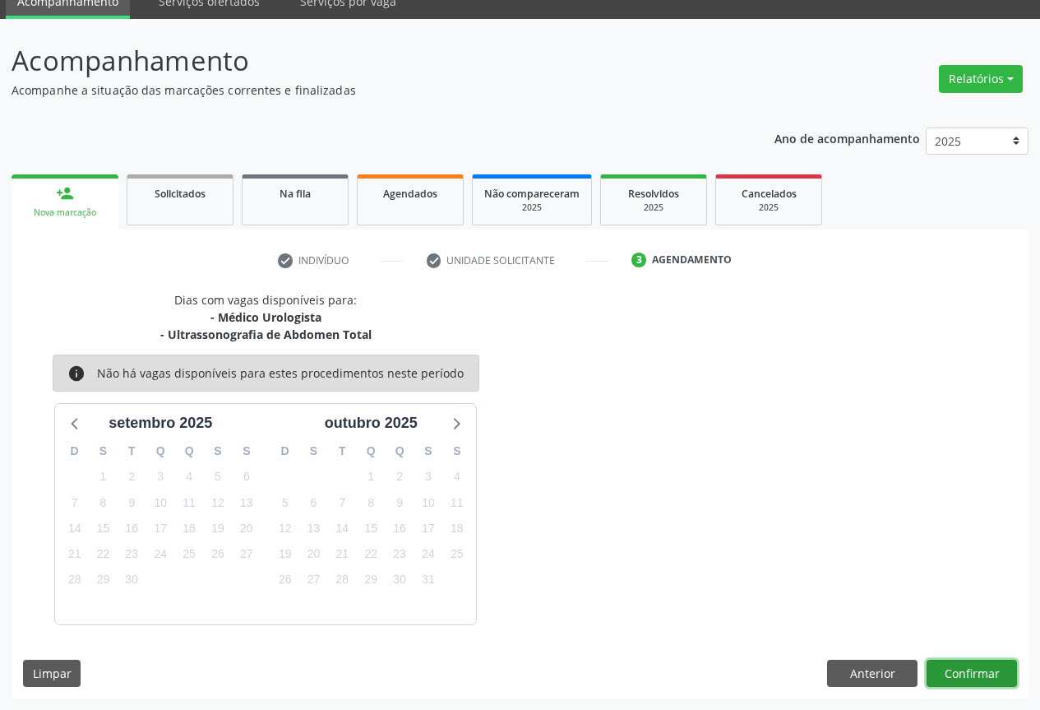
click at [982, 663] on button "Confirmar" at bounding box center [972, 673] width 90 height 28
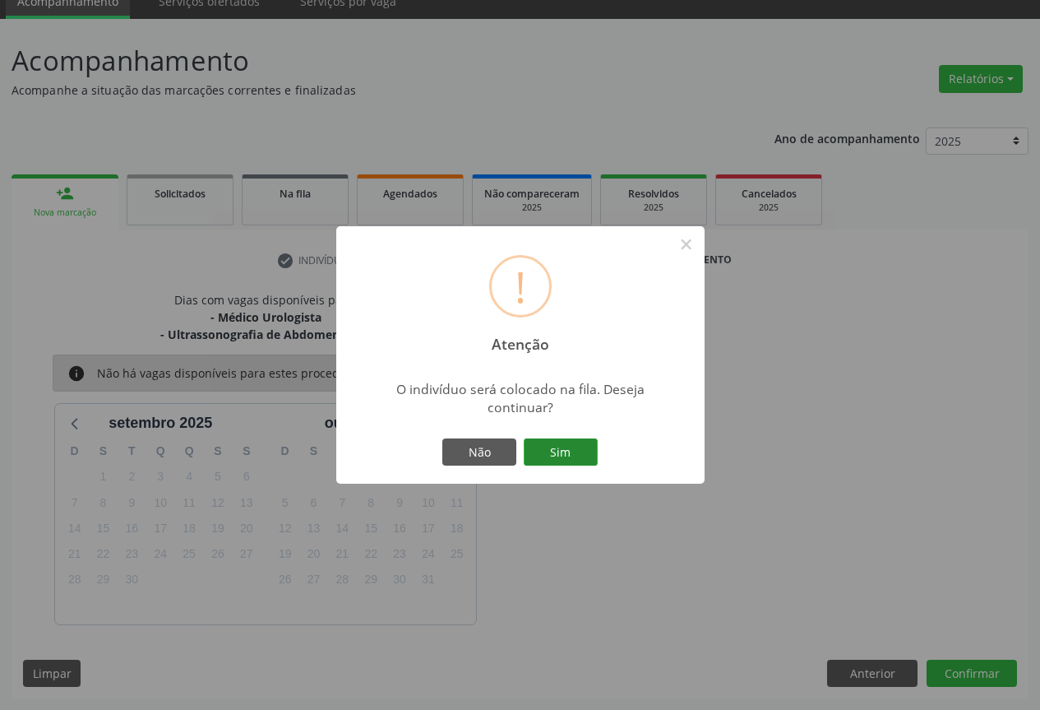
click at [565, 445] on button "Sim" at bounding box center [561, 452] width 74 height 28
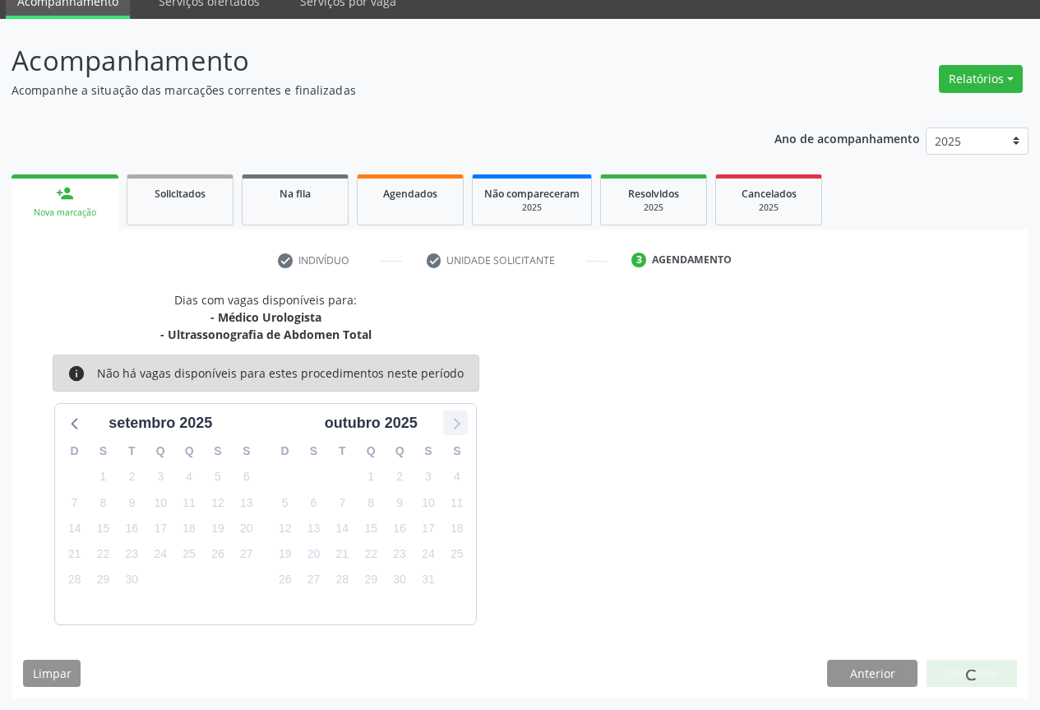
scroll to position [0, 0]
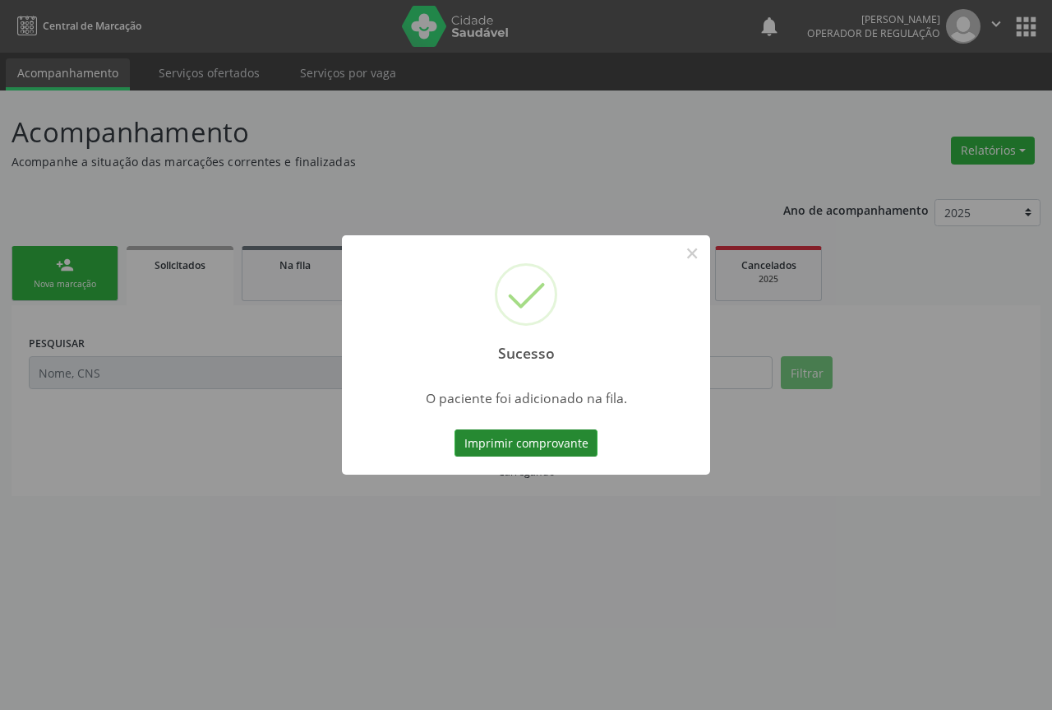
click at [502, 446] on button "Imprimir comprovante" at bounding box center [526, 443] width 143 height 28
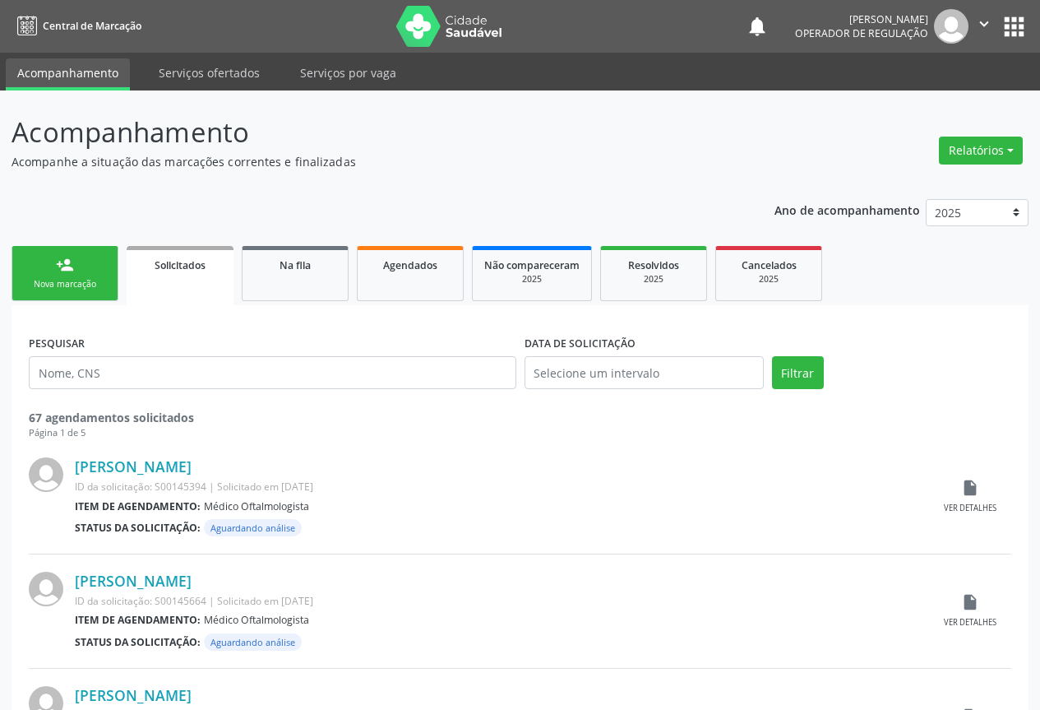
click at [97, 272] on link "person_add Nova marcação" at bounding box center [65, 273] width 107 height 55
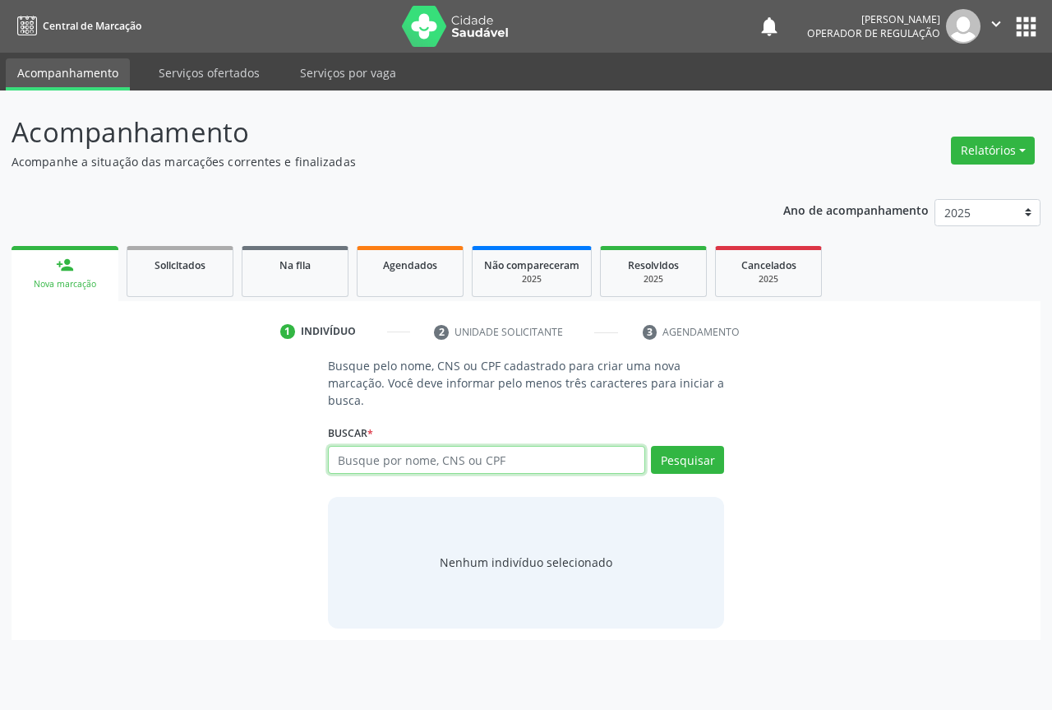
click at [391, 446] on input "text" at bounding box center [486, 460] width 317 height 28
type input "701102377270680"
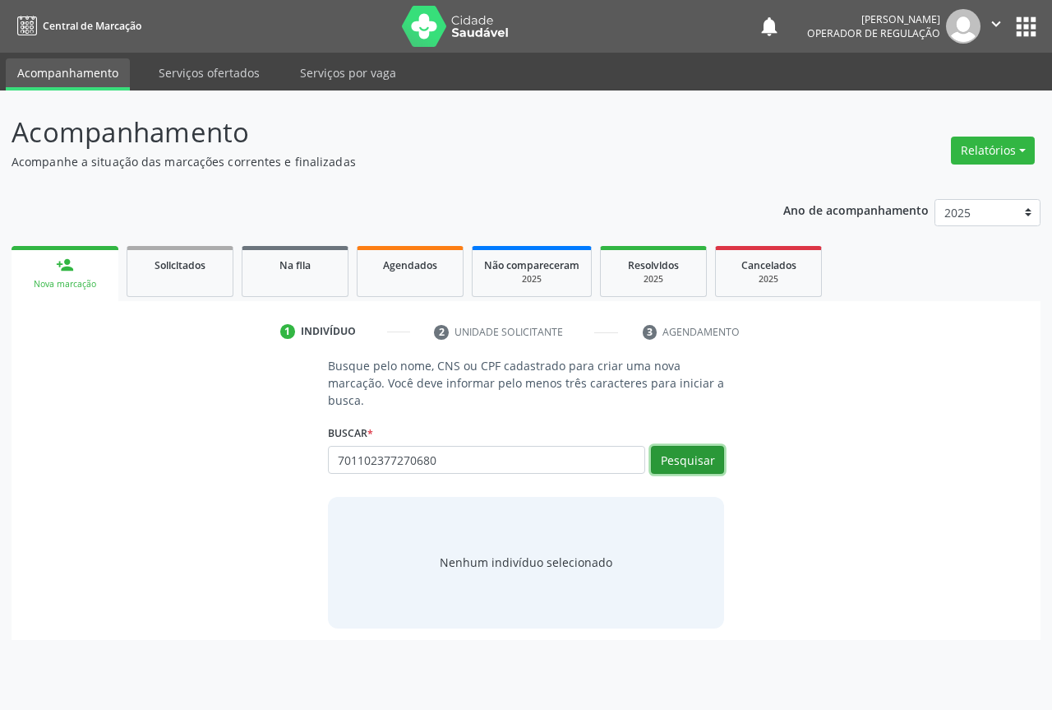
click at [672, 464] on button "Pesquisar" at bounding box center [687, 460] width 73 height 28
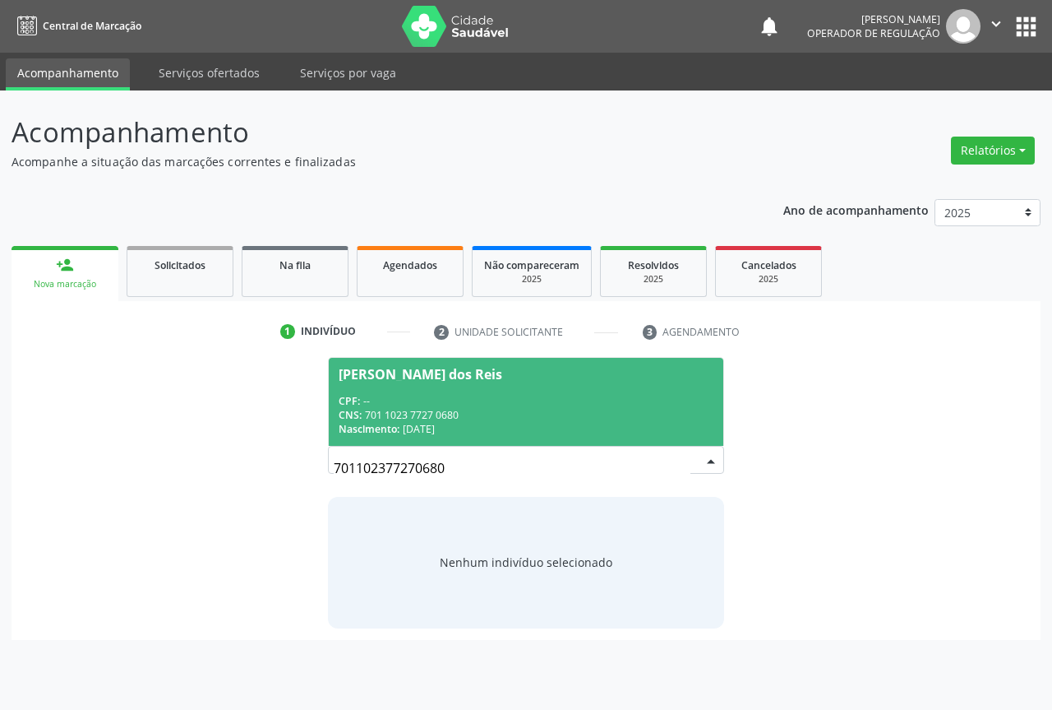
click at [398, 391] on span "[PERSON_NAME] dos Reis CPF: -- CNS: 701 1023 7727 0680 Nascimento: [DATE]" at bounding box center [526, 402] width 395 height 88
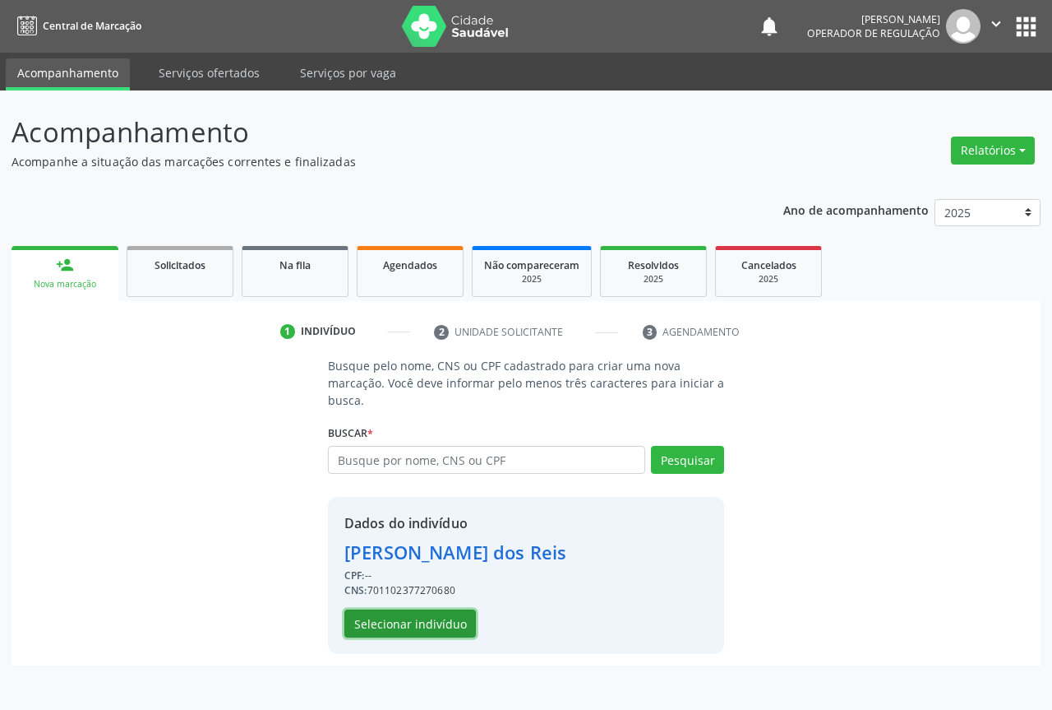
click at [395, 617] on button "Selecionar indivíduo" at bounding box center [411, 623] width 132 height 28
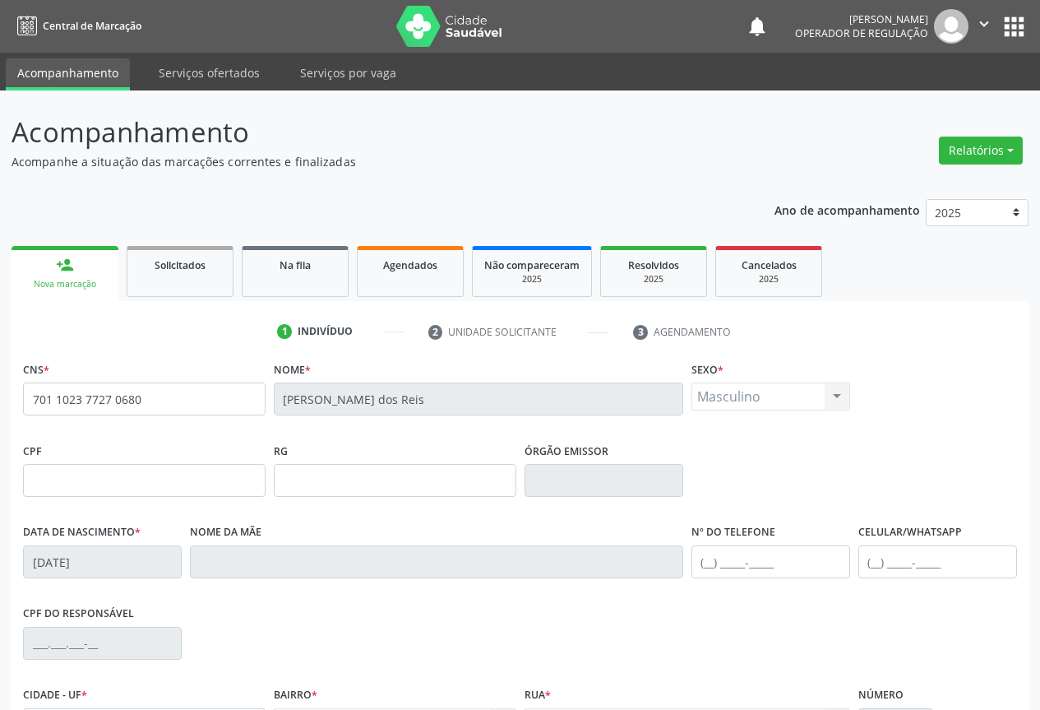
scroll to position [182, 0]
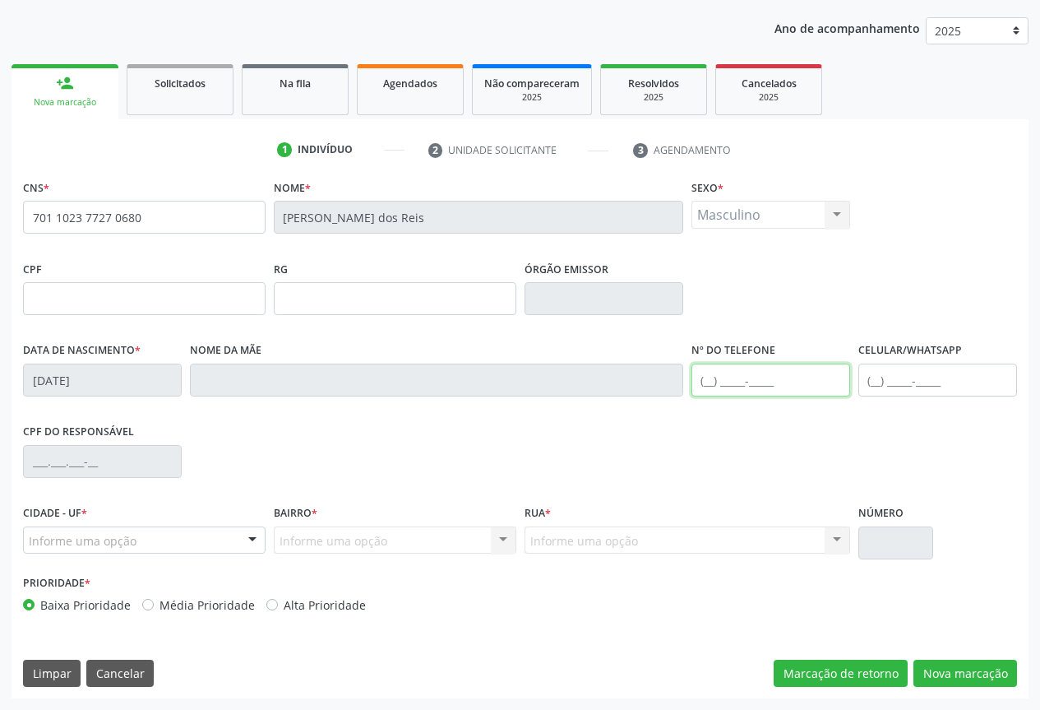
click at [736, 379] on input "text" at bounding box center [770, 379] width 159 height 33
type input "[PHONE_NUMBER]"
click at [247, 542] on div at bounding box center [252, 541] width 25 height 28
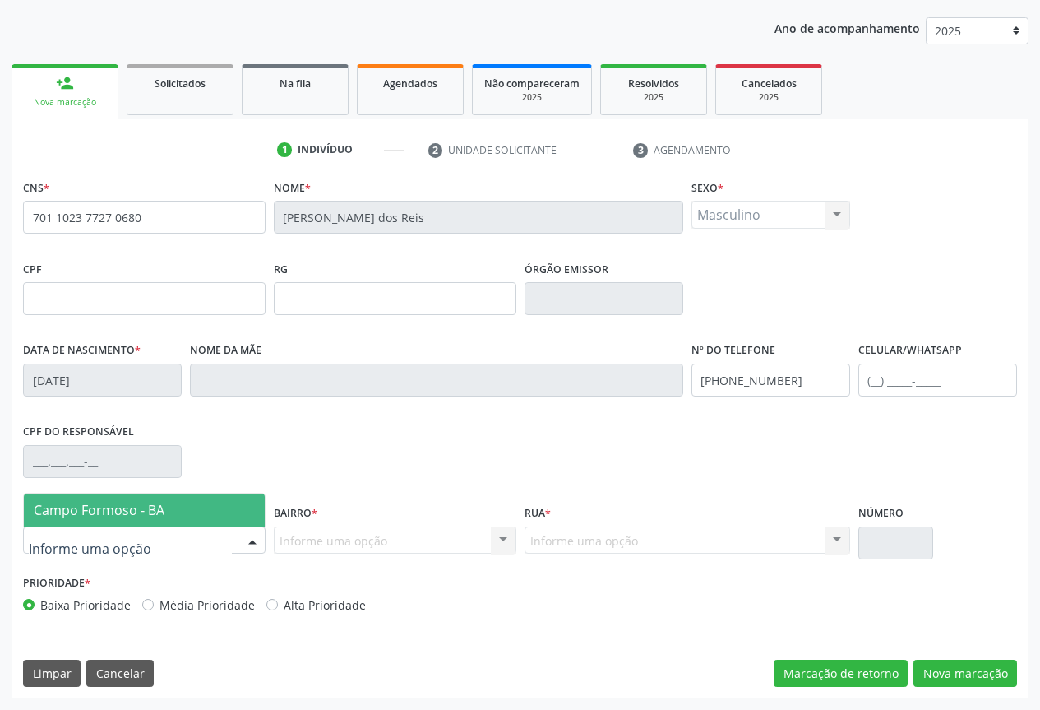
click at [127, 510] on span "Campo Formoso - BA" at bounding box center [99, 510] width 131 height 18
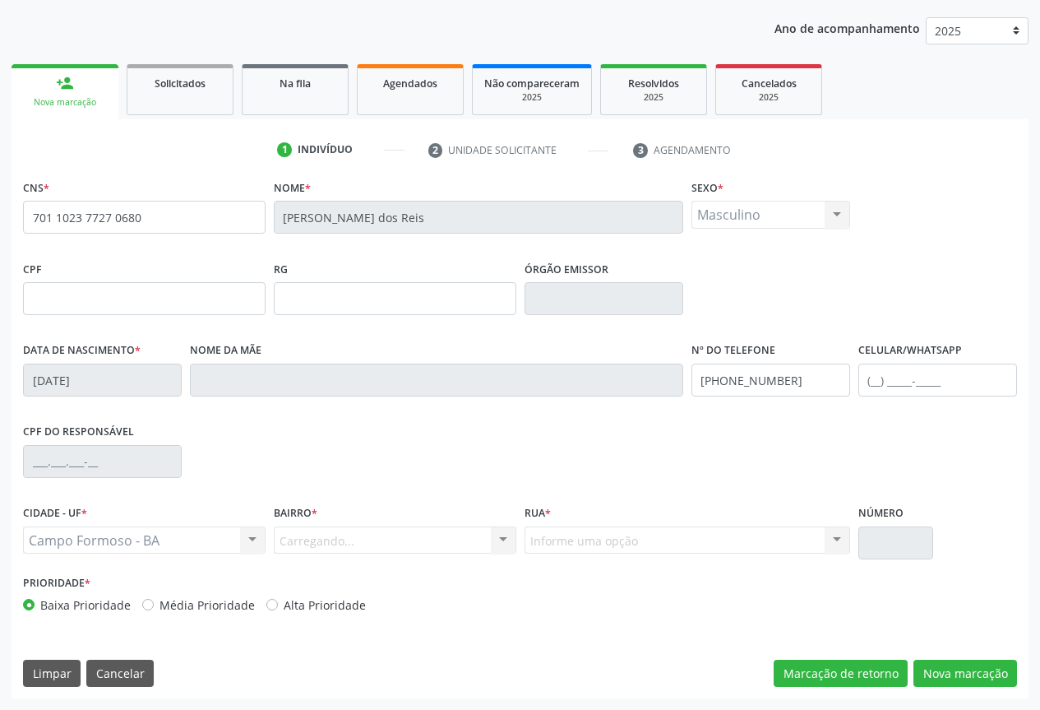
click at [497, 534] on div "Carregando... Nenhum resultado encontrado para: " " Nenhuma opção encontrada. D…" at bounding box center [395, 540] width 243 height 28
click at [501, 534] on div at bounding box center [503, 541] width 25 height 28
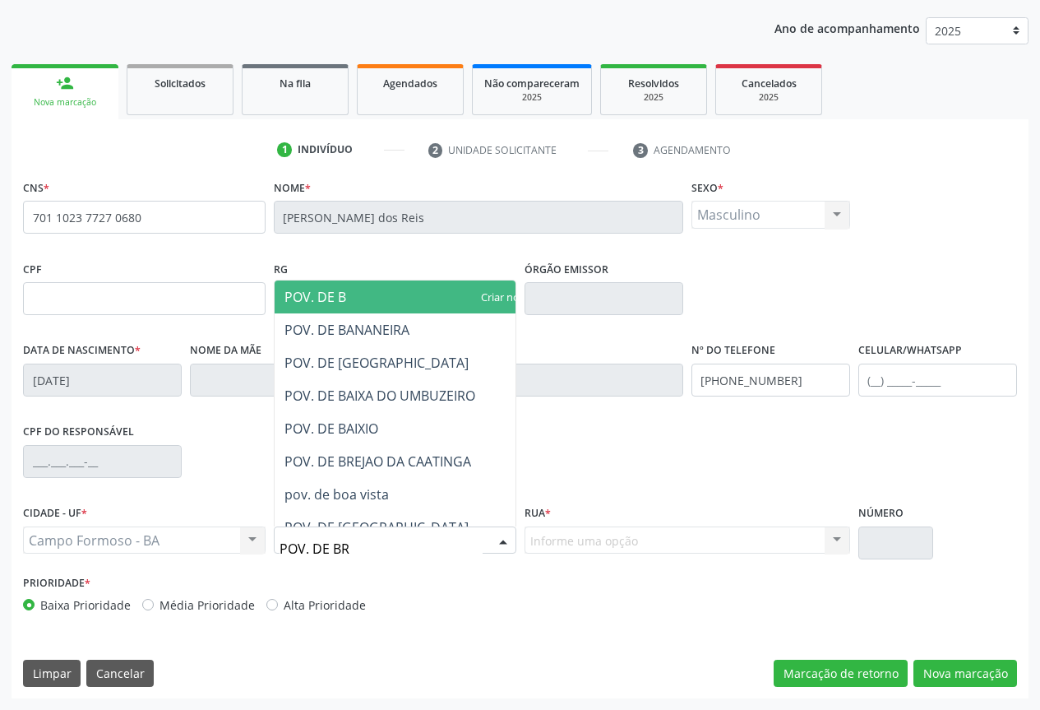
type input "POV. DE BRE"
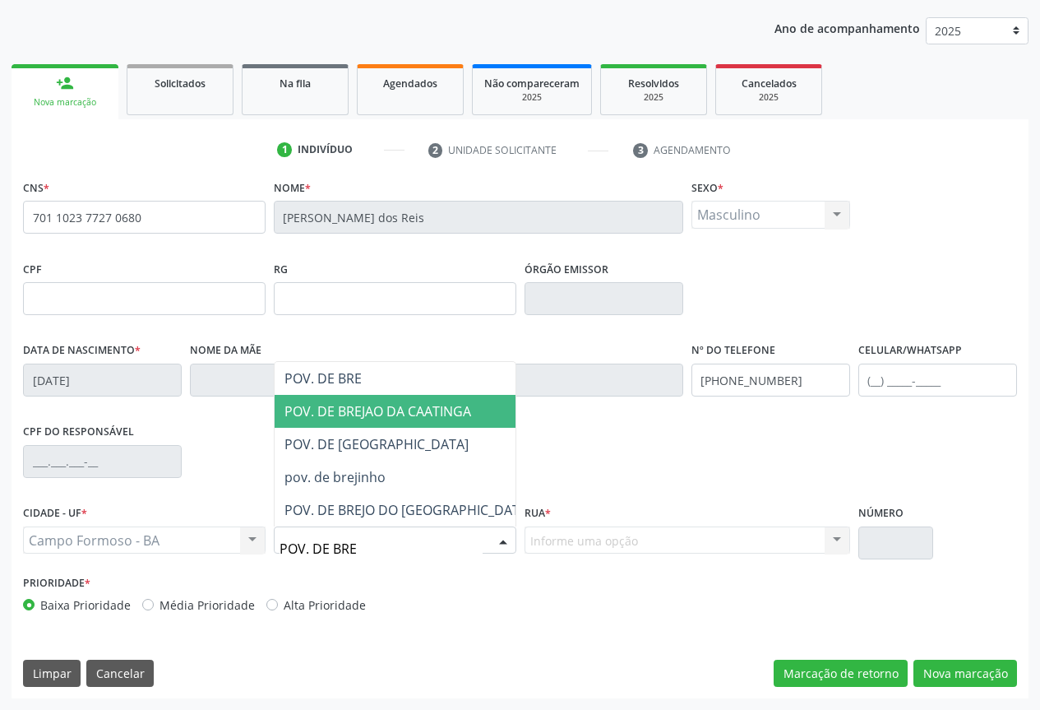
click at [392, 419] on span "POV. DE BREJAO DA CAATINGA" at bounding box center [377, 411] width 187 height 18
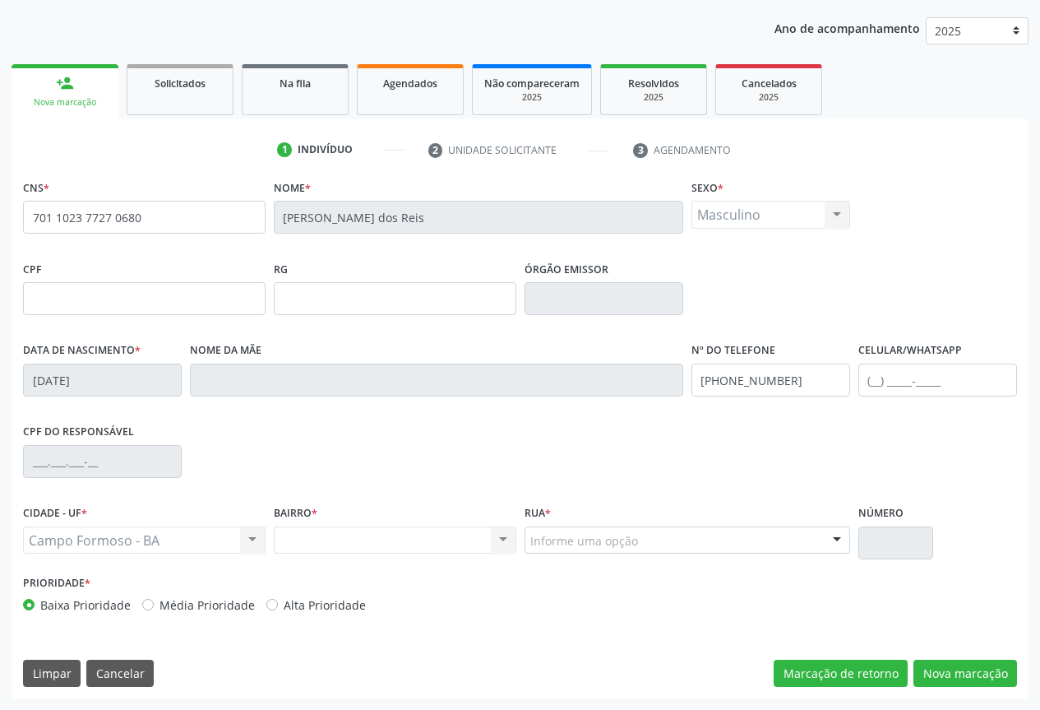
click at [828, 533] on div at bounding box center [837, 541] width 25 height 28
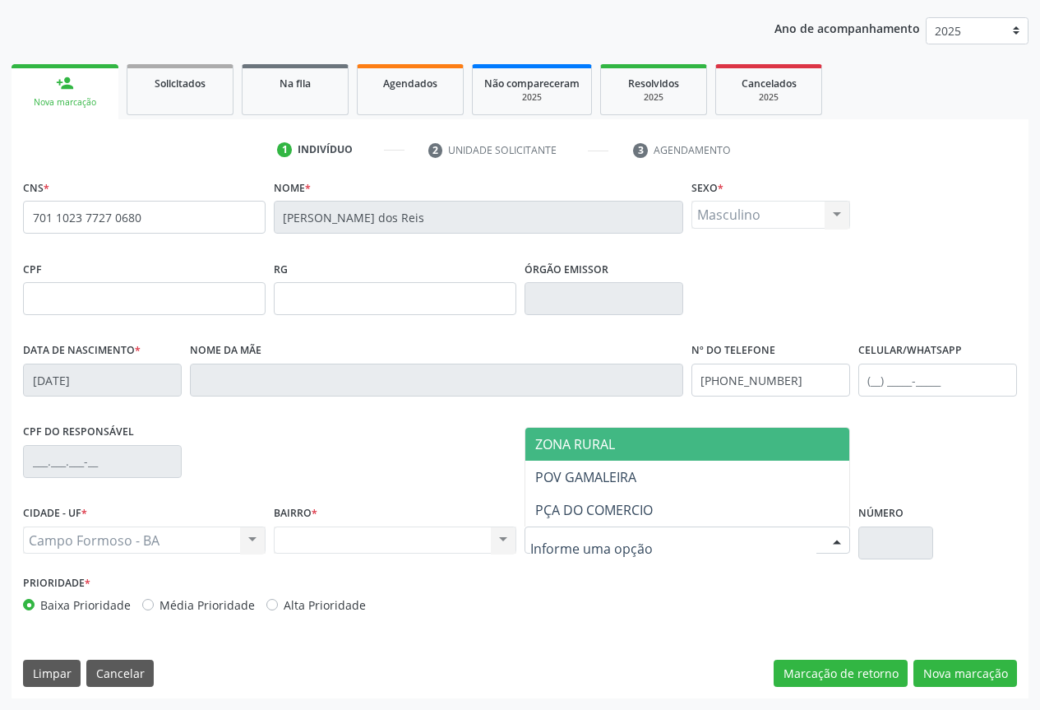
click at [619, 447] on span "ZONA RURAL" at bounding box center [687, 444] width 324 height 33
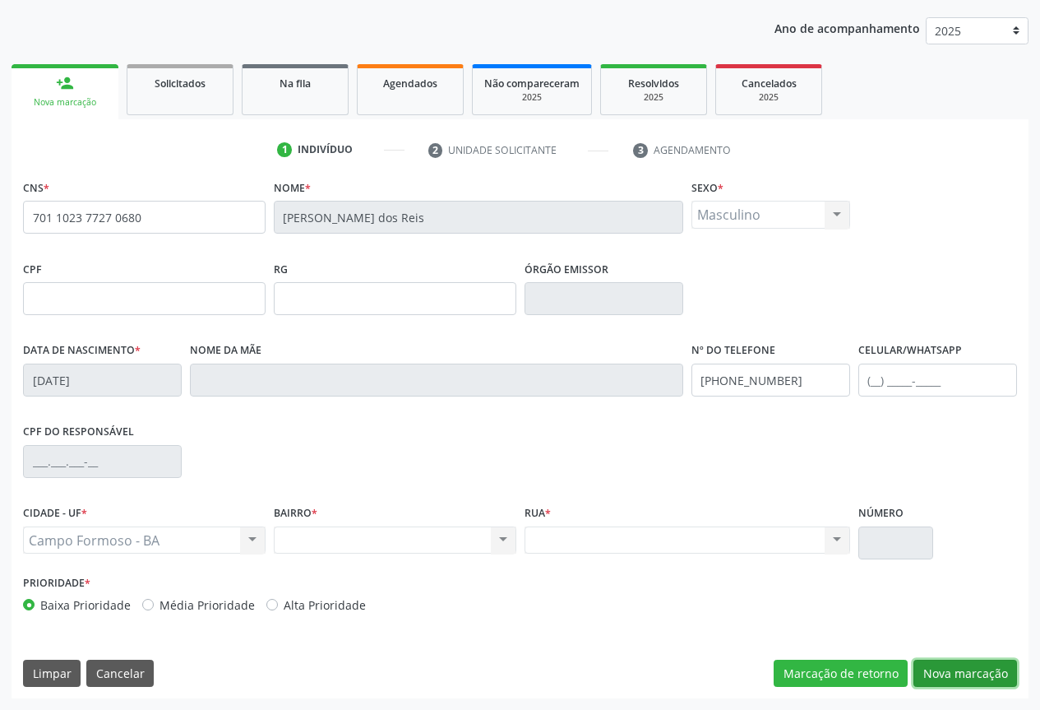
click at [956, 665] on button "Nova marcação" at bounding box center [965, 673] width 104 height 28
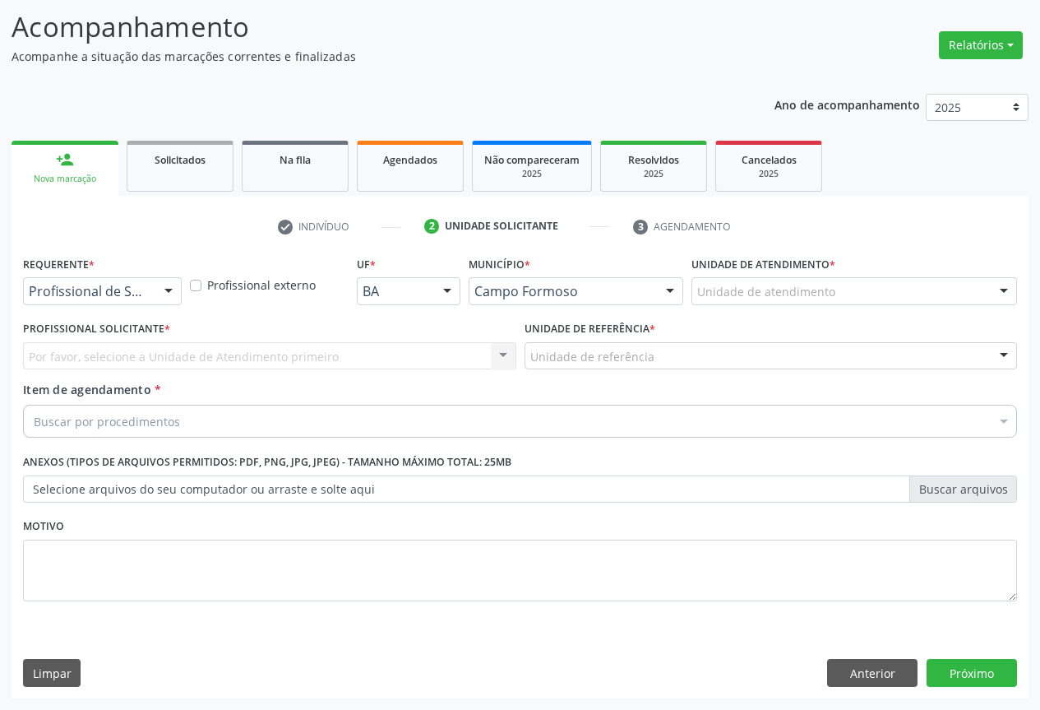
scroll to position [105, 0]
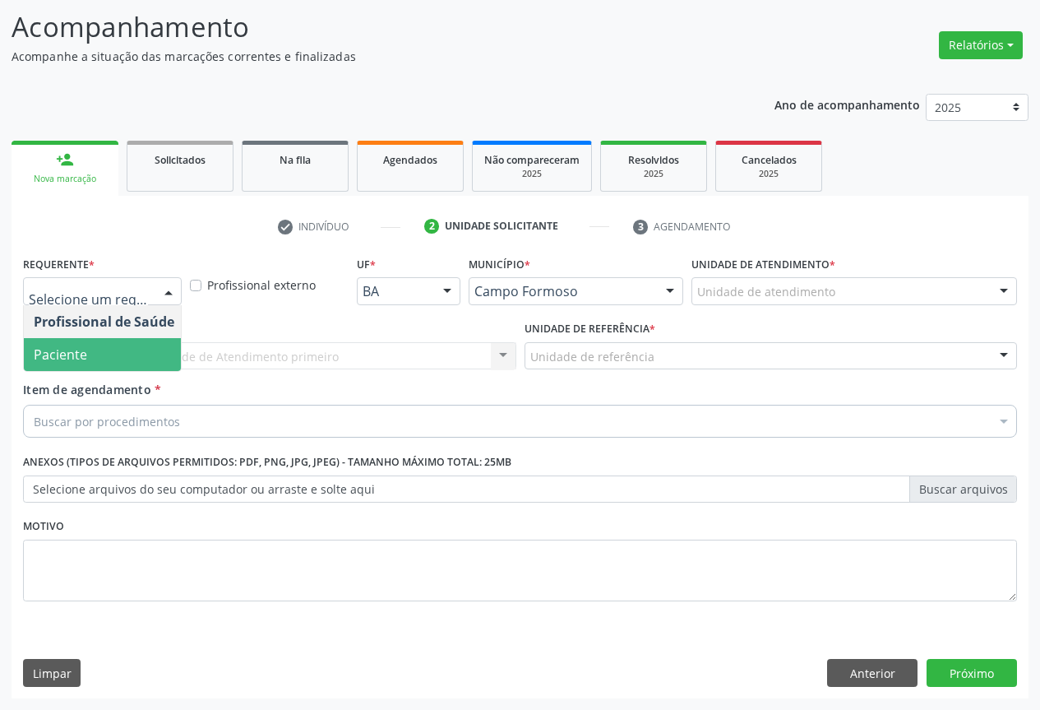
click at [99, 351] on span "Paciente" at bounding box center [104, 354] width 160 height 33
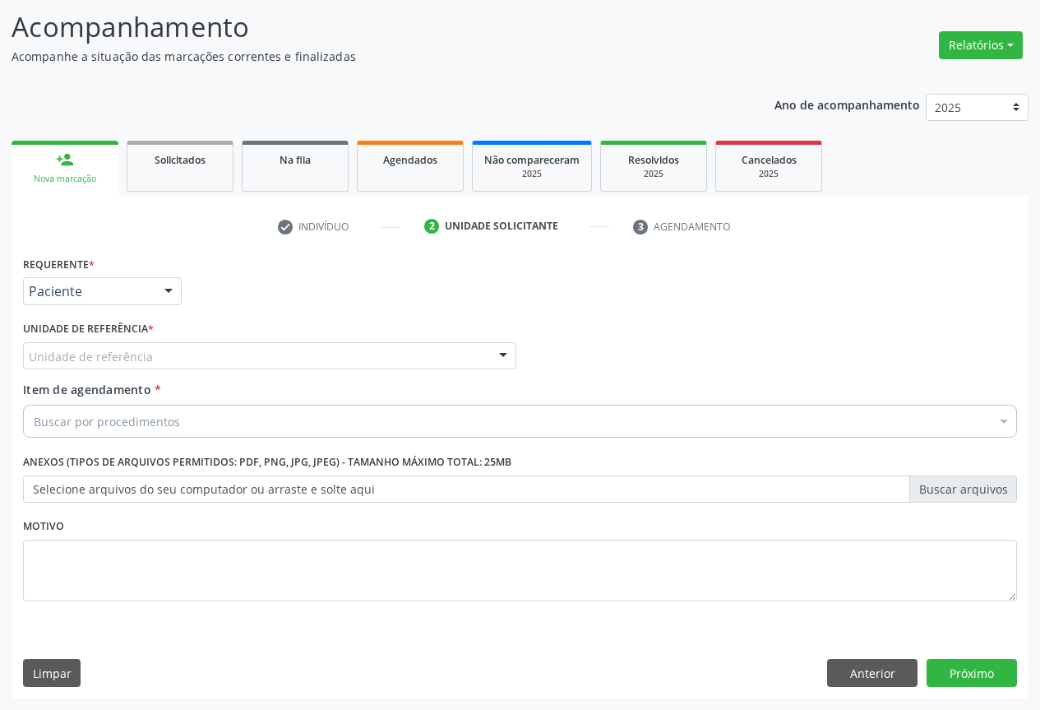
drag, startPoint x: 209, startPoint y: 359, endPoint x: 196, endPoint y: 363, distance: 13.8
click at [204, 360] on div "Unidade de referência" at bounding box center [269, 356] width 493 height 28
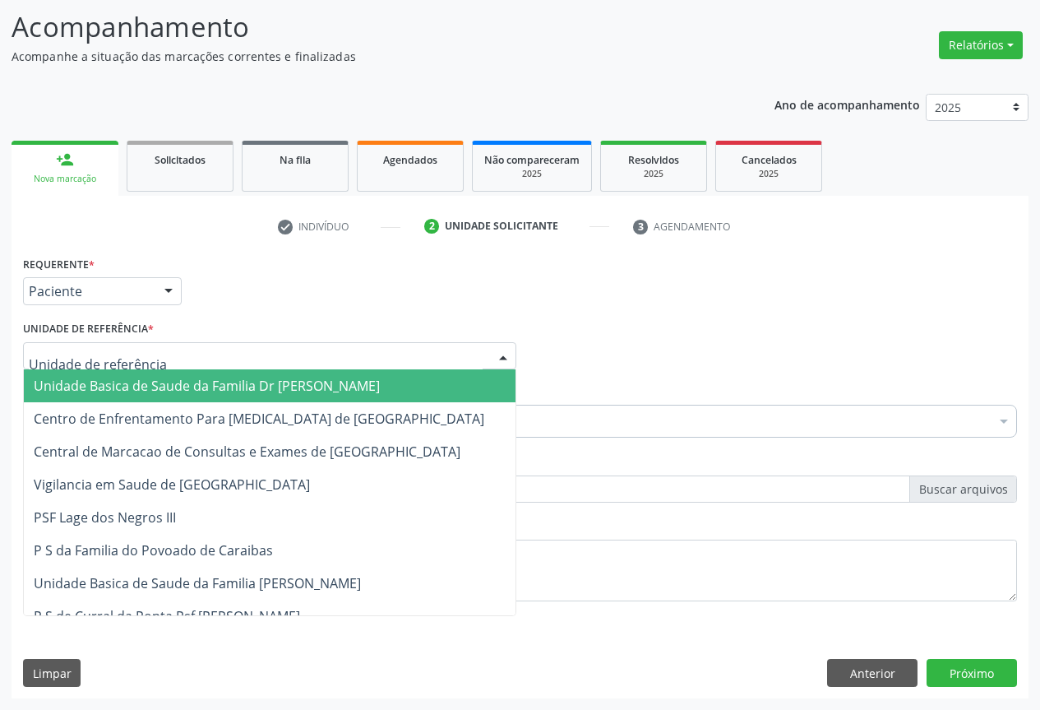
click at [112, 391] on span "Unidade Basica de Saude da Familia Dr [PERSON_NAME]" at bounding box center [207, 386] width 346 height 18
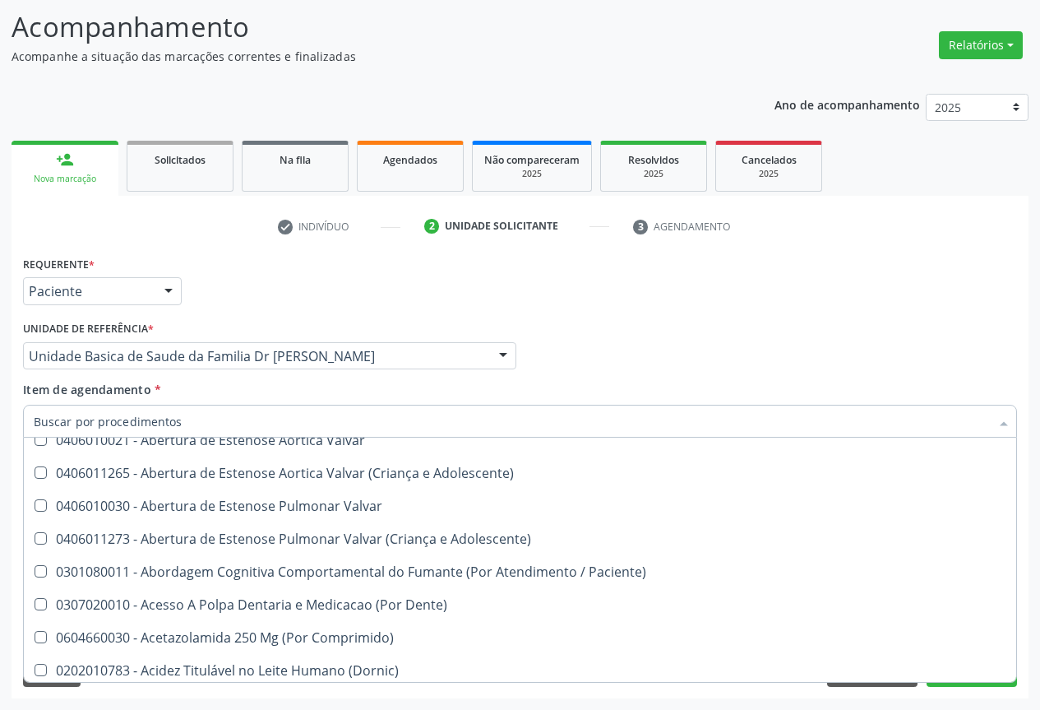
scroll to position [0, 0]
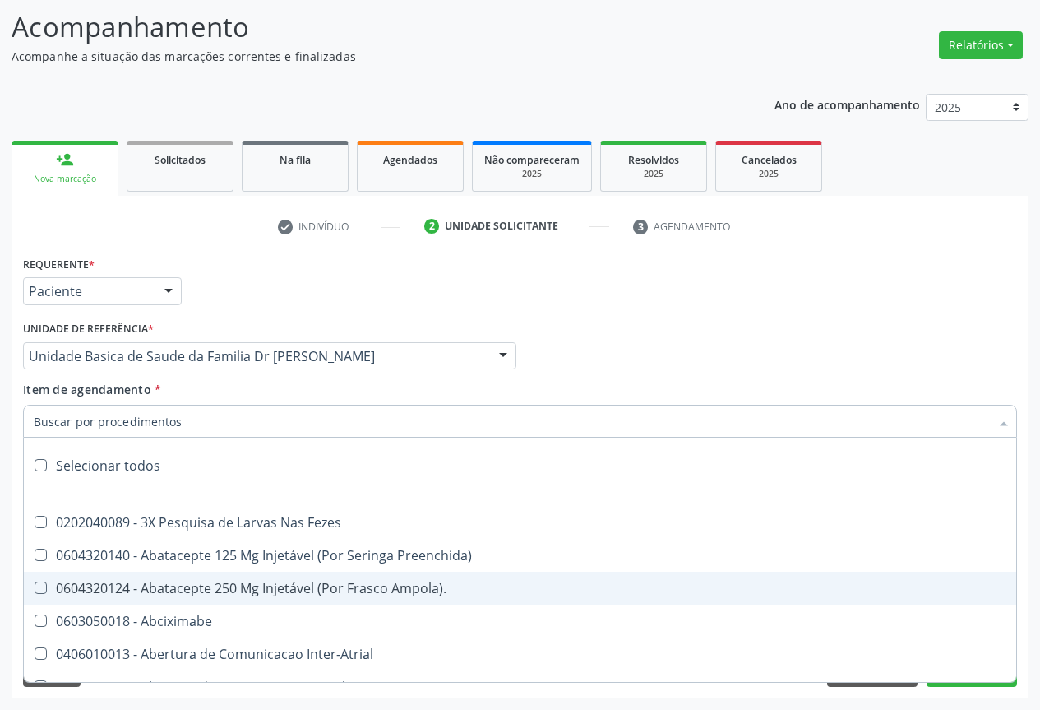
click at [893, 696] on div "Requerente * Paciente Profissional de Saúde Paciente Nenhum resultado encontrad…" at bounding box center [520, 475] width 1017 height 446
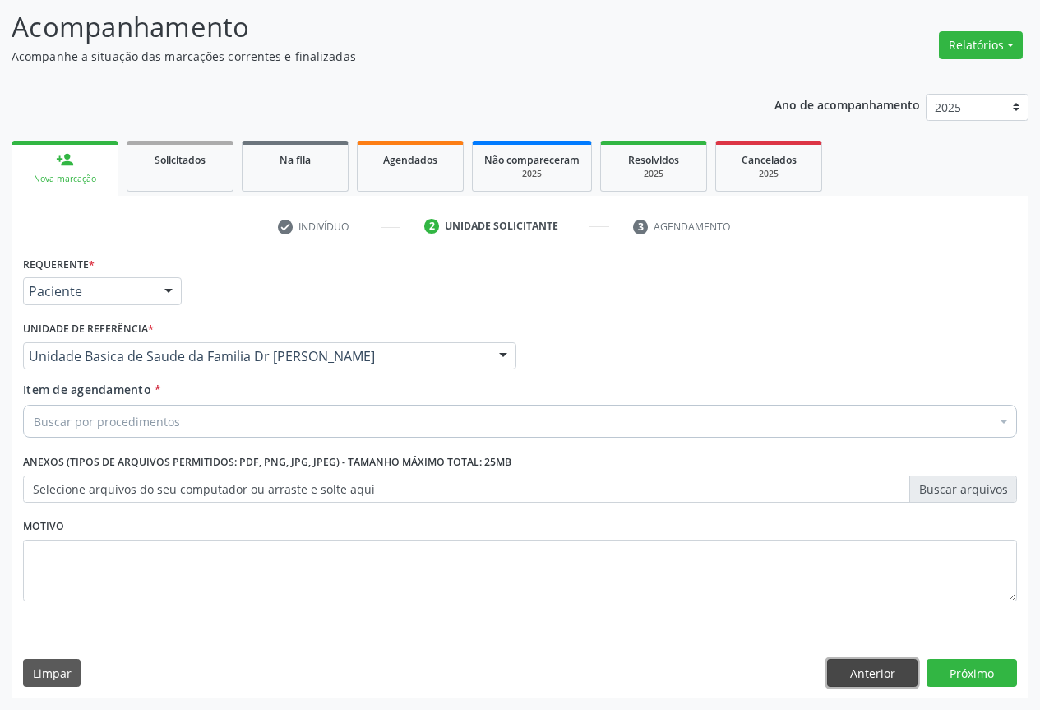
click at [867, 671] on button "Anterior" at bounding box center [872, 673] width 90 height 28
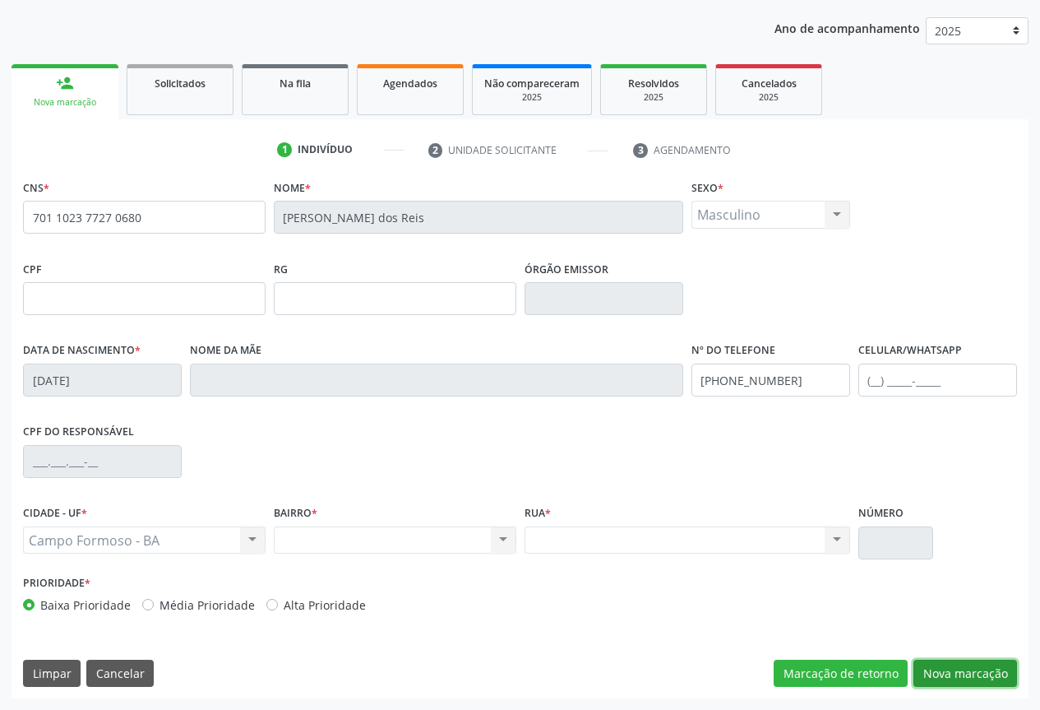
click at [969, 671] on button "Nova marcação" at bounding box center [965, 673] width 104 height 28
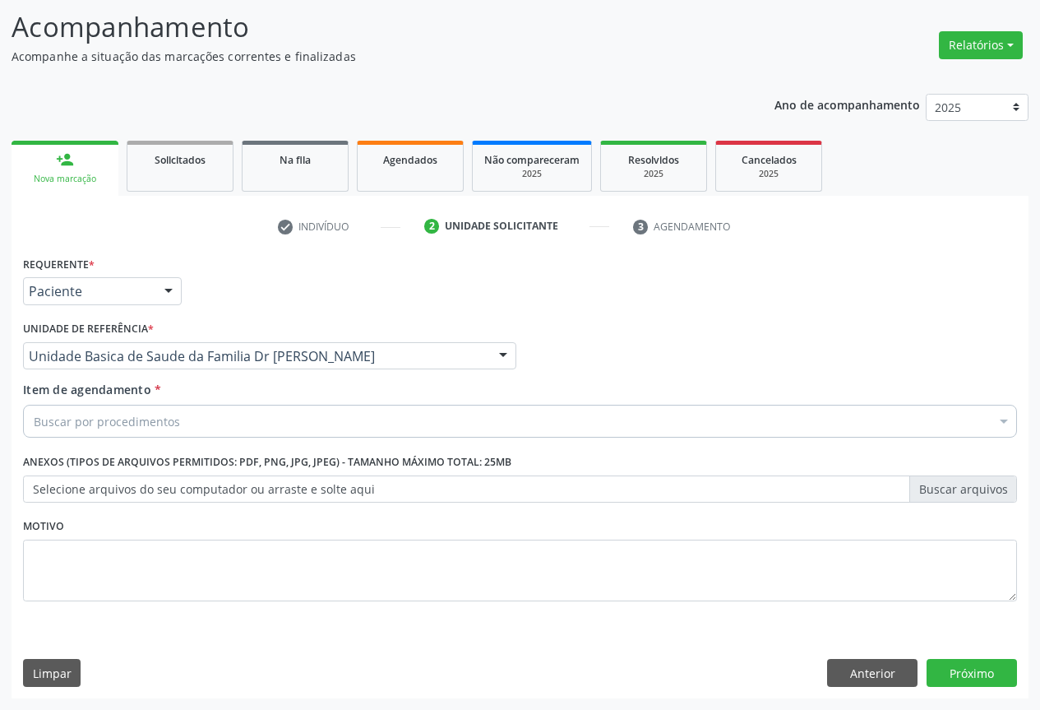
scroll to position [105, 0]
click at [116, 411] on div "Buscar por procedimentos" at bounding box center [520, 421] width 994 height 33
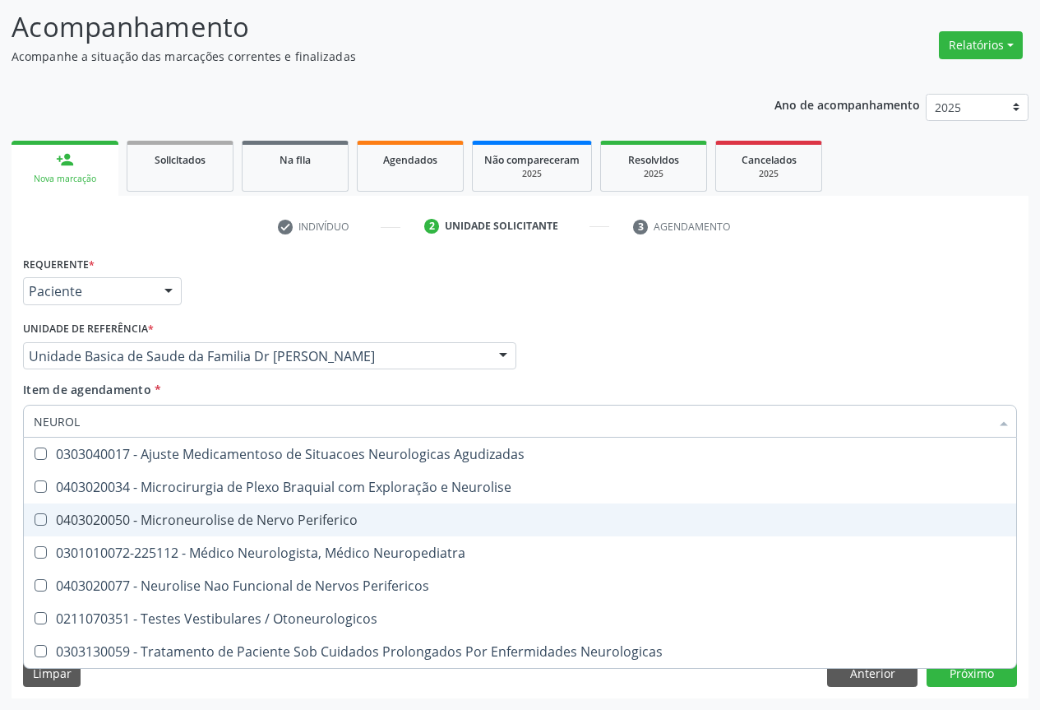
type input "NEUROLO"
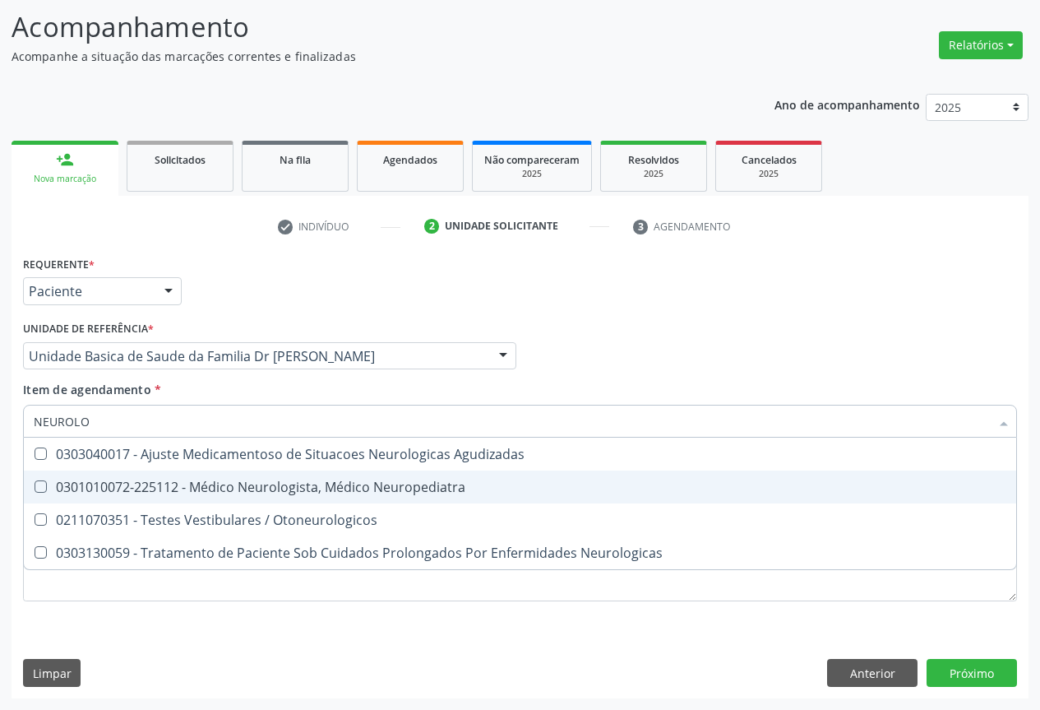
click at [251, 492] on div "0301010072-225112 - Médico Neurologista, Médico Neuropediatra" at bounding box center [520, 486] width 973 height 13
checkbox Neuropediatra "true"
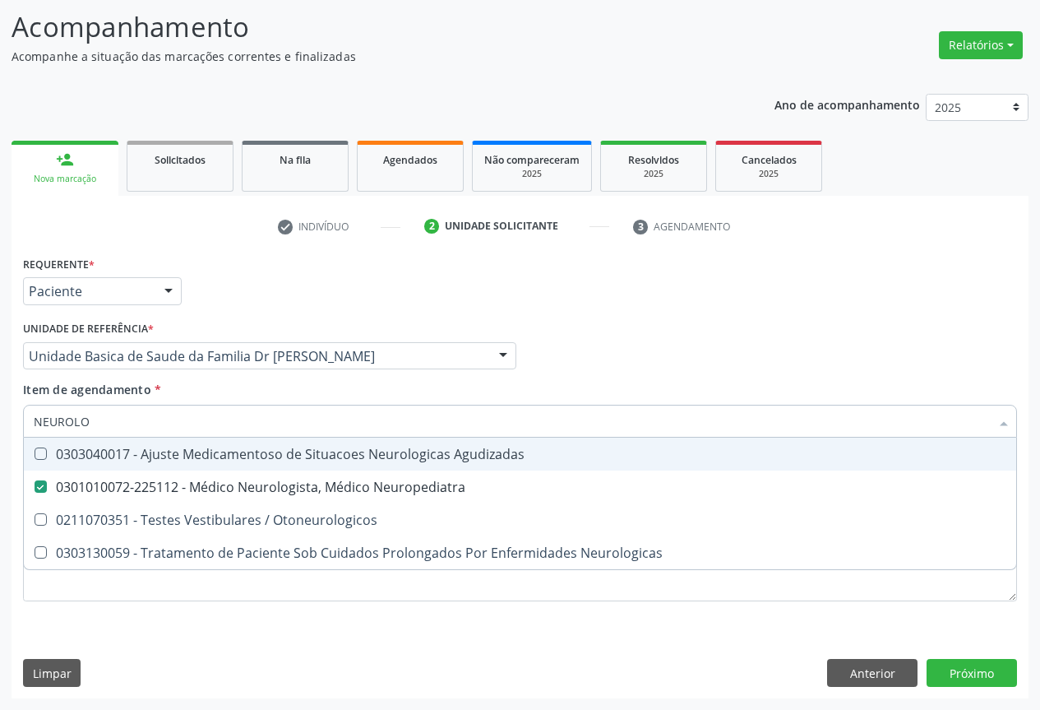
click at [689, 362] on div "Profissional Solicitante Por favor, selecione a Unidade de Atendimento primeiro…" at bounding box center [520, 349] width 1002 height 64
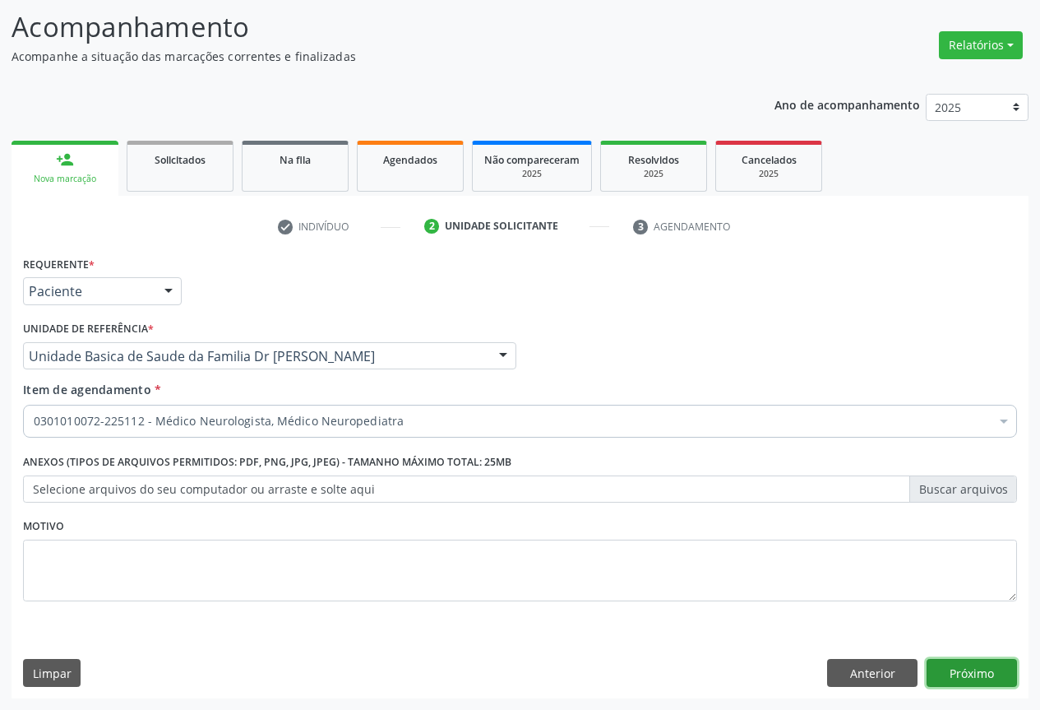
click at [971, 669] on button "Próximo" at bounding box center [972, 673] width 90 height 28
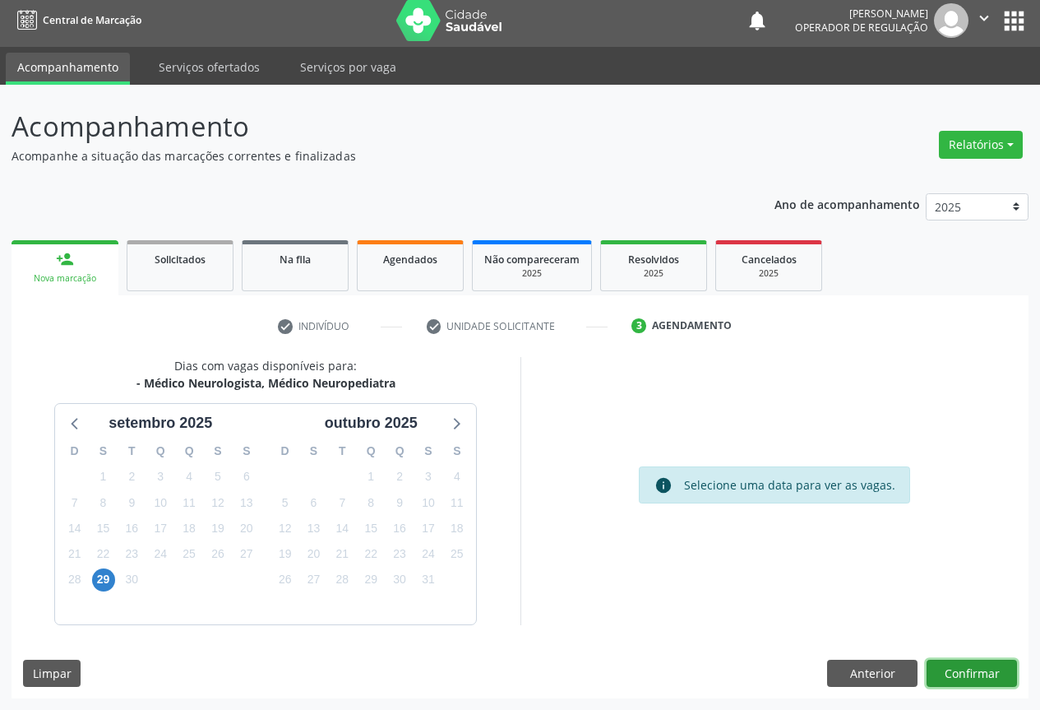
click at [971, 669] on button "Confirmar" at bounding box center [972, 673] width 90 height 28
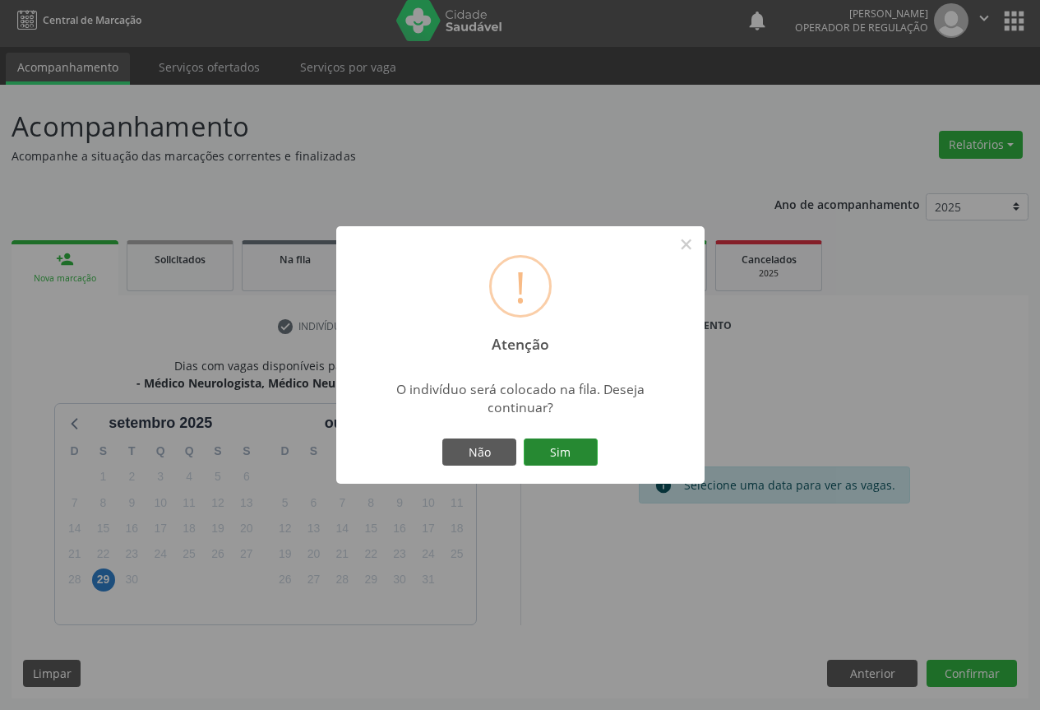
click at [543, 451] on button "Sim" at bounding box center [561, 452] width 74 height 28
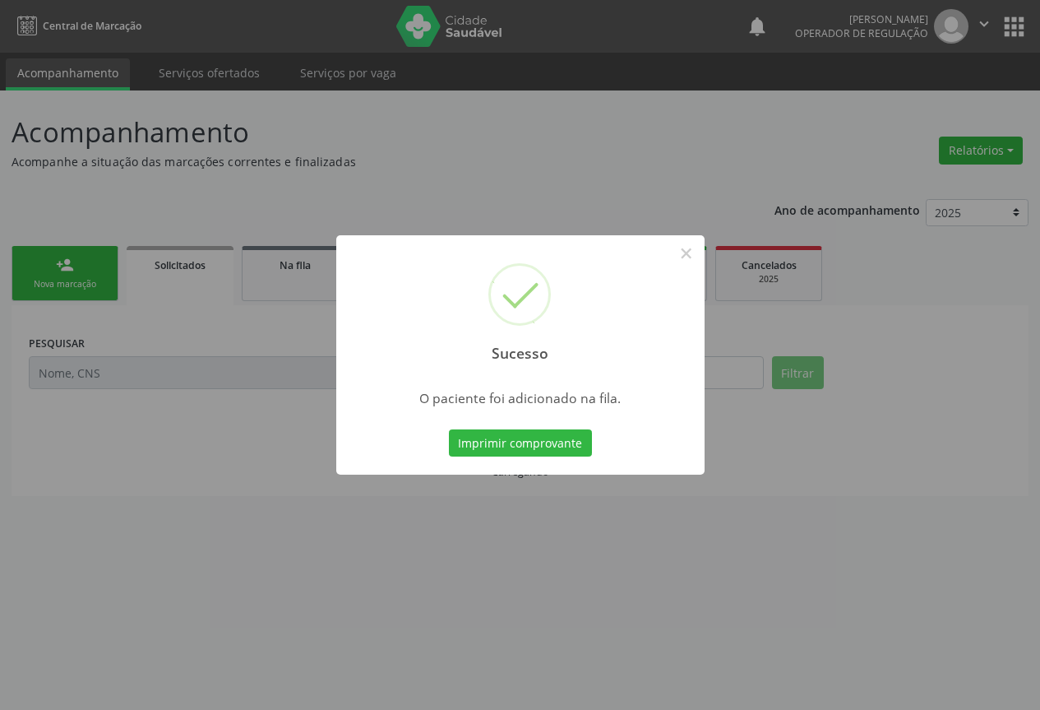
scroll to position [0, 0]
click at [543, 451] on button "Imprimir comprovante" at bounding box center [526, 443] width 143 height 28
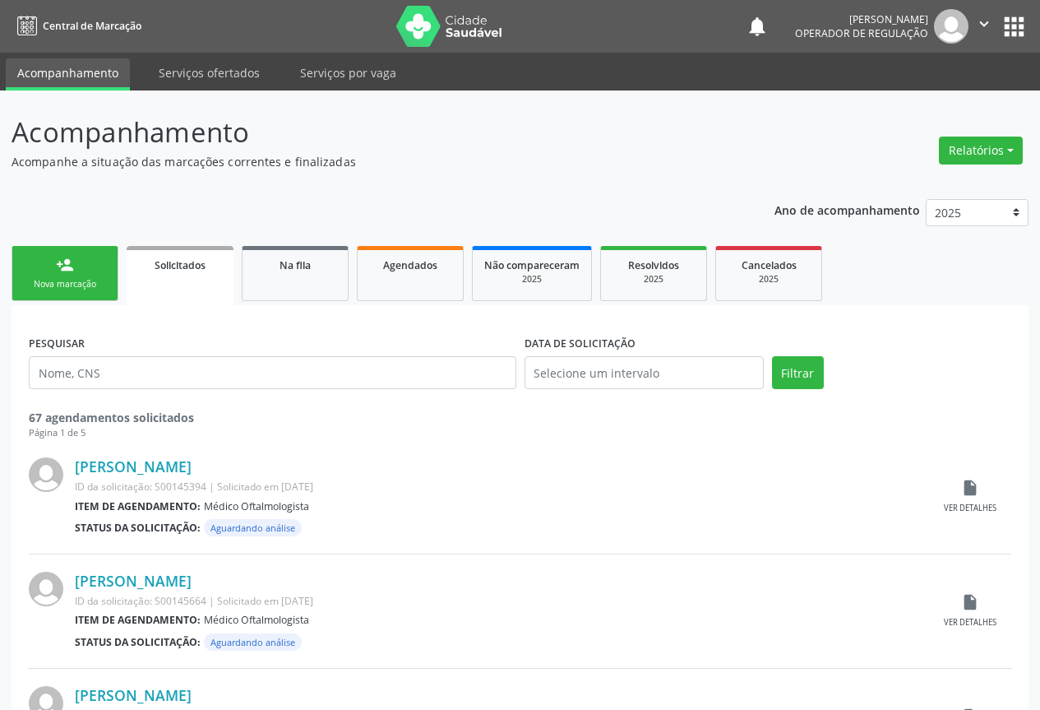
click at [95, 282] on div "Nova marcação" at bounding box center [65, 284] width 82 height 12
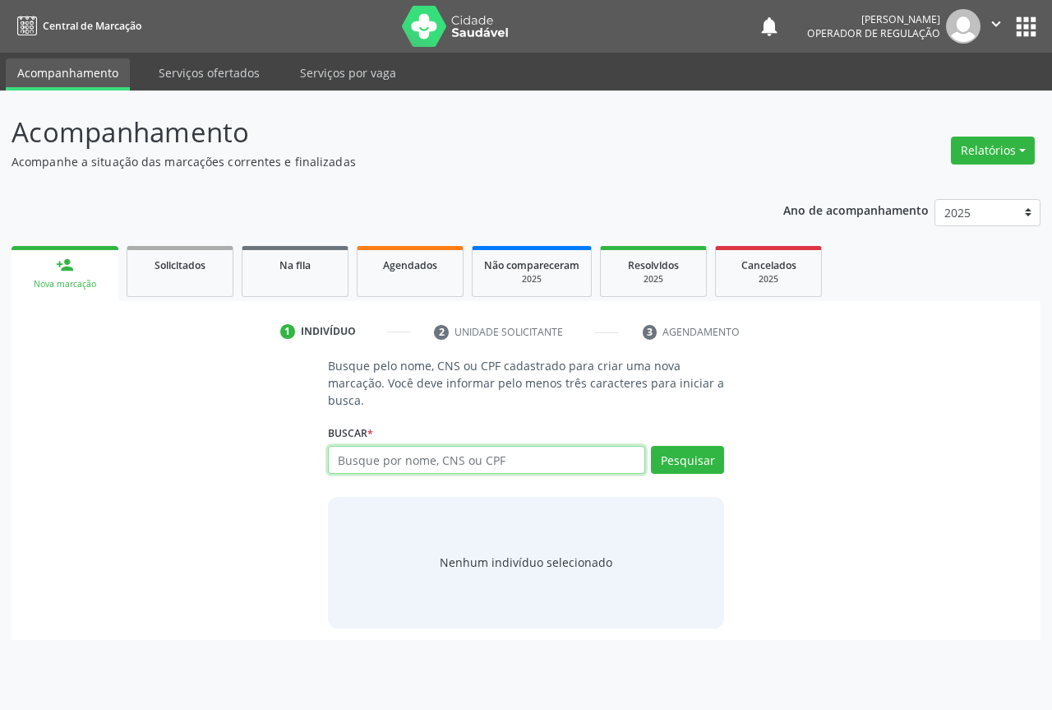
click at [421, 456] on input "text" at bounding box center [486, 460] width 317 height 28
type input "700802480007485"
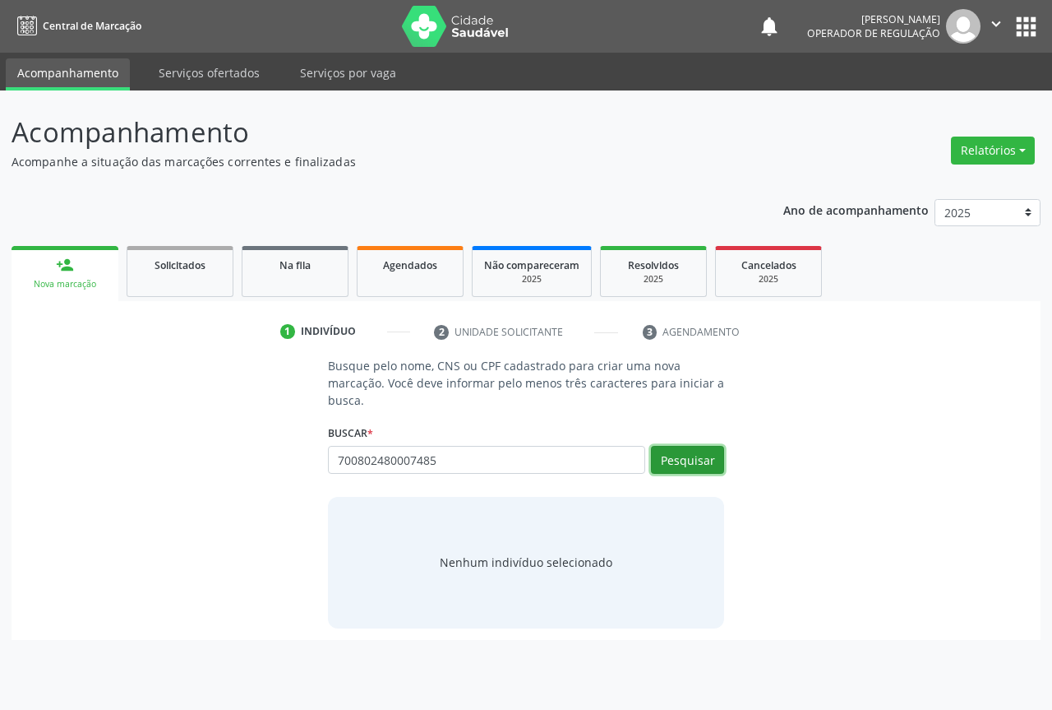
click at [682, 453] on button "Pesquisar" at bounding box center [687, 460] width 73 height 28
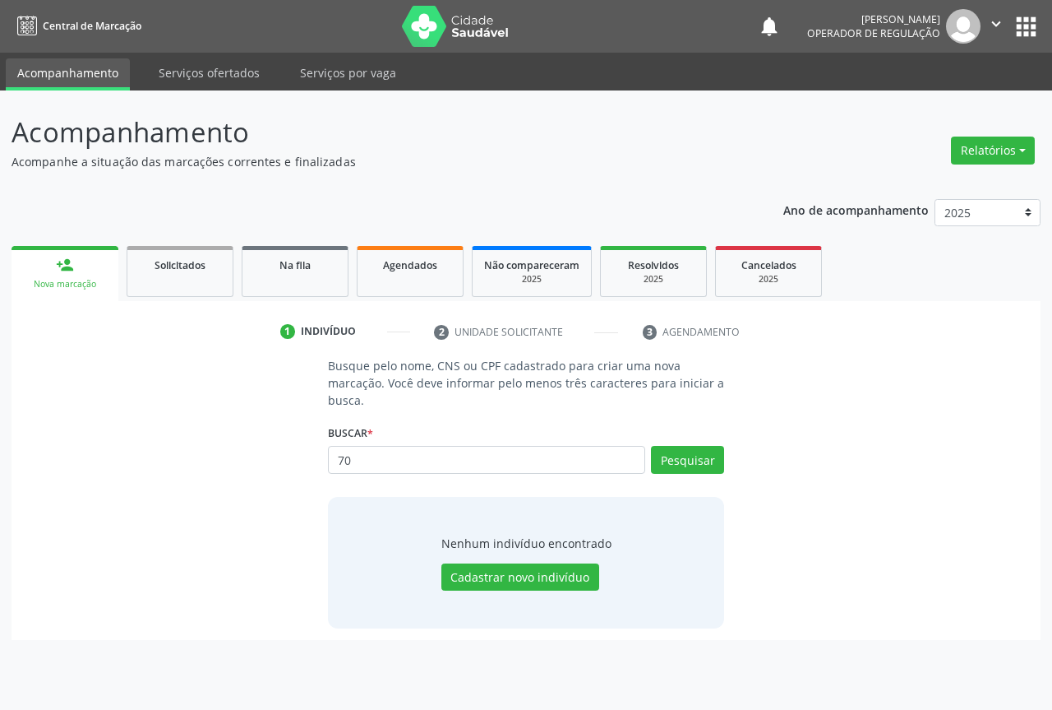
type input "7"
type input "700802408007485"
click at [696, 436] on div "Buscar * 70080248000748 Busque por nome, CNS ou CPF Nenhum resultado encontrado…" at bounding box center [526, 452] width 396 height 64
click at [691, 452] on button "Pesquisar" at bounding box center [687, 460] width 73 height 28
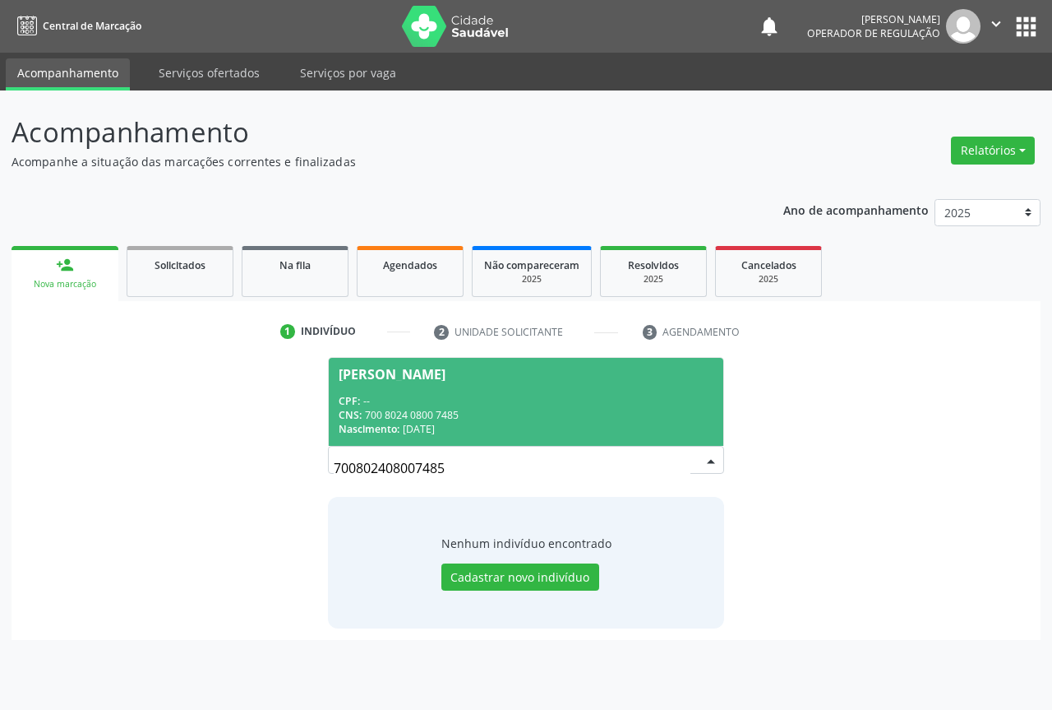
drag, startPoint x: 419, startPoint y: 392, endPoint x: 431, endPoint y: 389, distance: 12.0
click at [419, 392] on span "[PERSON_NAME] CPF: -- CNS: 700 8024 0800 7485 Nascimento: [DATE]" at bounding box center [526, 402] width 395 height 88
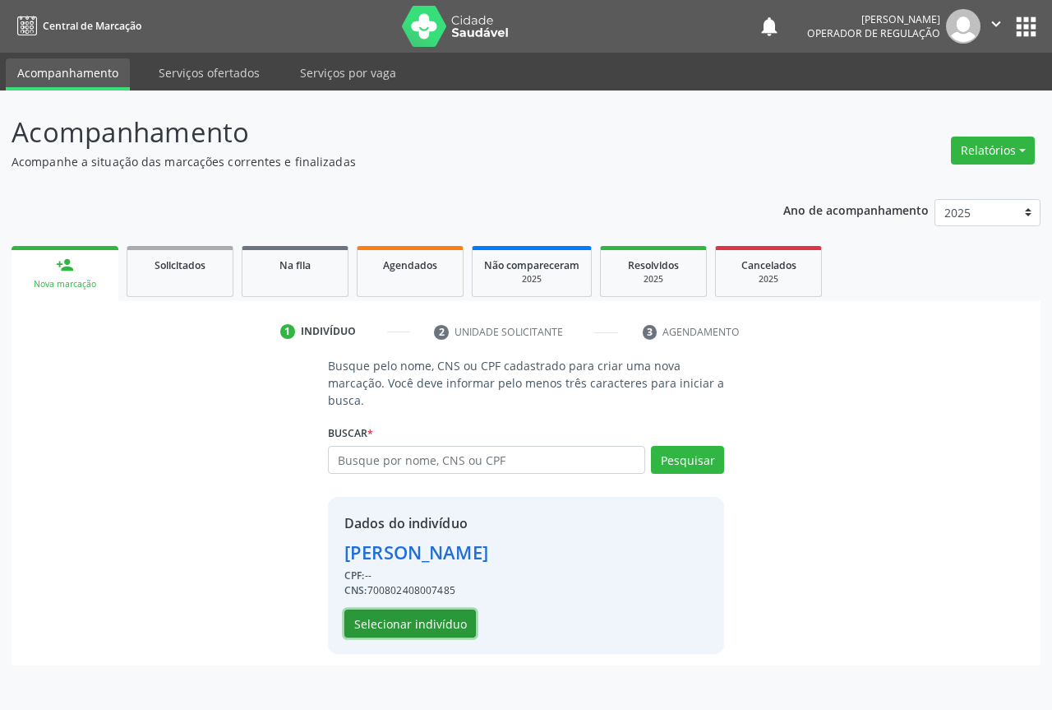
click at [393, 622] on button "Selecionar indivíduo" at bounding box center [411, 623] width 132 height 28
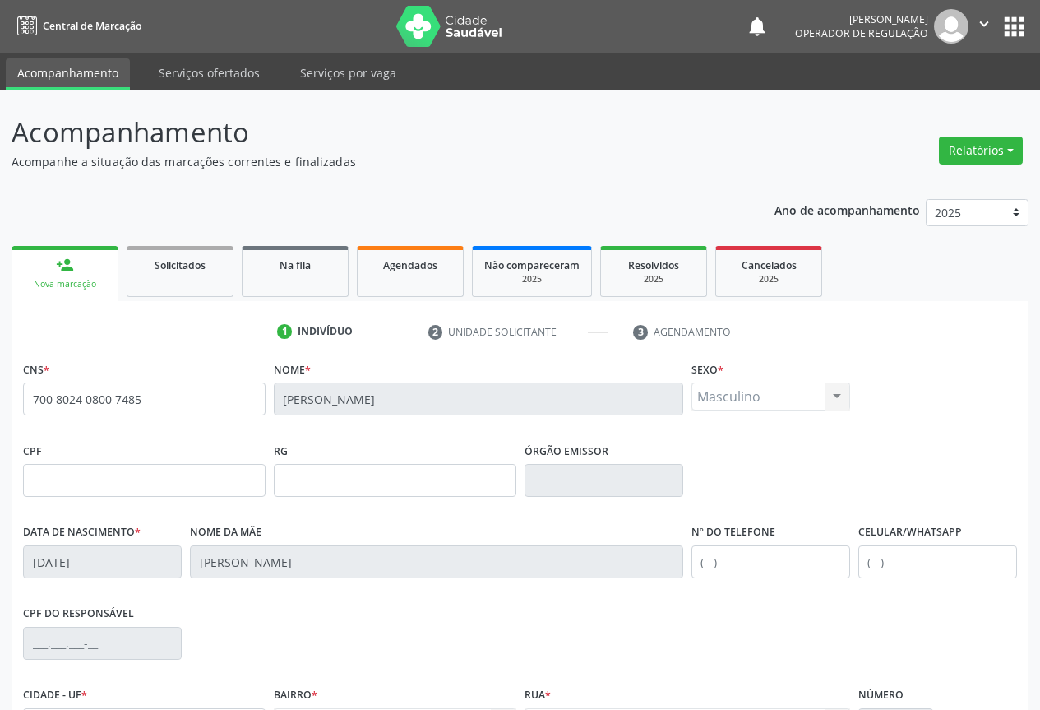
scroll to position [182, 0]
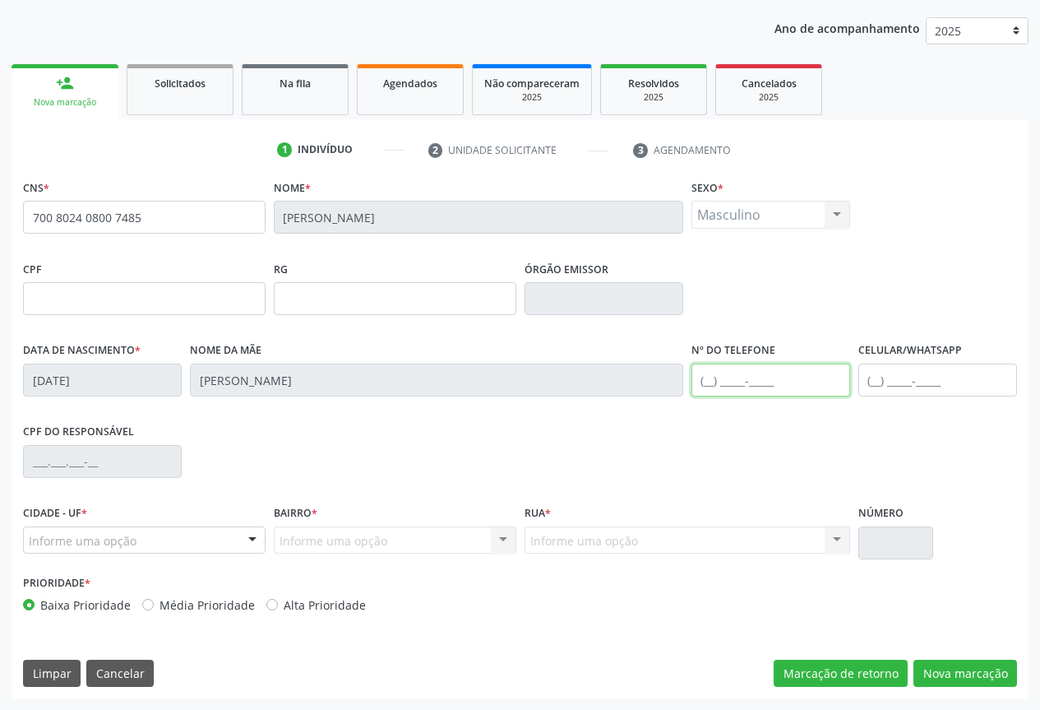
drag, startPoint x: 765, startPoint y: 381, endPoint x: 762, endPoint y: 372, distance: 8.9
click at [765, 381] on input "text" at bounding box center [770, 379] width 159 height 33
type input "[PHONE_NUMBER]"
click at [955, 669] on button "Nova marcação" at bounding box center [965, 673] width 104 height 28
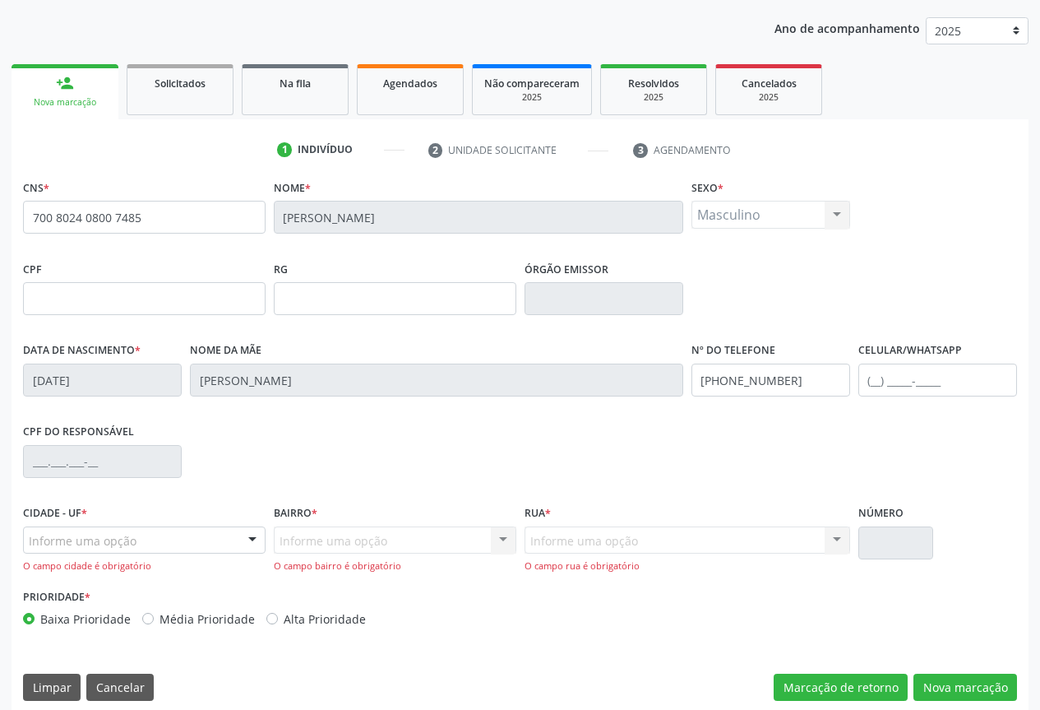
click at [230, 546] on div "Informe uma opção" at bounding box center [144, 540] width 243 height 28
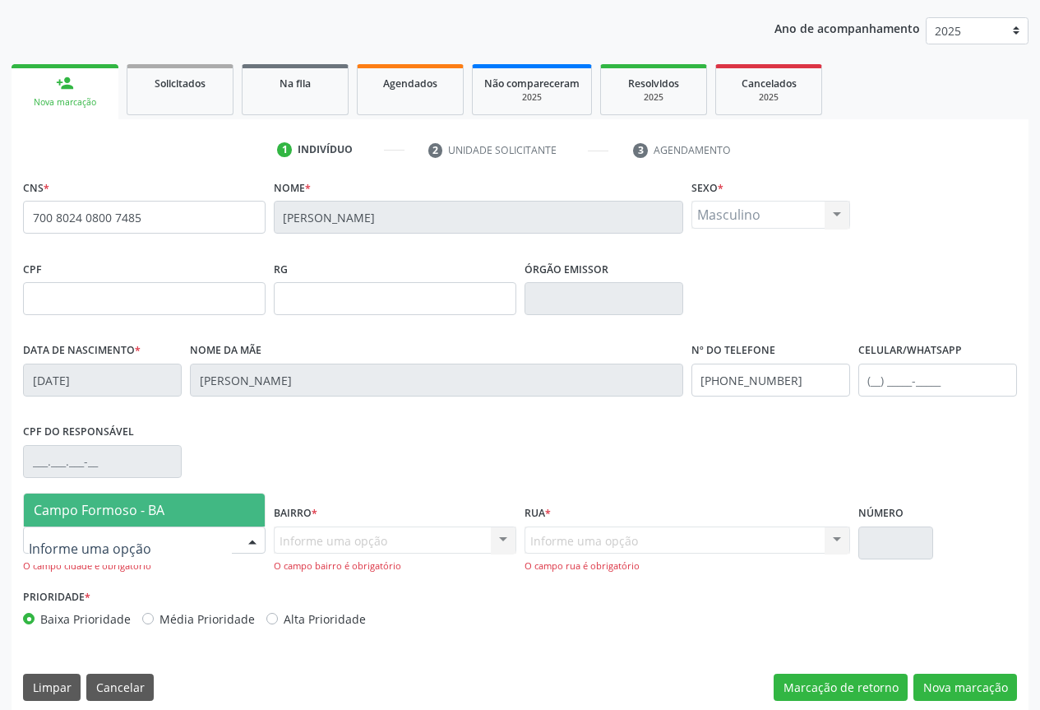
click at [132, 517] on span "Campo Formoso - BA" at bounding box center [99, 510] width 131 height 18
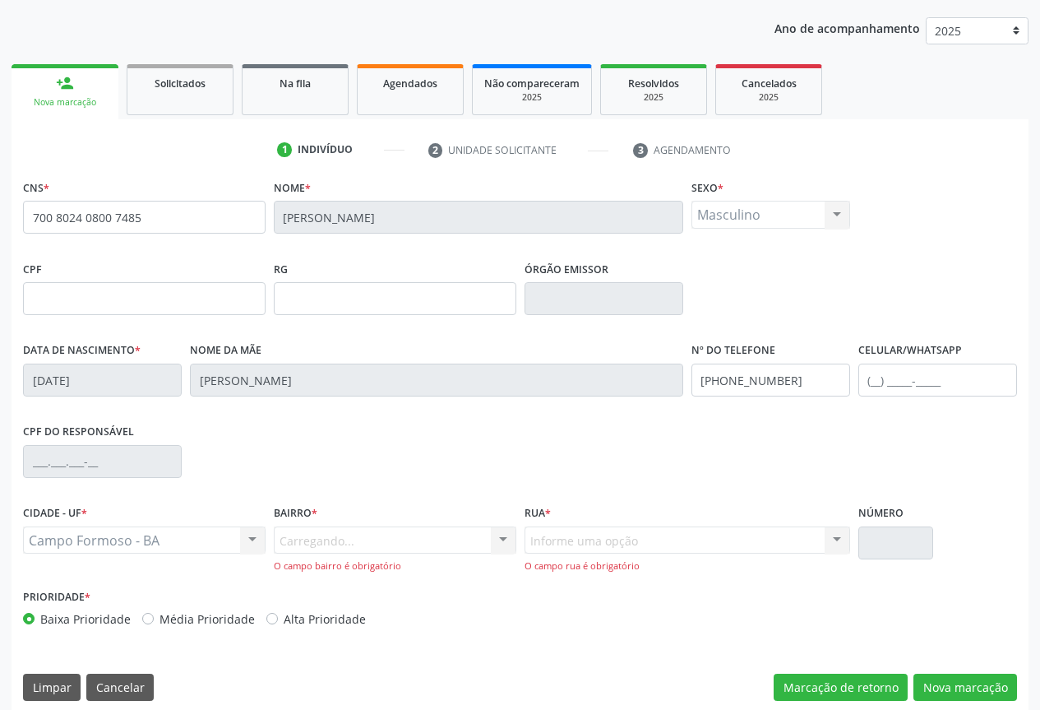
click at [493, 539] on div "Carregando... Nenhum resultado encontrado para: " " Nenhuma opção encontrada. D…" at bounding box center [395, 549] width 243 height 47
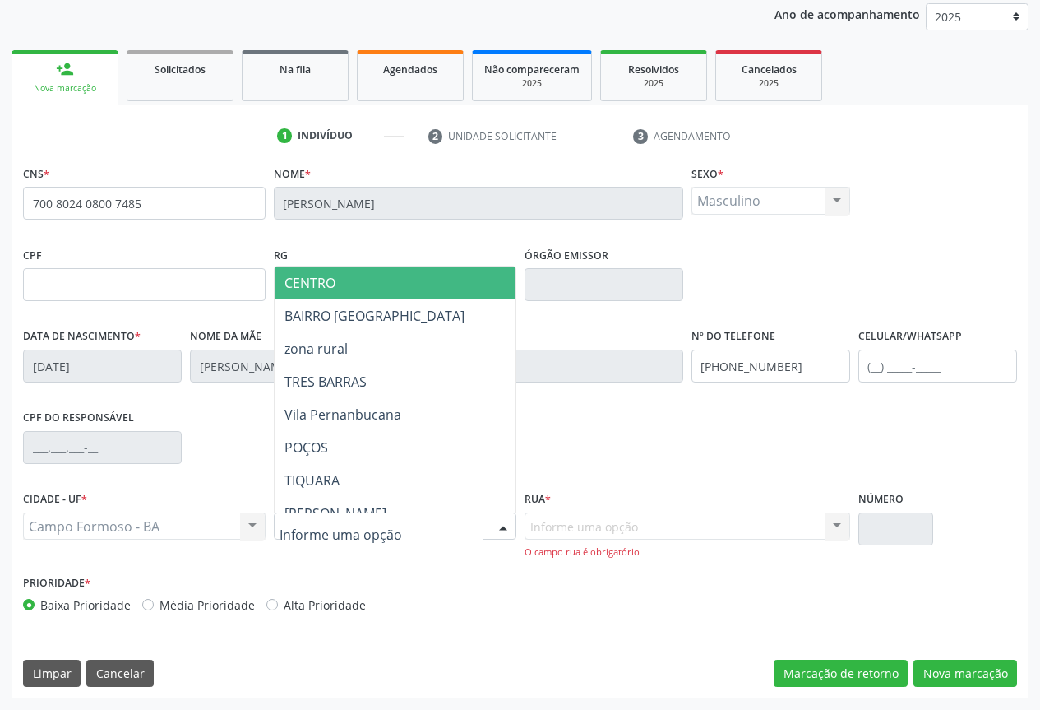
click at [497, 520] on div at bounding box center [503, 527] width 25 height 28
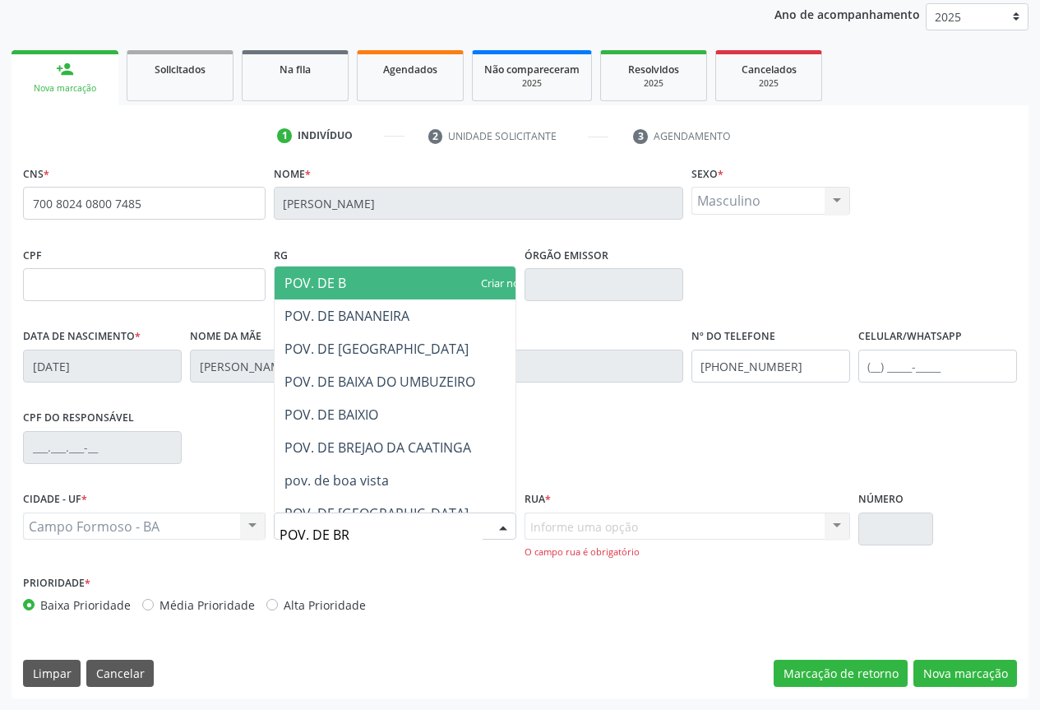
type input "POV. DE BRE"
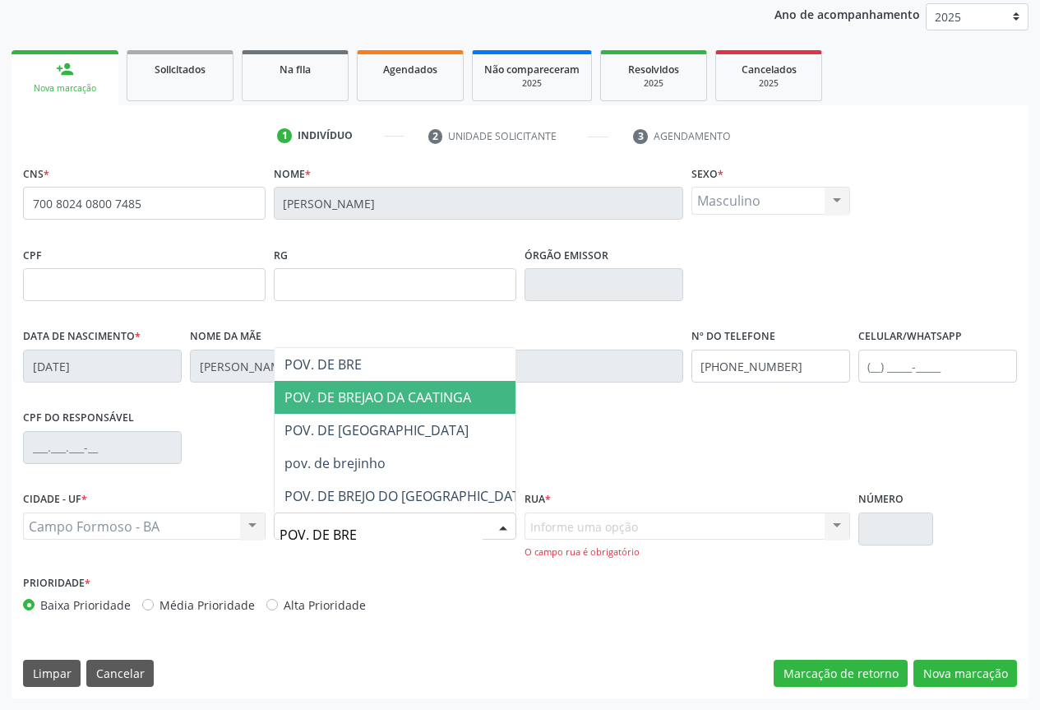
click at [422, 401] on span "POV. DE BREJAO DA CAATINGA" at bounding box center [377, 397] width 187 height 18
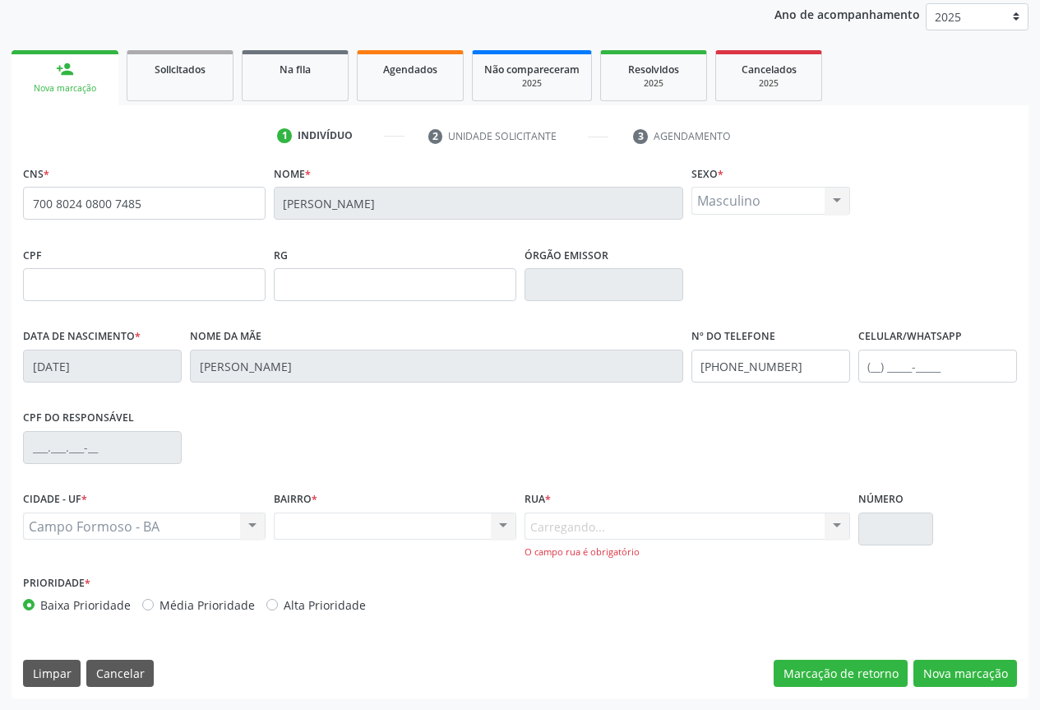
click at [567, 446] on div "CPF do responsável" at bounding box center [520, 445] width 1002 height 81
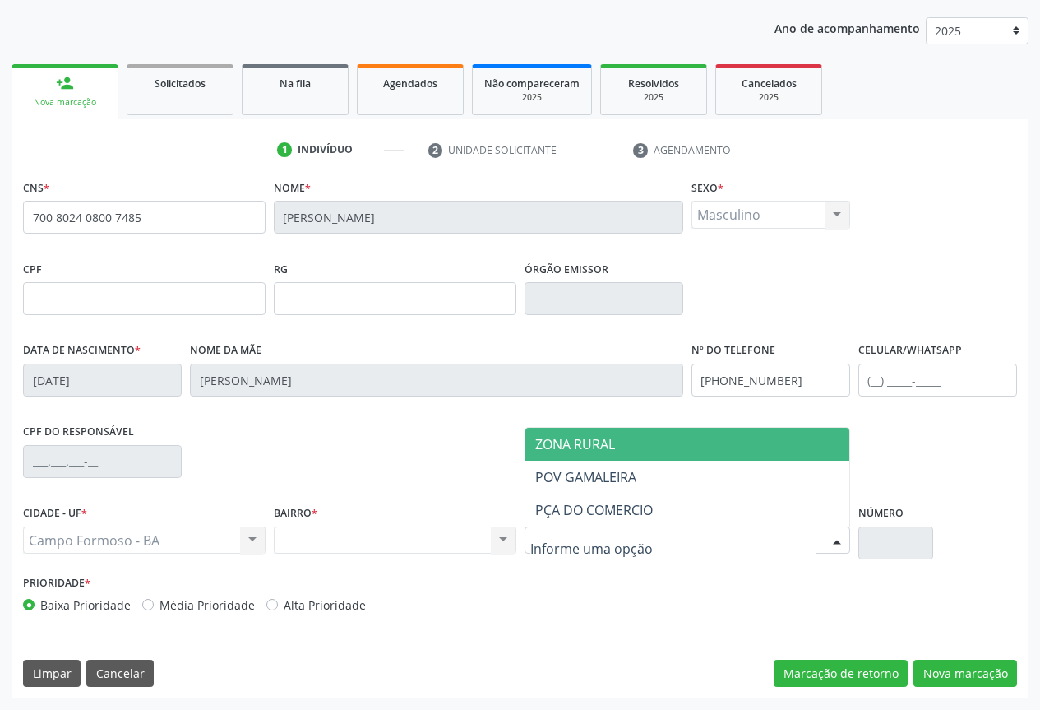
drag, startPoint x: 619, startPoint y: 439, endPoint x: 738, endPoint y: 479, distance: 125.1
click at [619, 440] on span "ZONA RURAL" at bounding box center [687, 444] width 324 height 33
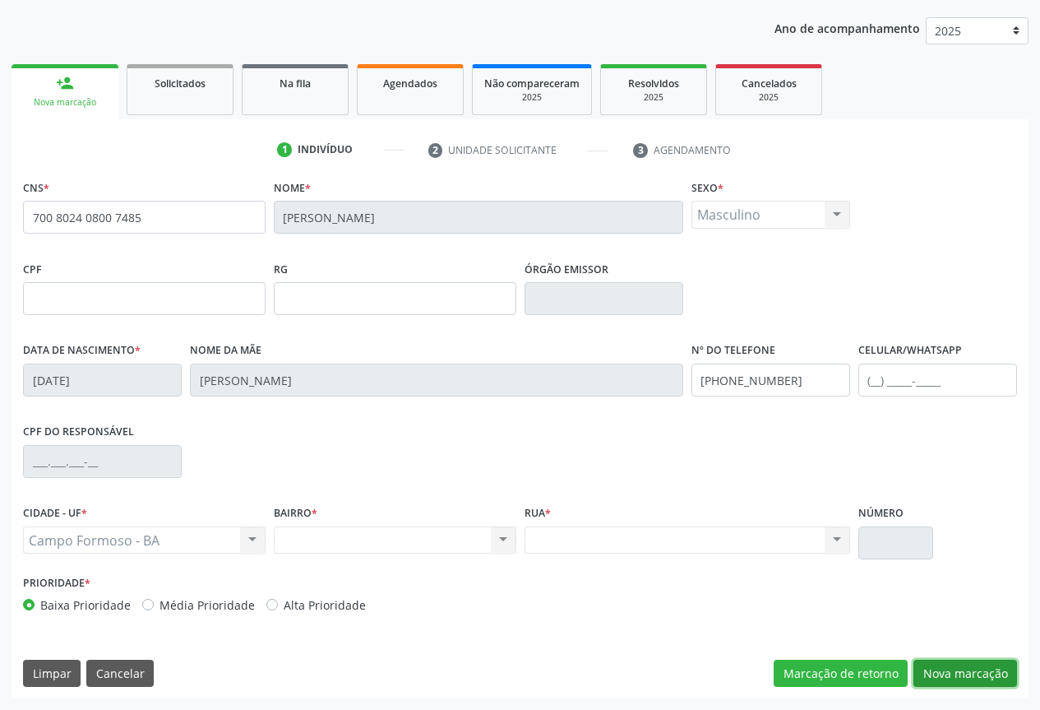
click at [954, 669] on button "Nova marcação" at bounding box center [965, 673] width 104 height 28
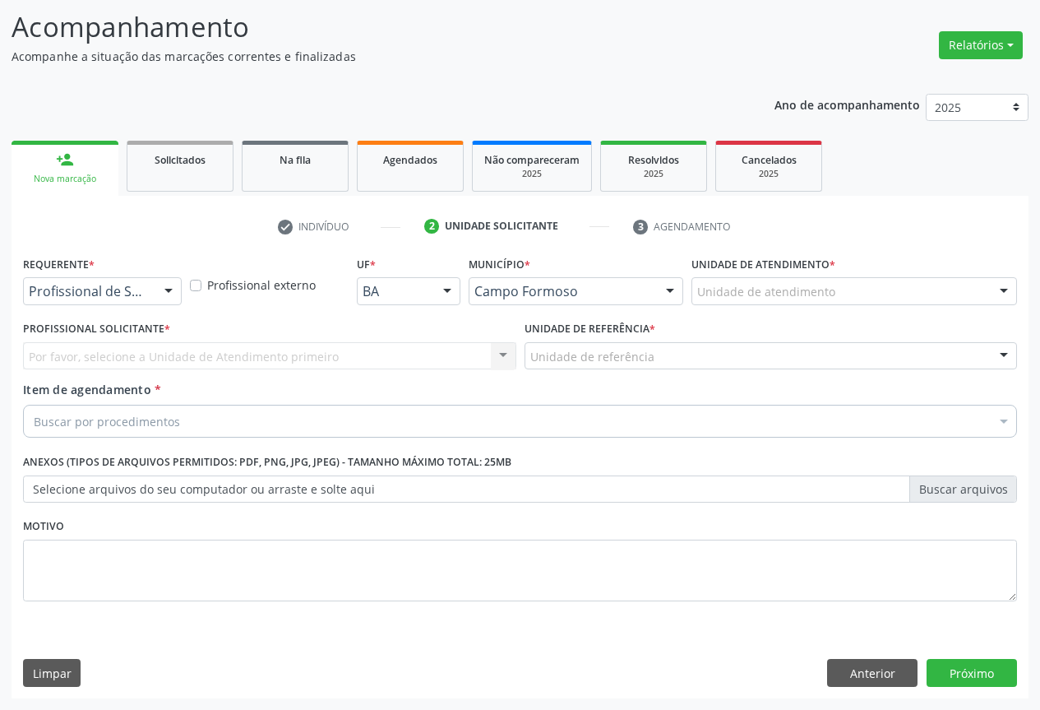
scroll to position [105, 0]
click at [163, 298] on div at bounding box center [168, 292] width 25 height 28
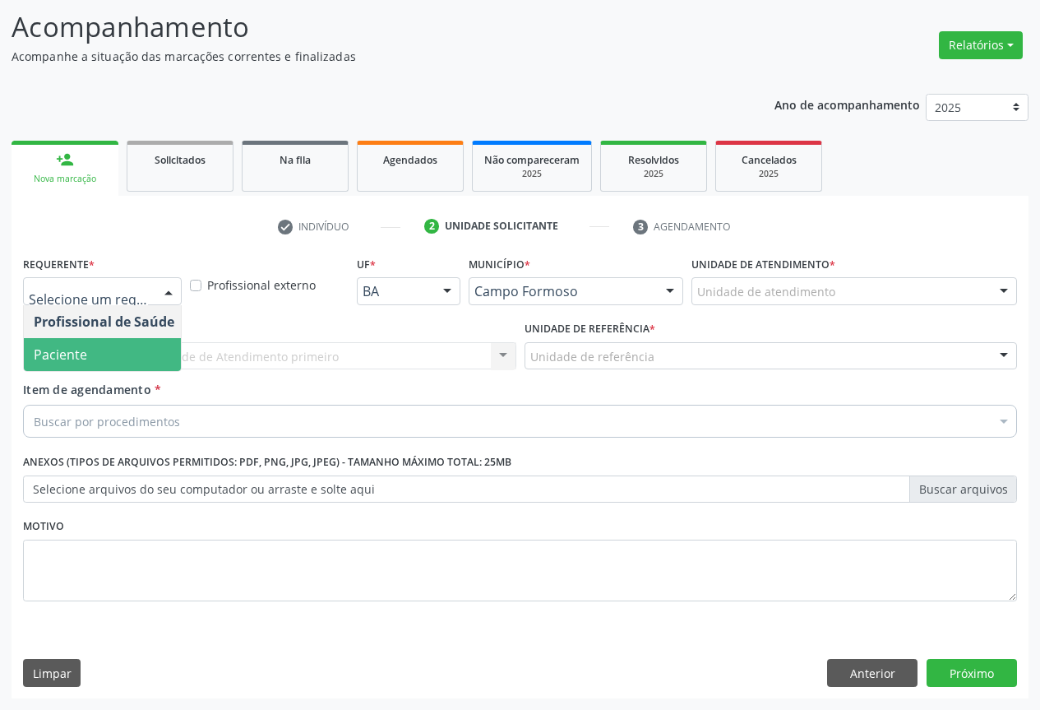
drag, startPoint x: 107, startPoint y: 359, endPoint x: 182, endPoint y: 352, distance: 75.2
click at [108, 359] on span "Paciente" at bounding box center [104, 354] width 160 height 33
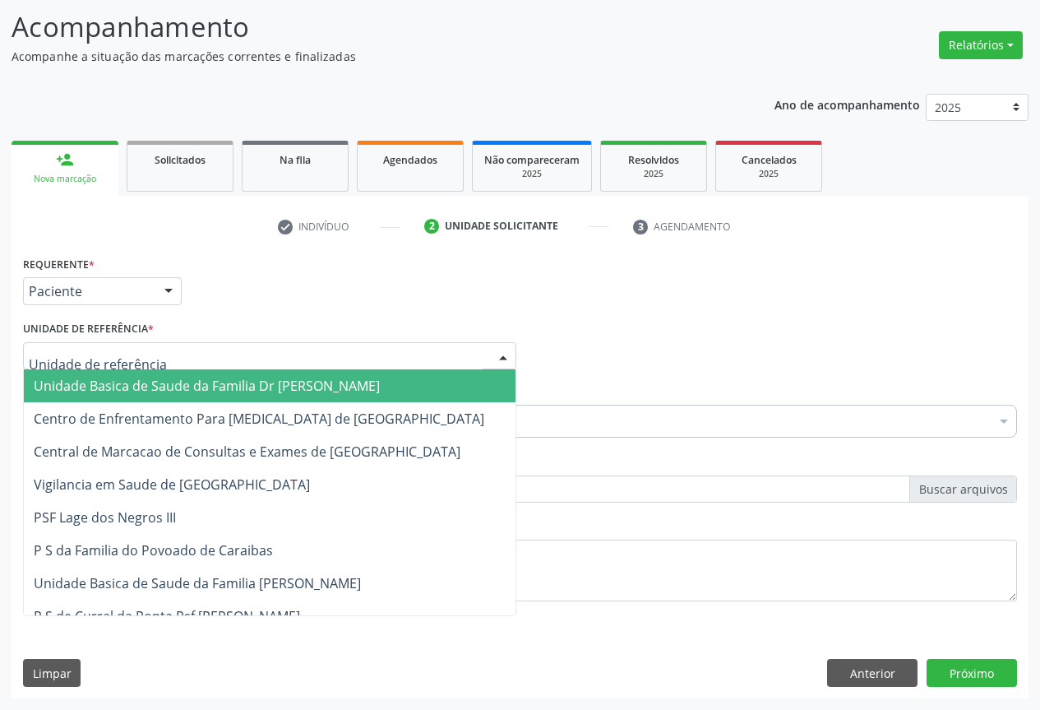
drag, startPoint x: 187, startPoint y: 352, endPoint x: 142, endPoint y: 382, distance: 53.4
click at [186, 352] on div at bounding box center [269, 356] width 493 height 28
click at [142, 382] on span "Unidade Basica de Saude da Familia Dr [PERSON_NAME]" at bounding box center [207, 386] width 346 height 18
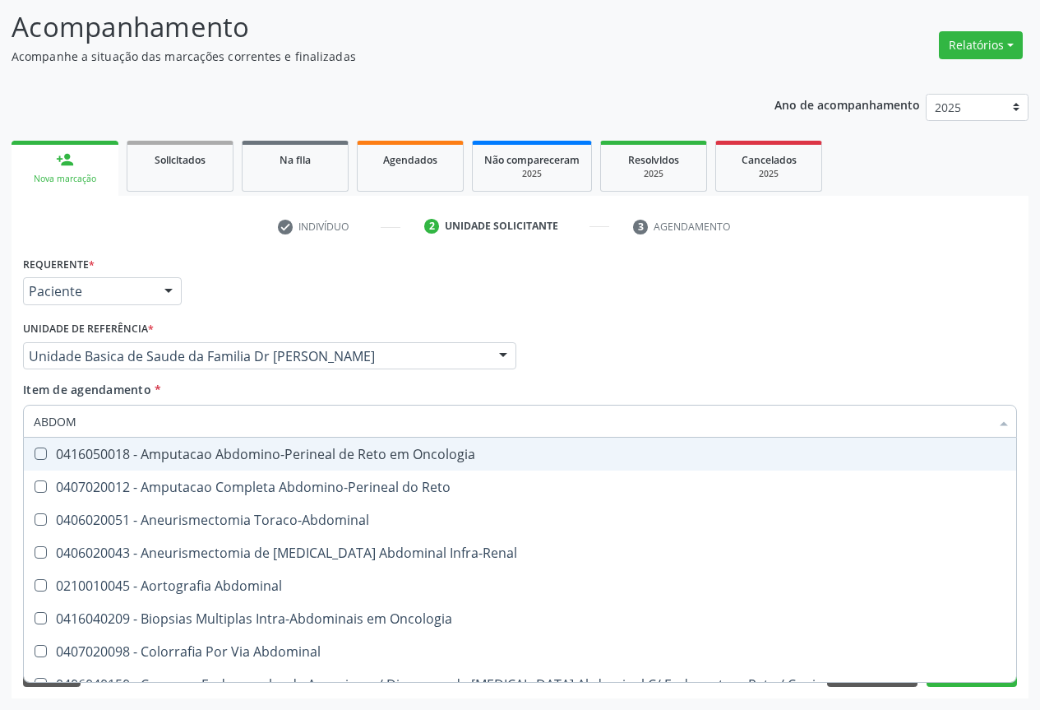
type input "ABDOME"
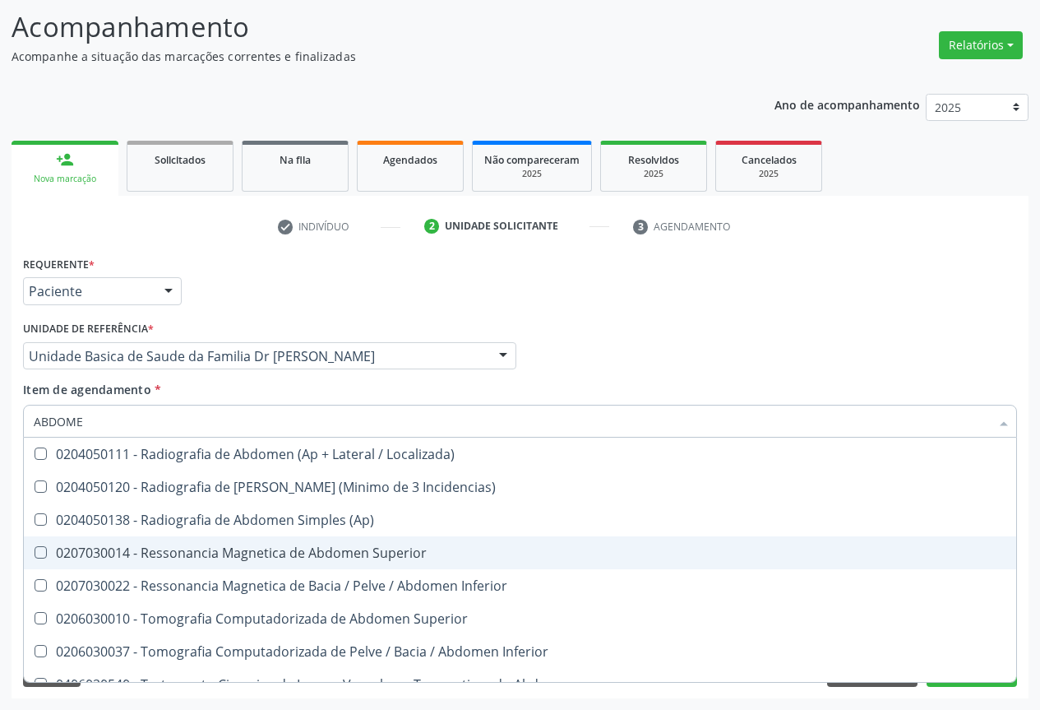
scroll to position [85, 0]
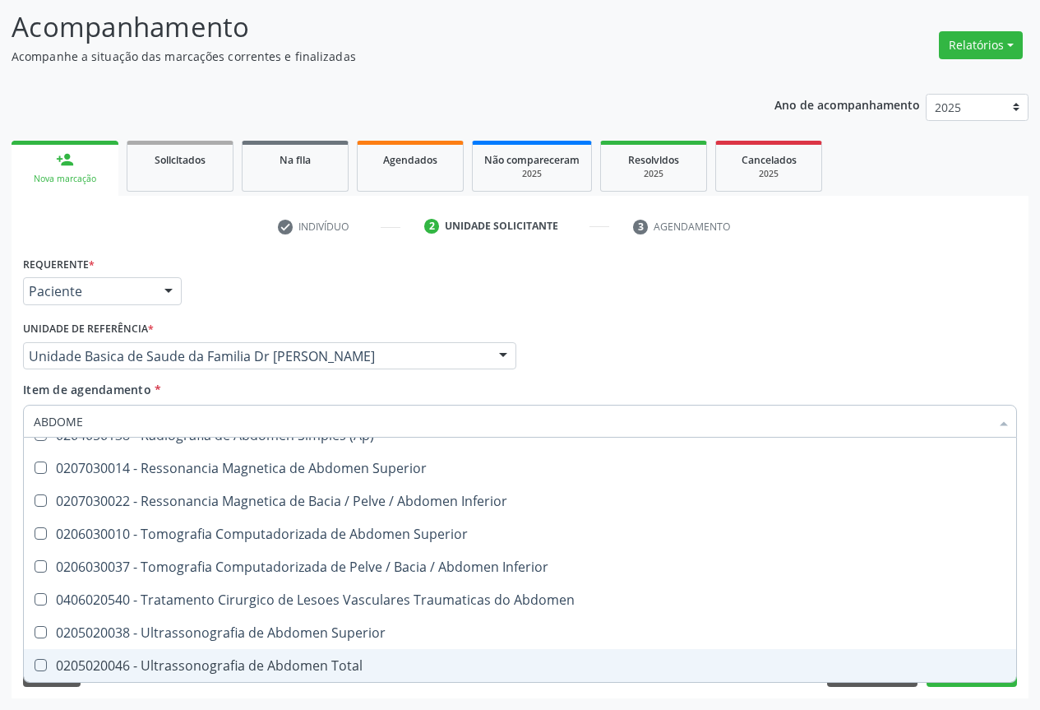
click at [266, 663] on div "0205020046 - Ultrassonografia de Abdomen Total" at bounding box center [520, 665] width 973 height 13
checkbox Total "true"
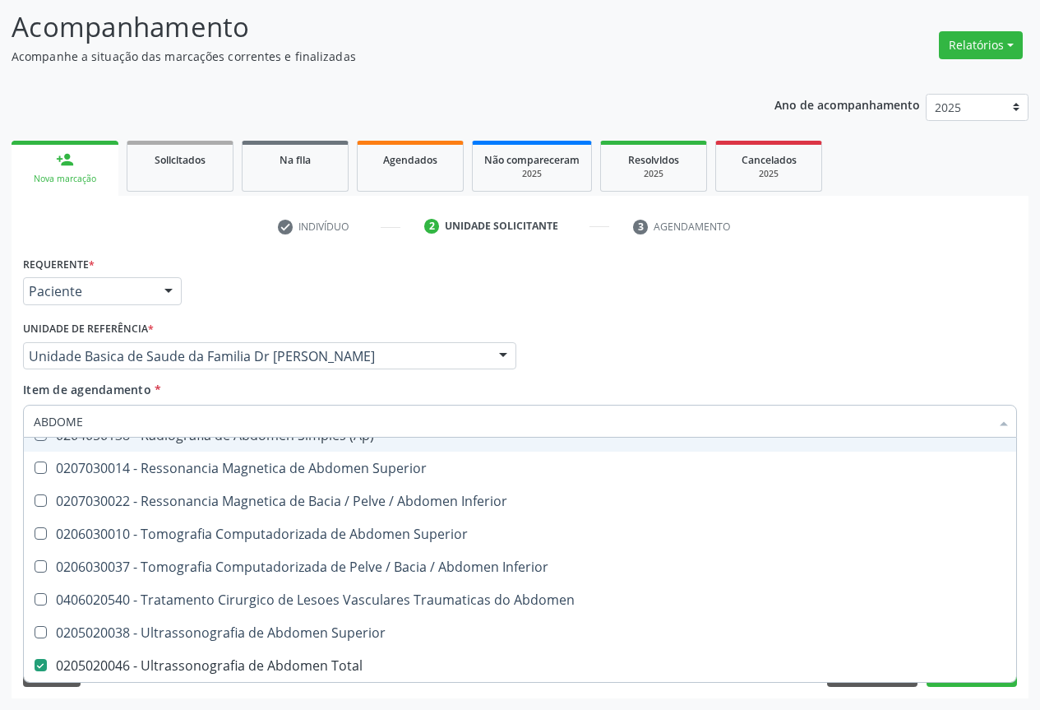
drag, startPoint x: 460, startPoint y: 388, endPoint x: 448, endPoint y: 377, distance: 16.3
click at [459, 387] on div "Item de agendamento * [PERSON_NAME] seleção 0204050111 - Radiografia de Abdomen…" at bounding box center [520, 407] width 994 height 52
checkbox Incidencias\) "true"
checkbox Total "false"
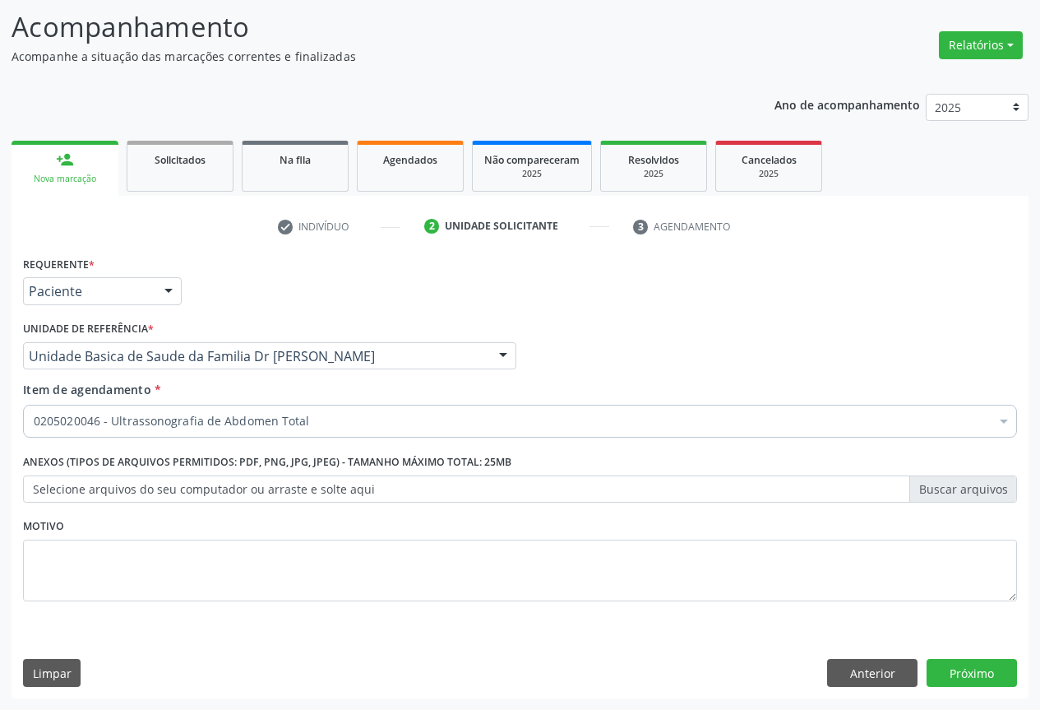
scroll to position [0, 0]
click at [961, 675] on button "Próximo" at bounding box center [972, 673] width 90 height 28
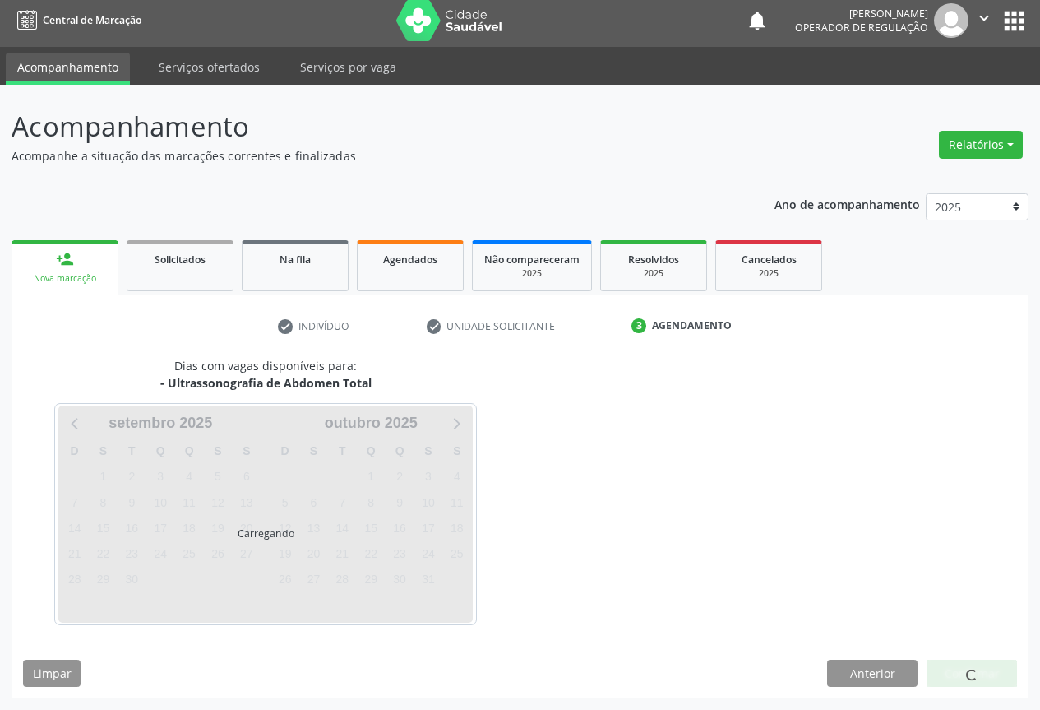
scroll to position [6, 0]
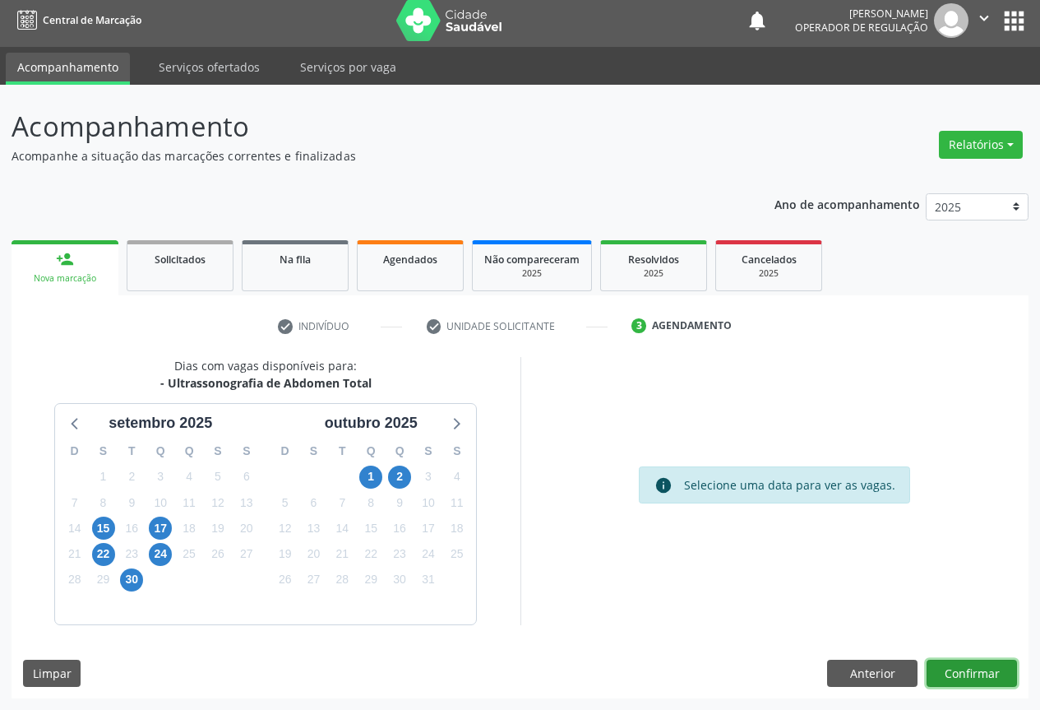
click at [978, 659] on button "Confirmar" at bounding box center [972, 673] width 90 height 28
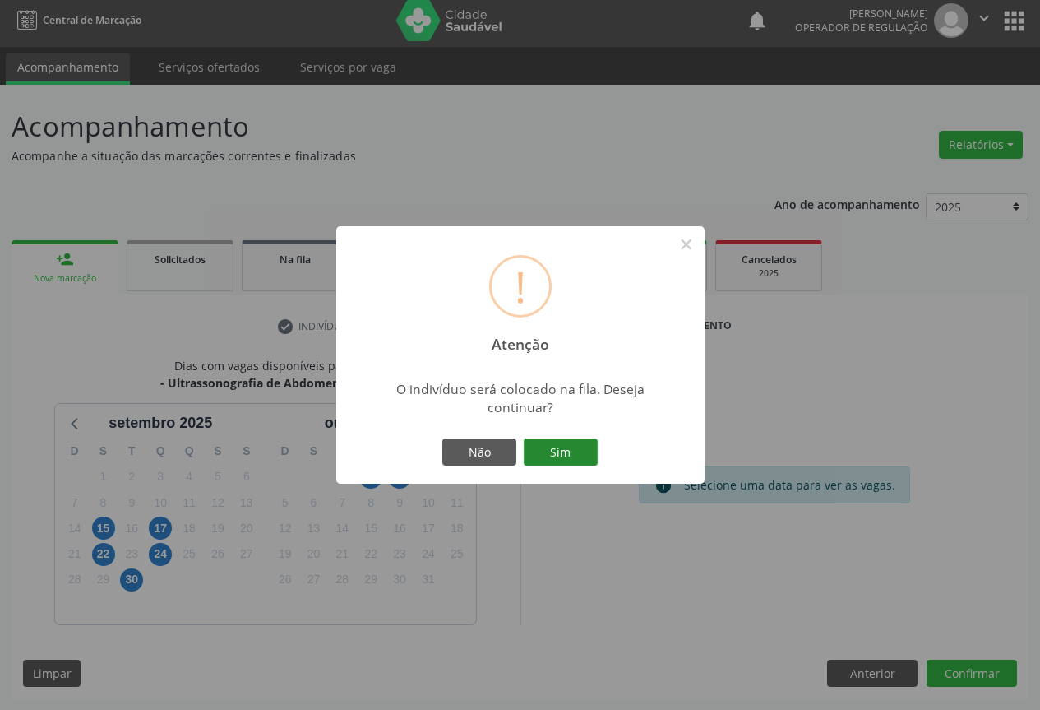
click at [589, 456] on button "Sim" at bounding box center [561, 452] width 74 height 28
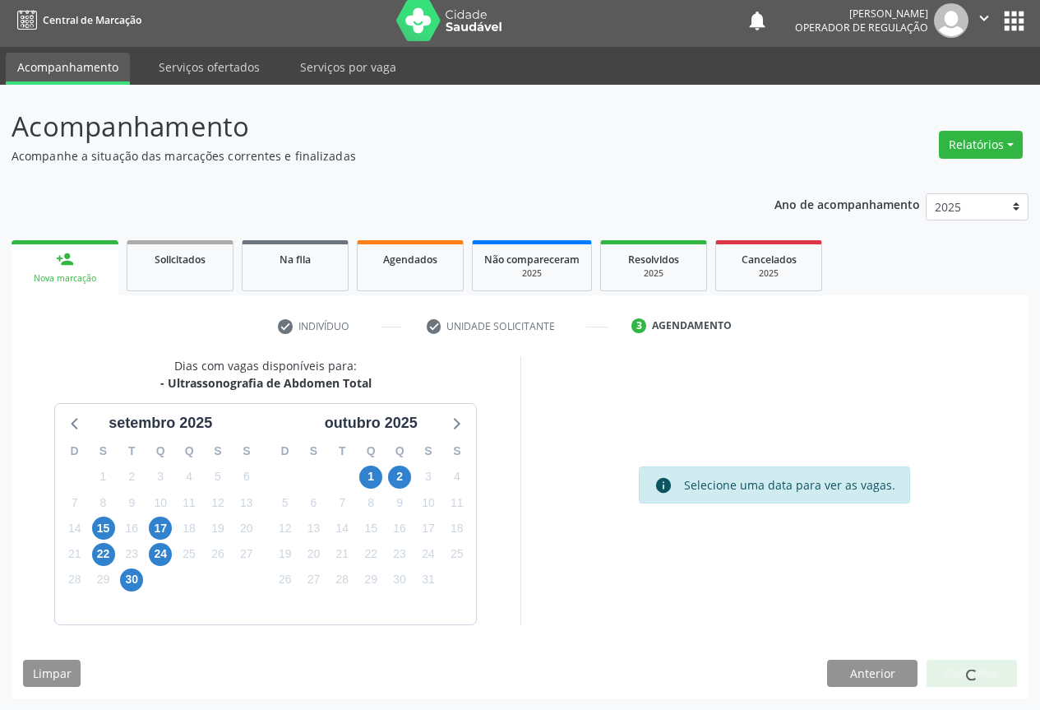
scroll to position [0, 0]
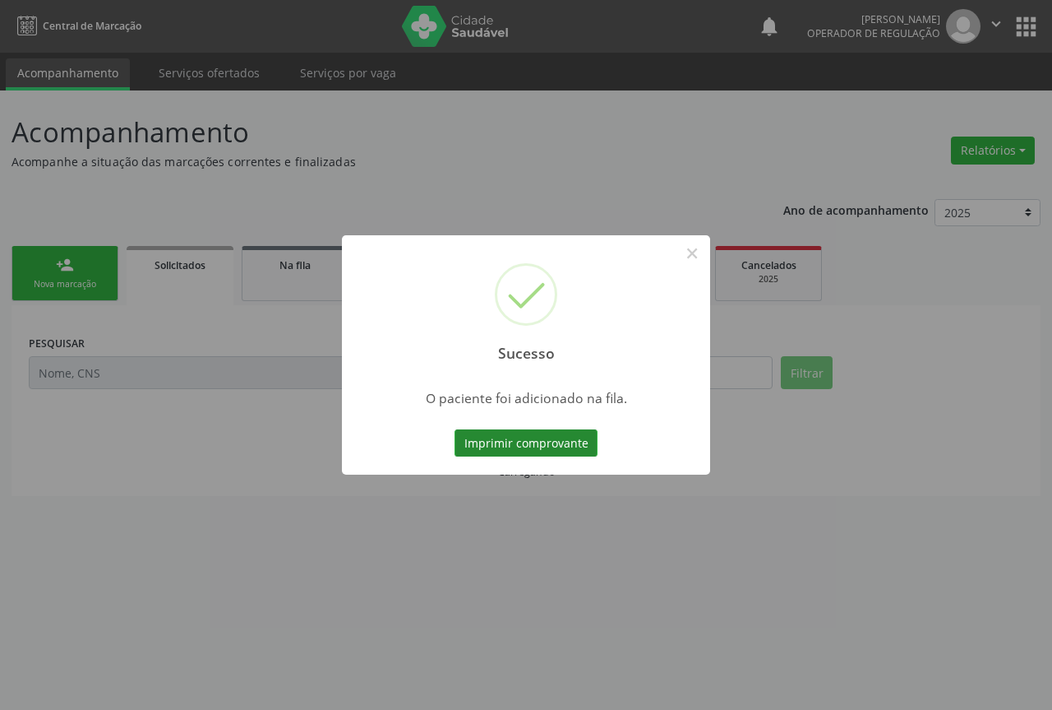
click at [556, 448] on button "Imprimir comprovante" at bounding box center [526, 443] width 143 height 28
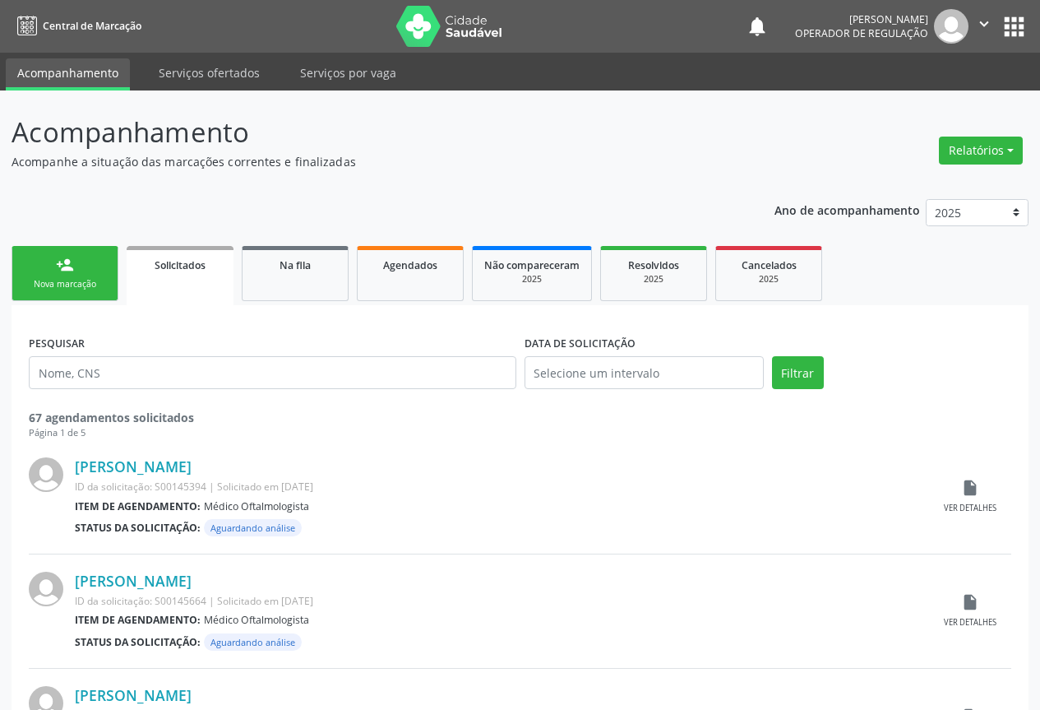
click at [60, 284] on div "Nova marcação" at bounding box center [65, 284] width 82 height 12
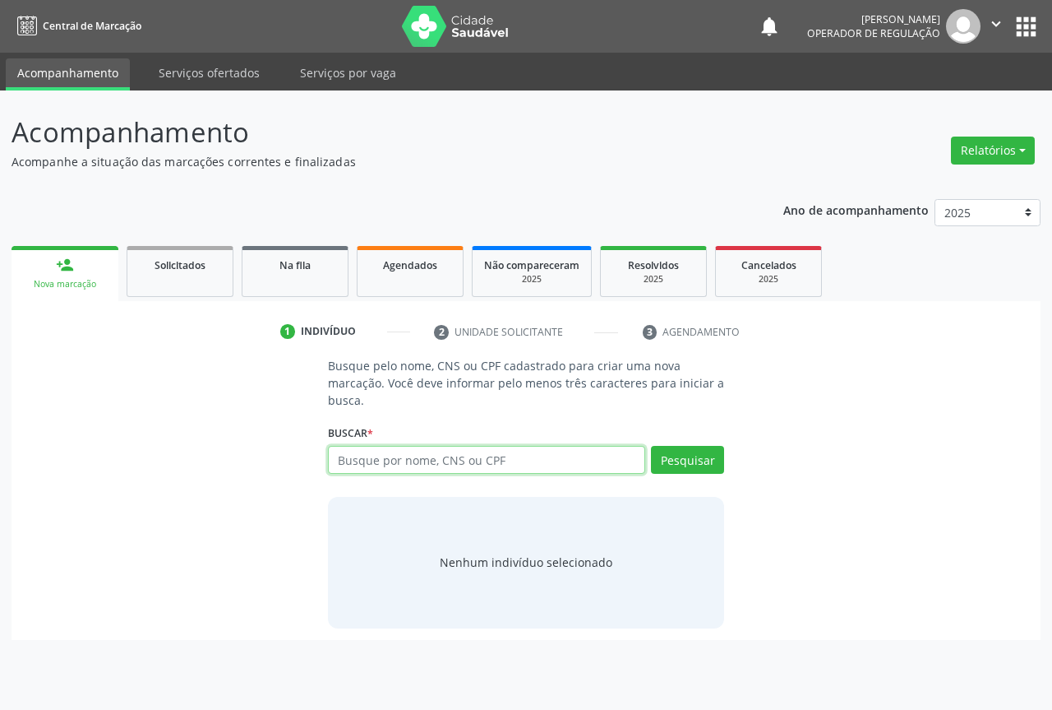
click at [392, 452] on input "text" at bounding box center [486, 460] width 317 height 28
type input "700605982334560"
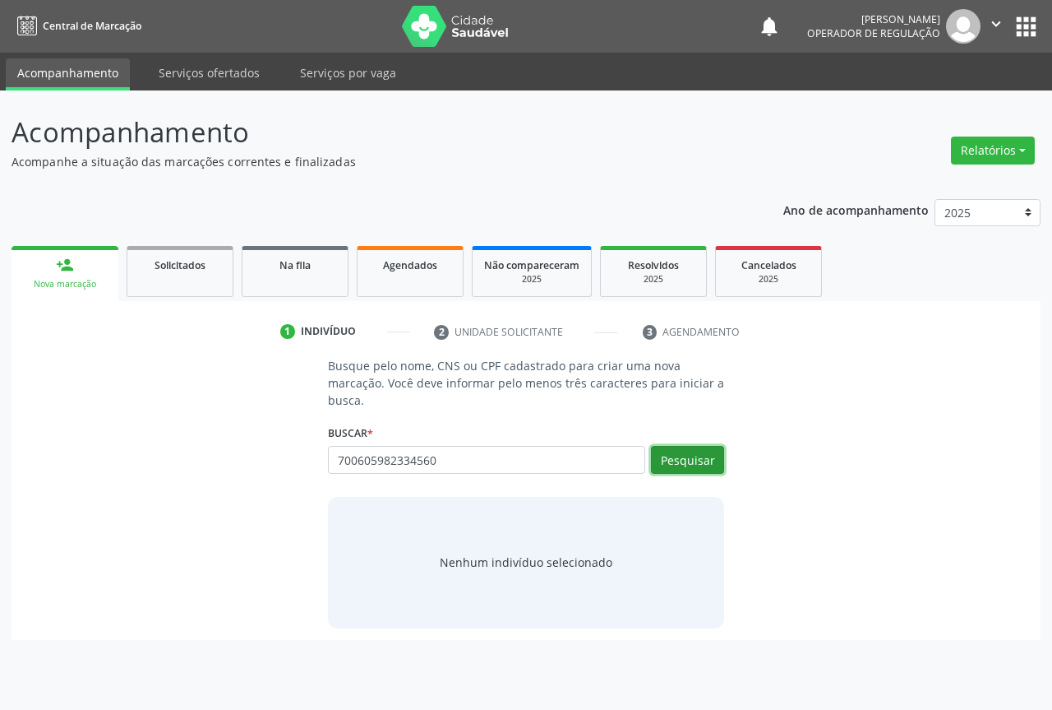
drag, startPoint x: 676, startPoint y: 470, endPoint x: 679, endPoint y: 461, distance: 9.6
click at [678, 465] on button "Pesquisar" at bounding box center [687, 460] width 73 height 28
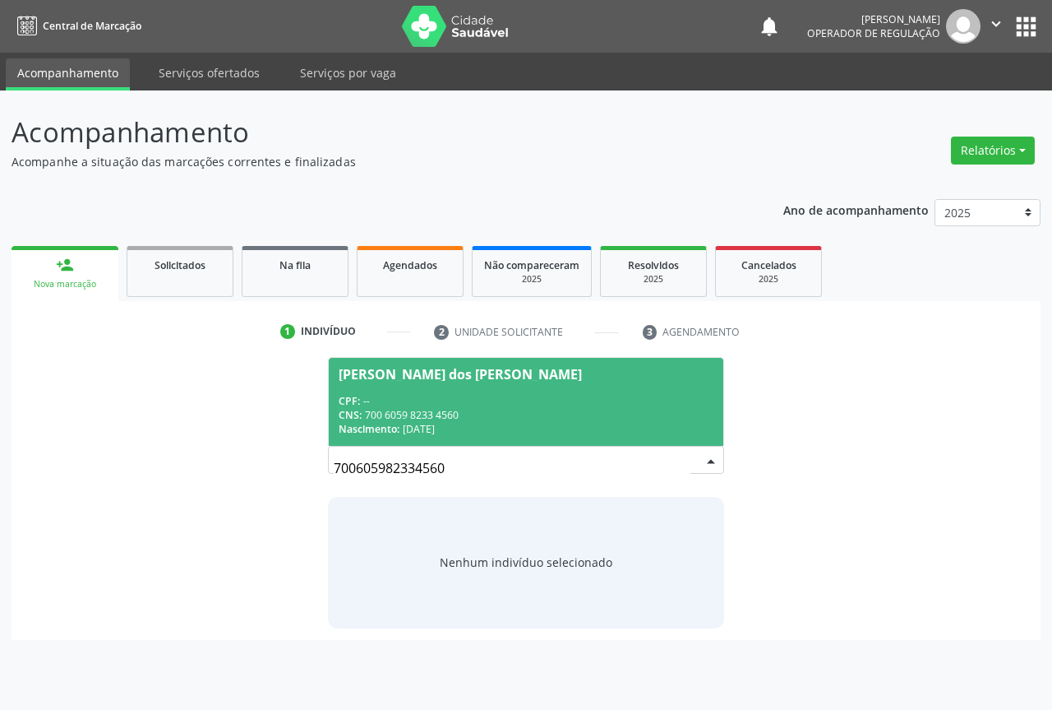
click at [349, 386] on span "[PERSON_NAME] dos [PERSON_NAME] CPF: -- CNS: 700 6059 8233 4560 Nascimento: [DA…" at bounding box center [526, 402] width 395 height 88
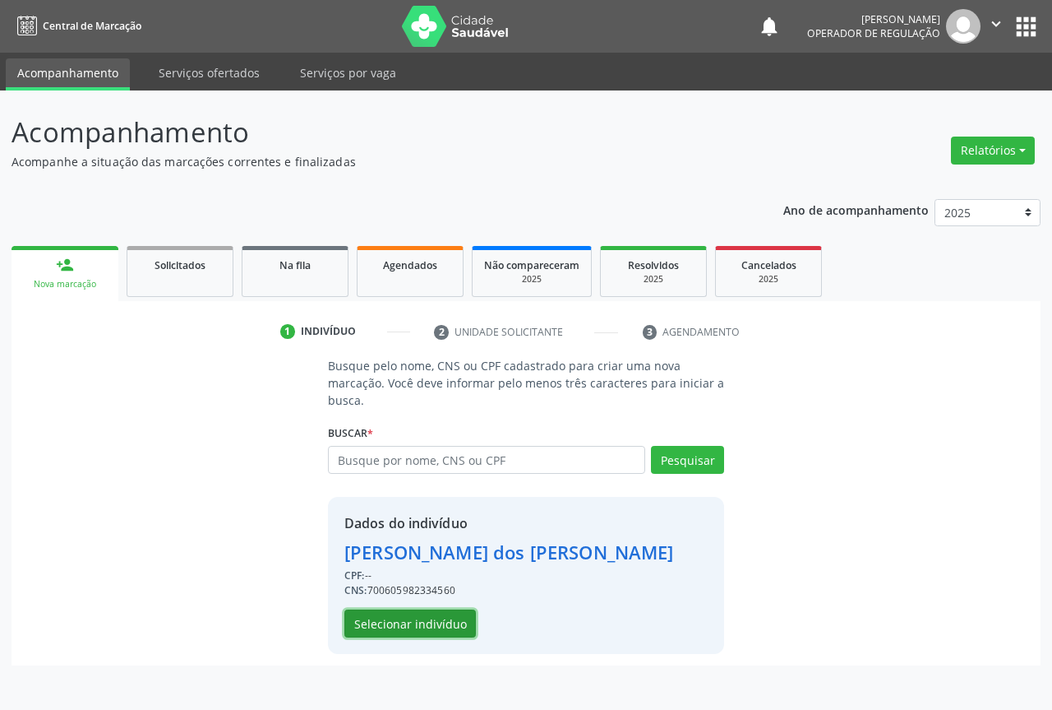
click at [394, 624] on button "Selecionar indivíduo" at bounding box center [411, 623] width 132 height 28
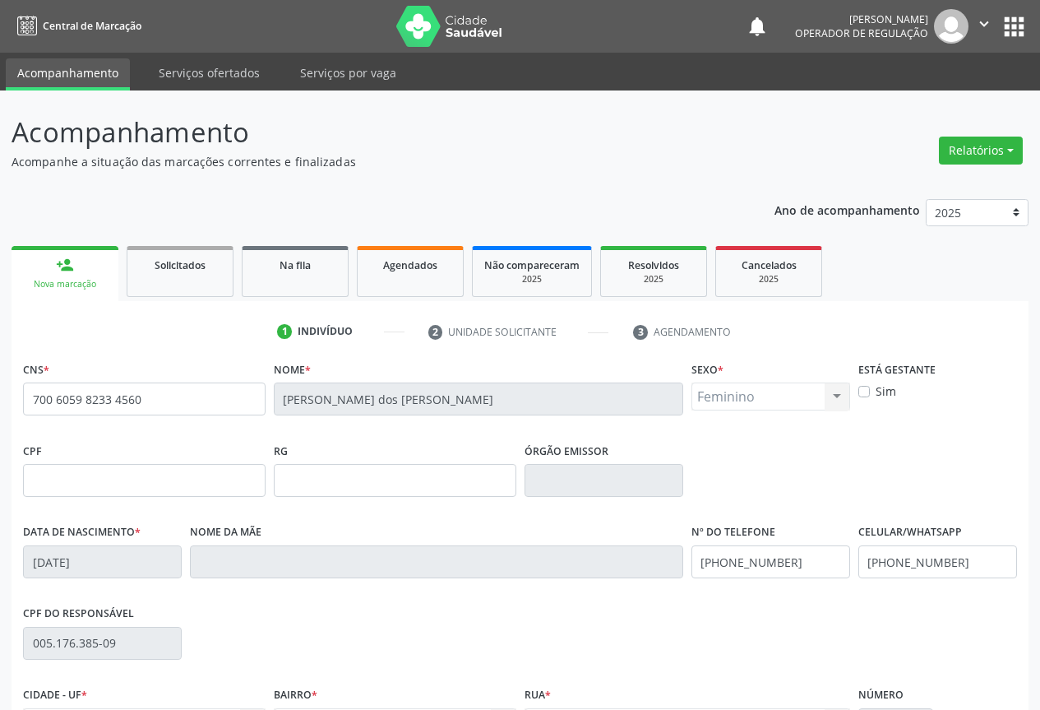
scroll to position [182, 0]
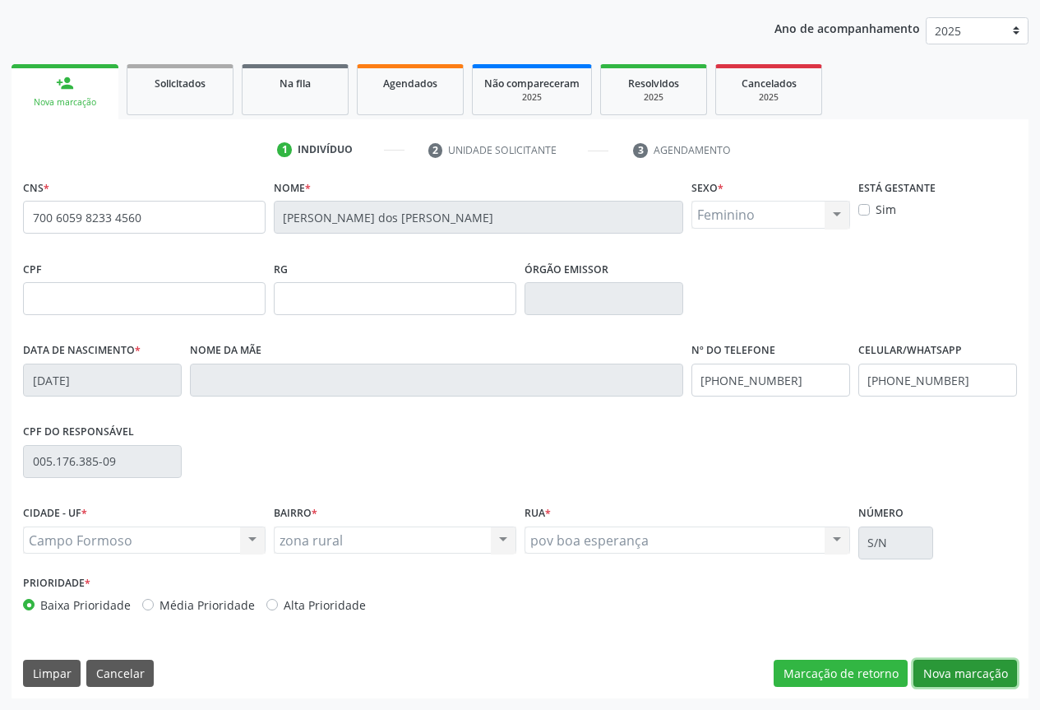
click at [959, 669] on button "Nova marcação" at bounding box center [965, 673] width 104 height 28
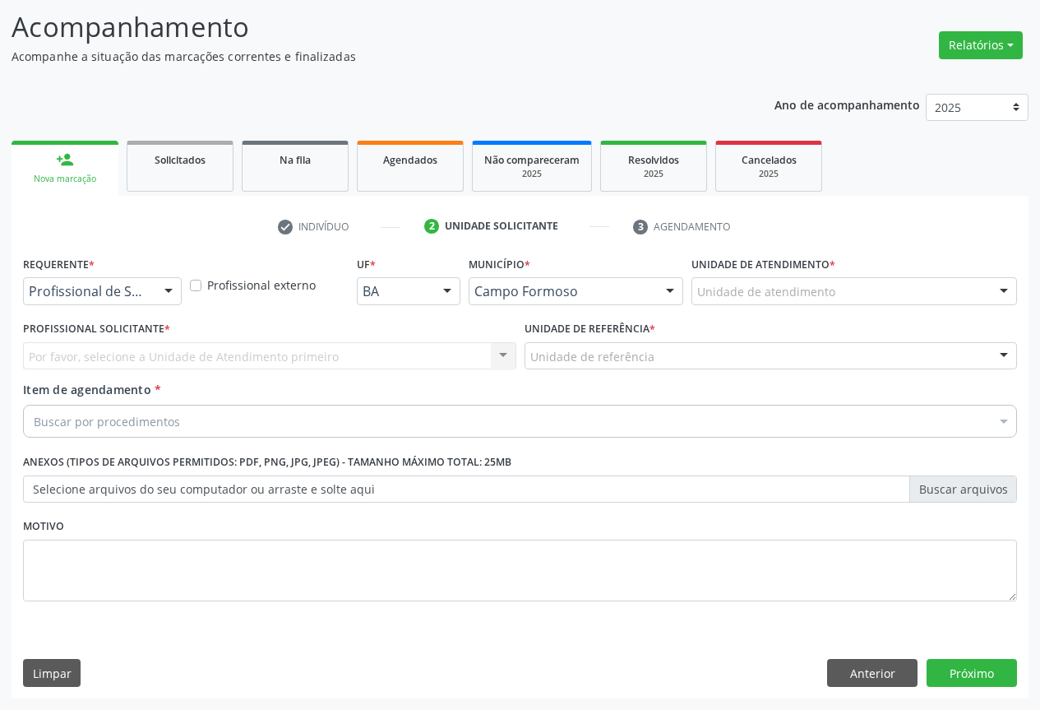
scroll to position [105, 0]
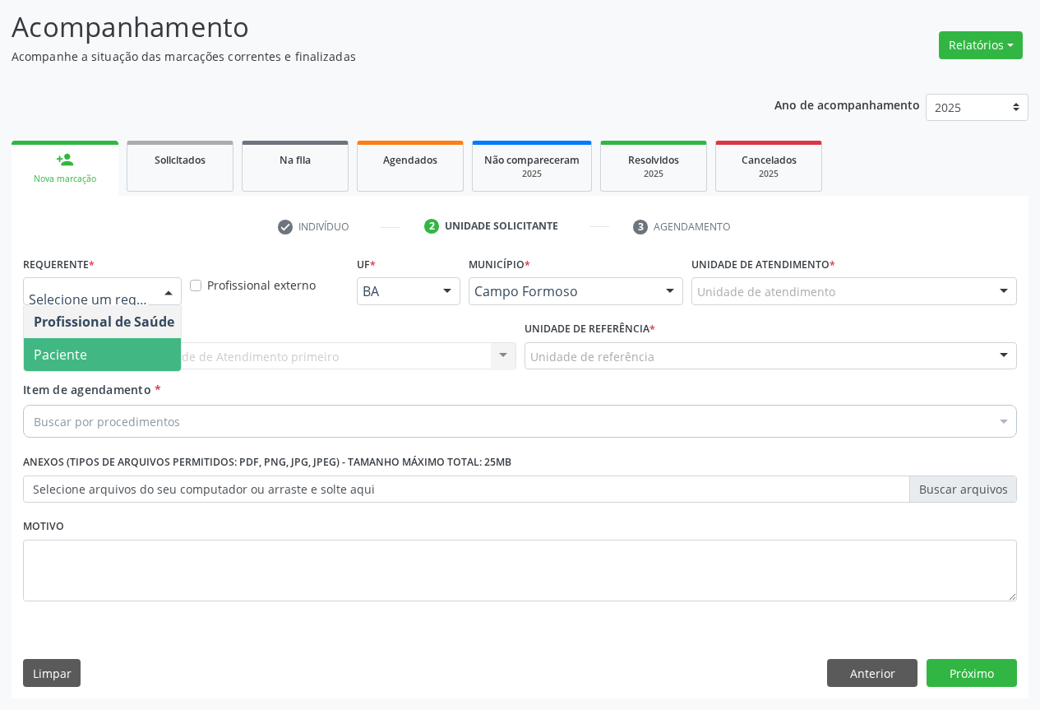
click at [62, 360] on span "Paciente" at bounding box center [60, 354] width 53 height 18
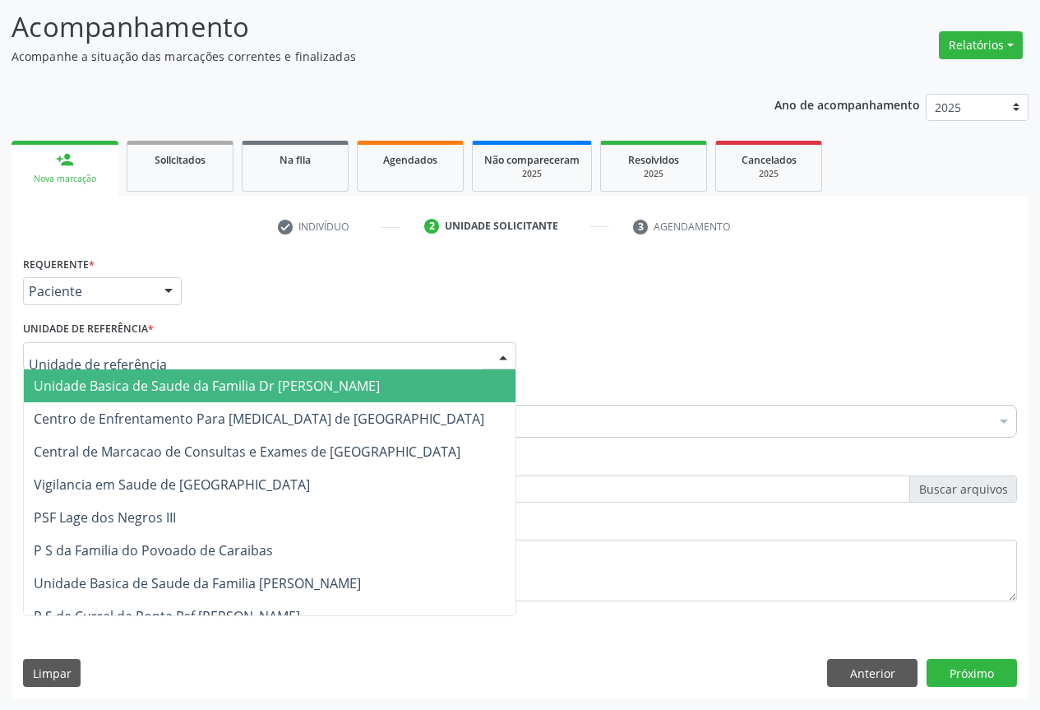
click at [391, 359] on div at bounding box center [269, 356] width 493 height 28
click at [162, 381] on span "Unidade Basica de Saude da Familia Dr [PERSON_NAME]" at bounding box center [207, 386] width 346 height 18
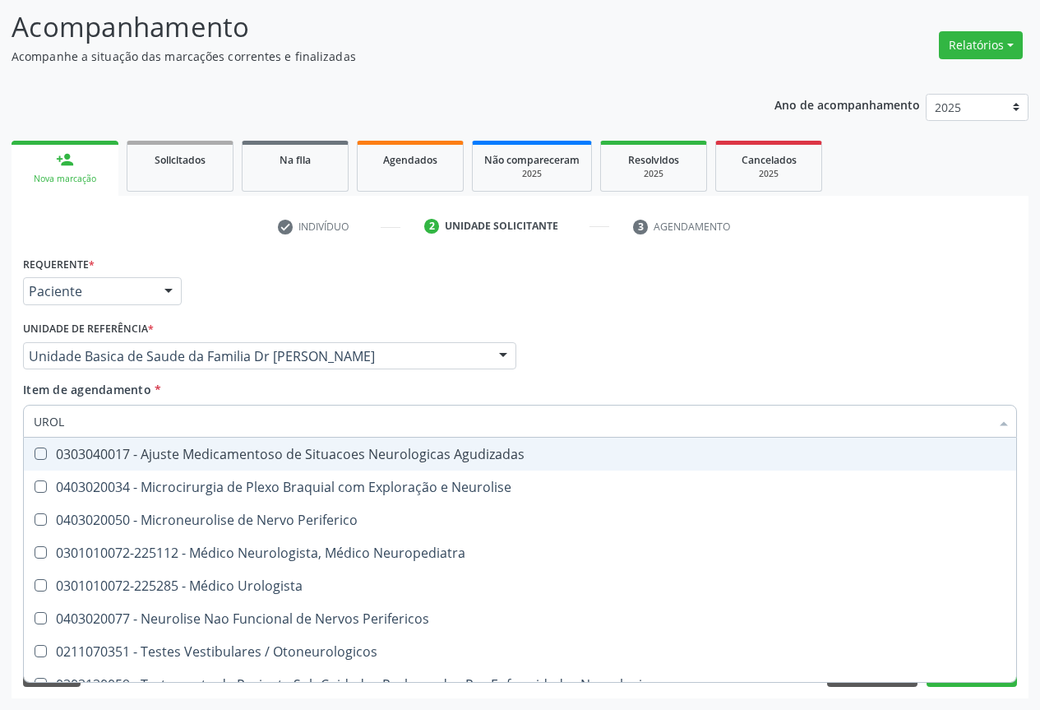
type input "UROLO"
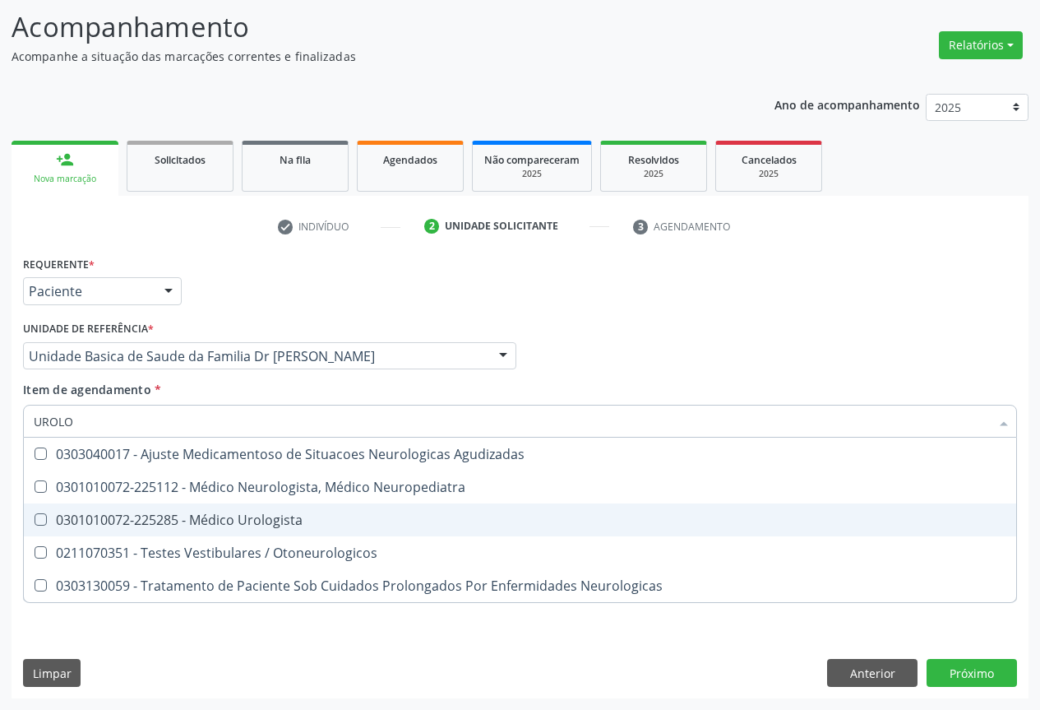
click at [258, 525] on div "0301010072-225285 - Médico Urologista" at bounding box center [520, 519] width 973 height 13
checkbox Urologista "true"
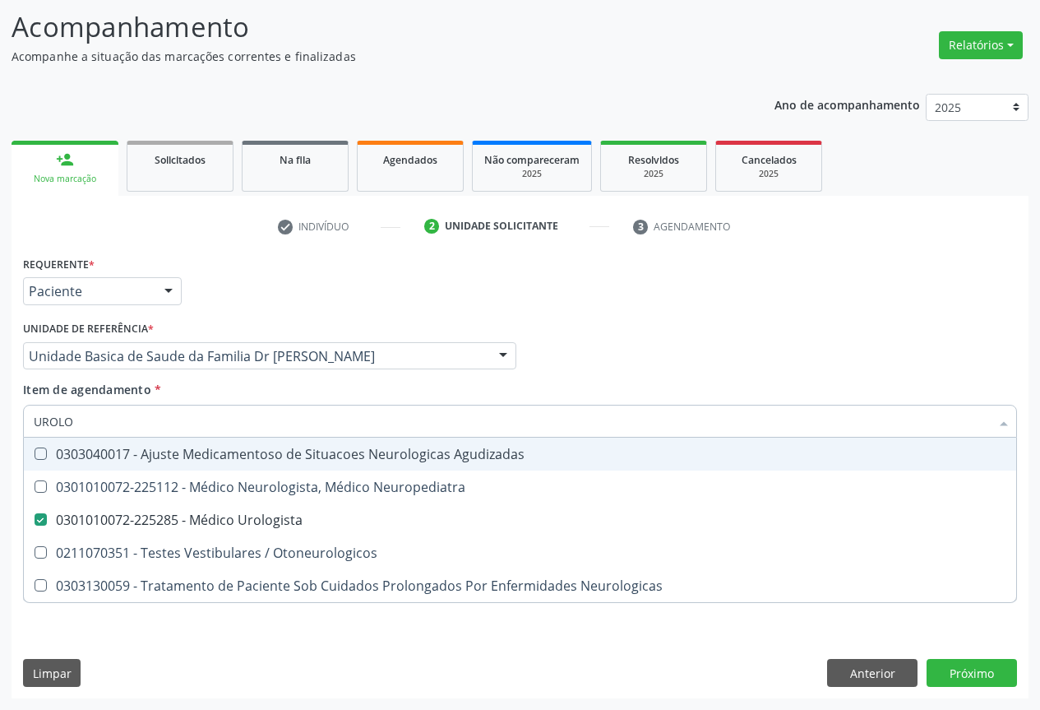
click at [355, 385] on div "Item de agendamento * [PERSON_NAME] seleção 0303040017 - Ajuste Medicamentoso d…" at bounding box center [520, 407] width 994 height 52
checkbox Neuropediatra "true"
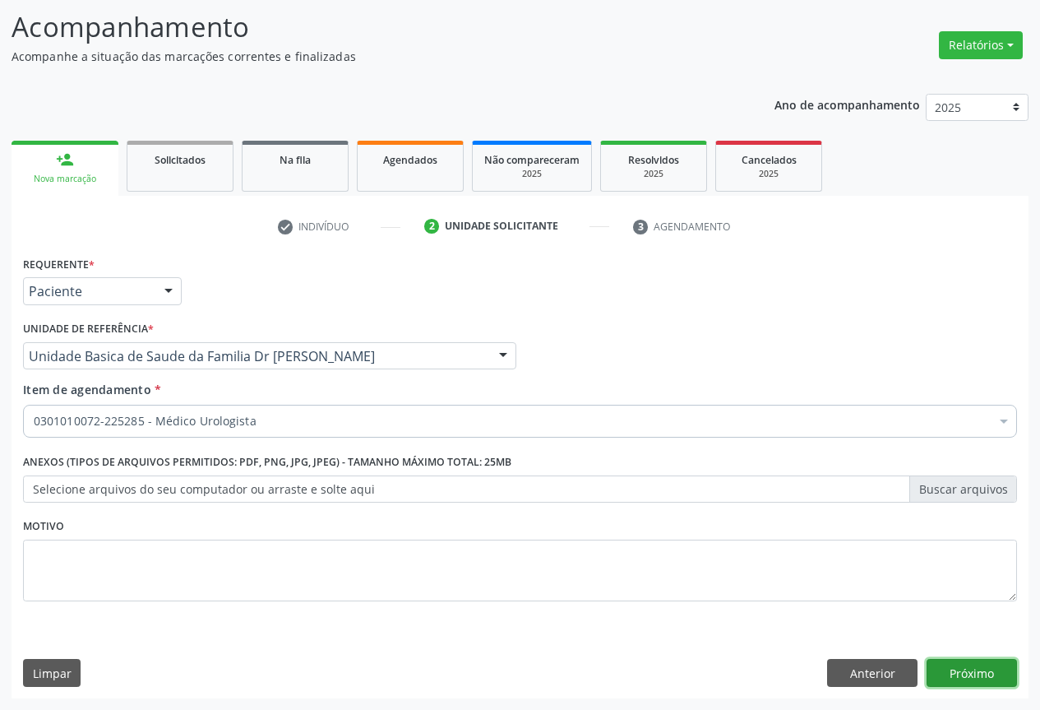
click at [953, 664] on button "Próximo" at bounding box center [972, 673] width 90 height 28
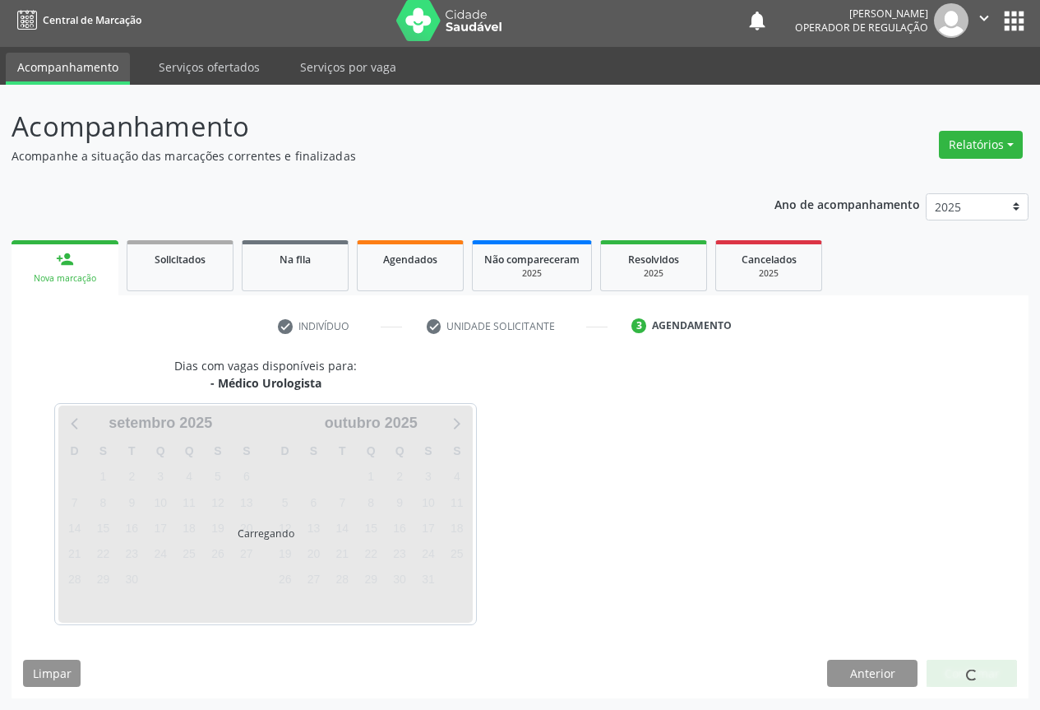
scroll to position [6, 0]
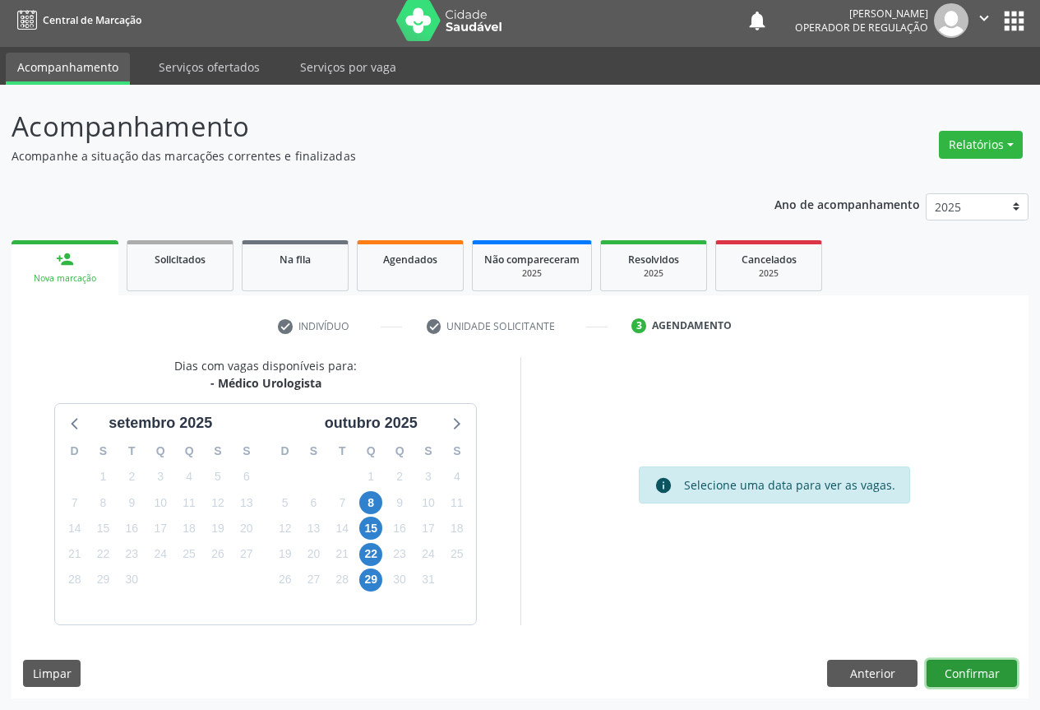
click at [969, 672] on button "Confirmar" at bounding box center [972, 673] width 90 height 28
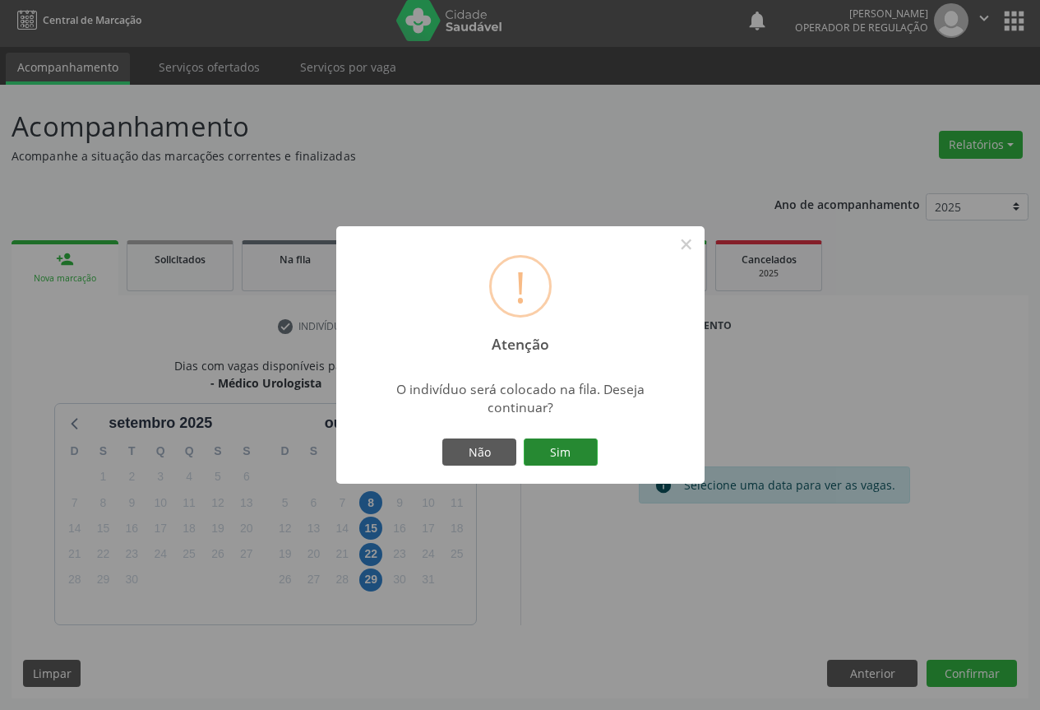
click at [569, 447] on button "Sim" at bounding box center [561, 452] width 74 height 28
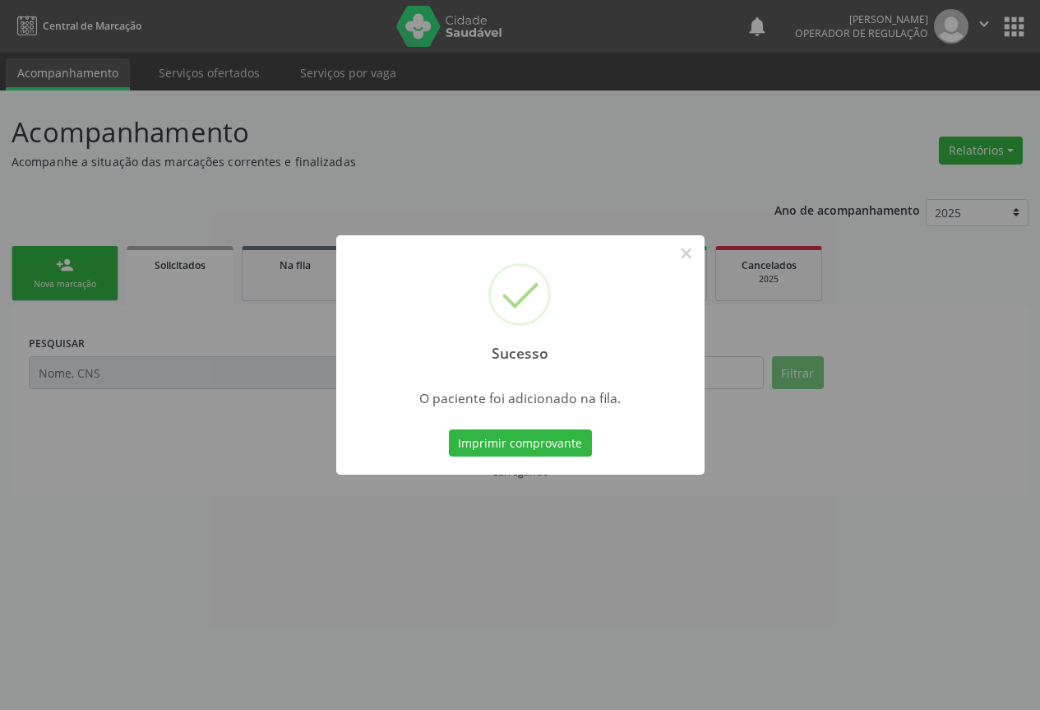
scroll to position [0, 0]
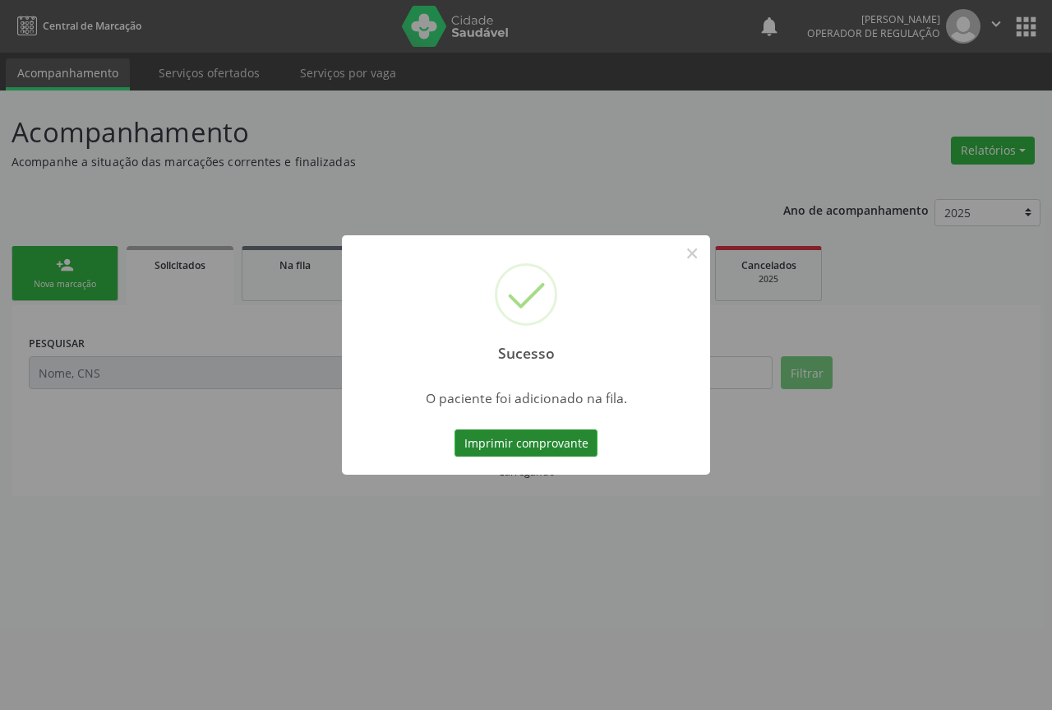
click at [519, 446] on button "Imprimir comprovante" at bounding box center [526, 443] width 143 height 28
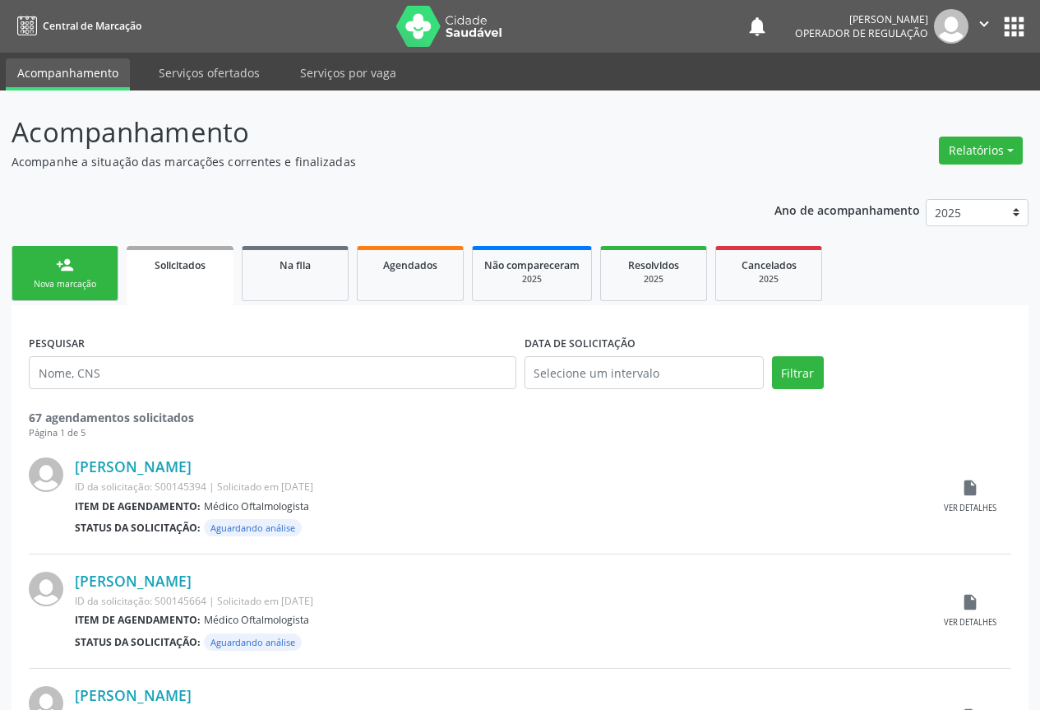
click at [984, 20] on icon "" at bounding box center [984, 24] width 18 height 18
click at [913, 103] on link "Sair" at bounding box center [942, 100] width 113 height 23
